Goal: Task Accomplishment & Management: Complete application form

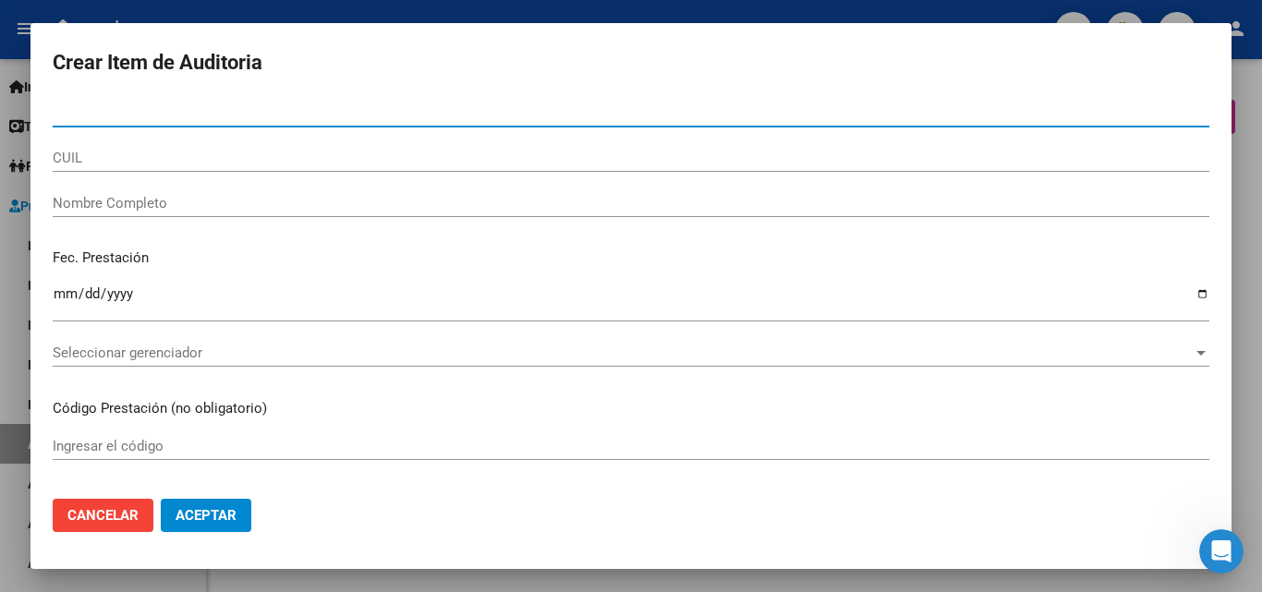
scroll to position [1201, 0]
type input "56107950"
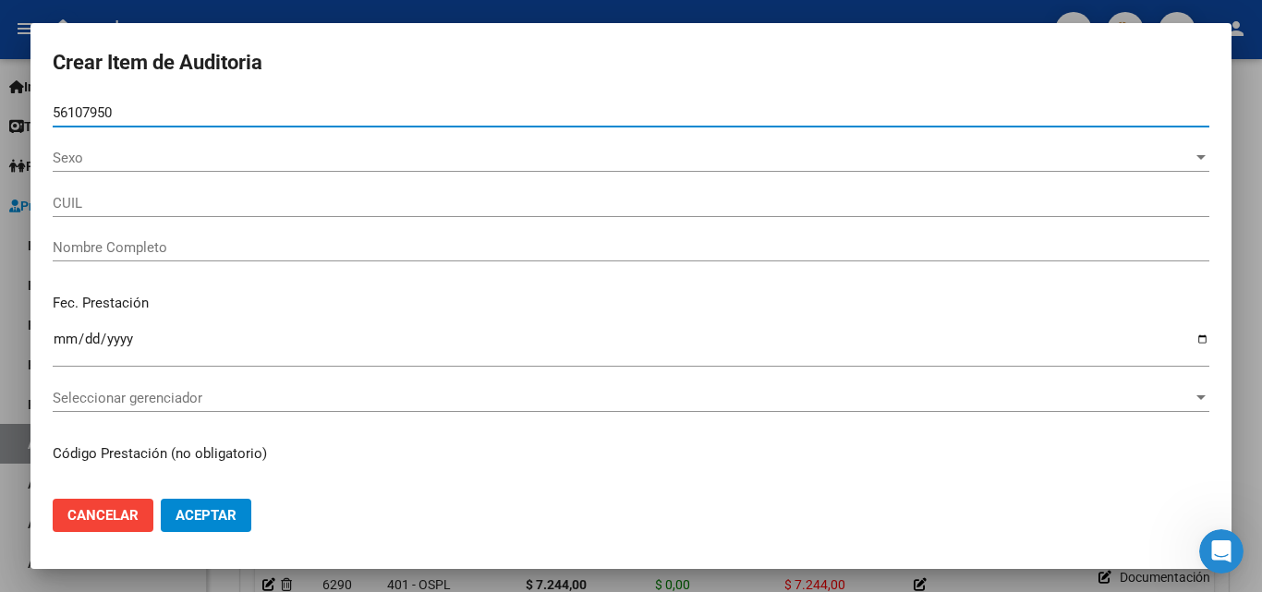
type input "20561079502"
type input "[PERSON_NAME]"
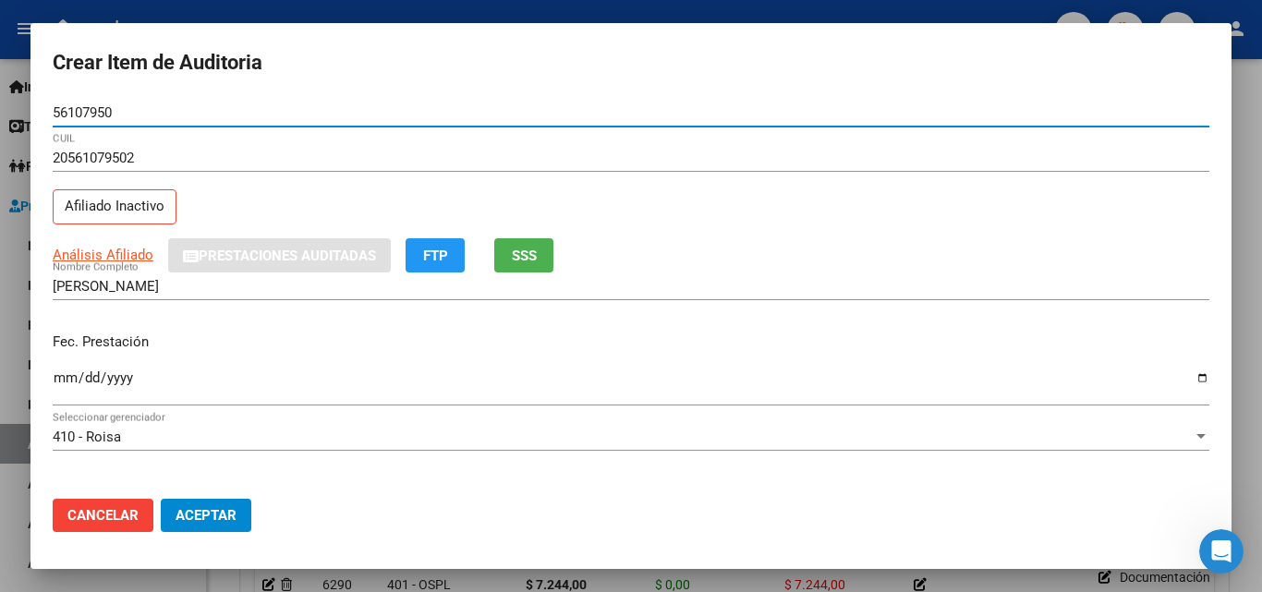
type input "56107950"
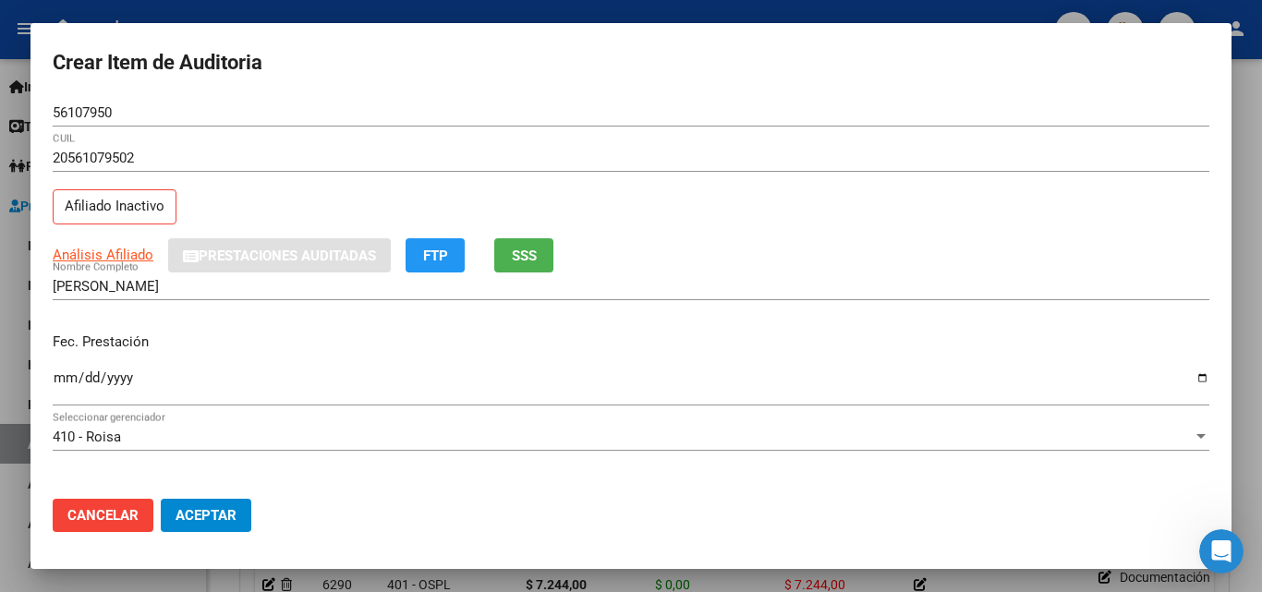
click at [58, 369] on div "Ingresar la fecha" at bounding box center [631, 386] width 1157 height 40
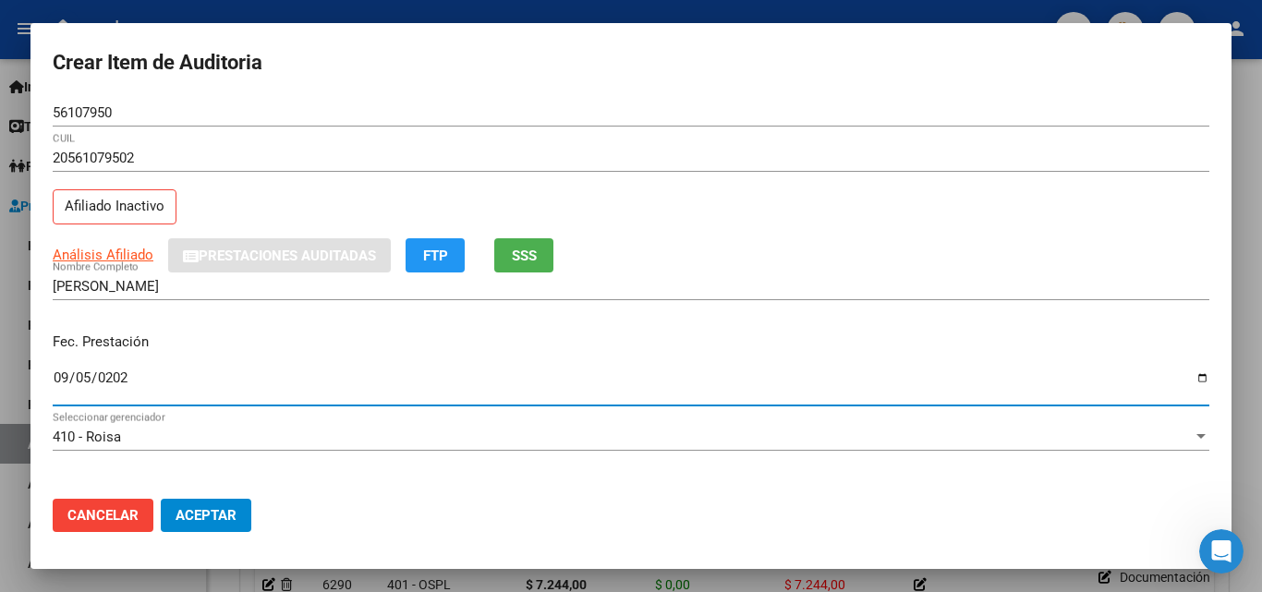
type input "[DATE]"
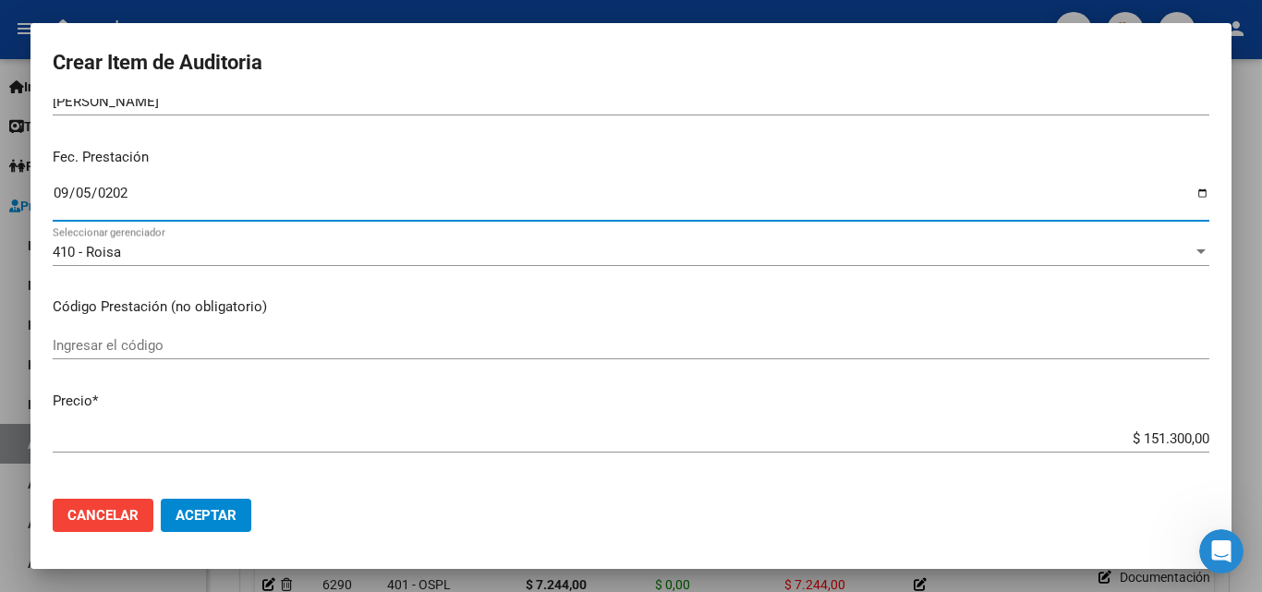
scroll to position [277, 0]
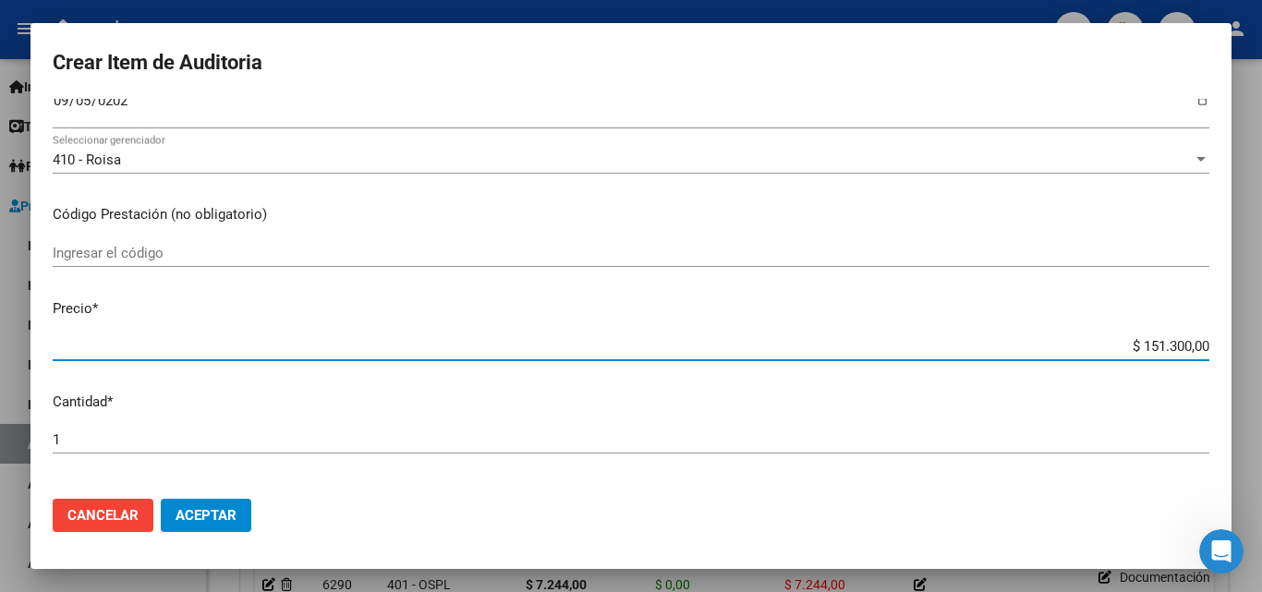
drag, startPoint x: 1119, startPoint y: 346, endPoint x: 1233, endPoint y: 327, distance: 116.2
click at [1233, 330] on div "Crear Item de Auditoria 56107950 Nro Documento 20561079502 CUIL Afiliado Inacti…" at bounding box center [631, 296] width 1262 height 592
type input "$ 0,01"
type input "$ 0,10"
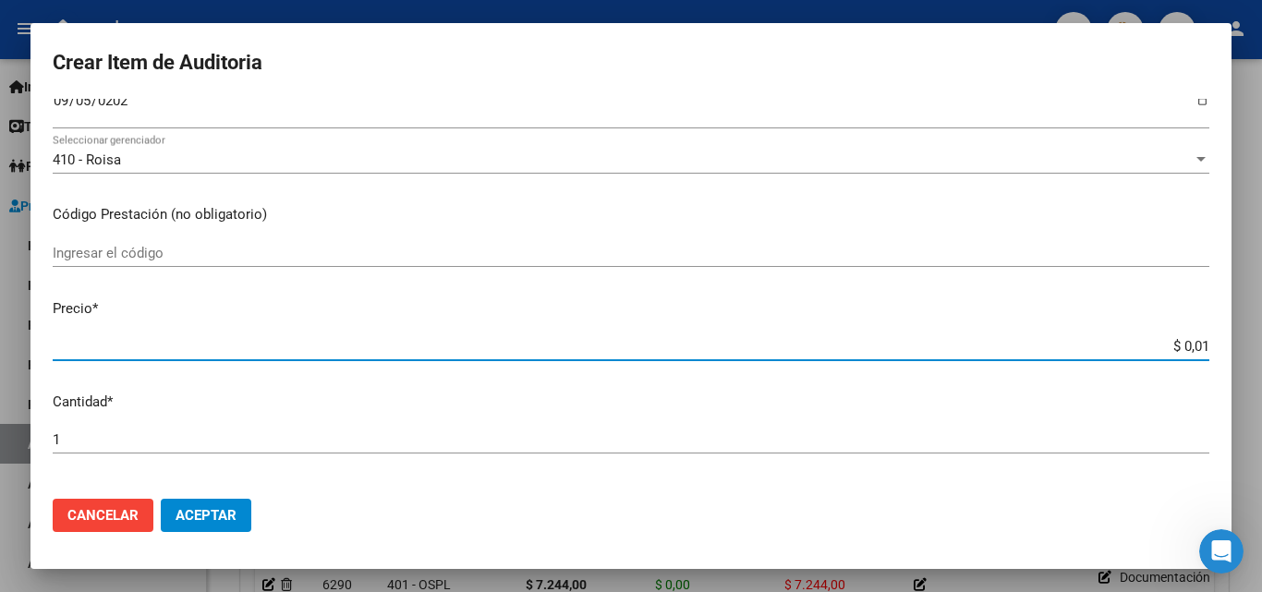
type input "$ 0,10"
type input "$ 1,05"
type input "$ 10,50"
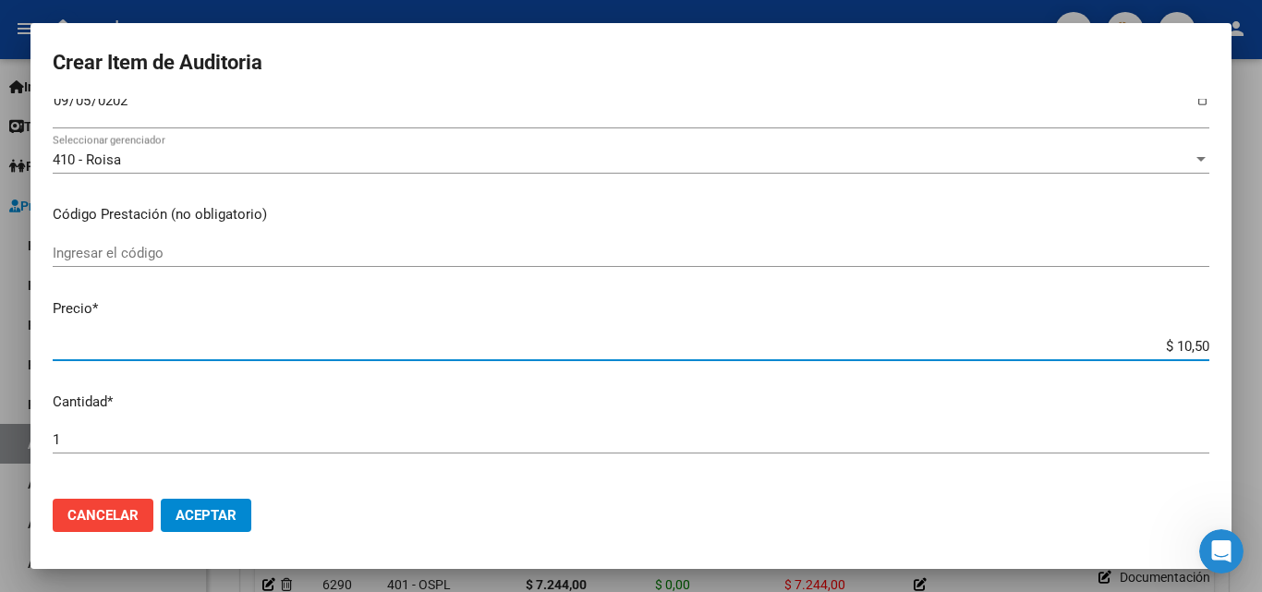
type input "$ 105,00"
type input "$ 1.050,00"
type input "$ 10.500,00"
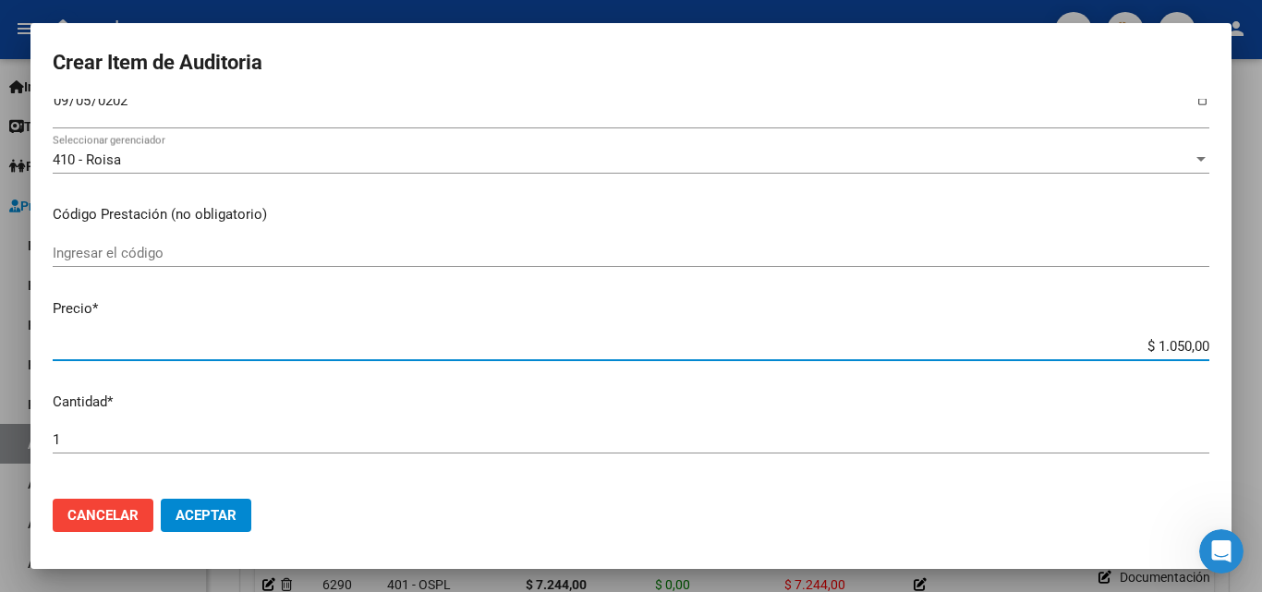
type input "$ 10.500,00"
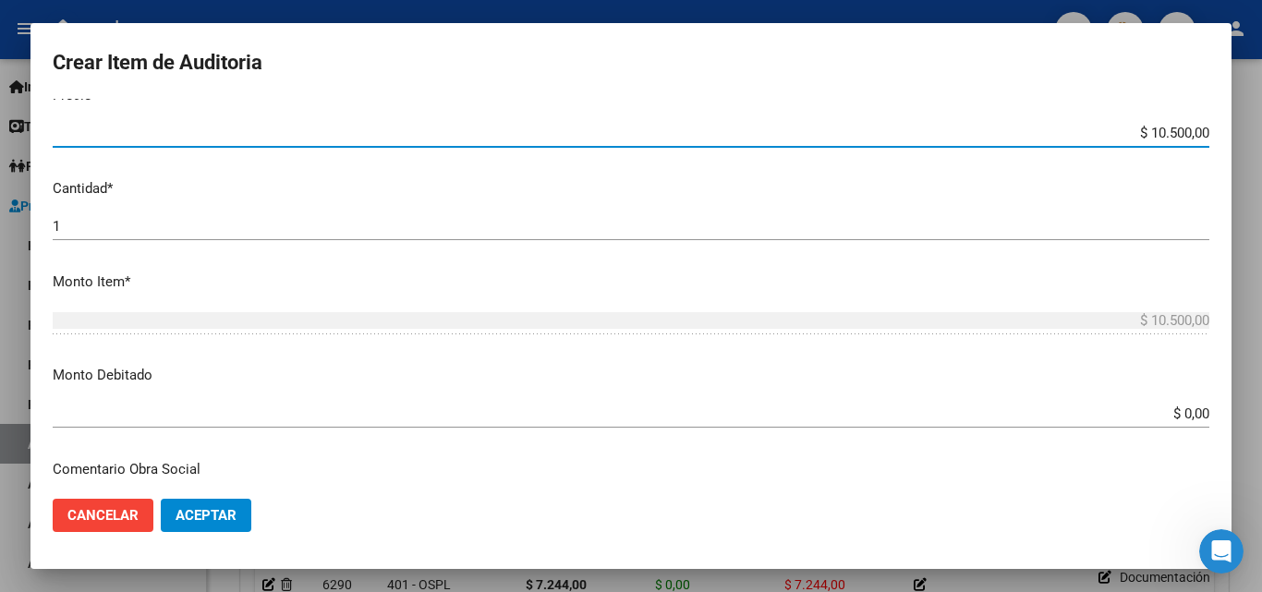
scroll to position [554, 0]
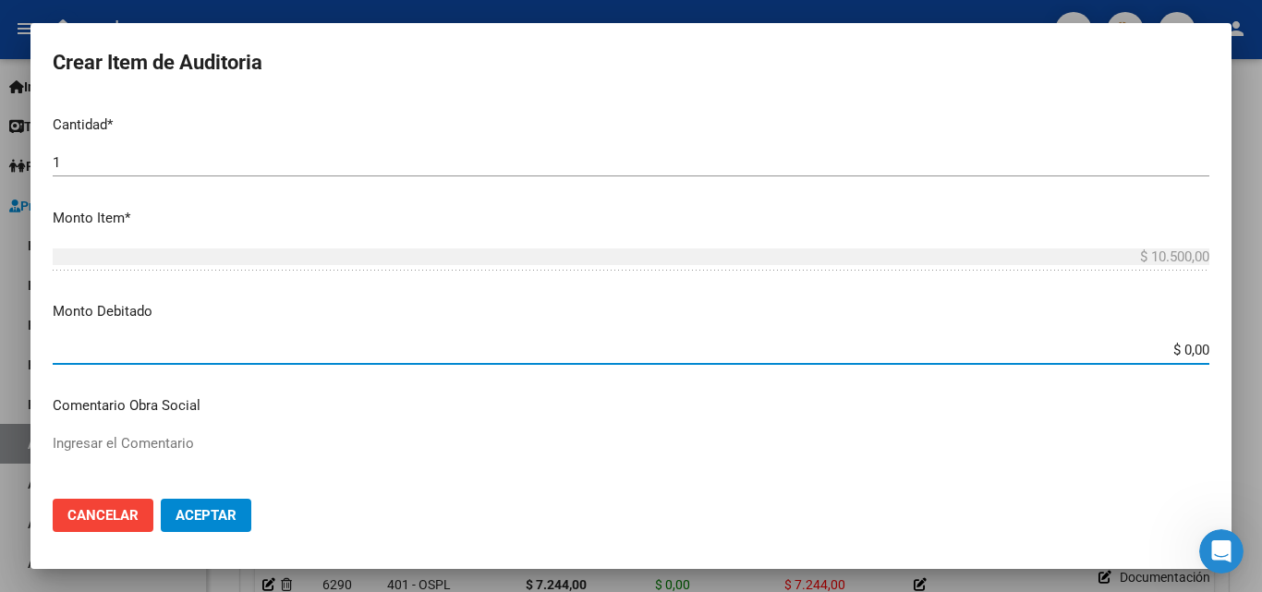
click at [1231, 347] on div "Crear Item de Auditoria 56107950 Nro Documento 20561079502 CUIL Afiliado Inacti…" at bounding box center [631, 296] width 1262 height 592
type input "$ 10.500,00"
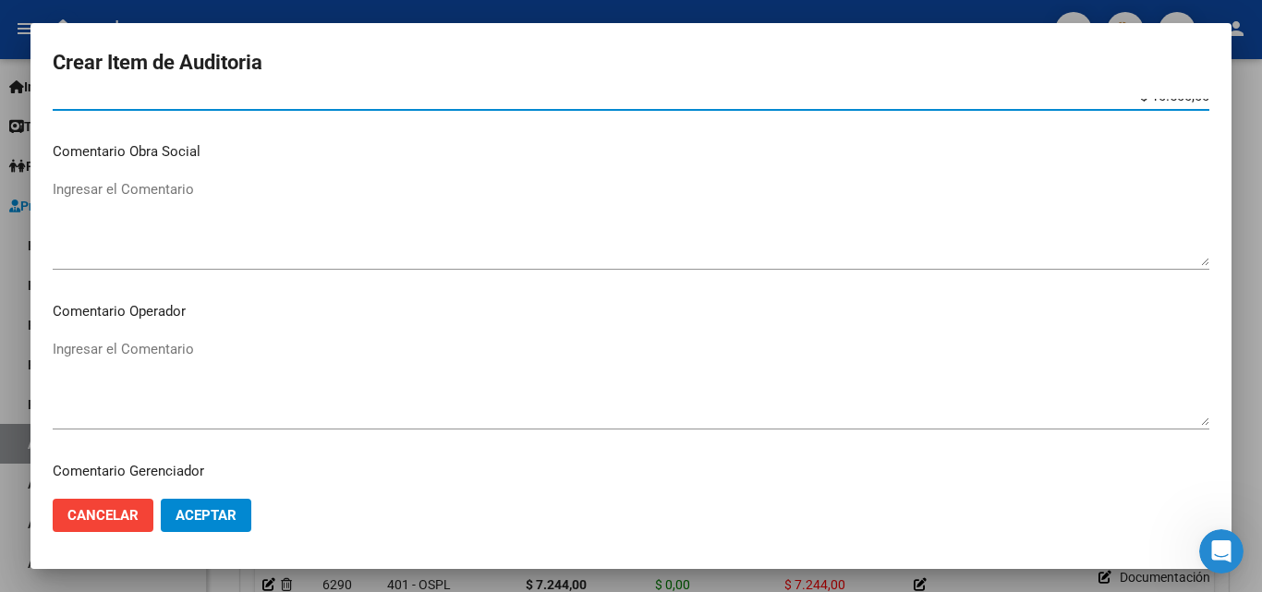
scroll to position [831, 0]
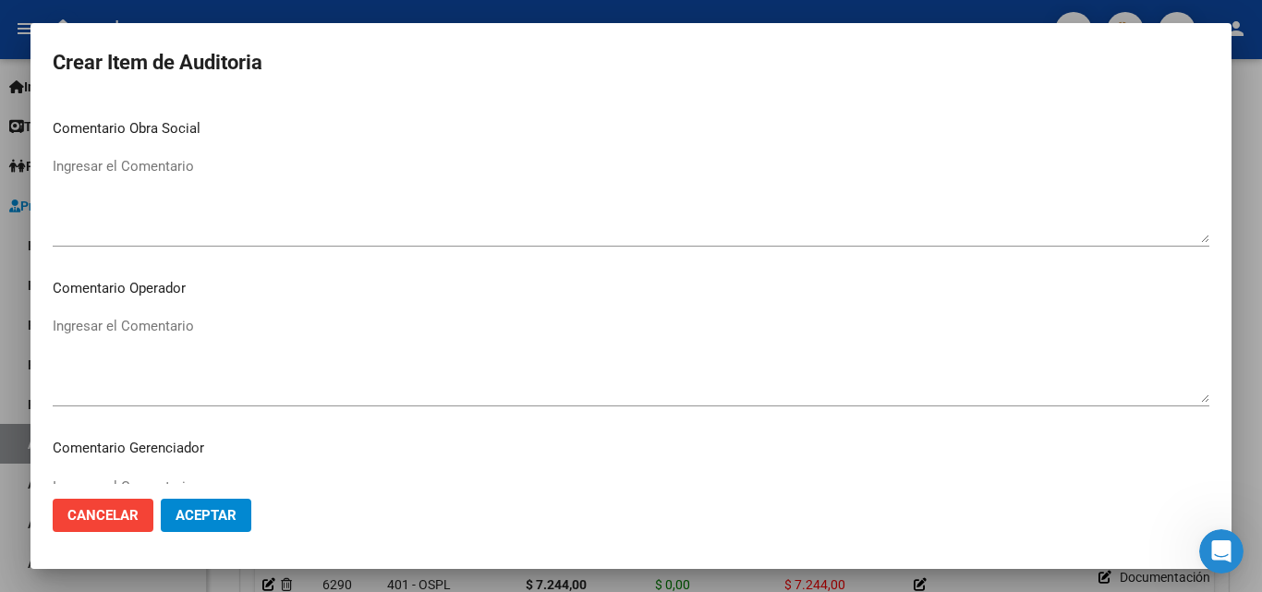
click at [282, 347] on textarea "Ingresar el Comentario" at bounding box center [631, 359] width 1157 height 87
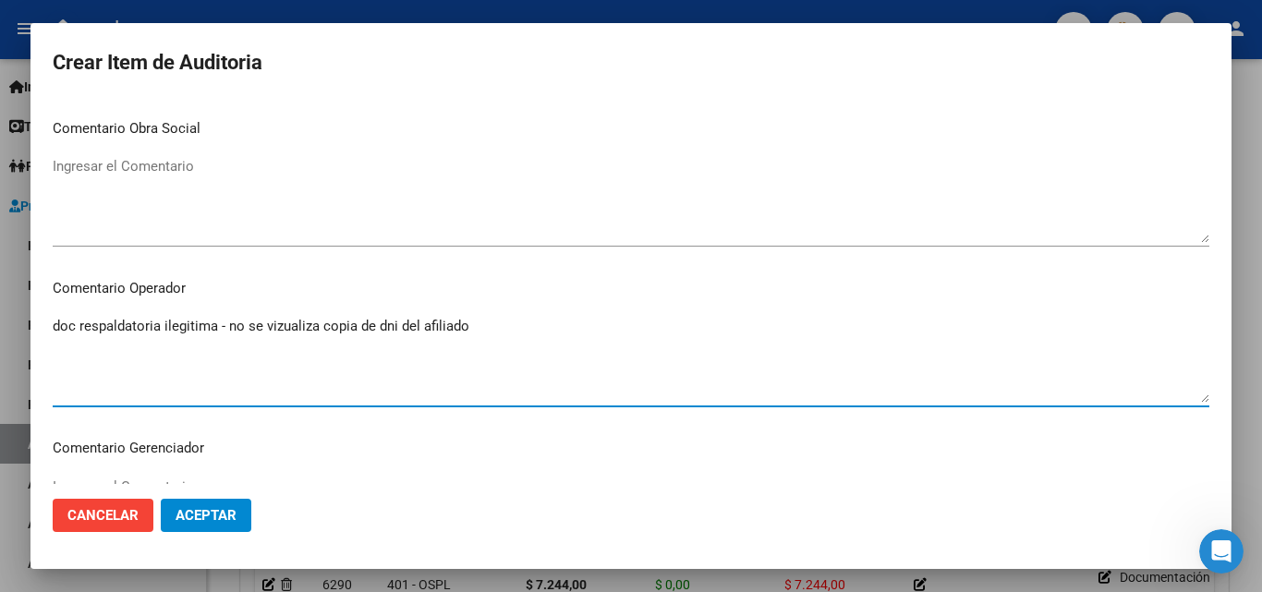
click at [299, 323] on textarea "doc respaldatoria ilegitima - no se vizualiza copia de dni del afiliado" at bounding box center [631, 359] width 1157 height 87
click at [213, 323] on textarea "doc respaldatoria ilegitima - no se visualiza copia de dni del afiliado" at bounding box center [631, 359] width 1157 height 87
type textarea "doc respaldatoria ilegible - no se visualiza copia de dni del afiliado"
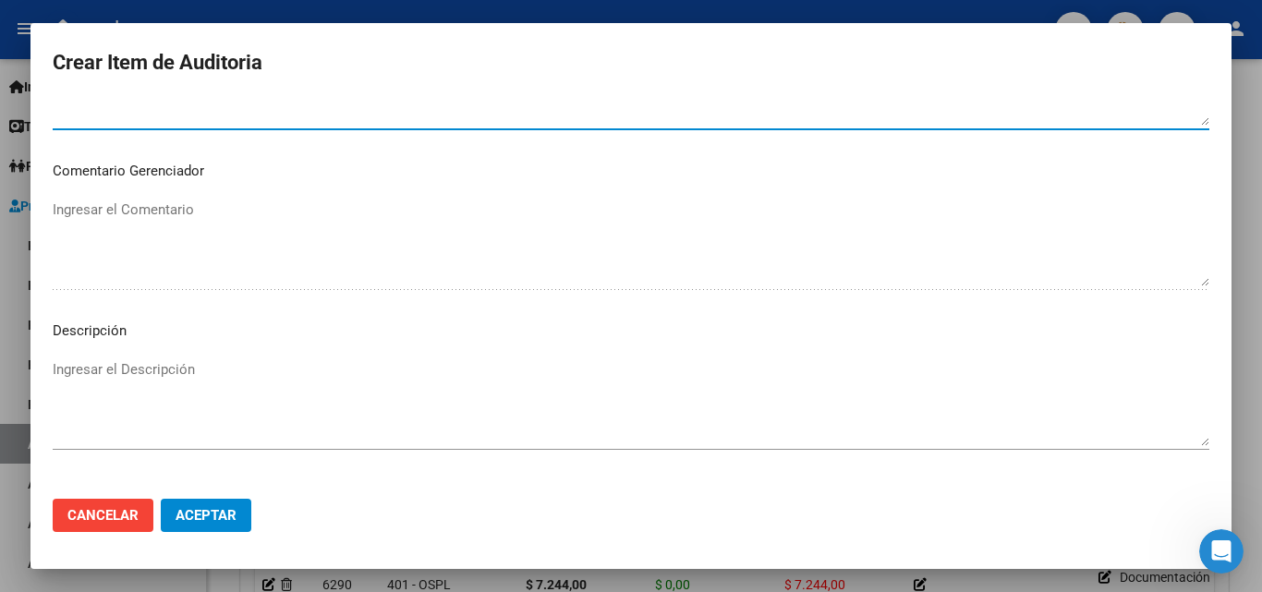
scroll to position [1201, 0]
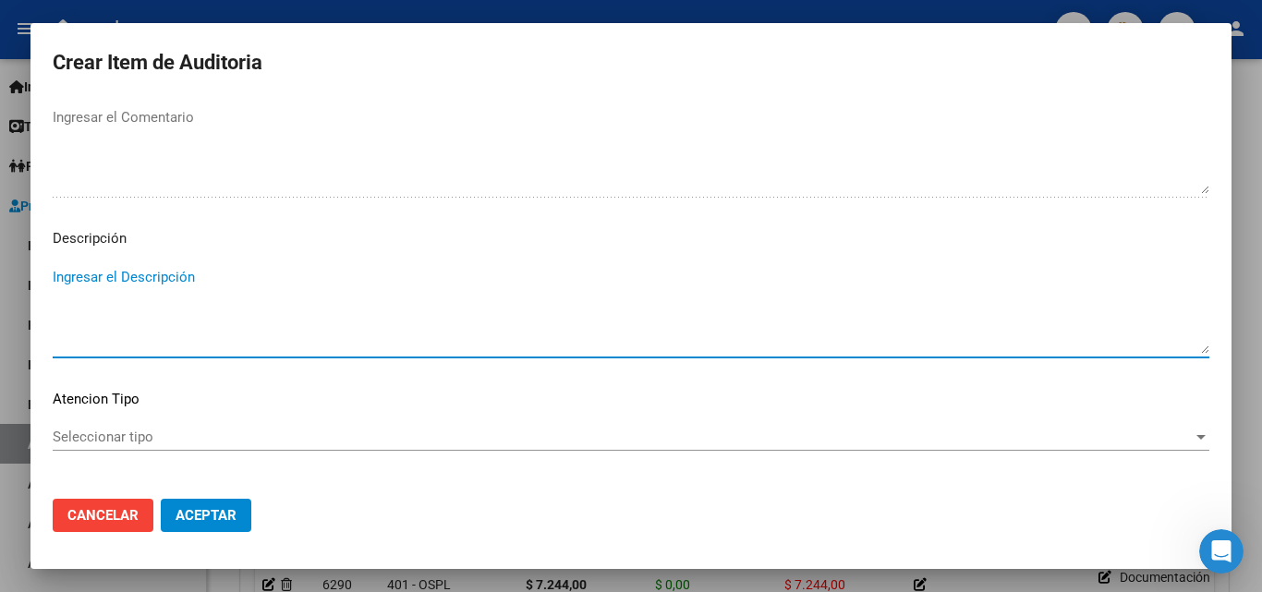
click at [156, 281] on textarea "Ingresar el Descripción" at bounding box center [631, 310] width 1157 height 87
click at [67, 277] on textarea "Contusion leve pie derecho" at bounding box center [631, 310] width 1157 height 87
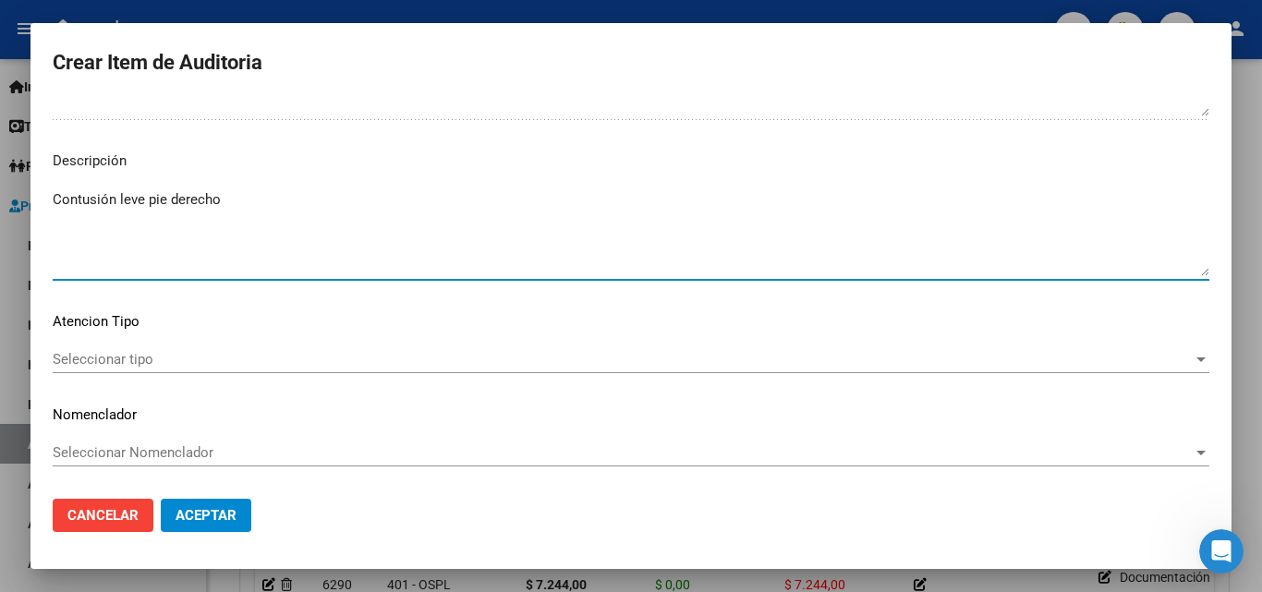
type textarea "Contusión leve pie derecho"
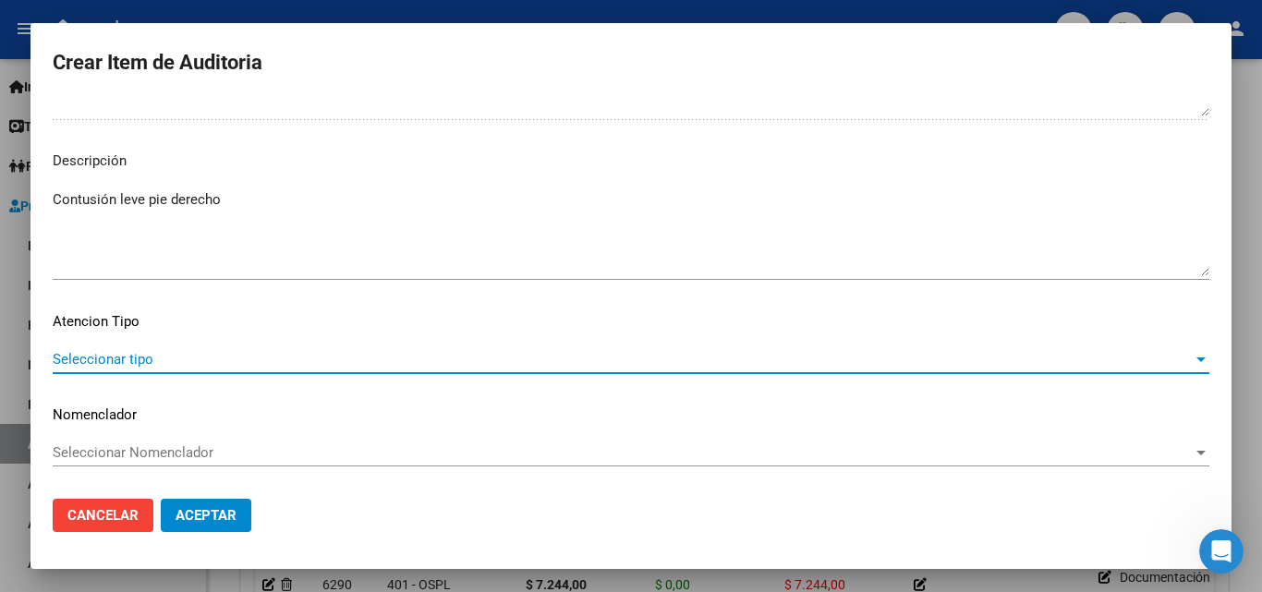
click at [137, 351] on span "Seleccionar tipo" at bounding box center [623, 359] width 1140 height 17
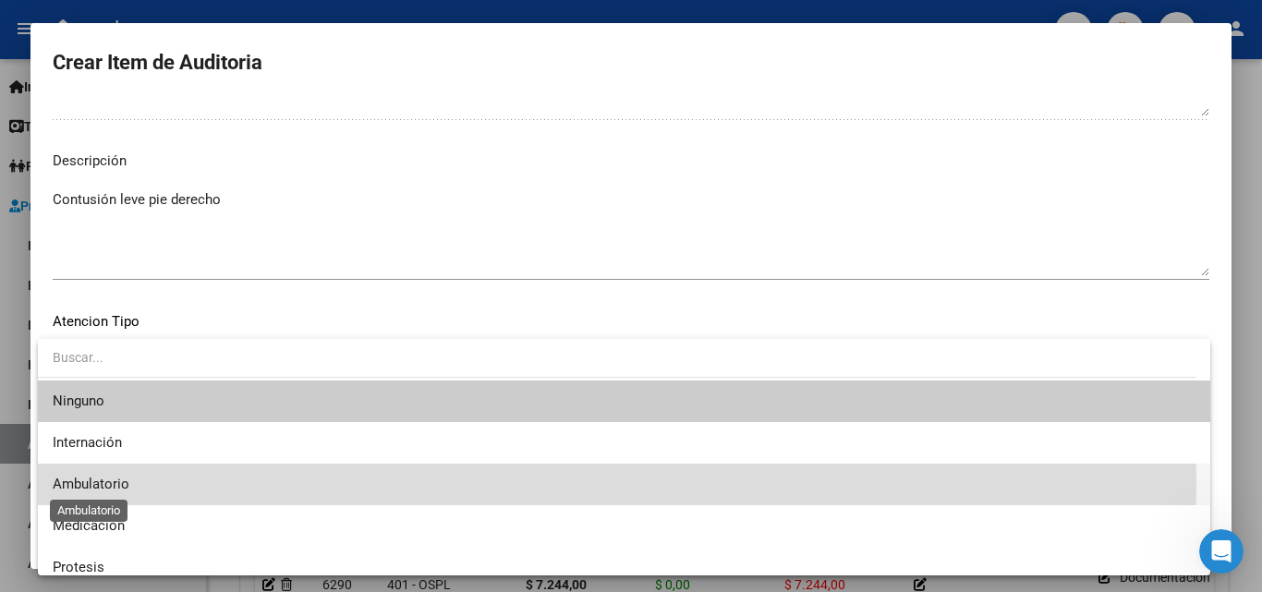
click at [120, 482] on span "Ambulatorio" at bounding box center [91, 484] width 77 height 17
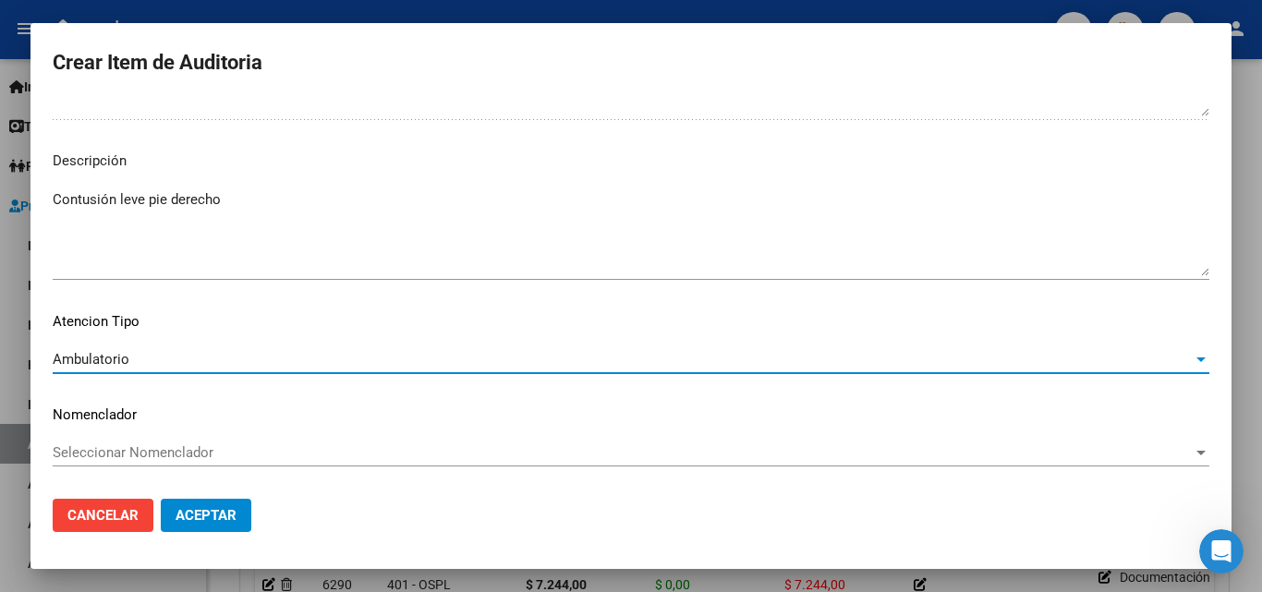
click at [210, 499] on button "Aceptar" at bounding box center [206, 515] width 91 height 33
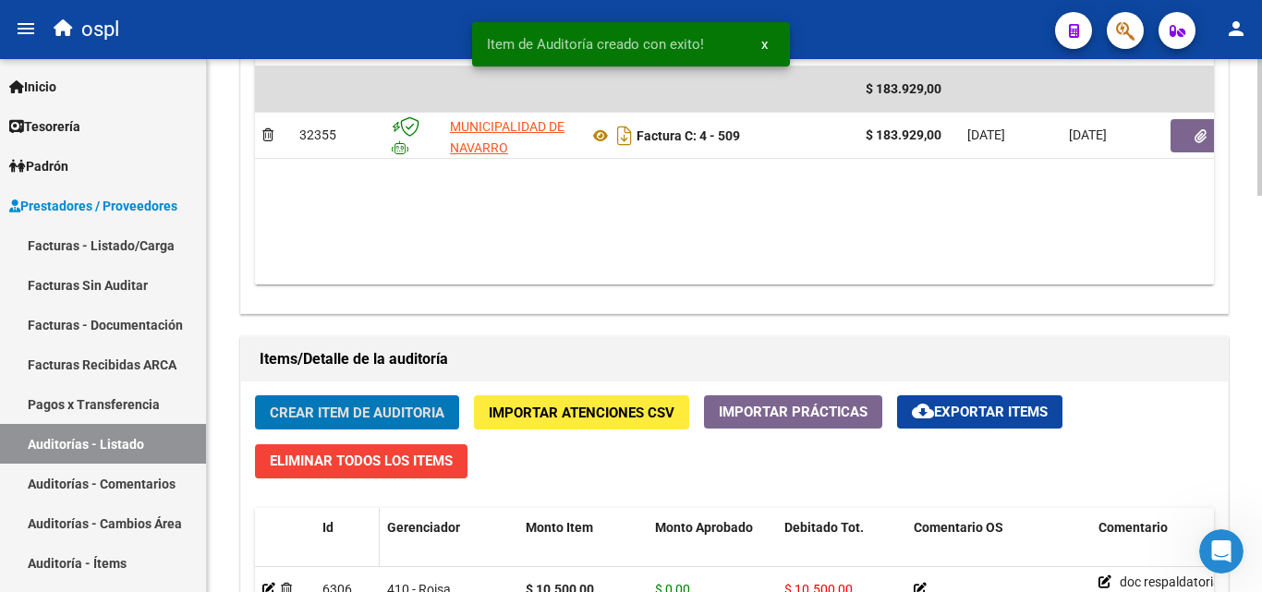
scroll to position [1087, 0]
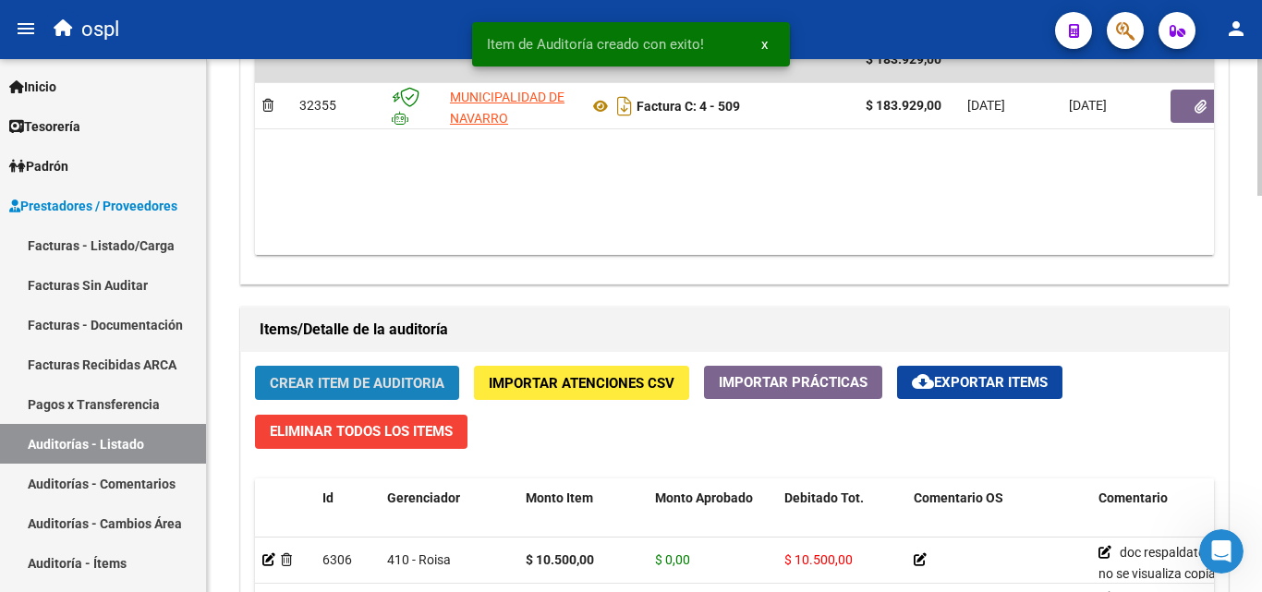
click at [376, 379] on span "Crear Item de Auditoria" at bounding box center [357, 383] width 175 height 17
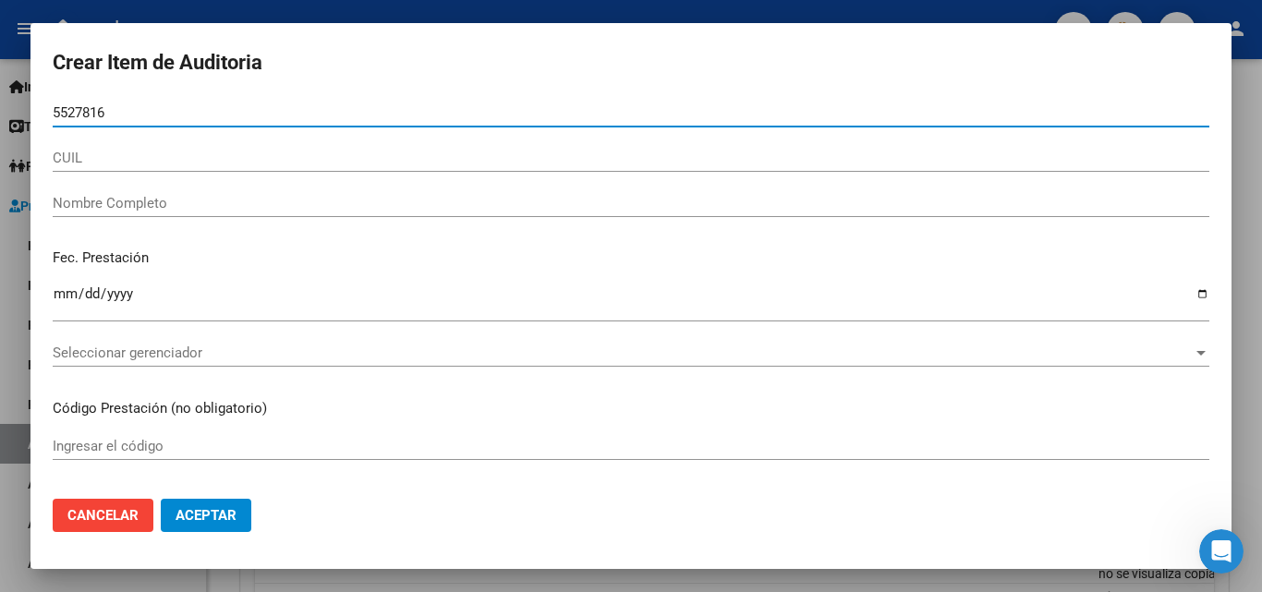
type input "55278164"
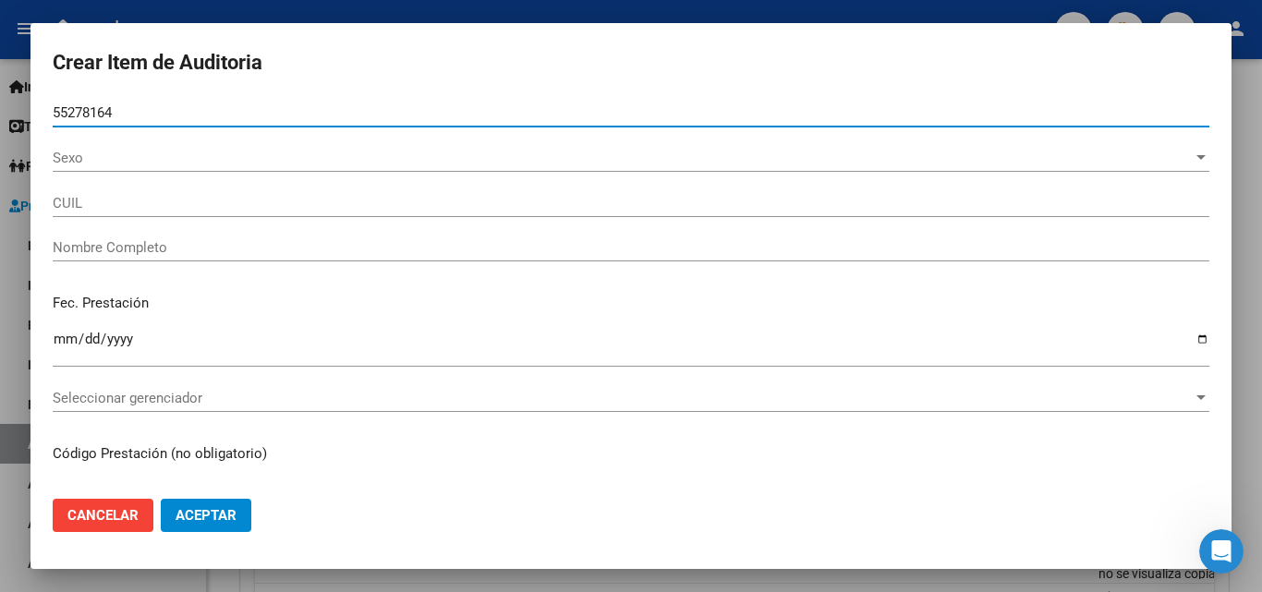
type input "20552781644"
type input "Terrile [PERSON_NAME]"
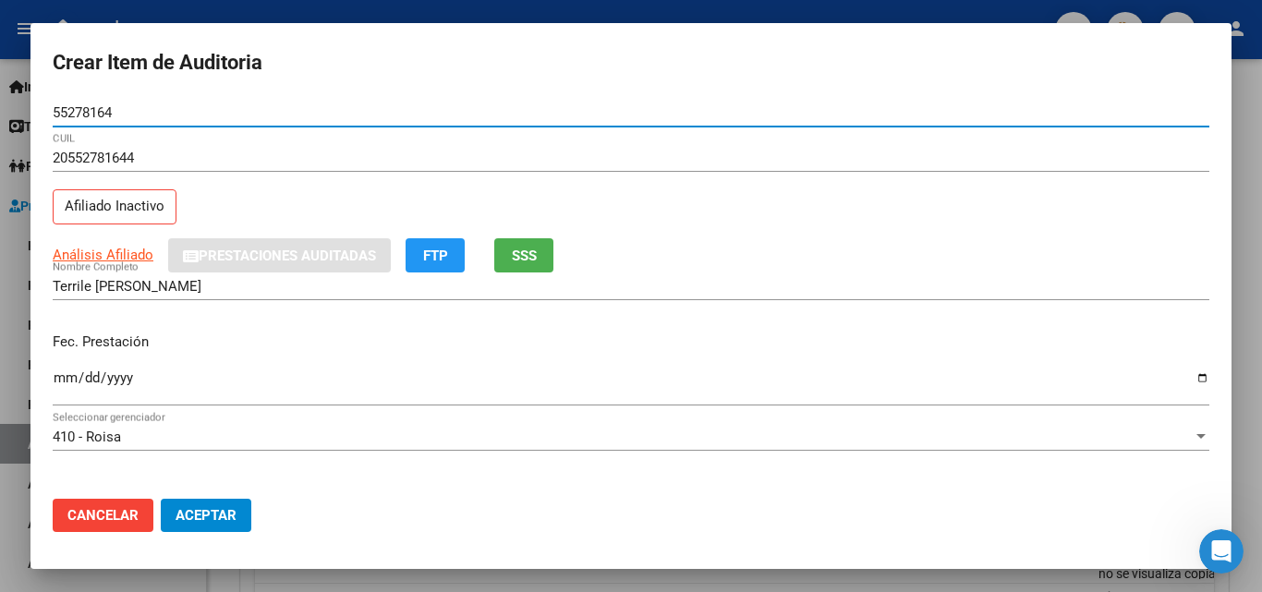
type input "55278164"
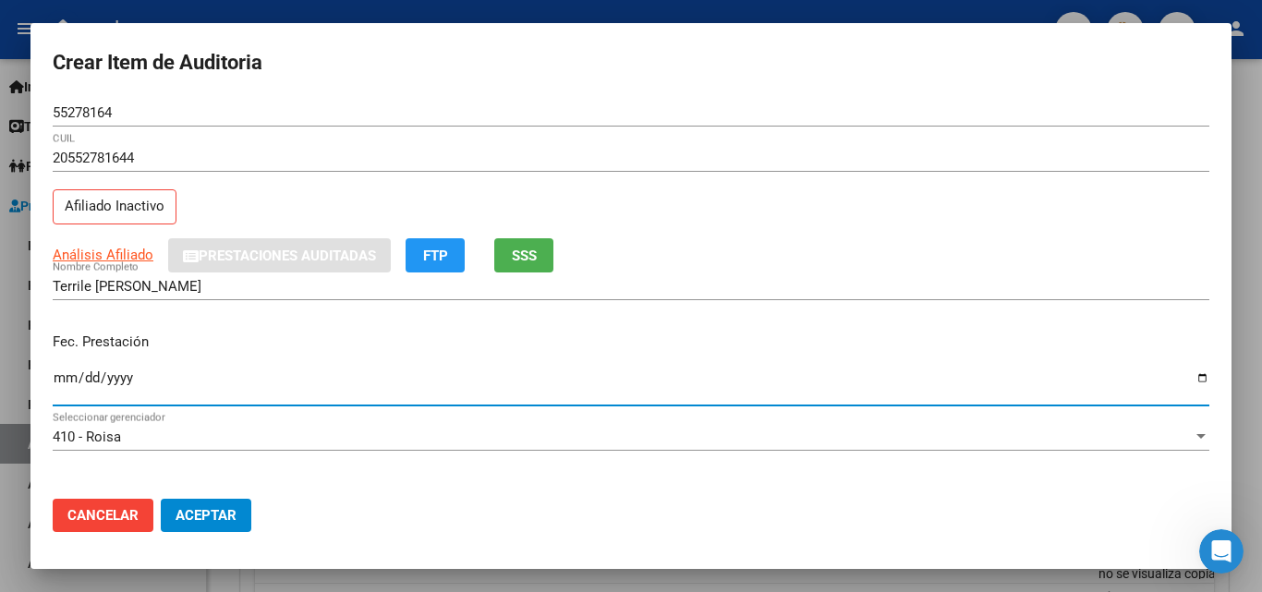
click at [63, 374] on input "Ingresar la fecha" at bounding box center [631, 385] width 1157 height 30
type input "[DATE]"
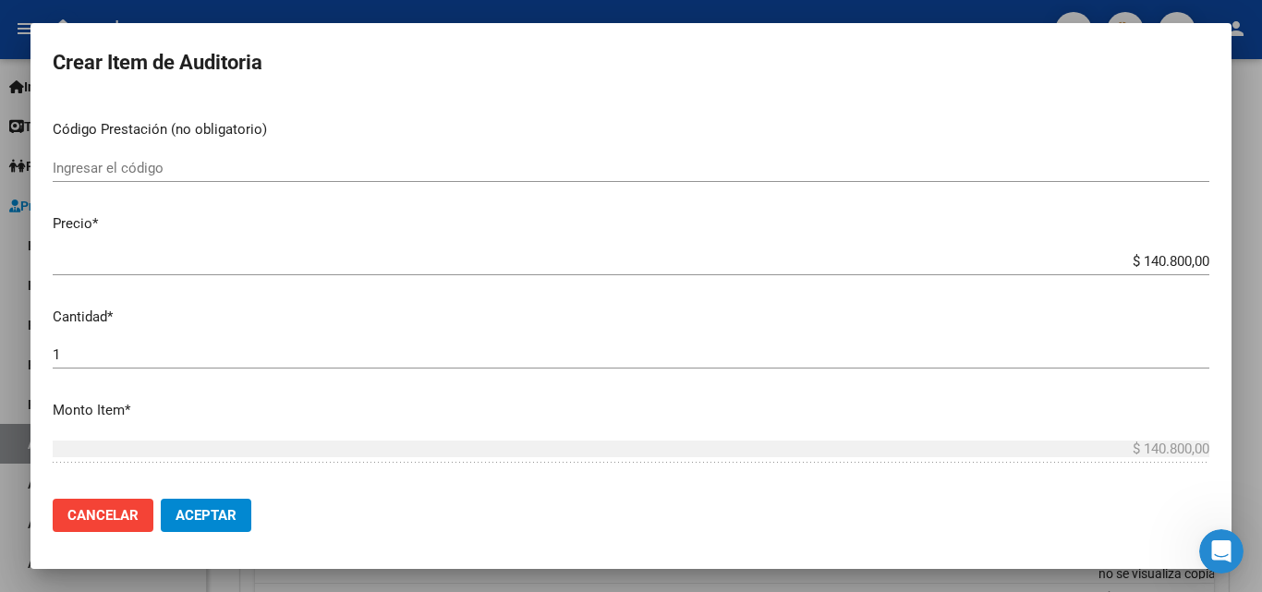
scroll to position [369, 0]
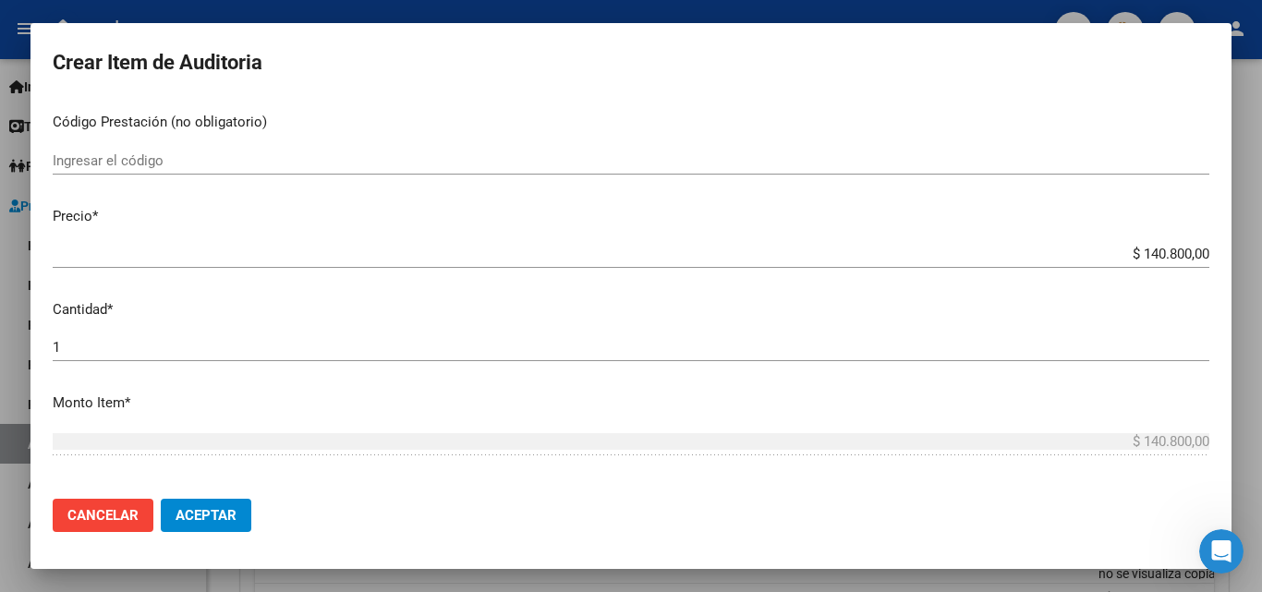
click at [1256, 253] on div "Crear Item de Auditoria 55278164 Nro Documento 20552781644 CUIL Afiliado Inacti…" at bounding box center [631, 296] width 1262 height 592
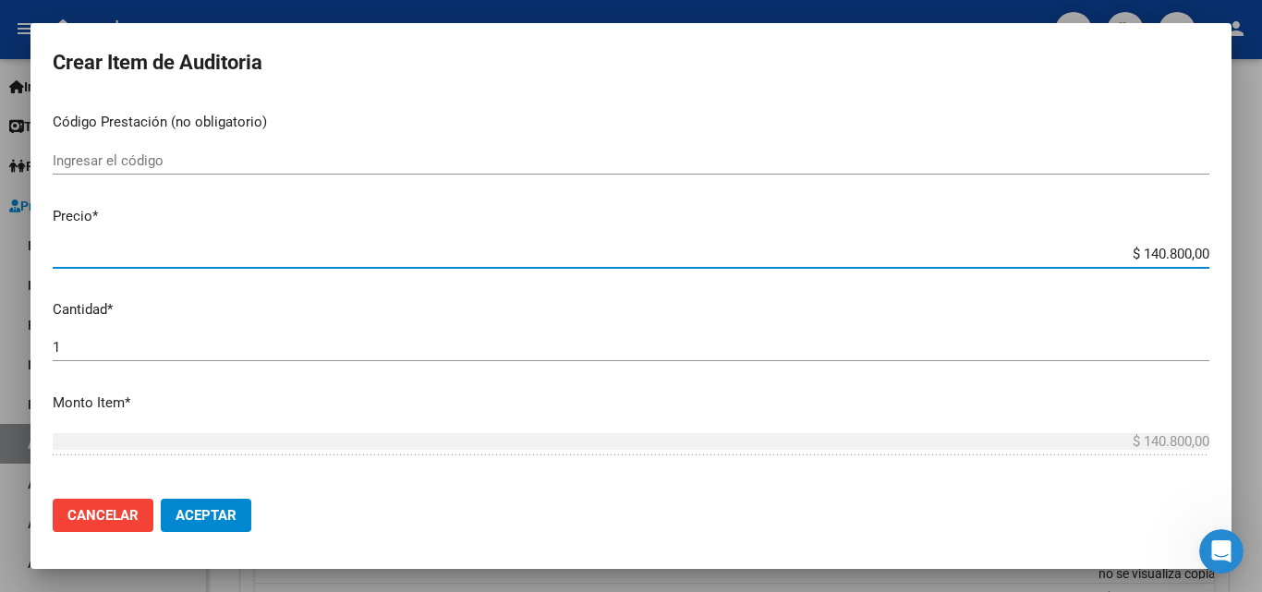
type input "$ 0,01"
type input "$ 0,10"
type input "$ 1,08"
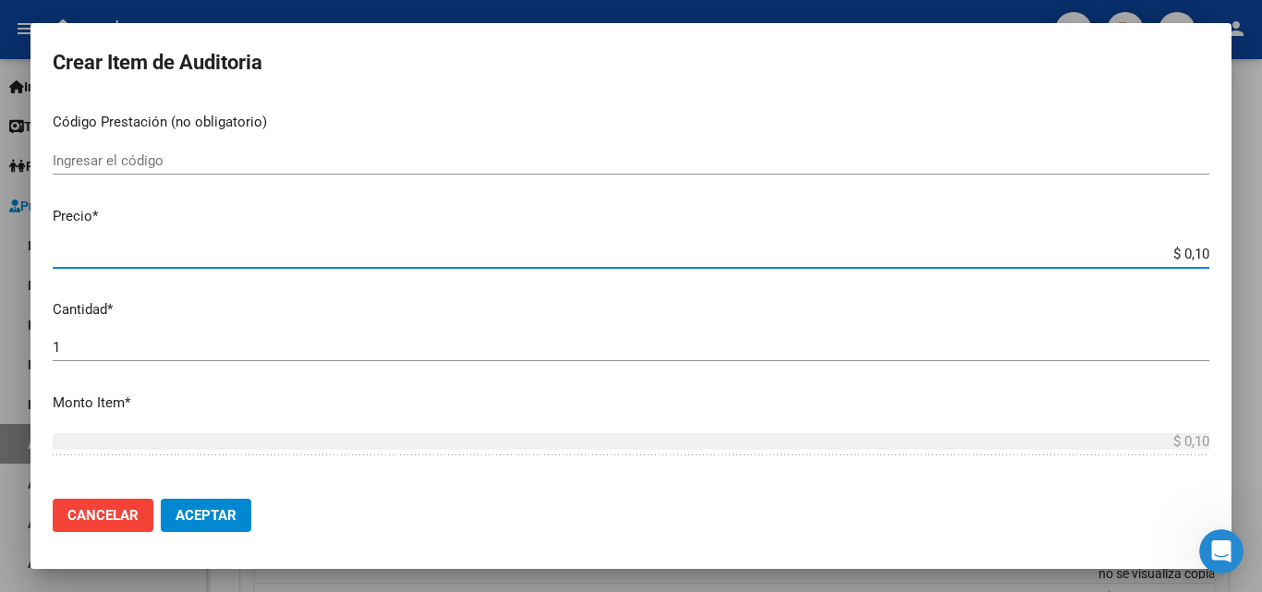
type input "$ 1,08"
type input "$ 10,85"
type input "$ 108,55"
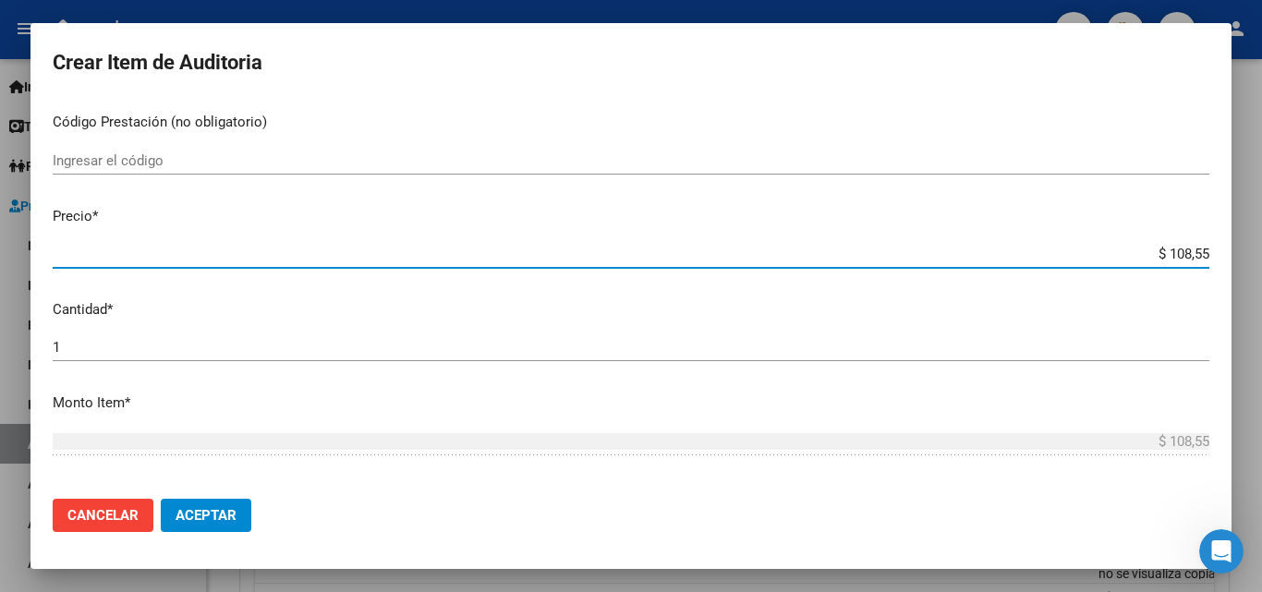
type input "$ 1.085,50"
type input "$ 10.855,00"
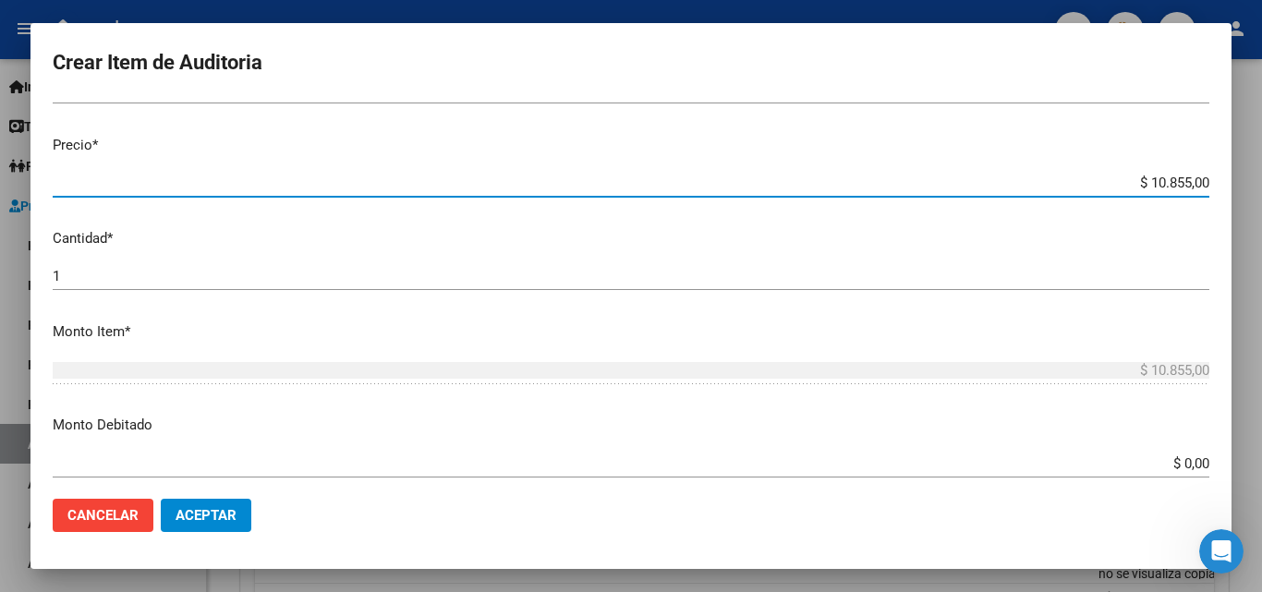
scroll to position [554, 0]
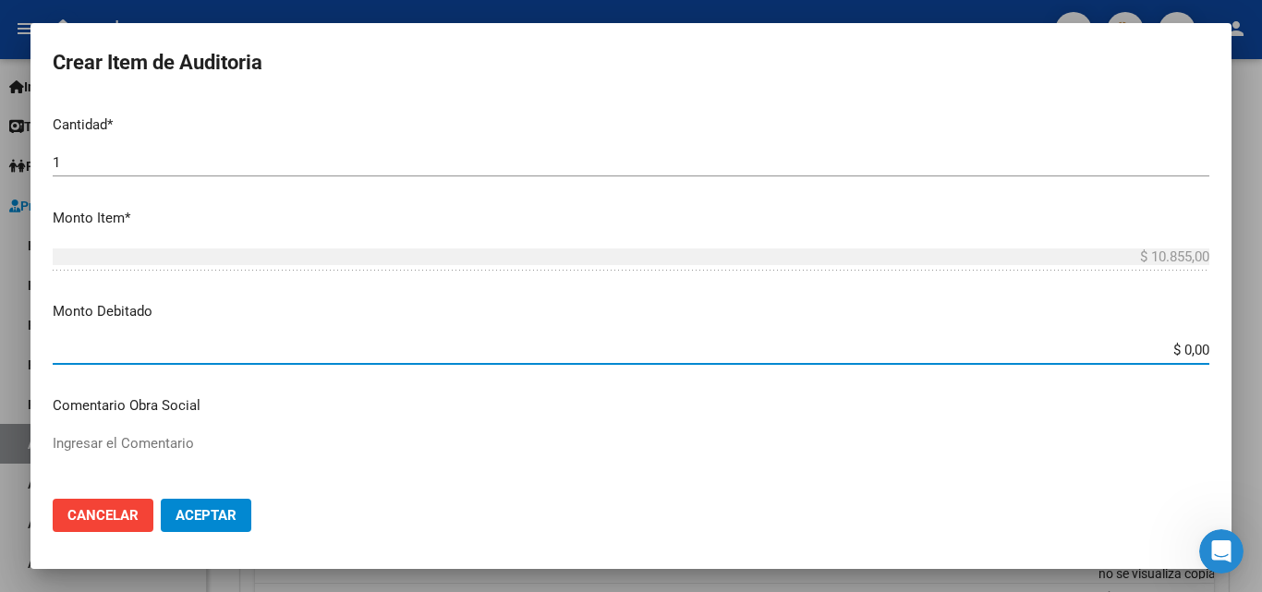
drag, startPoint x: 1176, startPoint y: 347, endPoint x: 1232, endPoint y: 324, distance: 60.9
click at [1221, 345] on mat-dialog-content "55278164 Nro Documento 20552781644 CUIL Afiliado Inactivo Análisis Afiliado Pre…" at bounding box center [630, 291] width 1201 height 385
type input "$ 10.855,00"
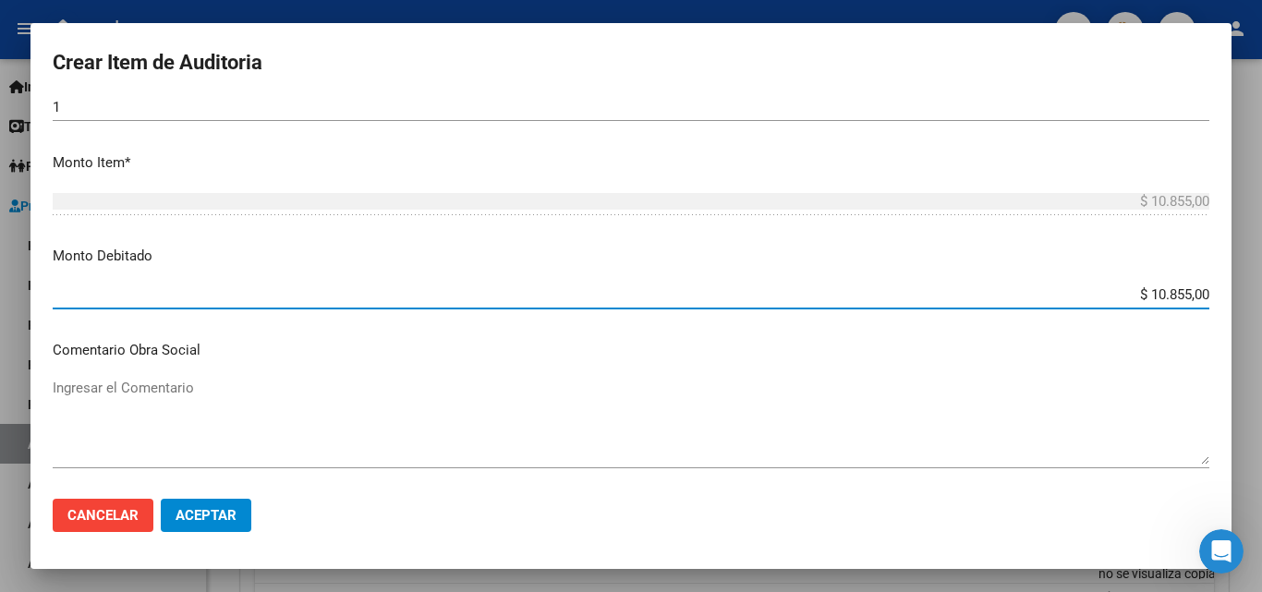
scroll to position [739, 0]
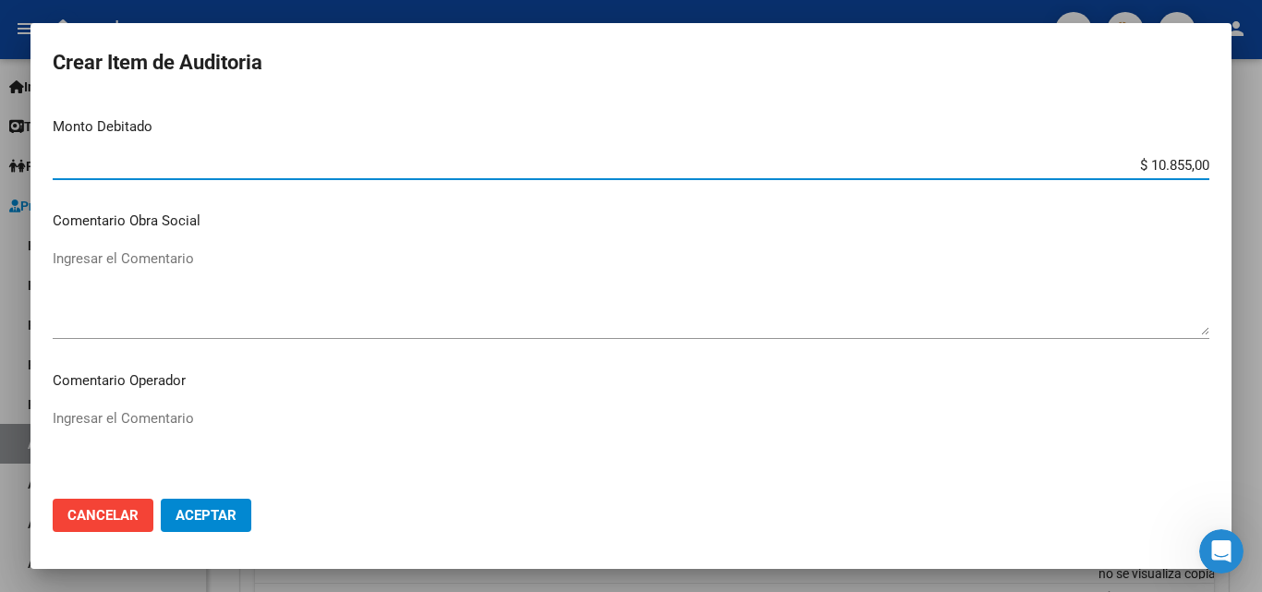
drag, startPoint x: 141, startPoint y: 392, endPoint x: 159, endPoint y: 394, distance: 17.8
click at [142, 392] on mat-dialog-content "55278164 Nro Documento 20552781644 CUIL Afiliado Inactivo Análisis Afiliado Pre…" at bounding box center [630, 291] width 1201 height 385
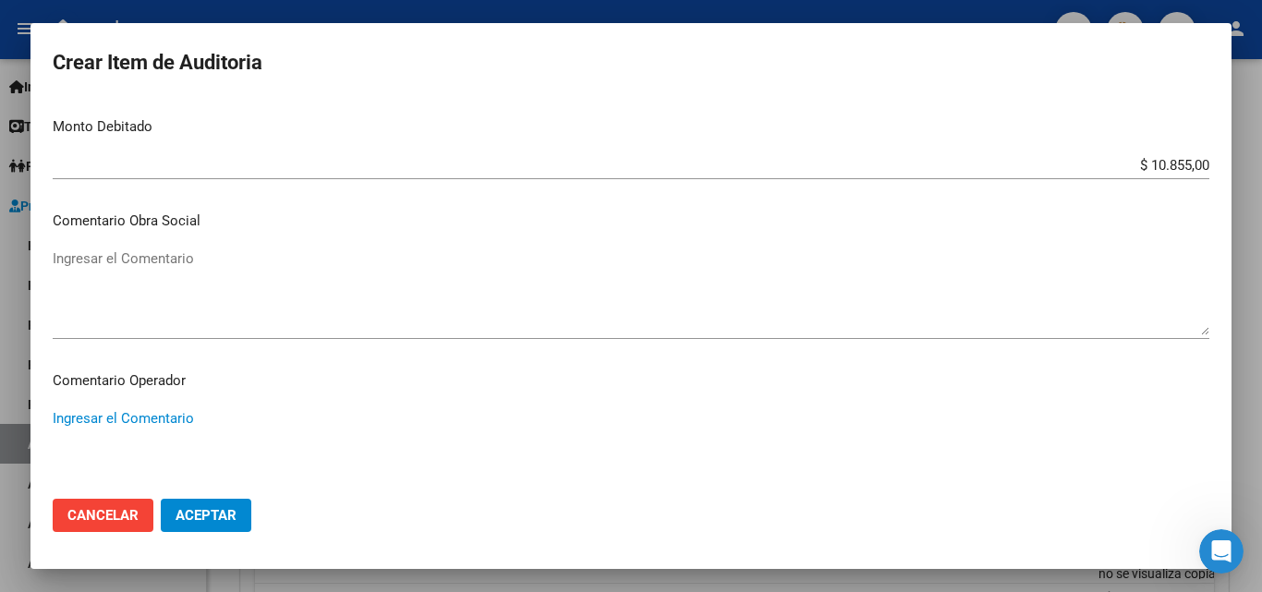
click at [183, 409] on textarea "Ingresar el Comentario" at bounding box center [631, 451] width 1157 height 87
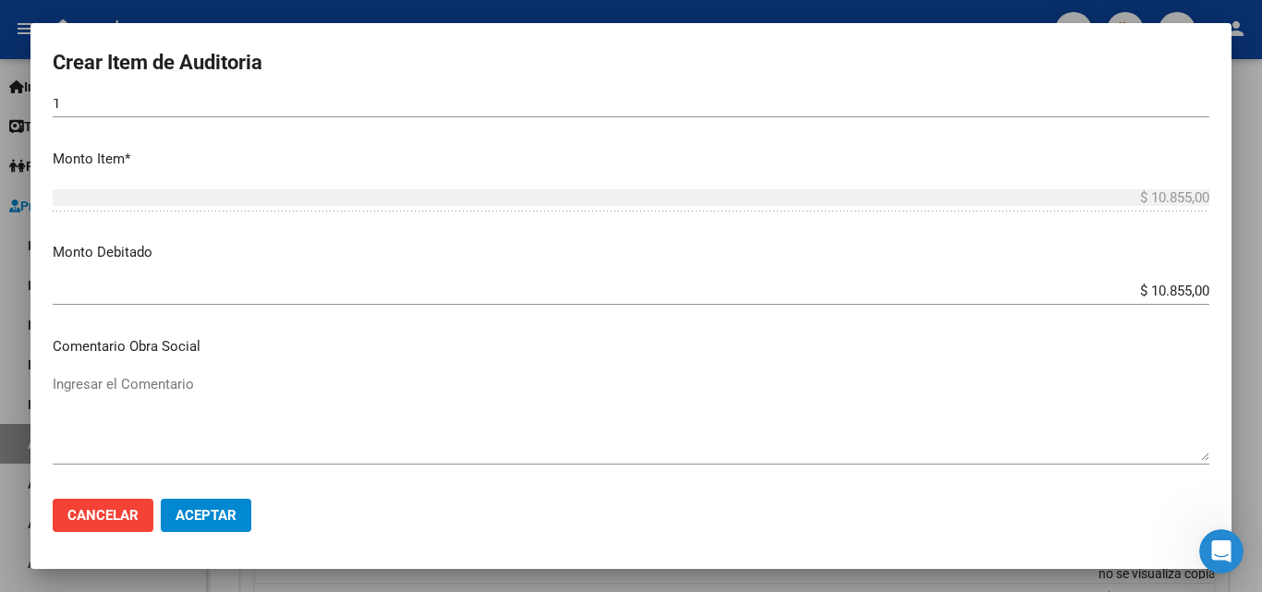
scroll to position [924, 0]
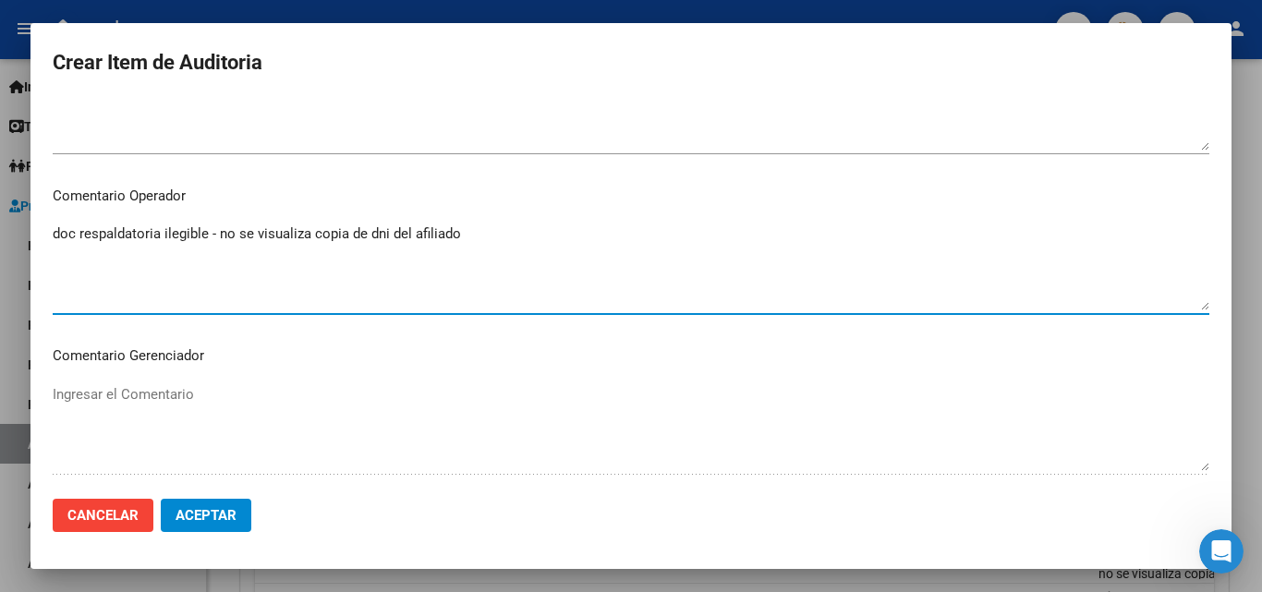
type textarea "doc respaldatoria ilegible - no se visualiza copia de dni del afiliado"
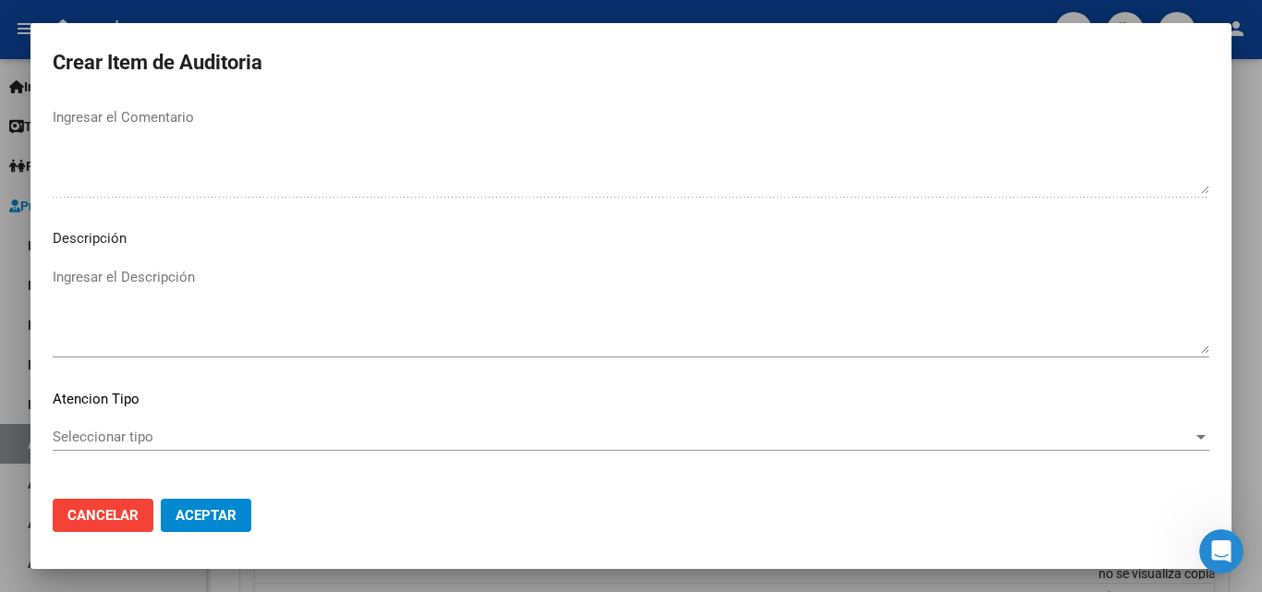
click at [106, 289] on textarea "Ingresar el Descripción" at bounding box center [631, 310] width 1157 height 87
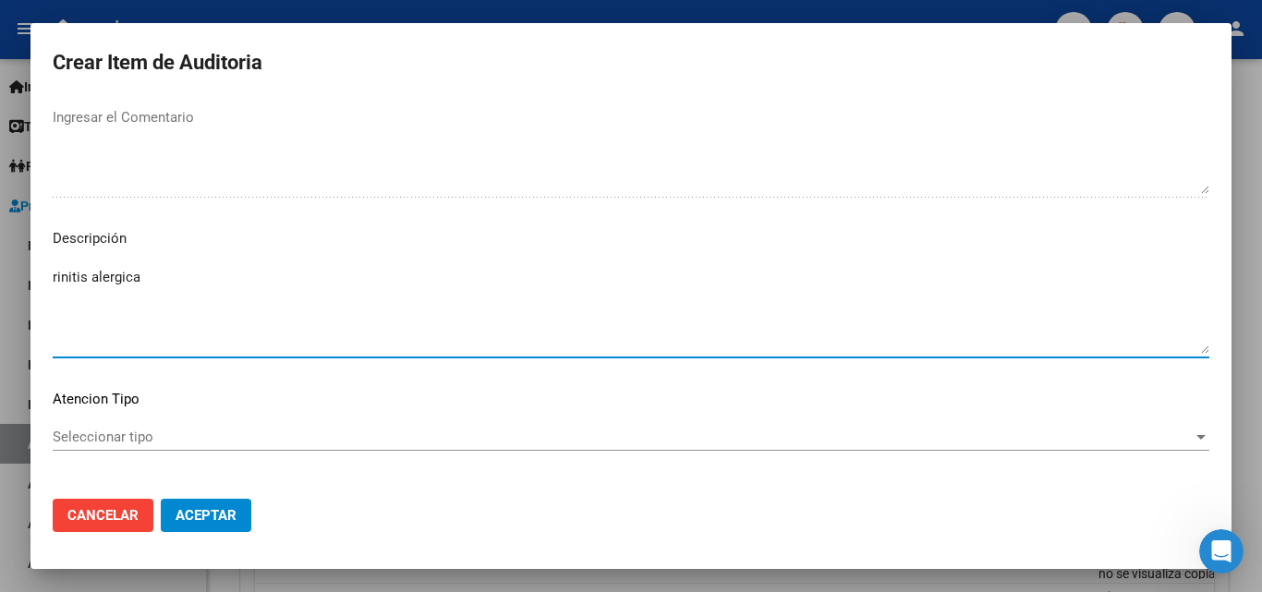
type textarea "rinitis alergica"
click at [139, 446] on div "Seleccionar tipo Seleccionar tipo" at bounding box center [631, 437] width 1157 height 28
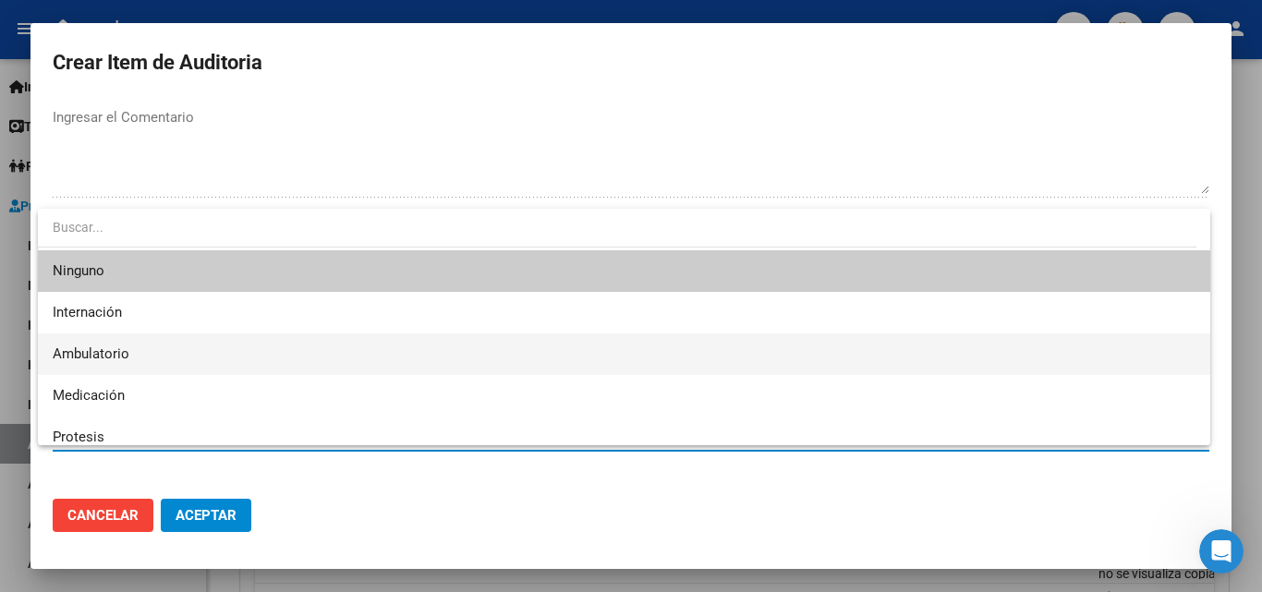
click at [139, 354] on span "Ambulatorio" at bounding box center [624, 354] width 1143 height 42
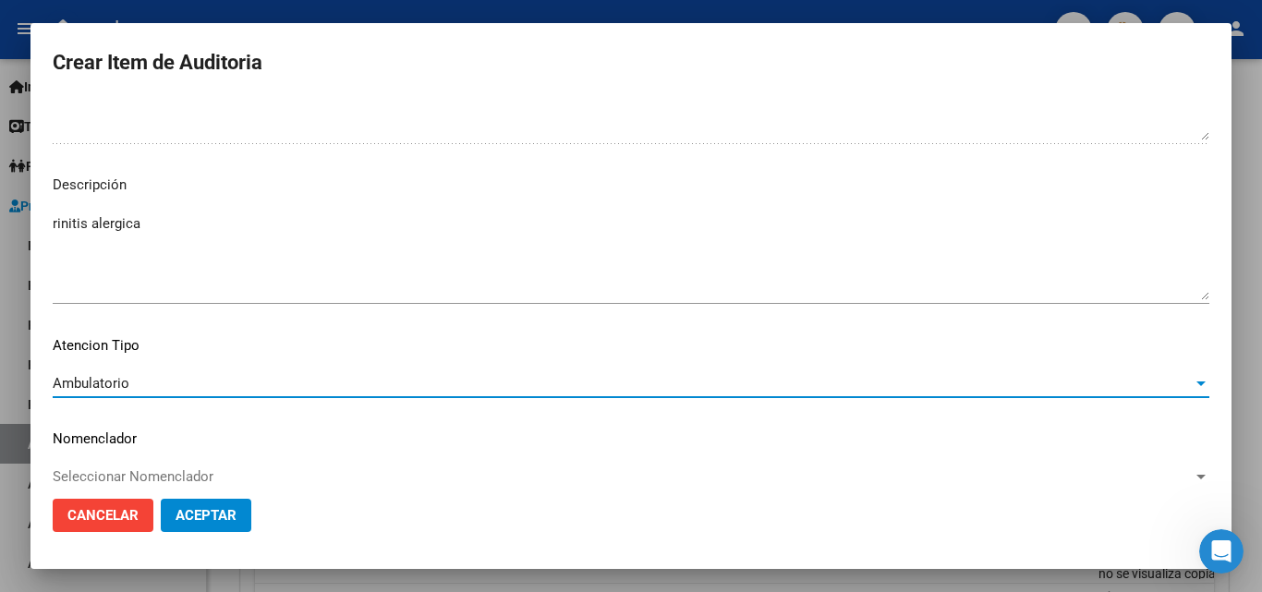
scroll to position [1278, 0]
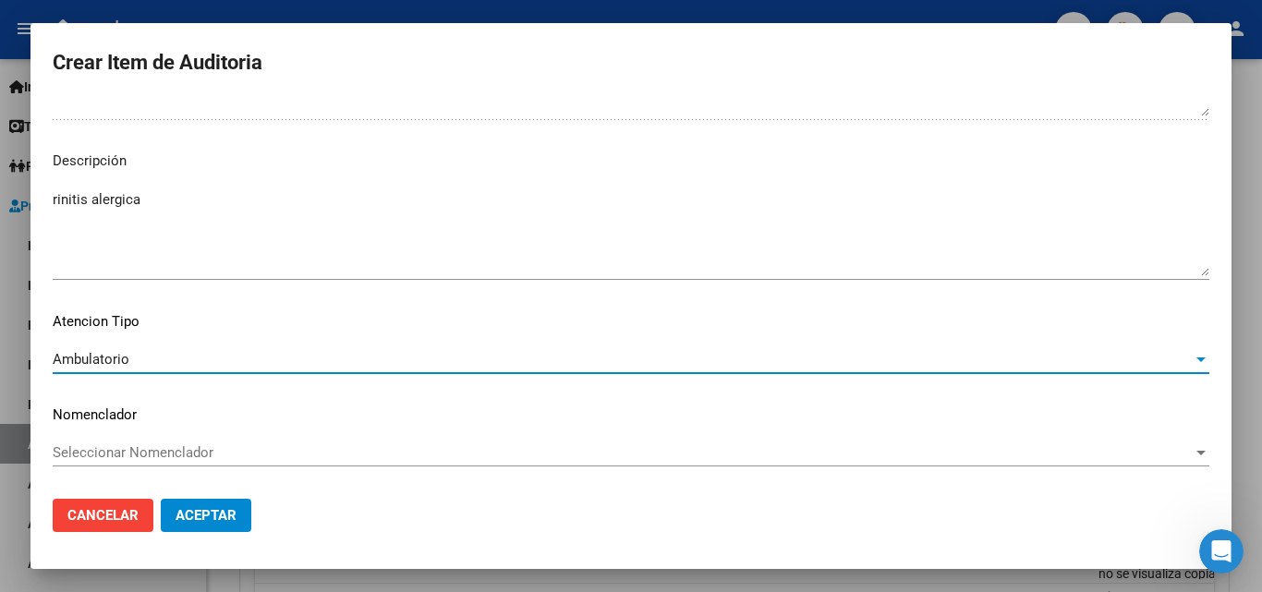
click at [207, 518] on span "Aceptar" at bounding box center [206, 515] width 61 height 17
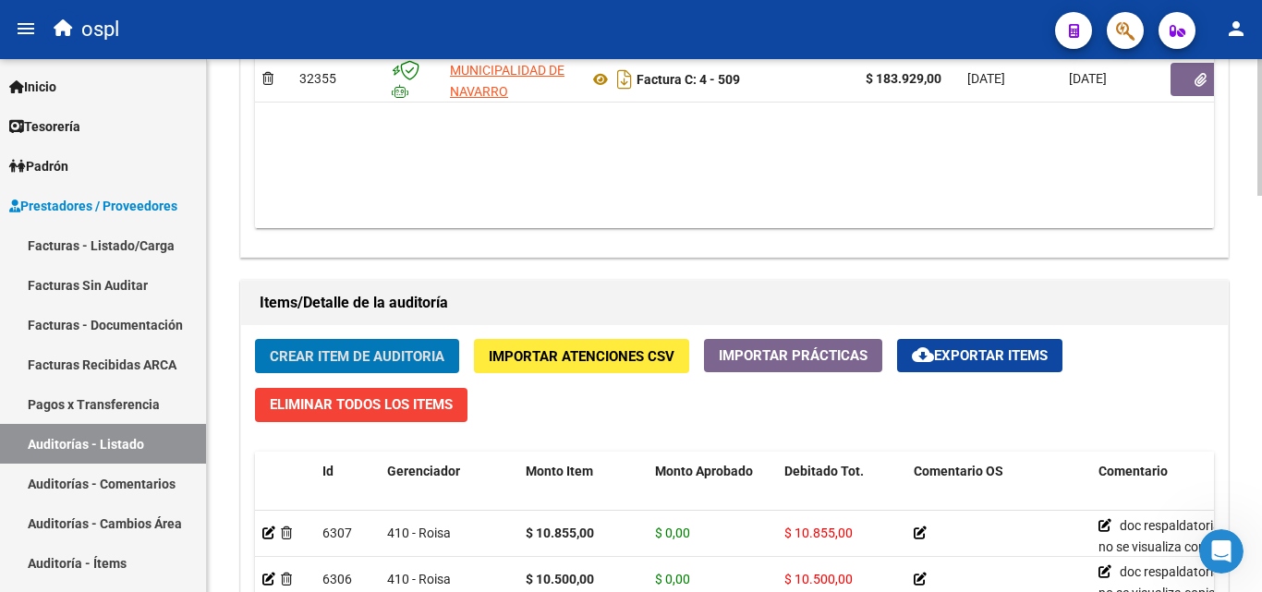
scroll to position [810, 0]
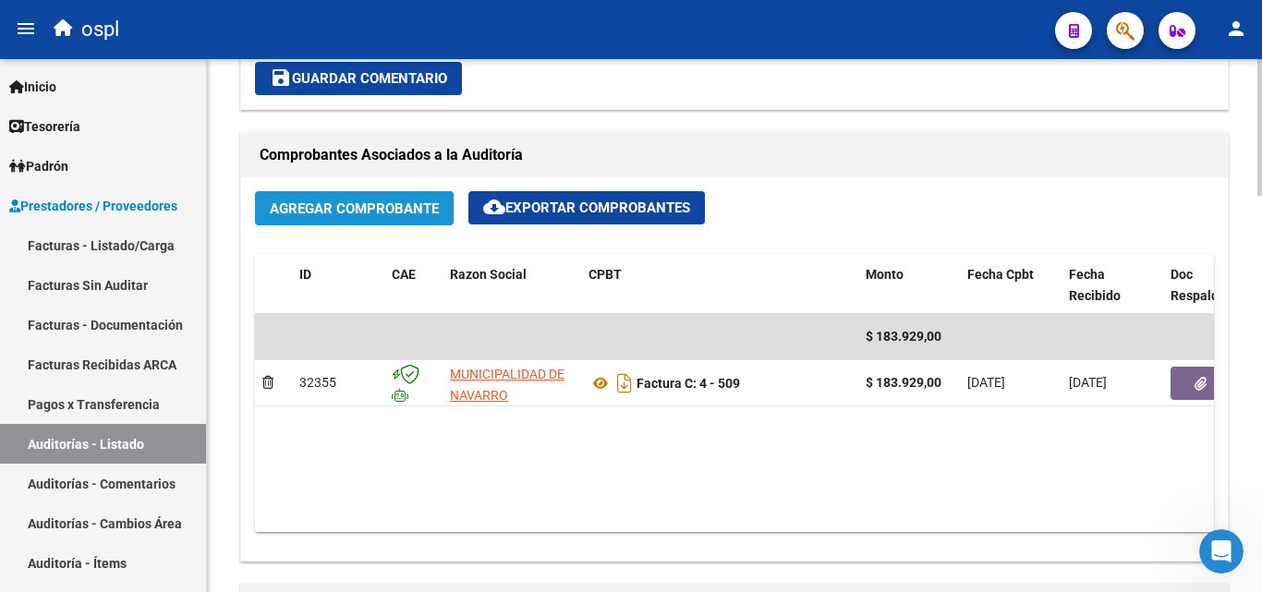
click at [351, 219] on button "Agregar Comprobante" at bounding box center [354, 208] width 199 height 34
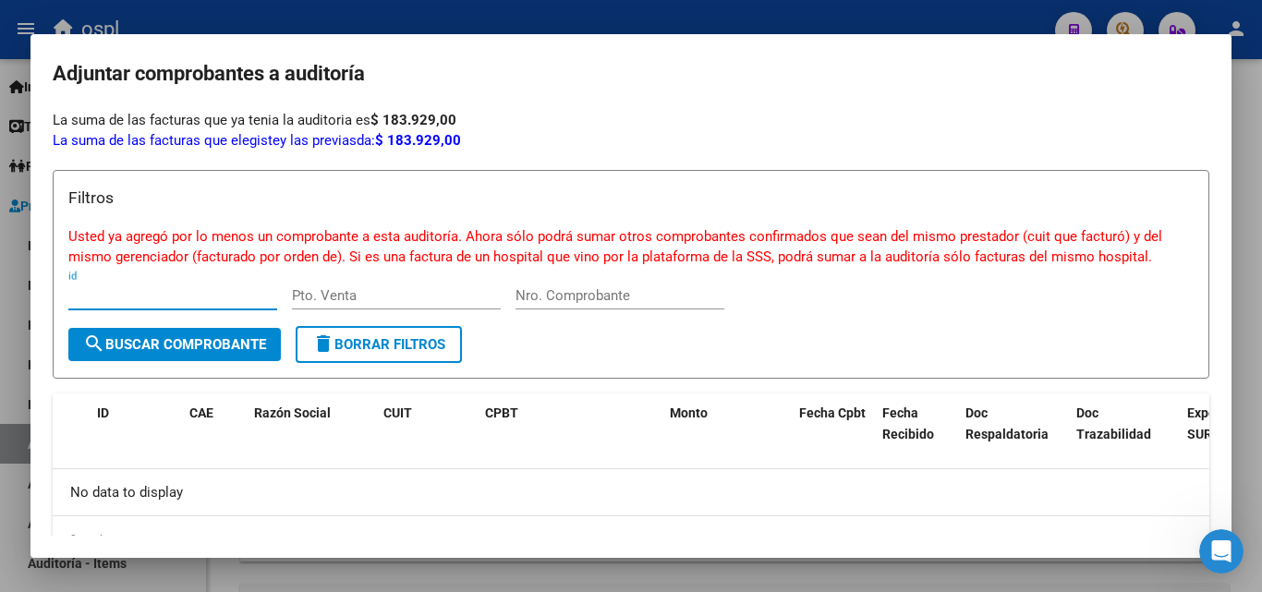
click at [40, 285] on mat-dialog-content "Filtros Usted ya agregó por lo menos un comprobante a esta auditoría. Ahora sól…" at bounding box center [630, 343] width 1201 height 385
click at [3, 192] on div at bounding box center [631, 296] width 1262 height 592
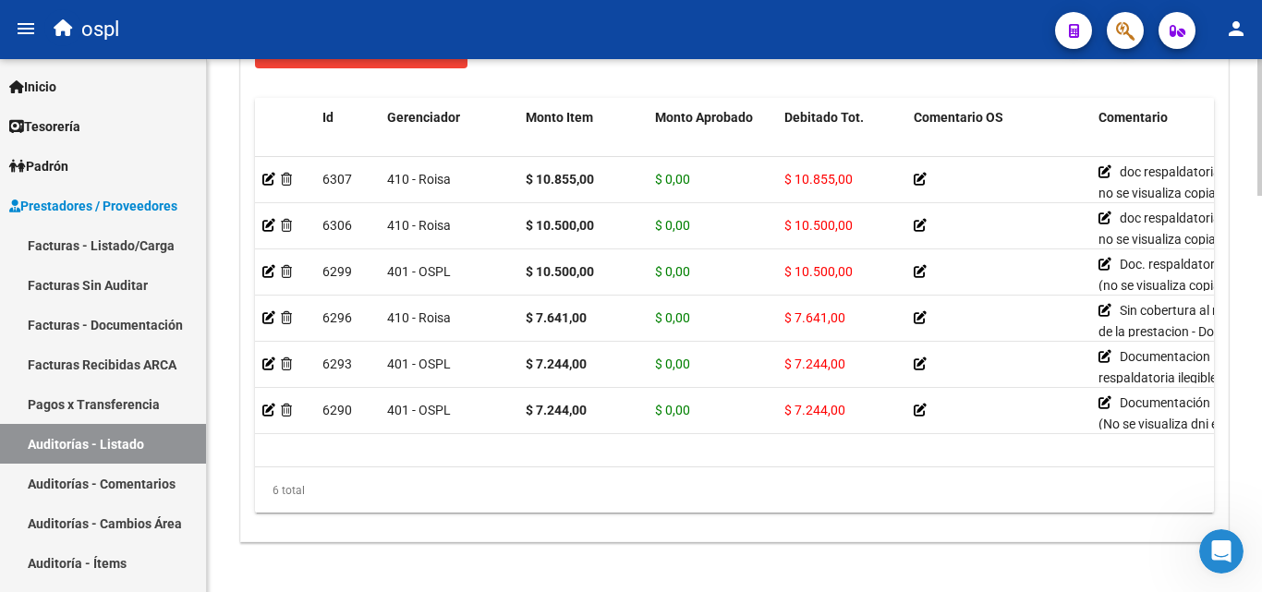
scroll to position [1272, 0]
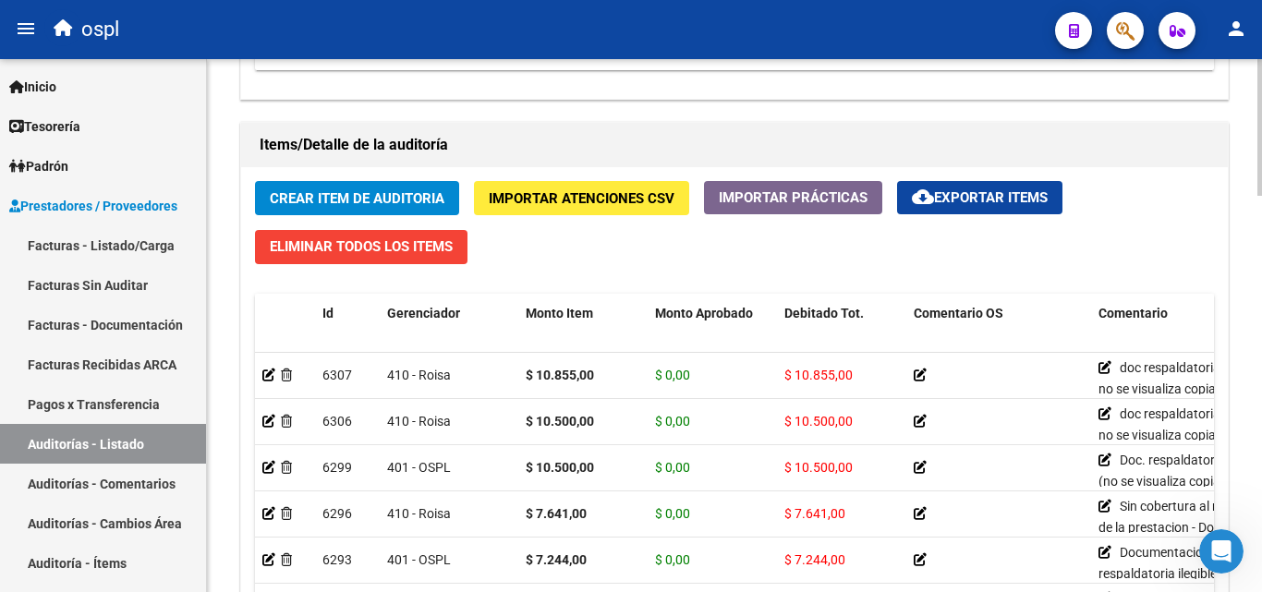
click at [371, 194] on span "Crear Item de Auditoria" at bounding box center [357, 198] width 175 height 17
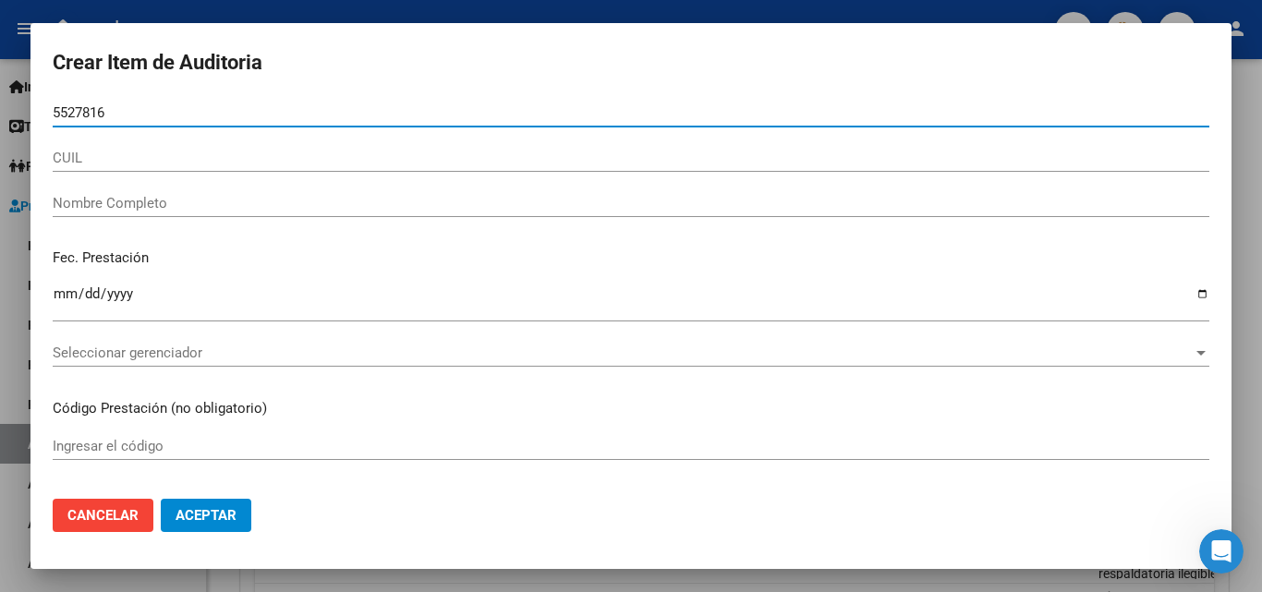
type input "55278164"
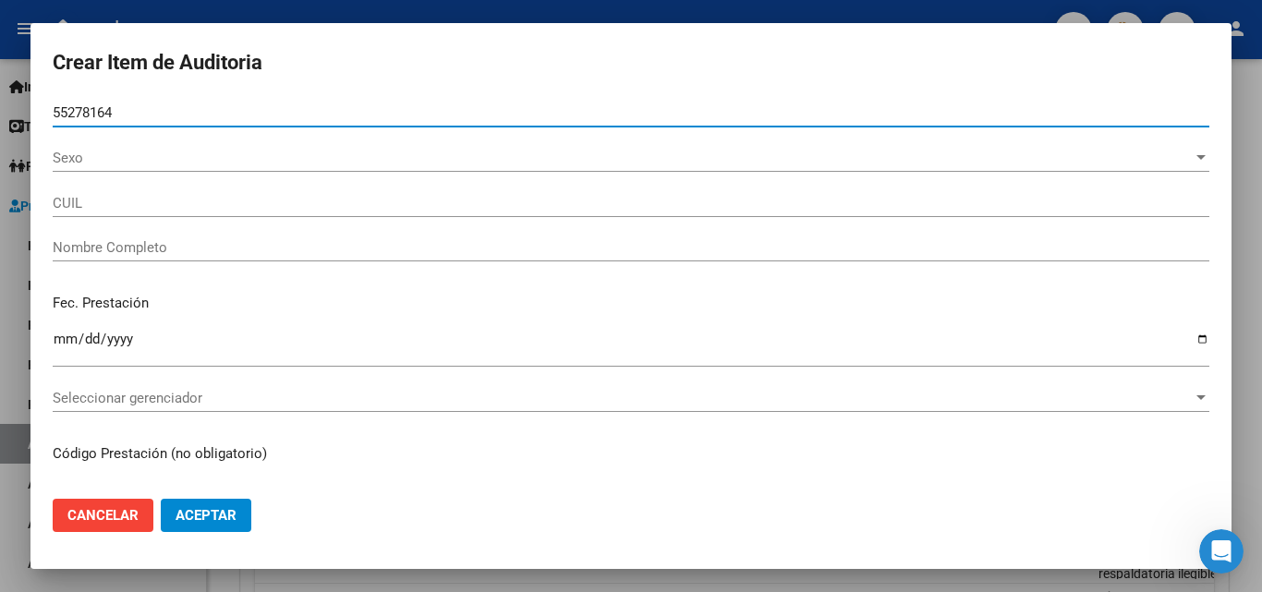
type input "20552781644"
type input "Terrile [PERSON_NAME]"
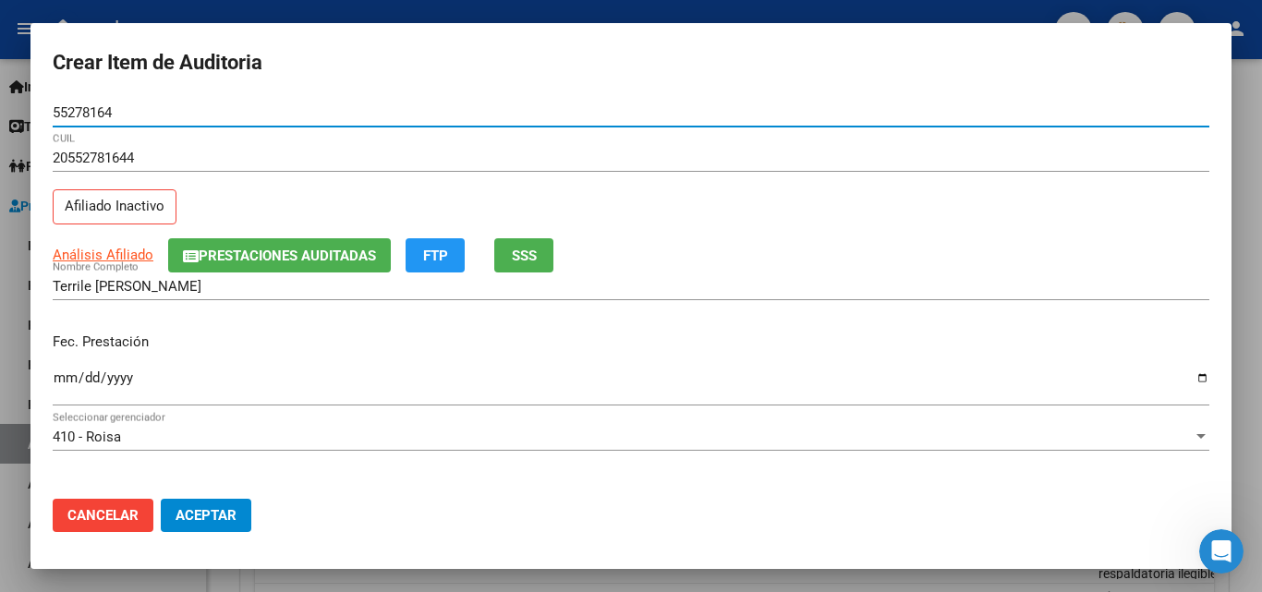
type input "55278164"
click at [63, 375] on input "Ingresar la fecha" at bounding box center [631, 385] width 1157 height 30
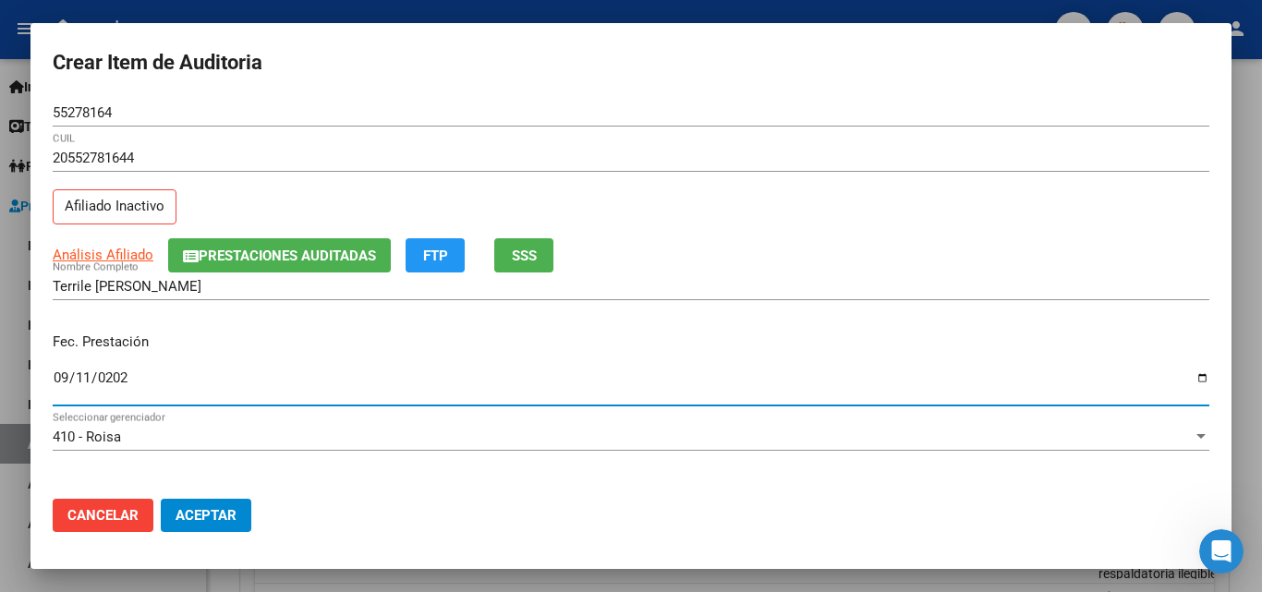
type input "[DATE]"
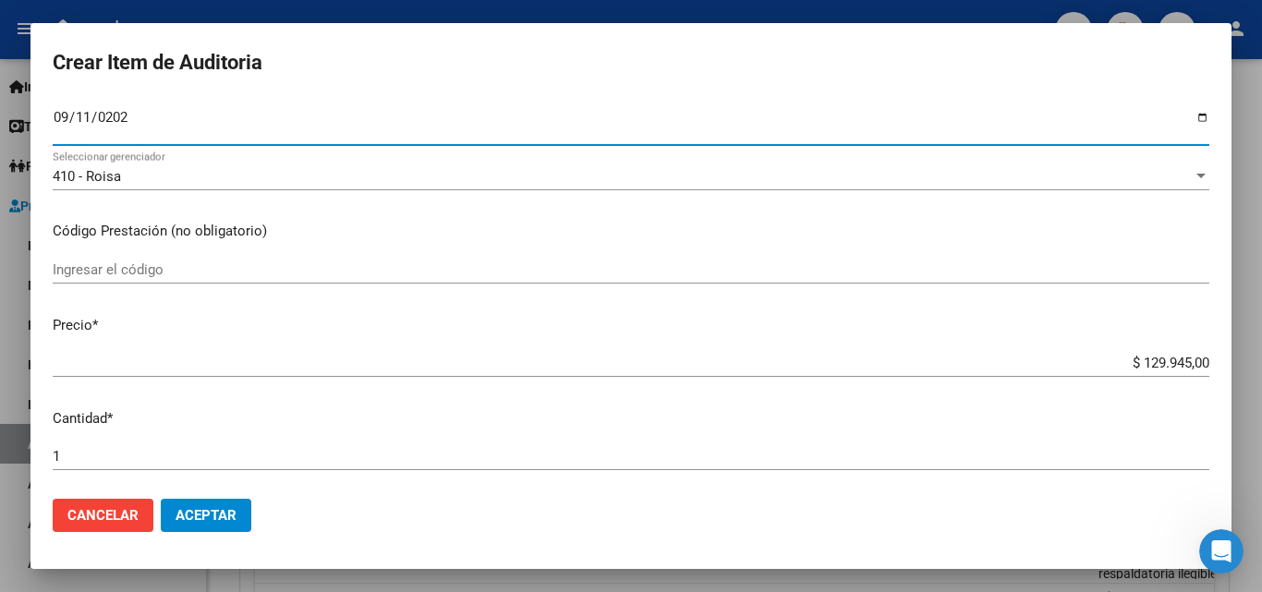
scroll to position [277, 0]
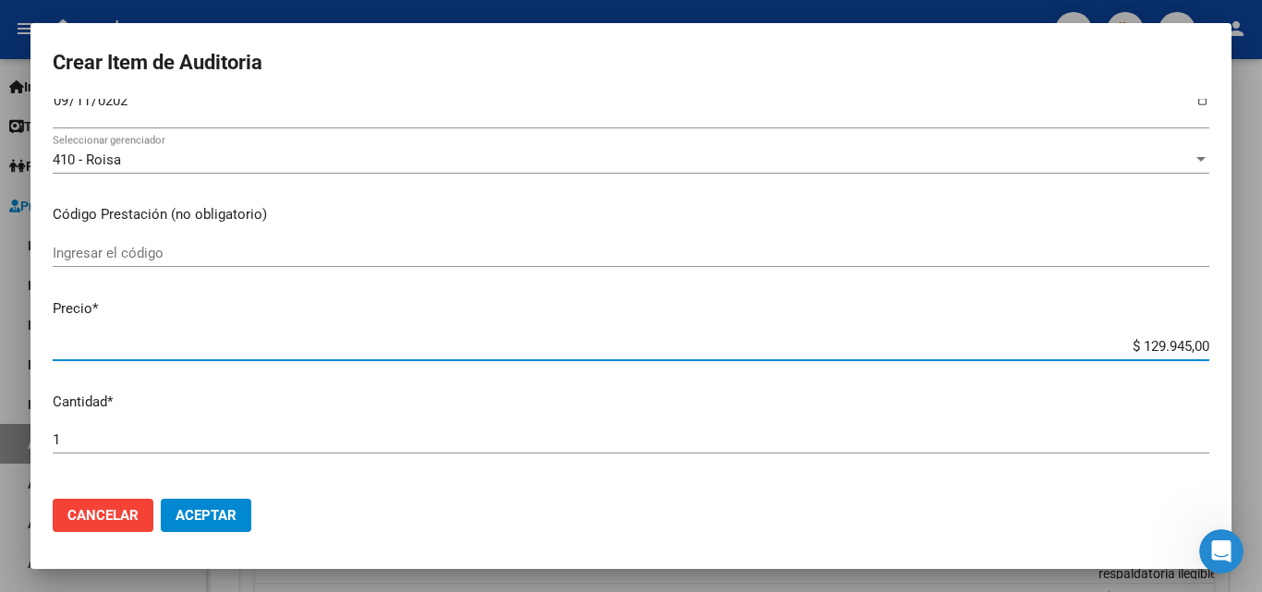
drag, startPoint x: 1104, startPoint y: 344, endPoint x: 1261, endPoint y: 334, distance: 157.3
click at [1261, 334] on div "Crear Item de Auditoria 55278164 Nro Documento 20552781644 CUIL Afiliado Inacti…" at bounding box center [631, 296] width 1262 height 592
type input "$ 0,06"
type input "$ 0,68"
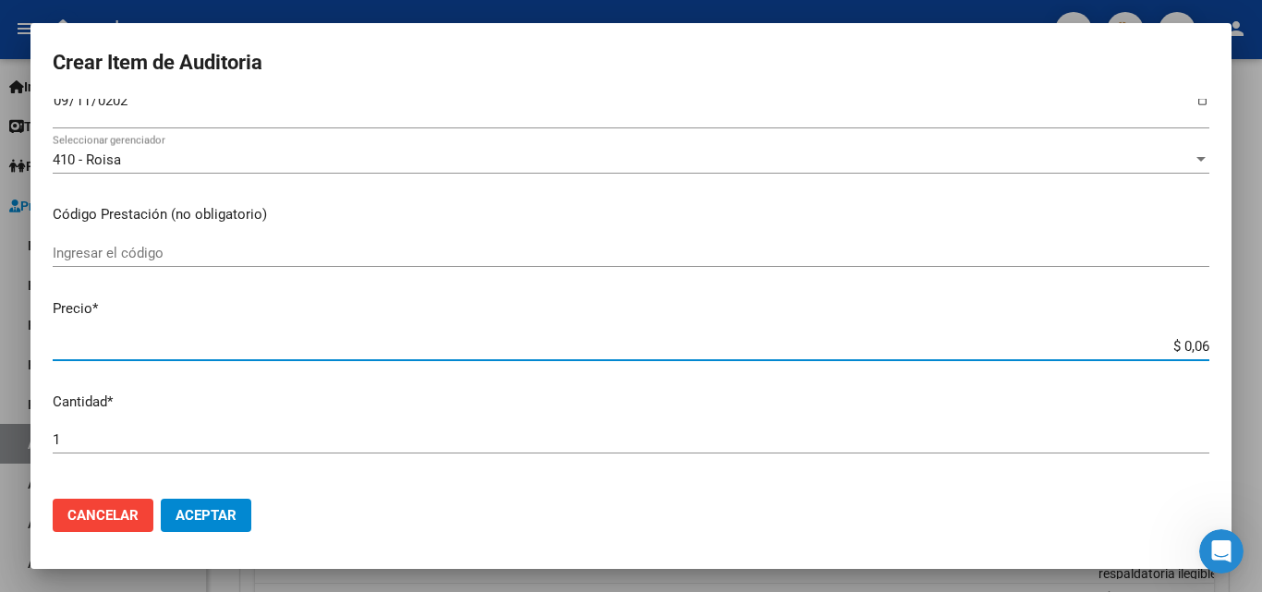
type input "$ 0,68"
type input "$ 6,84"
type input "$ 68,45"
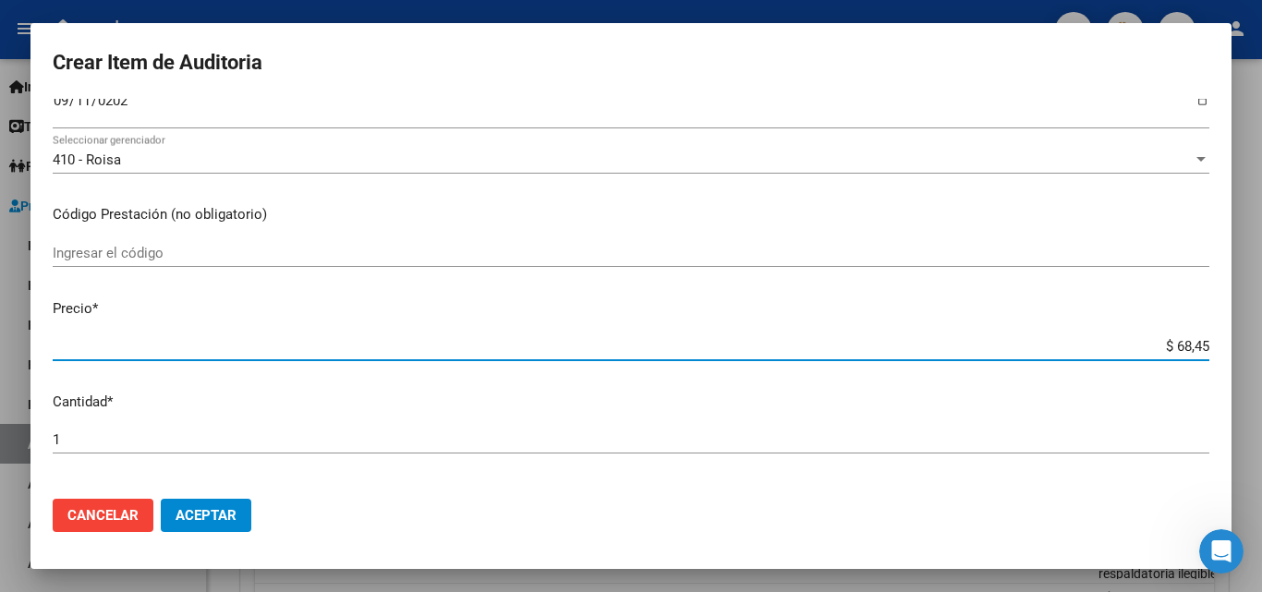
type input "$ 684,50"
type input "$ 6.845,00"
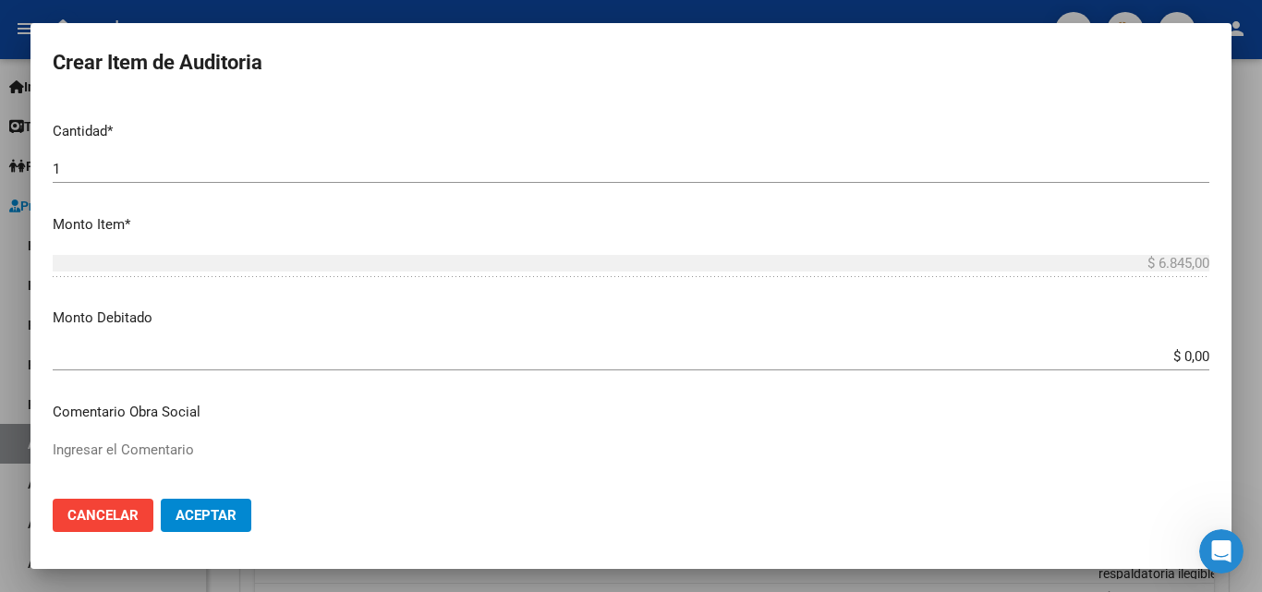
scroll to position [554, 0]
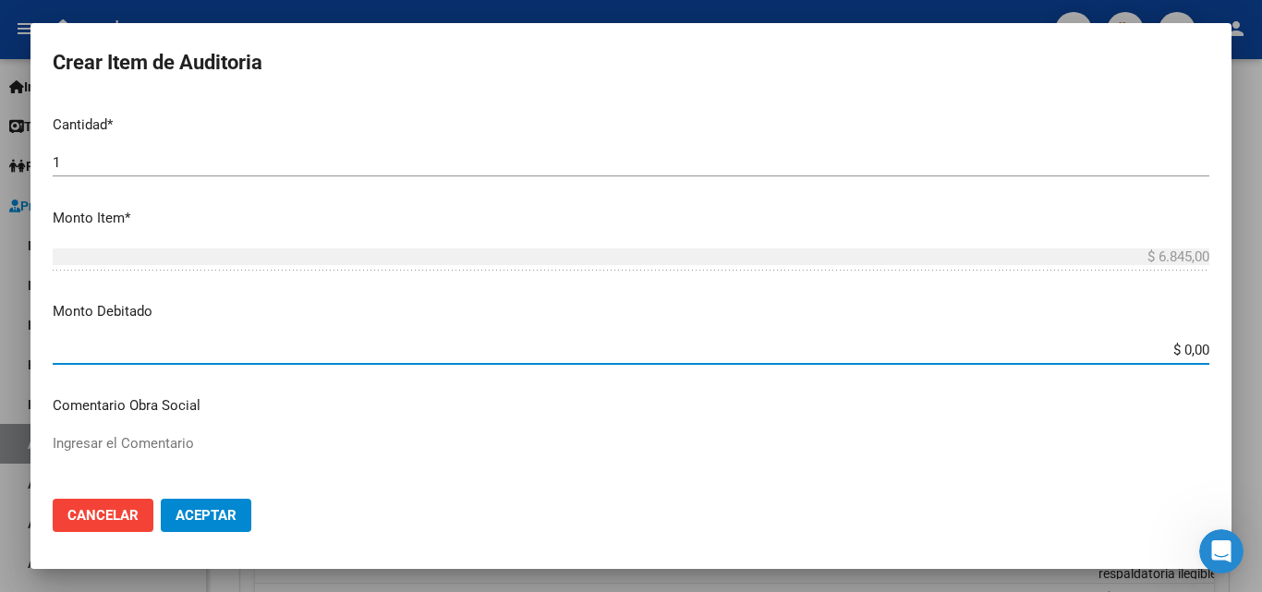
drag, startPoint x: 1151, startPoint y: 353, endPoint x: 1216, endPoint y: 344, distance: 65.3
click at [1217, 345] on mat-dialog-content "55278164 Nro Documento 20552781644 CUIL Afiliado Inactivo Análisis Afiliado Pre…" at bounding box center [630, 291] width 1201 height 385
type input "$ 6.845,00"
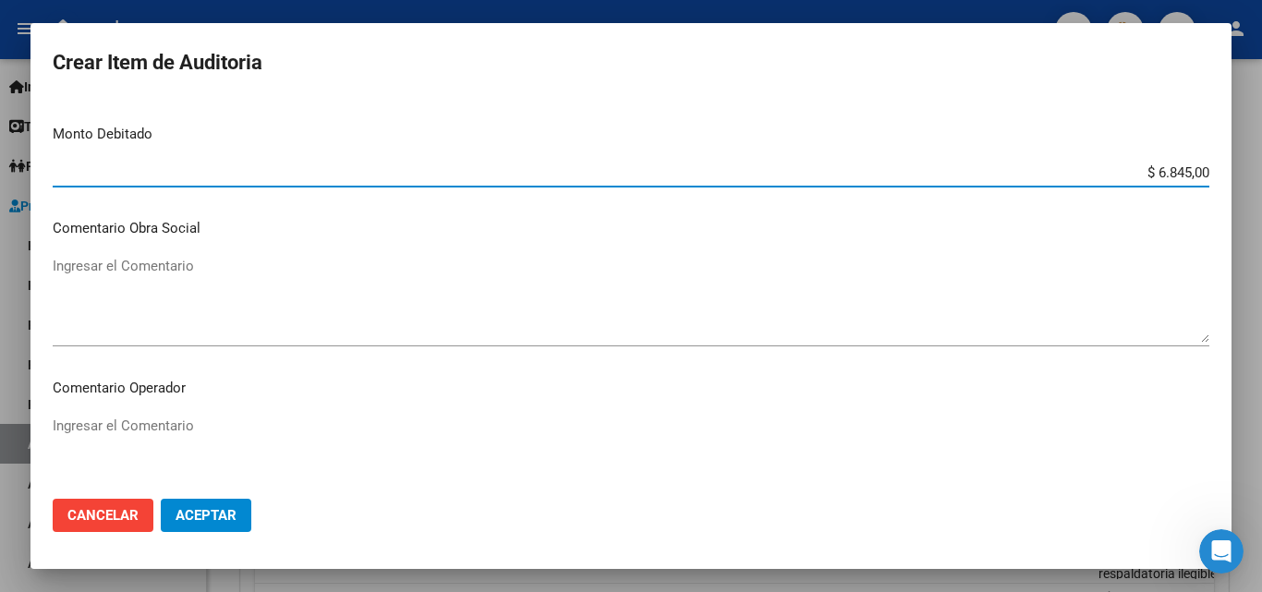
scroll to position [739, 0]
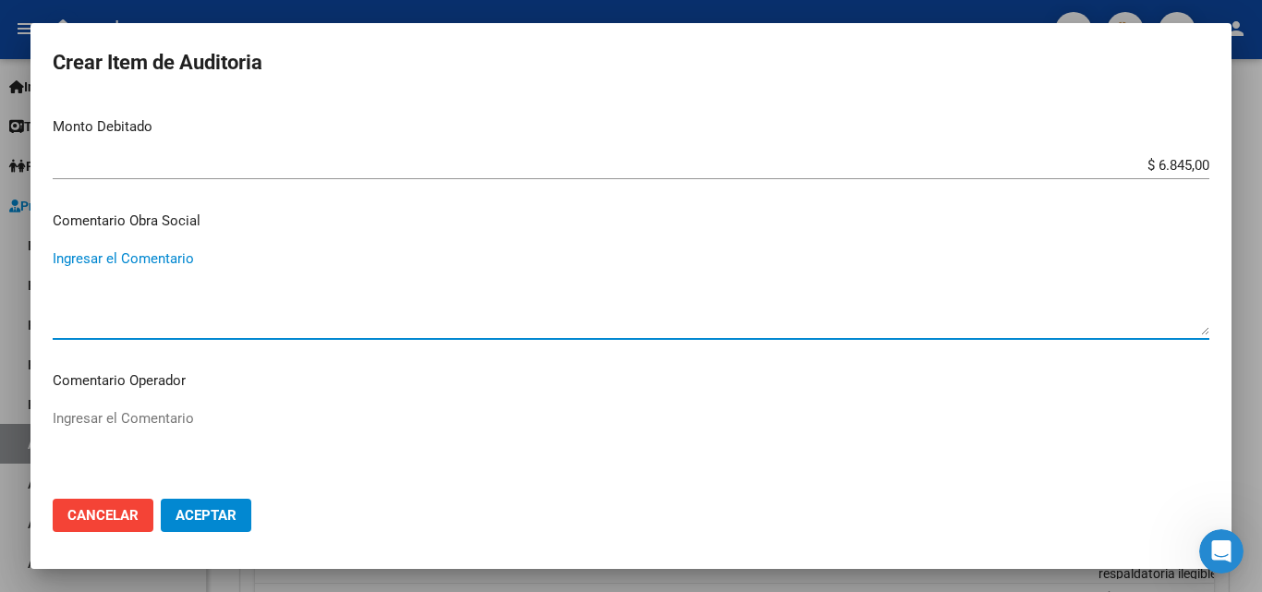
click at [133, 259] on textarea "Ingresar el Comentario" at bounding box center [631, 291] width 1157 height 87
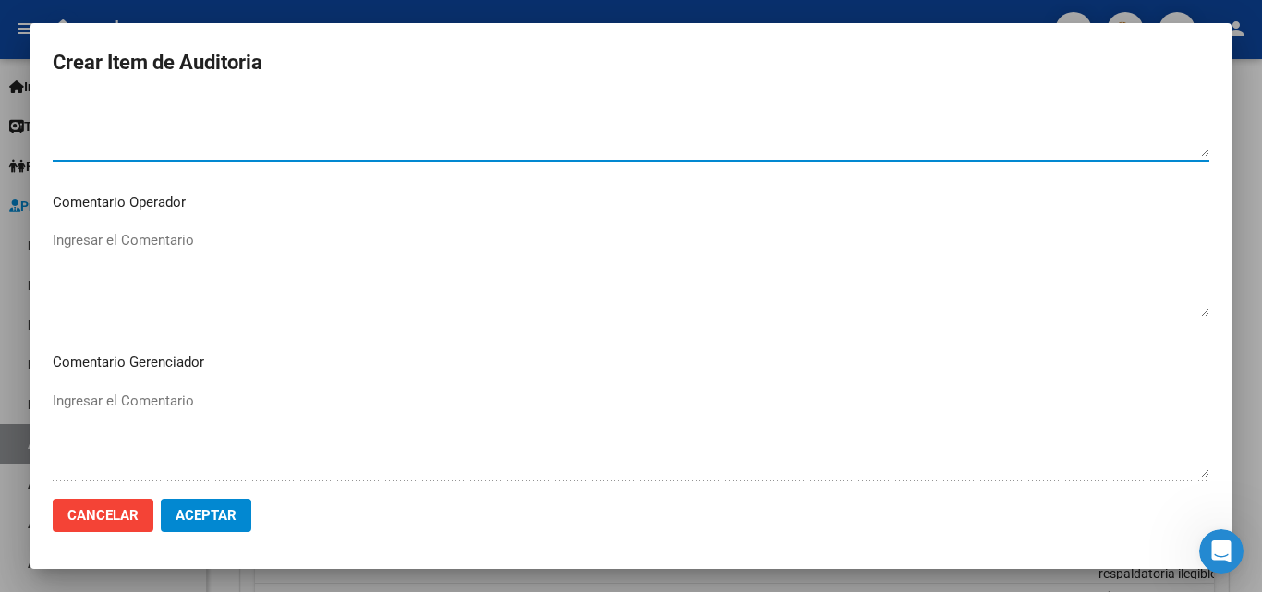
scroll to position [924, 0]
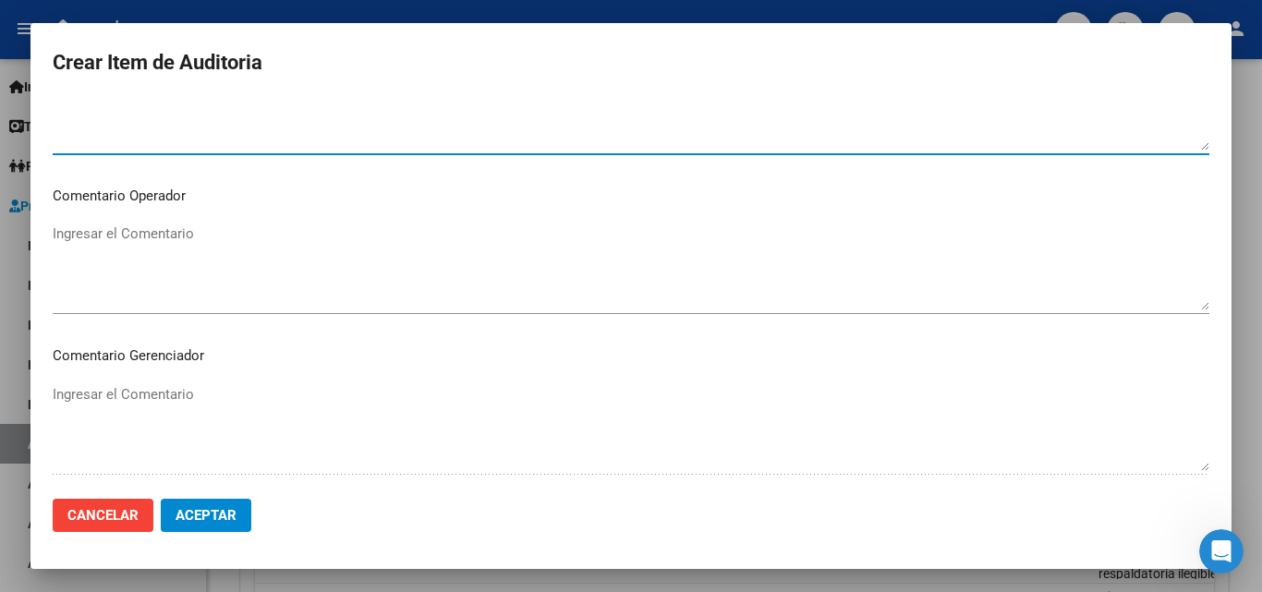
click at [182, 266] on textarea "Ingresar el Comentario" at bounding box center [631, 267] width 1157 height 87
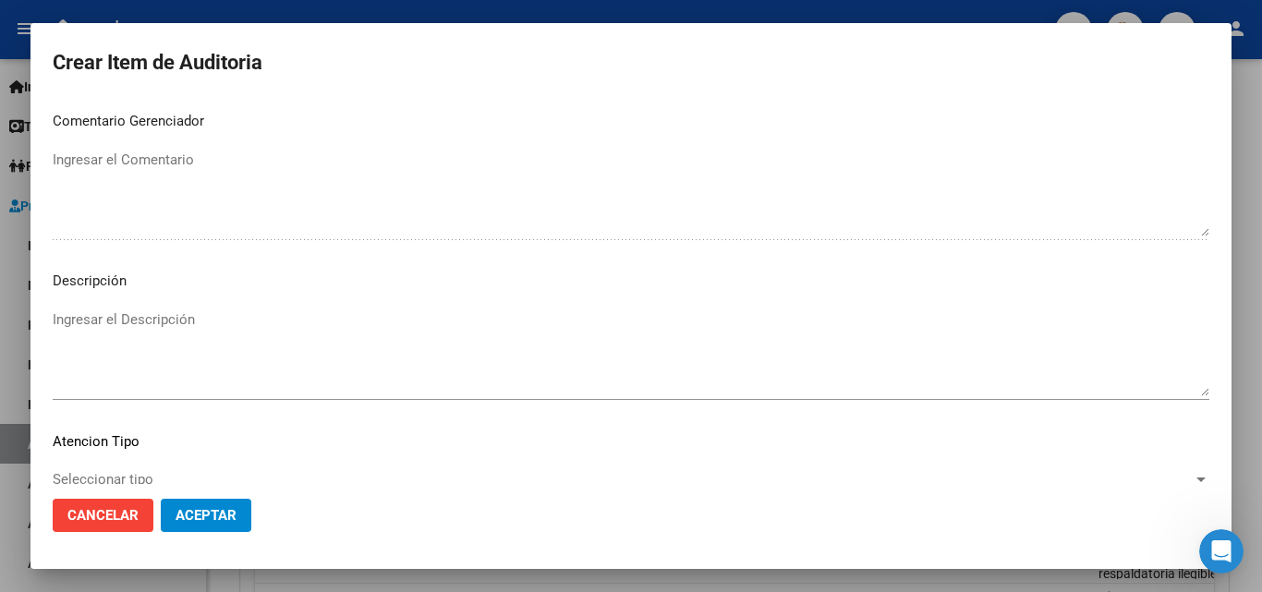
scroll to position [1201, 0]
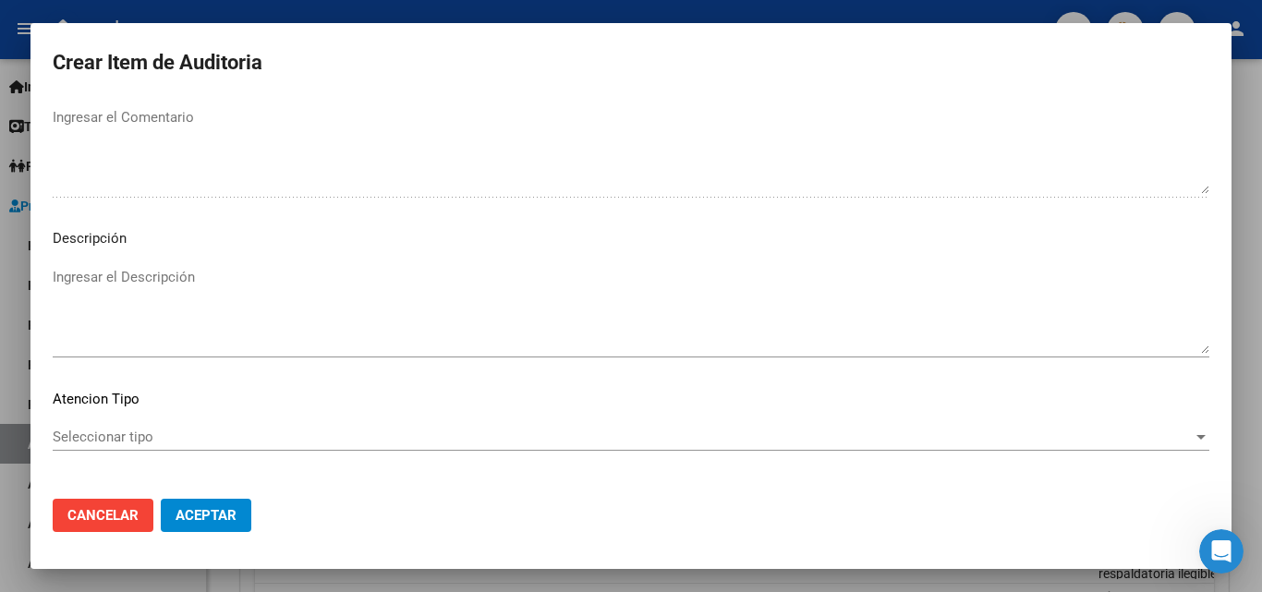
type textarea "doc ilegible"
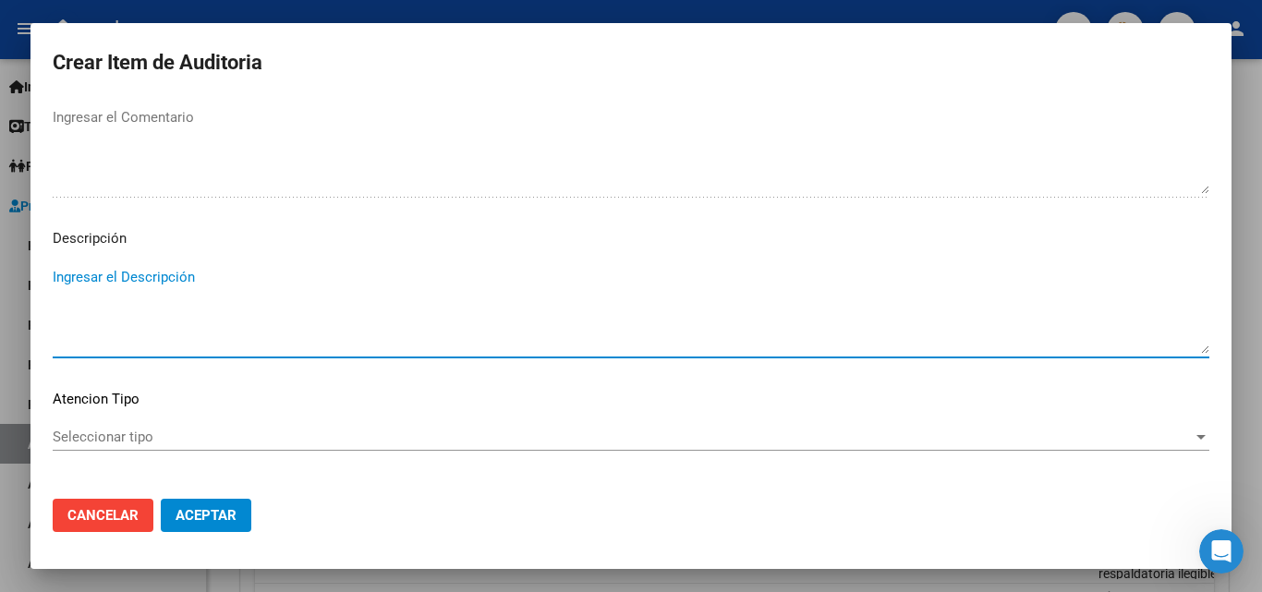
click at [184, 299] on textarea "Ingresar el Descripción" at bounding box center [631, 310] width 1157 height 87
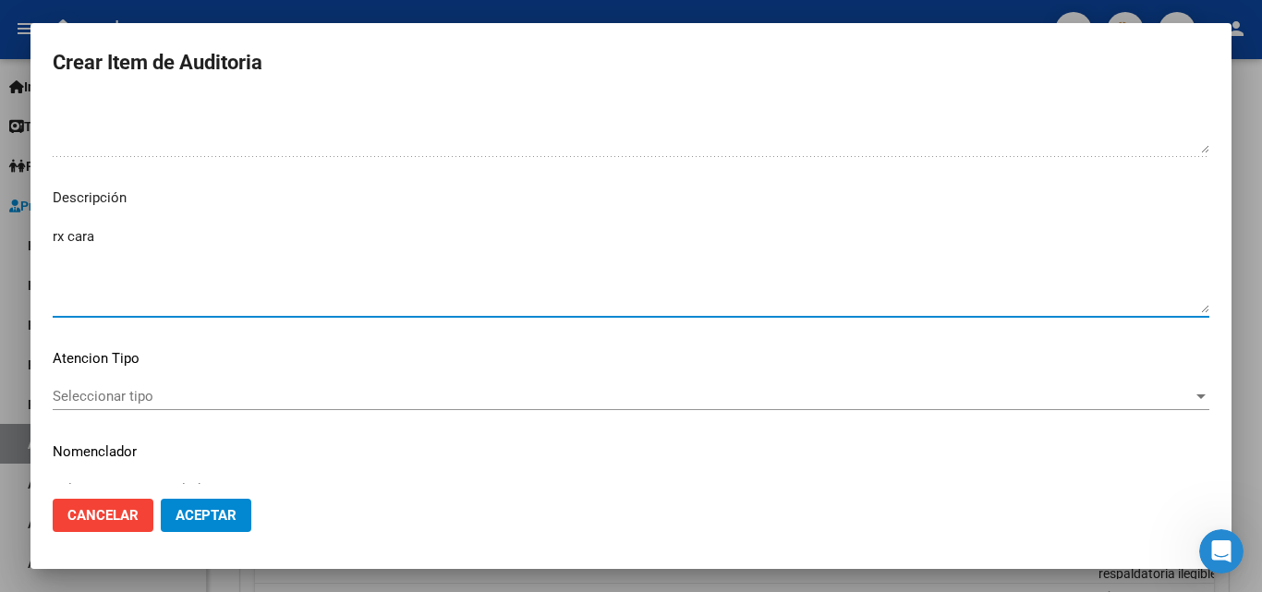
scroll to position [1278, 0]
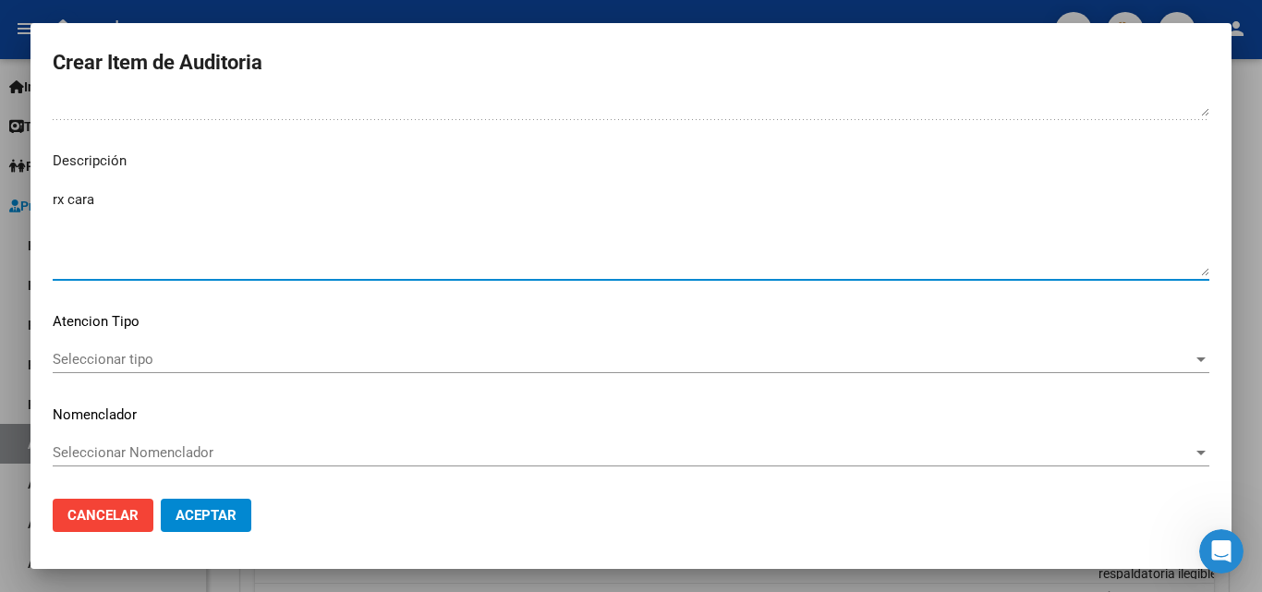
type textarea "rx cara"
click at [122, 355] on span "Seleccionar tipo" at bounding box center [623, 359] width 1140 height 17
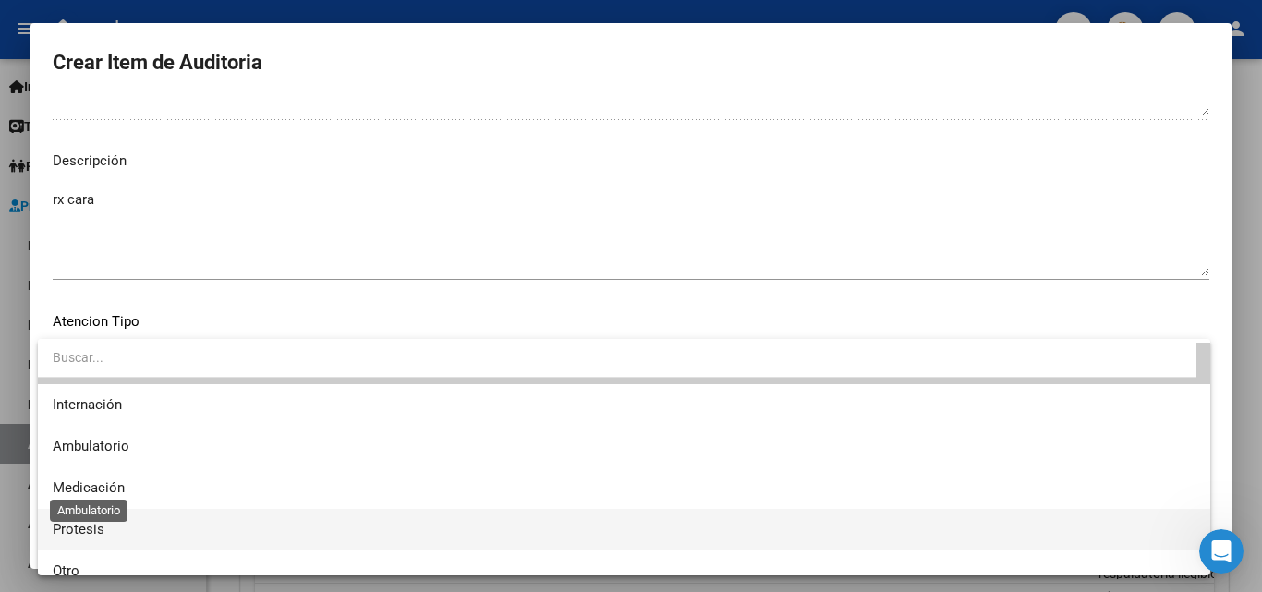
scroll to position [55, 0]
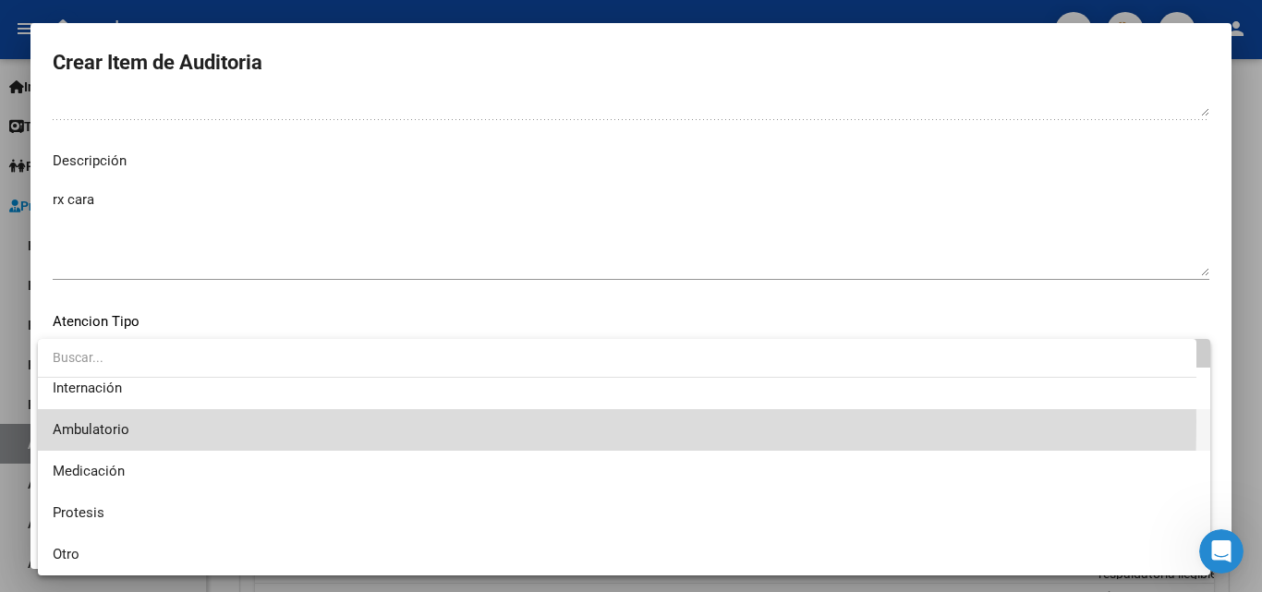
click at [139, 421] on span "Ambulatorio" at bounding box center [624, 430] width 1143 height 42
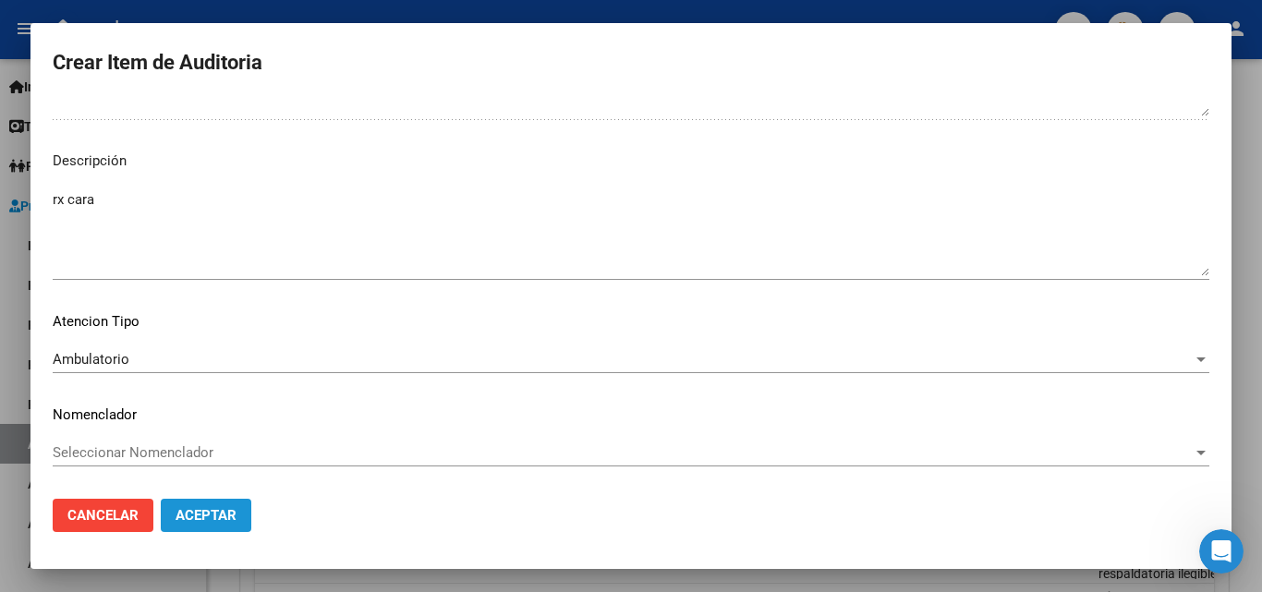
click at [207, 520] on span "Aceptar" at bounding box center [206, 515] width 61 height 17
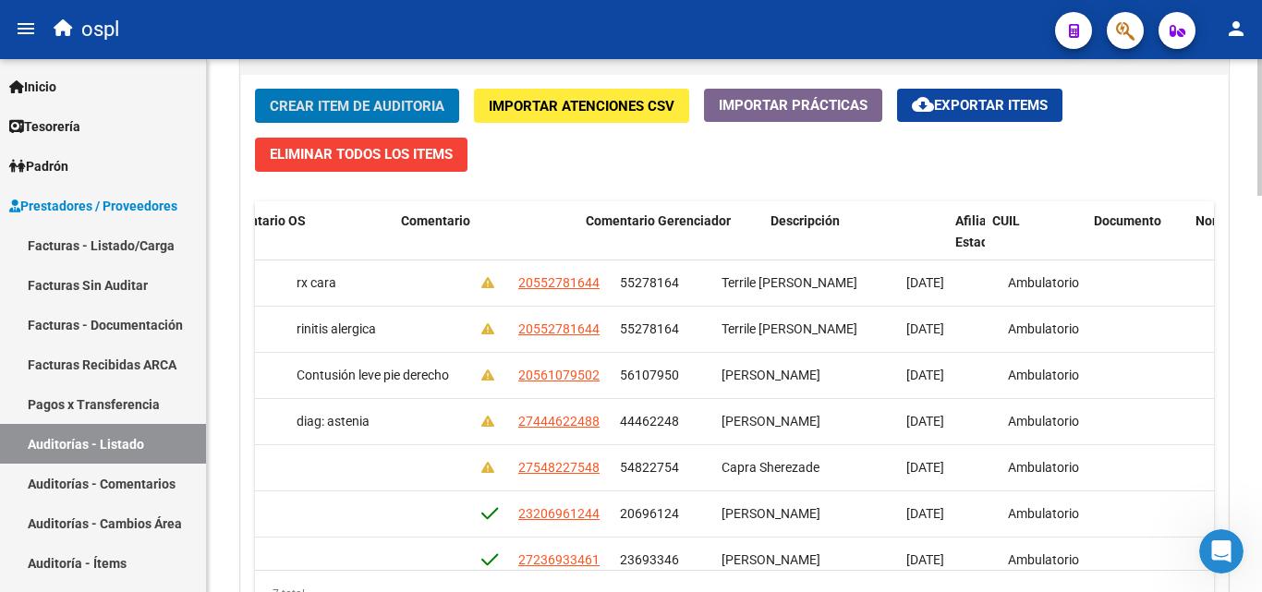
scroll to position [0, 0]
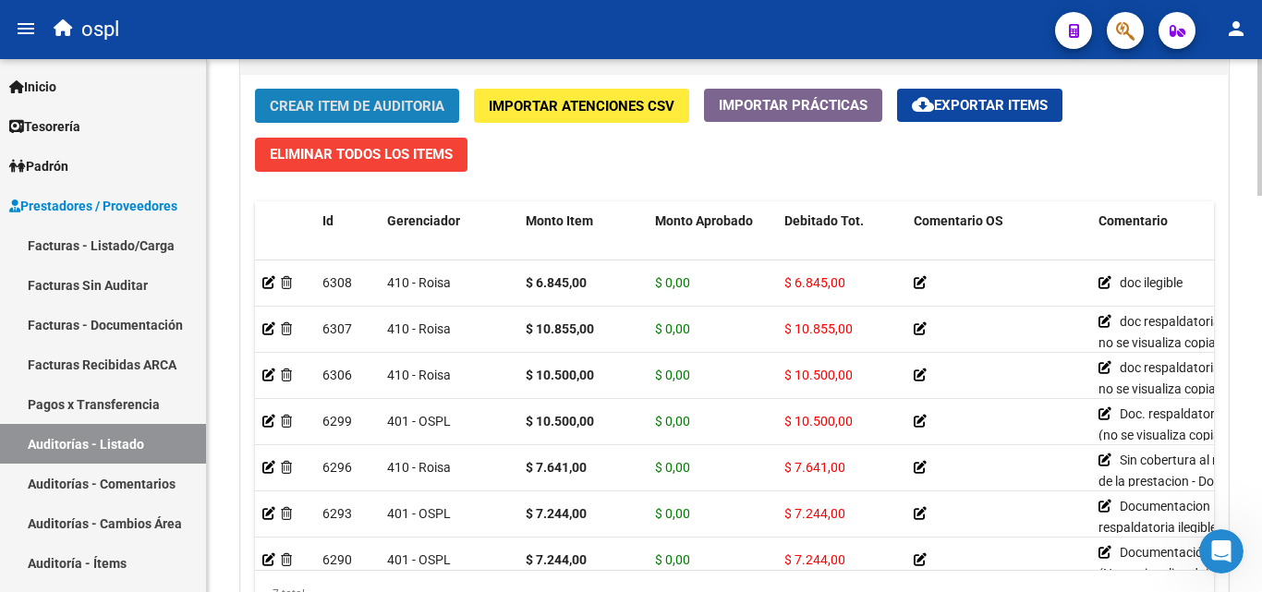
click at [418, 103] on span "Crear Item de Auditoria" at bounding box center [357, 106] width 175 height 17
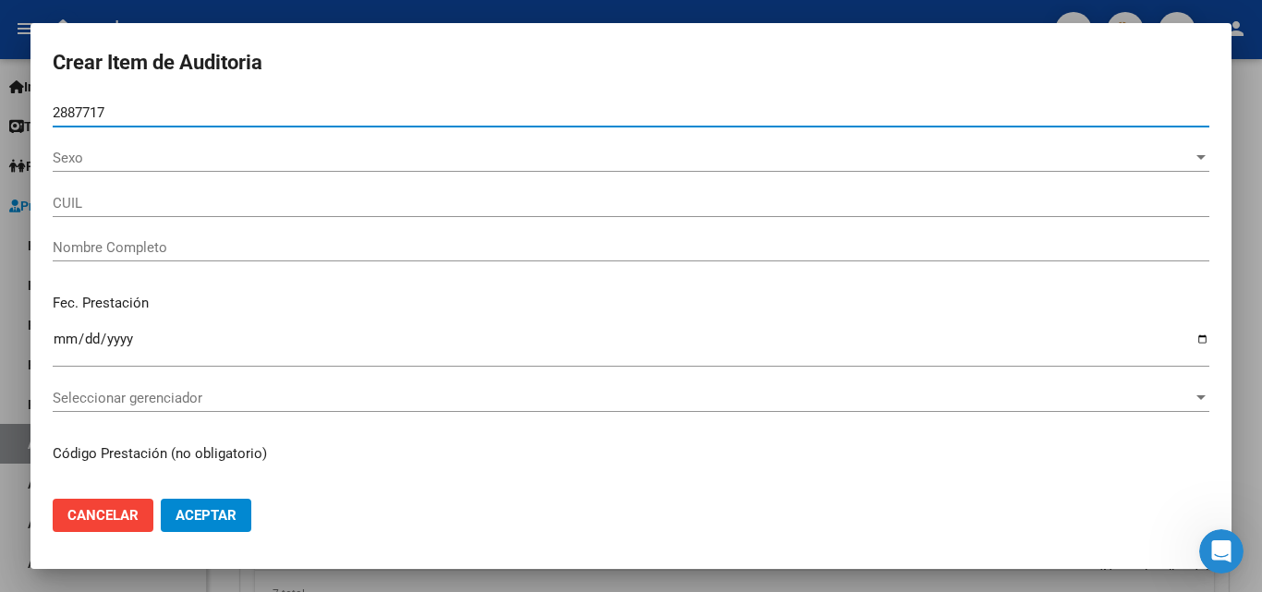
type input "28877173"
type input "27288771737"
type input "[PERSON_NAME]"
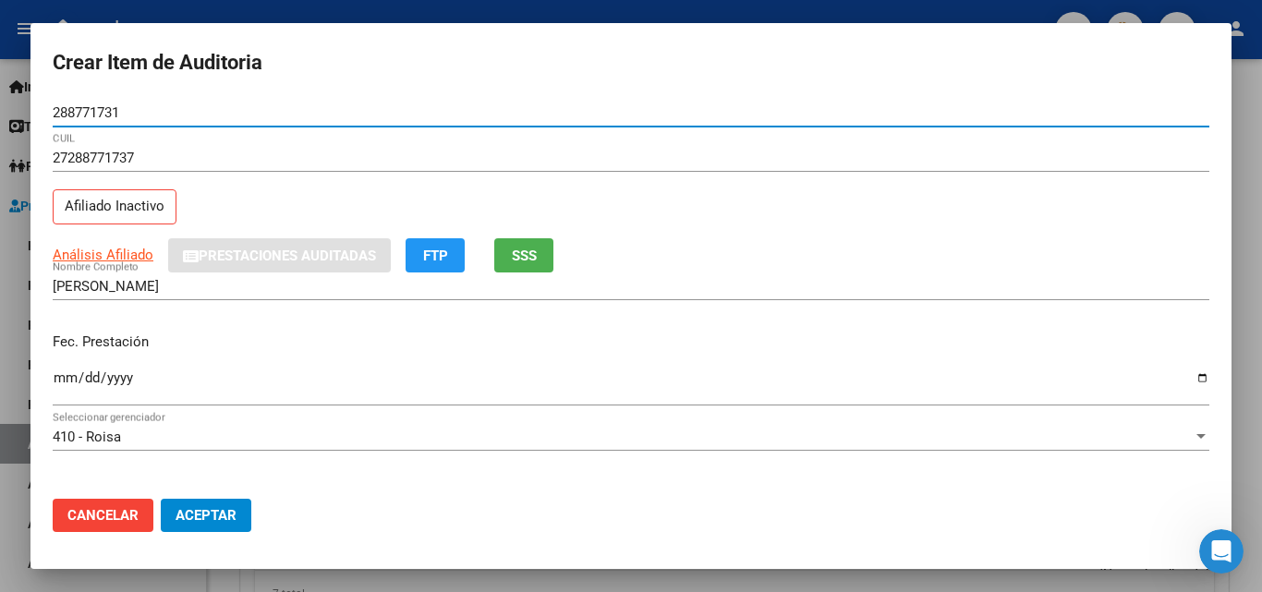
type input "28877173"
click at [69, 376] on input "Ingresar la fecha" at bounding box center [631, 385] width 1157 height 30
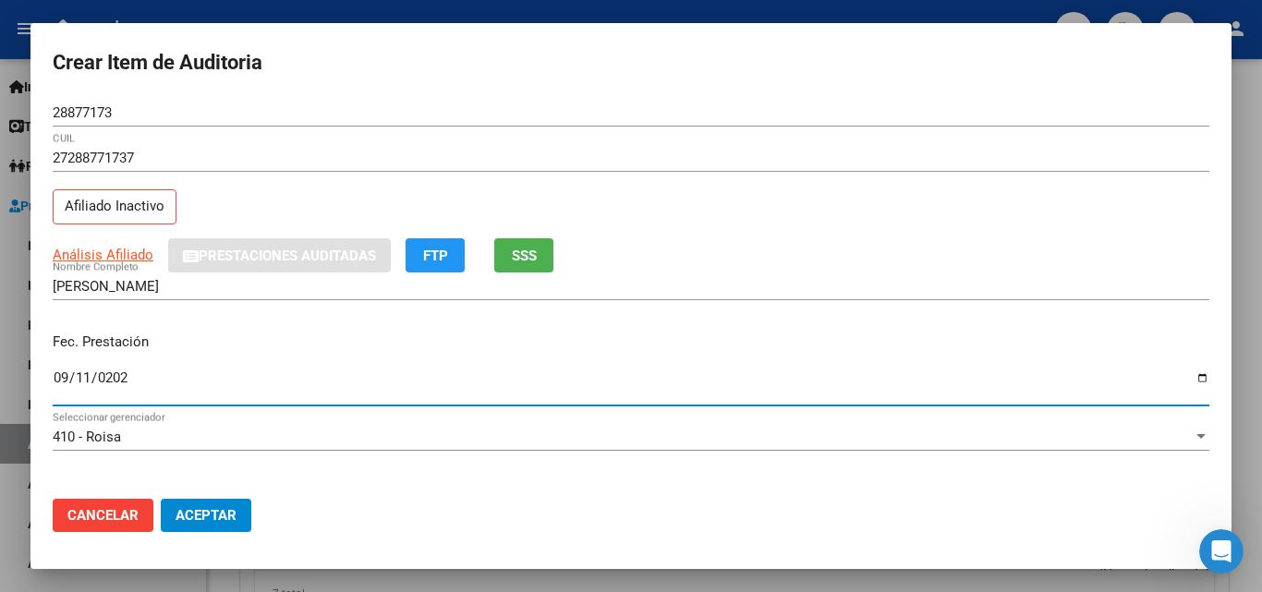
type input "[DATE]"
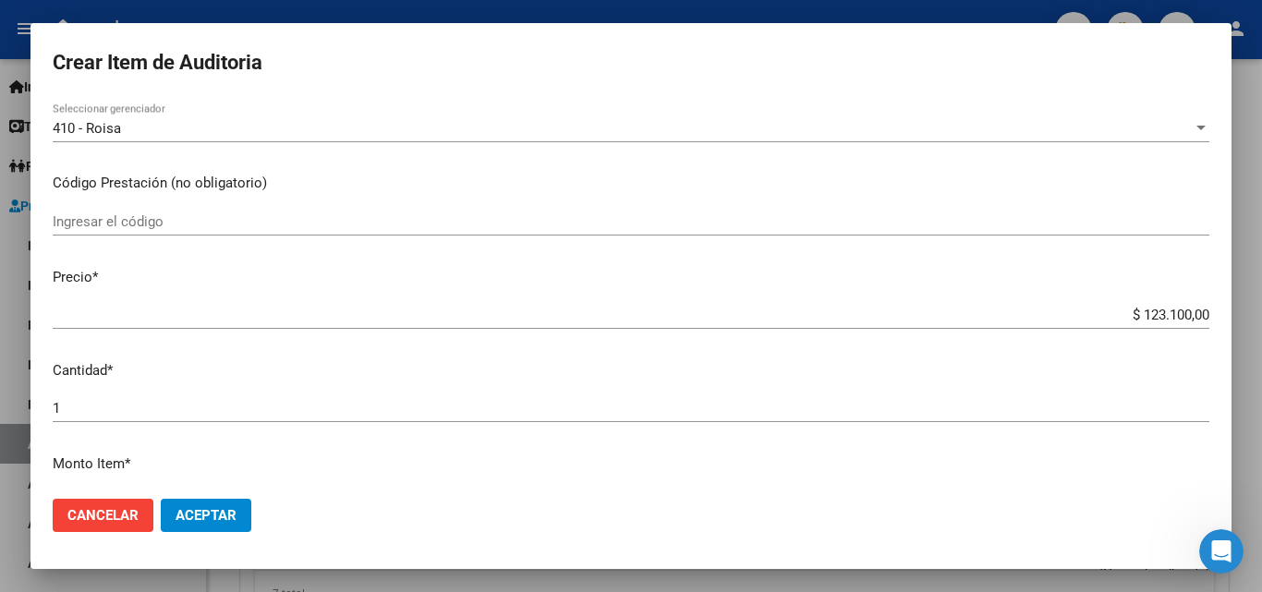
scroll to position [277, 0]
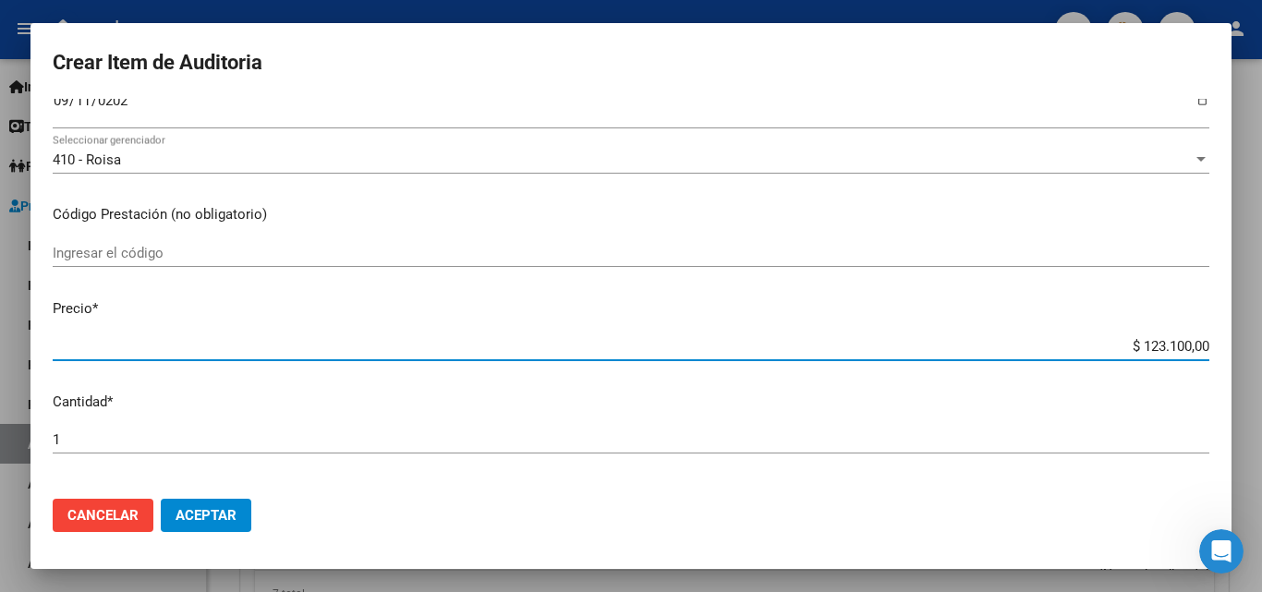
drag, startPoint x: 1096, startPoint y: 339, endPoint x: 1211, endPoint y: 345, distance: 114.7
click at [1230, 356] on mat-dialog-content "28877173 Nro Documento 27288771737 CUIL Afiliado Inactivo Análisis Afiliado Pre…" at bounding box center [630, 291] width 1201 height 385
type input "$ 0,01"
type input "$ 0,10"
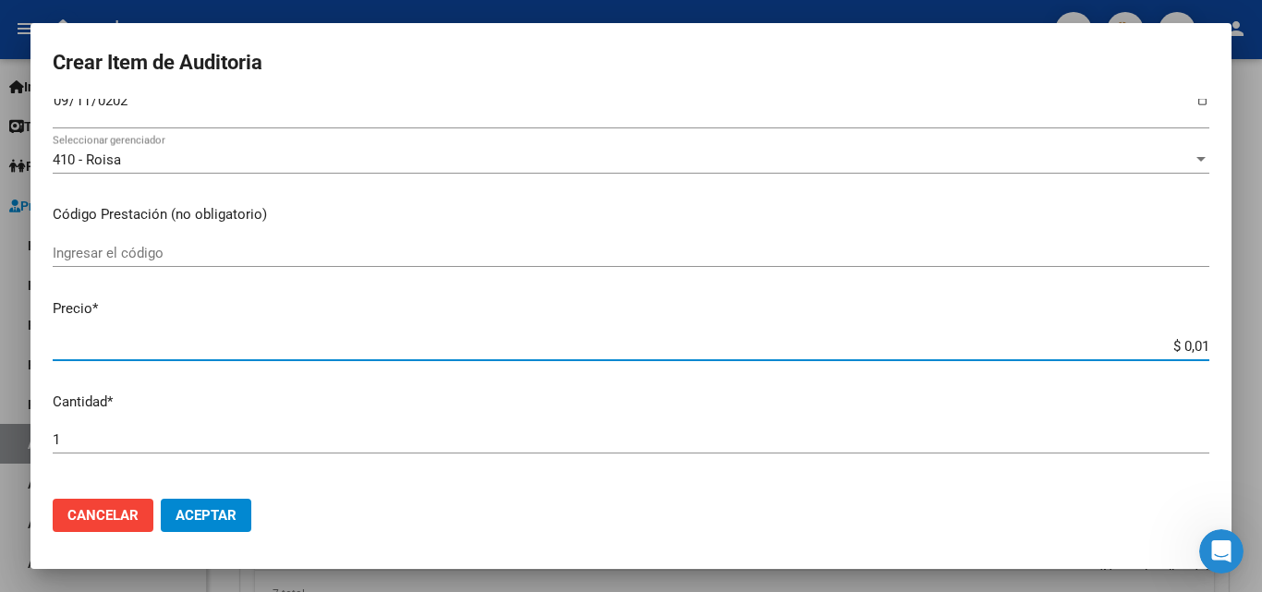
type input "$ 0,10"
type input "$ 1,05"
type input "$ 10,50"
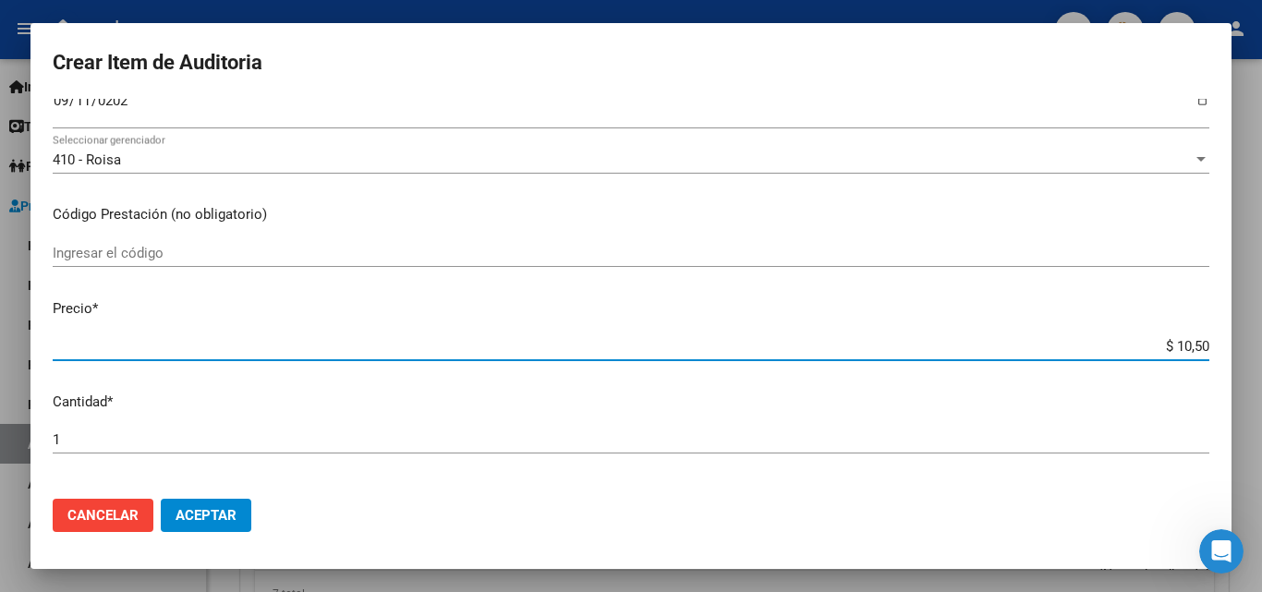
type input "$ 105,00"
type input "$ 1.050,00"
type input "$ 10.500,00"
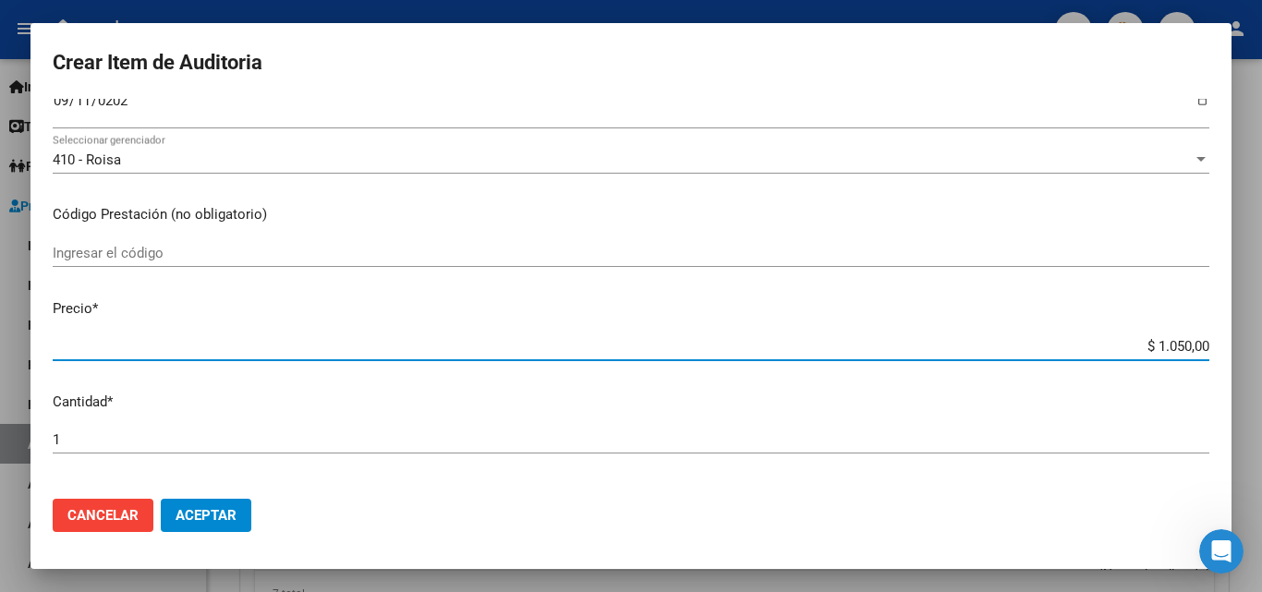
type input "$ 10.500,00"
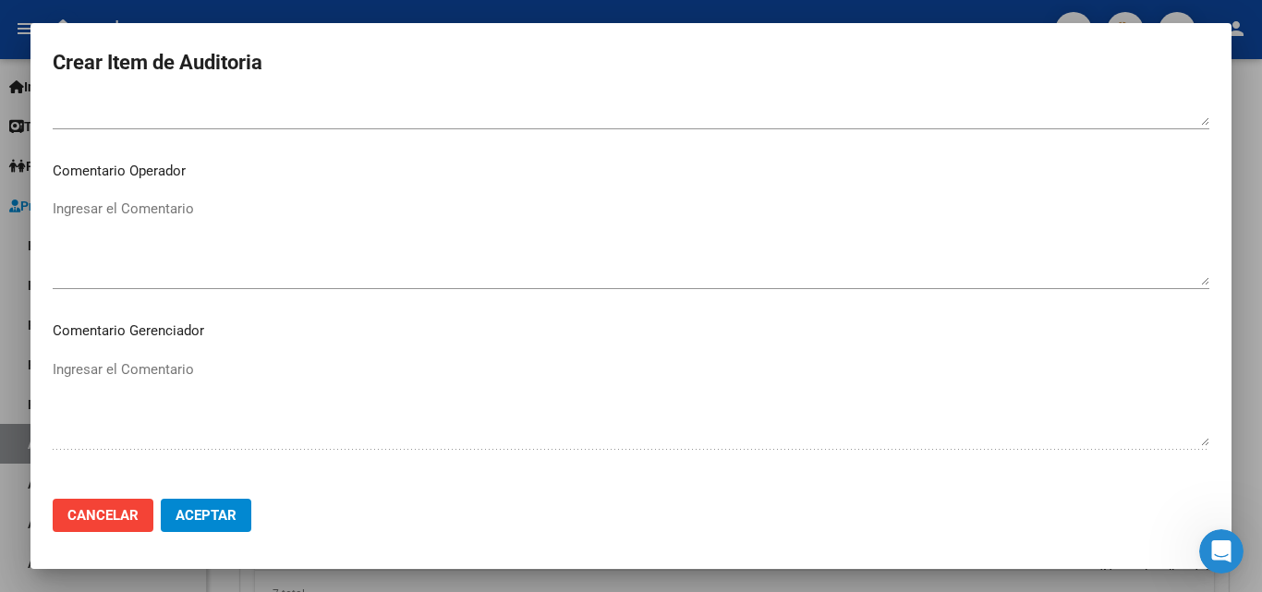
scroll to position [1108, 0]
click at [309, 359] on textarea "Ingresar el Descripción" at bounding box center [631, 402] width 1157 height 87
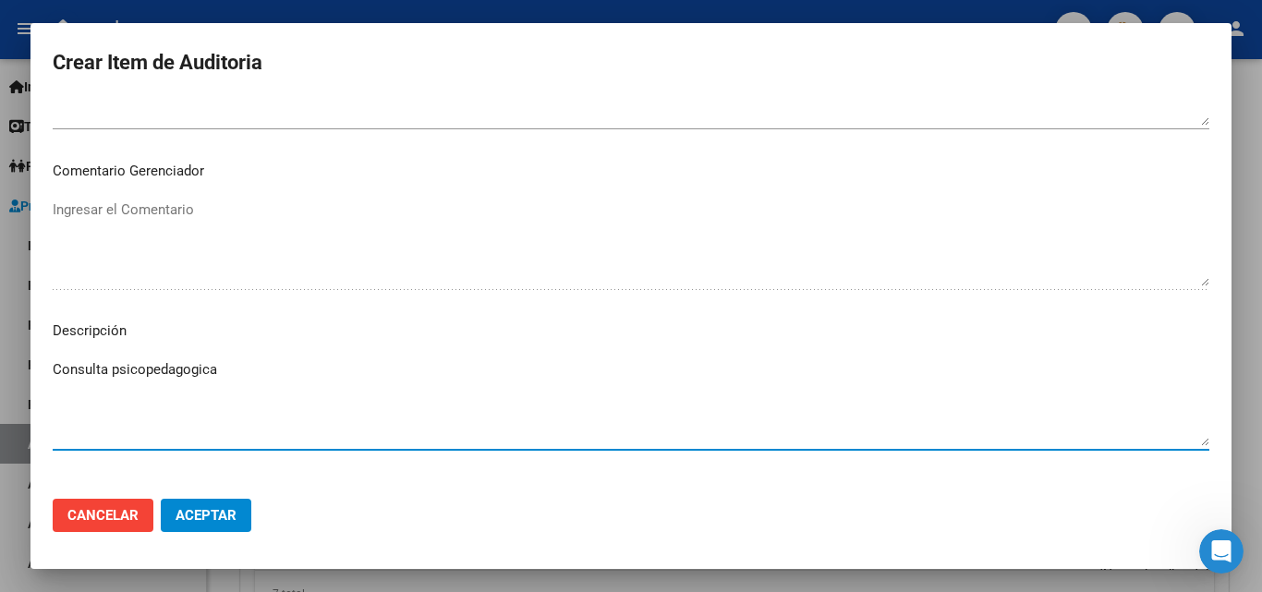
click at [169, 371] on textarea "Consulta psicopedagogica" at bounding box center [631, 402] width 1157 height 87
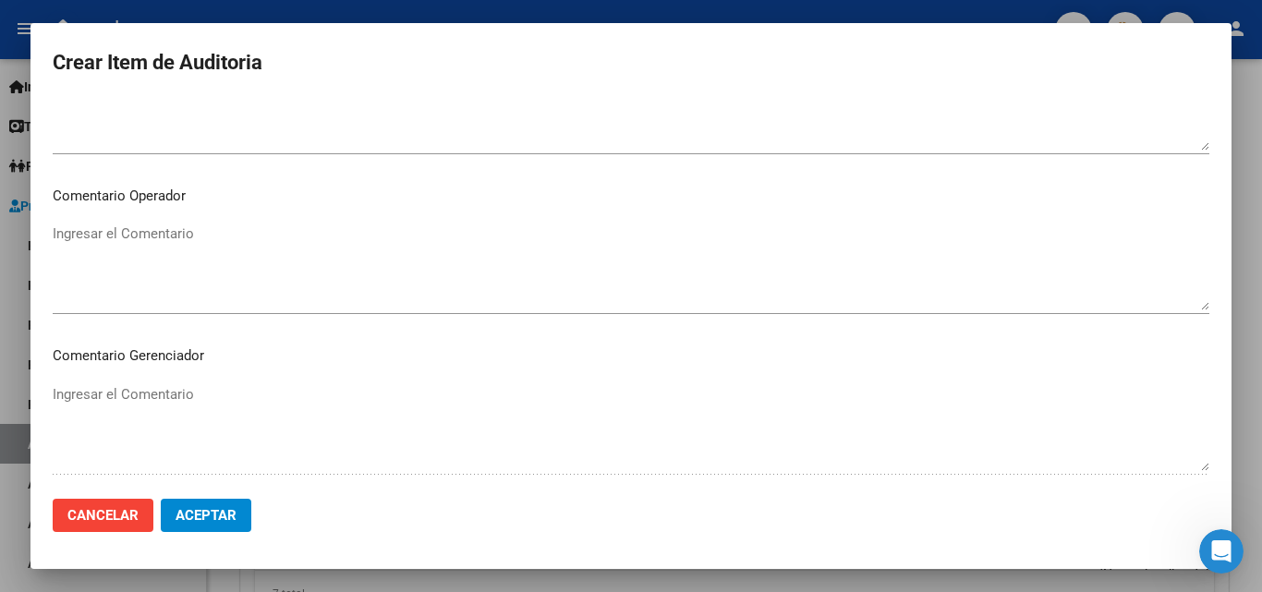
type textarea "Consulta psicopedagógica"
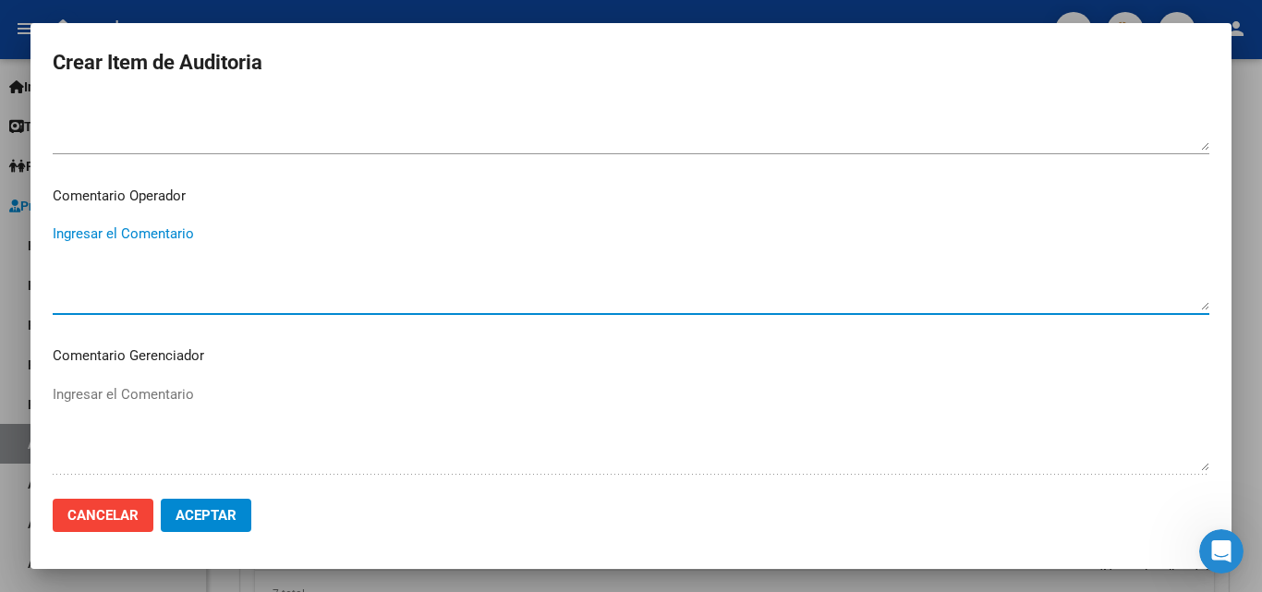
click at [193, 244] on textarea "Ingresar el Comentario" at bounding box center [631, 267] width 1157 height 87
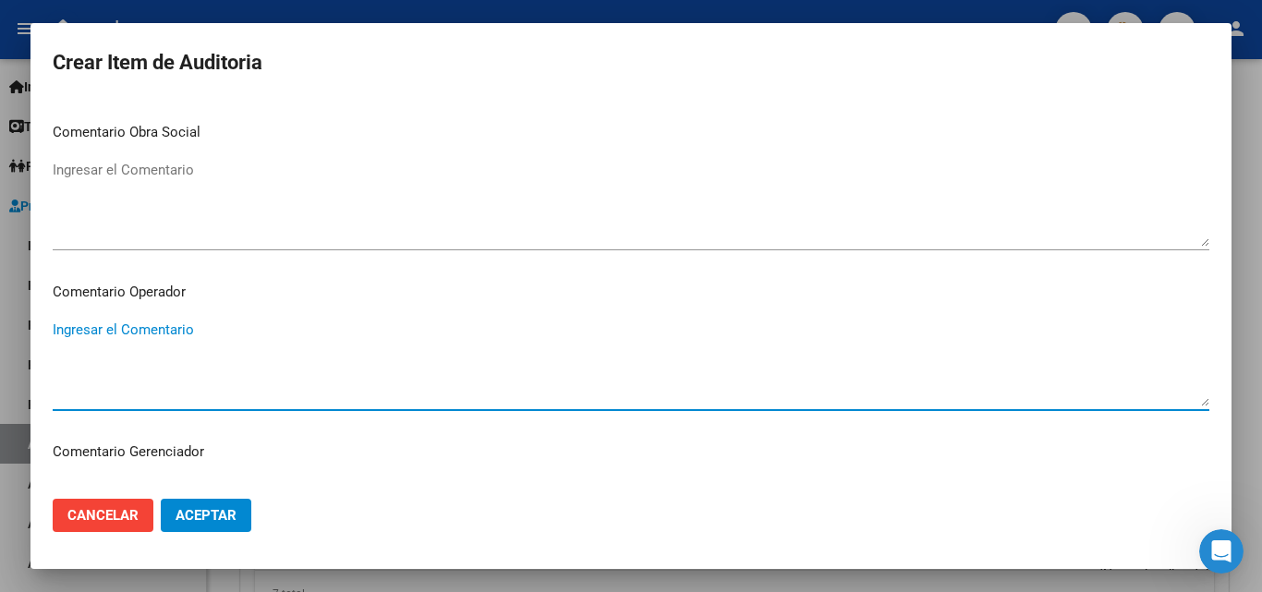
scroll to position [739, 0]
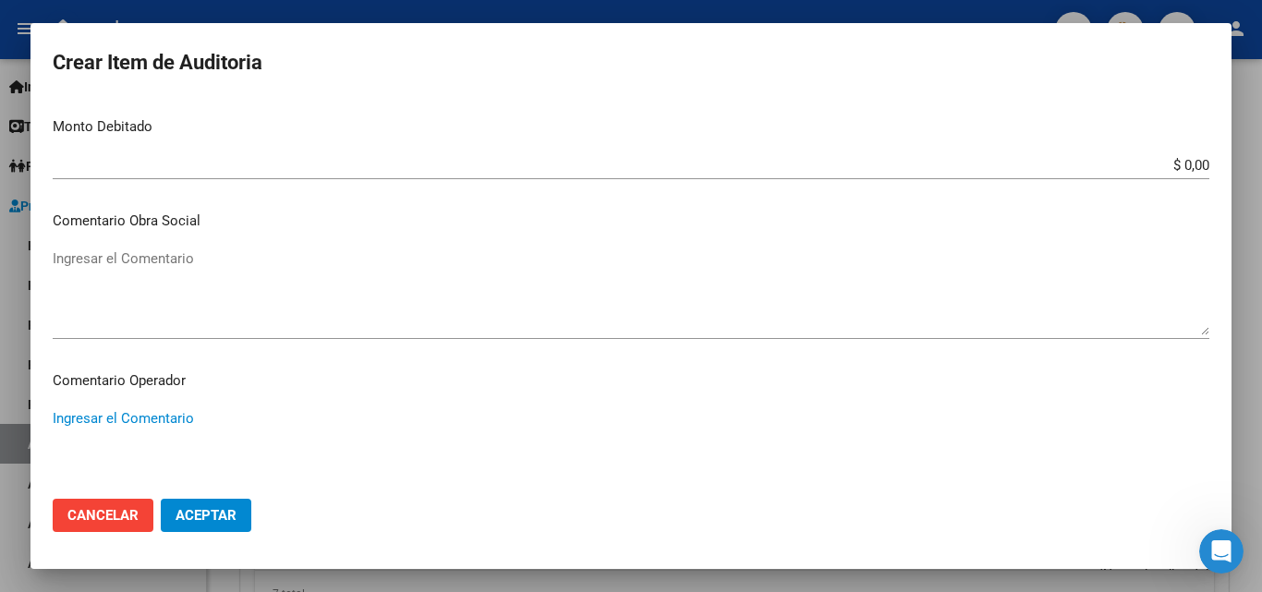
click at [247, 248] on textarea "Ingresar el Comentario" at bounding box center [631, 291] width 1157 height 87
click at [109, 425] on textarea "Ingresar el Comentario" at bounding box center [631, 451] width 1157 height 87
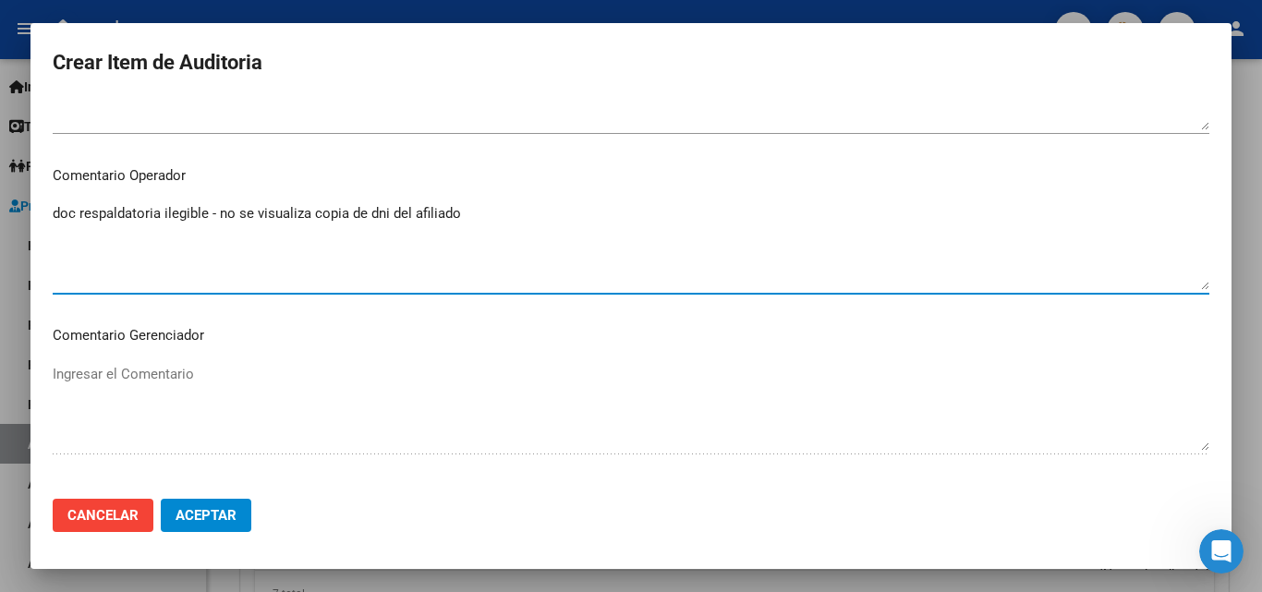
scroll to position [1201, 0]
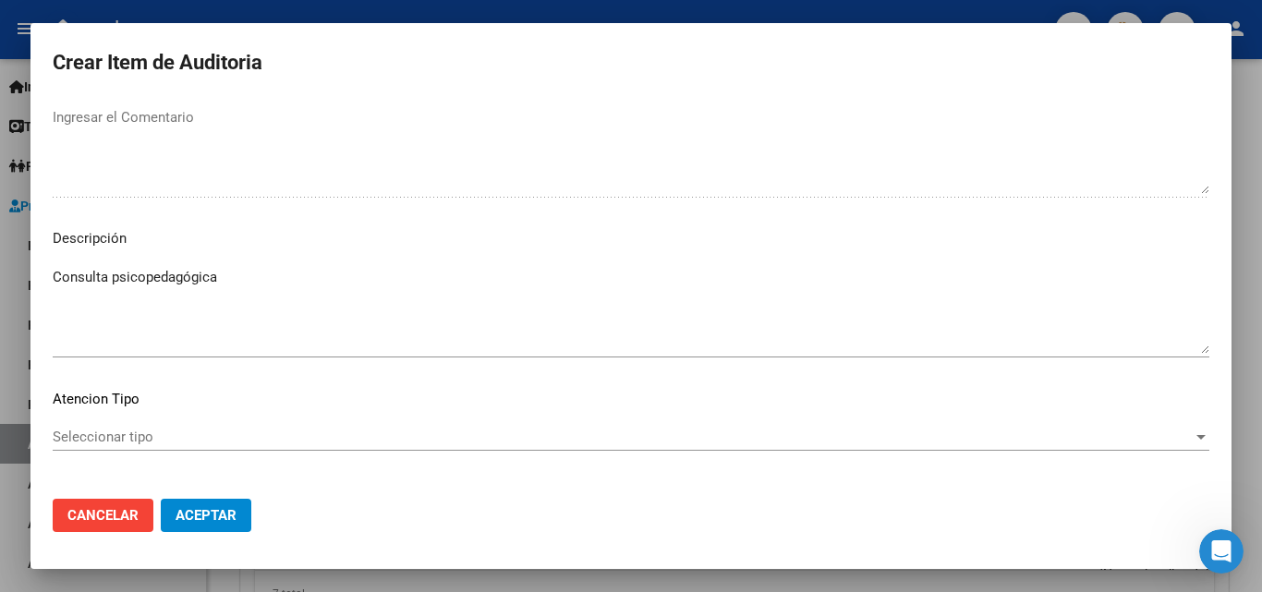
type textarea "doc respaldatoria ilegible - no se visualiza copia de dni del afiliado"
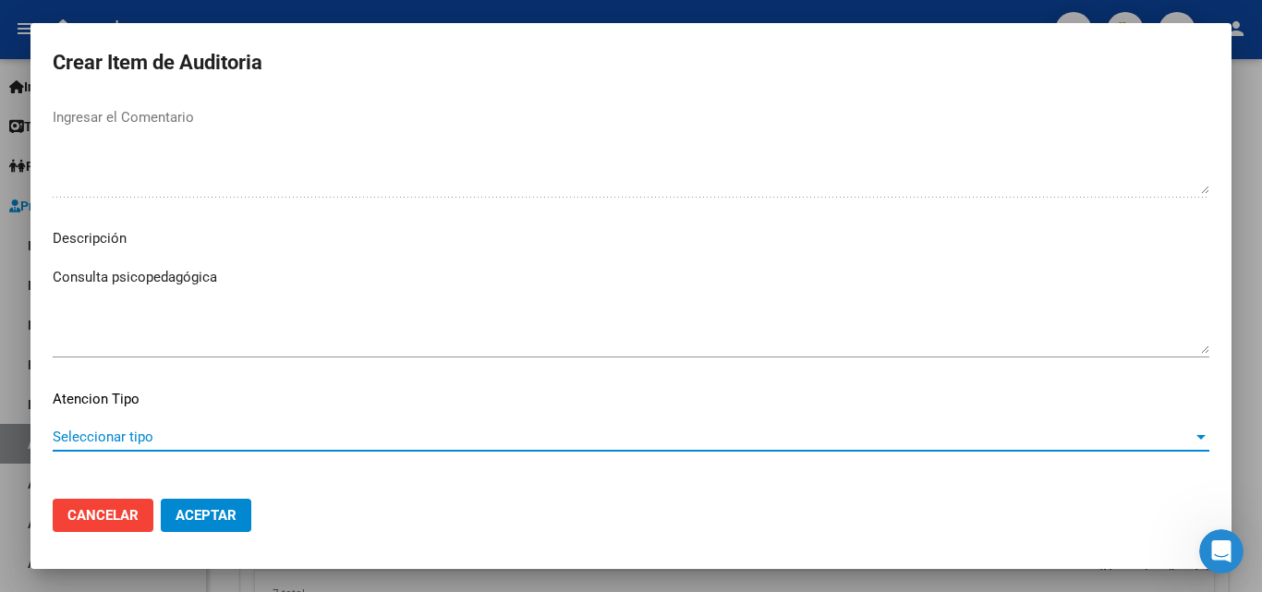
click at [170, 430] on span "Seleccionar tipo" at bounding box center [623, 437] width 1140 height 17
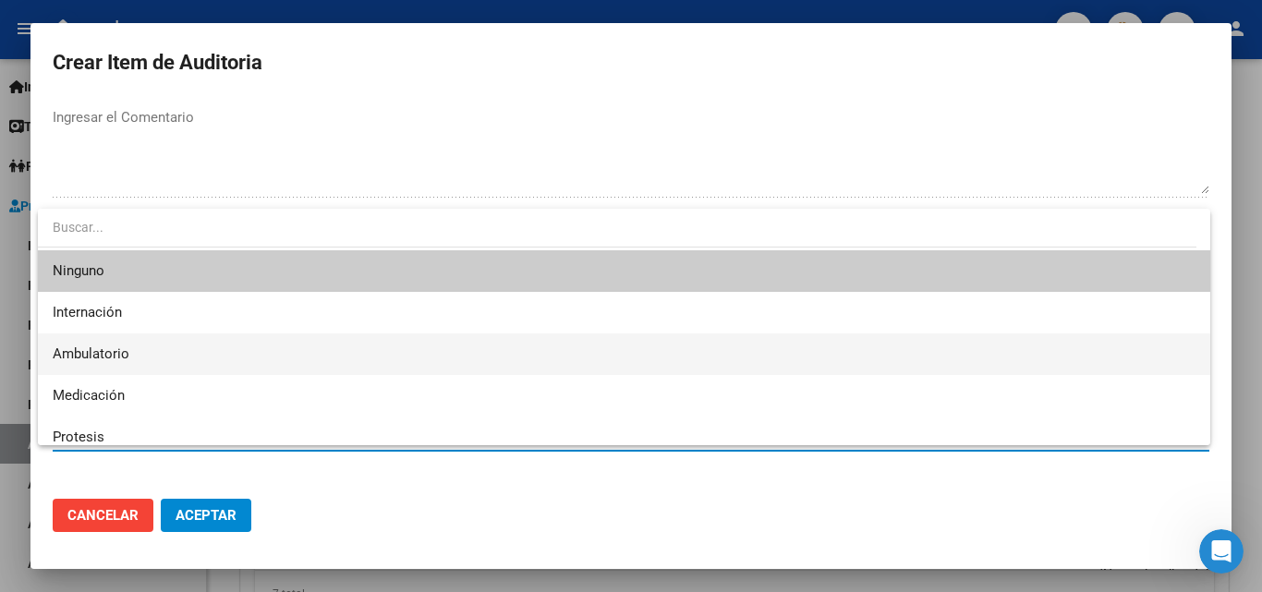
click at [139, 357] on span "Ambulatorio" at bounding box center [624, 354] width 1143 height 42
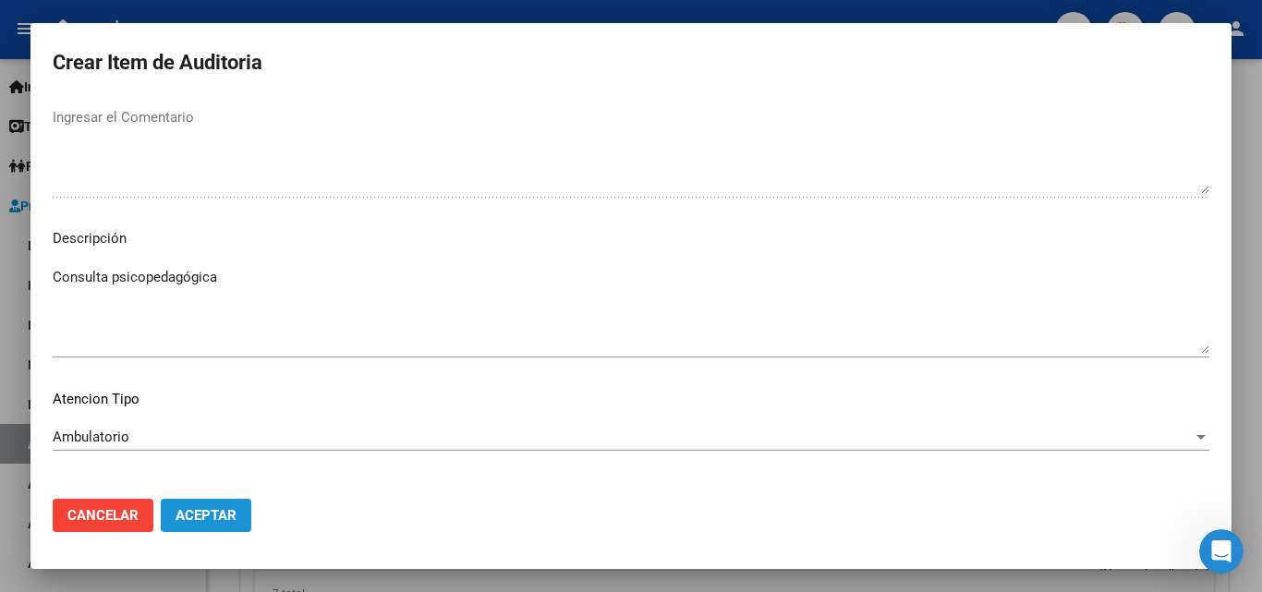
click at [232, 507] on span "Aceptar" at bounding box center [206, 515] width 61 height 17
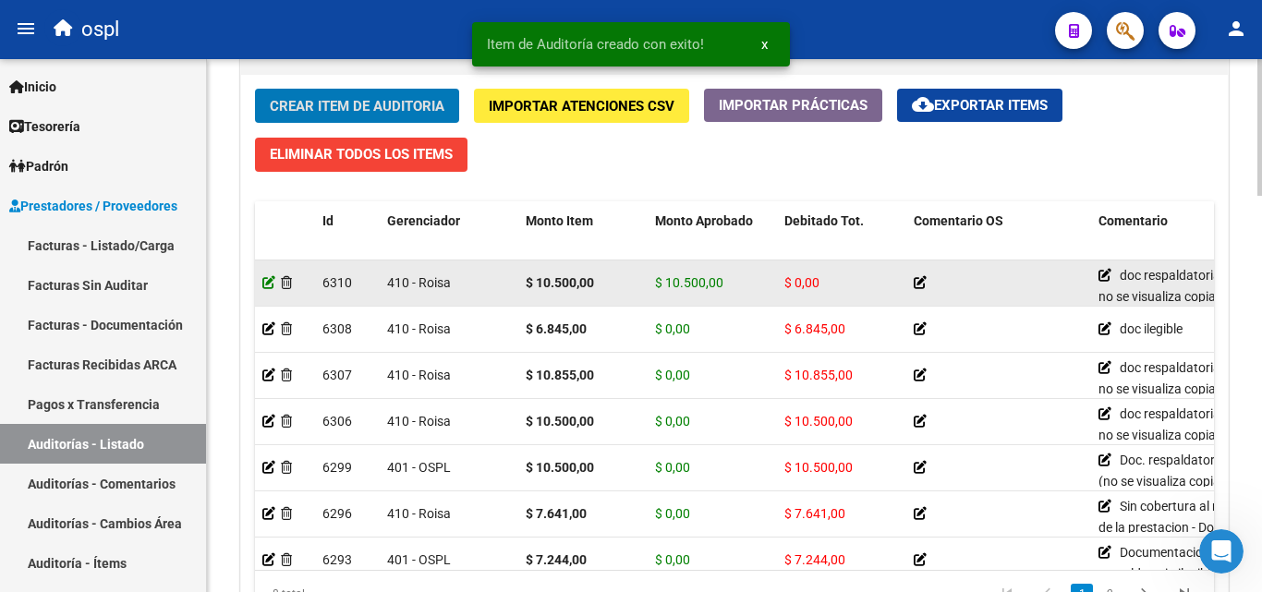
click at [267, 282] on icon at bounding box center [268, 282] width 13 height 13
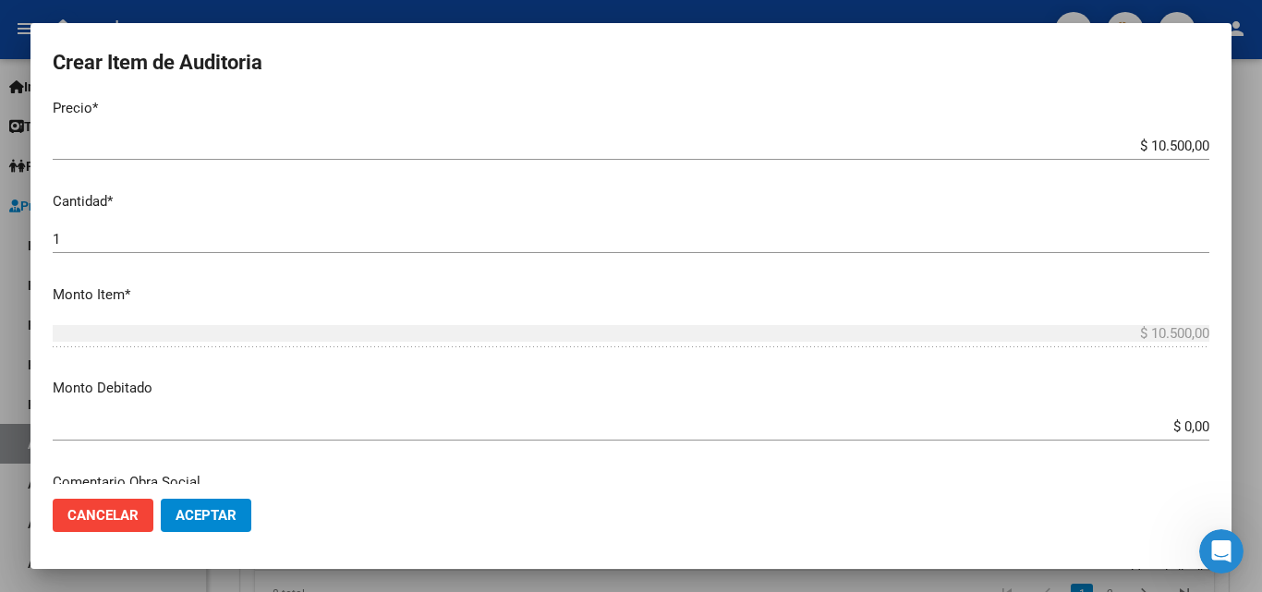
scroll to position [462, 0]
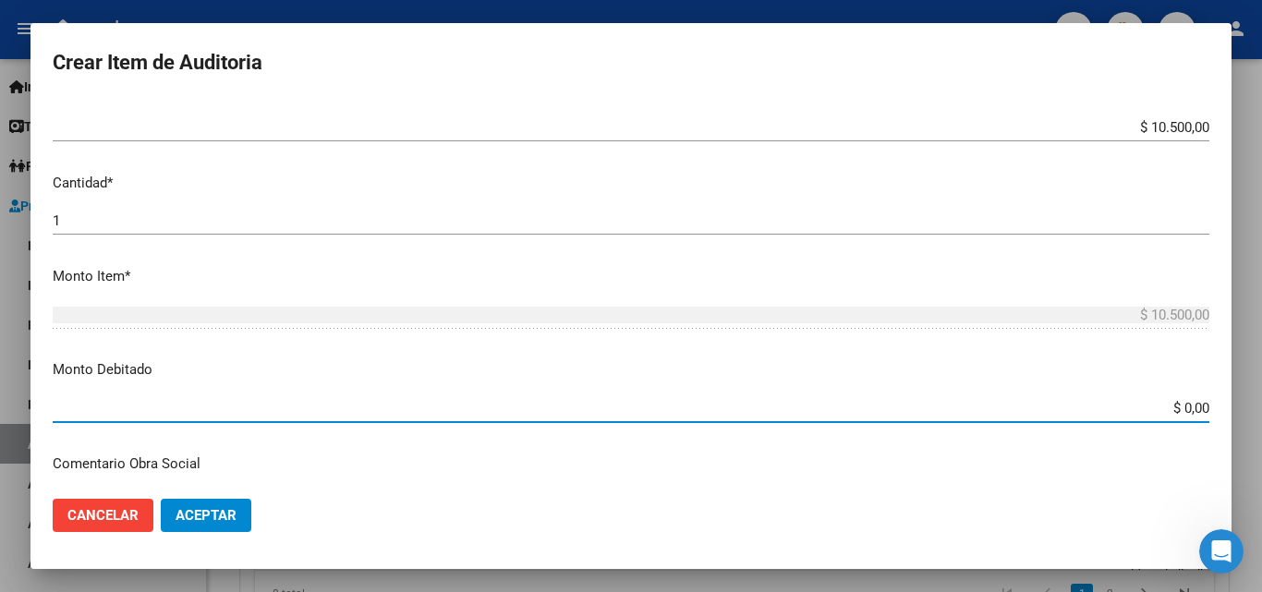
click at [1248, 408] on div "Crear Item de Auditoria 28877173 Nro Documento 27288771737 CUIL Afiliado Inacti…" at bounding box center [631, 296] width 1262 height 592
type input "$ 10.500,00"
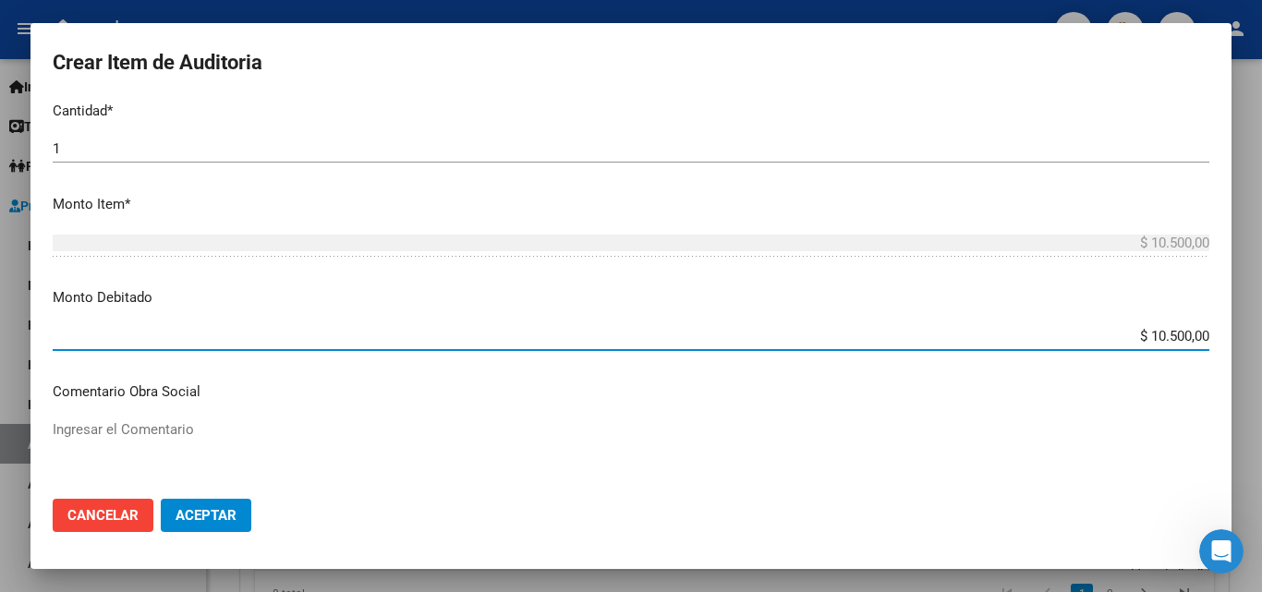
scroll to position [647, 0]
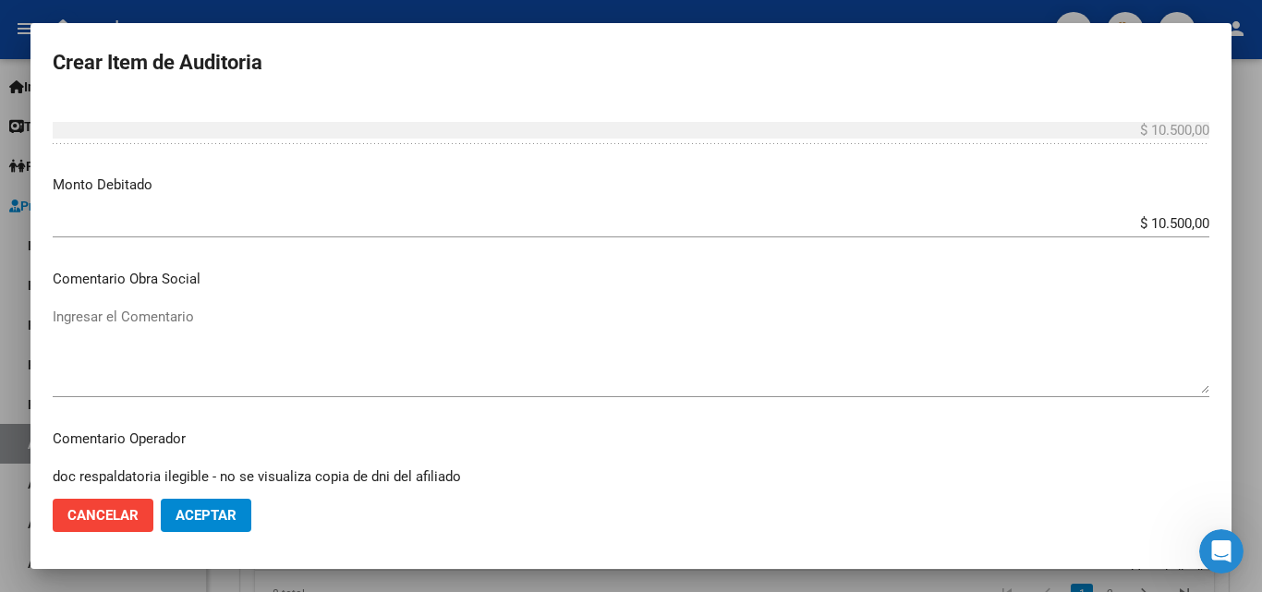
click at [224, 495] on mat-dialog-actions "Cancelar Aceptar" at bounding box center [631, 515] width 1157 height 63
click at [224, 502] on button "Aceptar" at bounding box center [206, 515] width 91 height 33
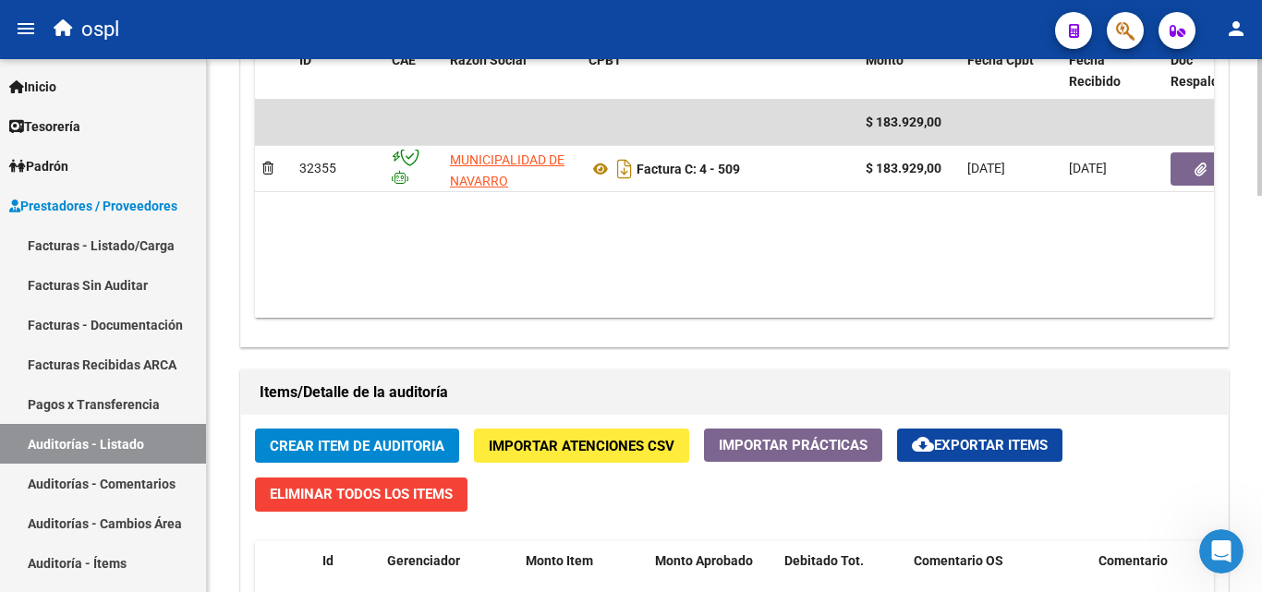
scroll to position [995, 0]
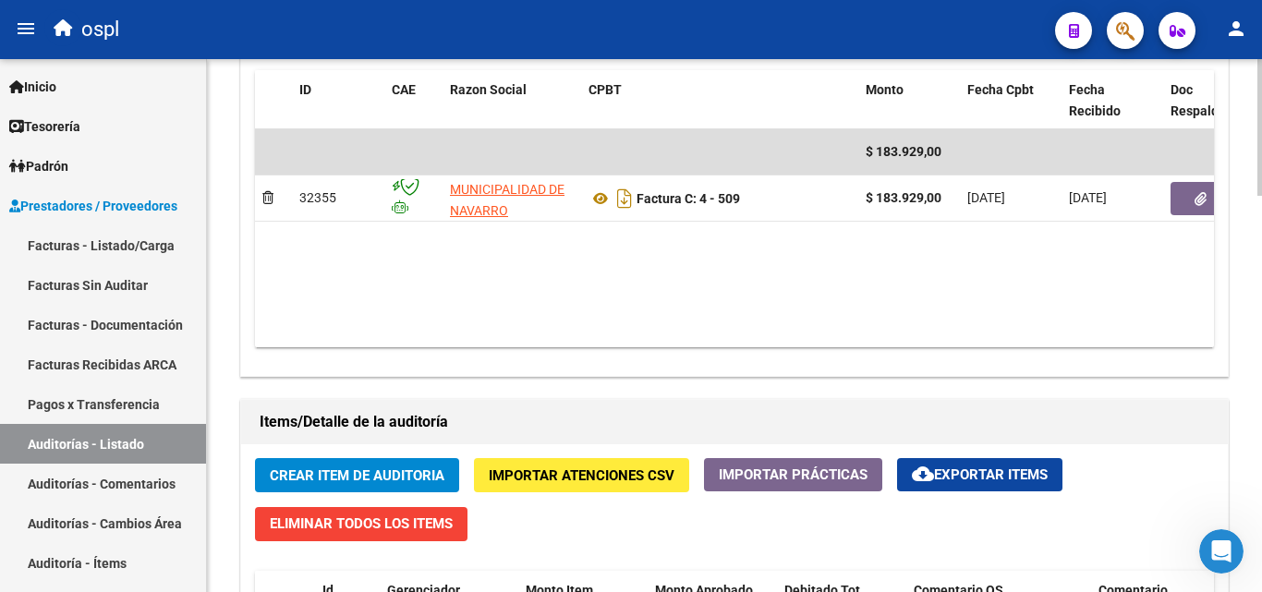
click at [325, 475] on span "Crear Item de Auditoria" at bounding box center [357, 475] width 175 height 17
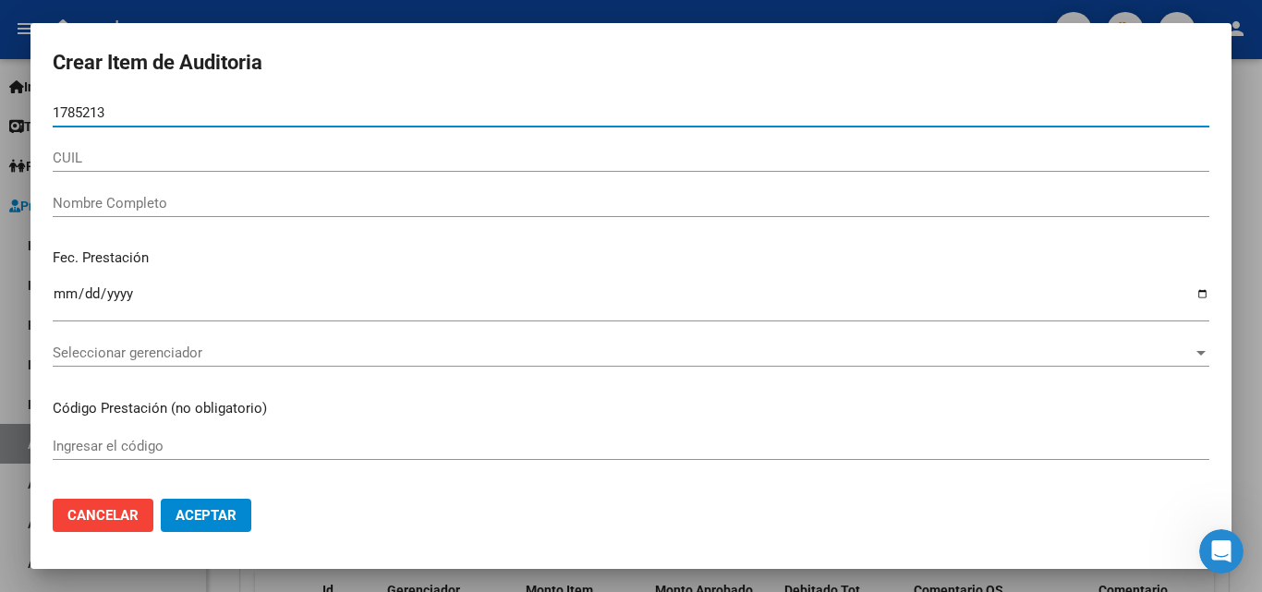
type input "17852139"
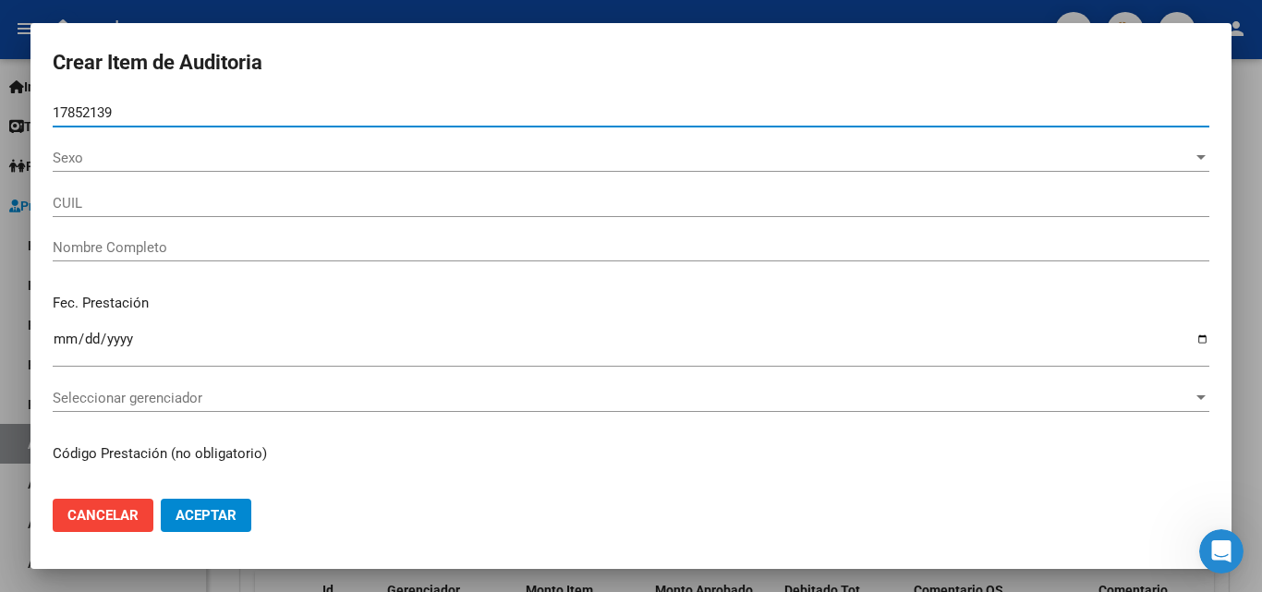
type input "27178521395"
type input "LENCINA [PERSON_NAME]"
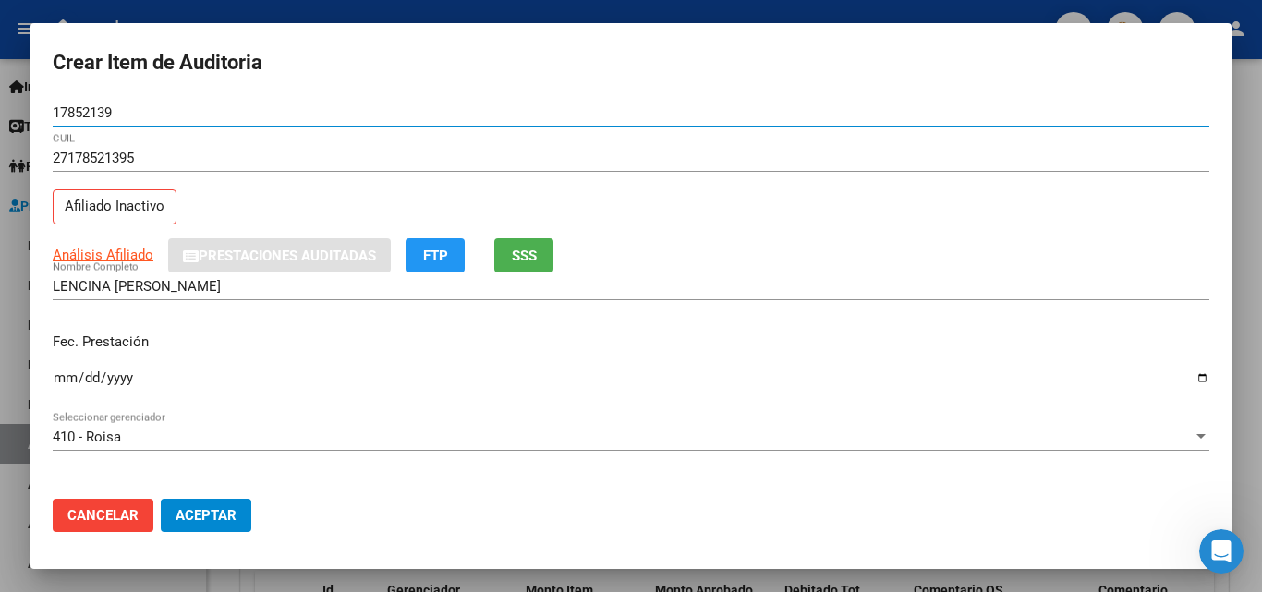
type input "17852139"
click at [53, 368] on div "Ingresar la fecha" at bounding box center [631, 386] width 1157 height 40
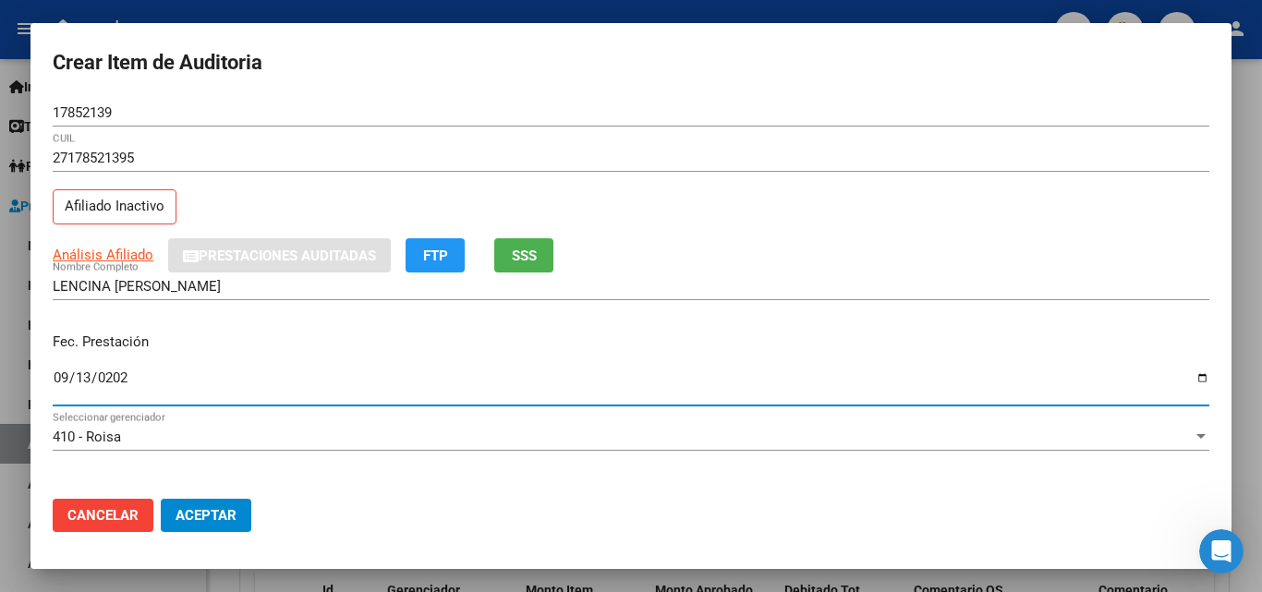
type input "[DATE]"
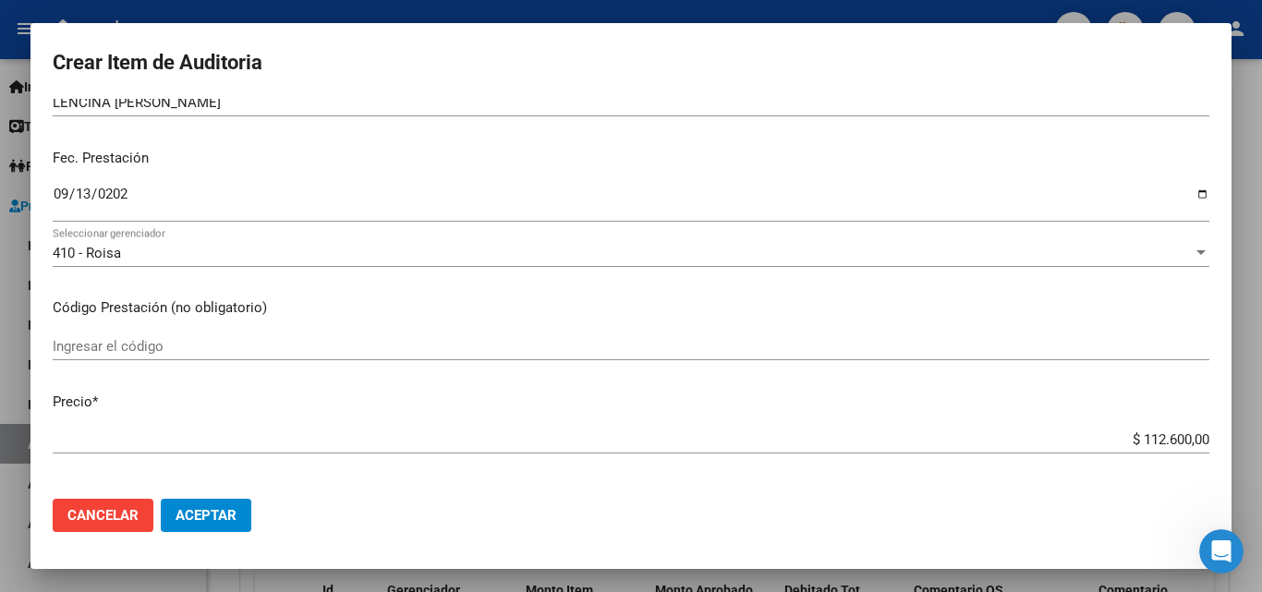
scroll to position [185, 0]
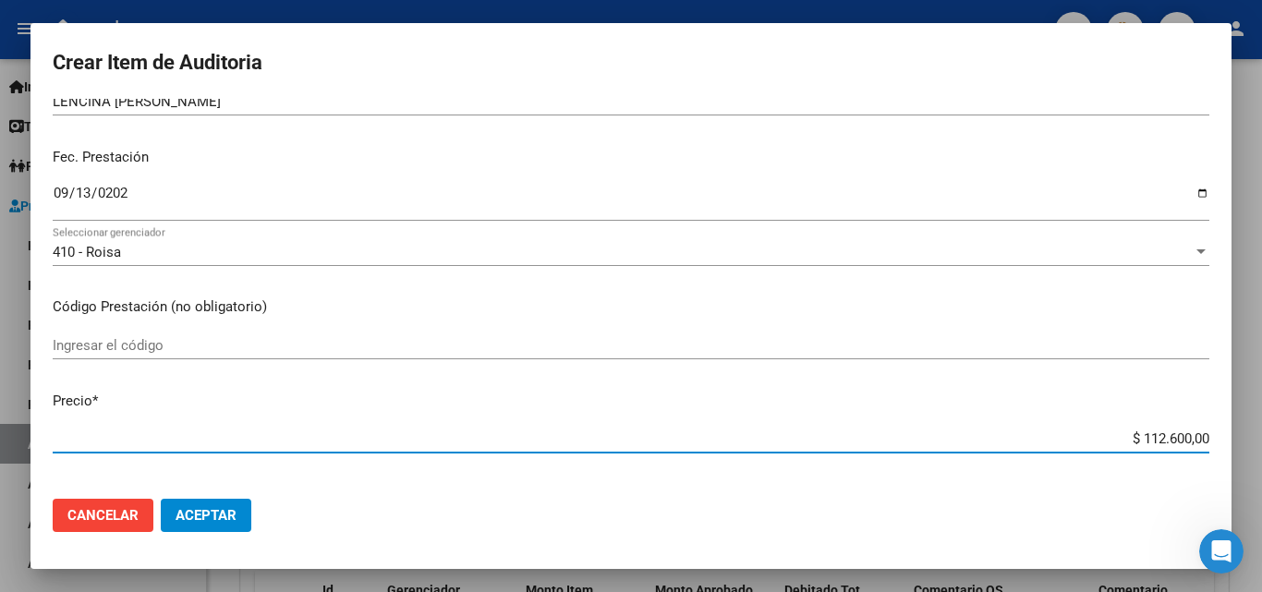
drag, startPoint x: 1142, startPoint y: 434, endPoint x: 1261, endPoint y: 431, distance: 119.2
click at [1261, 431] on div "Crear Item de Auditoria 17852139 Nro Documento 27178521395 CUIL Afiliado Inacti…" at bounding box center [631, 296] width 1262 height 592
type input "$ 0,01"
type input "$ 0,10"
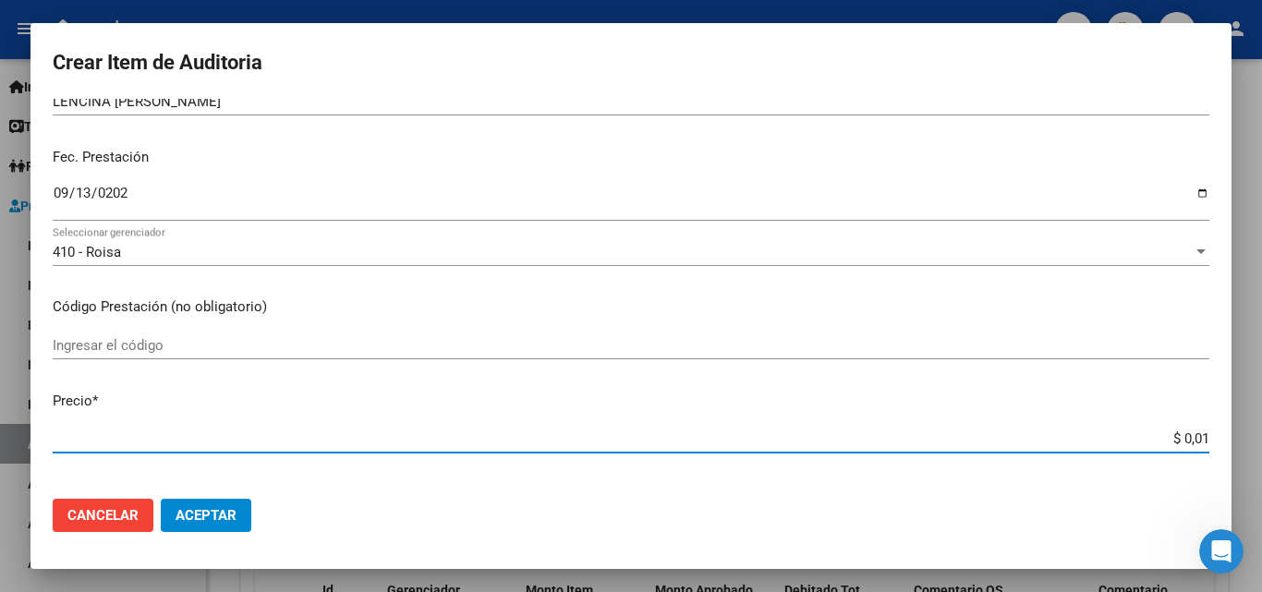
type input "$ 0,10"
type input "$ 1,05"
type input "$ 10,50"
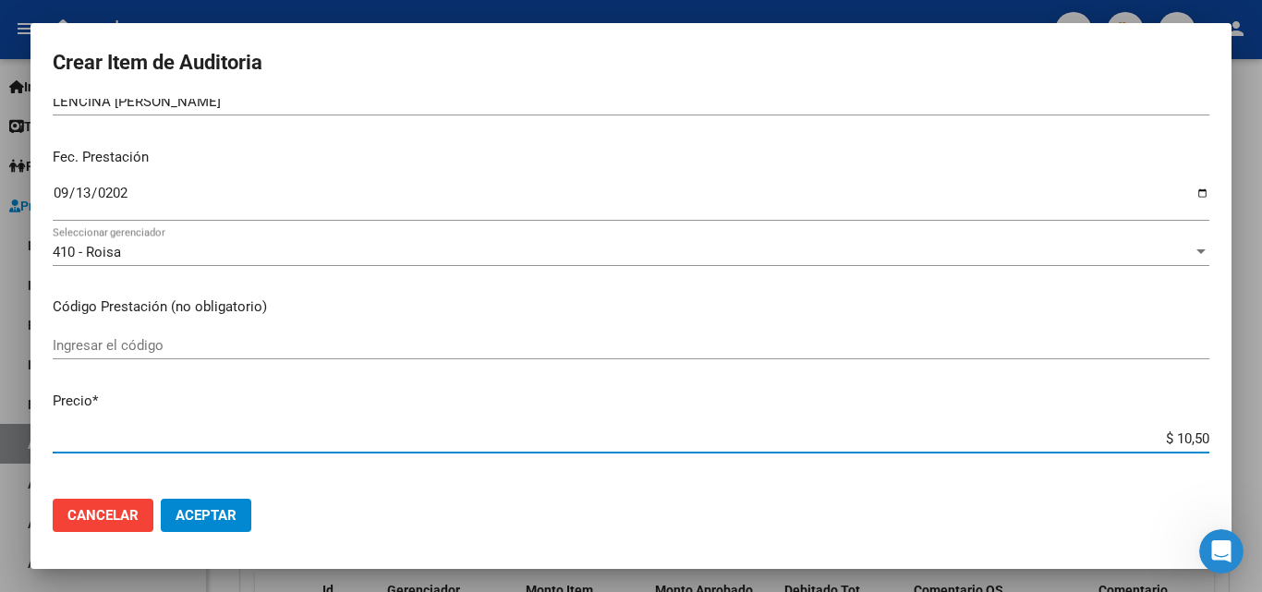
type input "$ 105,00"
type input "$ 1.050,00"
type input "$ 10.500,00"
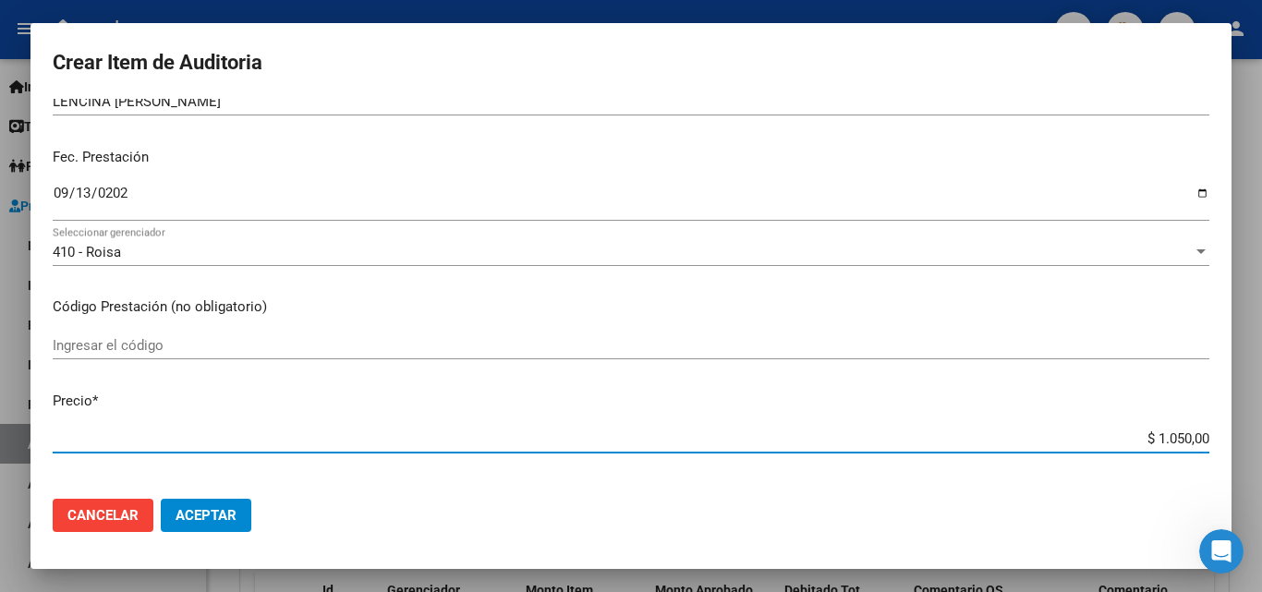
type input "$ 10.500,00"
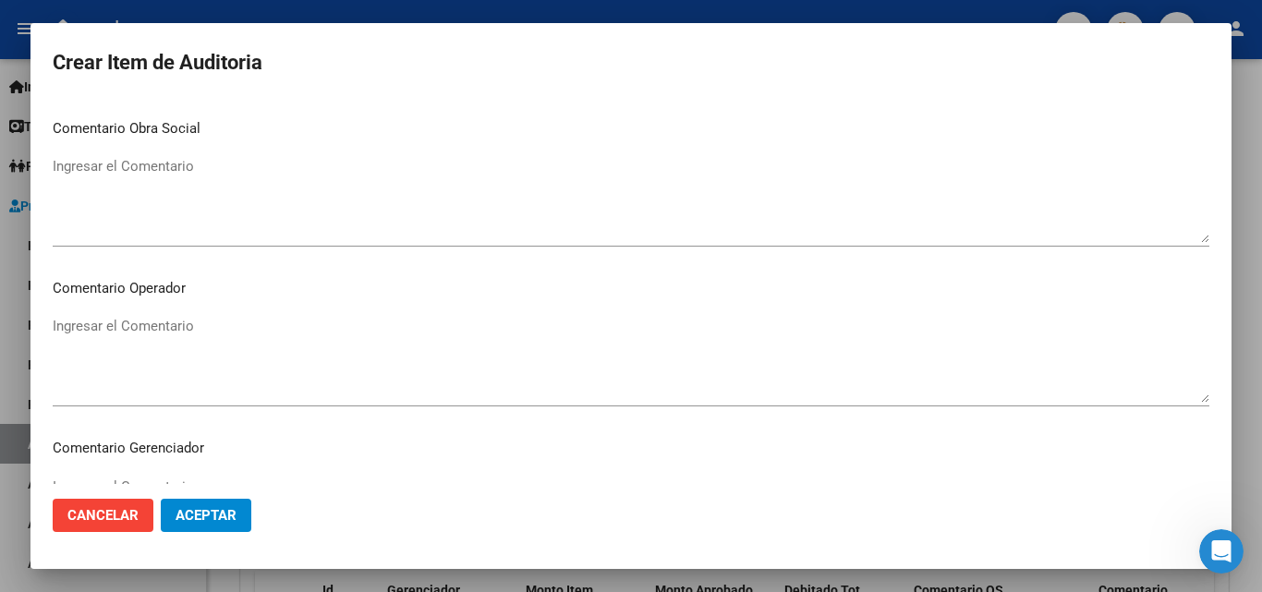
scroll to position [1108, 0]
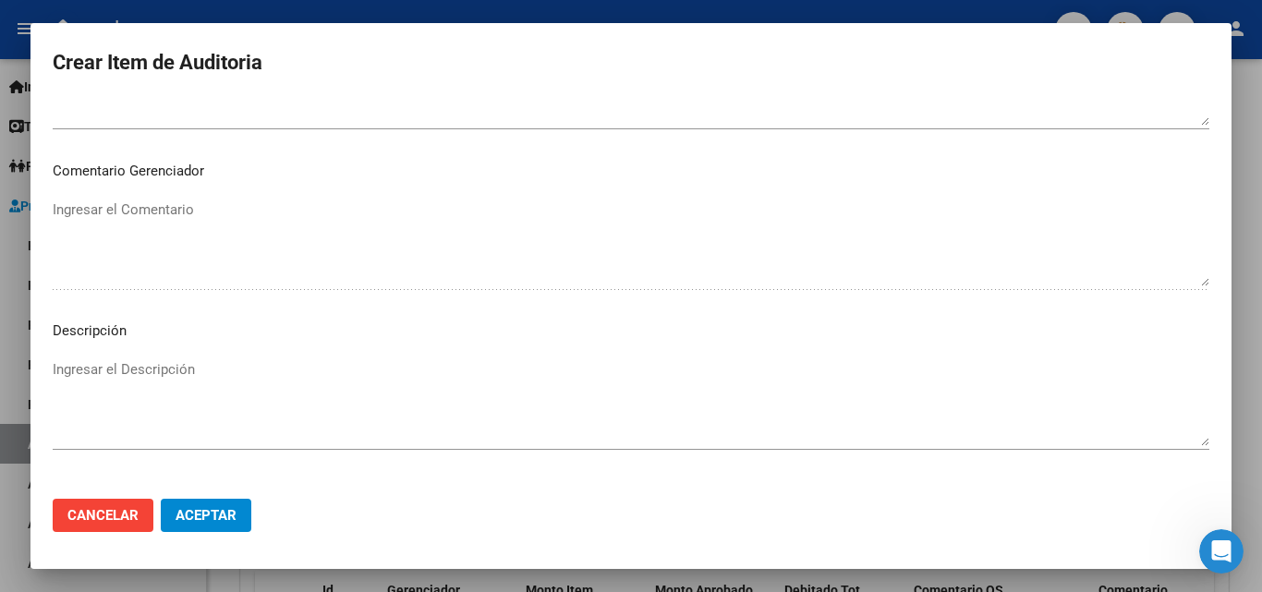
click at [206, 382] on textarea "Ingresar el Descripción" at bounding box center [631, 402] width 1157 height 87
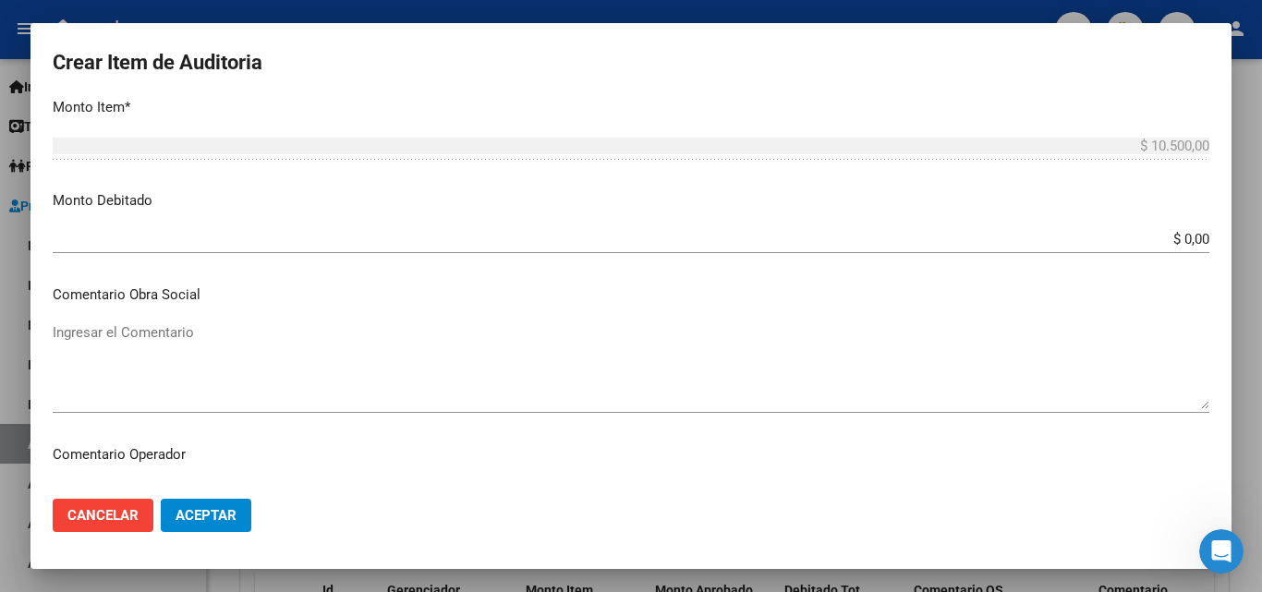
scroll to position [554, 0]
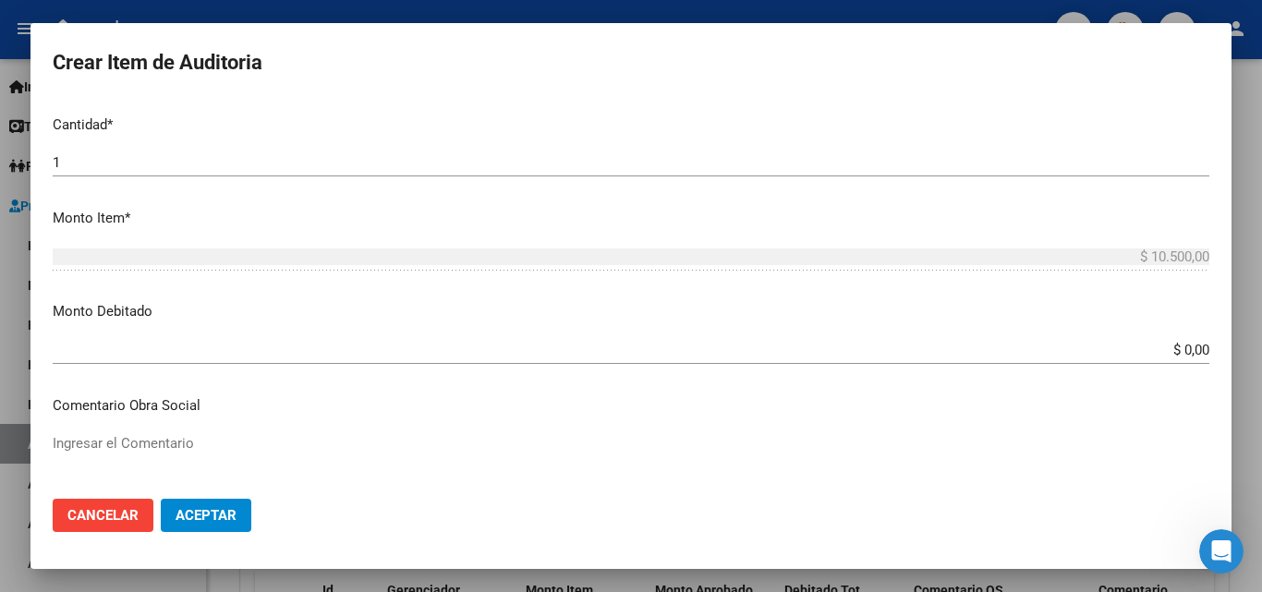
type textarea "[MEDICAL_DATA]"
drag, startPoint x: 1129, startPoint y: 338, endPoint x: 1261, endPoint y: 353, distance: 132.9
click at [1261, 353] on div "Crear Item de Auditoria 17852139 Nro Documento 27178521395 CUIL Afiliado Inacti…" at bounding box center [631, 296] width 1262 height 592
click at [1153, 360] on div "$ 0,00 Ingresar el monto" at bounding box center [631, 350] width 1157 height 28
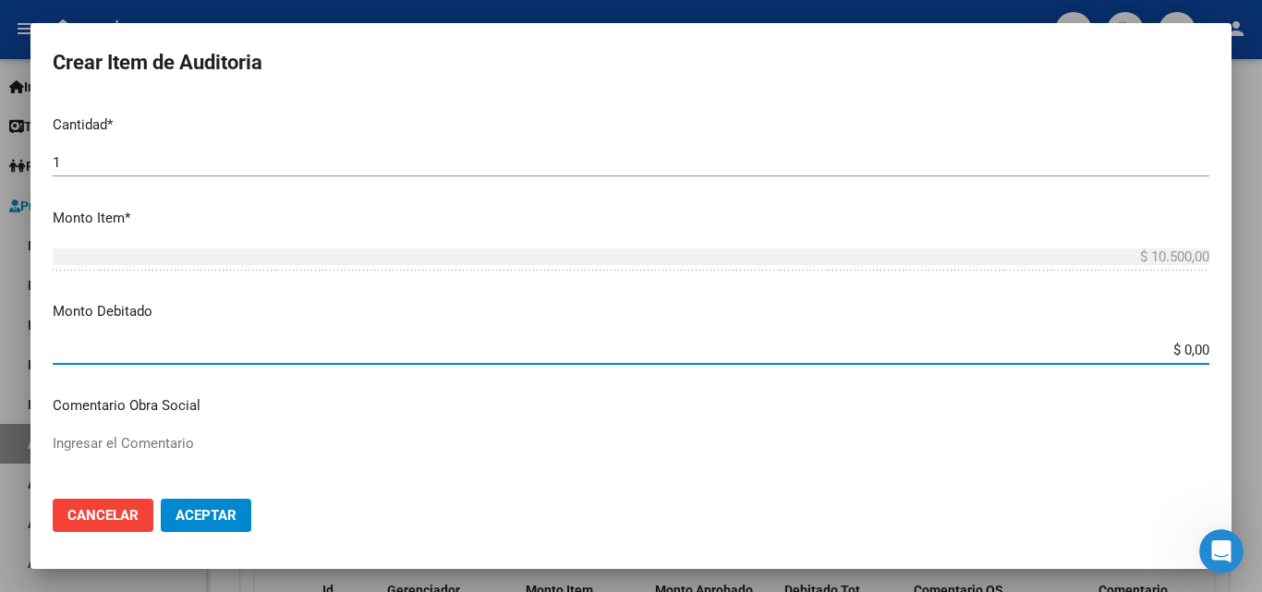
drag, startPoint x: 1134, startPoint y: 349, endPoint x: 1249, endPoint y: 362, distance: 115.3
click at [1249, 362] on div "Crear Item de Auditoria 17852139 Nro Documento 27178521395 CUIL Afiliado Inacti…" at bounding box center [631, 296] width 1262 height 592
type input "$ 10.500,00"
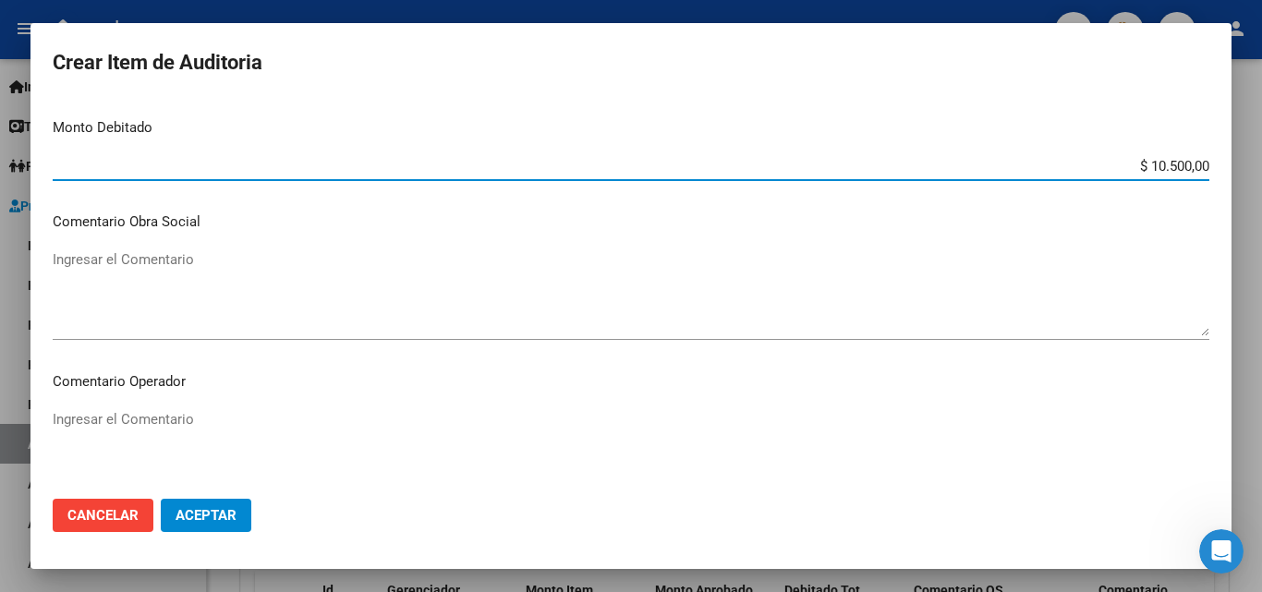
scroll to position [739, 0]
click at [215, 250] on textarea "Ingresar el Comentario" at bounding box center [631, 291] width 1157 height 87
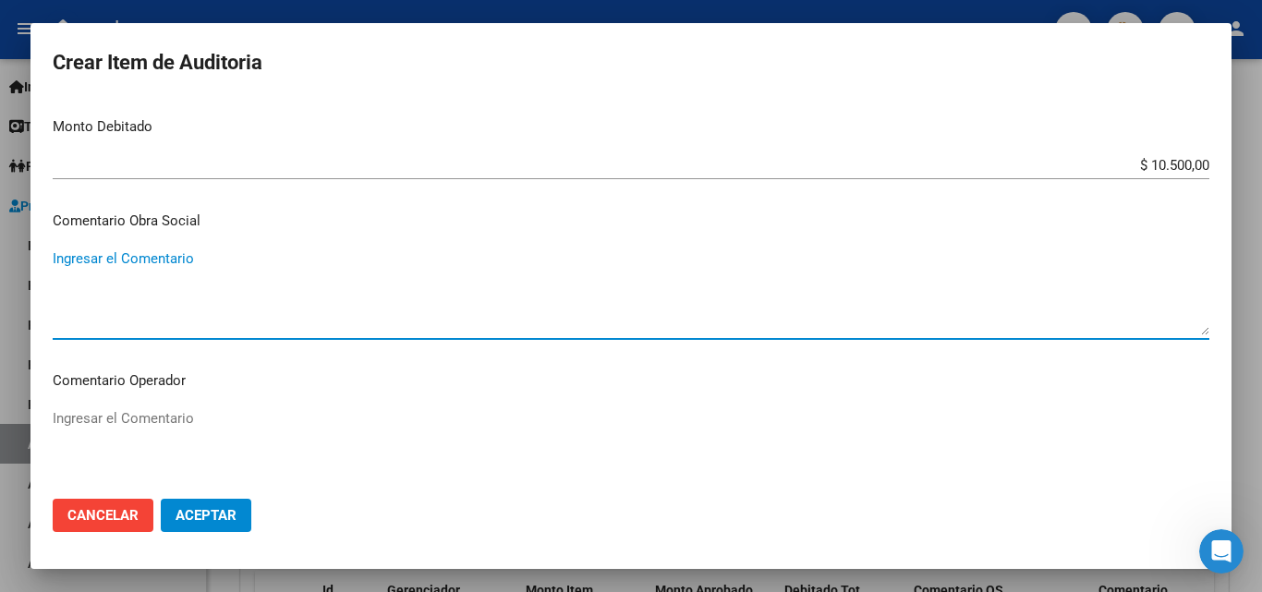
drag, startPoint x: 86, startPoint y: 454, endPoint x: 99, endPoint y: 428, distance: 28.9
click at [92, 447] on textarea "Ingresar el Comentario" at bounding box center [631, 451] width 1157 height 87
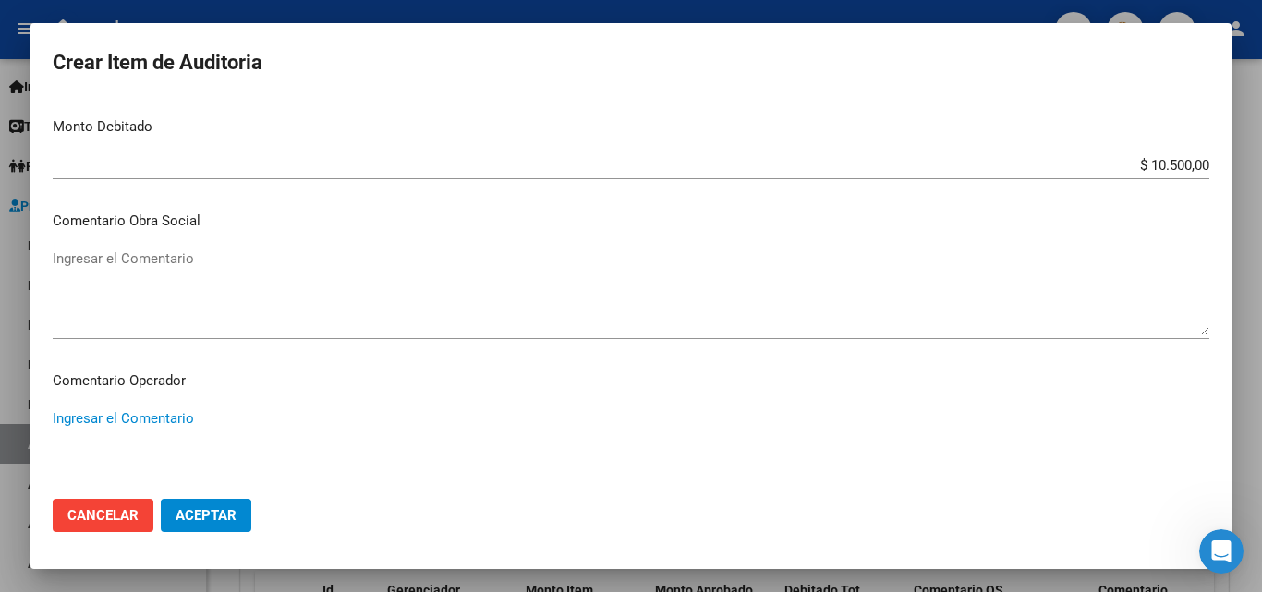
click at [134, 412] on textarea "Ingresar el Comentario" at bounding box center [631, 451] width 1157 height 87
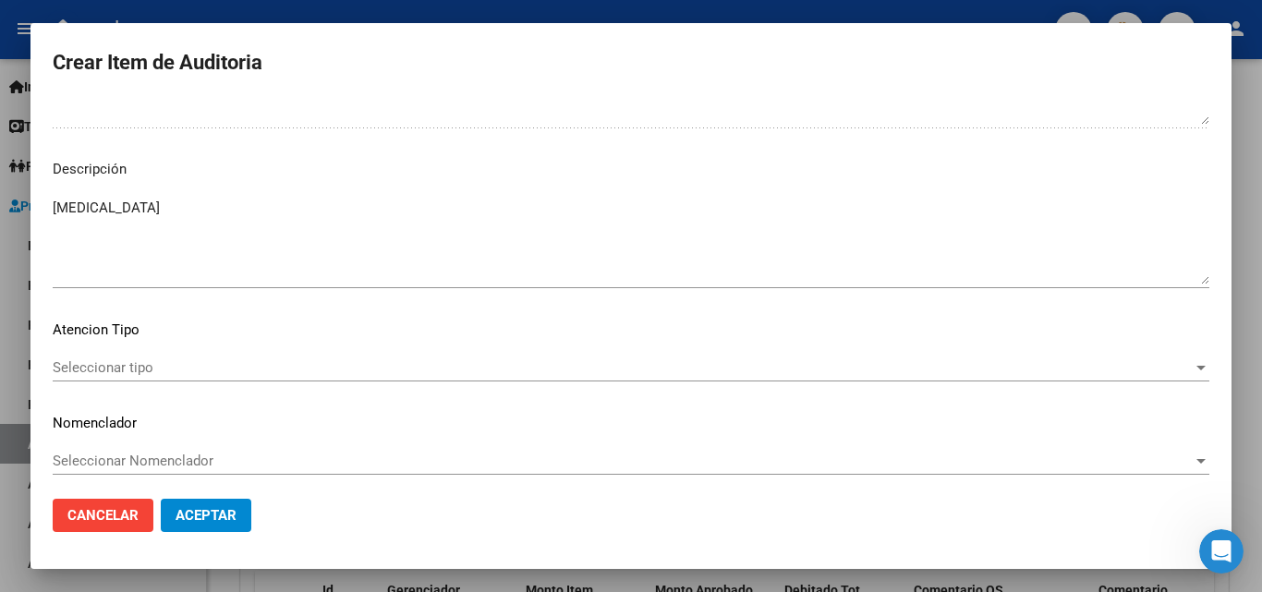
scroll to position [1278, 0]
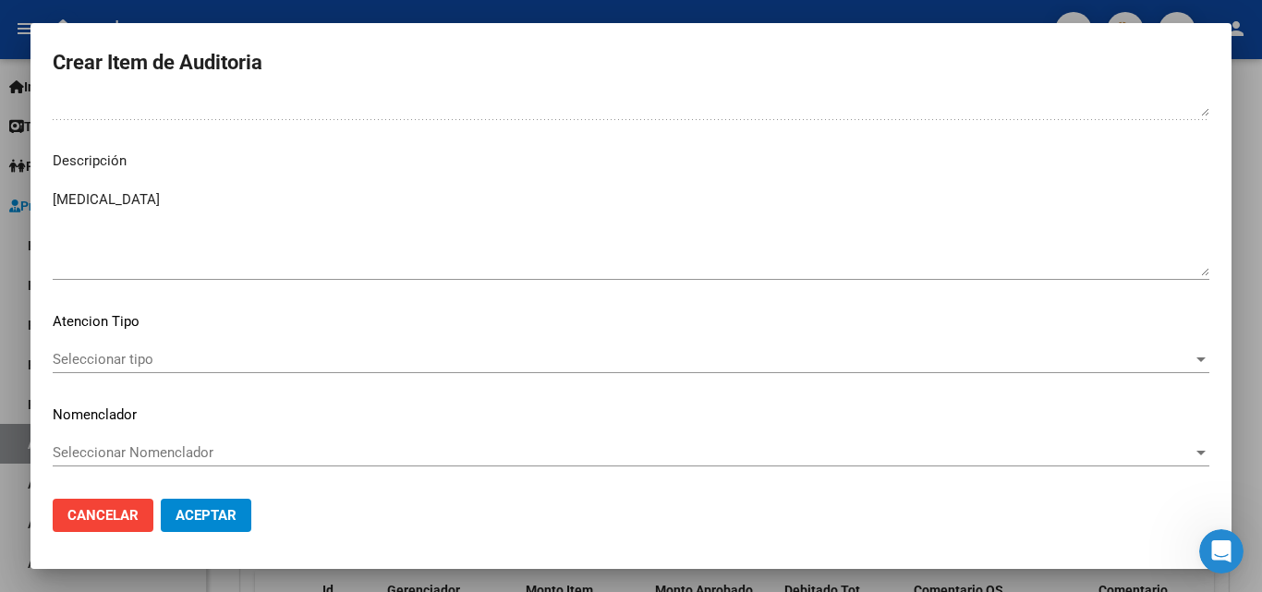
type textarea "doc ilegible - no se visualiza copia de dni del afiliado"
click at [135, 364] on span "Seleccionar tipo" at bounding box center [623, 359] width 1140 height 17
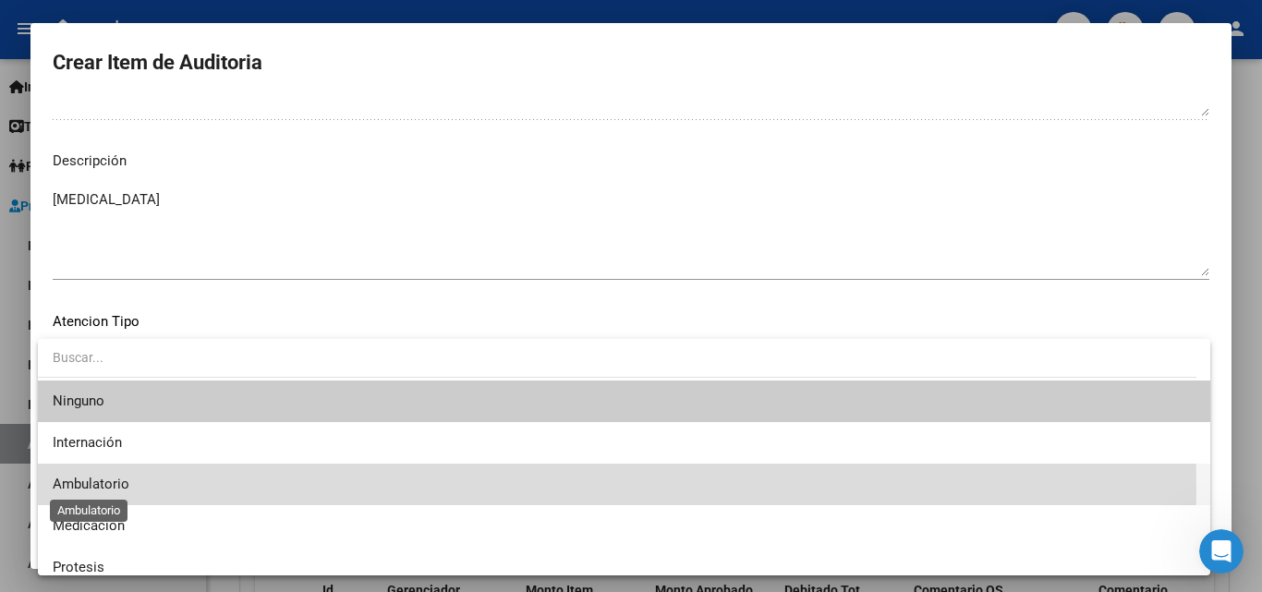
drag, startPoint x: 127, startPoint y: 489, endPoint x: 169, endPoint y: 488, distance: 41.6
click at [130, 487] on span "Ambulatorio" at bounding box center [624, 485] width 1143 height 42
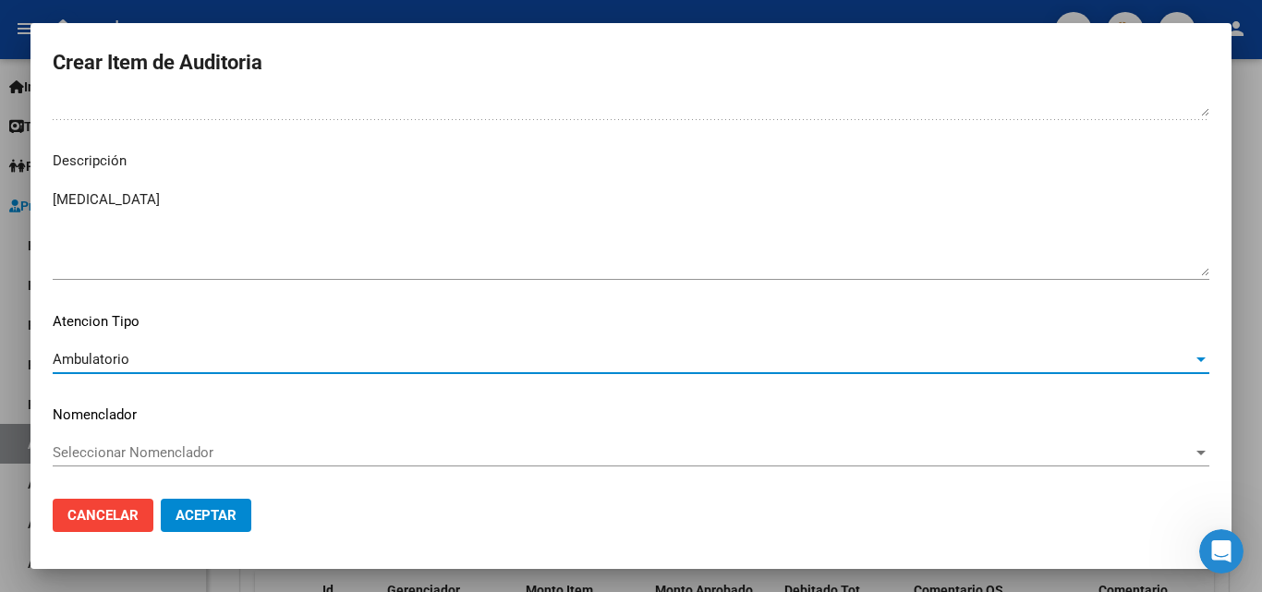
click at [210, 515] on span "Aceptar" at bounding box center [206, 515] width 61 height 17
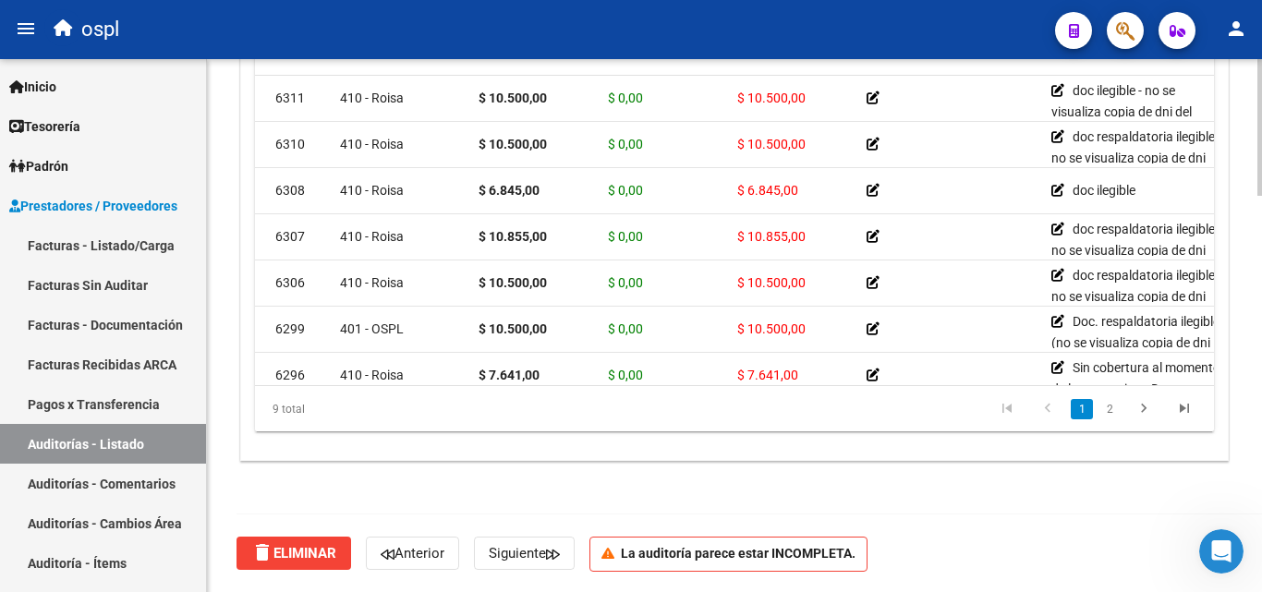
scroll to position [0, 0]
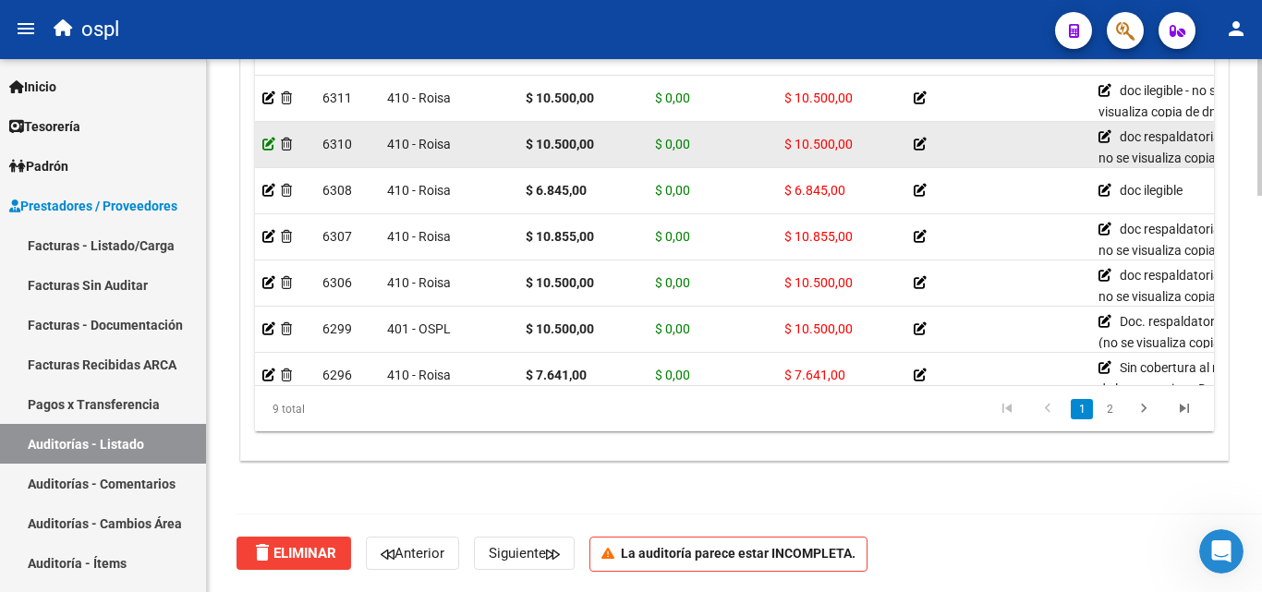
click at [270, 145] on icon at bounding box center [268, 144] width 13 height 13
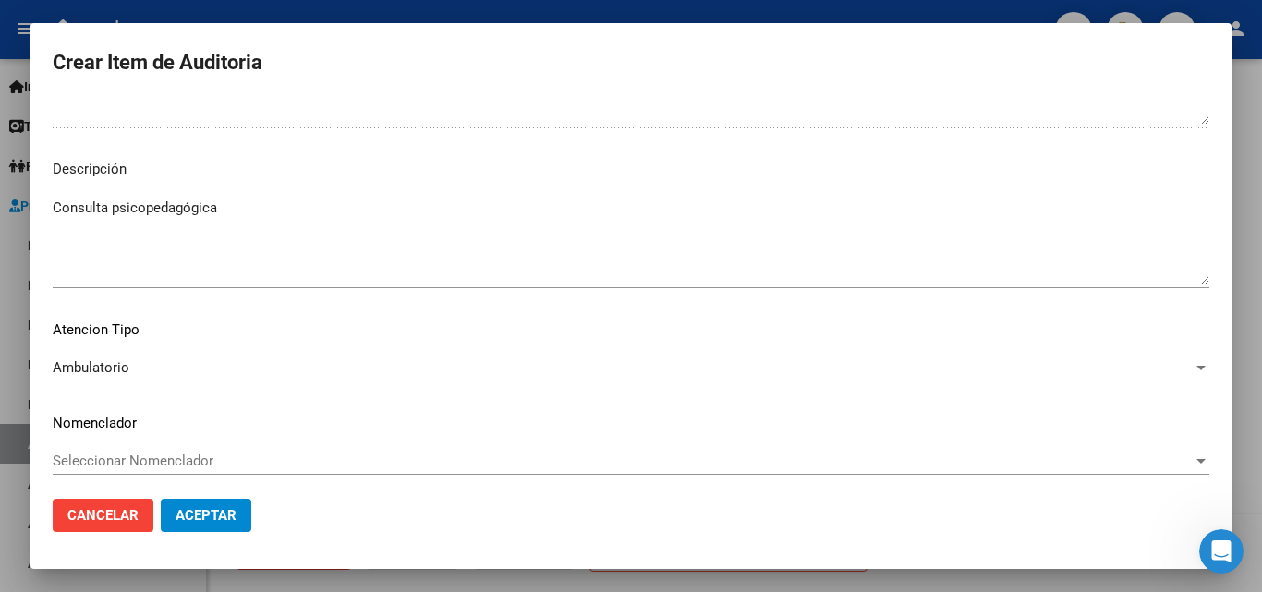
scroll to position [1244, 0]
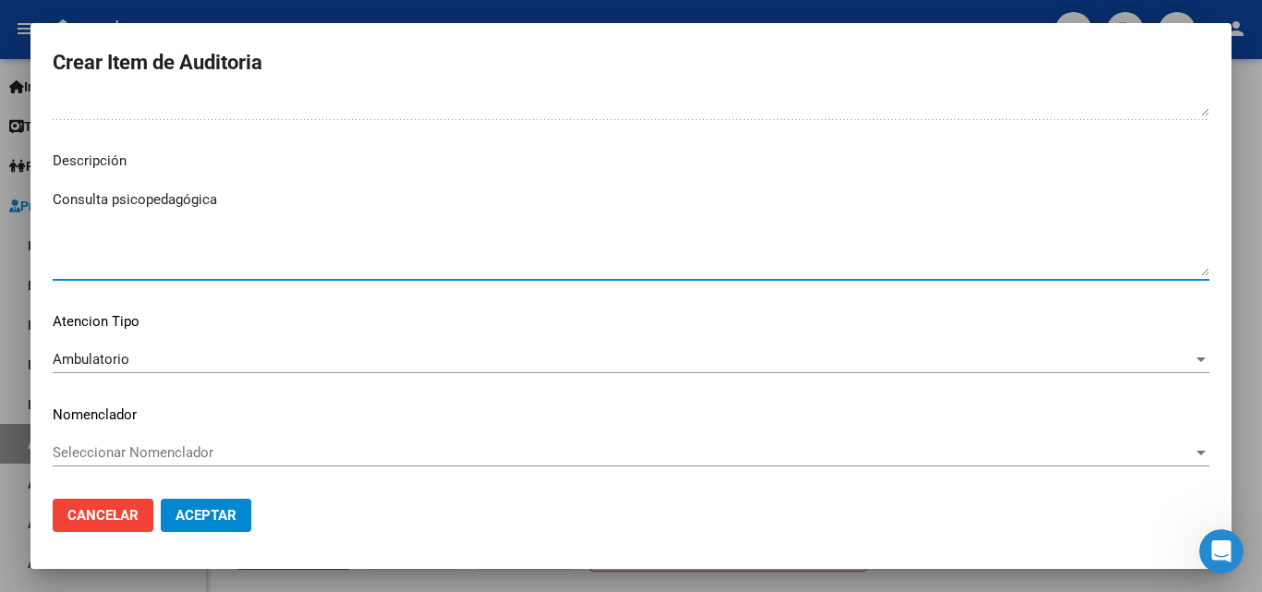
drag, startPoint x: 235, startPoint y: 191, endPoint x: 0, endPoint y: 154, distance: 237.5
click at [0, 154] on div "Crear Item de Auditoria 28877173 Nro Documento 27288771737 CUIL Afiliado Inacti…" at bounding box center [631, 296] width 1262 height 592
type textarea "d"
type textarea "Dolor abdominal"
click at [210, 505] on button "Aceptar" at bounding box center [206, 515] width 91 height 33
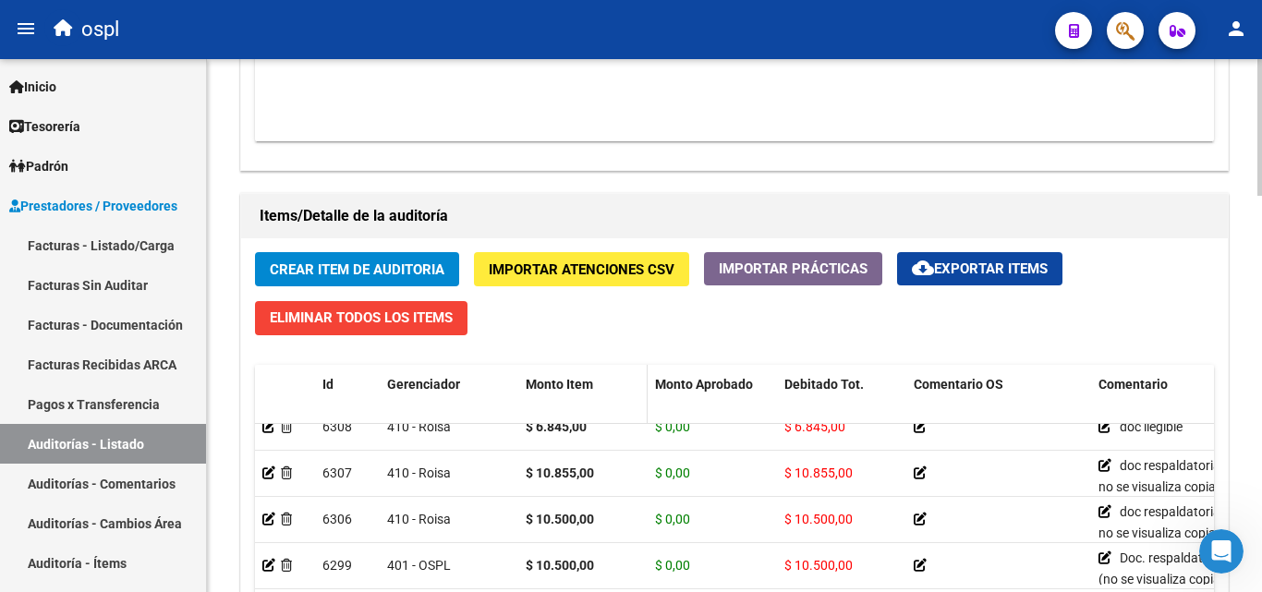
scroll to position [127, 0]
click at [326, 265] on span "Crear Item de Auditoria" at bounding box center [357, 269] width 175 height 17
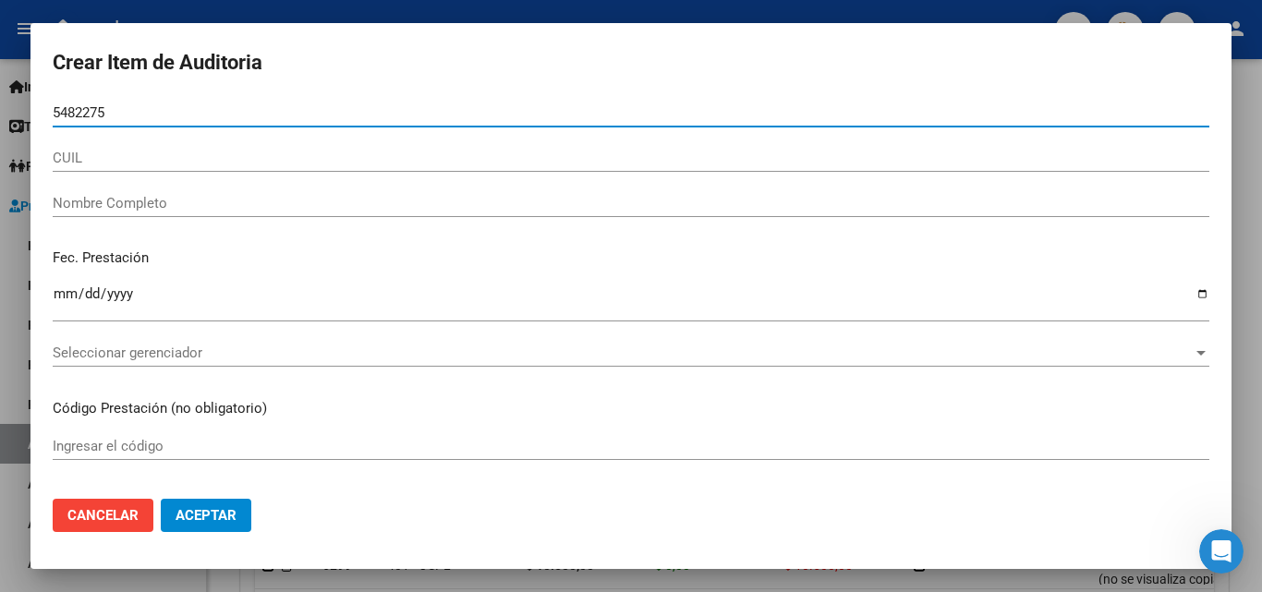
type input "54822754"
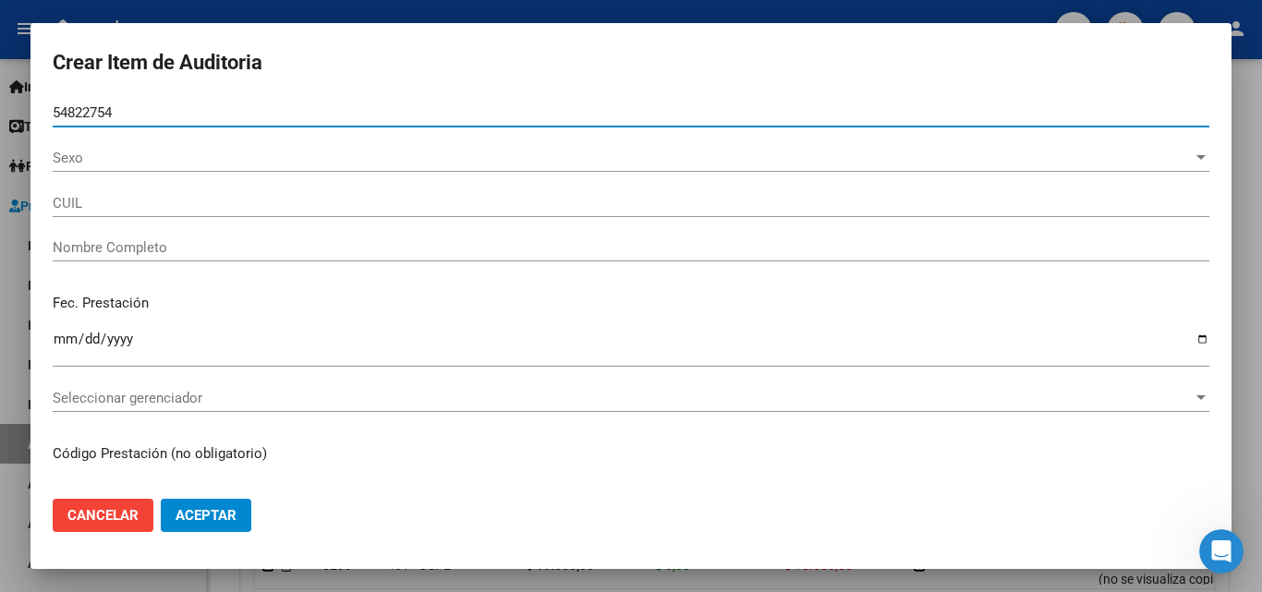
type input "27548227548"
type input "Capra Sherezade"
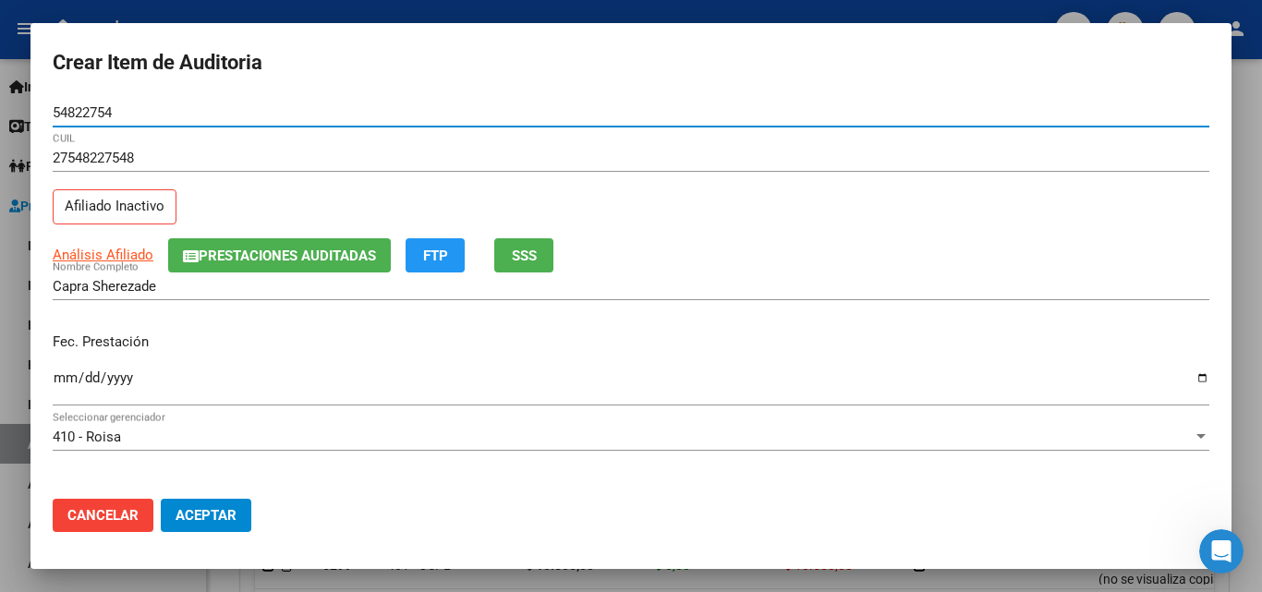
type input "54822754"
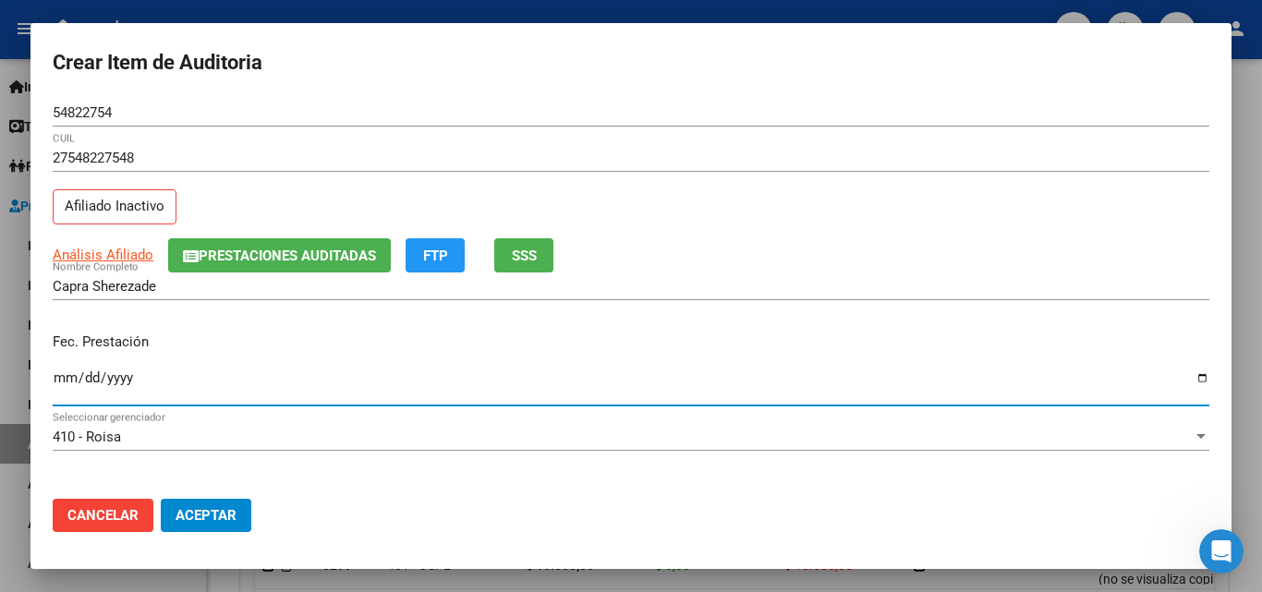
click at [57, 374] on input "Ingresar la fecha" at bounding box center [631, 385] width 1157 height 30
type input "[DATE]"
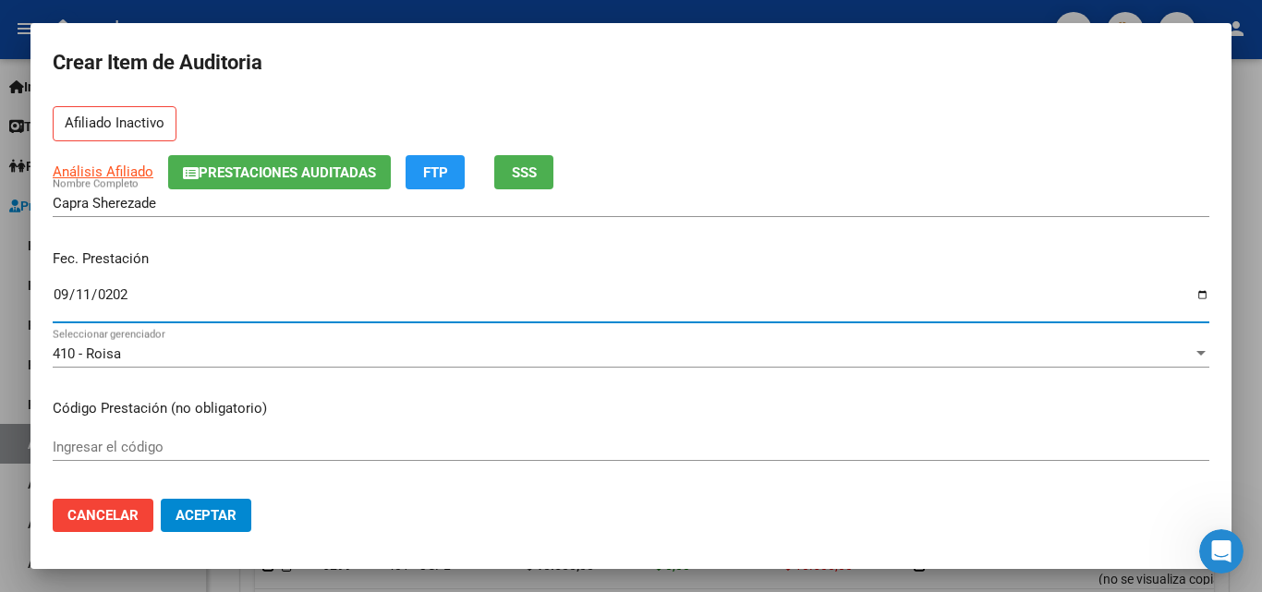
scroll to position [369, 0]
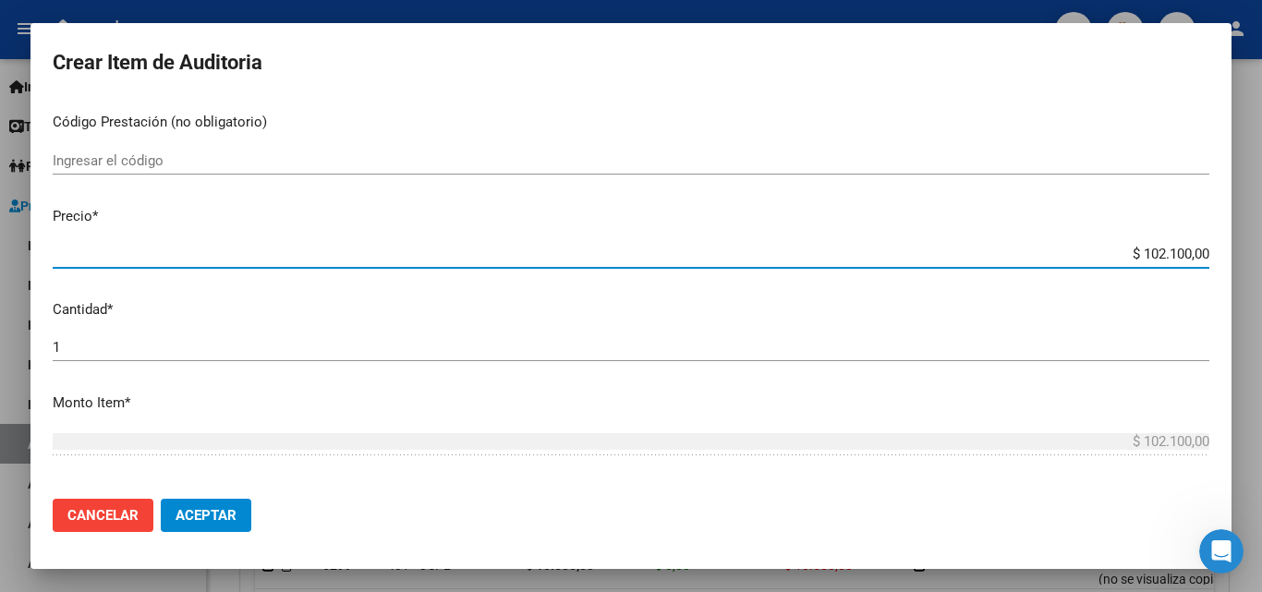
drag, startPoint x: 1121, startPoint y: 255, endPoint x: 1261, endPoint y: 252, distance: 139.5
click at [1261, 253] on div "Crear Item de Auditoria 54822754 Nro Documento 27548227548 CUIL Afiliado Inacti…" at bounding box center [631, 296] width 1262 height 592
type input "$ 0,01"
type input "$ 0,10"
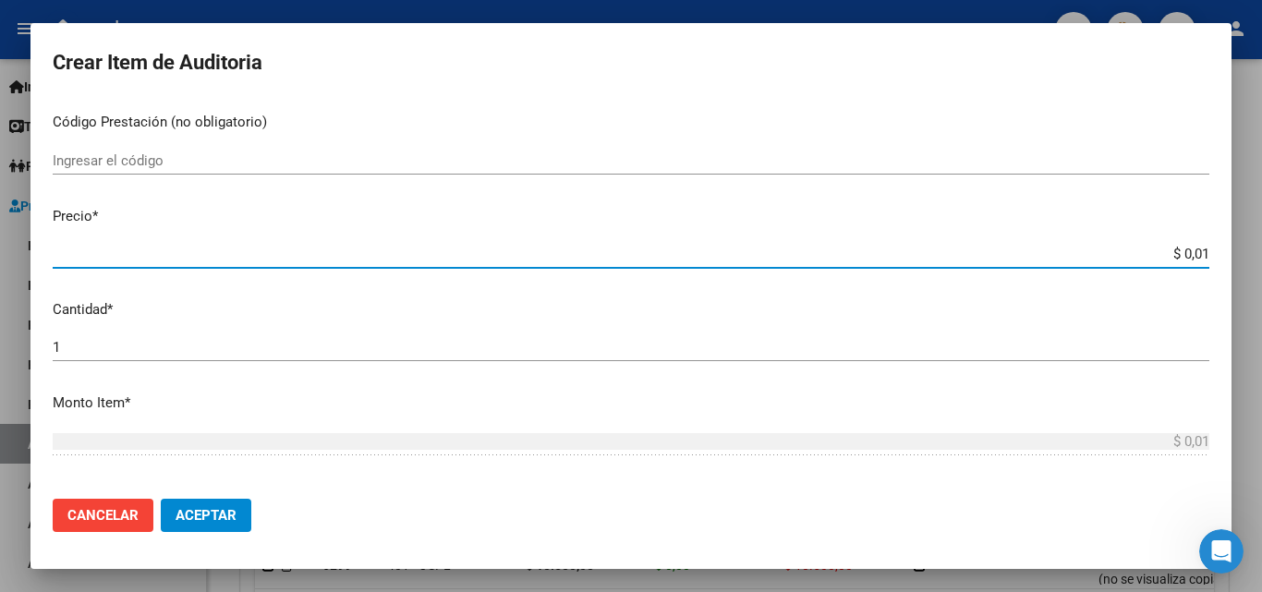
type input "$ 0,10"
type input "$ 1,05"
type input "$ 10,50"
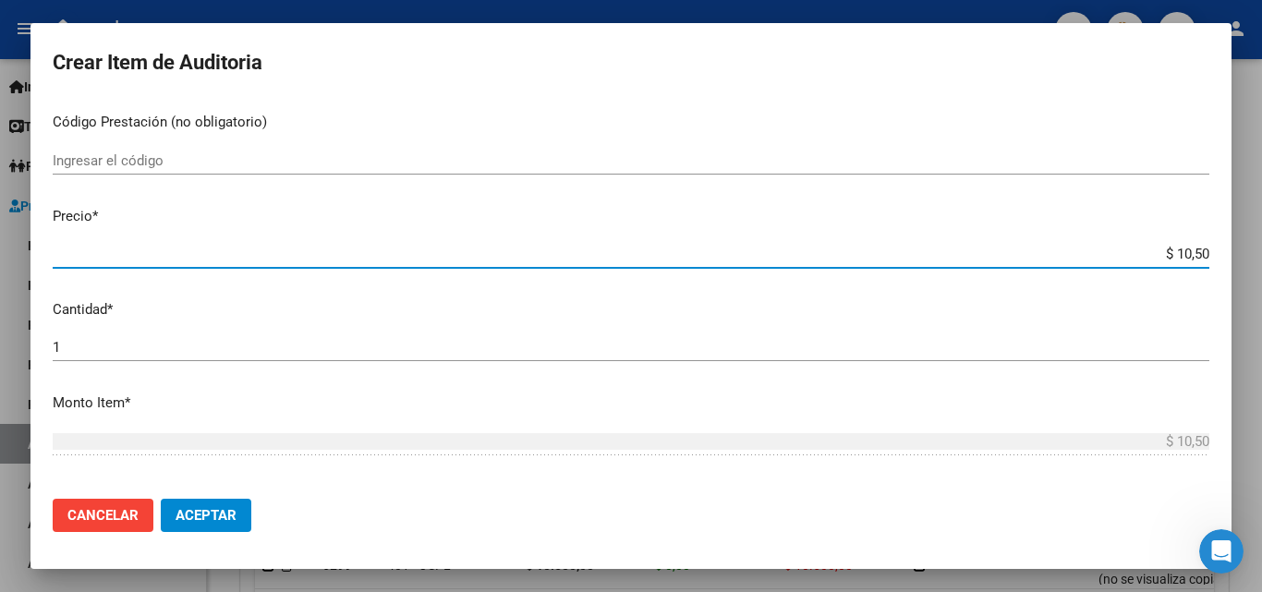
type input "$ 105,00"
type input "$ 1.050,00"
type input "$ 10.500,00"
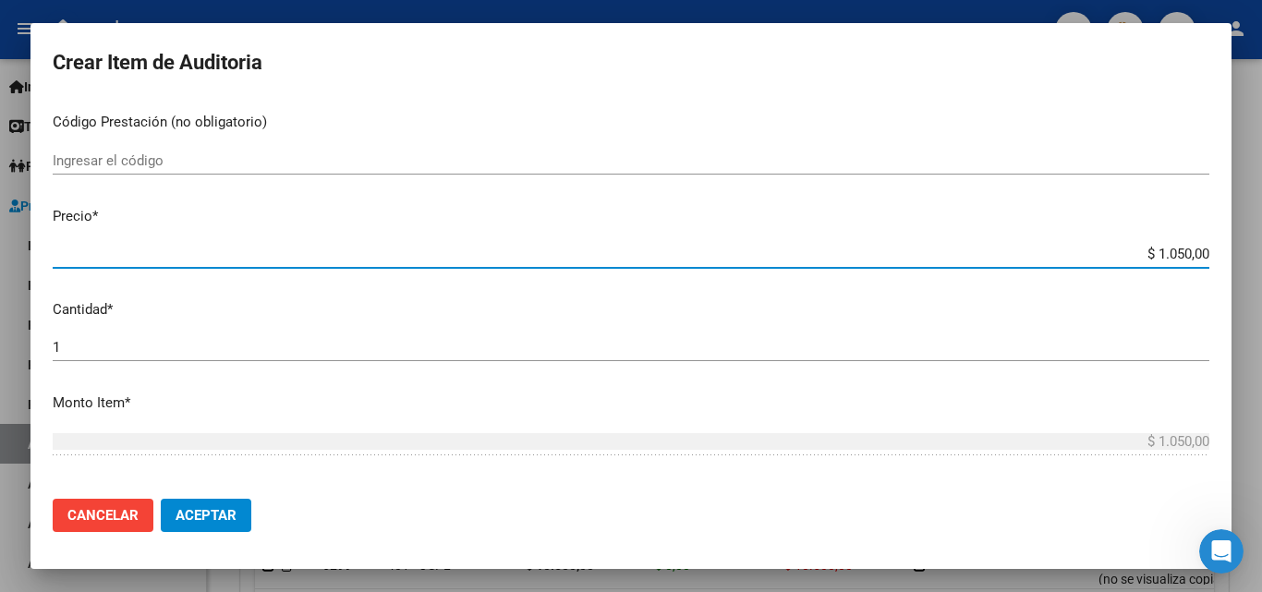
type input "$ 10.500,00"
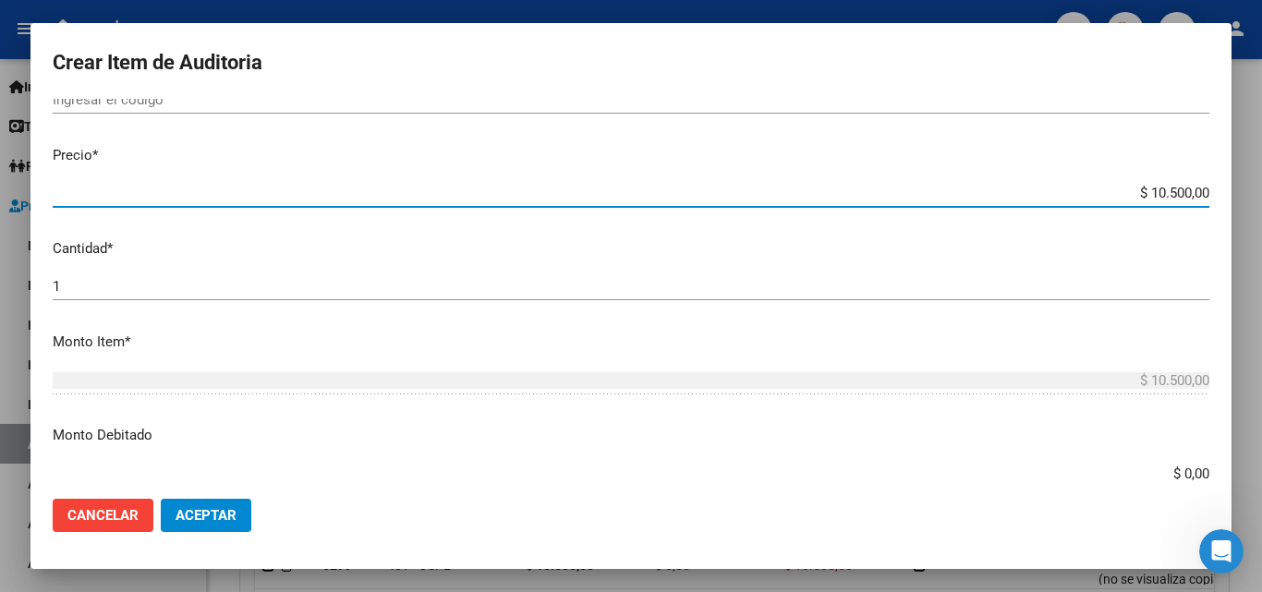
scroll to position [462, 0]
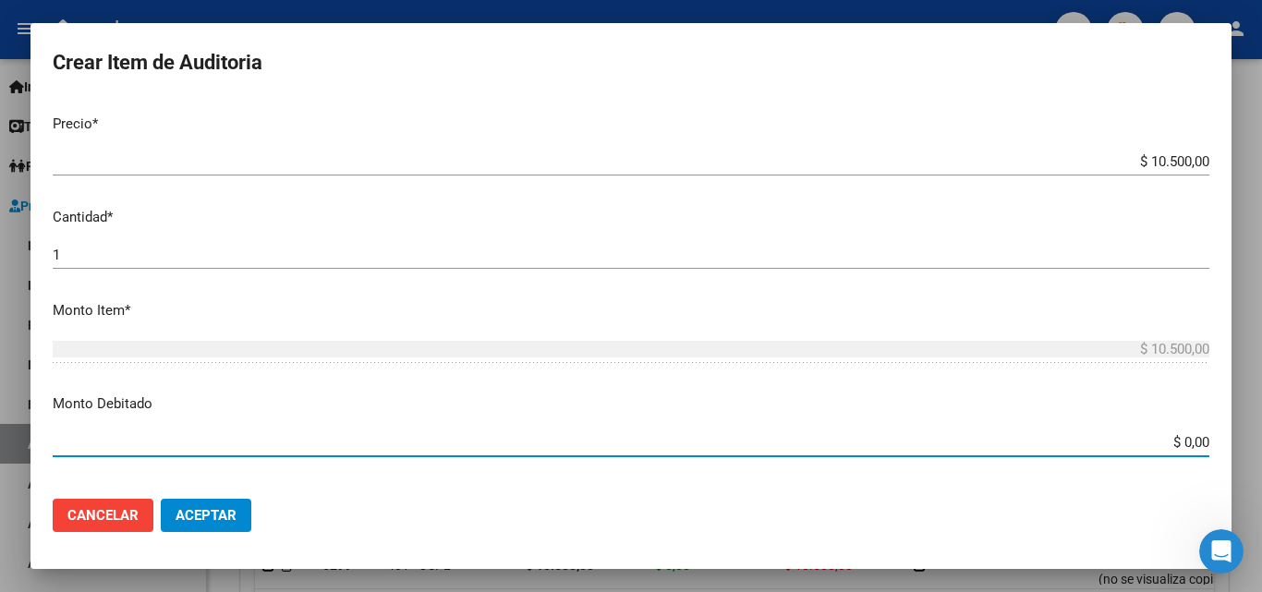
drag, startPoint x: 1156, startPoint y: 448, endPoint x: 1225, endPoint y: 419, distance: 75.0
click at [1239, 448] on div "Crear Item de Auditoria 54822754 Nro Documento 27548227548 CUIL Afiliado Inacti…" at bounding box center [631, 296] width 1262 height 592
type input "$ 10.500,00"
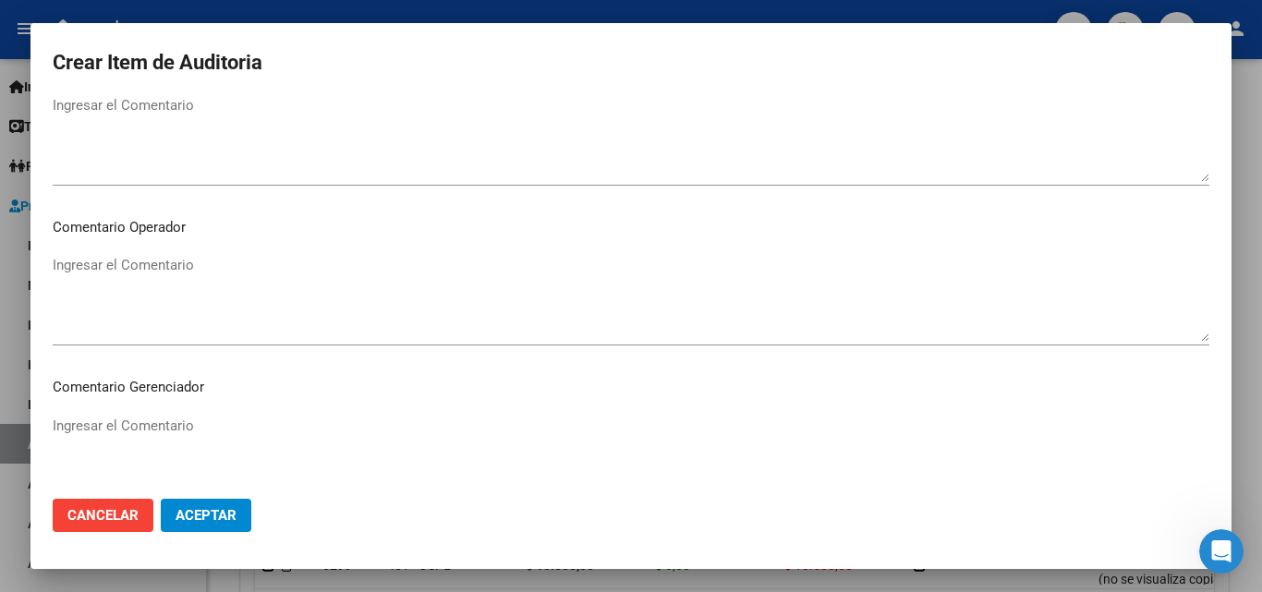
scroll to position [924, 0]
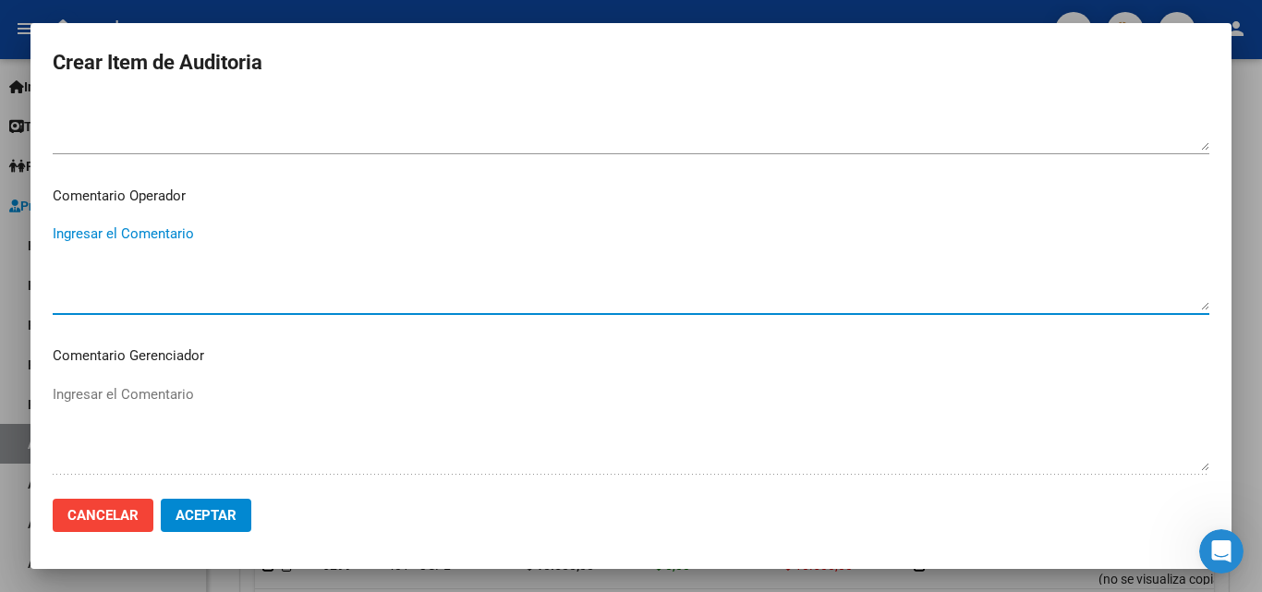
click at [293, 248] on textarea "Ingresar el Comentario" at bounding box center [631, 267] width 1157 height 87
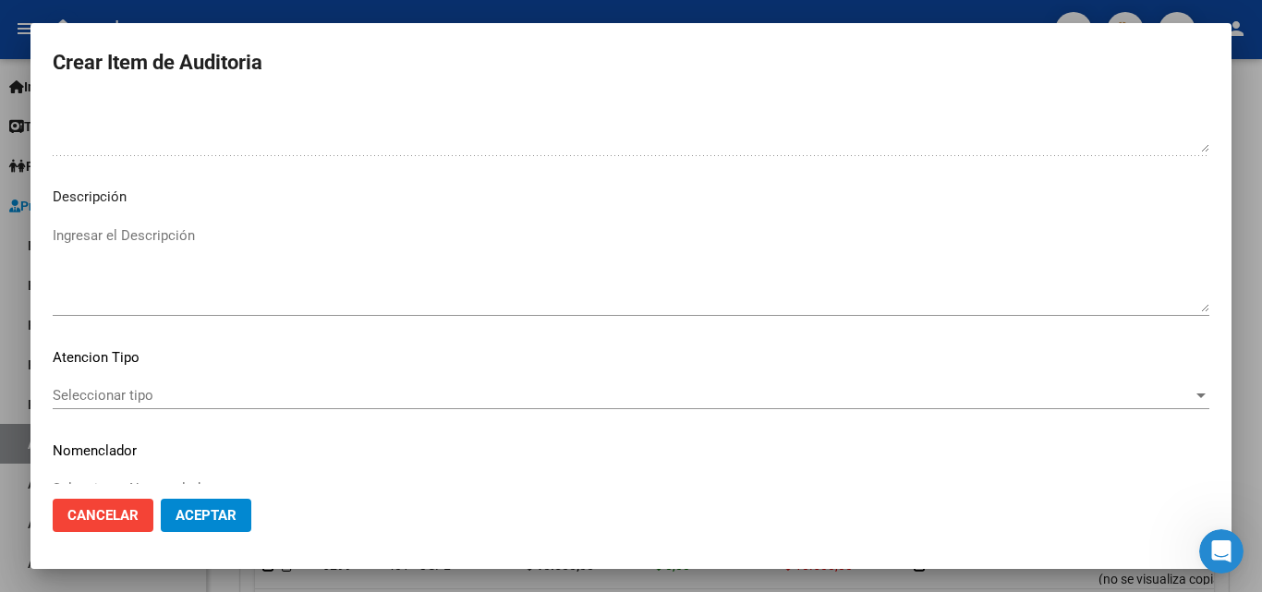
scroll to position [1278, 0]
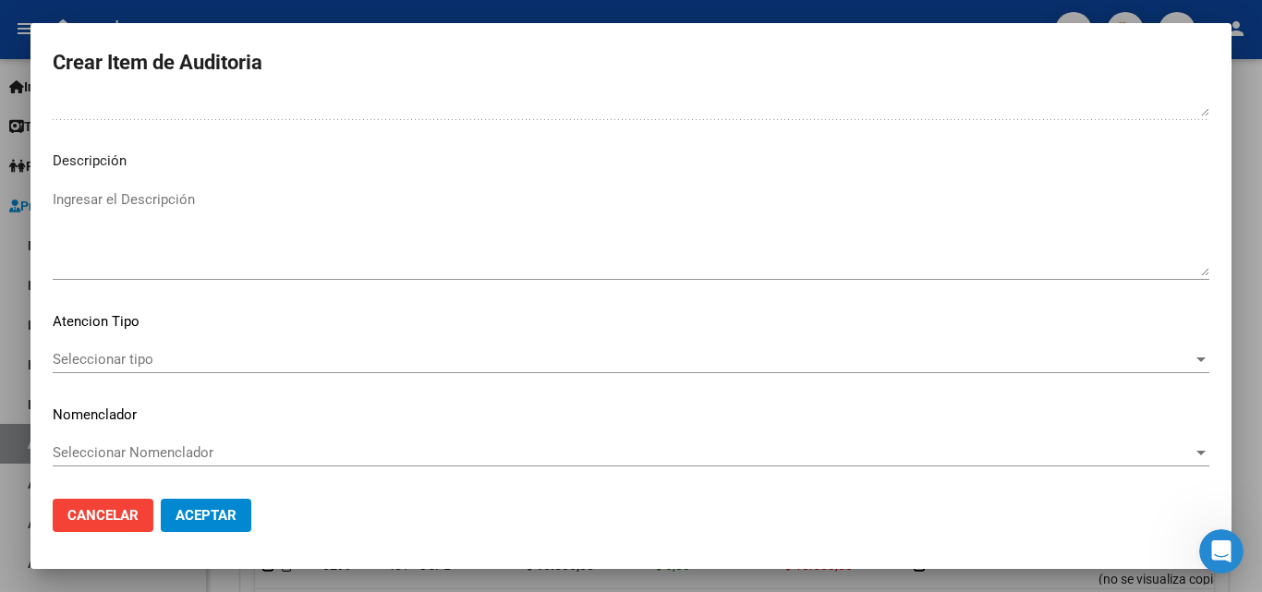
type textarea "doc ilegible - no se visualiza copia de dni del afiliado"
click at [216, 285] on div "Ingresar el Descripción" at bounding box center [631, 242] width 1157 height 112
click at [212, 214] on textarea "Ingresar el Descripción" at bounding box center [631, 232] width 1157 height 87
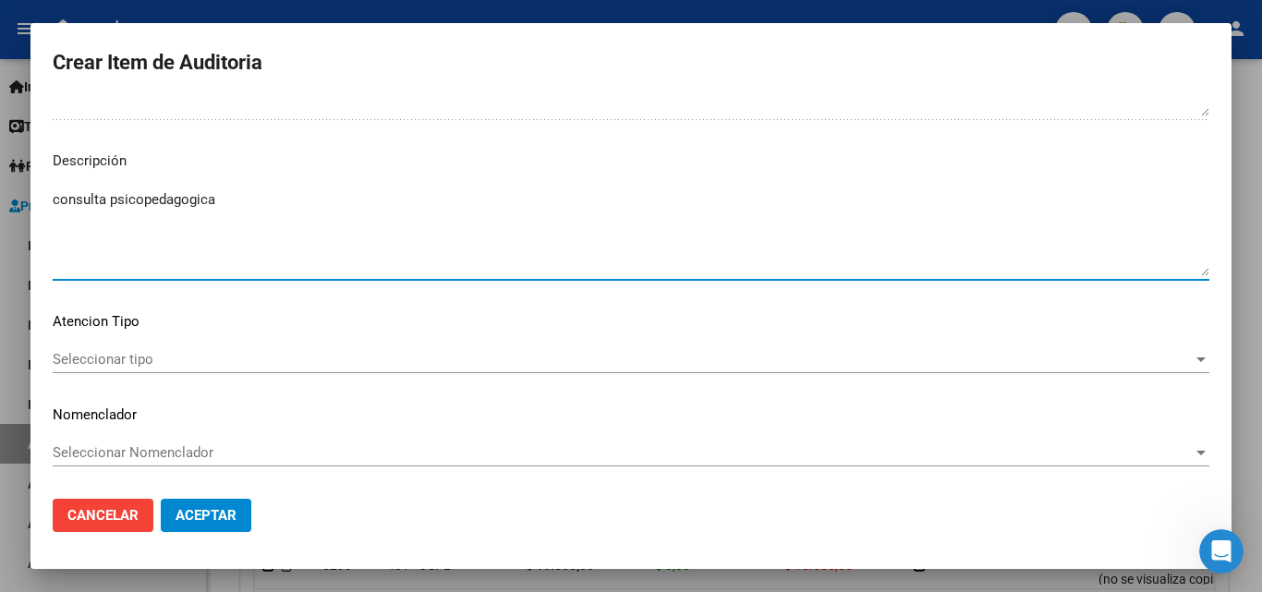
click at [176, 200] on textarea "consulta psicopedagogica" at bounding box center [631, 232] width 1157 height 87
type textarea "consulta psicopedagógica"
click at [138, 349] on div "Seleccionar tipo Seleccionar tipo" at bounding box center [631, 359] width 1157 height 28
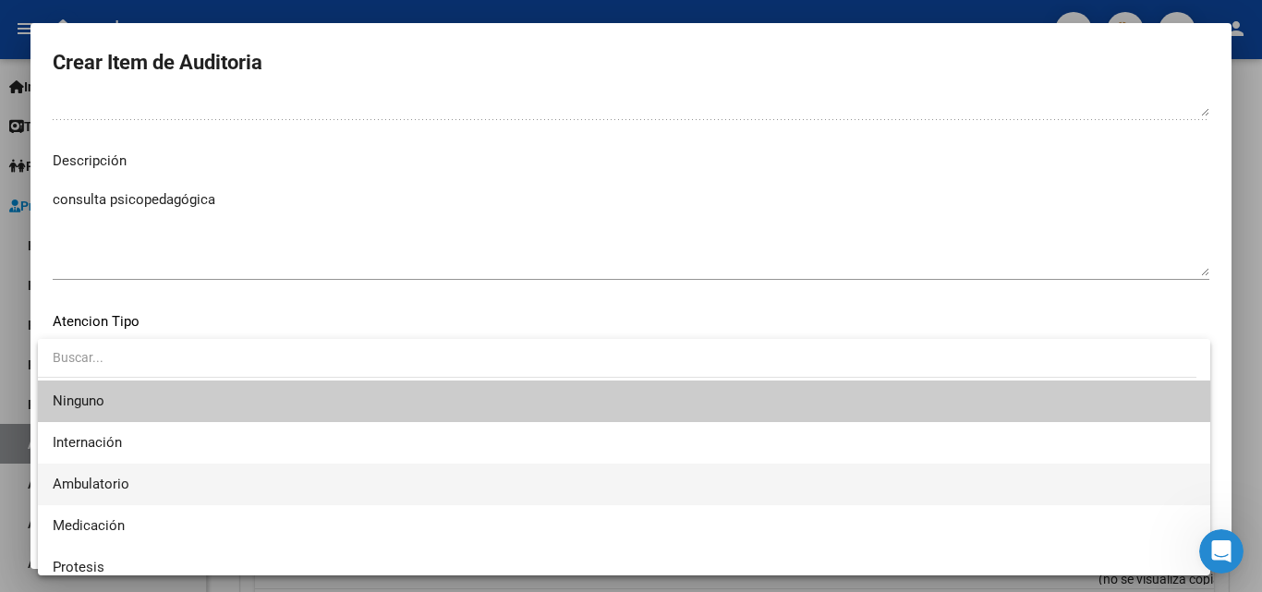
click at [100, 476] on span "Ambulatorio" at bounding box center [91, 484] width 77 height 17
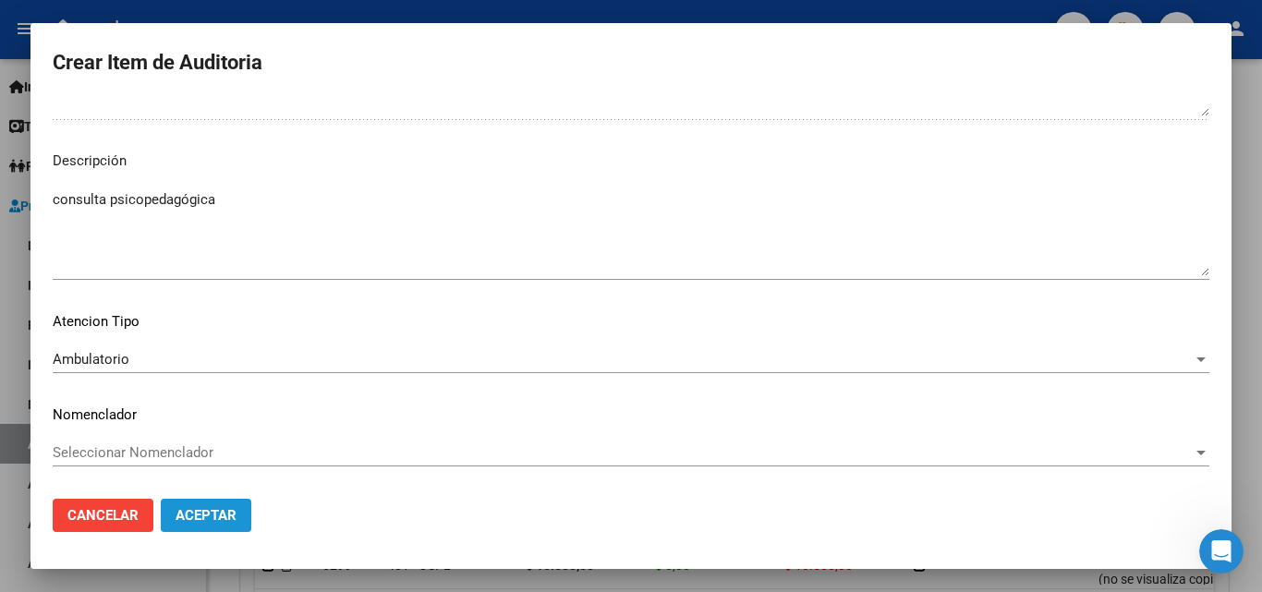
click at [190, 506] on button "Aceptar" at bounding box center [206, 515] width 91 height 33
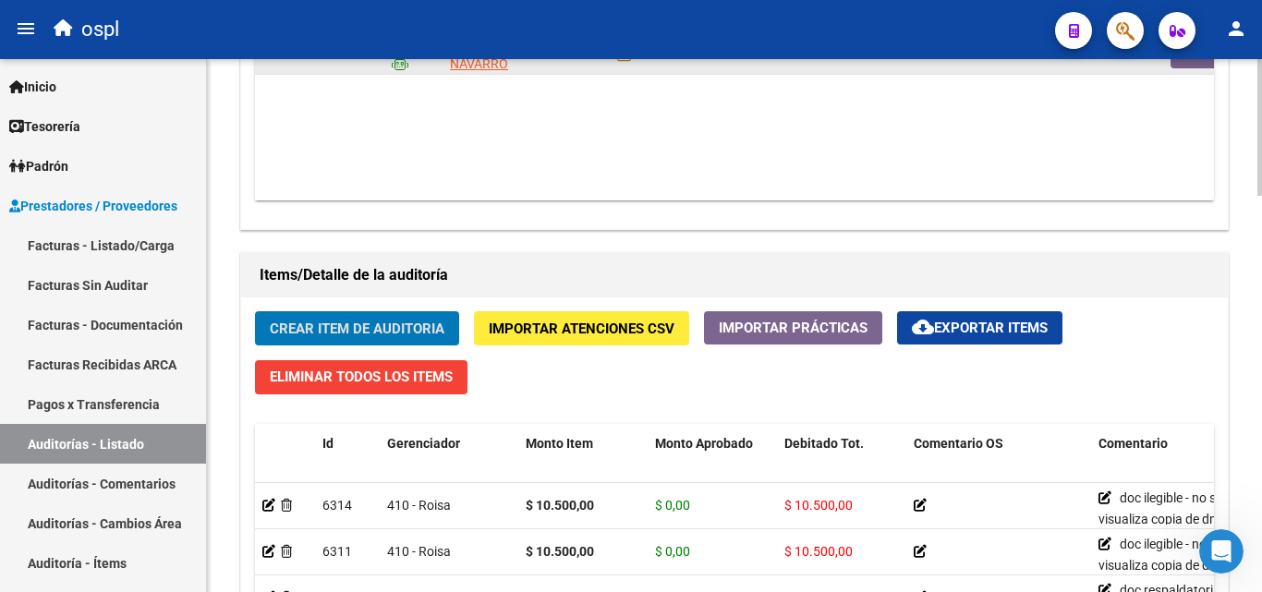
scroll to position [995, 0]
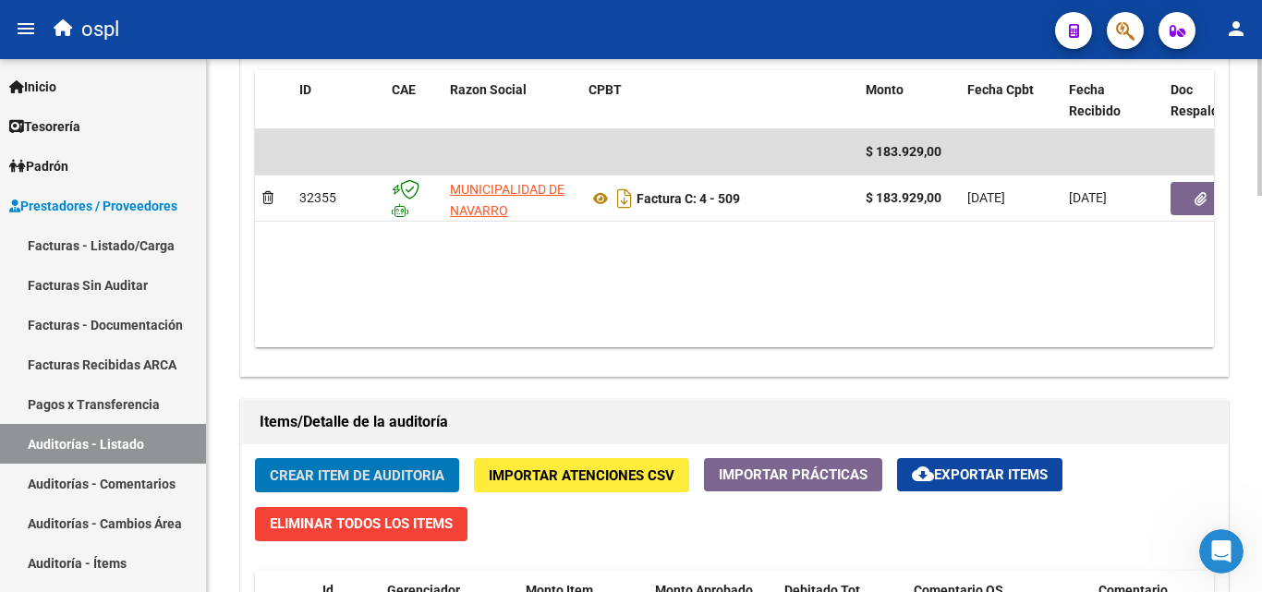
click at [381, 482] on span "Crear Item de Auditoria" at bounding box center [357, 475] width 175 height 17
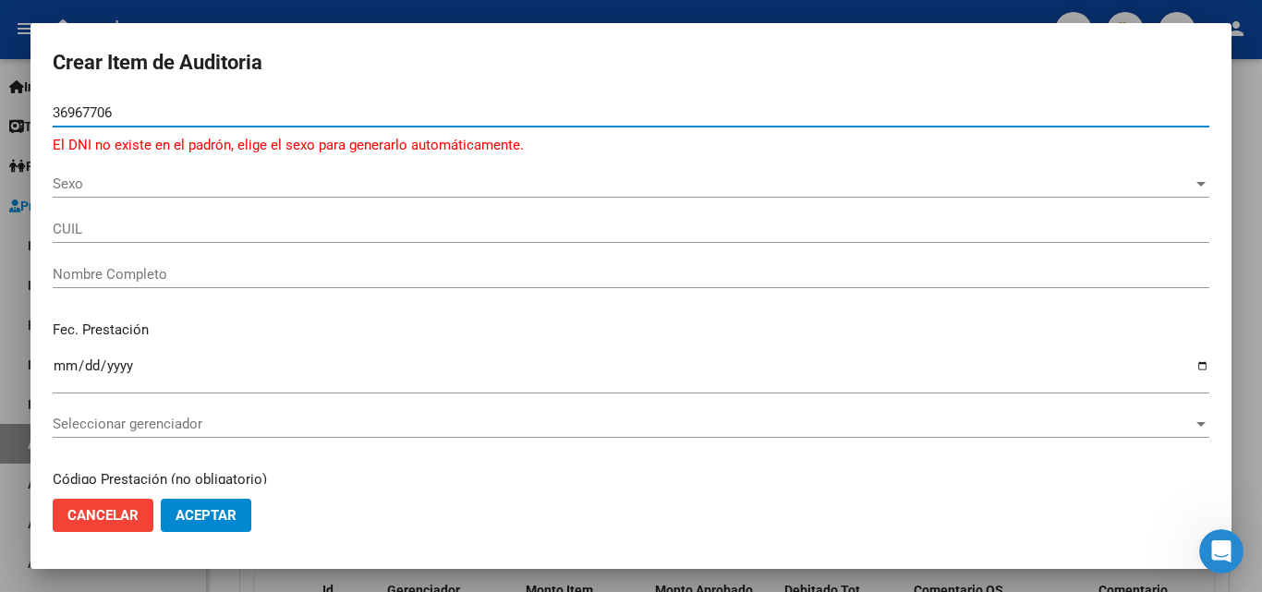
type input "36967706"
click at [80, 179] on span "Sexo" at bounding box center [623, 184] width 1140 height 17
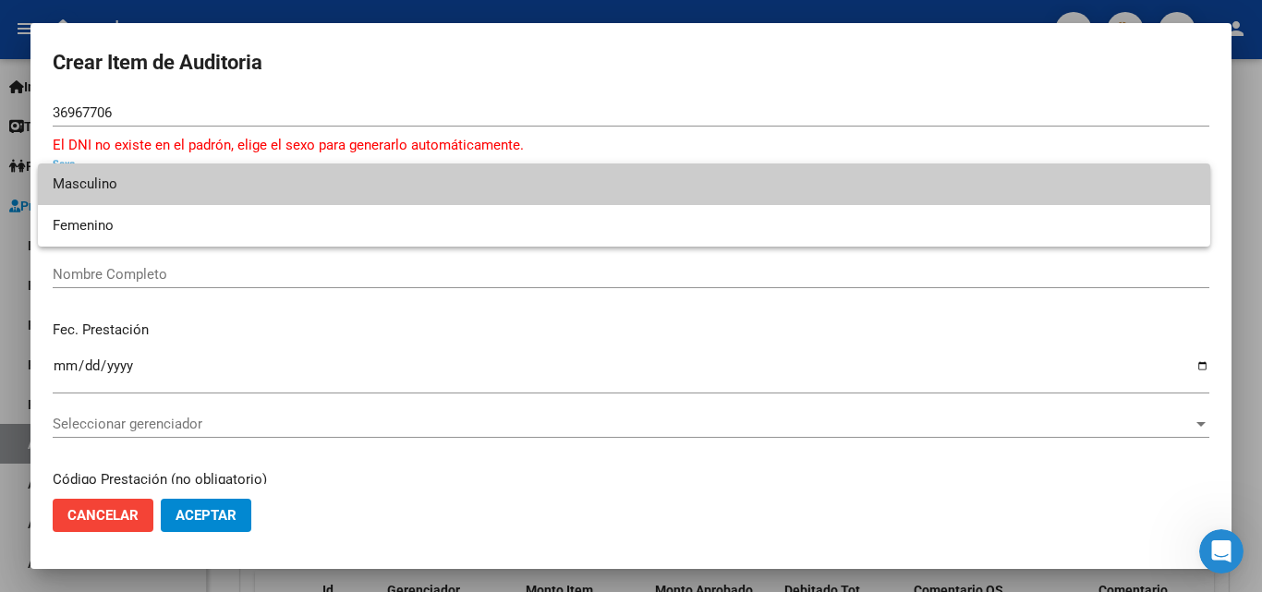
click at [87, 179] on span "Masculino" at bounding box center [624, 185] width 1143 height 42
type input "20369677064"
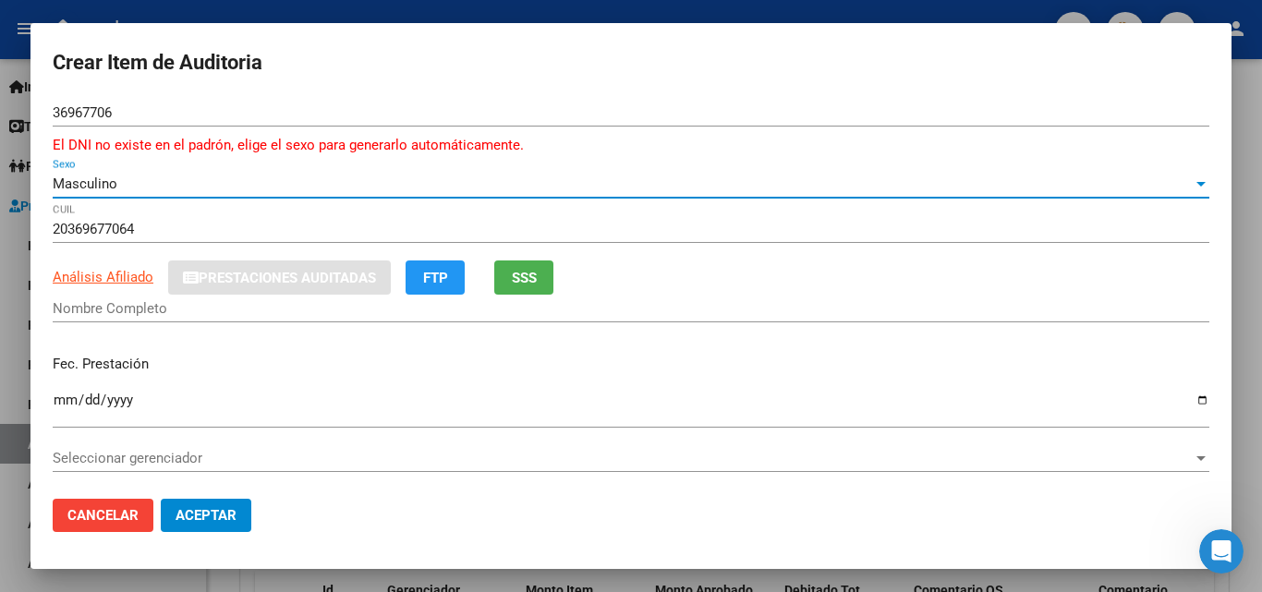
type input "[PERSON_NAME]"
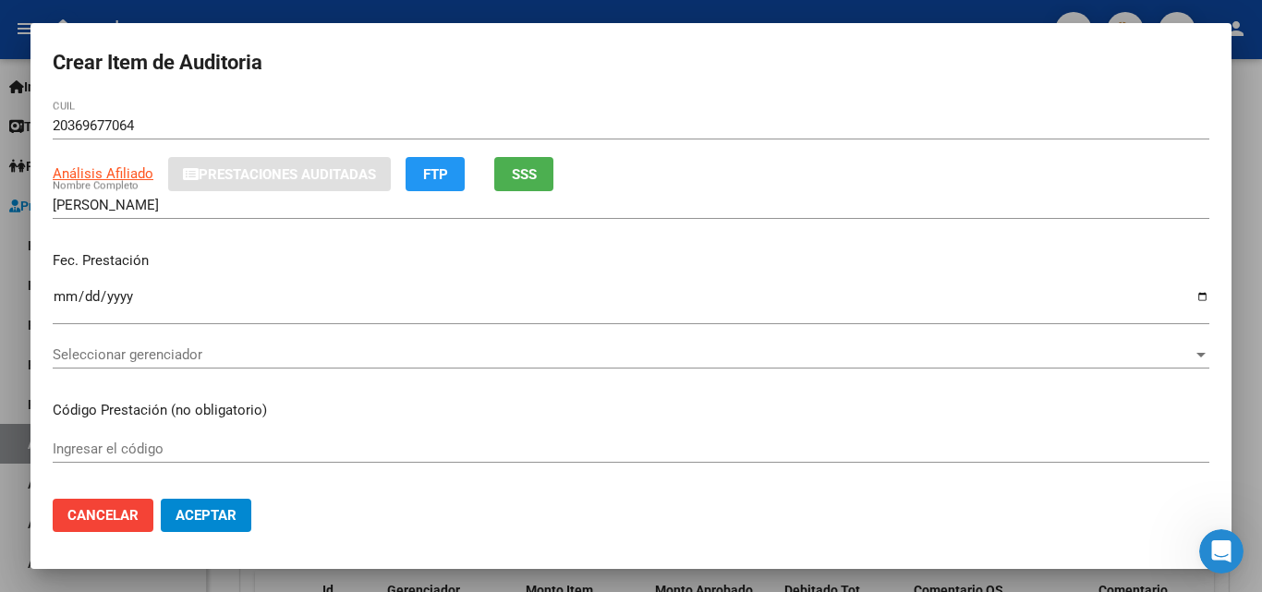
scroll to position [92, 0]
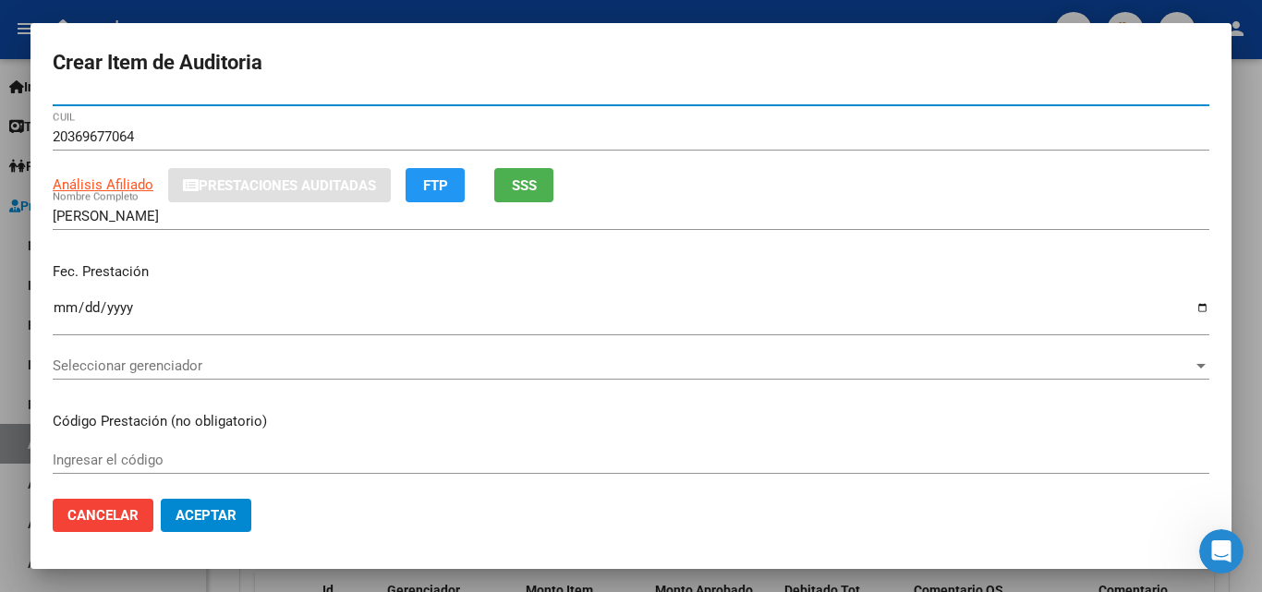
click at [55, 302] on input "Ingresar la fecha" at bounding box center [631, 315] width 1157 height 30
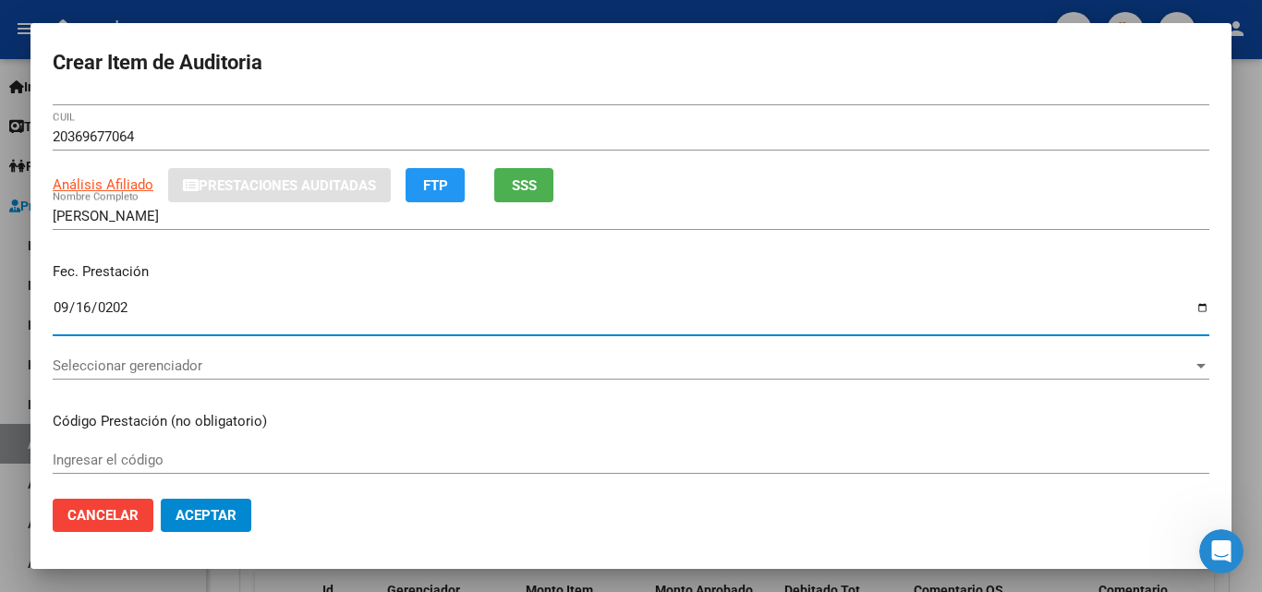
type input "[DATE]"
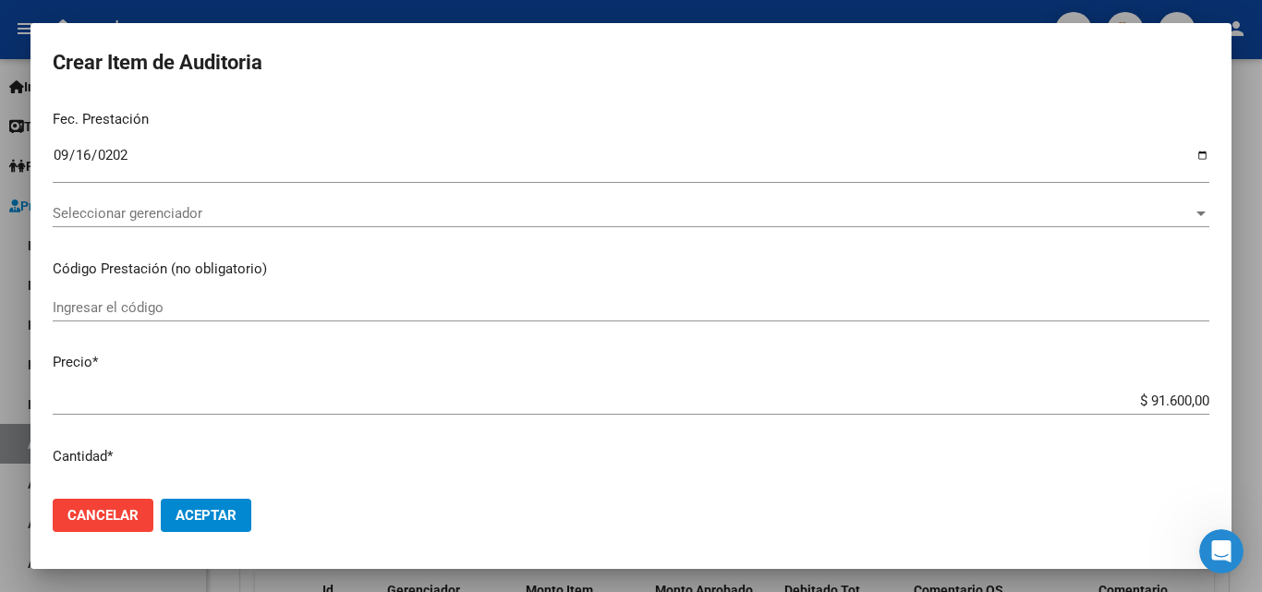
scroll to position [369, 0]
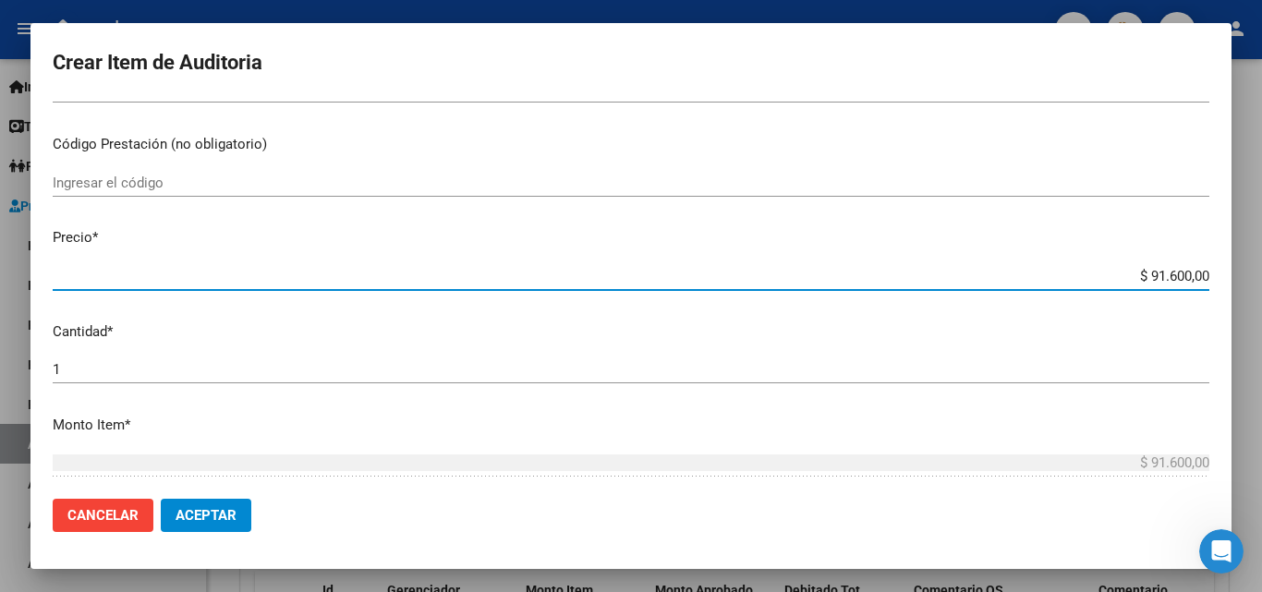
drag, startPoint x: 1161, startPoint y: 276, endPoint x: 1226, endPoint y: 276, distance: 64.7
click at [1226, 276] on mat-dialog-content "36967706 Nro Documento El DNI no existe en el padrón, elige el sexo para genera…" at bounding box center [630, 291] width 1201 height 385
type input "$ 0,01"
type input "$ 0,10"
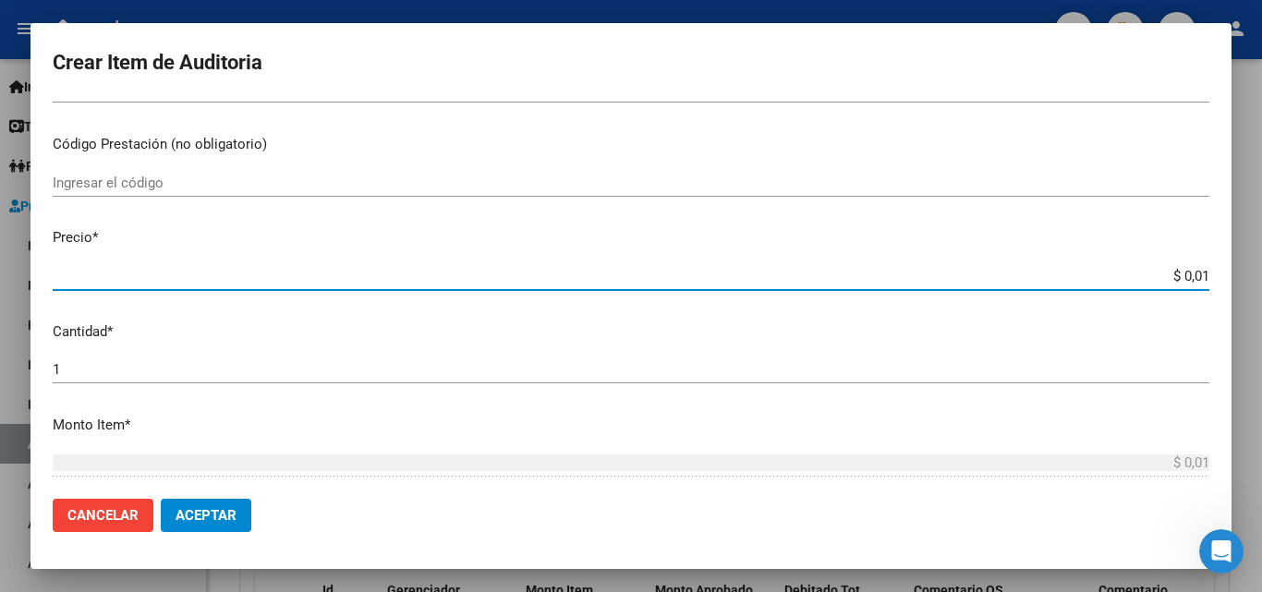
type input "$ 0,10"
type input "$ 1,05"
type input "$ 10,50"
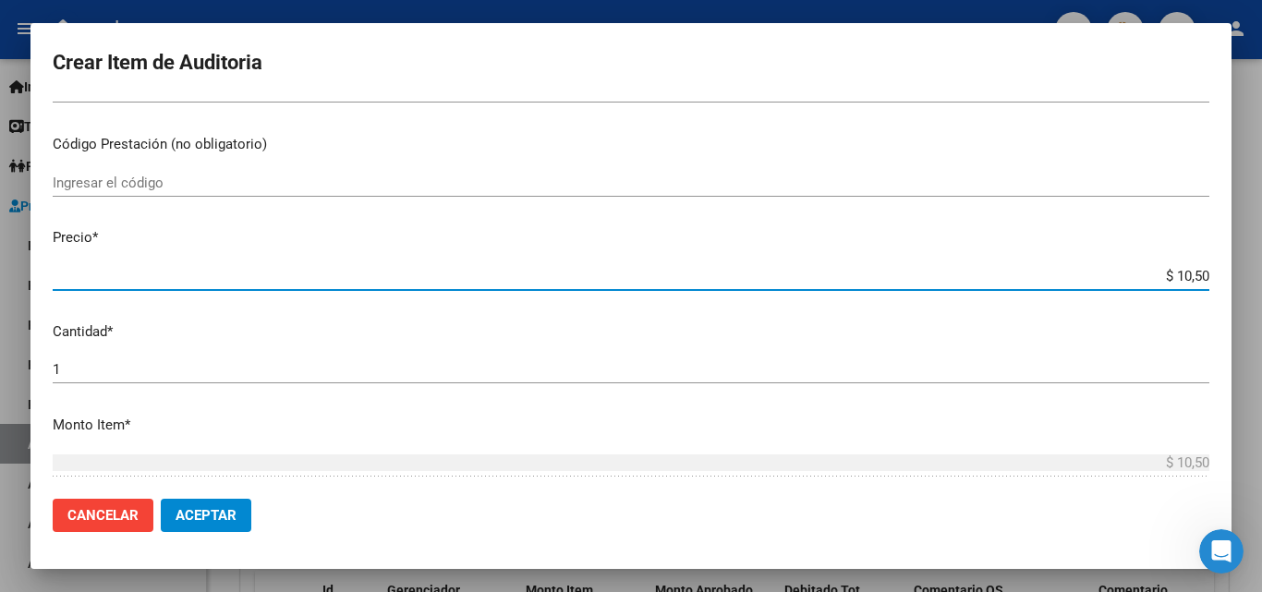
type input "$ 105,00"
type input "$ 1.050,00"
type input "$ 10.500,00"
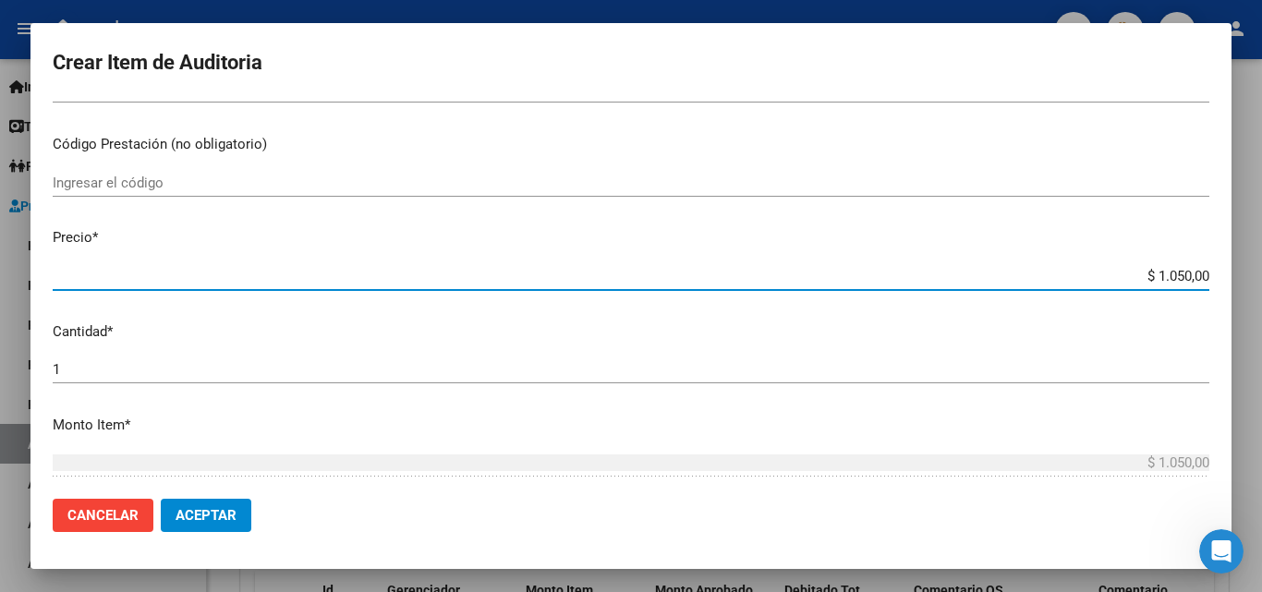
type input "$ 10.500,00"
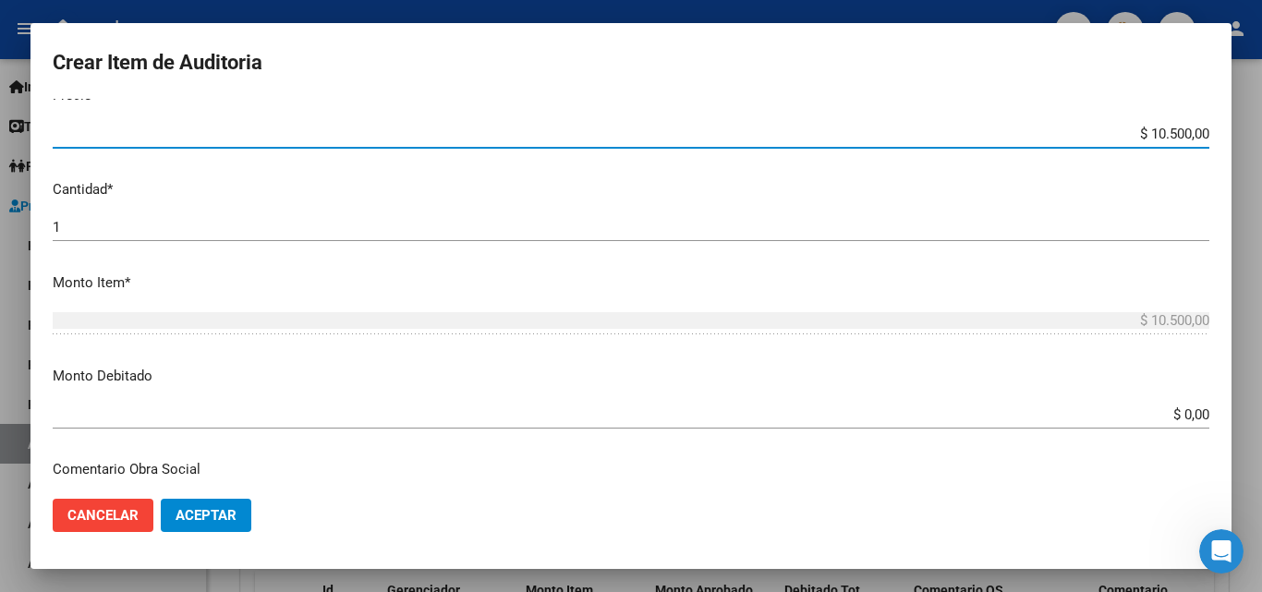
scroll to position [554, 0]
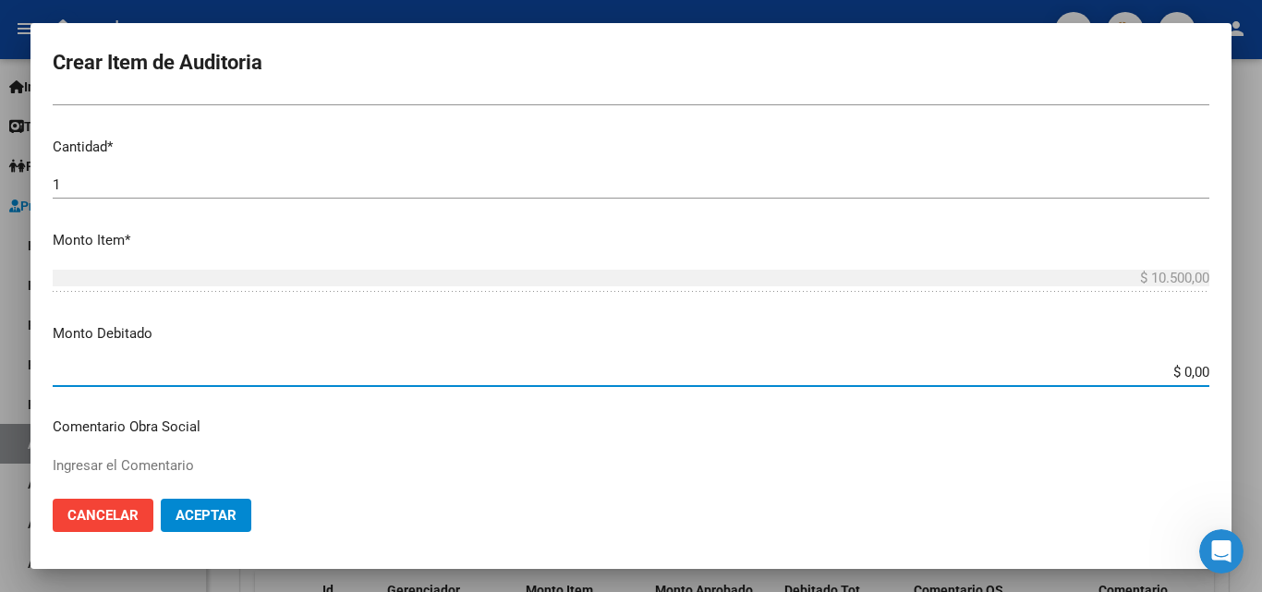
drag, startPoint x: 1140, startPoint y: 375, endPoint x: 1229, endPoint y: 373, distance: 89.6
click at [1229, 373] on mat-dialog-content "36967706 Nro Documento El DNI no existe en el padrón, elige el sexo para genera…" at bounding box center [630, 291] width 1201 height 385
type input "$ 10.500,00"
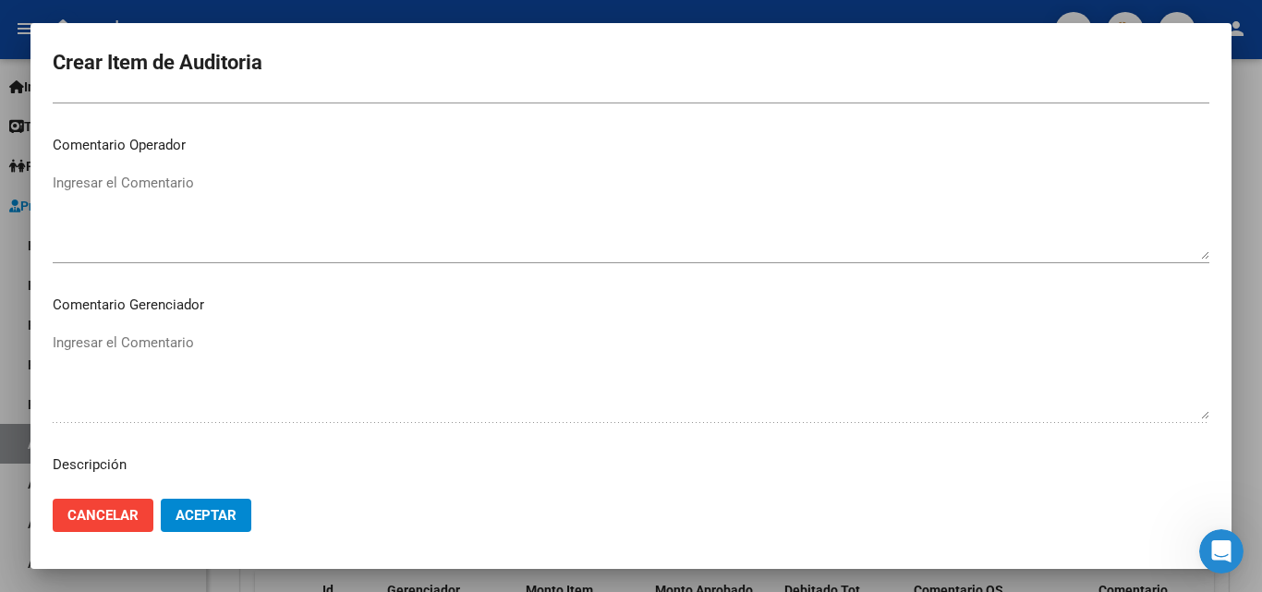
scroll to position [1016, 0]
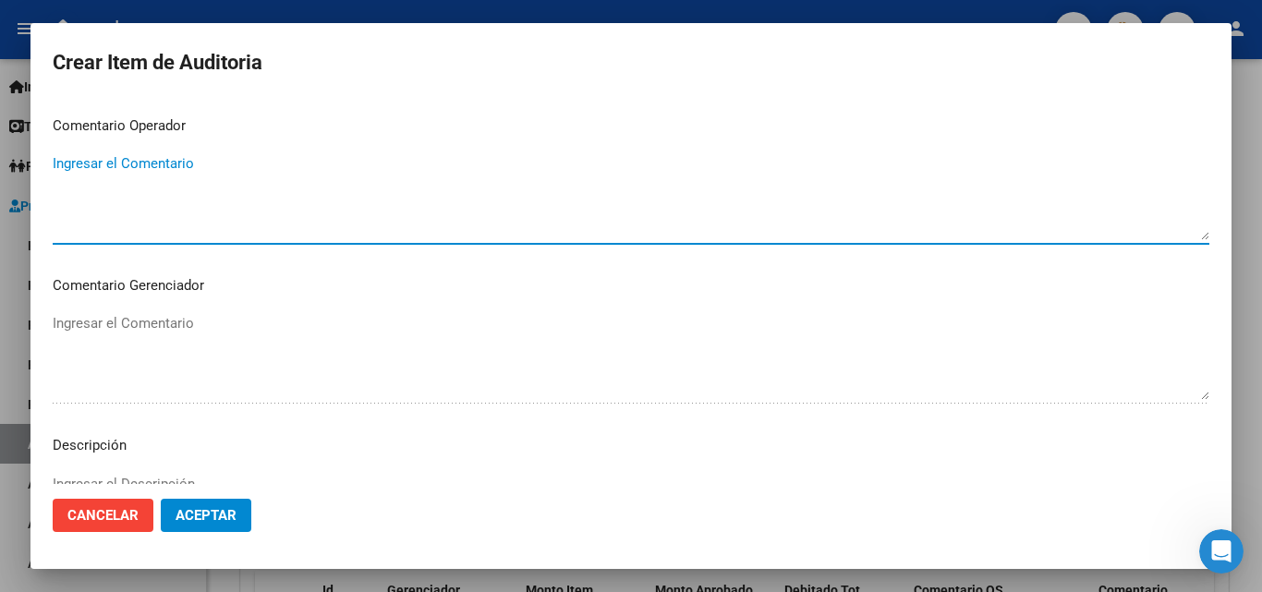
click at [146, 177] on textarea "Ingresar el Comentario" at bounding box center [631, 196] width 1157 height 87
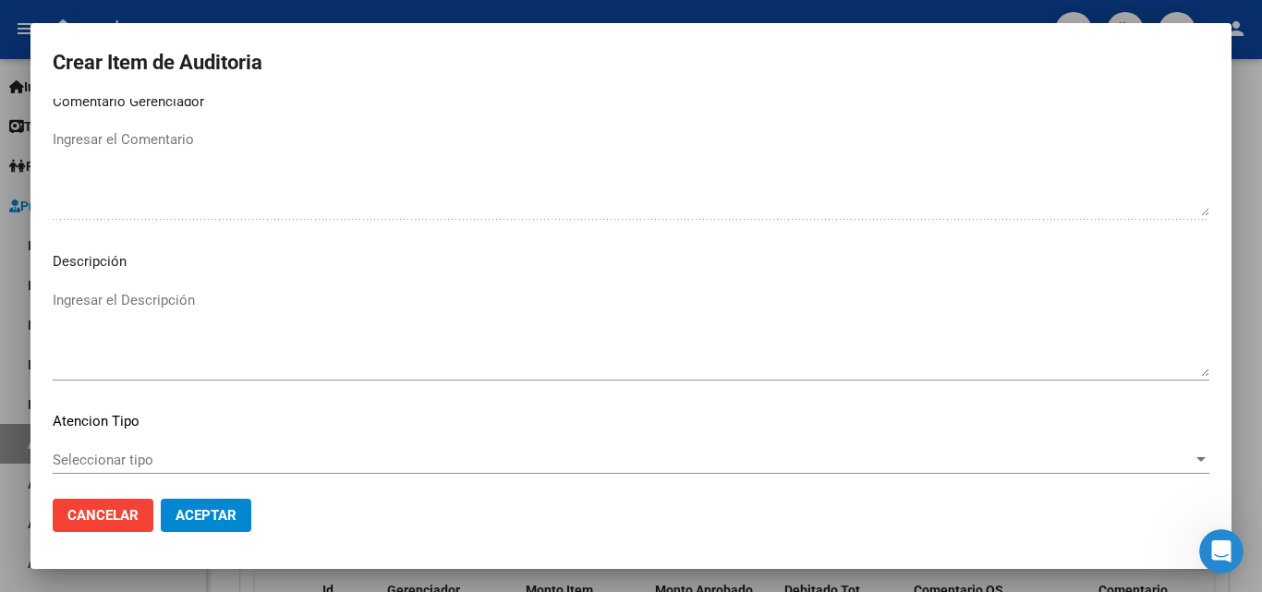
scroll to position [1201, 0]
type textarea "doc ilegible - no se visualiza copia de dni del afiliado"
click at [120, 296] on textarea "Ingresar el Descripción" at bounding box center [631, 332] width 1157 height 87
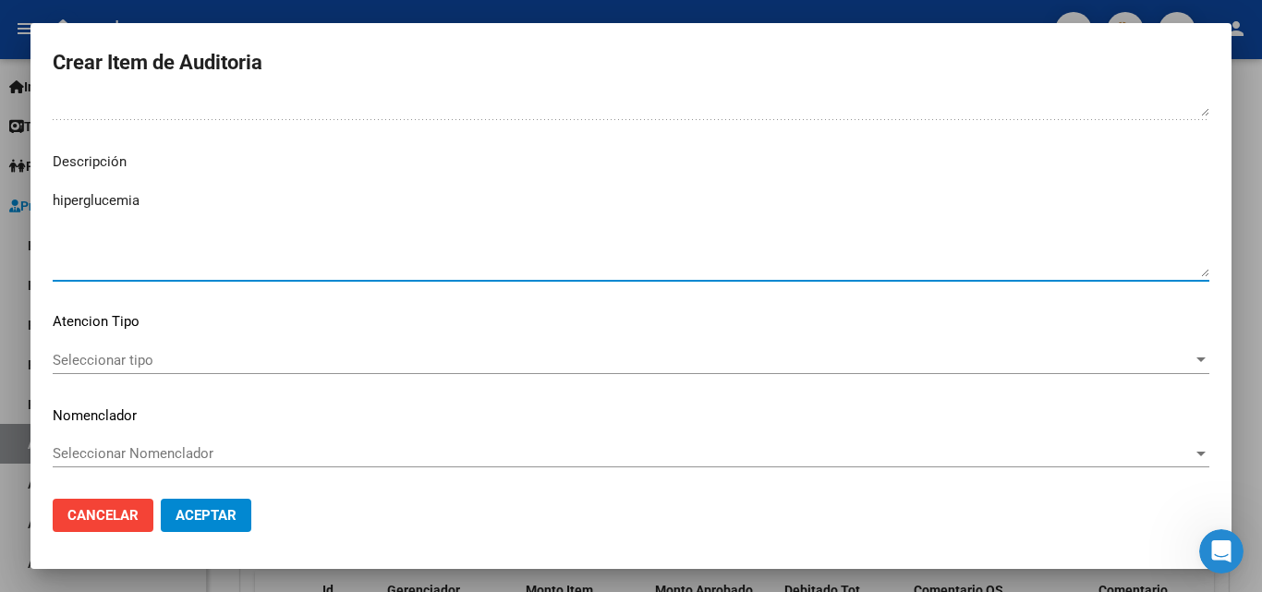
scroll to position [1301, 0]
type textarea "hiperglucemia"
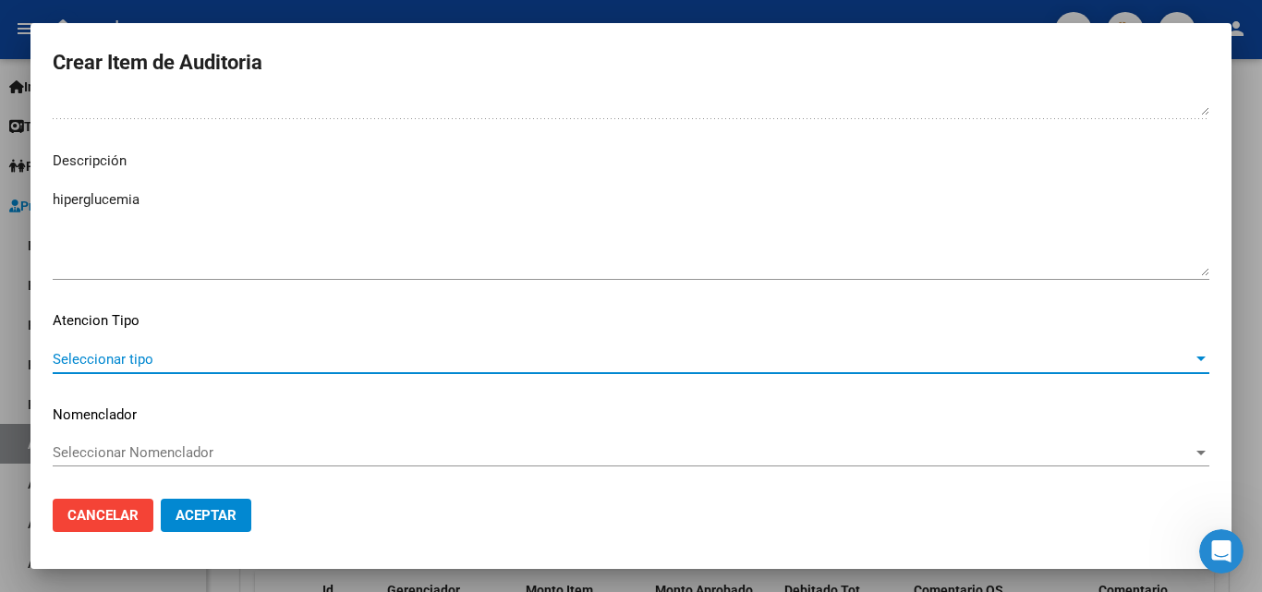
click at [146, 363] on span "Seleccionar tipo" at bounding box center [623, 359] width 1140 height 17
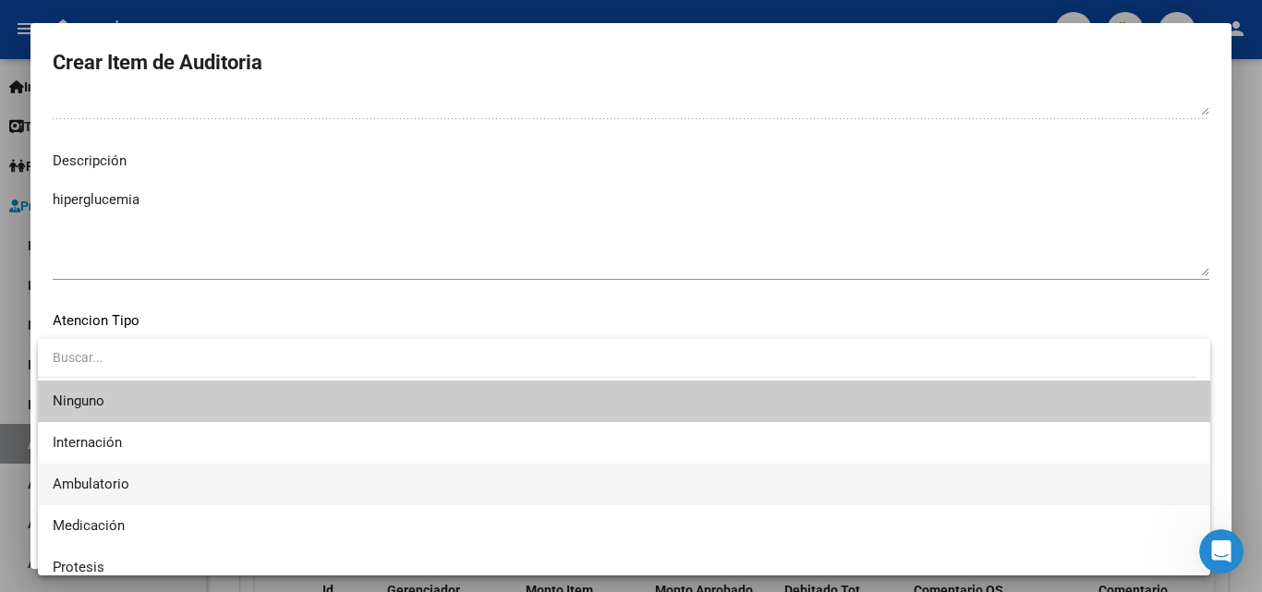
drag, startPoint x: 109, startPoint y: 479, endPoint x: 88, endPoint y: 481, distance: 21.3
click at [104, 481] on span "Ambulatorio" at bounding box center [91, 484] width 77 height 17
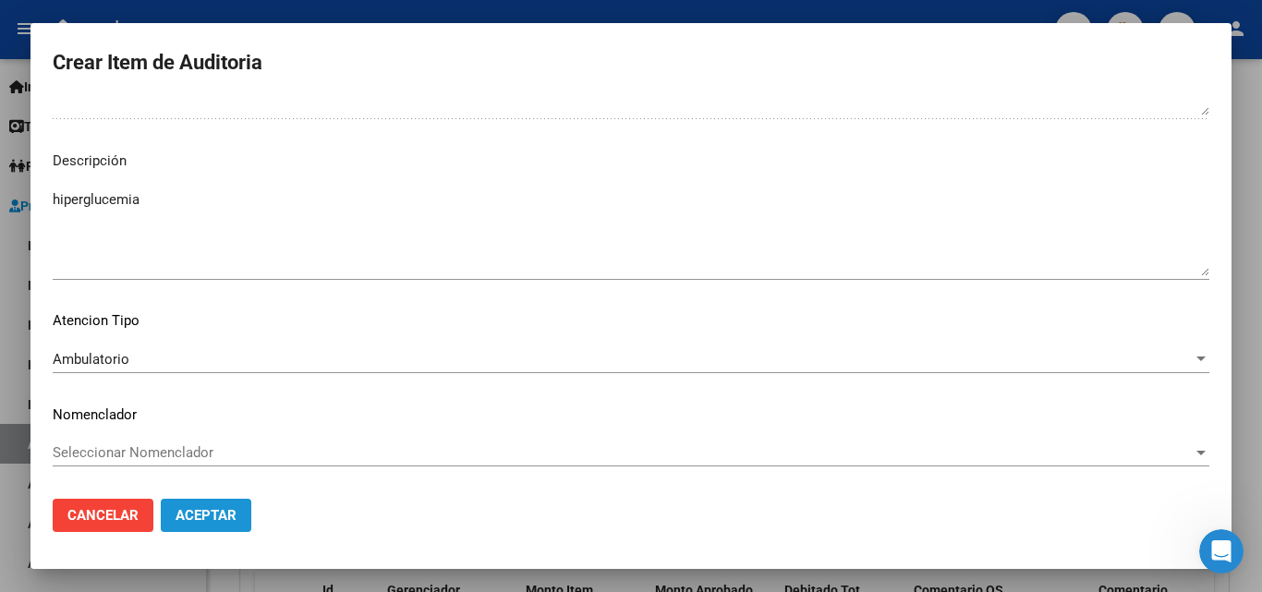
click at [187, 521] on span "Aceptar" at bounding box center [206, 515] width 61 height 17
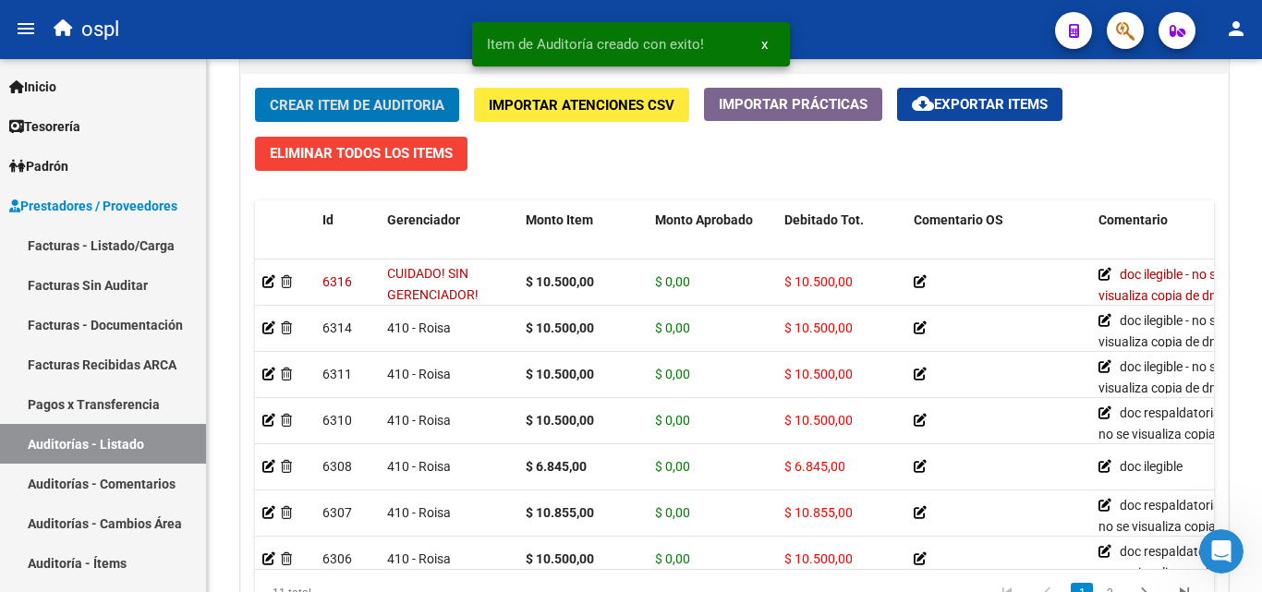
scroll to position [1364, 0]
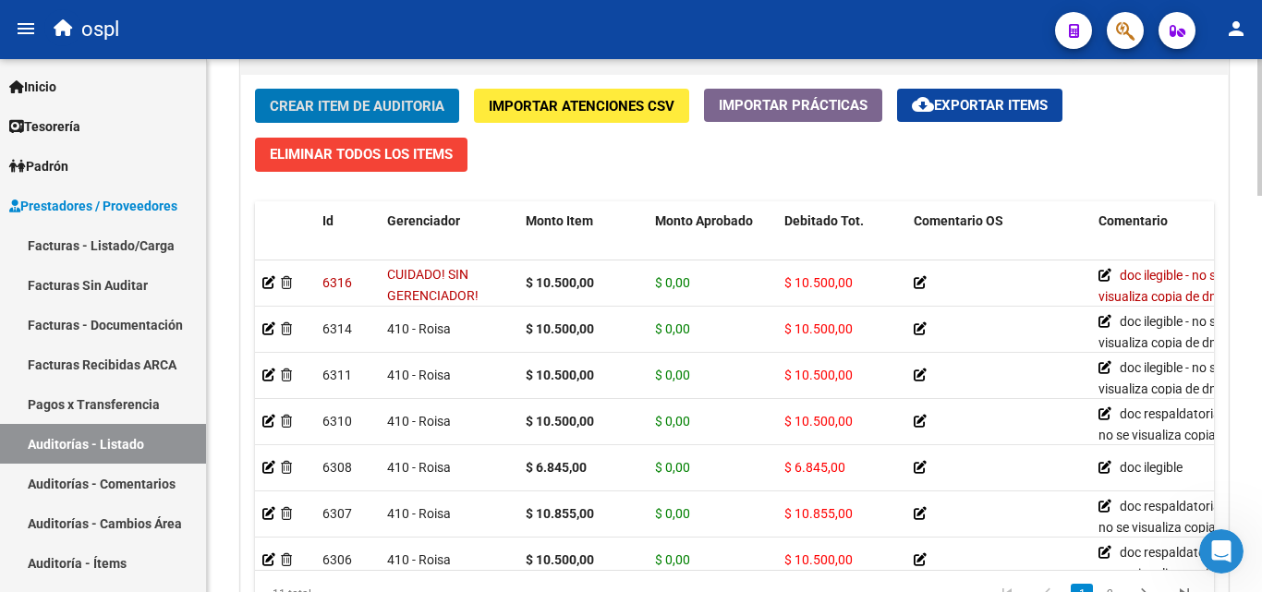
click at [334, 109] on span "Crear Item de Auditoria" at bounding box center [357, 106] width 175 height 17
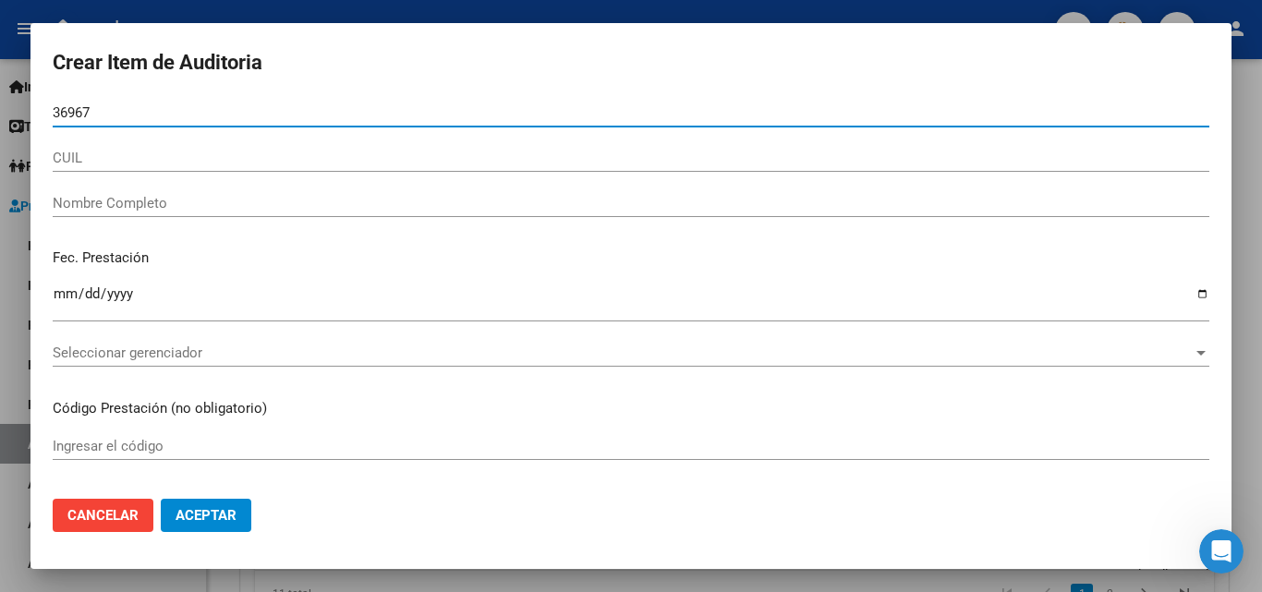
click at [150, 114] on input "36967" at bounding box center [631, 112] width 1157 height 17
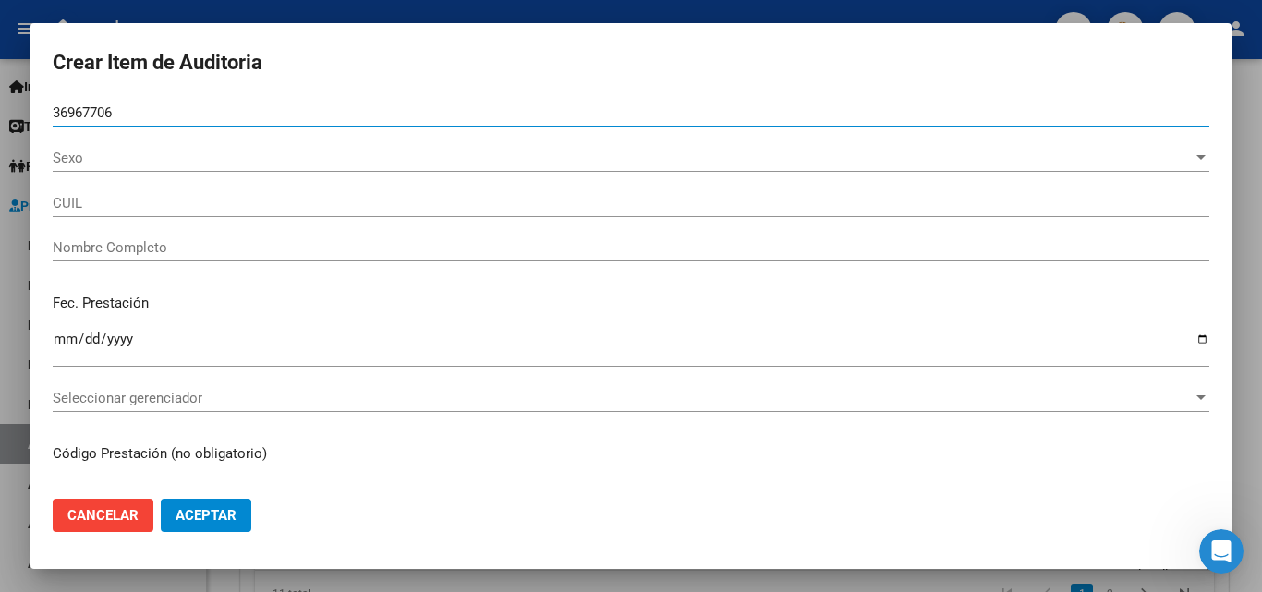
type input "36967706"
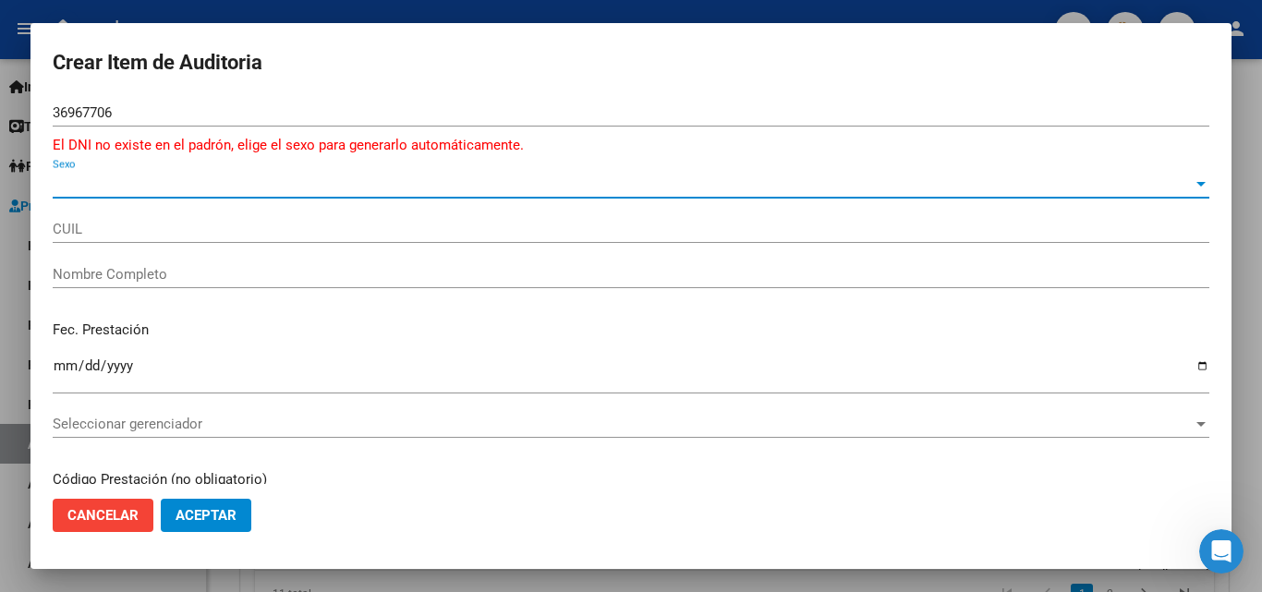
click at [84, 177] on span "Sexo" at bounding box center [623, 184] width 1140 height 17
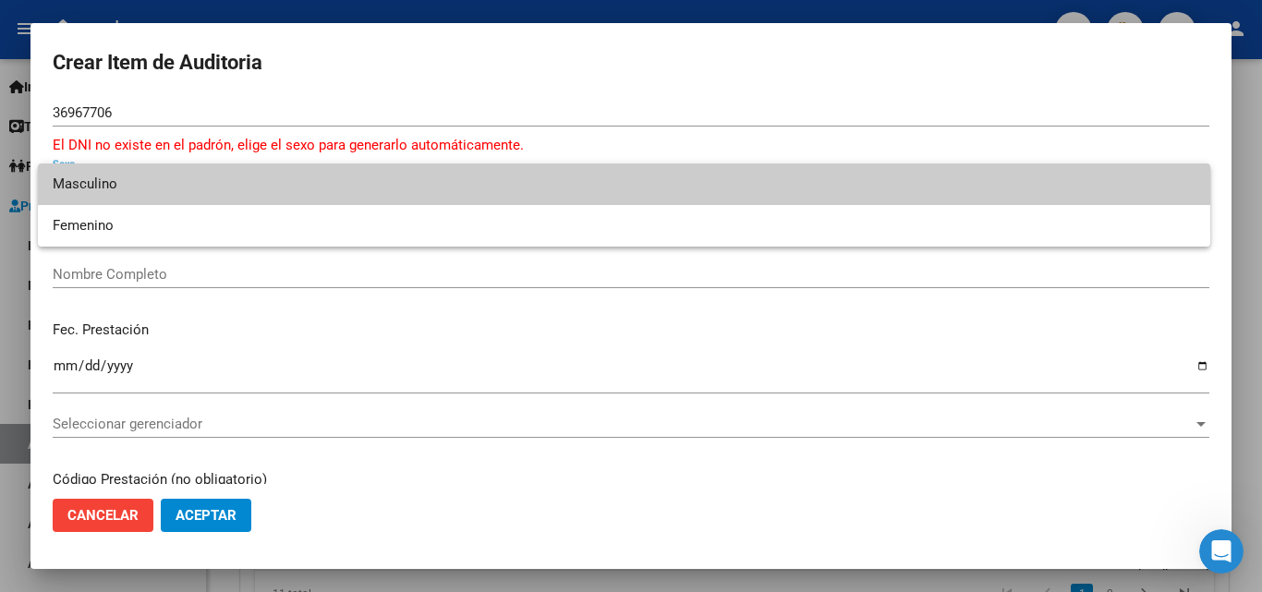
click at [87, 193] on span "Masculino" at bounding box center [624, 185] width 1143 height 42
type input "20369677064"
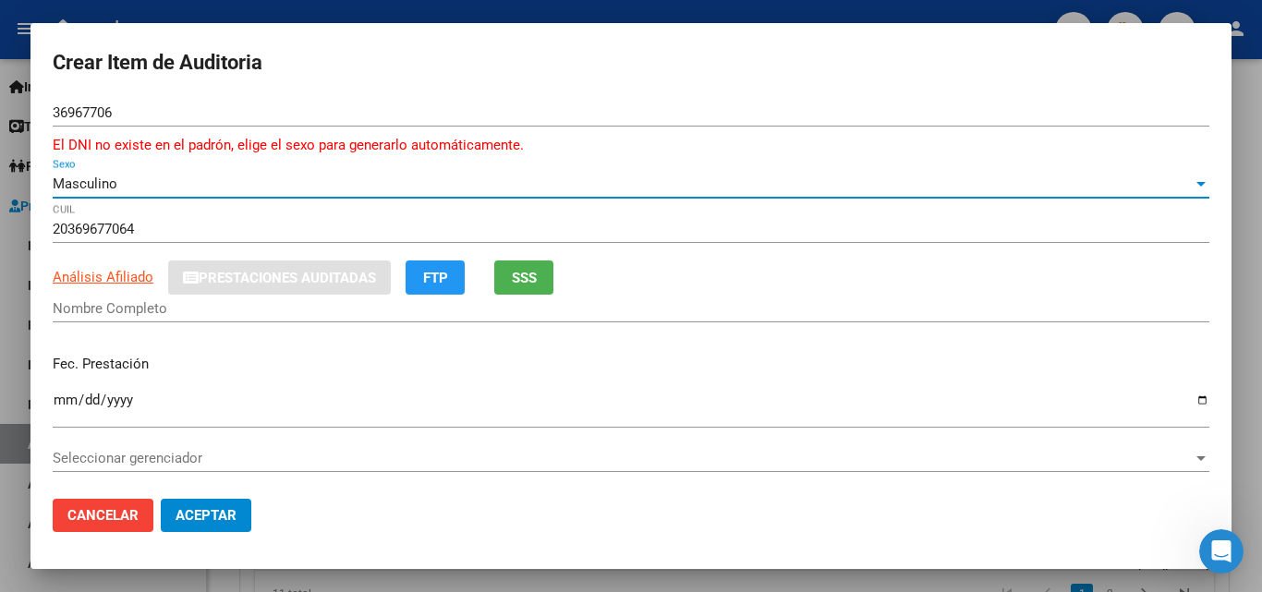
type input "[PERSON_NAME]"
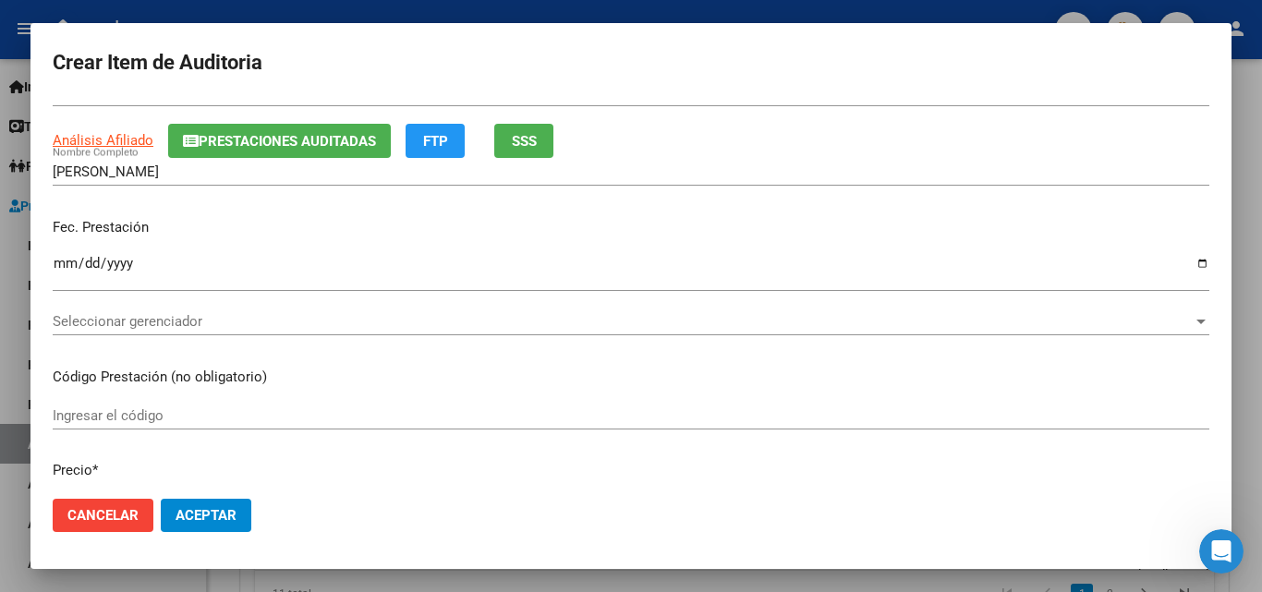
scroll to position [185, 0]
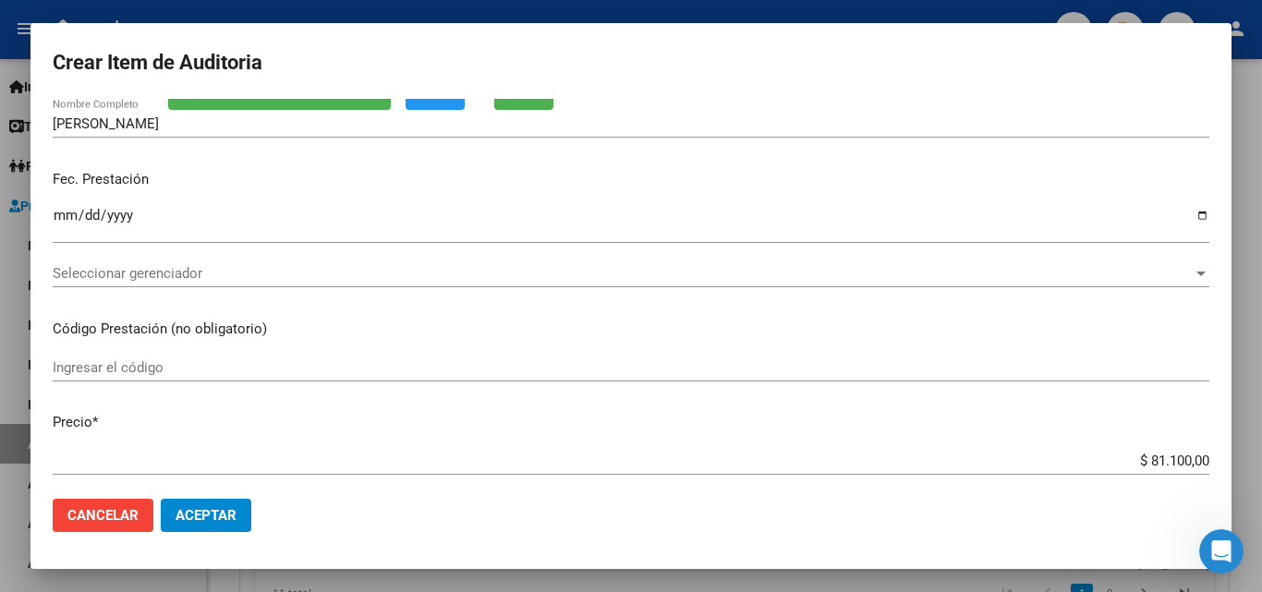
click at [61, 219] on input "Ingresar la fecha" at bounding box center [631, 223] width 1157 height 30
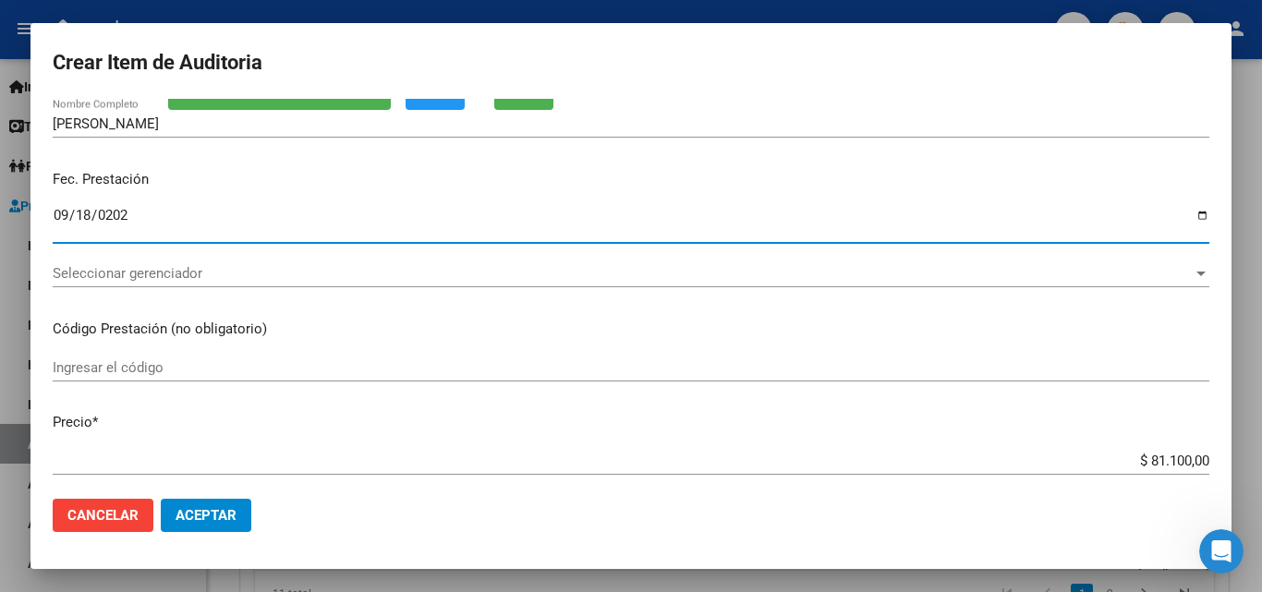
type input "[DATE]"
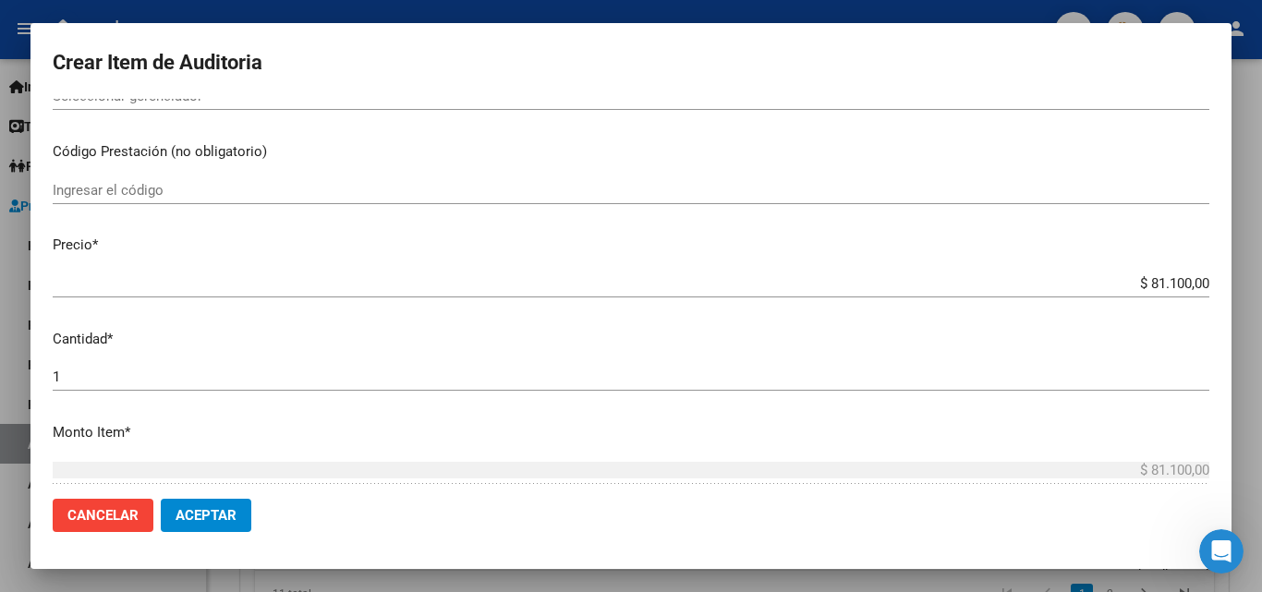
scroll to position [369, 0]
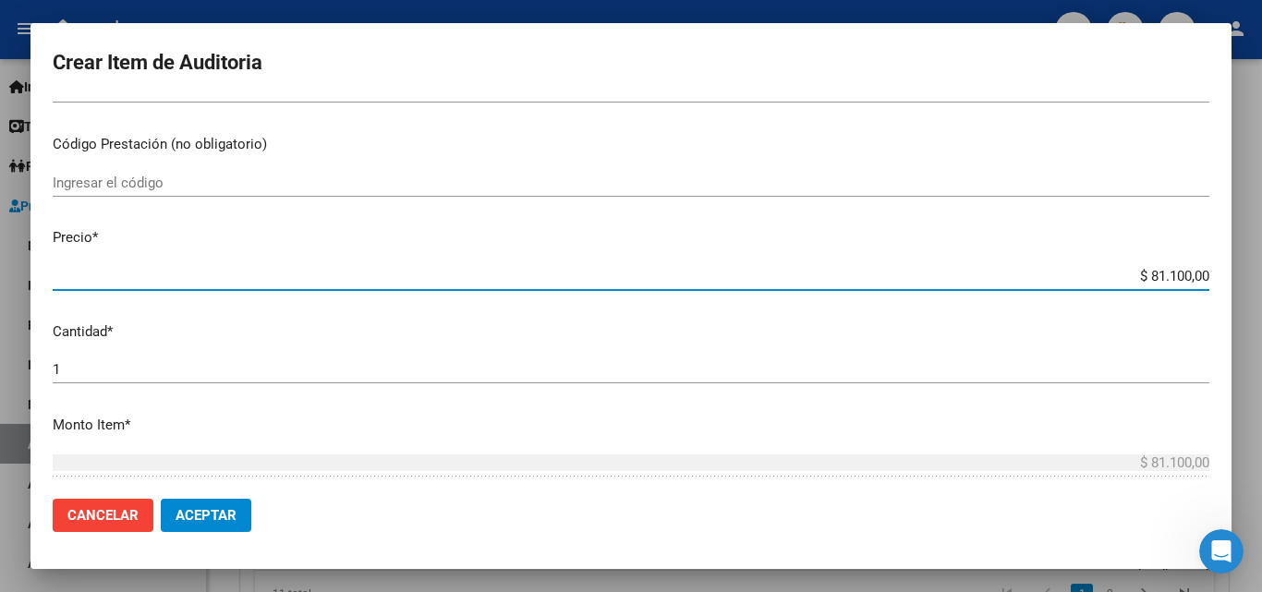
drag, startPoint x: 1222, startPoint y: 289, endPoint x: 1245, endPoint y: 293, distance: 23.4
click at [1247, 292] on div "Crear Item de Auditoria 36967706 Nro Documento El DNI no existe en el padrón, e…" at bounding box center [631, 296] width 1262 height 592
type input "$ 0,01"
type input "$ 0,10"
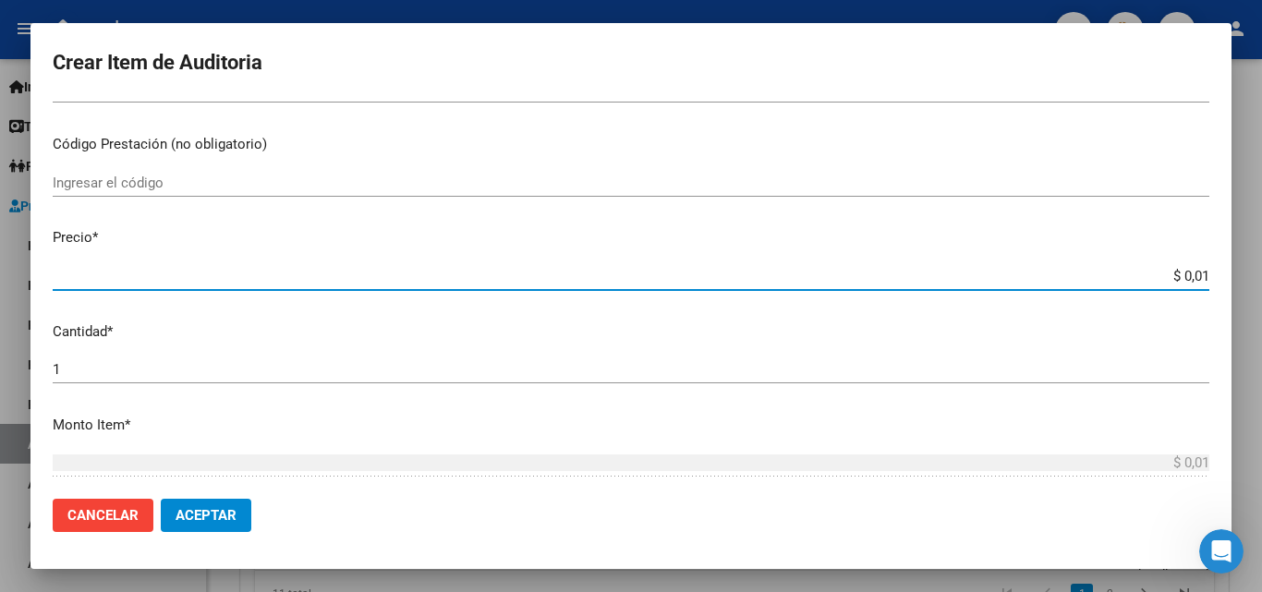
type input "$ 0,10"
type input "$ 1,05"
type input "$ 10,50"
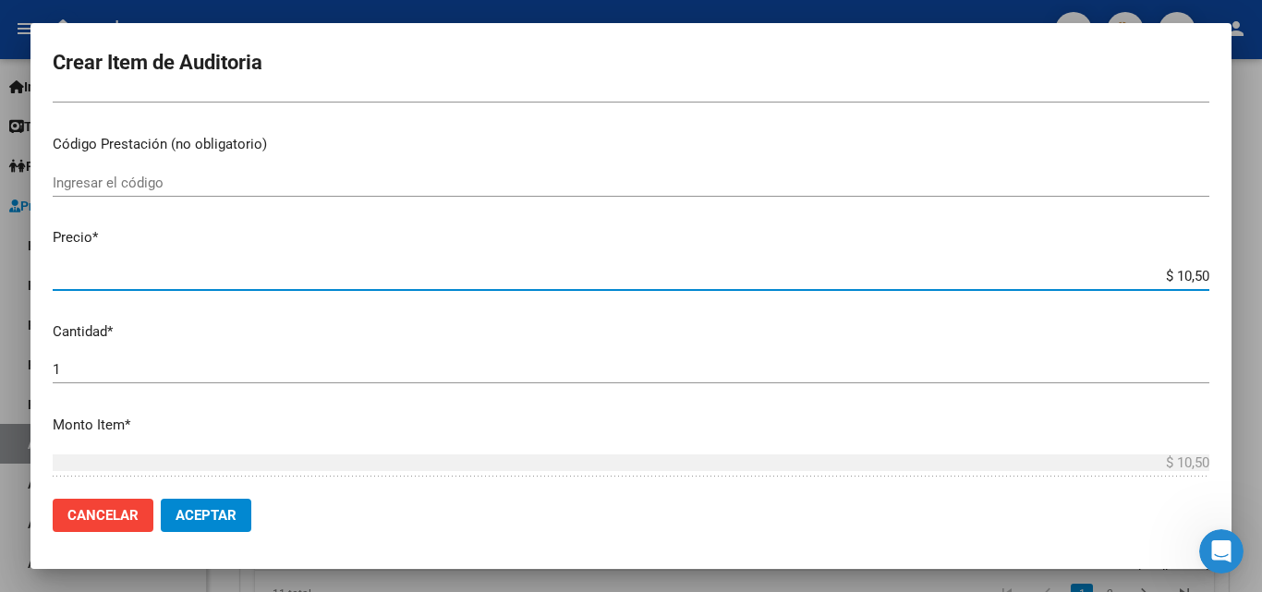
type input "$ 105,00"
type input "$ 1.050,00"
type input "$ 10.500,00"
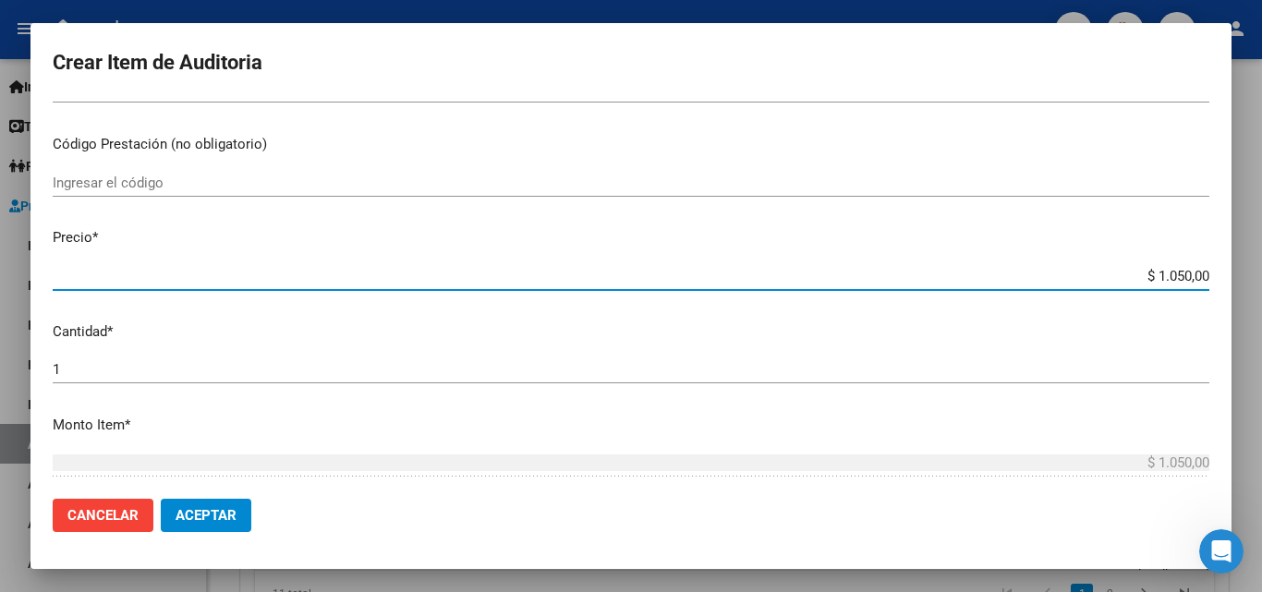
type input "$ 10.500,00"
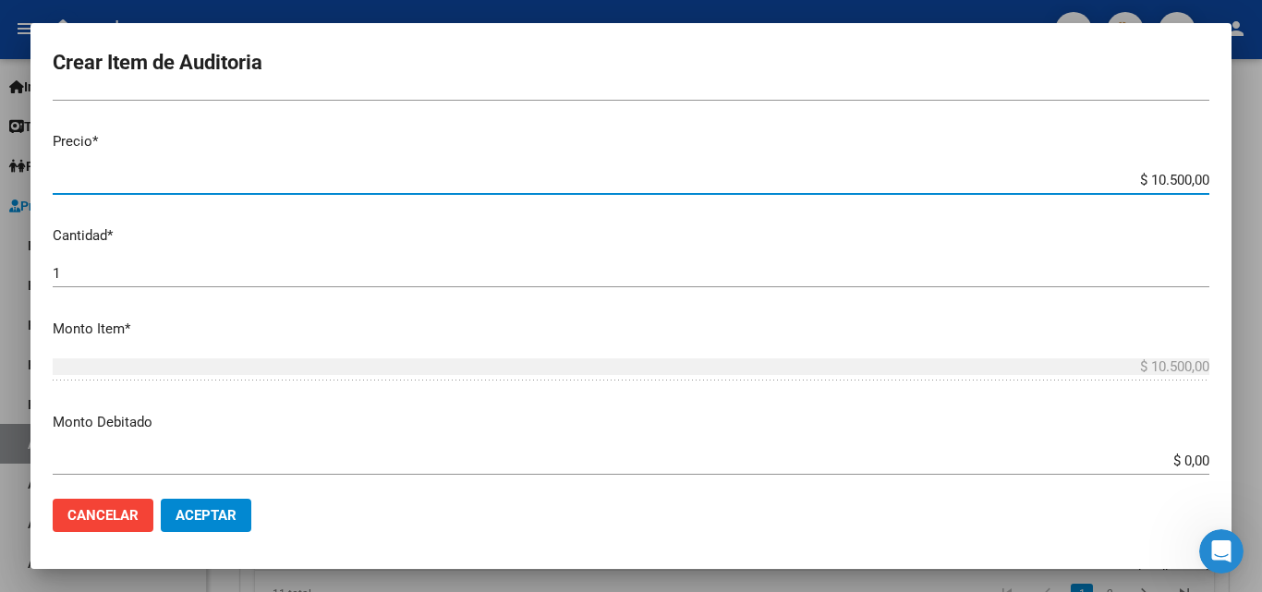
scroll to position [647, 0]
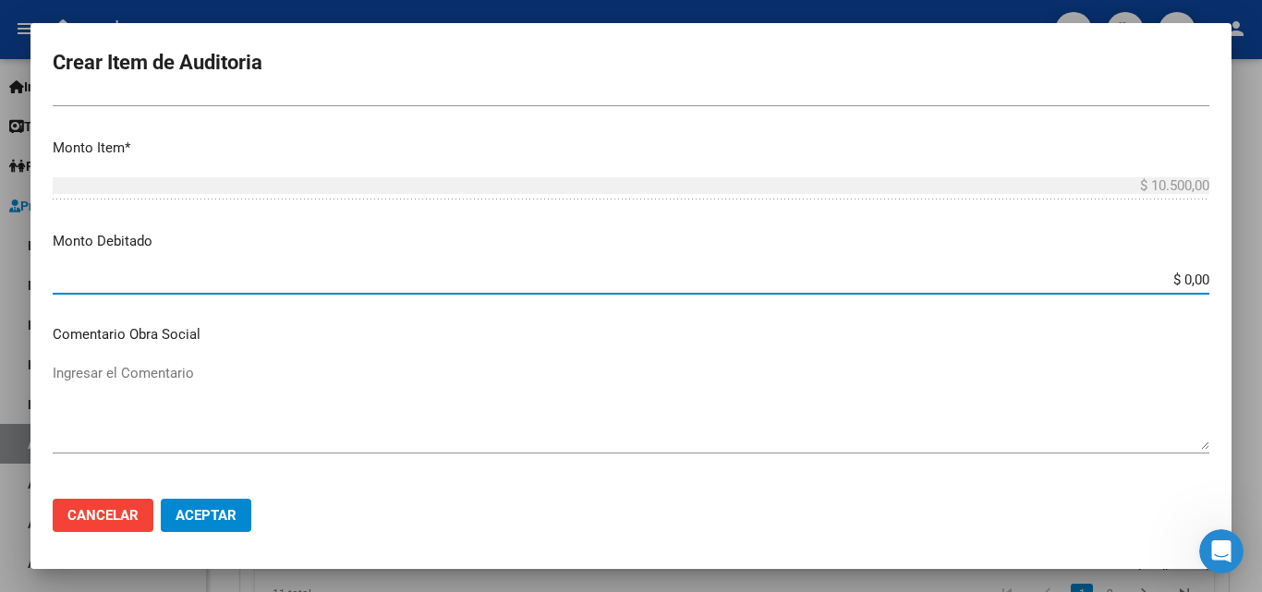
drag, startPoint x: 1179, startPoint y: 280, endPoint x: 1229, endPoint y: 276, distance: 50.9
click at [1229, 276] on mat-dialog-content "36967706 Nro Documento El DNI no existe en el padrón, elige el sexo para genera…" at bounding box center [630, 291] width 1201 height 385
type input "$ 10.500,00"
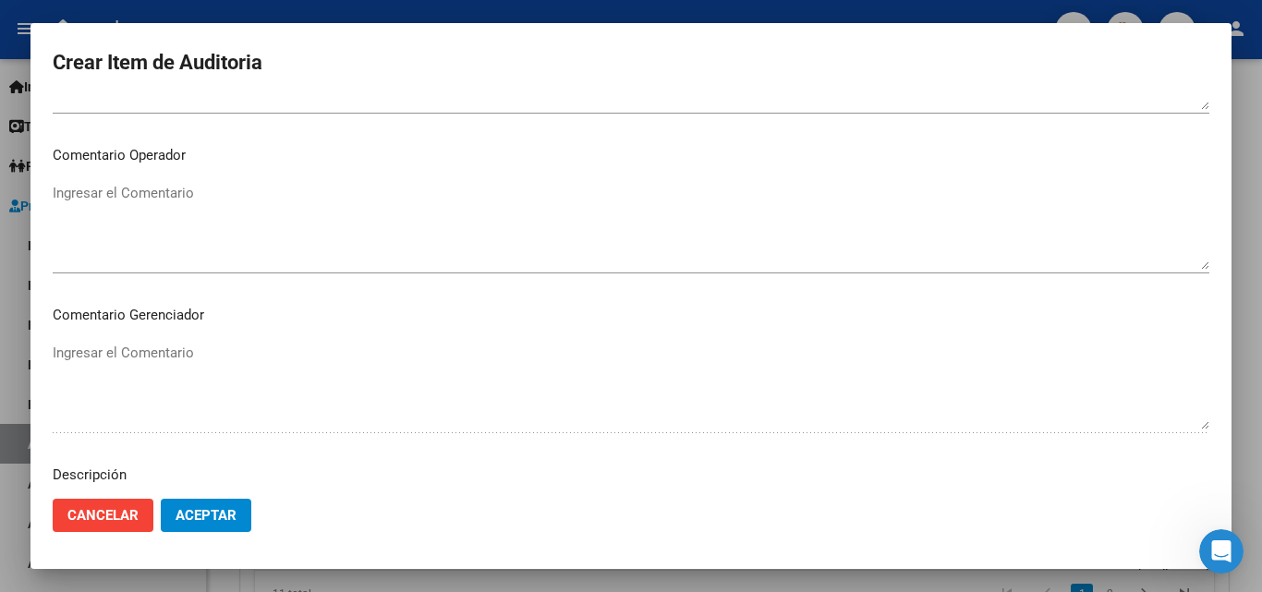
scroll to position [1108, 0]
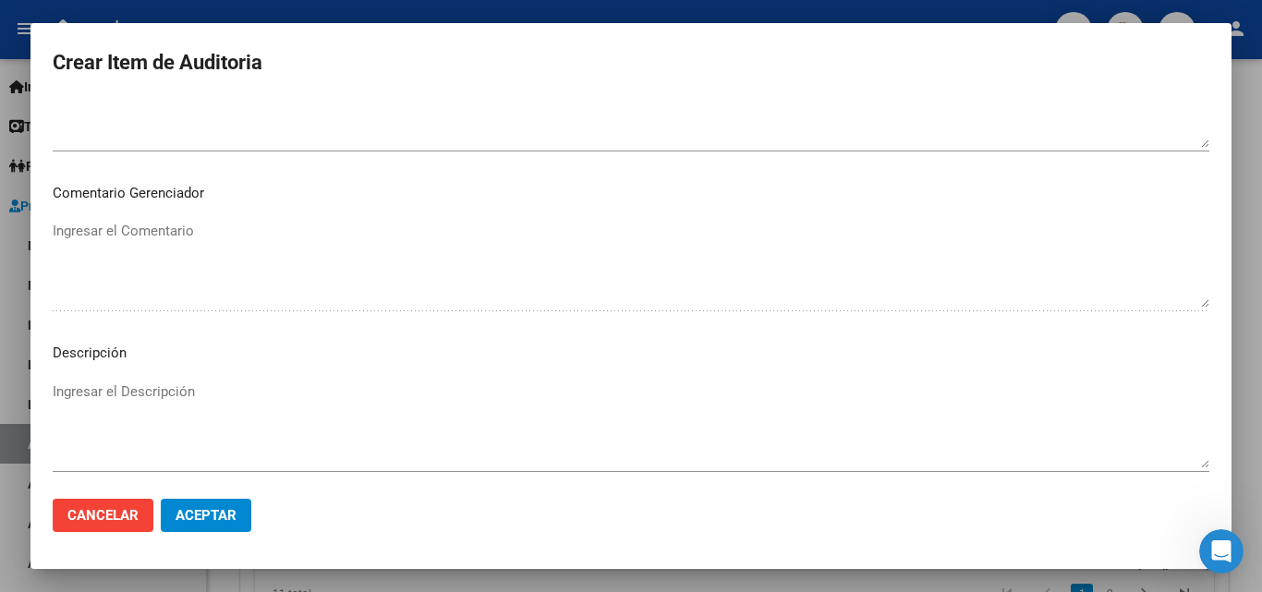
click at [120, 403] on textarea "Ingresar el Descripción" at bounding box center [631, 425] width 1157 height 87
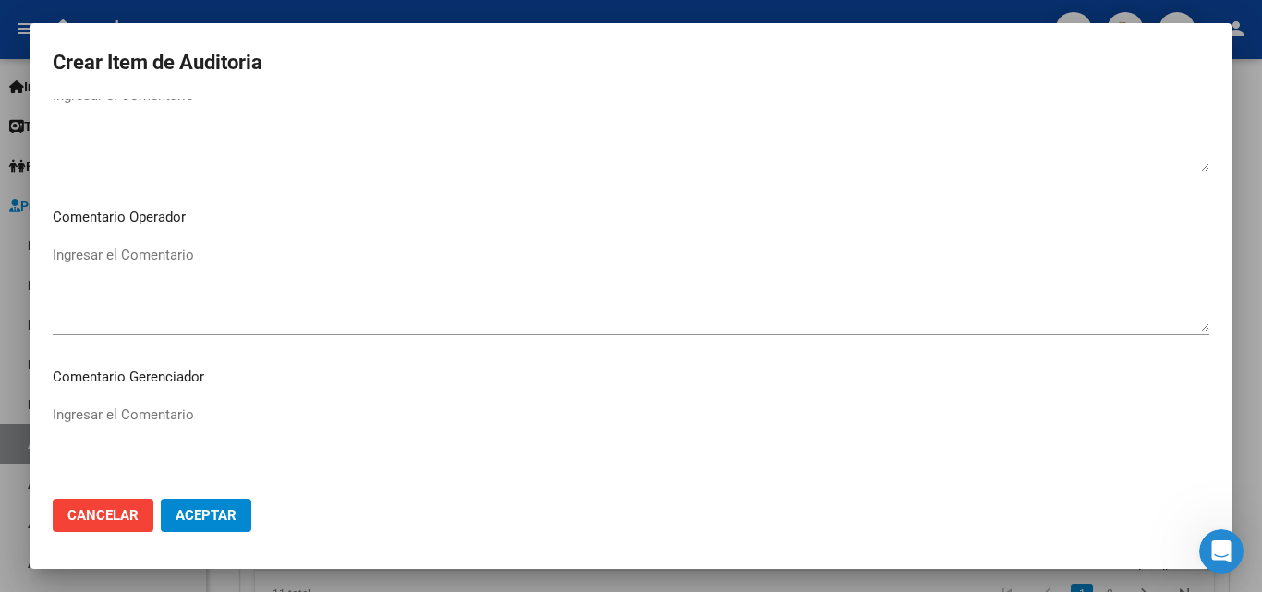
scroll to position [924, 0]
type textarea "cefalea"
click at [162, 237] on mat-dialog-content "36967706 Nro Documento El DNI no existe en el padrón, elige el sexo para genera…" at bounding box center [630, 291] width 1201 height 385
drag, startPoint x: 163, startPoint y: 239, endPoint x: 165, endPoint y: 254, distance: 15.0
click at [163, 243] on mat-dialog-content "36967706 Nro Documento El DNI no existe en el padrón, elige el sexo para genera…" at bounding box center [630, 291] width 1201 height 385
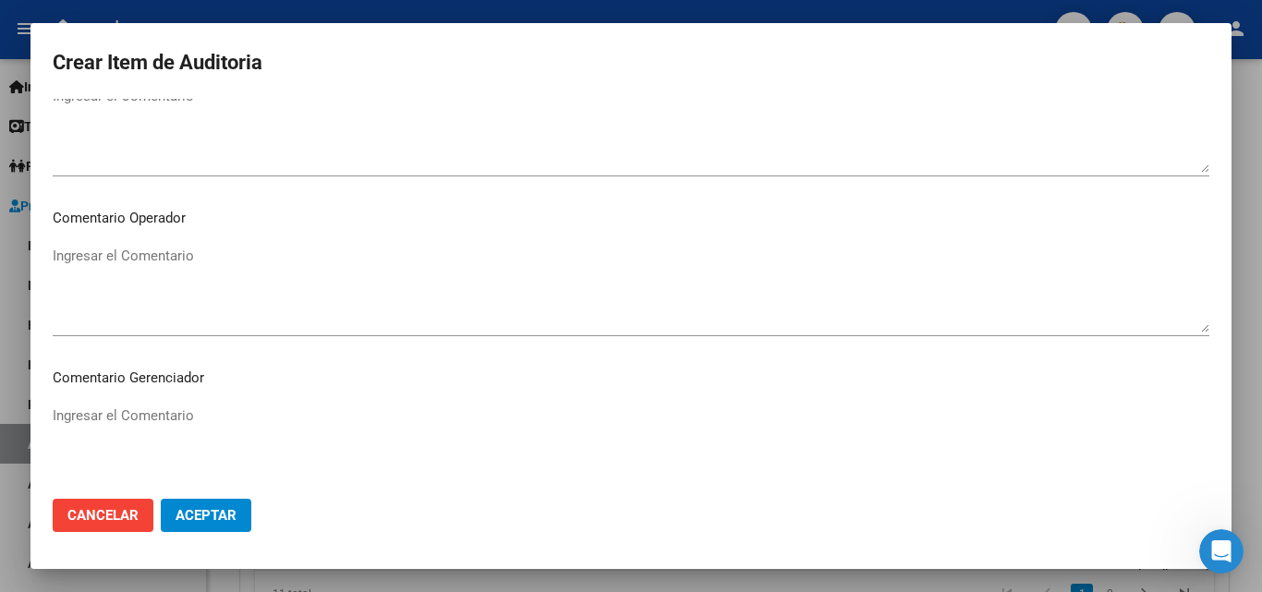
click at [165, 254] on textarea "Ingresar el Comentario" at bounding box center [631, 289] width 1157 height 87
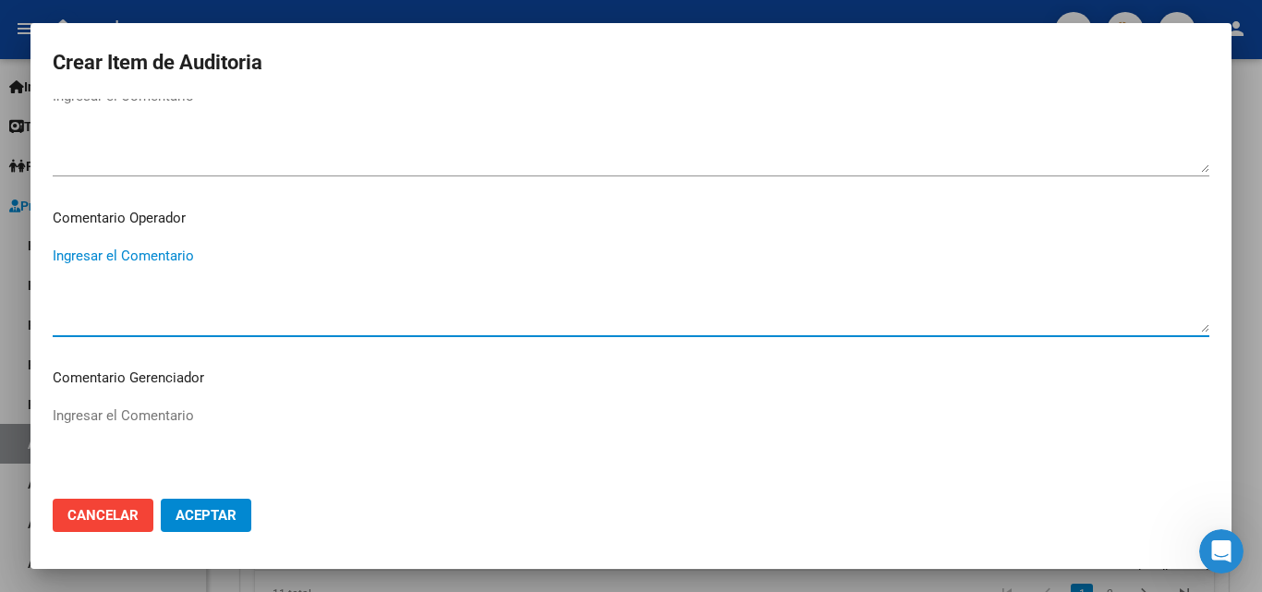
click at [195, 264] on textarea "Ingresar el Comentario" at bounding box center [631, 289] width 1157 height 87
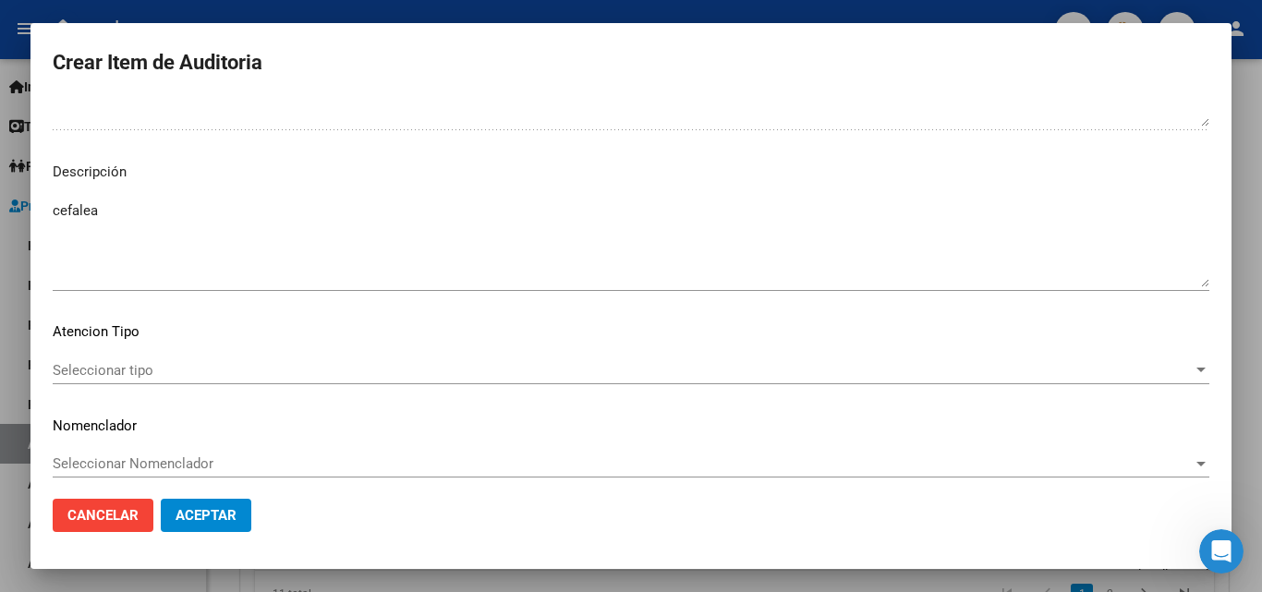
scroll to position [1301, 0]
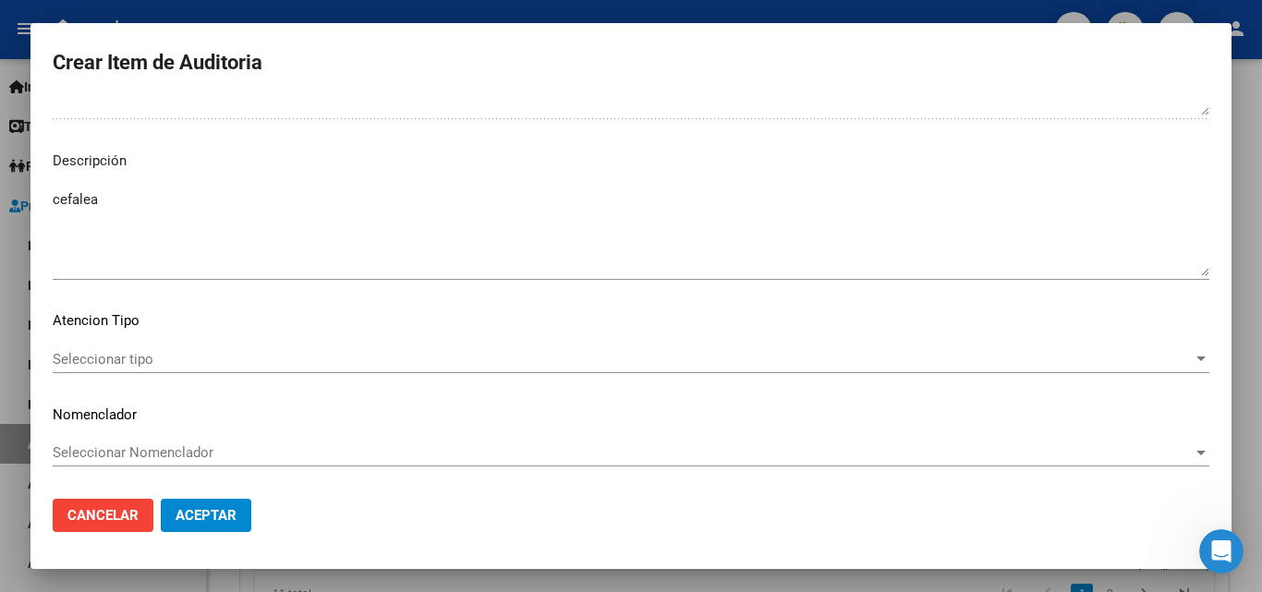
type textarea "doc ilegible - no se visualiza copia de dni del afiliado"
click at [189, 351] on span "Seleccionar tipo" at bounding box center [623, 359] width 1140 height 17
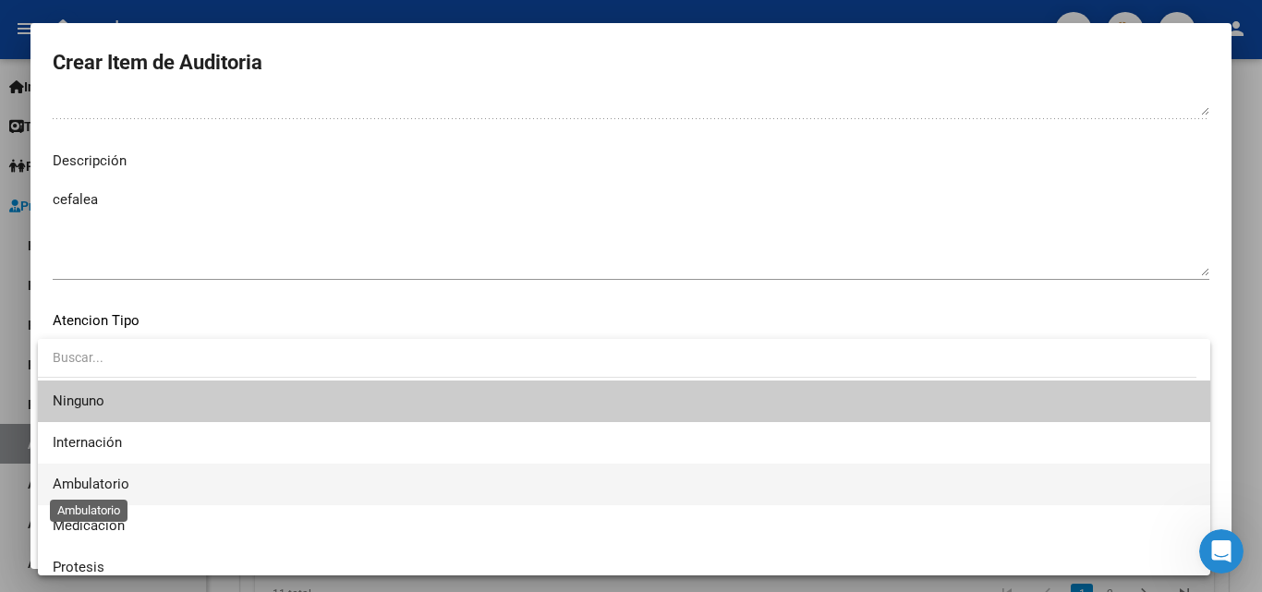
click at [113, 480] on span "Ambulatorio" at bounding box center [91, 484] width 77 height 17
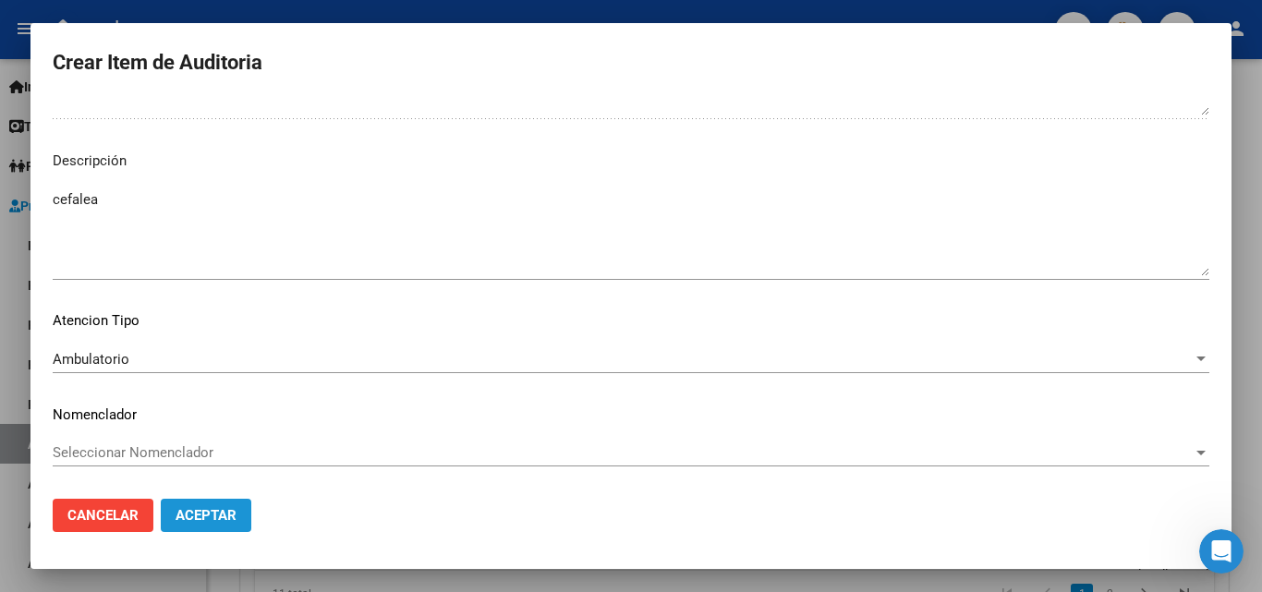
click at [229, 513] on span "Aceptar" at bounding box center [206, 515] width 61 height 17
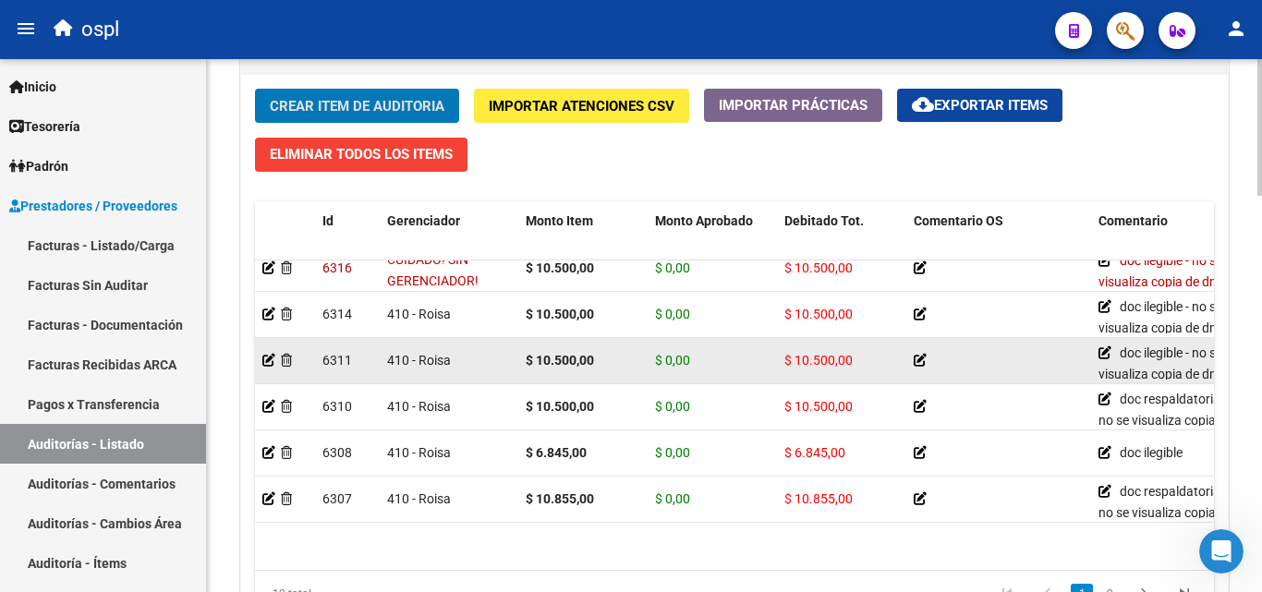
scroll to position [0, 0]
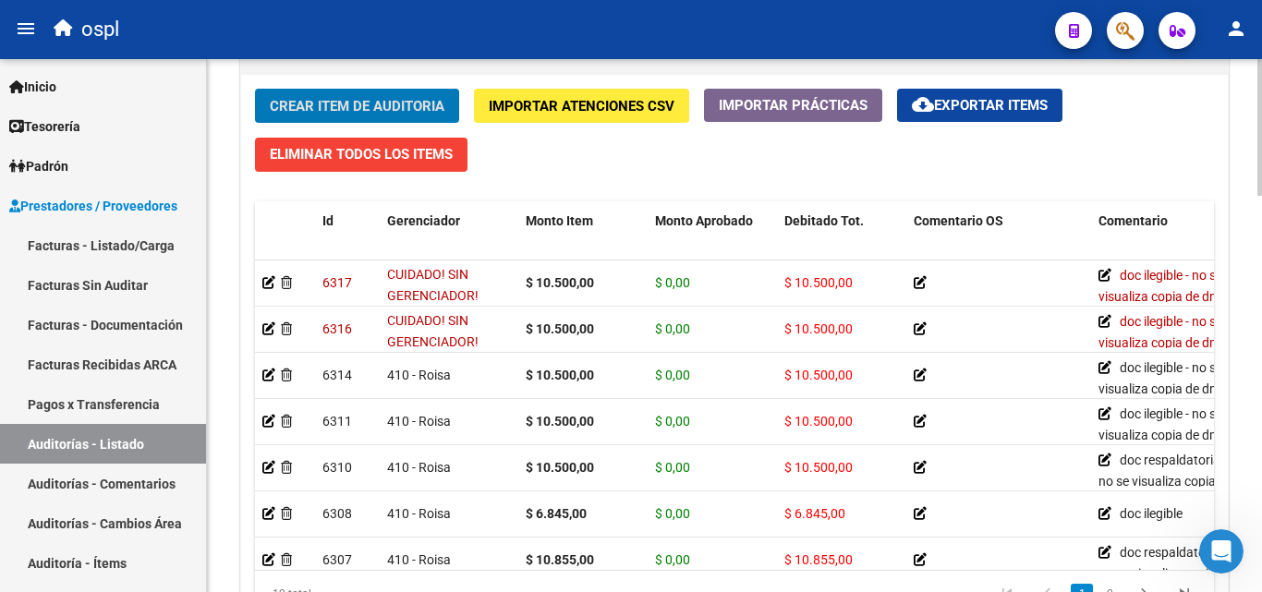
click at [327, 108] on span "Crear Item de Auditoria" at bounding box center [357, 106] width 175 height 17
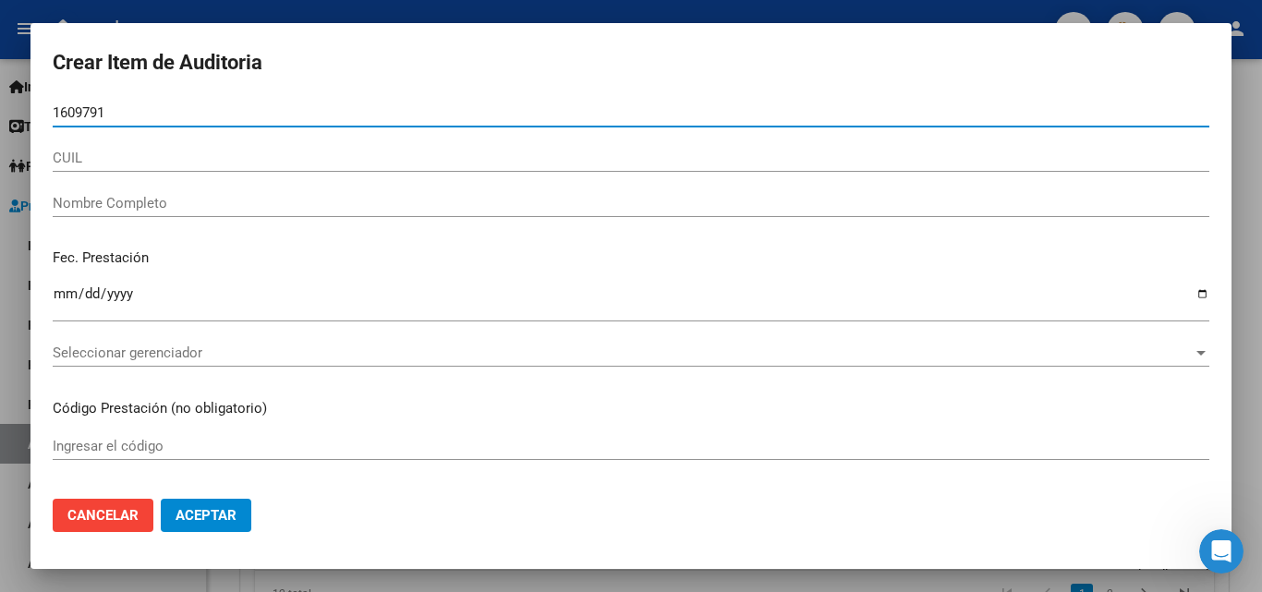
type input "16097915"
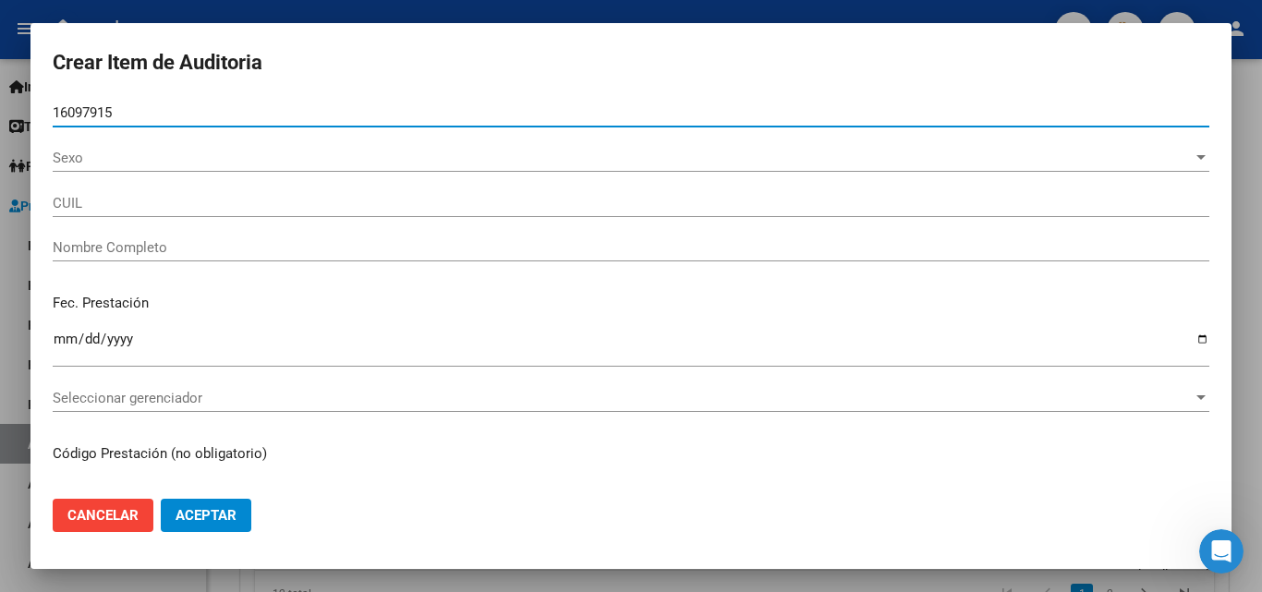
type input "20160979152"
type input "[PERSON_NAME]"
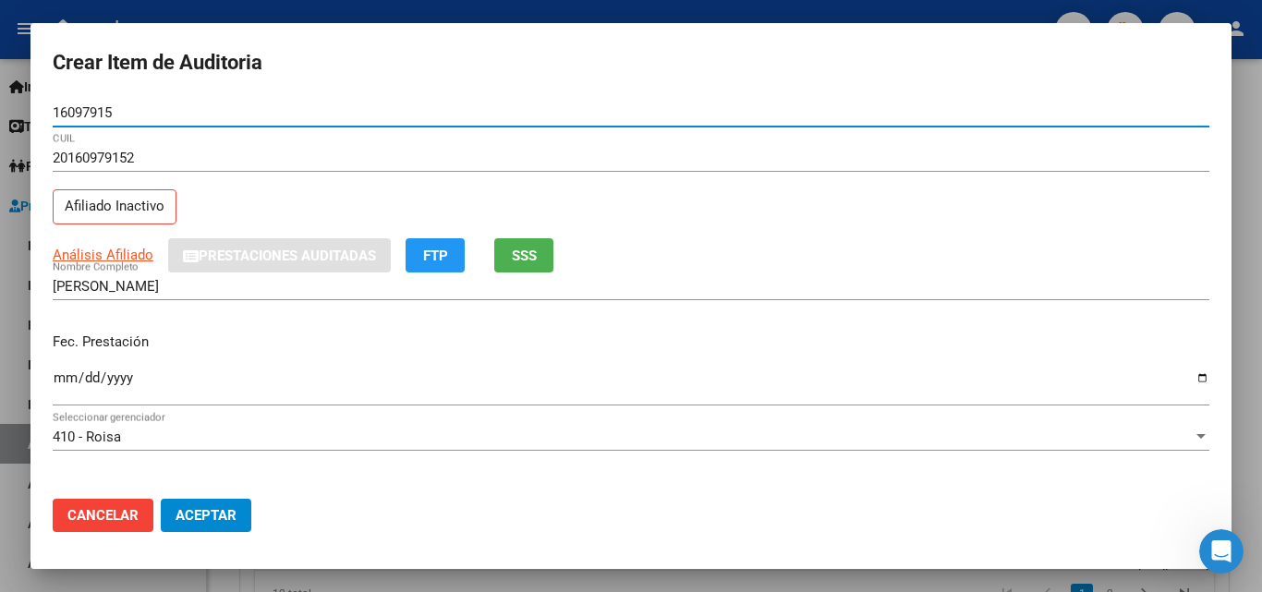
type input "16097915"
click at [55, 389] on input "Ingresar la fecha" at bounding box center [631, 385] width 1157 height 30
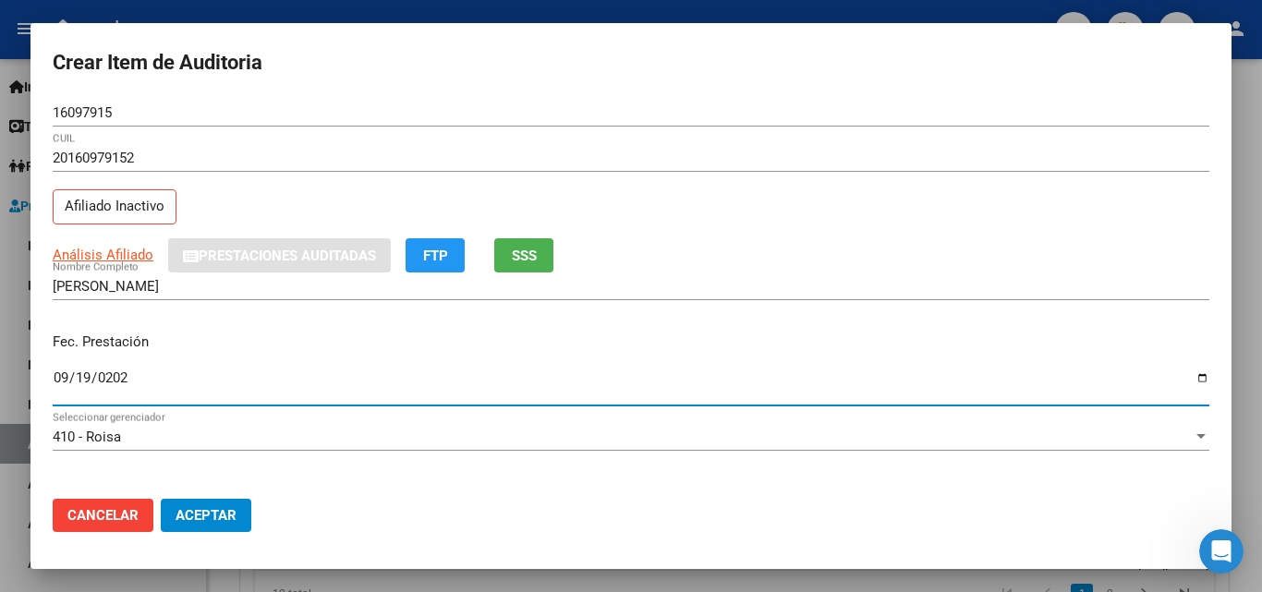
type input "[DATE]"
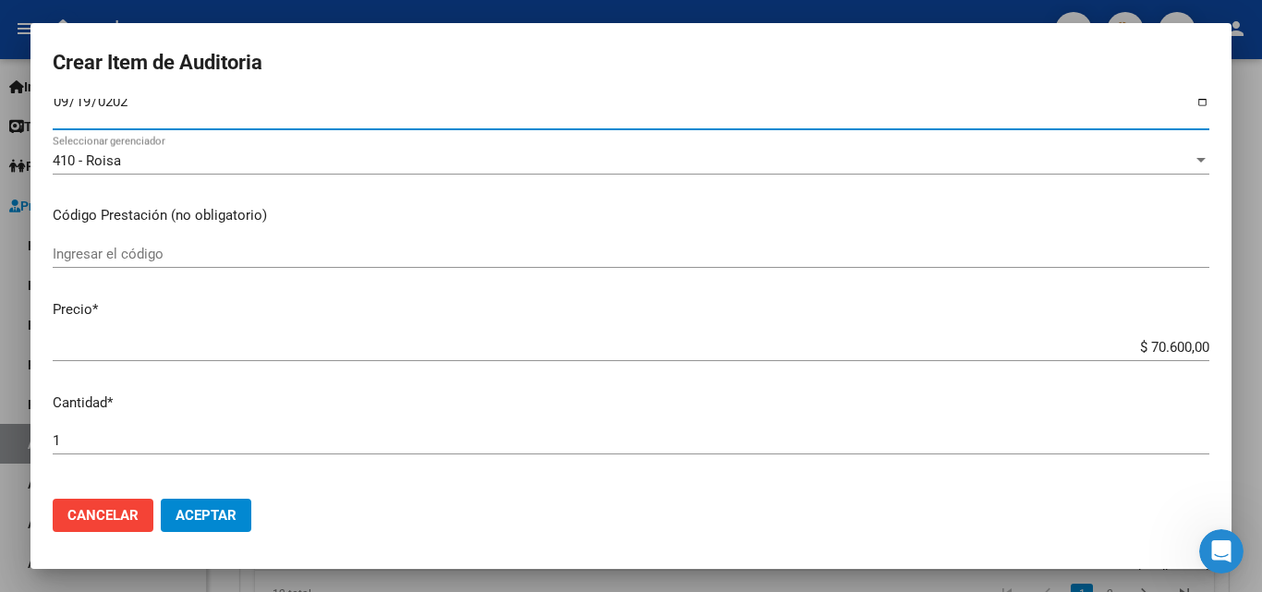
scroll to position [277, 0]
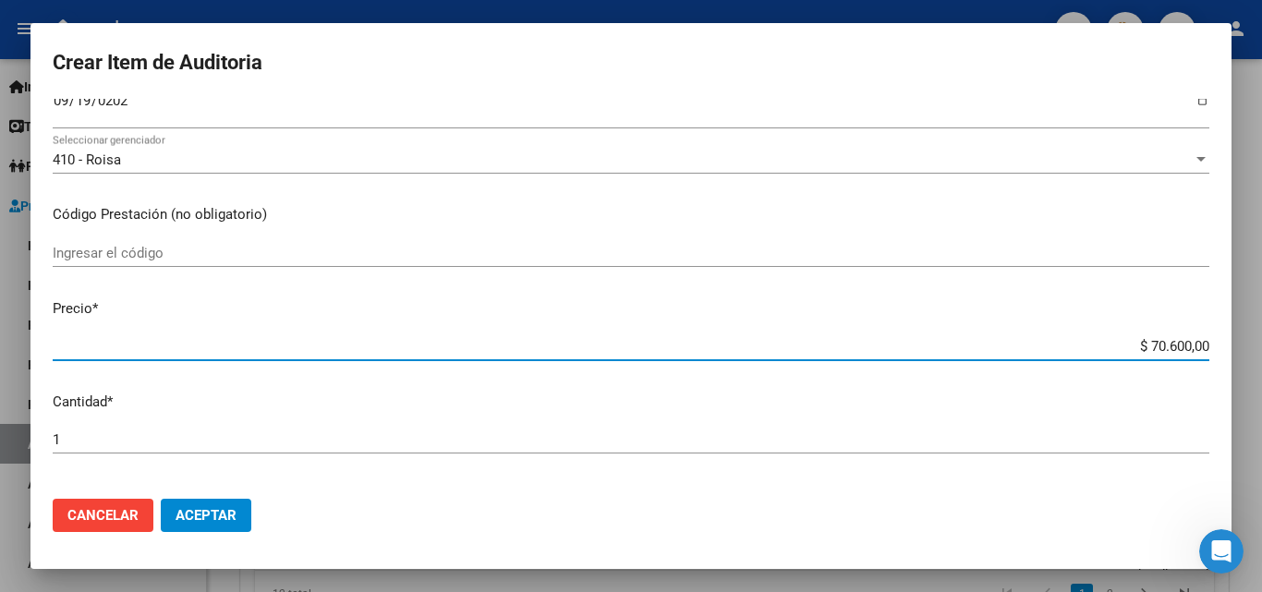
drag, startPoint x: 1124, startPoint y: 341, endPoint x: 1261, endPoint y: 333, distance: 137.0
click at [1261, 351] on div "Crear Item de Auditoria 16097915 Nro Documento 20160979152 CUIL Afiliado Inacti…" at bounding box center [631, 296] width 1262 height 592
type input "$ 0,01"
type input "$ 0,10"
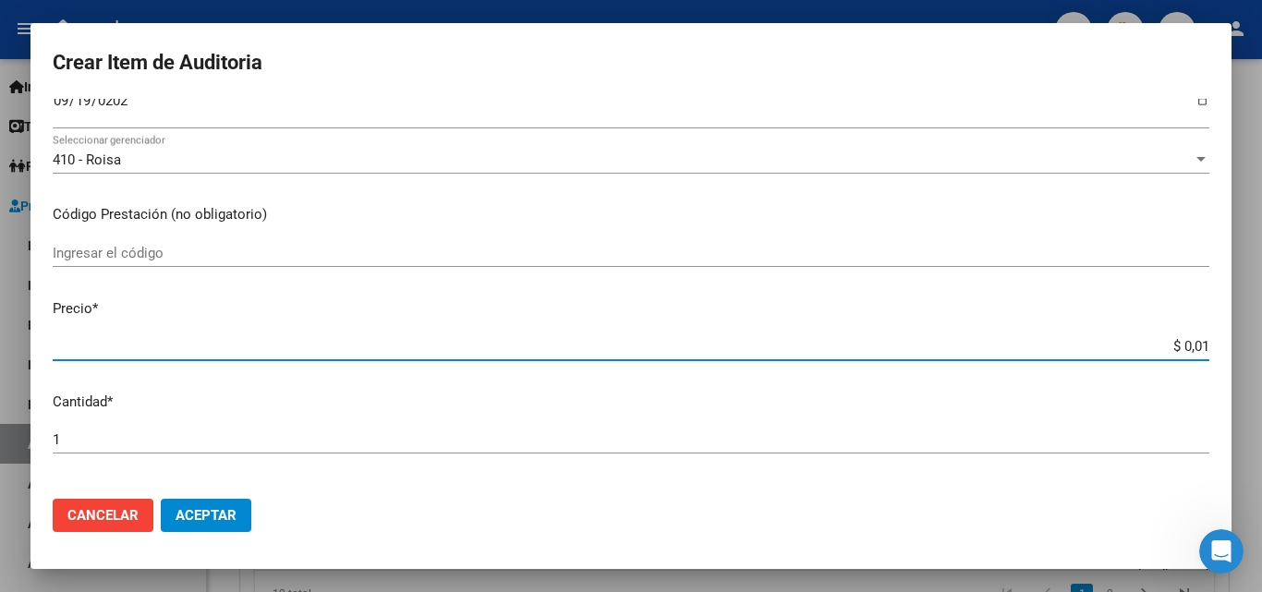
type input "$ 0,10"
type input "$ 1,05"
type input "$ 10,50"
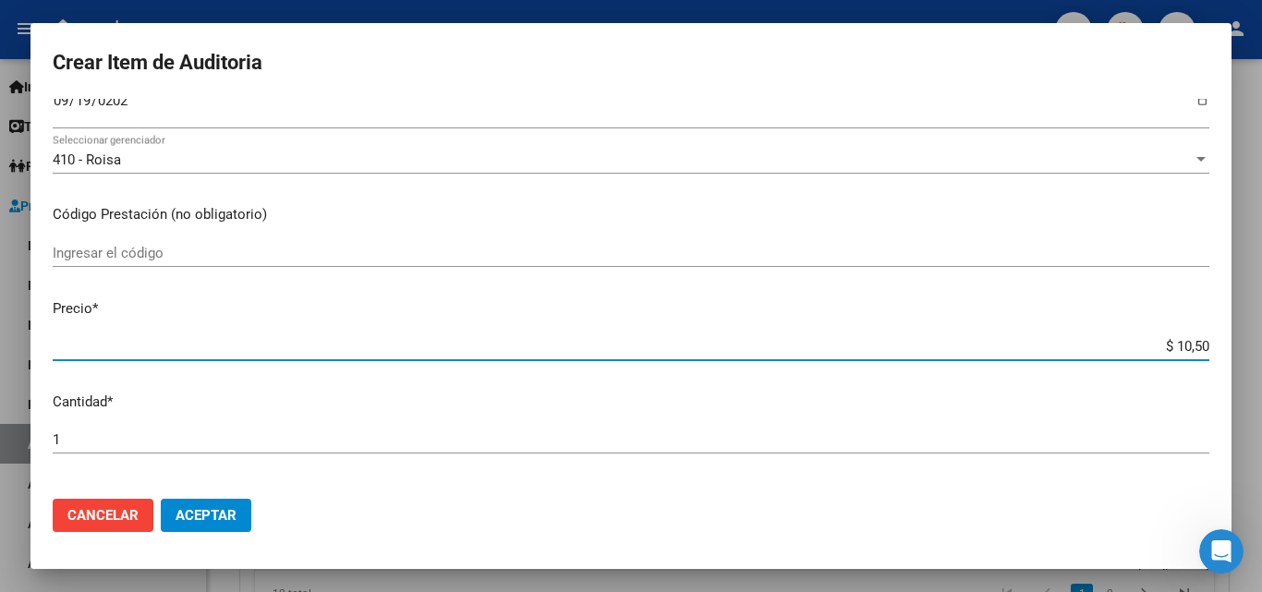
type input "$ 105,00"
type input "$ 1.050,00"
type input "$ 10.500,00"
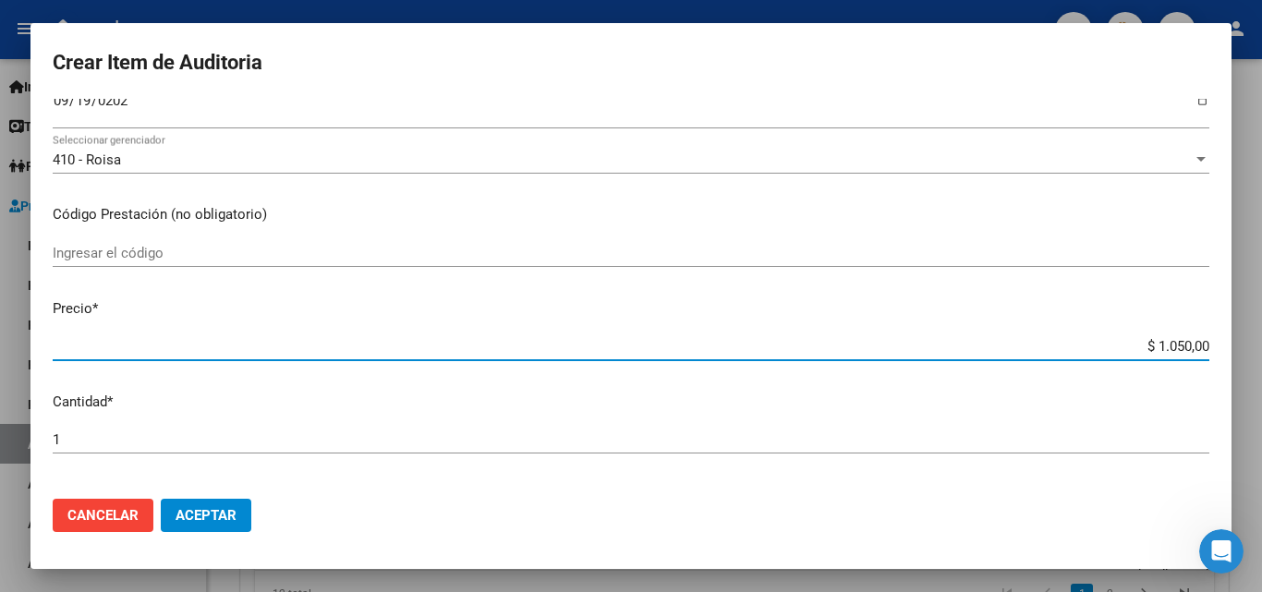
type input "$ 10.500,00"
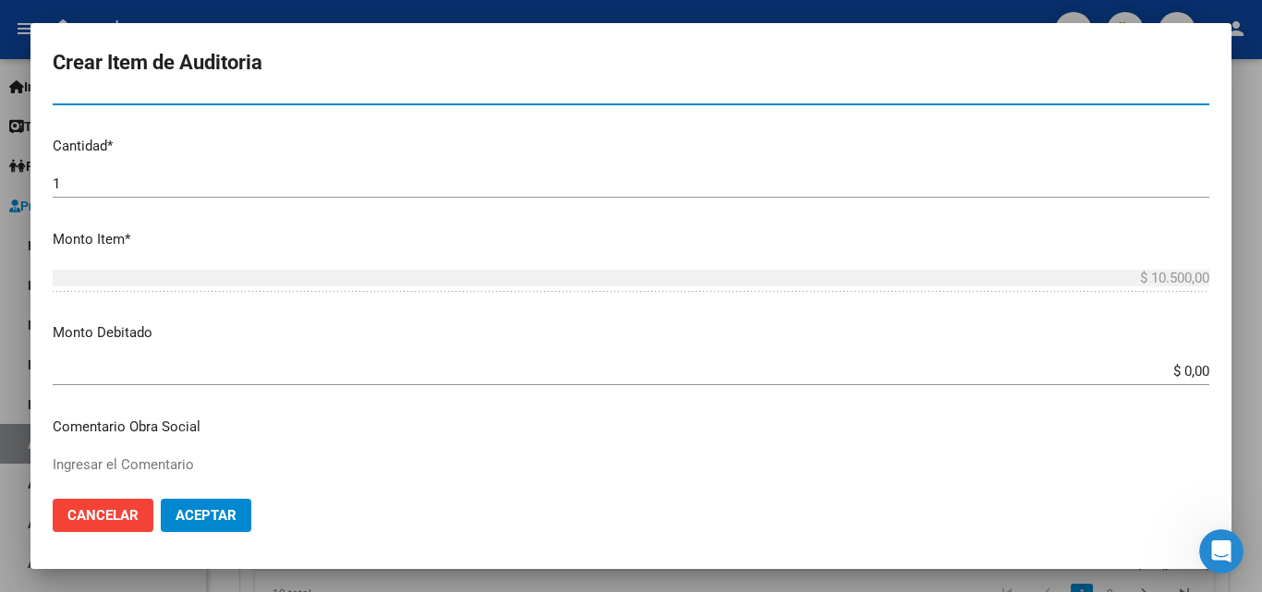
scroll to position [647, 0]
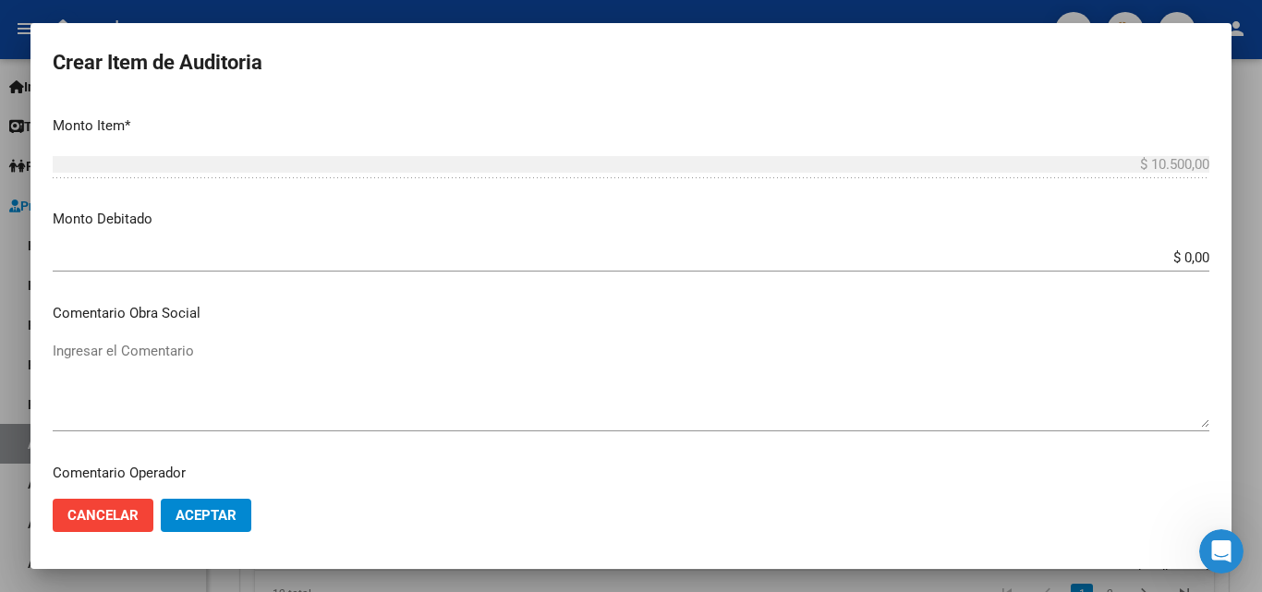
drag, startPoint x: 1218, startPoint y: 248, endPoint x: 1250, endPoint y: 252, distance: 31.6
click at [1247, 252] on div "Crear Item de Auditoria 16097915 Nro Documento 20160979152 CUIL Afiliado Inacti…" at bounding box center [631, 296] width 1262 height 592
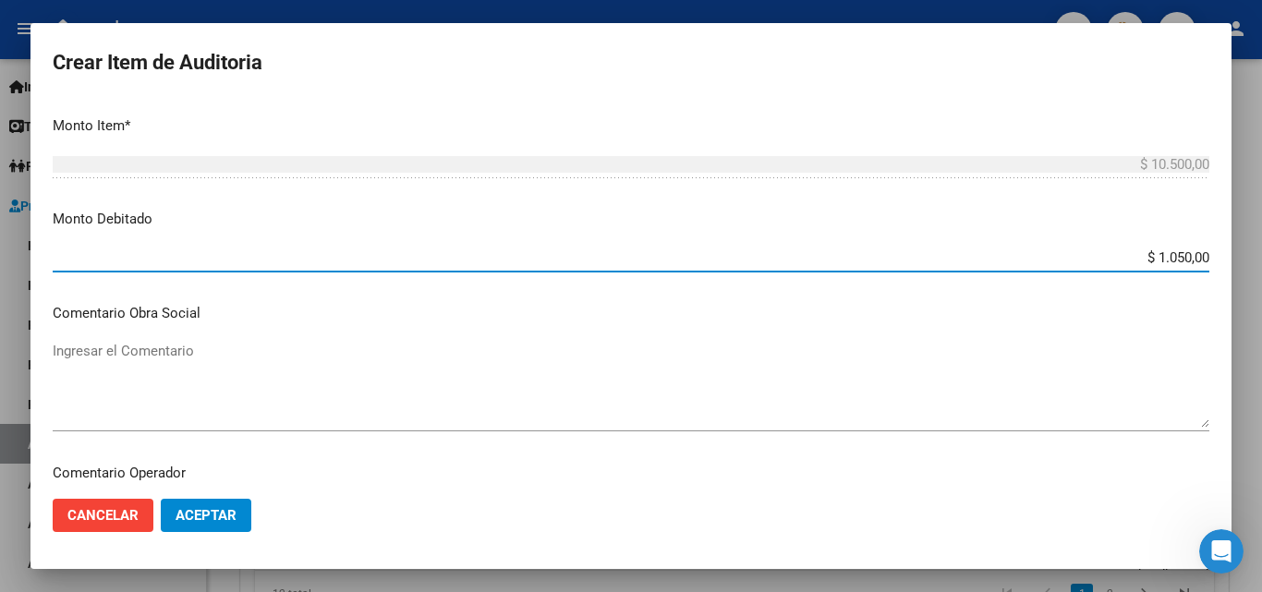
type input "$ 10.500,00"
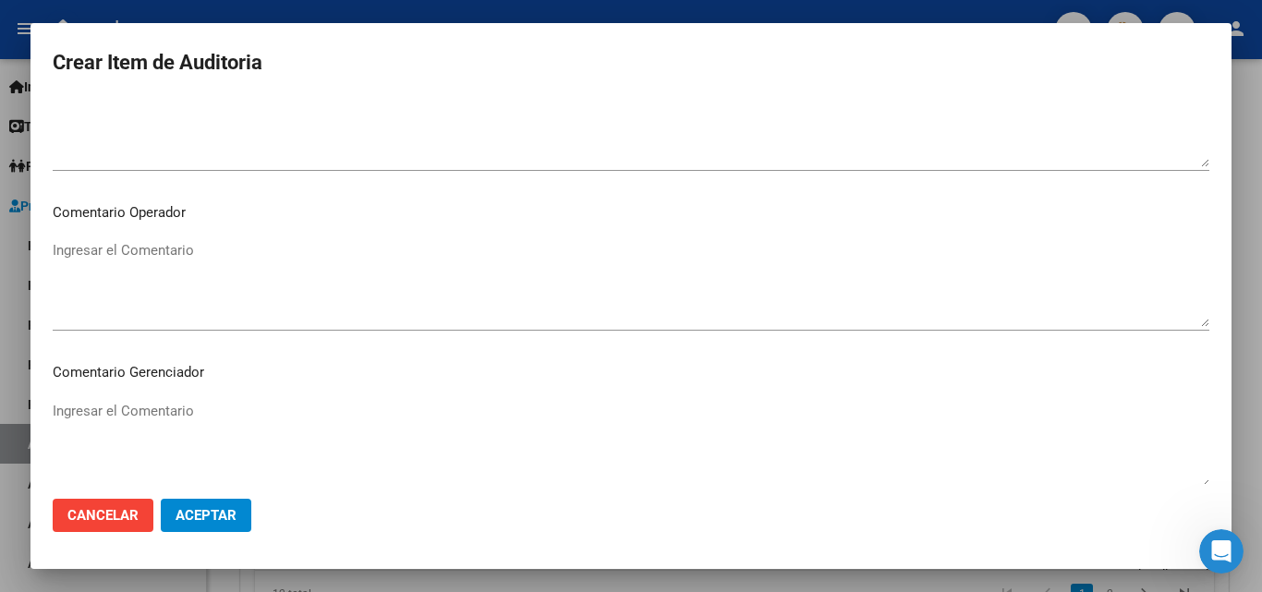
scroll to position [924, 0]
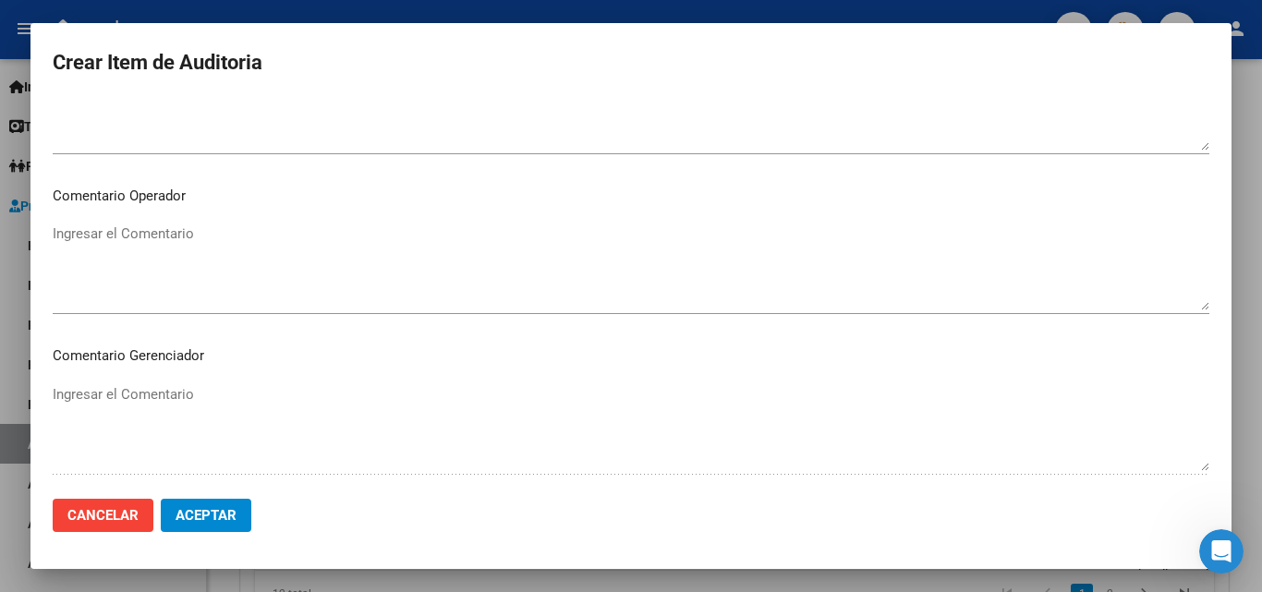
drag, startPoint x: 348, startPoint y: 328, endPoint x: 345, endPoint y: 277, distance: 50.9
click at [346, 327] on div "Ingresar el Comentario" at bounding box center [631, 276] width 1157 height 112
click at [346, 266] on textarea "Ingresar el Comentario" at bounding box center [631, 267] width 1157 height 87
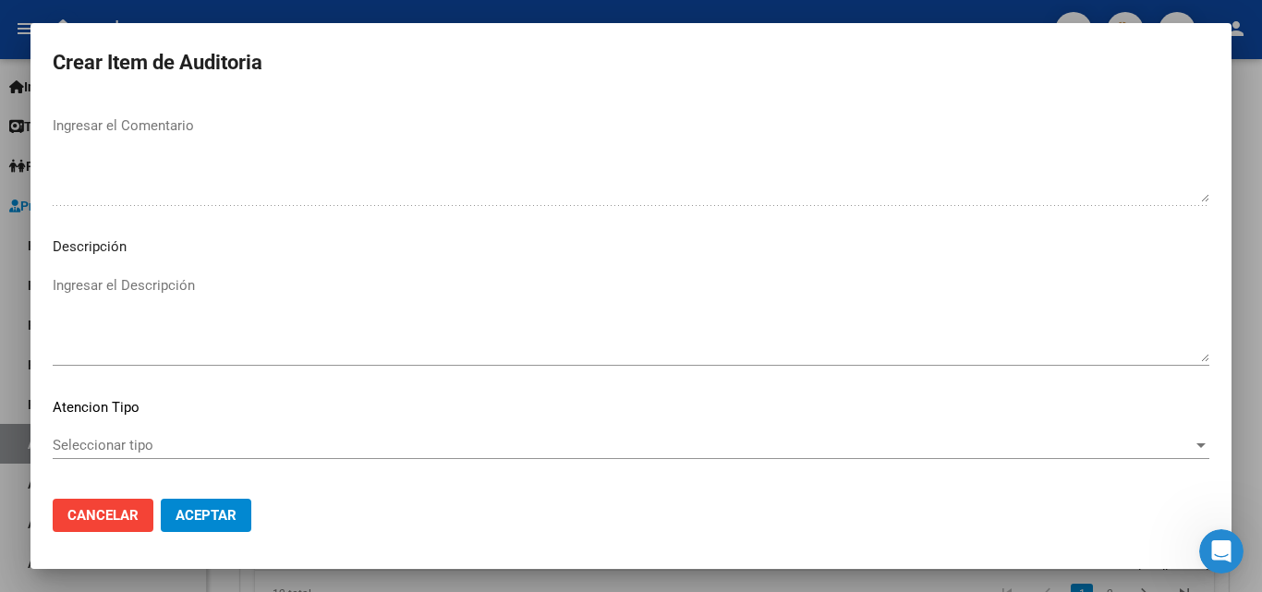
scroll to position [1201, 0]
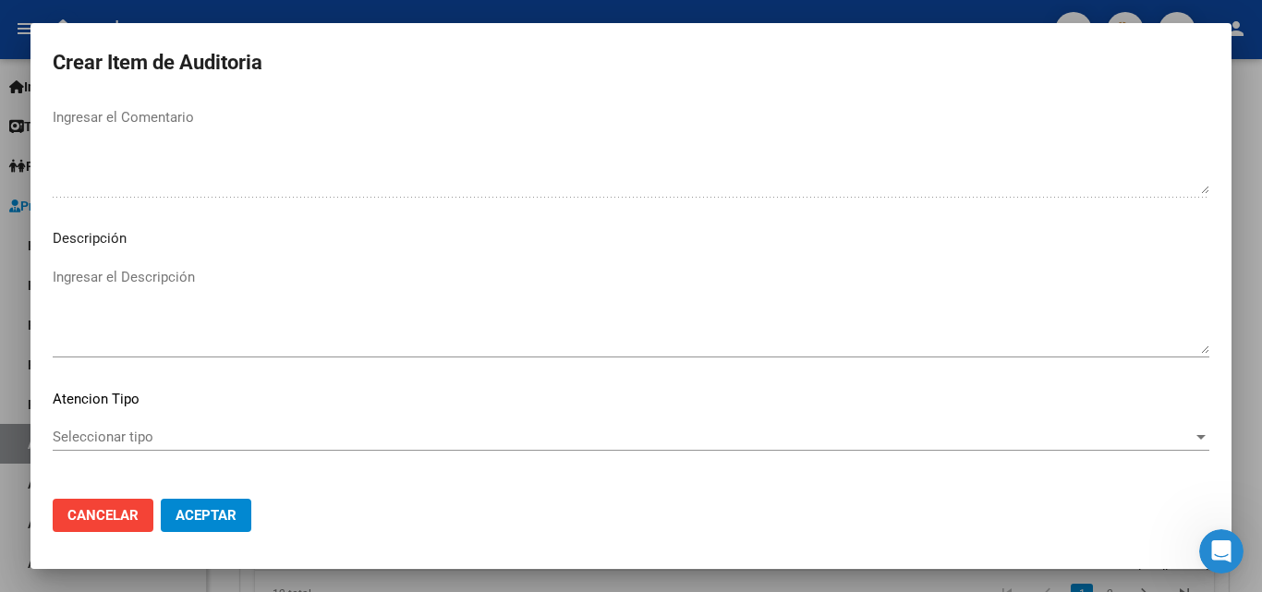
type textarea "doc ilegible - no se visualiza copia de dni del afiliado"
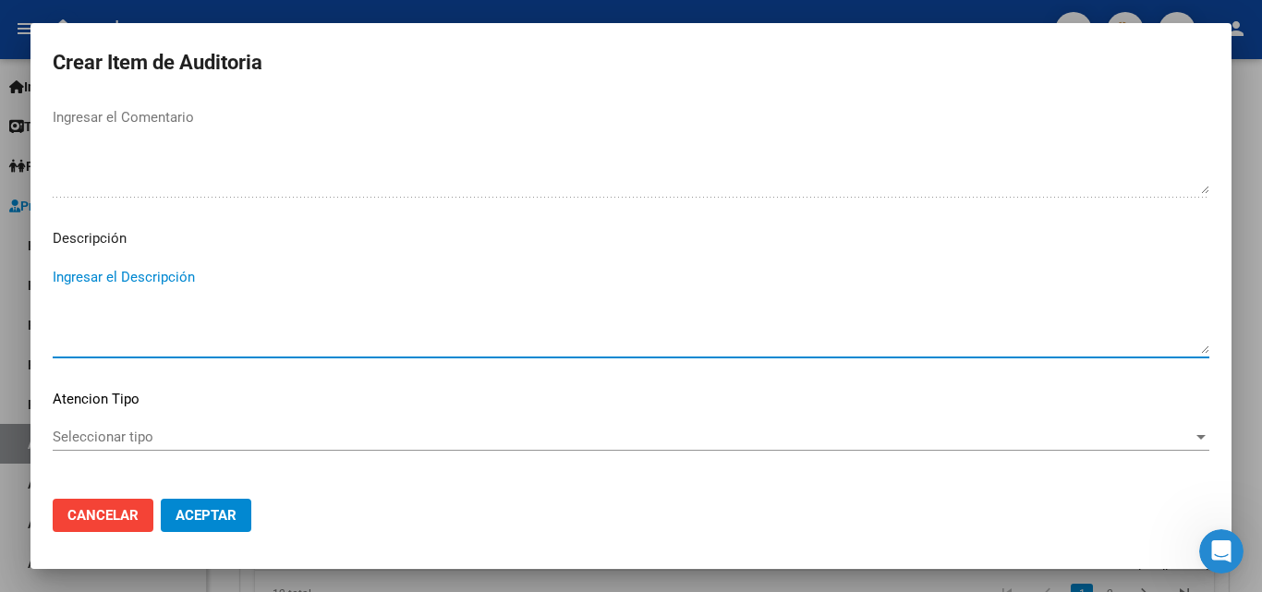
click at [109, 284] on textarea "Ingresar el Descripción" at bounding box center [631, 310] width 1157 height 87
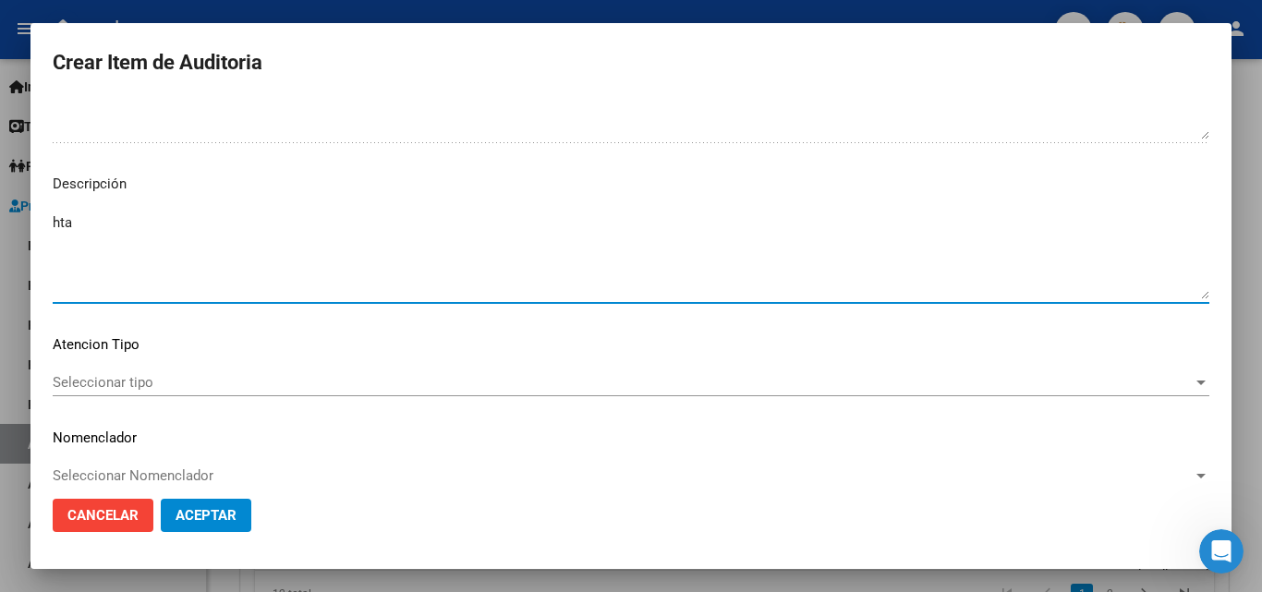
scroll to position [1278, 0]
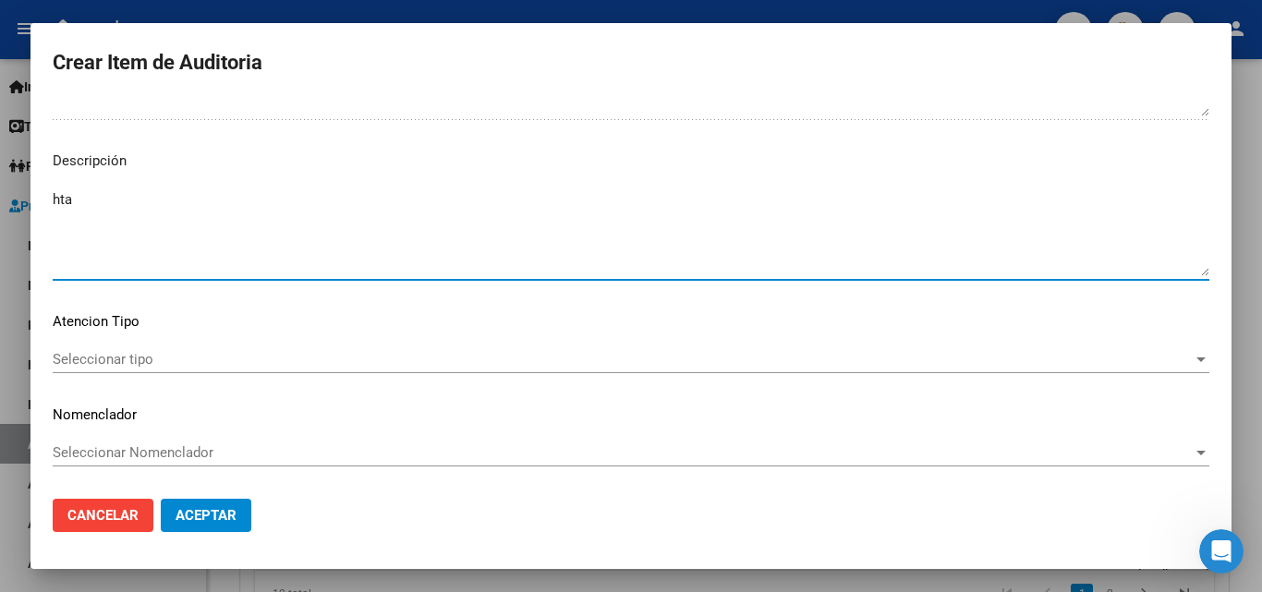
type textarea "hta"
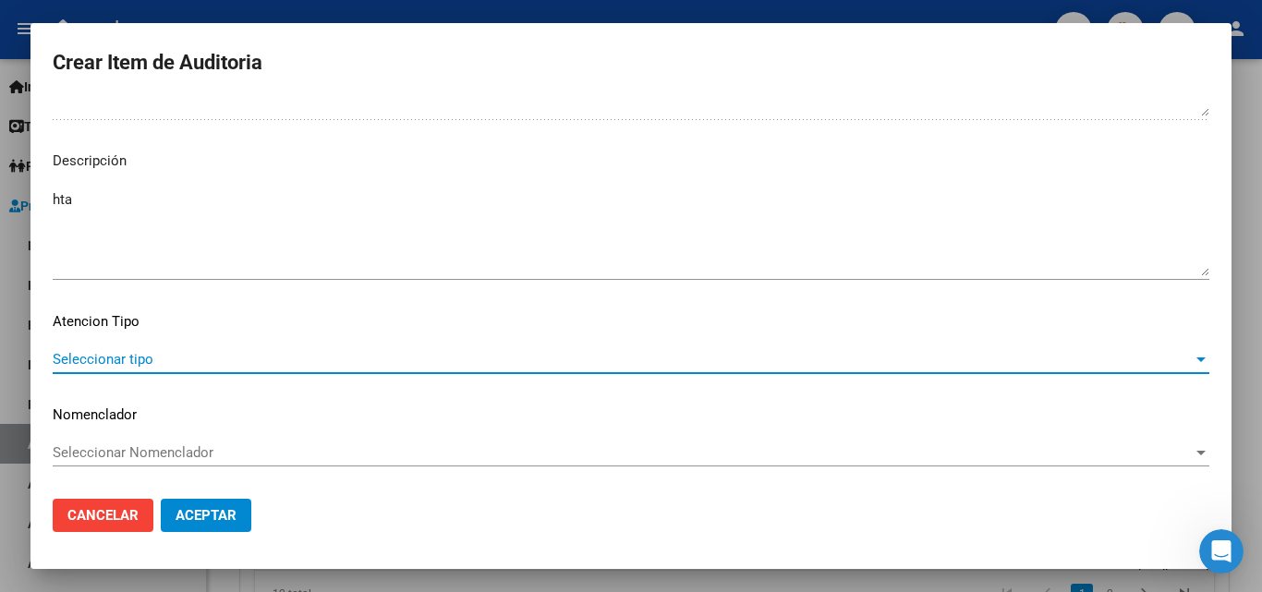
click at [267, 350] on div "Seleccionar tipo Seleccionar tipo" at bounding box center [631, 359] width 1157 height 28
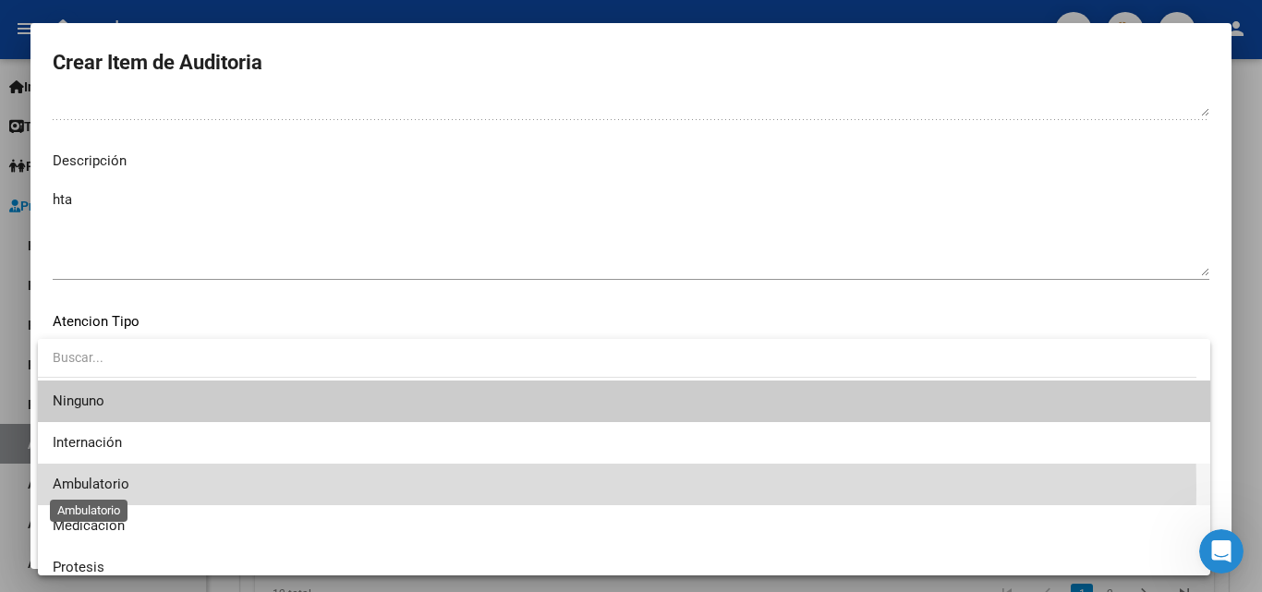
click at [86, 490] on span "Ambulatorio" at bounding box center [91, 484] width 77 height 17
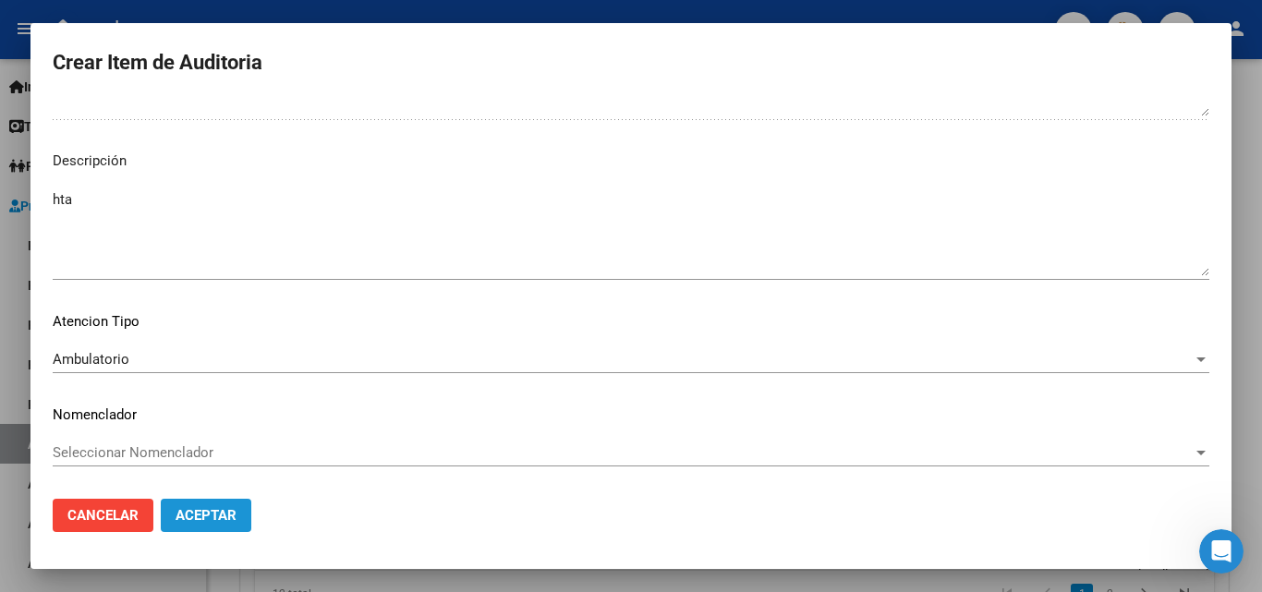
click at [217, 518] on span "Aceptar" at bounding box center [206, 515] width 61 height 17
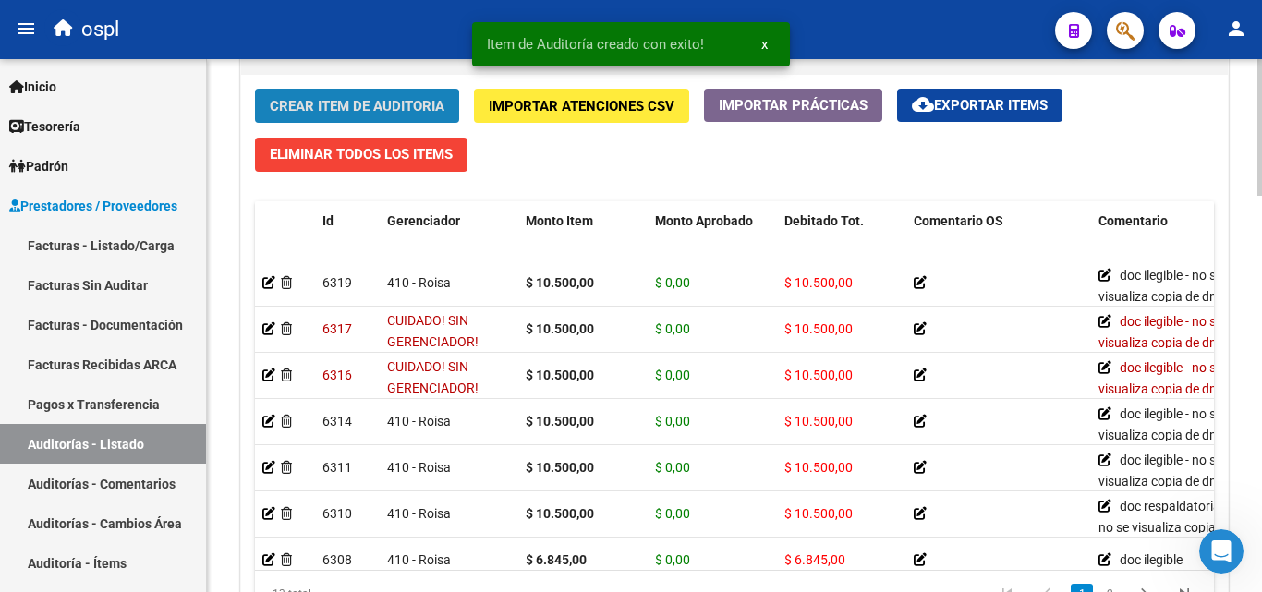
click at [325, 105] on span "Crear Item de Auditoria" at bounding box center [357, 106] width 175 height 17
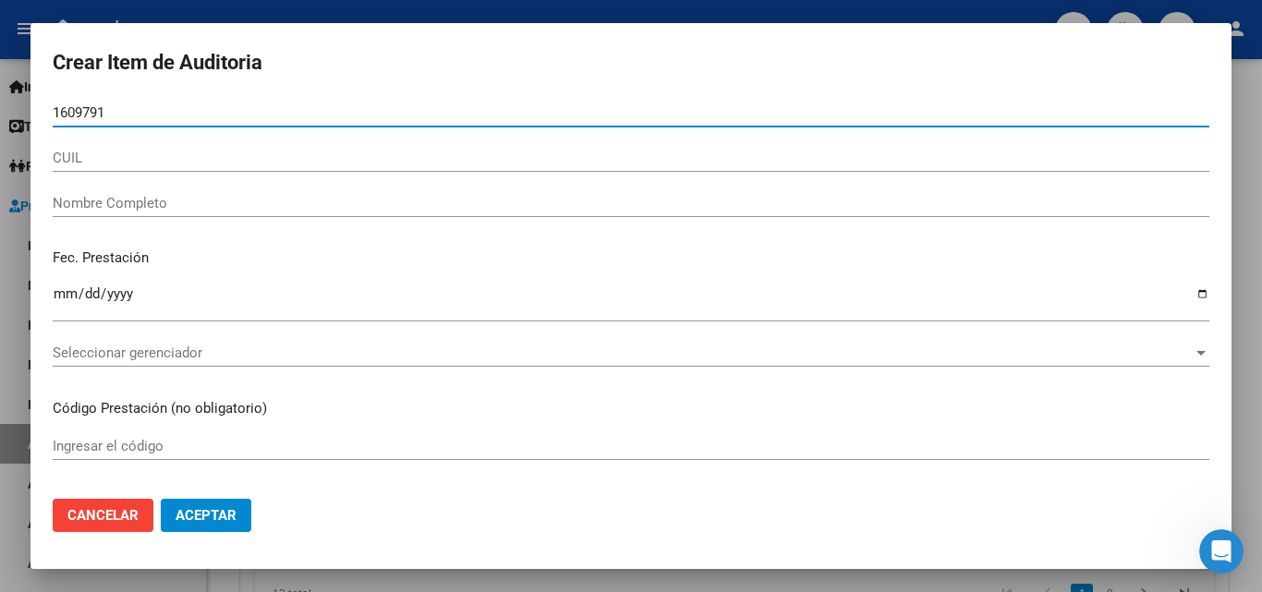
type input "16097915"
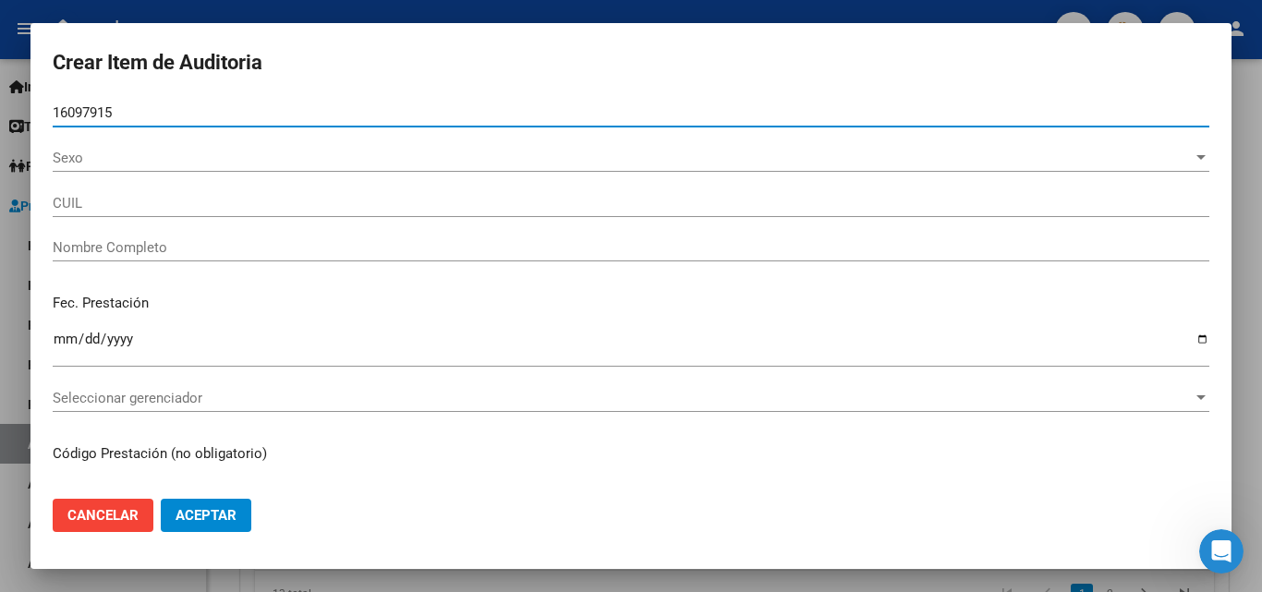
type input "20160979152"
type input "[PERSON_NAME]"
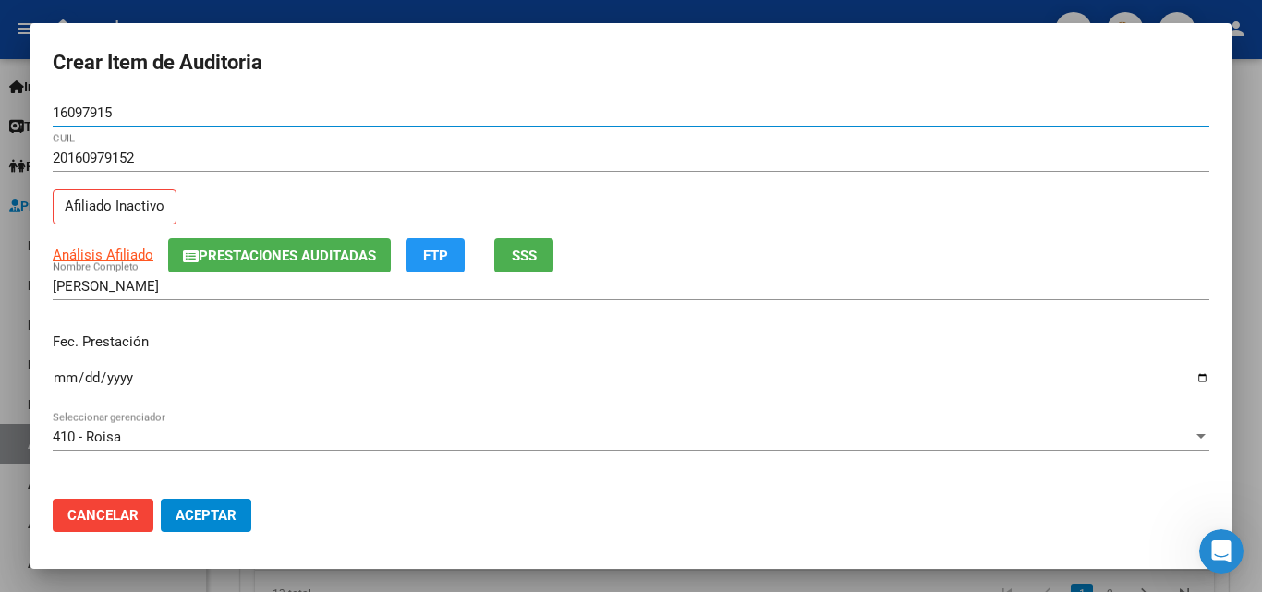
type input "16097915"
click at [63, 371] on input "Ingresar la fecha" at bounding box center [631, 385] width 1157 height 30
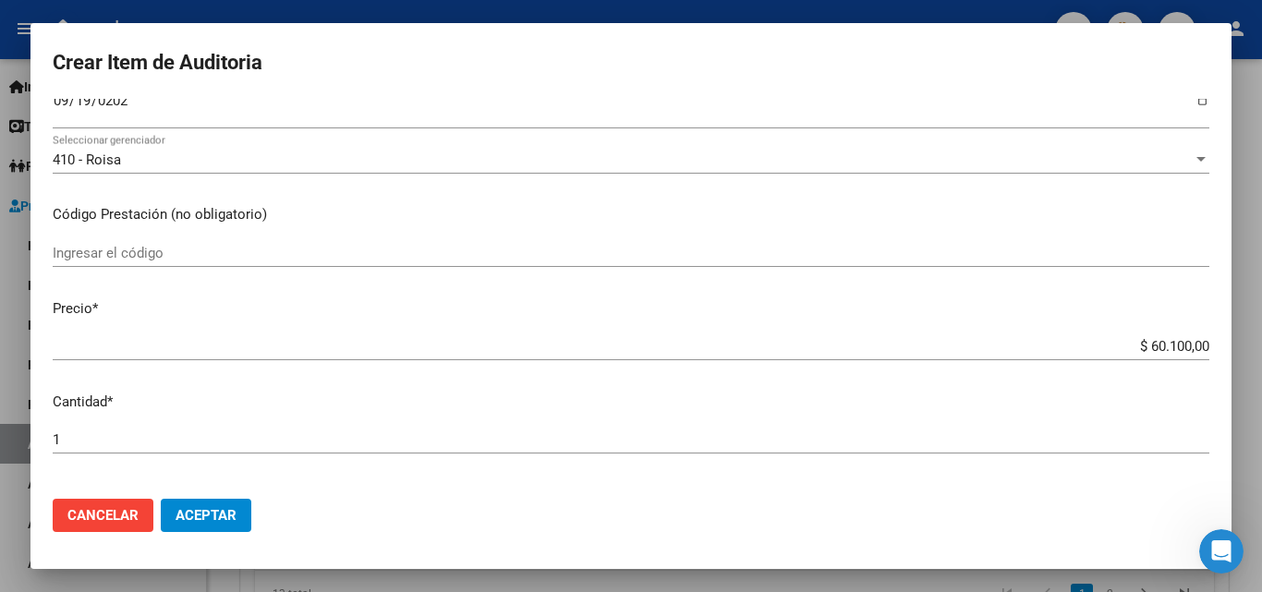
scroll to position [369, 0]
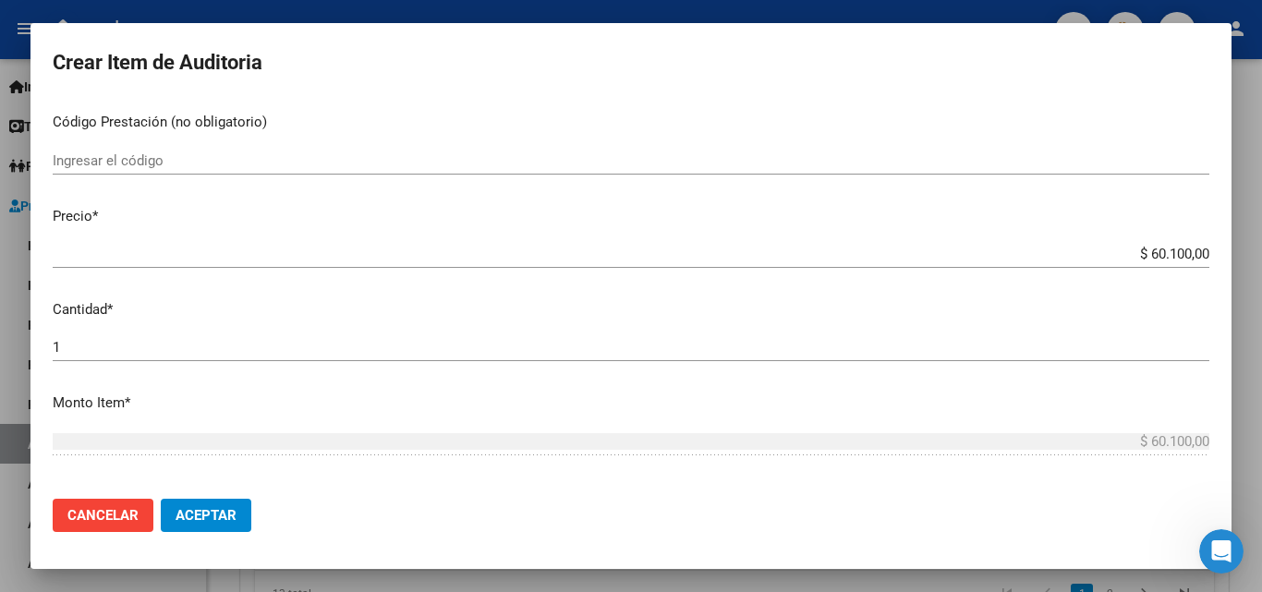
drag, startPoint x: 1107, startPoint y: 257, endPoint x: 1161, endPoint y: 267, distance: 55.4
click at [1242, 256] on div "Crear Item de Auditoria 16097915 Nro Documento 20160979152 CUIL Afiliado Inacti…" at bounding box center [631, 296] width 1262 height 592
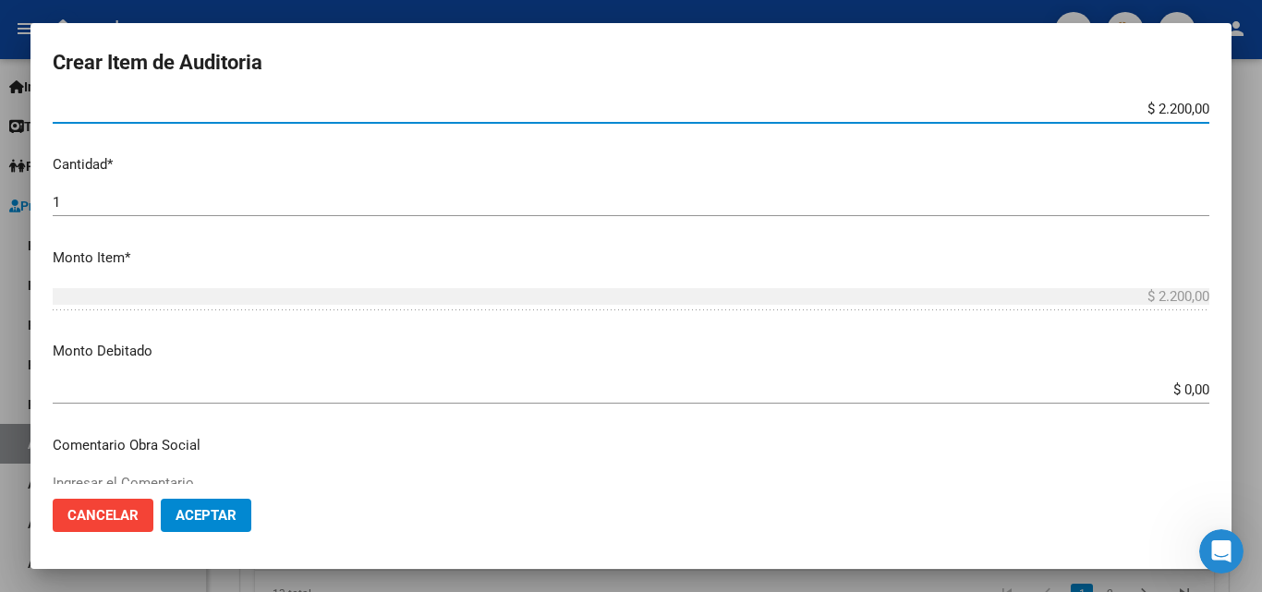
scroll to position [647, 0]
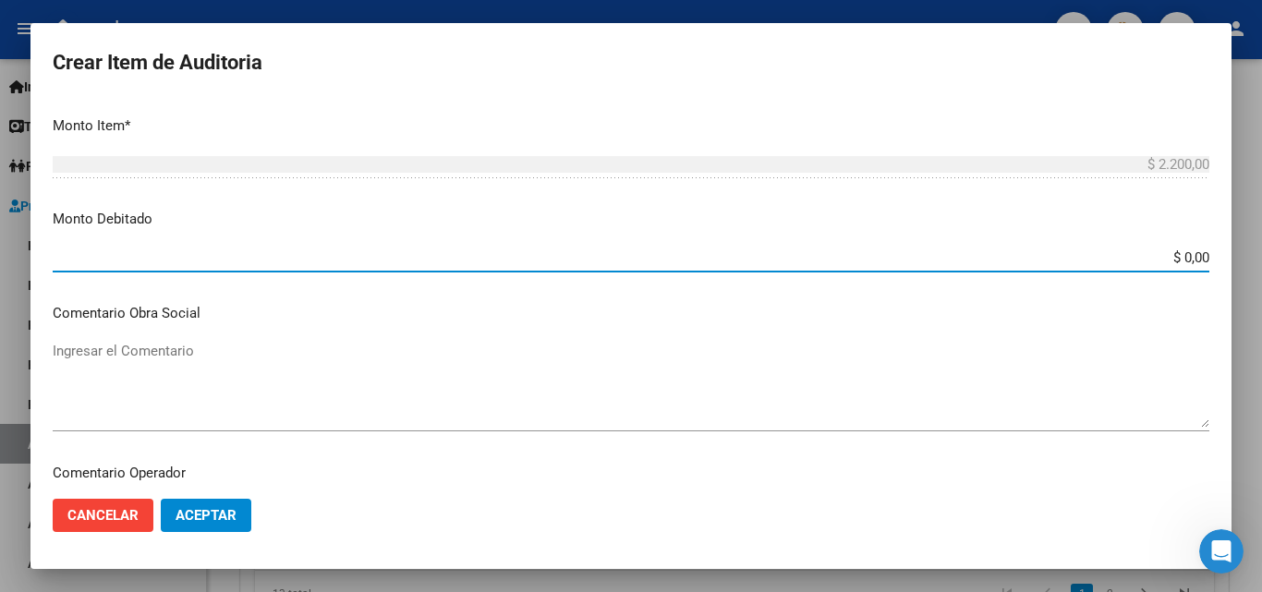
drag, startPoint x: 1199, startPoint y: 248, endPoint x: 1249, endPoint y: 243, distance: 50.2
click at [1242, 248] on div "Crear Item de Auditoria 16097915 Nro Documento 20160979152 CUIL Afiliado Inacti…" at bounding box center [631, 296] width 1262 height 592
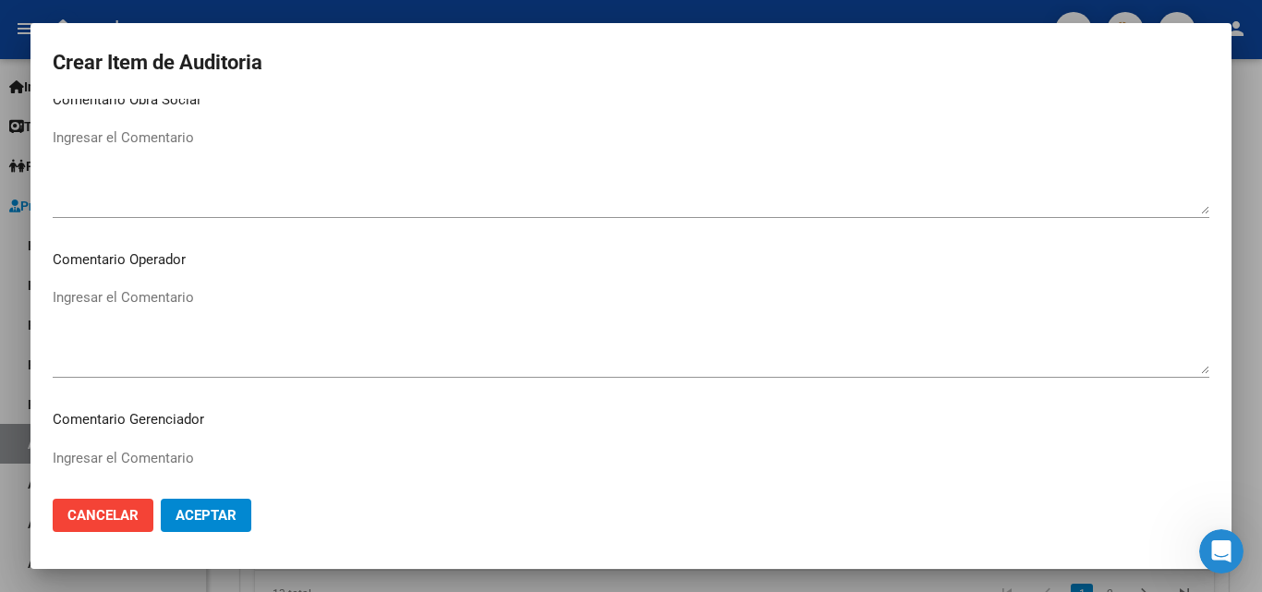
scroll to position [924, 0]
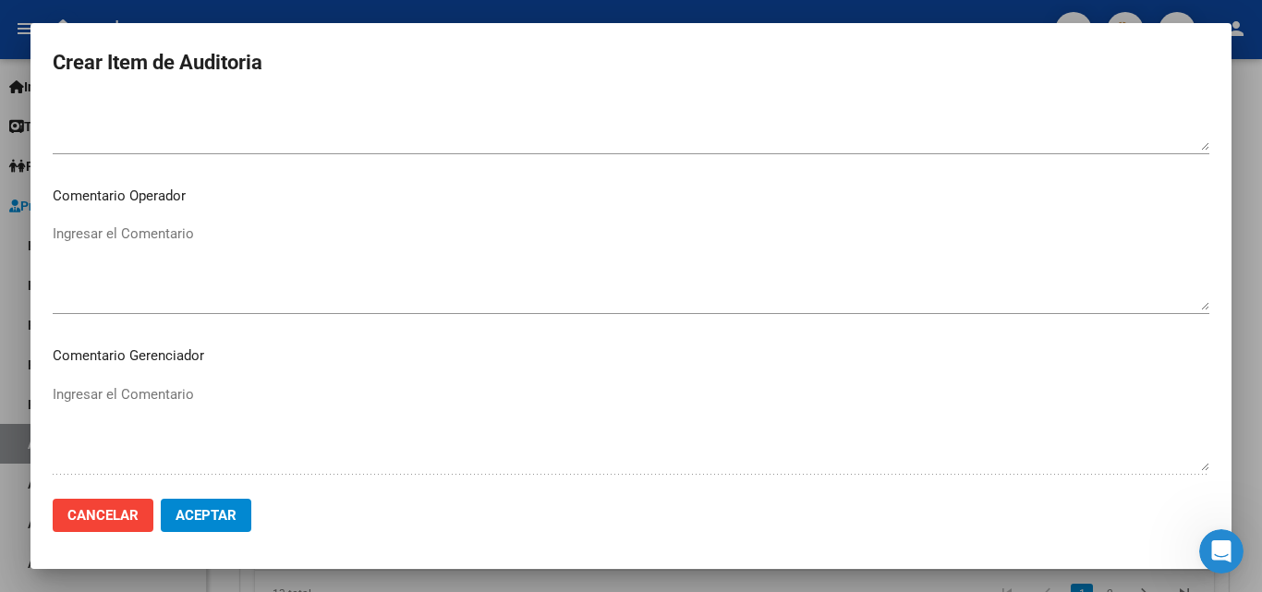
click at [144, 244] on textarea "Ingresar el Comentario" at bounding box center [631, 267] width 1157 height 87
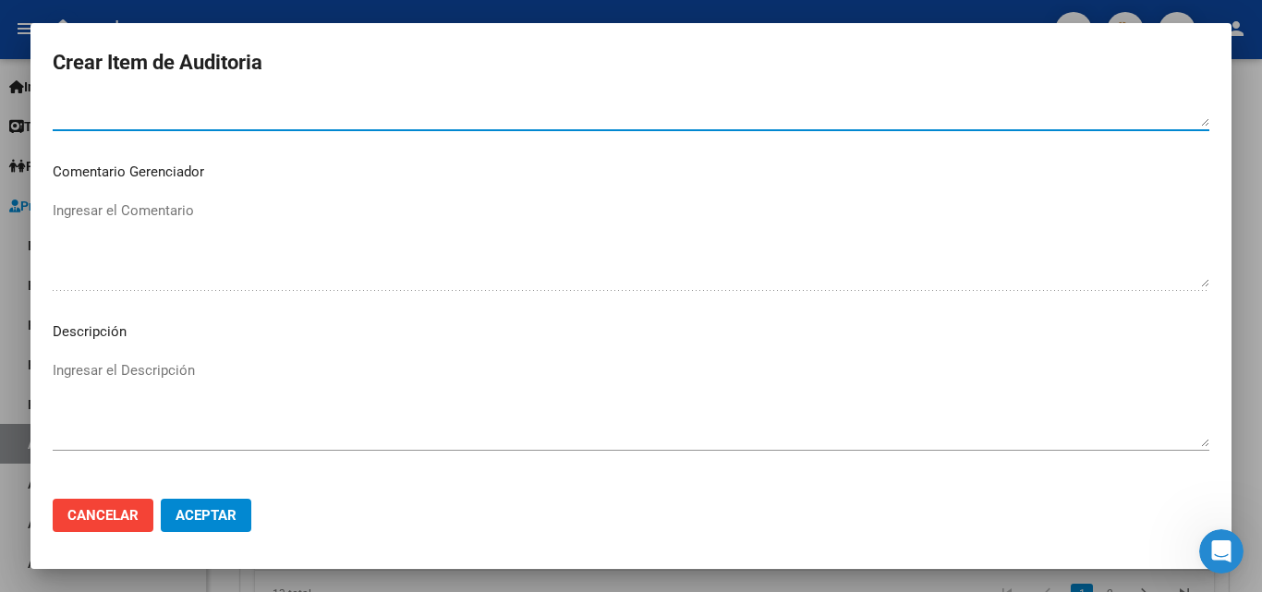
scroll to position [1108, 0]
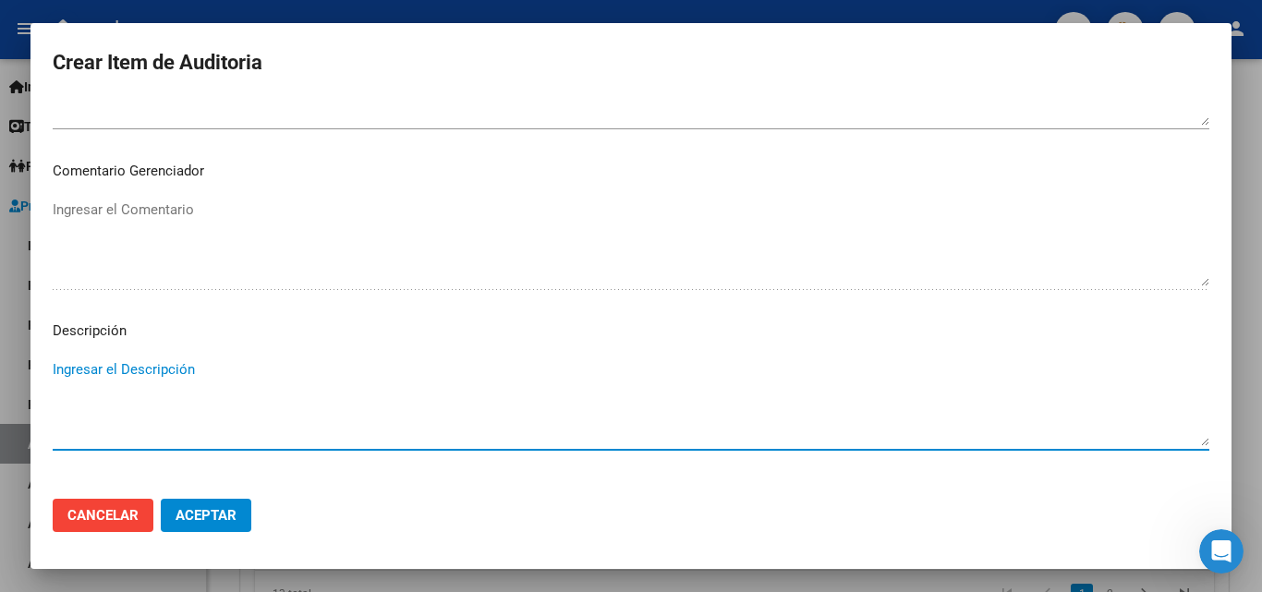
click at [145, 370] on textarea "Ingresar el Descripción" at bounding box center [631, 402] width 1157 height 87
click at [149, 369] on textarea "hta - control en enfermeria" at bounding box center [631, 402] width 1157 height 87
drag, startPoint x: 140, startPoint y: 374, endPoint x: 274, endPoint y: 387, distance: 134.6
click at [274, 387] on textarea "hta - control en enfermeria" at bounding box center [631, 402] width 1157 height 87
click at [193, 367] on textarea "hta - control en enfermeria" at bounding box center [631, 402] width 1157 height 87
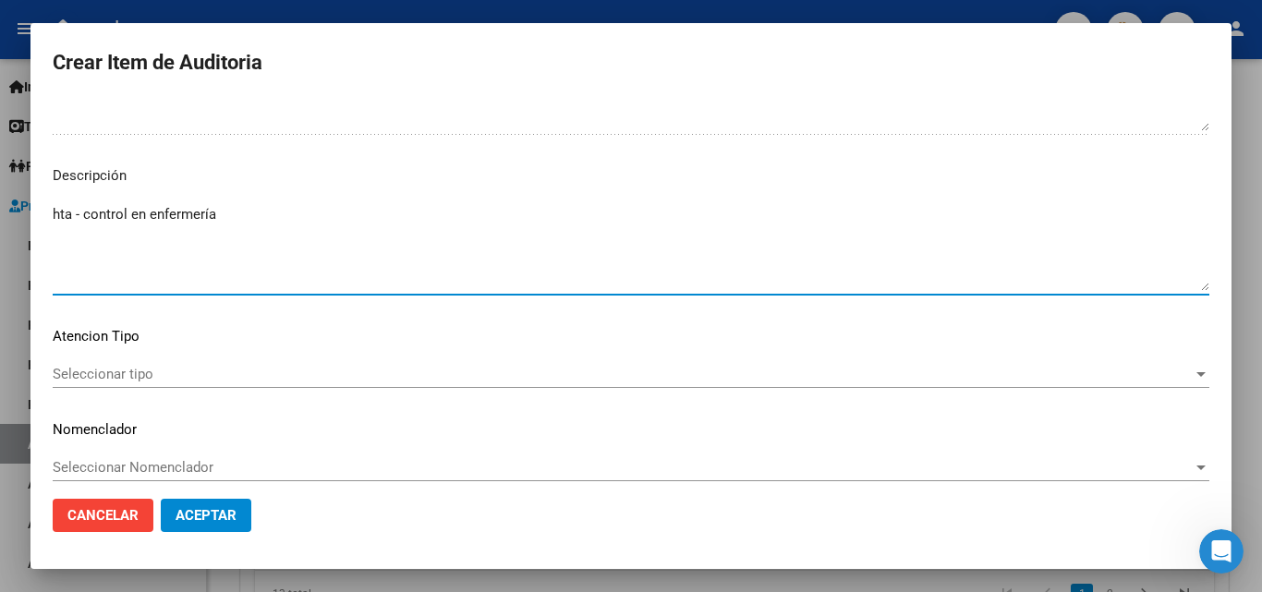
scroll to position [1278, 0]
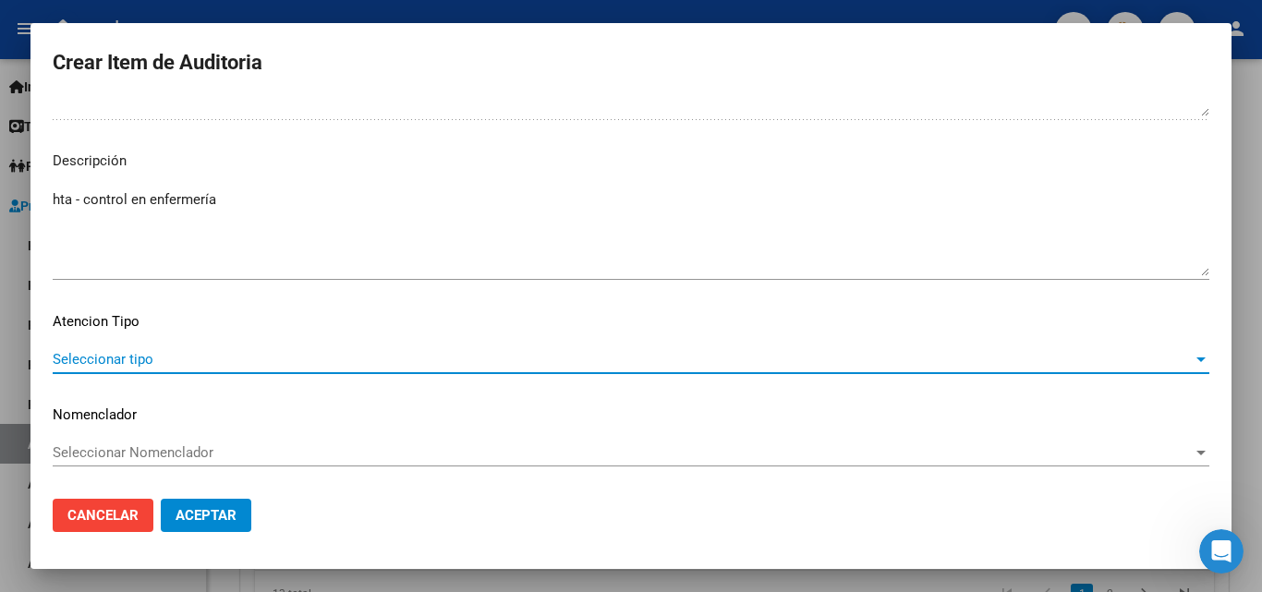
click at [144, 366] on span "Seleccionar tipo" at bounding box center [623, 359] width 1140 height 17
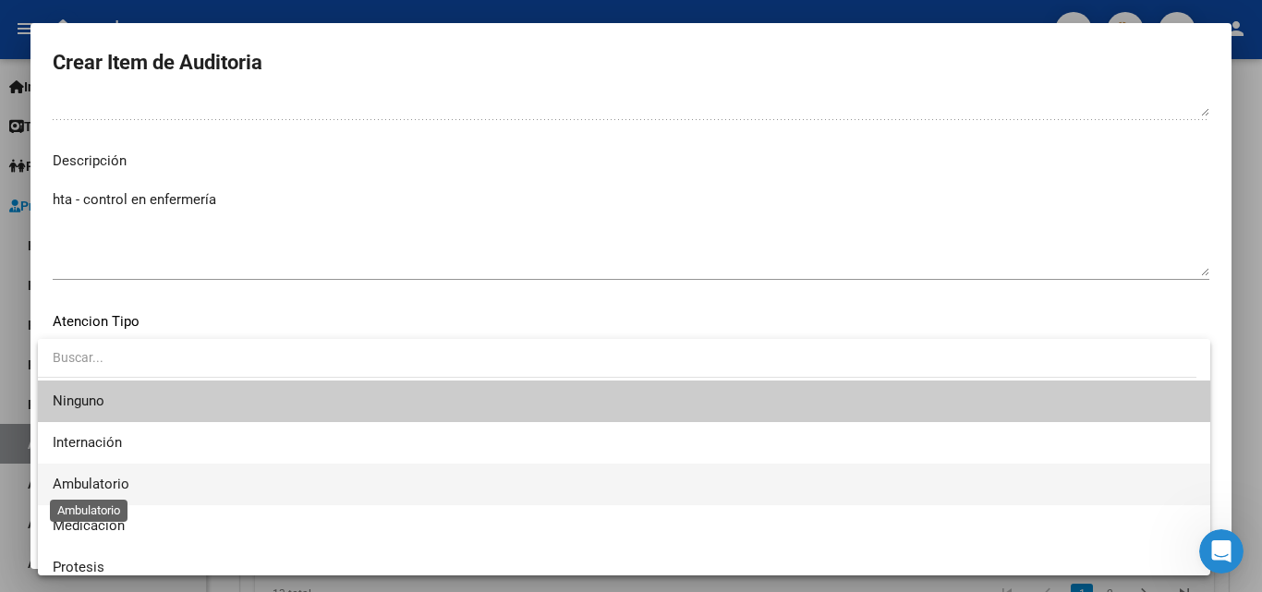
click at [98, 484] on span "Ambulatorio" at bounding box center [91, 484] width 77 height 17
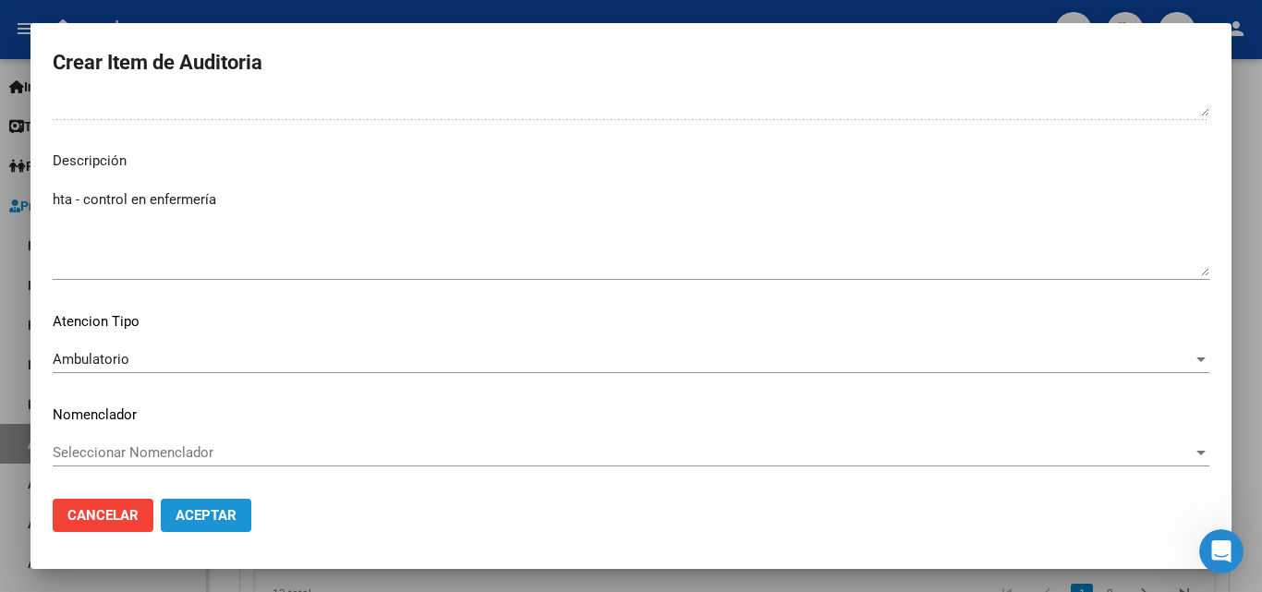
click at [199, 519] on span "Aceptar" at bounding box center [206, 515] width 61 height 17
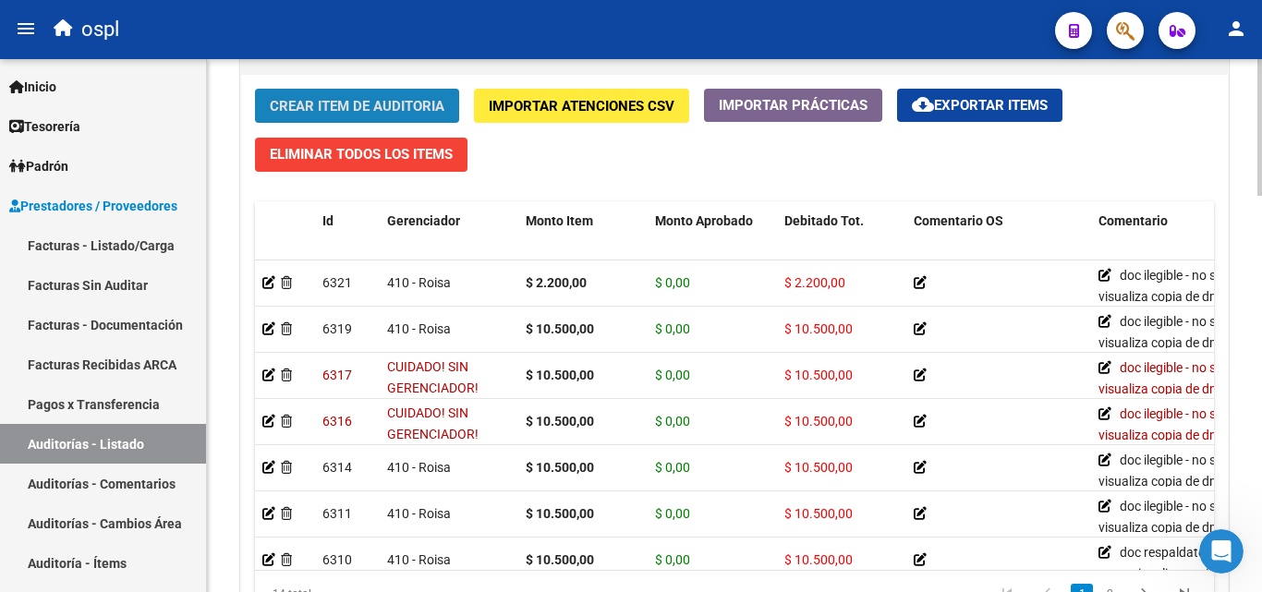
click at [343, 91] on button "Crear Item de Auditoria" at bounding box center [357, 106] width 204 height 34
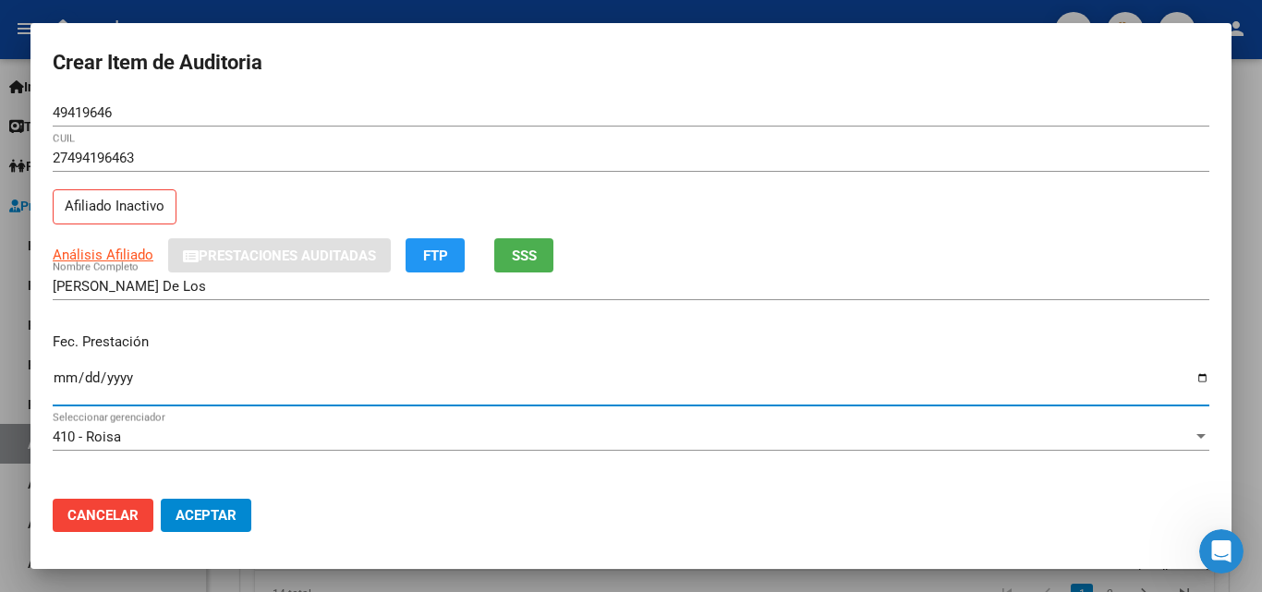
click at [62, 375] on input "Ingresar la fecha" at bounding box center [631, 385] width 1157 height 30
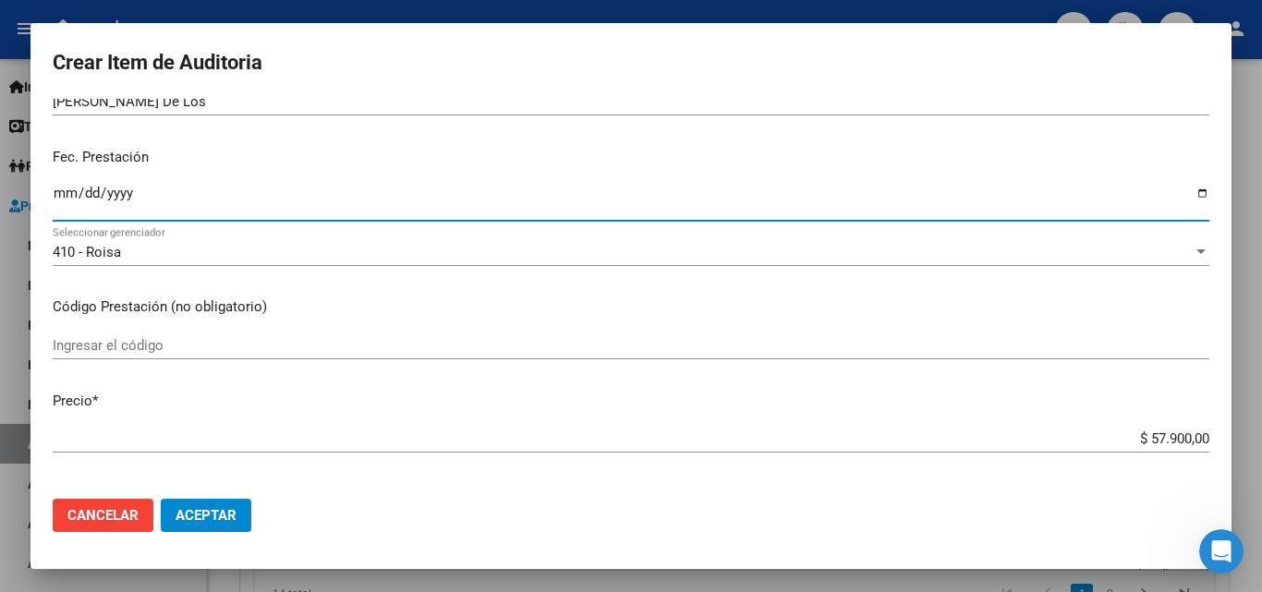
scroll to position [277, 0]
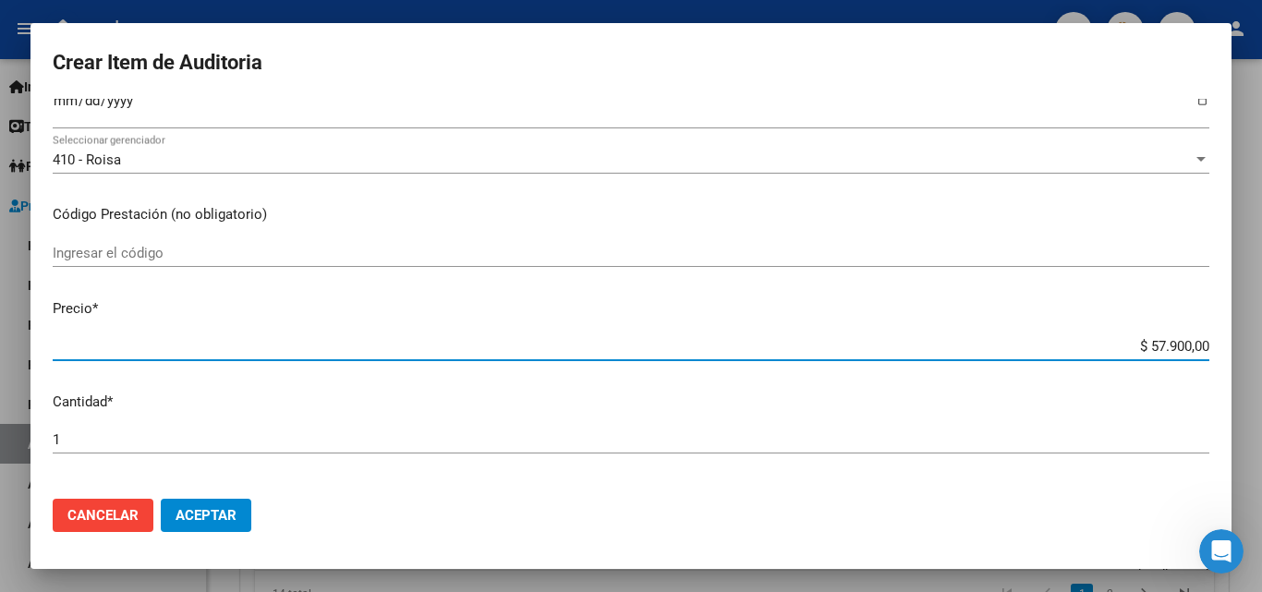
drag, startPoint x: 1110, startPoint y: 345, endPoint x: 1228, endPoint y: 338, distance: 117.5
click at [1228, 338] on mat-dialog-content "49419646 Nro Documento 27494196463 CUIL Afiliado Inactivo Análisis Afiliado Pre…" at bounding box center [630, 291] width 1201 height 385
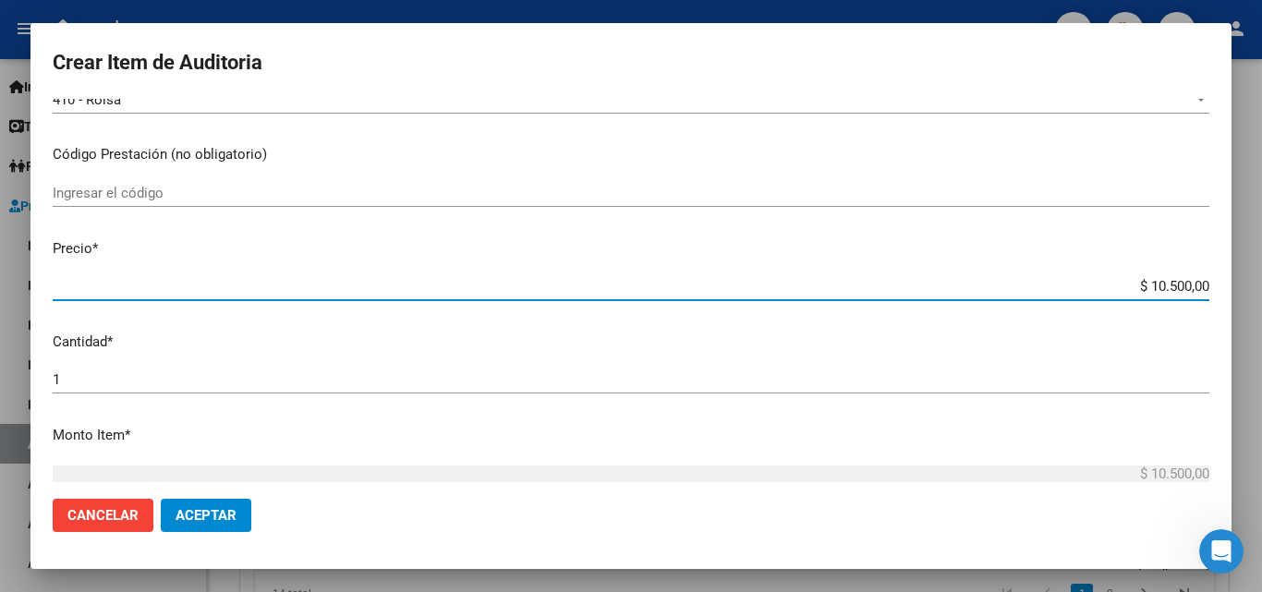
scroll to position [462, 0]
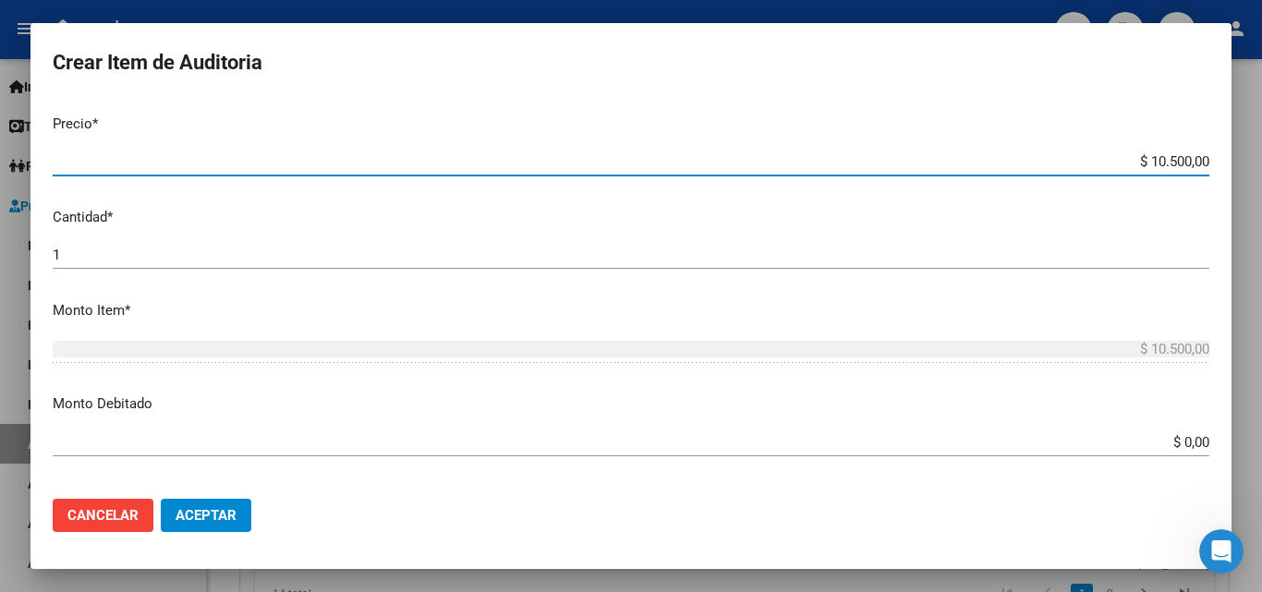
drag, startPoint x: 1247, startPoint y: 445, endPoint x: 1261, endPoint y: 446, distance: 13.9
click at [1261, 451] on div "Crear Item de Auditoria 49419646 Nro Documento 27494196463 CUIL Afiliado Inacti…" at bounding box center [631, 296] width 1262 height 592
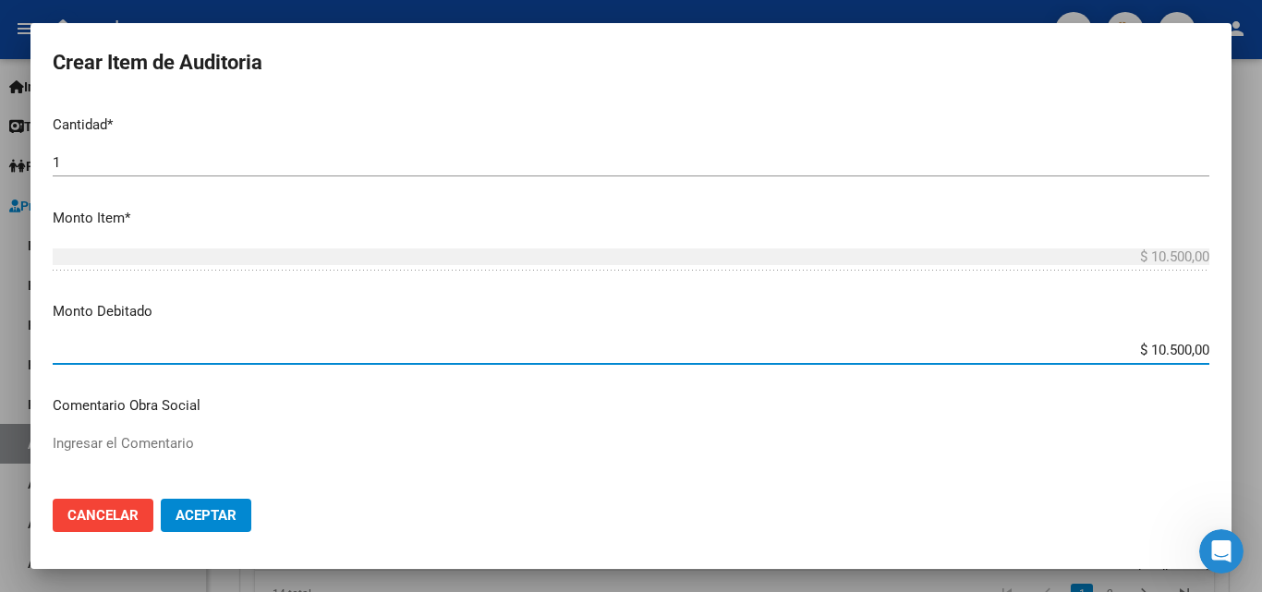
scroll to position [647, 0]
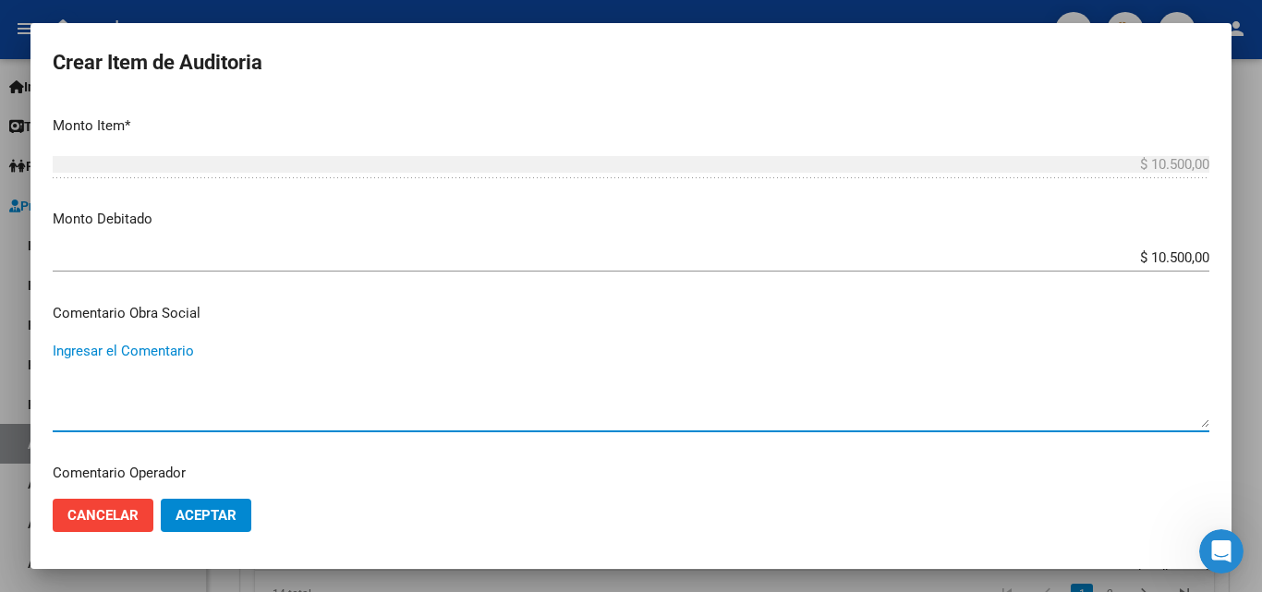
click at [265, 366] on textarea "Ingresar el Comentario" at bounding box center [631, 384] width 1157 height 87
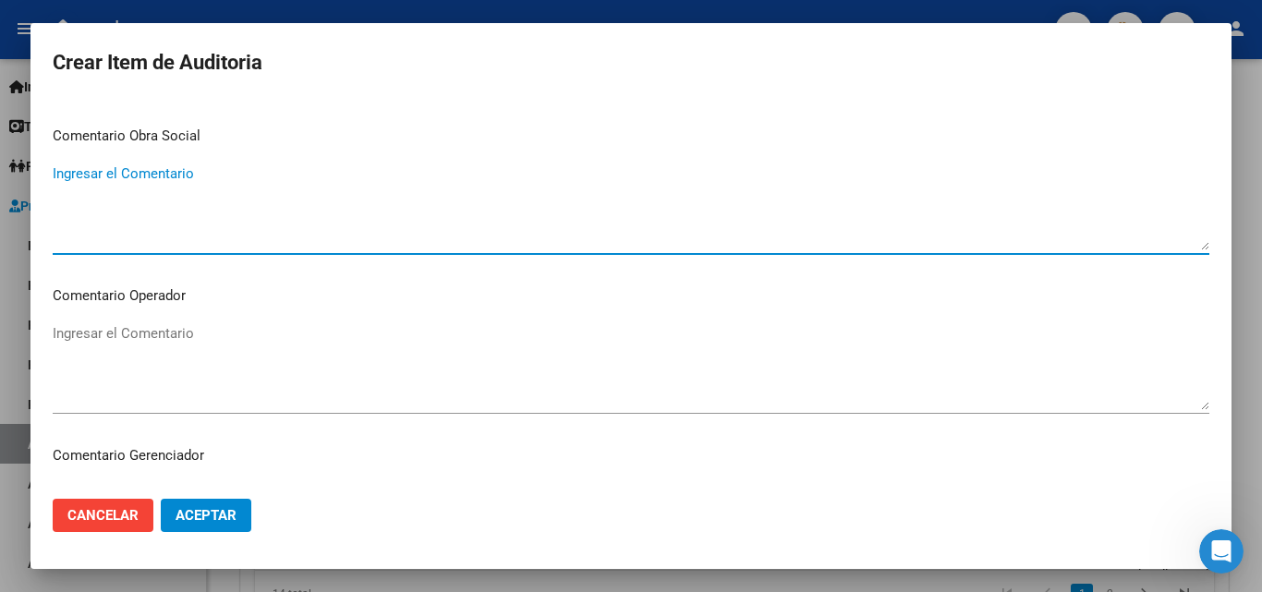
scroll to position [831, 0]
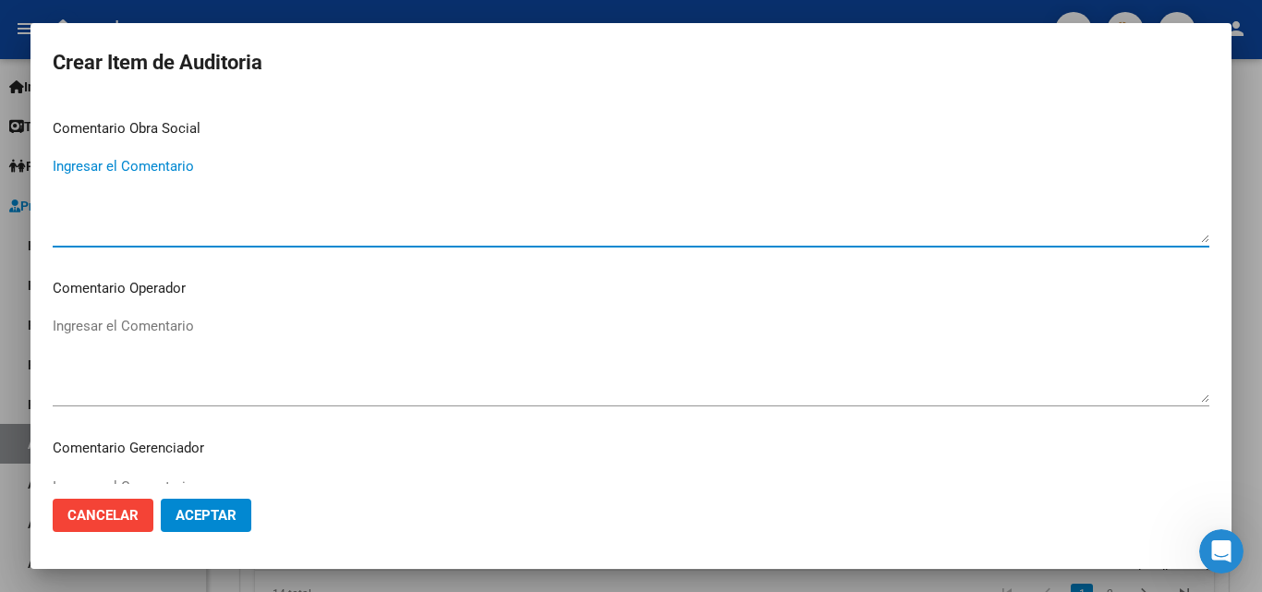
click at [237, 368] on textarea "Ingresar el Comentario" at bounding box center [631, 359] width 1157 height 87
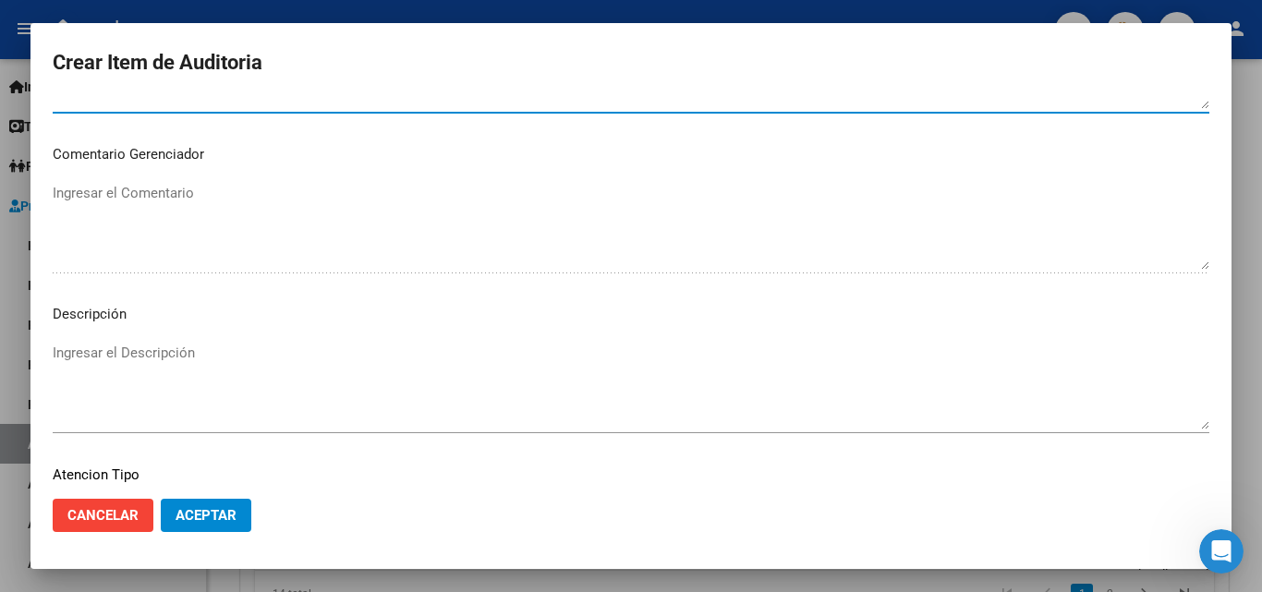
scroll to position [1278, 0]
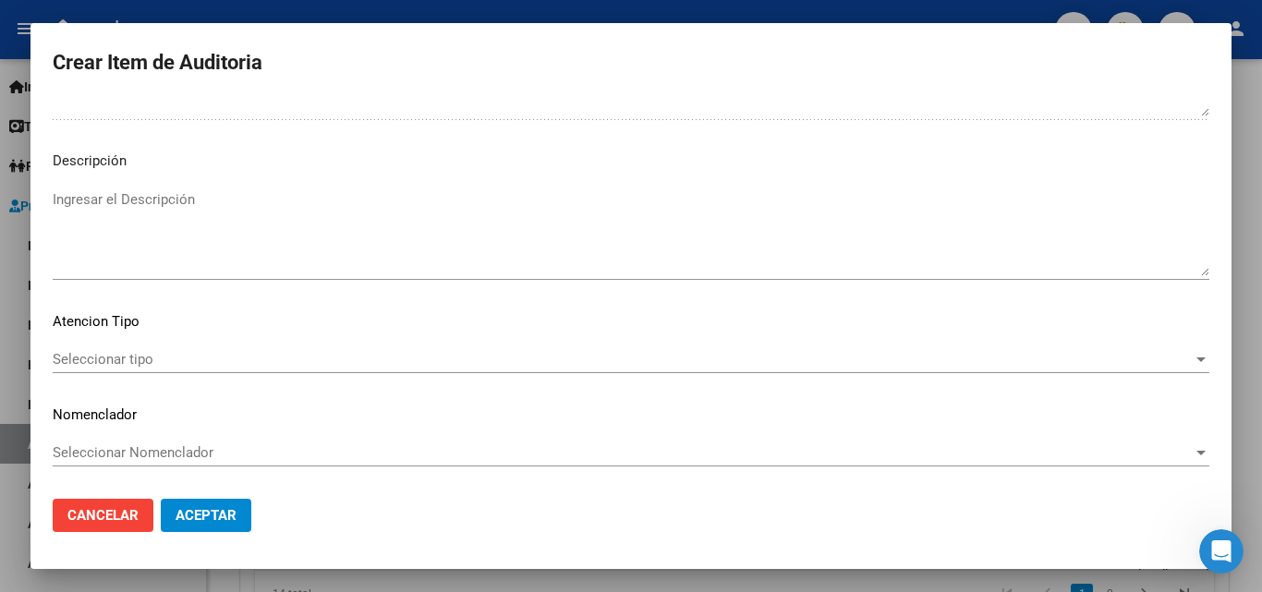
click at [132, 349] on div "Seleccionar tipo Seleccionar tipo" at bounding box center [631, 359] width 1157 height 28
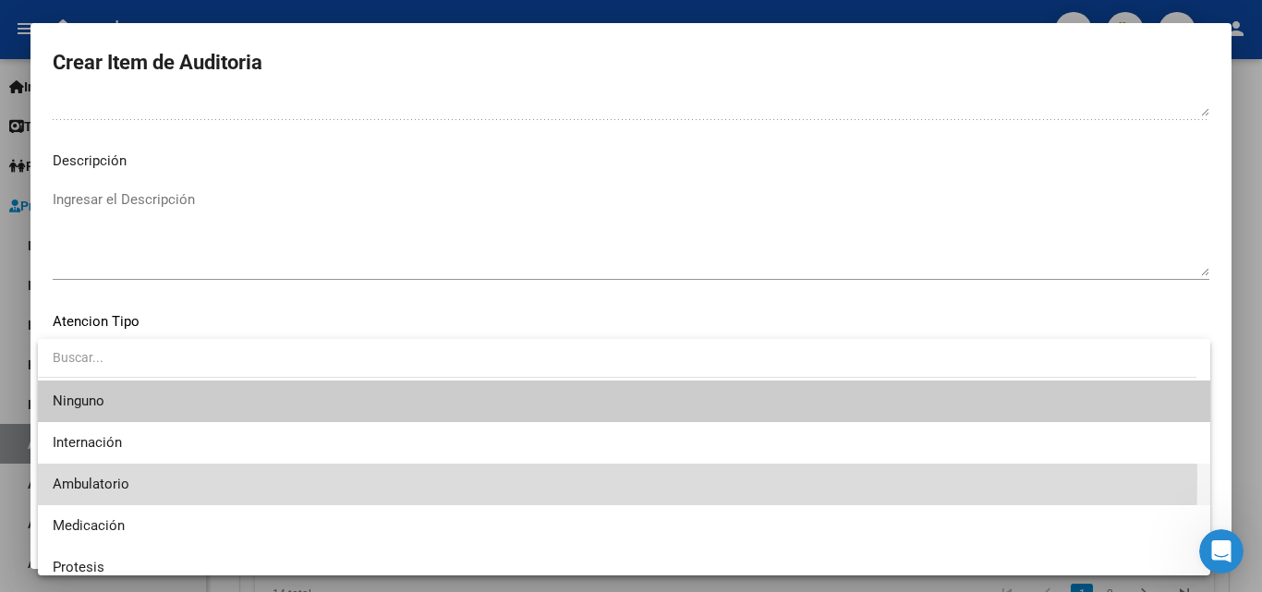
click at [115, 474] on span "Ambulatorio" at bounding box center [624, 485] width 1143 height 42
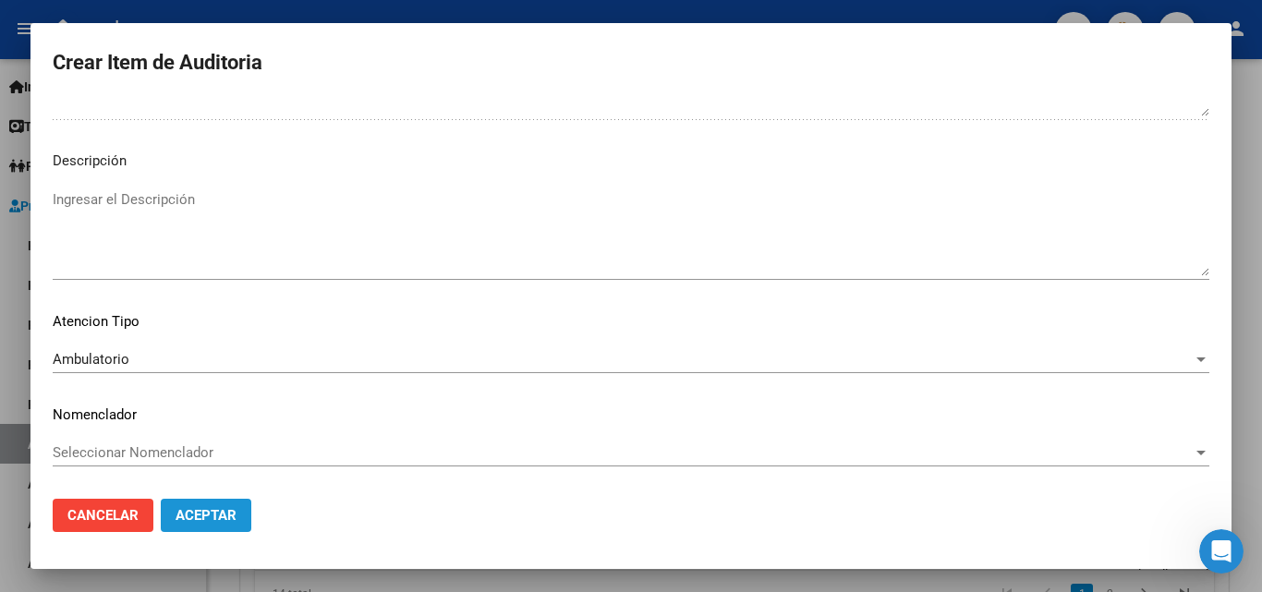
click at [210, 504] on button "Aceptar" at bounding box center [206, 515] width 91 height 33
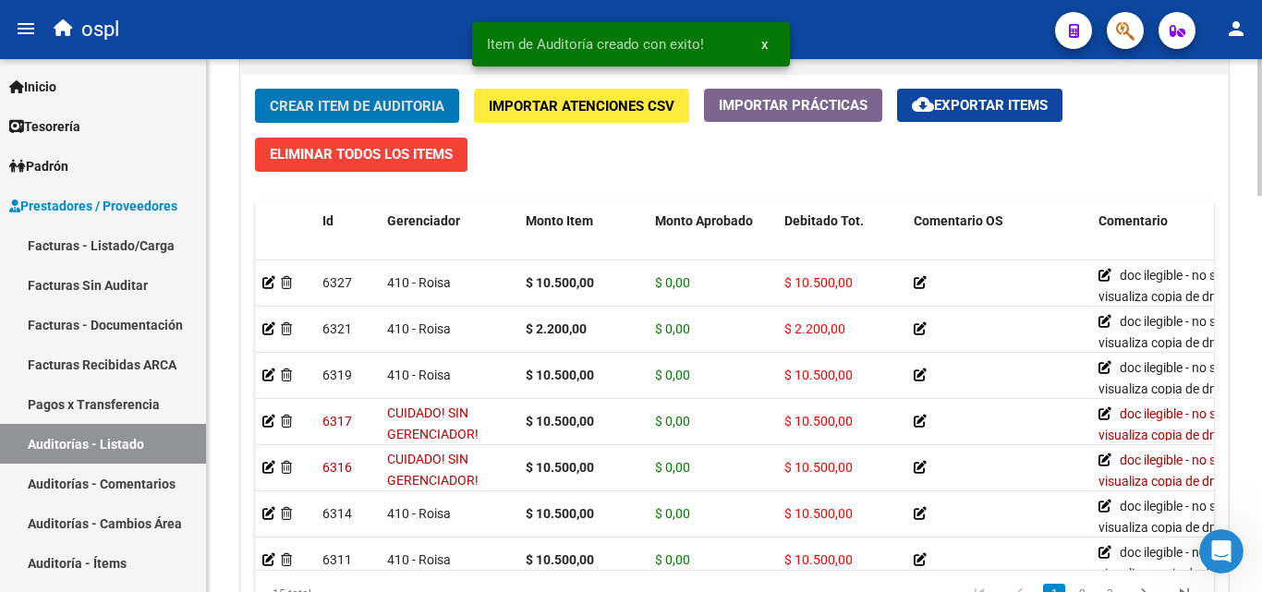
click at [345, 91] on button "Crear Item de Auditoria" at bounding box center [357, 106] width 204 height 34
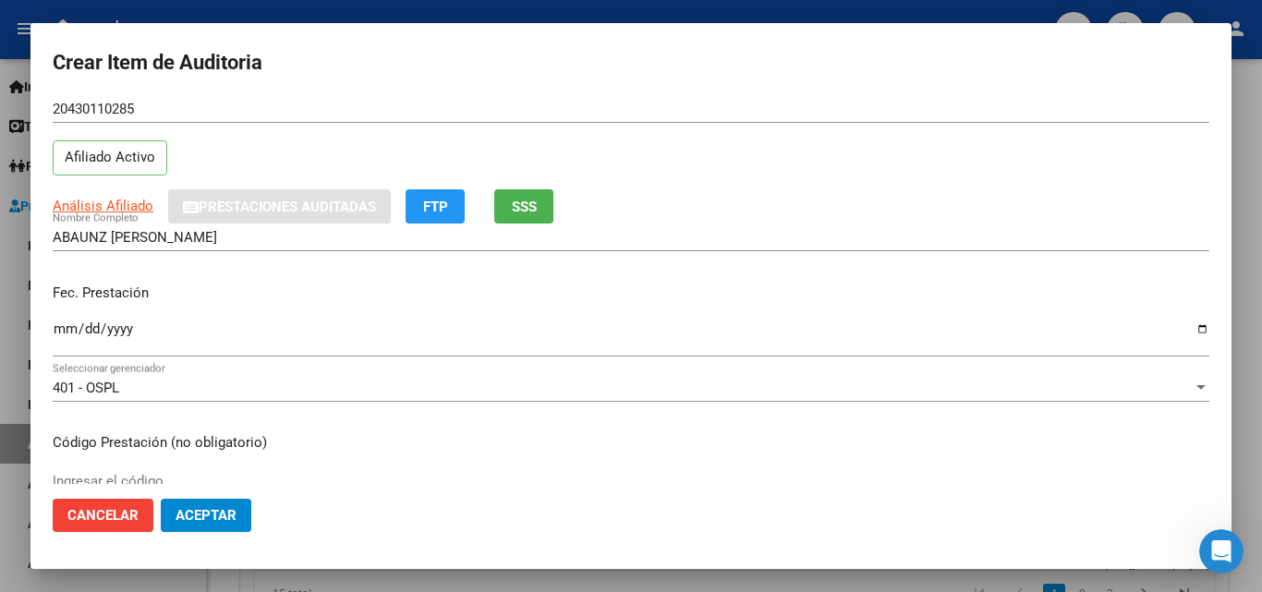
scroll to position [92, 0]
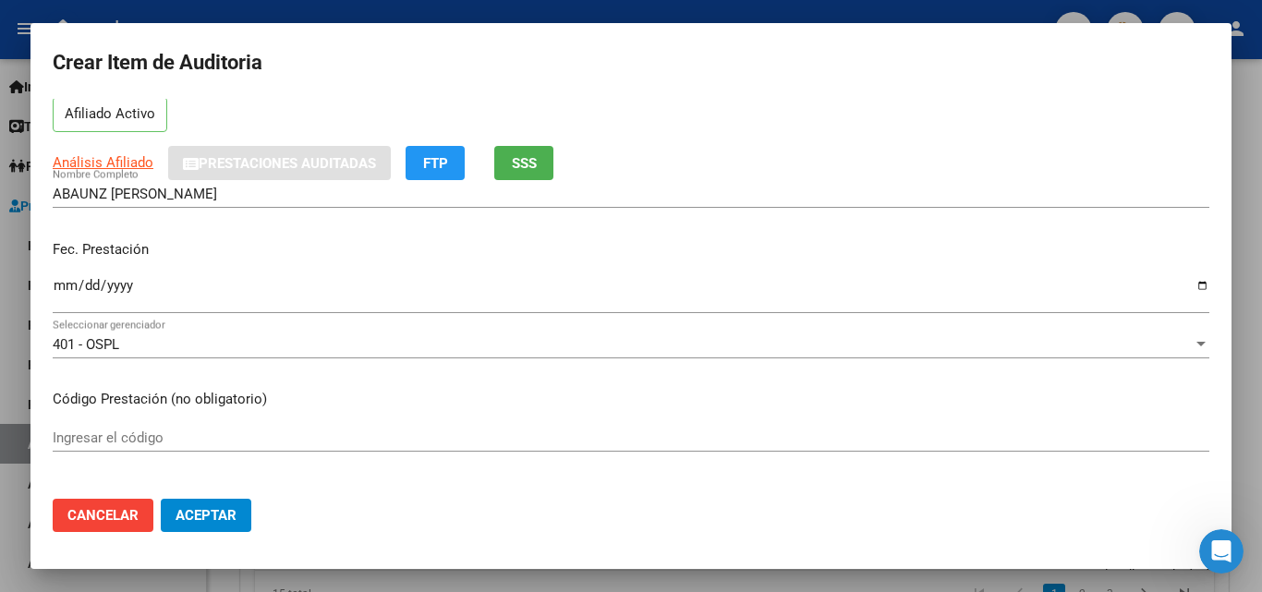
click at [56, 290] on input "Ingresar la fecha" at bounding box center [631, 293] width 1157 height 30
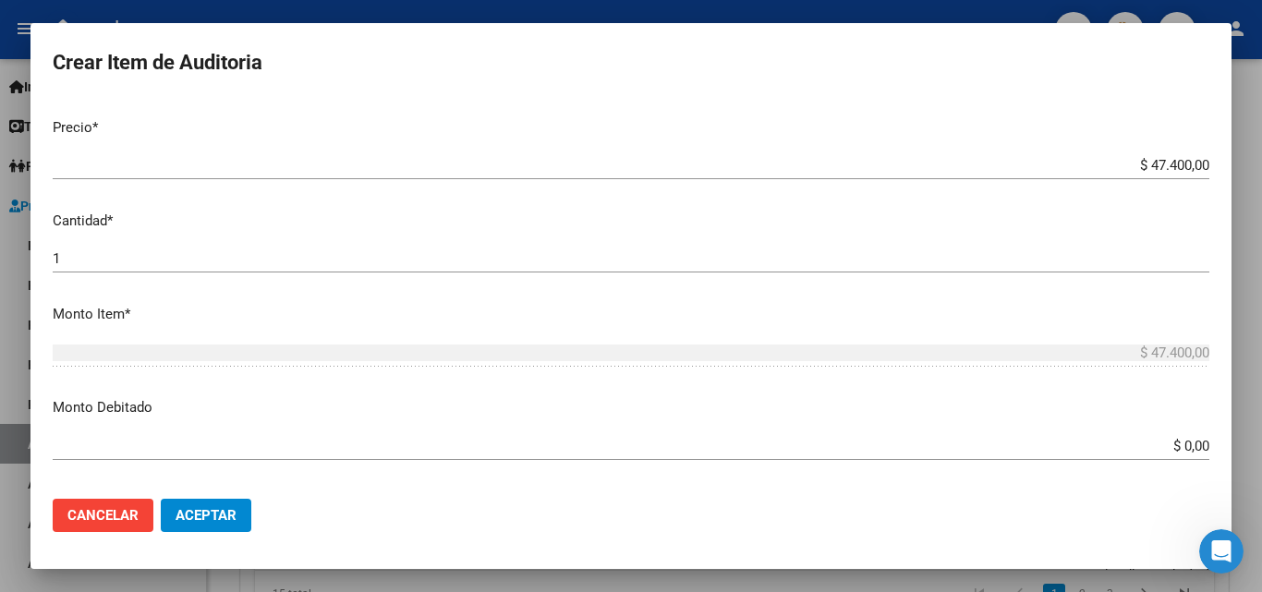
scroll to position [462, 0]
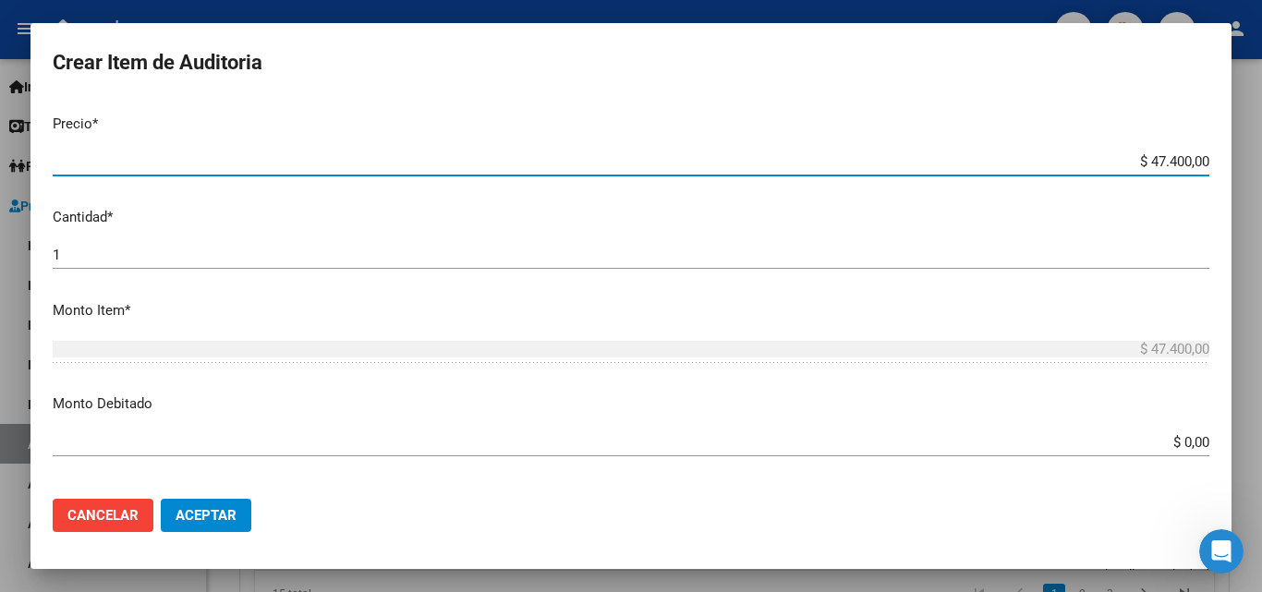
drag, startPoint x: 1133, startPoint y: 160, endPoint x: 1261, endPoint y: 175, distance: 128.3
click at [1261, 175] on div "Crear Item de Auditoria 43011028 Nro Documento 20430110285 CUIL Afiliado Activo…" at bounding box center [631, 296] width 1262 height 592
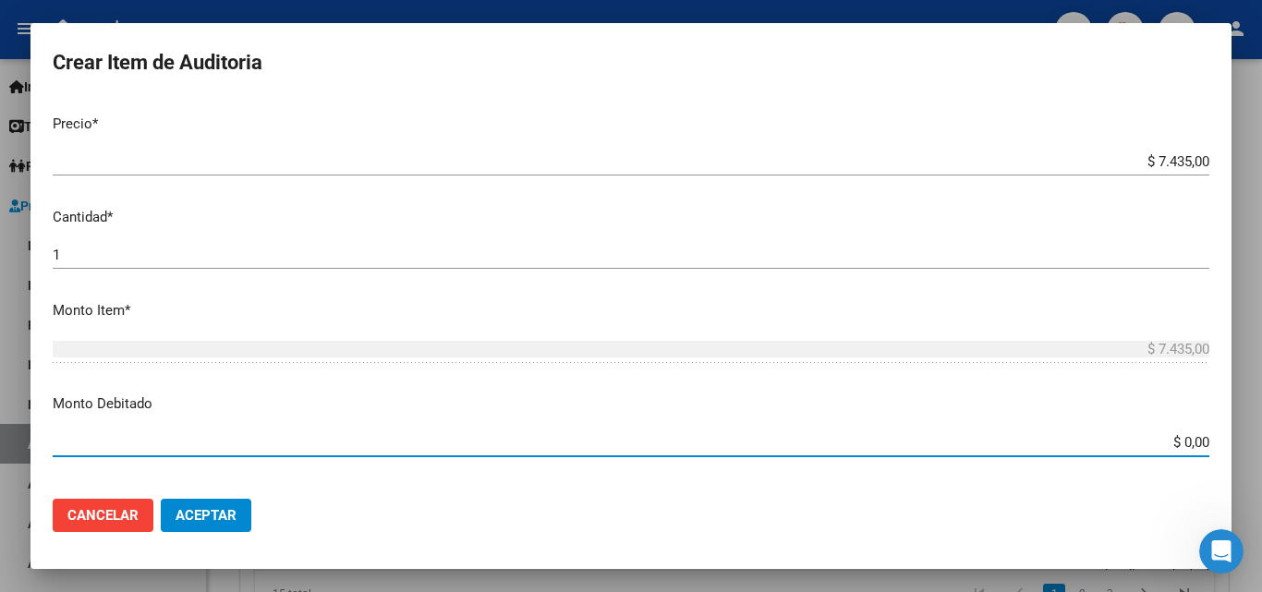
drag, startPoint x: 1141, startPoint y: 449, endPoint x: 1236, endPoint y: 435, distance: 96.1
click at [1236, 435] on div "Crear Item de Auditoria 43011028 Nro Documento 20430110285 CUIL Afiliado Activo…" at bounding box center [631, 296] width 1262 height 592
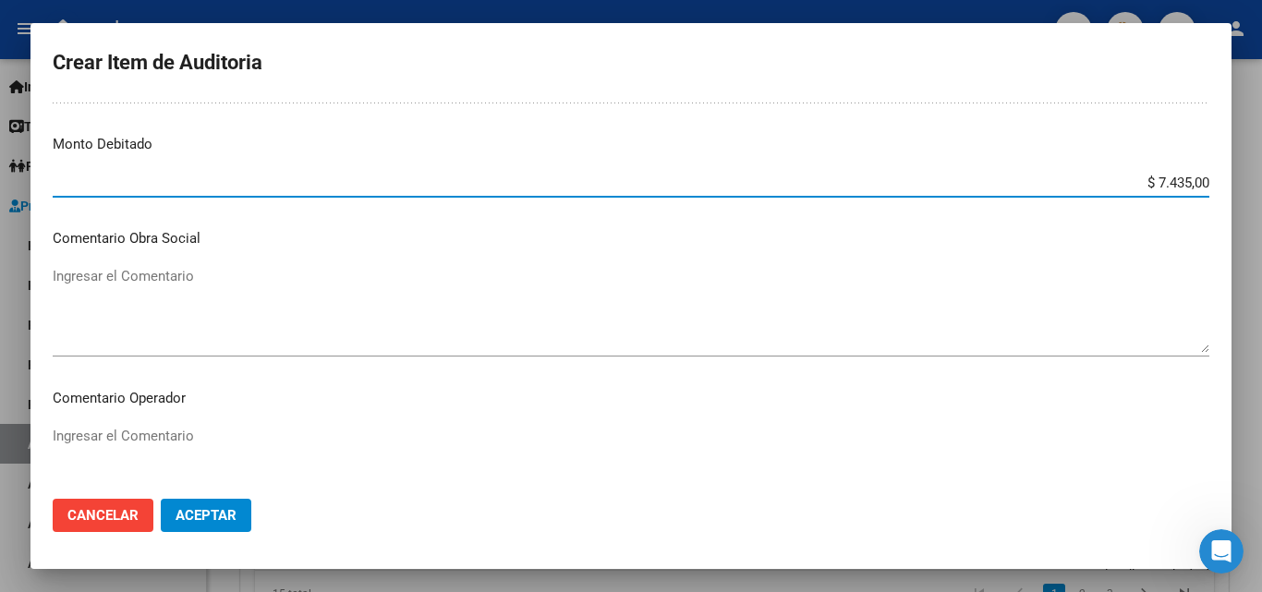
scroll to position [831, 0]
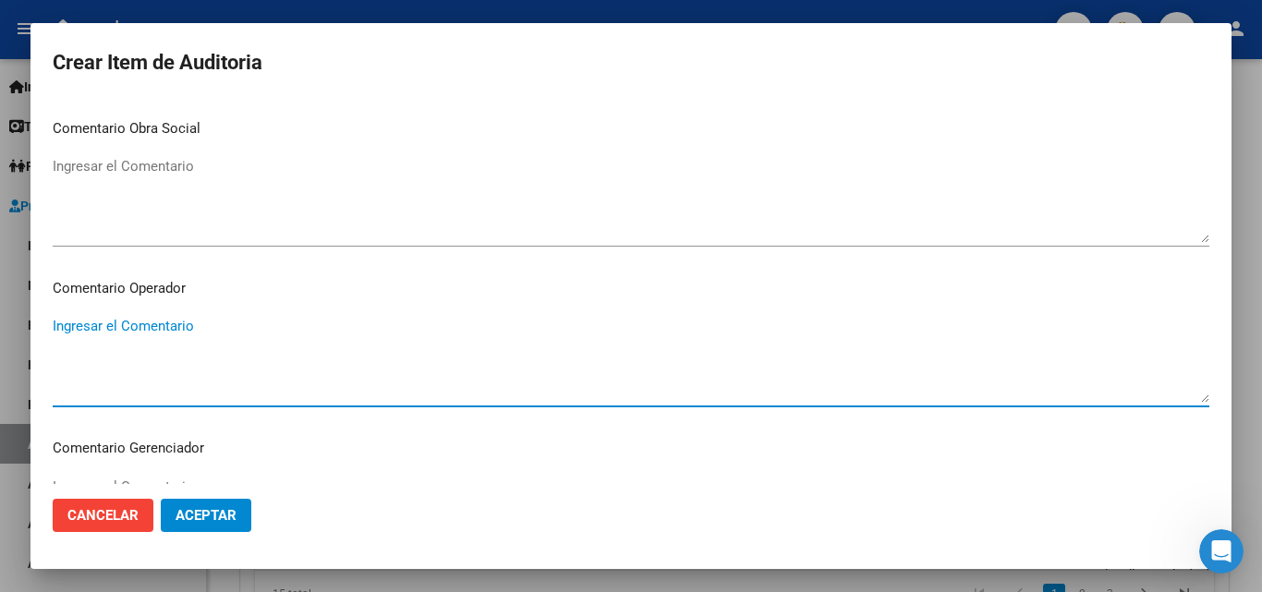
click at [213, 322] on textarea "Ingresar el Comentario" at bounding box center [631, 359] width 1157 height 87
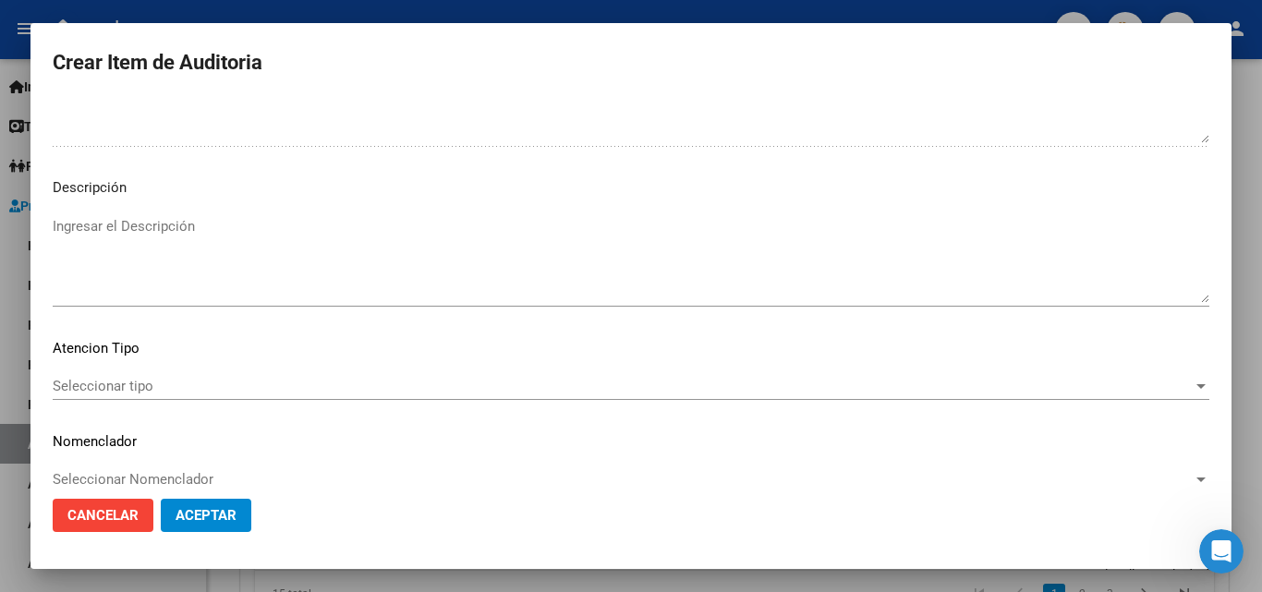
scroll to position [1278, 0]
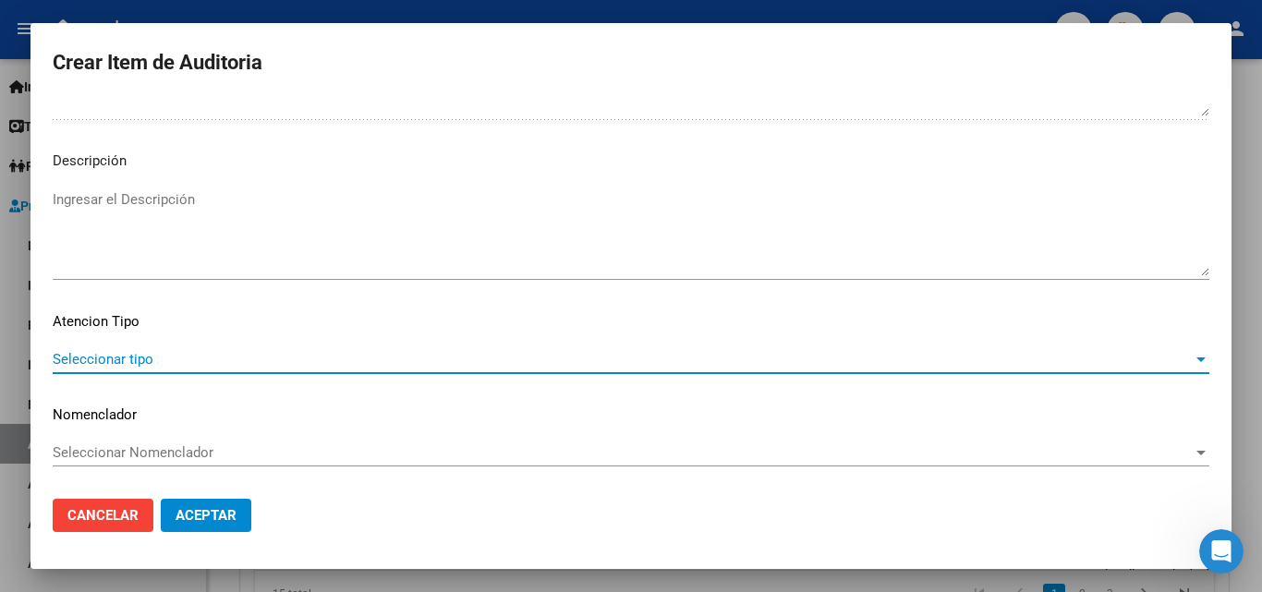
click at [103, 351] on span "Seleccionar tipo" at bounding box center [623, 359] width 1140 height 17
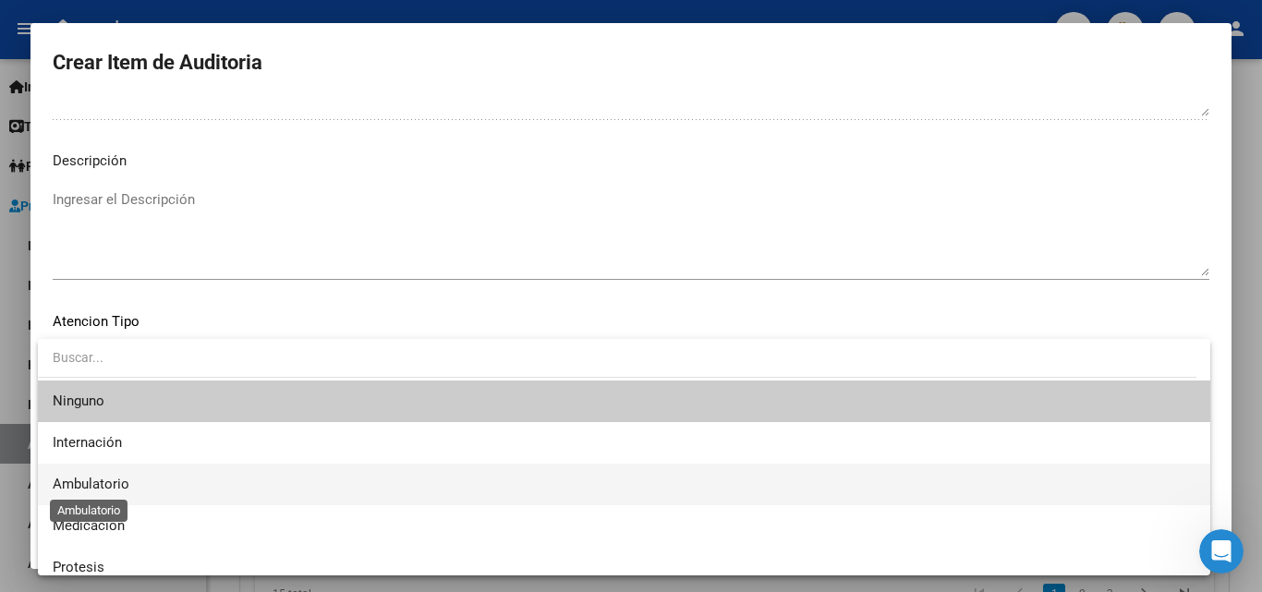
click at [112, 484] on span "Ambulatorio" at bounding box center [91, 484] width 77 height 17
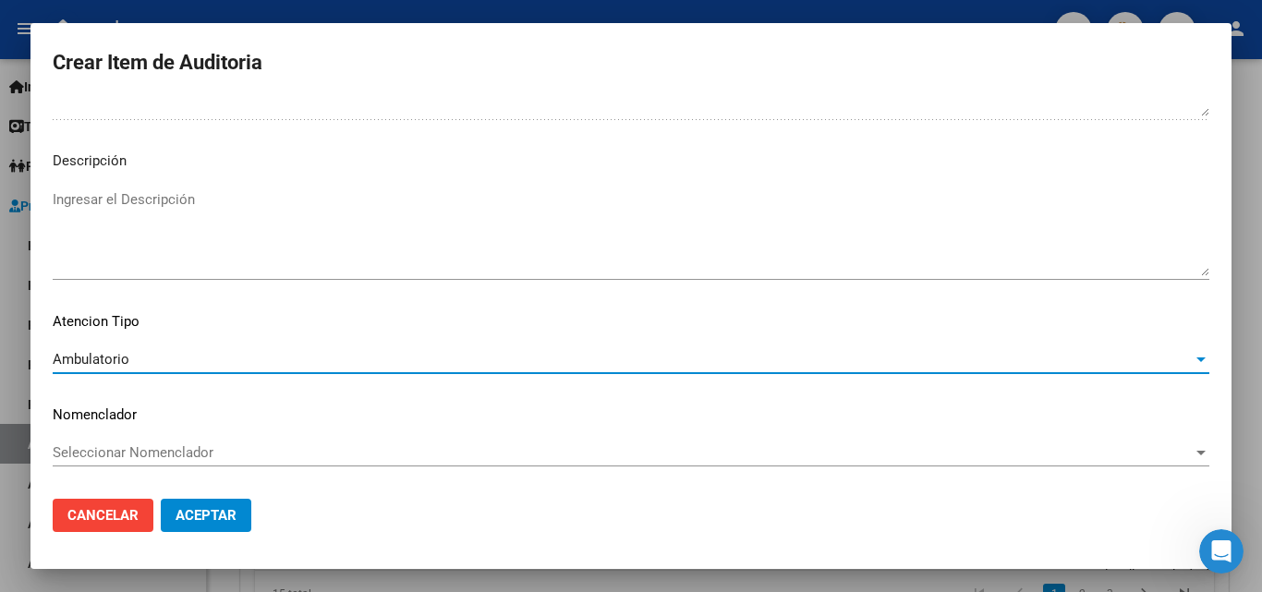
click at [204, 517] on span "Aceptar" at bounding box center [206, 515] width 61 height 17
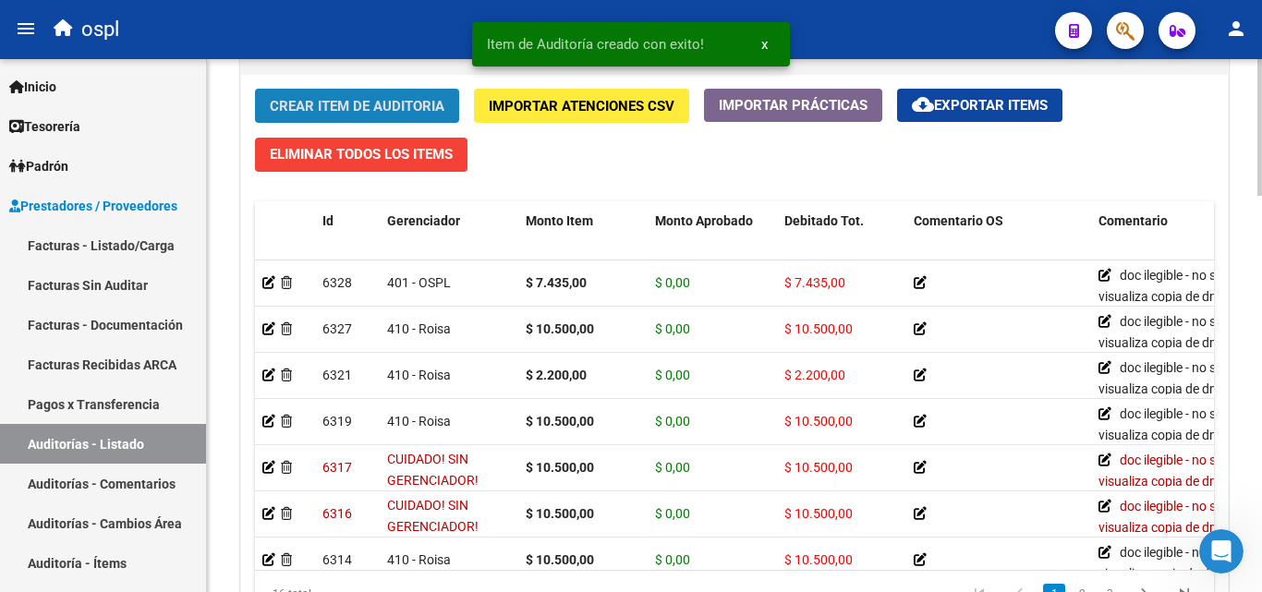
click at [336, 113] on span "Crear Item de Auditoria" at bounding box center [357, 106] width 175 height 17
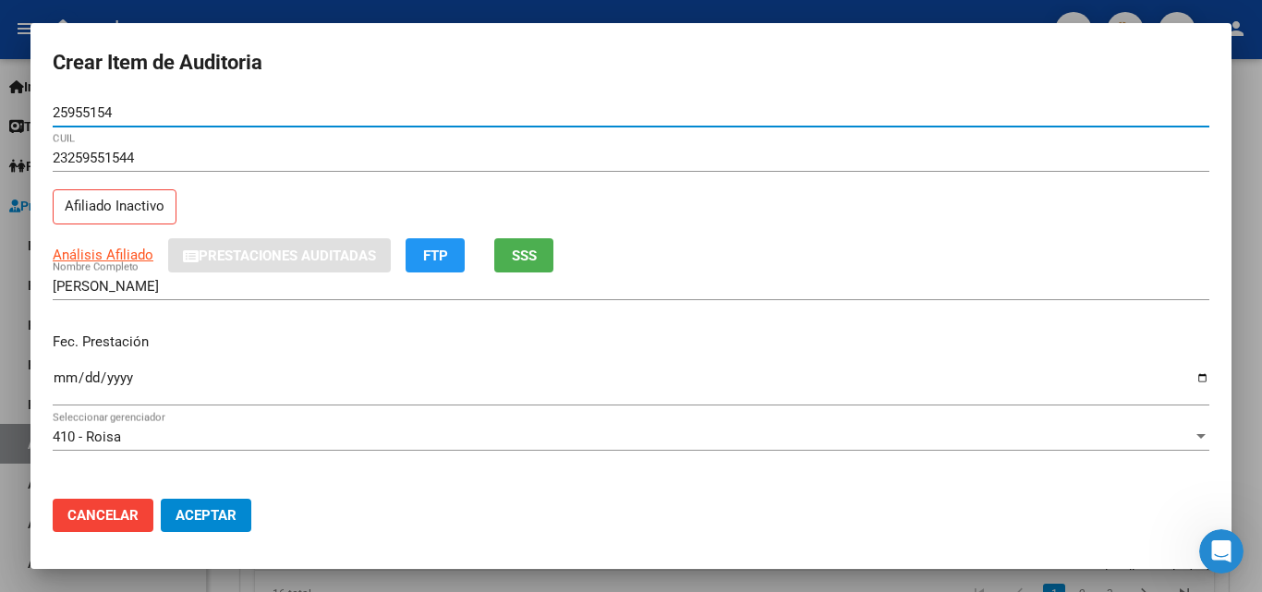
drag, startPoint x: 79, startPoint y: 382, endPoint x: 58, endPoint y: 372, distance: 23.6
click at [73, 379] on input "Ingresar la fecha" at bounding box center [631, 385] width 1157 height 30
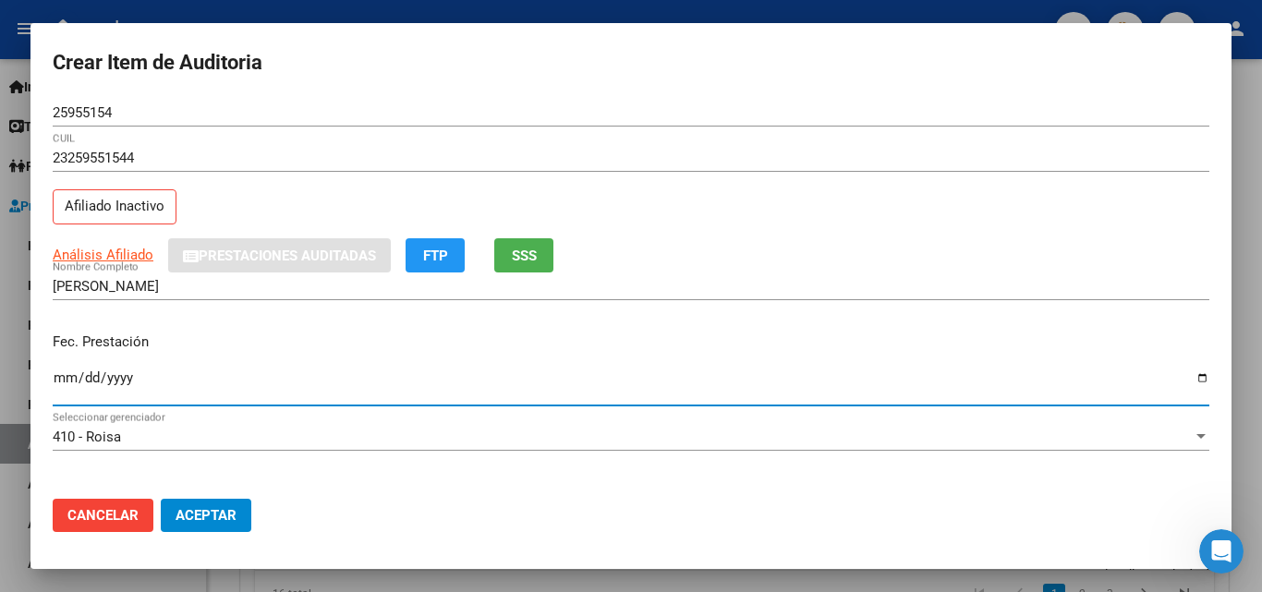
click at [58, 372] on input "Ingresar la fecha" at bounding box center [631, 385] width 1157 height 30
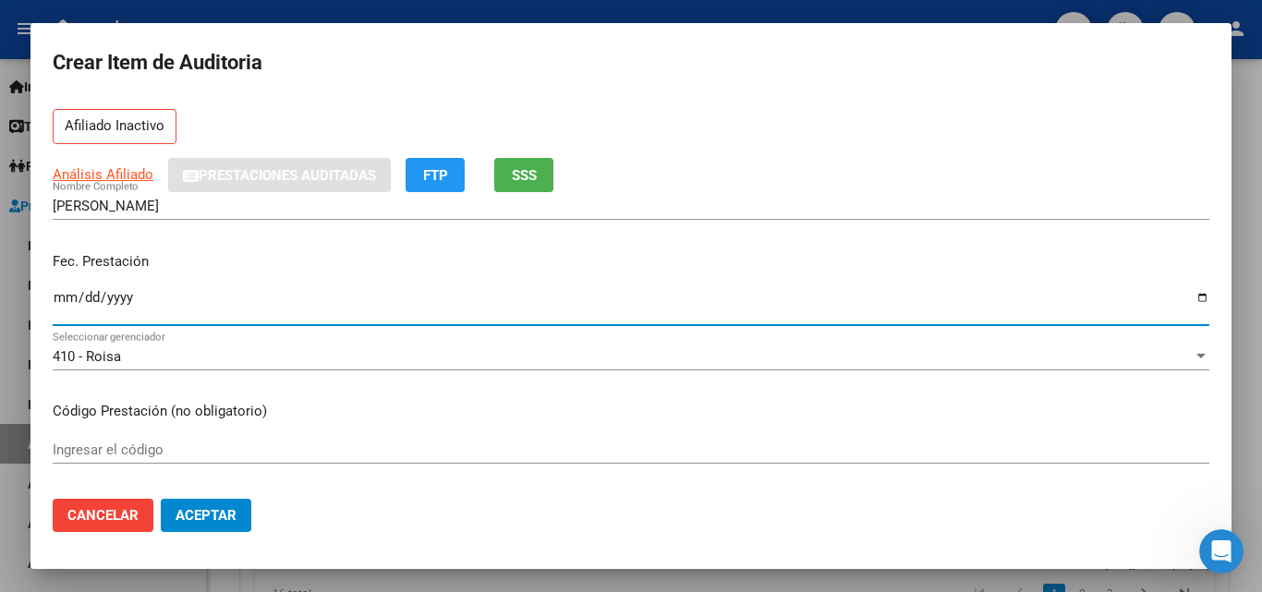
scroll to position [185, 0]
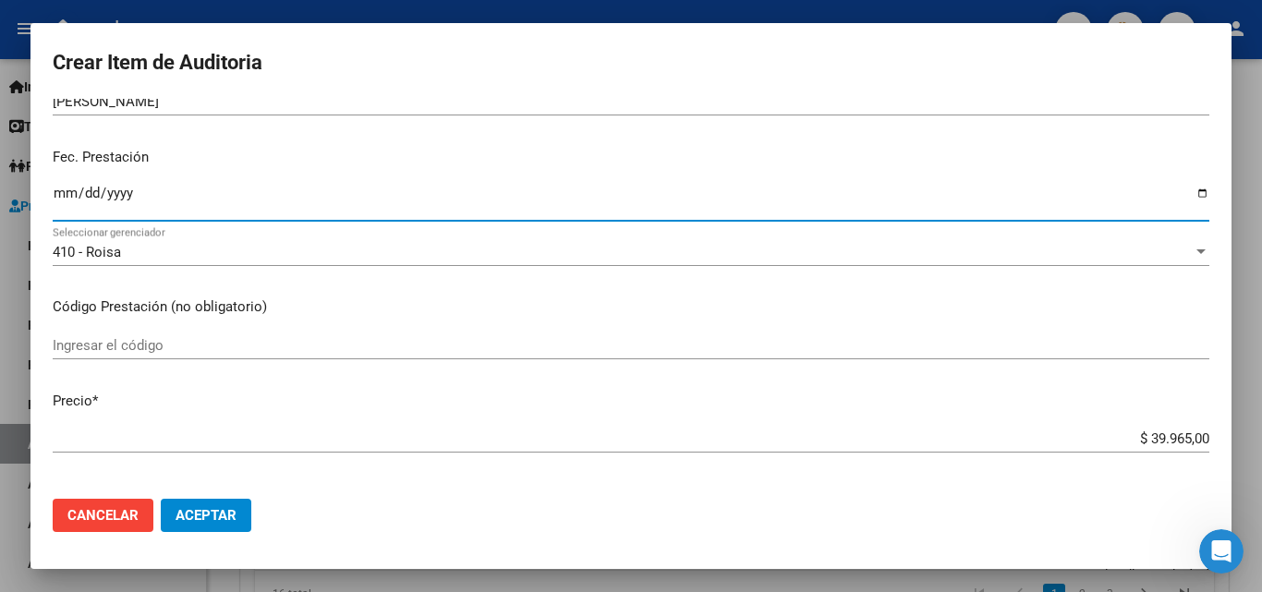
drag, startPoint x: 1120, startPoint y: 442, endPoint x: 1261, endPoint y: 439, distance: 141.4
click at [1261, 439] on div "Crear Item de Auditoria 25955154 Nro Documento 23259551544 CUIL Afiliado Inacti…" at bounding box center [631, 296] width 1262 height 592
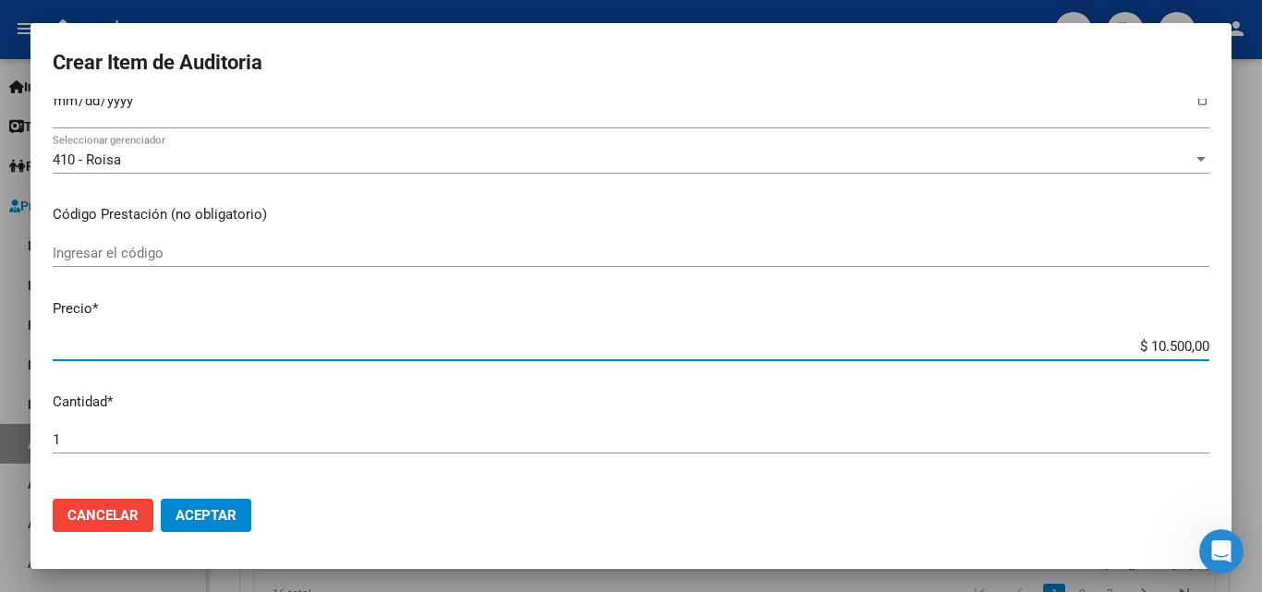
scroll to position [462, 0]
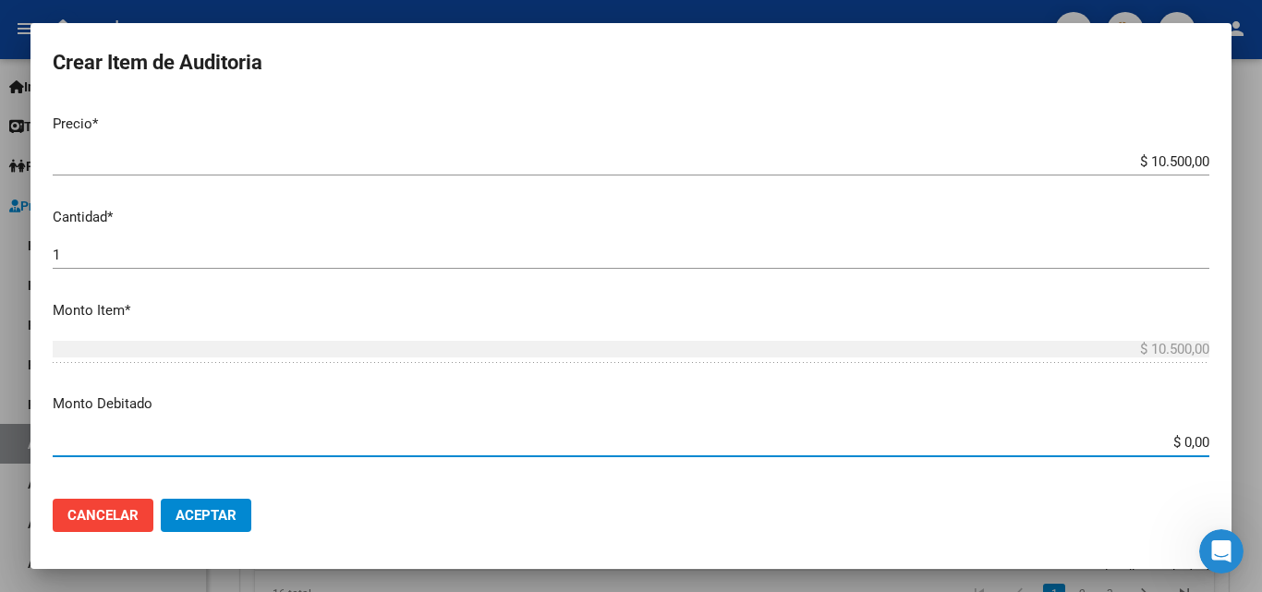
drag, startPoint x: 1154, startPoint y: 450, endPoint x: 1229, endPoint y: 398, distance: 91.7
click at [1254, 459] on div "Crear Item de Auditoria 25955154 Nro Documento 23259551544 CUIL Afiliado Inacti…" at bounding box center [631, 296] width 1262 height 592
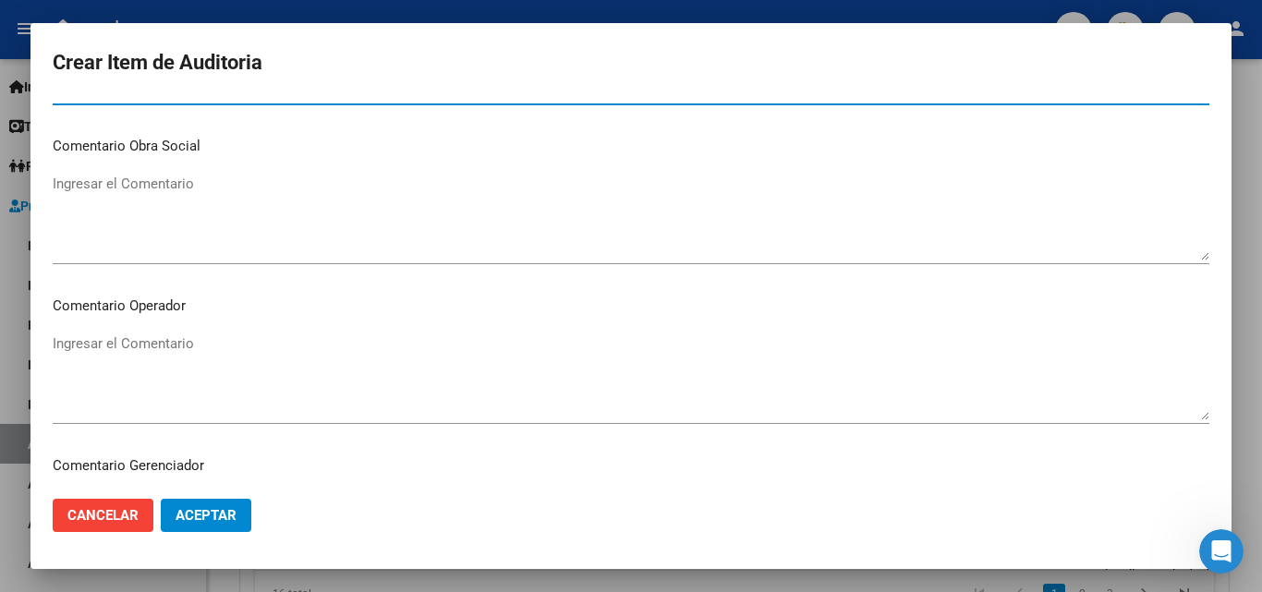
scroll to position [831, 0]
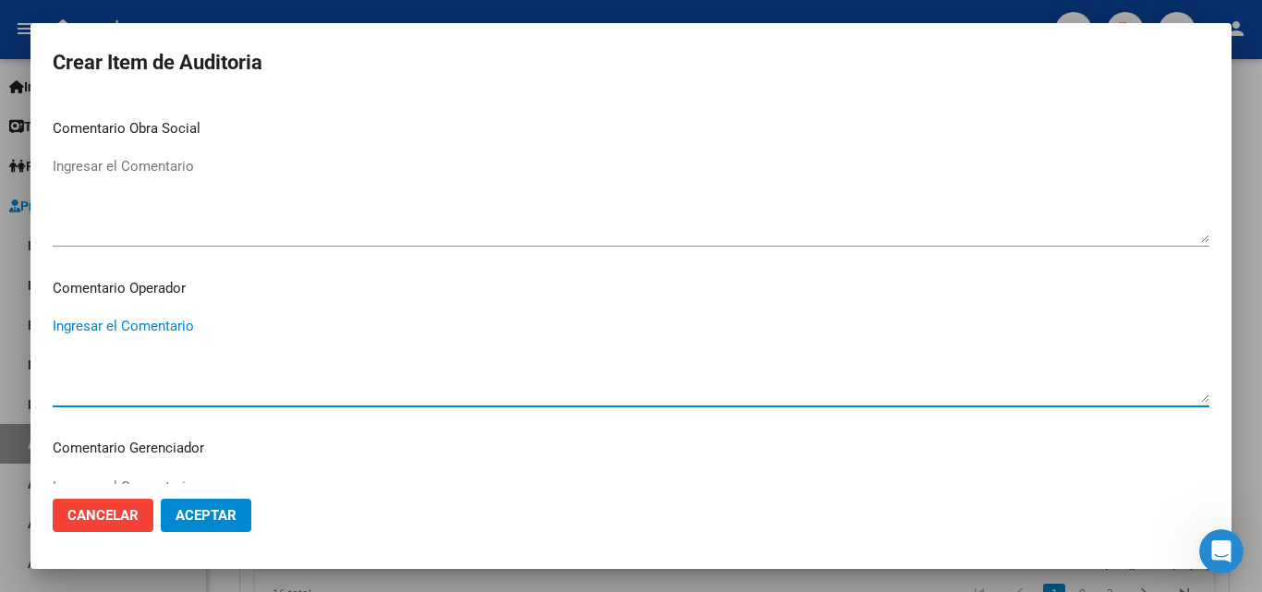
click at [518, 369] on textarea "Ingresar el Comentario" at bounding box center [631, 359] width 1157 height 87
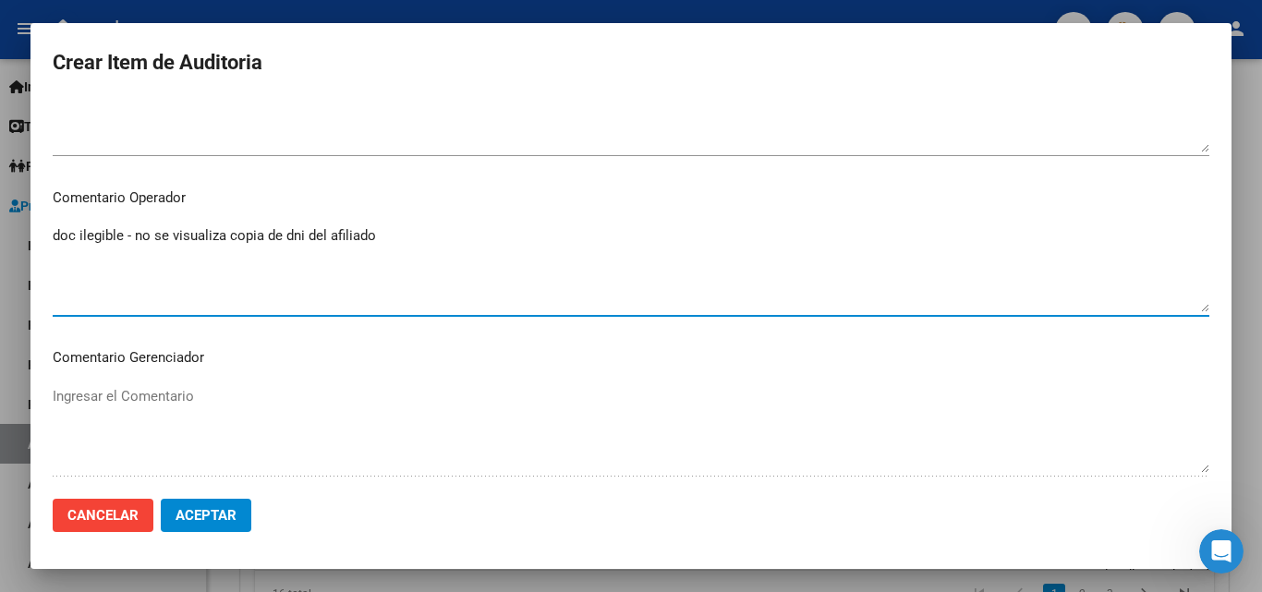
scroll to position [1201, 0]
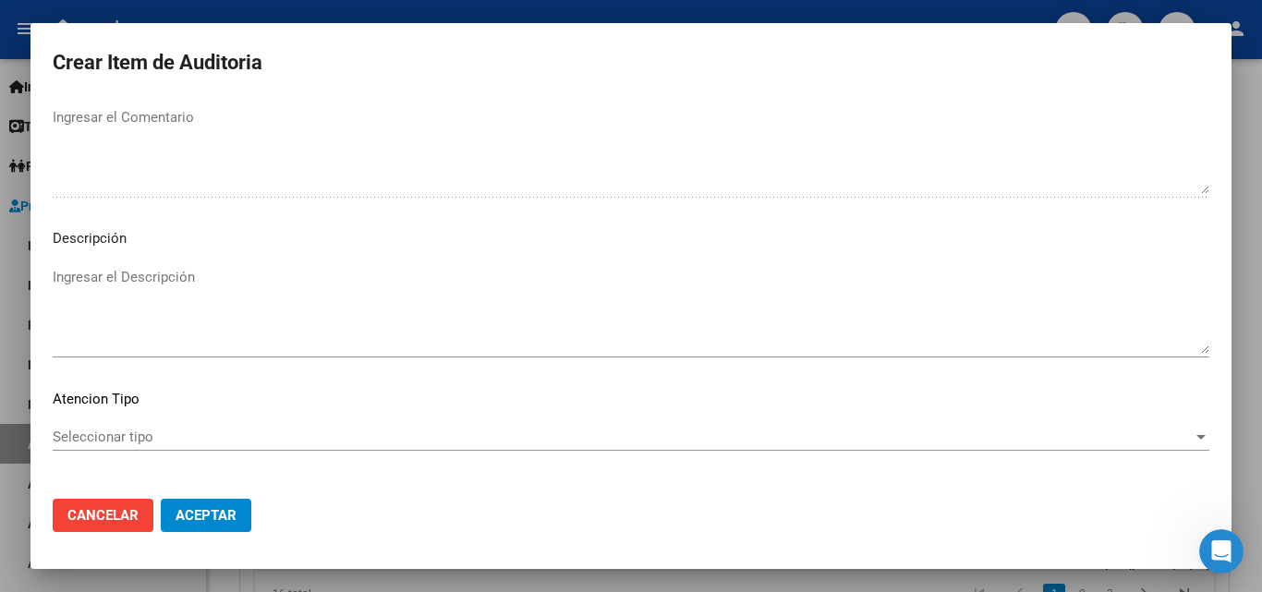
click at [152, 281] on textarea "Ingresar el Descripción" at bounding box center [631, 310] width 1157 height 87
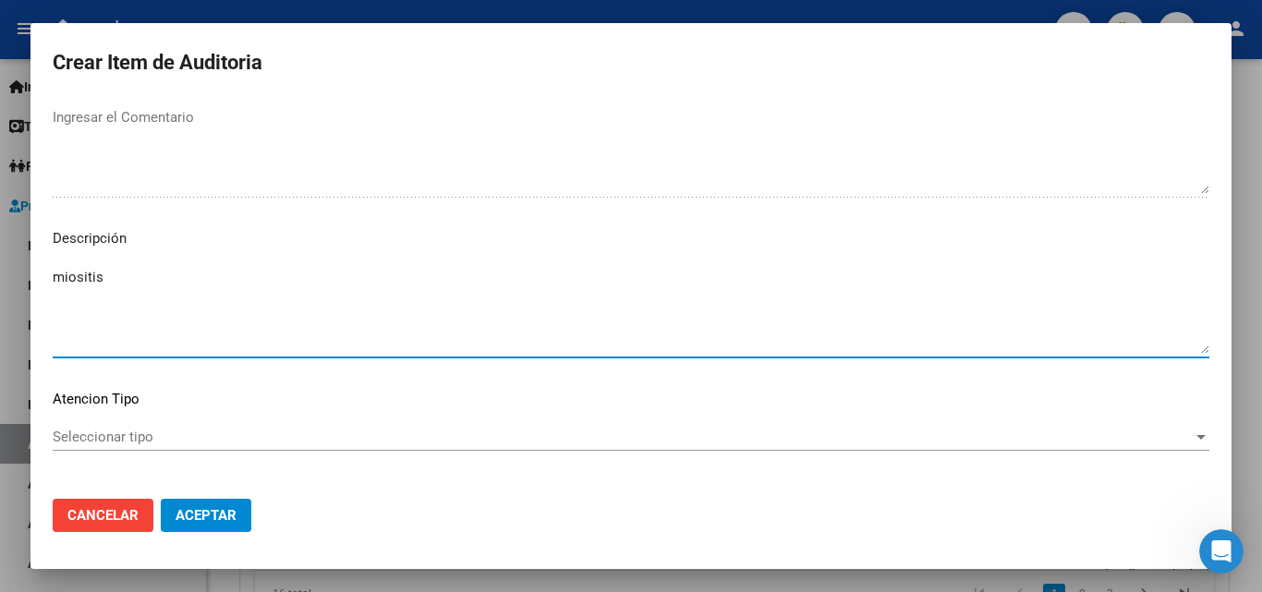
scroll to position [1278, 0]
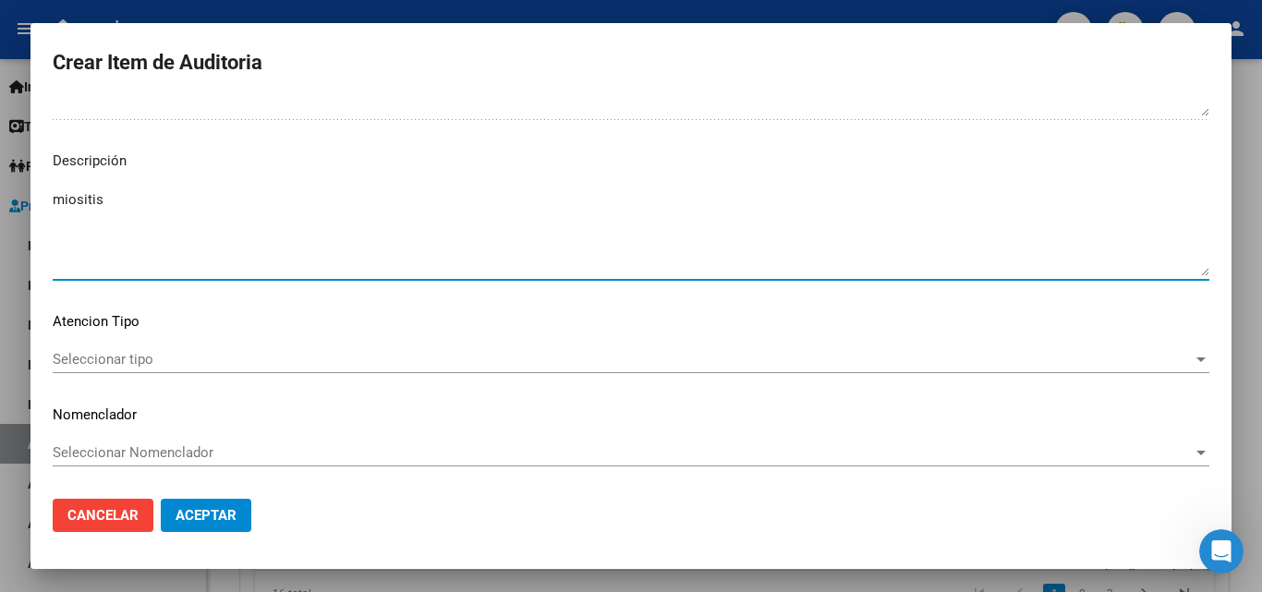
click at [225, 354] on span "Seleccionar tipo" at bounding box center [623, 359] width 1140 height 17
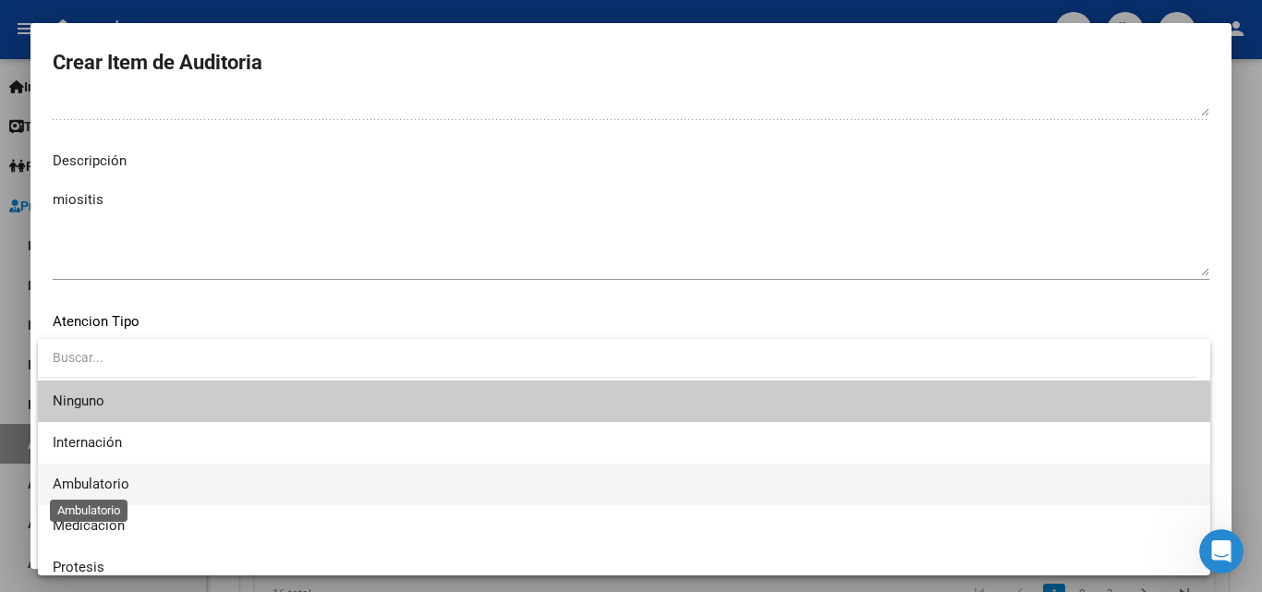
click at [117, 482] on span "Ambulatorio" at bounding box center [91, 484] width 77 height 17
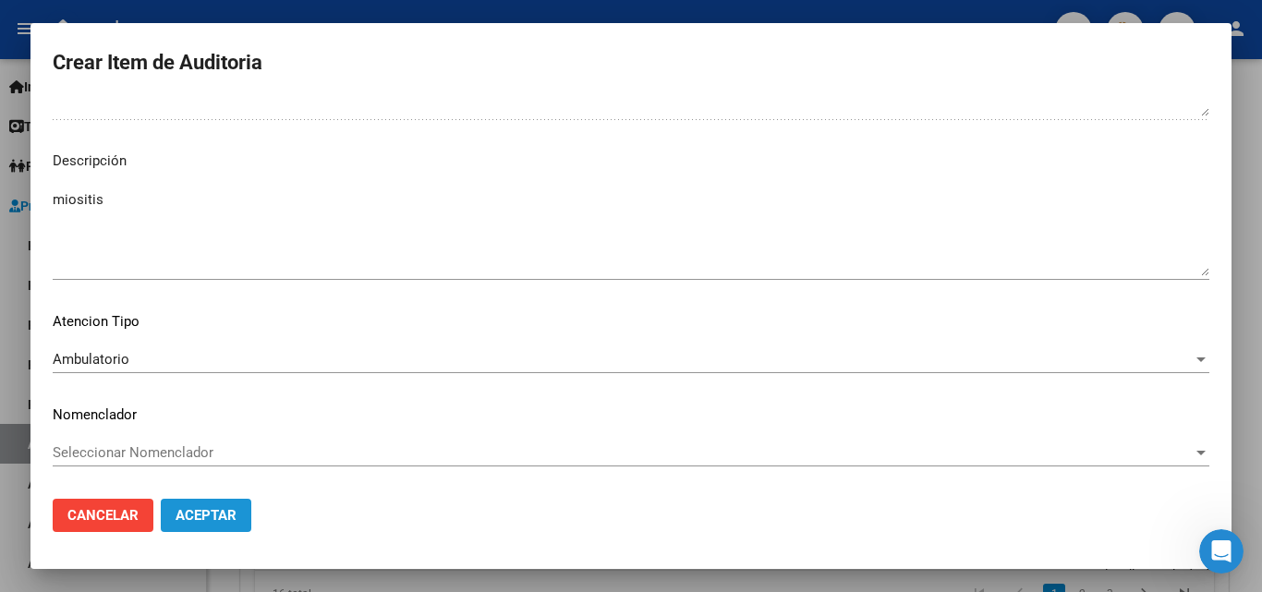
click at [211, 519] on span "Aceptar" at bounding box center [206, 515] width 61 height 17
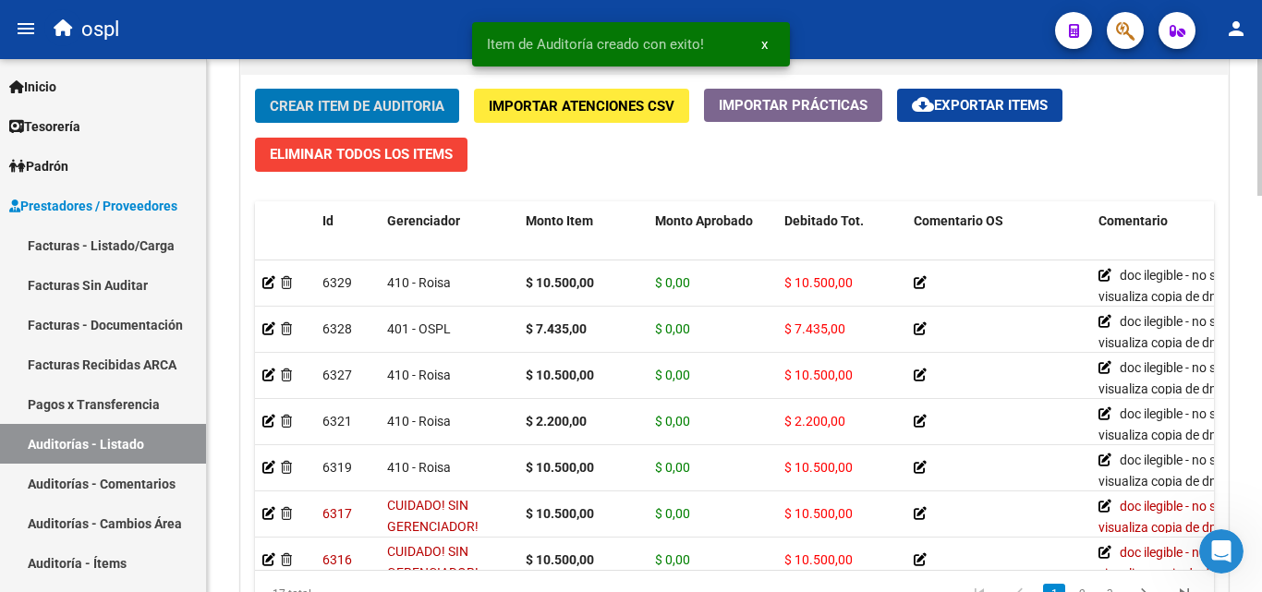
click at [350, 115] on button "Crear Item de Auditoria" at bounding box center [357, 106] width 204 height 34
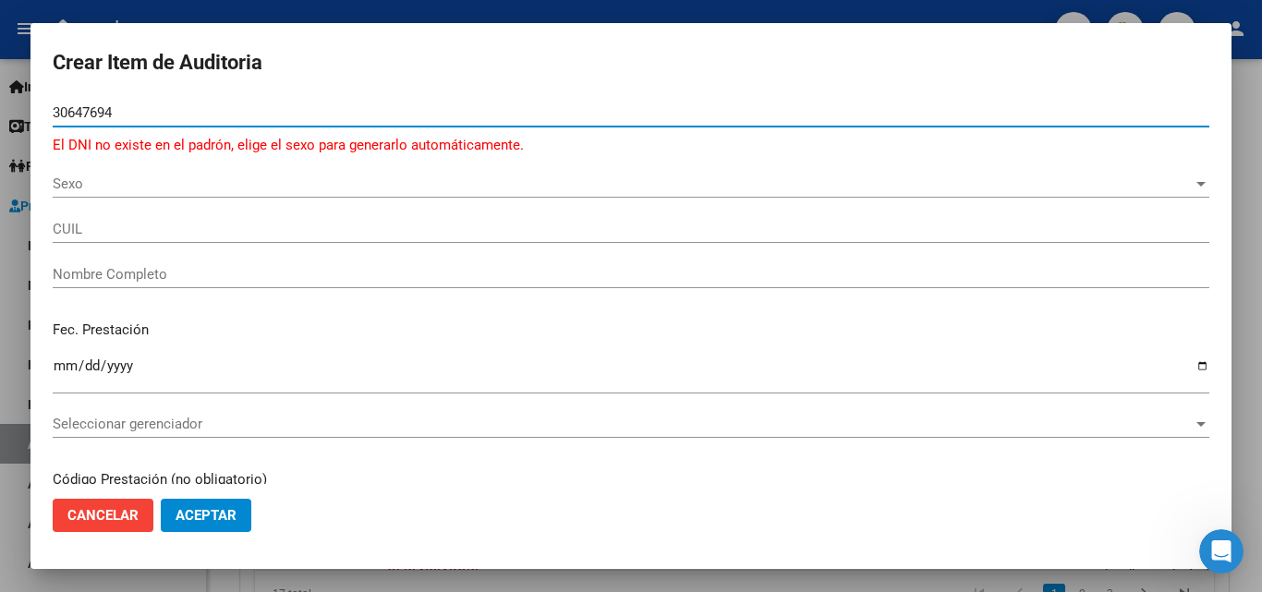
click at [76, 178] on span "Sexo" at bounding box center [623, 184] width 1140 height 17
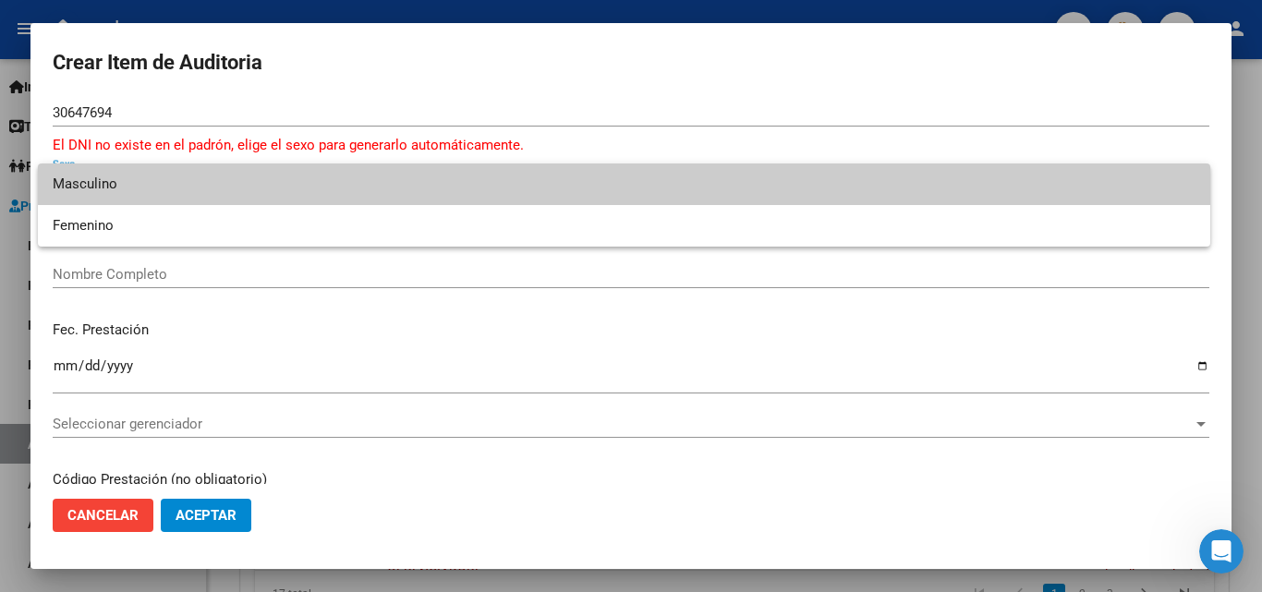
click at [93, 190] on span "Masculino" at bounding box center [624, 185] width 1143 height 42
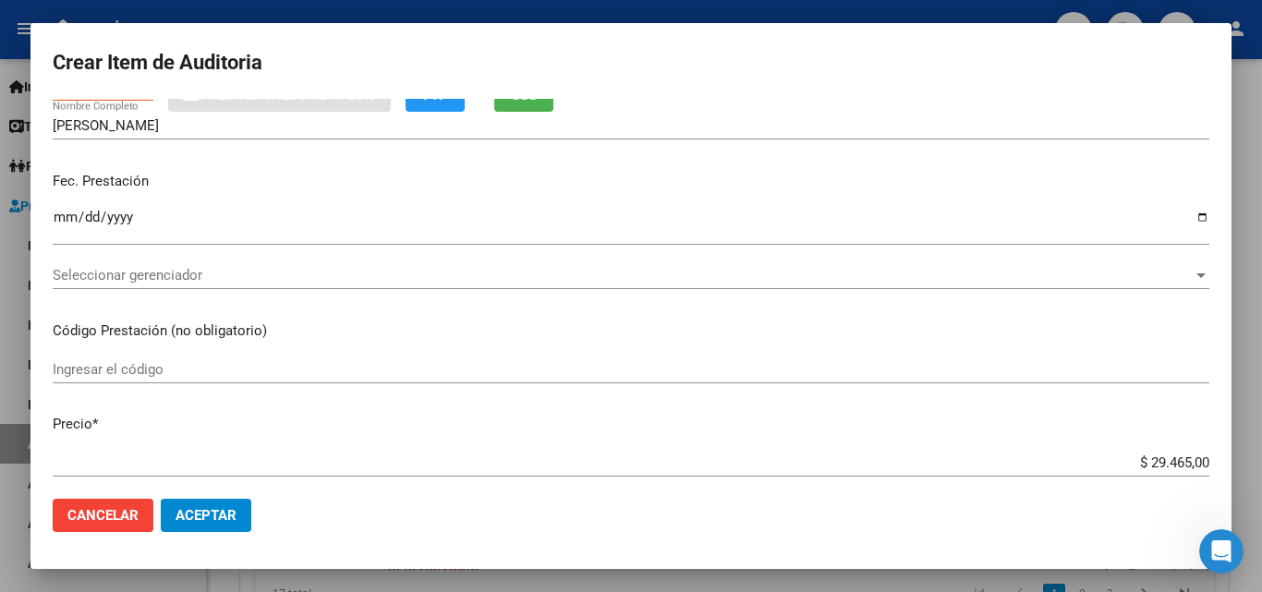
scroll to position [185, 0]
click at [55, 209] on input "Ingresar la fecha" at bounding box center [631, 223] width 1157 height 30
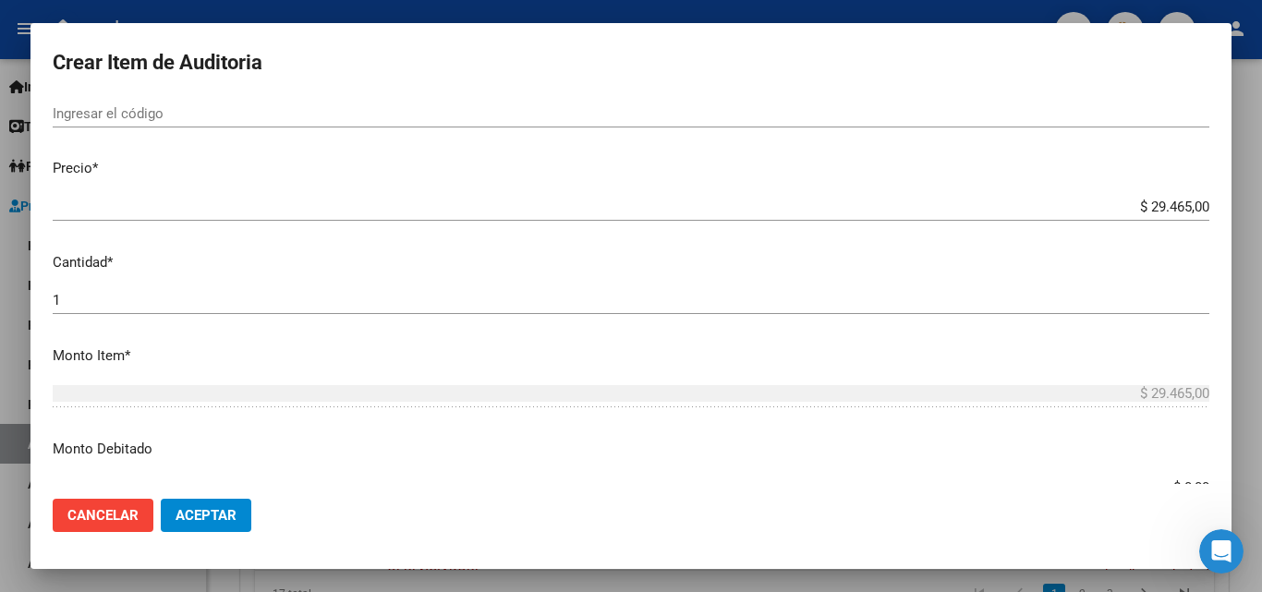
scroll to position [462, 0]
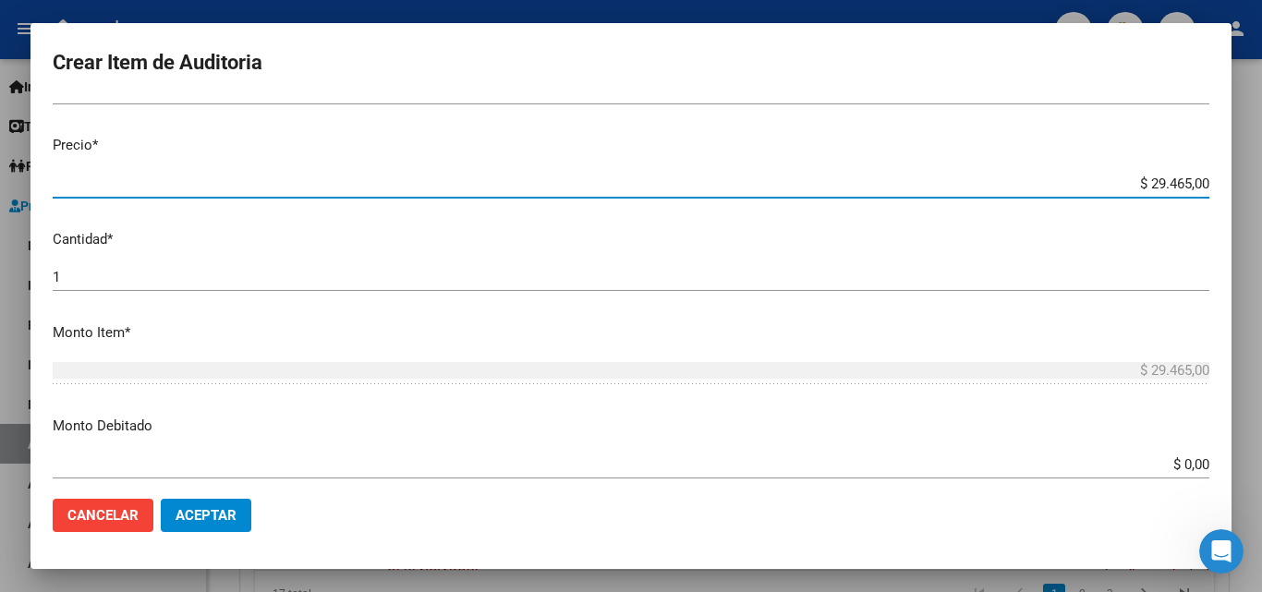
drag, startPoint x: 1121, startPoint y: 188, endPoint x: 1144, endPoint y: 134, distance: 58.8
click at [1181, 182] on input "$ 29.465,00" at bounding box center [631, 184] width 1157 height 17
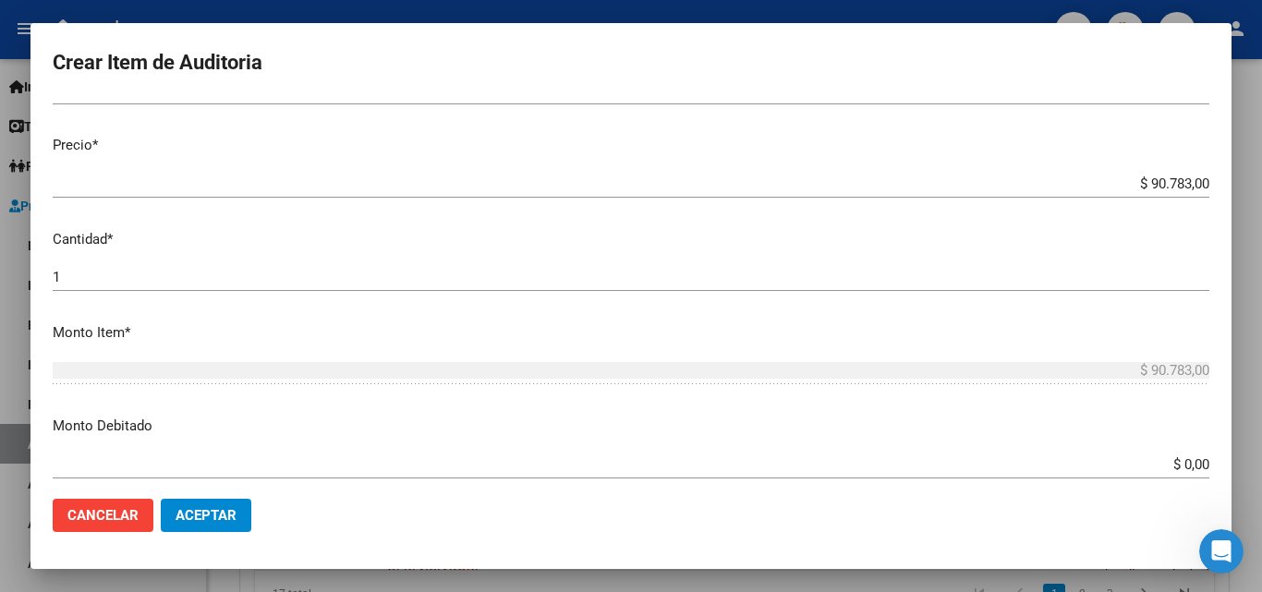
click at [1200, 189] on app-form-text-field "Precio * $ 90.783,00 Ingresar el precio" at bounding box center [638, 163] width 1171 height 57
click at [1193, 181] on input "$ 90.783,00" at bounding box center [631, 184] width 1157 height 17
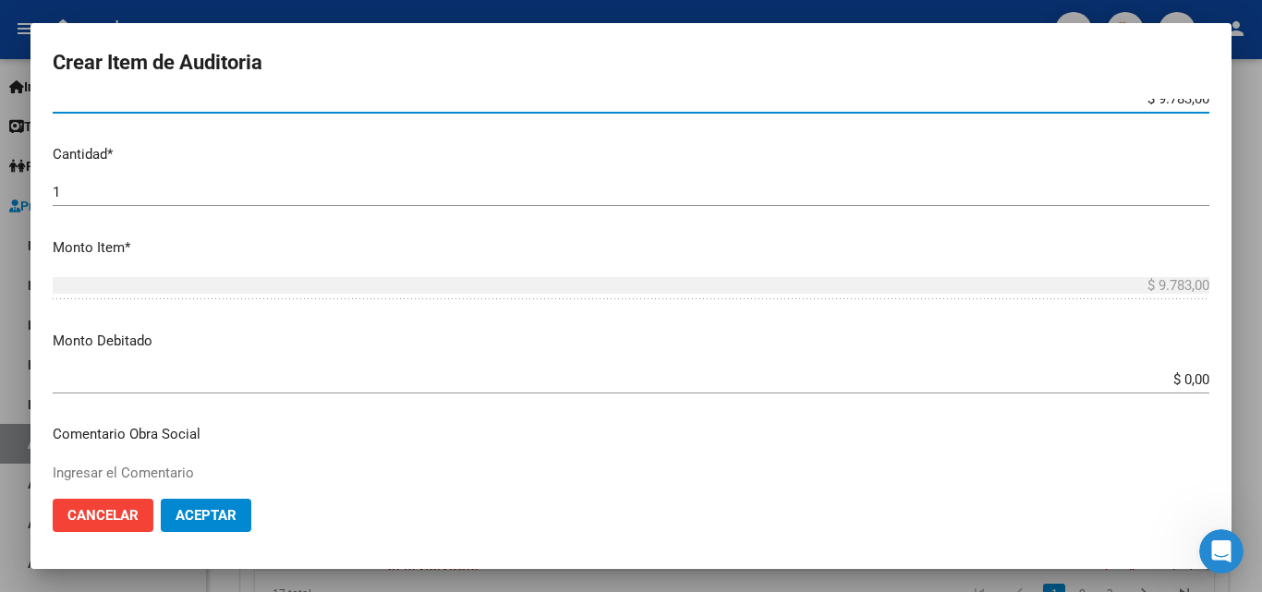
scroll to position [647, 0]
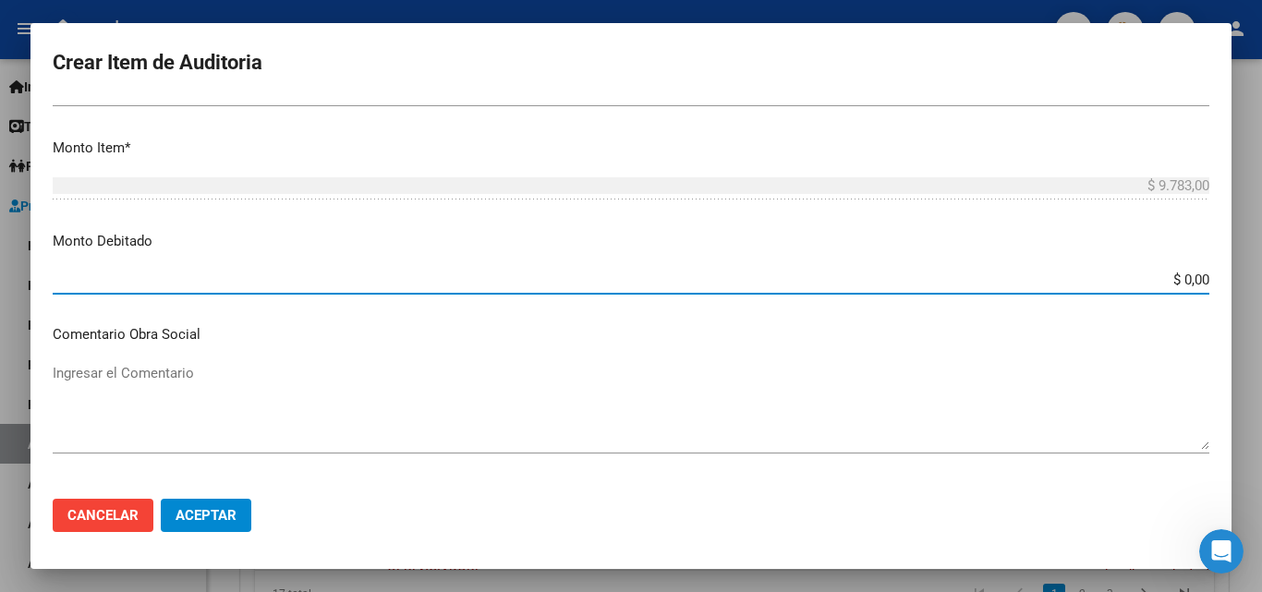
click at [1261, 279] on div "Crear Item de Auditoria 30647694 Nro Documento El DNI no existe en el padrón, e…" at bounding box center [631, 296] width 1262 height 592
drag, startPoint x: 1145, startPoint y: 278, endPoint x: 1212, endPoint y: 280, distance: 67.5
click at [1212, 280] on mat-dialog-content "30647694 Nro Documento El DNI no existe en el padrón, elige el sexo para genera…" at bounding box center [630, 291] width 1201 height 385
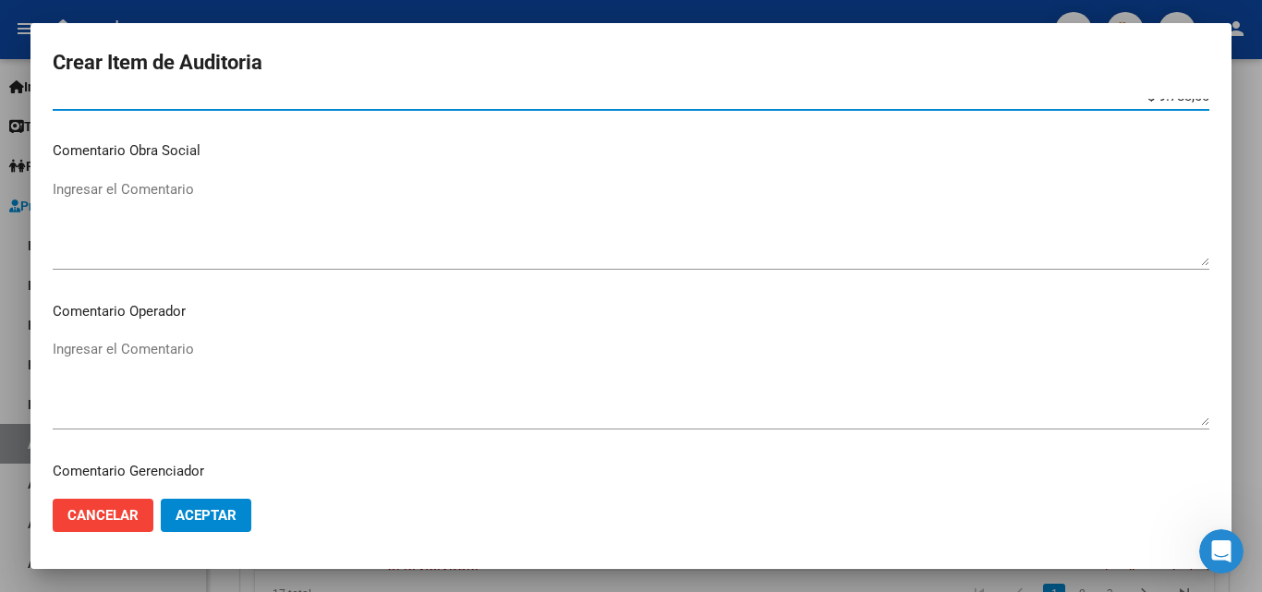
scroll to position [831, 0]
drag, startPoint x: 127, startPoint y: 367, endPoint x: 127, endPoint y: 330, distance: 37.0
click at [127, 354] on textarea "Ingresar el Comentario" at bounding box center [631, 381] width 1157 height 87
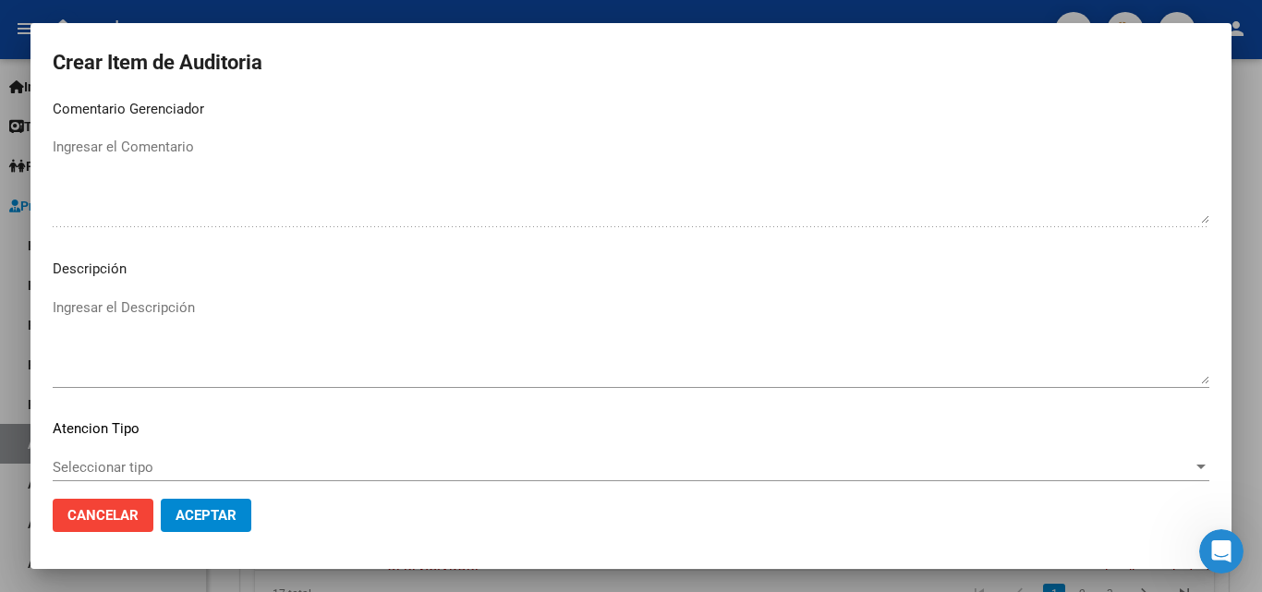
scroll to position [1201, 0]
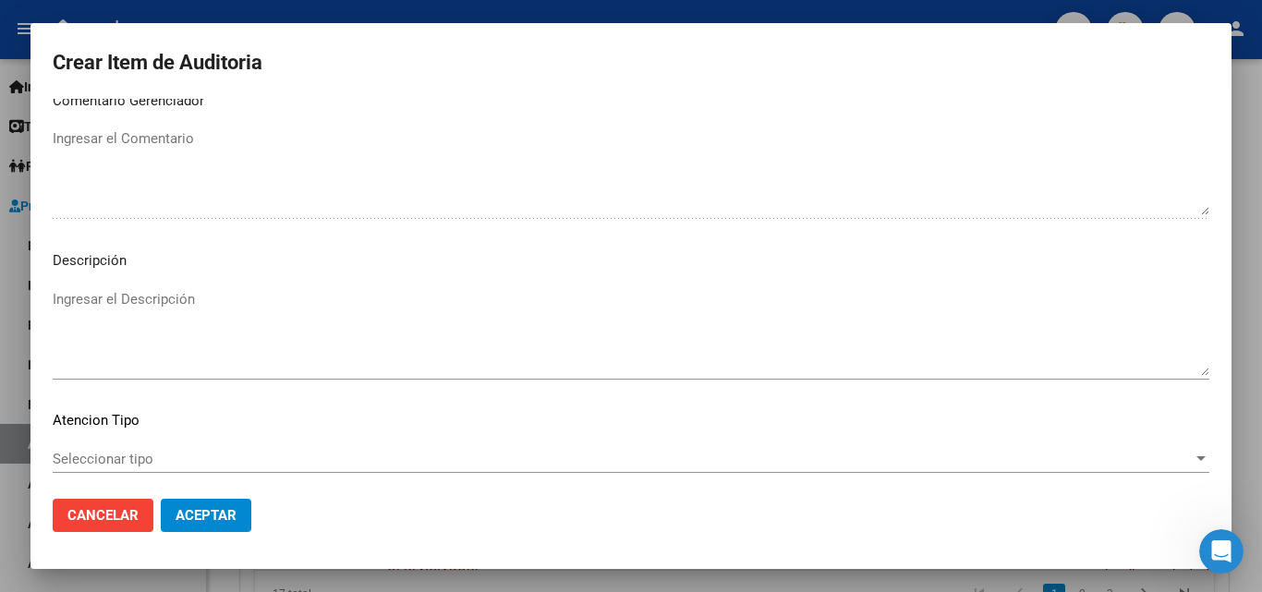
click at [156, 311] on textarea "Ingresar el Descripción" at bounding box center [631, 332] width 1157 height 87
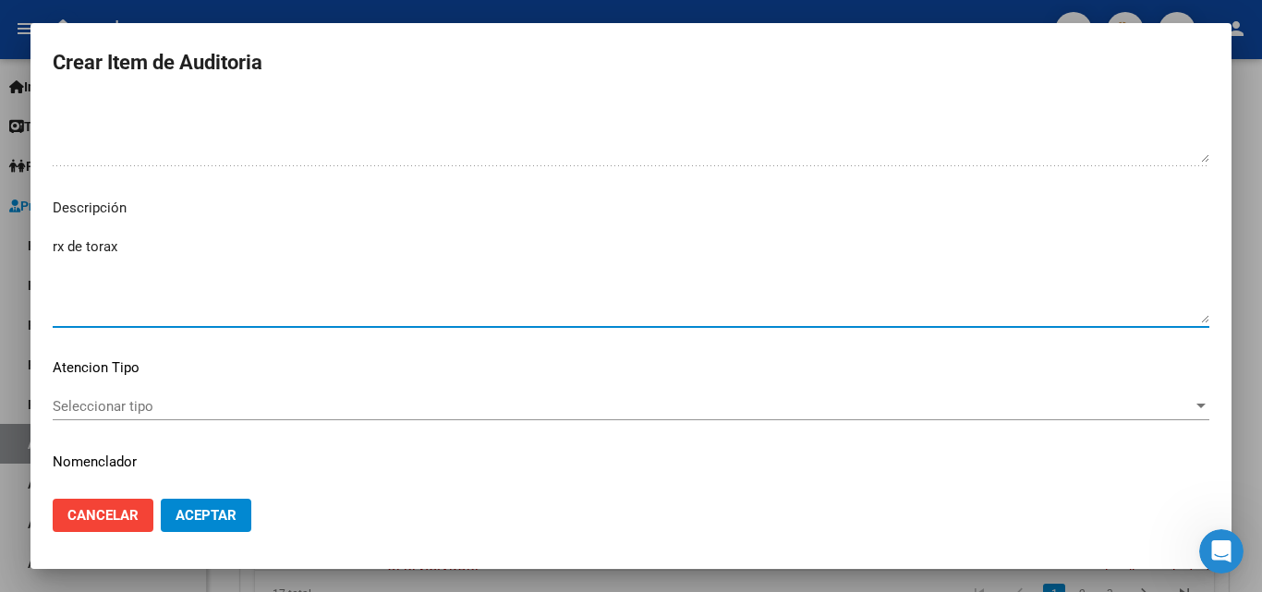
scroll to position [1301, 0]
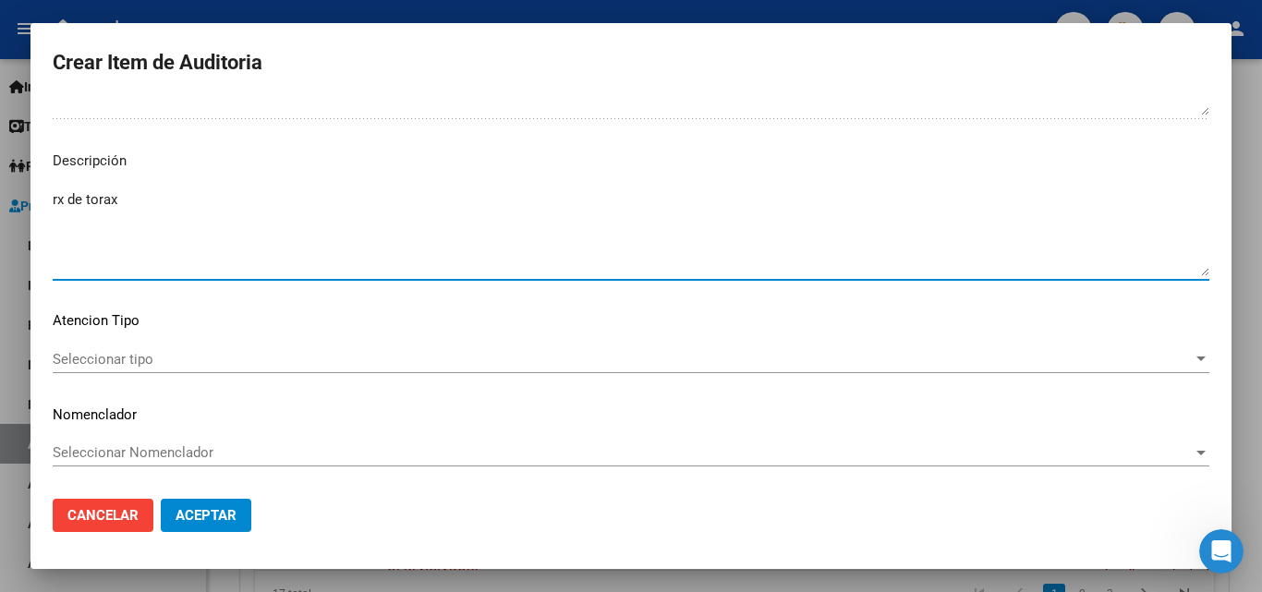
click at [136, 356] on span "Seleccionar tipo" at bounding box center [623, 359] width 1140 height 17
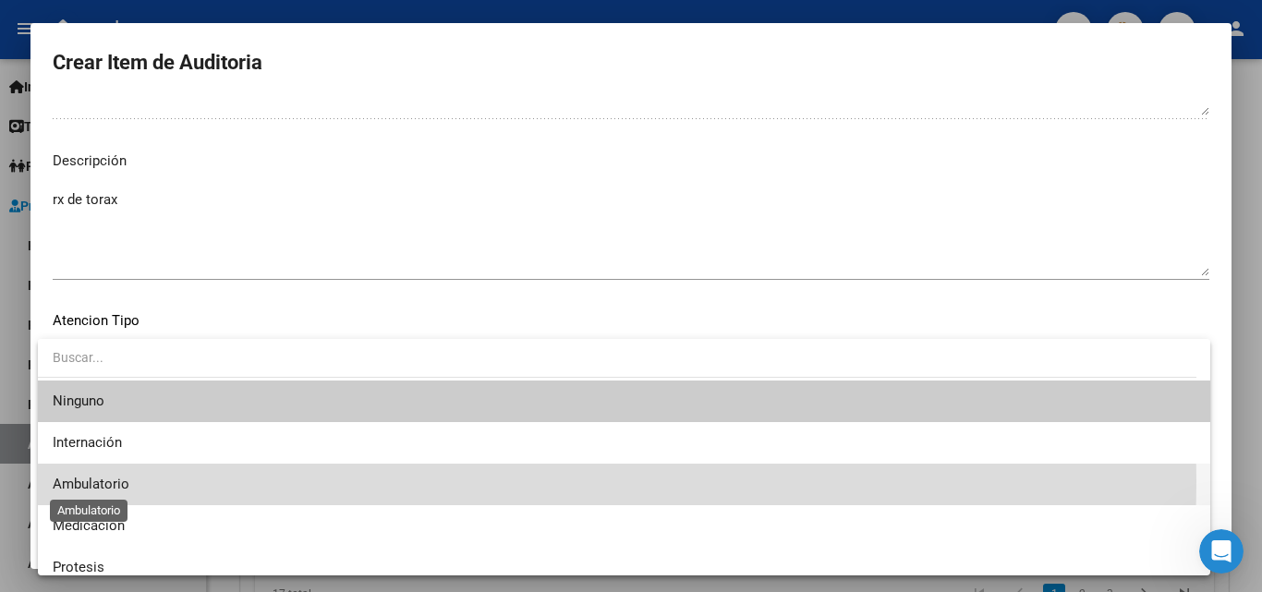
click at [80, 481] on span "Ambulatorio" at bounding box center [91, 484] width 77 height 17
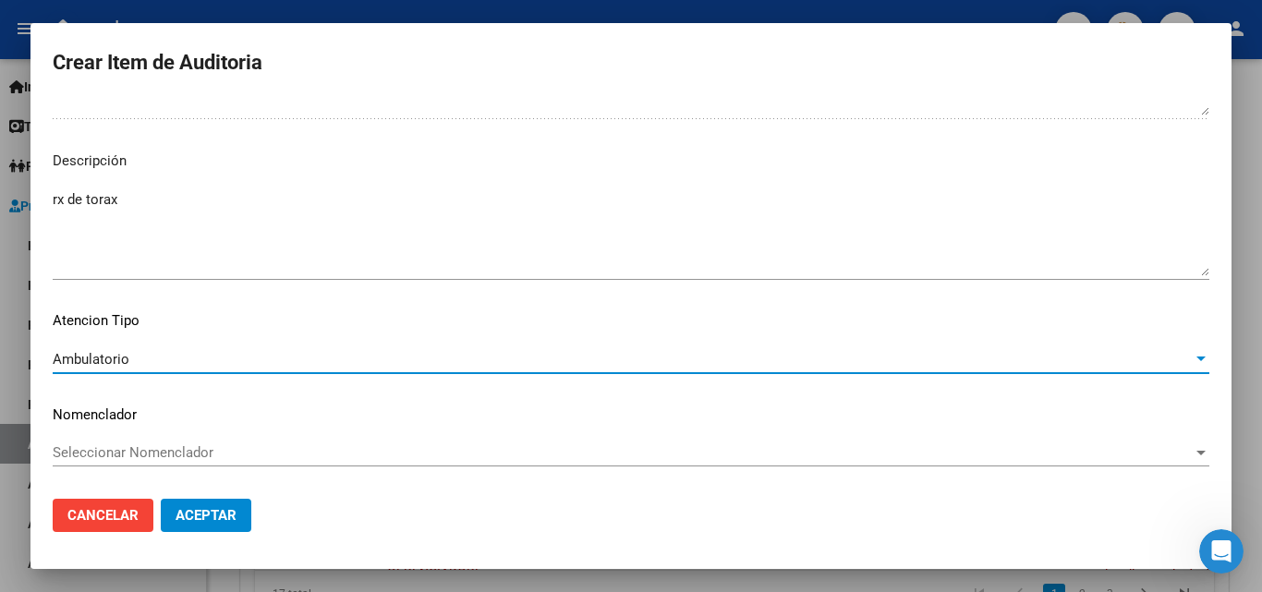
click at [211, 512] on span "Aceptar" at bounding box center [206, 515] width 61 height 17
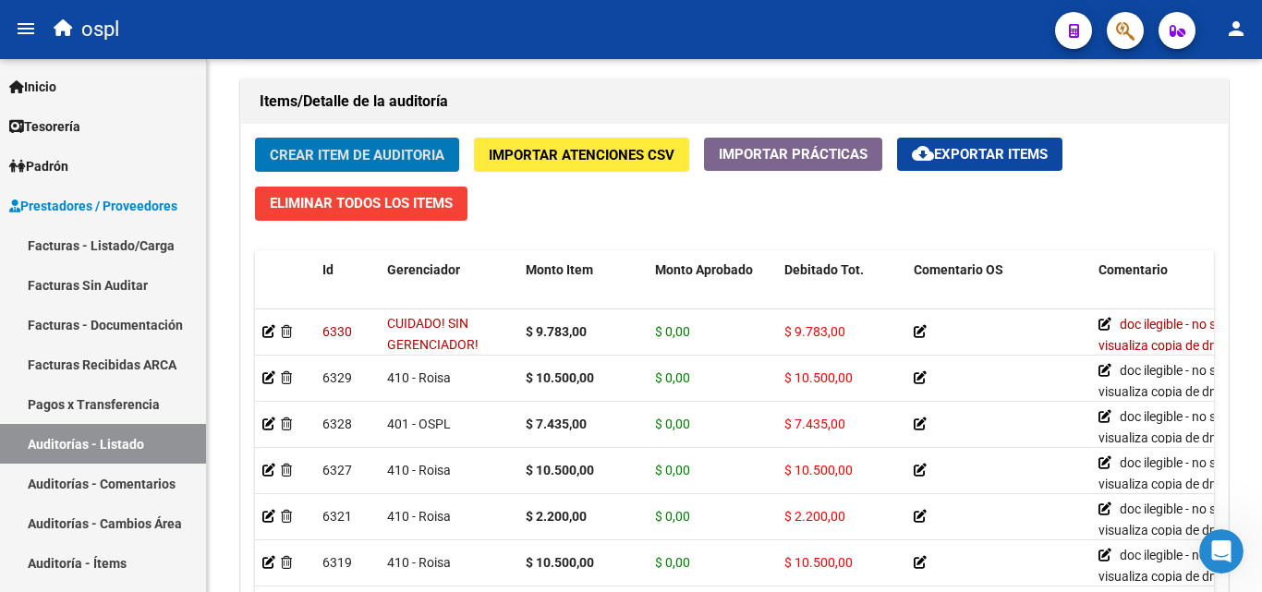
scroll to position [1272, 0]
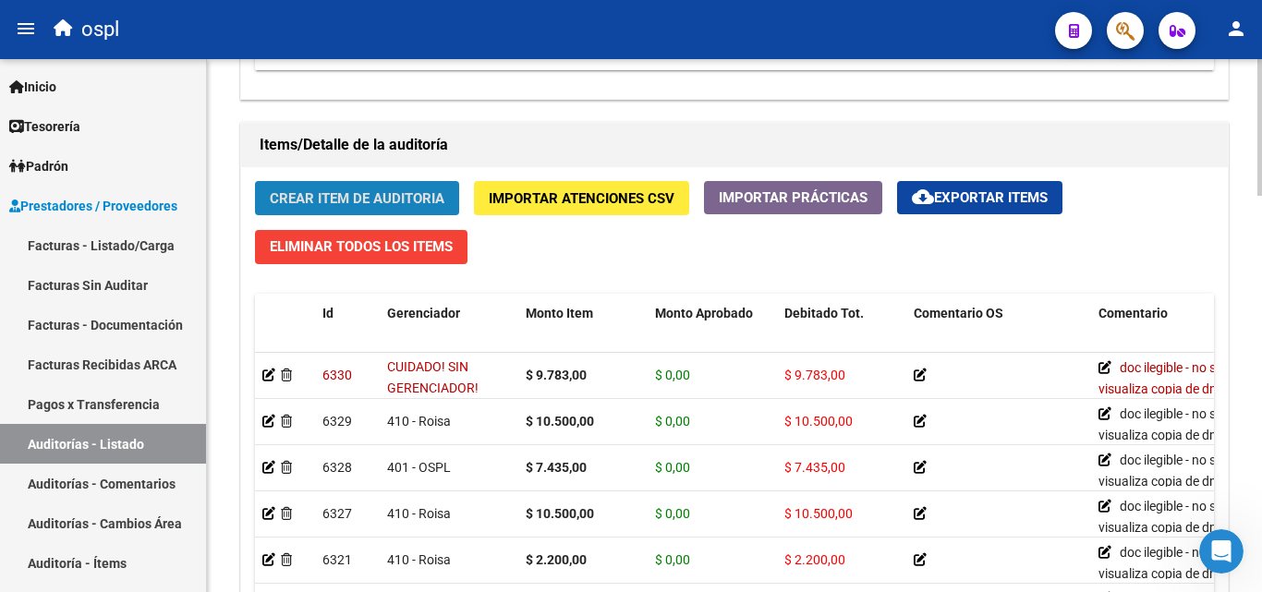
click at [354, 203] on span "Crear Item de Auditoria" at bounding box center [357, 198] width 175 height 17
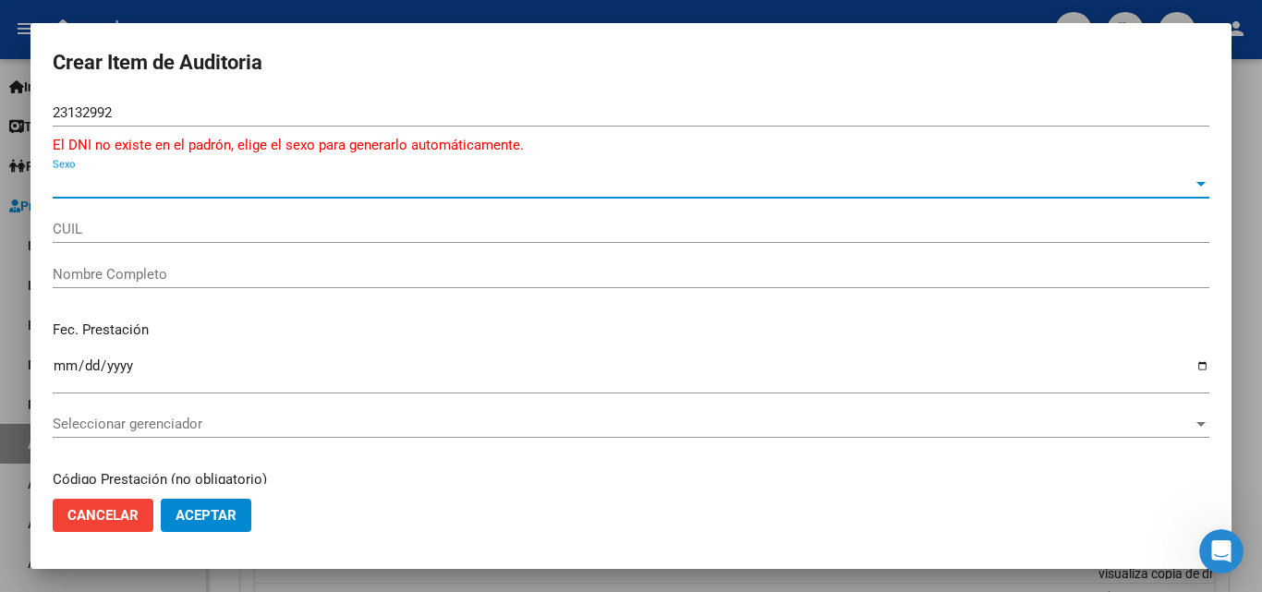
click at [177, 176] on span "Sexo" at bounding box center [623, 184] width 1140 height 17
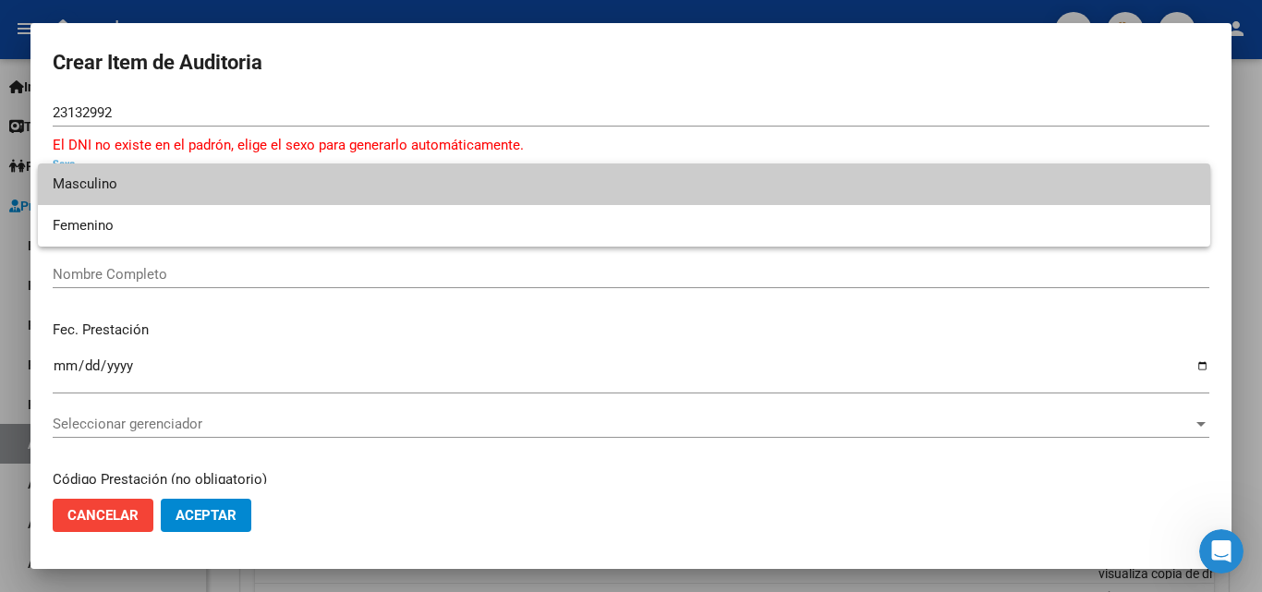
click at [115, 180] on span "Masculino" at bounding box center [624, 185] width 1143 height 42
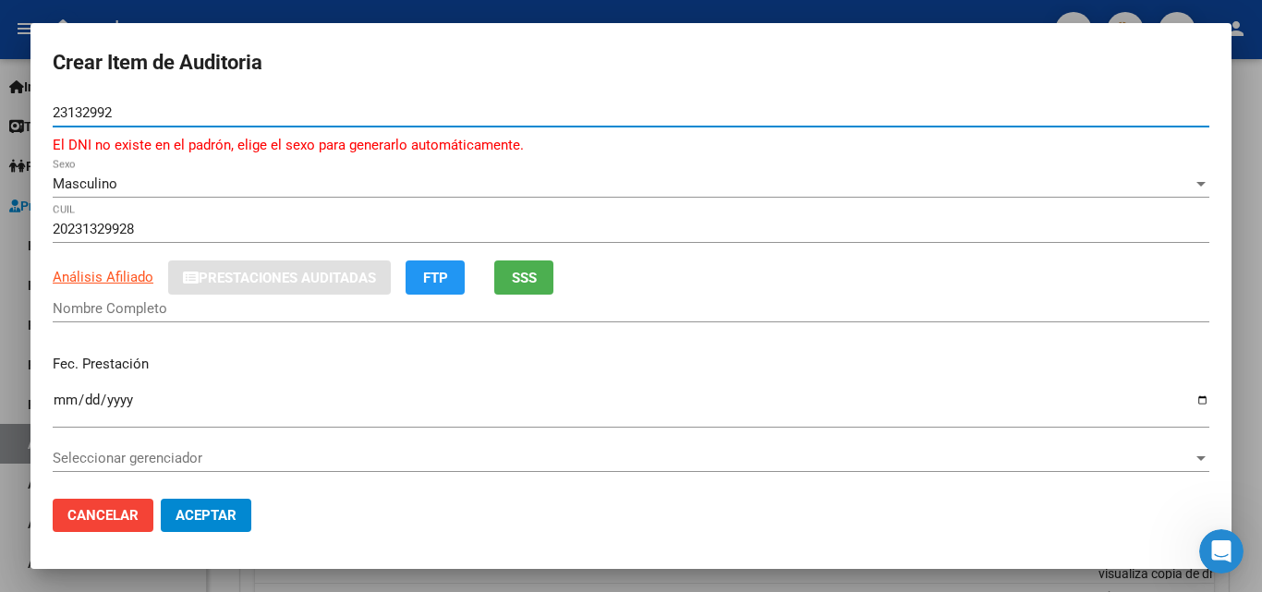
click at [67, 108] on input "23132992" at bounding box center [631, 112] width 1157 height 17
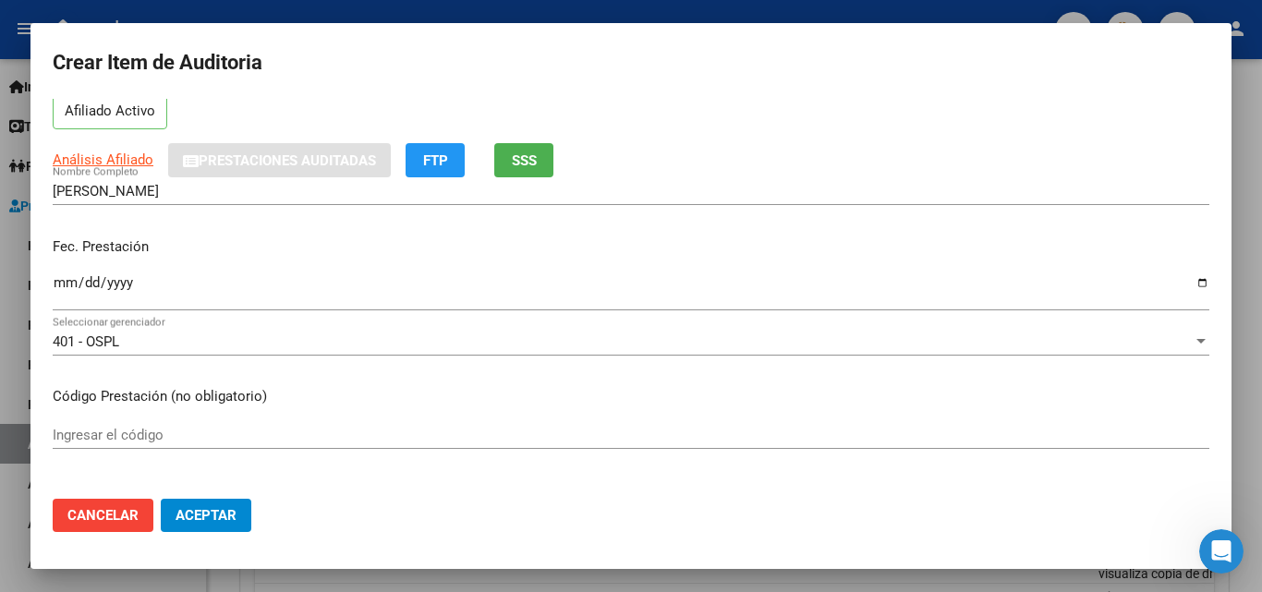
scroll to position [185, 0]
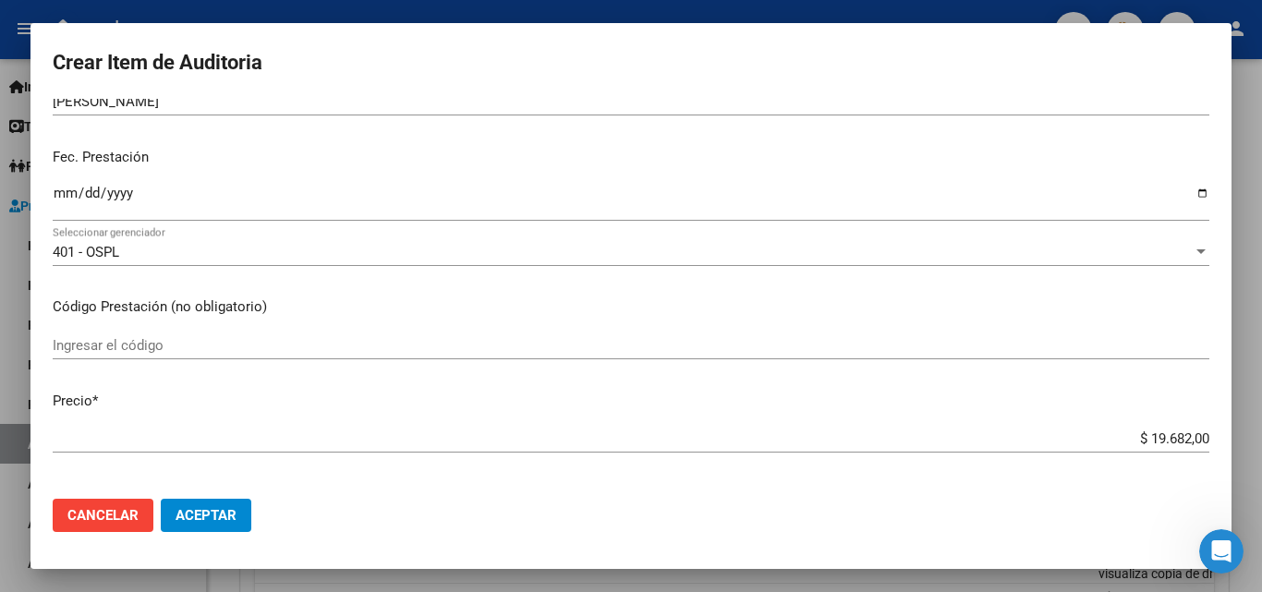
click at [64, 197] on input "Ingresar la fecha" at bounding box center [631, 201] width 1157 height 30
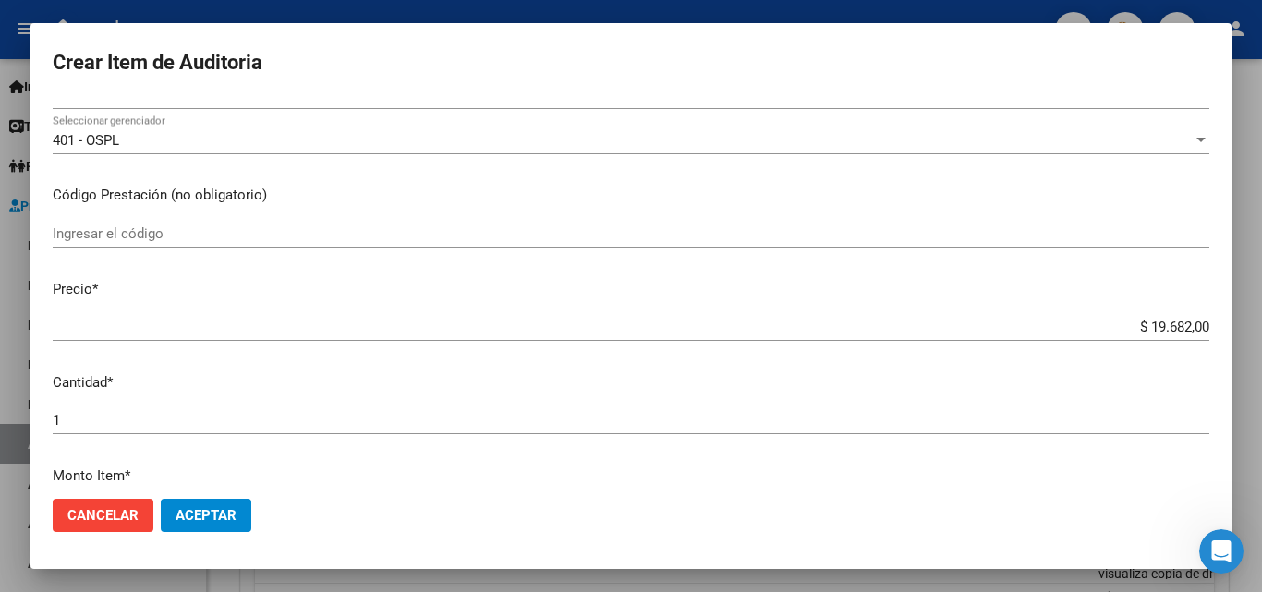
scroll to position [462, 0]
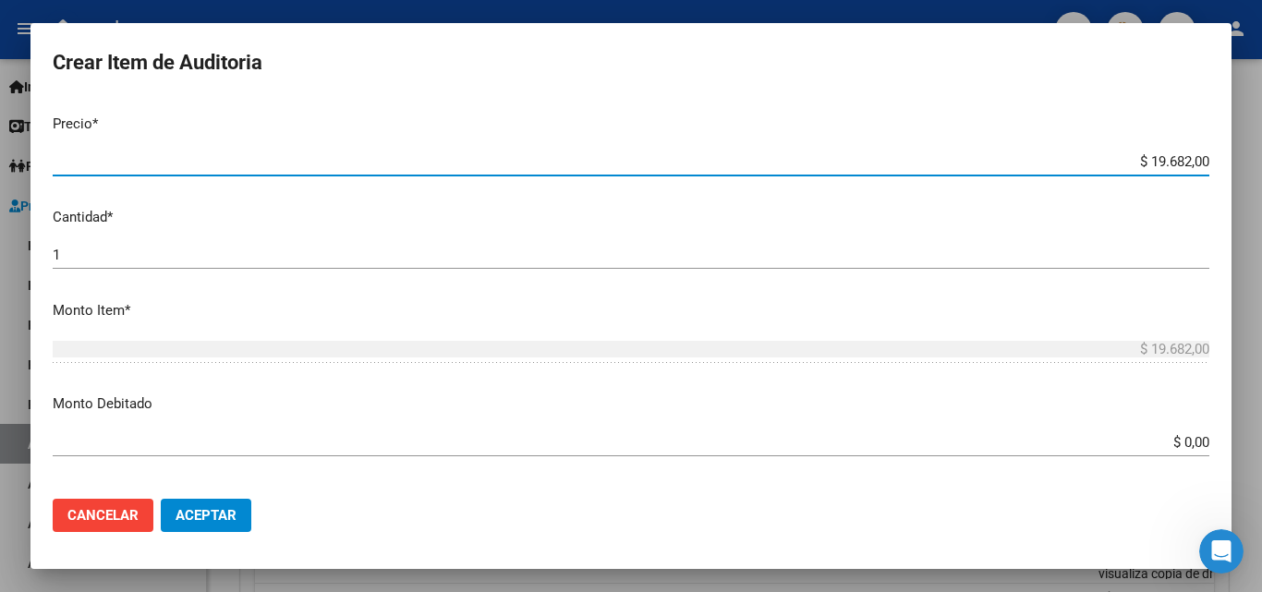
drag, startPoint x: 1113, startPoint y: 159, endPoint x: 1232, endPoint y: 173, distance: 120.0
click at [1233, 173] on div "Crear Item de Auditoria 26132992 Nro Documento 20261329922 CUIL Afiliado Activo…" at bounding box center [631, 296] width 1262 height 592
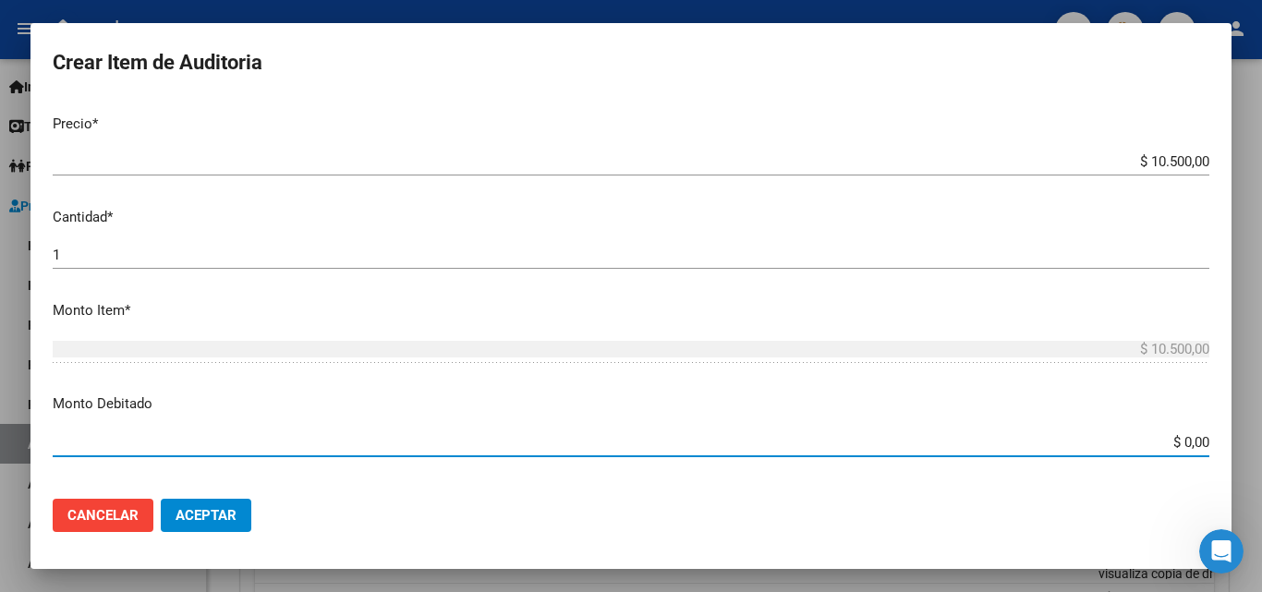
drag, startPoint x: 1185, startPoint y: 437, endPoint x: 1232, endPoint y: 442, distance: 47.3
click at [1232, 442] on div "Crear Item de Auditoria 26132992 Nro Documento 20261329922 CUIL Afiliado Activo…" at bounding box center [631, 296] width 1262 height 592
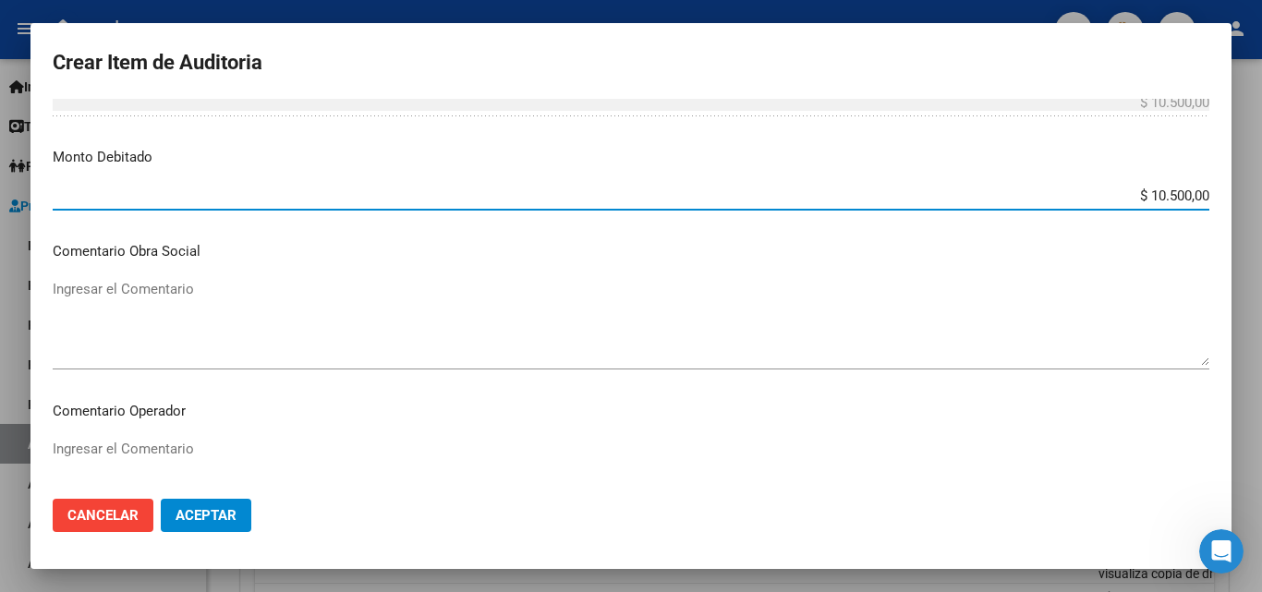
scroll to position [739, 0]
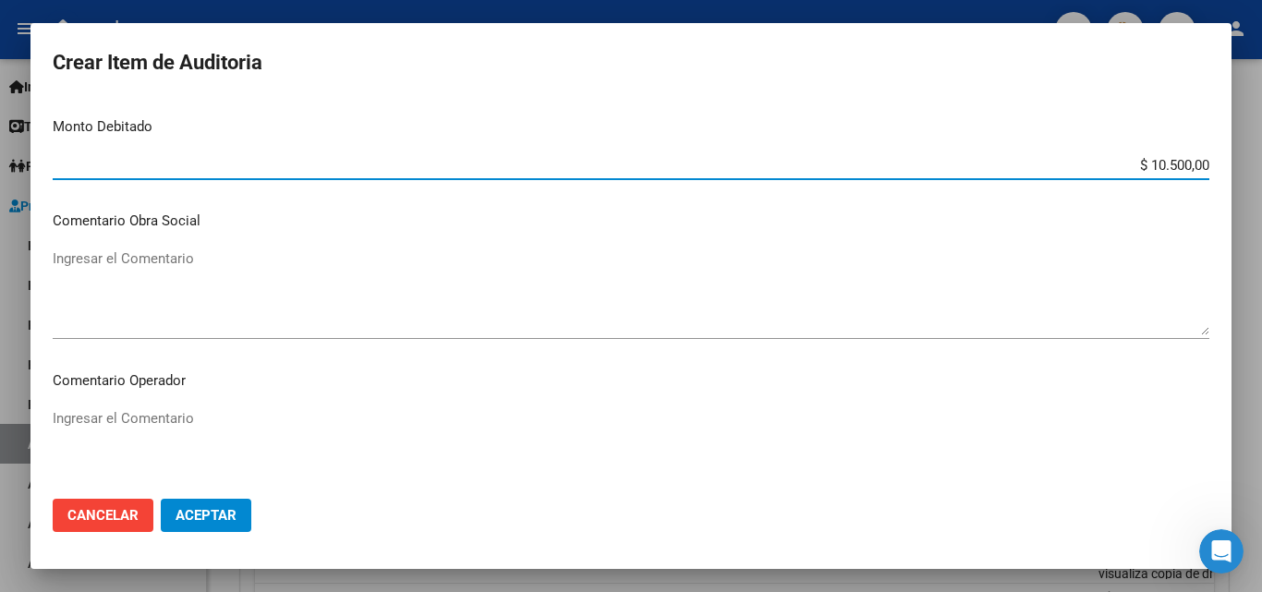
click at [199, 392] on mat-dialog-content "26132992 Nro Documento 20261329922 CUIL Afiliado Activo Análisis Afiliado Prest…" at bounding box center [630, 291] width 1201 height 385
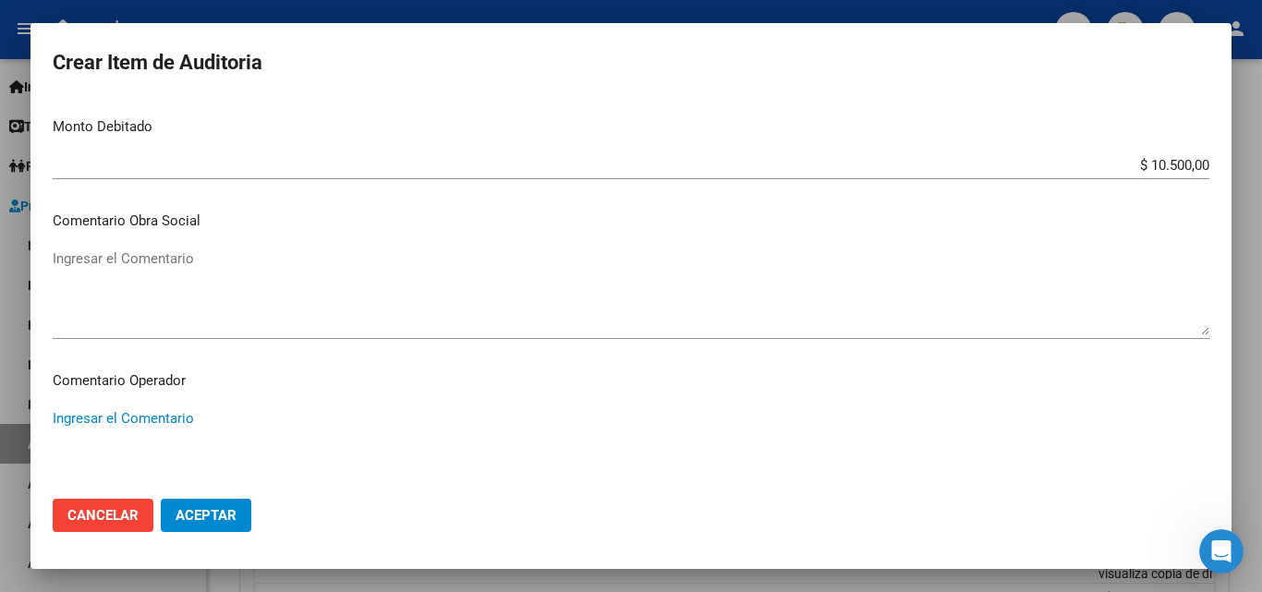
click at [210, 419] on textarea "Ingresar el Comentario" at bounding box center [631, 451] width 1157 height 87
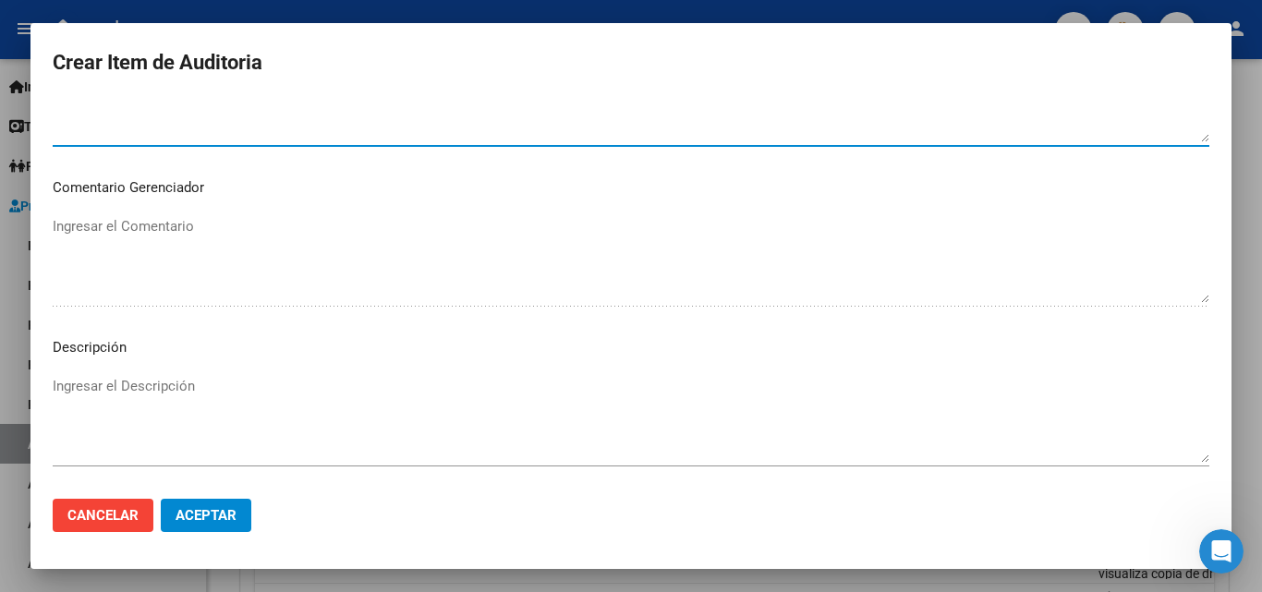
scroll to position [924, 0]
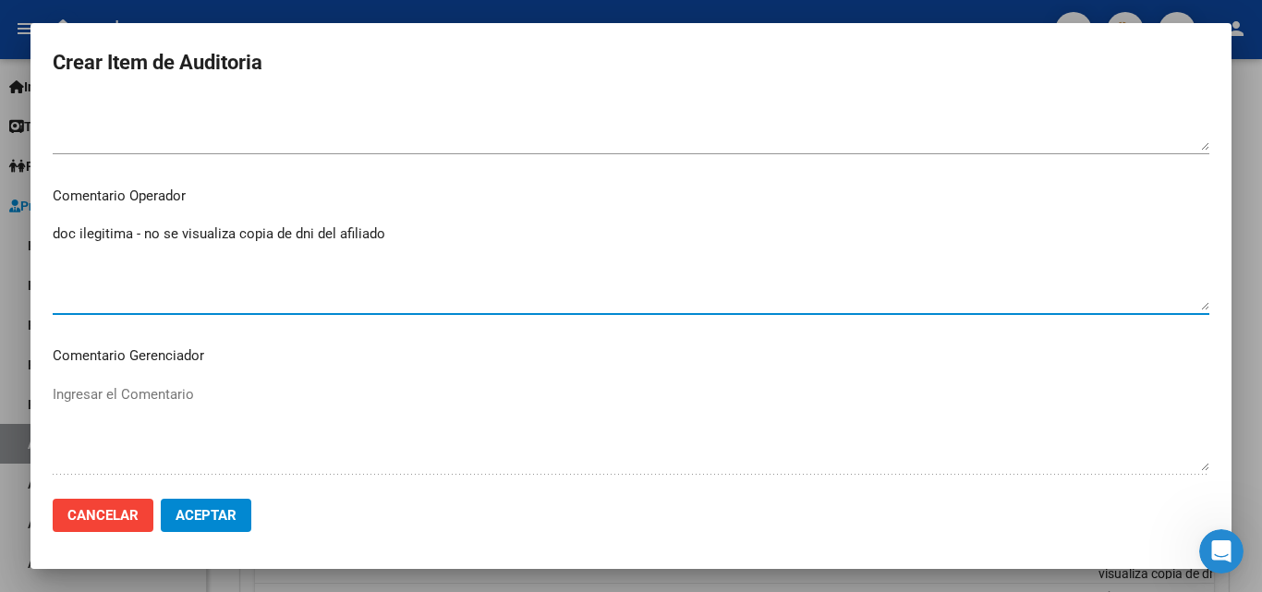
click at [130, 236] on textarea "doc ilegitima - no se visualiza copia de dni del afiliado" at bounding box center [631, 267] width 1157 height 87
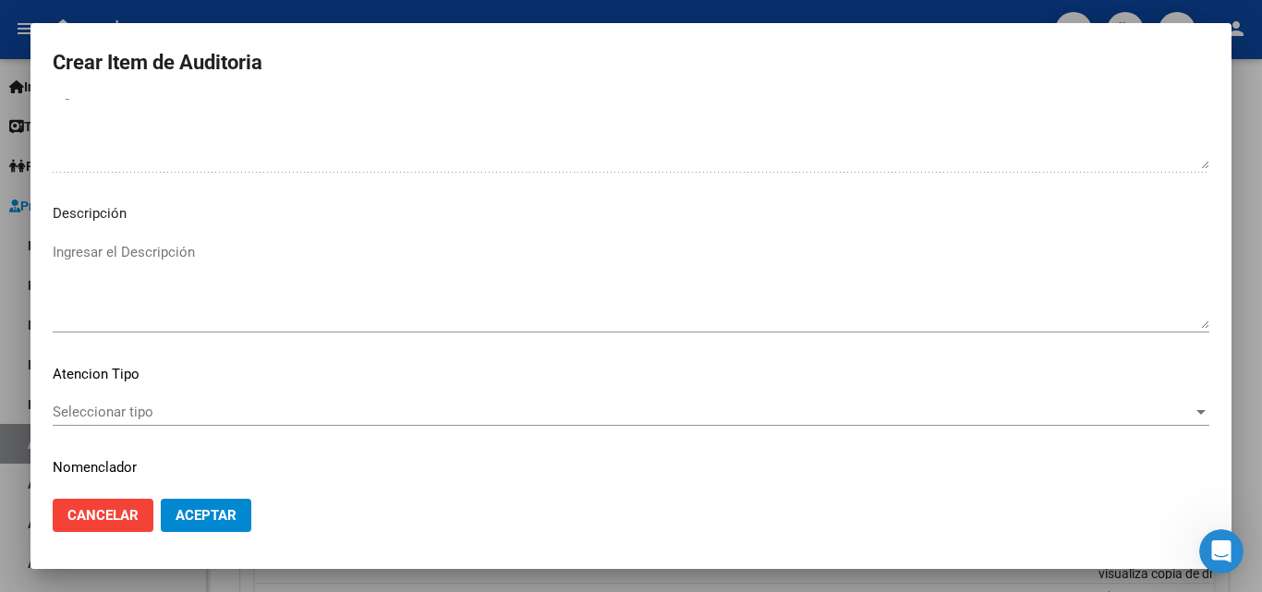
scroll to position [1278, 0]
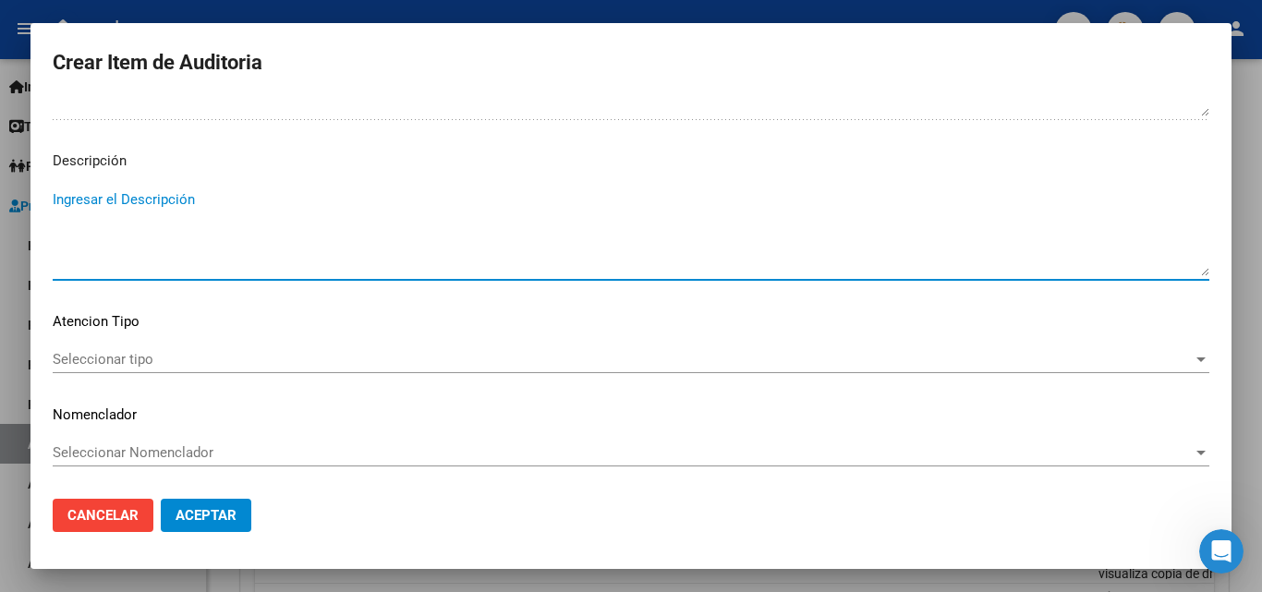
click at [180, 204] on textarea "Ingresar el Descripción" at bounding box center [631, 232] width 1157 height 87
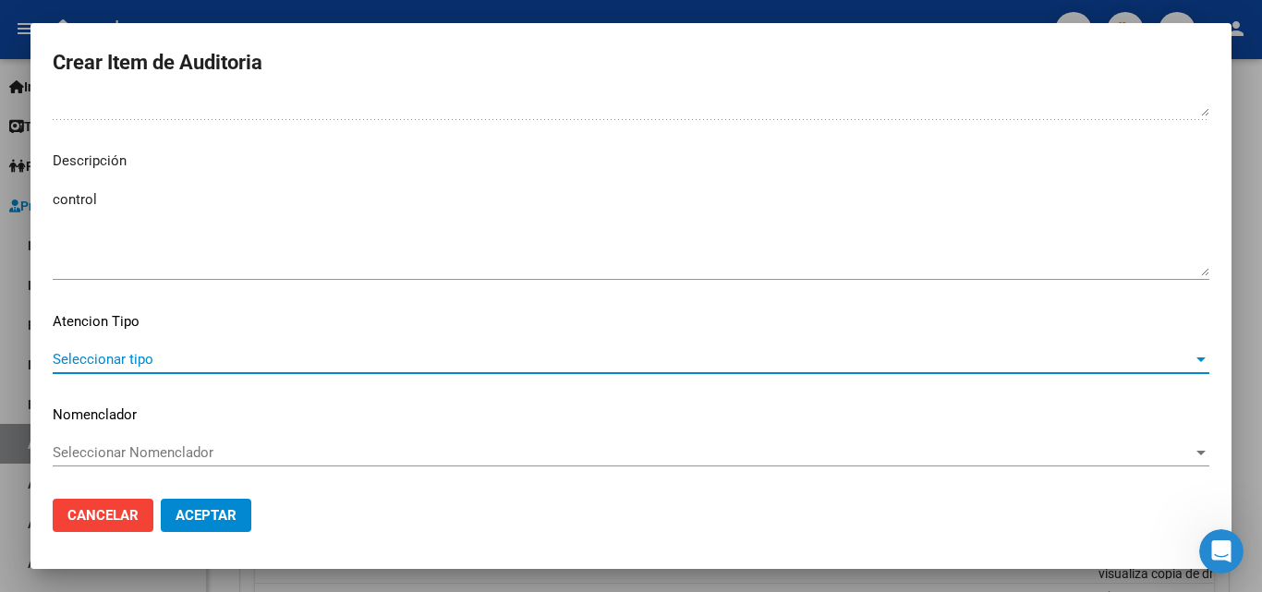
click at [196, 361] on span "Seleccionar tipo" at bounding box center [623, 359] width 1140 height 17
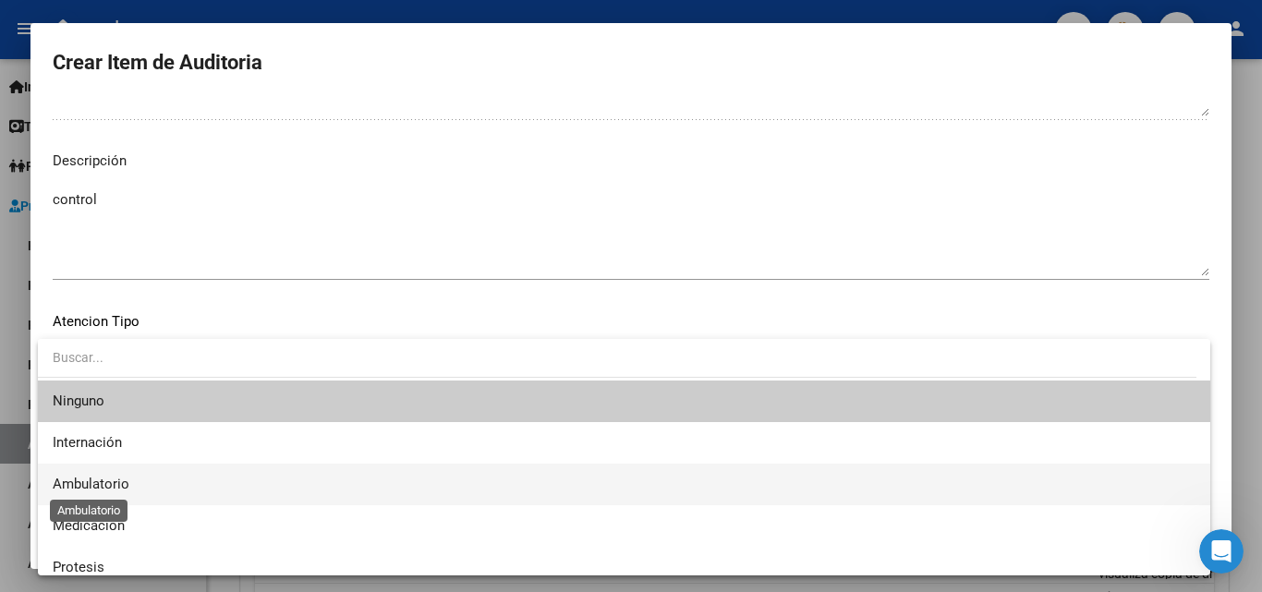
click at [114, 478] on span "Ambulatorio" at bounding box center [91, 484] width 77 height 17
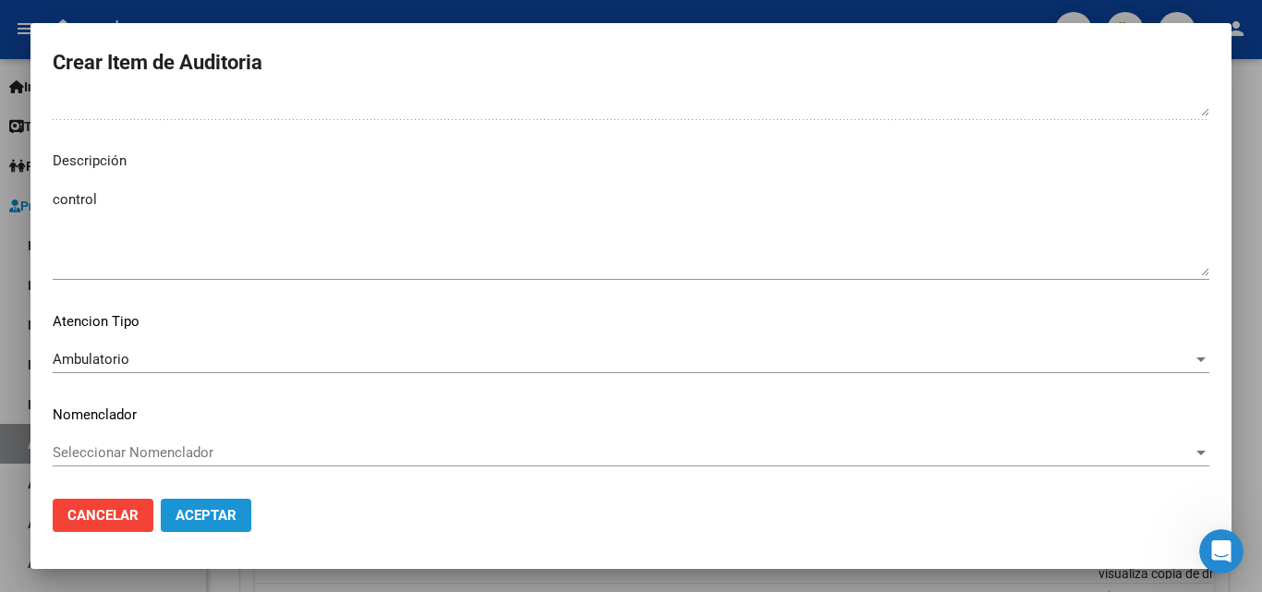
click at [222, 504] on button "Aceptar" at bounding box center [206, 515] width 91 height 33
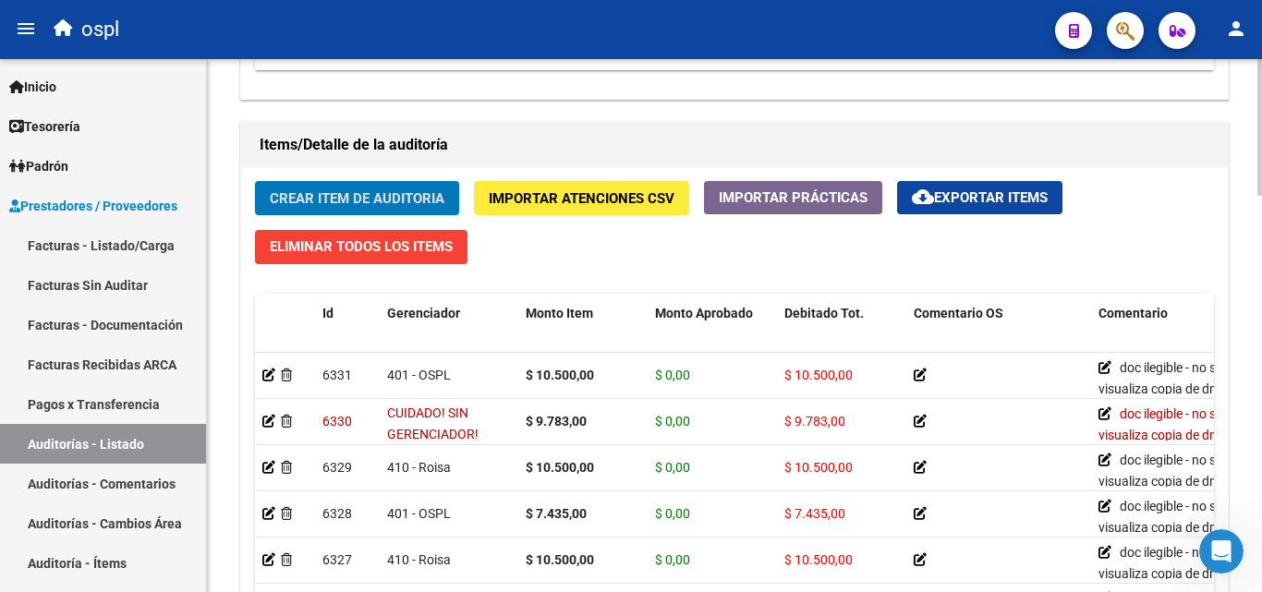
click at [288, 186] on button "Crear Item de Auditoria" at bounding box center [357, 198] width 204 height 34
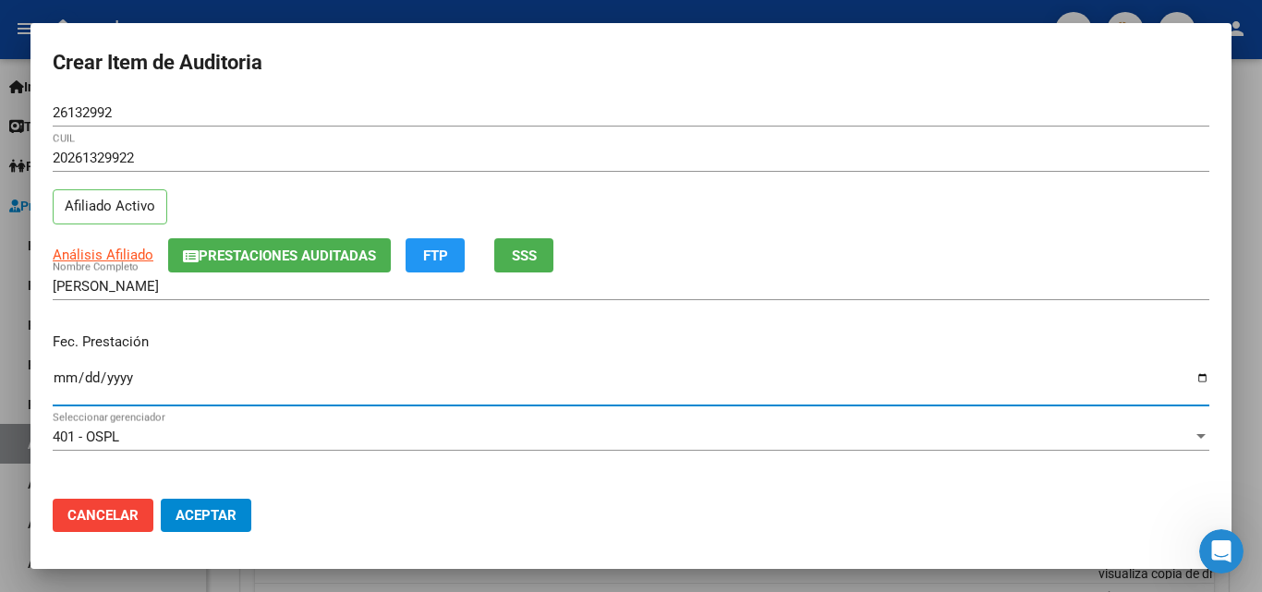
click at [66, 379] on input "Ingresar la fecha" at bounding box center [631, 385] width 1157 height 30
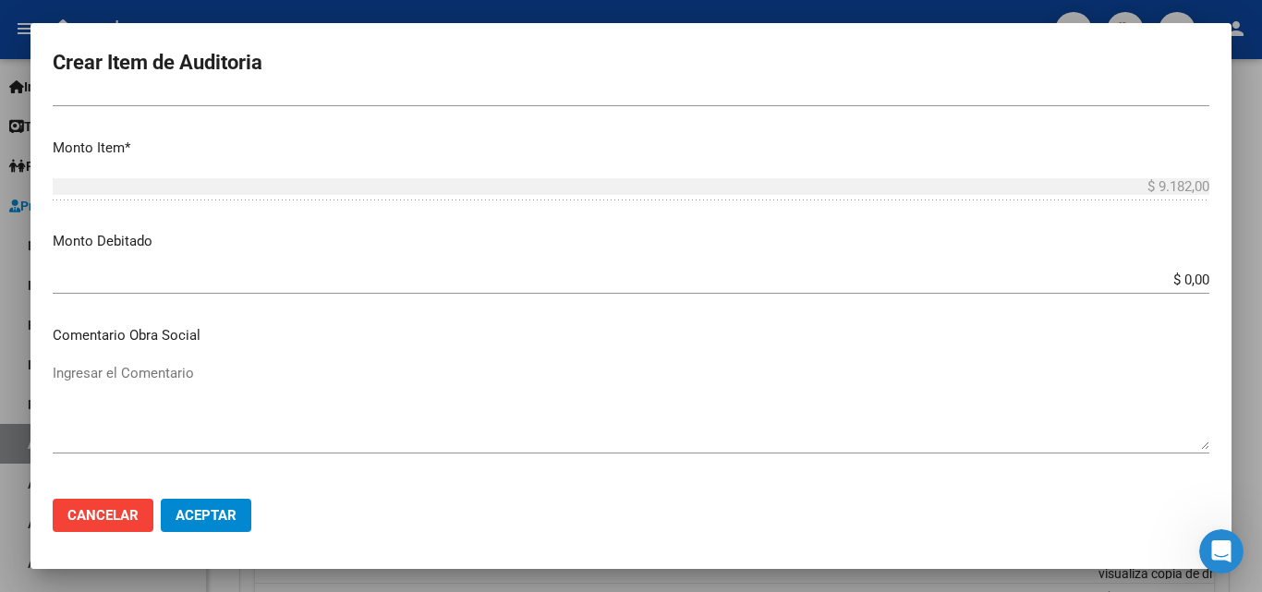
scroll to position [647, 0]
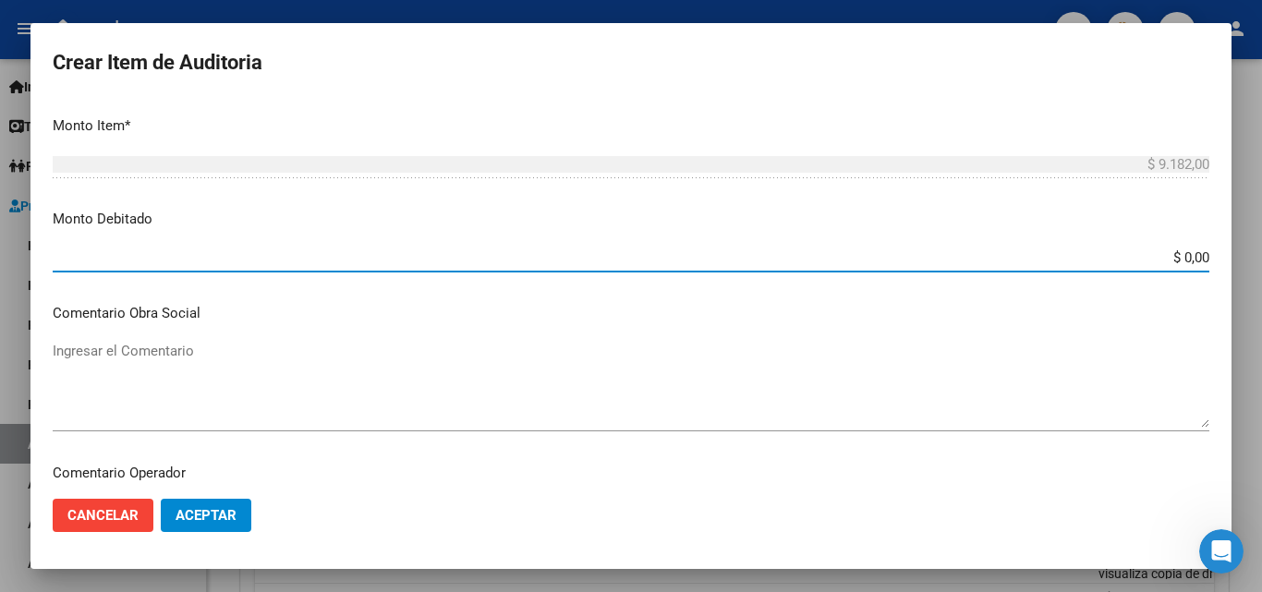
drag, startPoint x: 1145, startPoint y: 254, endPoint x: 1257, endPoint y: 260, distance: 112.0
click at [1257, 260] on div "Crear Item de Auditoria 26132992 Nro Documento 20261329922 CUIL Afiliado Activo…" at bounding box center [631, 296] width 1262 height 592
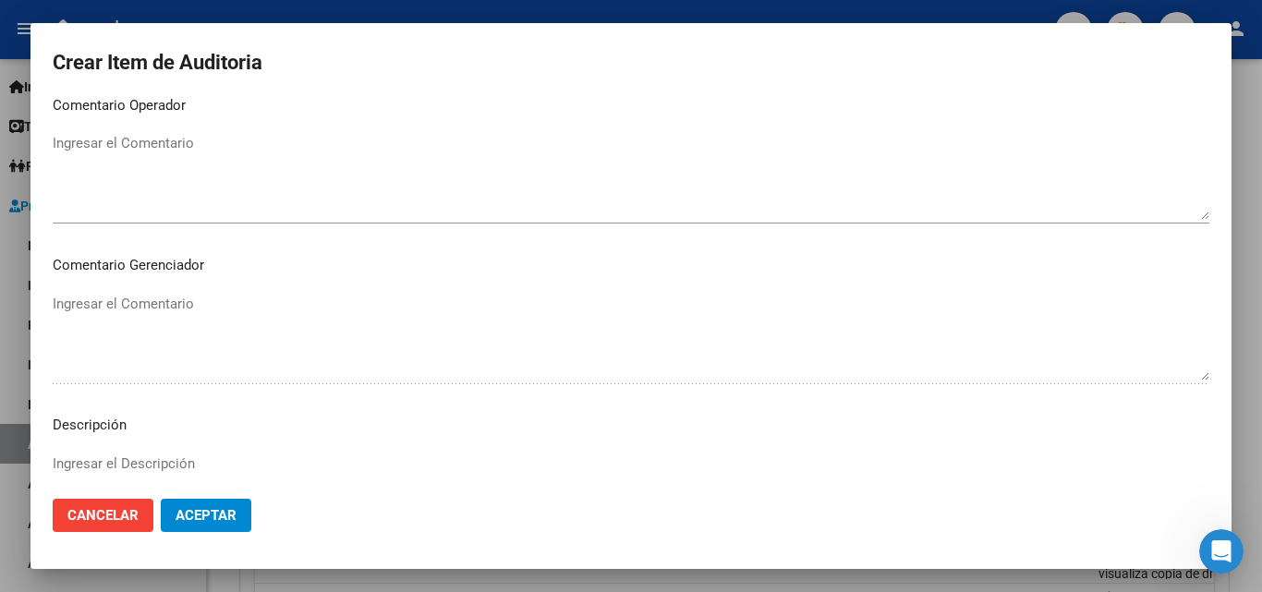
scroll to position [1016, 0]
click at [311, 173] on textarea "Ingresar el Comentario" at bounding box center [631, 174] width 1157 height 87
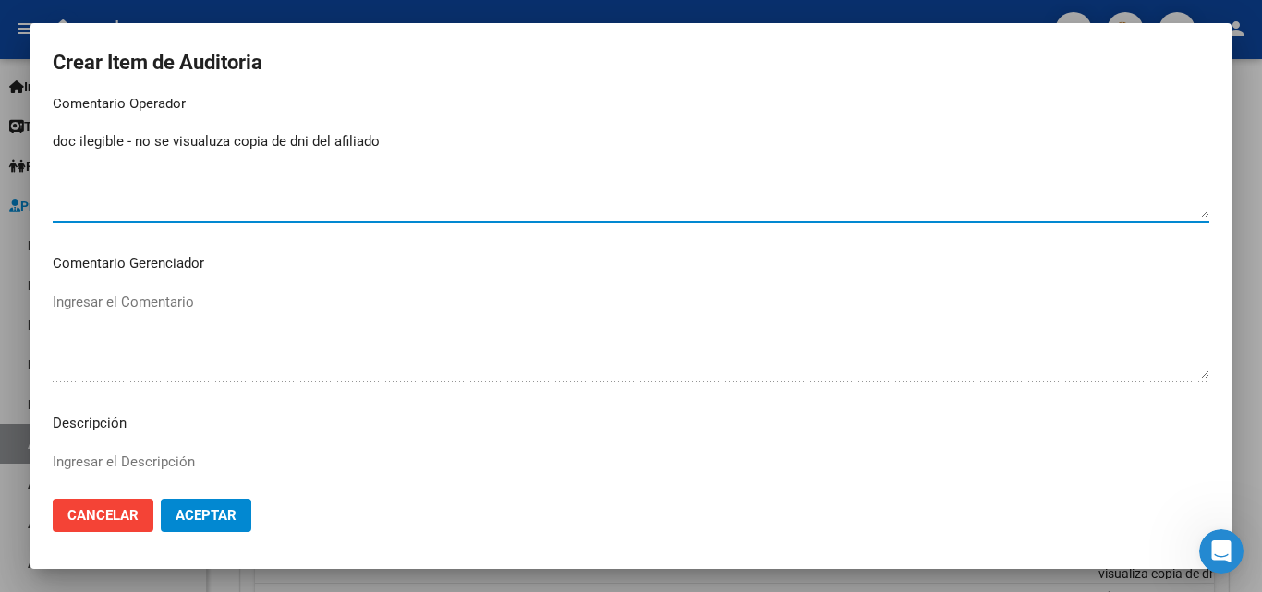
click at [212, 139] on textarea "doc ilegible - no se visualuza copia de dni del afiliado" at bounding box center [631, 174] width 1157 height 87
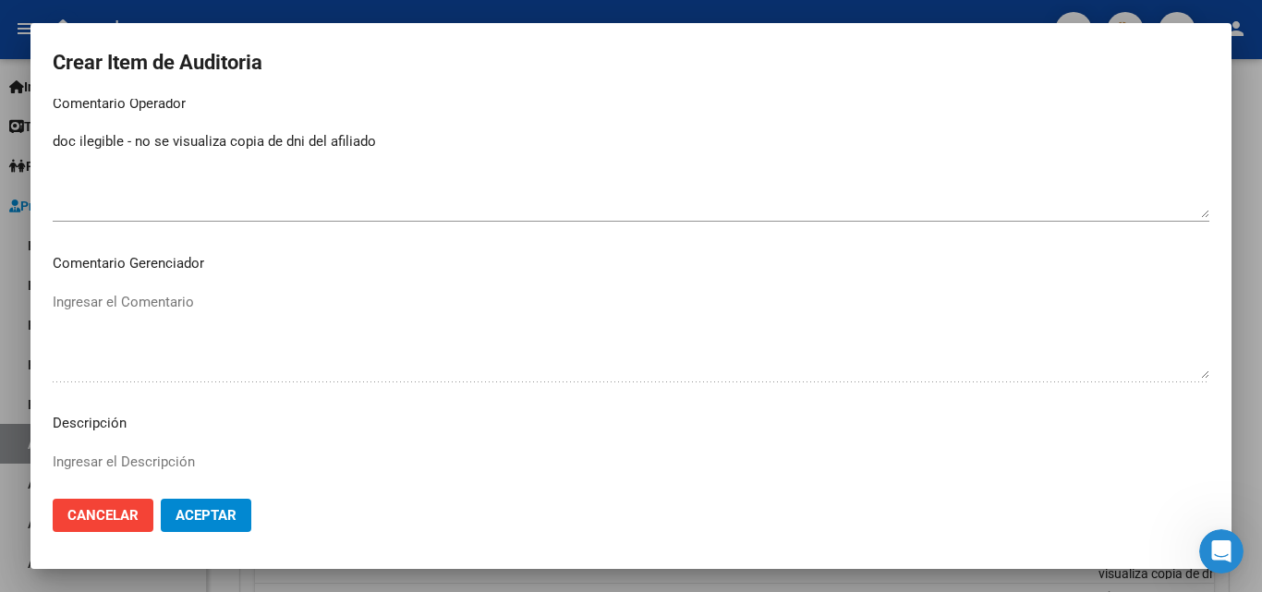
click at [399, 128] on div "doc ilegible - no se visualiza copia de dni del afiliado Ingresar el Comentario" at bounding box center [631, 174] width 1157 height 94
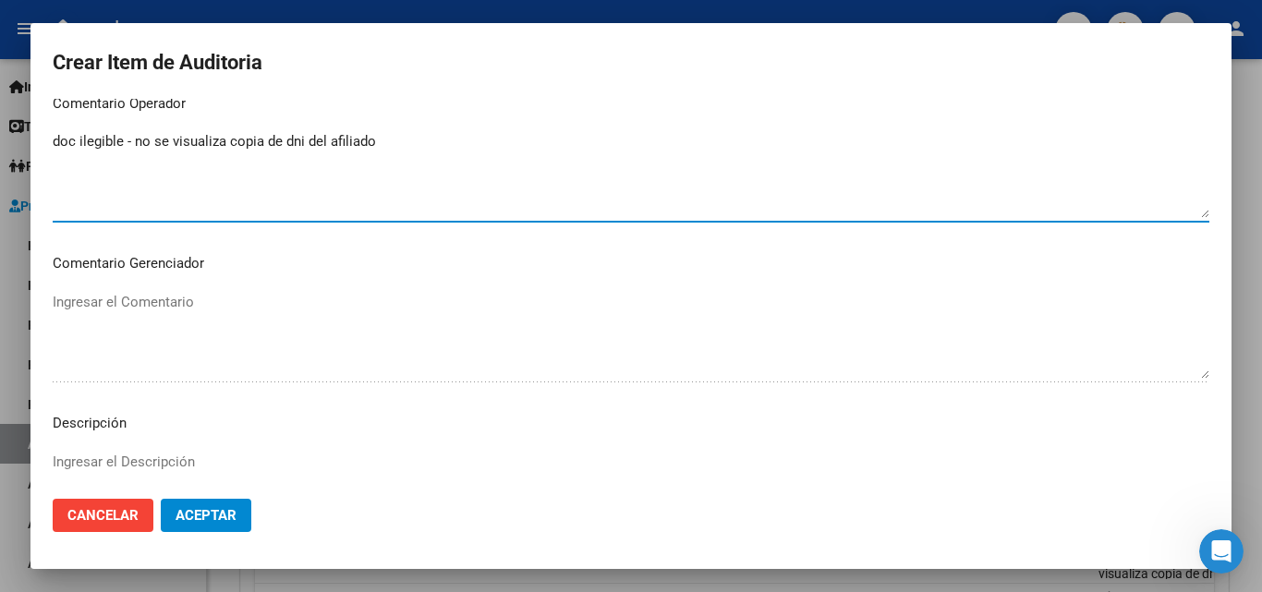
click at [406, 139] on textarea "doc ilegible - no se visualiza copia de dni del afiliado" at bounding box center [631, 174] width 1157 height 87
click at [442, 127] on div "doc ilegible - no se visualiza copia de dni del afiliado Ingresar el Comentario" at bounding box center [631, 174] width 1157 height 94
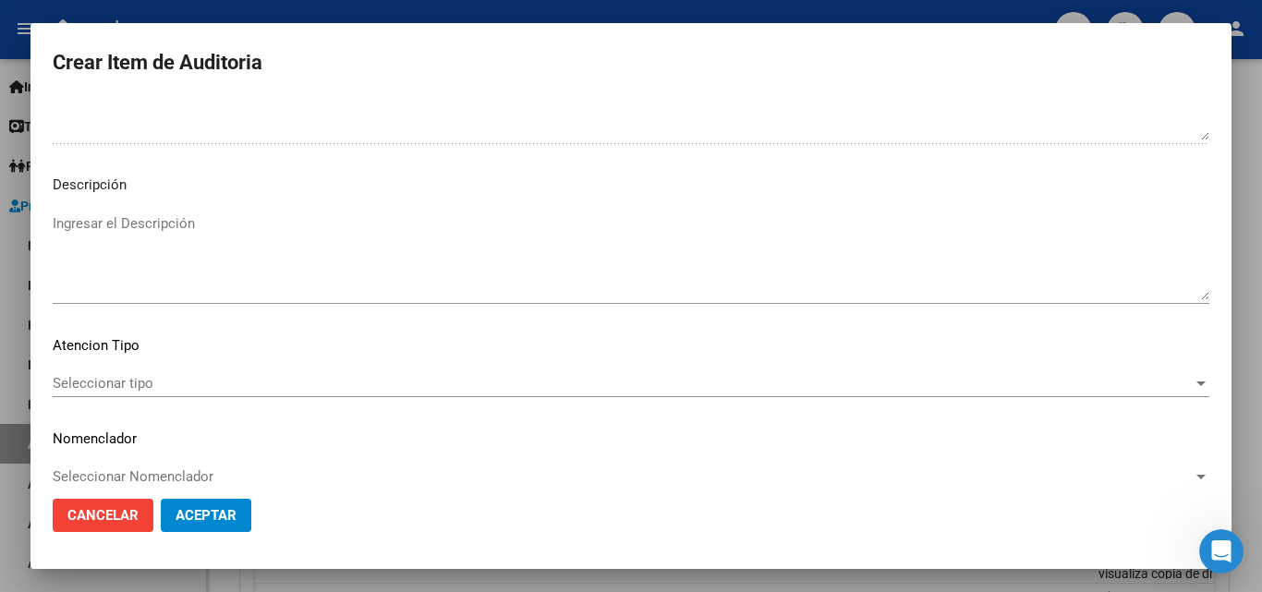
scroll to position [1278, 0]
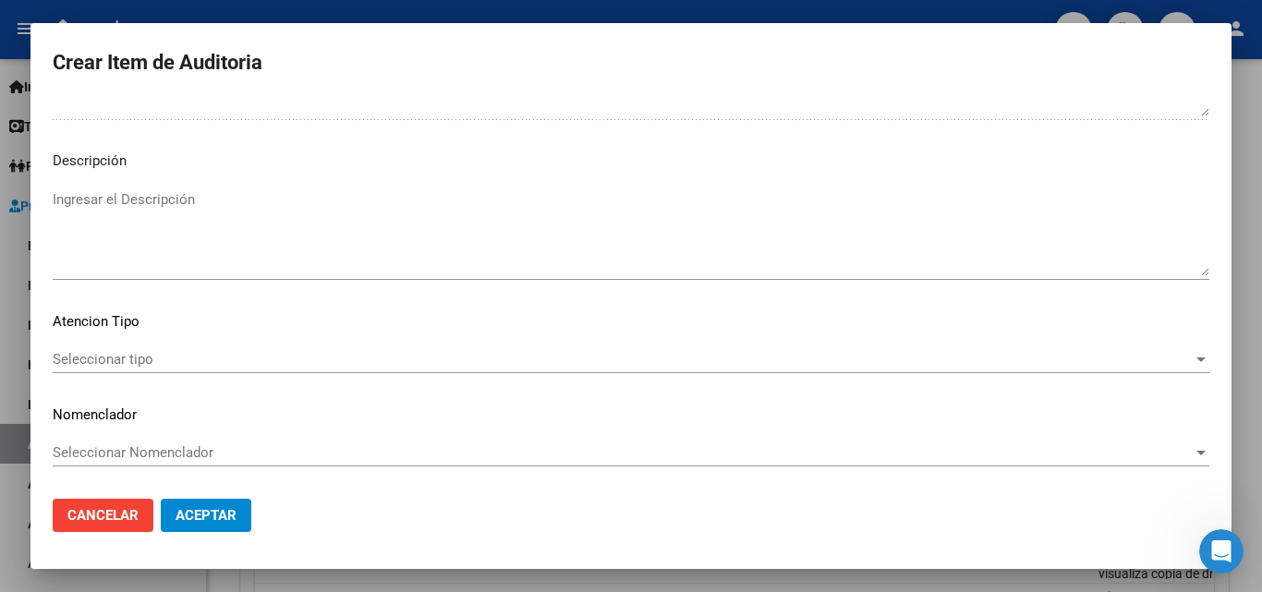
click at [215, 364] on span "Seleccionar tipo" at bounding box center [623, 359] width 1140 height 17
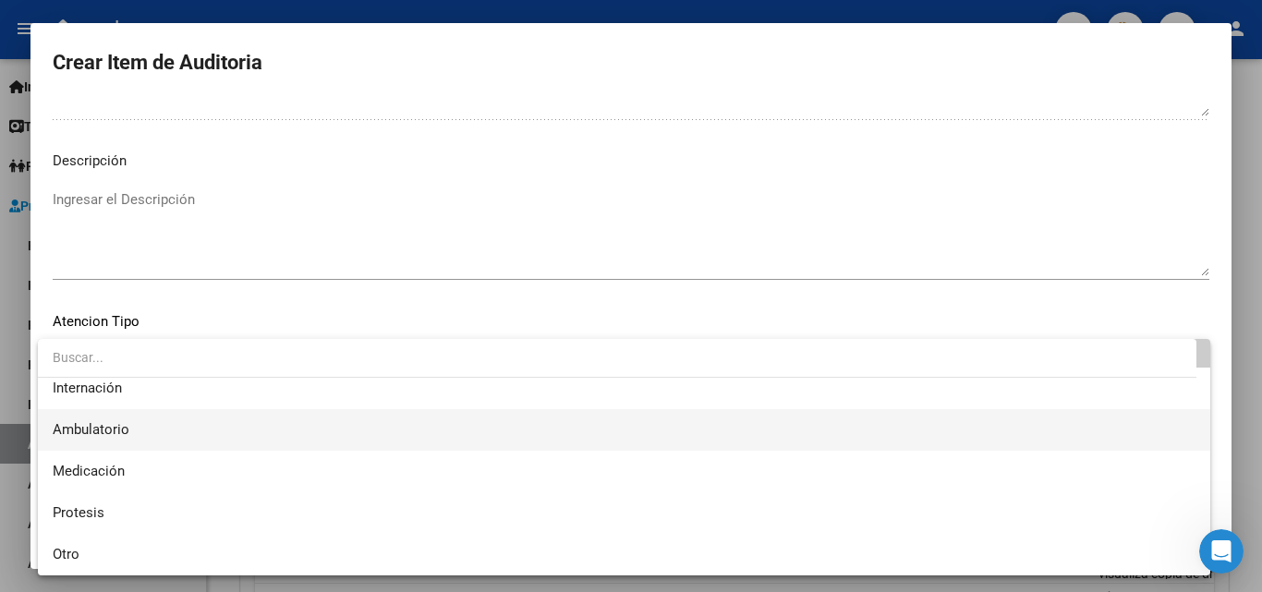
scroll to position [0, 0]
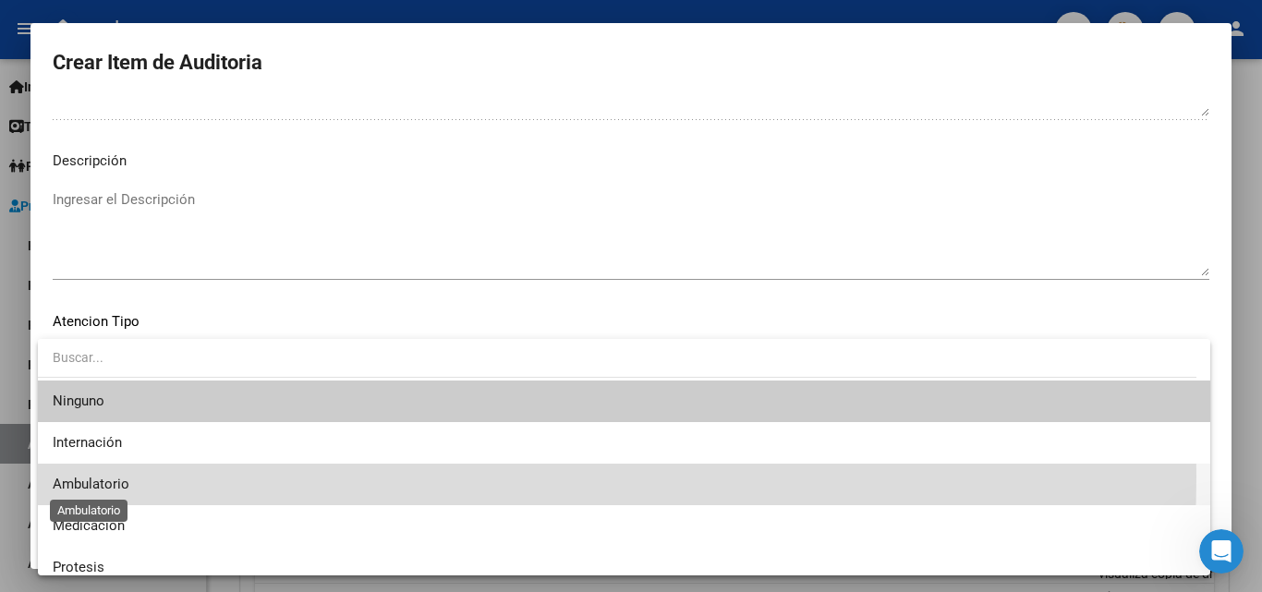
click at [125, 476] on span "Ambulatorio" at bounding box center [91, 484] width 77 height 17
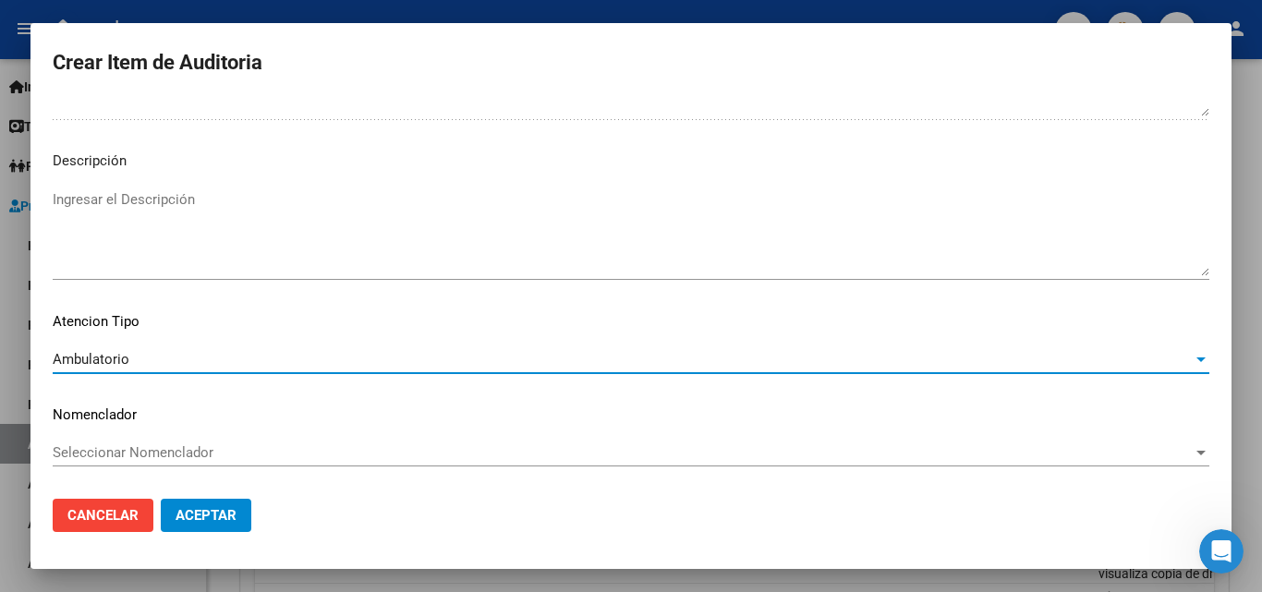
click at [144, 221] on textarea "Ingresar el Descripción" at bounding box center [631, 232] width 1157 height 87
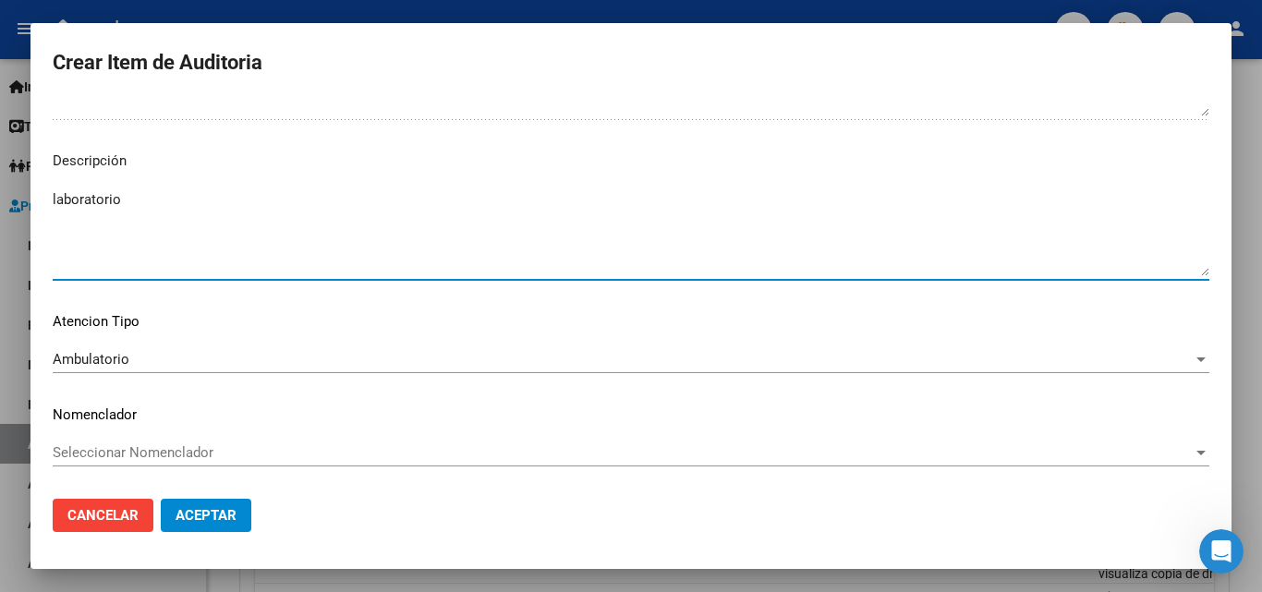
click at [195, 516] on span "Aceptar" at bounding box center [206, 515] width 61 height 17
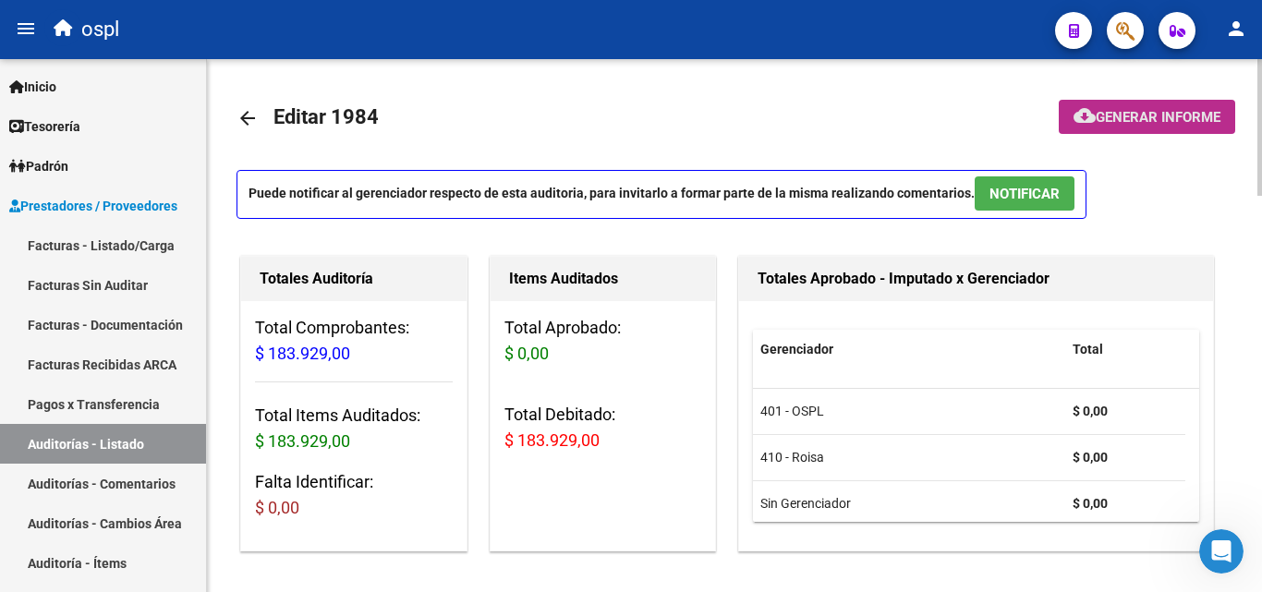
click at [1202, 119] on span "Generar informe" at bounding box center [1158, 117] width 125 height 17
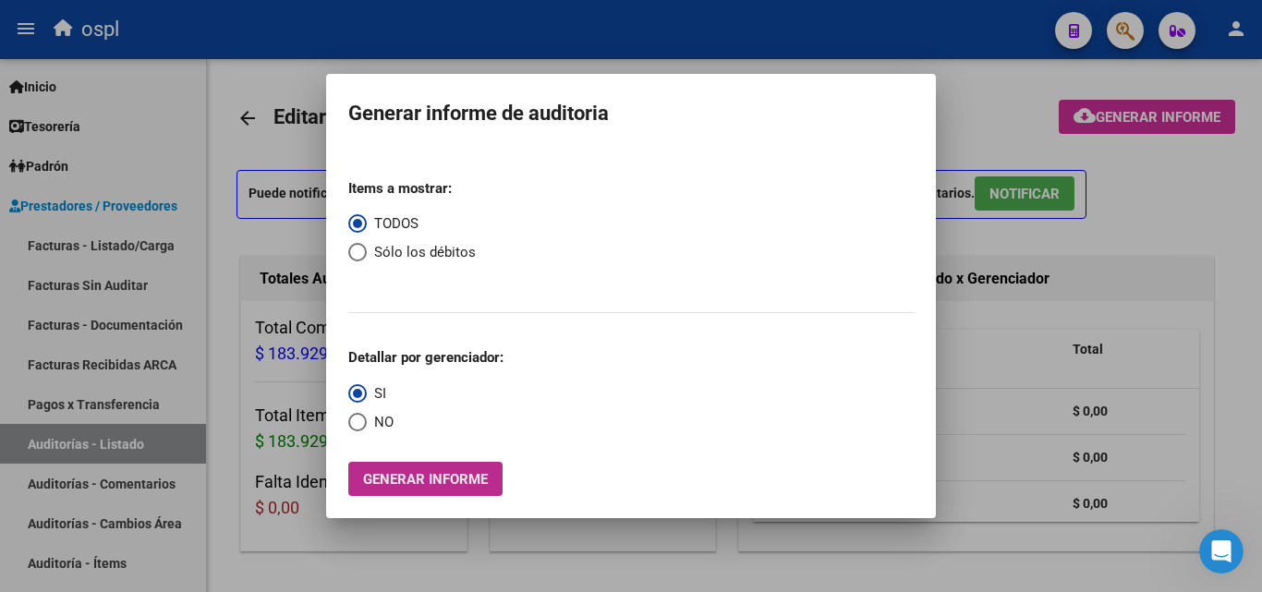
click at [459, 492] on button "Generar informe" at bounding box center [425, 479] width 154 height 34
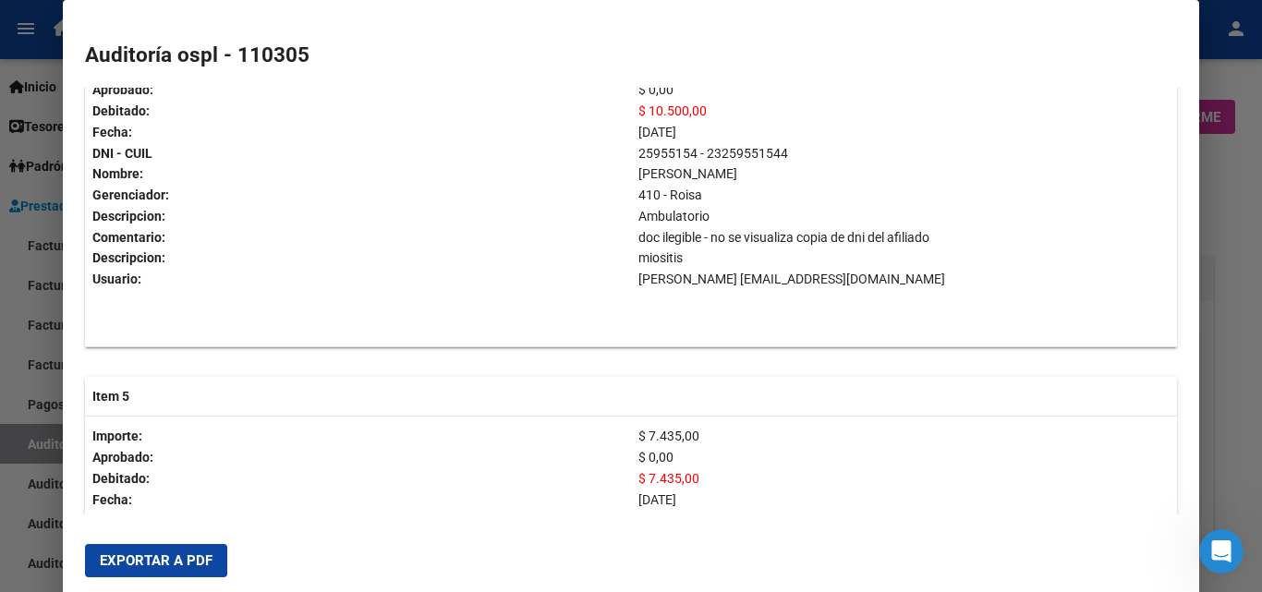
scroll to position [2309, 0]
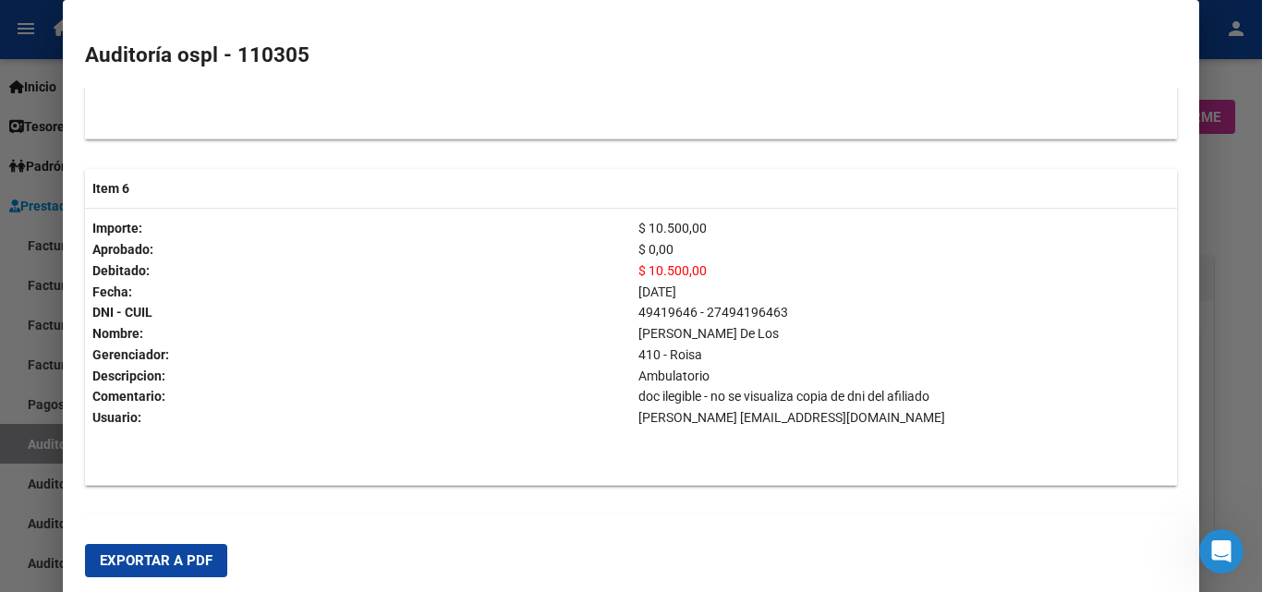
click at [159, 551] on button "Exportar a PDF" at bounding box center [156, 560] width 142 height 33
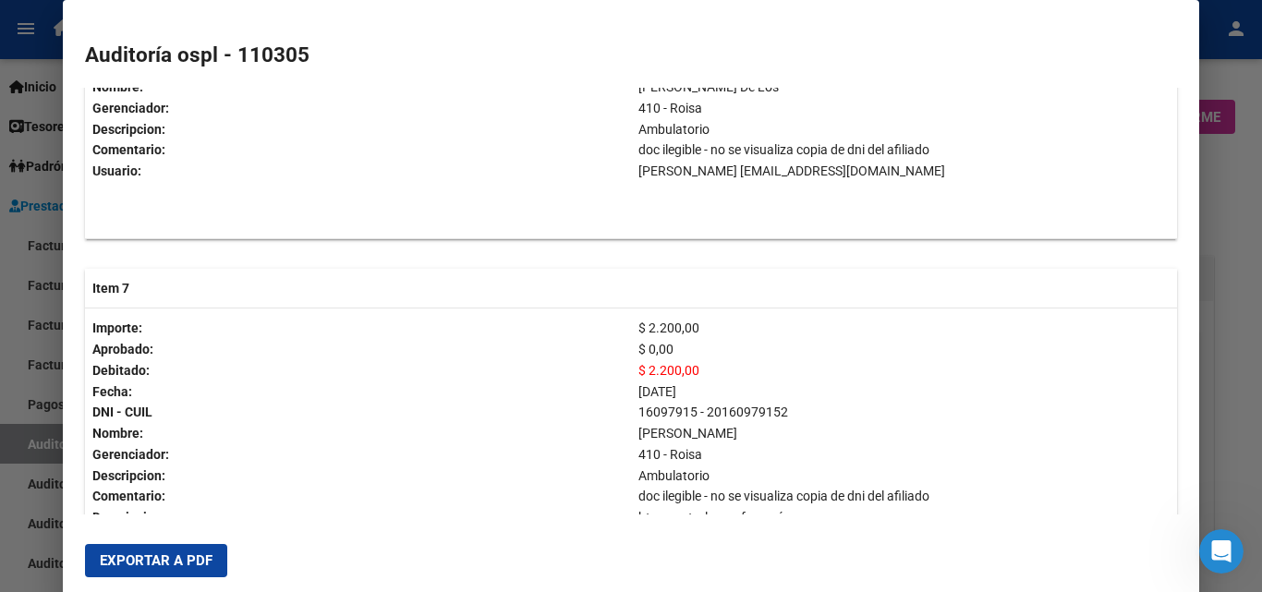
scroll to position [2771, 0]
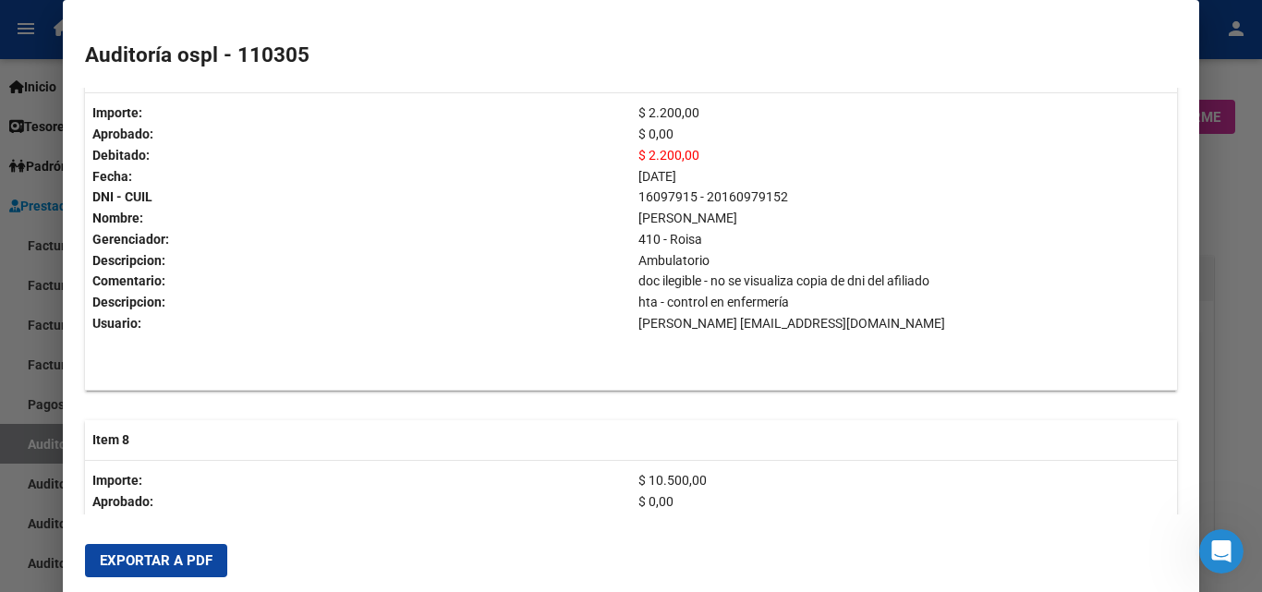
click at [2, 381] on div at bounding box center [631, 296] width 1262 height 592
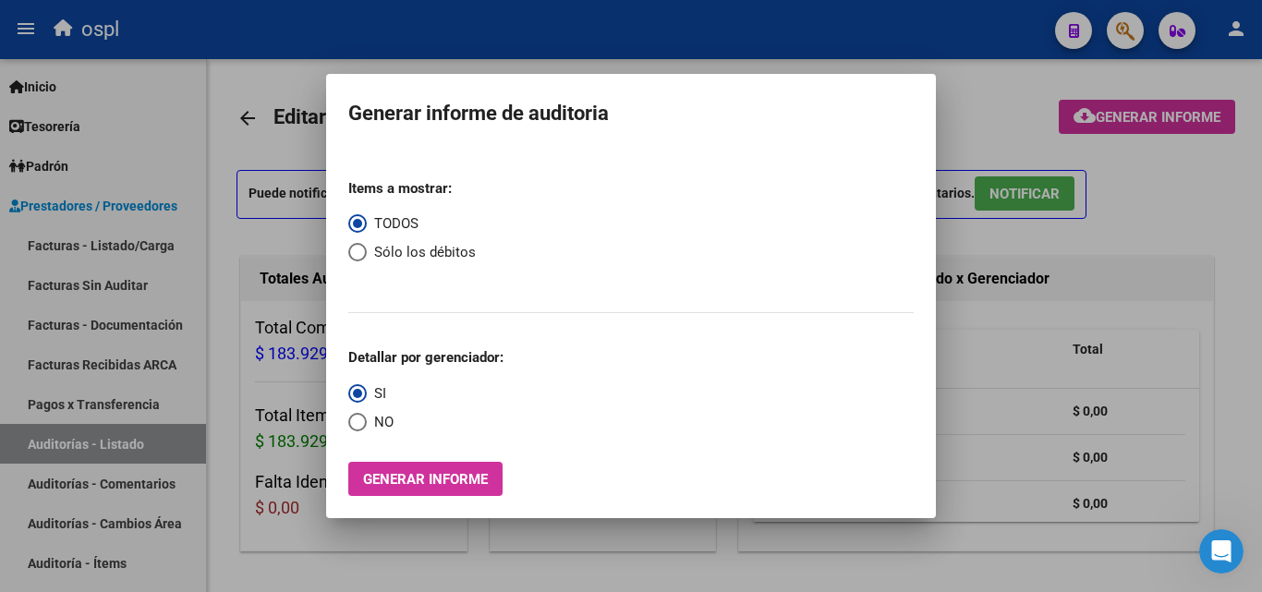
click at [981, 542] on div at bounding box center [631, 296] width 1262 height 592
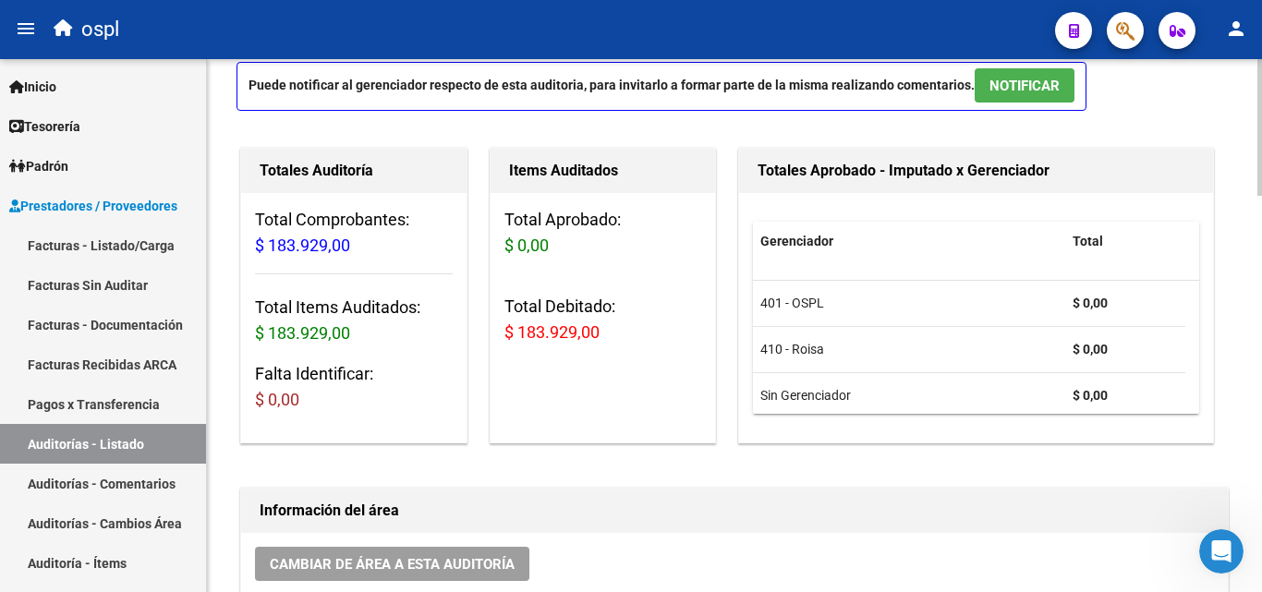
scroll to position [0, 0]
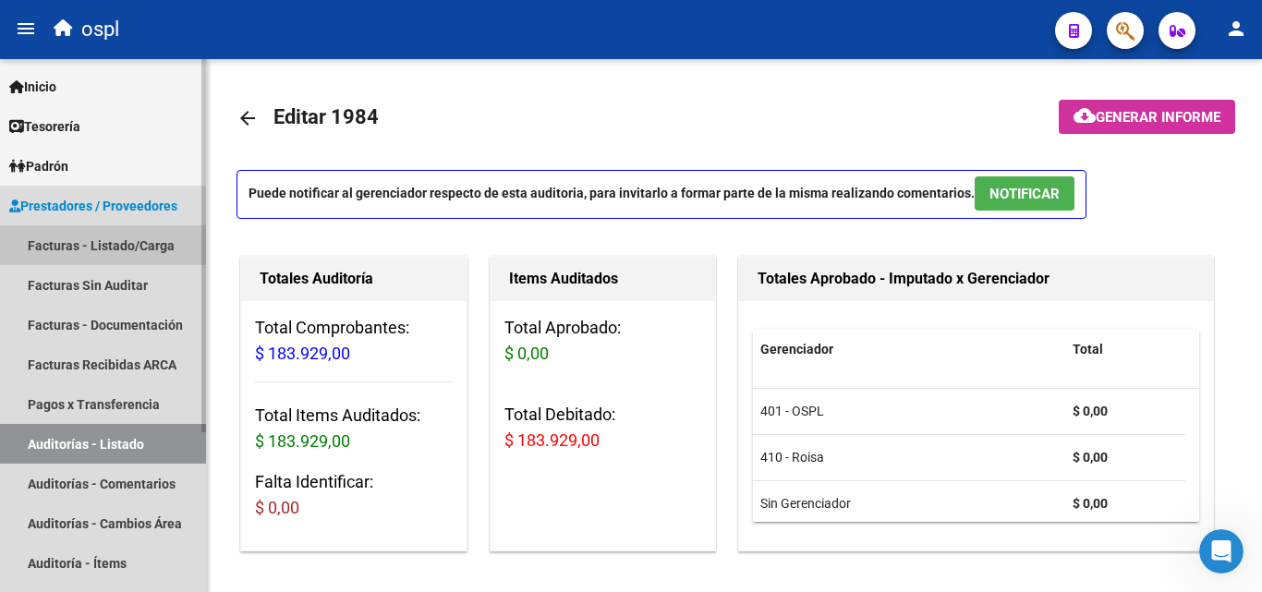
click at [88, 252] on link "Facturas - Listado/Carga" at bounding box center [103, 245] width 206 height 40
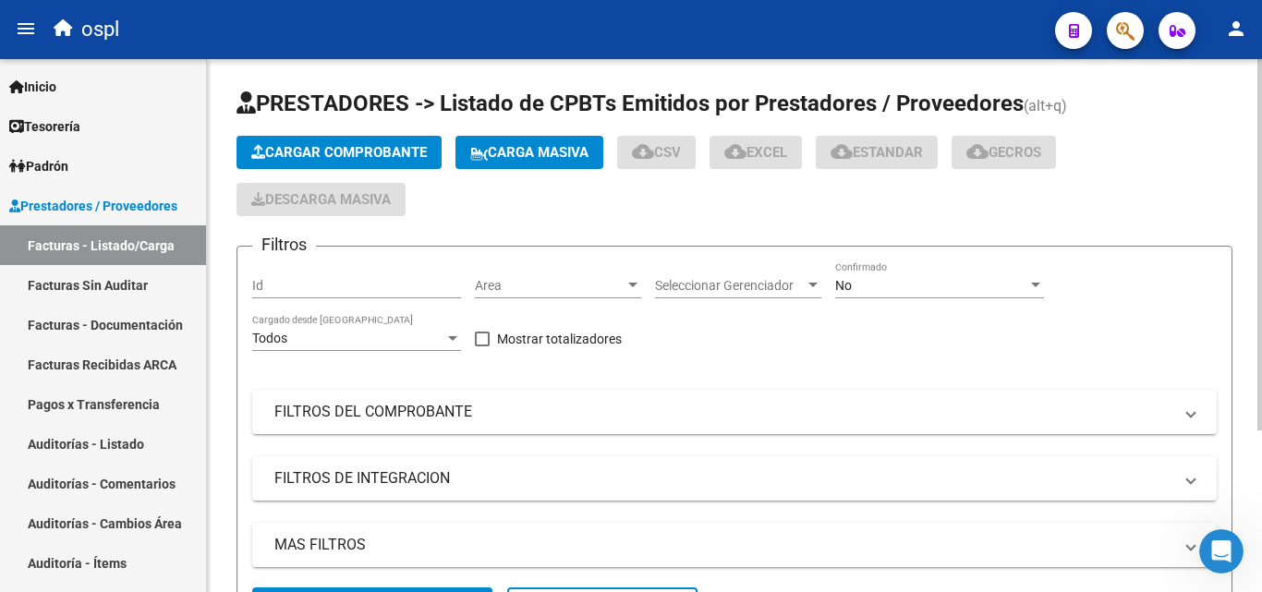
click at [561, 286] on span "Area" at bounding box center [550, 286] width 150 height 16
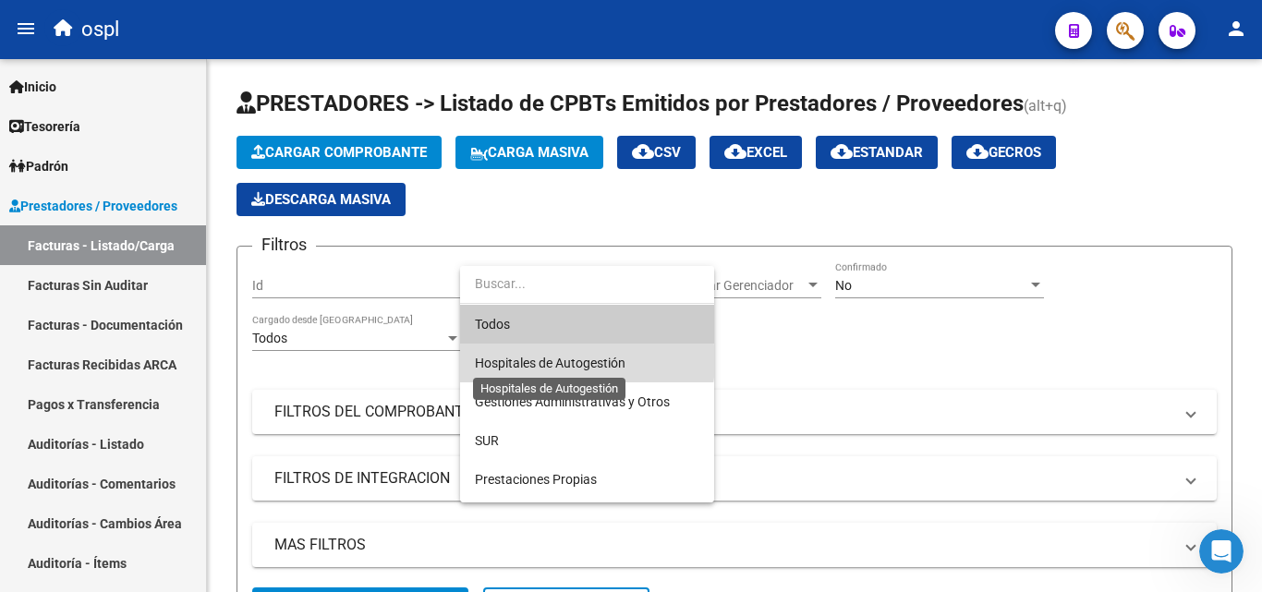
click at [566, 361] on span "Hospitales de Autogestión" at bounding box center [550, 363] width 151 height 15
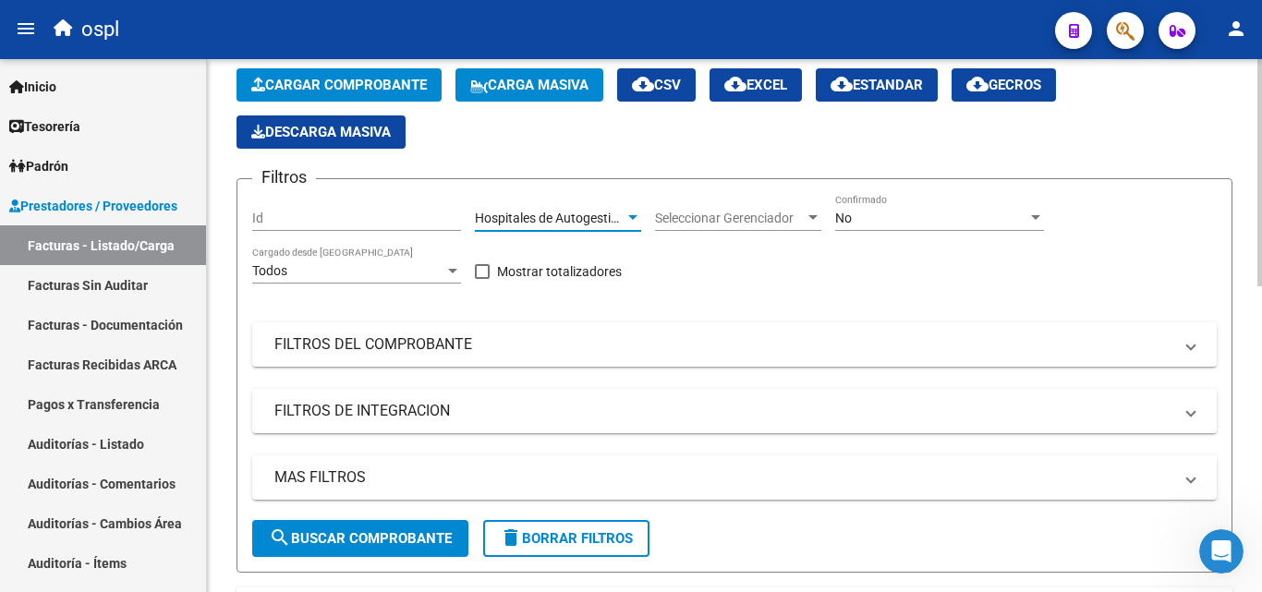
scroll to position [92, 0]
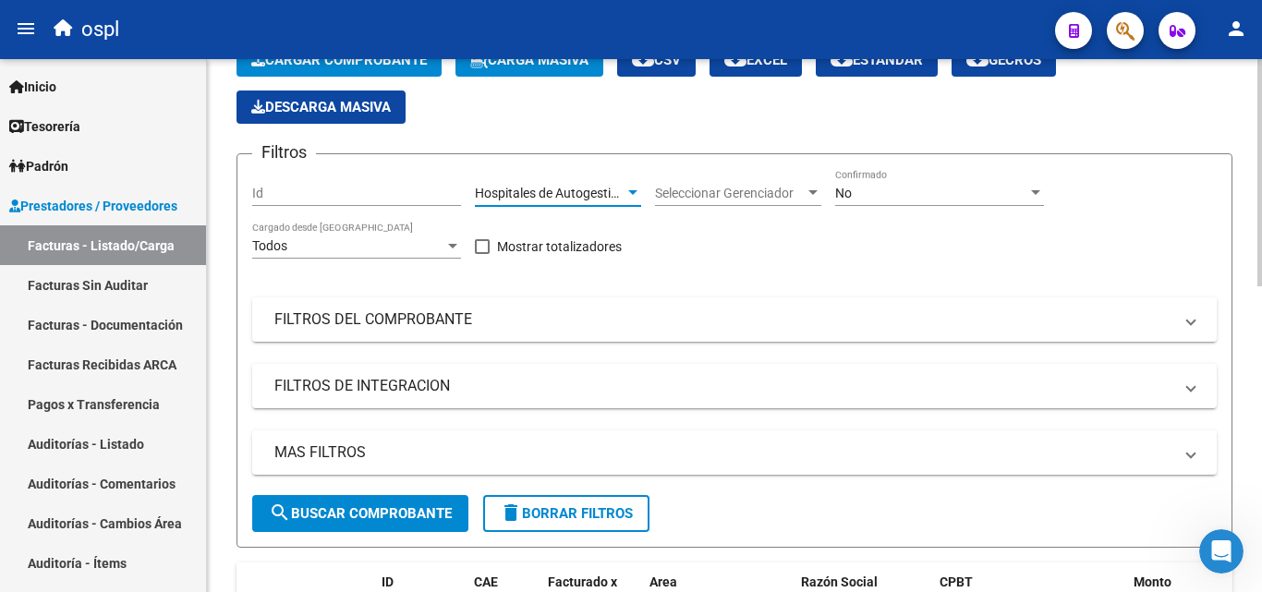
click at [494, 315] on mat-panel-title "FILTROS DEL COMPROBANTE" at bounding box center [723, 319] width 898 height 20
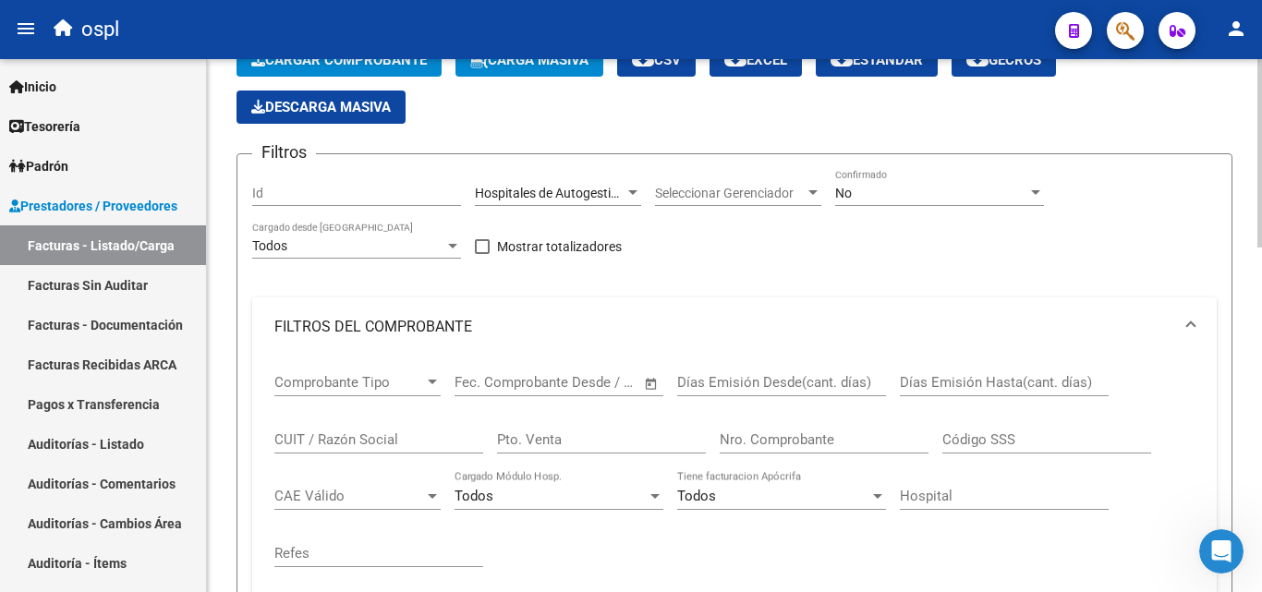
click at [660, 377] on span "Open calendar" at bounding box center [651, 383] width 44 height 44
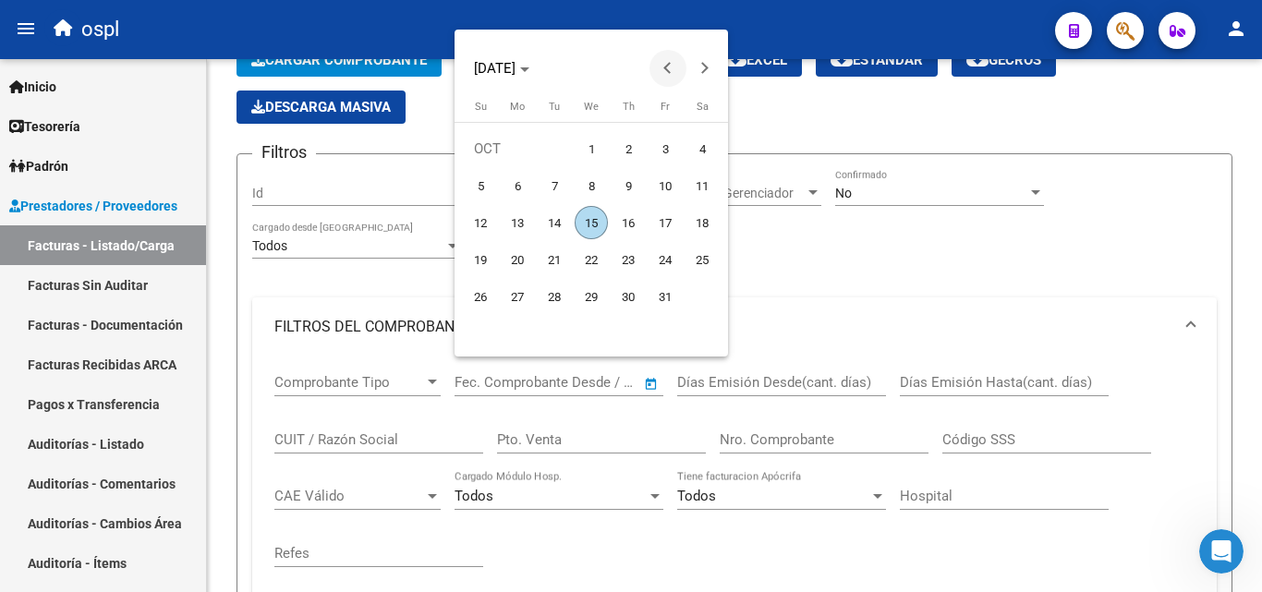
click at [658, 66] on span "Previous month" at bounding box center [667, 68] width 37 height 37
click at [517, 179] on span "1" at bounding box center [517, 185] width 33 height 33
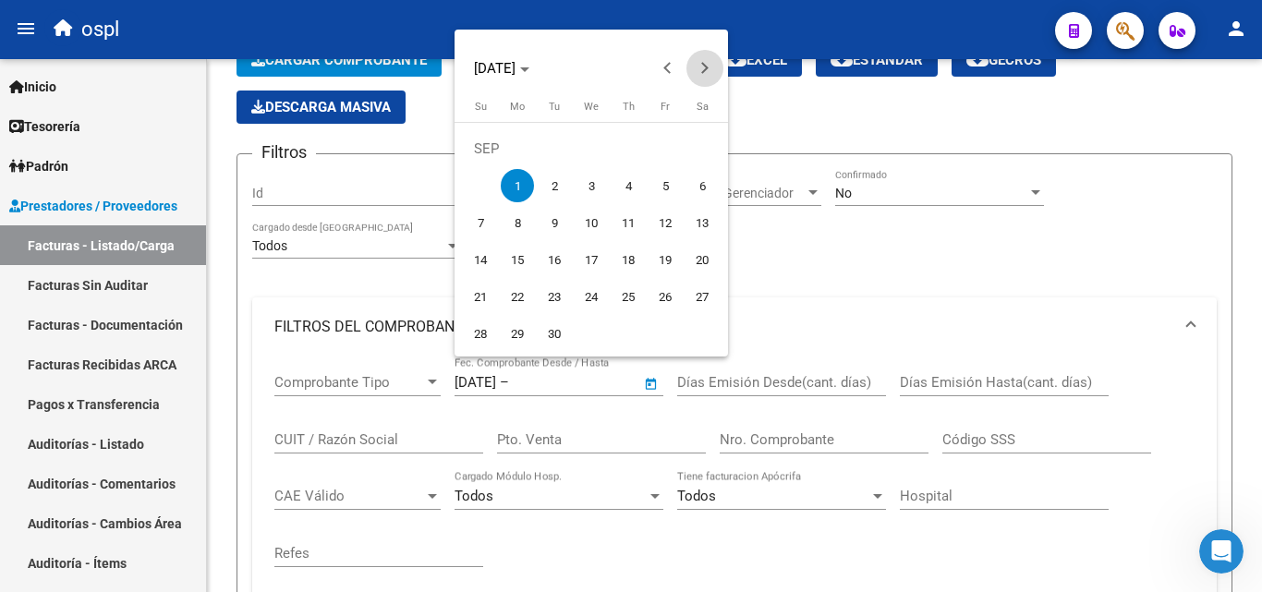
click at [703, 63] on button "Next month" at bounding box center [704, 68] width 37 height 37
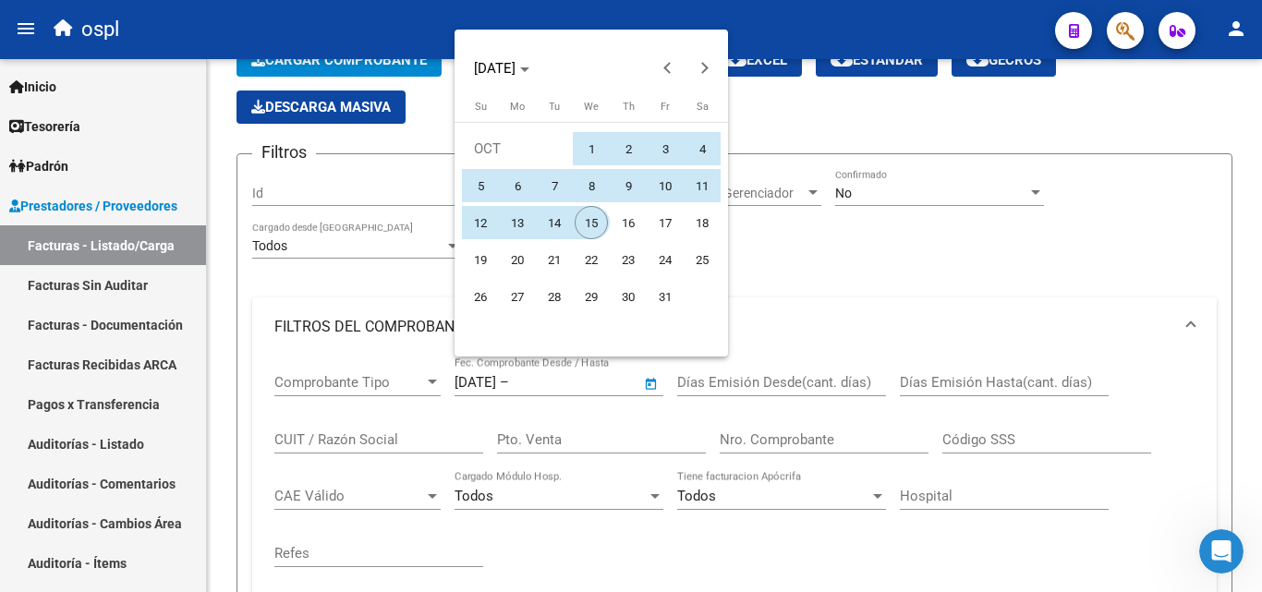
click at [597, 219] on span "15" at bounding box center [591, 222] width 33 height 33
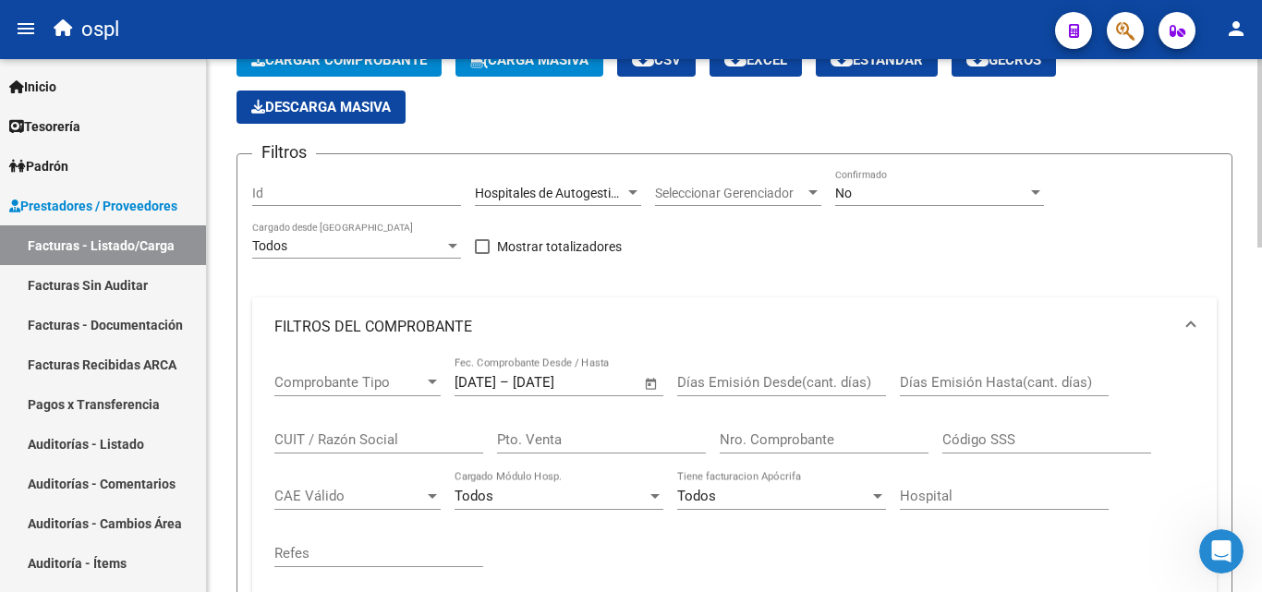
scroll to position [462, 0]
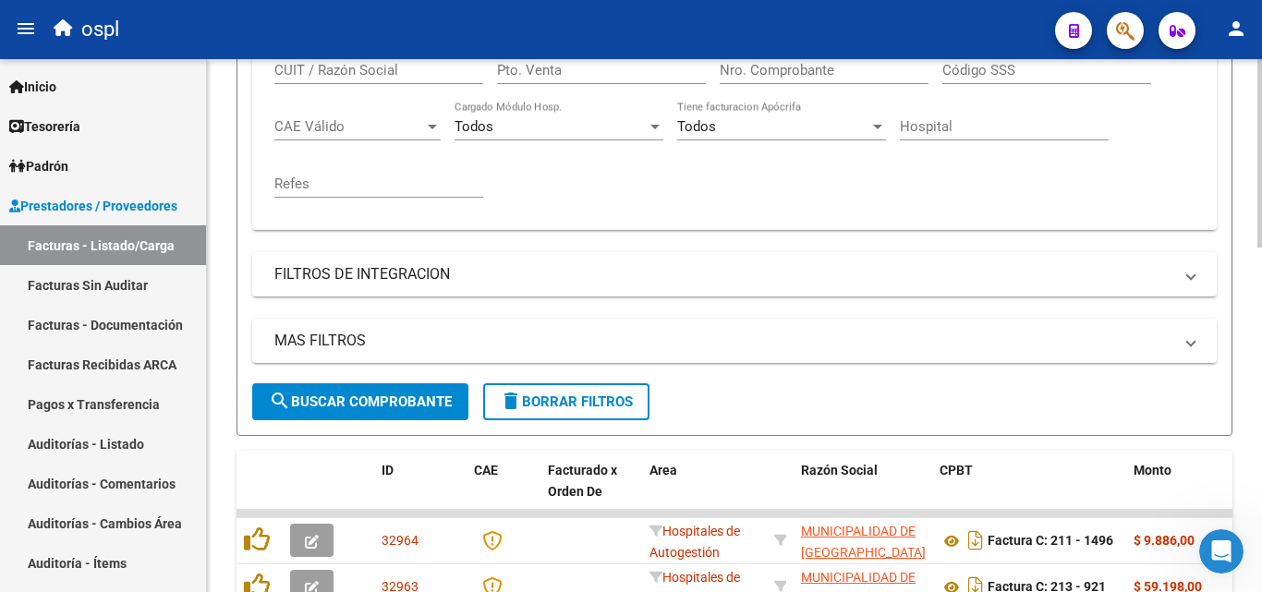
click at [410, 404] on span "search Buscar Comprobante" at bounding box center [360, 402] width 183 height 17
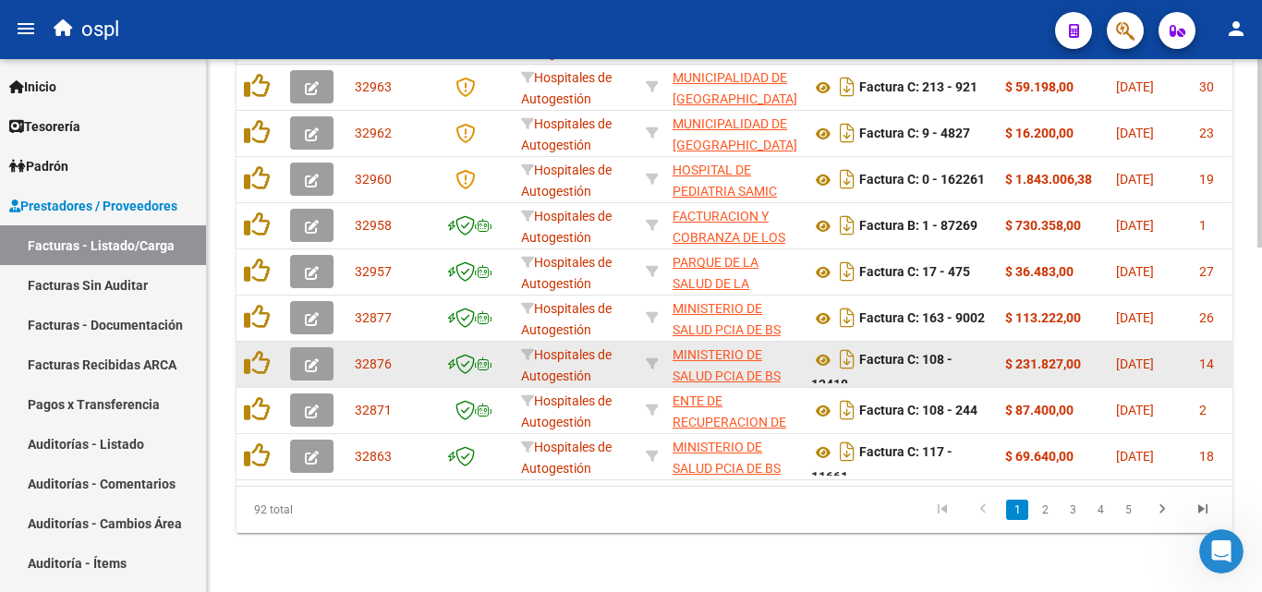
scroll to position [976, 0]
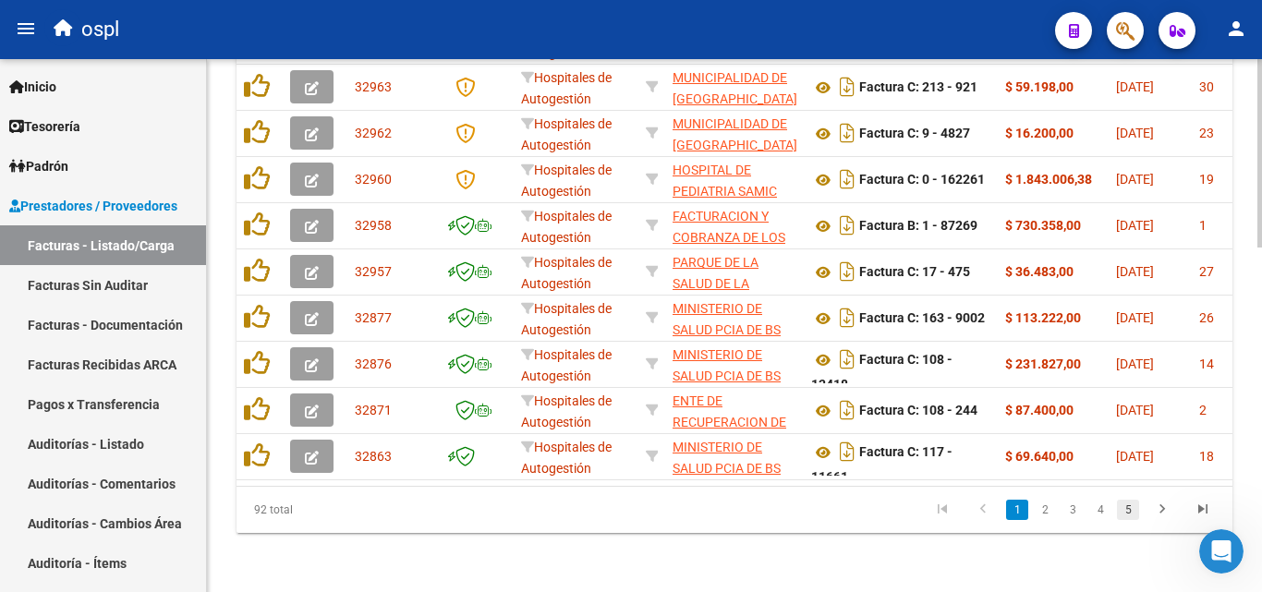
click at [1131, 506] on link "5" at bounding box center [1128, 510] width 22 height 20
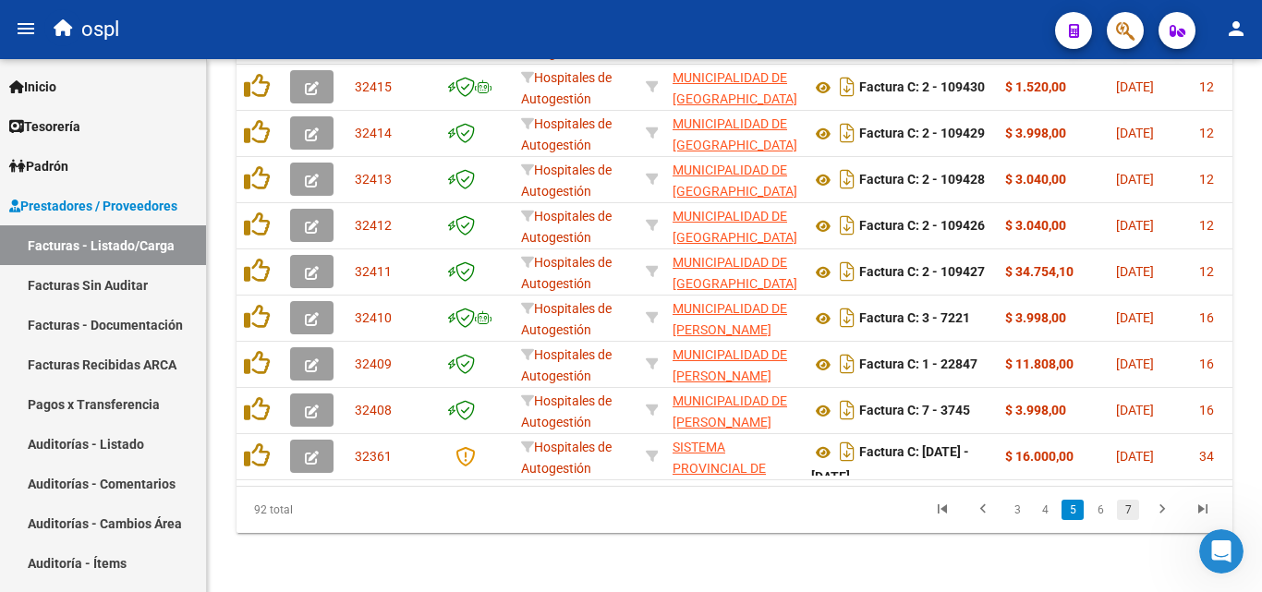
click at [1132, 511] on link "7" at bounding box center [1128, 510] width 22 height 20
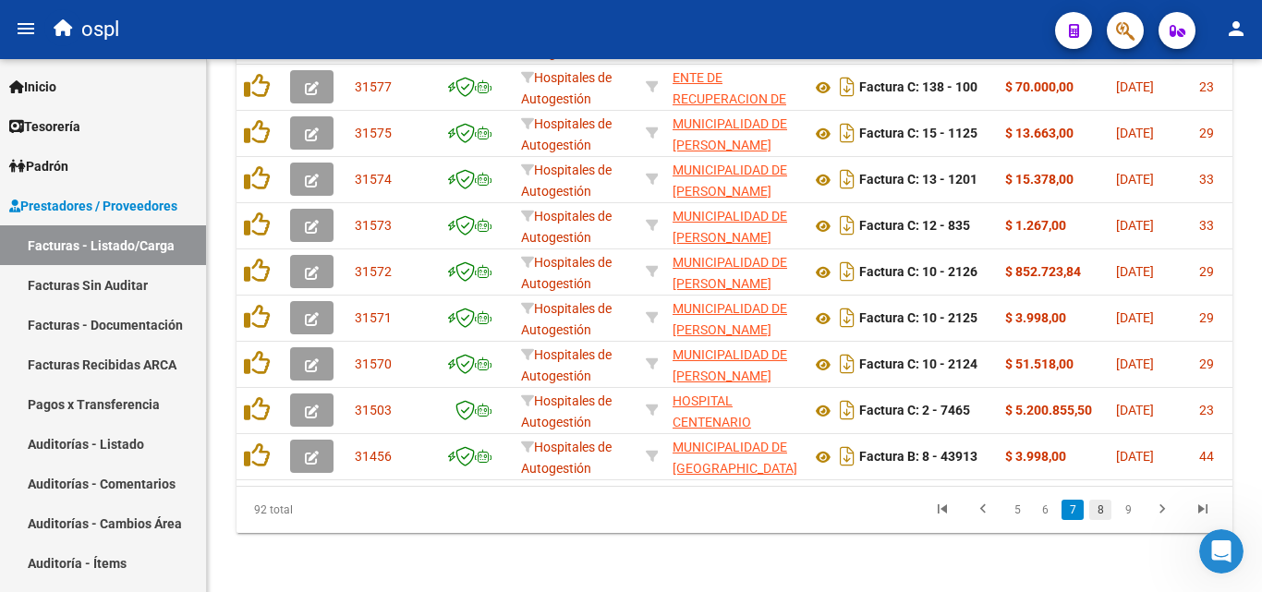
click at [1103, 515] on link "8" at bounding box center [1100, 510] width 22 height 20
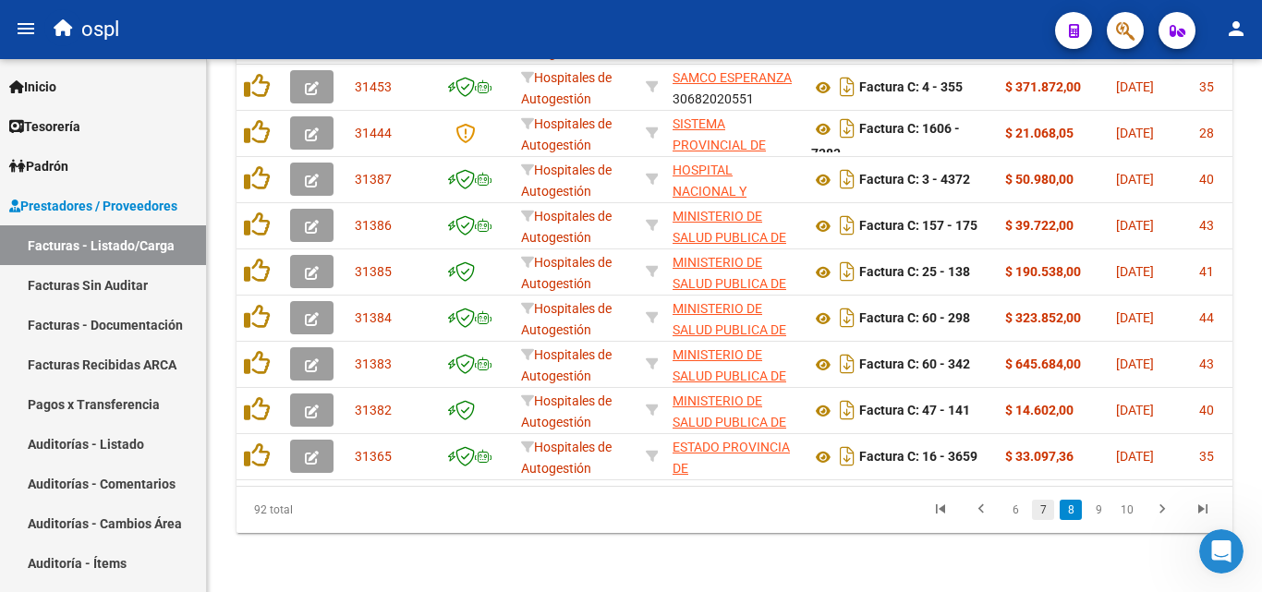
click at [1051, 515] on link "7" at bounding box center [1043, 510] width 22 height 20
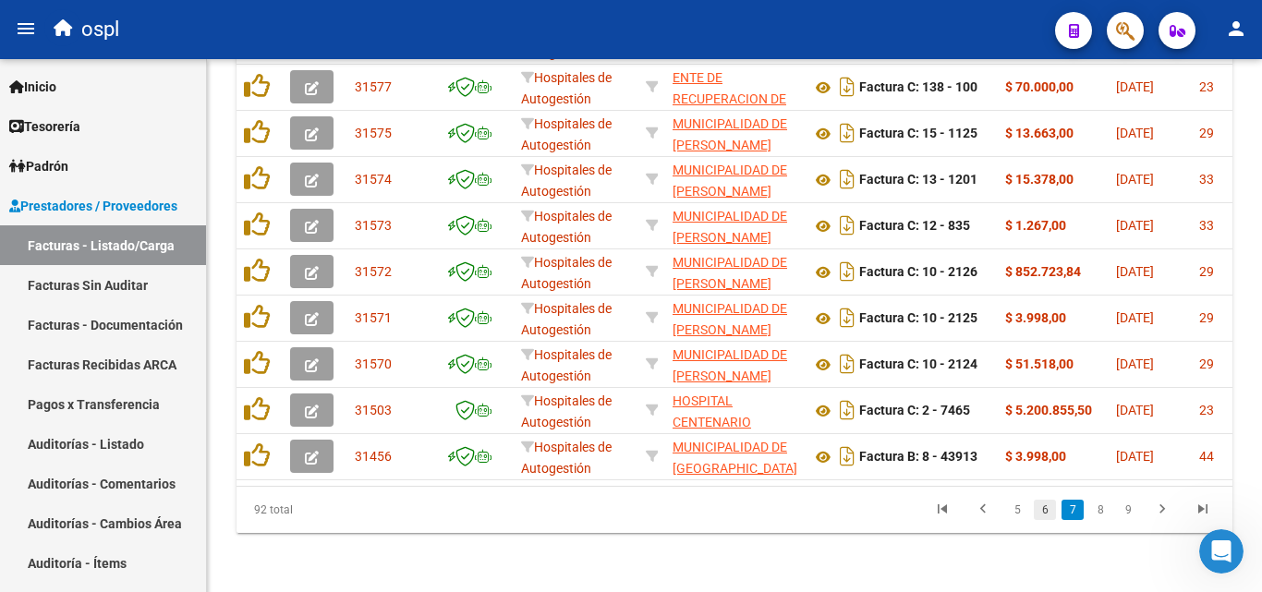
click at [1038, 508] on link "6" at bounding box center [1045, 510] width 22 height 20
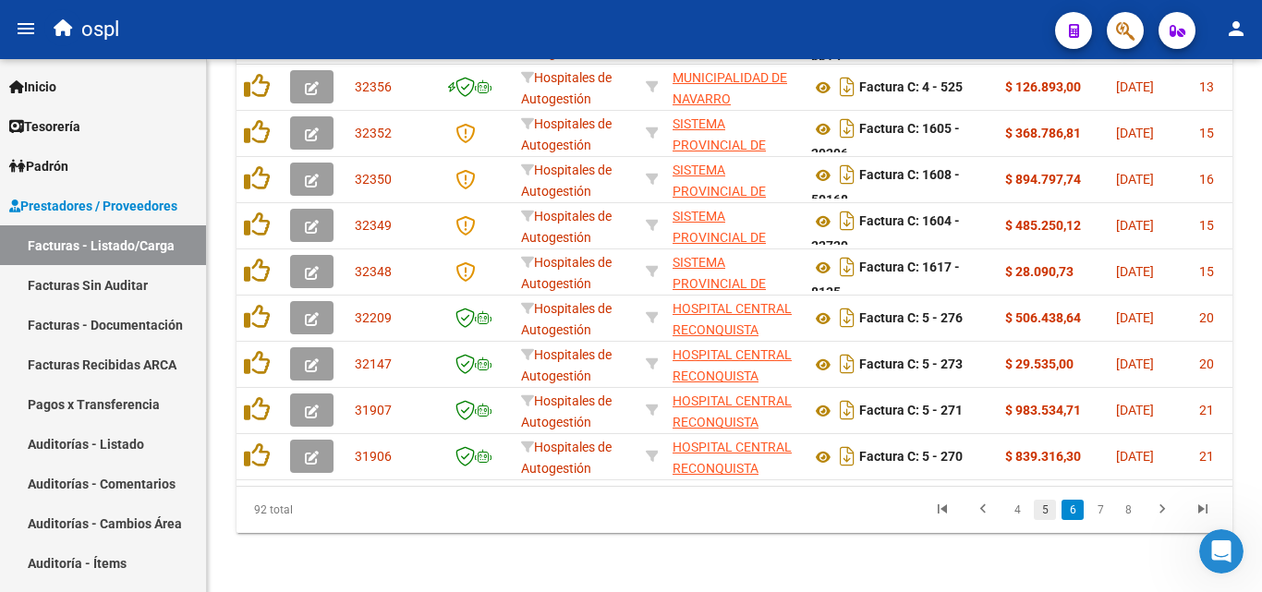
click at [1048, 510] on link "5" at bounding box center [1045, 510] width 22 height 20
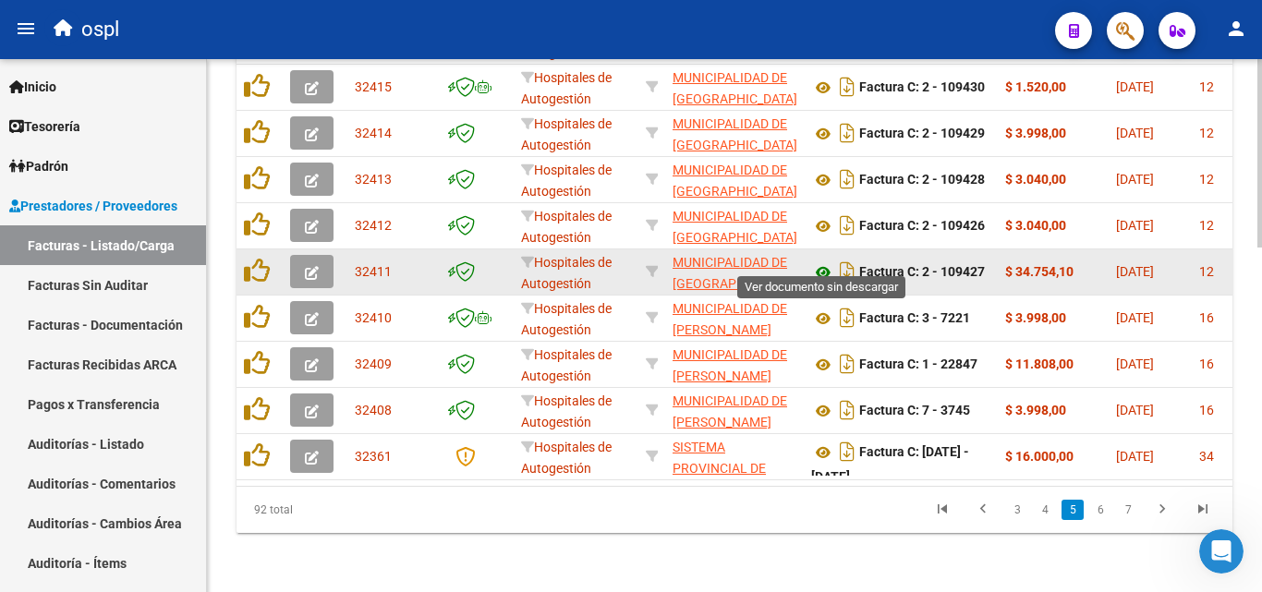
click at [822, 261] on icon at bounding box center [823, 272] width 24 height 22
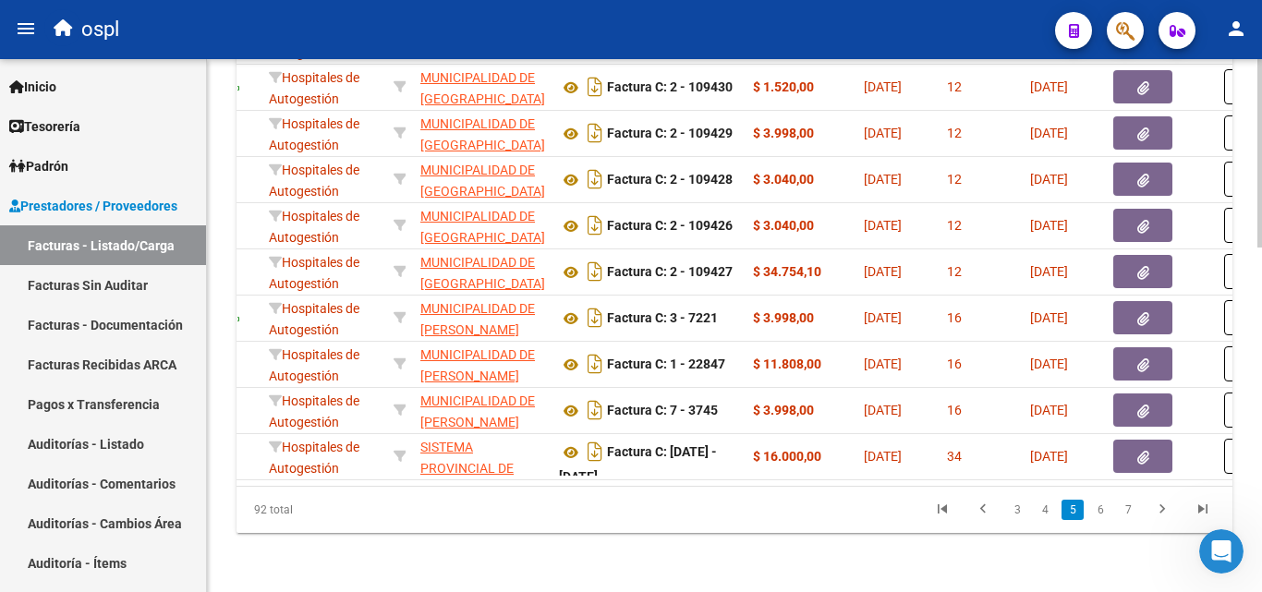
scroll to position [0, 337]
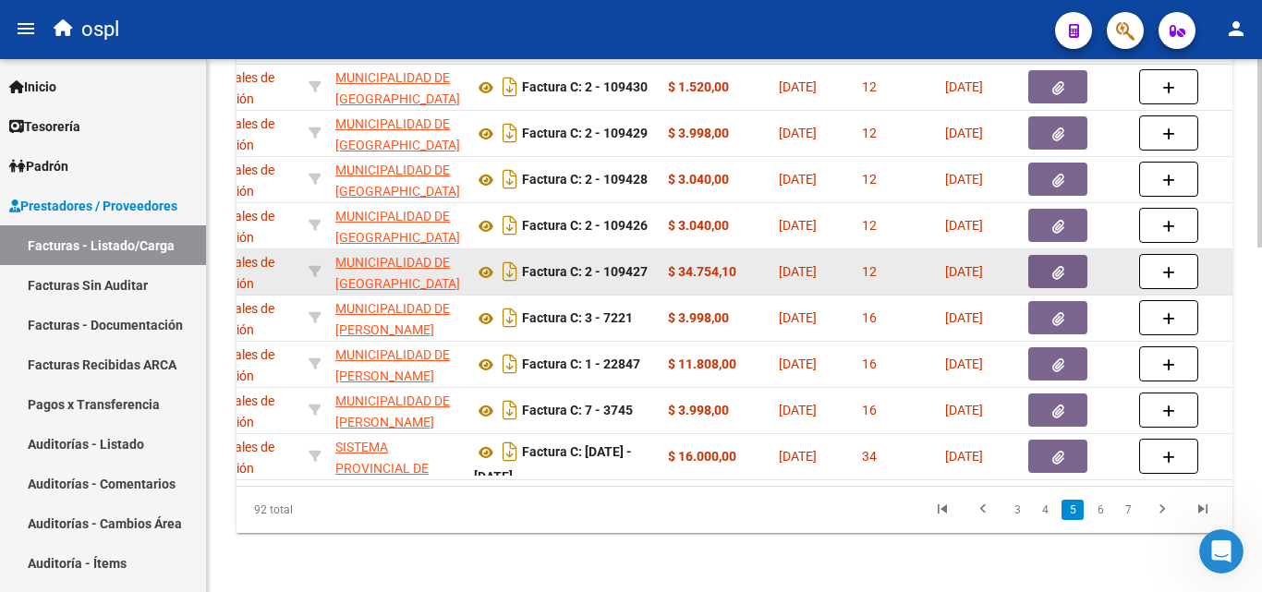
click at [1079, 255] on button "button" at bounding box center [1057, 271] width 59 height 33
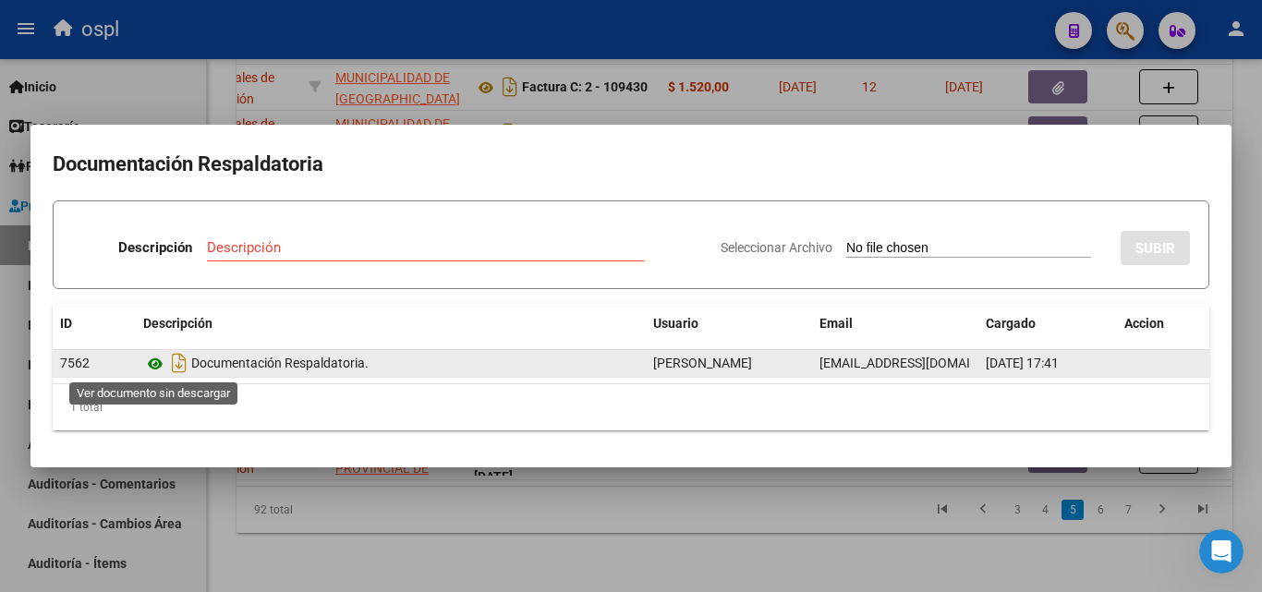
click at [161, 364] on icon at bounding box center [155, 364] width 24 height 22
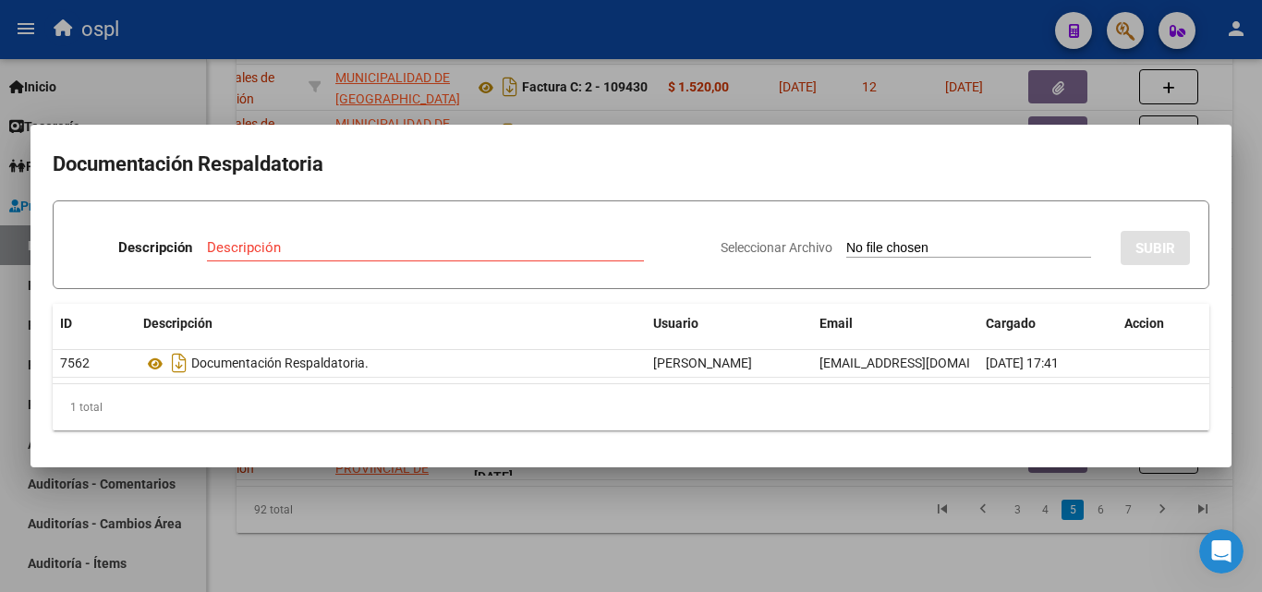
click at [481, 565] on div at bounding box center [631, 296] width 1262 height 592
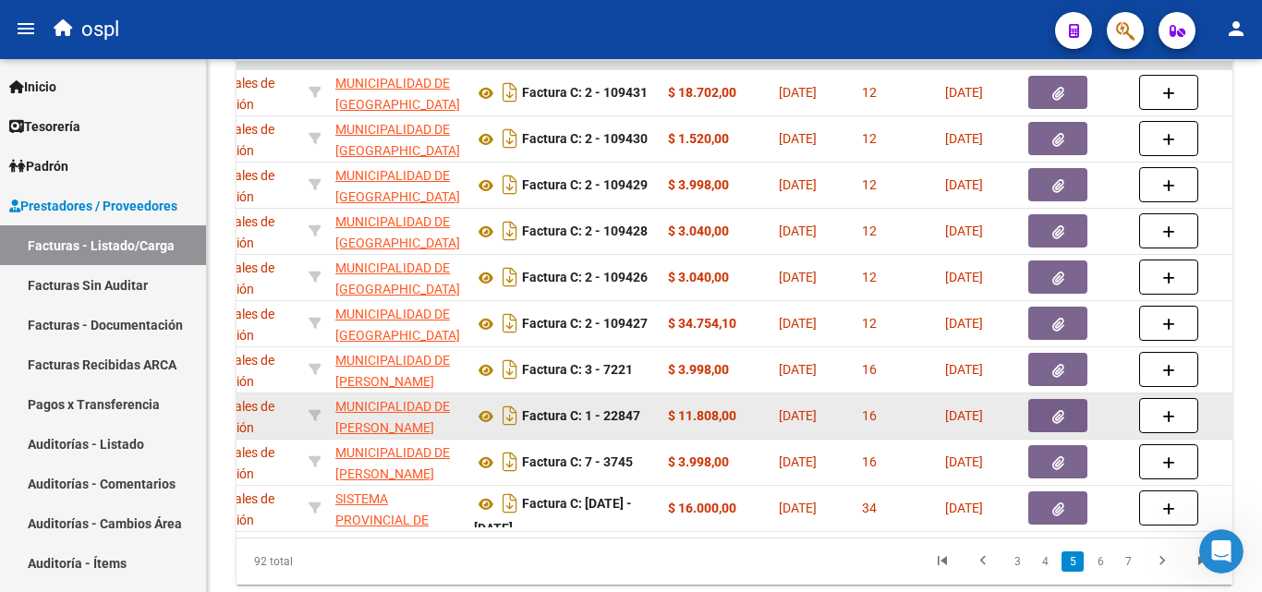
scroll to position [976, 0]
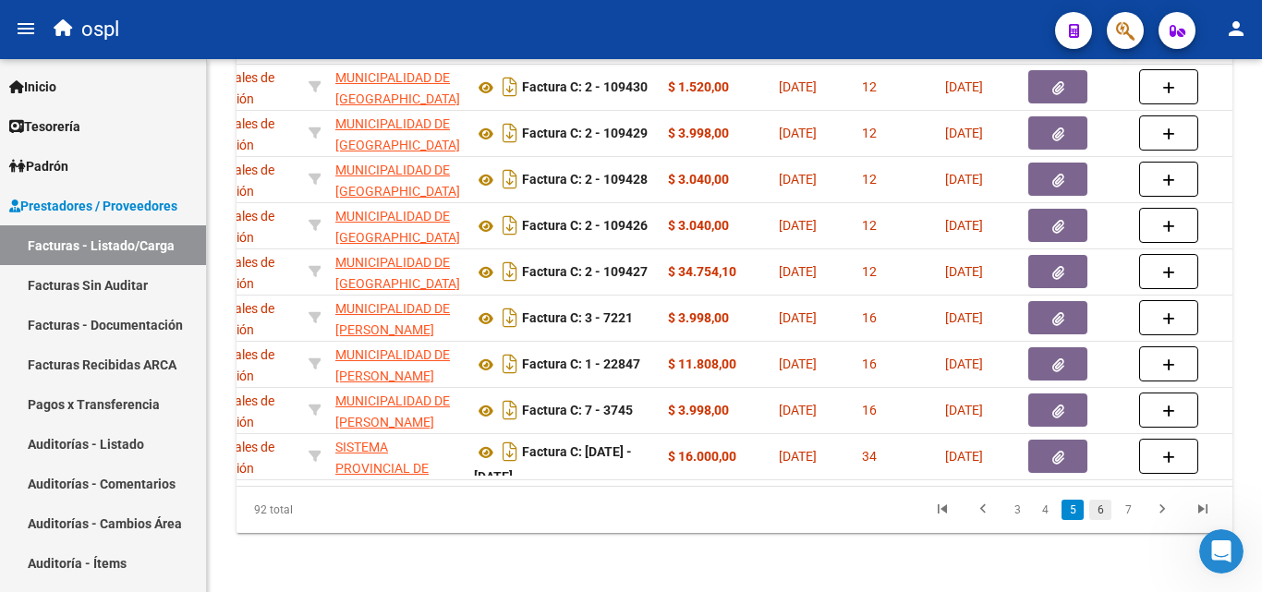
click at [1092, 509] on link "6" at bounding box center [1100, 510] width 22 height 20
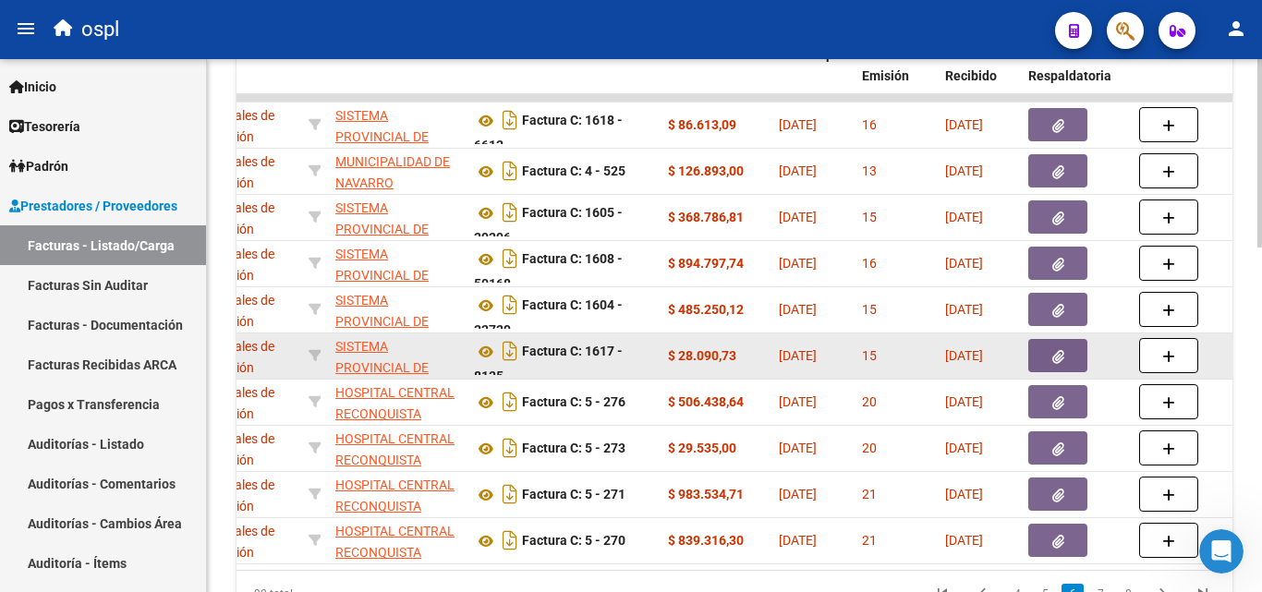
scroll to position [884, 0]
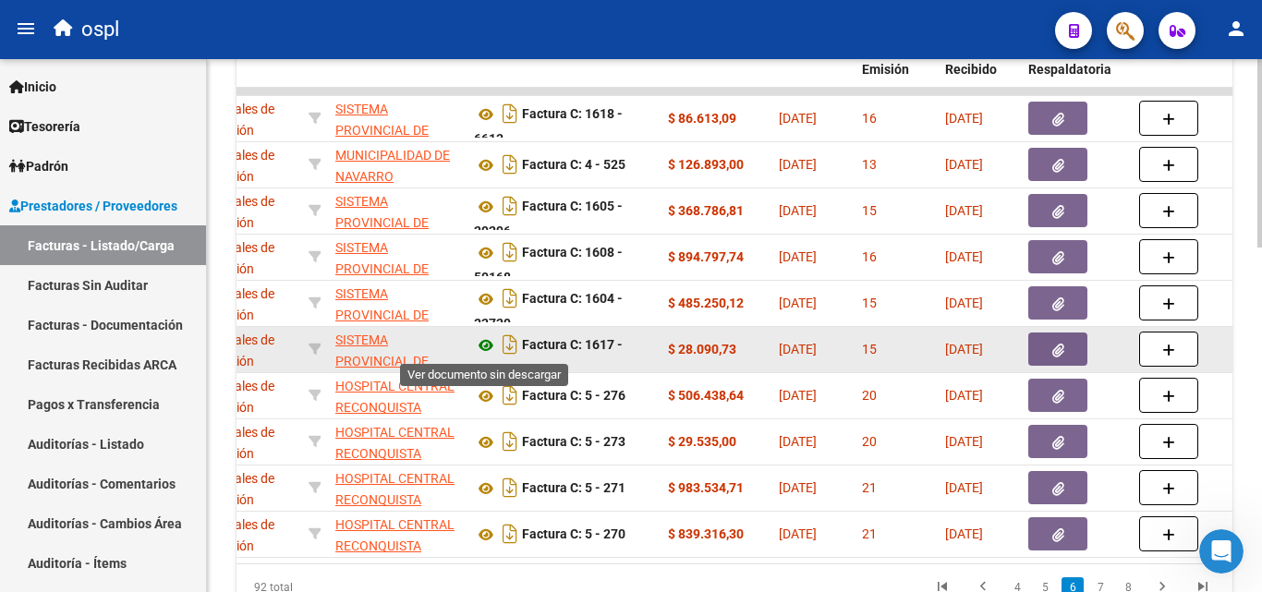
click at [491, 343] on icon at bounding box center [486, 345] width 24 height 22
click at [1064, 350] on button "button" at bounding box center [1057, 349] width 59 height 33
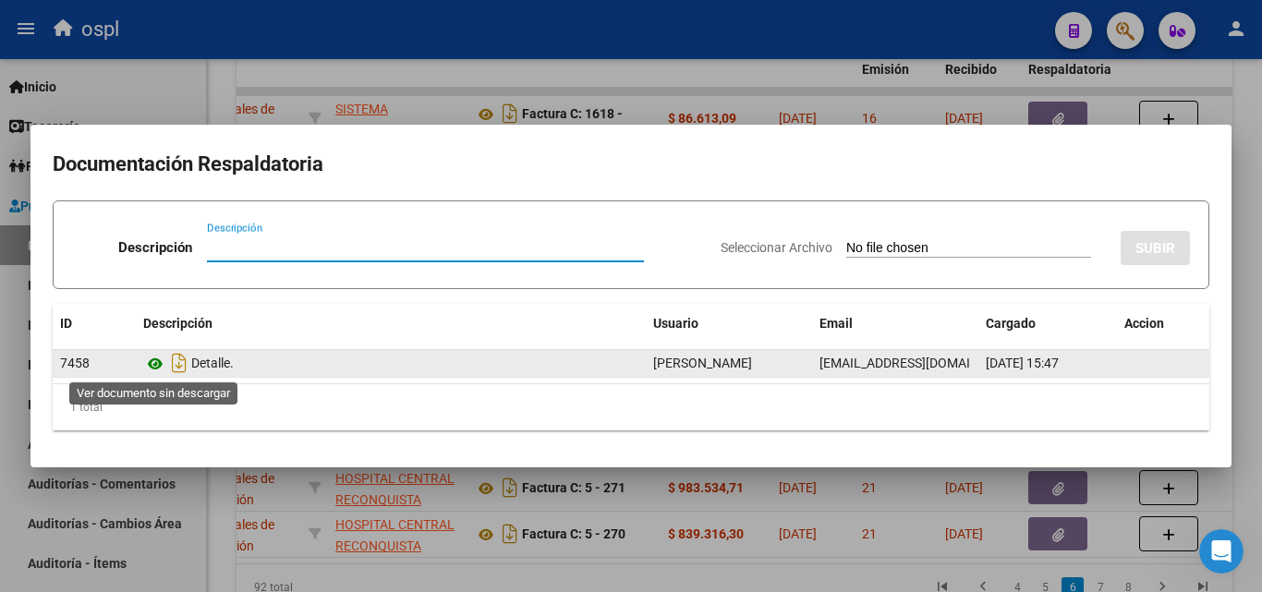
click at [152, 362] on icon at bounding box center [155, 364] width 24 height 22
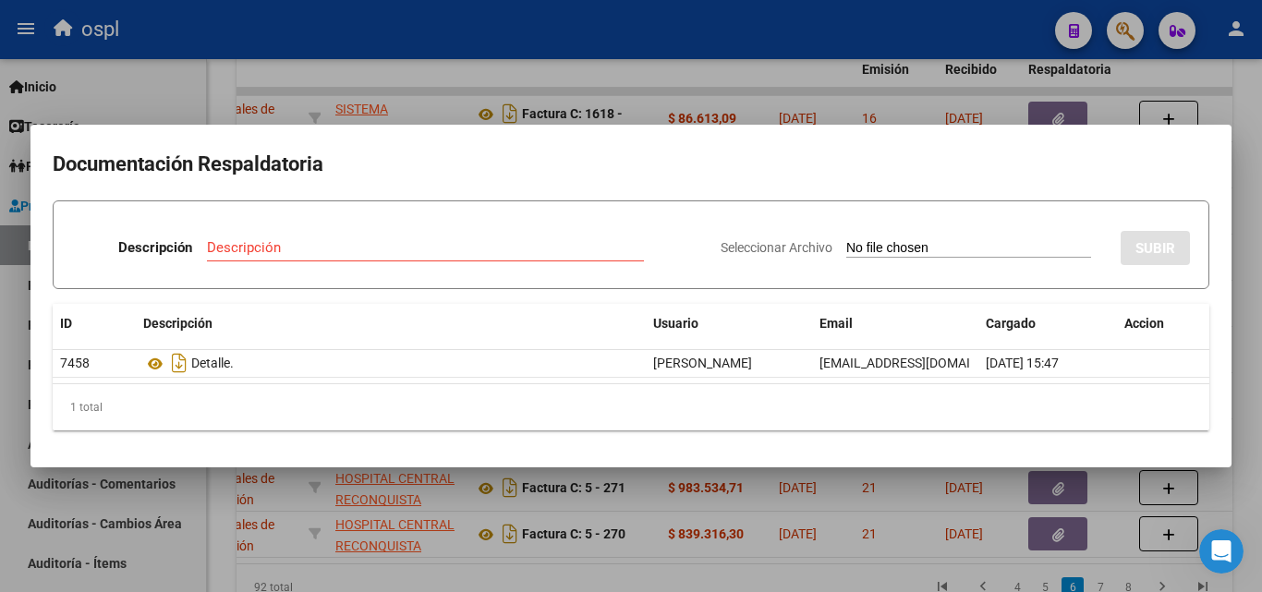
click at [729, 433] on mat-dialog-content "Documentación Respaldatoria Descripción Descripción Seleccionar Archivo SUBIR I…" at bounding box center [630, 296] width 1201 height 298
click at [783, 493] on div at bounding box center [631, 296] width 1262 height 592
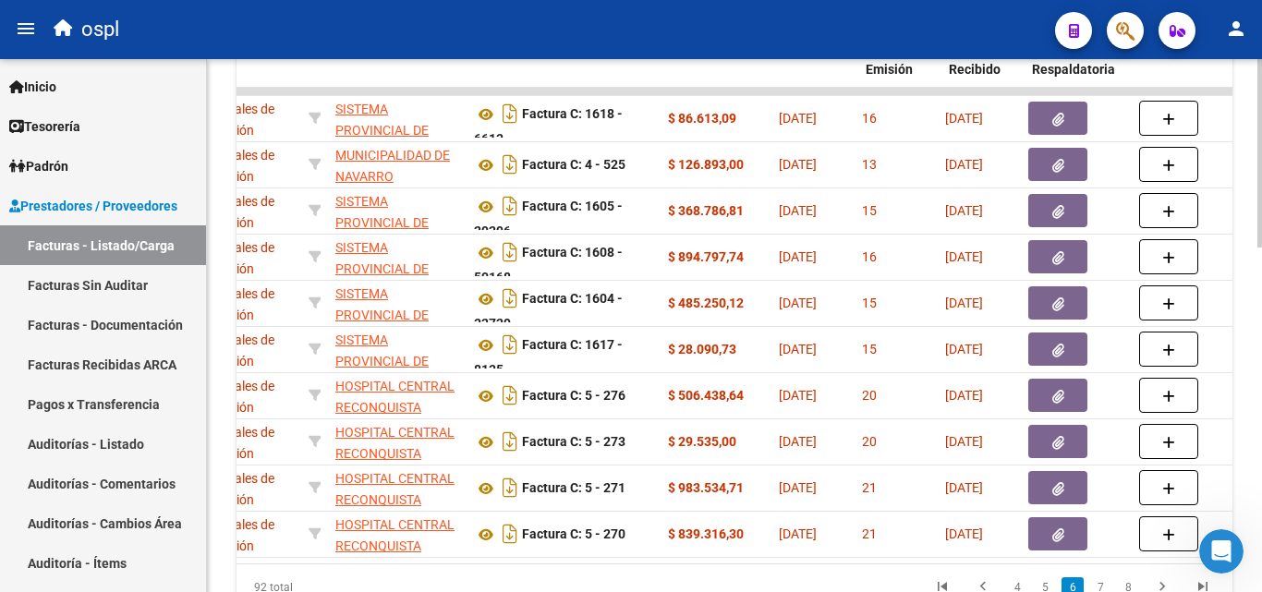
scroll to position [0, 0]
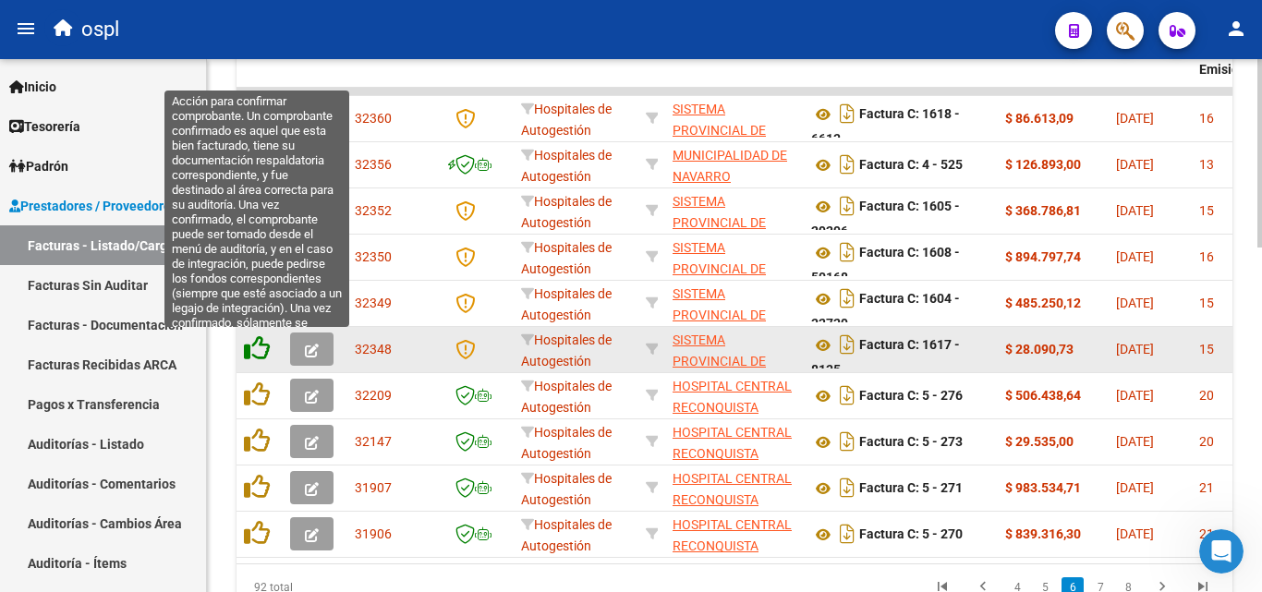
click at [255, 354] on icon at bounding box center [257, 348] width 26 height 26
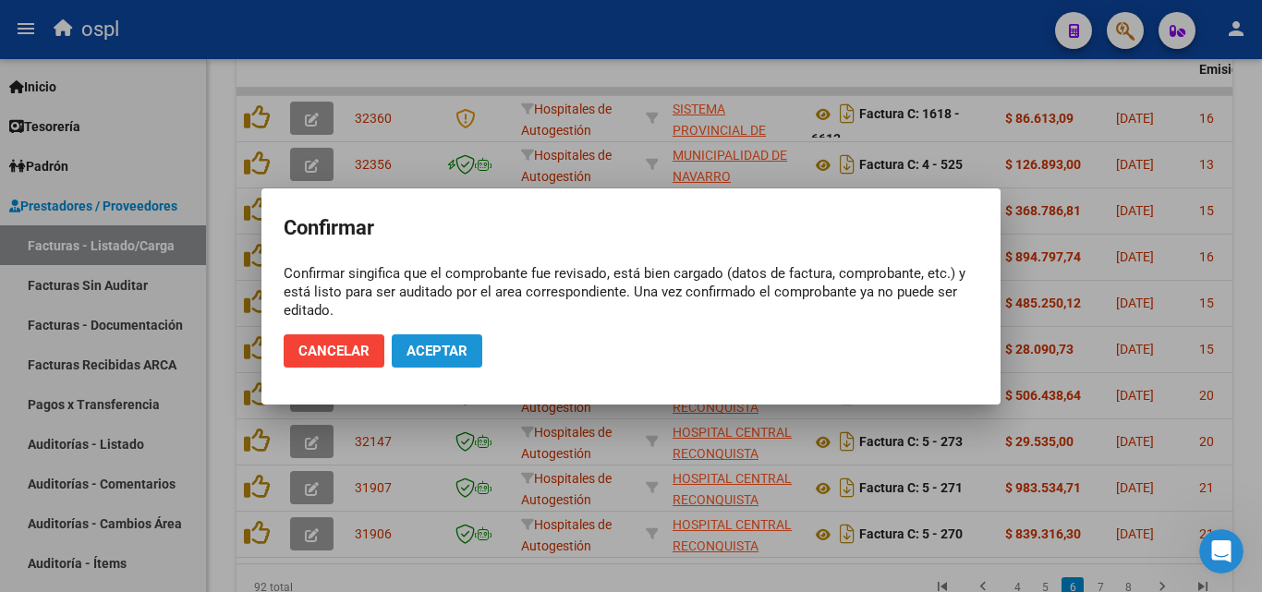
click at [434, 338] on button "Aceptar" at bounding box center [437, 350] width 91 height 33
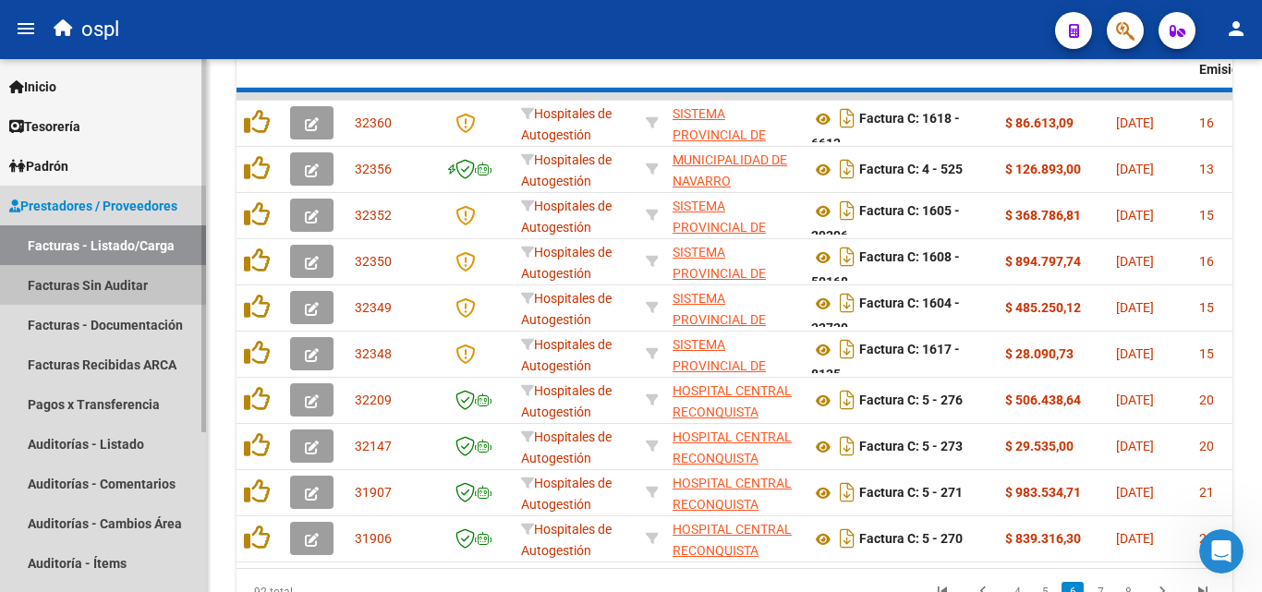
click at [114, 289] on link "Facturas Sin Auditar" at bounding box center [103, 285] width 206 height 40
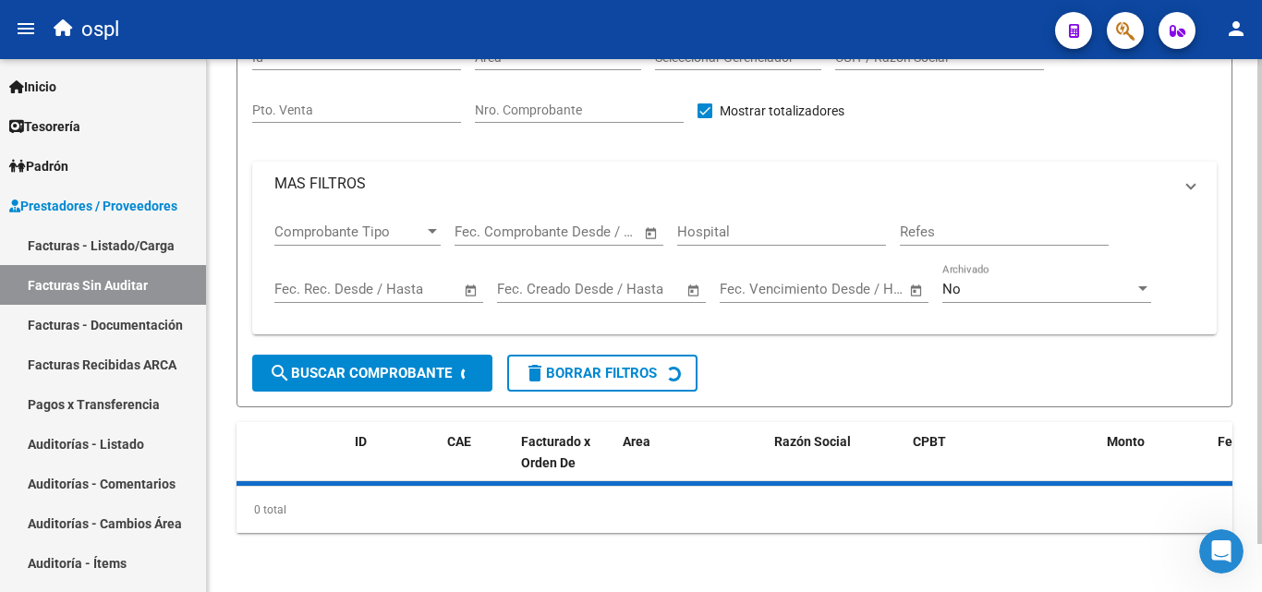
scroll to position [53, 0]
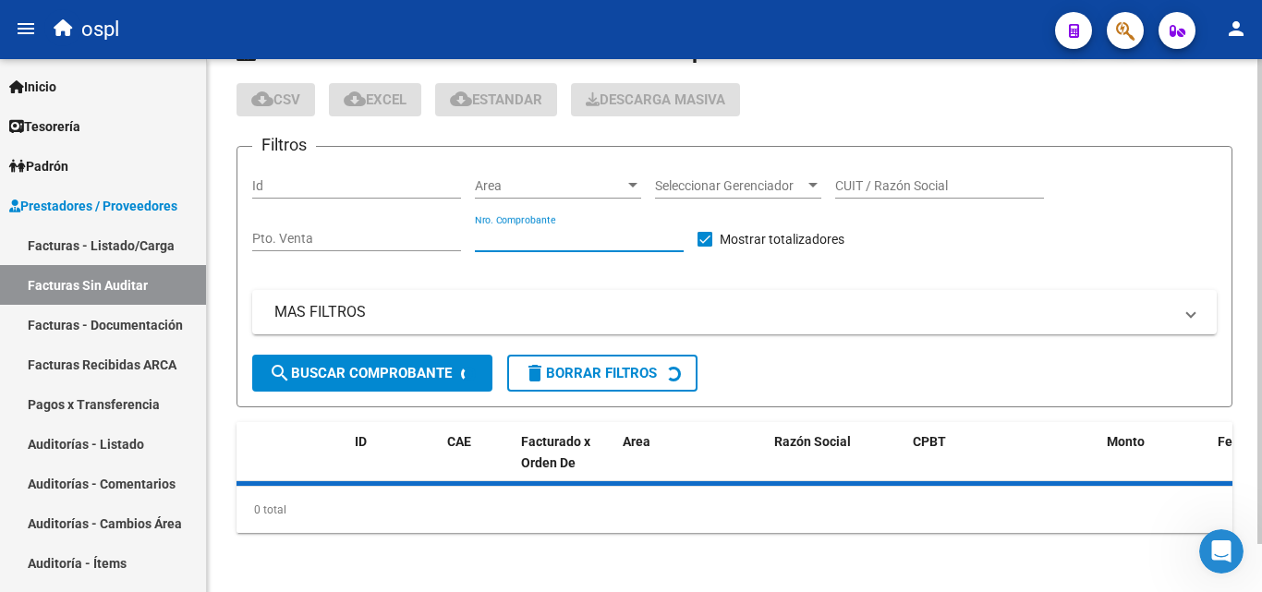
click at [593, 236] on input "Nro. Comprobante" at bounding box center [579, 239] width 209 height 16
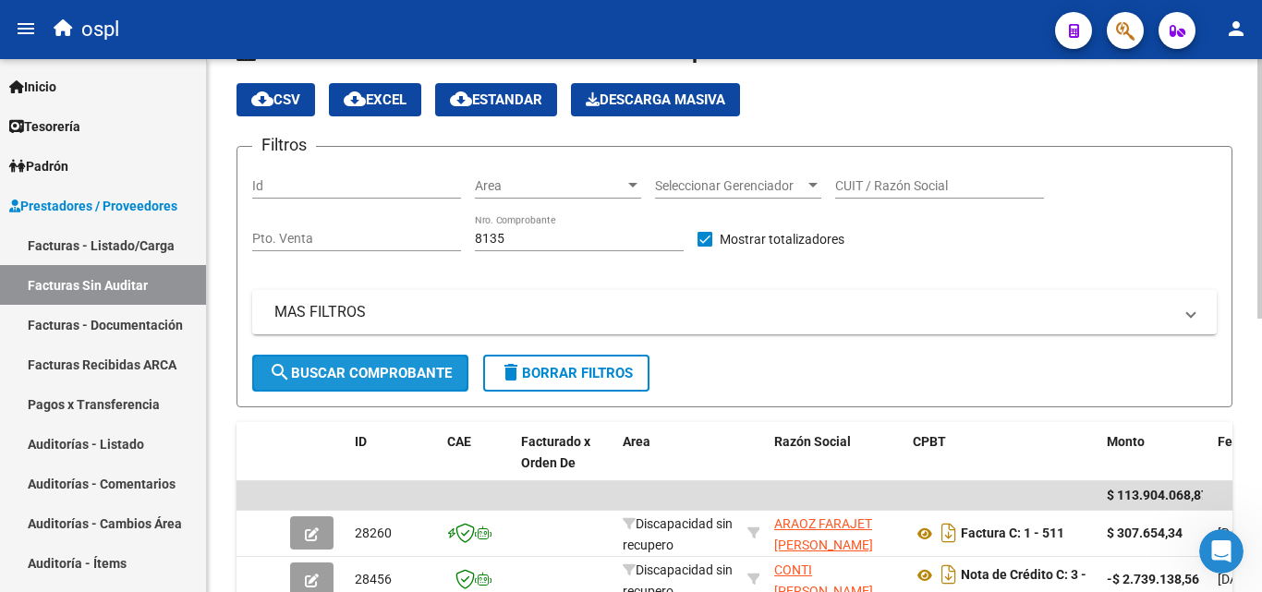
click at [382, 366] on span "search Buscar Comprobante" at bounding box center [360, 373] width 183 height 17
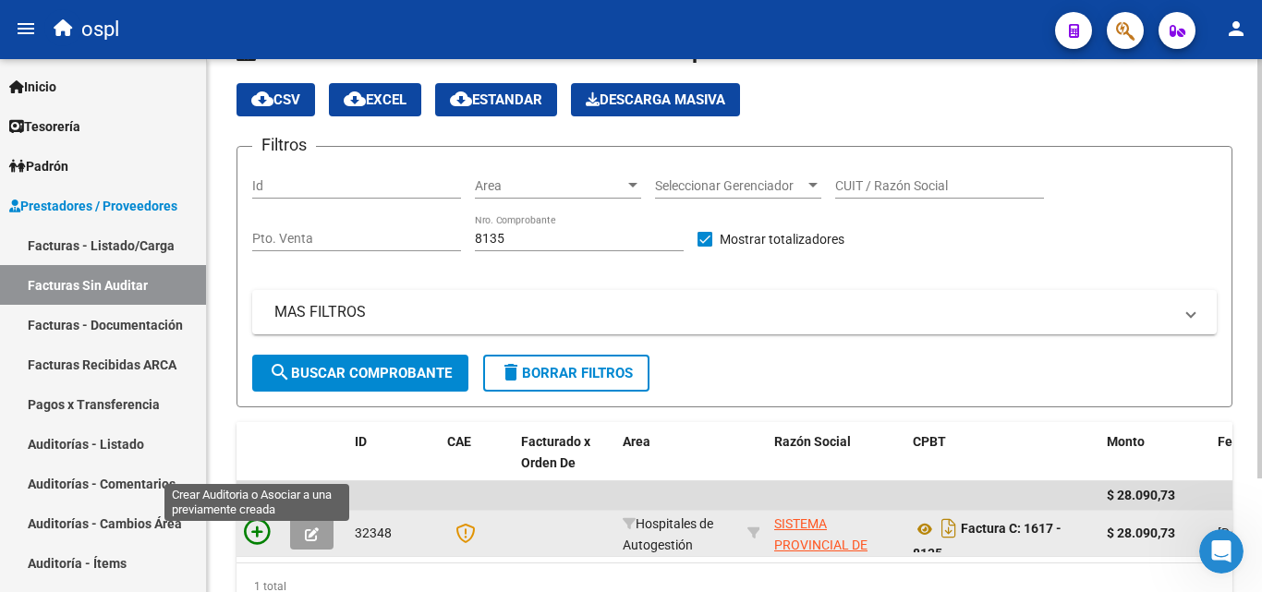
click at [260, 526] on icon at bounding box center [257, 532] width 26 height 26
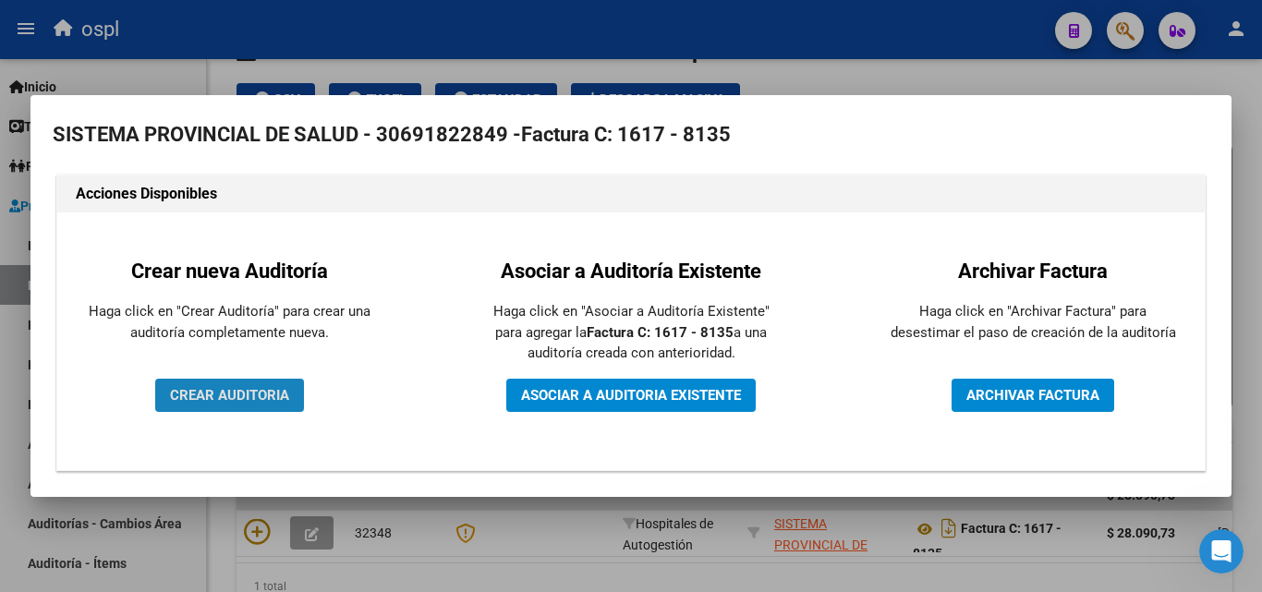
click at [228, 394] on span "CREAR AUDITORIA" at bounding box center [229, 395] width 119 height 17
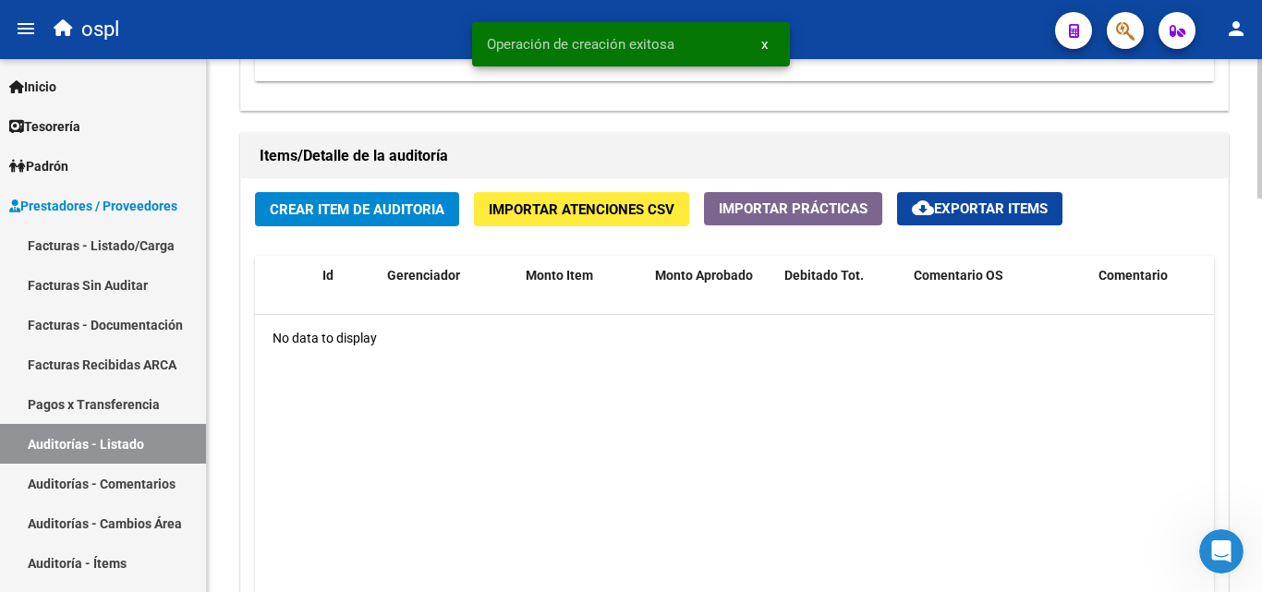
scroll to position [1293, 0]
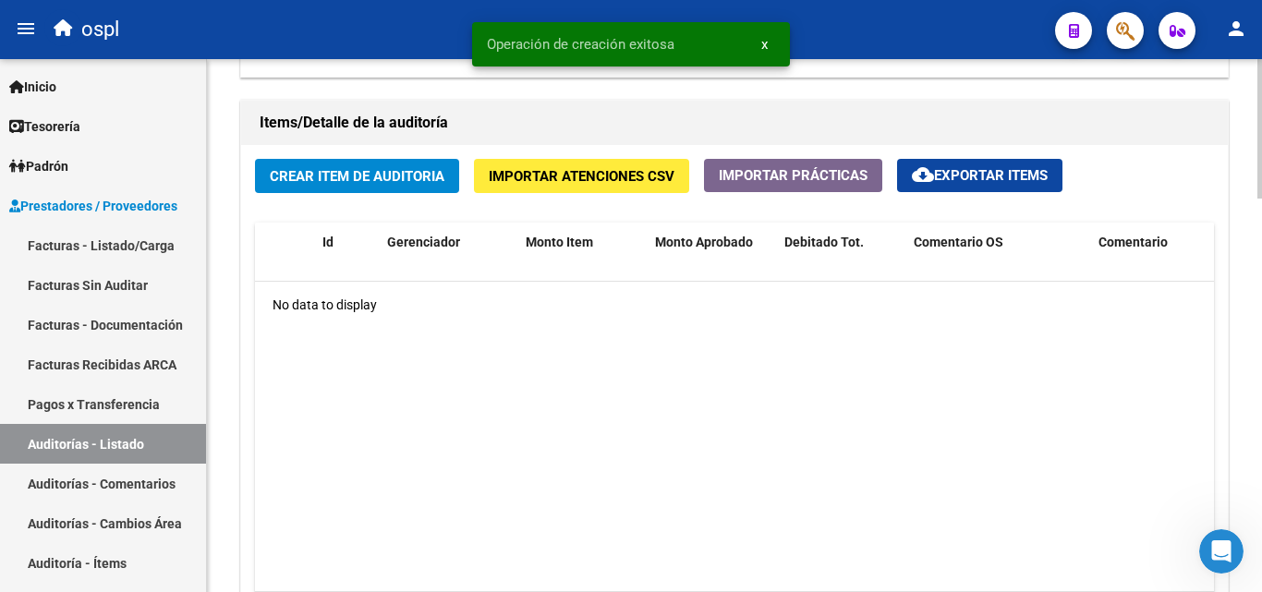
click at [362, 166] on button "Crear Item de Auditoria" at bounding box center [357, 176] width 204 height 34
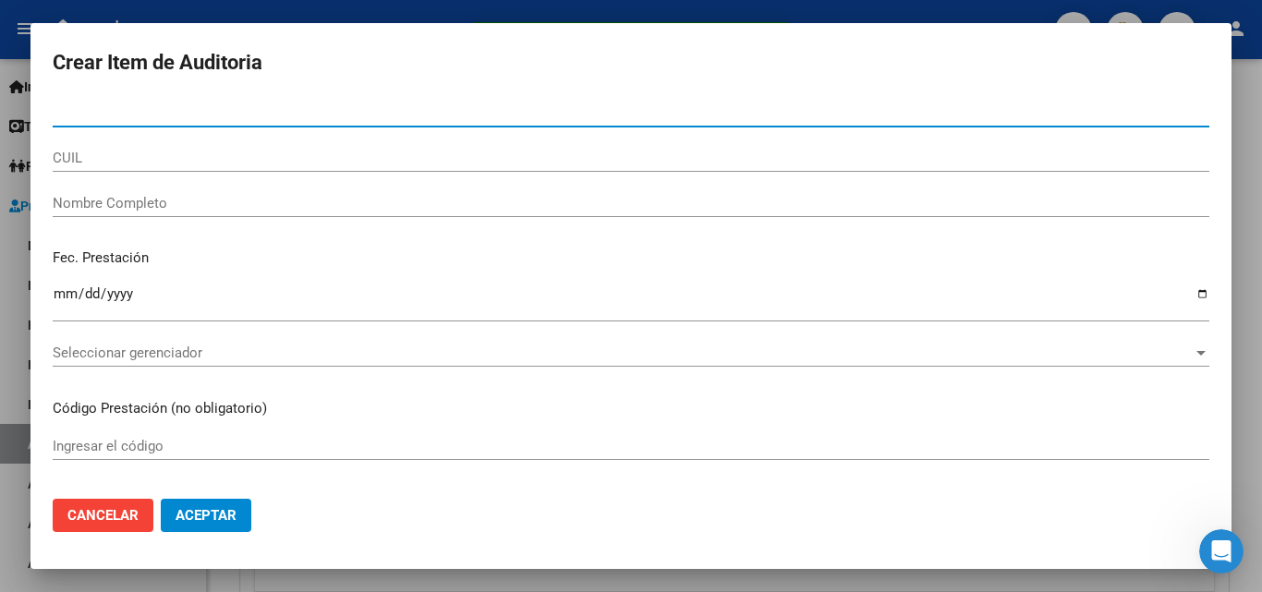
click at [133, 179] on div "CUIL" at bounding box center [631, 166] width 1157 height 45
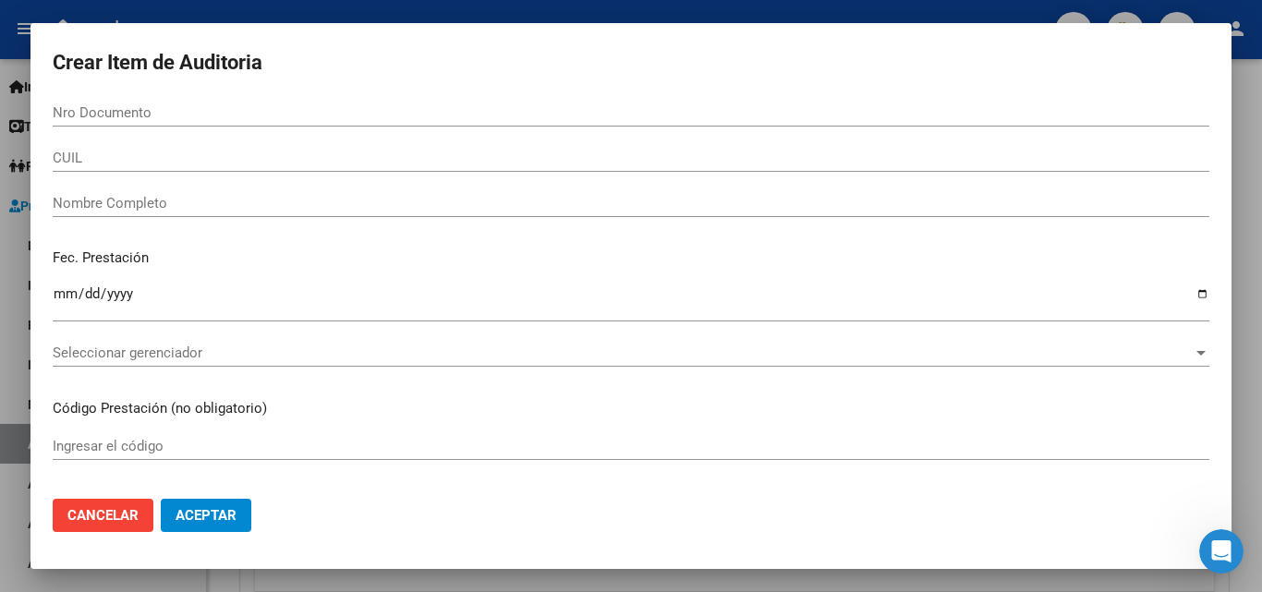
click at [139, 165] on input "CUIL" at bounding box center [631, 158] width 1157 height 17
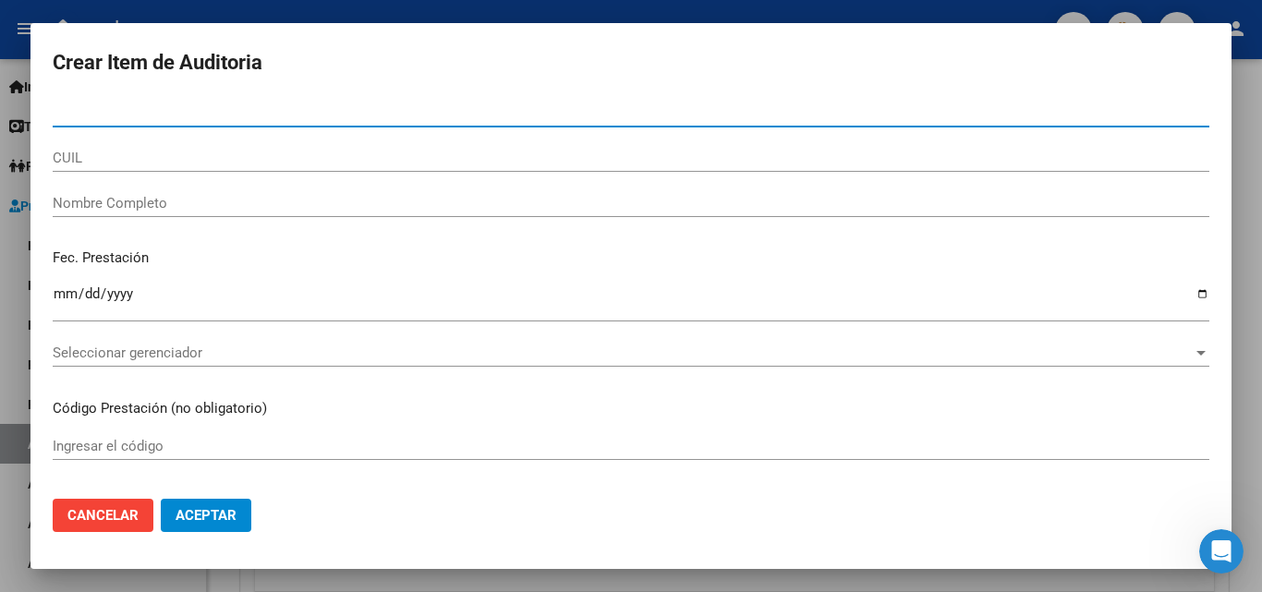
click at [156, 112] on input "Nro Documento" at bounding box center [631, 112] width 1157 height 17
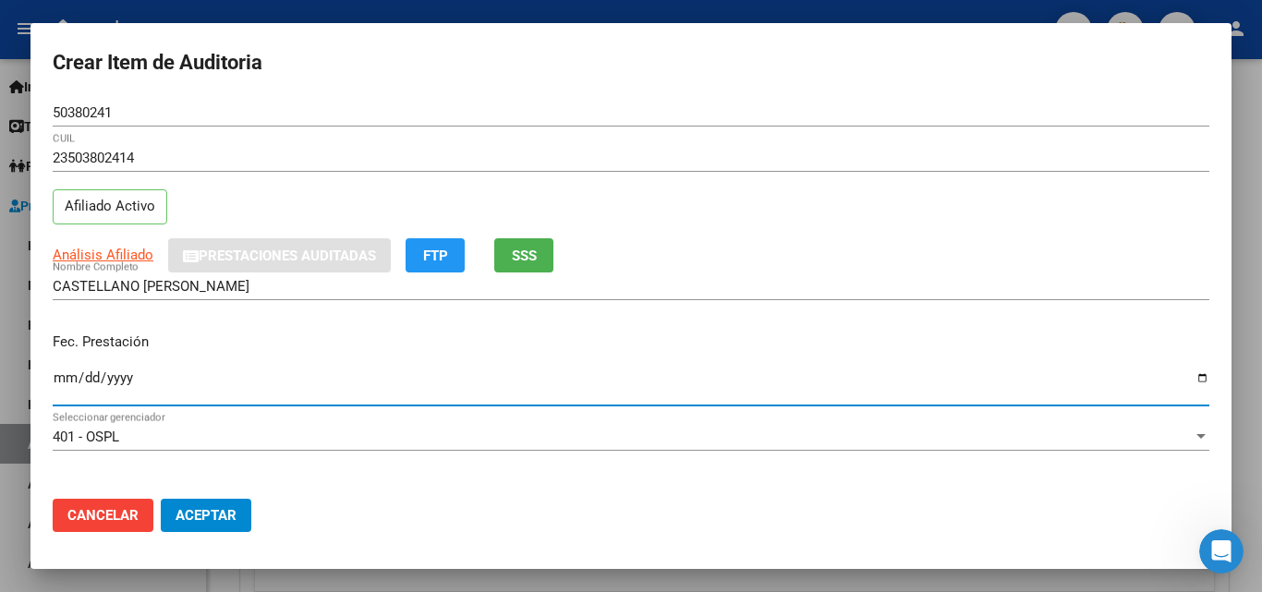
click at [70, 378] on input "Ingresar la fecha" at bounding box center [631, 385] width 1157 height 30
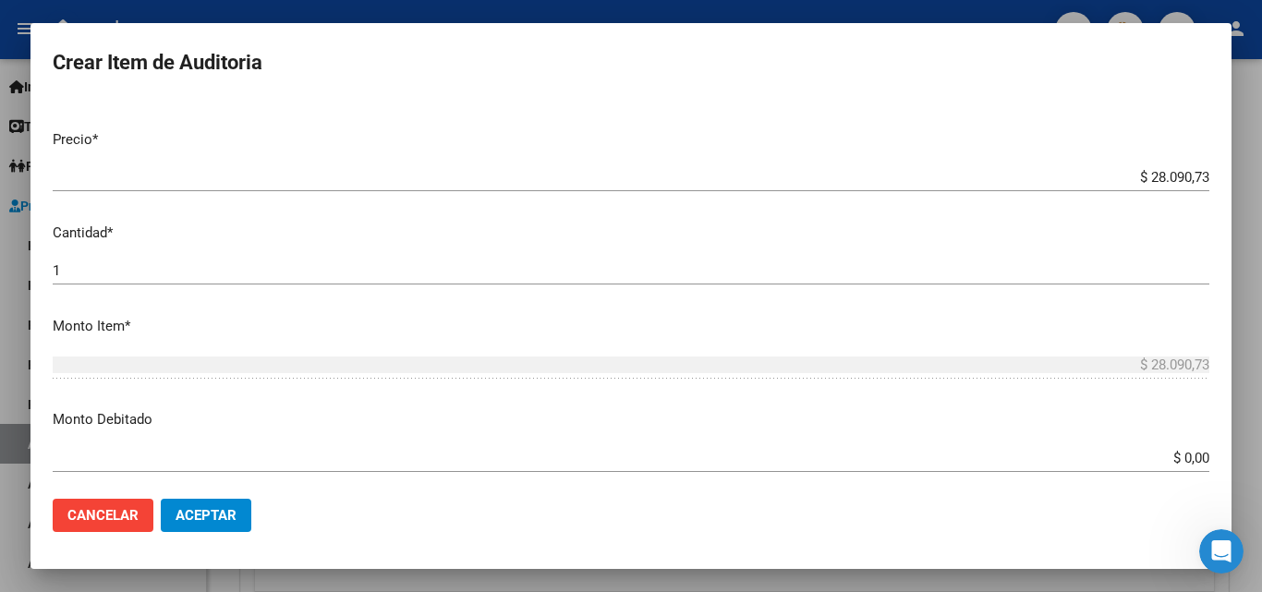
scroll to position [462, 0]
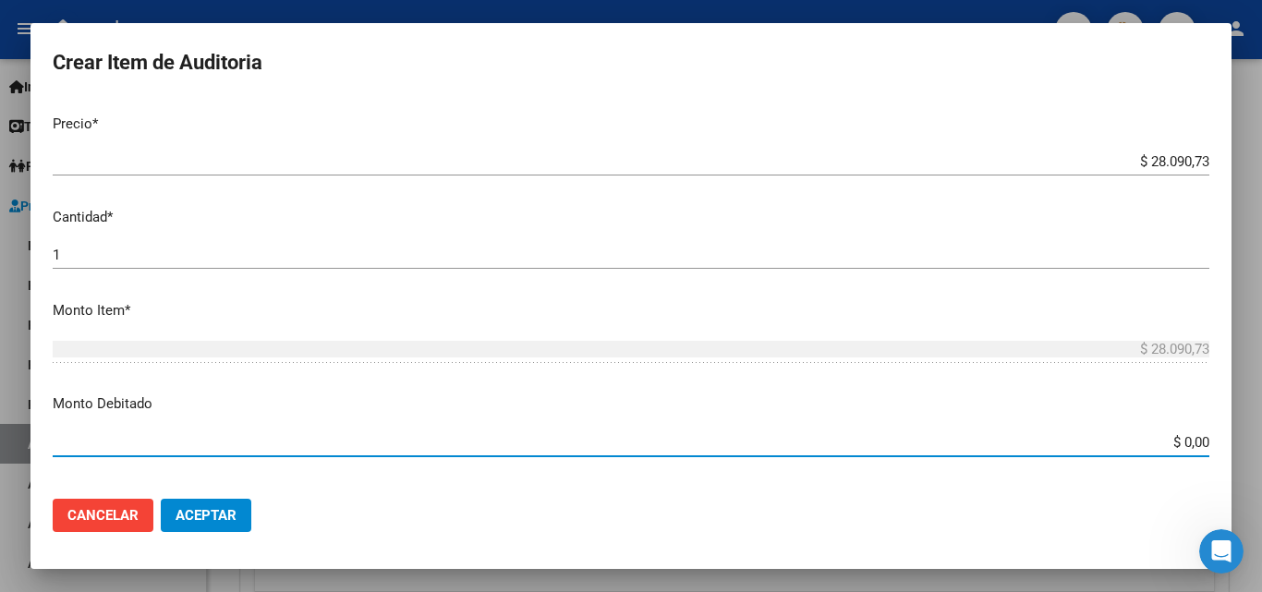
drag, startPoint x: 1143, startPoint y: 440, endPoint x: 1229, endPoint y: 440, distance: 85.9
click at [1229, 440] on mat-dialog-content "50380241 Nro Documento 23503802414 CUIL Afiliado Activo Análisis Afiliado Prest…" at bounding box center [630, 291] width 1201 height 385
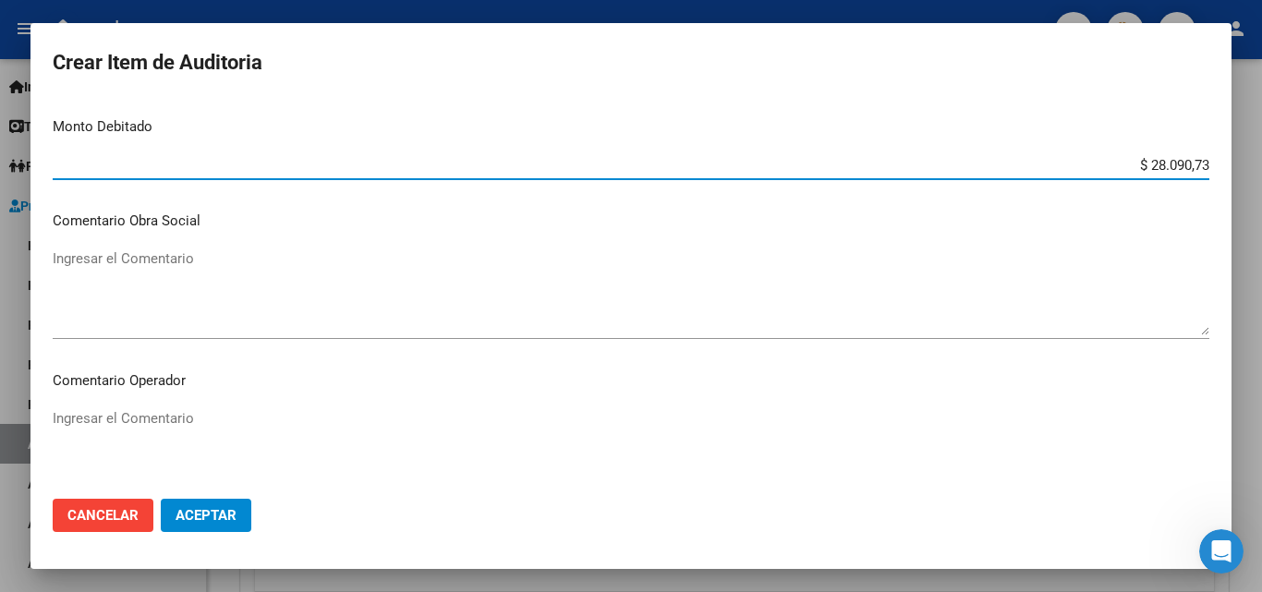
scroll to position [831, 0]
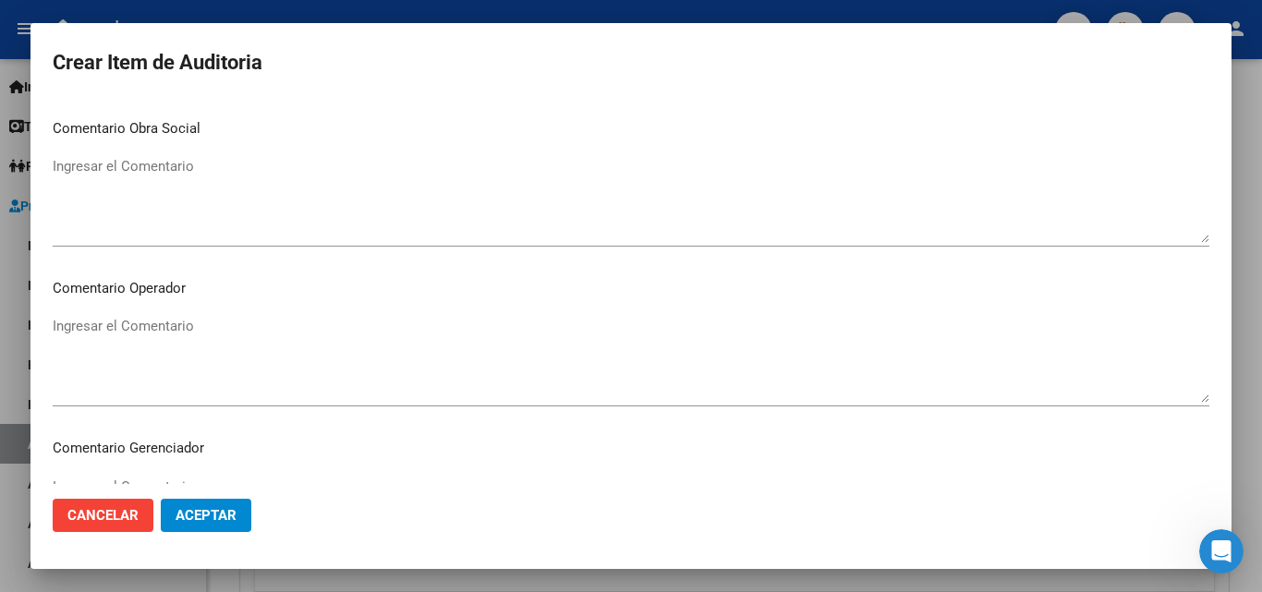
click at [281, 327] on textarea "Ingresar el Comentario" at bounding box center [631, 359] width 1157 height 87
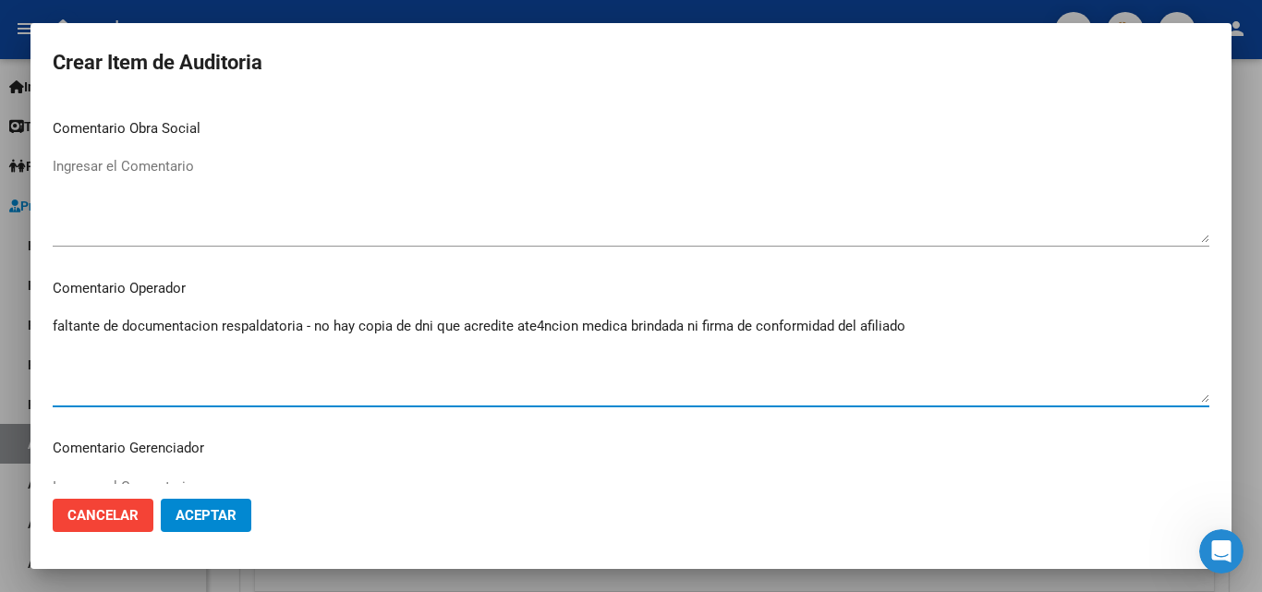
click at [218, 323] on textarea "faltante de documentacion respaldatoria - no hay copia de dni que acredite ate4…" at bounding box center [631, 359] width 1157 height 87
drag, startPoint x: 259, startPoint y: 329, endPoint x: 853, endPoint y: 390, distance: 597.1
click at [853, 390] on textarea "faltante de documentación respaldatoria - no hay copia de dni que acredite ate4…" at bounding box center [631, 359] width 1157 height 87
click at [542, 324] on textarea "faltante de documentación respaldatoria - no hay copia de dni que acredite ate4…" at bounding box center [631, 359] width 1157 height 87
click at [931, 296] on p "Comentario Operador" at bounding box center [631, 288] width 1157 height 21
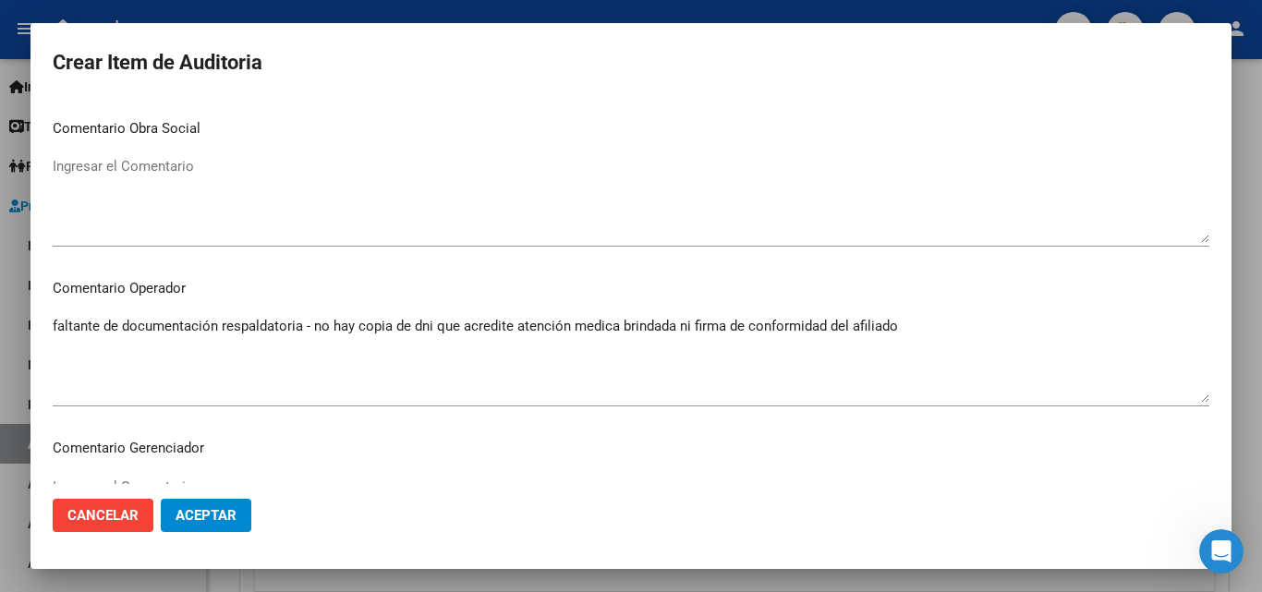
click at [1066, 338] on textarea "faltante de documentación respaldatoria - no hay copia de dni que acredite aten…" at bounding box center [631, 359] width 1157 height 87
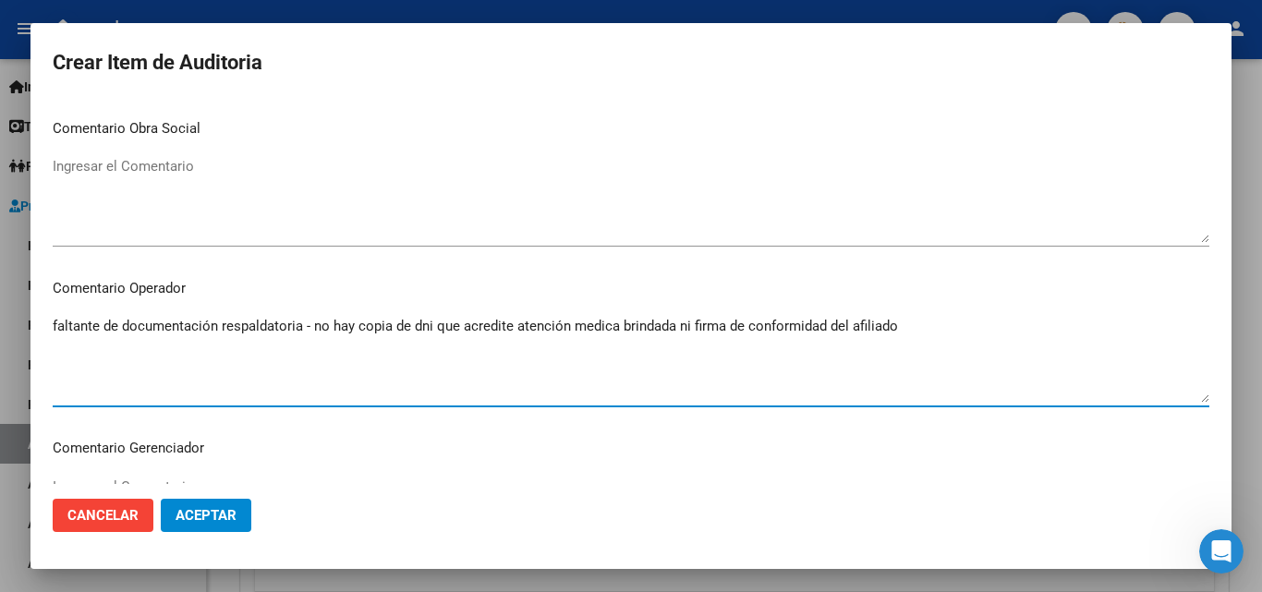
click at [941, 320] on textarea "faltante de documentación respaldatoria - no hay copia de dni que acredite aten…" at bounding box center [631, 359] width 1157 height 87
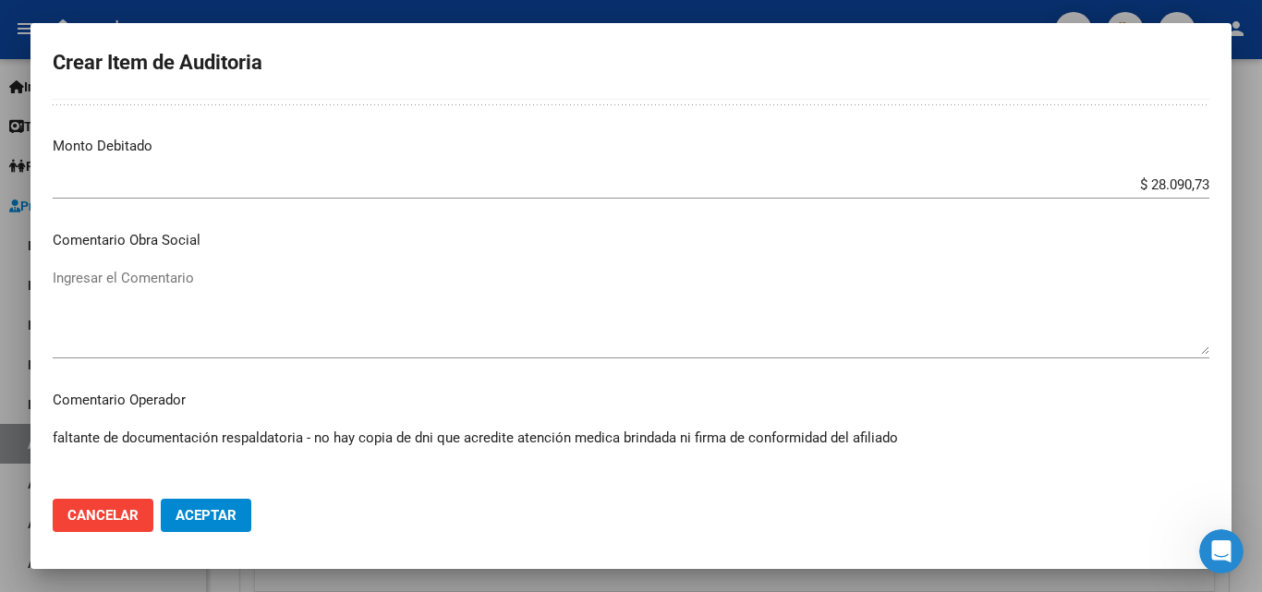
scroll to position [817, 0]
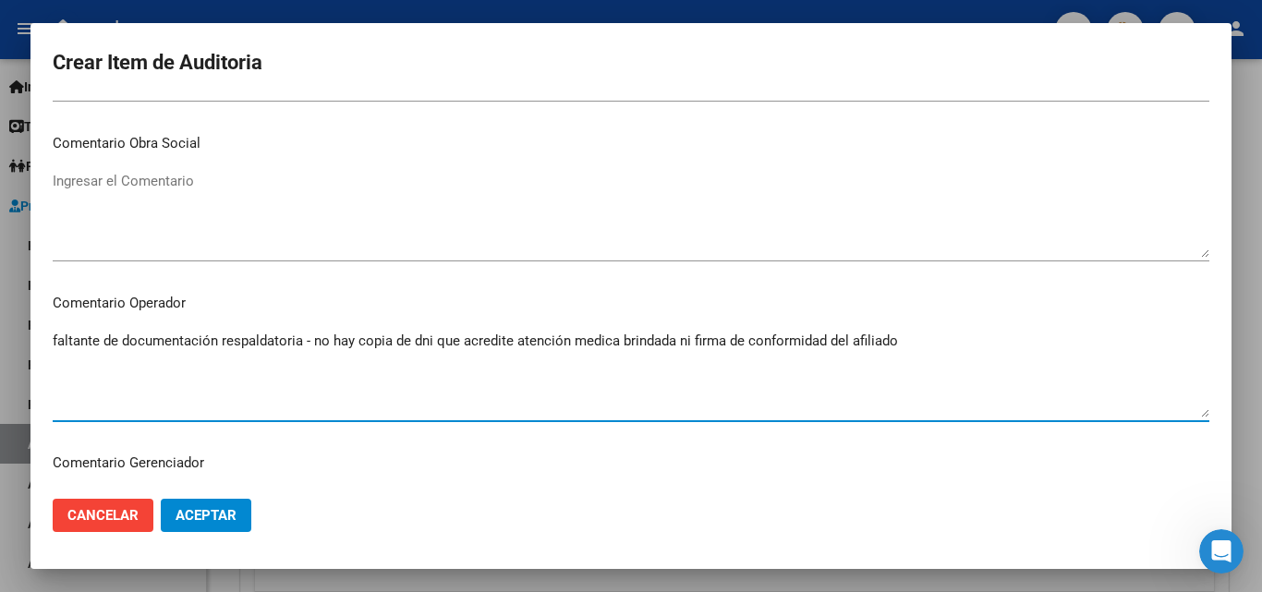
click at [940, 343] on textarea "faltante de documentación respaldatoria - no hay copia de dni que acredite aten…" at bounding box center [631, 374] width 1157 height 87
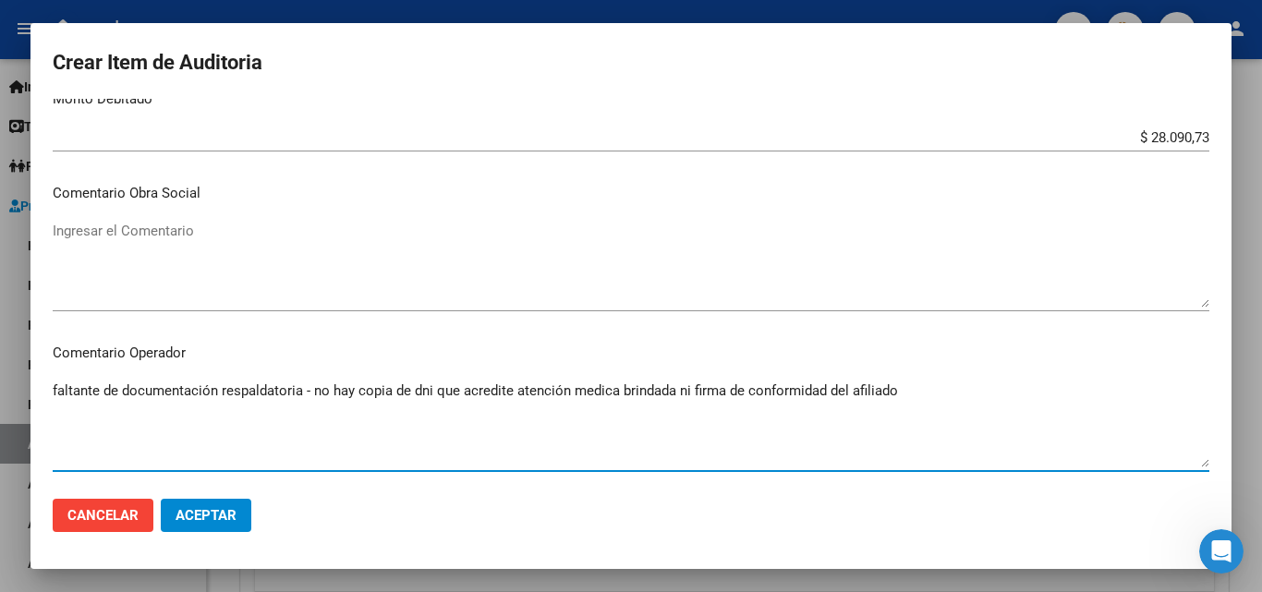
scroll to position [724, 0]
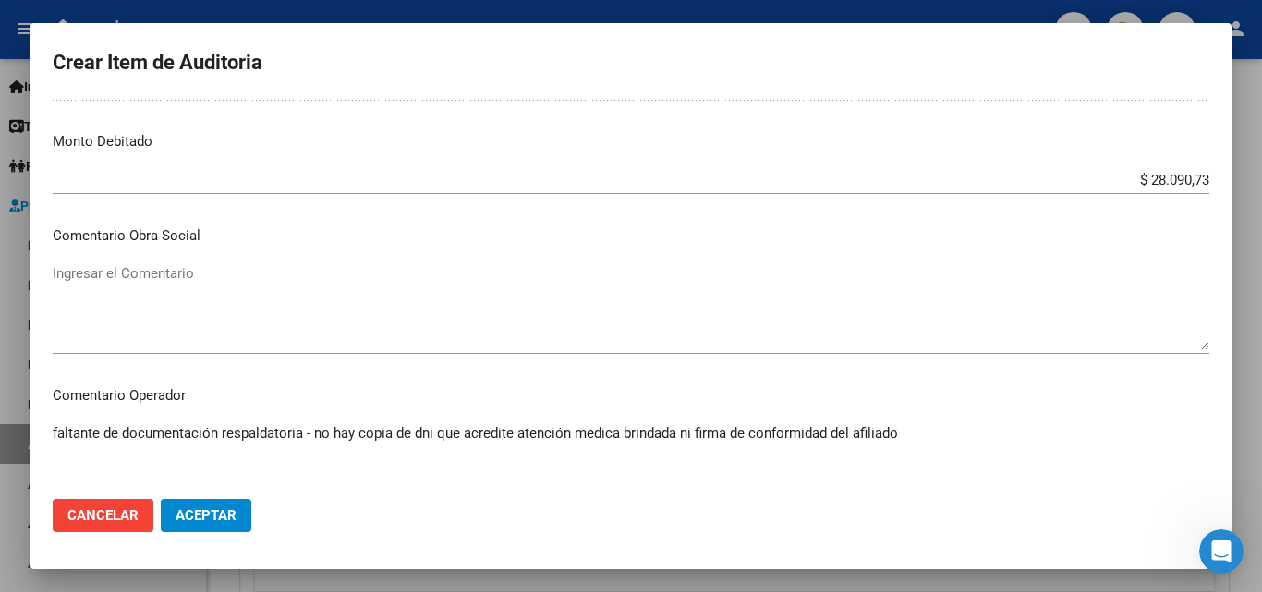
click at [447, 435] on textarea "faltante de documentación respaldatoria - no hay copia de dni que acredite aten…" at bounding box center [631, 466] width 1157 height 87
click at [530, 424] on textarea "faltante de documentación respaldatoria - no hay copia de dni que acredite aten…" at bounding box center [631, 466] width 1157 height 87
drag, startPoint x: 660, startPoint y: 441, endPoint x: 679, endPoint y: 445, distance: 19.0
click at [679, 445] on textarea "faltante de documentación respaldatoria - no hay copia de dni que acredite aten…" at bounding box center [631, 466] width 1157 height 87
click at [983, 451] on textarea "faltante de documentación respaldatoria - no hay copia de dni que acredite aten…" at bounding box center [631, 466] width 1157 height 87
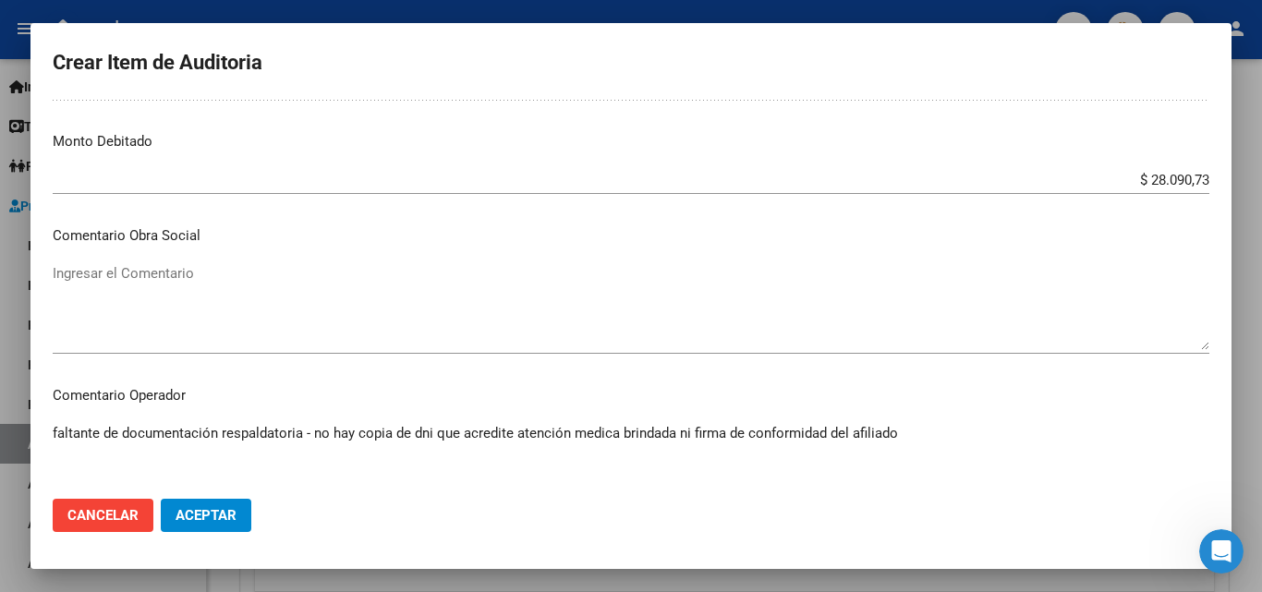
click at [887, 442] on textarea "faltante de documentación respaldatoria - no hay copia de dni que acredite aten…" at bounding box center [631, 466] width 1157 height 87
click at [858, 433] on textarea "faltante de documentación respaldatoria - no hay copia de dni que acredite aten…" at bounding box center [631, 466] width 1157 height 87
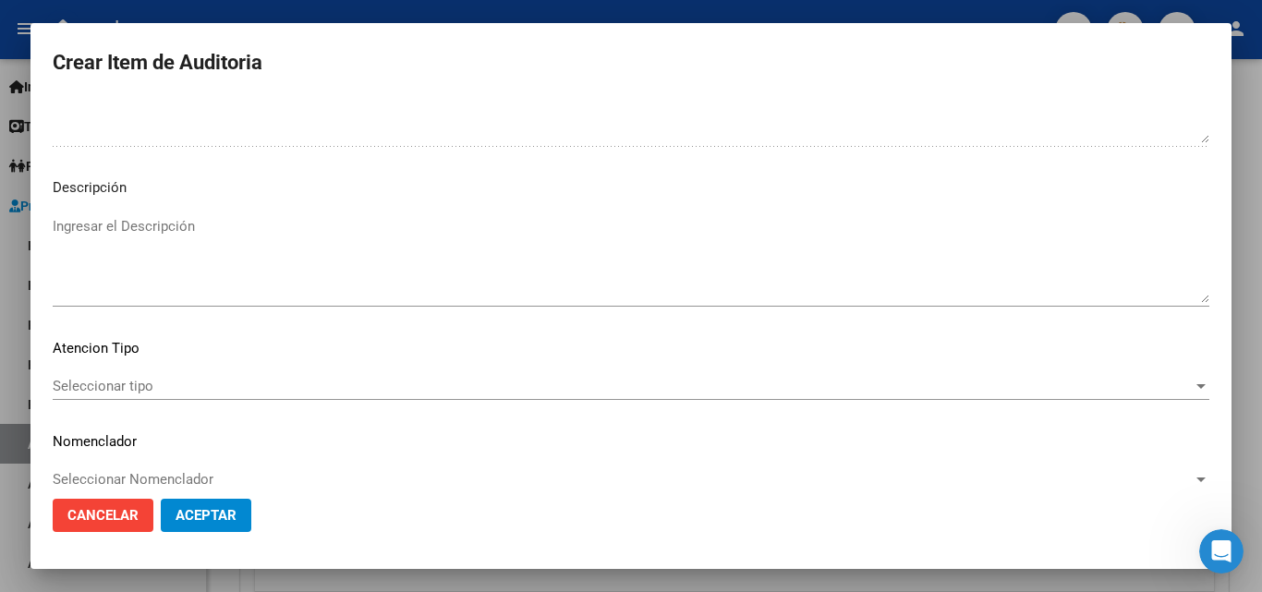
scroll to position [1278, 0]
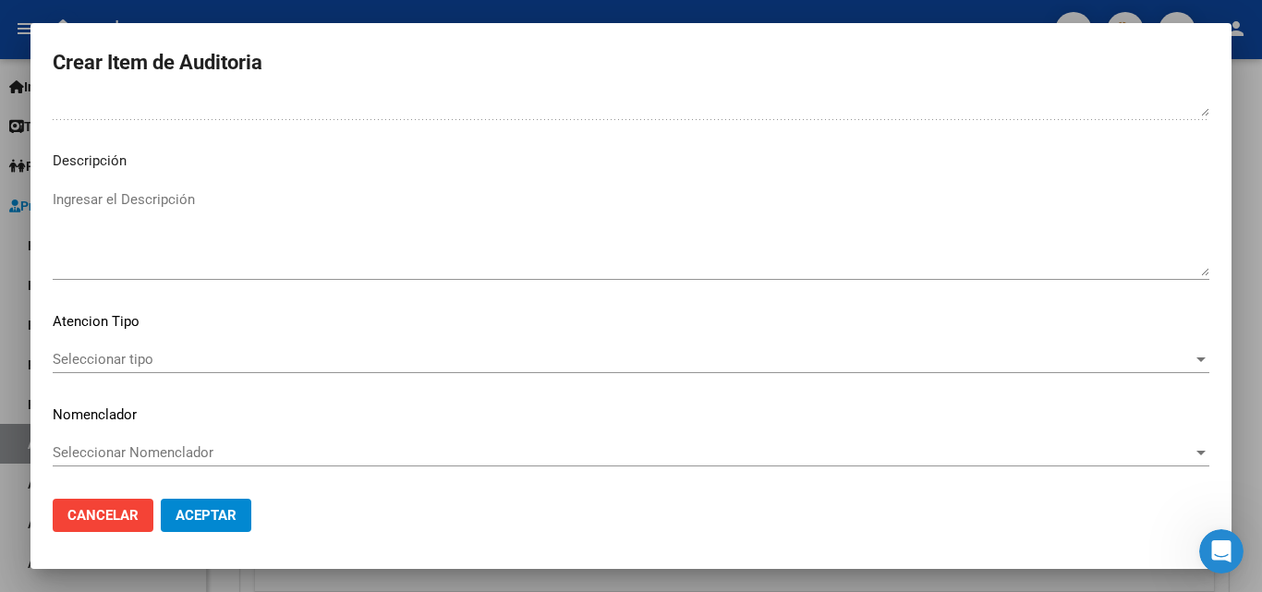
click at [165, 352] on span "Seleccionar tipo" at bounding box center [623, 359] width 1140 height 17
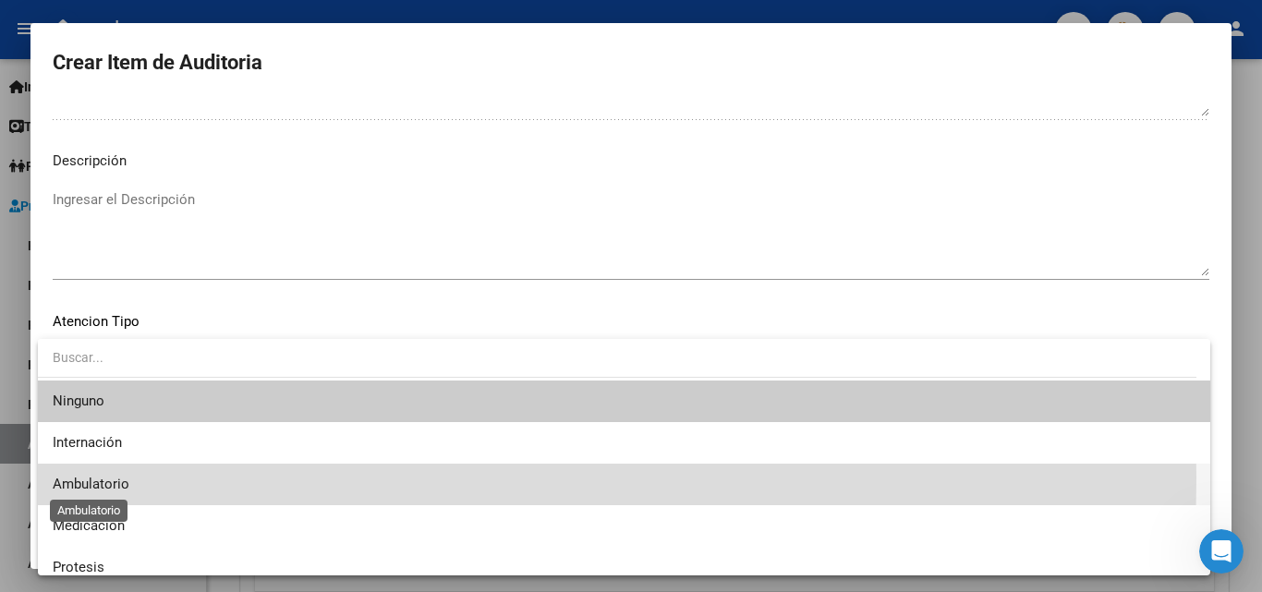
drag, startPoint x: 103, startPoint y: 478, endPoint x: 640, endPoint y: 298, distance: 566.7
click at [109, 477] on span "Ambulatorio" at bounding box center [91, 484] width 77 height 17
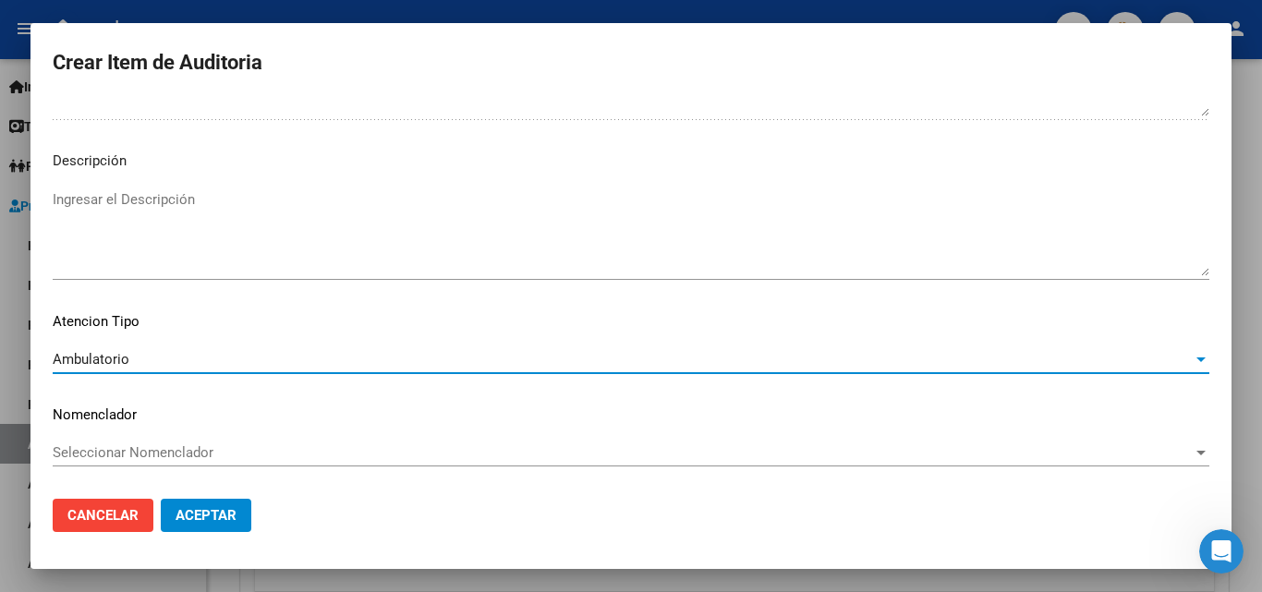
click at [204, 513] on span "Aceptar" at bounding box center [206, 515] width 61 height 17
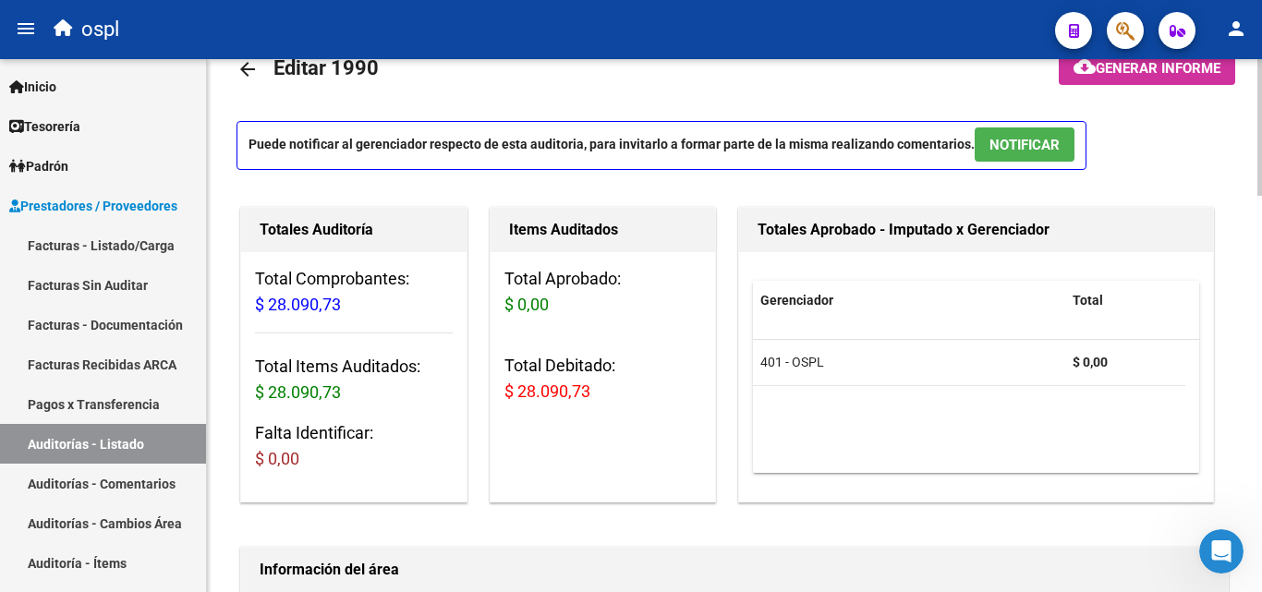
scroll to position [0, 0]
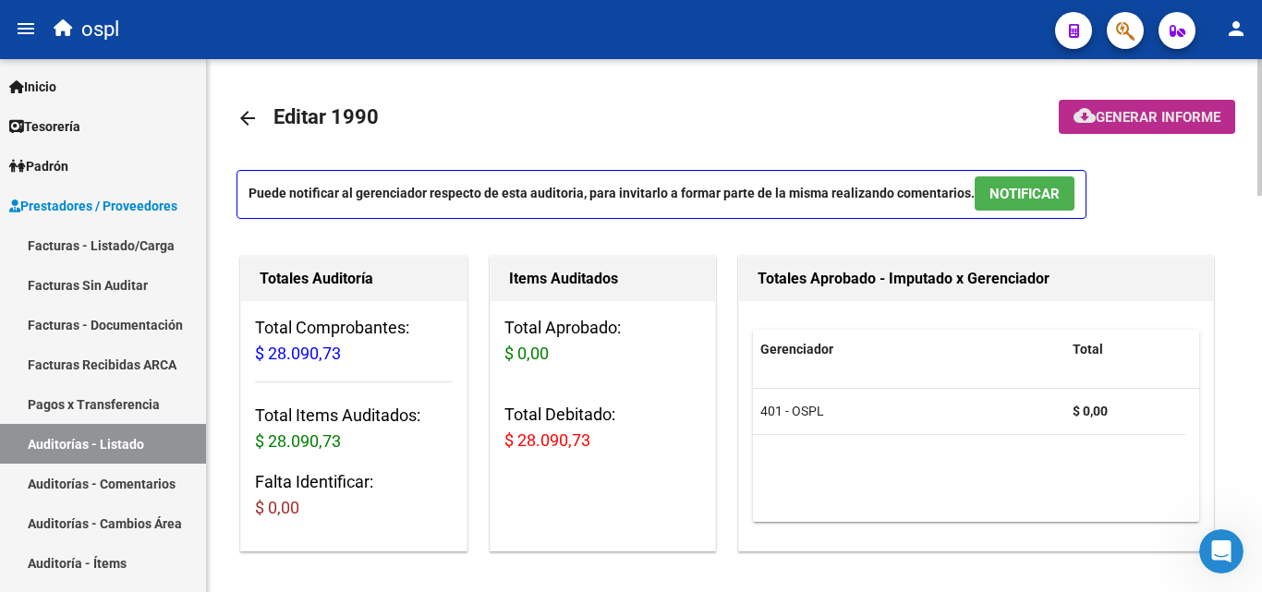
click at [1142, 121] on span "Generar informe" at bounding box center [1158, 117] width 125 height 17
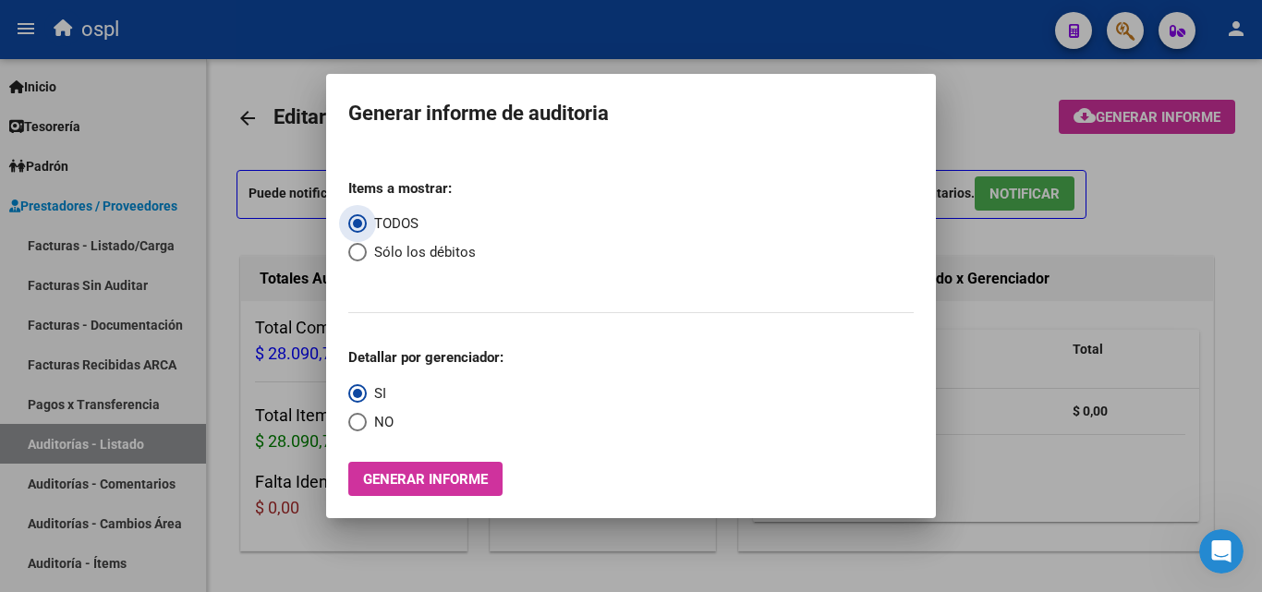
click at [443, 481] on span "Generar informe" at bounding box center [425, 479] width 125 height 17
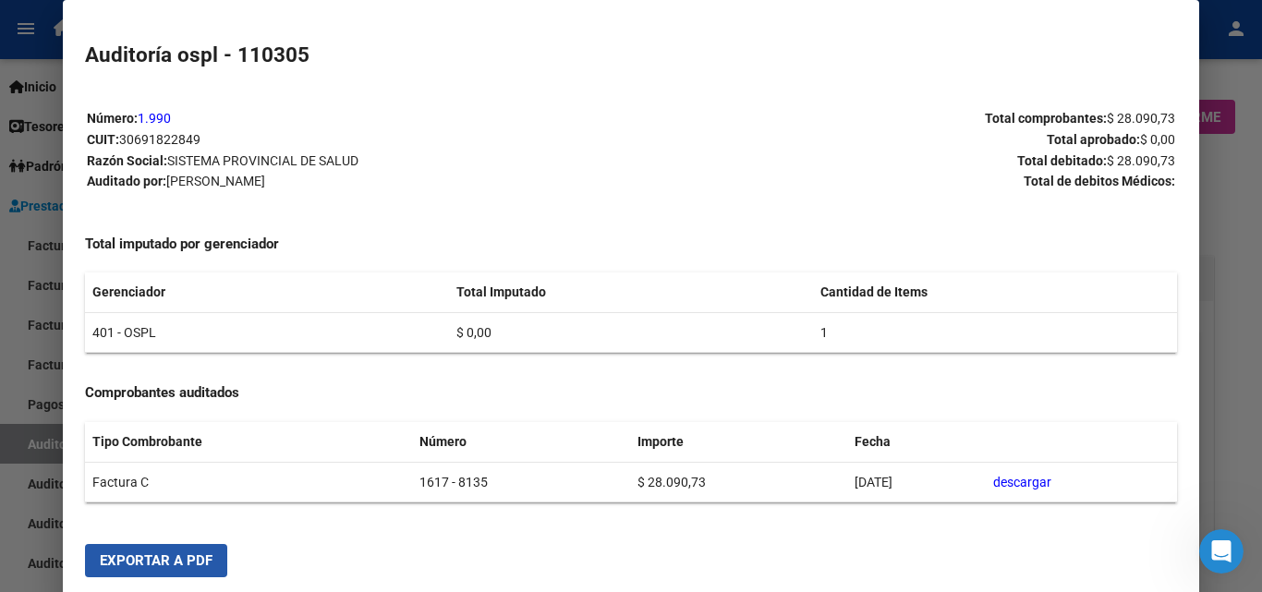
click at [189, 556] on span "Exportar a PDF" at bounding box center [156, 560] width 113 height 17
click at [48, 119] on div at bounding box center [631, 296] width 1262 height 592
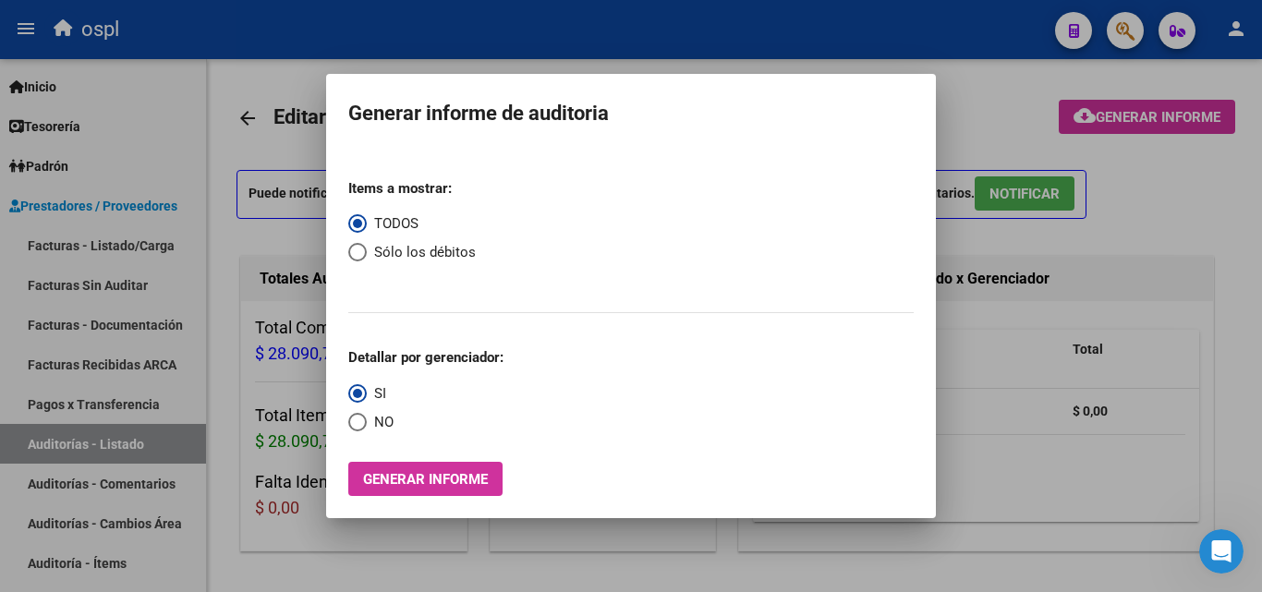
click at [1036, 389] on div at bounding box center [631, 296] width 1262 height 592
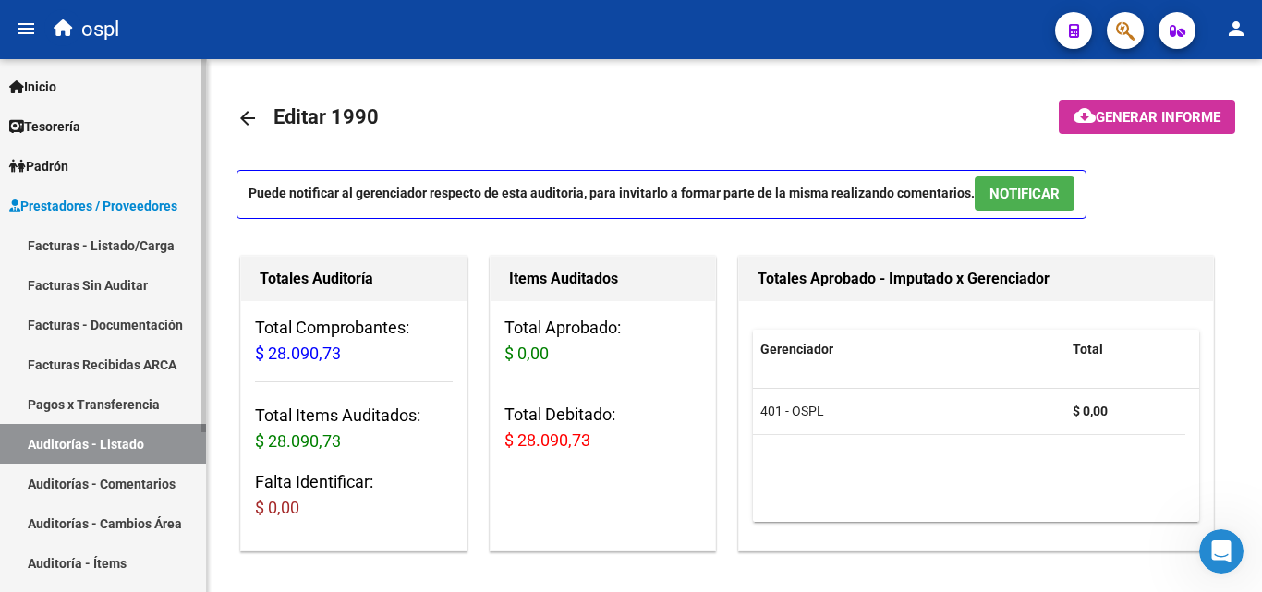
click at [89, 234] on link "Facturas - Listado/Carga" at bounding box center [103, 245] width 206 height 40
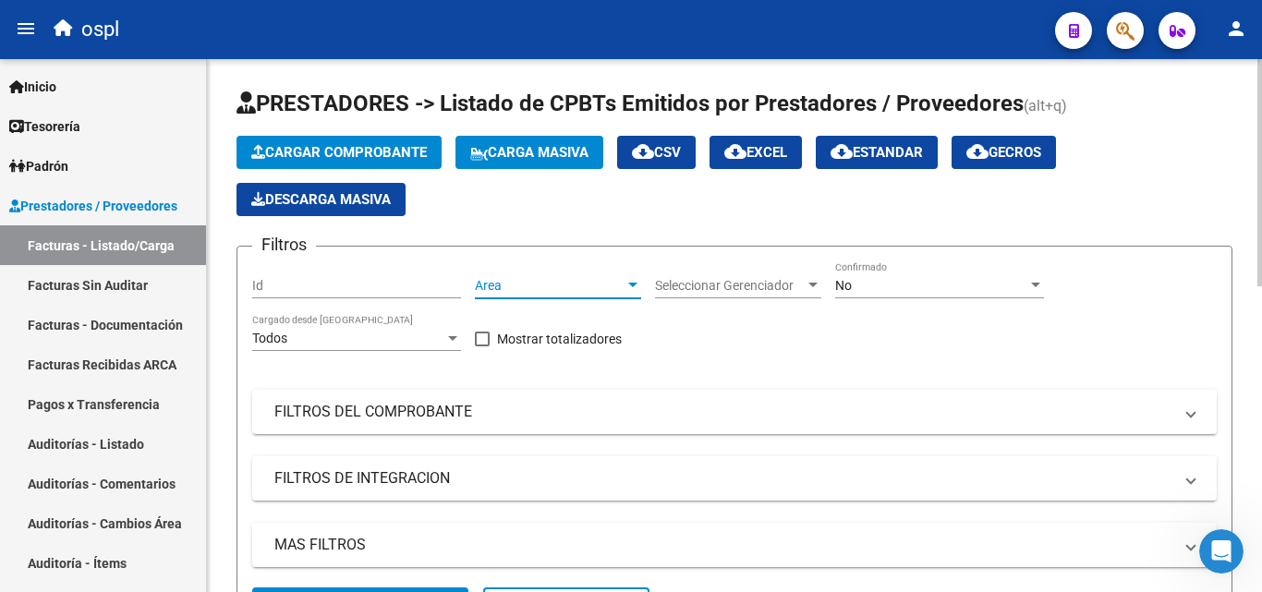
click at [627, 280] on div at bounding box center [632, 285] width 17 height 15
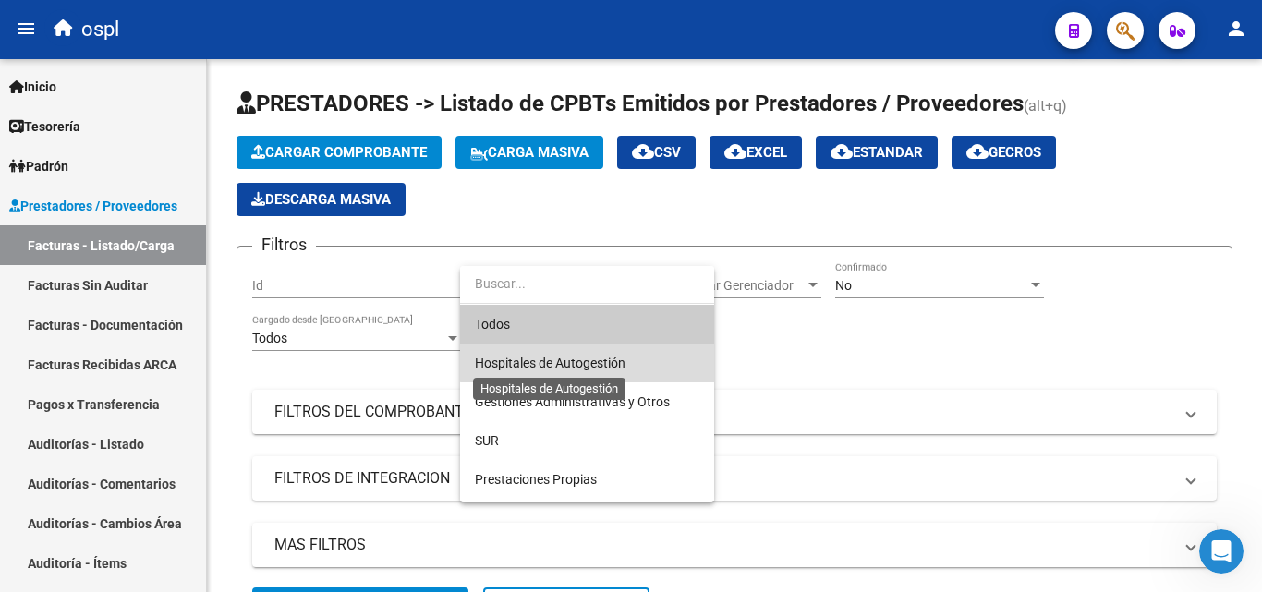
click at [591, 356] on span "Hospitales de Autogestión" at bounding box center [550, 363] width 151 height 15
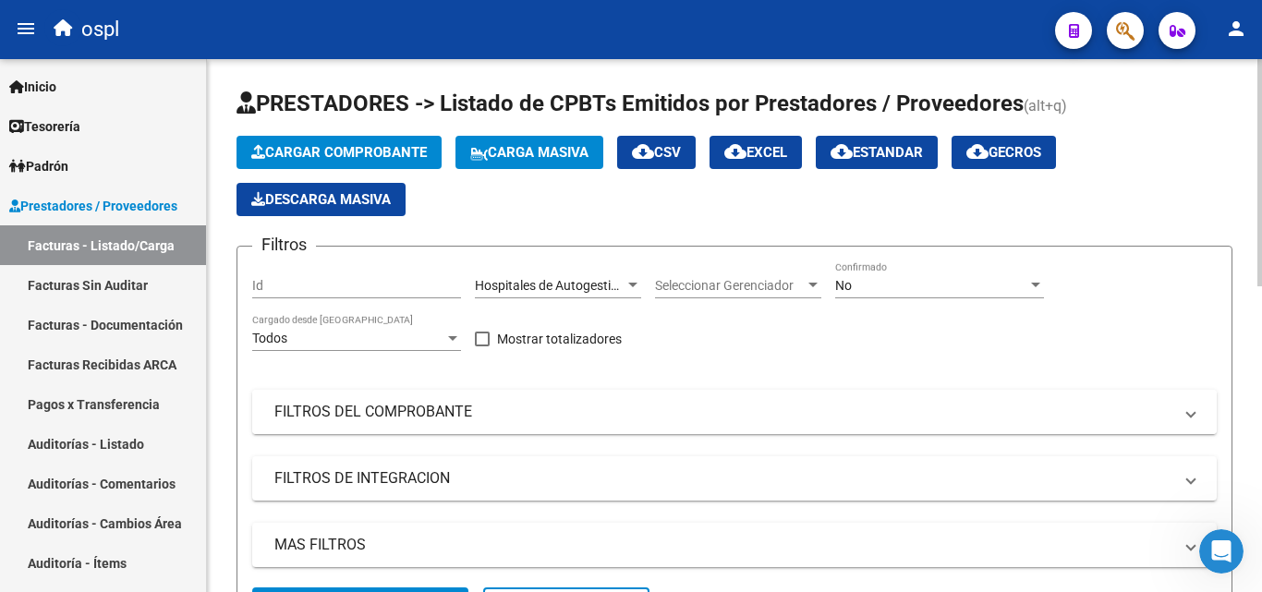
click at [500, 411] on mat-panel-title "FILTROS DEL COMPROBANTE" at bounding box center [723, 412] width 898 height 20
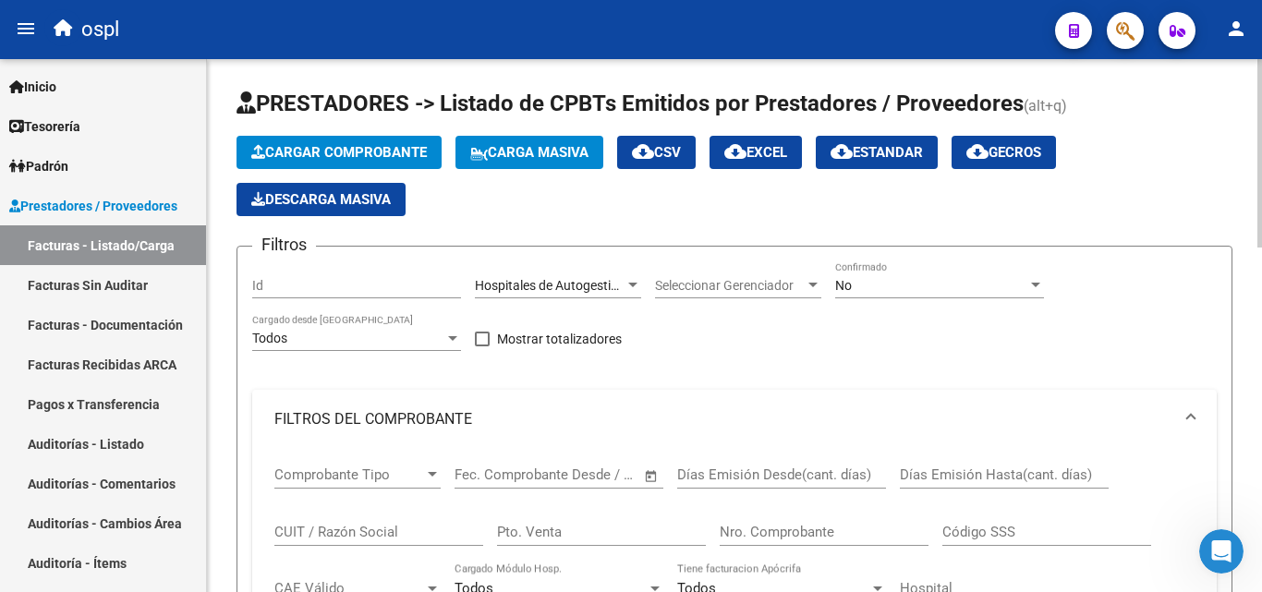
click at [643, 468] on span "Open calendar" at bounding box center [651, 476] width 44 height 44
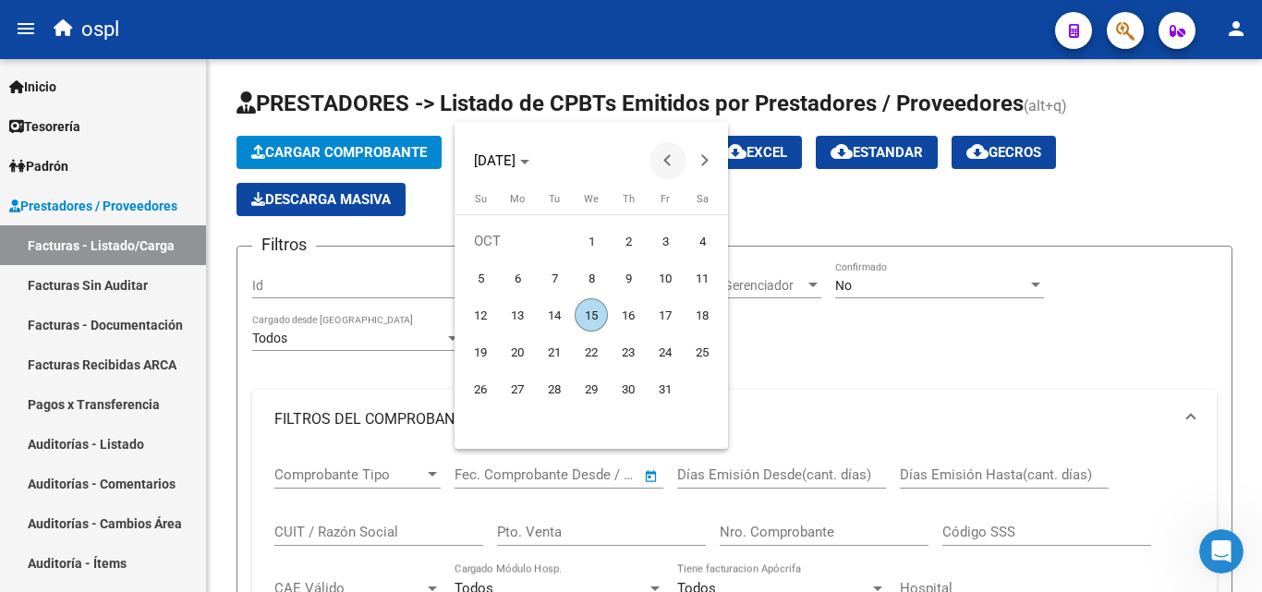
click at [676, 155] on span "Previous month" at bounding box center [667, 160] width 37 height 37
click at [522, 272] on span "1" at bounding box center [517, 277] width 33 height 33
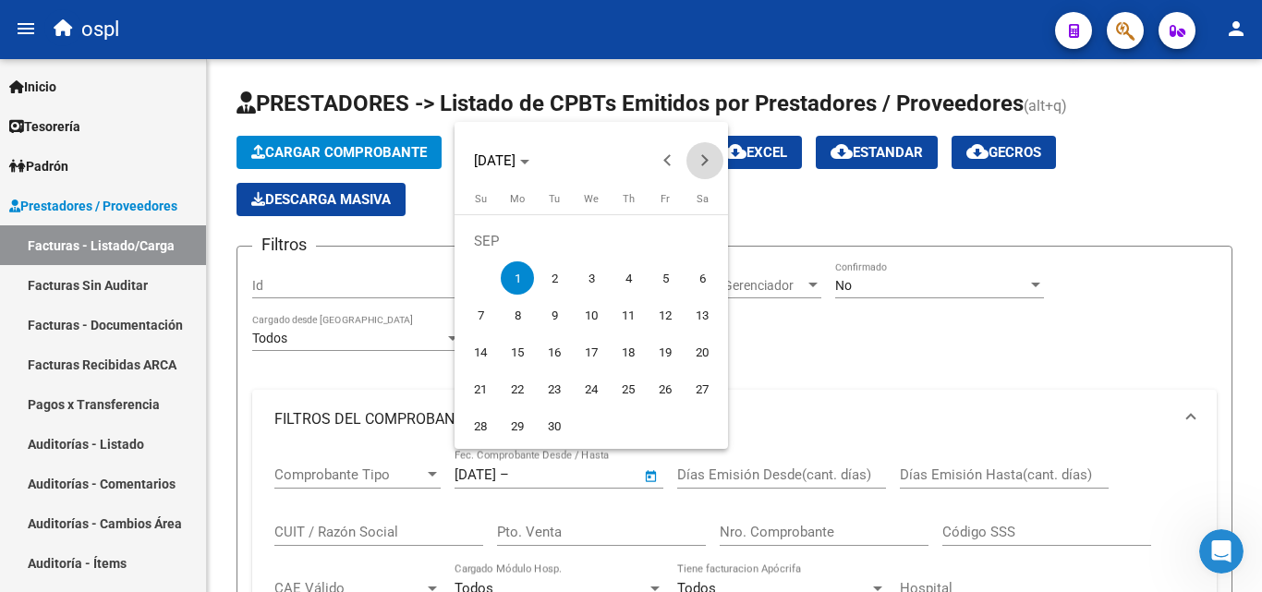
click at [709, 161] on span "Next month" at bounding box center [704, 160] width 37 height 37
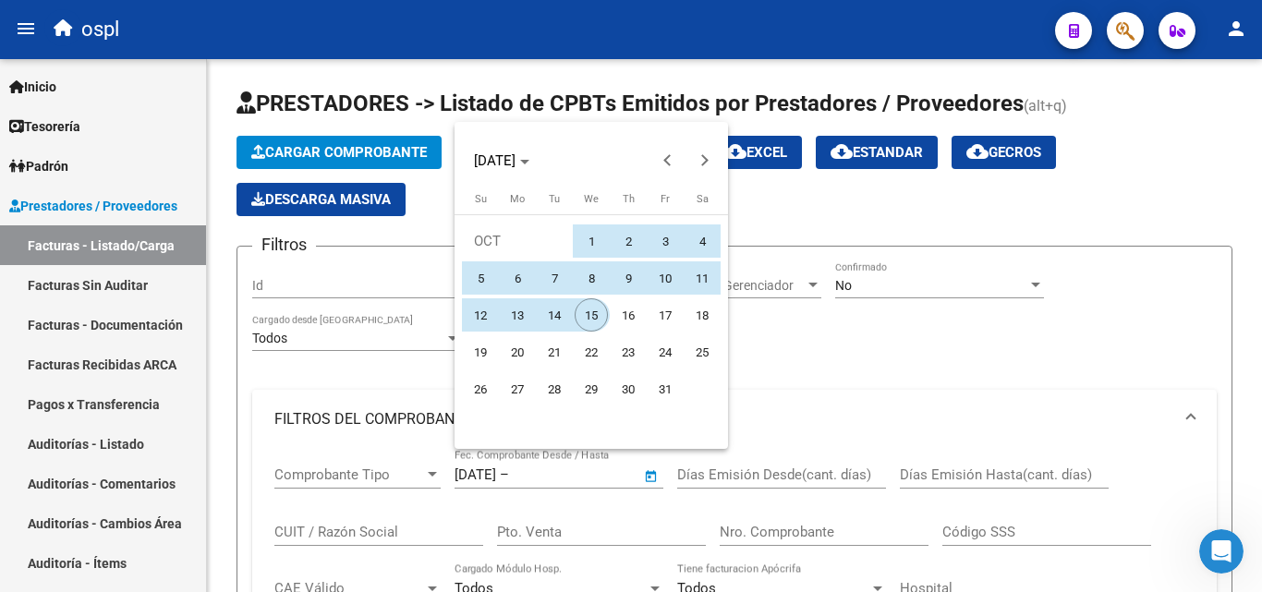
click at [594, 315] on span "15" at bounding box center [591, 314] width 33 height 33
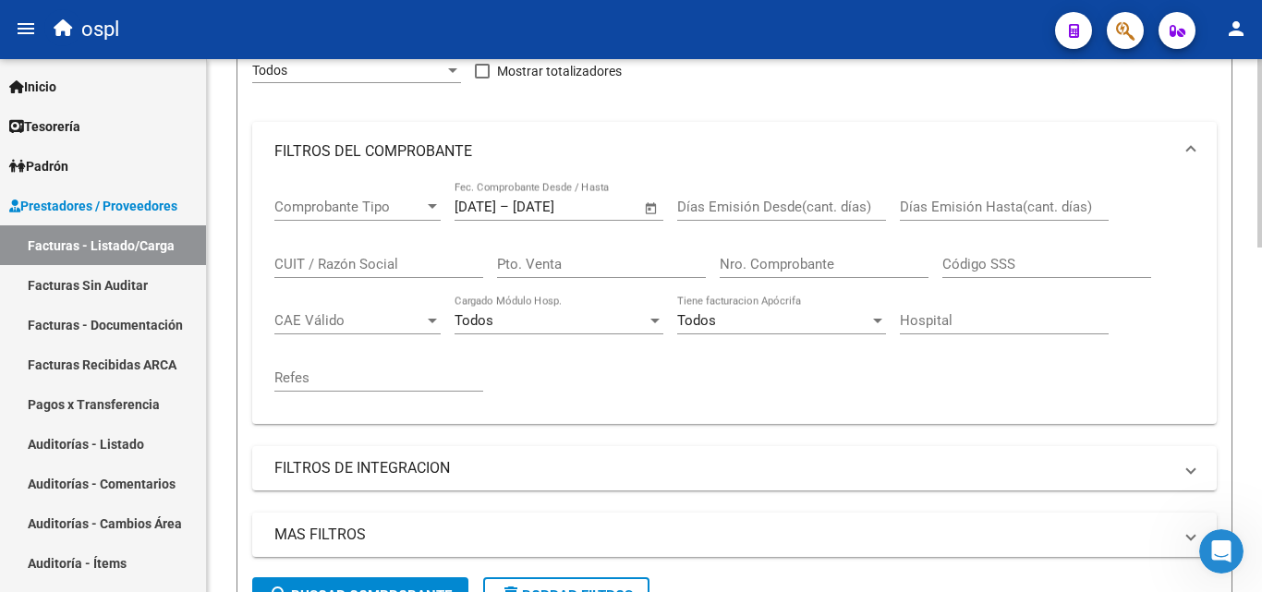
scroll to position [369, 0]
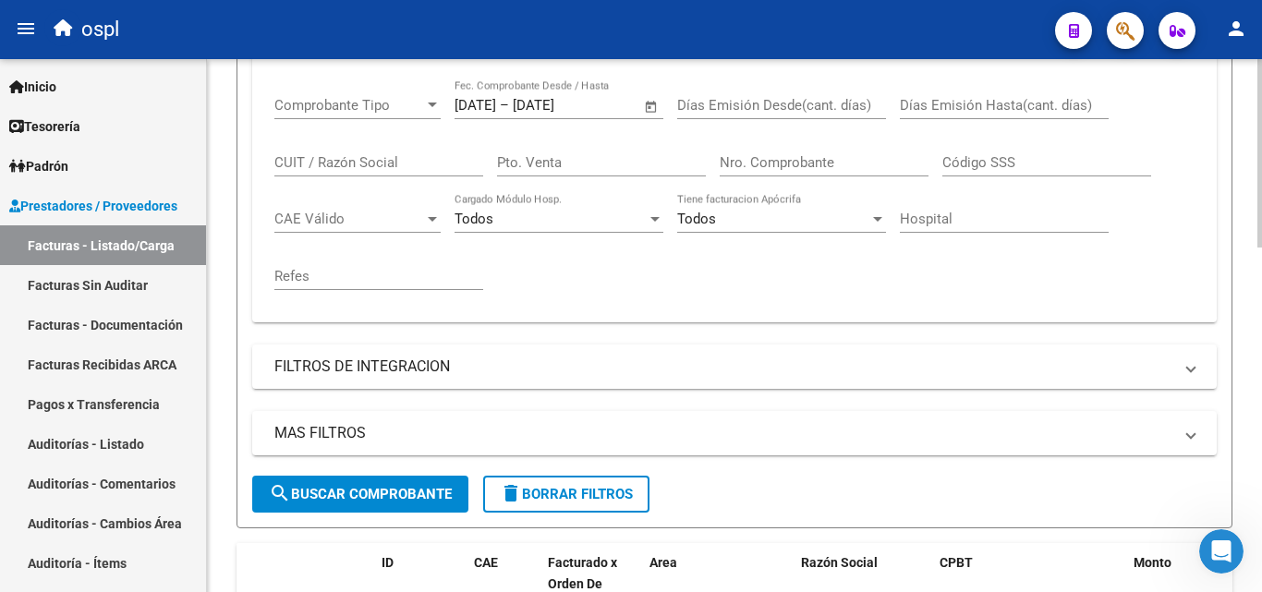
click at [407, 498] on span "search Buscar Comprobante" at bounding box center [360, 494] width 183 height 17
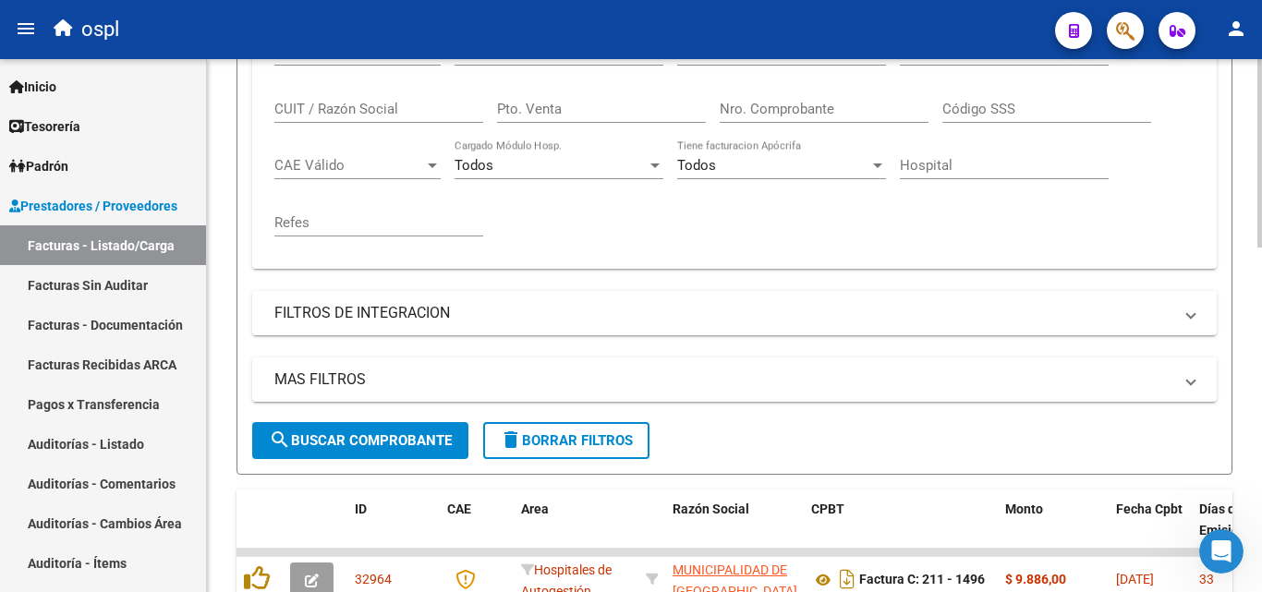
scroll to position [924, 0]
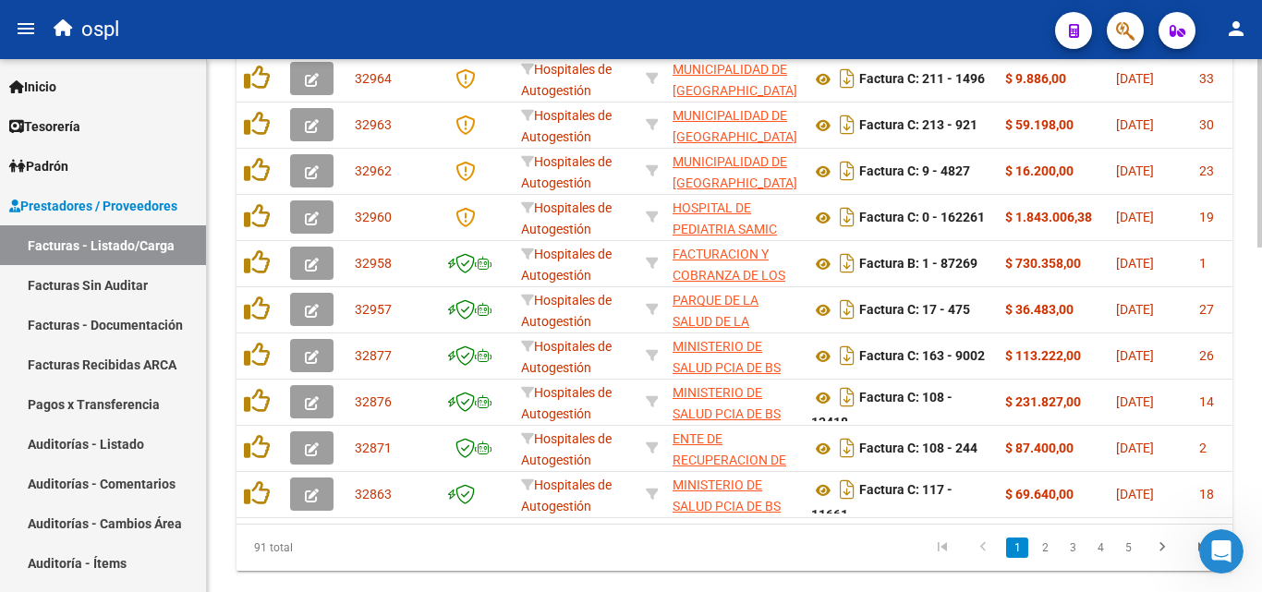
click at [1130, 551] on li "5" at bounding box center [1128, 547] width 28 height 31
click at [1127, 558] on link "5" at bounding box center [1128, 548] width 22 height 20
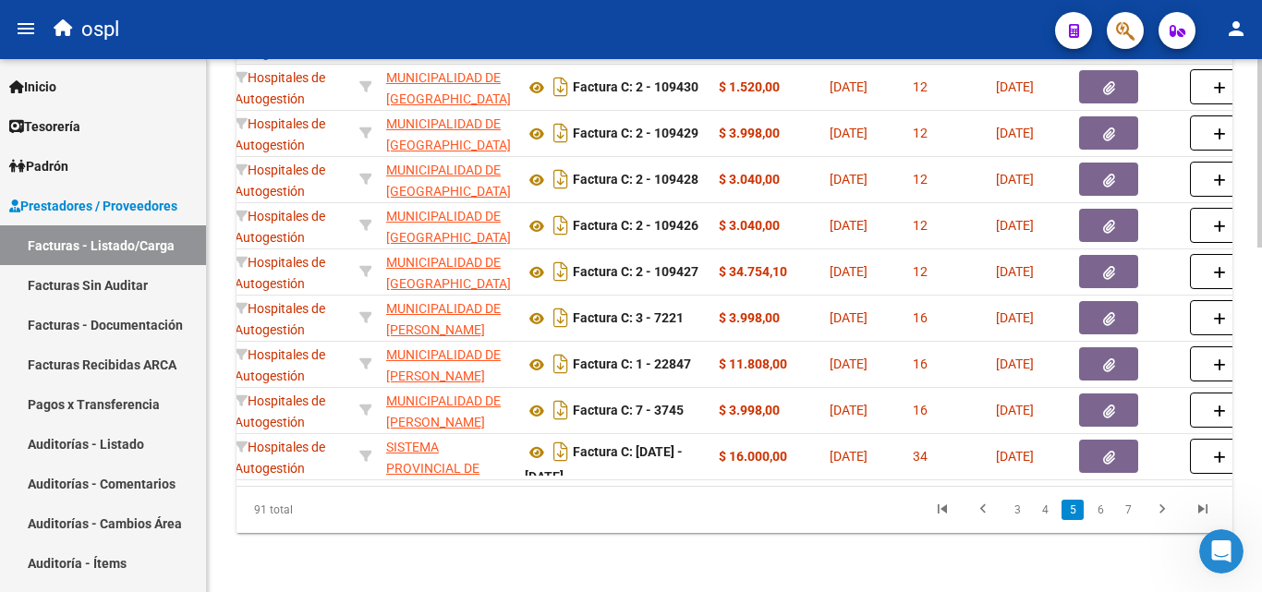
scroll to position [0, 289]
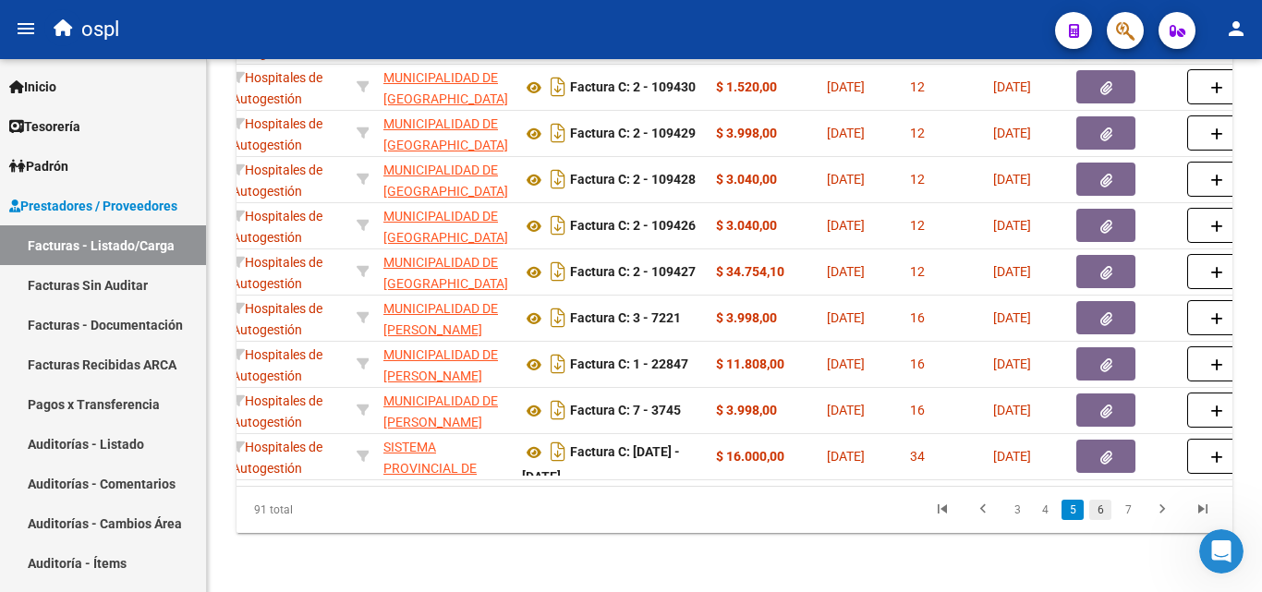
click at [1098, 514] on link "6" at bounding box center [1100, 510] width 22 height 20
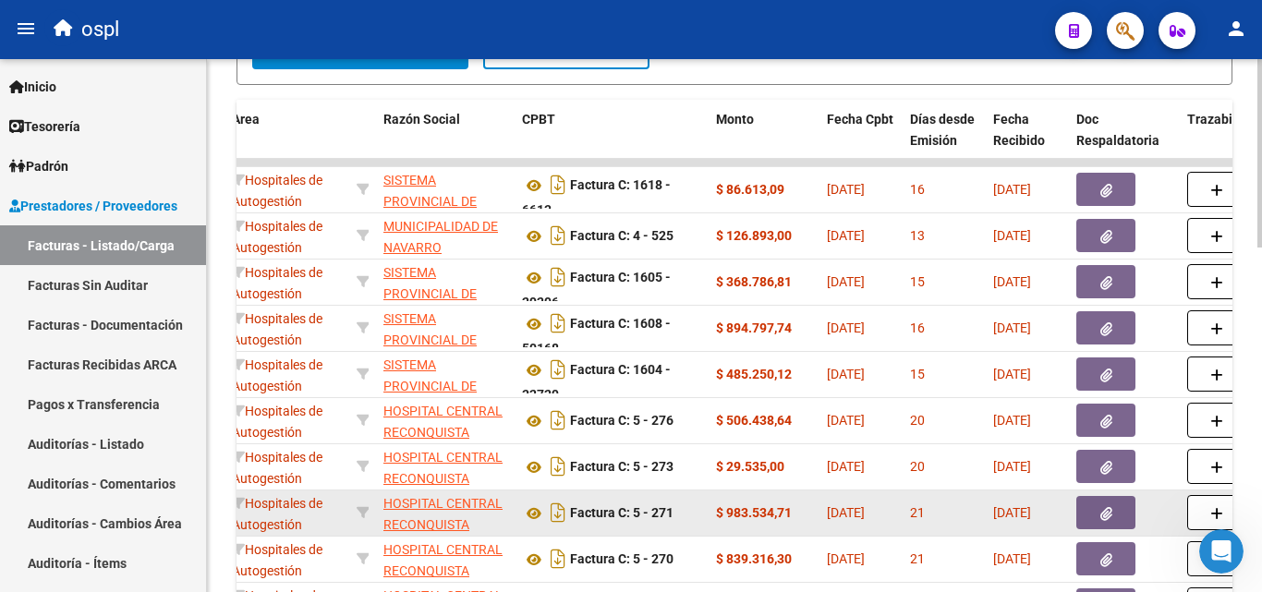
scroll to position [792, 0]
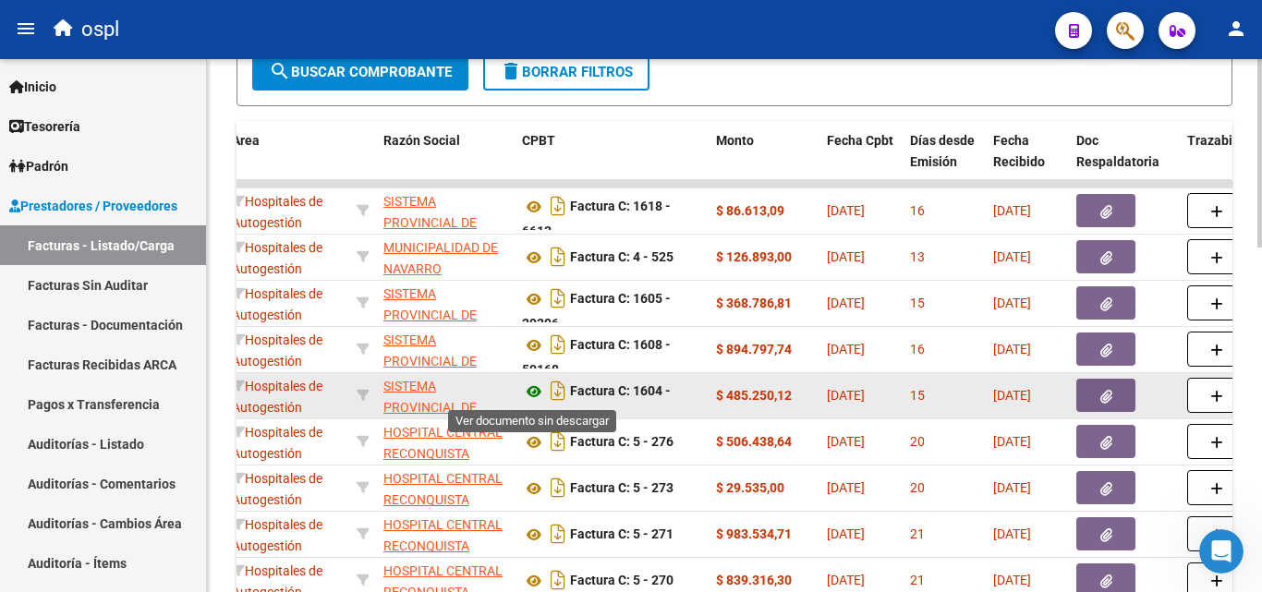
click at [536, 397] on icon at bounding box center [534, 392] width 24 height 22
click at [1105, 388] on span "button" at bounding box center [1106, 395] width 12 height 17
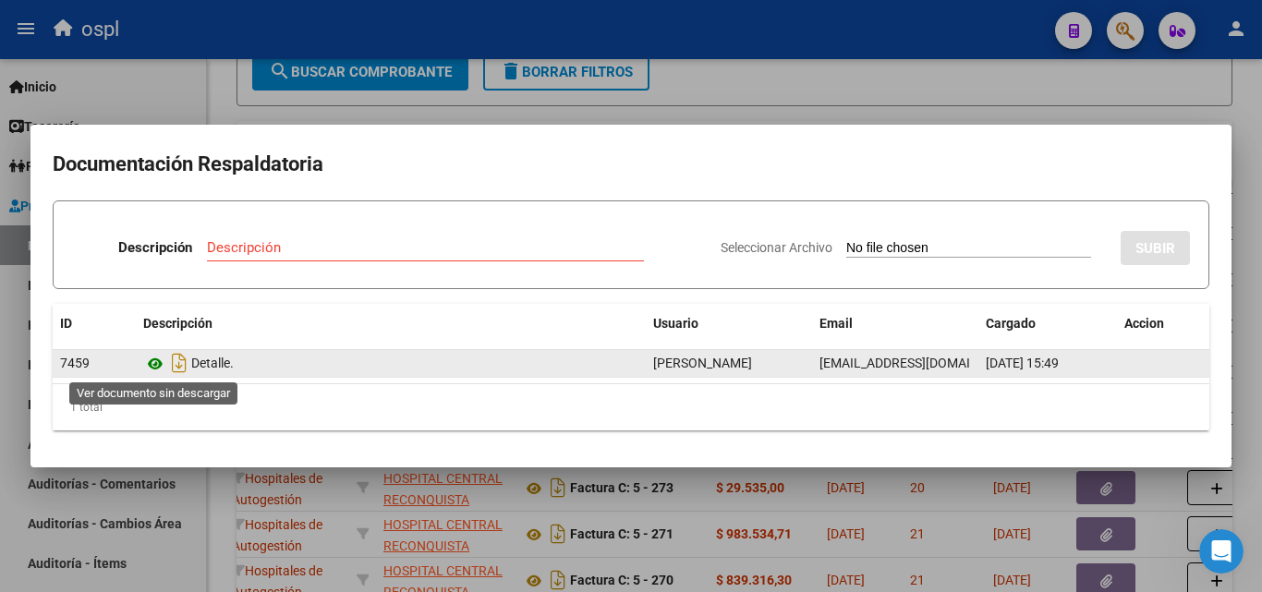
click at [157, 359] on icon at bounding box center [155, 364] width 24 height 22
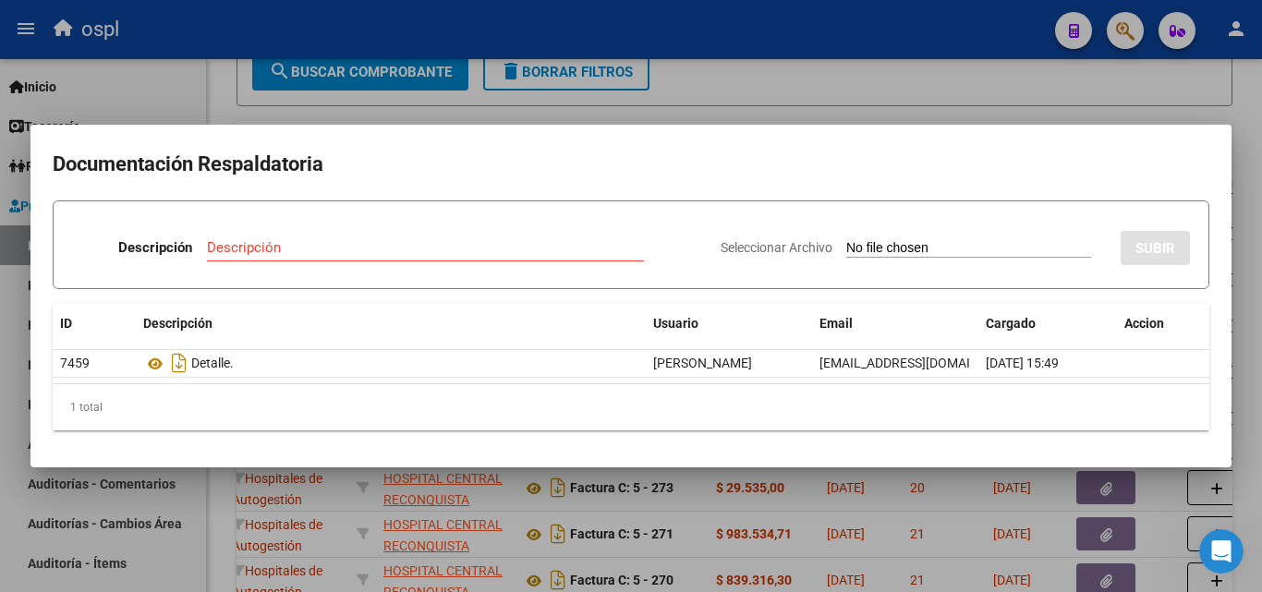
click at [874, 96] on div at bounding box center [631, 296] width 1262 height 592
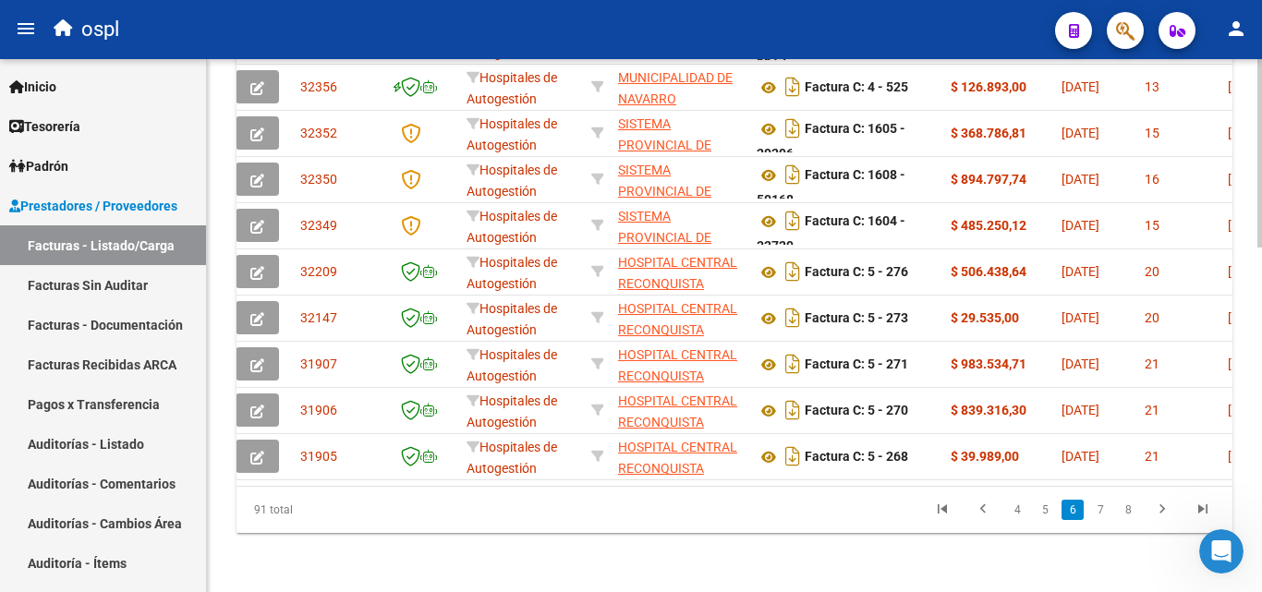
scroll to position [0, 0]
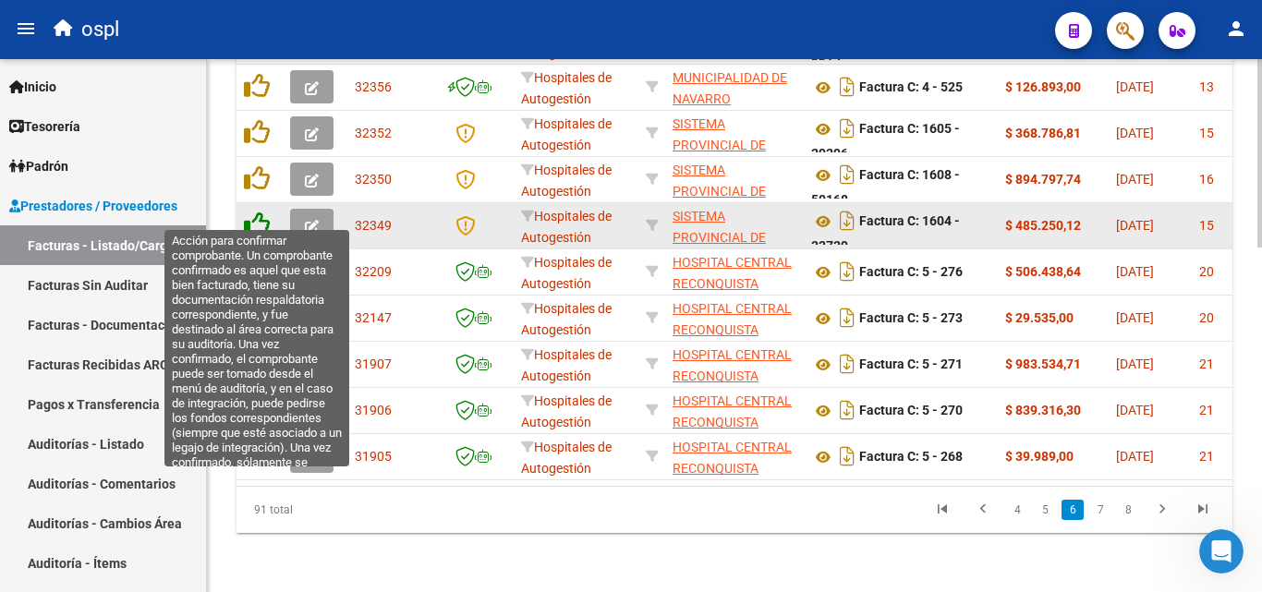
click at [253, 215] on icon at bounding box center [257, 225] width 26 height 26
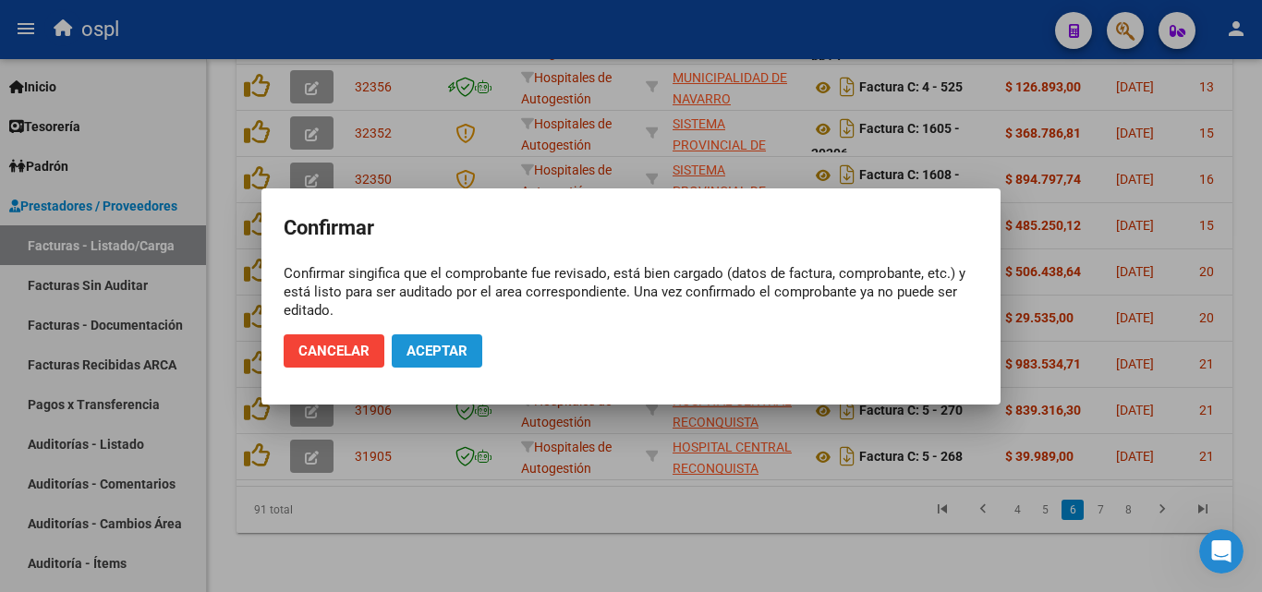
click at [435, 357] on span "Aceptar" at bounding box center [436, 351] width 61 height 17
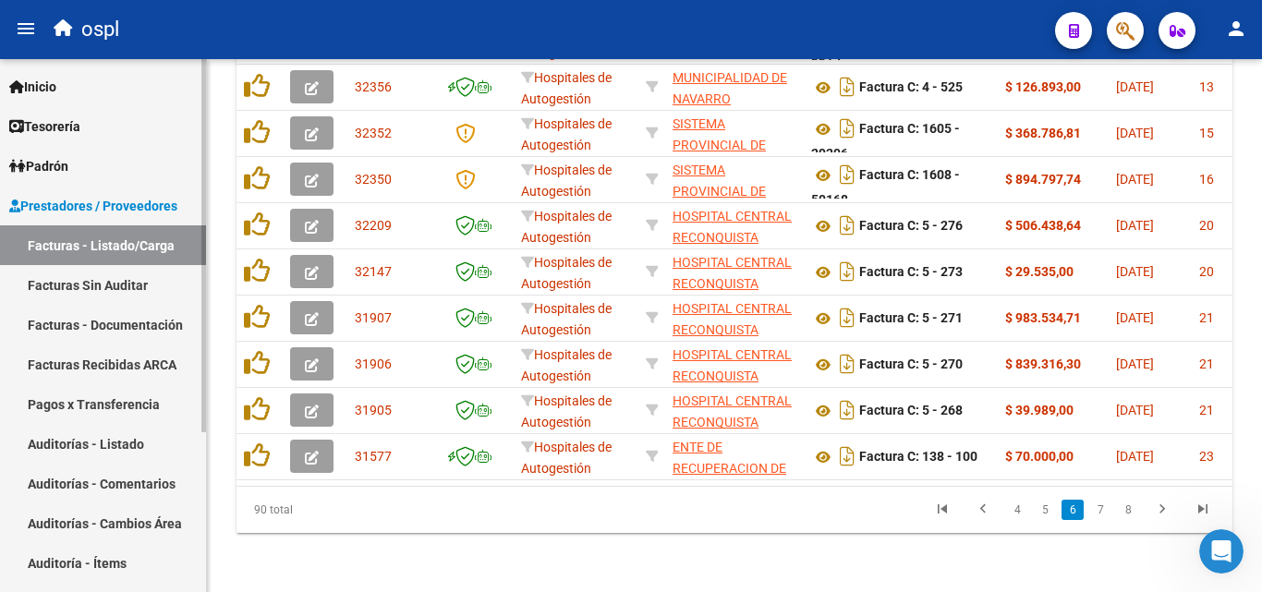
scroll to position [976, 0]
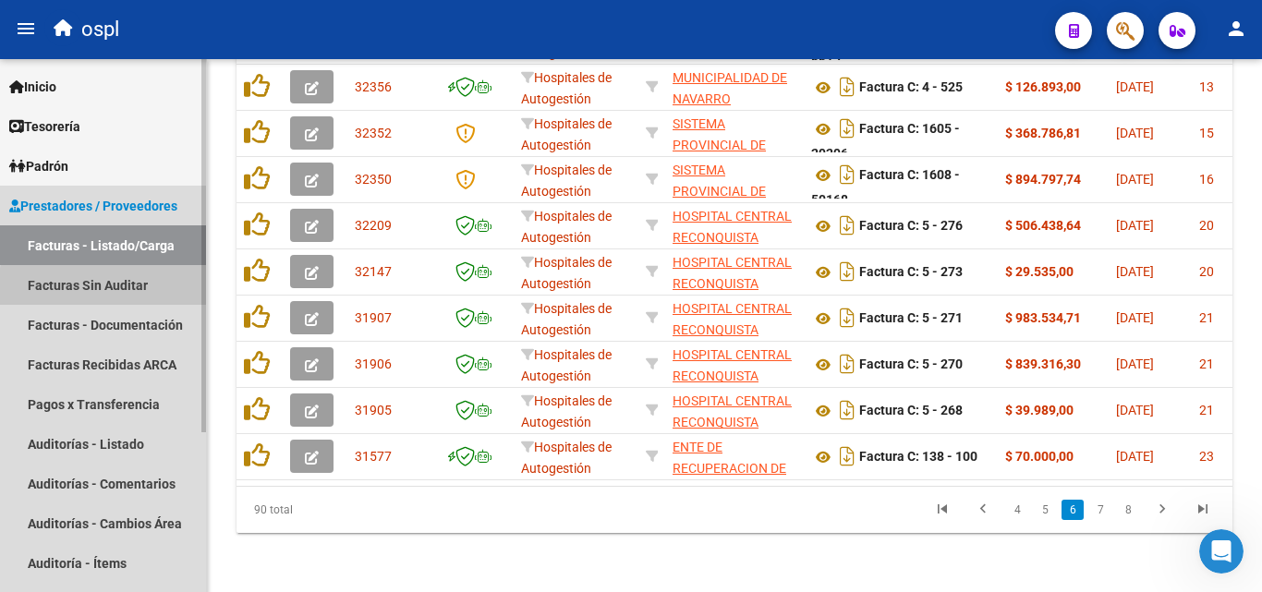
click at [135, 289] on link "Facturas Sin Auditar" at bounding box center [103, 285] width 206 height 40
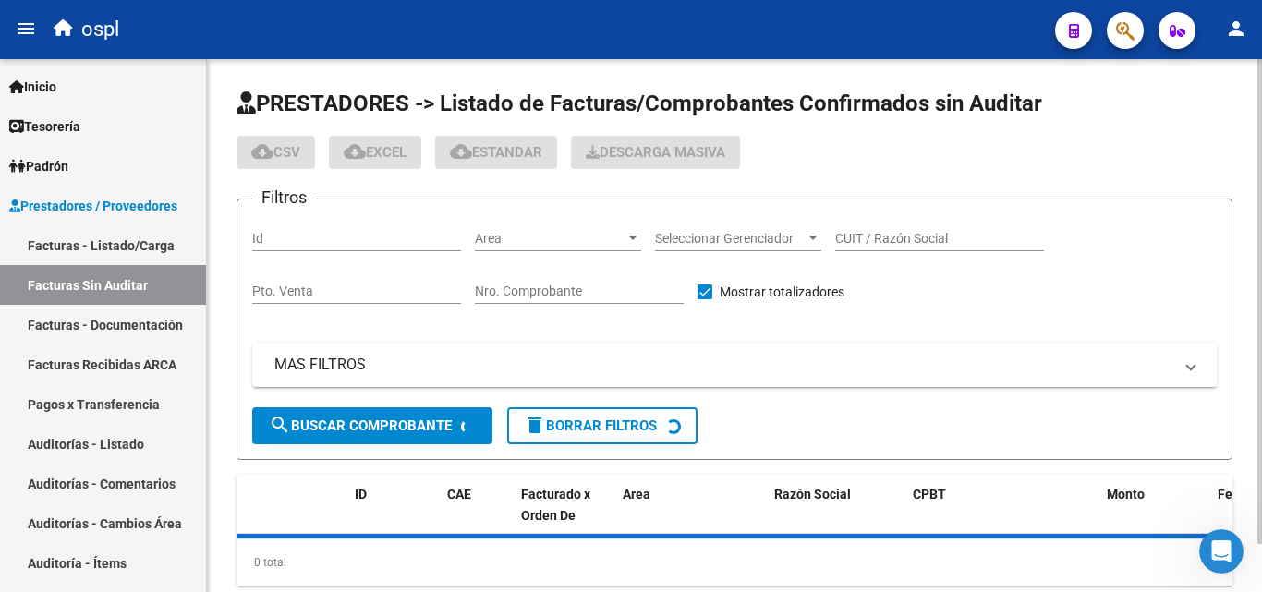
click at [520, 292] on input "Nro. Comprobante" at bounding box center [579, 292] width 209 height 16
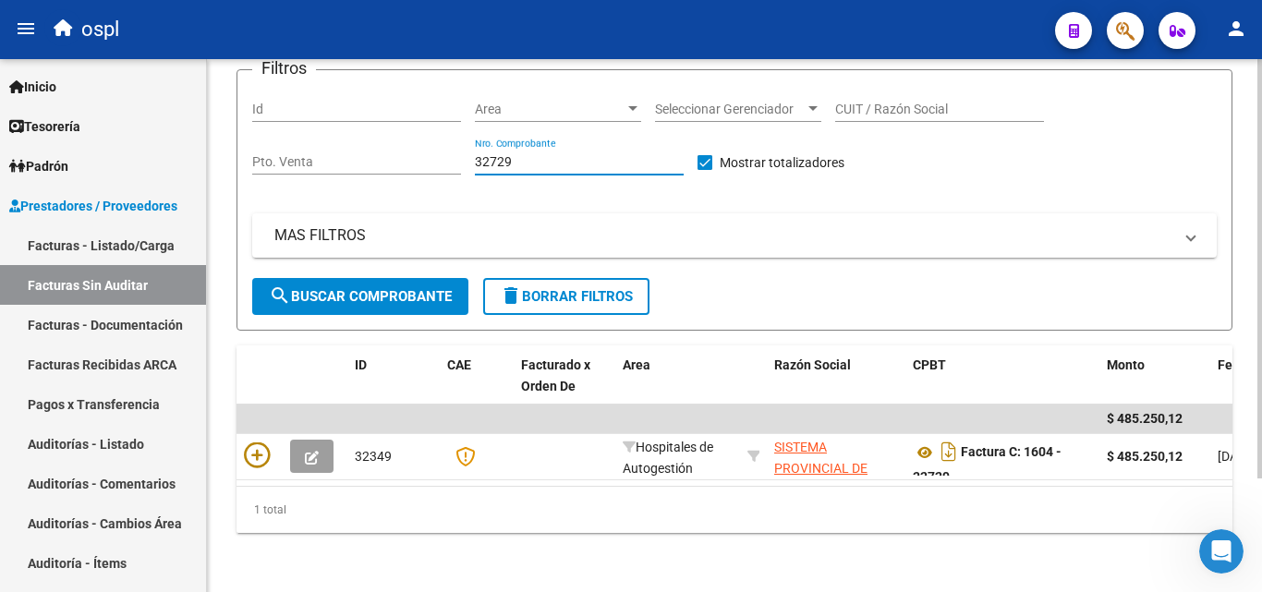
scroll to position [144, 0]
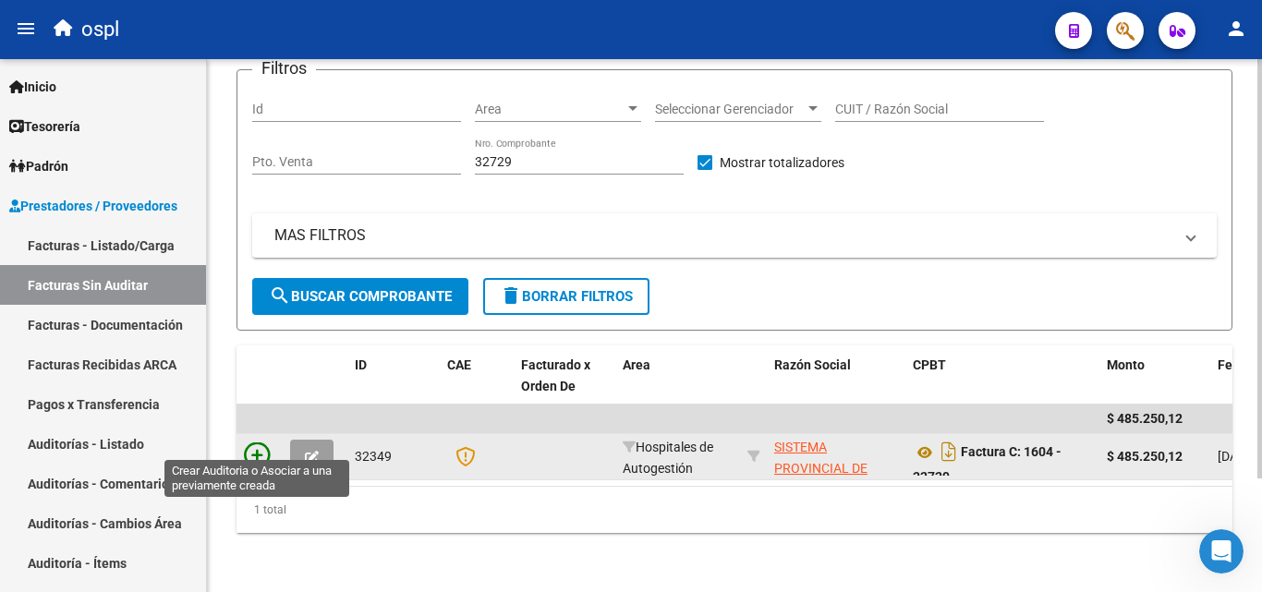
click at [254, 442] on icon at bounding box center [257, 455] width 26 height 26
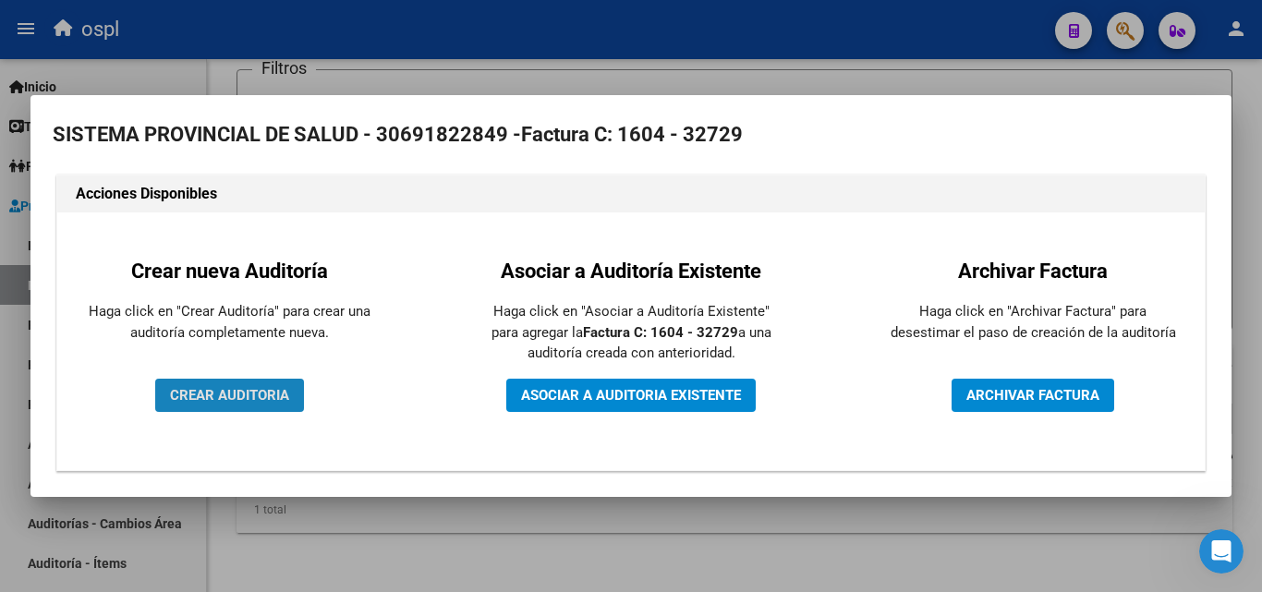
click at [246, 391] on span "CREAR AUDITORIA" at bounding box center [229, 395] width 119 height 17
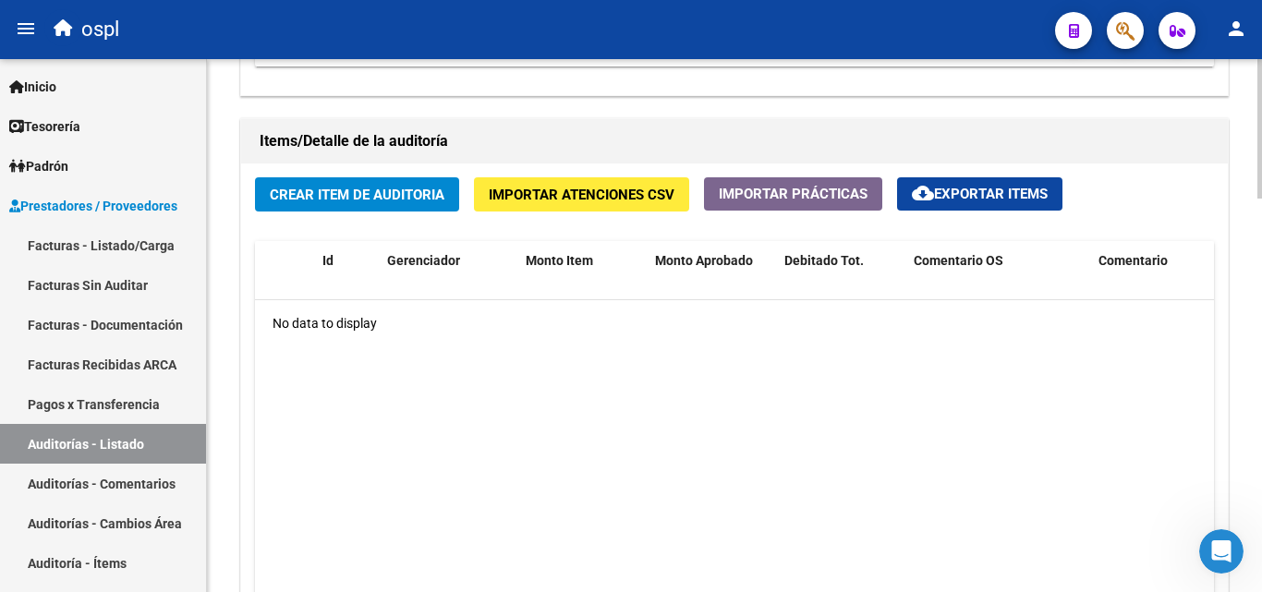
scroll to position [1293, 0]
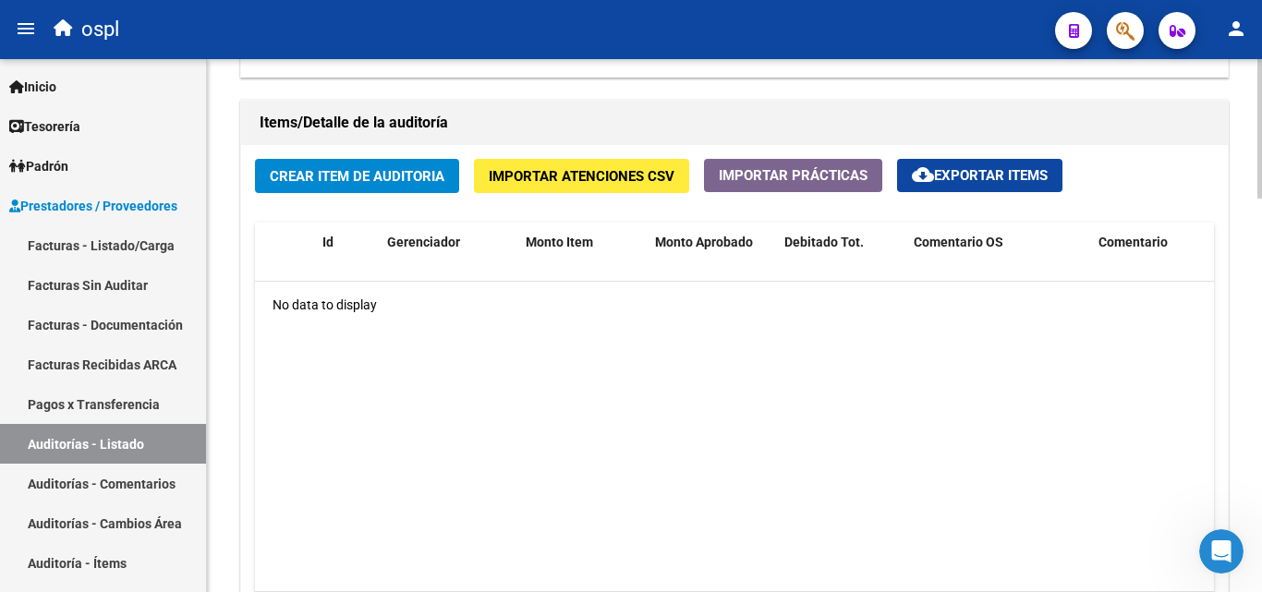
drag, startPoint x: 309, startPoint y: 99, endPoint x: 348, endPoint y: 182, distance: 92.1
click at [309, 102] on div "Items/Detalle de la auditoría Crear Item de Auditoria Importar Atenciones CSV I…" at bounding box center [734, 383] width 996 height 575
click at [355, 192] on button "Crear Item de Auditoria" at bounding box center [357, 176] width 204 height 34
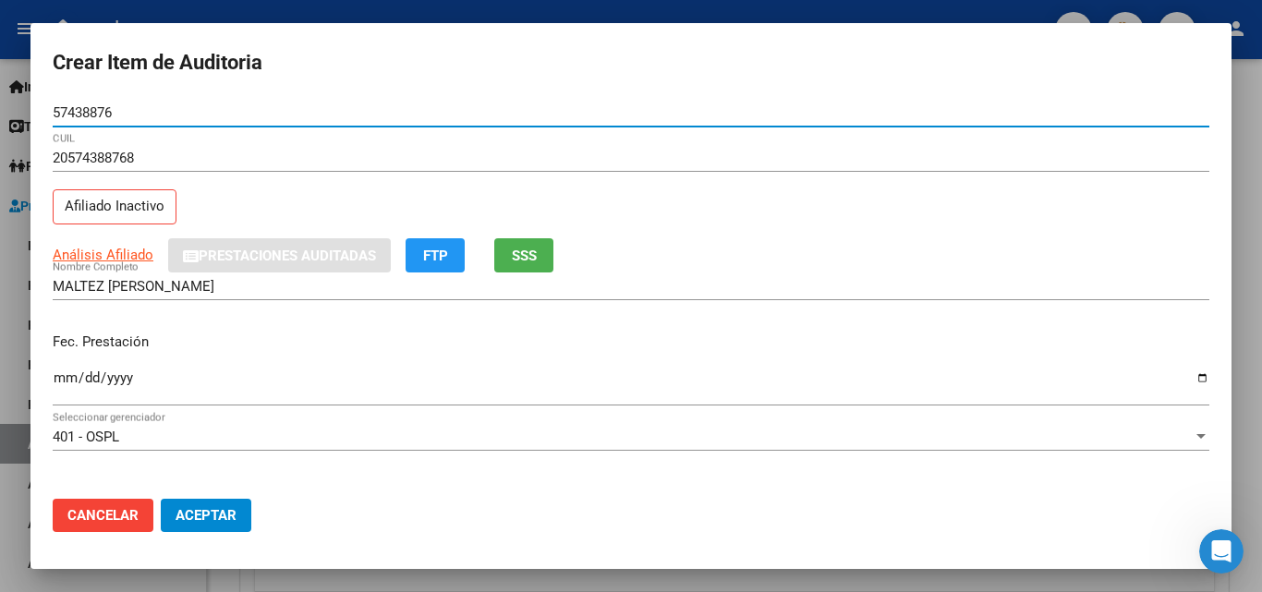
click at [62, 371] on input "Ingresar la fecha" at bounding box center [631, 385] width 1157 height 30
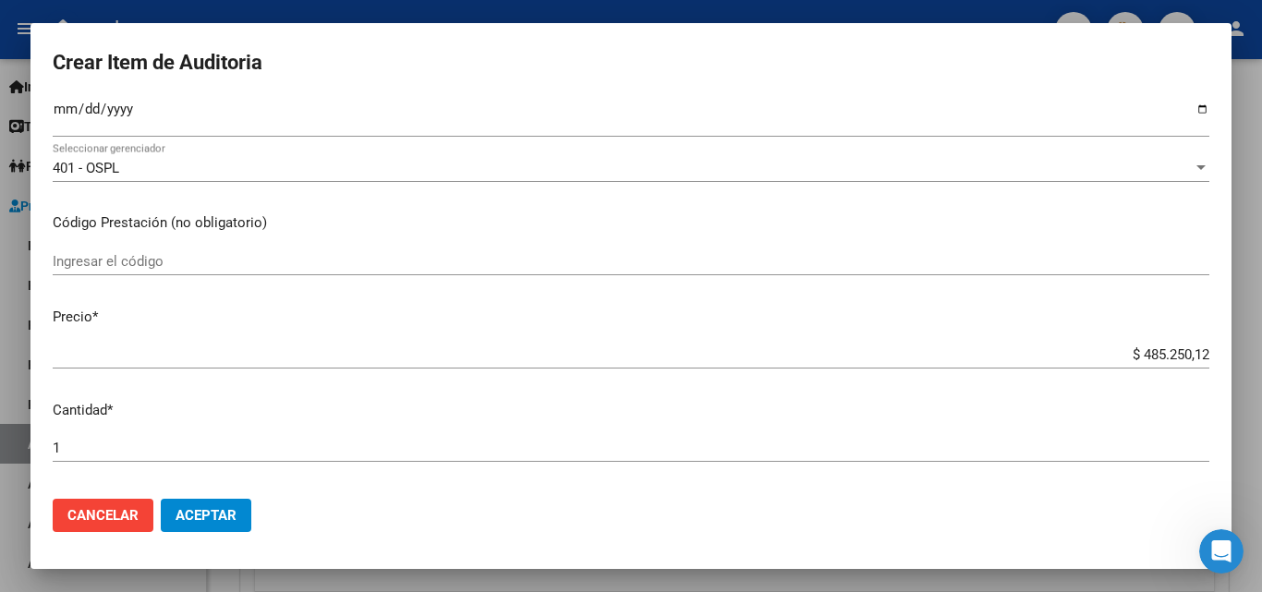
scroll to position [277, 0]
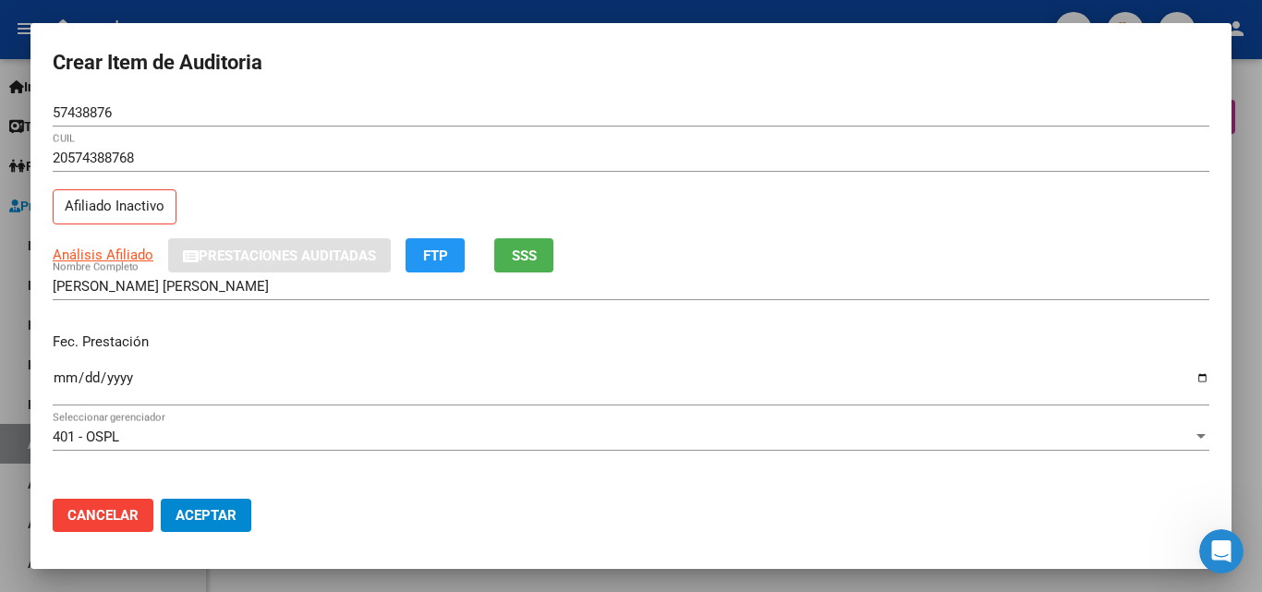
scroll to position [277, 0]
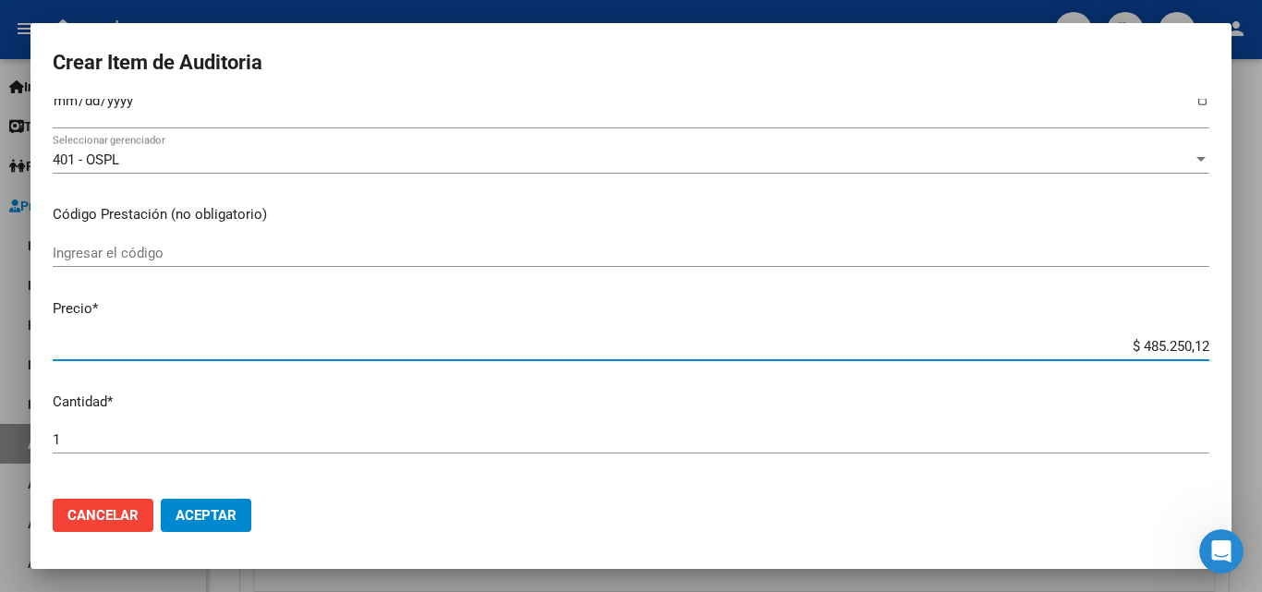
drag, startPoint x: 1141, startPoint y: 336, endPoint x: 1217, endPoint y: 333, distance: 76.8
click at [1215, 332] on mat-dialog-content "57438876 Nro Documento 20574388768 CUIL Afiliado Inactivo Análisis Afiliado Pre…" at bounding box center [630, 291] width 1201 height 385
type input "$ 0,02"
type input "$ 0,21"
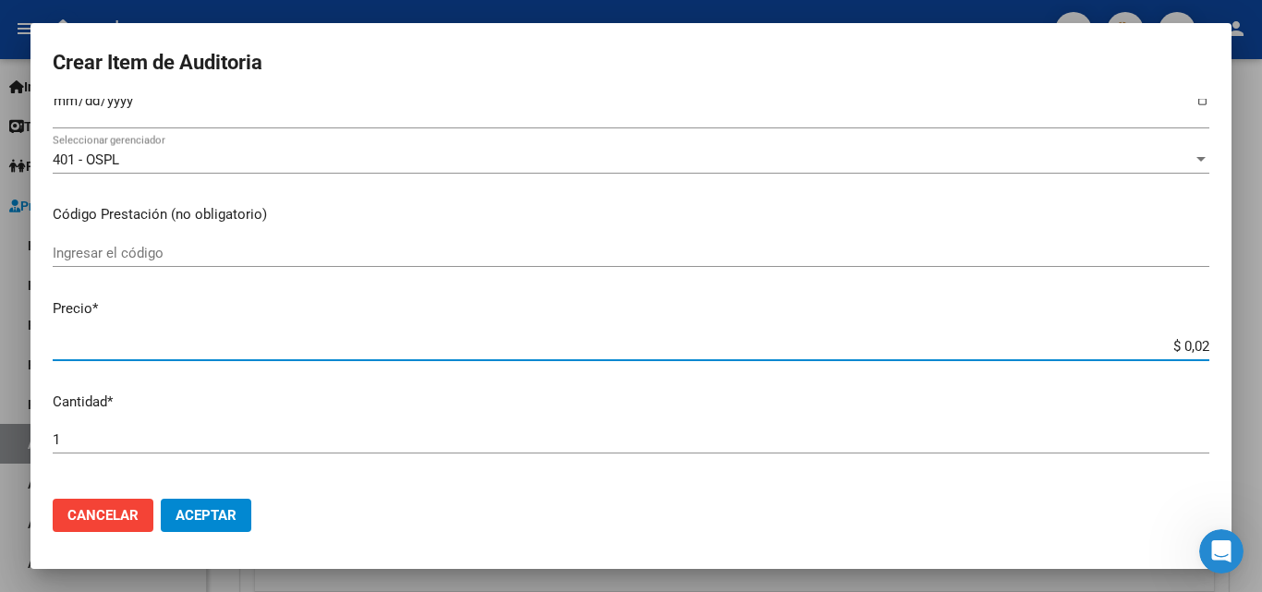
type input "$ 0,21"
type input "$ 2,10"
type input "$ 21,06"
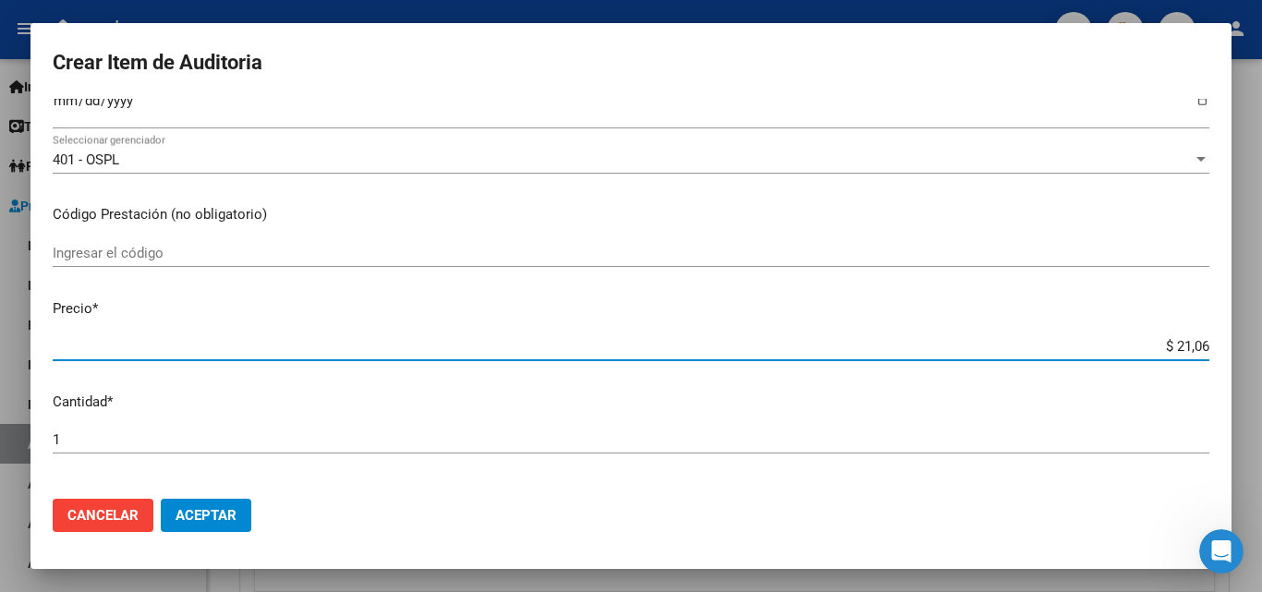
type input "$ 210,68"
type input "$ 2.106,80"
type input "$ 21.068,05"
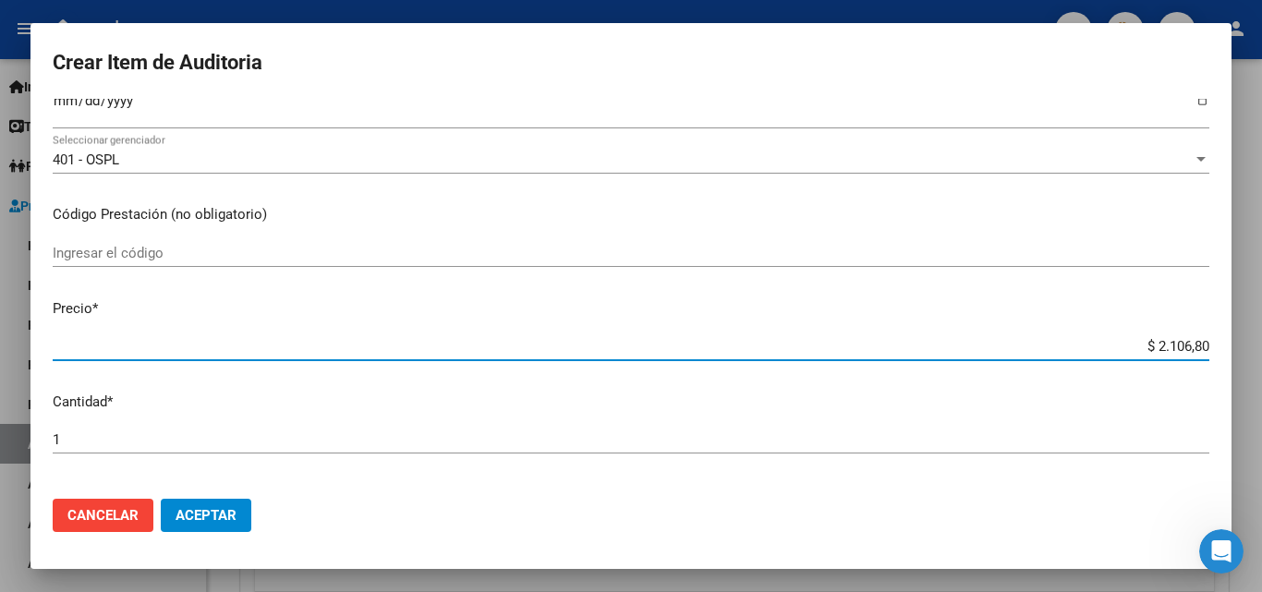
type input "$ 21.068,05"
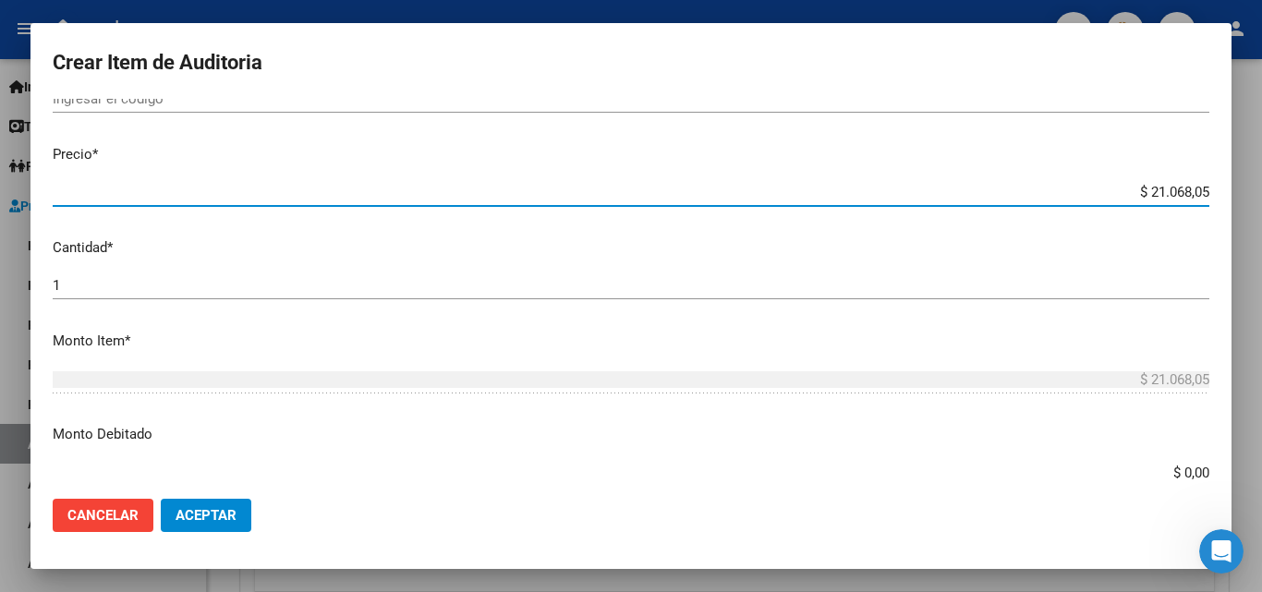
scroll to position [462, 0]
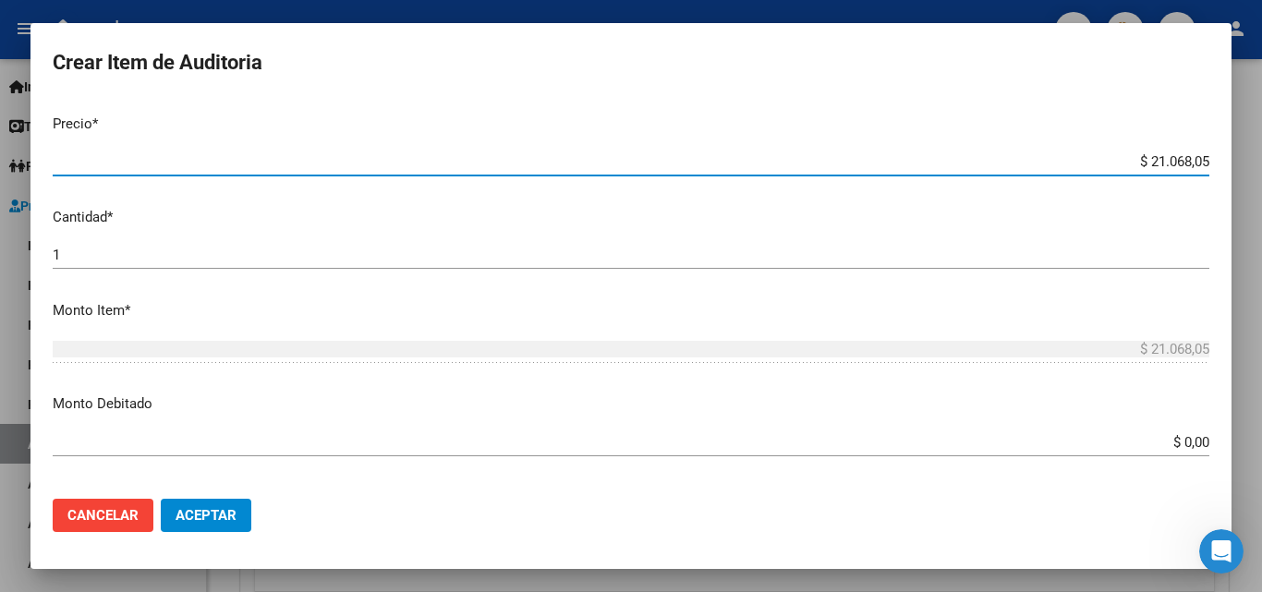
click at [1210, 448] on mat-dialog-content "57438876 Nro Documento 20574388768 CUIL Afiliado Inactivo Análisis Afiliado Pre…" at bounding box center [630, 291] width 1201 height 385
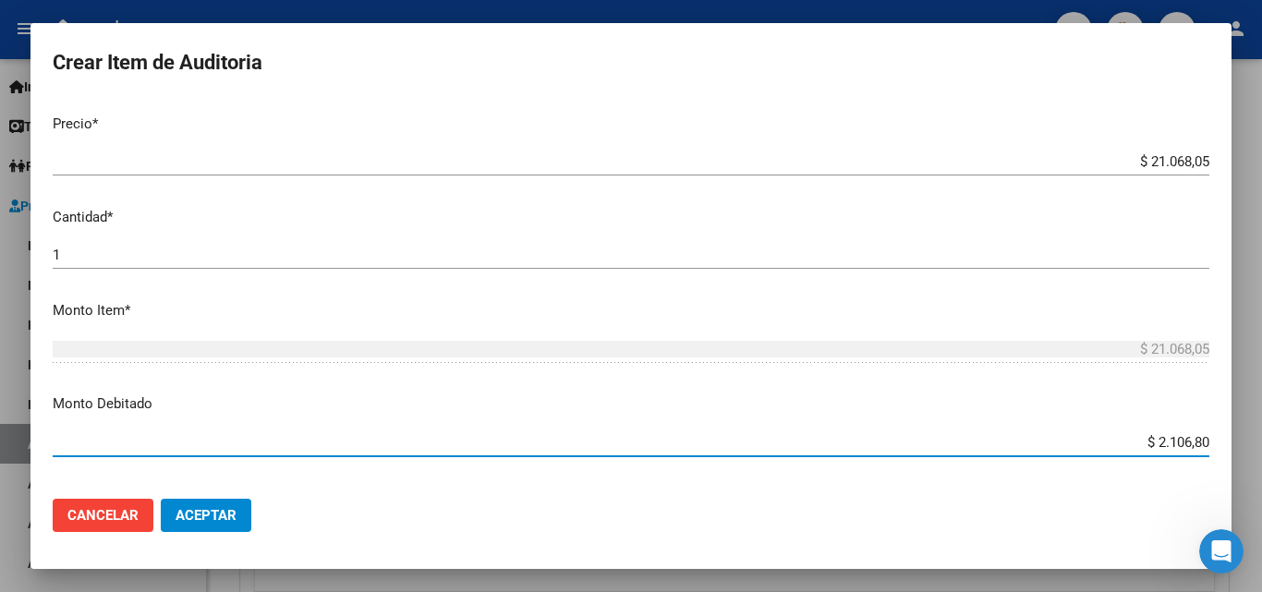
type input "$ 21.068,05"
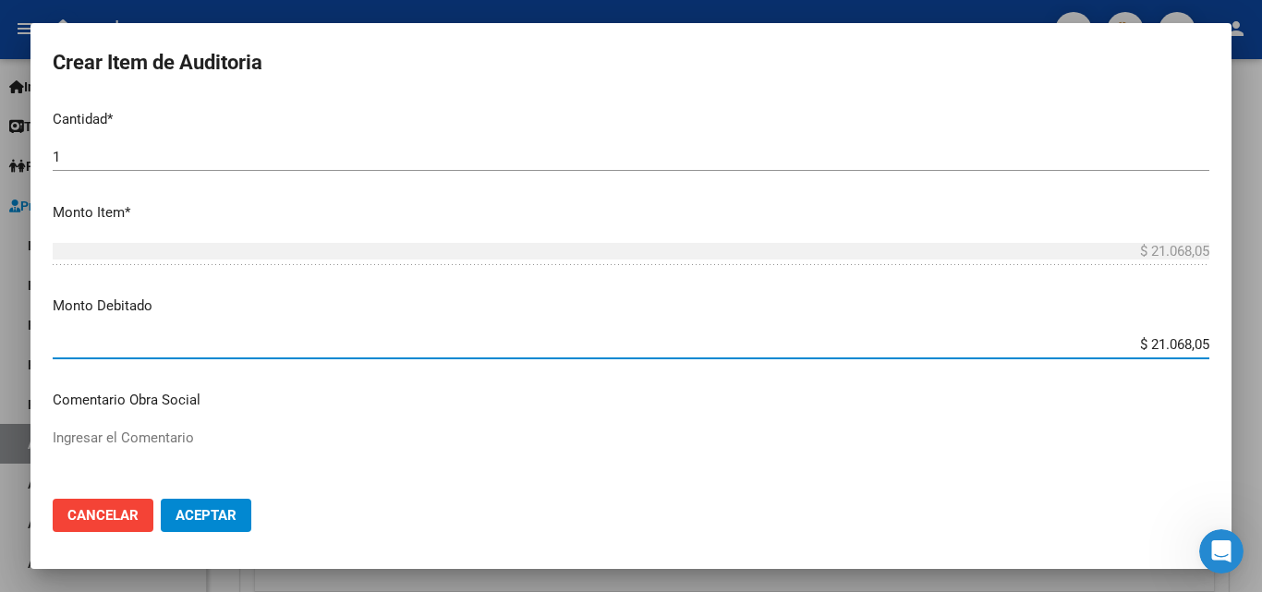
scroll to position [647, 0]
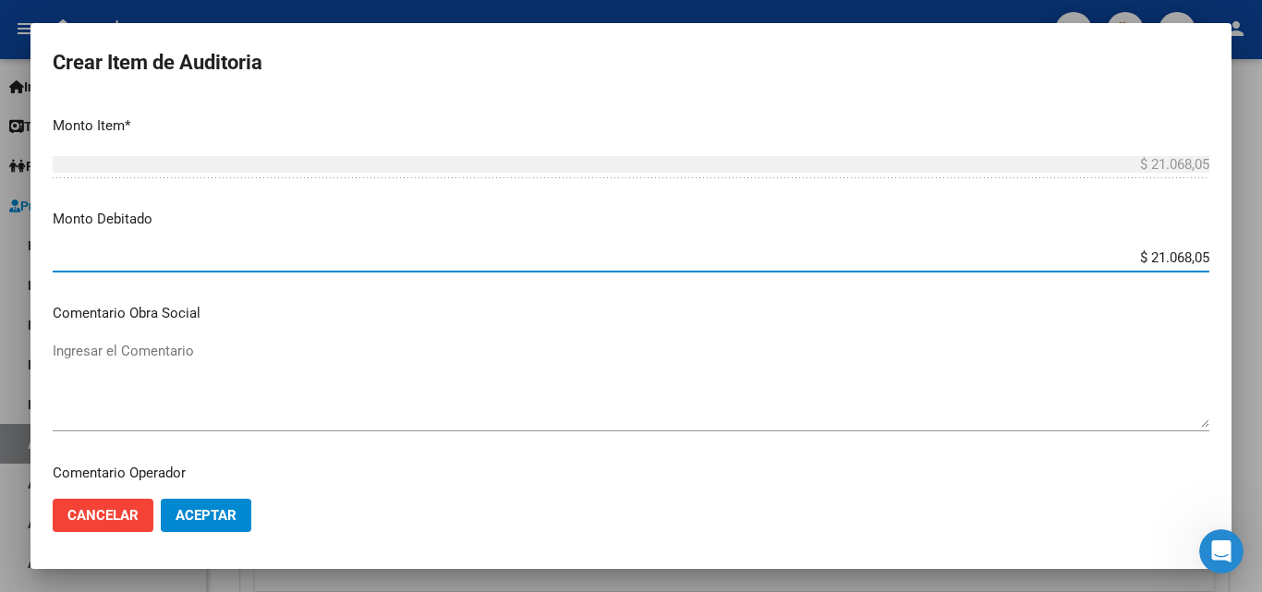
click at [244, 377] on textarea "Ingresar el Comentario" at bounding box center [631, 384] width 1157 height 87
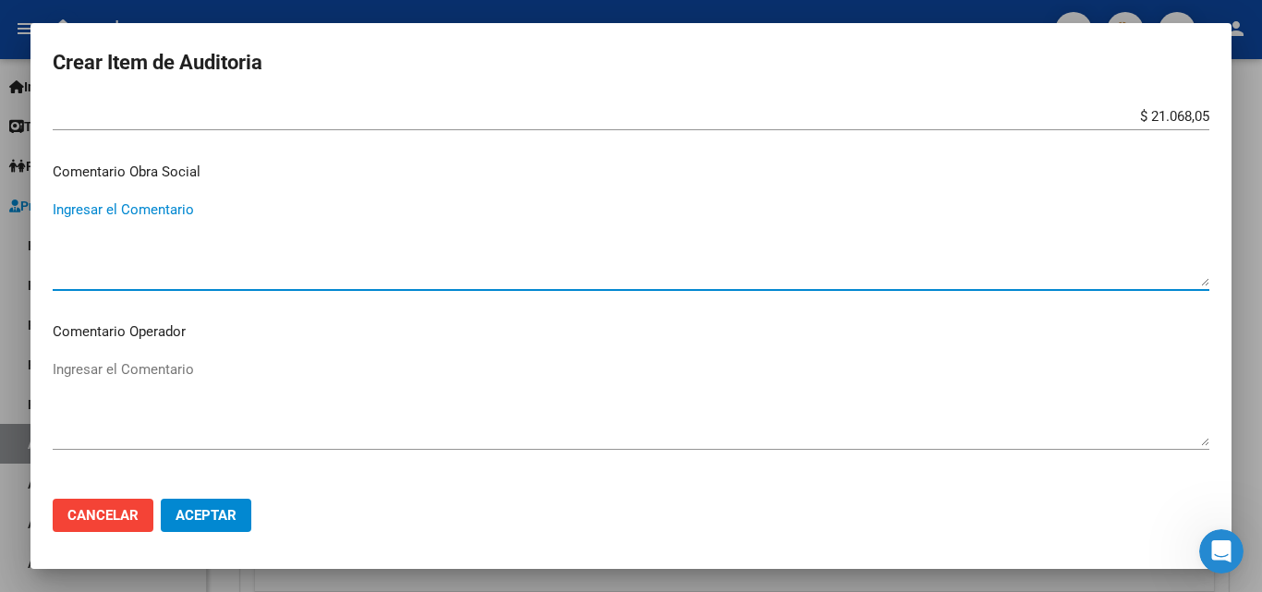
scroll to position [924, 0]
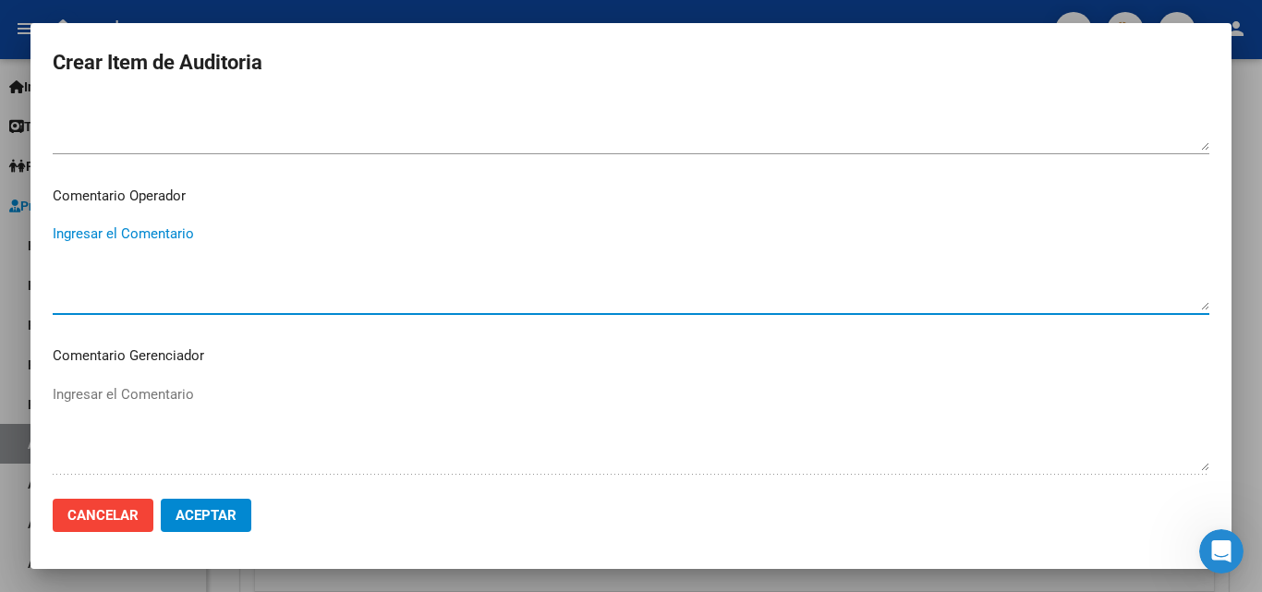
click at [200, 248] on textarea "Ingresar el Comentario" at bounding box center [631, 267] width 1157 height 87
drag, startPoint x: 423, startPoint y: 242, endPoint x: 55, endPoint y: 218, distance: 369.4
click at [55, 218] on mat-dialog-content "57438876 Nro Documento 20574388768 CUIL Afiliado Inactivo Análisis Afiliado Pre…" at bounding box center [630, 291] width 1201 height 385
click at [499, 268] on textarea "Sin respaldatorio - falta firma y copia de dni del afiliado" at bounding box center [631, 267] width 1157 height 87
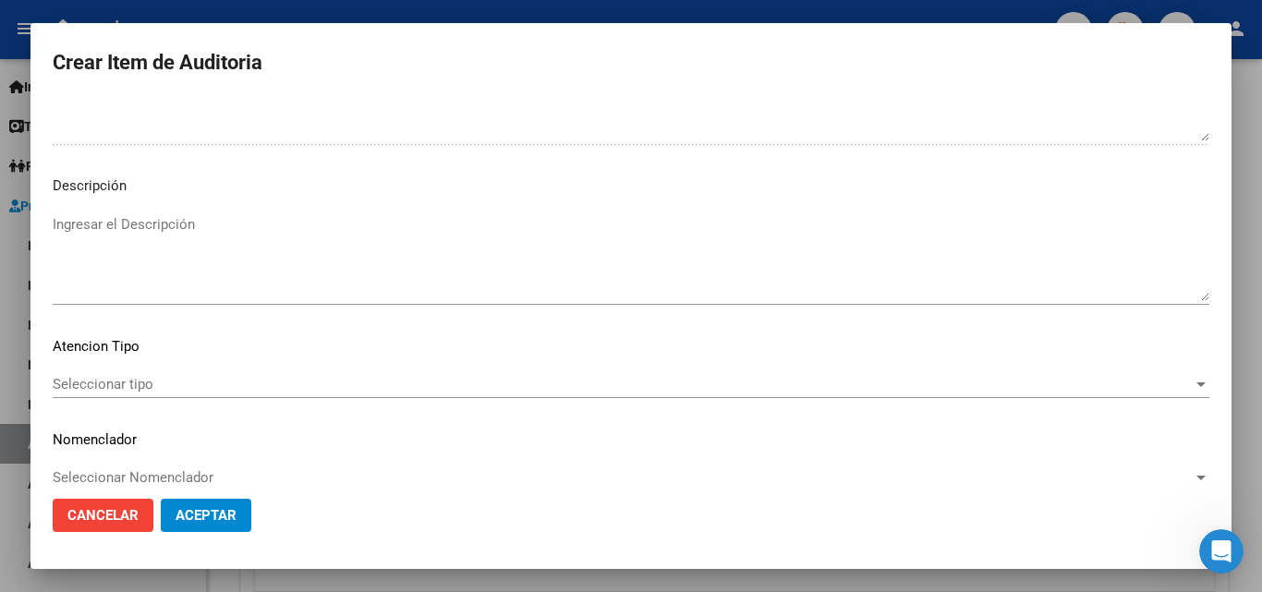
scroll to position [1278, 0]
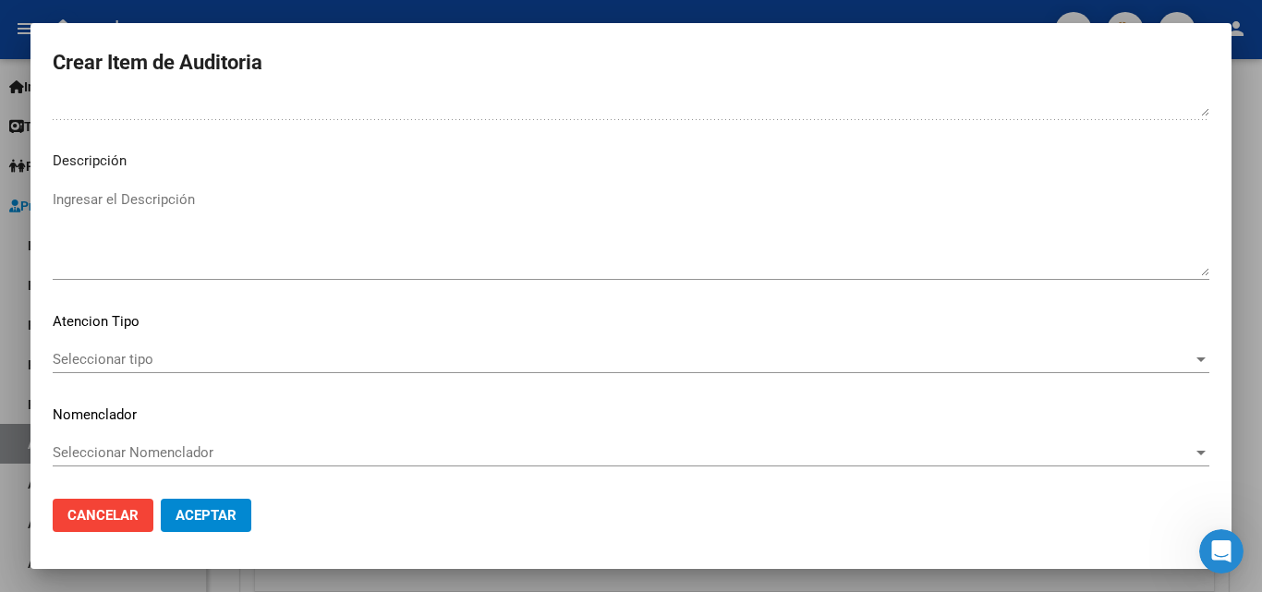
type textarea "Sin respaldatorio - falta firma y copia de dni del afiliado"
click at [168, 339] on mat-dialog-content "57438876 Nro Documento 20574388768 CUIL Afiliado Inactivo Análisis Afiliado Pre…" at bounding box center [630, 291] width 1201 height 385
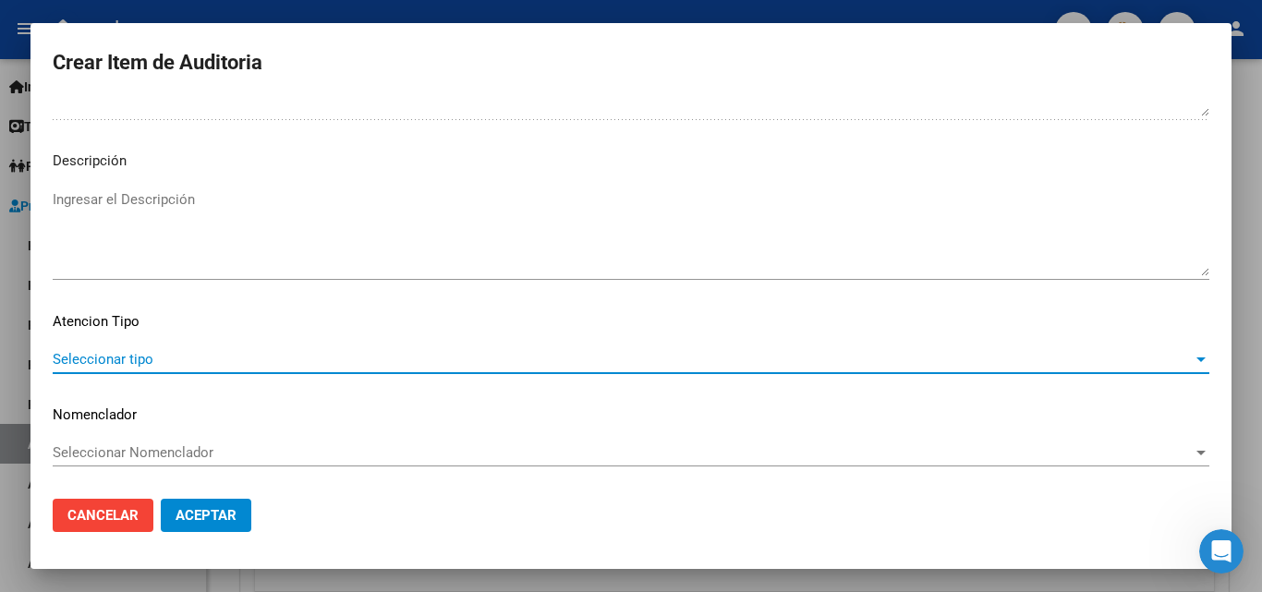
click at [175, 357] on span "Seleccionar tipo" at bounding box center [623, 359] width 1140 height 17
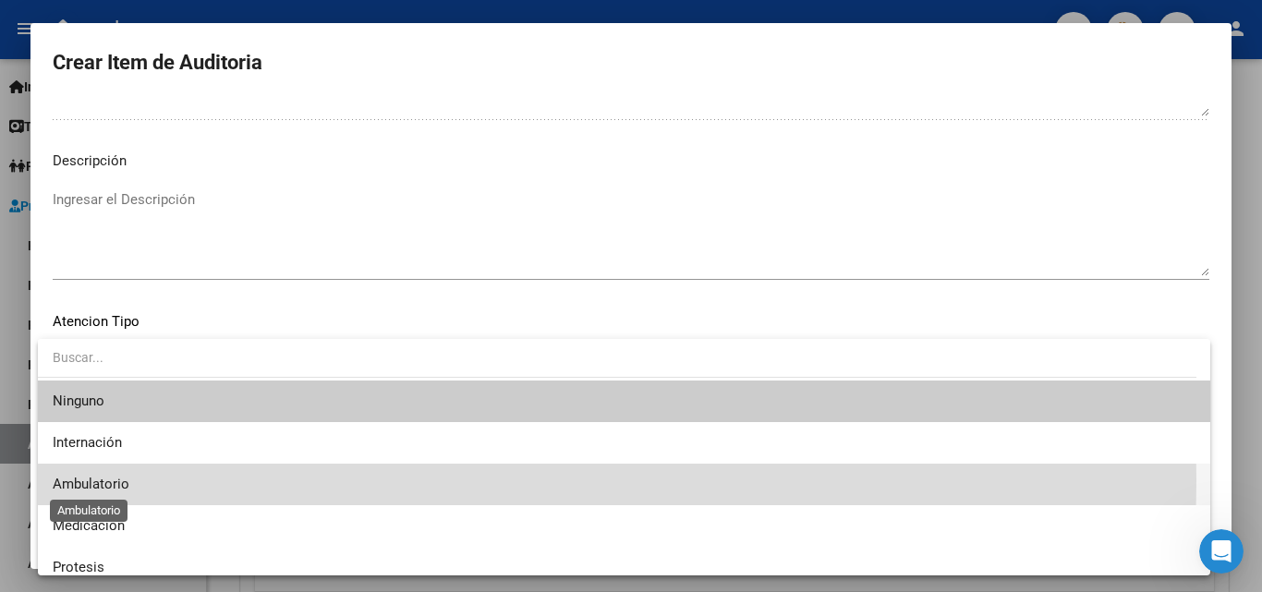
click at [114, 480] on span "Ambulatorio" at bounding box center [91, 484] width 77 height 17
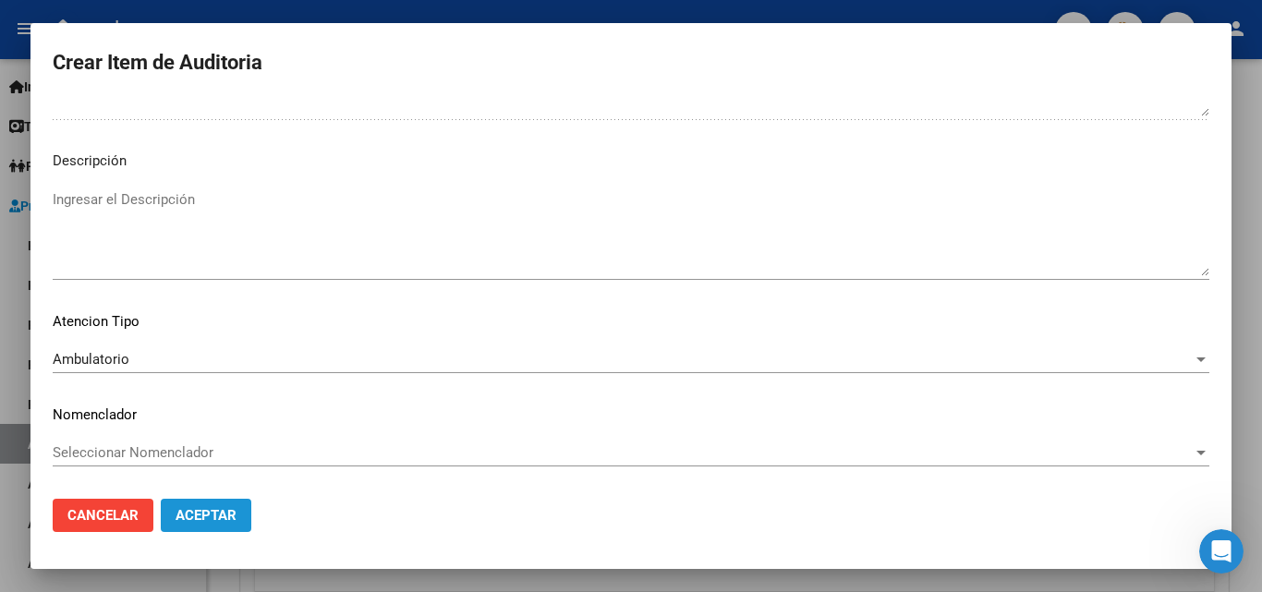
click at [217, 527] on button "Aceptar" at bounding box center [206, 515] width 91 height 33
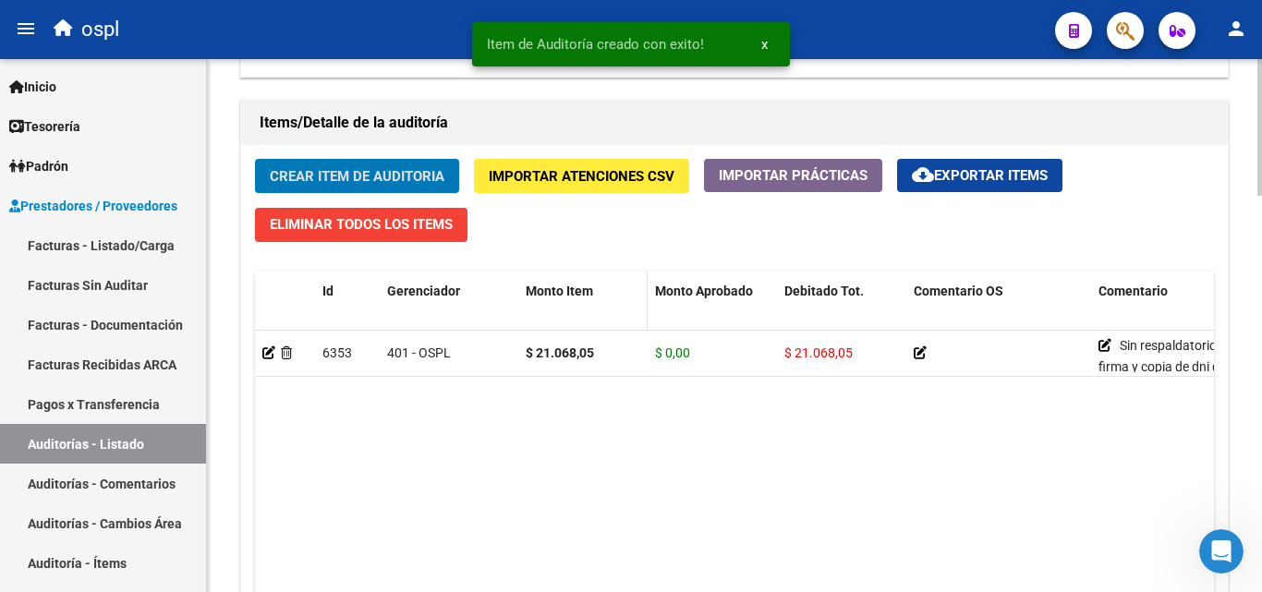
scroll to position [1294, 0]
click at [409, 165] on button "Crear Item de Auditoria" at bounding box center [357, 176] width 204 height 34
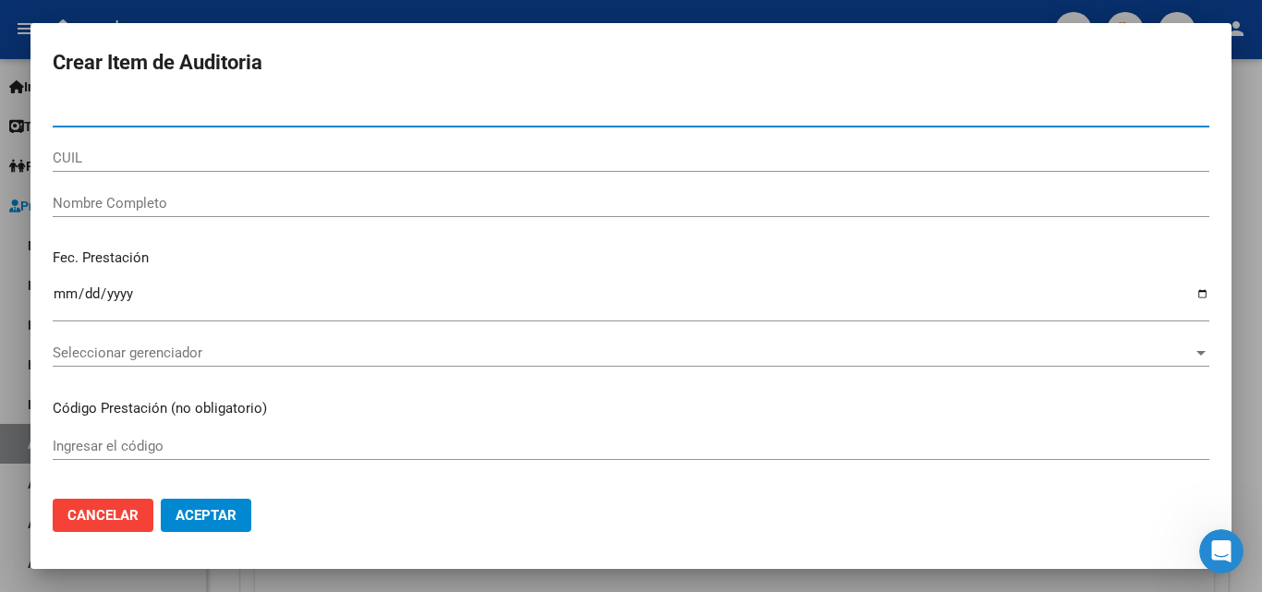
click at [135, 510] on span "Cancelar" at bounding box center [102, 515] width 71 height 17
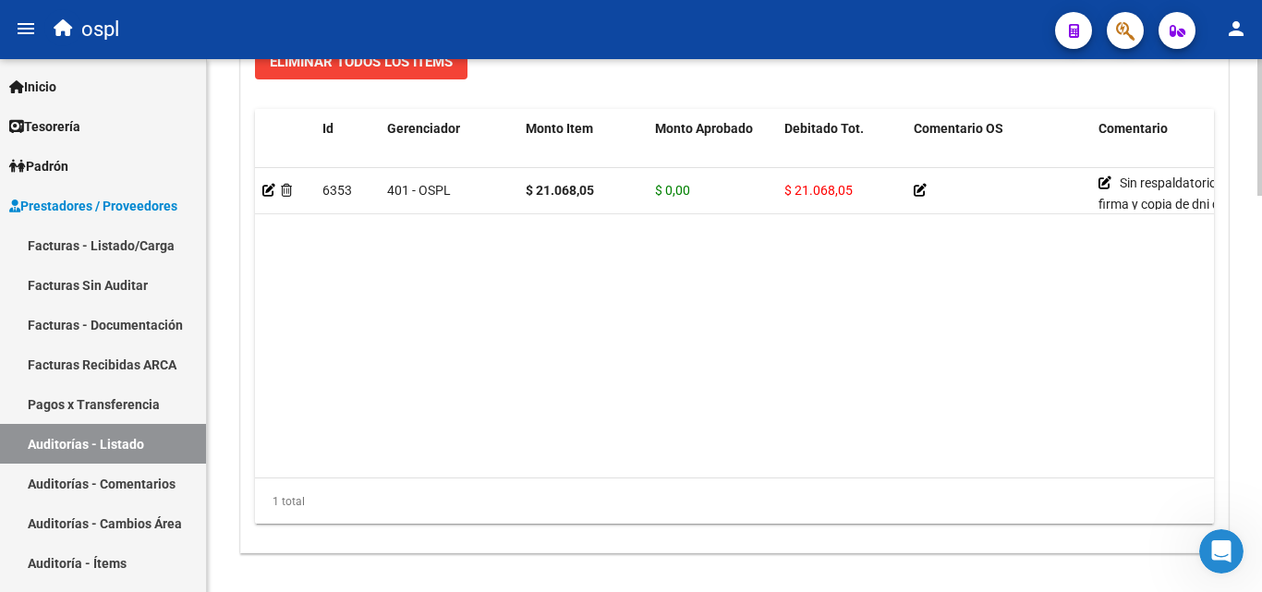
scroll to position [1364, 0]
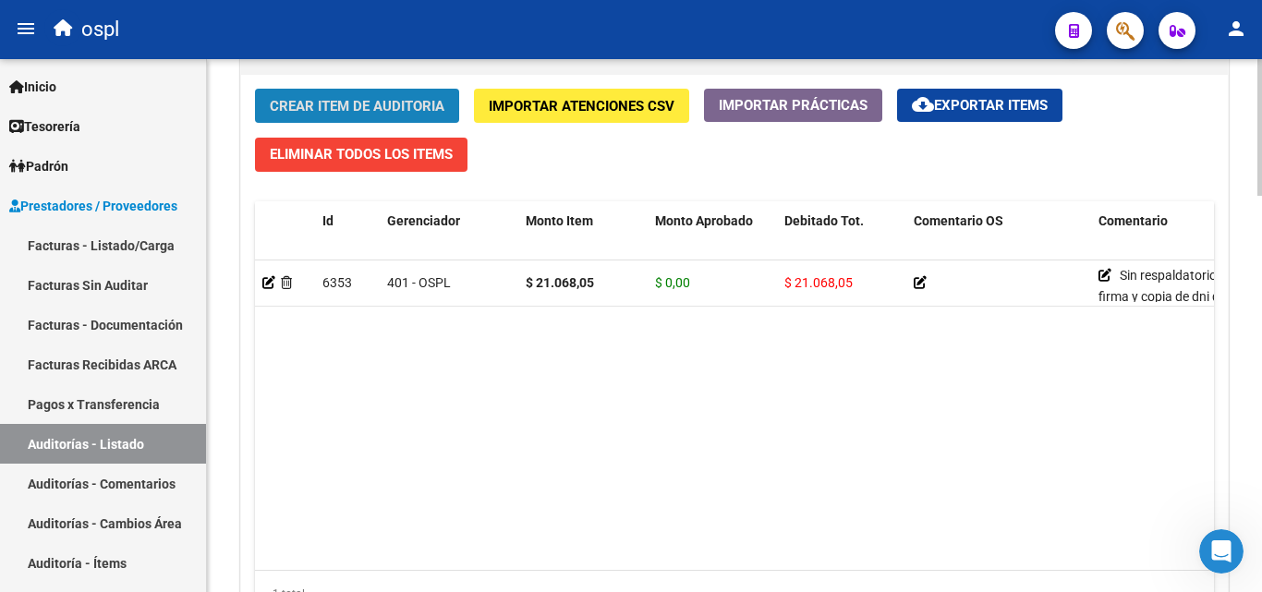
click at [351, 104] on span "Crear Item de Auditoria" at bounding box center [357, 106] width 175 height 17
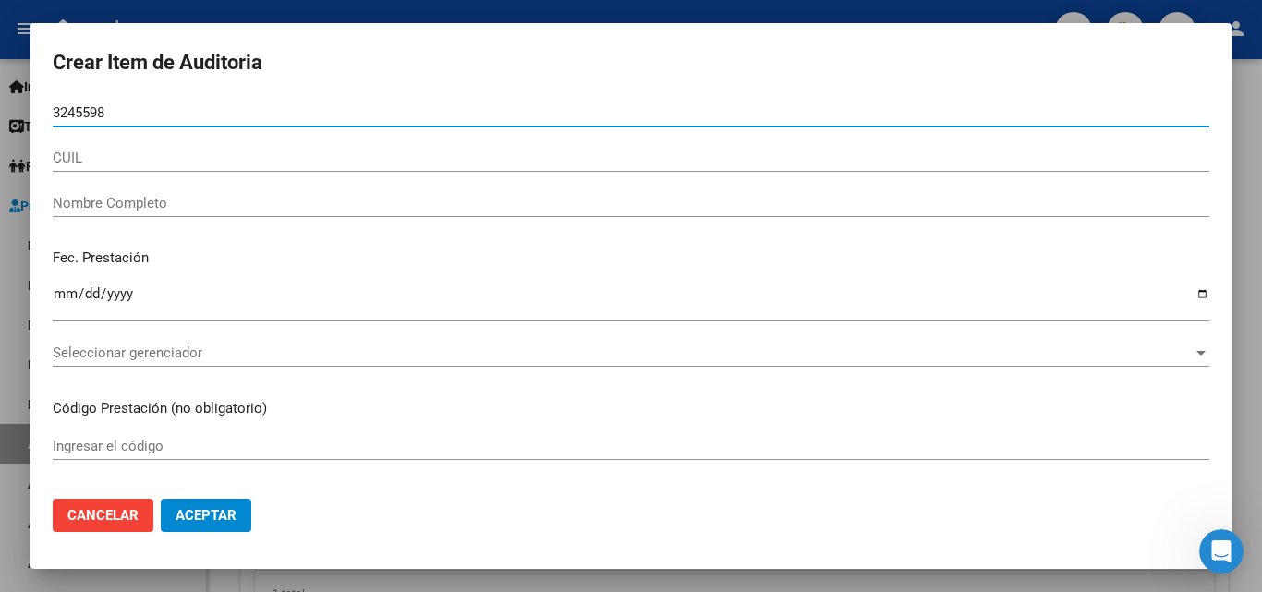
type input "32455982"
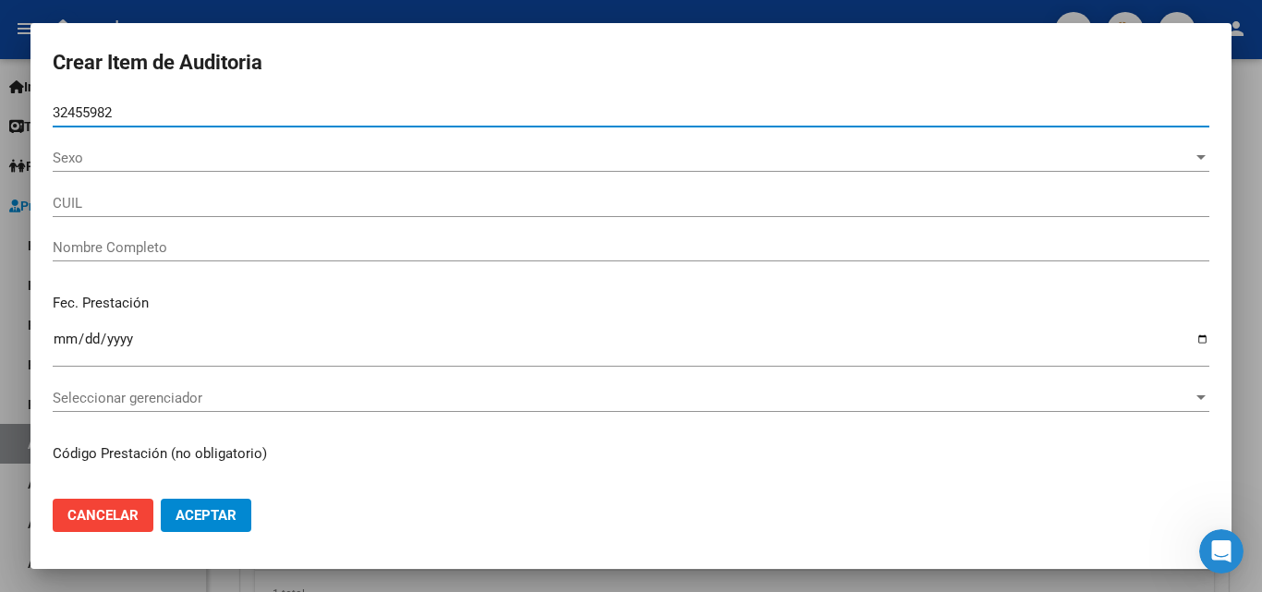
type input "20324559826"
type input "DIAZ DIEGO ESTEBAN"
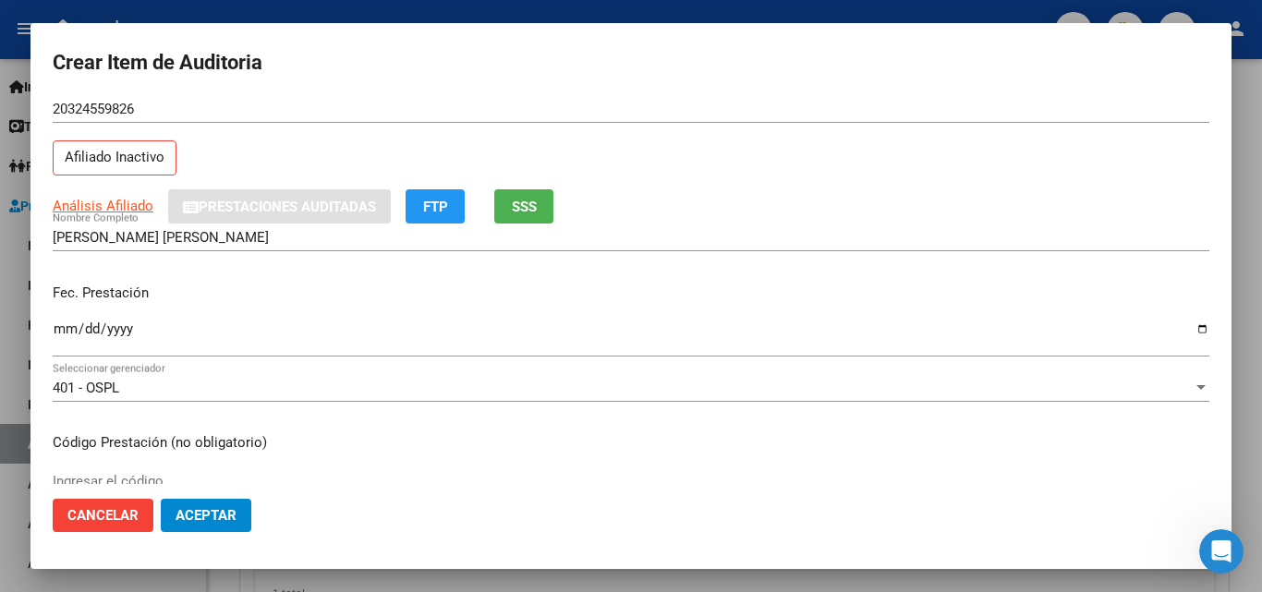
scroll to position [92, 0]
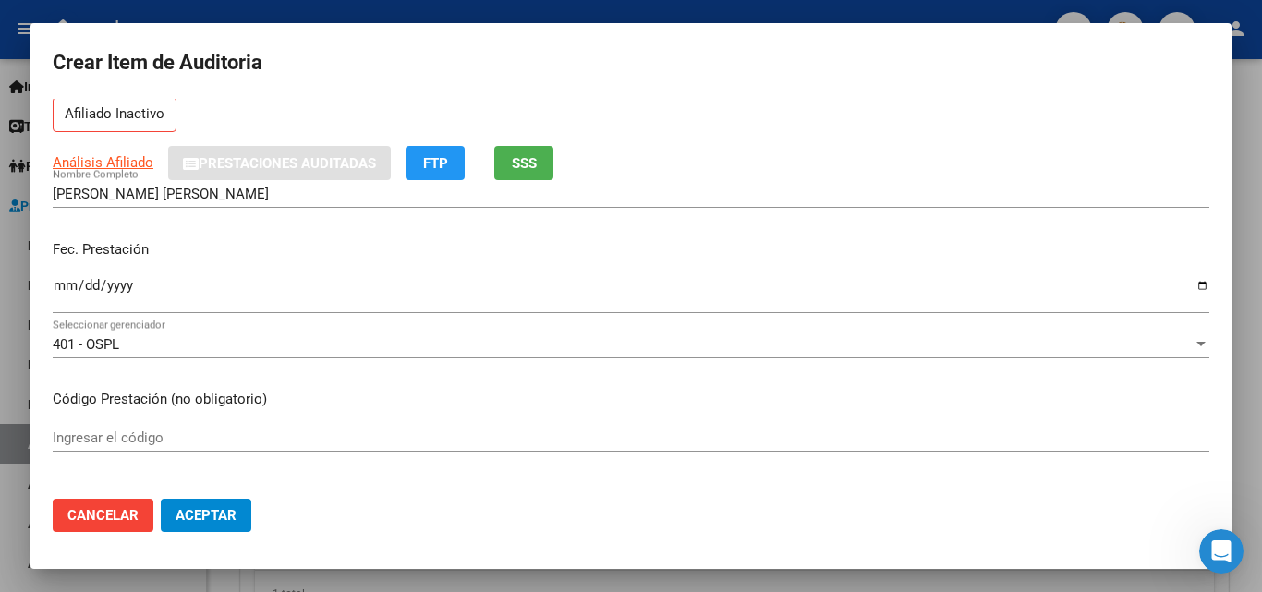
type input "32455982"
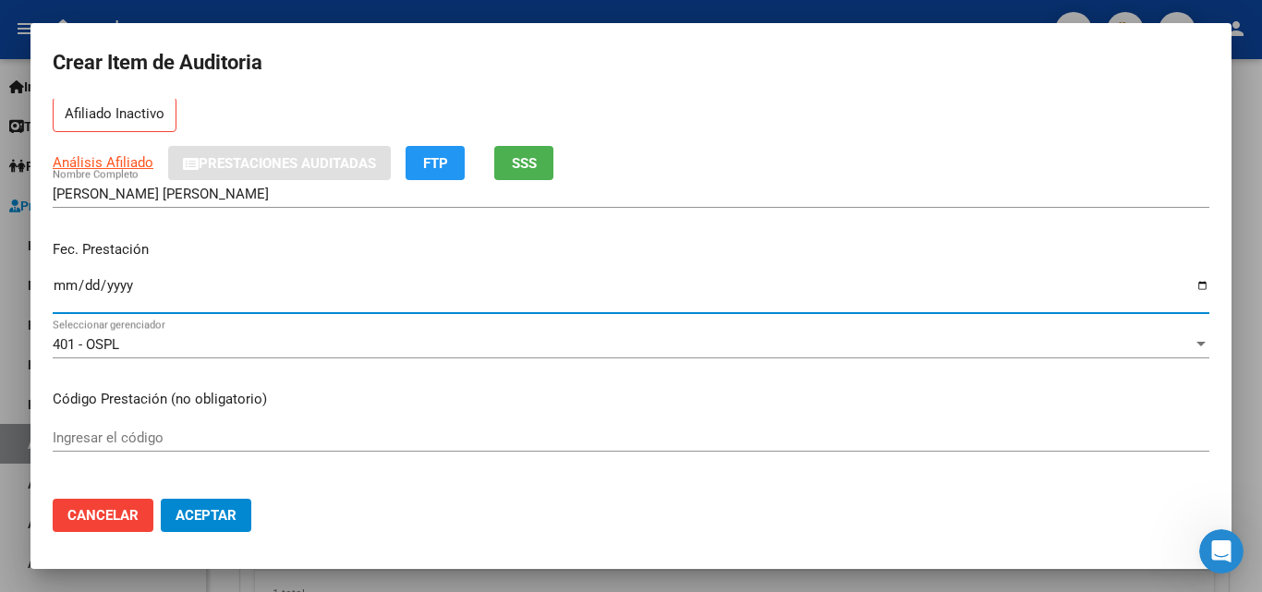
click at [71, 285] on input "Ingresar la fecha" at bounding box center [631, 293] width 1157 height 30
type input "2025-08-31"
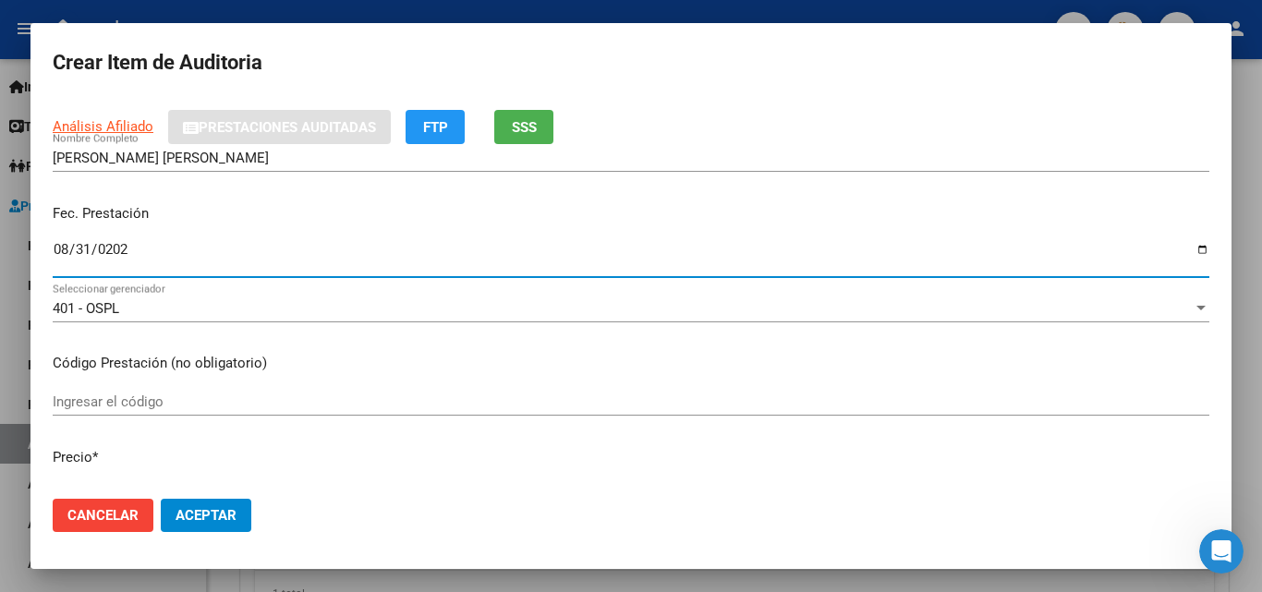
scroll to position [185, 0]
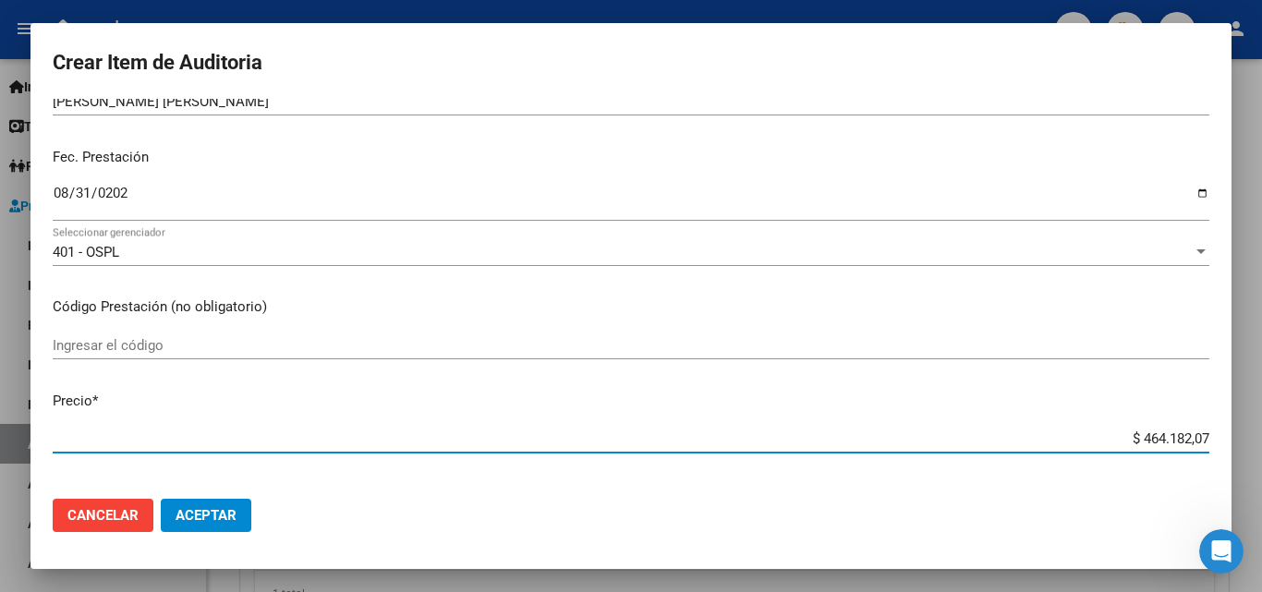
drag, startPoint x: 1134, startPoint y: 443, endPoint x: 1261, endPoint y: 452, distance: 126.8
click at [1261, 452] on div "Crear Item de Auditoria 32455982 Nro Documento 20324559826 CUIL Afiliado Inacti…" at bounding box center [631, 296] width 1262 height 592
type input "$ 0,02"
type input "$ 0,21"
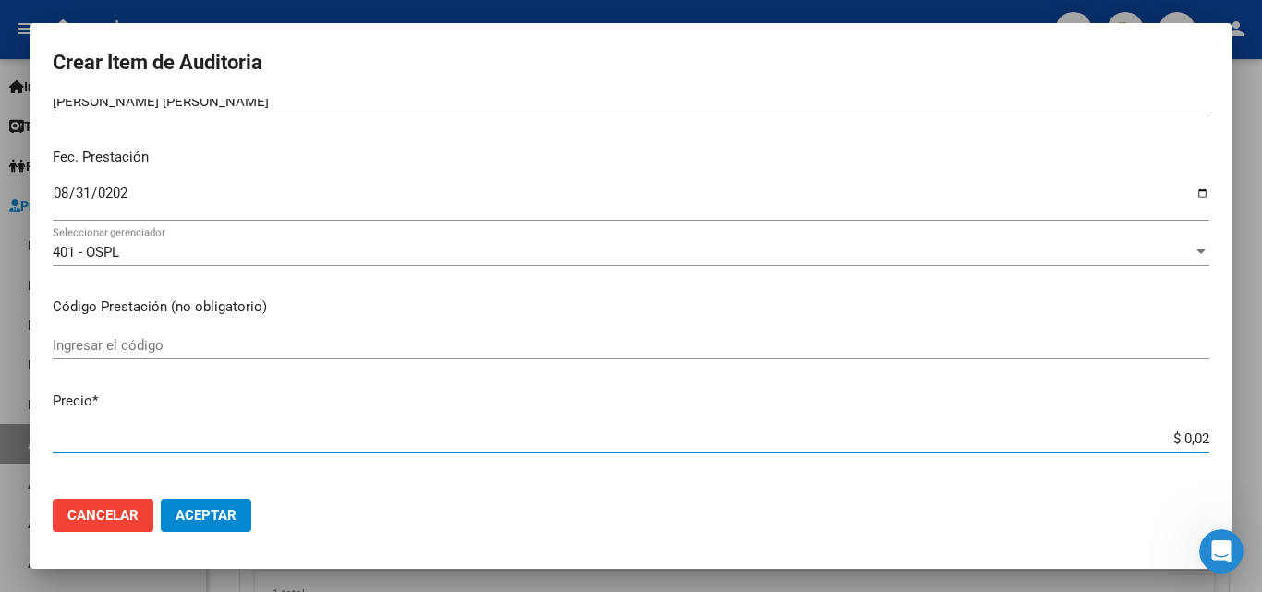
type input "$ 0,21"
type input "$ 2,10"
type input "$ 21,06"
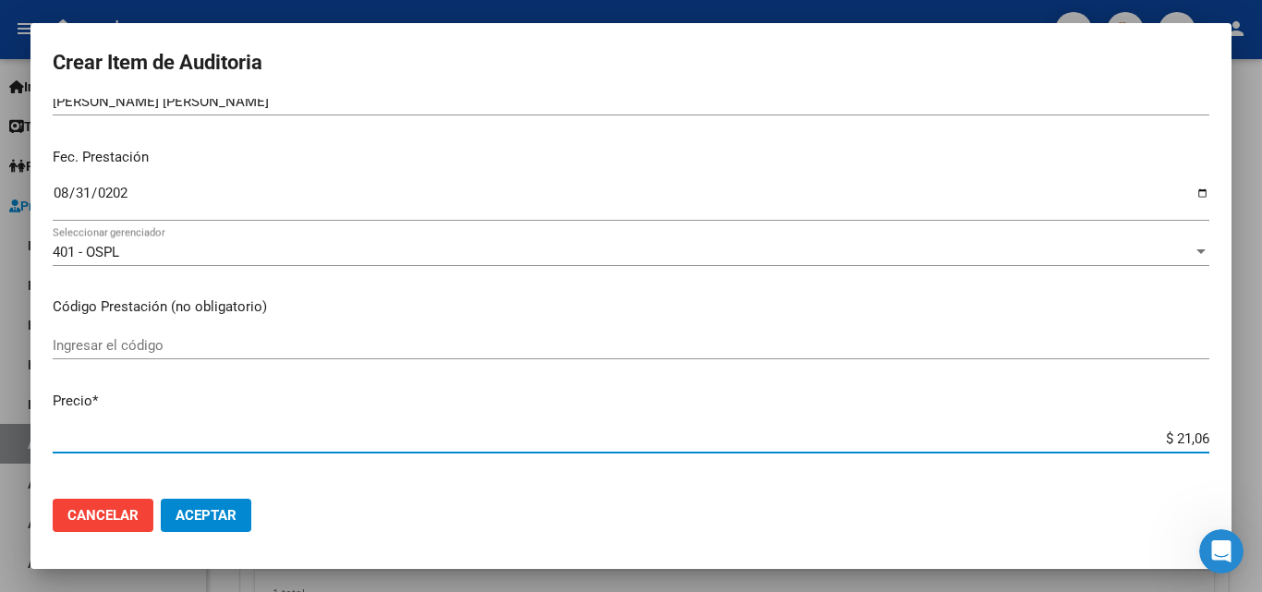
type input "$ 210,68"
type input "$ 2.106,86"
type input "$ 21.068,65"
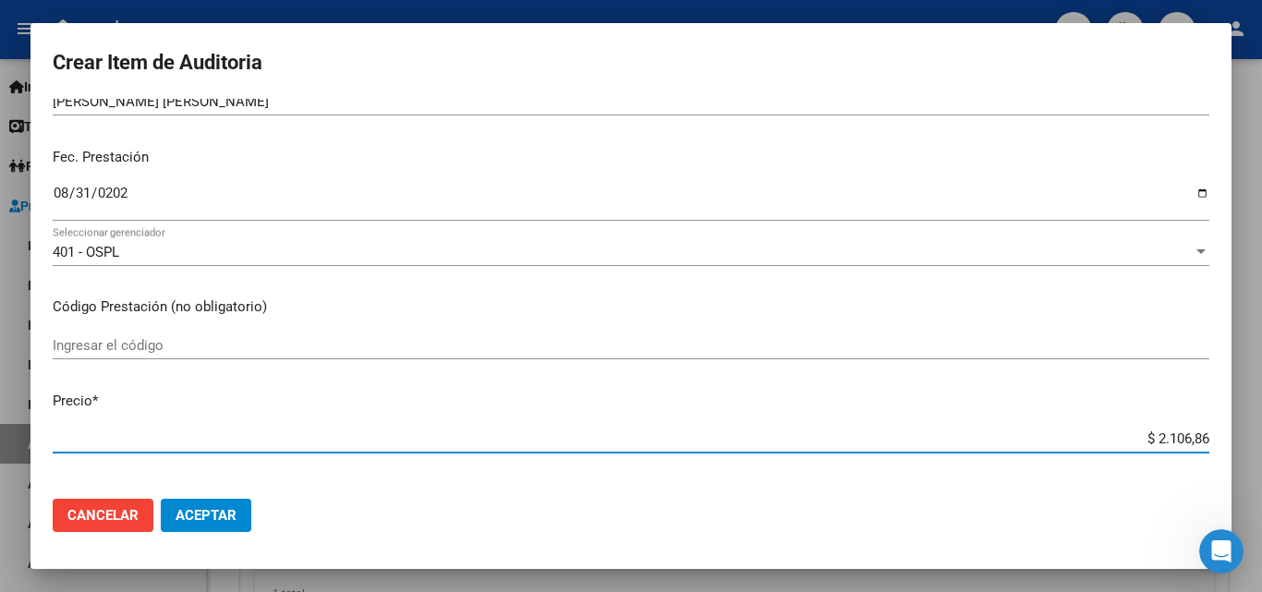
type input "$ 21.068,65"
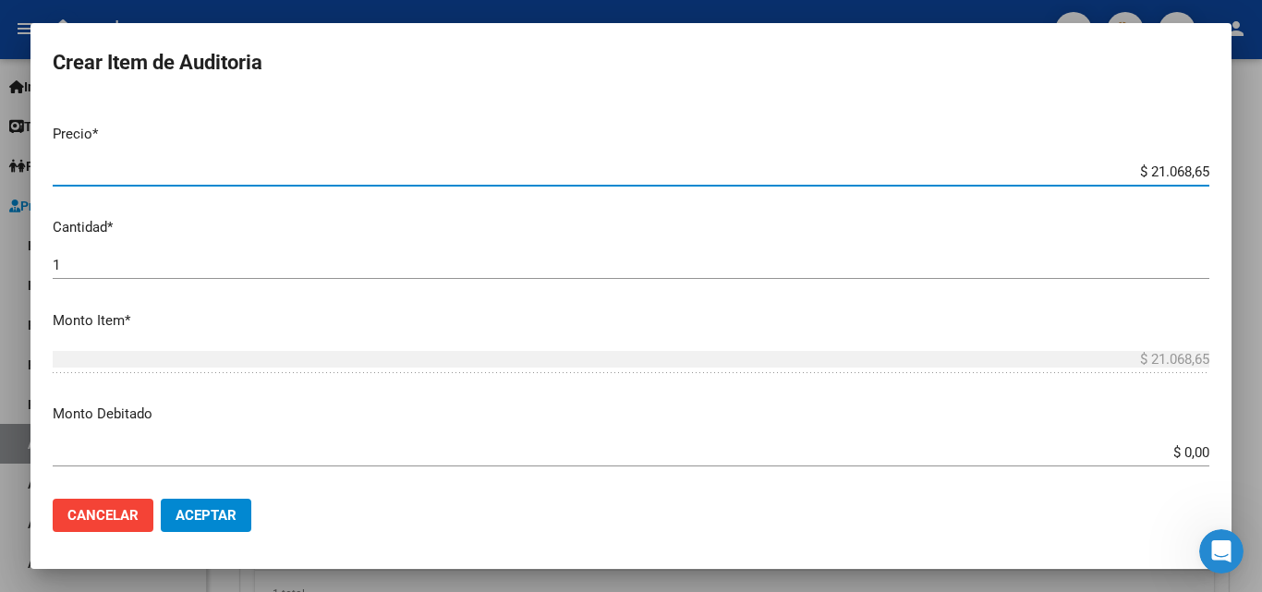
scroll to position [462, 0]
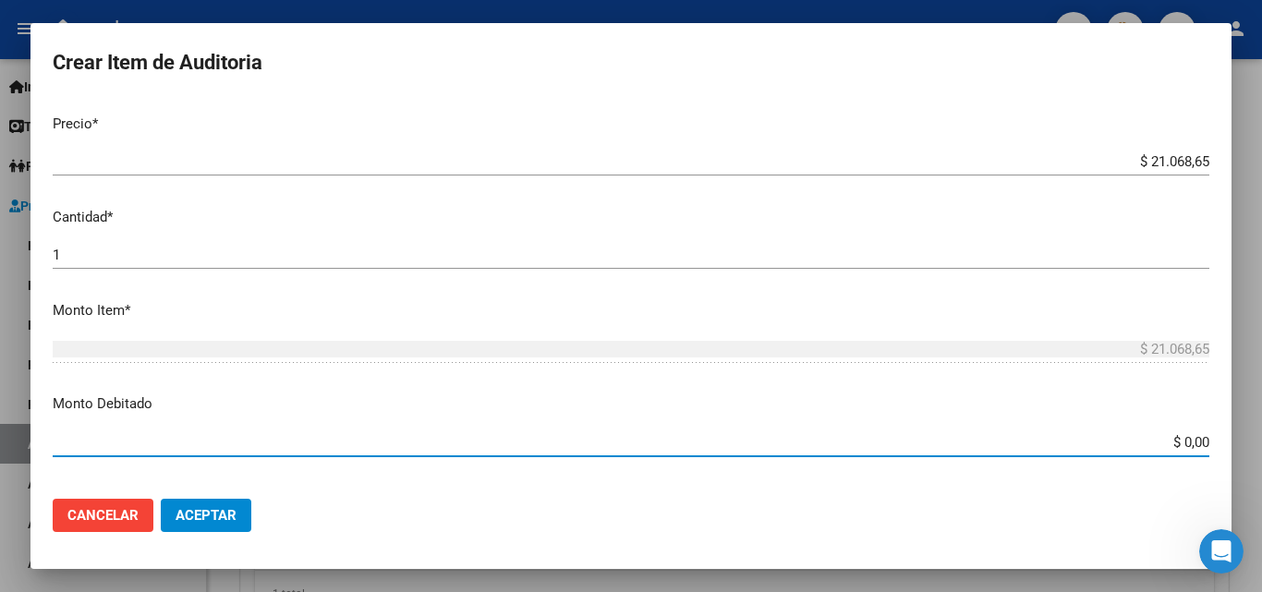
drag, startPoint x: 1158, startPoint y: 439, endPoint x: 1252, endPoint y: 438, distance: 93.3
click at [1252, 438] on div "Crear Item de Auditoria 32455982 Nro Documento 20324559826 CUIL Afiliado Inacti…" at bounding box center [631, 296] width 1262 height 592
type input "$ 21.068,65"
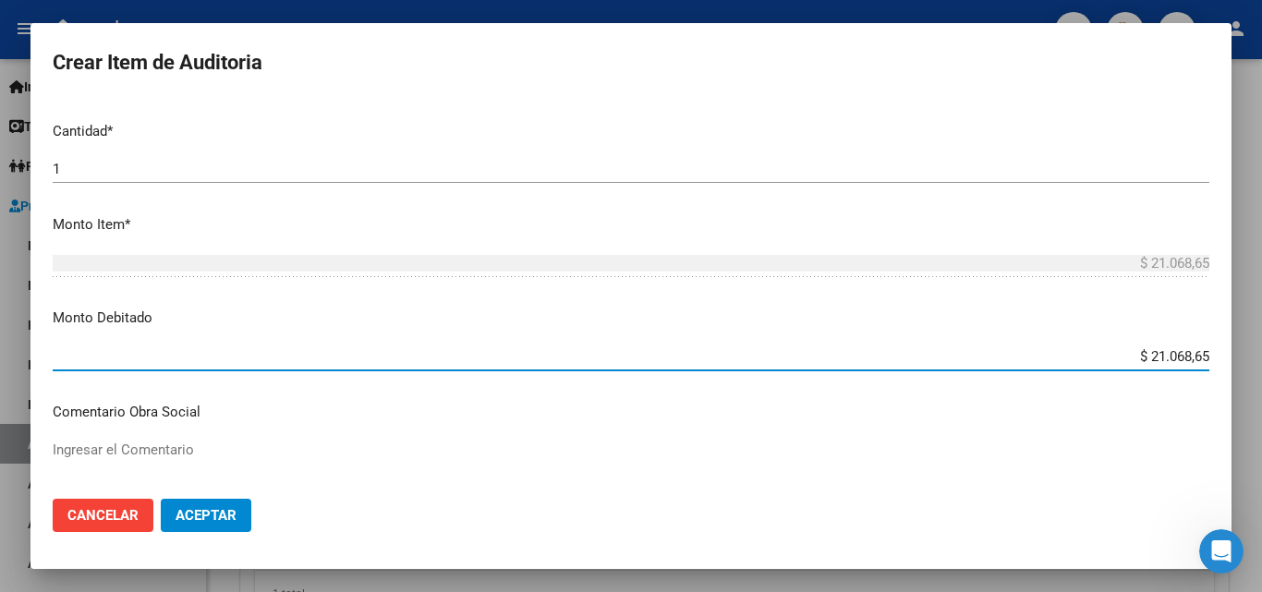
scroll to position [739, 0]
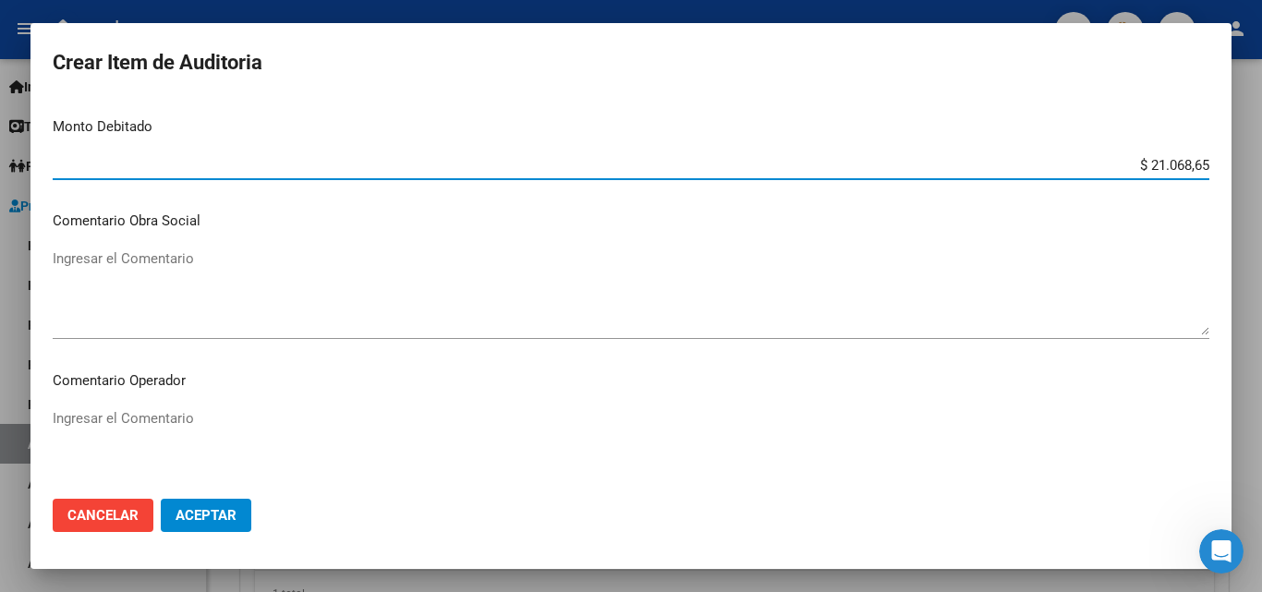
click at [125, 420] on textarea "Ingresar el Comentario" at bounding box center [631, 451] width 1157 height 87
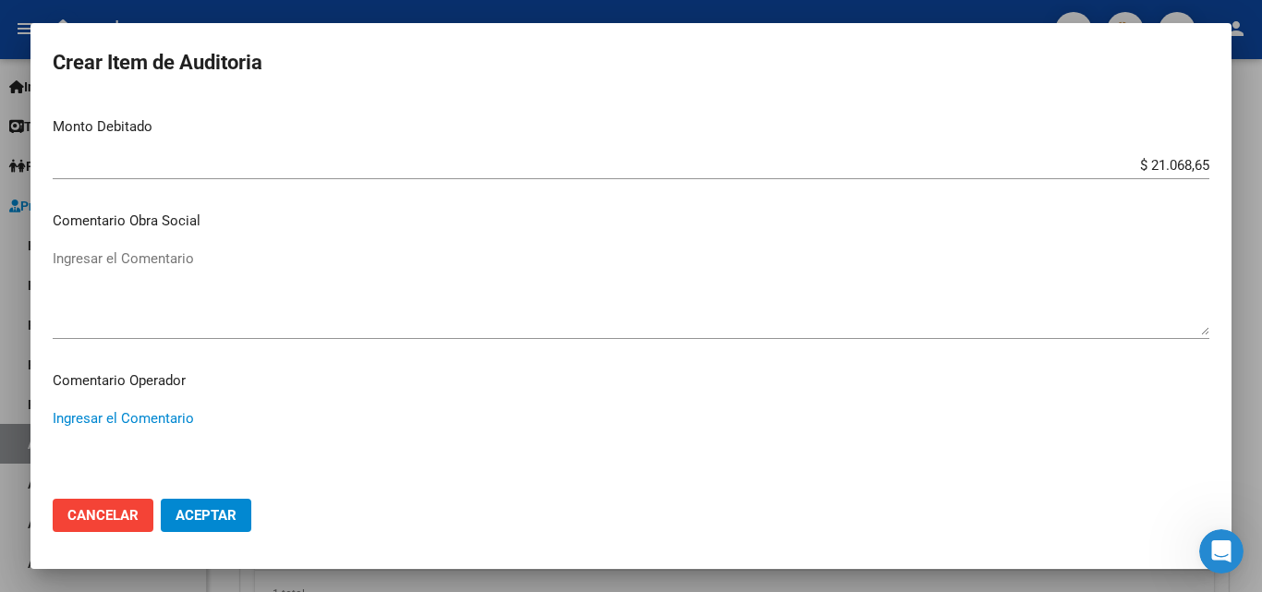
paste textarea "Sin respaldatorio - falta firma y copia de dni del afiliado"
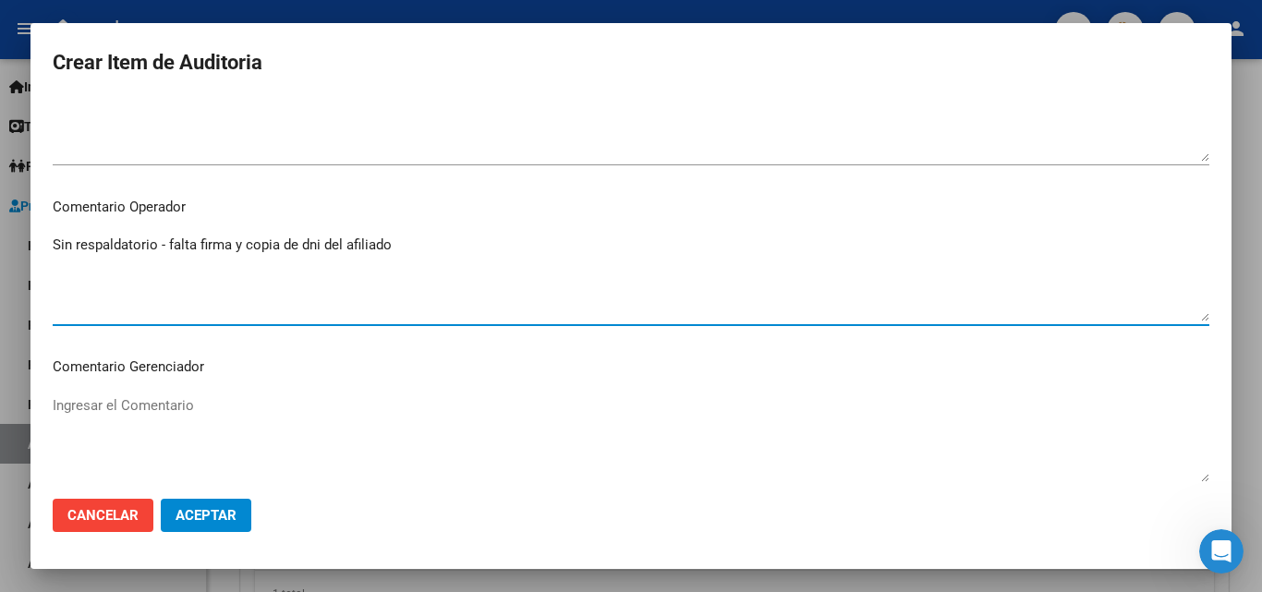
scroll to position [1201, 0]
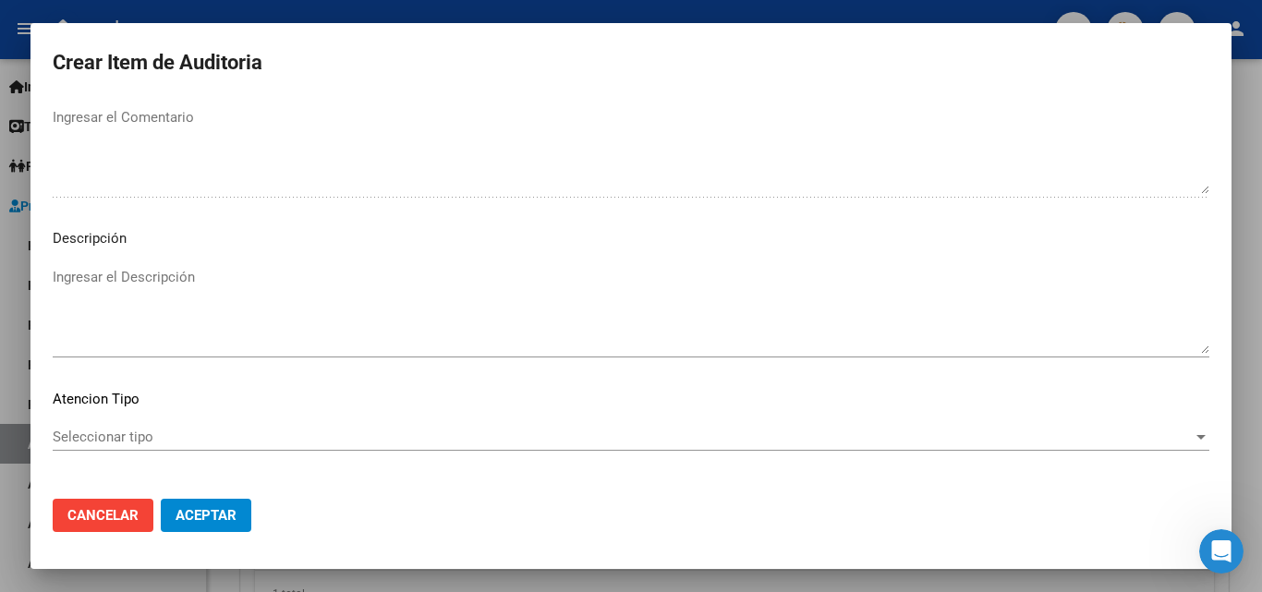
type textarea "Sin respaldatorio - falta firma y copia de dni del afiliado"
click at [140, 441] on span "Seleccionar tipo" at bounding box center [623, 437] width 1140 height 17
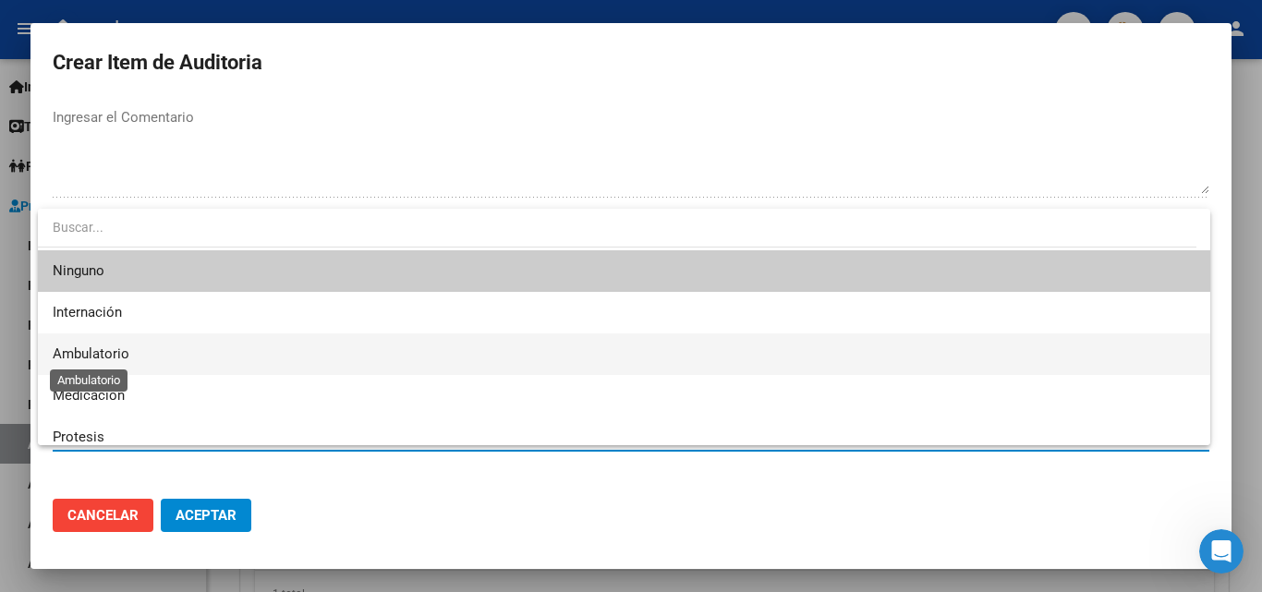
click at [103, 353] on span "Ambulatorio" at bounding box center [91, 353] width 77 height 17
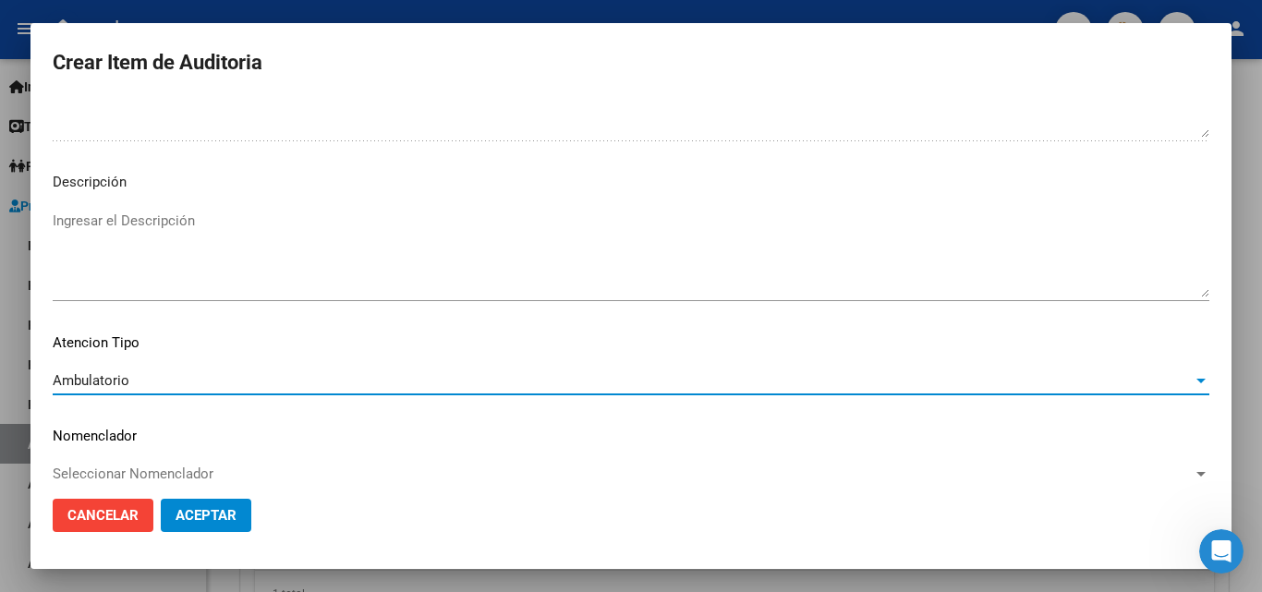
scroll to position [1278, 0]
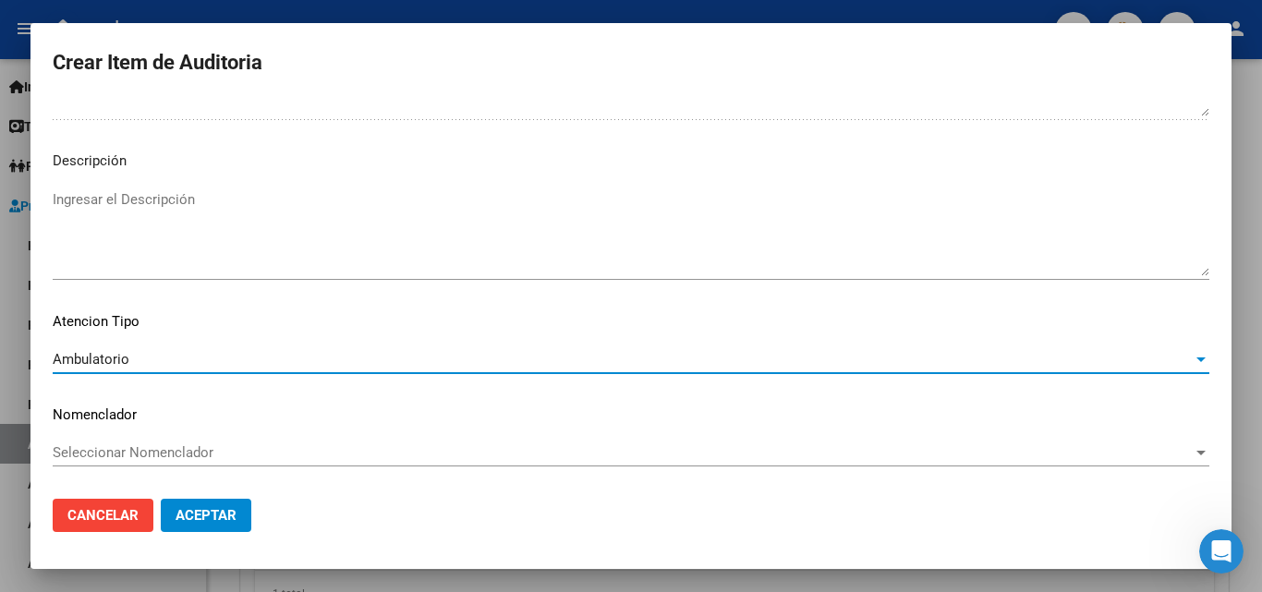
click at [207, 503] on button "Aceptar" at bounding box center [206, 515] width 91 height 33
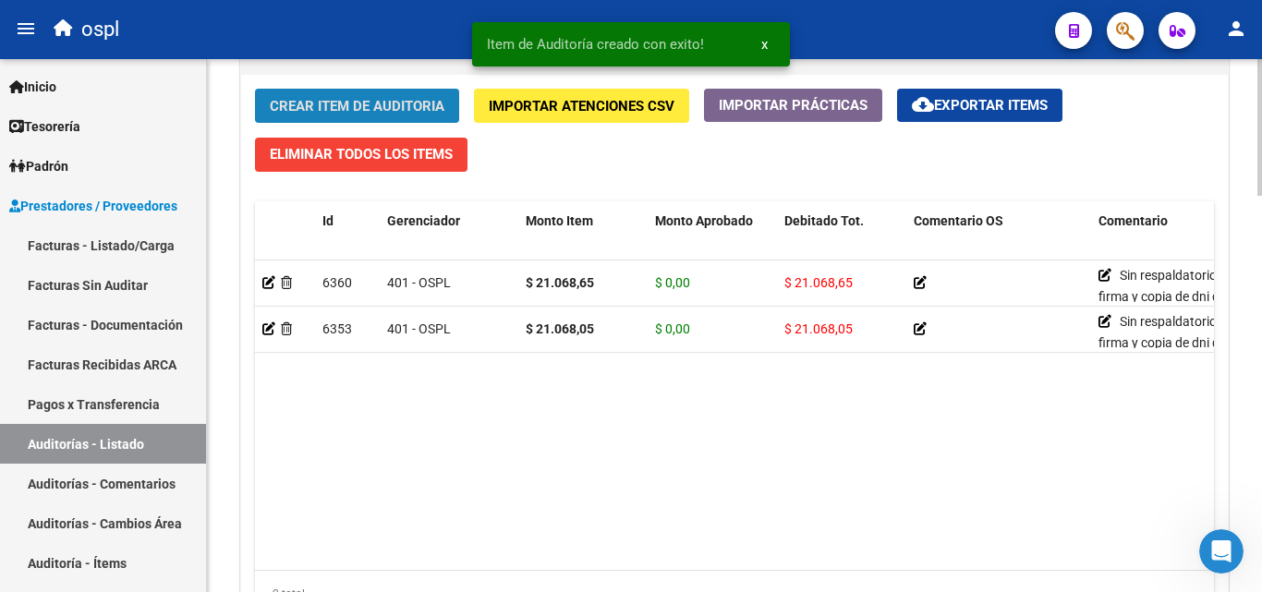
click at [392, 94] on button "Crear Item de Auditoria" at bounding box center [357, 106] width 204 height 34
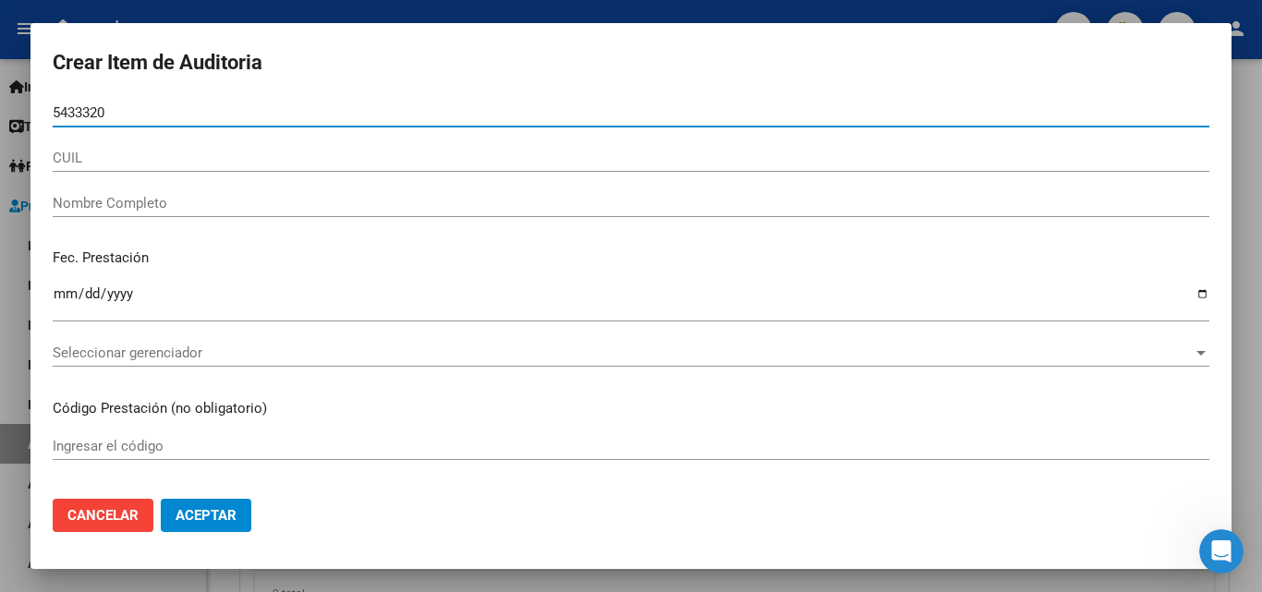
type input "54333203"
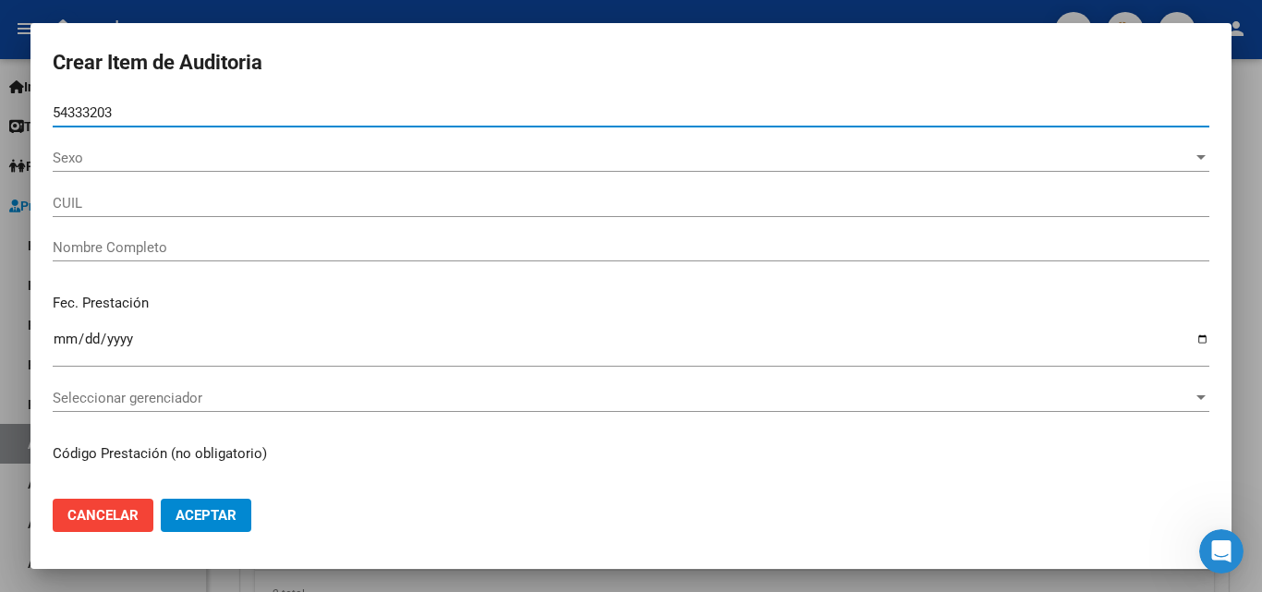
type input "27543332033"
type input "GONZALEZ MALENA SOLA"
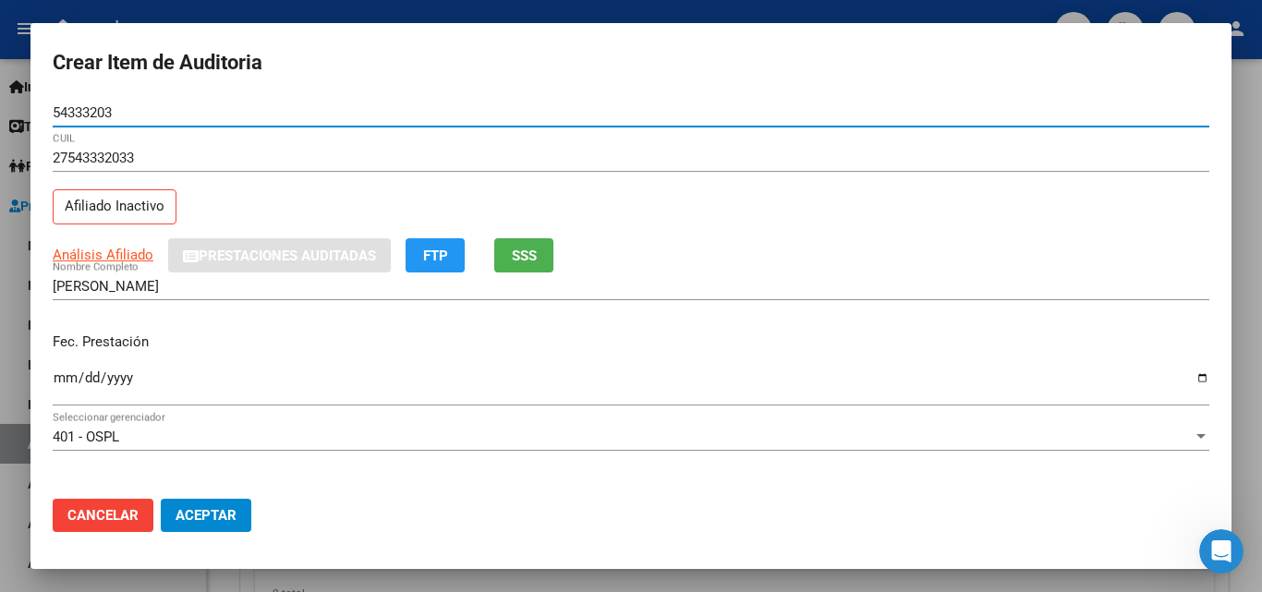
type input "54333203"
click at [79, 379] on input "Ingresar la fecha" at bounding box center [631, 385] width 1157 height 30
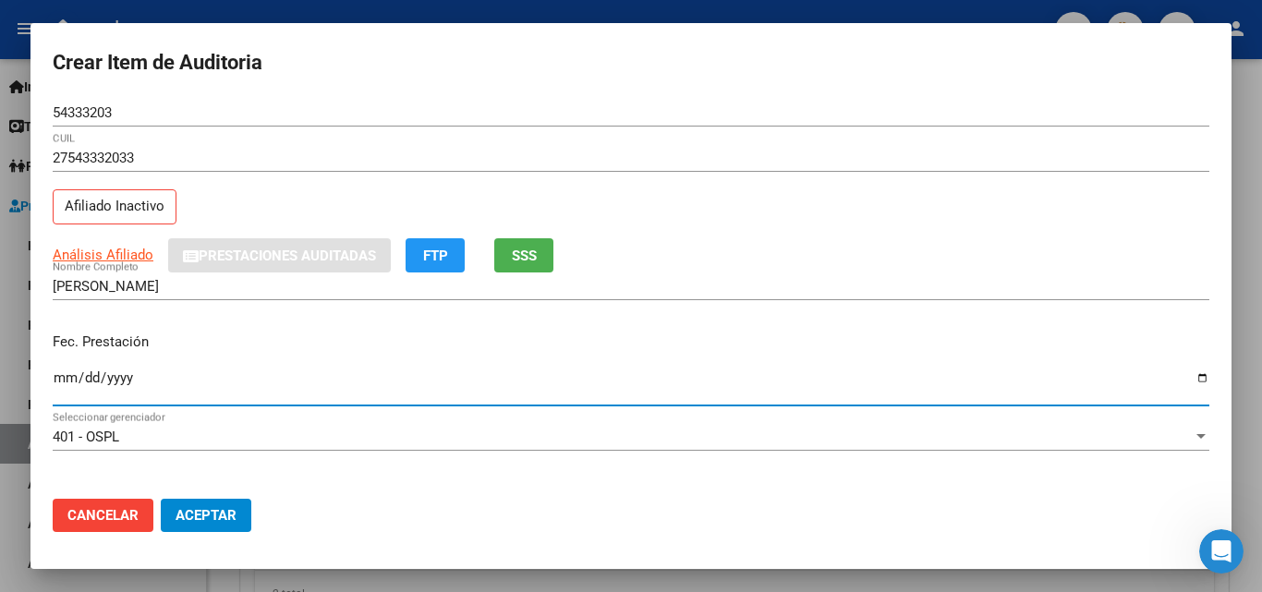
click at [67, 379] on input "Ingresar la fecha" at bounding box center [631, 385] width 1157 height 30
type input "2025-09-02"
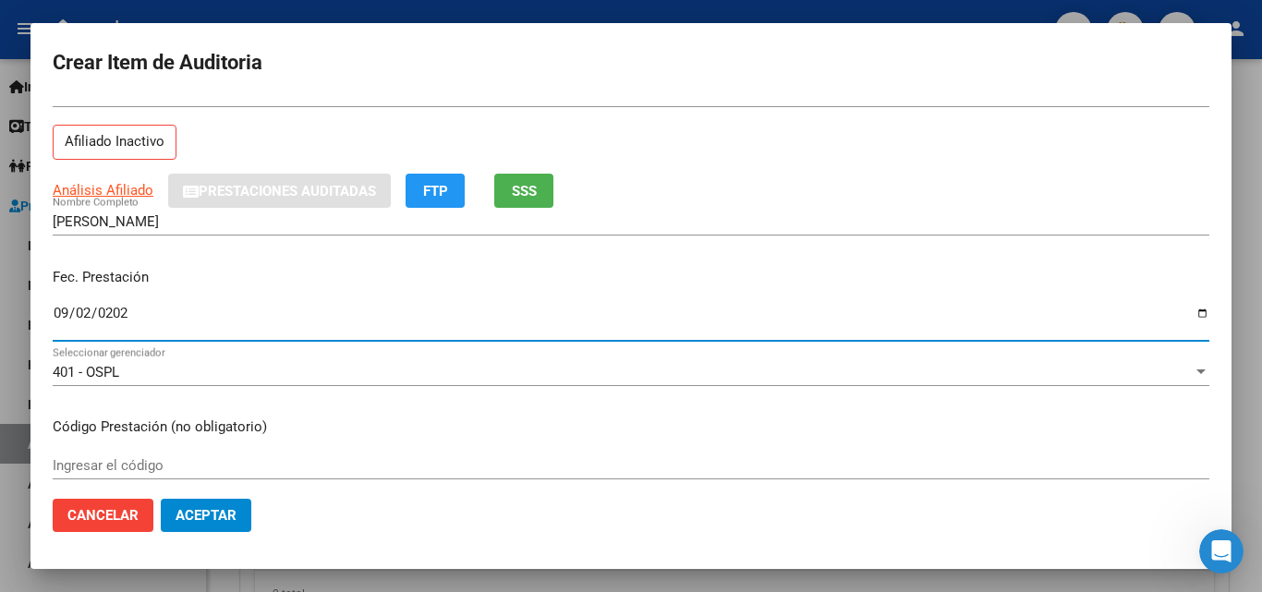
scroll to position [185, 0]
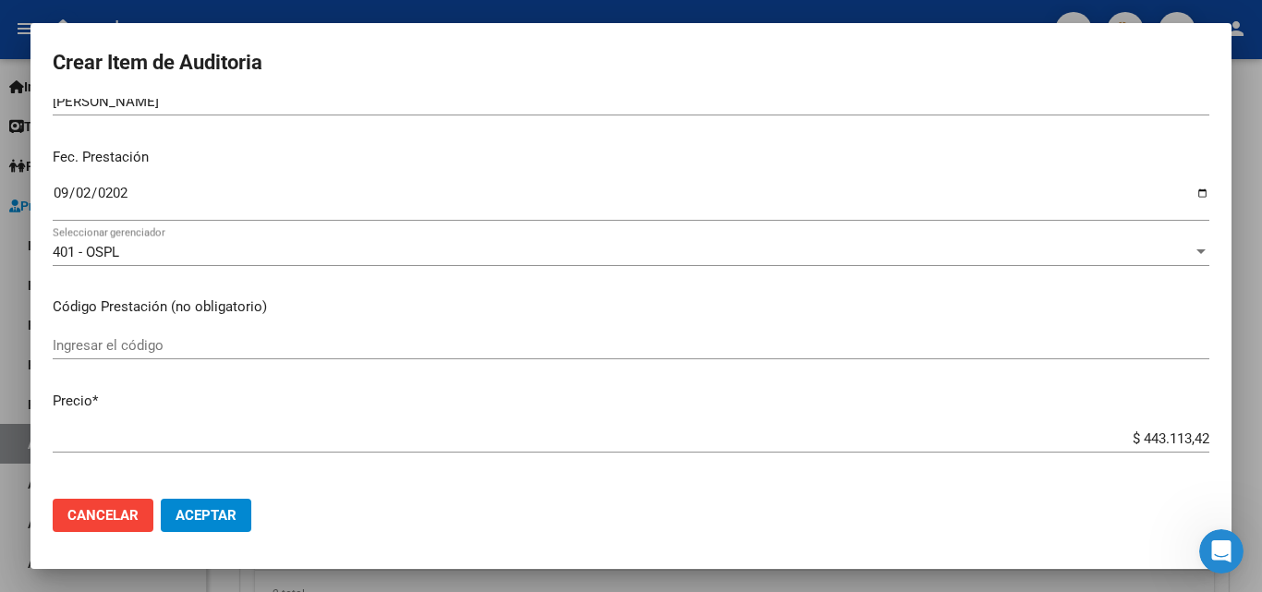
drag, startPoint x: 1107, startPoint y: 431, endPoint x: 1261, endPoint y: 450, distance: 155.4
click at [1261, 450] on div "Crear Item de Auditoria 54333203 Nro Documento 27543332033 CUIL Afiliado Inacti…" at bounding box center [631, 296] width 1262 height 592
click at [511, 302] on p "Código Prestación (no obligatorio)" at bounding box center [631, 307] width 1157 height 21
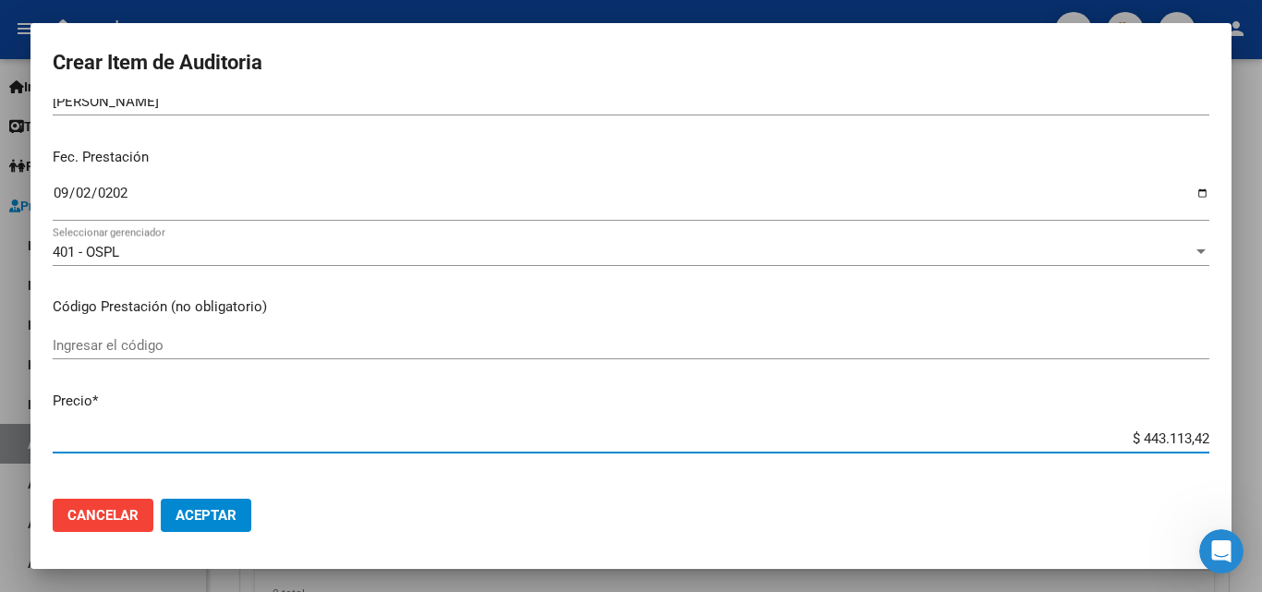
drag, startPoint x: 1103, startPoint y: 438, endPoint x: 1252, endPoint y: 446, distance: 149.0
click at [1252, 446] on div "Crear Item de Auditoria 54333203 Nro Documento 27543332033 CUIL Afiliado Inacti…" at bounding box center [631, 296] width 1262 height 592
type input "$ 0,02"
type input "$ 0,21"
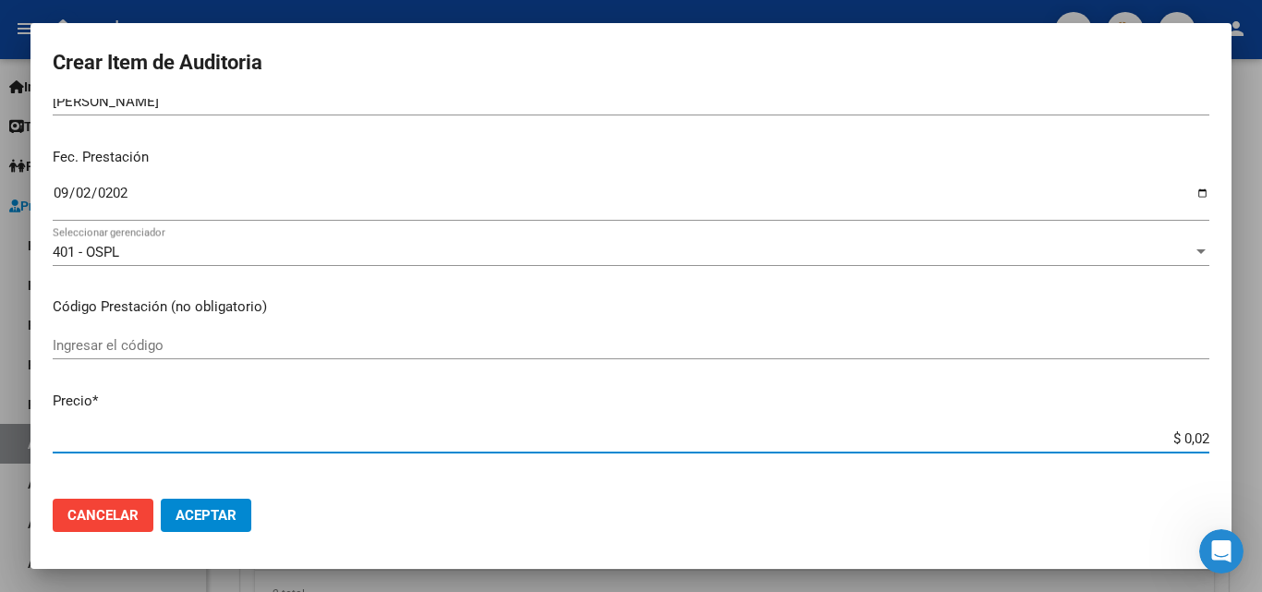
type input "$ 0,21"
type input "$ 2,10"
type input "$ 21,06"
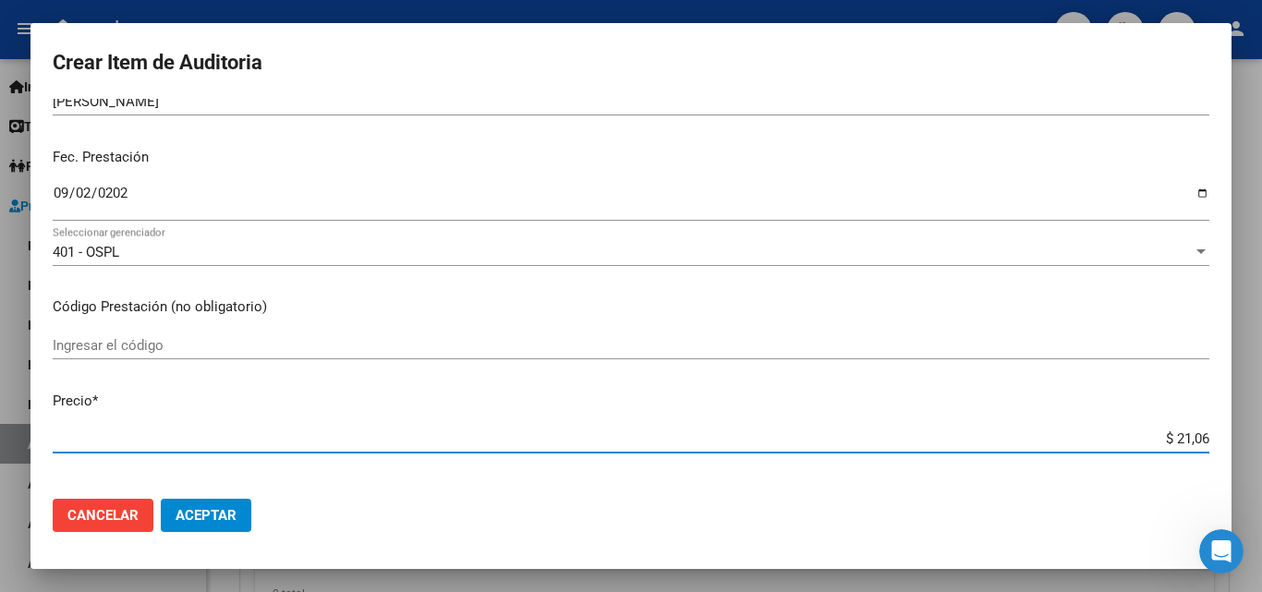
type input "$ 210,65"
type input "$ 2.106,56"
type input "$ 21.065,65"
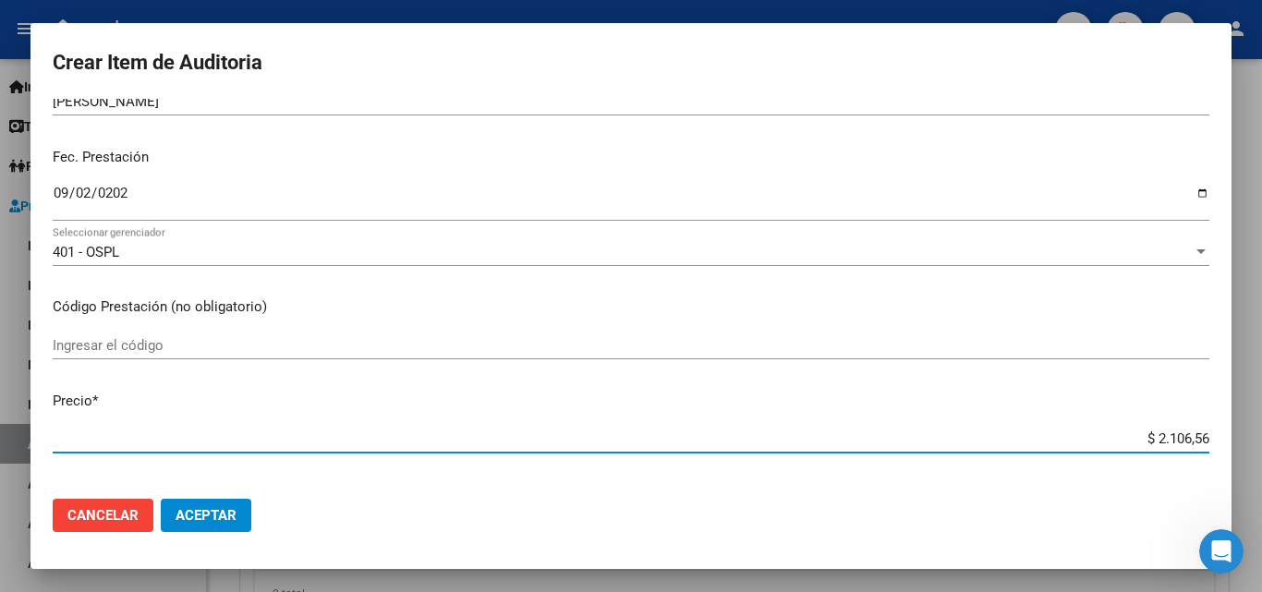
type input "$ 21.065,65"
click at [1175, 435] on input "$ 21.065,65" at bounding box center [631, 438] width 1157 height 17
type input "$ 2.106,65"
type input "$ 21.068,65"
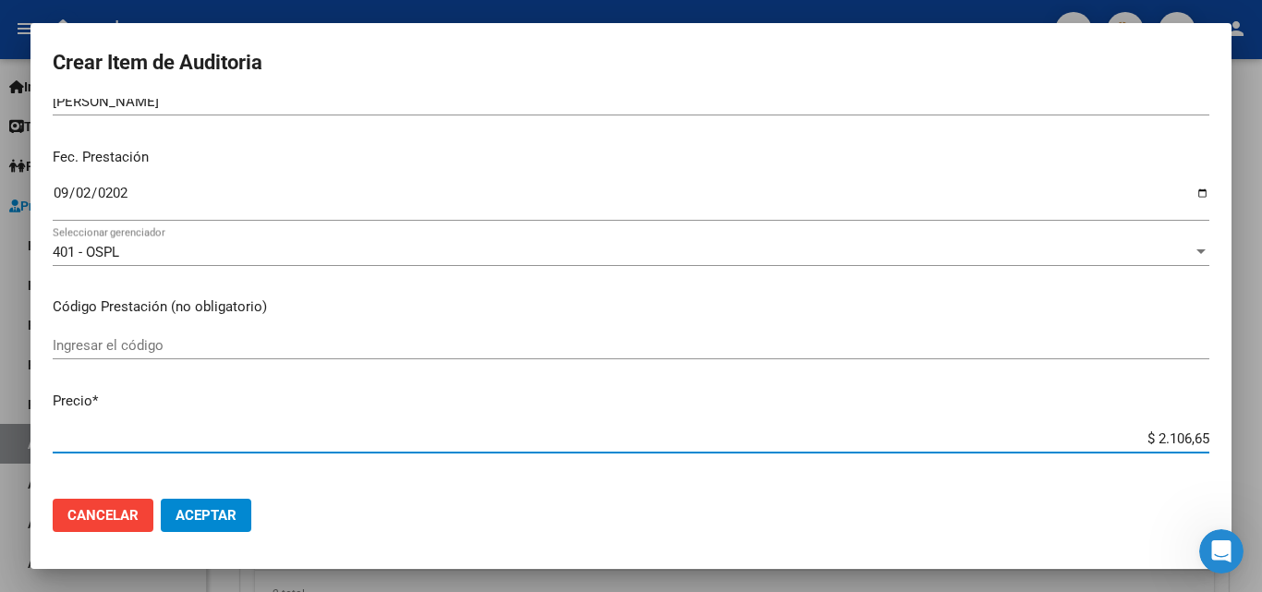
type input "$ 21.068,65"
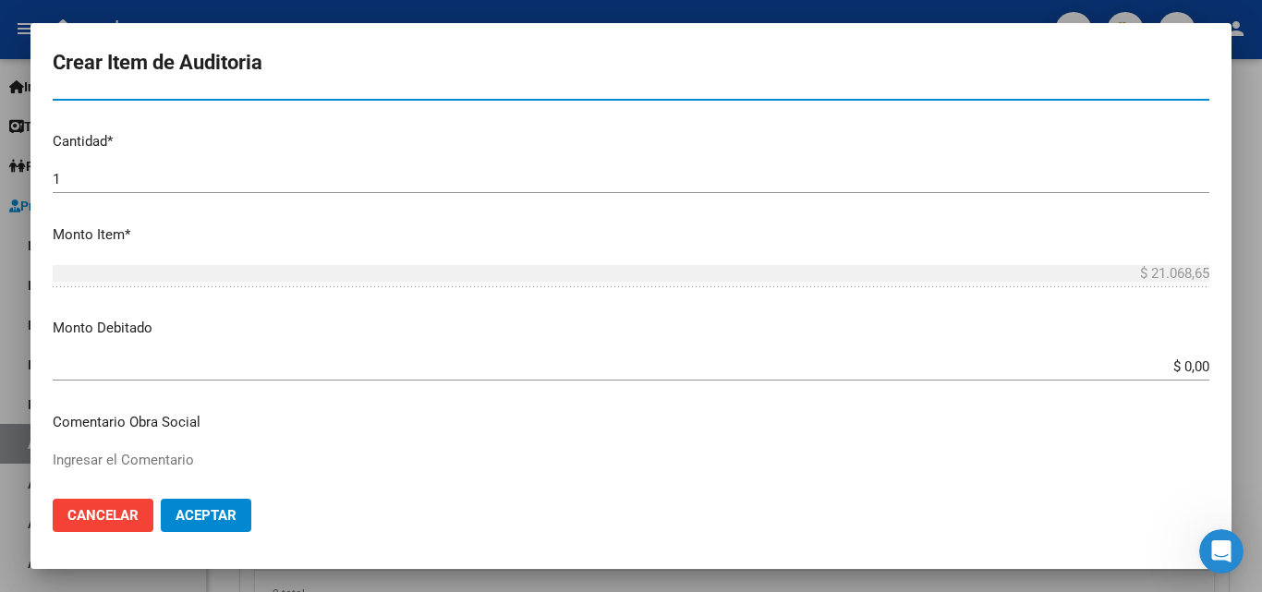
scroll to position [554, 0]
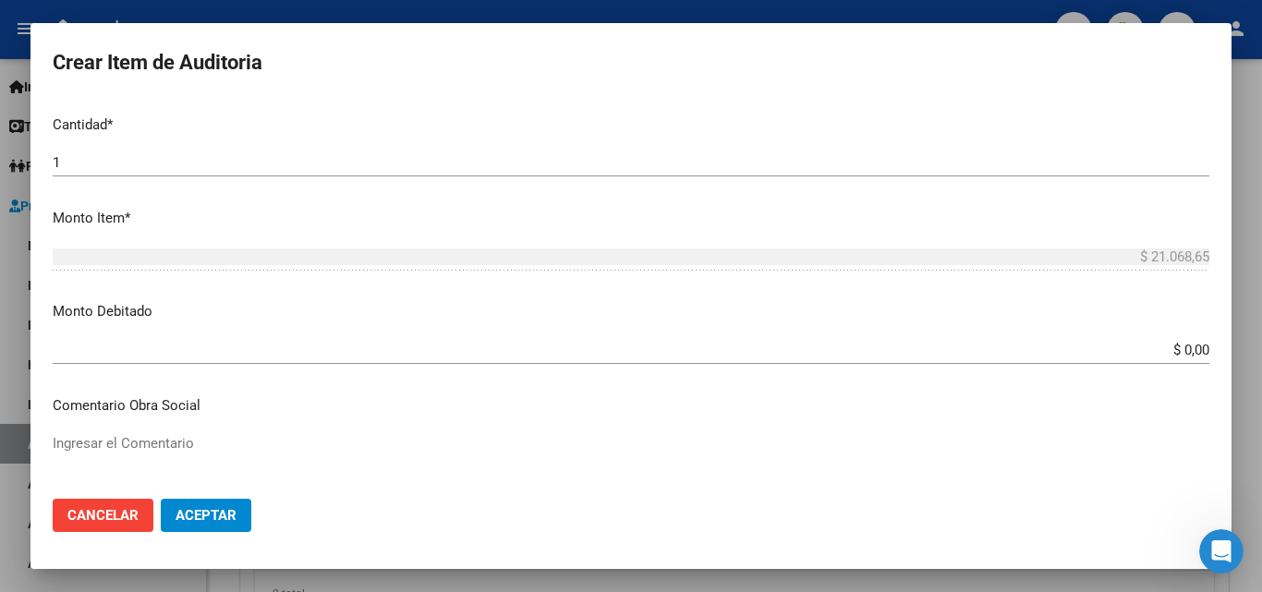
drag, startPoint x: 1145, startPoint y: 331, endPoint x: 1230, endPoint y: 351, distance: 87.4
click at [1230, 351] on mat-dialog-content "54333203 Nro Documento 27543332033 CUIL Afiliado Inactivo Análisis Afiliado Pre…" at bounding box center [630, 291] width 1201 height 385
drag, startPoint x: 1187, startPoint y: 360, endPoint x: 1170, endPoint y: 337, distance: 28.5
click at [1186, 360] on div "$ 0,00 Ingresar el monto" at bounding box center [631, 350] width 1157 height 28
click at [1170, 337] on div "$ 0,00 Ingresar el monto" at bounding box center [631, 350] width 1157 height 28
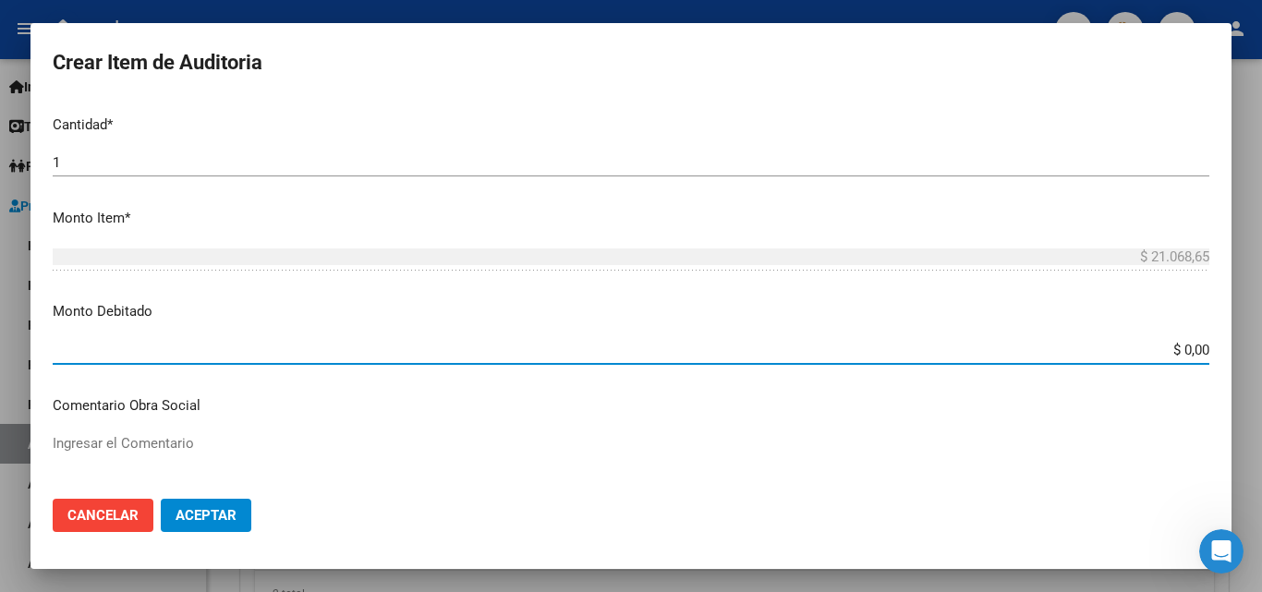
drag, startPoint x: 1141, startPoint y: 345, endPoint x: 1258, endPoint y: 345, distance: 117.3
click at [1258, 345] on div "Crear Item de Auditoria 54333203 Nro Documento 27543332033 CUIL Afiliado Inacti…" at bounding box center [631, 296] width 1262 height 592
type input "$ 21.068,65"
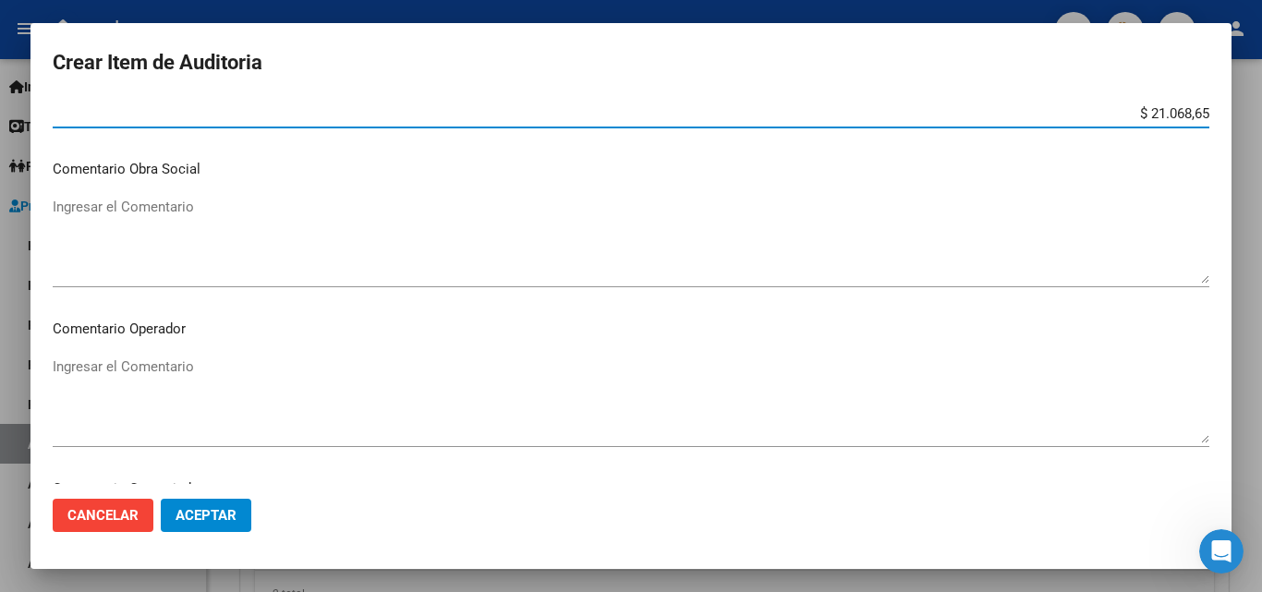
scroll to position [831, 0]
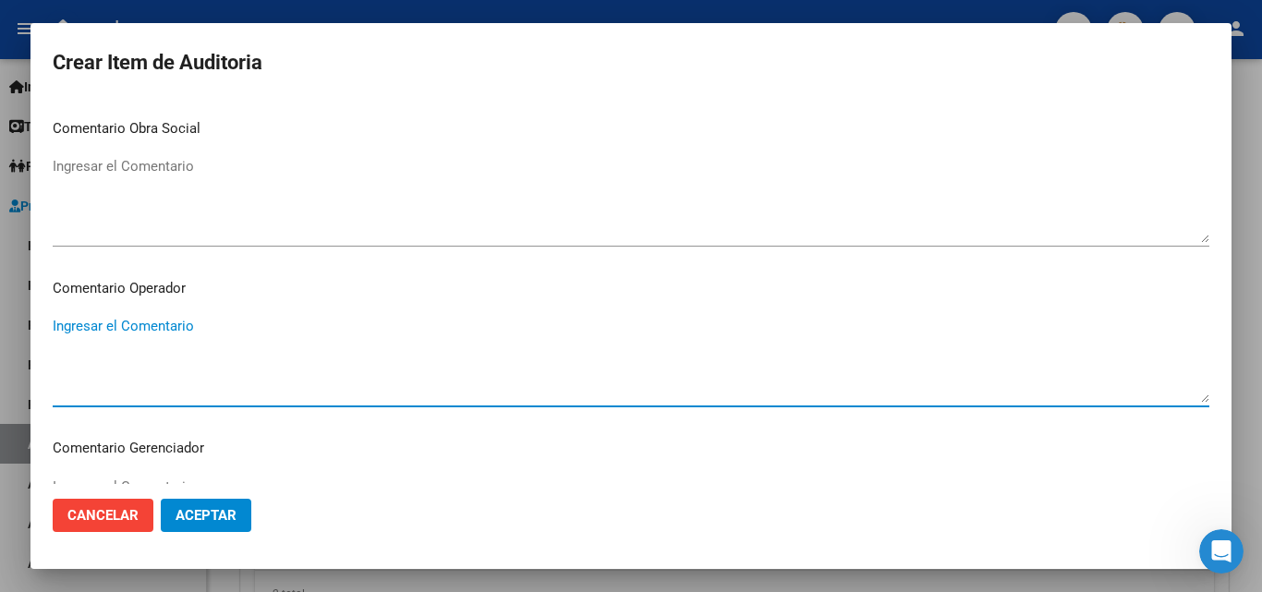
click at [394, 370] on textarea "Ingresar el Comentario" at bounding box center [631, 359] width 1157 height 87
paste textarea "Sin respaldatorio - falta firma y copia de dni del afiliado"
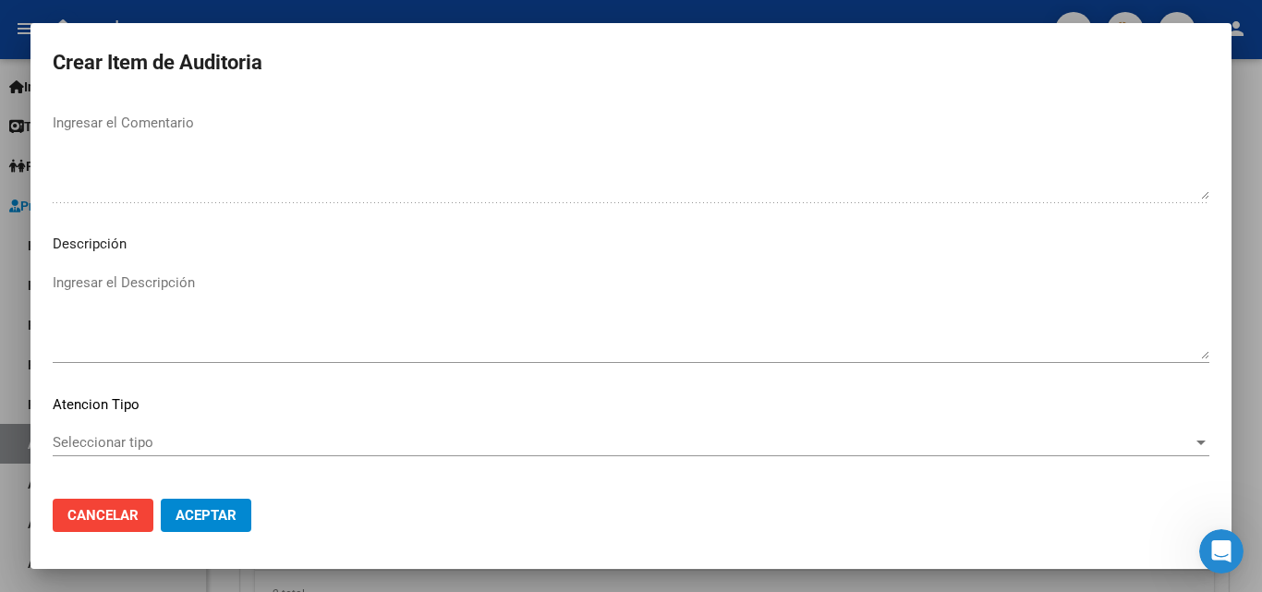
scroll to position [1278, 0]
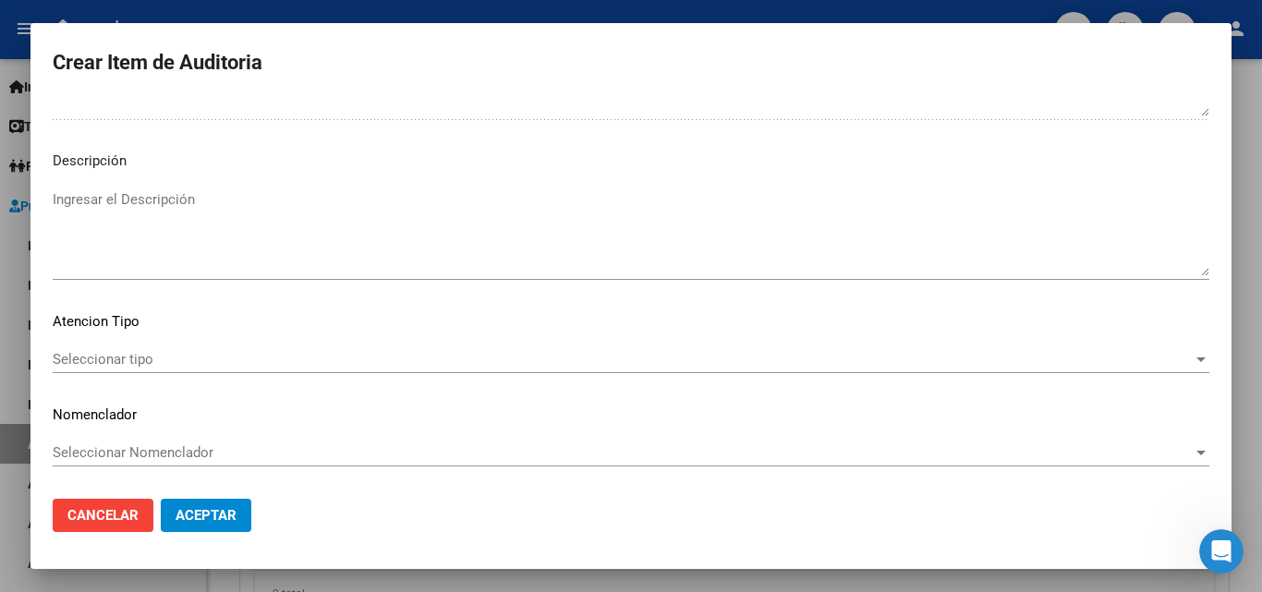
type textarea "Sin respaldatorio - falta firma y copia de dni del afiliado"
click at [170, 357] on span "Seleccionar tipo" at bounding box center [623, 359] width 1140 height 17
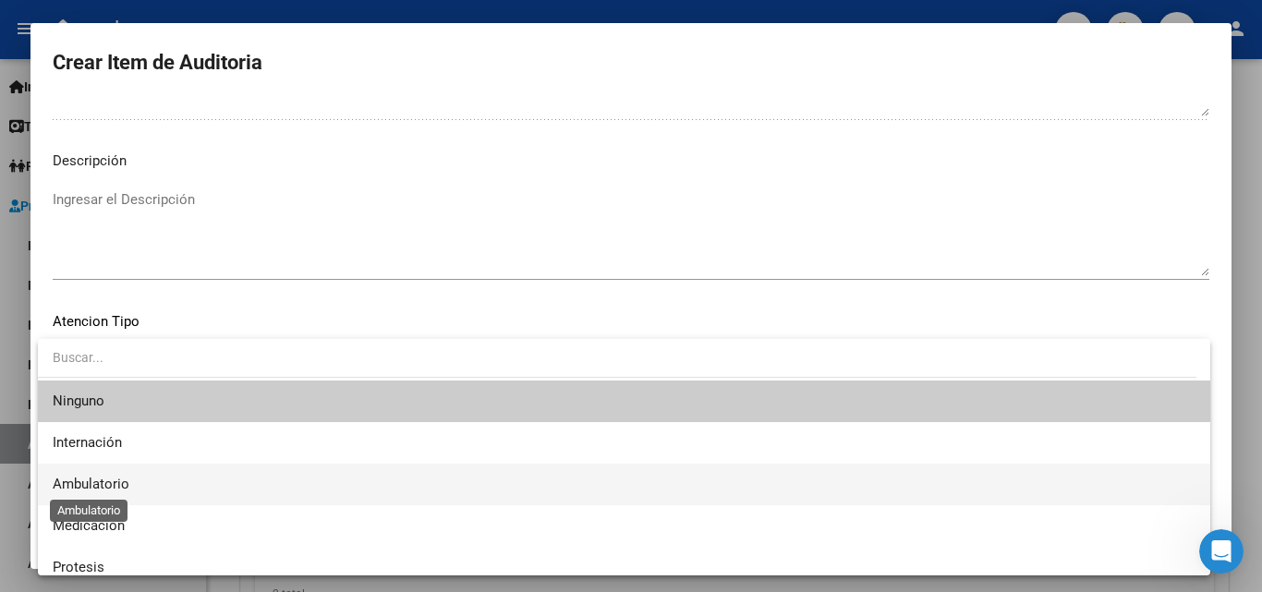
click at [113, 478] on span "Ambulatorio" at bounding box center [91, 484] width 77 height 17
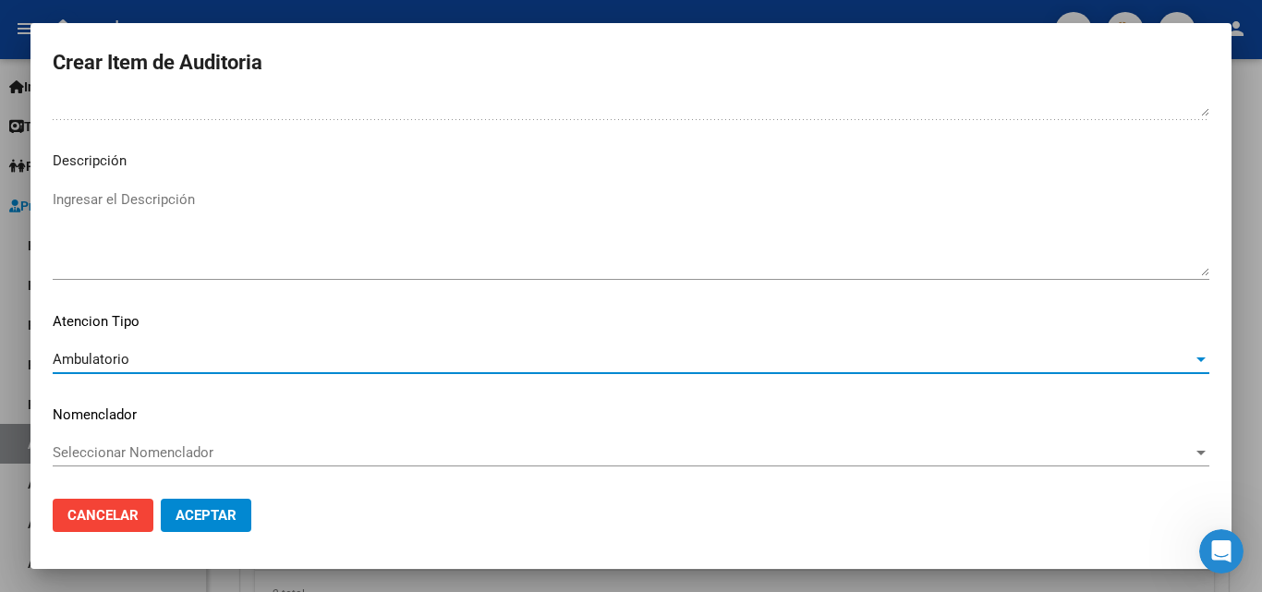
click at [212, 515] on span "Aceptar" at bounding box center [206, 515] width 61 height 17
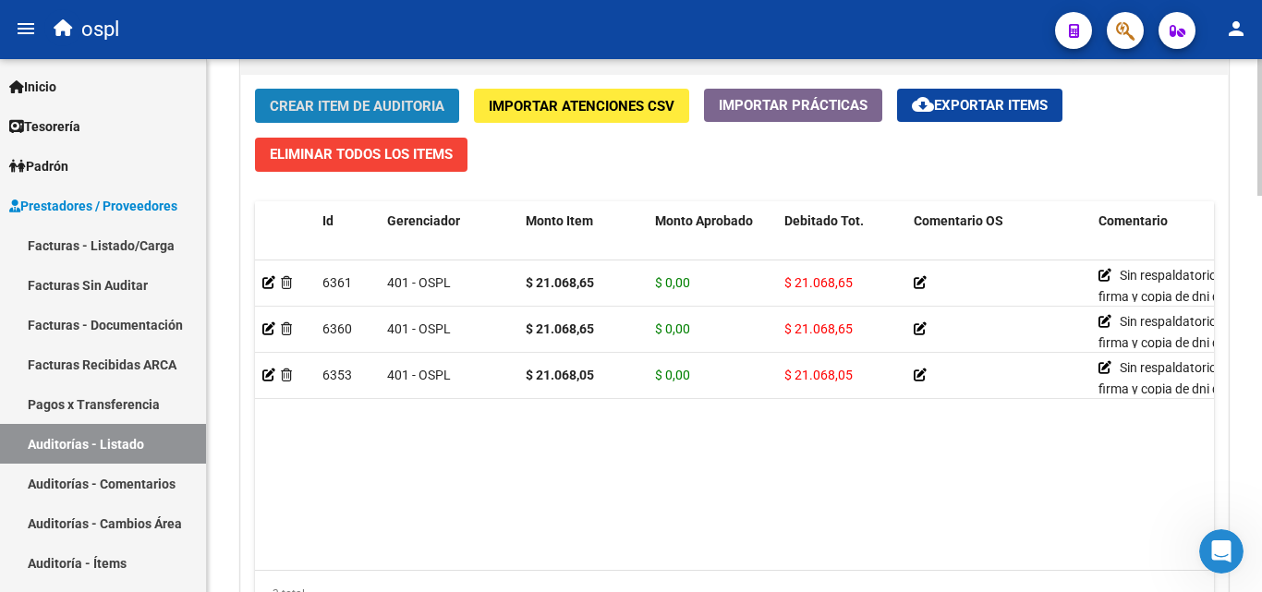
click at [416, 100] on span "Crear Item de Auditoria" at bounding box center [357, 106] width 175 height 17
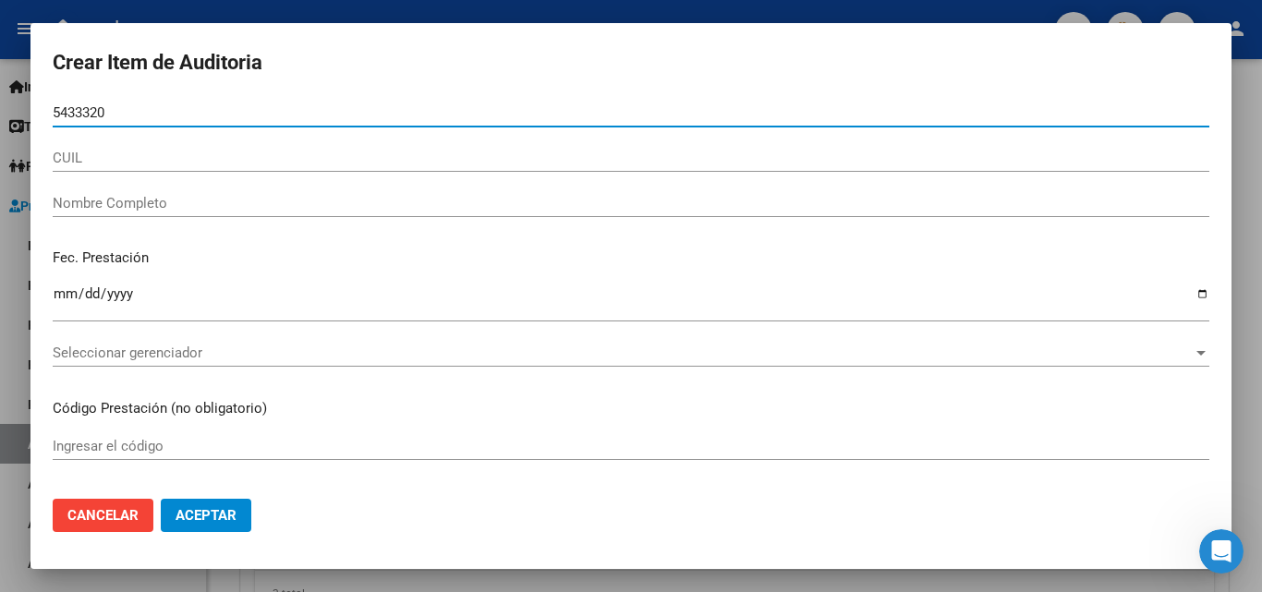
type input "54333203"
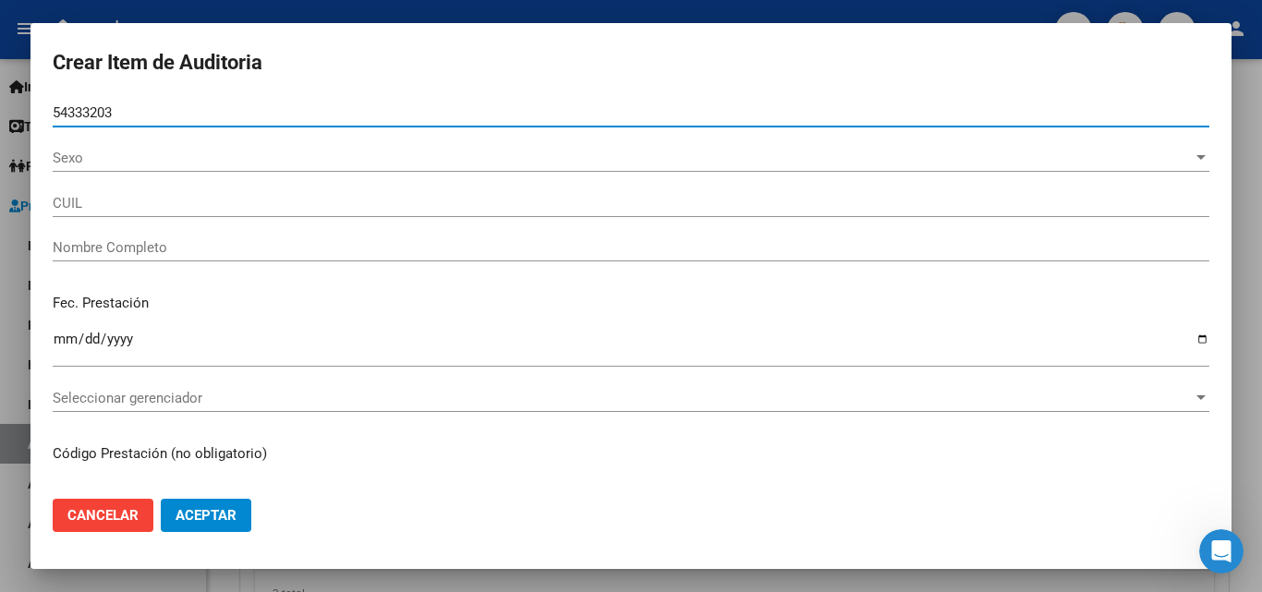
type input "27543332033"
type input "GONZALEZ MALENA SOLA"
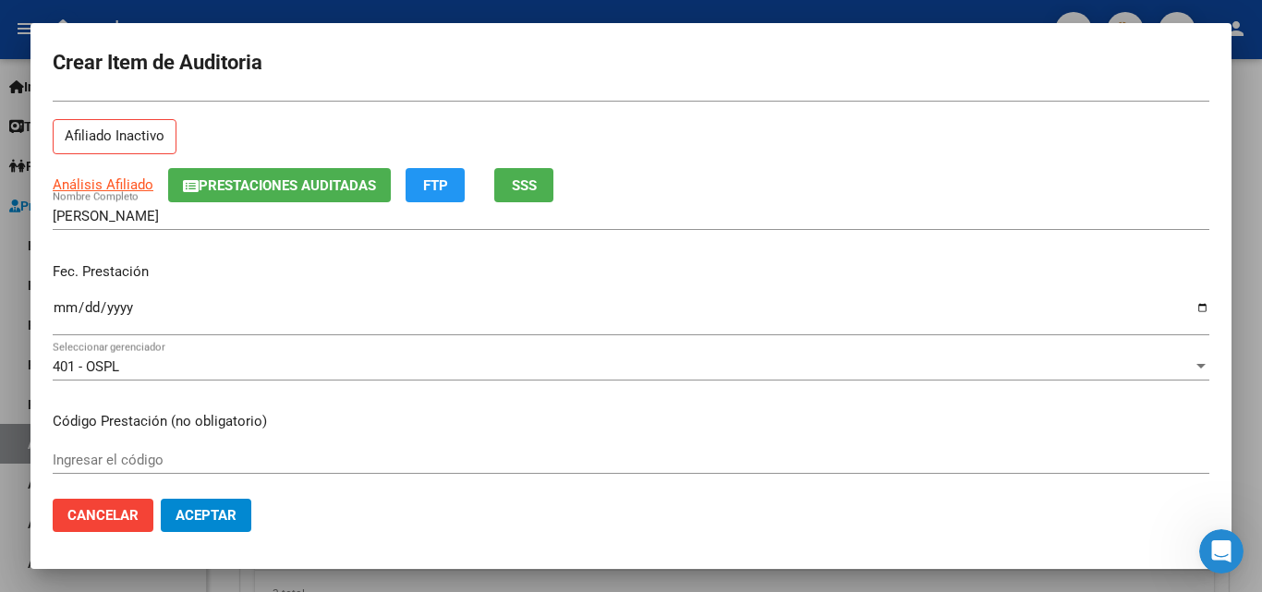
scroll to position [185, 0]
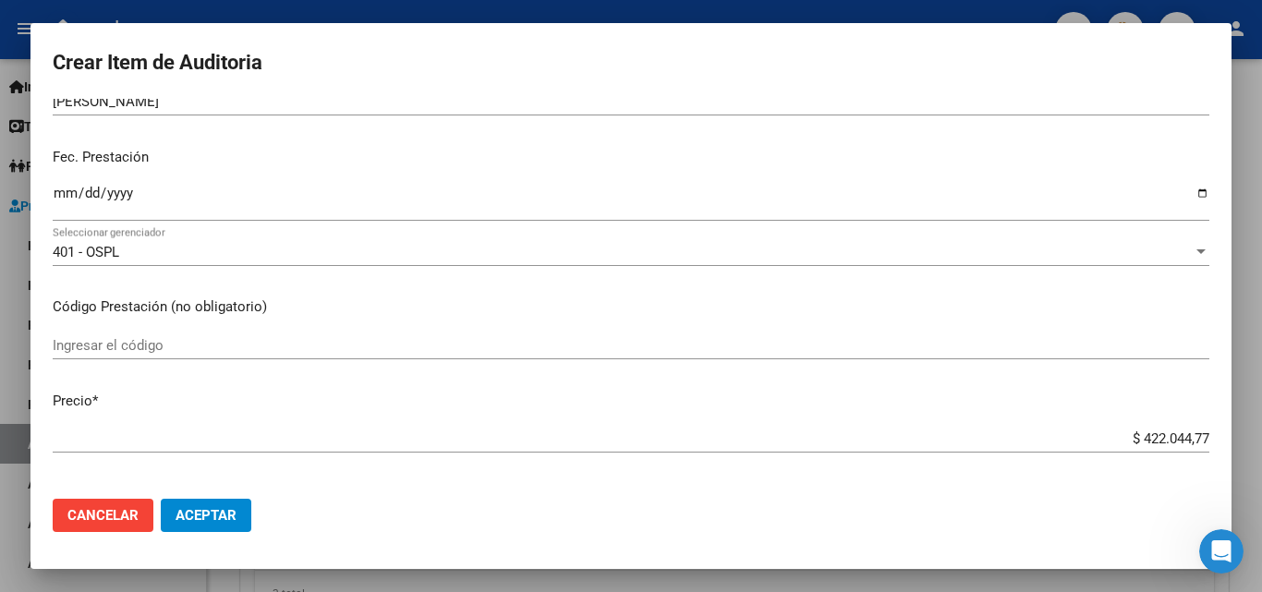
type input "54333203"
click at [56, 194] on input "Ingresar la fecha" at bounding box center [631, 201] width 1157 height 30
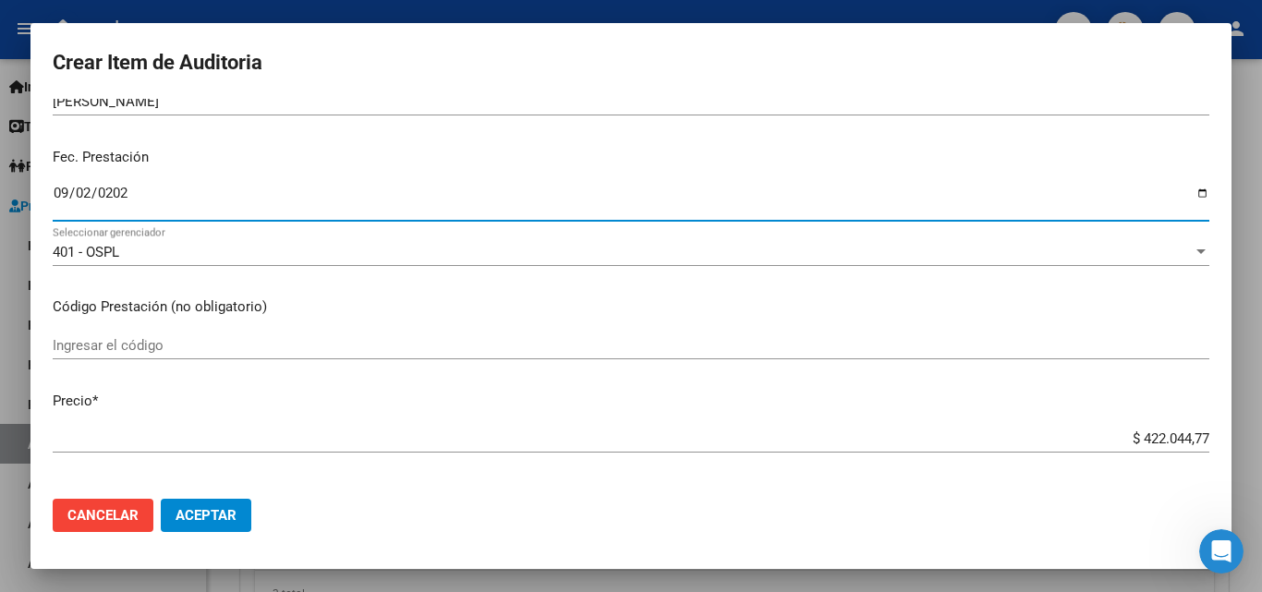
type input "2025-09-02"
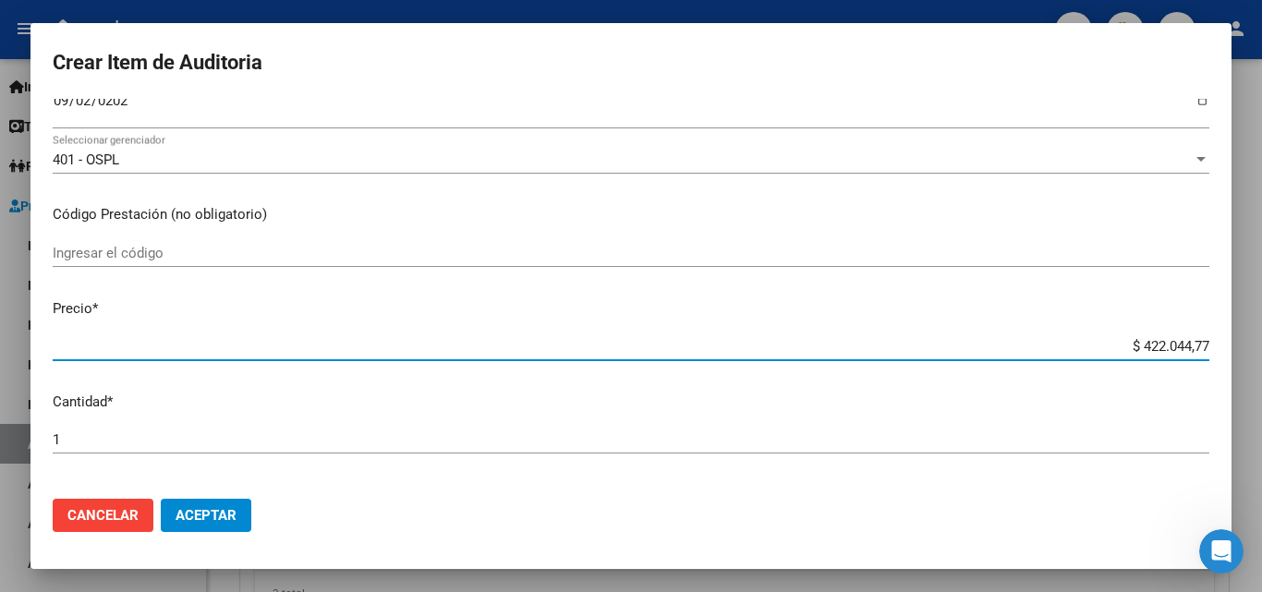
drag, startPoint x: 1106, startPoint y: 338, endPoint x: 1261, endPoint y: 347, distance: 155.5
click at [1261, 347] on div "Crear Item de Auditoria 54333203 Nro Documento 27543332033 CUIL Afiliado Inacti…" at bounding box center [631, 296] width 1262 height 592
type input "$ 0,02"
type input "$ 0,27"
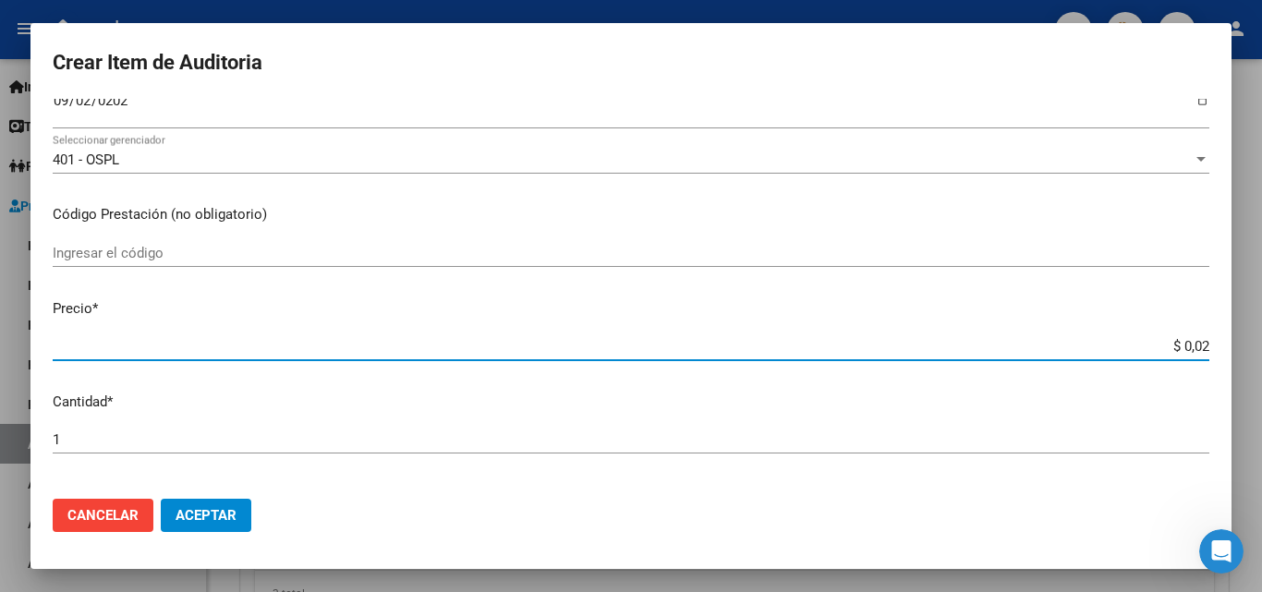
type input "$ 0,27"
type input "$ 2,78"
type input "$ 27,85"
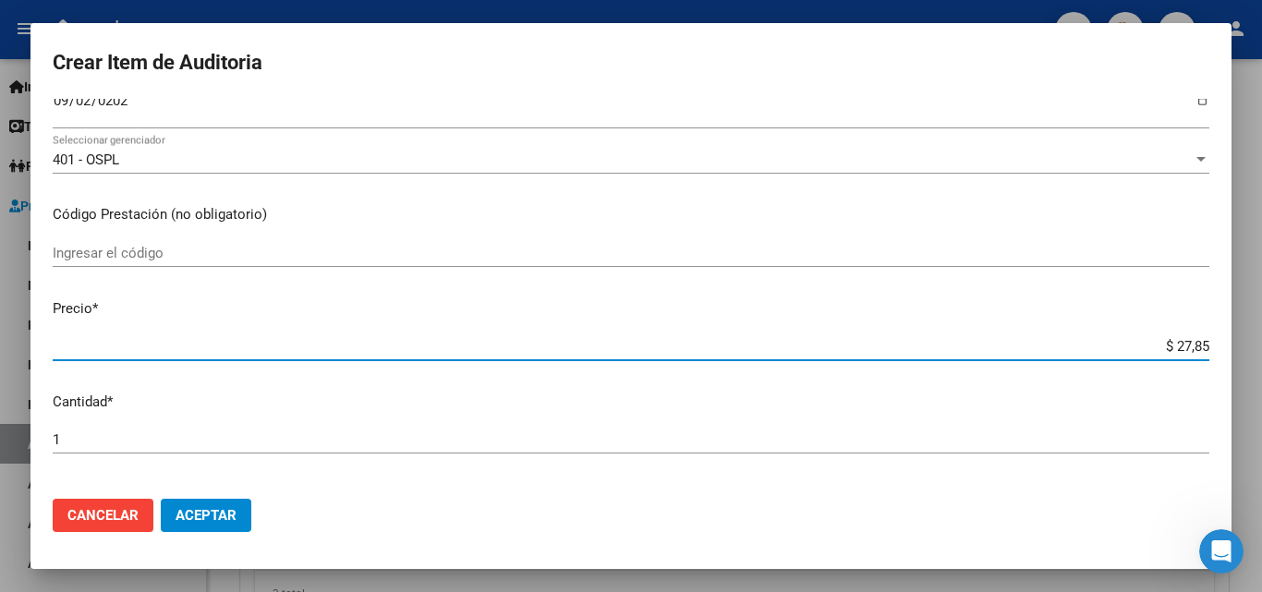
type input "$ 278,56"
type input "$ 2.785,66"
type input "$ 27.856,65"
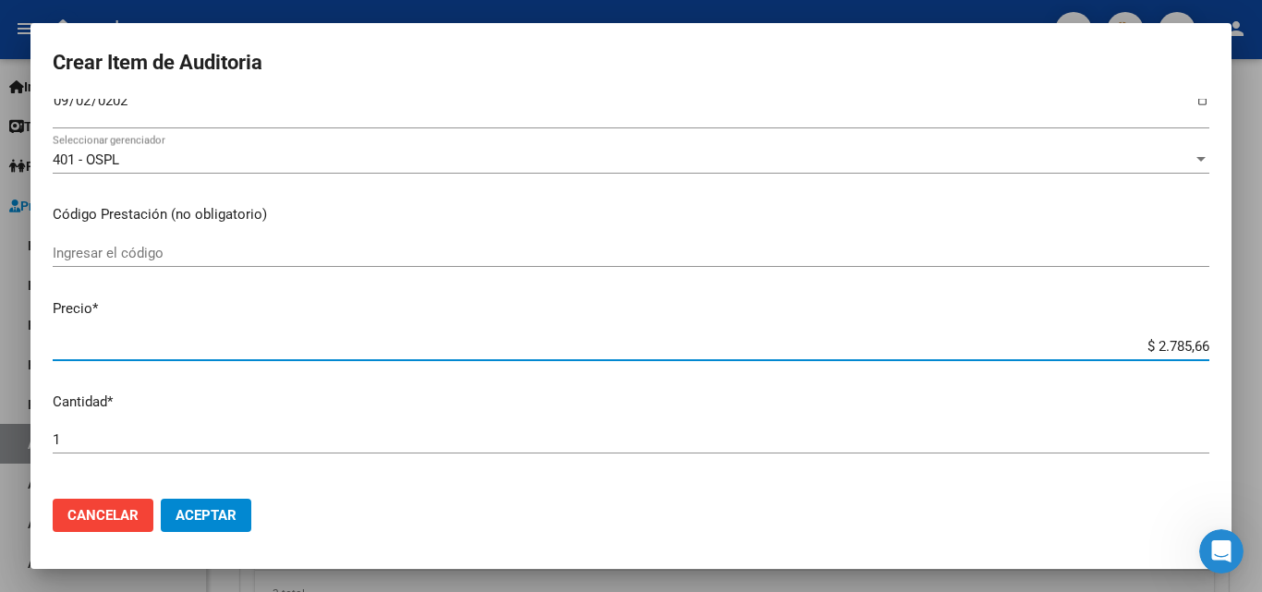
type input "$ 27.856,65"
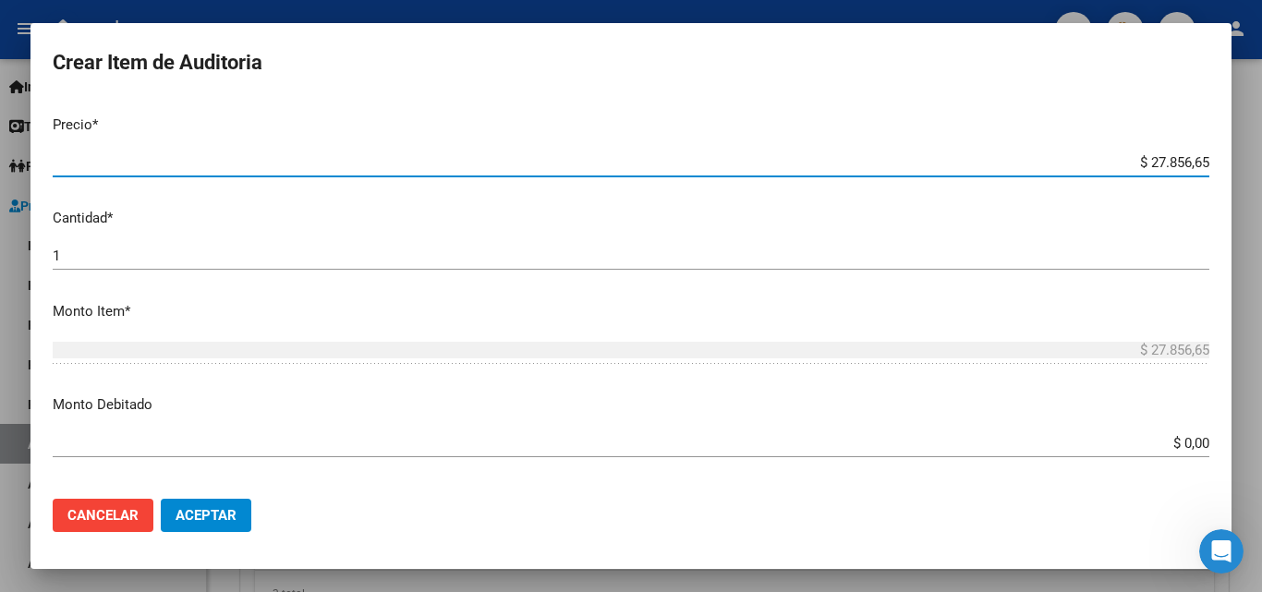
scroll to position [462, 0]
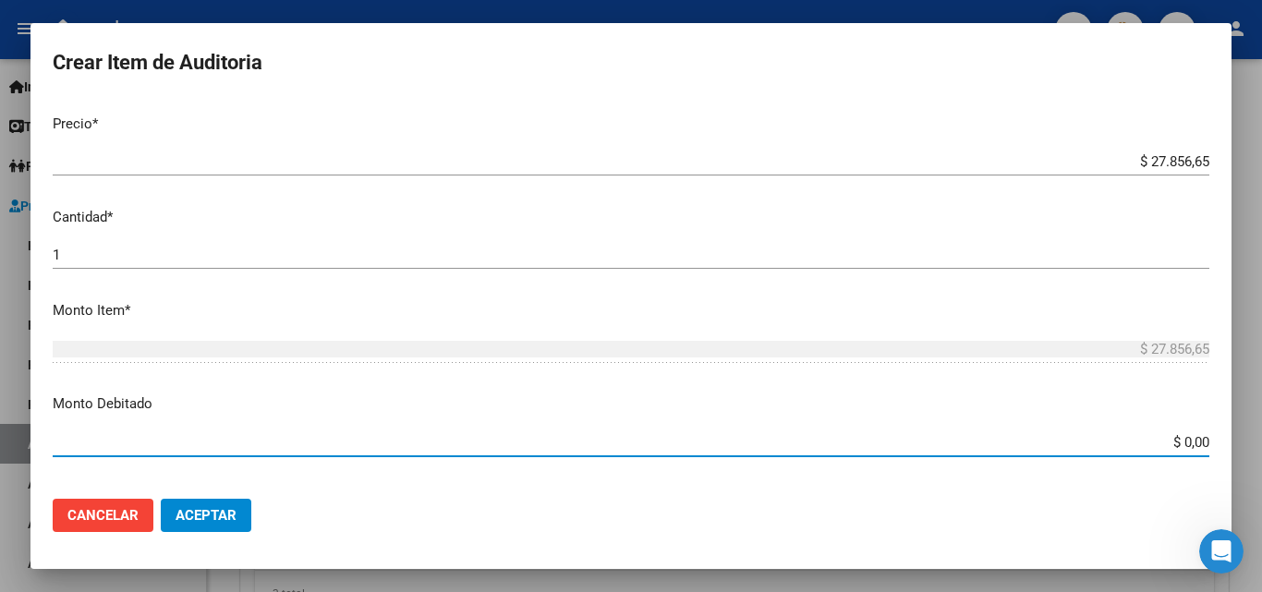
drag, startPoint x: 1152, startPoint y: 442, endPoint x: 1233, endPoint y: 442, distance: 81.3
click at [1233, 442] on div "Crear Item de Auditoria 54333203 Nro Documento 27543332033 CUIL Afiliado Inacti…" at bounding box center [631, 296] width 1262 height 592
type input "$ 27.856,65"
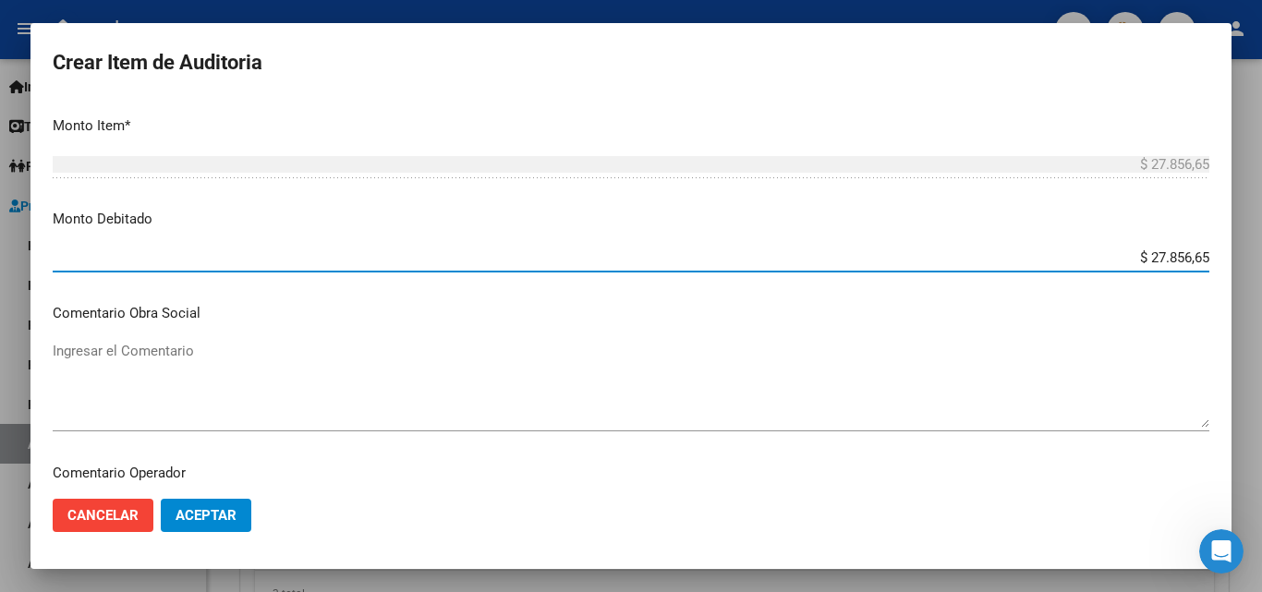
scroll to position [739, 0]
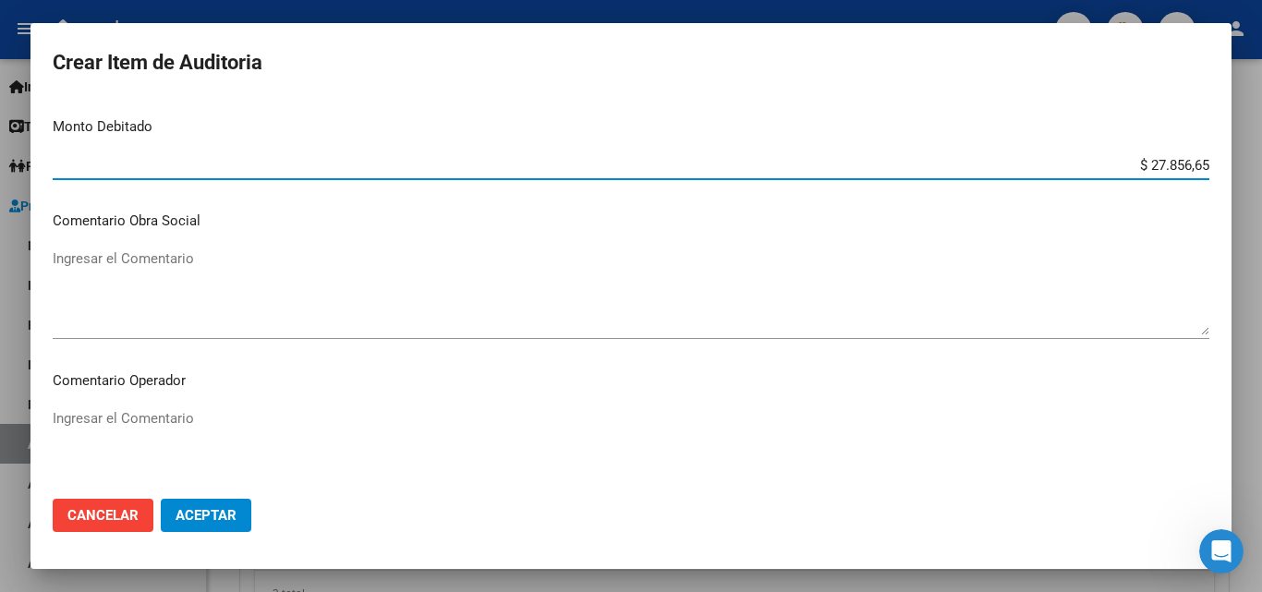
click at [157, 279] on textarea "Ingresar el Comentario" at bounding box center [631, 291] width 1157 height 87
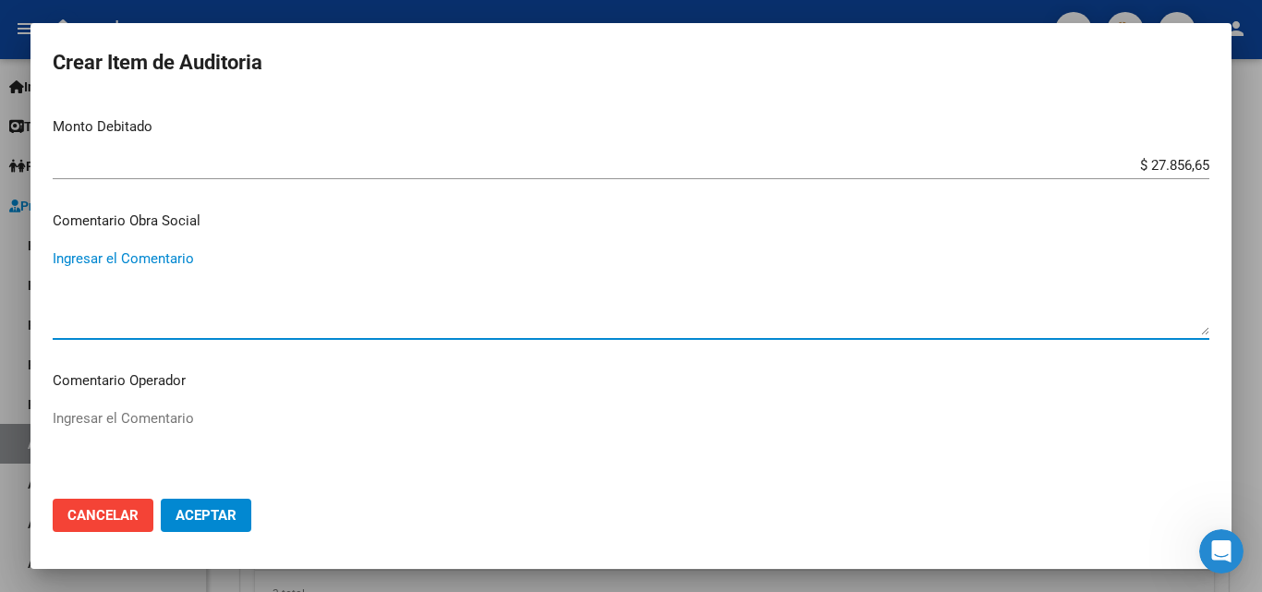
click at [164, 427] on textarea "Ingresar el Comentario" at bounding box center [631, 451] width 1157 height 87
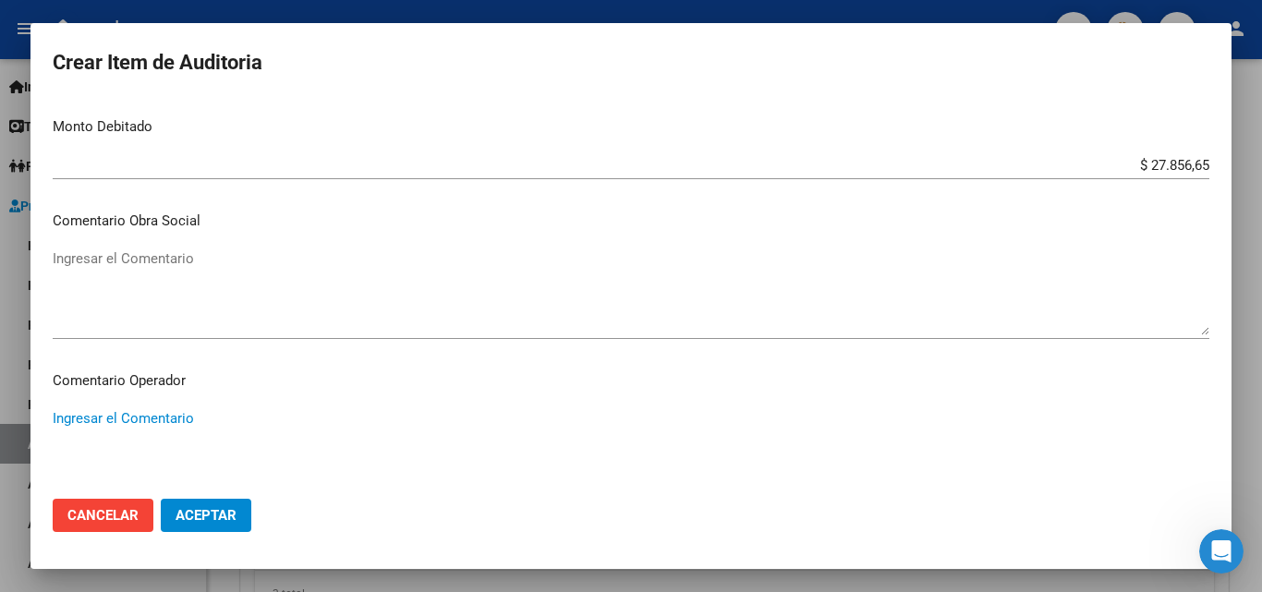
paste textarea "Sin respaldatorio - falta firma y copia de dni del afiliado"
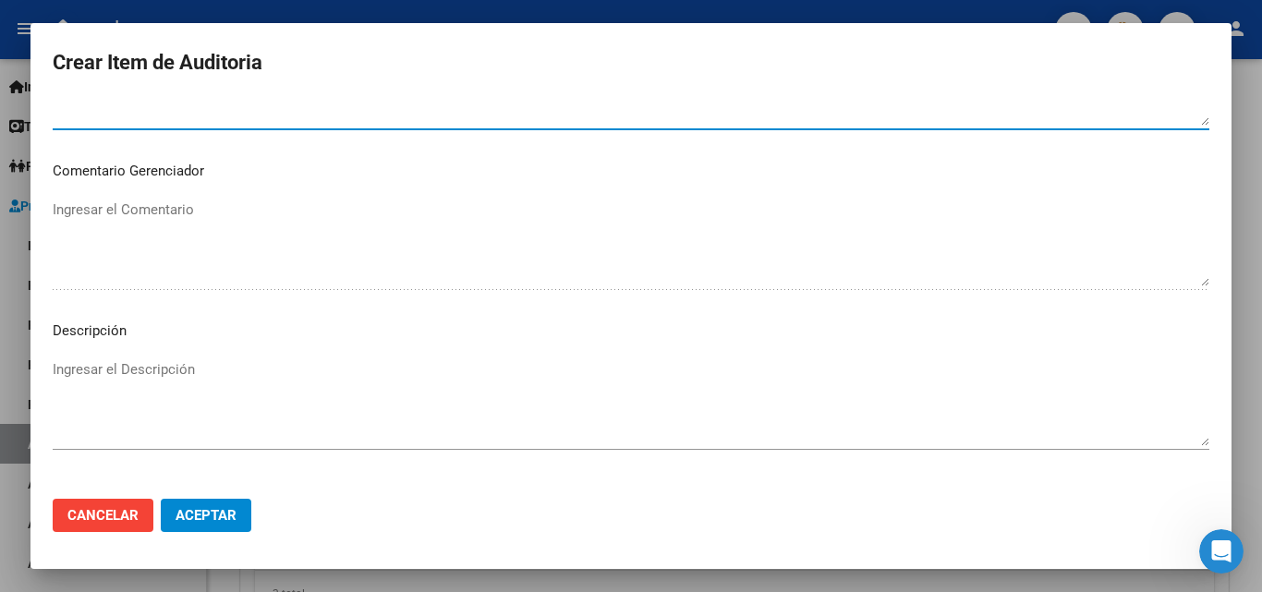
scroll to position [1278, 0]
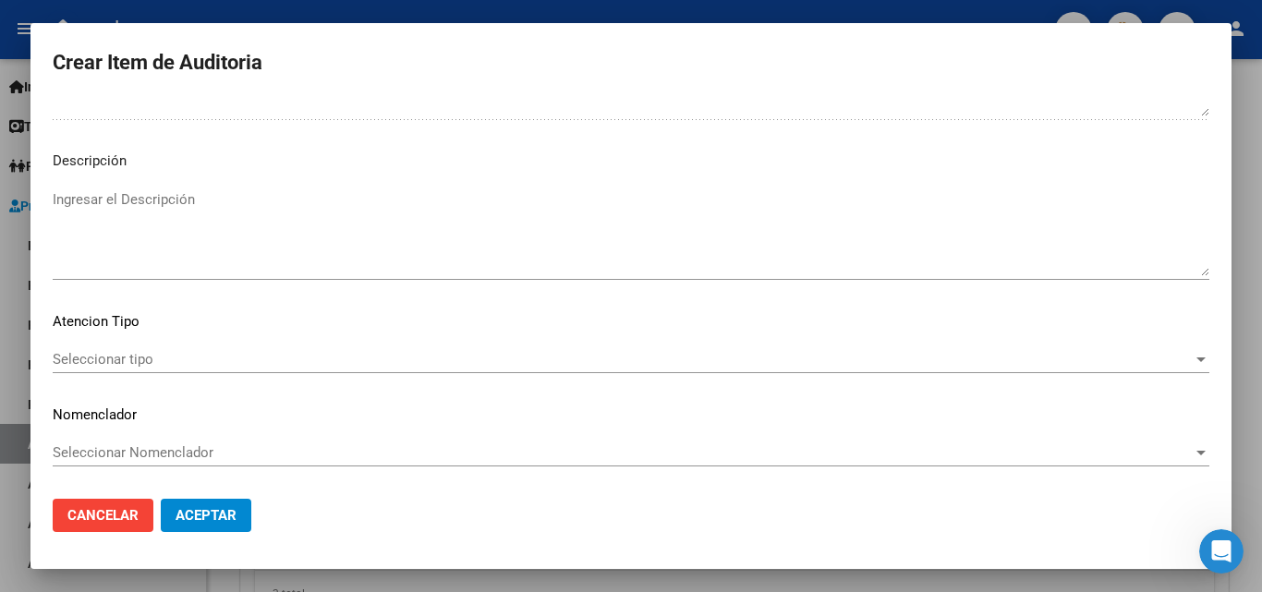
type textarea "Sin respaldatorio - falta firma y copia de dni del afiliado"
click at [108, 360] on span "Seleccionar tipo" at bounding box center [623, 359] width 1140 height 17
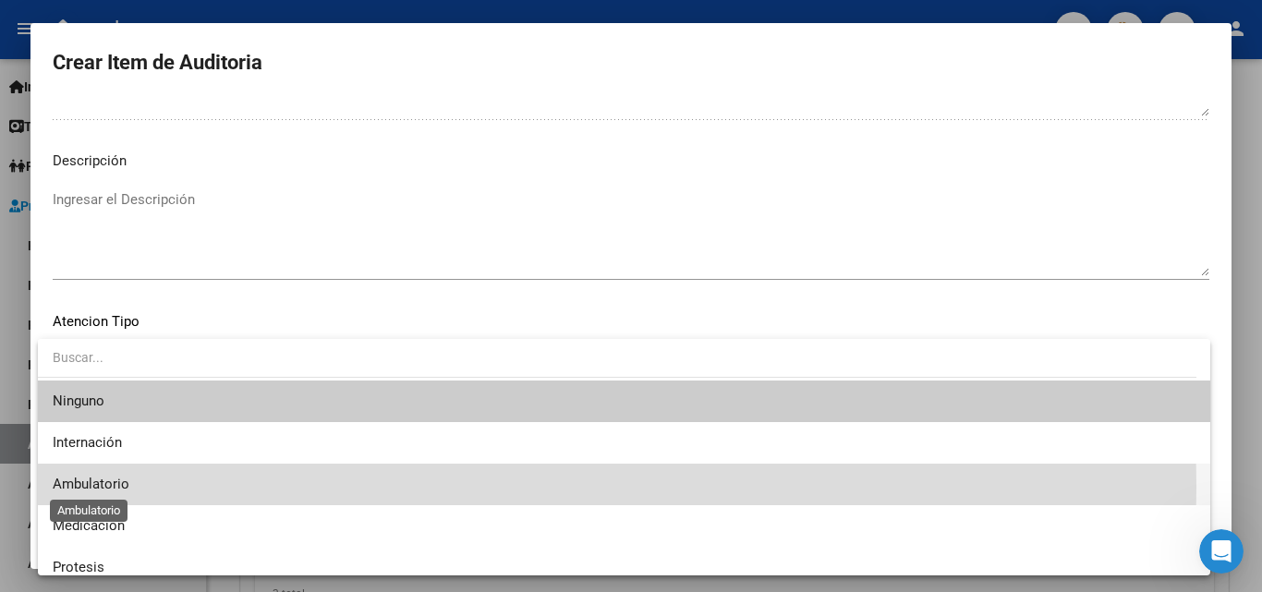
click at [79, 487] on span "Ambulatorio" at bounding box center [91, 484] width 77 height 17
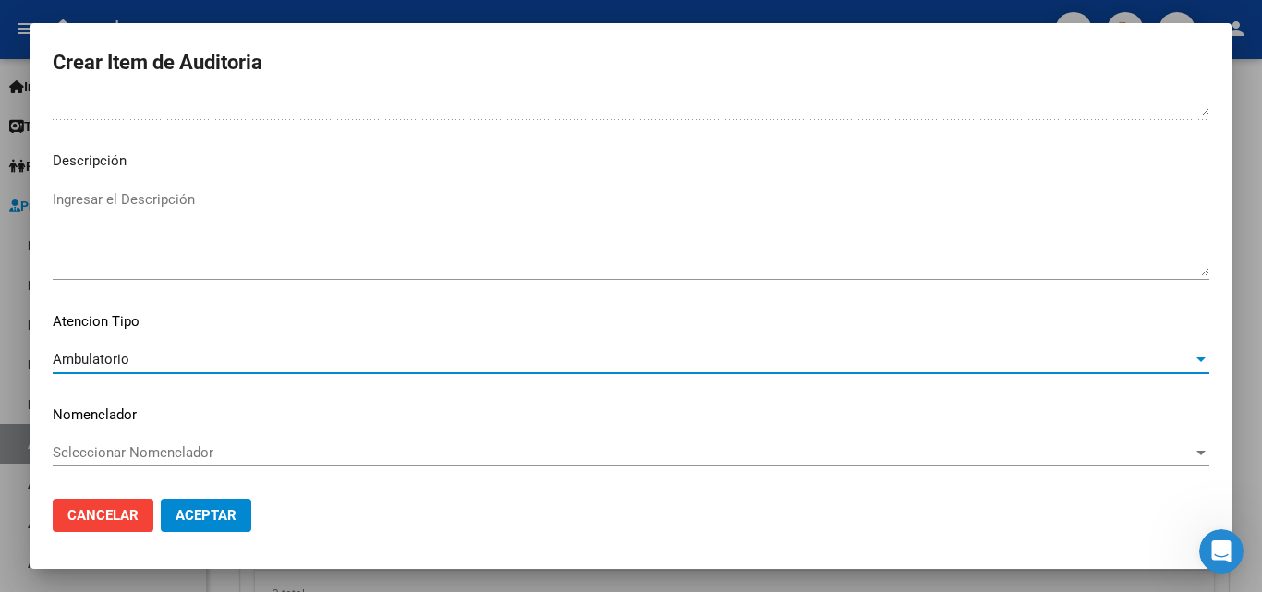
click at [178, 513] on span "Aceptar" at bounding box center [206, 515] width 61 height 17
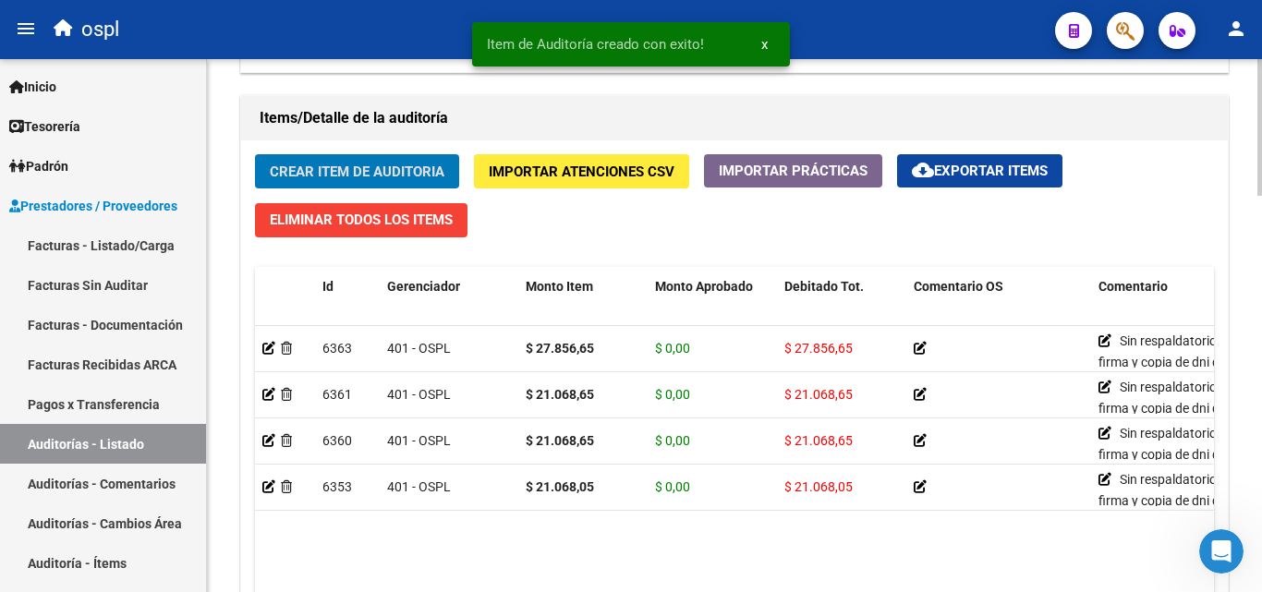
scroll to position [1272, 0]
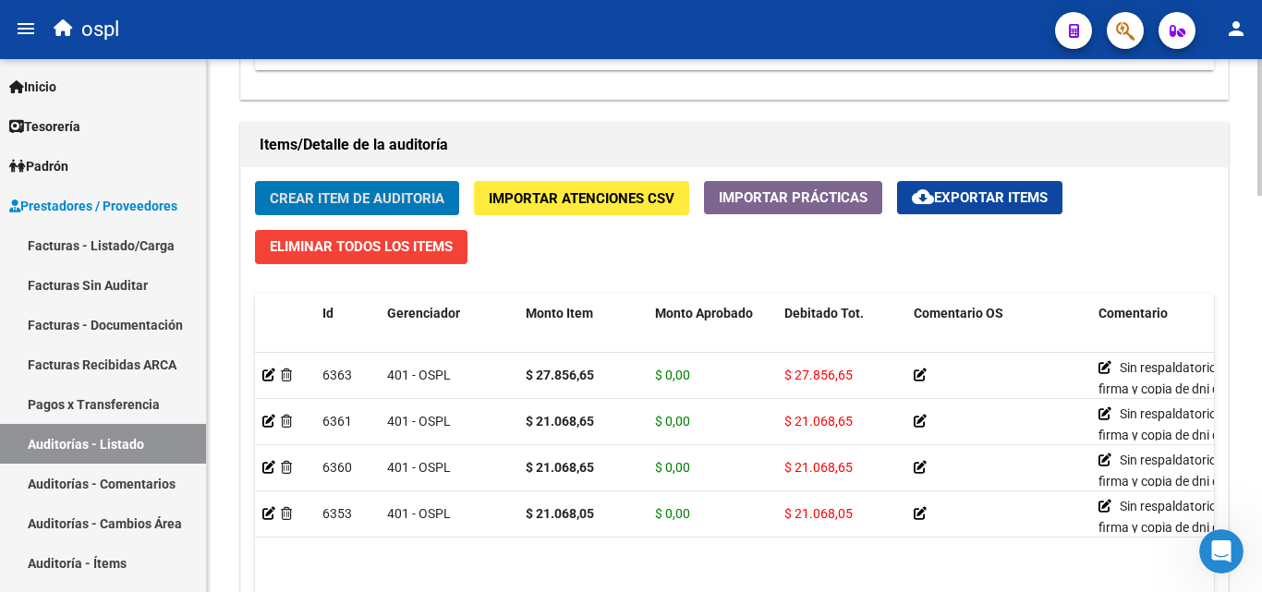
click at [355, 181] on button "Crear Item de Auditoria" at bounding box center [357, 198] width 204 height 34
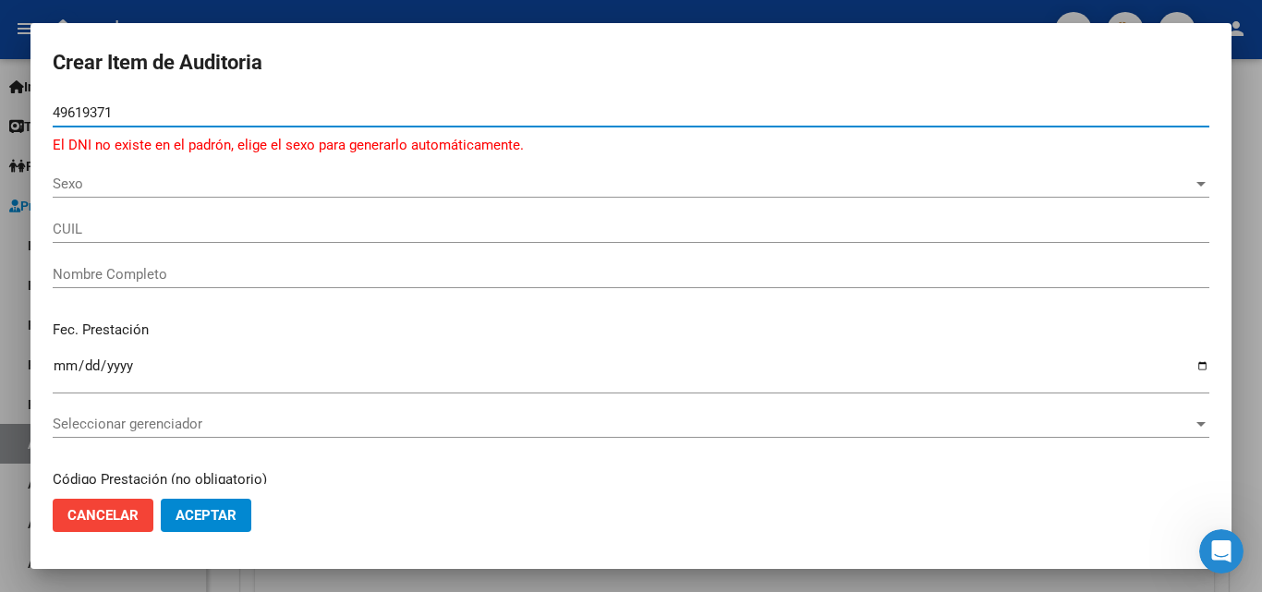
click at [93, 113] on input "49619371" at bounding box center [631, 112] width 1157 height 17
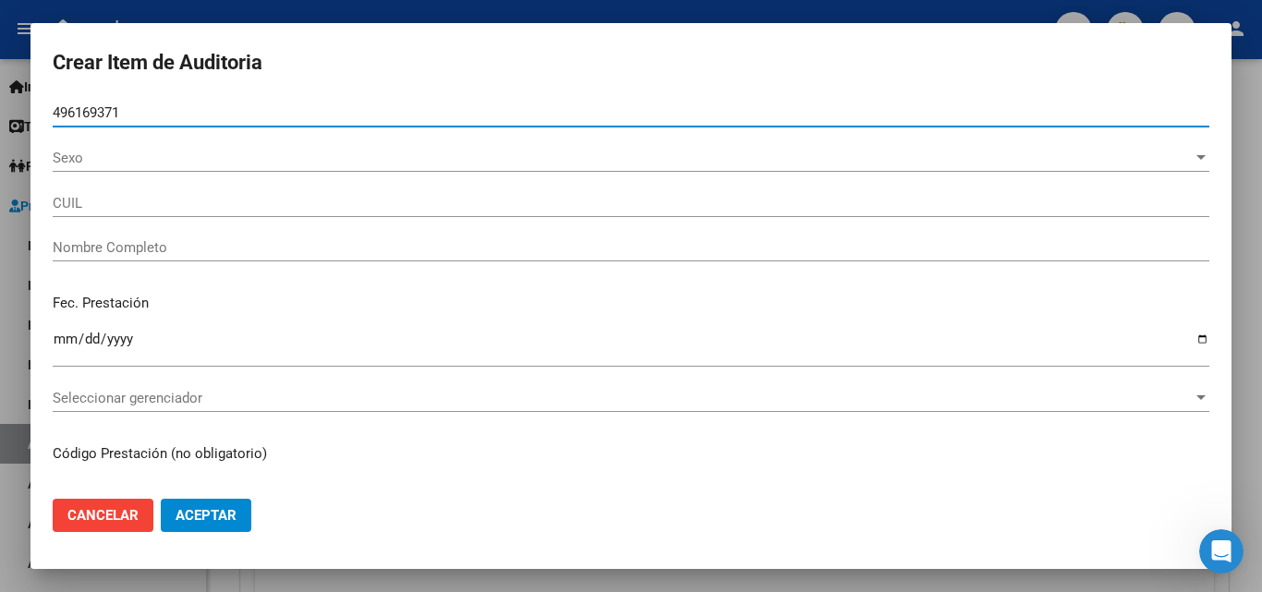
type input "49616371"
type input "20496163711"
type input "TORRES OSVALDO MATIA"
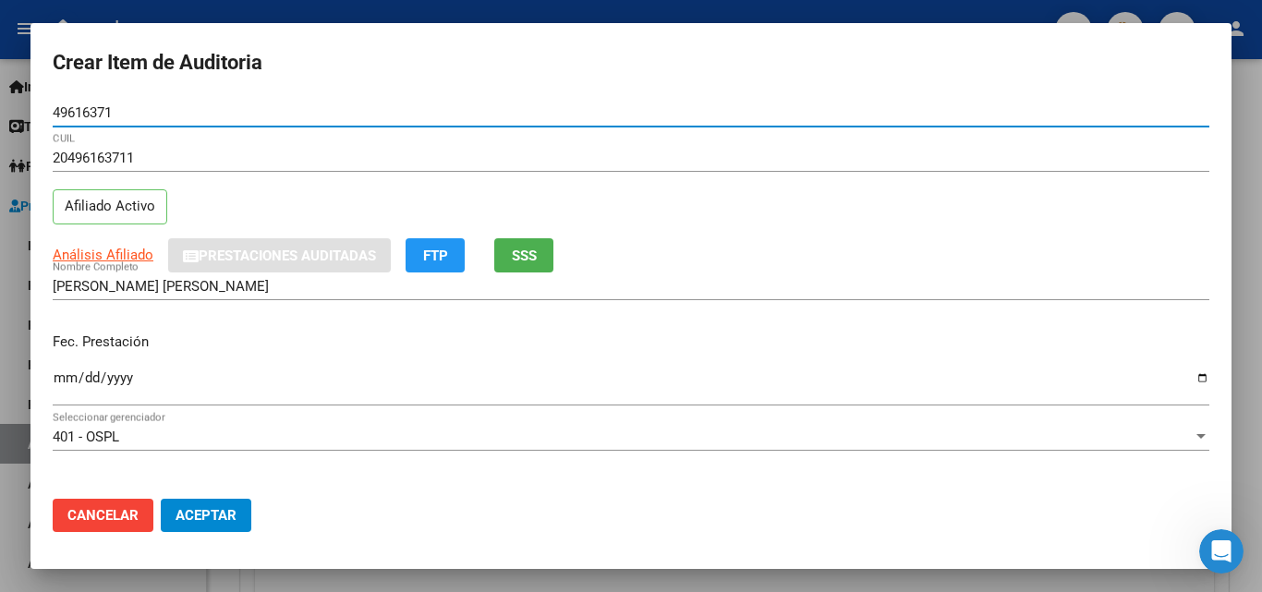
type input "49616371"
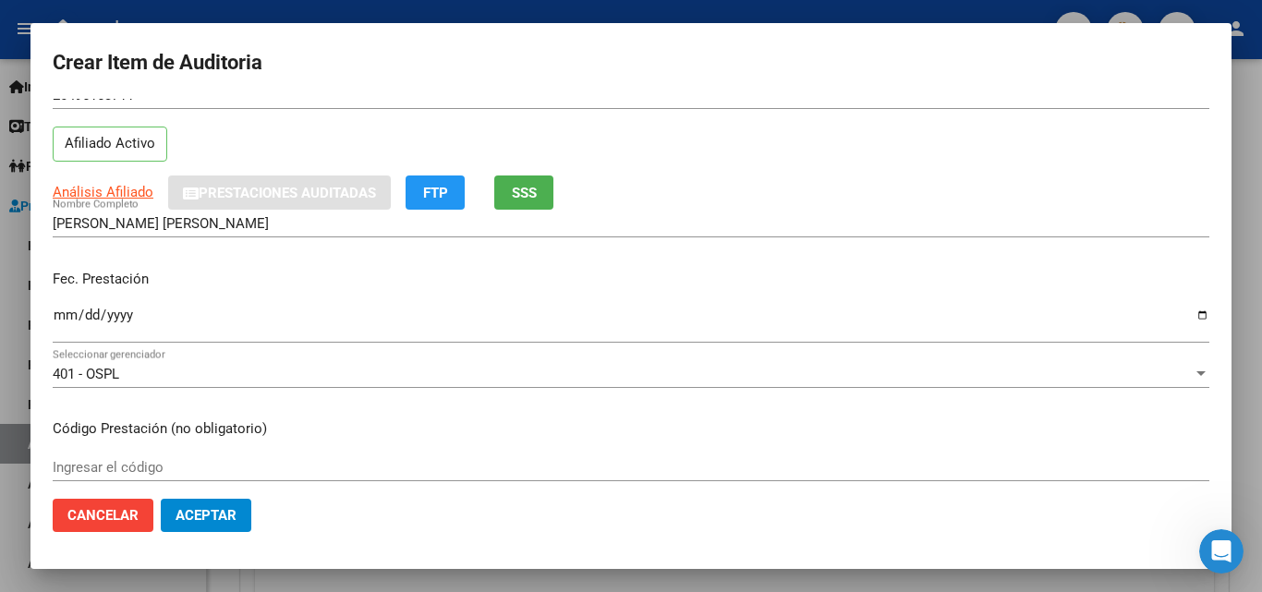
scroll to position [92, 0]
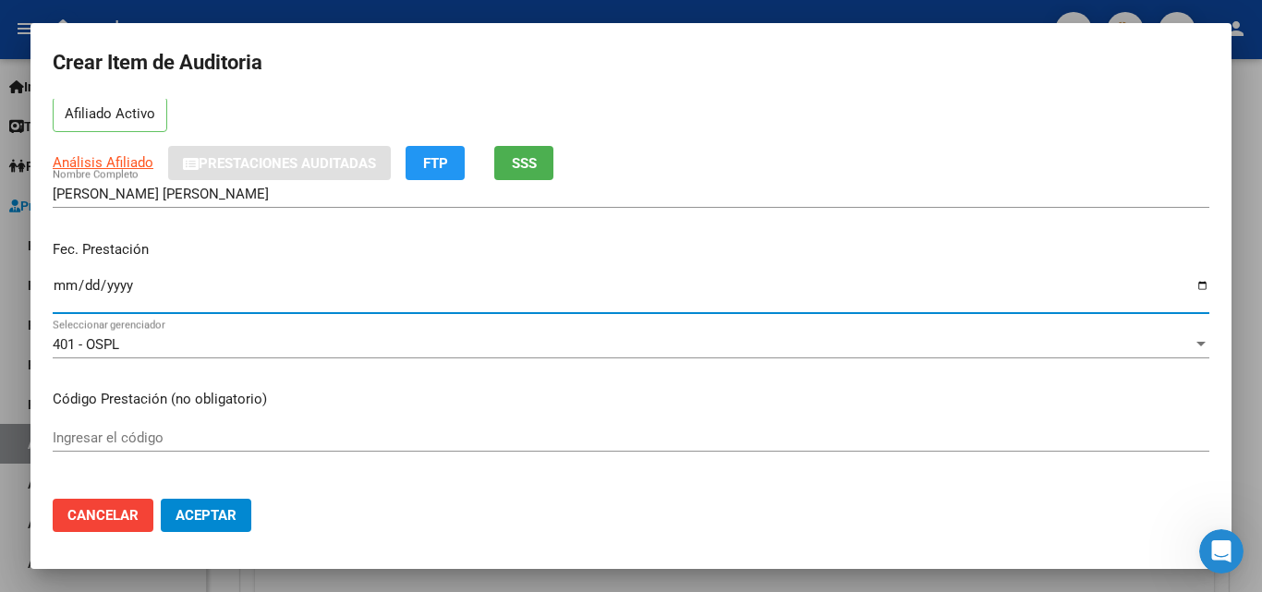
click at [67, 281] on input "Ingresar la fecha" at bounding box center [631, 293] width 1157 height 30
type input "2025-08-25"
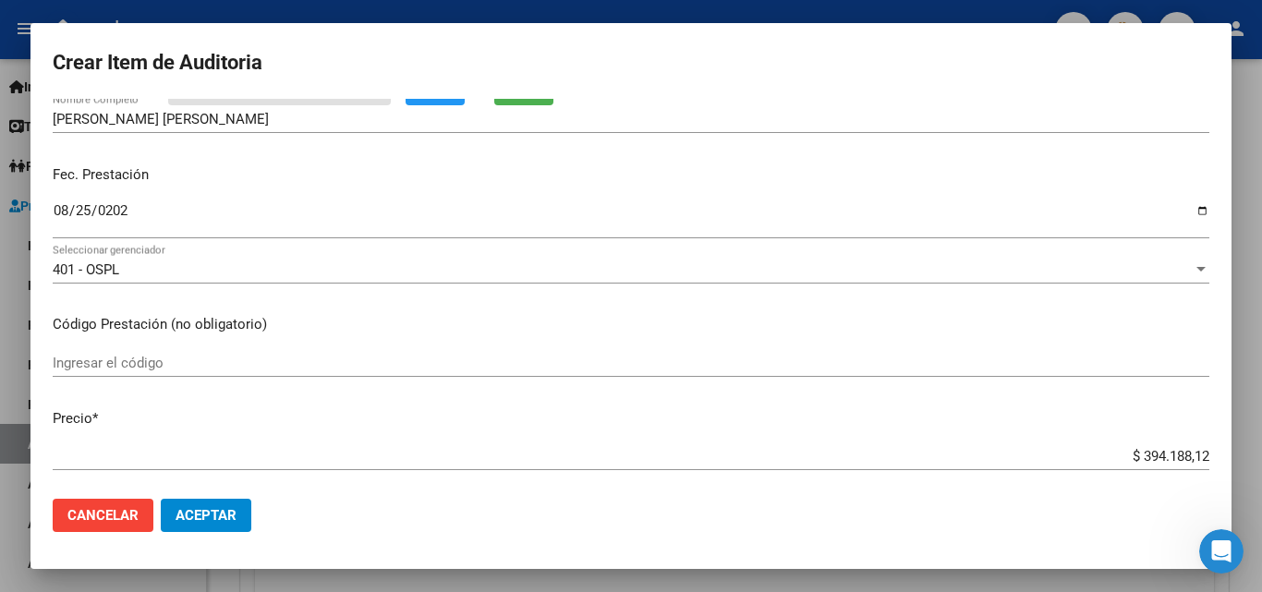
scroll to position [185, 0]
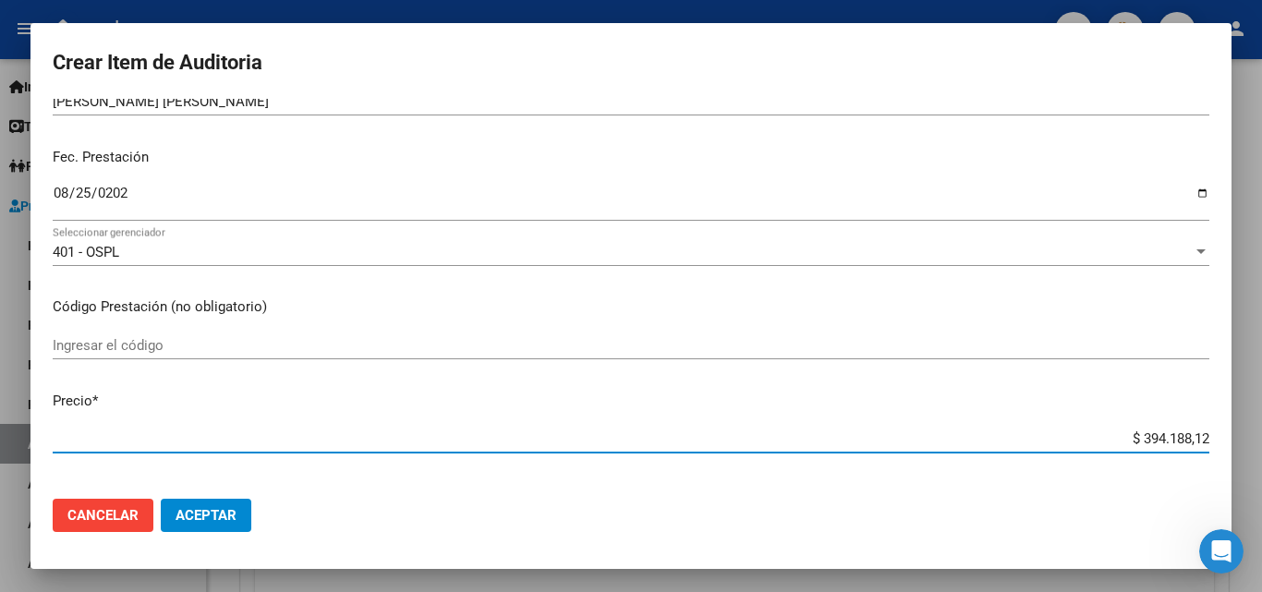
drag, startPoint x: 1112, startPoint y: 437, endPoint x: 1226, endPoint y: 440, distance: 113.7
click at [1226, 448] on mat-dialog-content "49616371 Nro Documento 20496163711 CUIL Afiliado Activo Análisis Afiliado Prest…" at bounding box center [630, 291] width 1201 height 385
type input "$ 0,01"
type input "$ 0,13"
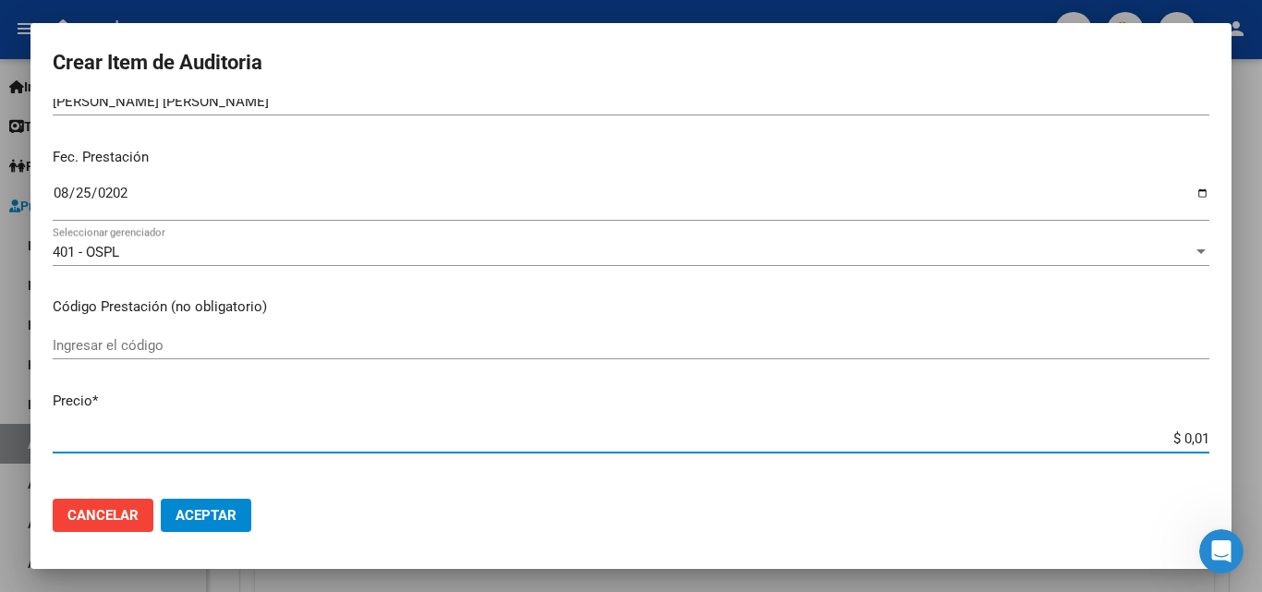
type input "$ 0,13"
type input "$ 1,36"
type input "$ 13,63"
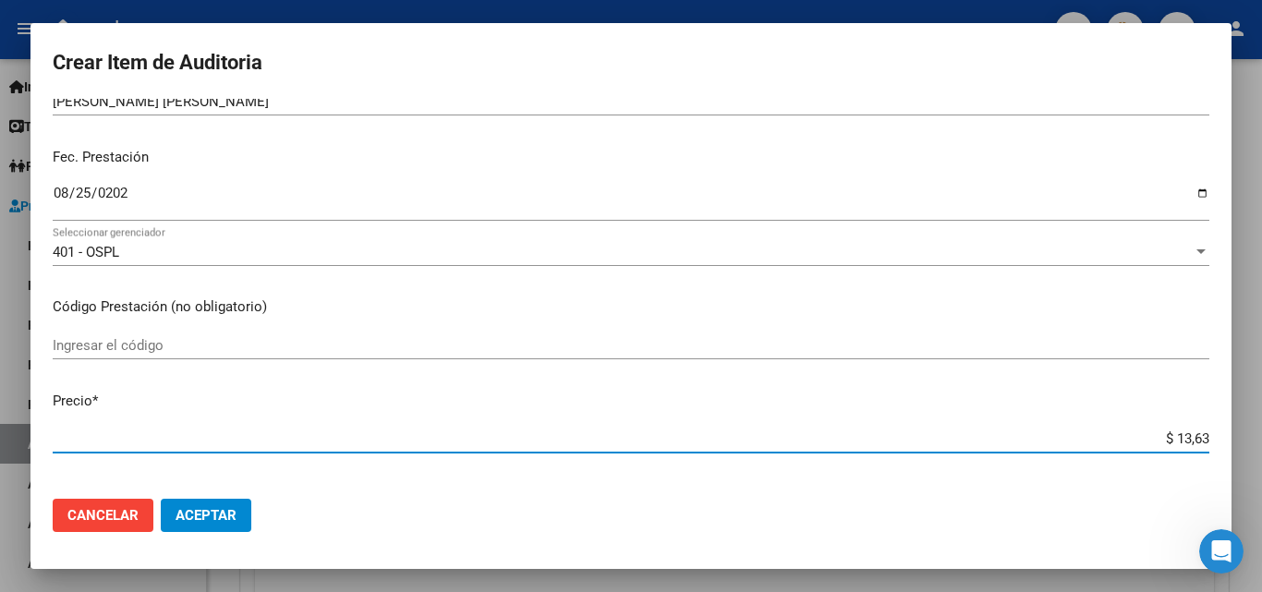
type input "$ 136,35"
type input "$ 1.363,53"
type input "$ 13.635,36"
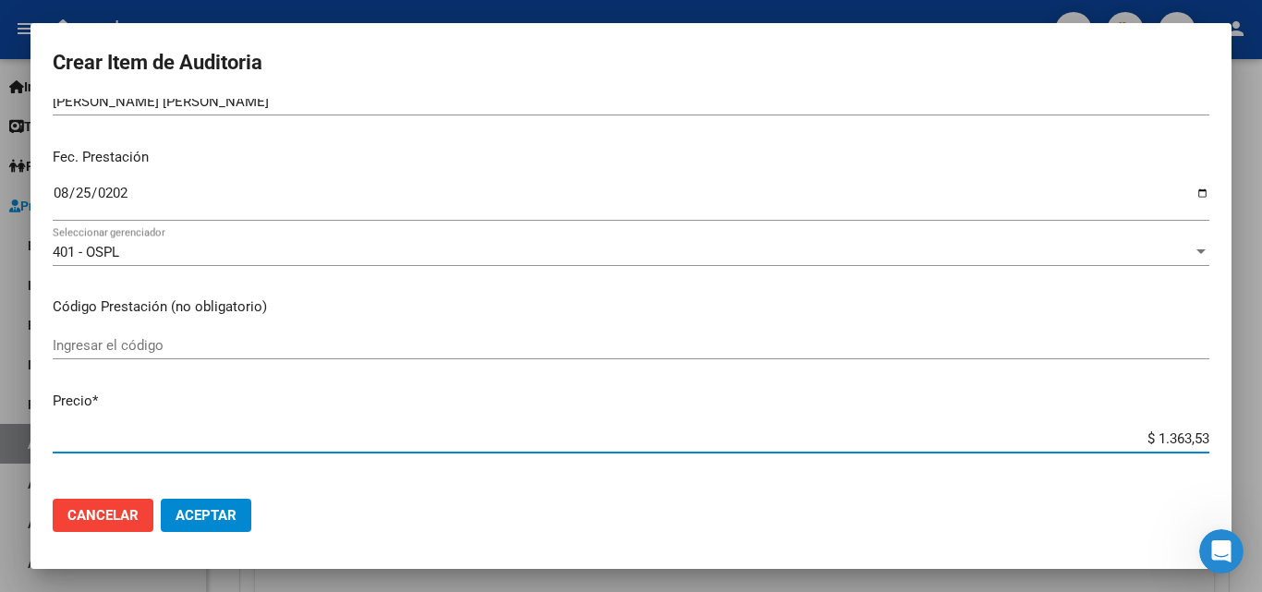
type input "$ 13.635,36"
type input "$ 136.353,65"
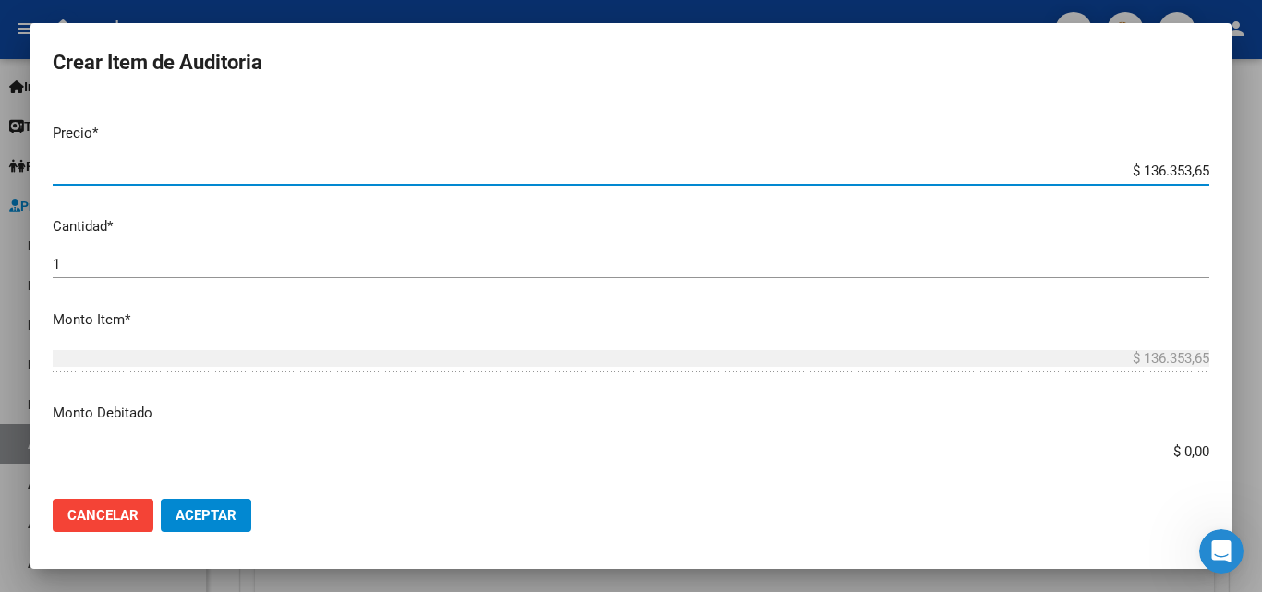
scroll to position [462, 0]
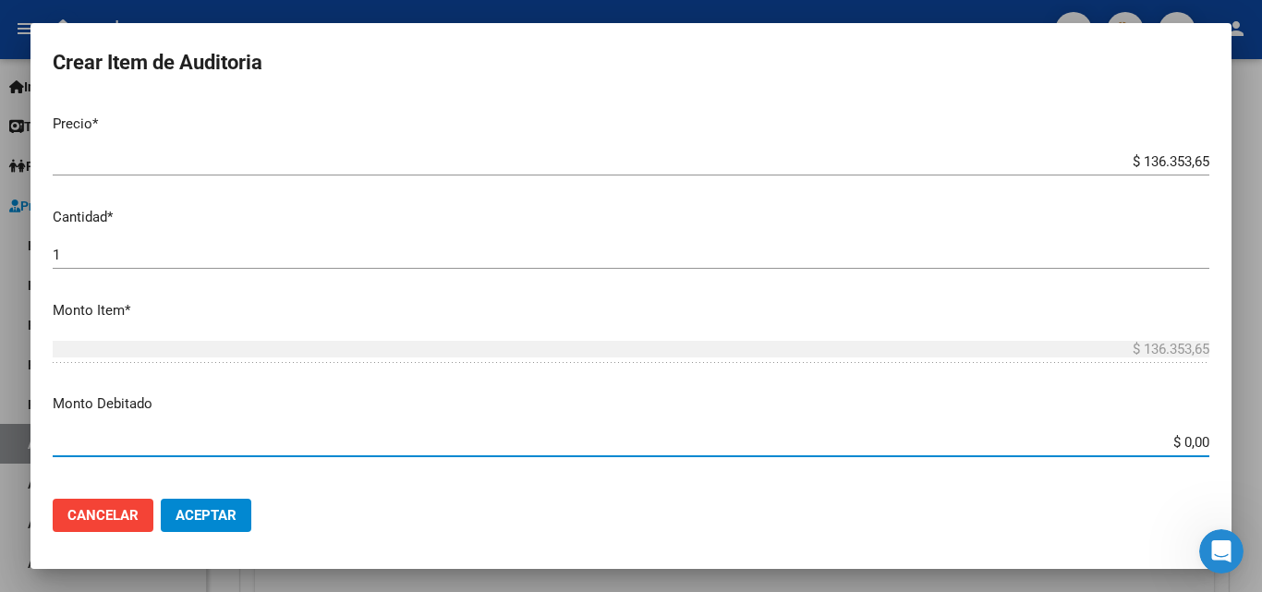
drag, startPoint x: 1149, startPoint y: 443, endPoint x: 1221, endPoint y: 434, distance: 72.6
click at [1219, 435] on mat-dialog-content "49616371 Nro Documento 20496163711 CUIL Afiliado Activo Análisis Afiliado Prest…" at bounding box center [630, 291] width 1201 height 385
type input "$ 136.353,65"
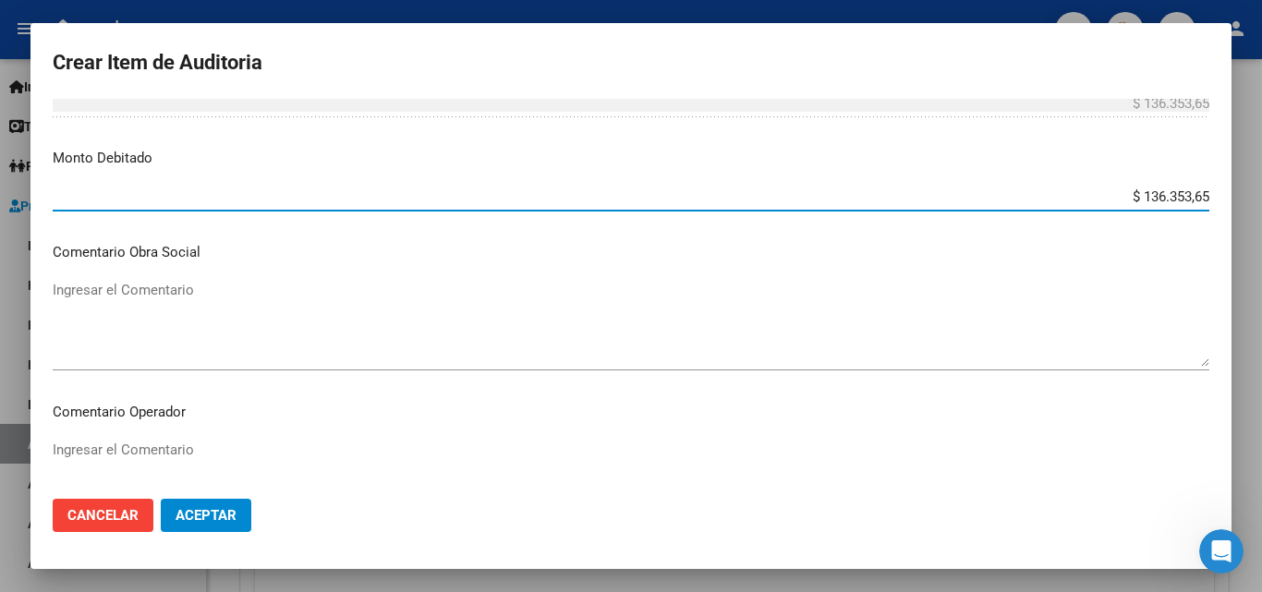
scroll to position [739, 0]
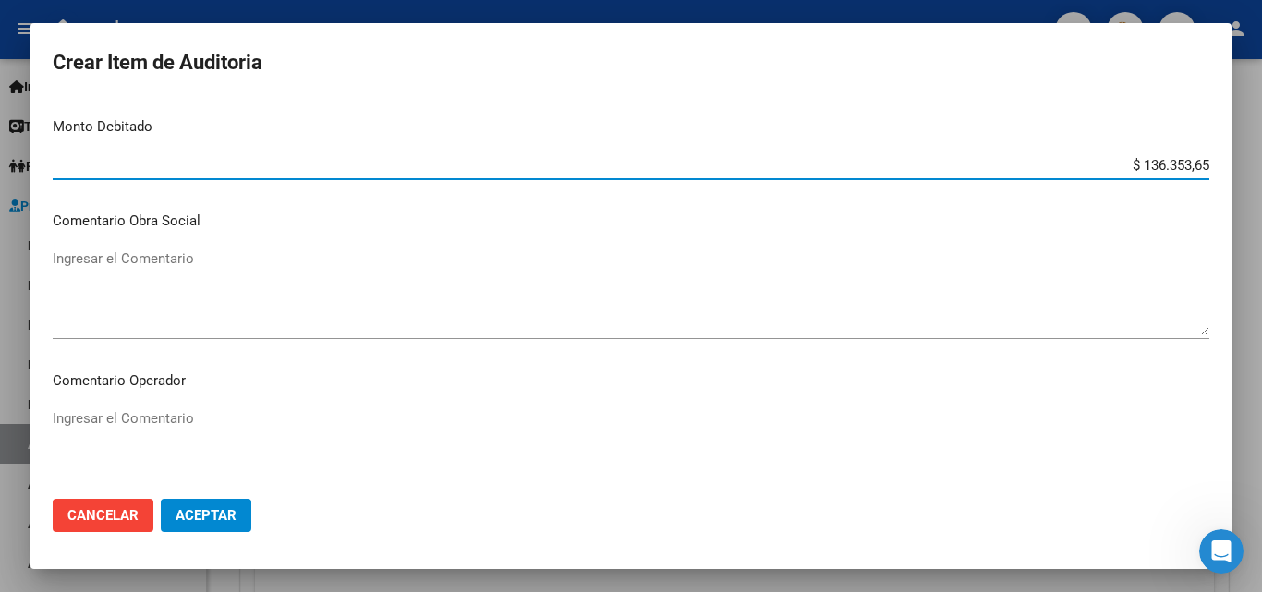
click at [162, 415] on textarea "Ingresar el Comentario" at bounding box center [631, 451] width 1157 height 87
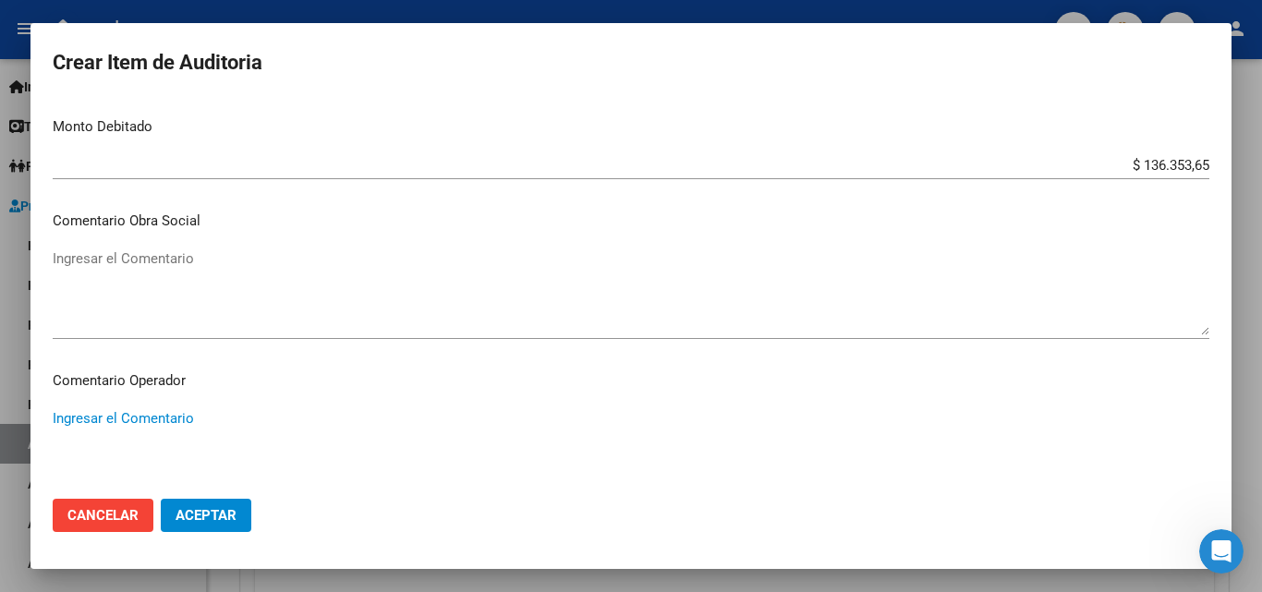
paste textarea "Sin respaldatorio - falta firma y copia de dni del afiliado"
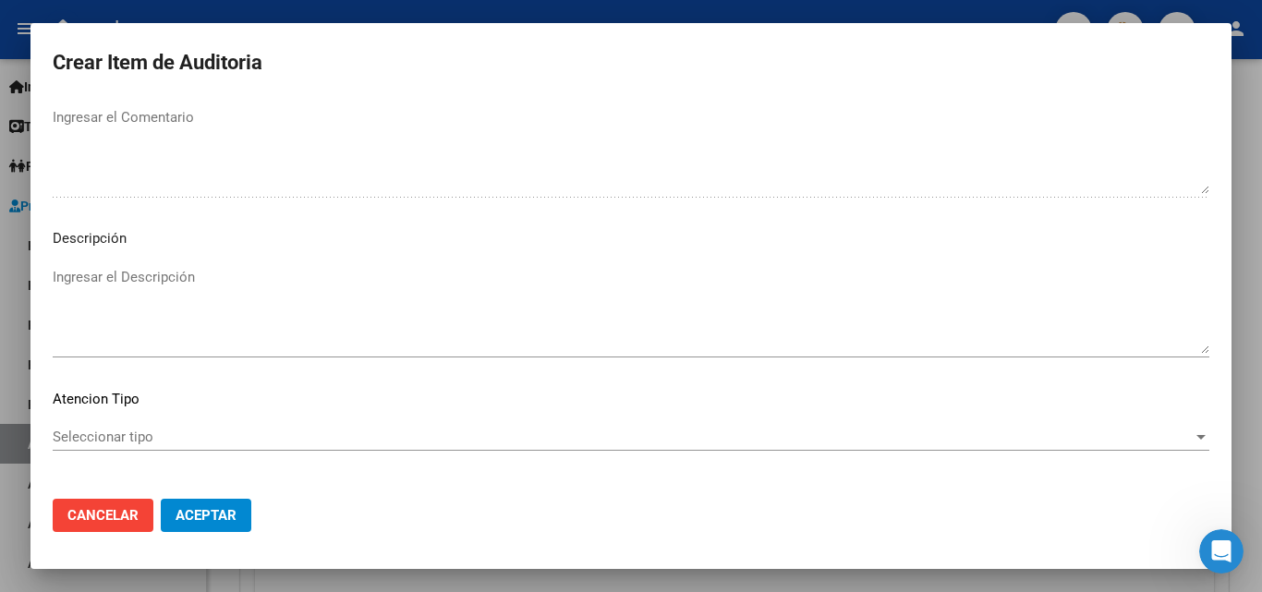
scroll to position [1278, 0]
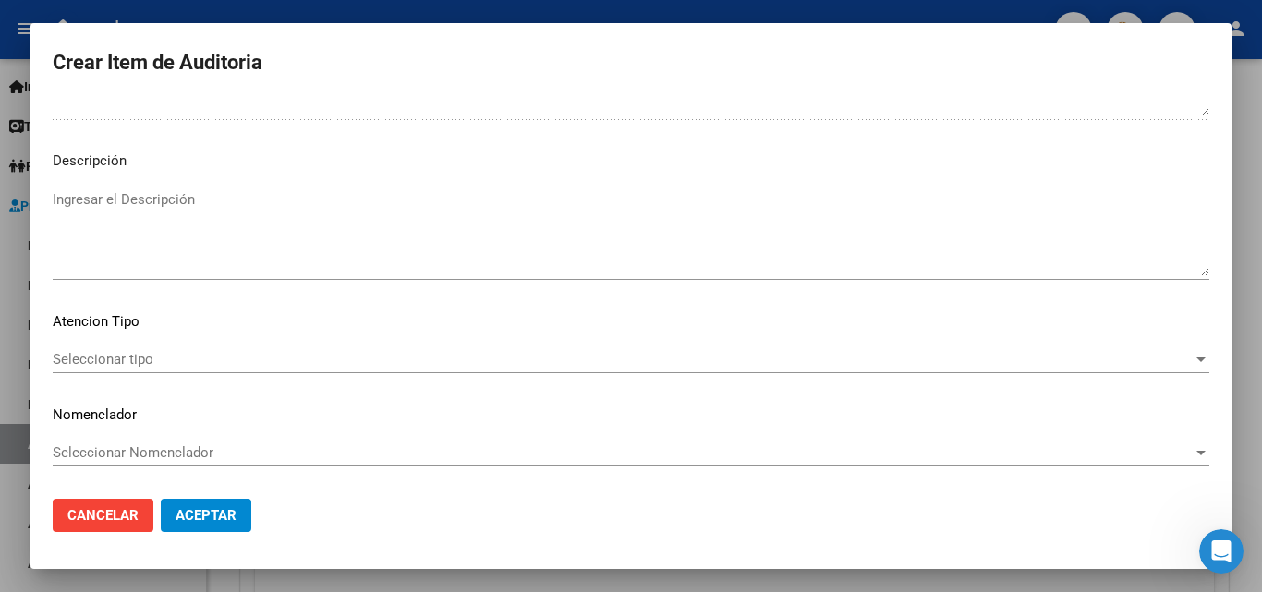
type textarea "Sin respaldatorio - falta firma y copia de dni del afiliado"
click at [345, 345] on mat-dialog-content "49616371 Nro Documento 20496163711 CUIL Afiliado Activo Análisis Afiliado Prest…" at bounding box center [630, 291] width 1201 height 385
click at [236, 372] on div "Seleccionar tipo Seleccionar tipo" at bounding box center [631, 359] width 1157 height 28
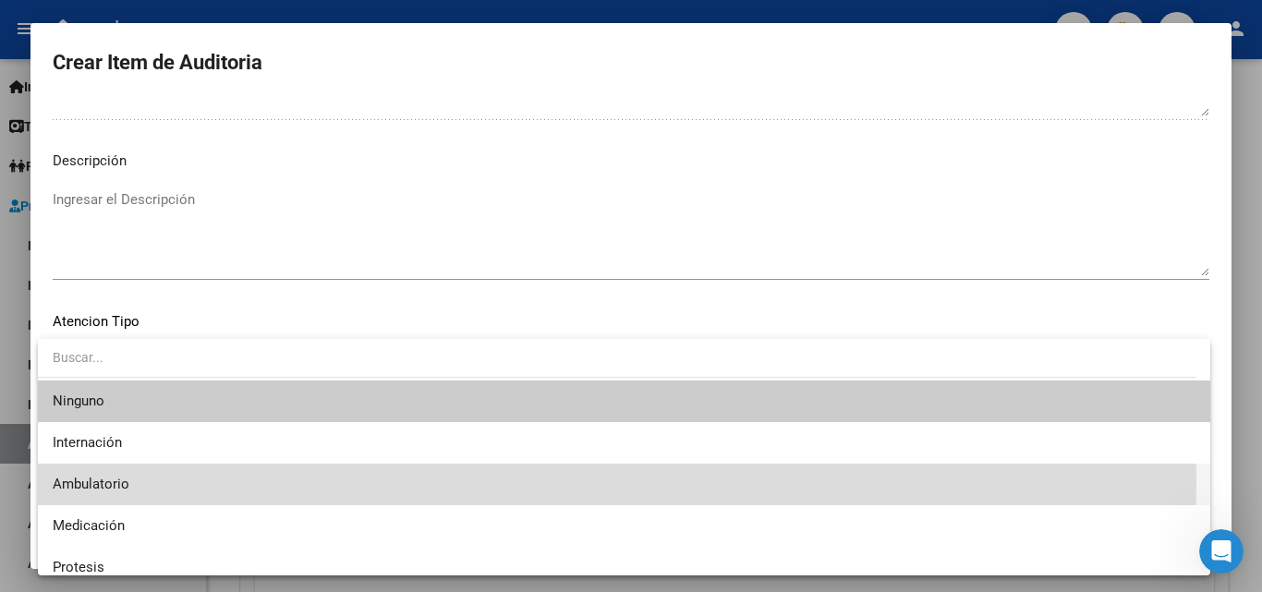
click at [139, 480] on span "Ambulatorio" at bounding box center [624, 485] width 1143 height 42
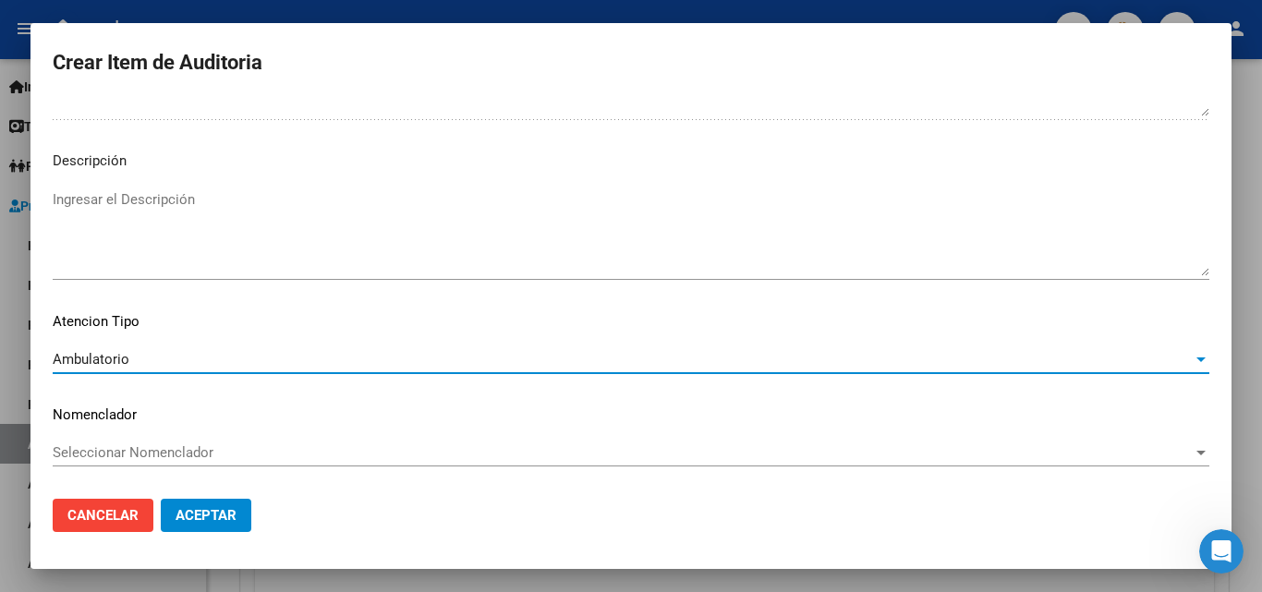
click at [197, 503] on button "Aceptar" at bounding box center [206, 515] width 91 height 33
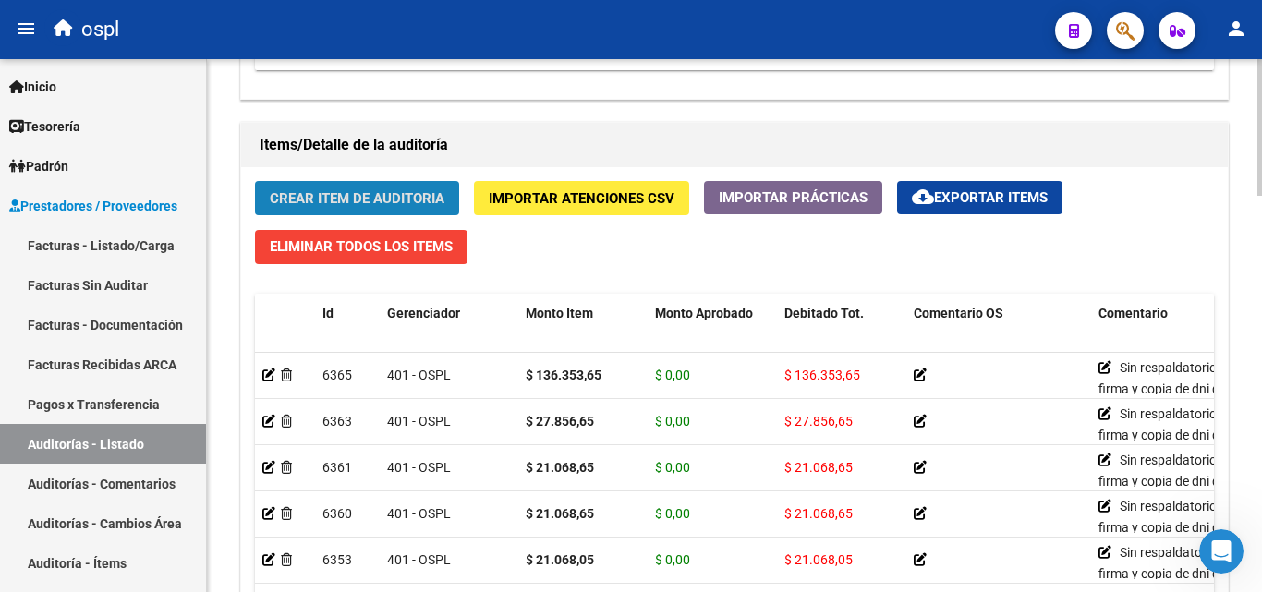
click at [381, 198] on span "Crear Item de Auditoria" at bounding box center [357, 198] width 175 height 17
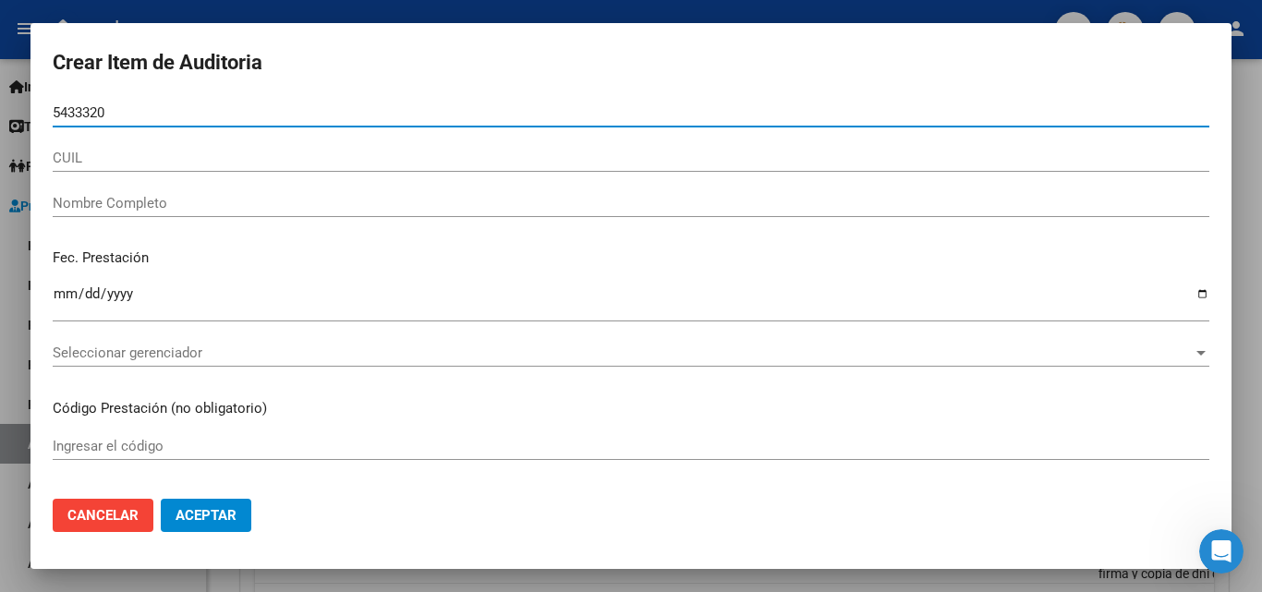
type input "54333203"
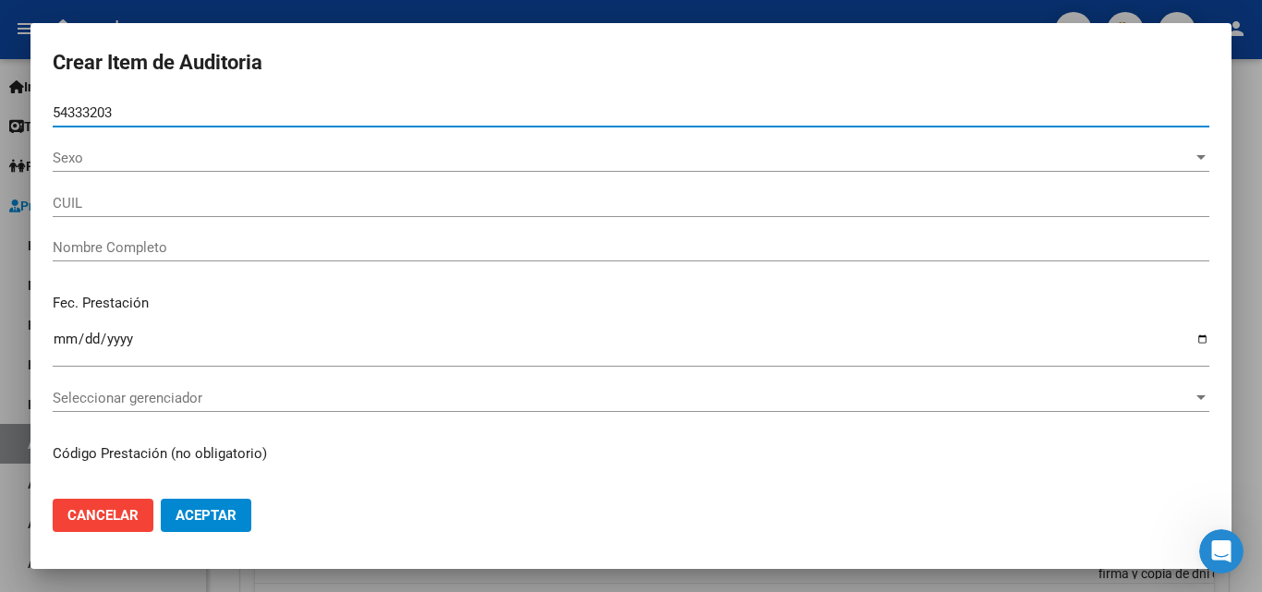
type input "27543332033"
type input "GONZALEZ MALENA SOLA"
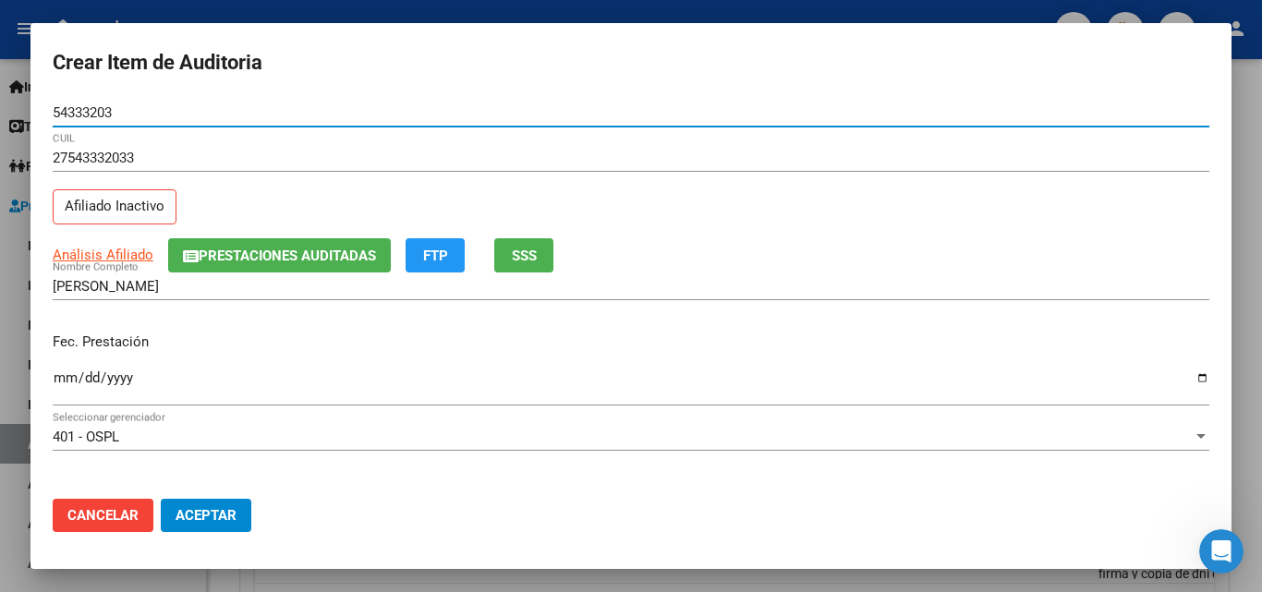
type input "54333203"
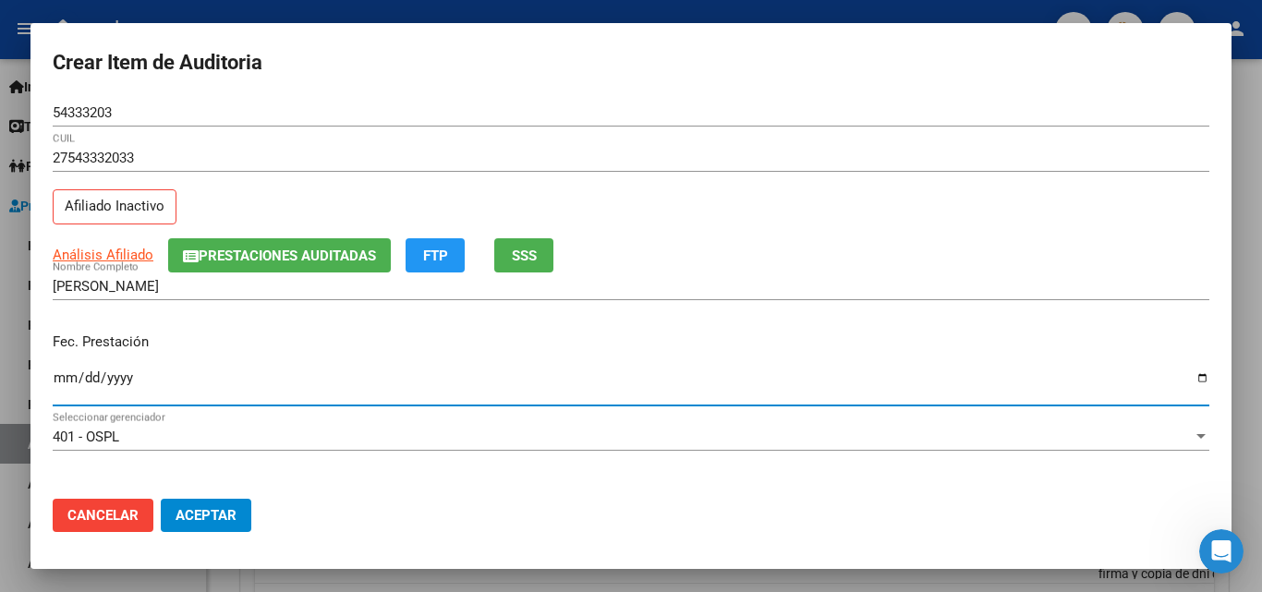
click at [57, 376] on input "Ingresar la fecha" at bounding box center [631, 385] width 1157 height 30
type input "2025-09-08"
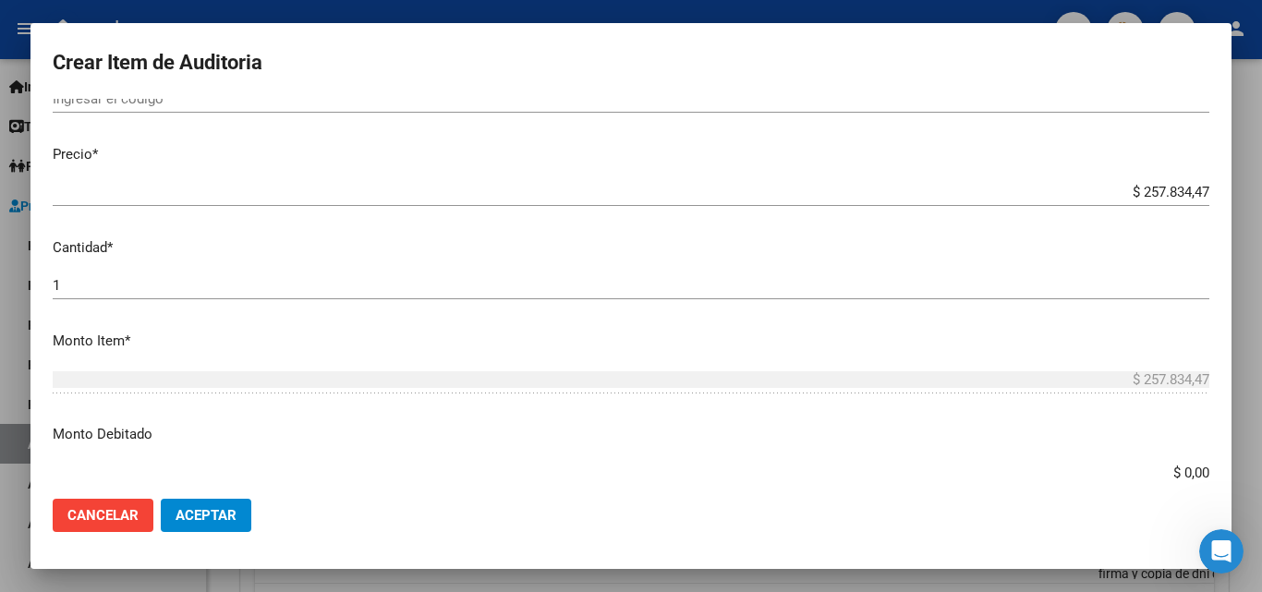
scroll to position [462, 0]
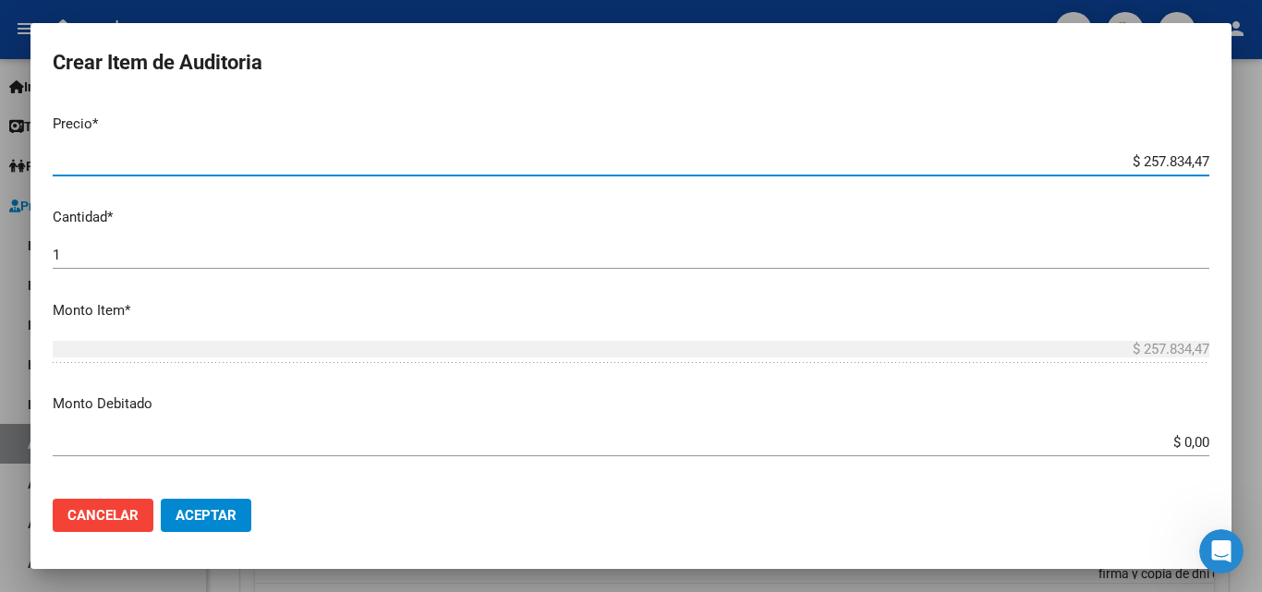
drag, startPoint x: 1113, startPoint y: 162, endPoint x: 1202, endPoint y: 154, distance: 89.0
click at [1201, 155] on app-form-text-field "Precio * $ 257.834,47 Ingresar el precio" at bounding box center [638, 142] width 1171 height 57
type input "$ 0,02"
type input "$ 2,12"
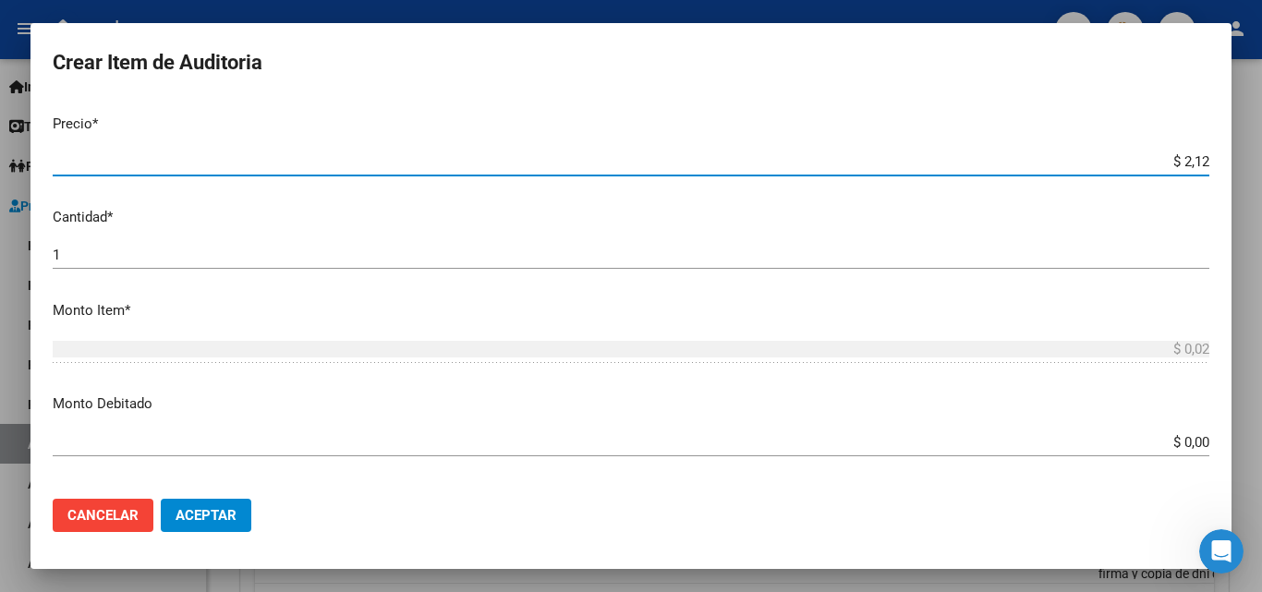
type input "$ 2,12"
type input "$ 0,21"
type input "$ 2,10"
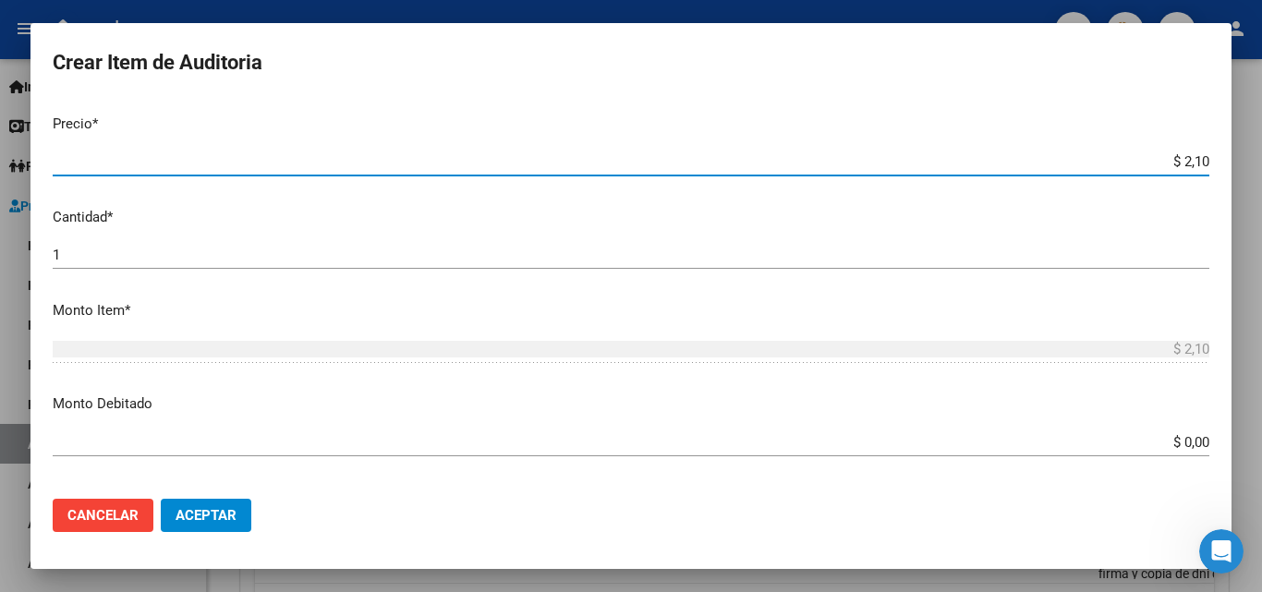
type input "$ 21,06"
type input "$ 210,68"
type input "$ 2.106,86"
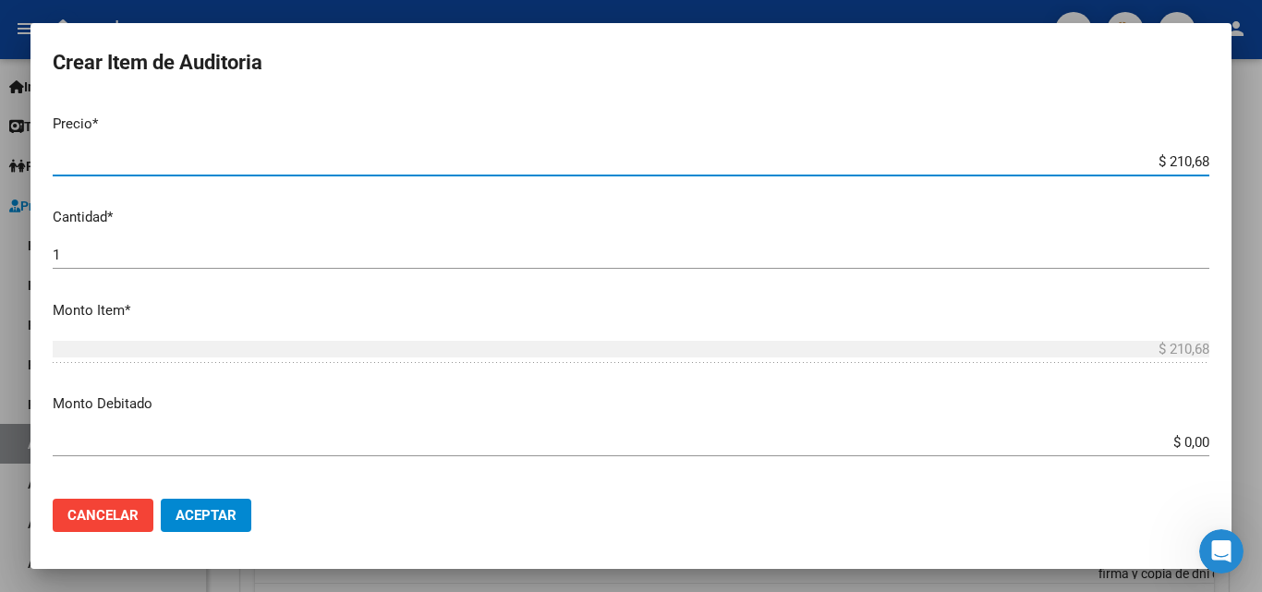
type input "$ 2.106,86"
type input "$ 21.068,65"
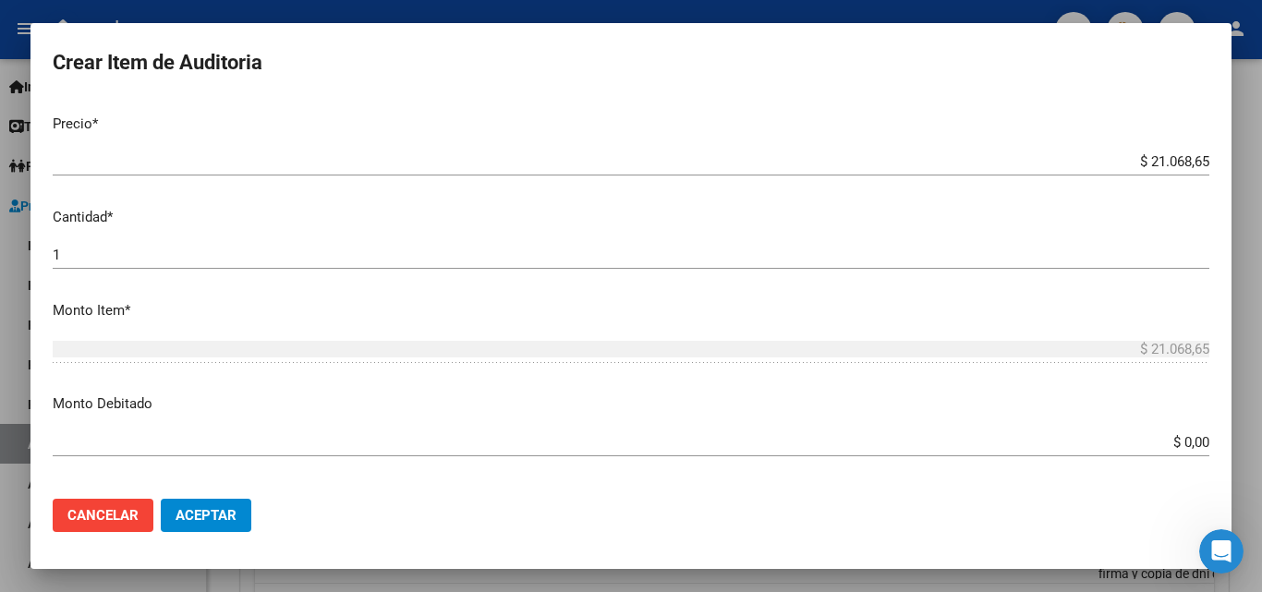
drag, startPoint x: 1167, startPoint y: 428, endPoint x: 1243, endPoint y: 426, distance: 76.7
click at [1243, 426] on div "Crear Item de Auditoria 54333203 Nro Documento 27543332033 CUIL Afiliado Inacti…" at bounding box center [631, 296] width 1262 height 592
click at [1181, 449] on input "$ 0,00" at bounding box center [631, 442] width 1157 height 17
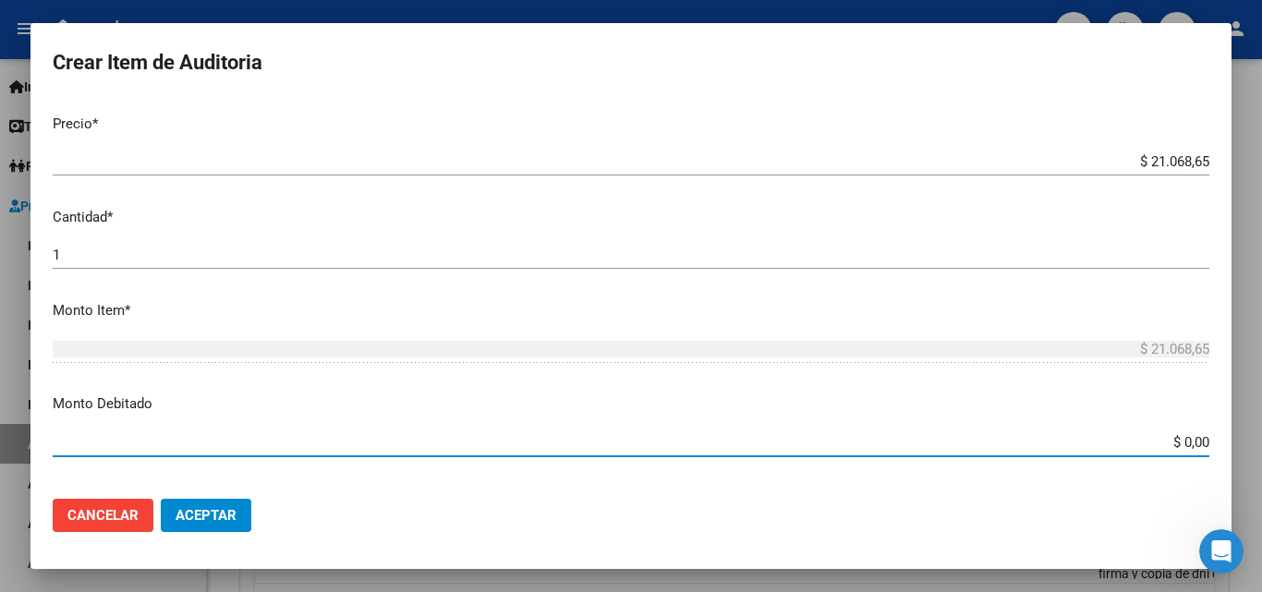
drag, startPoint x: 1144, startPoint y: 441, endPoint x: 1258, endPoint y: 429, distance: 115.2
click at [1258, 429] on div "Crear Item de Auditoria 54333203 Nro Documento 27543332033 CUIL Afiliado Inacti…" at bounding box center [631, 296] width 1262 height 592
type input "$ 21.068,65"
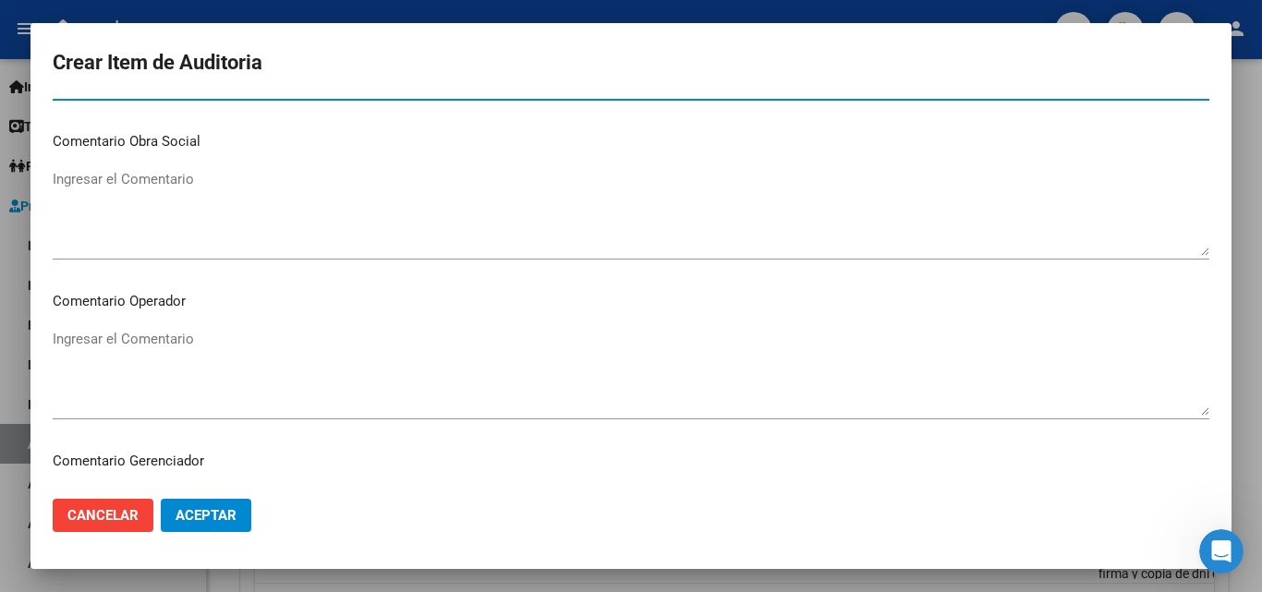
scroll to position [831, 0]
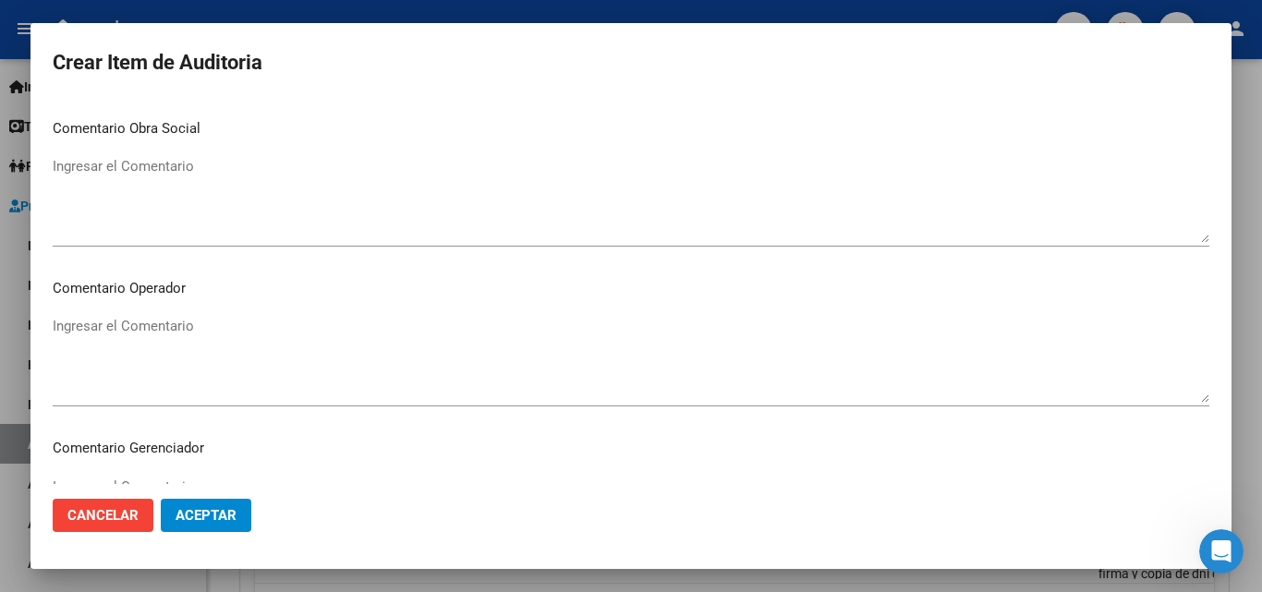
drag, startPoint x: 182, startPoint y: 311, endPoint x: 184, endPoint y: 327, distance: 15.8
click at [182, 313] on mat-dialog-content "54333203 Nro Documento 27543332033 CUIL Afiliado Inactivo Análisis Afiliado Pre…" at bounding box center [630, 291] width 1201 height 385
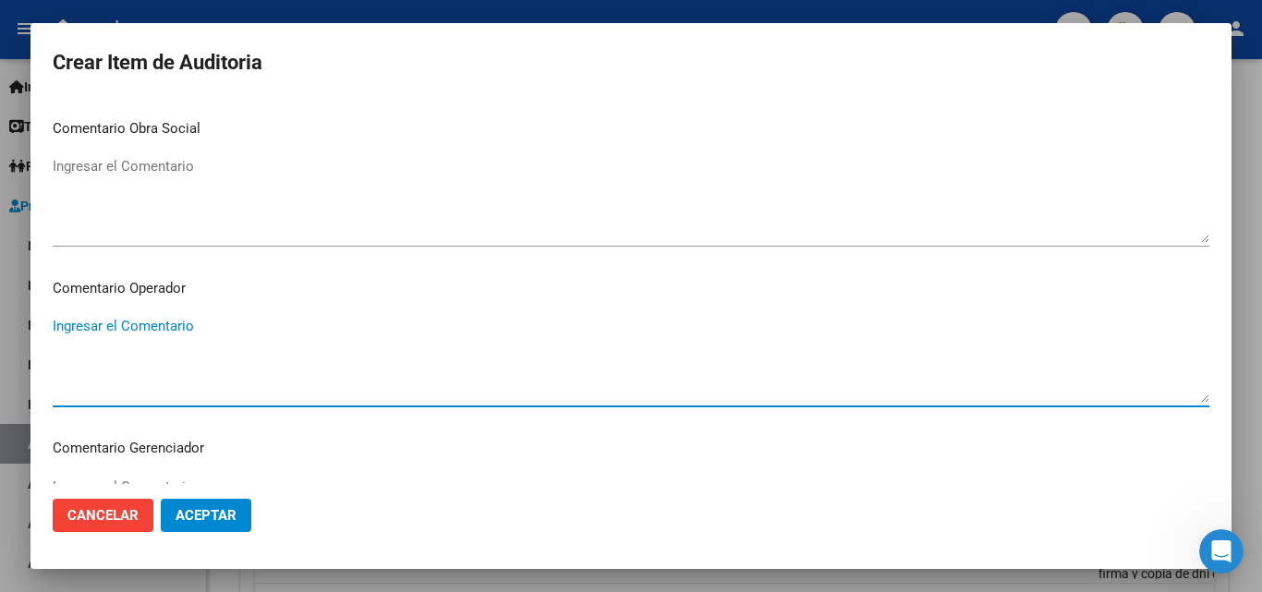
paste textarea "Sin respaldatorio - falta firma y copia de dni del afiliado"
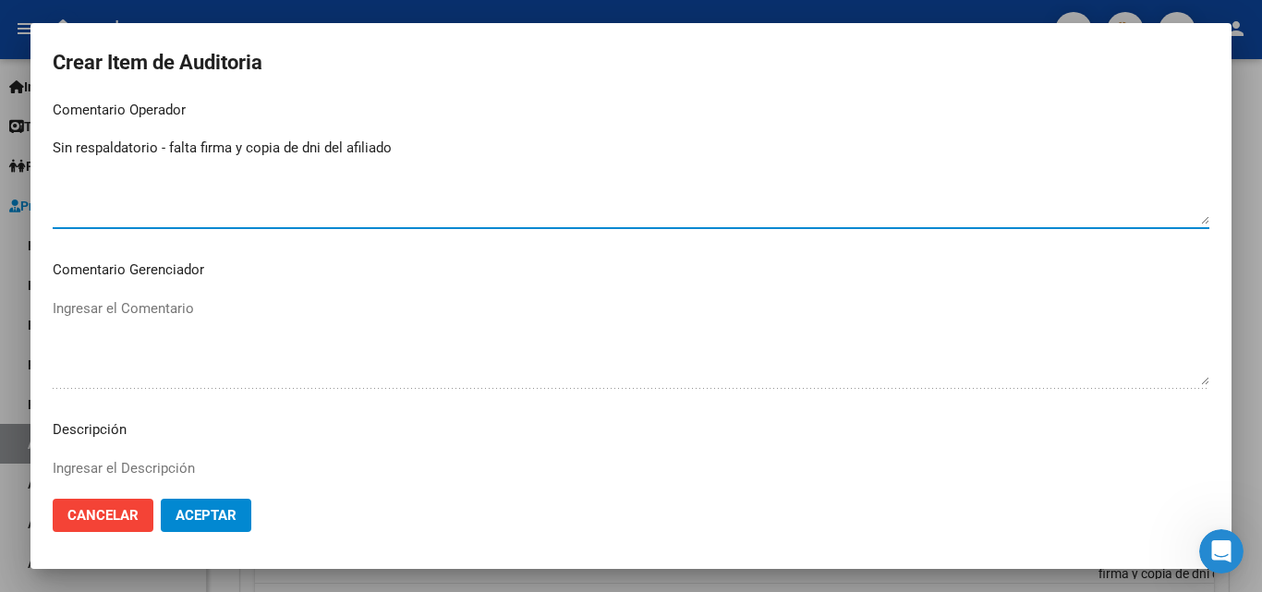
scroll to position [1201, 0]
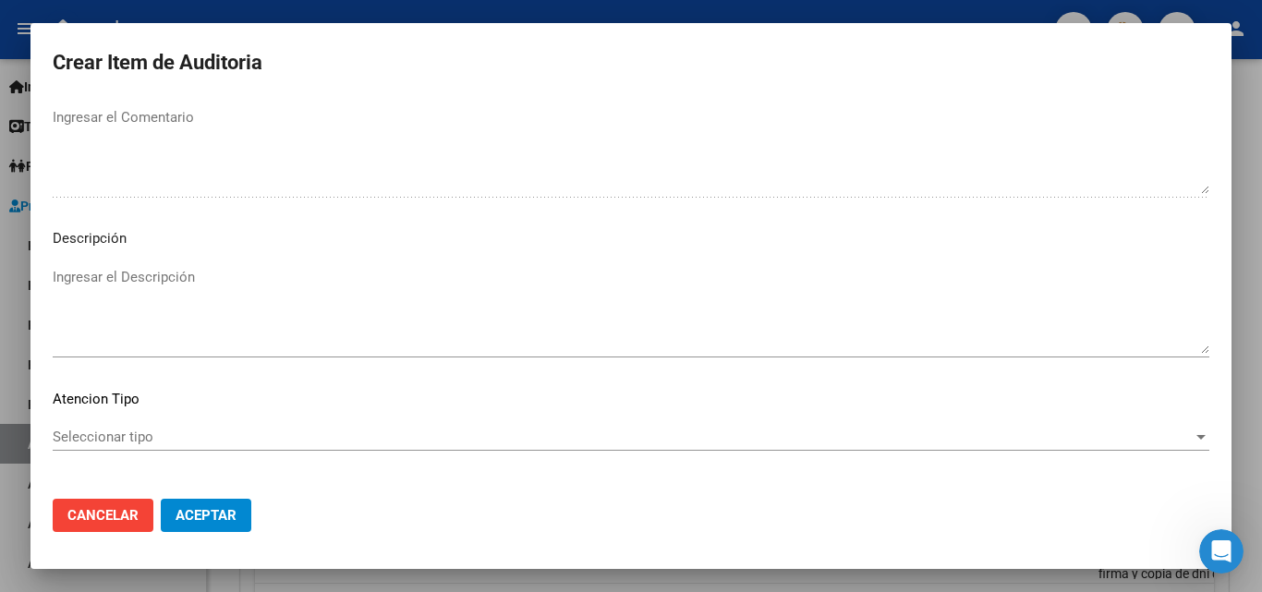
type textarea "Sin respaldatorio - falta firma y copia de dni del afiliado"
click at [132, 427] on div "Seleccionar tipo Seleccionar tipo" at bounding box center [631, 437] width 1157 height 28
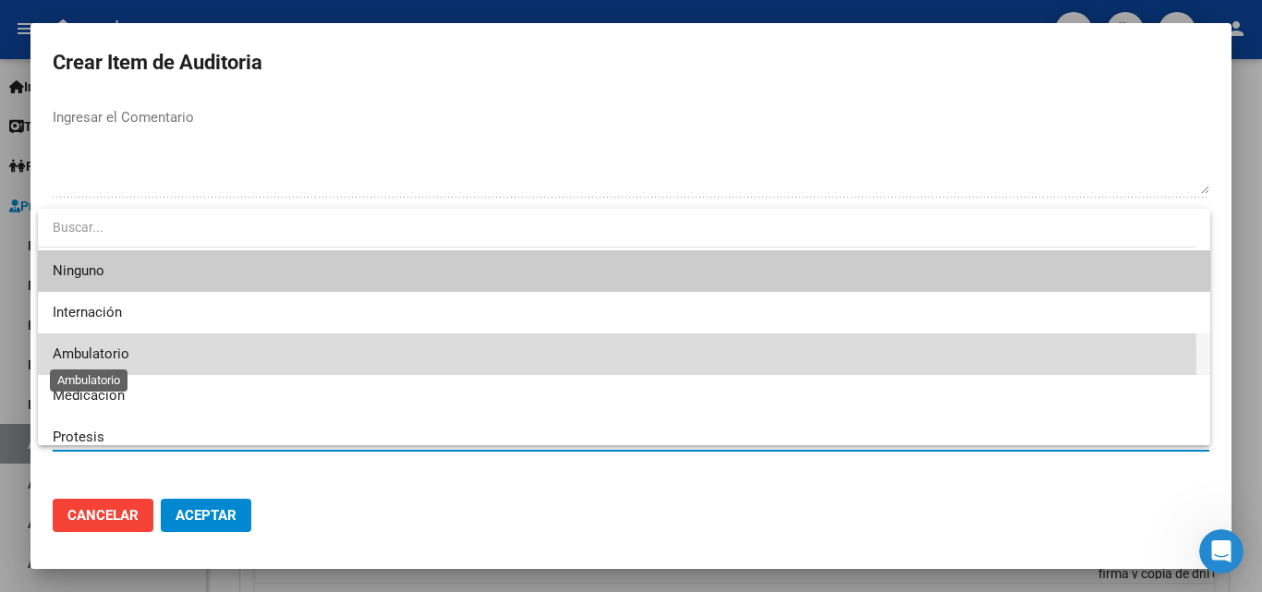
click at [115, 360] on span "Ambulatorio" at bounding box center [91, 353] width 77 height 17
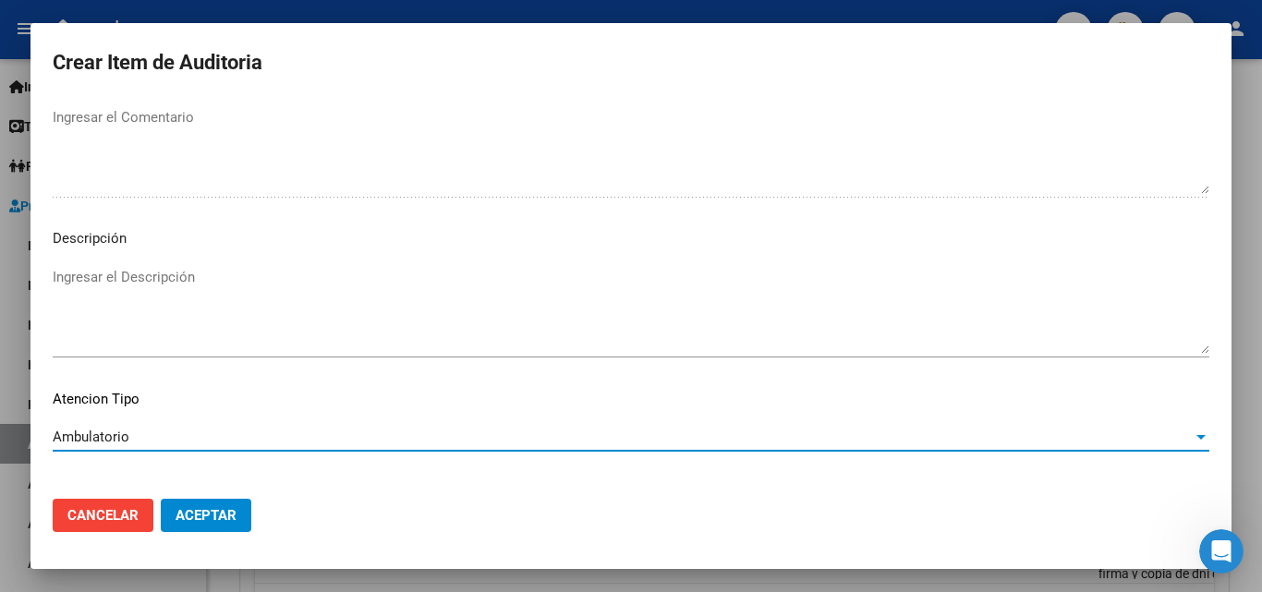
click at [205, 510] on span "Aceptar" at bounding box center [206, 515] width 61 height 17
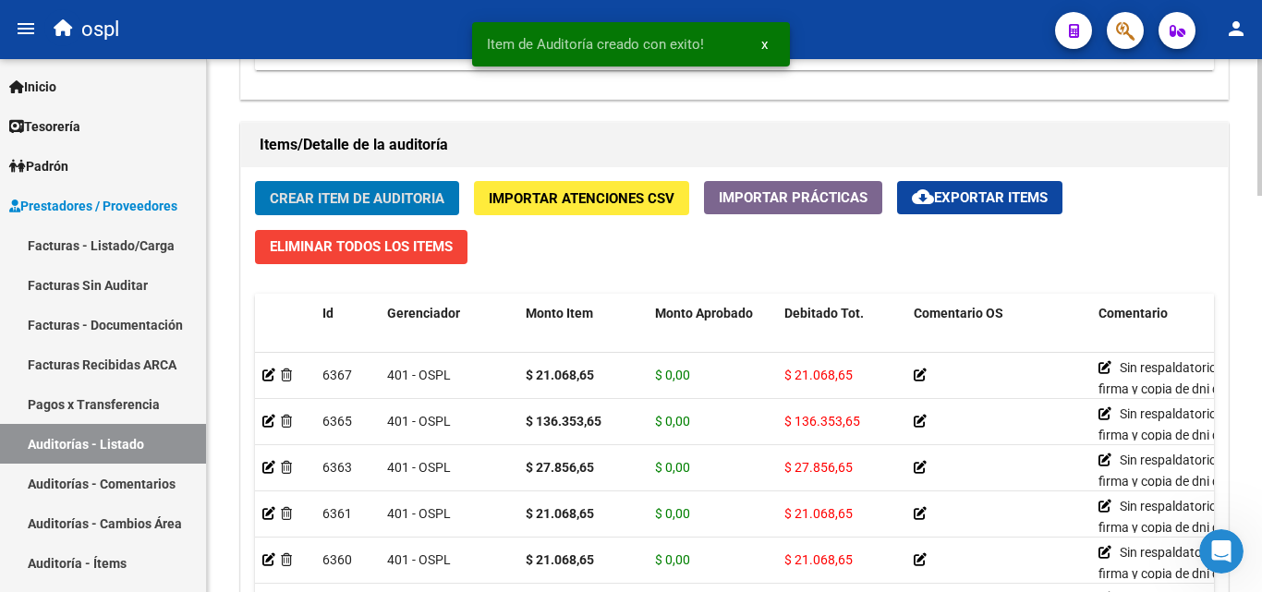
click at [317, 188] on button "Crear Item de Auditoria" at bounding box center [357, 198] width 204 height 34
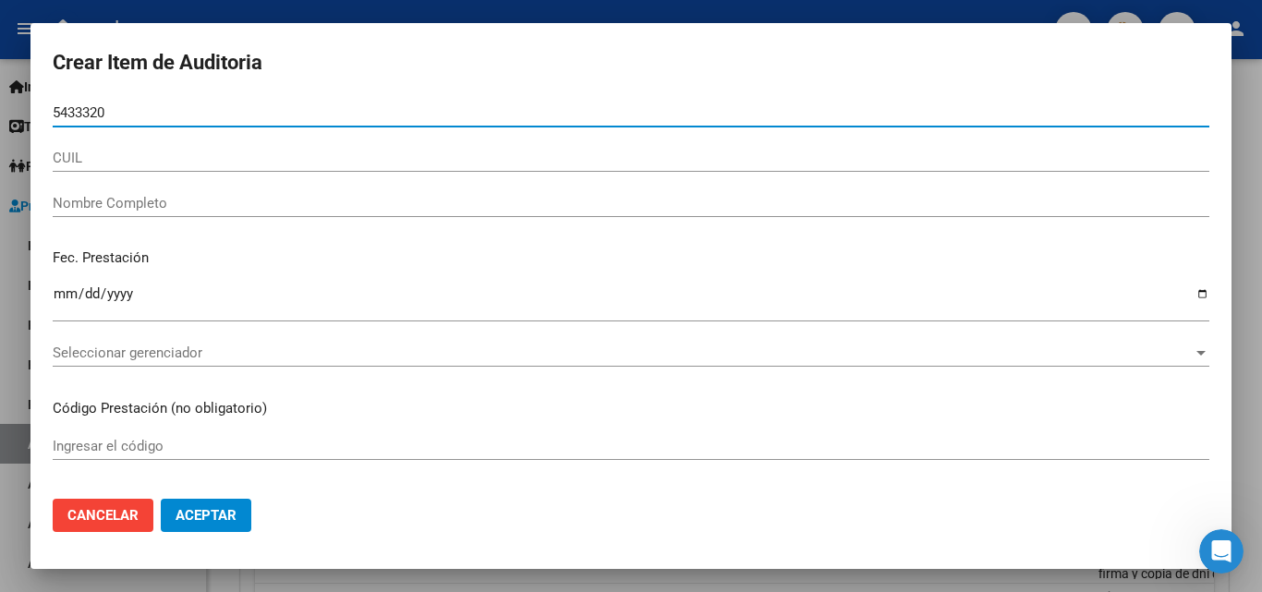
type input "54333203"
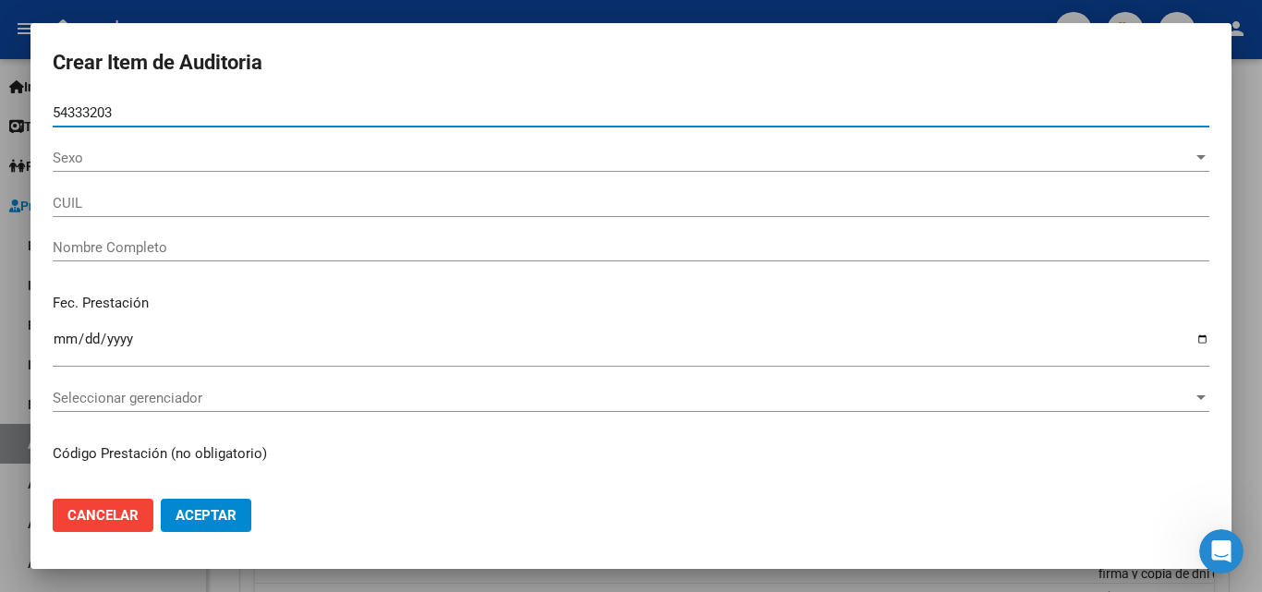
type input "27543332033"
type input "GONZALEZ MALENA SOLA"
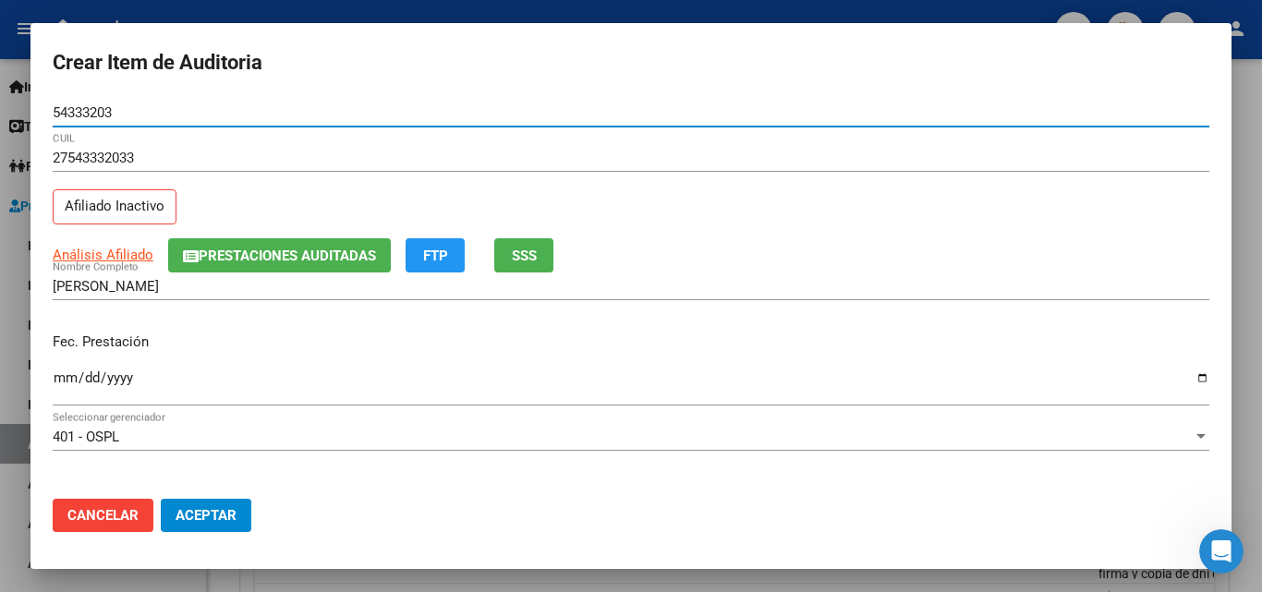
type input "54333203"
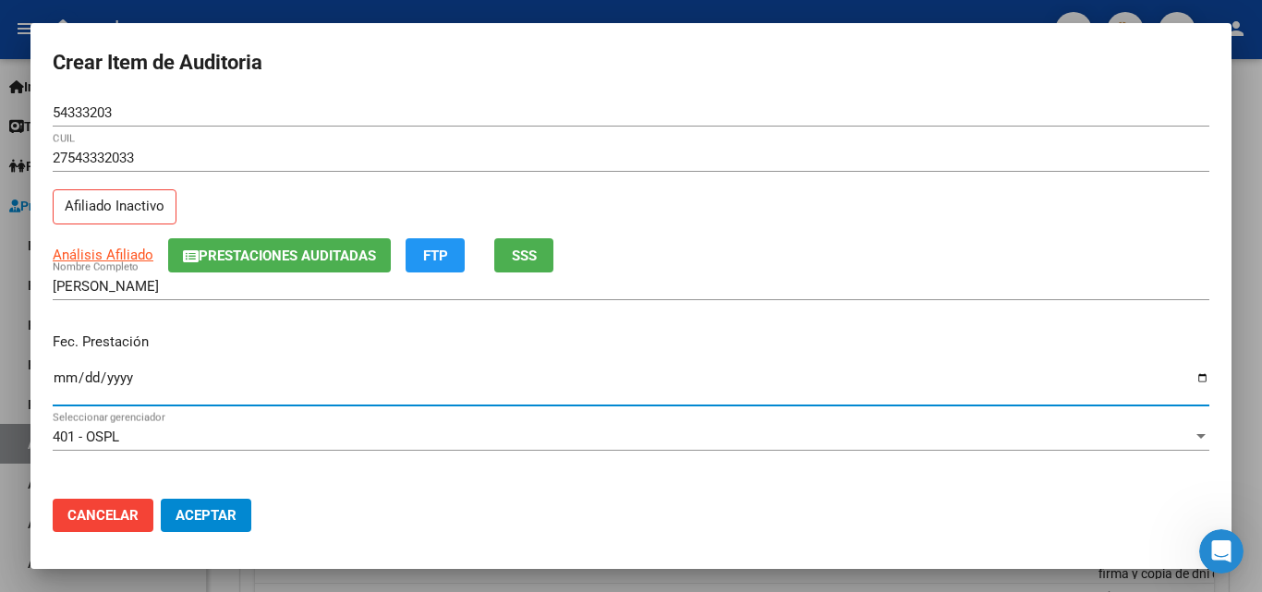
click at [59, 375] on input "Ingresar la fecha" at bounding box center [631, 385] width 1157 height 30
type input "2025-09-08"
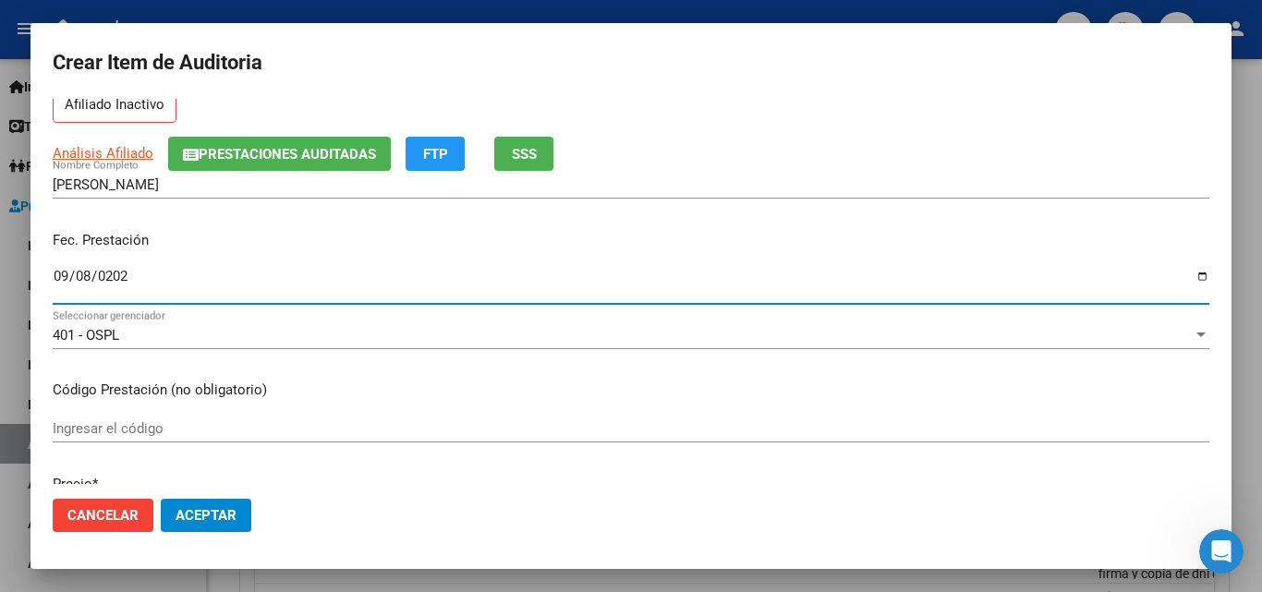
scroll to position [277, 0]
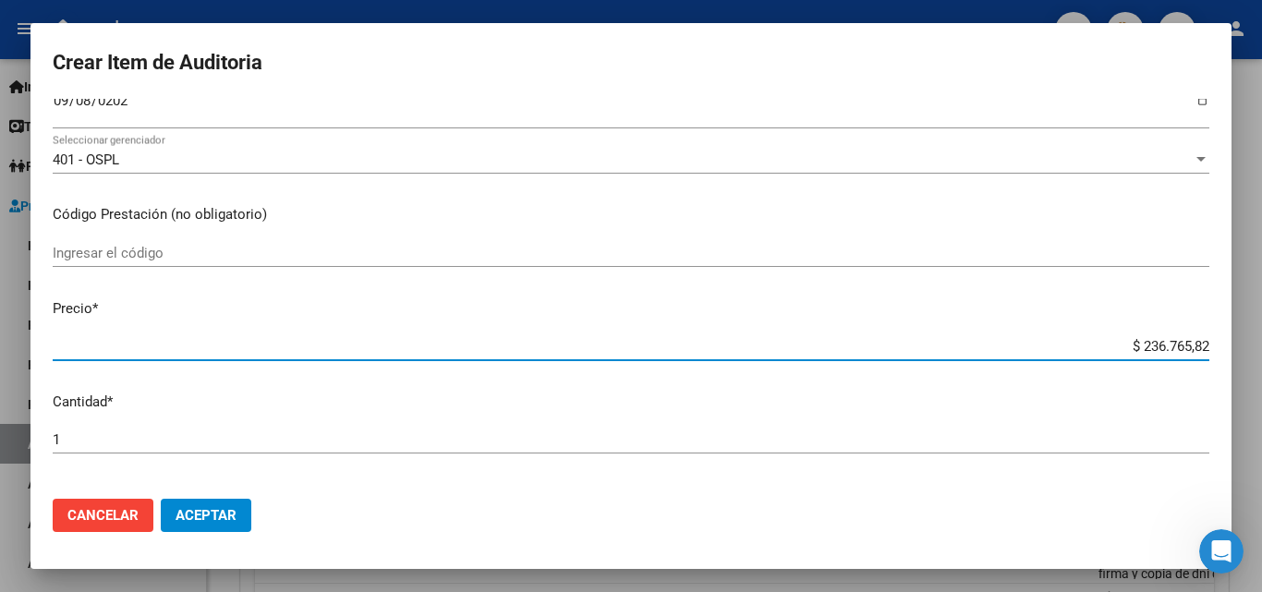
drag, startPoint x: 1137, startPoint y: 348, endPoint x: 1207, endPoint y: 332, distance: 72.1
click at [1216, 354] on mat-dialog-content "54333203 Nro Documento 27543332033 CUIL Afiliado Inactivo Análisis Afiliado Pre…" at bounding box center [630, 291] width 1201 height 385
type input "$ 0,02"
type input "$ 0,21"
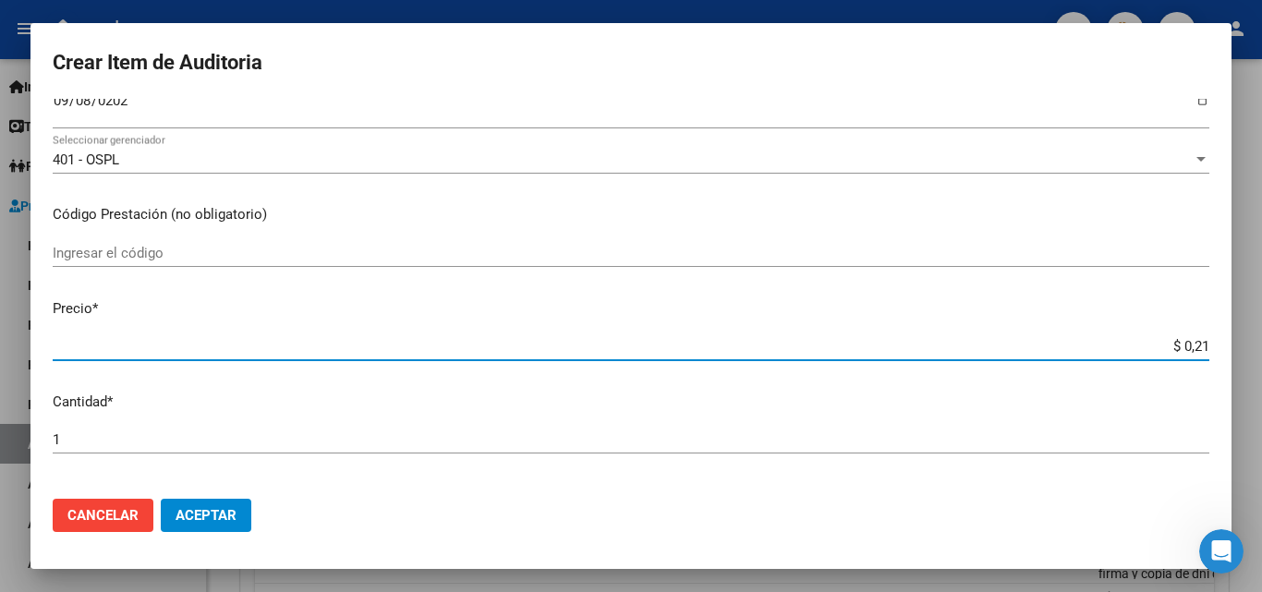
type input "$ 0,21"
type input "$ 2,10"
type input "$ 21,06"
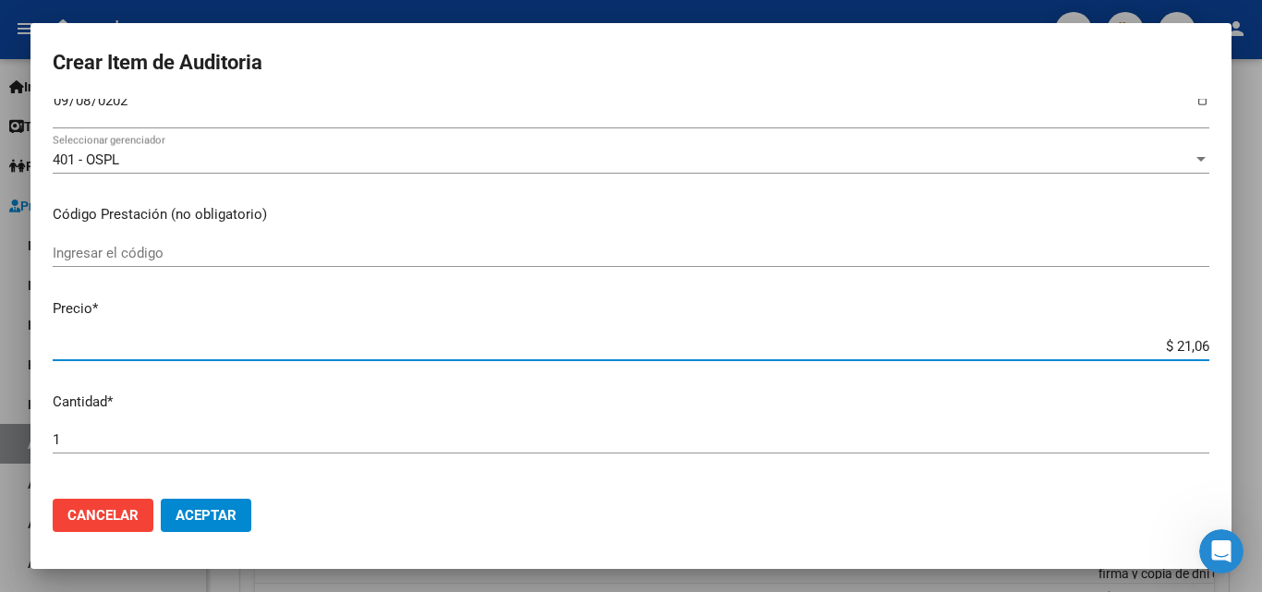
type input "$ 210,65"
type input "$ 21,06"
type input "$ 210,68"
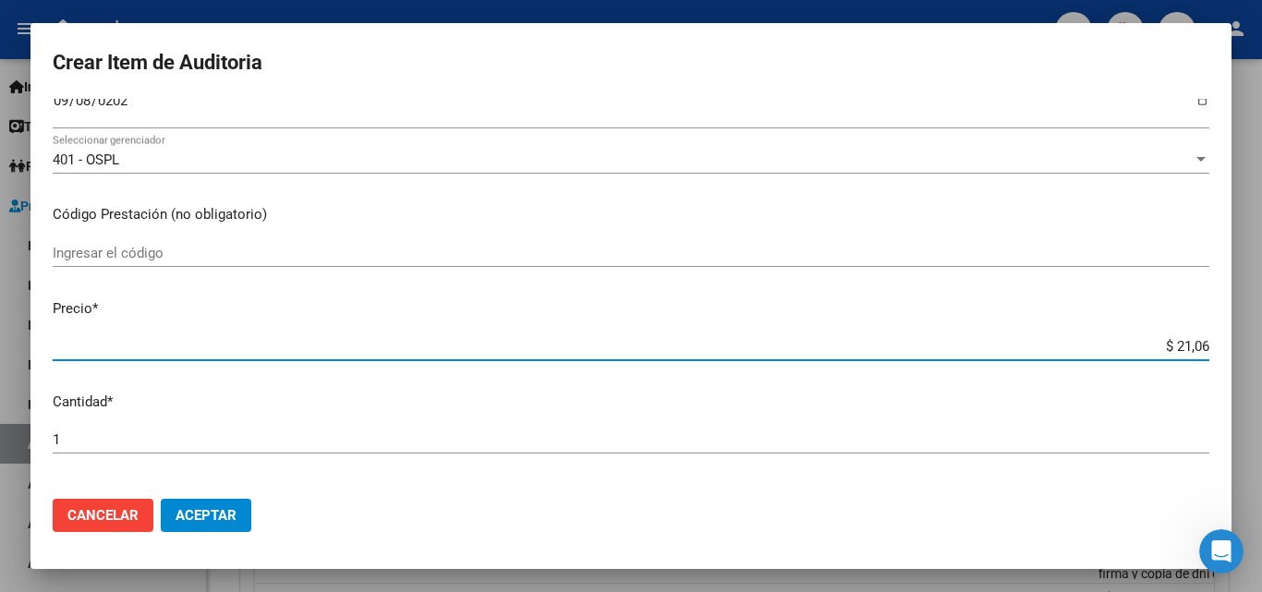
type input "$ 210,68"
type input "$ 2.106,86"
type input "$ 21.068,65"
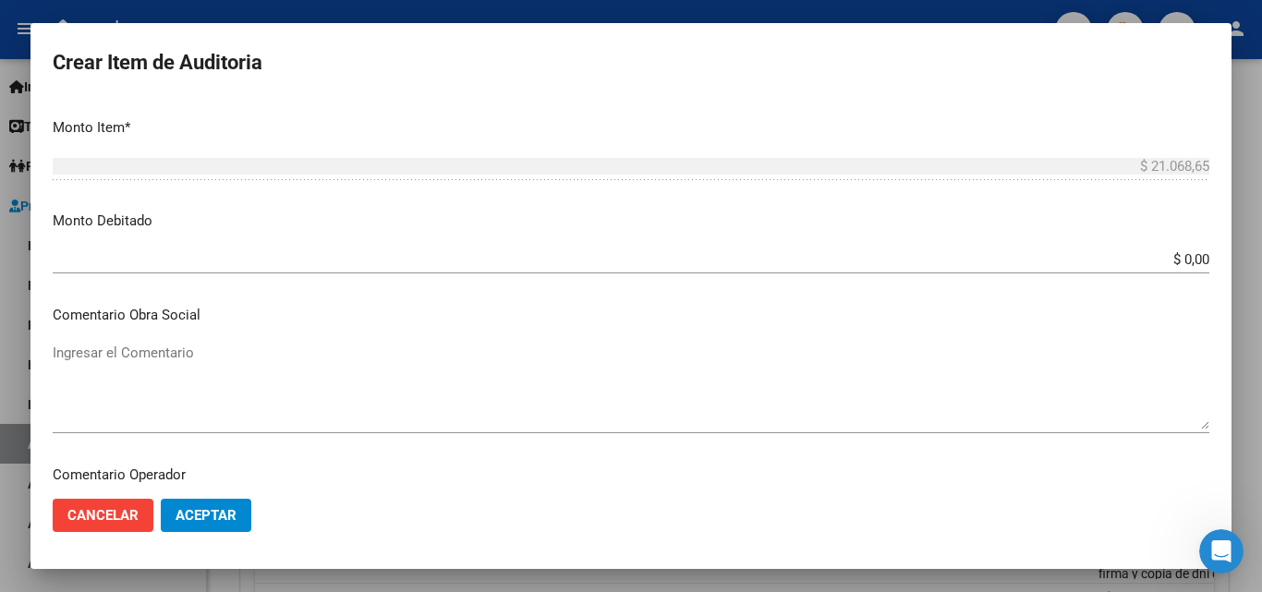
scroll to position [647, 0]
drag, startPoint x: 1176, startPoint y: 252, endPoint x: 1249, endPoint y: 266, distance: 74.3
click at [1249, 266] on div "Crear Item de Auditoria 54333203 Nro Documento 27543332033 CUIL Afiliado Inacti…" at bounding box center [631, 296] width 1262 height 592
drag, startPoint x: 1187, startPoint y: 267, endPoint x: 1131, endPoint y: 267, distance: 56.3
click at [1184, 267] on div "$ 0,00 Ingresar el monto" at bounding box center [631, 258] width 1157 height 28
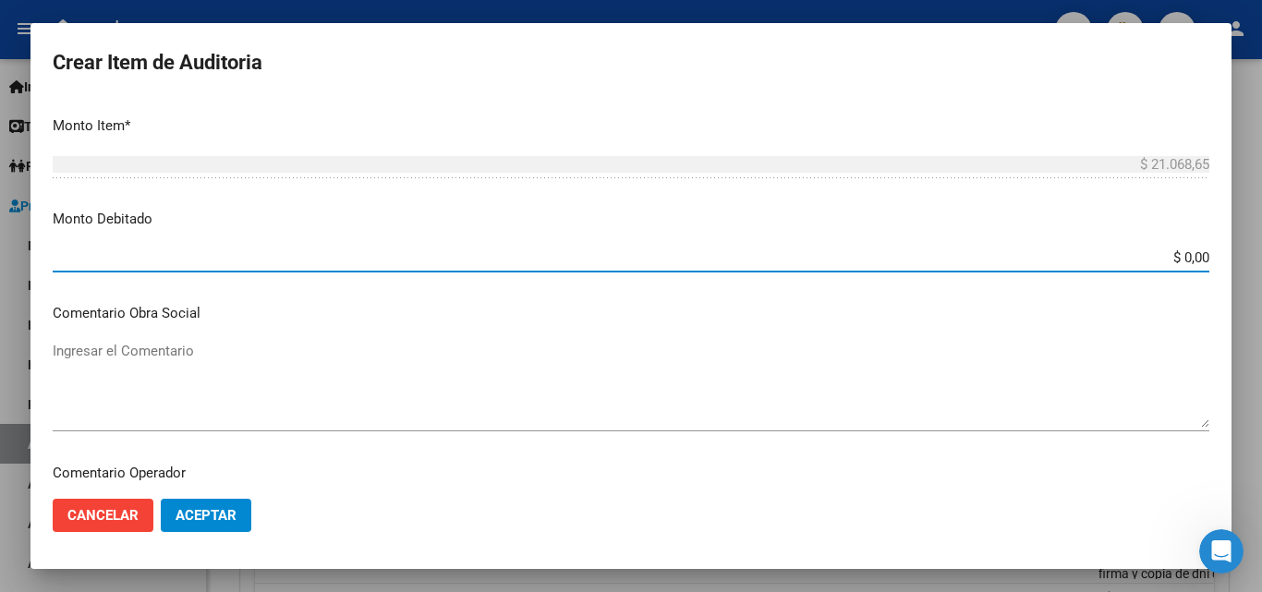
drag, startPoint x: 1133, startPoint y: 264, endPoint x: 1217, endPoint y: 258, distance: 84.3
click at [1217, 258] on mat-dialog-content "54333203 Nro Documento 27543332033 CUIL Afiliado Inactivo Análisis Afiliado Pre…" at bounding box center [630, 291] width 1201 height 385
type input "$ 21.068,65"
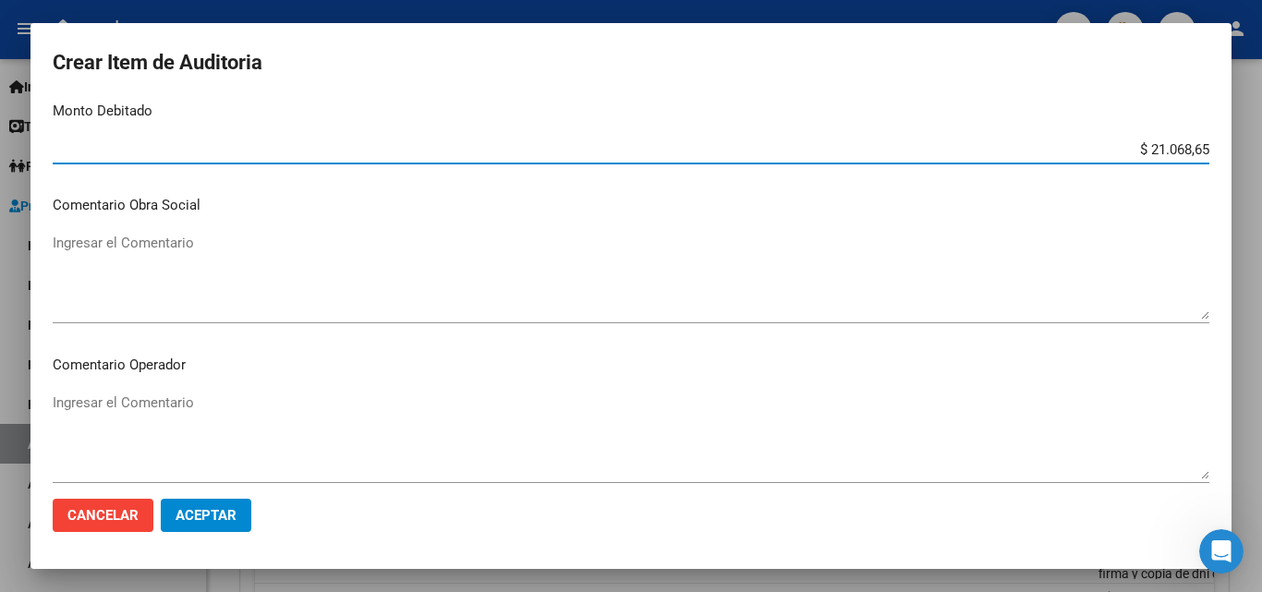
scroll to position [924, 0]
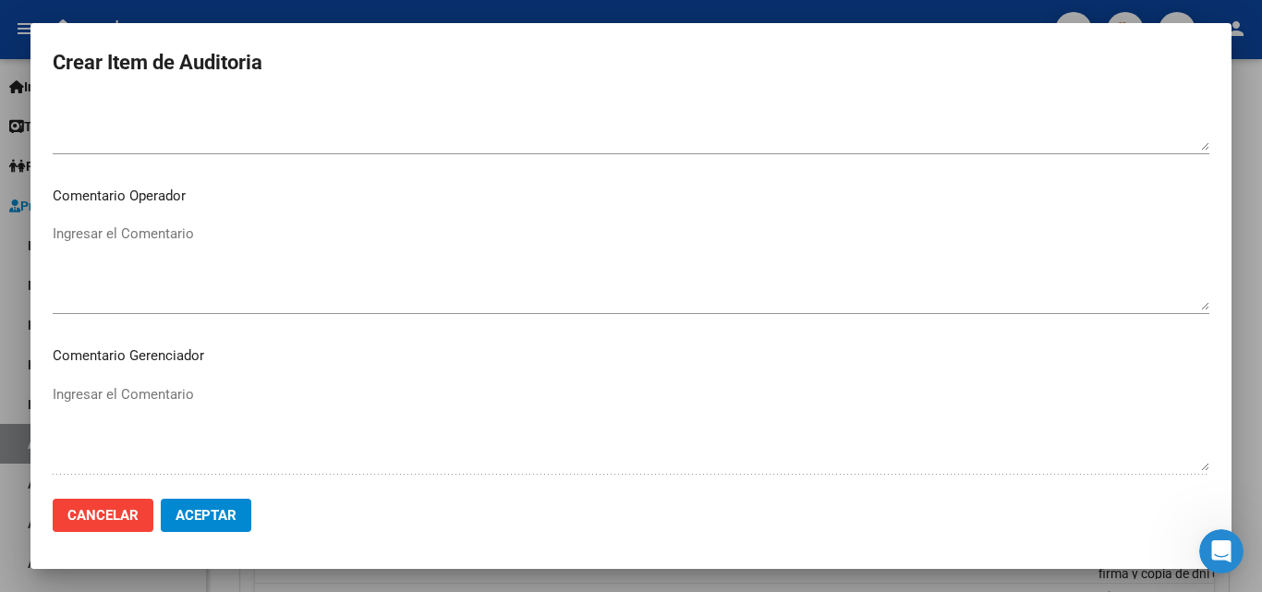
click at [144, 252] on textarea "Ingresar el Comentario" at bounding box center [631, 267] width 1157 height 87
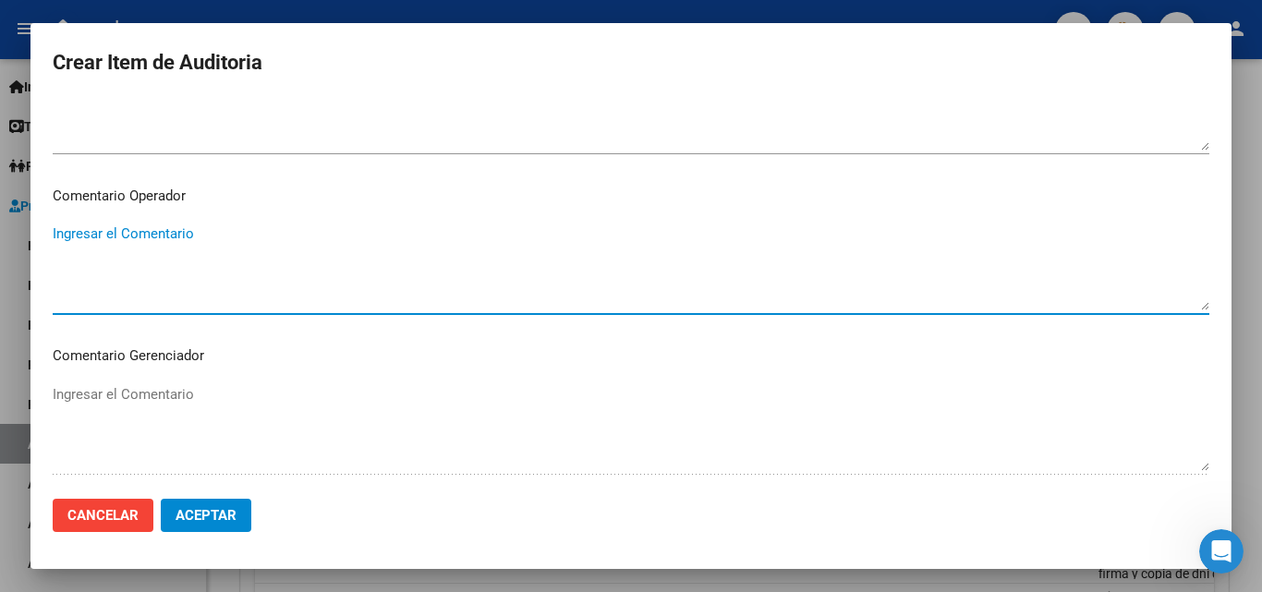
paste textarea "Sin respaldatorio - falta firma y copia de dni del afiliado"
type textarea "Sin respaldatorio - falta firma y copia de dni del afiliado"
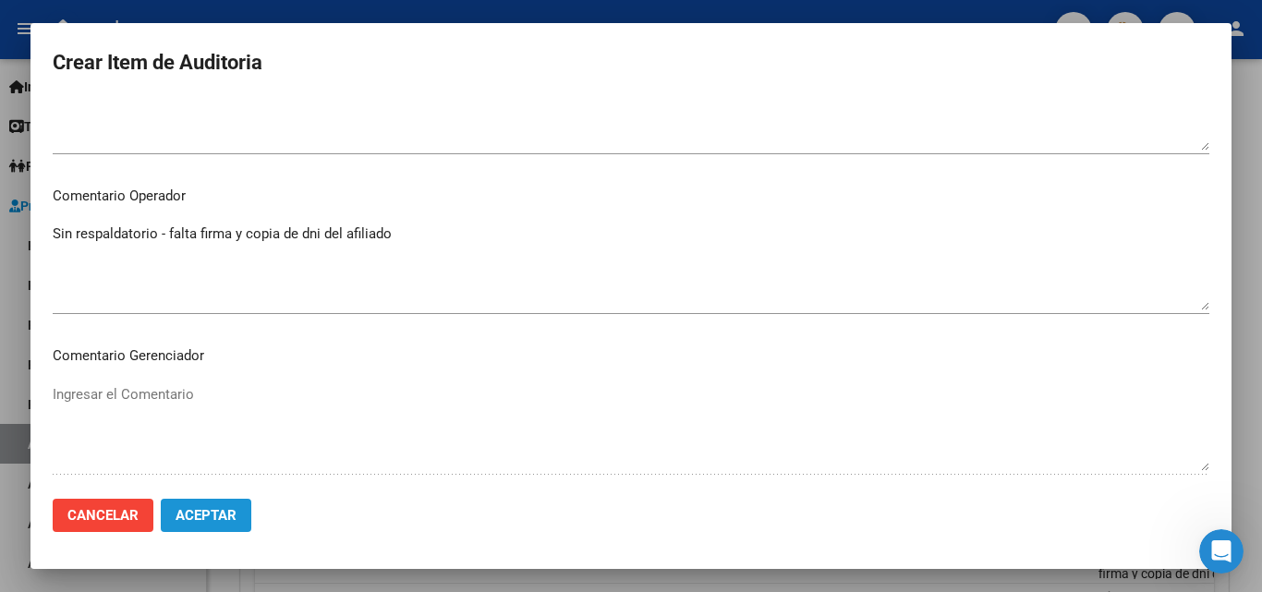
click at [222, 514] on span "Aceptar" at bounding box center [206, 515] width 61 height 17
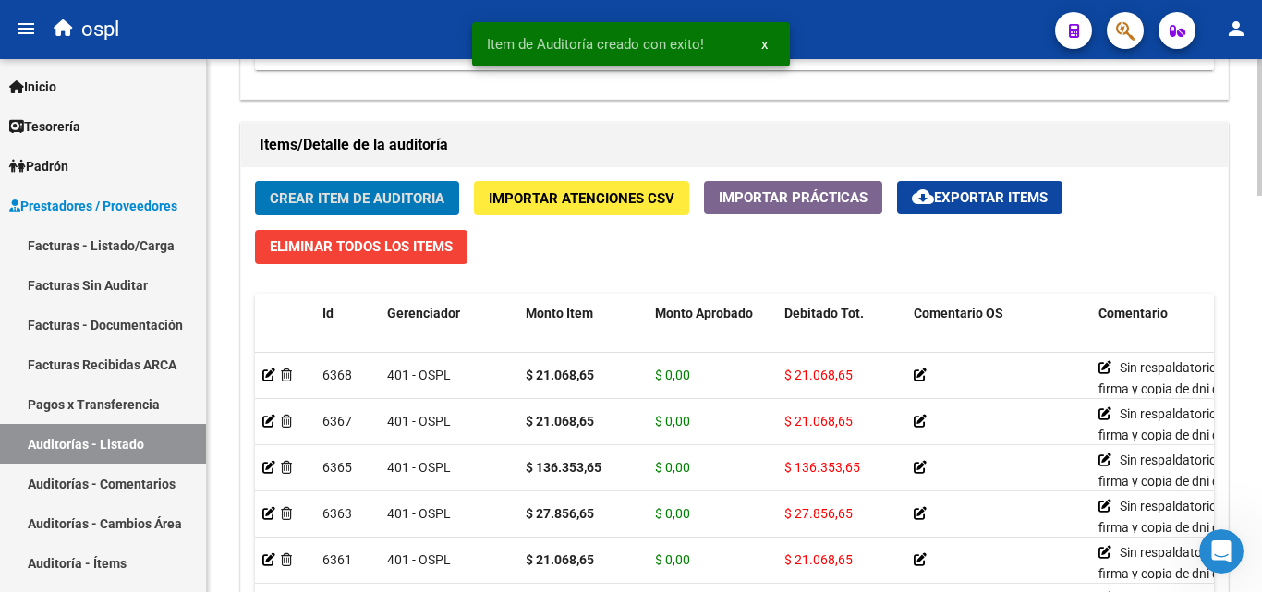
click at [303, 193] on span "Crear Item de Auditoria" at bounding box center [357, 198] width 175 height 17
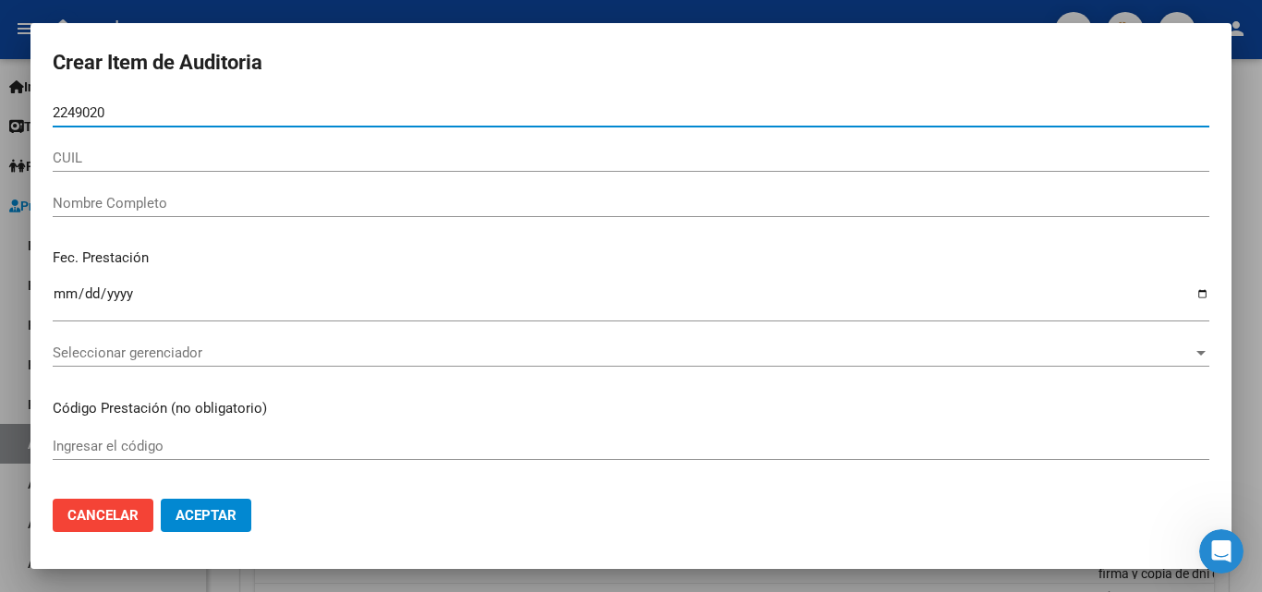
type input "22490208"
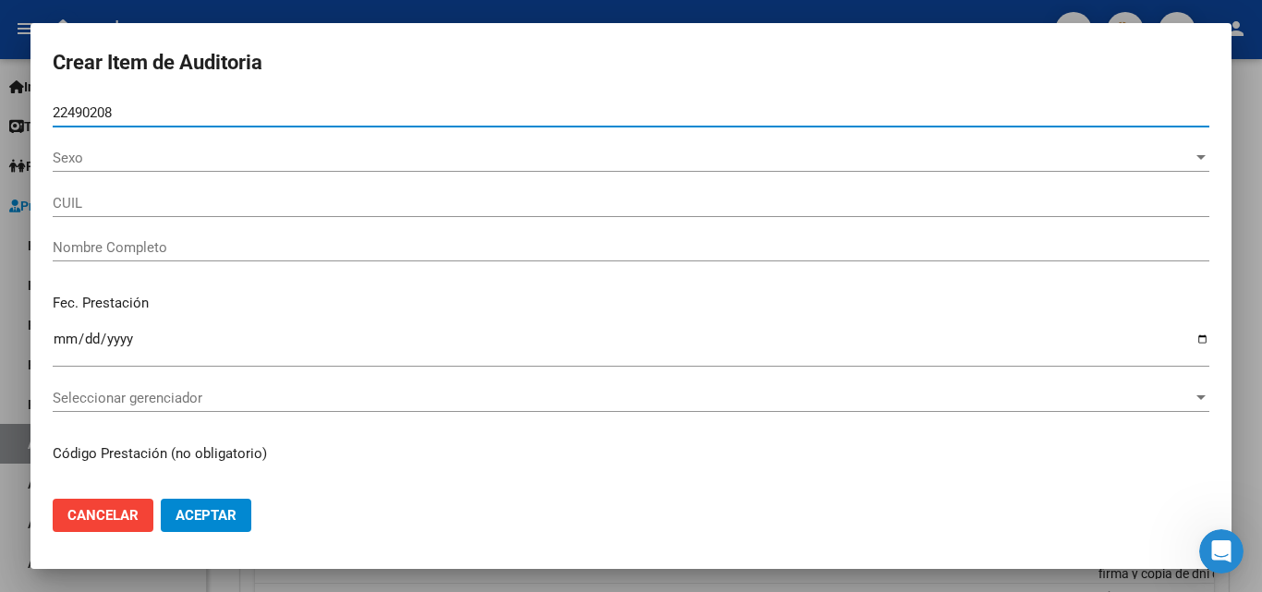
type input "27224902080"
type input "NOELL SILVIA MARIA"
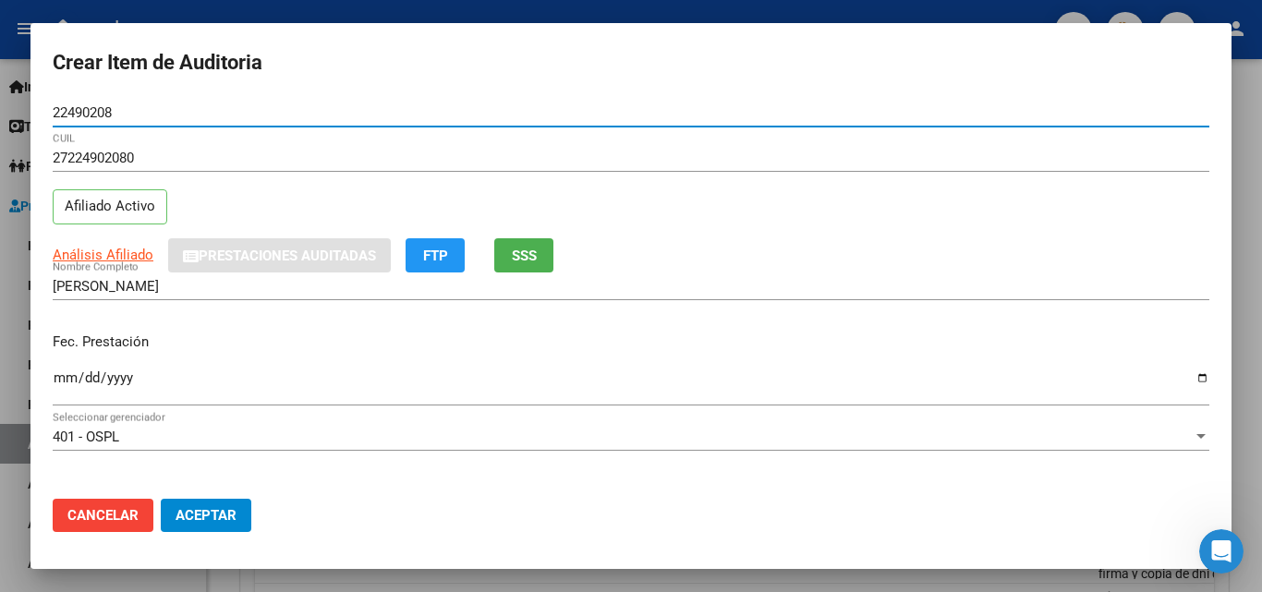
type input "22490208"
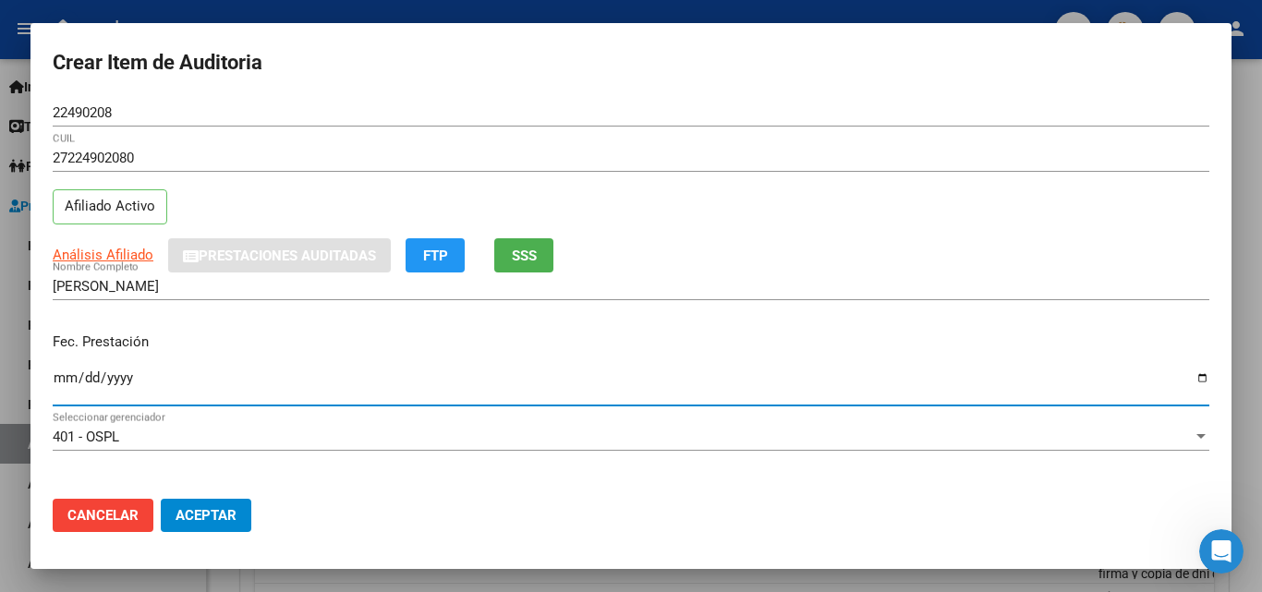
click at [64, 382] on input "Ingresar la fecha" at bounding box center [631, 385] width 1157 height 30
type input "2025-09-08"
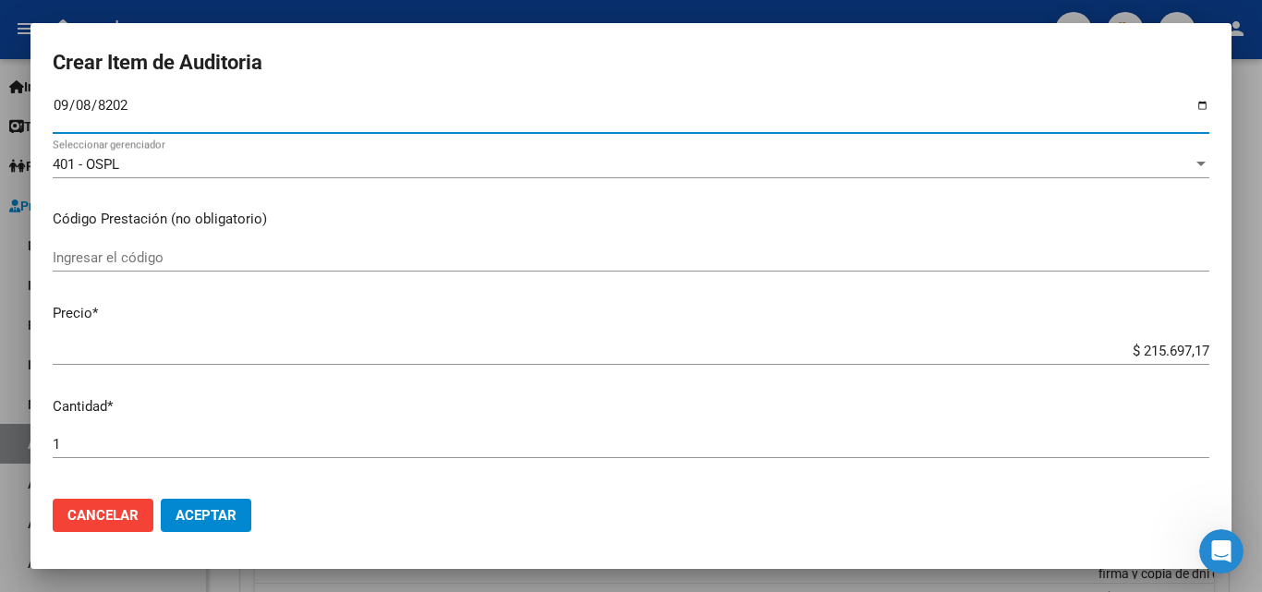
scroll to position [277, 0]
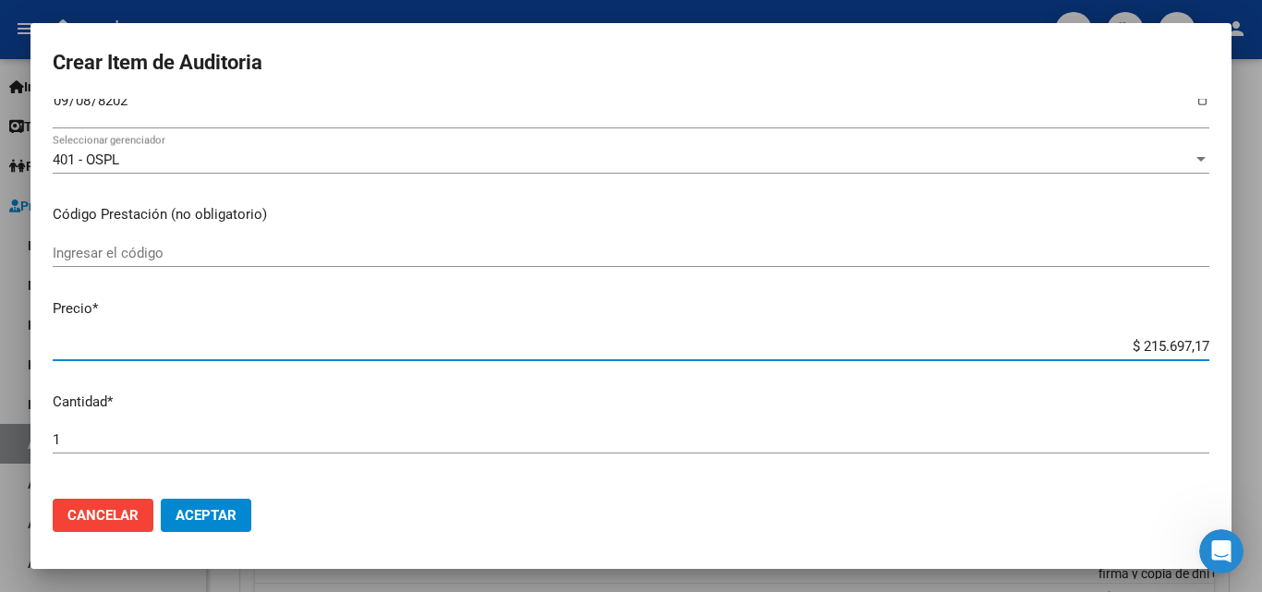
drag, startPoint x: 1118, startPoint y: 346, endPoint x: 1254, endPoint y: 295, distance: 146.2
click at [1261, 343] on div "Crear Item de Auditoria 22490208 Nro Documento 27224902080 CUIL Afiliado Activo…" at bounding box center [631, 296] width 1262 height 592
type input "$ 0,03"
type input "$ 0,38"
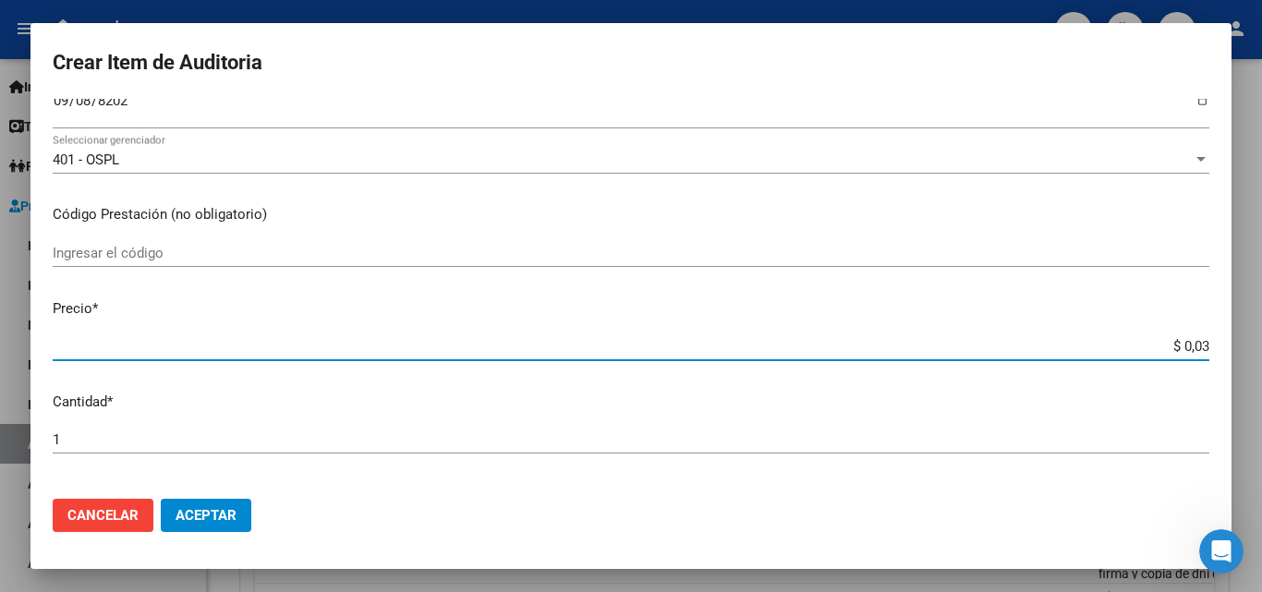
type input "$ 0,38"
type input "$ 3,82"
type input "$ 38,27"
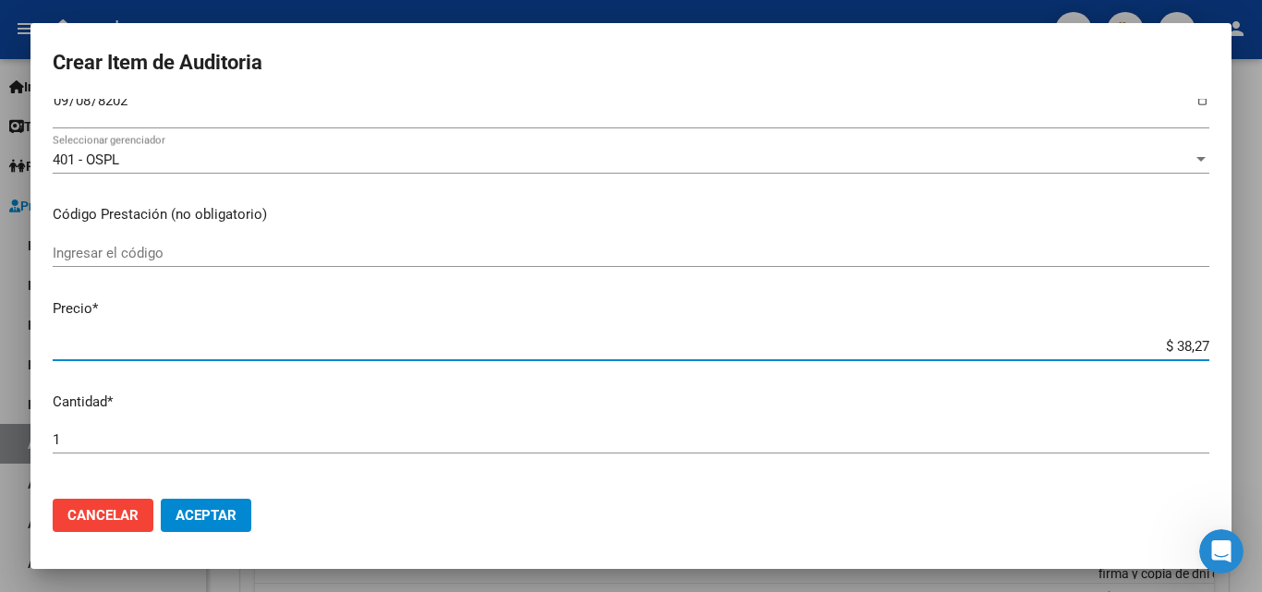
type input "$ 382,73"
type input "$ 3.827,36"
type input "$ 38.273,63"
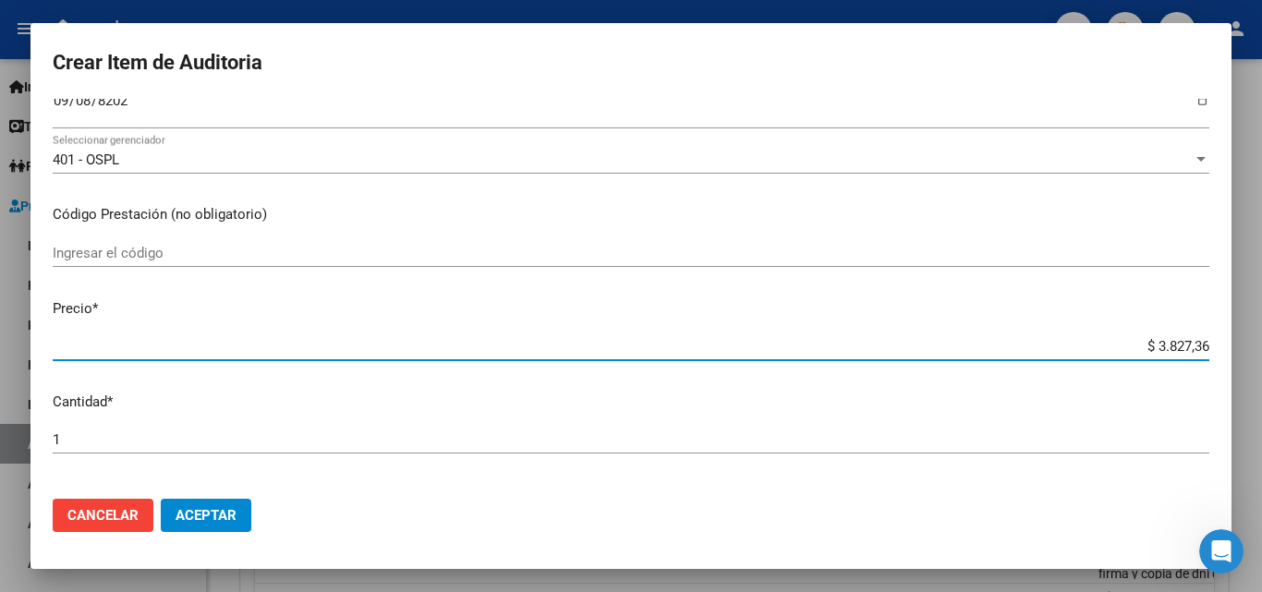
type input "$ 38.273,63"
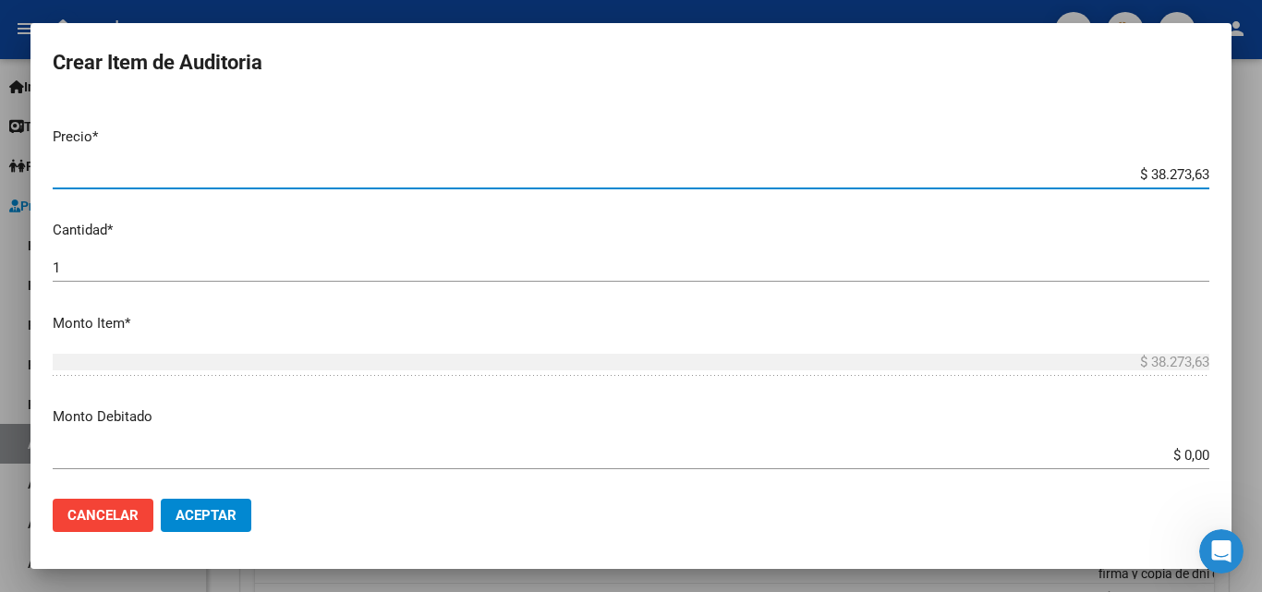
scroll to position [647, 0]
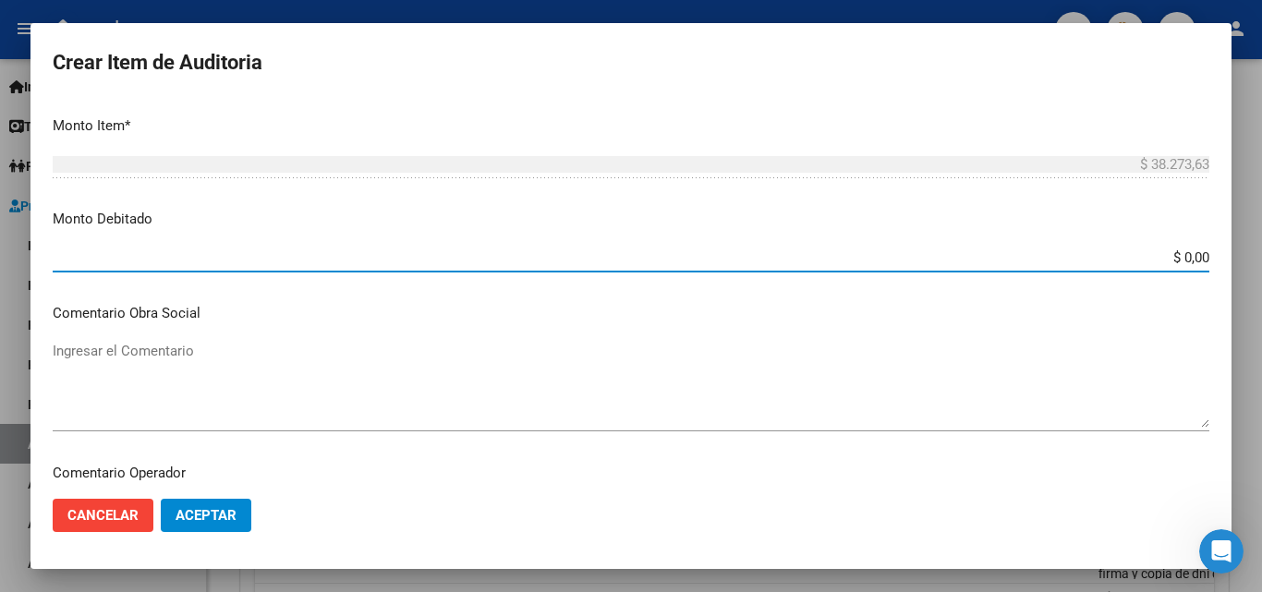
drag, startPoint x: 1184, startPoint y: 256, endPoint x: 1222, endPoint y: 254, distance: 37.9
click at [1222, 254] on mat-dialog-content "22490208 Nro Documento 27224902080 CUIL Afiliado Activo Análisis Afiliado Prest…" at bounding box center [630, 291] width 1201 height 385
type input "$ 38.273,63"
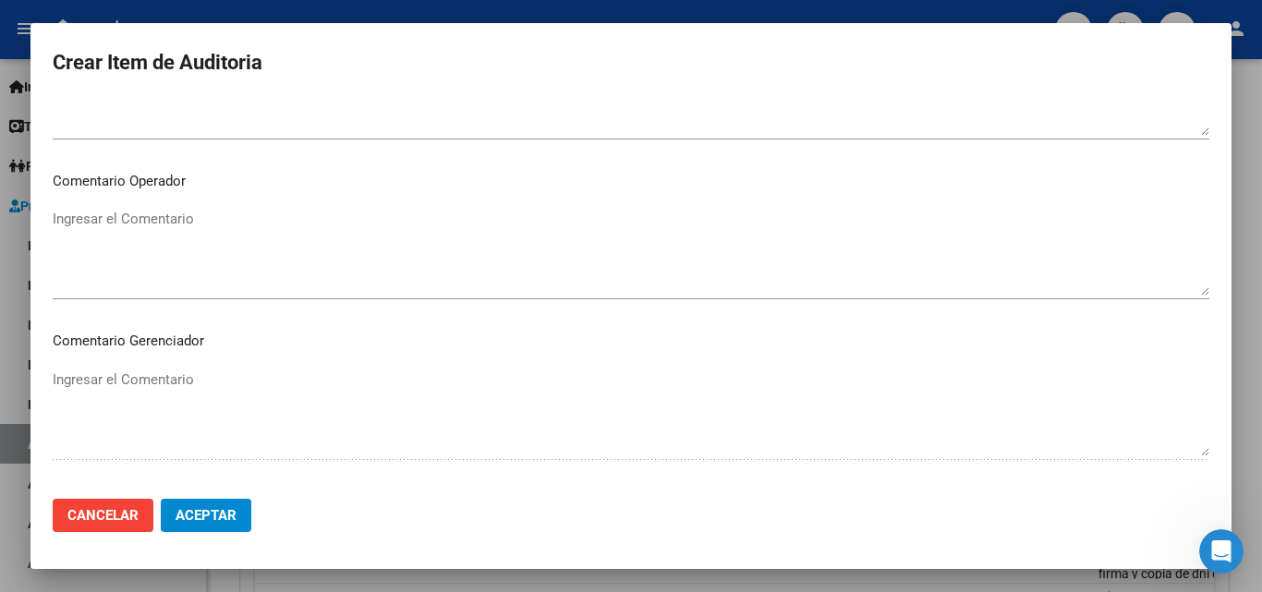
scroll to position [909, 0]
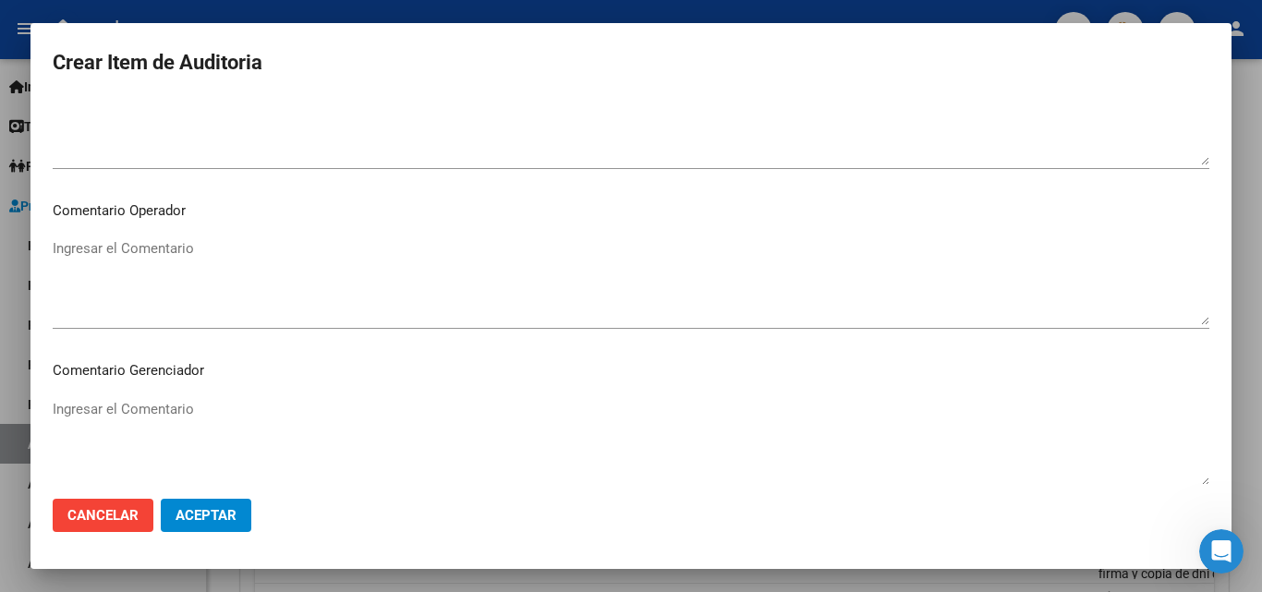
click at [174, 252] on textarea "Ingresar el Comentario" at bounding box center [631, 281] width 1157 height 87
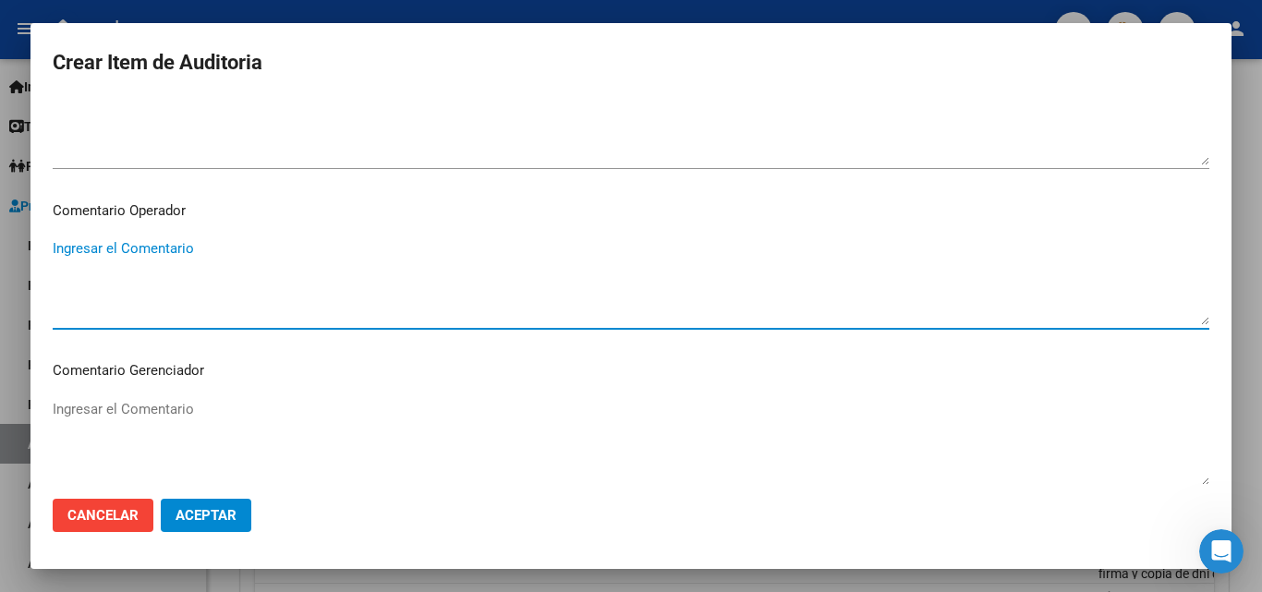
paste textarea "Sin respaldatorio - falta firma y copia de dni del afiliado"
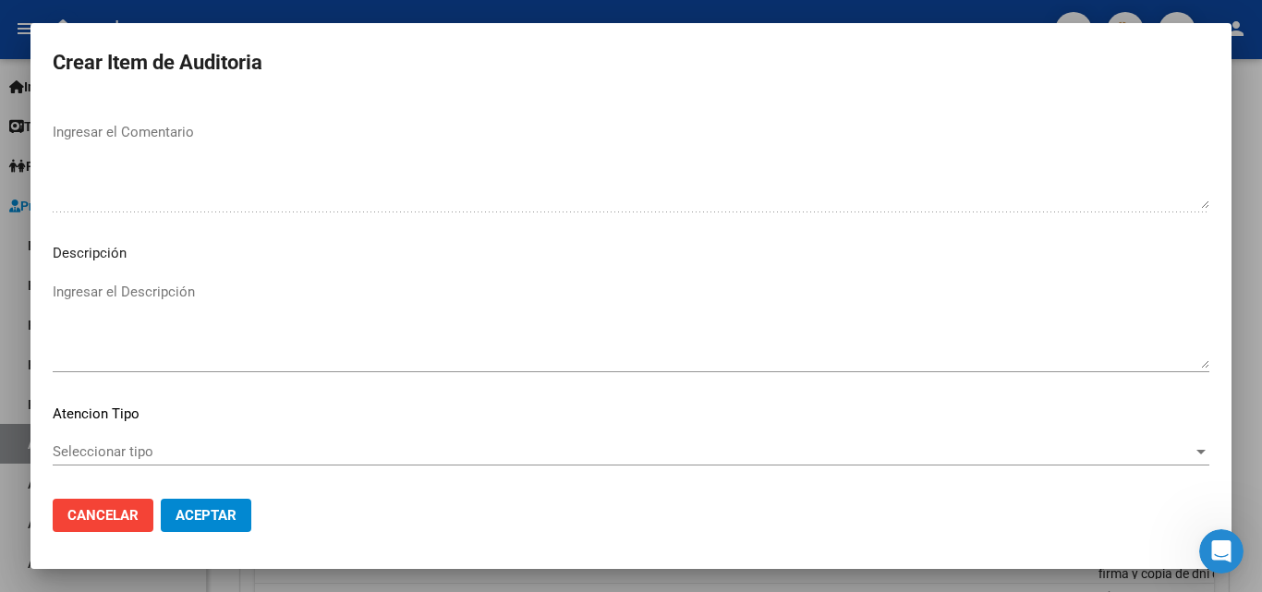
scroll to position [1278, 0]
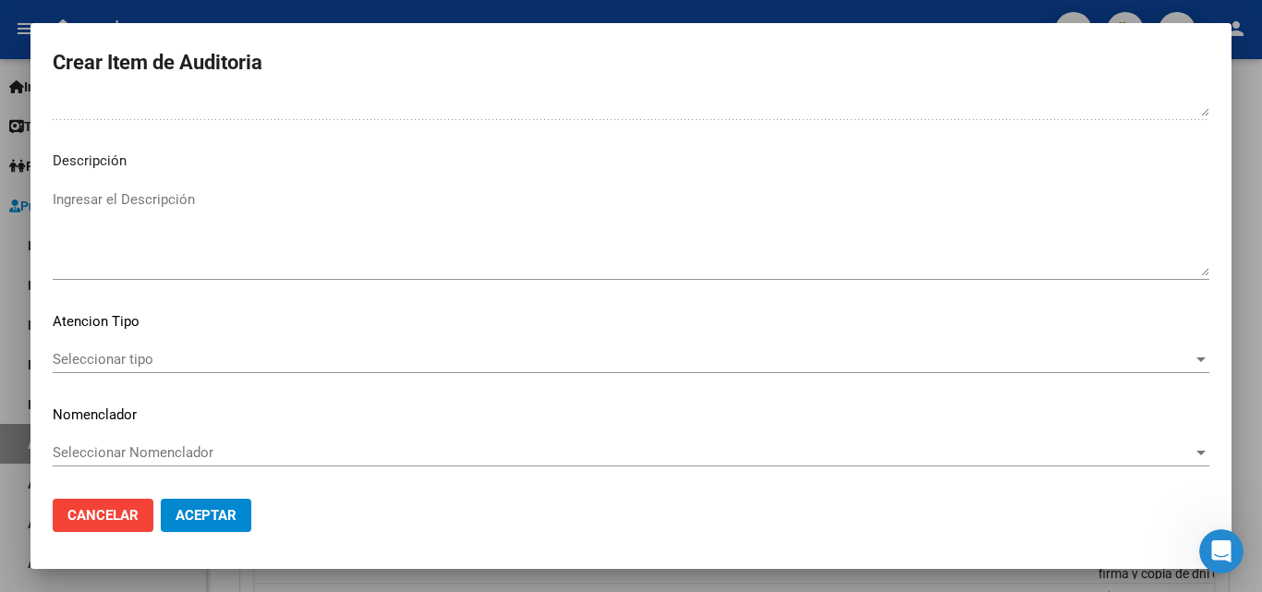
type textarea "Sin respaldatorio - falta firma y copia de dni del afiliado"
click at [156, 354] on div "Seleccionar tipo Seleccionar tipo" at bounding box center [631, 359] width 1157 height 28
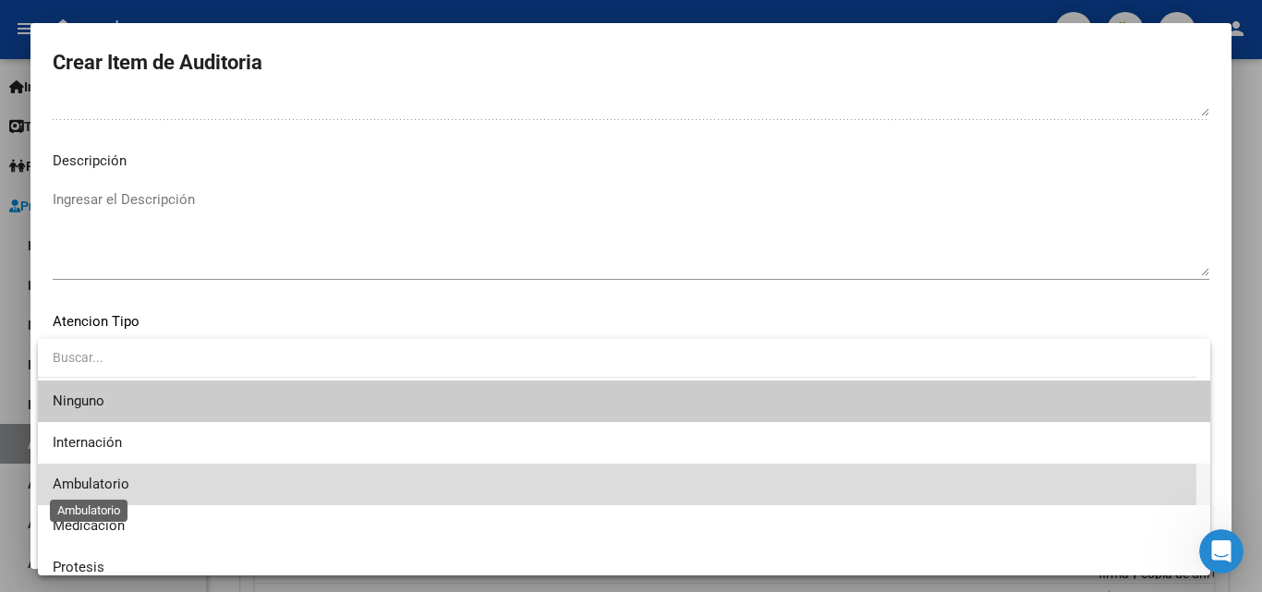
click at [116, 489] on span "Ambulatorio" at bounding box center [91, 484] width 77 height 17
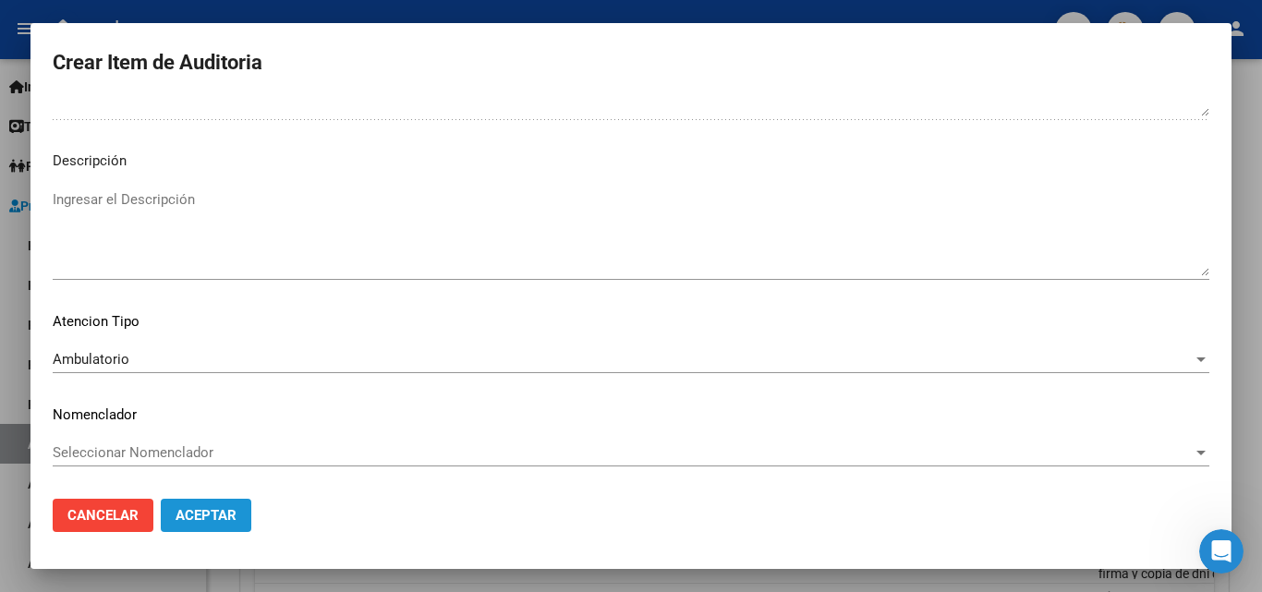
click at [217, 513] on span "Aceptar" at bounding box center [206, 515] width 61 height 17
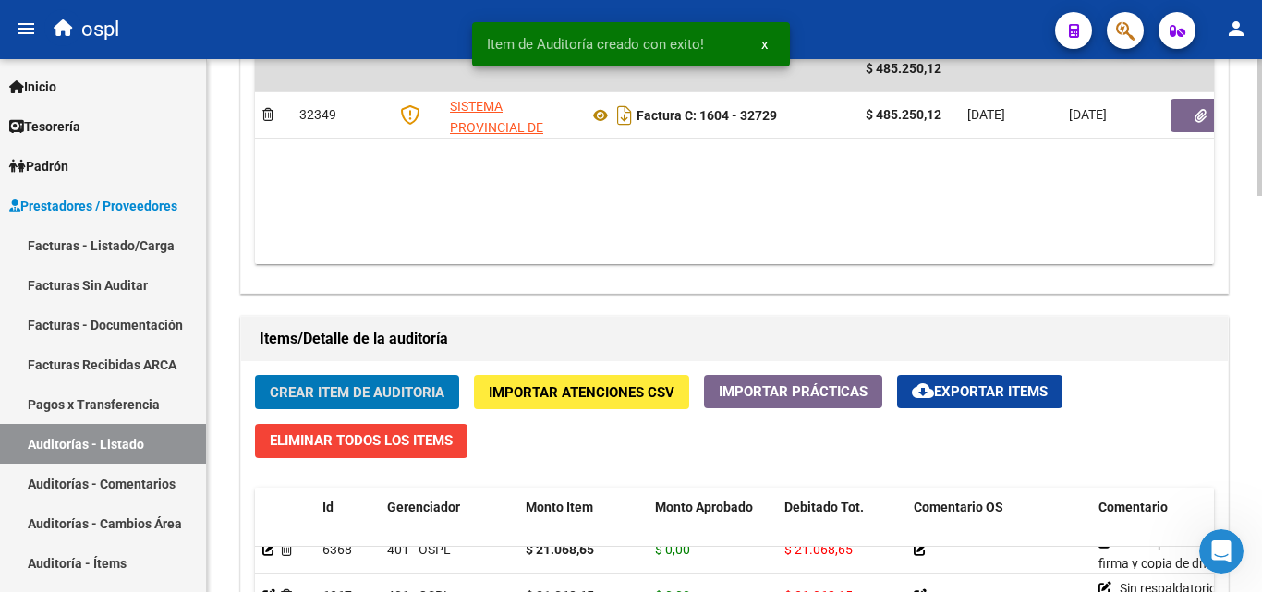
scroll to position [1087, 0]
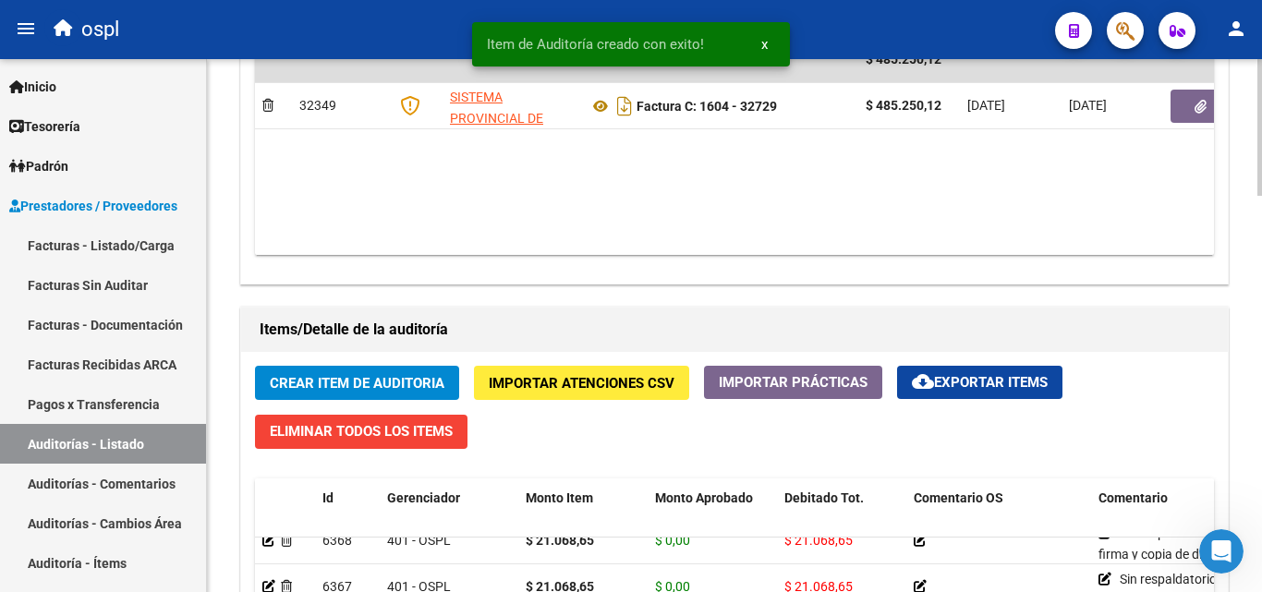
click at [368, 369] on button "Crear Item de Auditoria" at bounding box center [357, 383] width 204 height 34
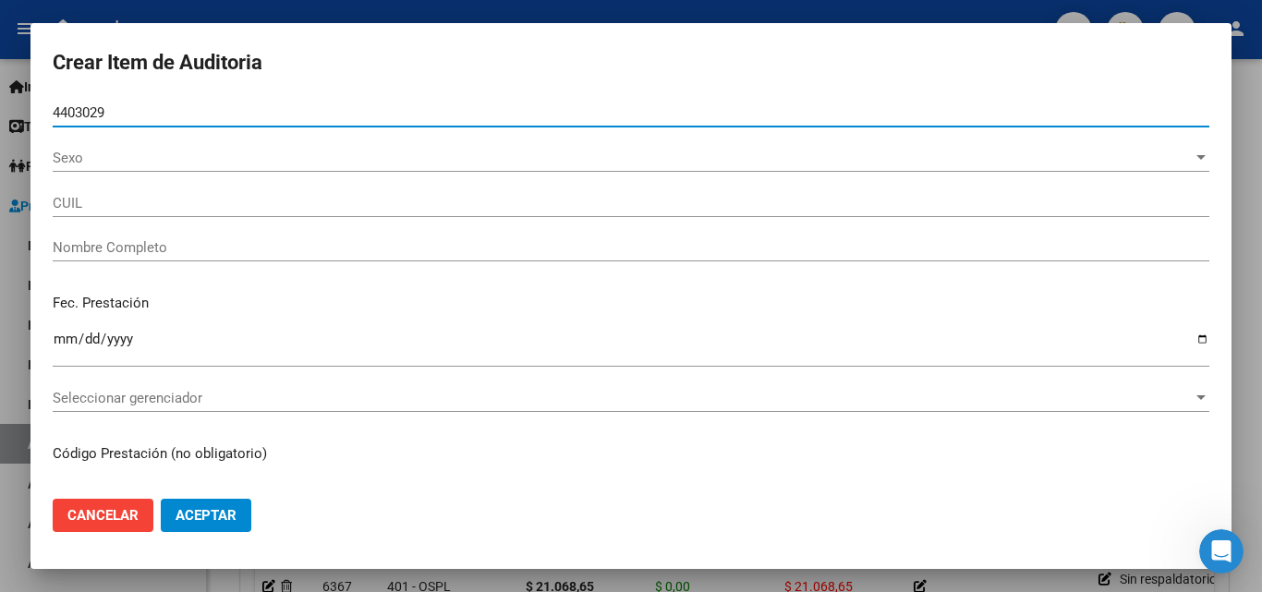
type input "44030292"
type input "27440302926"
type input "PACHECO FLORENCIA IVANA"
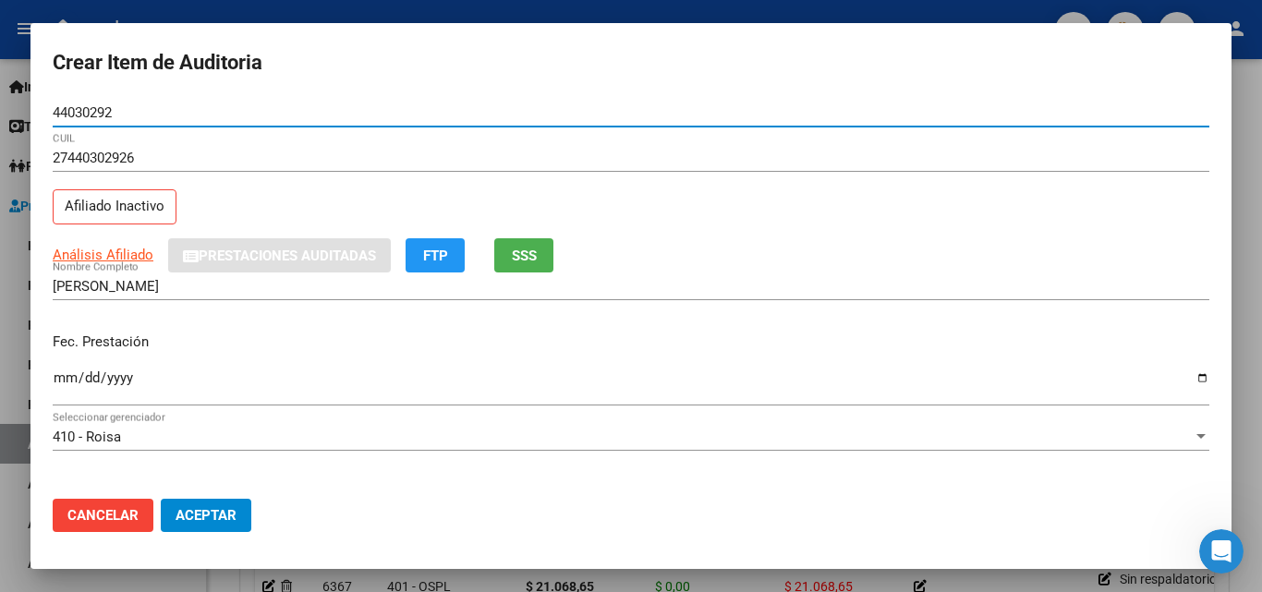
type input "44030292"
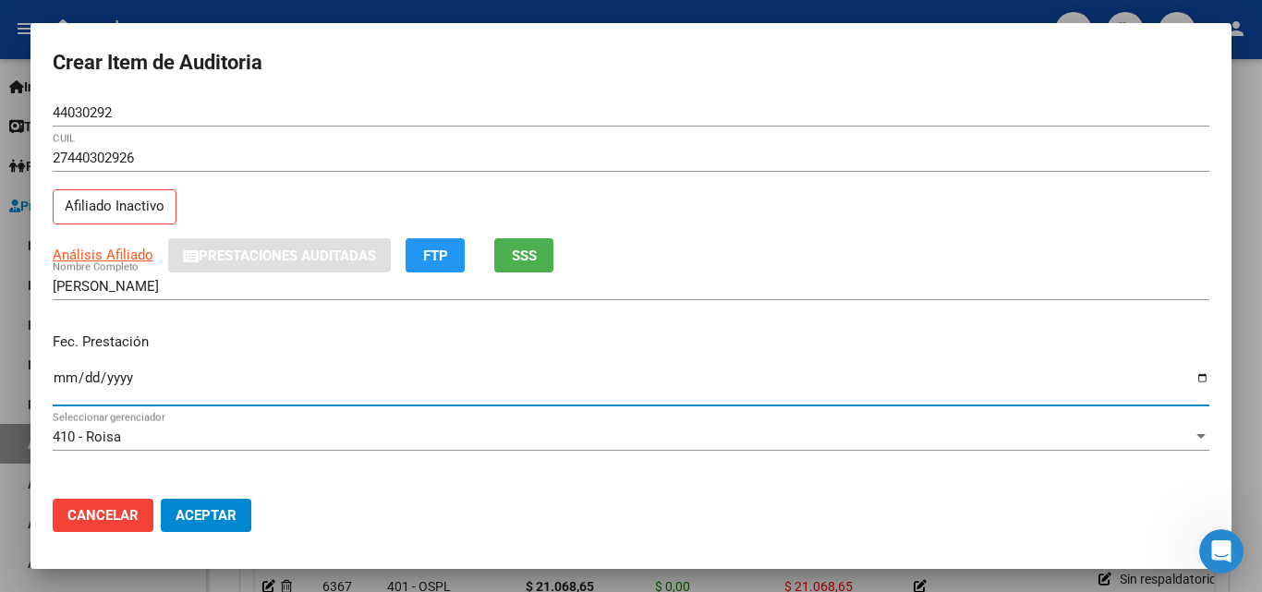
click at [67, 378] on input "Ingresar la fecha" at bounding box center [631, 385] width 1157 height 30
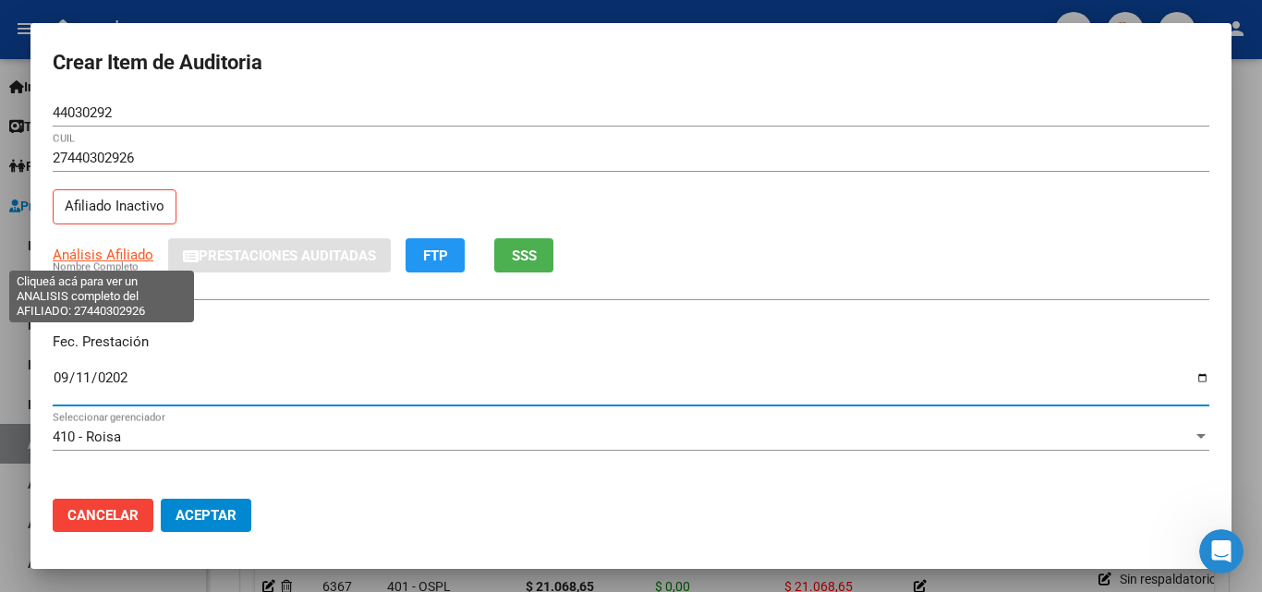
type input "[DATE]"
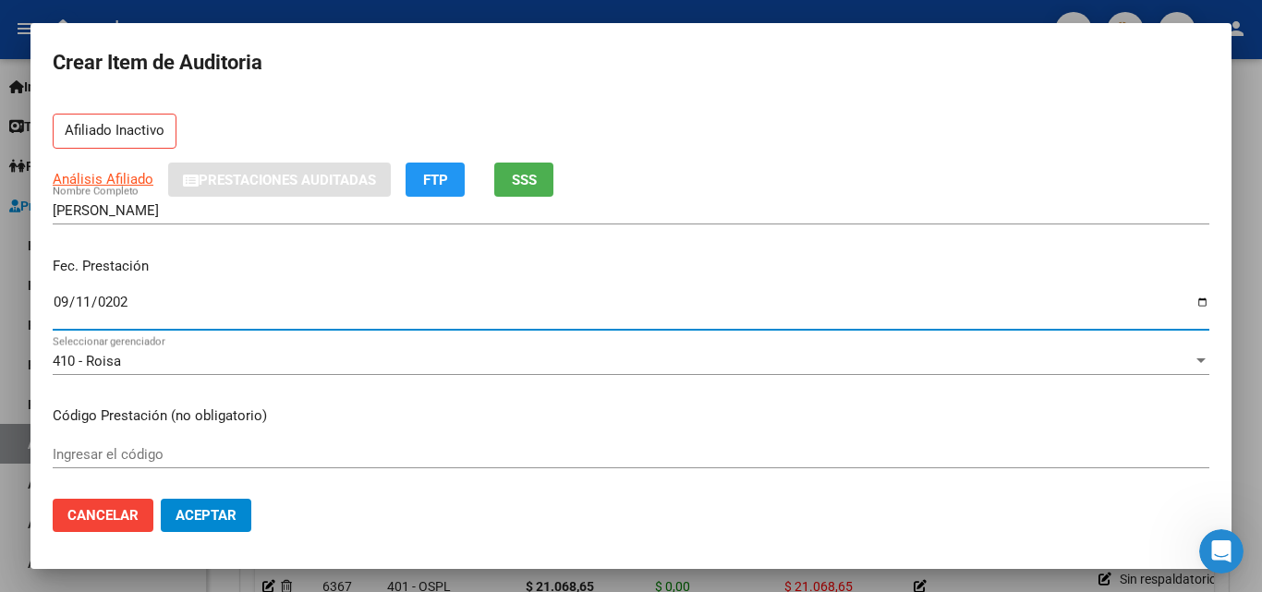
scroll to position [185, 0]
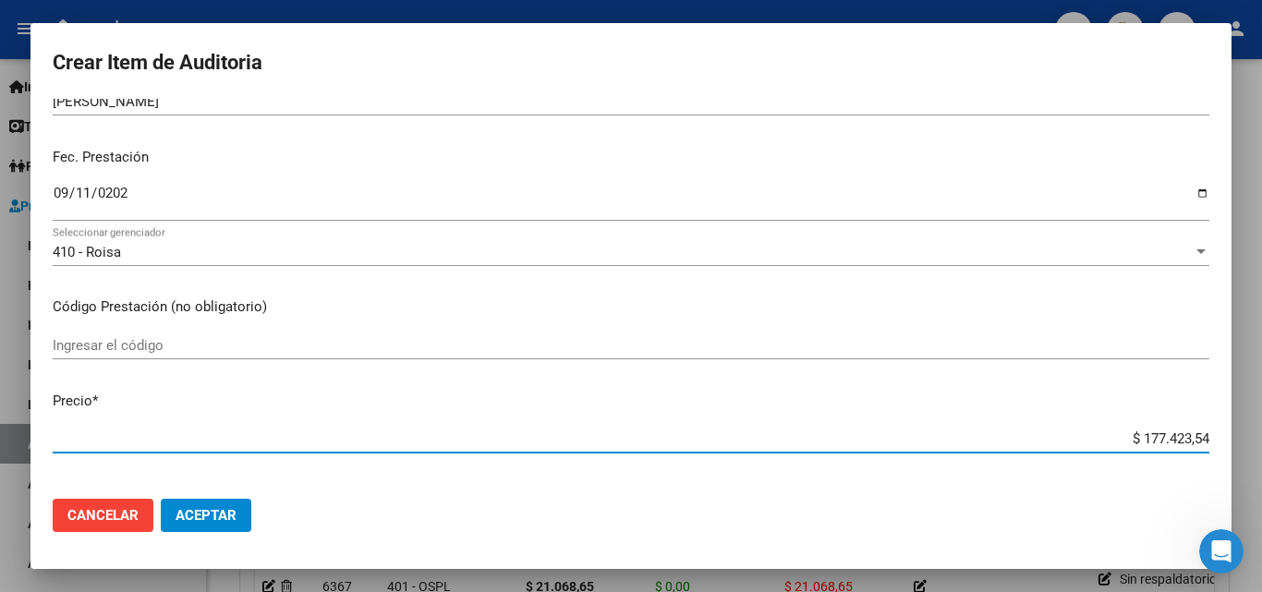
drag, startPoint x: 1105, startPoint y: 439, endPoint x: 1225, endPoint y: 380, distance: 133.8
click at [1227, 436] on mat-dialog-content "44030292 Nro Documento 27440302926 CUIL Afiliado Inactivo Análisis Afiliado Pre…" at bounding box center [630, 291] width 1201 height 385
type input "$ 0,01"
type input "$ 0,13"
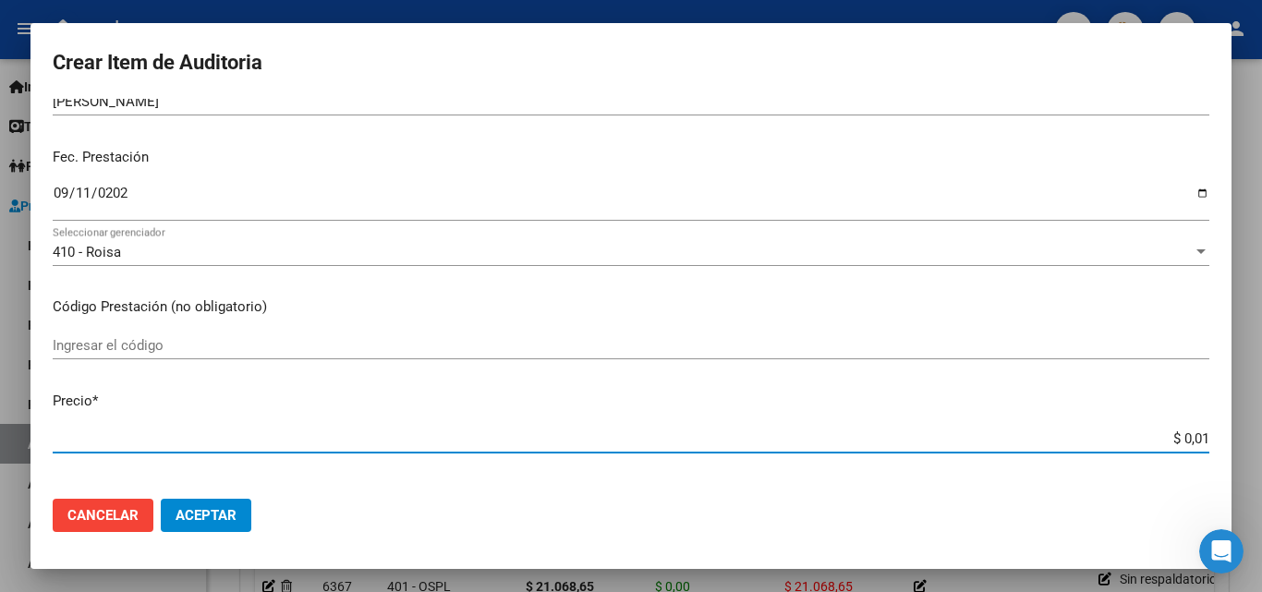
type input "$ 0,13"
type input "$ 0,01"
type input "$ 0,12"
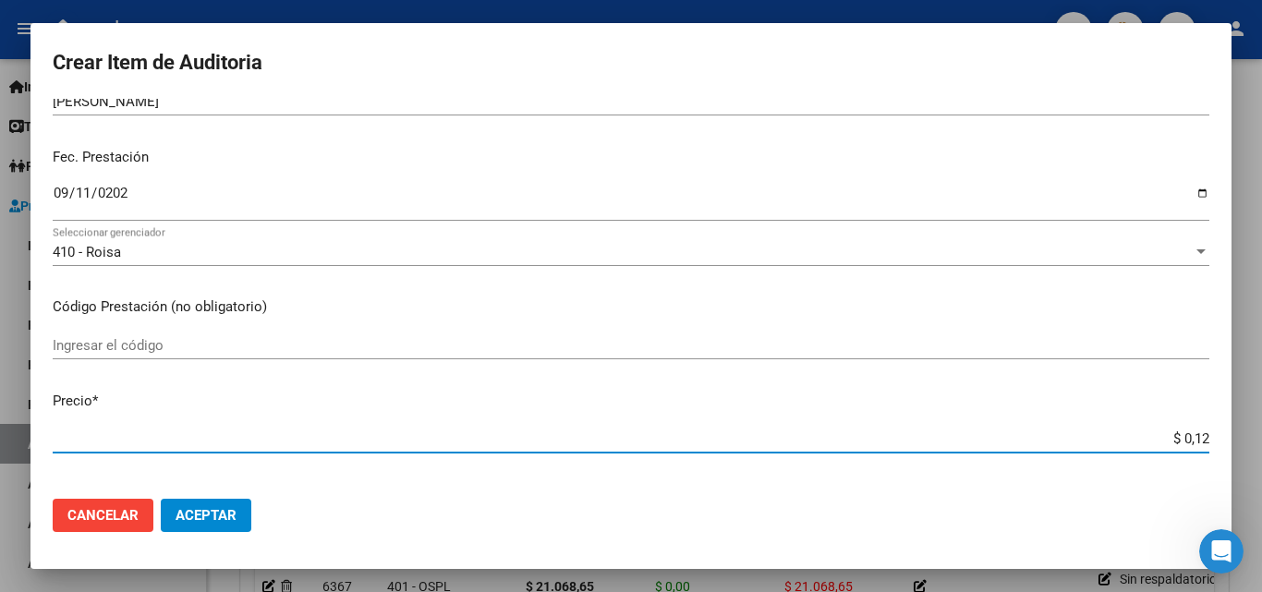
type input "$ 1,23"
type input "$ 12,38"
type input "$ 123,83"
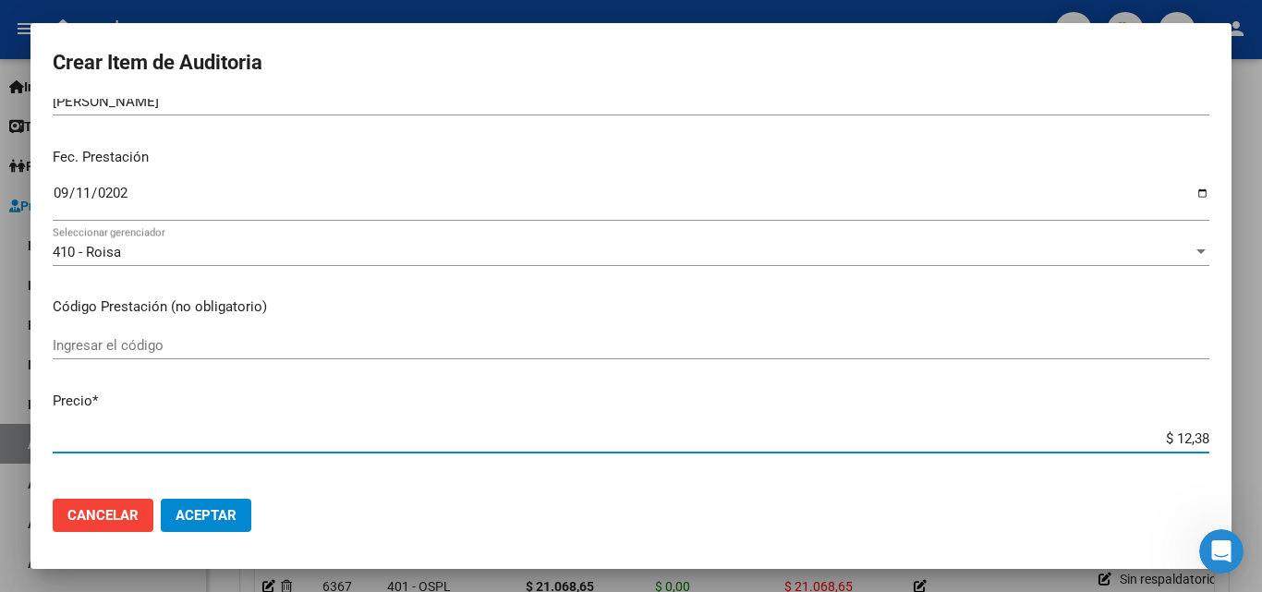
type input "$ 123,83"
type input "$ 1.238,33"
type input "$ 12.383,33"
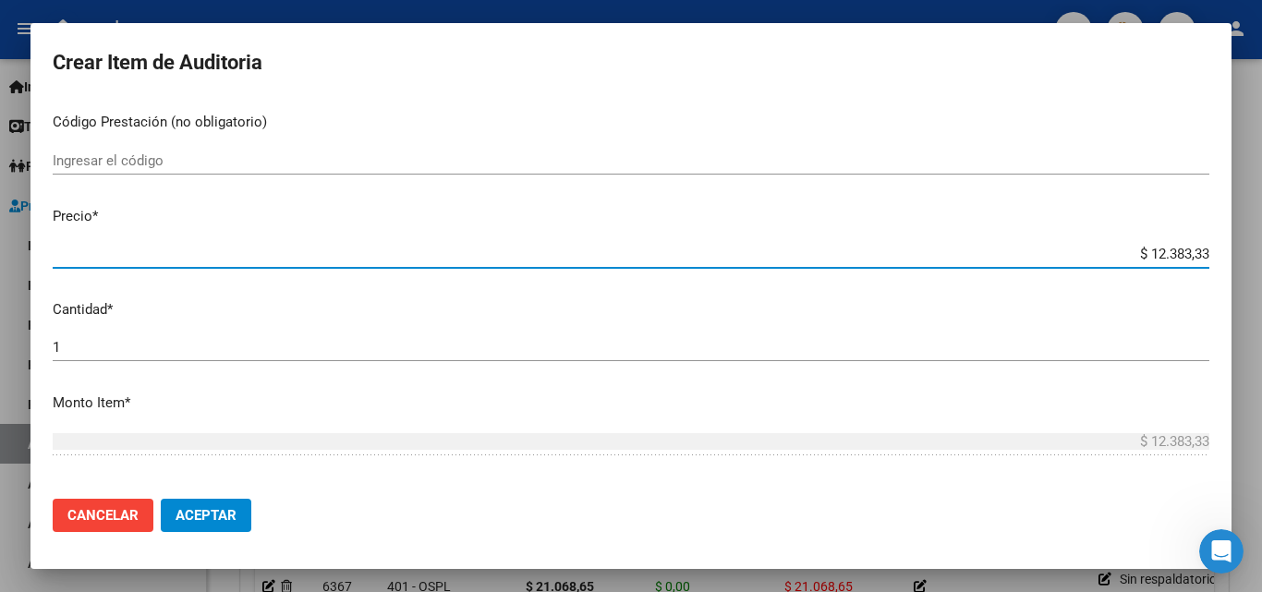
scroll to position [554, 0]
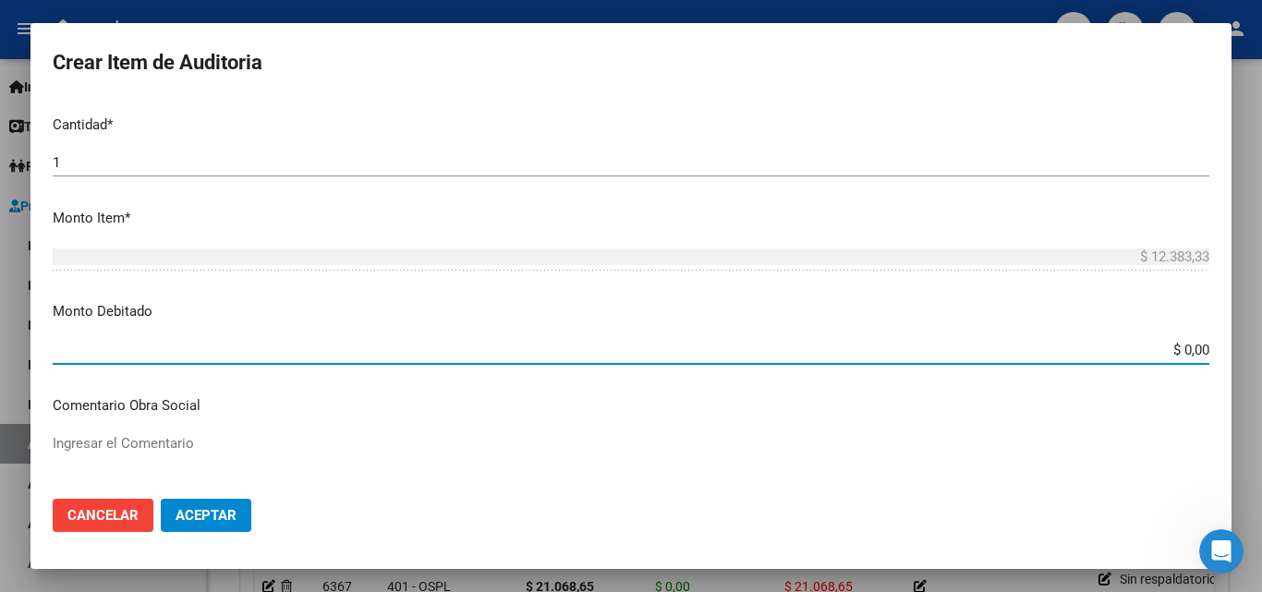
drag, startPoint x: 1226, startPoint y: 350, endPoint x: 1242, endPoint y: 285, distance: 67.7
click at [1230, 349] on mat-dialog-content "44030292 Nro Documento 27440302926 CUIL Afiliado Inactivo Análisis Afiliado Pre…" at bounding box center [630, 291] width 1201 height 385
type input "$ 12.383,33"
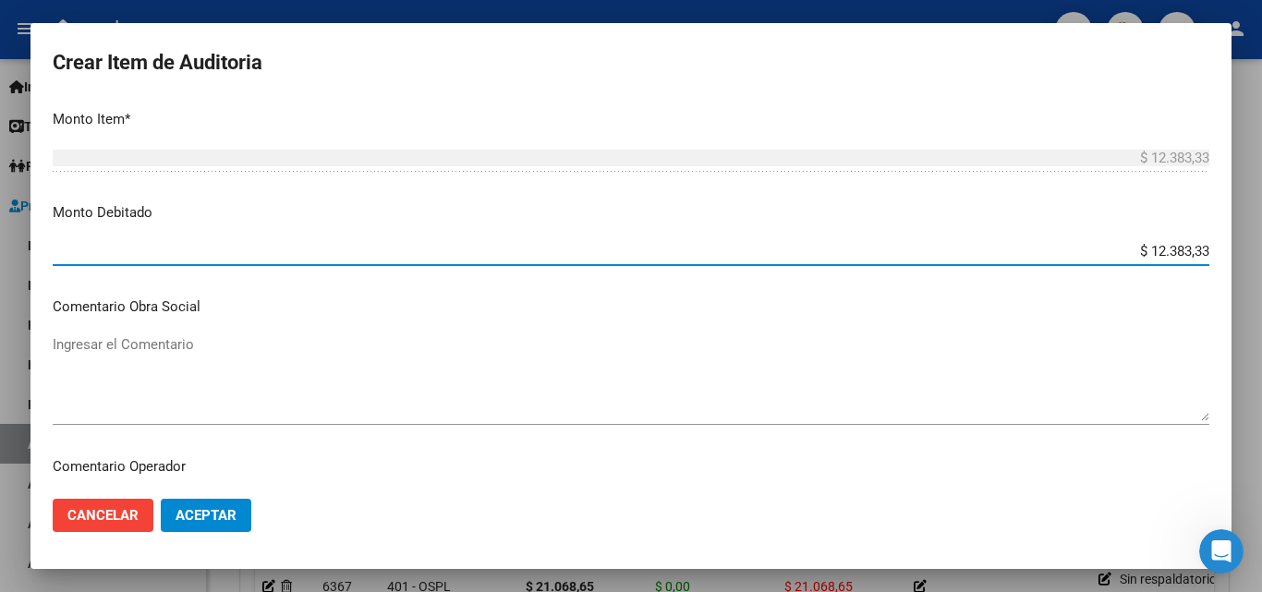
scroll to position [739, 0]
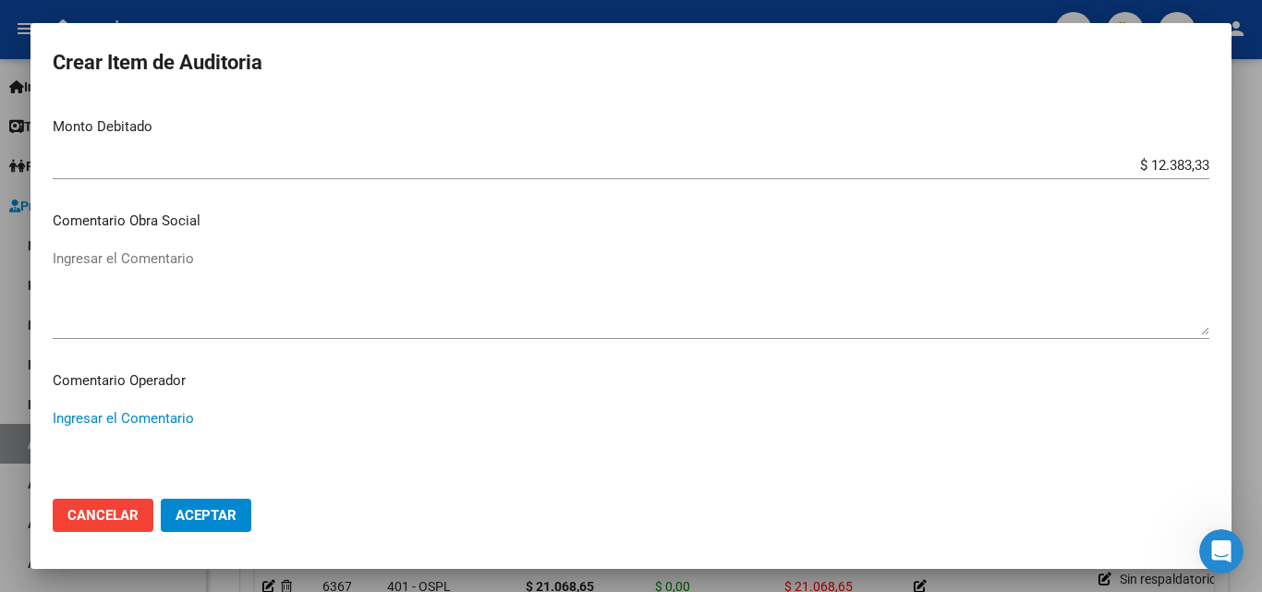
click at [81, 408] on textarea "Ingresar el Comentario" at bounding box center [631, 451] width 1157 height 87
paste textarea "Sin respaldatorio - falta firma y copia de dni del afiliado"
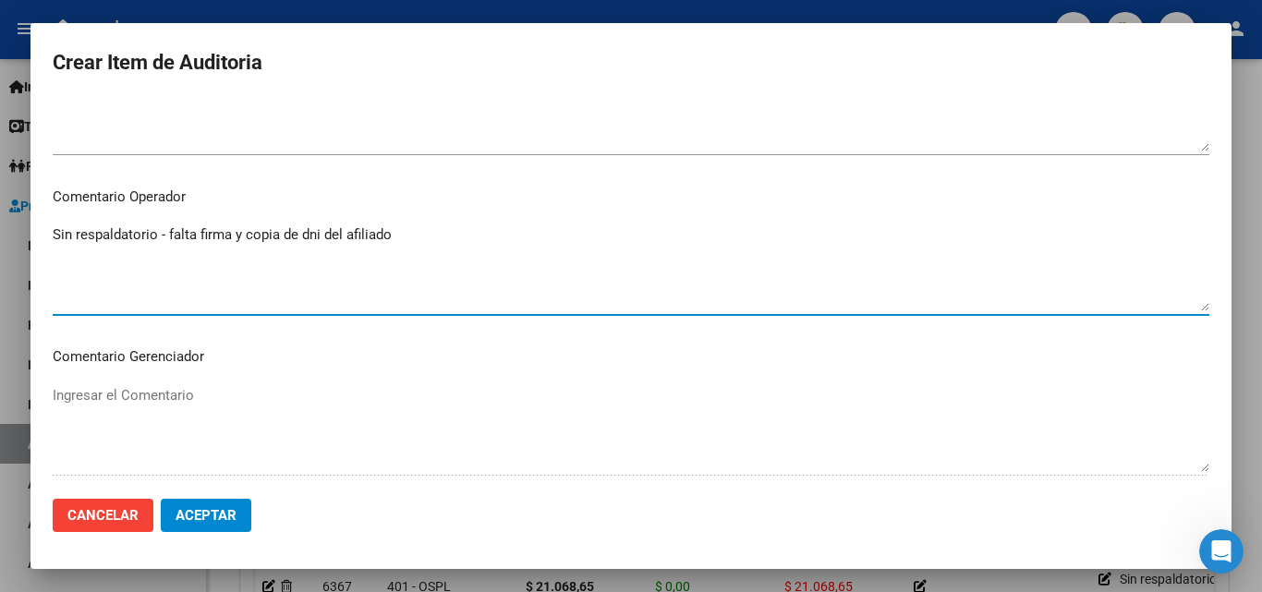
scroll to position [924, 0]
type textarea "Sin respaldatorio - falta firma y copia de dni del afiliado"
click at [201, 502] on button "Aceptar" at bounding box center [206, 515] width 91 height 33
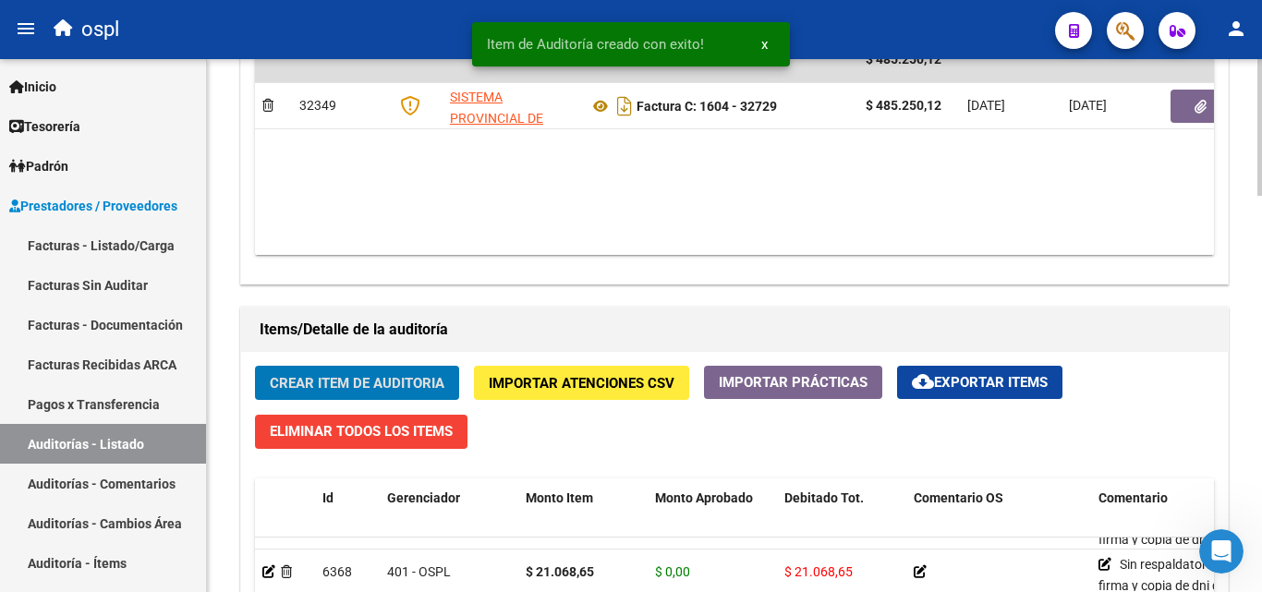
click at [384, 395] on button "Crear Item de Auditoria" at bounding box center [357, 383] width 204 height 34
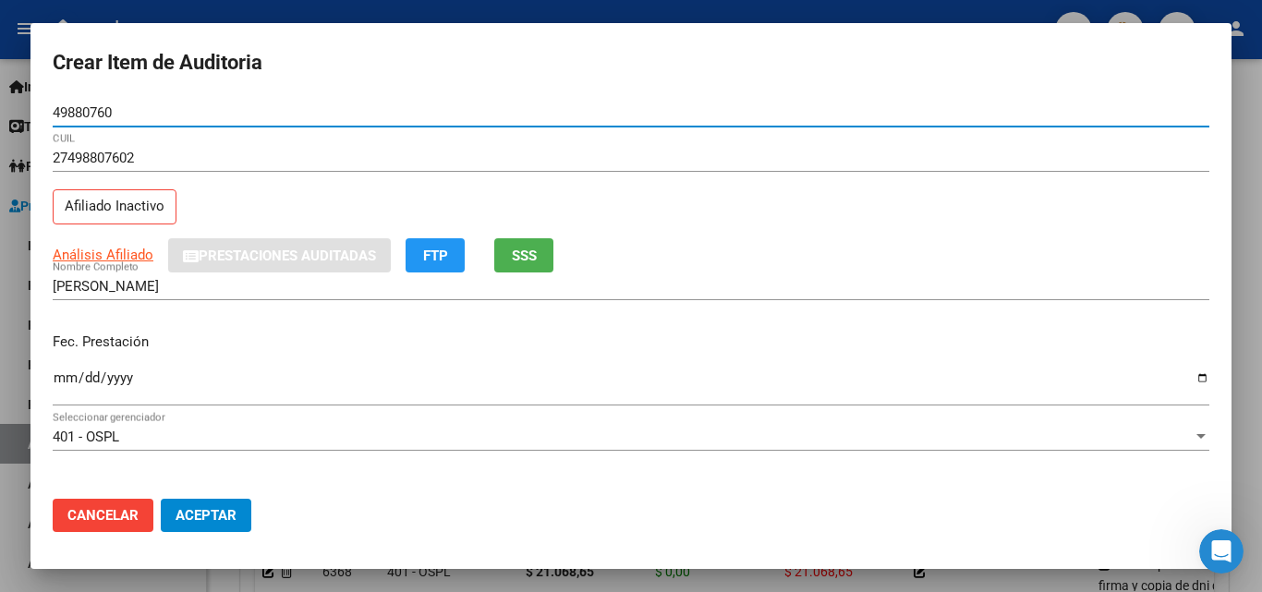
click at [66, 374] on input "Ingresar la fecha" at bounding box center [631, 385] width 1157 height 30
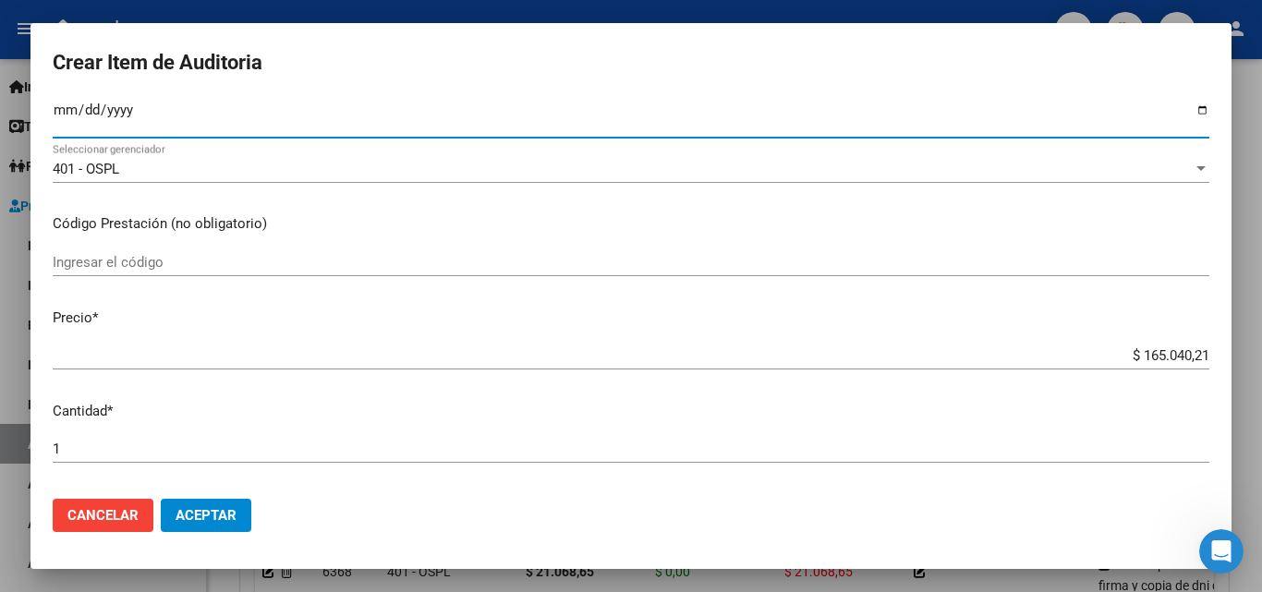
scroll to position [277, 0]
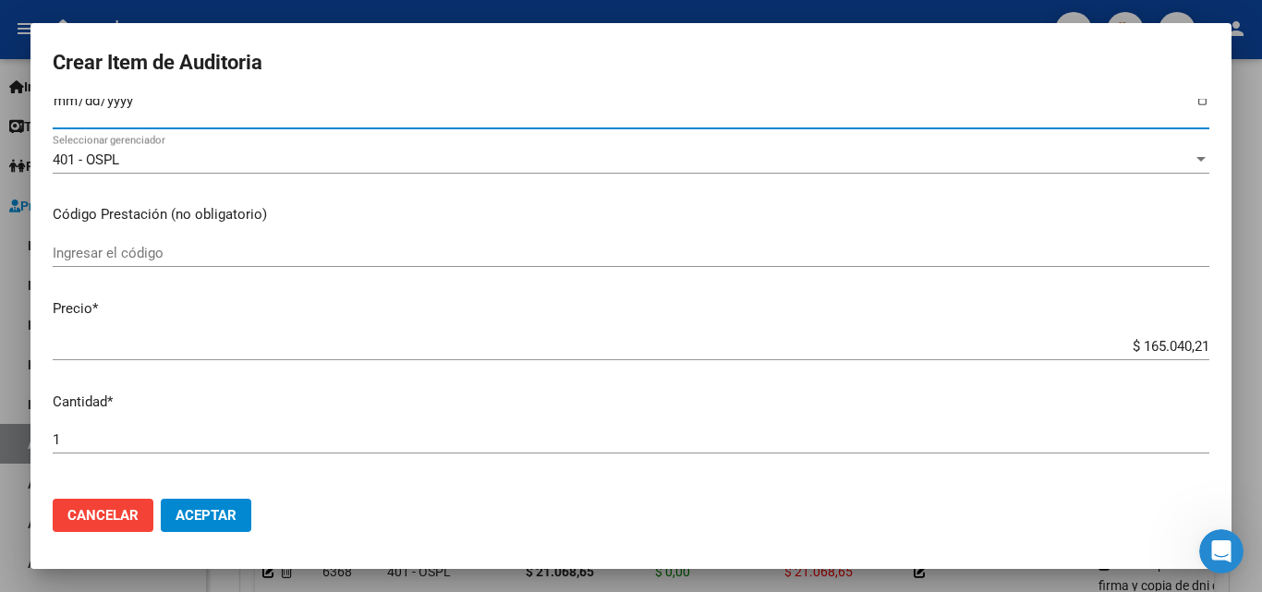
drag, startPoint x: 1118, startPoint y: 337, endPoint x: 1225, endPoint y: 339, distance: 107.2
click at [1225, 339] on mat-dialog-content "49880760 Nro Documento 27498807602 CUIL Afiliado Inactivo Análisis Afiliado Pre…" at bounding box center [630, 291] width 1201 height 385
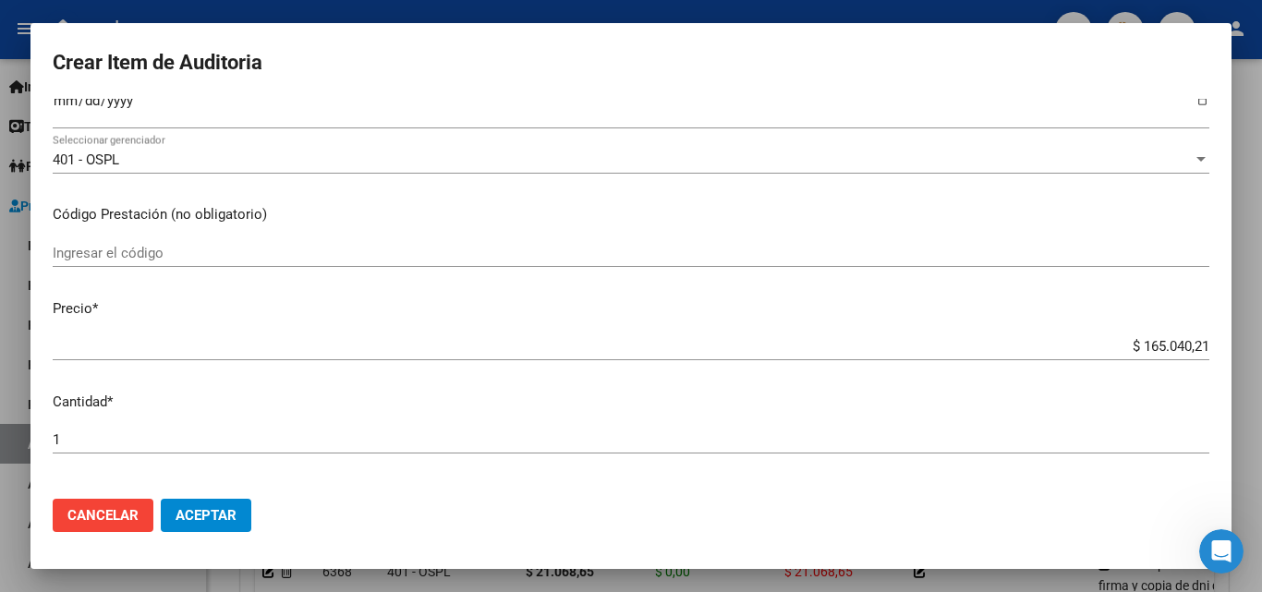
click at [1177, 326] on mat-dialog-content "49880760 Nro Documento 27498807602 CUIL Afiliado Inactivo Análisis Afiliado Pre…" at bounding box center [630, 291] width 1201 height 385
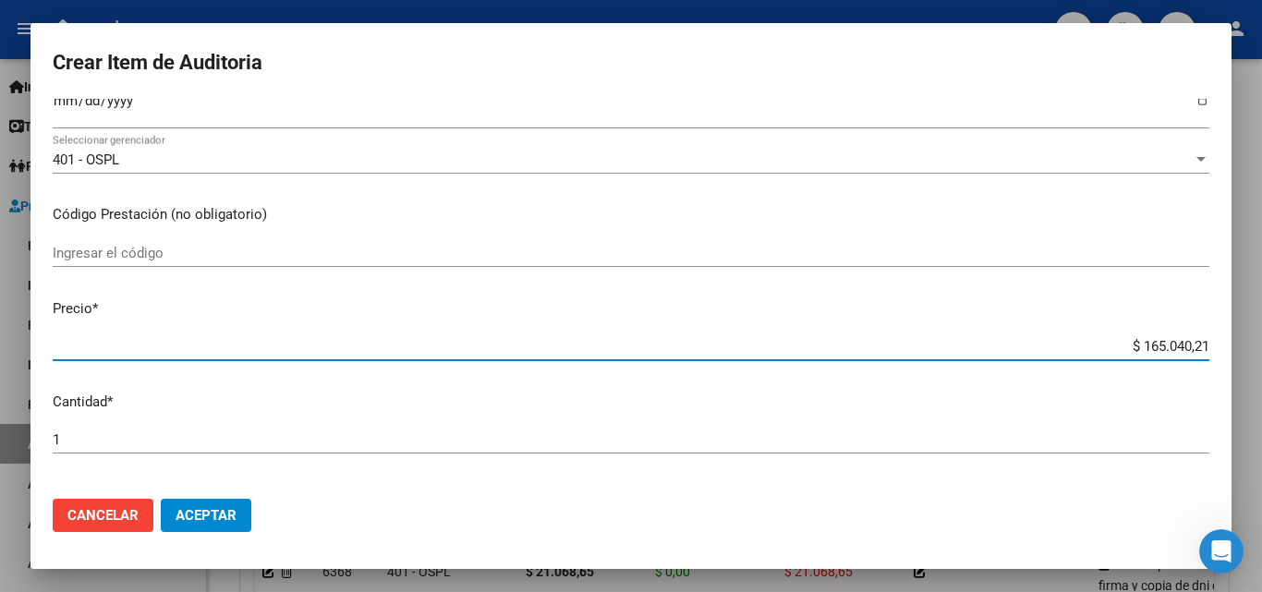
drag, startPoint x: 1153, startPoint y: 342, endPoint x: 1223, endPoint y: 342, distance: 70.2
click at [1223, 342] on mat-dialog-content "49880760 Nro Documento 27498807602 CUIL Afiliado Inactivo Análisis Afiliado Pre…" at bounding box center [630, 291] width 1201 height 385
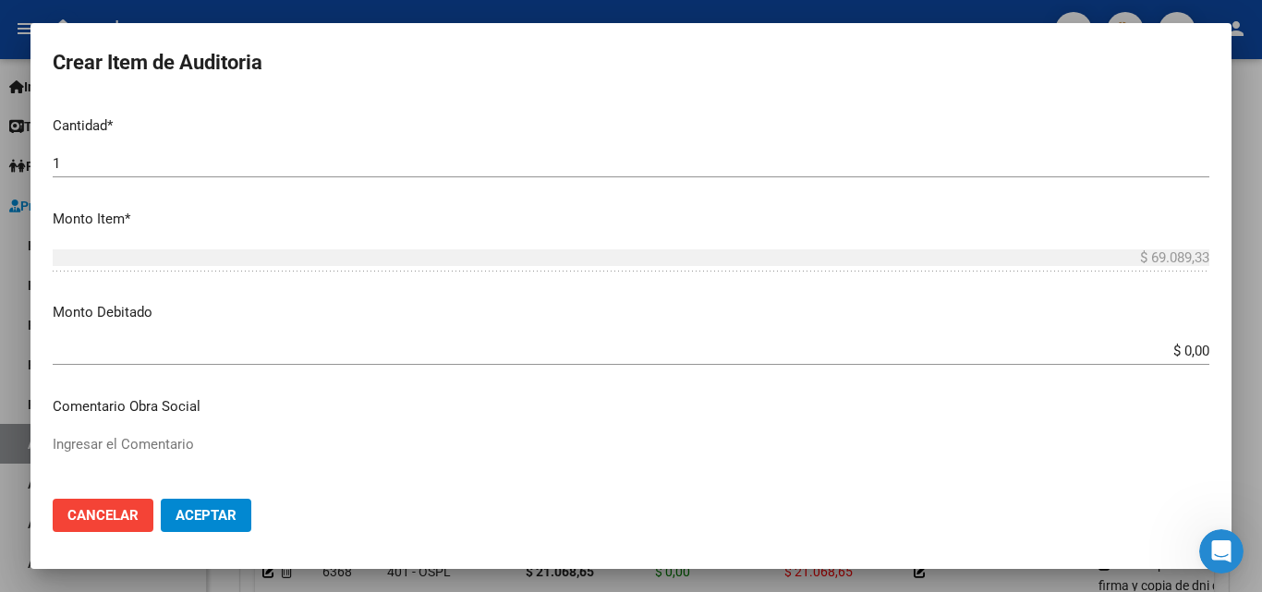
scroll to position [554, 0]
drag, startPoint x: 1184, startPoint y: 358, endPoint x: 1201, endPoint y: 355, distance: 17.0
click at [1199, 357] on app-form-text-field "Monto Debitado $ 0,00 Ingresar el monto" at bounding box center [638, 329] width 1171 height 57
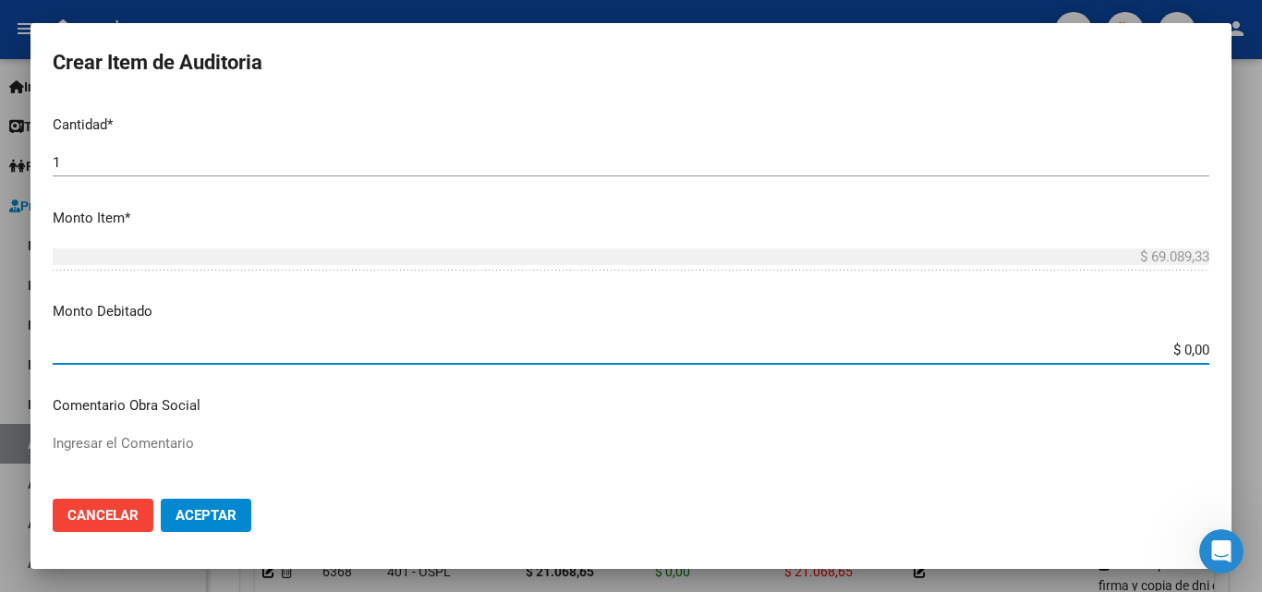
drag, startPoint x: 1170, startPoint y: 347, endPoint x: 1209, endPoint y: 350, distance: 38.9
click at [1209, 350] on app-form-text-field "Monto Debitado $ 0,00 Ingresar el monto" at bounding box center [638, 329] width 1171 height 57
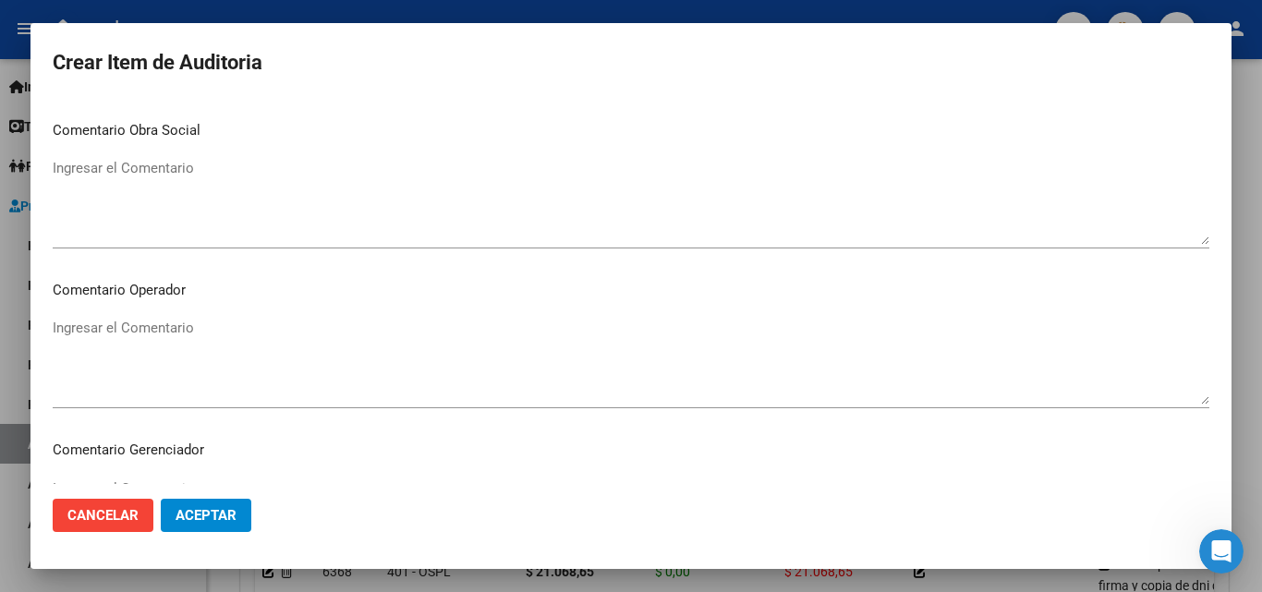
scroll to position [831, 0]
click at [190, 329] on textarea "Ingresar el Comentario" at bounding box center [631, 359] width 1157 height 87
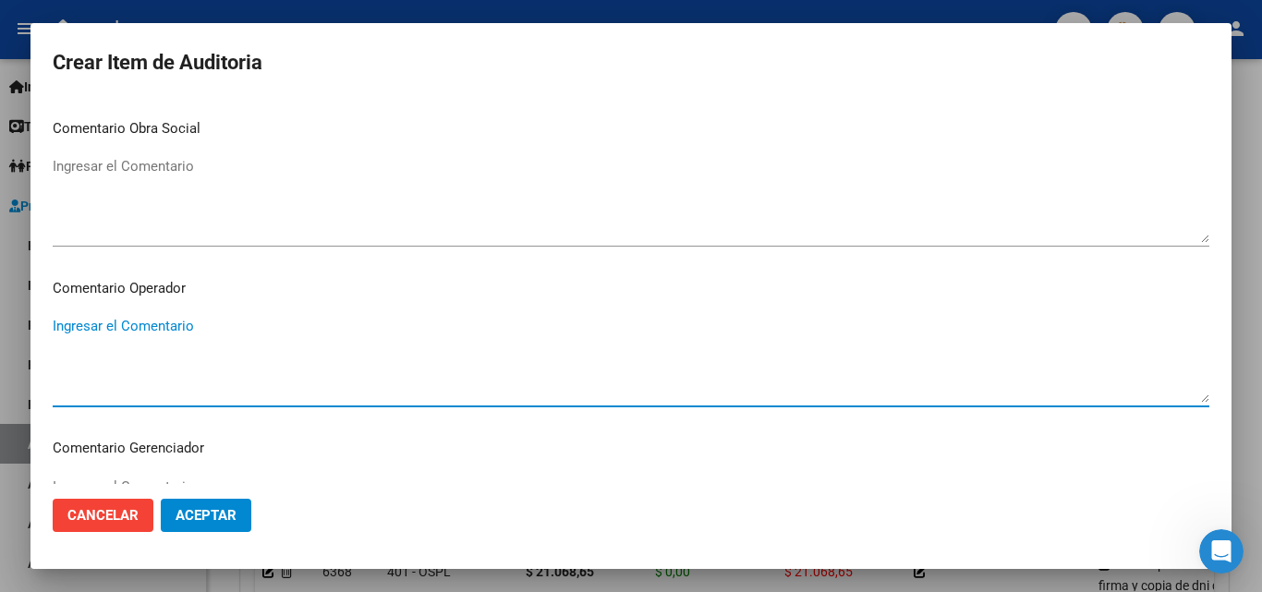
paste textarea "Sin respaldatorio - falta firma y copia de dni del afiliado"
click at [212, 524] on button "Aceptar" at bounding box center [206, 515] width 91 height 33
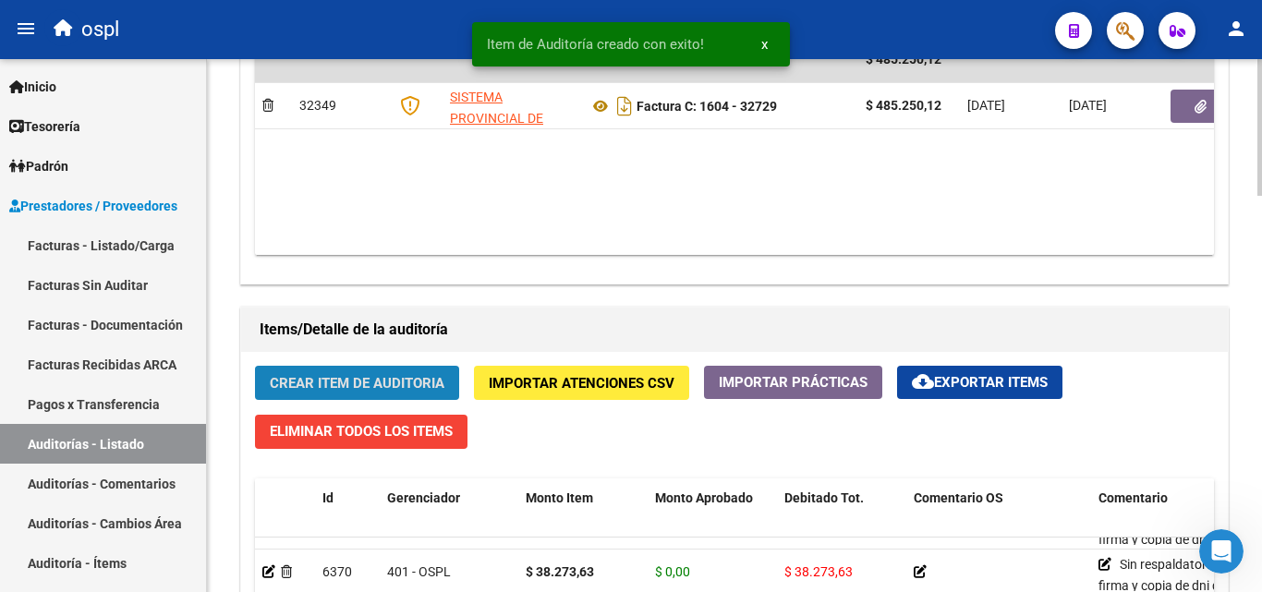
click at [364, 383] on span "Crear Item de Auditoria" at bounding box center [357, 383] width 175 height 17
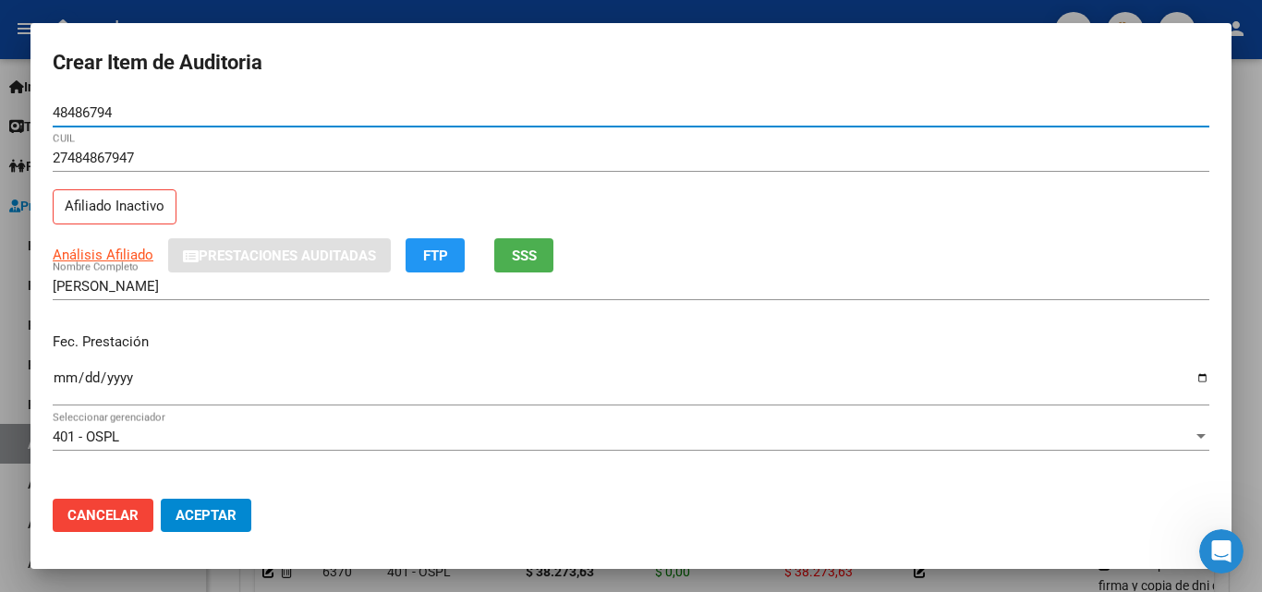
click at [65, 379] on input "Ingresar la fecha" at bounding box center [631, 385] width 1157 height 30
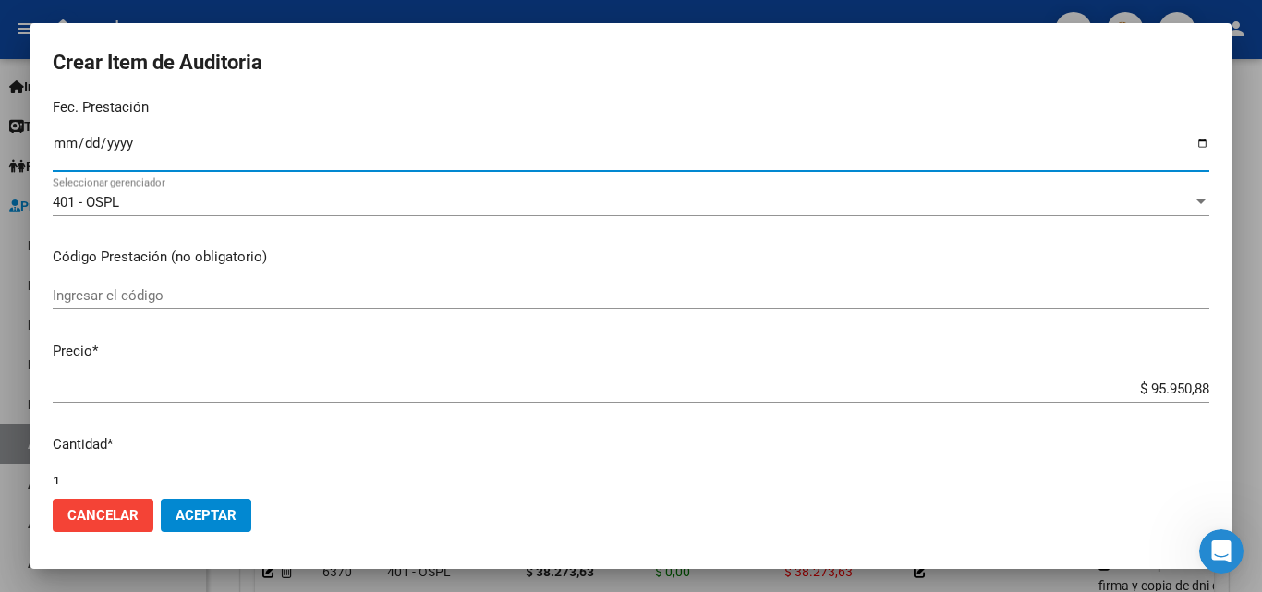
scroll to position [277, 0]
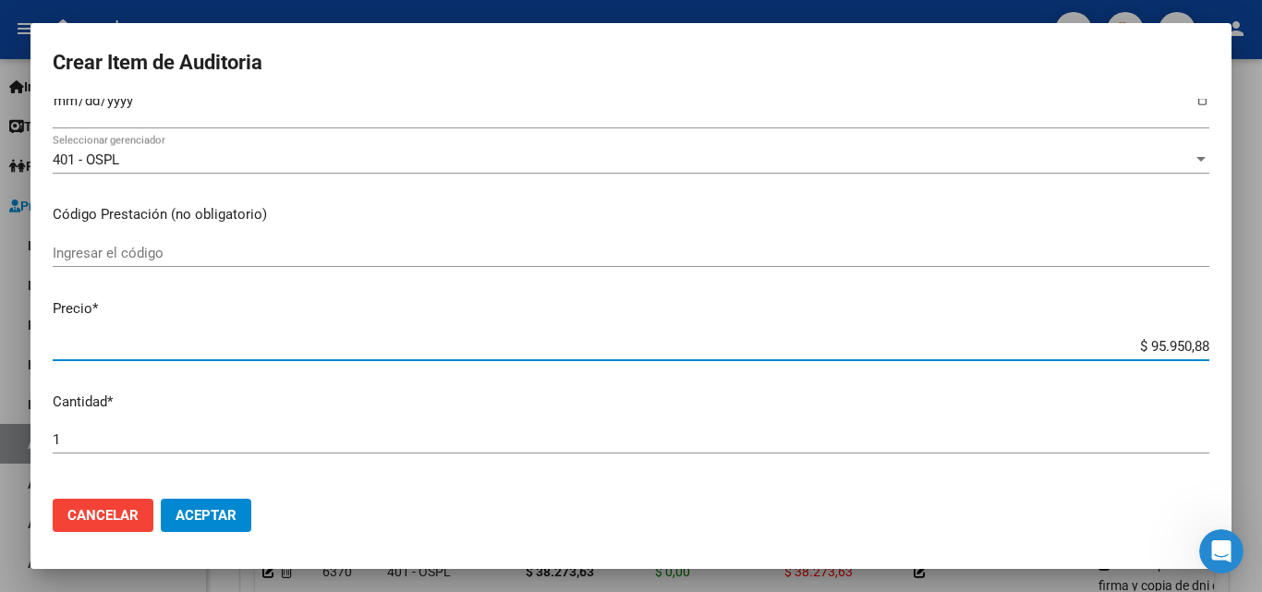
drag, startPoint x: 1150, startPoint y: 351, endPoint x: 1191, endPoint y: 297, distance: 67.2
click at [1214, 358] on mat-dialog-content "48486794 Nro Documento 27484867947 CUIL Afiliado Inactivo Análisis Afiliado Pre…" at bounding box center [630, 291] width 1201 height 385
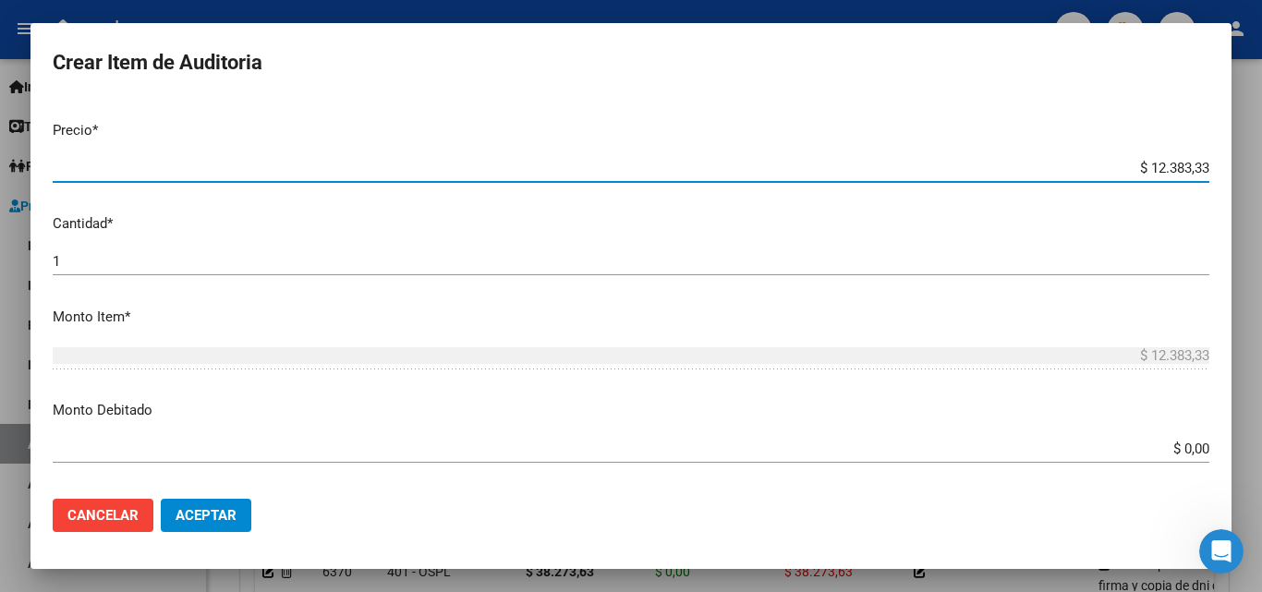
scroll to position [462, 0]
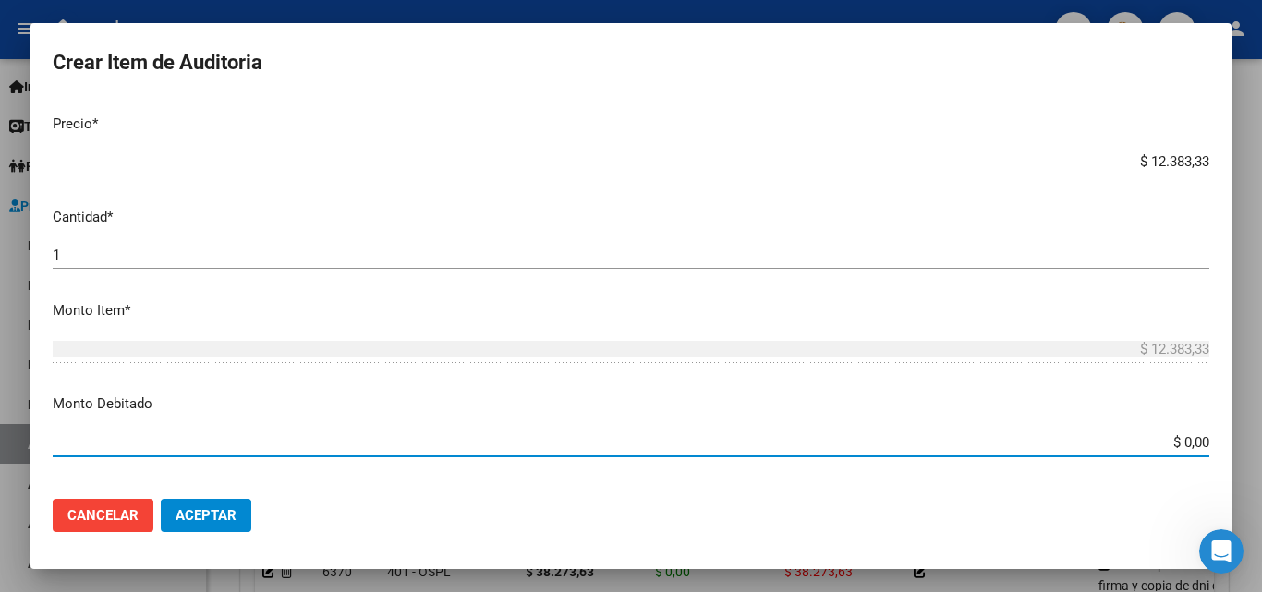
drag, startPoint x: 1178, startPoint y: 442, endPoint x: 1214, endPoint y: 442, distance: 36.0
click at [1214, 442] on mat-dialog-content "48486794 Nro Documento 27484867947 CUIL Afiliado Inactivo Análisis Afiliado Pre…" at bounding box center [630, 291] width 1201 height 385
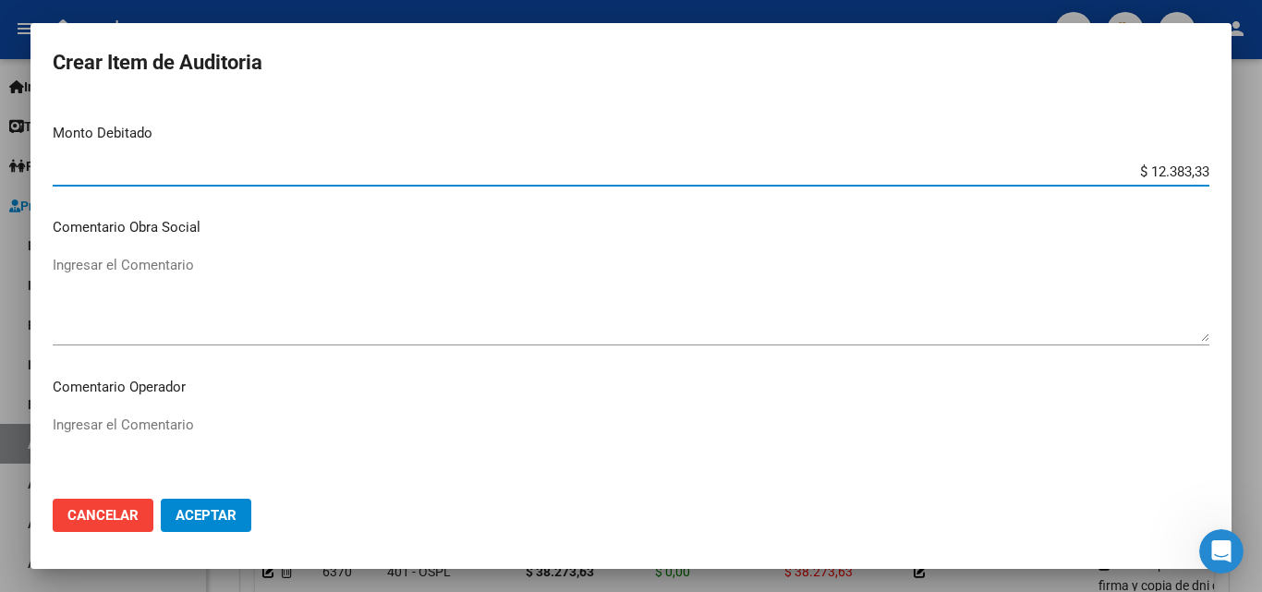
scroll to position [831, 0]
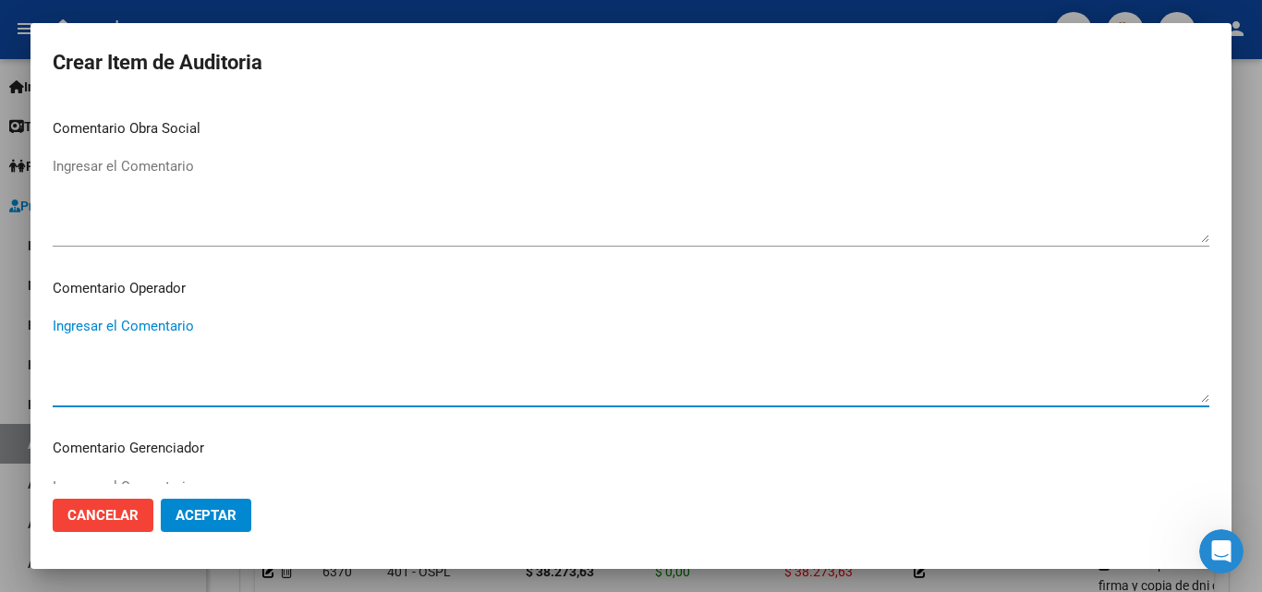
click at [115, 336] on textarea "Ingresar el Comentario" at bounding box center [631, 359] width 1157 height 87
paste textarea "Sin respaldatorio - falta firma y copia de dni del afiliado"
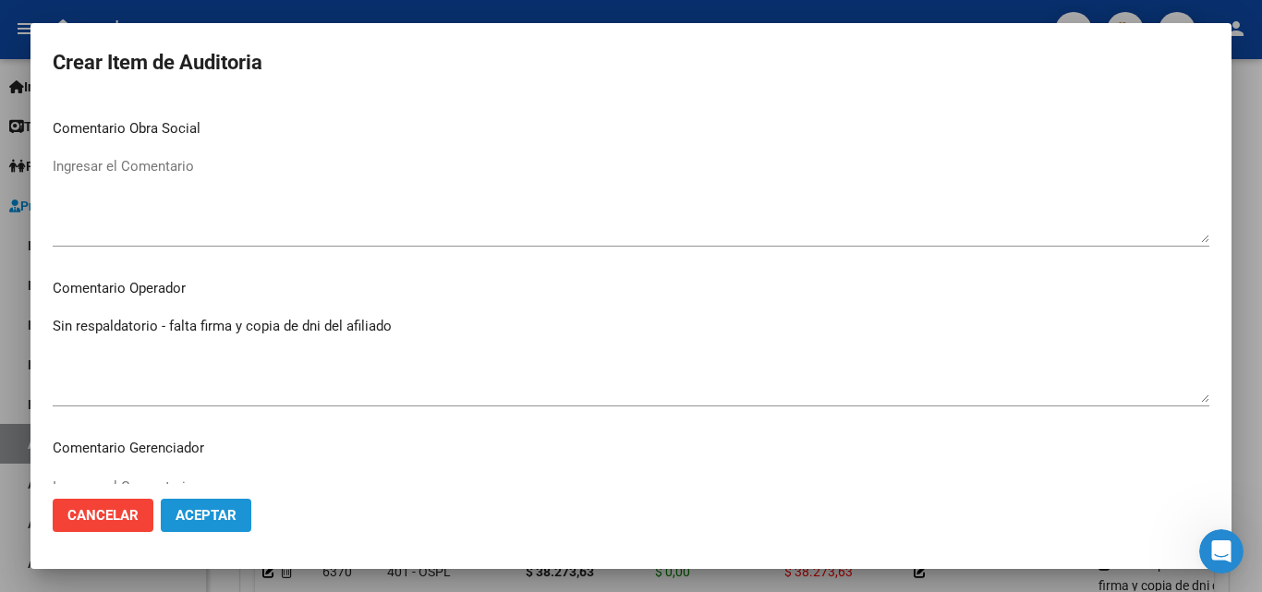
click at [232, 515] on span "Aceptar" at bounding box center [206, 515] width 61 height 17
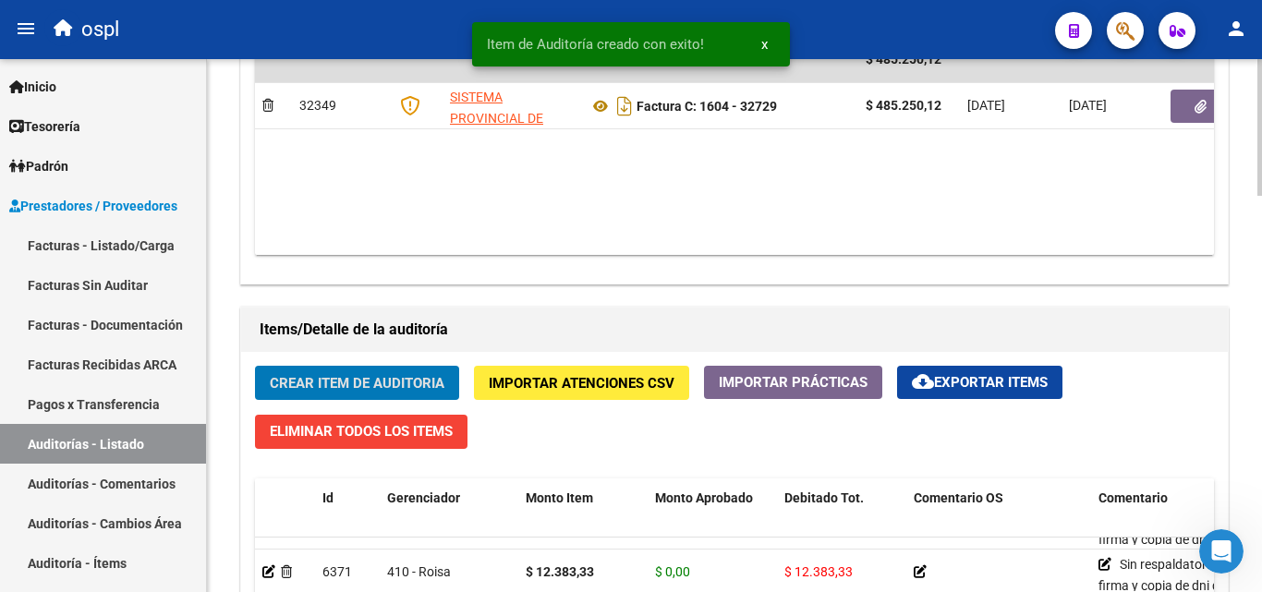
click at [386, 385] on span "Crear Item de Auditoria" at bounding box center [357, 383] width 175 height 17
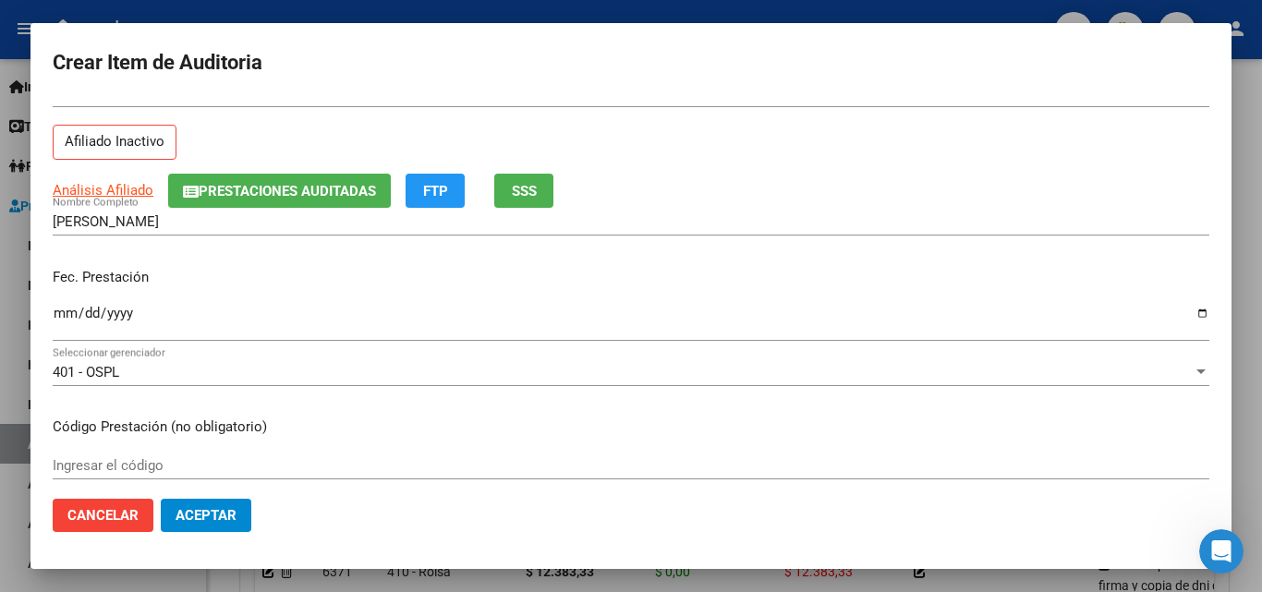
scroll to position [185, 0]
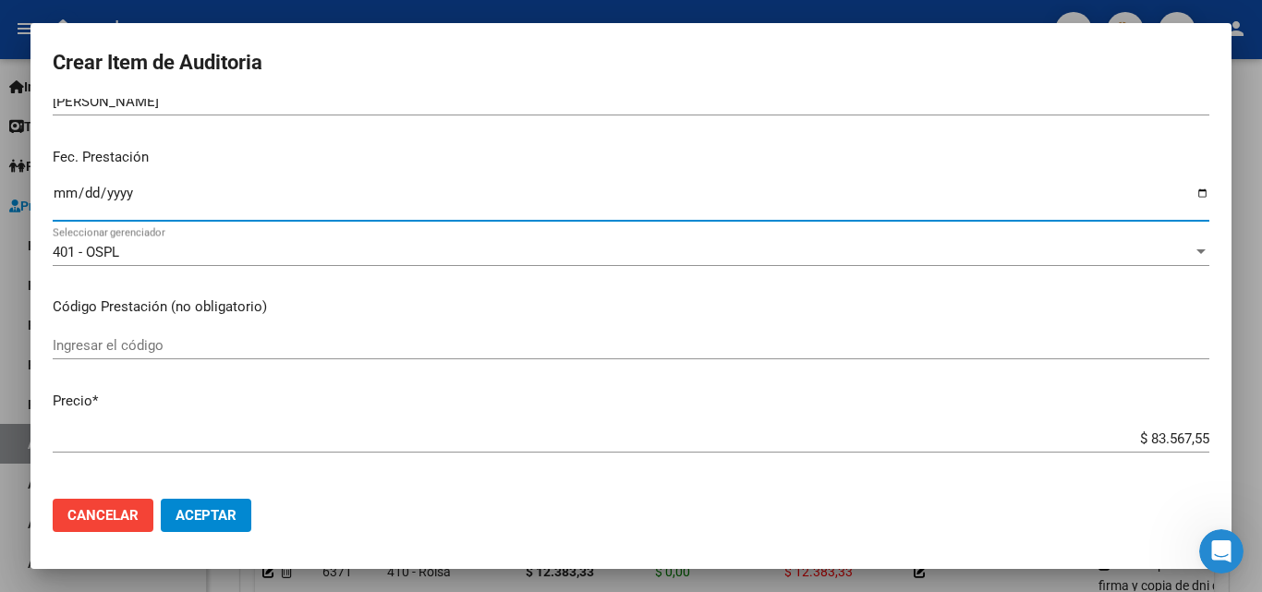
drag, startPoint x: 66, startPoint y: 201, endPoint x: 60, endPoint y: 260, distance: 58.5
click at [67, 200] on input "Ingresar la fecha" at bounding box center [631, 201] width 1157 height 30
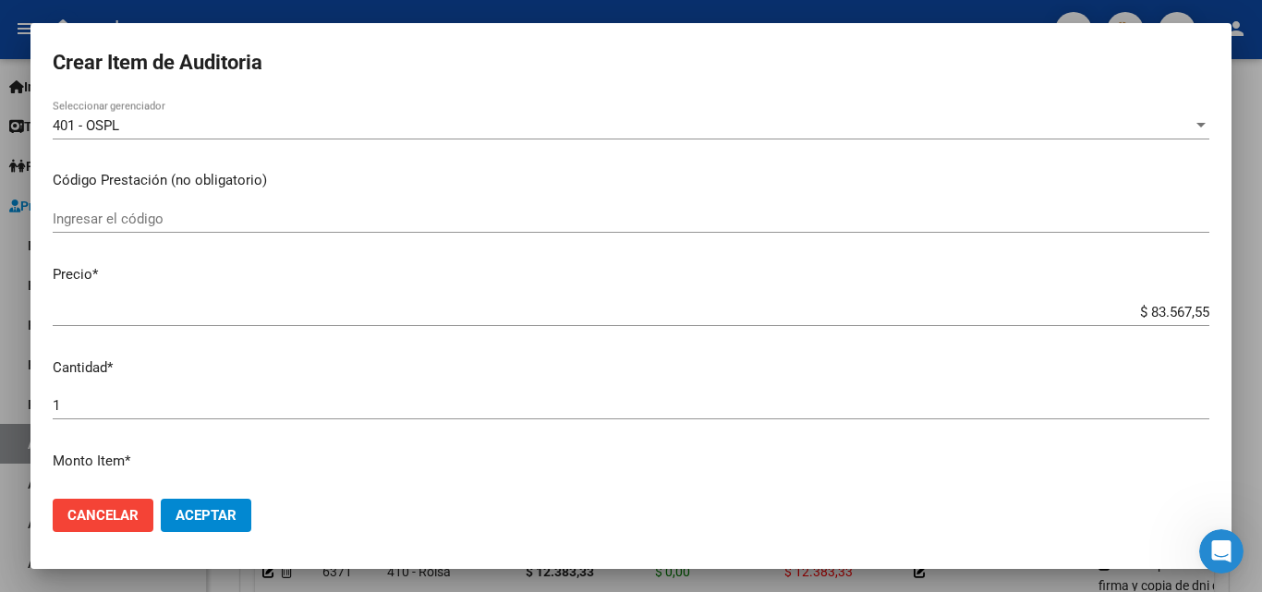
scroll to position [462, 0]
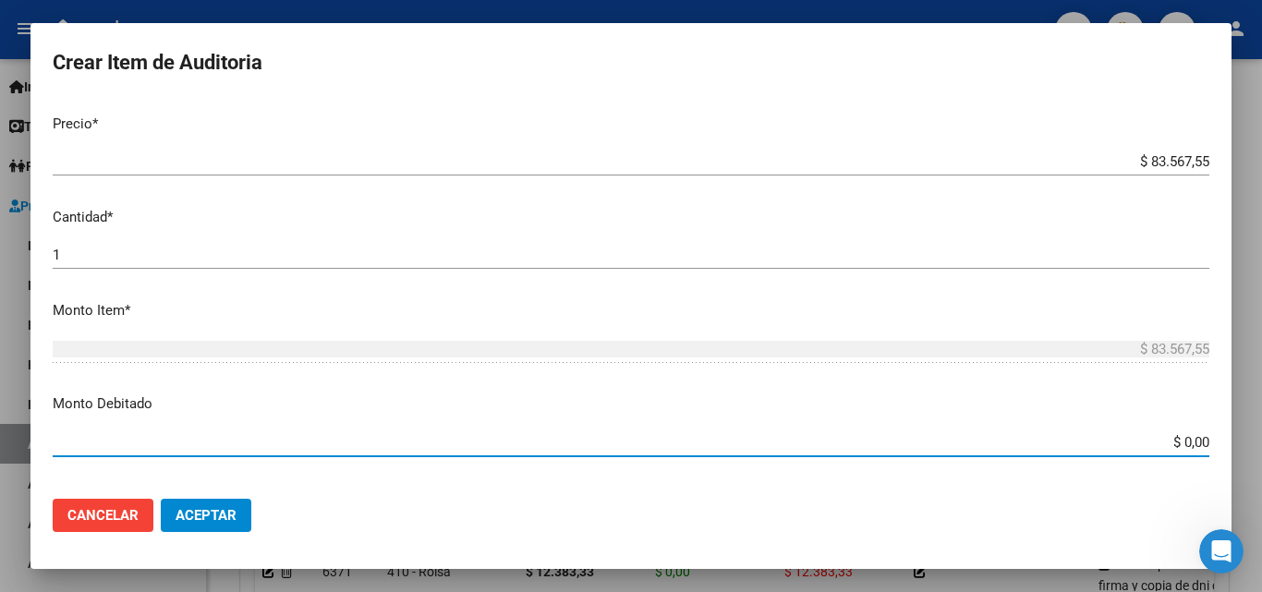
drag, startPoint x: 1157, startPoint y: 444, endPoint x: 1195, endPoint y: 441, distance: 38.1
click at [1195, 441] on app-form-text-field "Monto Debitado $ 0,00 Ingresar el monto" at bounding box center [638, 422] width 1171 height 57
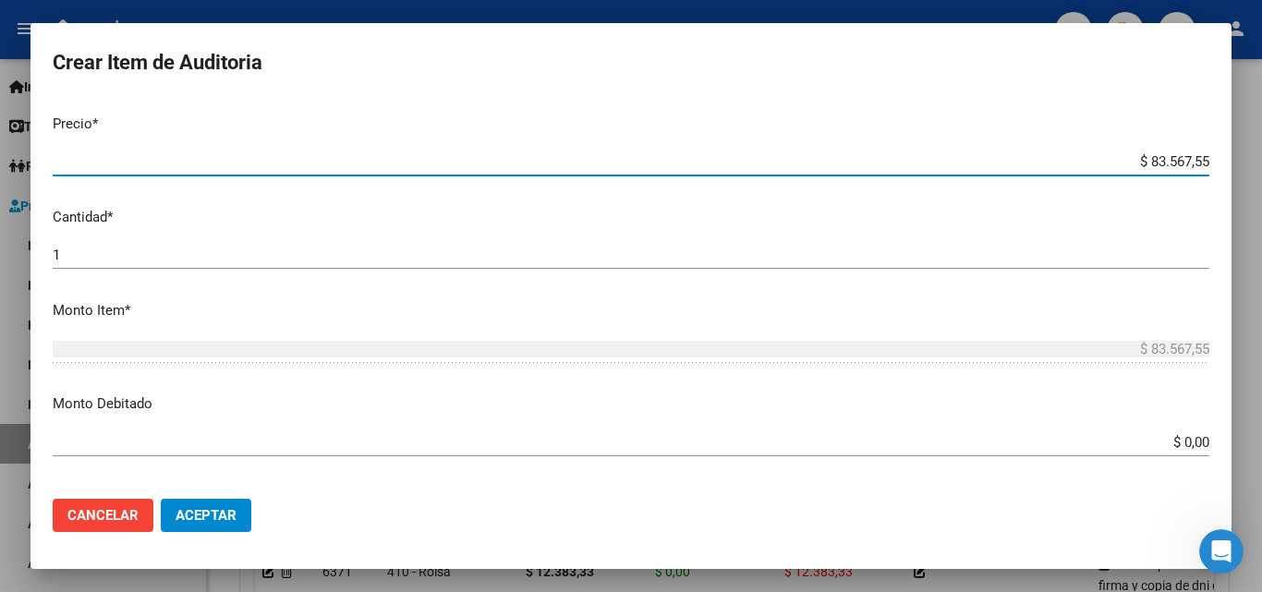
drag, startPoint x: 1124, startPoint y: 162, endPoint x: 1145, endPoint y: 103, distance: 62.0
click at [1213, 155] on mat-dialog-content "48486794 Nro Documento 27484867947 CUIL Afiliado Inactivo Análisis Afiliado Pre…" at bounding box center [630, 291] width 1201 height 385
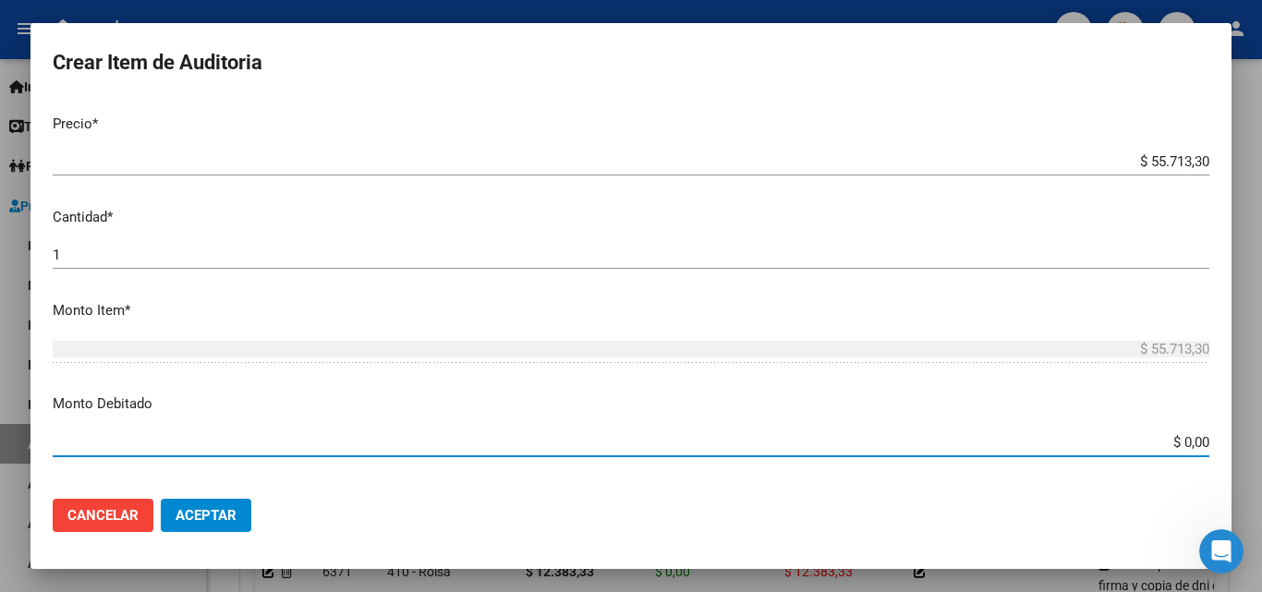
drag, startPoint x: 1164, startPoint y: 439, endPoint x: 1240, endPoint y: 430, distance: 76.2
click at [1240, 439] on div "Crear Item de Auditoria 48486794 Nro Documento 27484867947 CUIL Afiliado Inacti…" at bounding box center [631, 296] width 1262 height 592
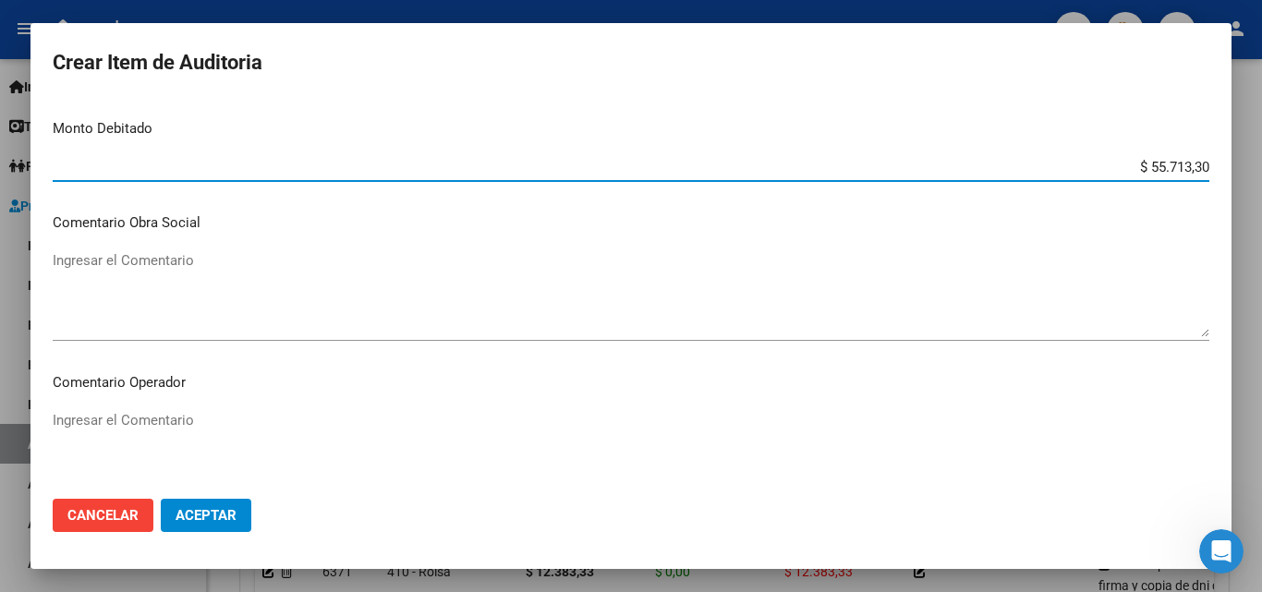
scroll to position [739, 0]
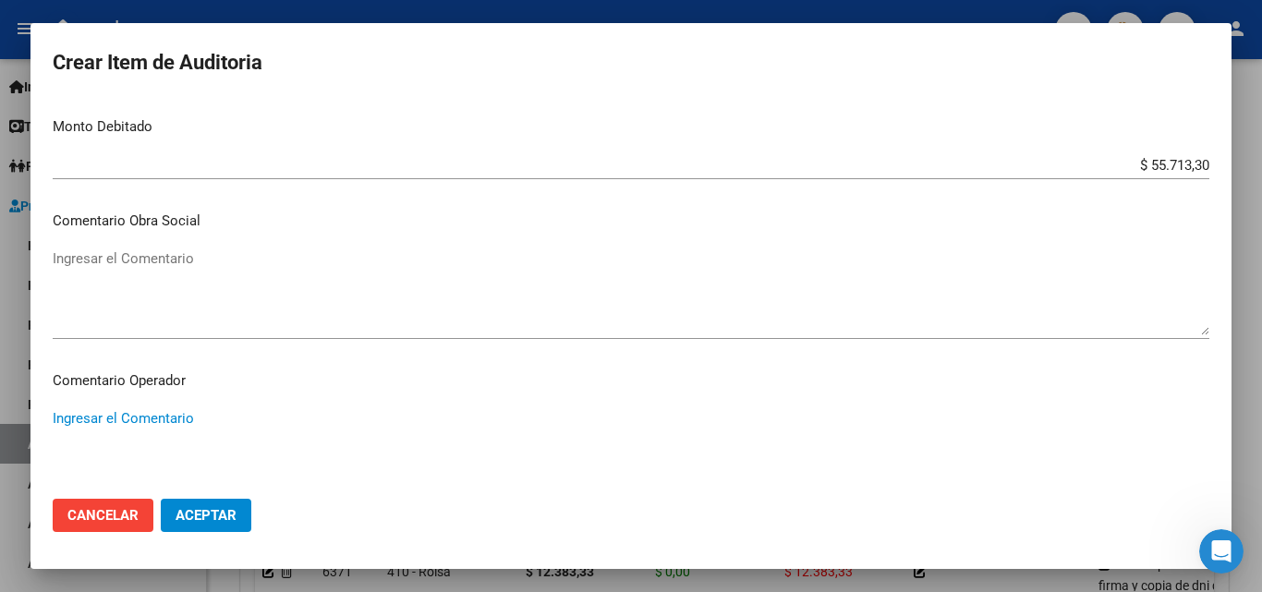
click at [160, 415] on textarea "Ingresar el Comentario" at bounding box center [631, 451] width 1157 height 87
paste textarea "Sin respaldatorio - falta firma y copia de dni del afiliado"
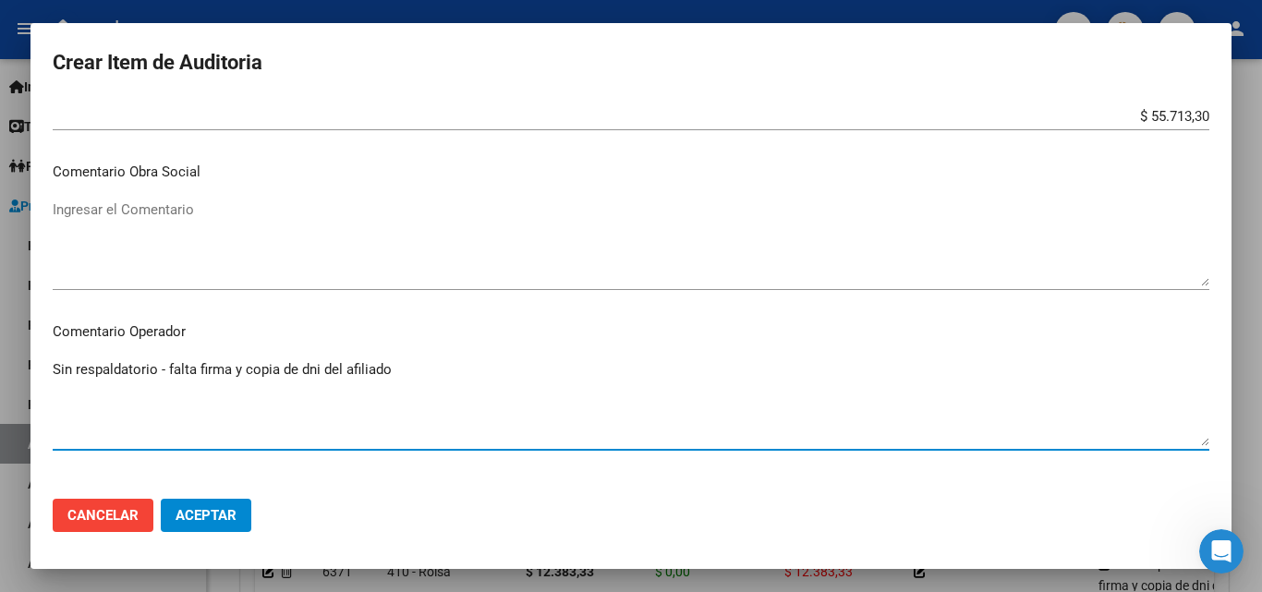
scroll to position [831, 0]
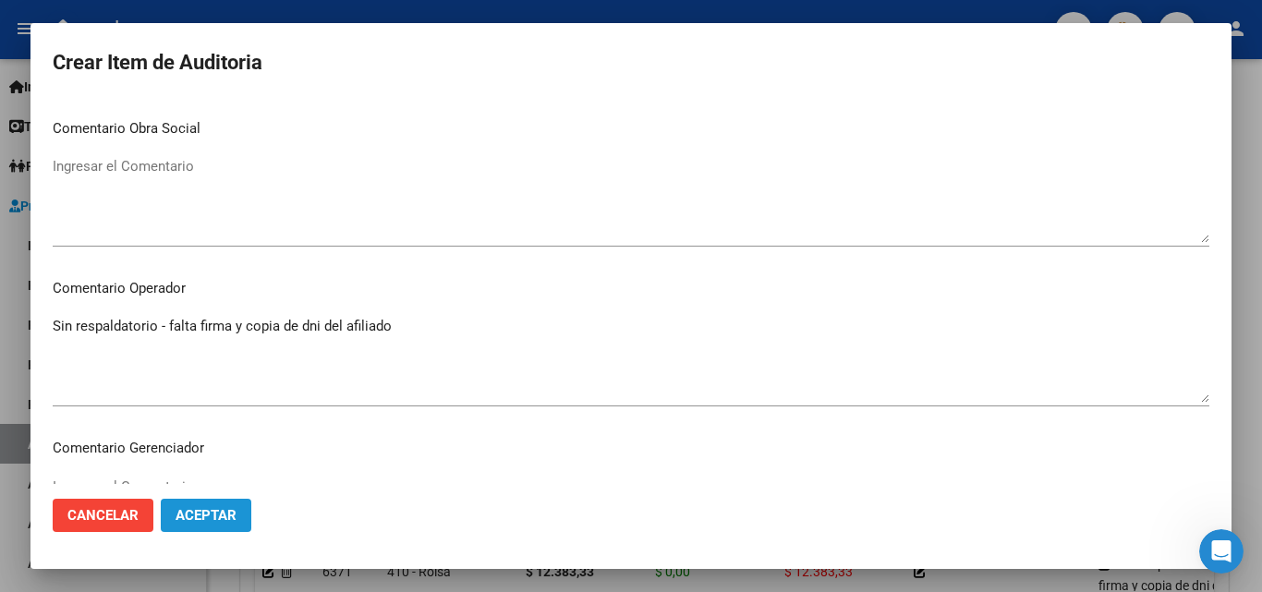
click at [224, 512] on span "Aceptar" at bounding box center [206, 515] width 61 height 17
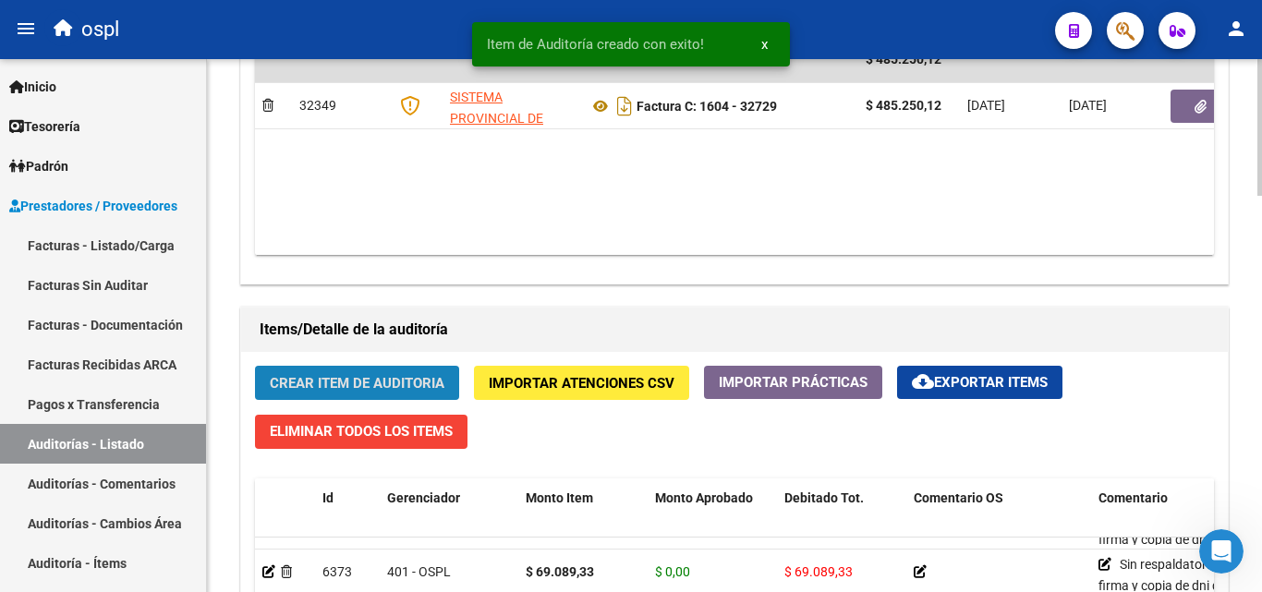
click at [356, 386] on span "Crear Item de Auditoria" at bounding box center [357, 383] width 175 height 17
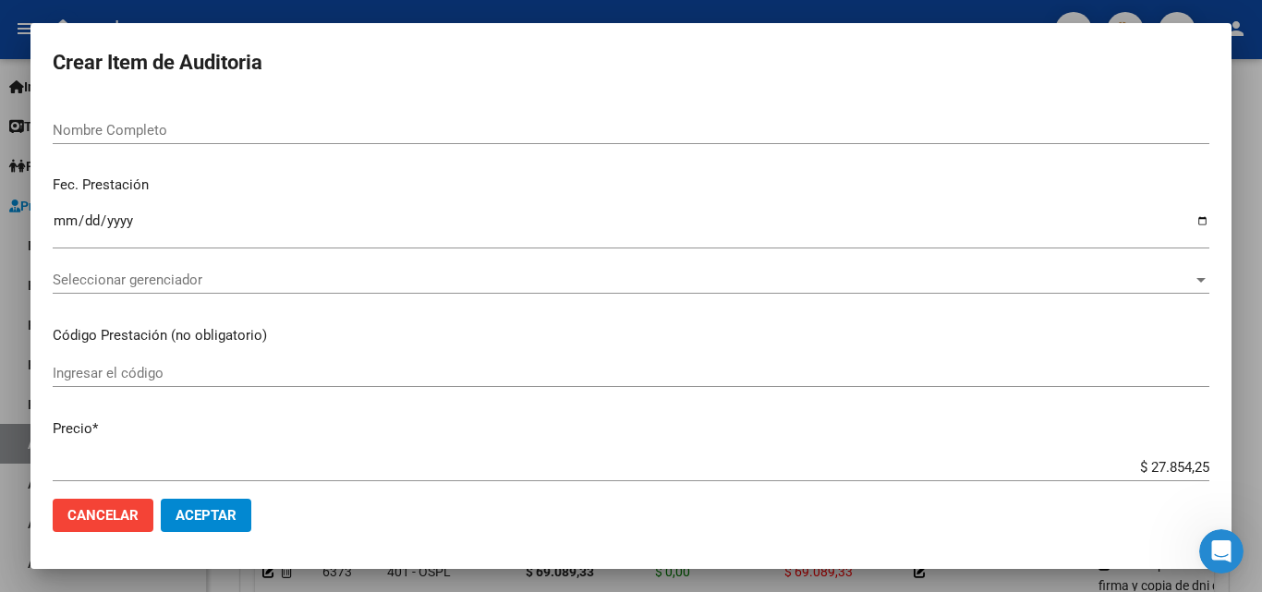
scroll to position [185, 0]
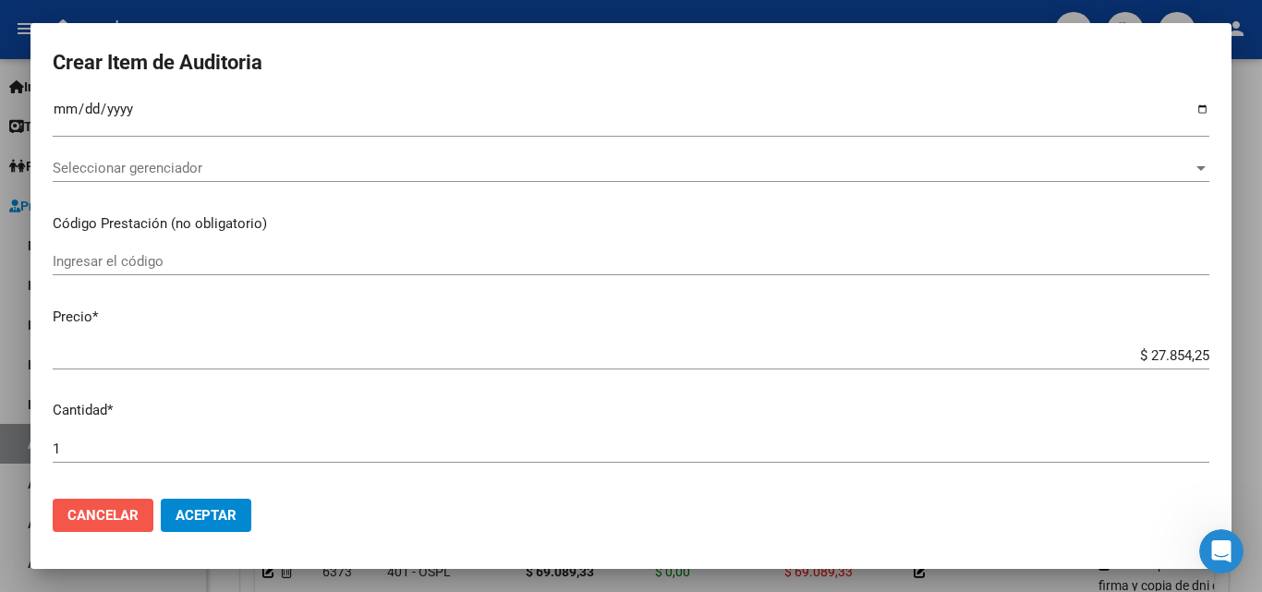
click at [127, 514] on span "Cancelar" at bounding box center [102, 515] width 71 height 17
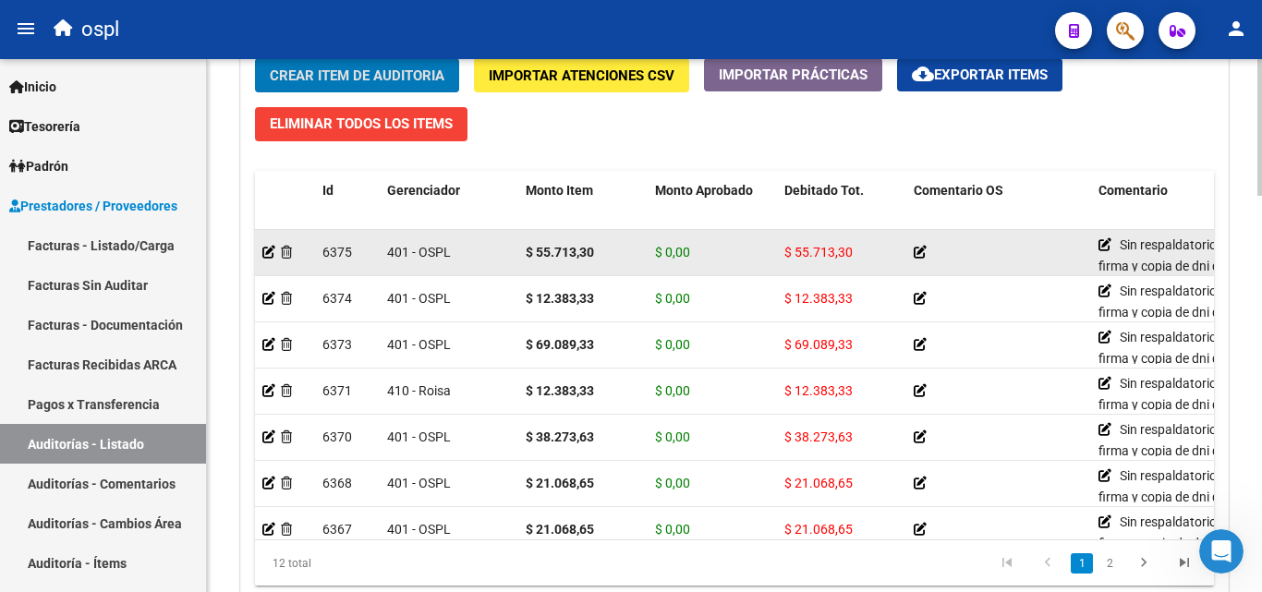
scroll to position [1364, 0]
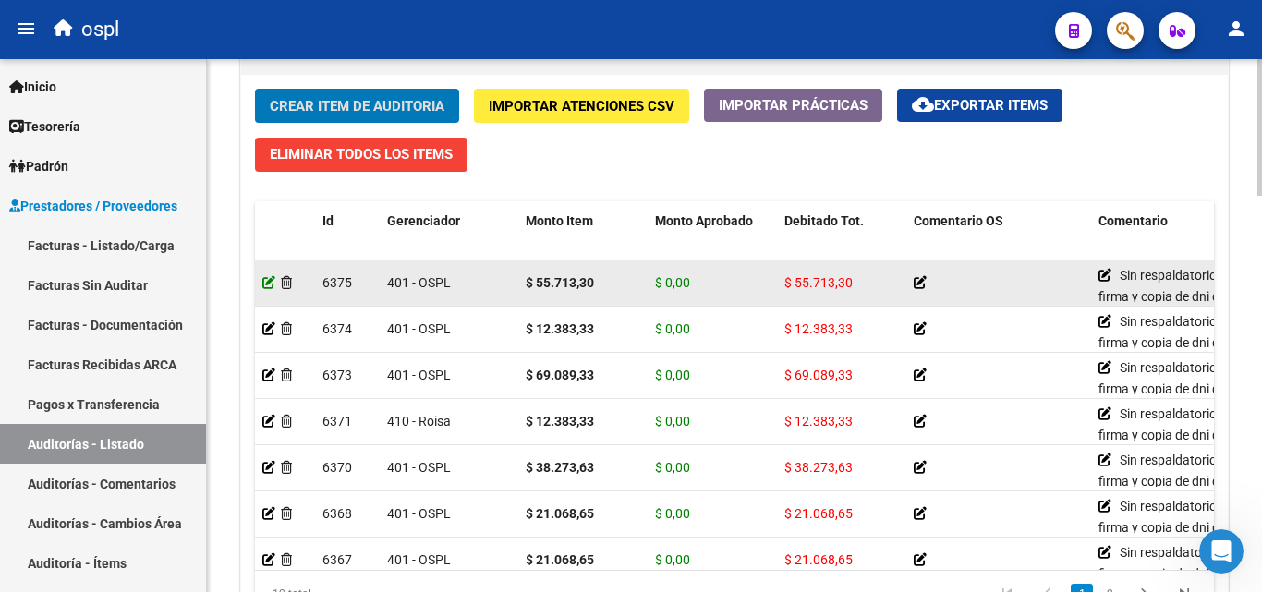
click at [269, 284] on icon at bounding box center [268, 282] width 13 height 13
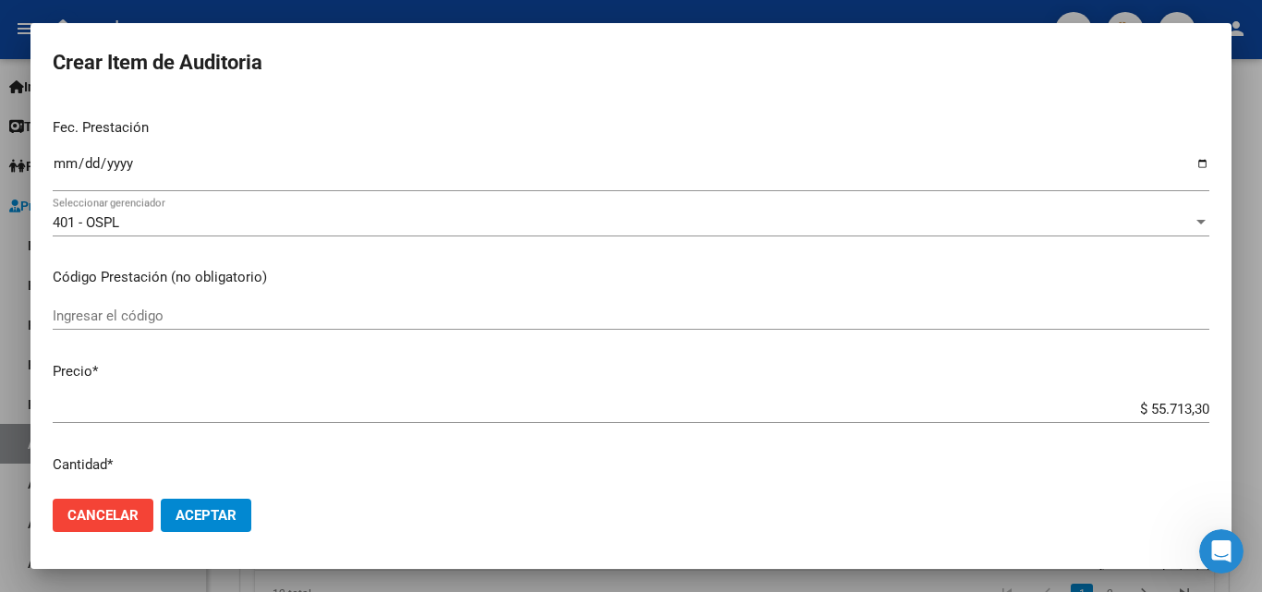
scroll to position [185, 0]
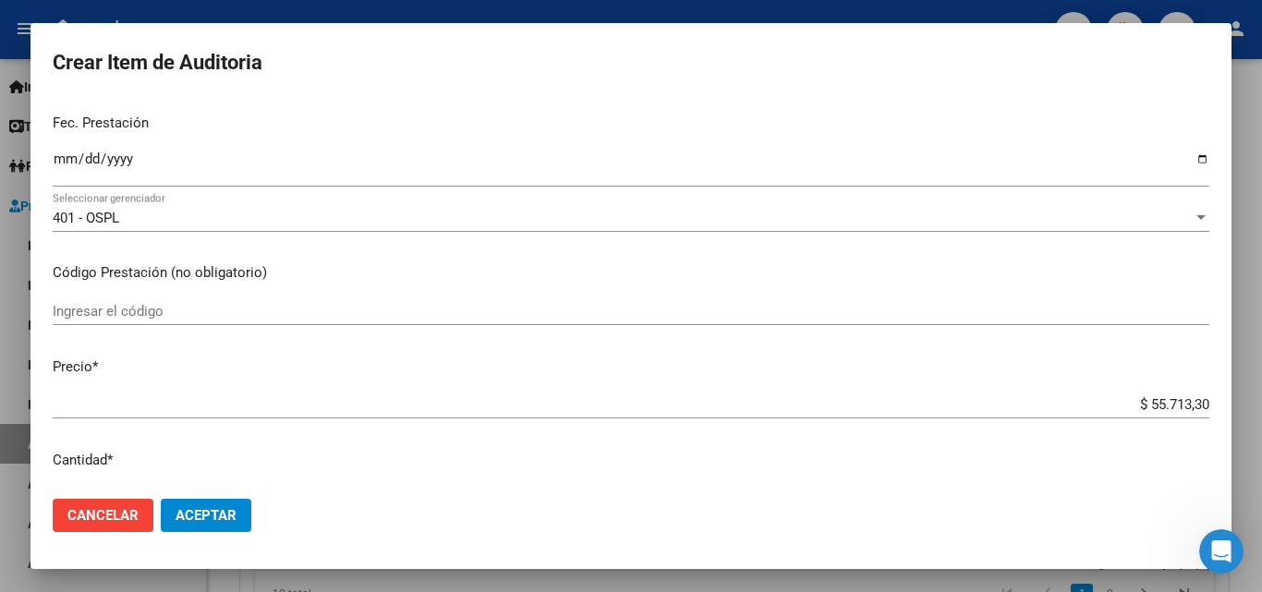
click at [1199, 402] on app-form-text-field "Precio * $ 55.713,30 Ingresar el precio" at bounding box center [638, 385] width 1171 height 57
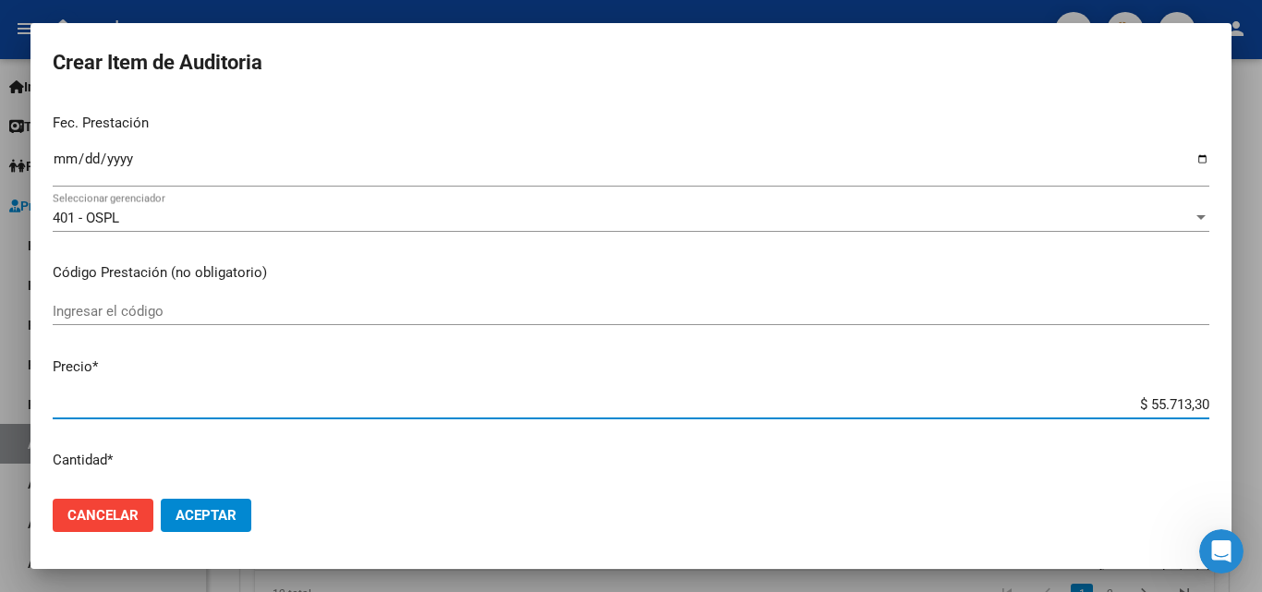
click at [1193, 402] on input "$ 55.713,30" at bounding box center [631, 404] width 1157 height 17
click at [1190, 405] on input "$ 55.713,30" at bounding box center [631, 404] width 1157 height 17
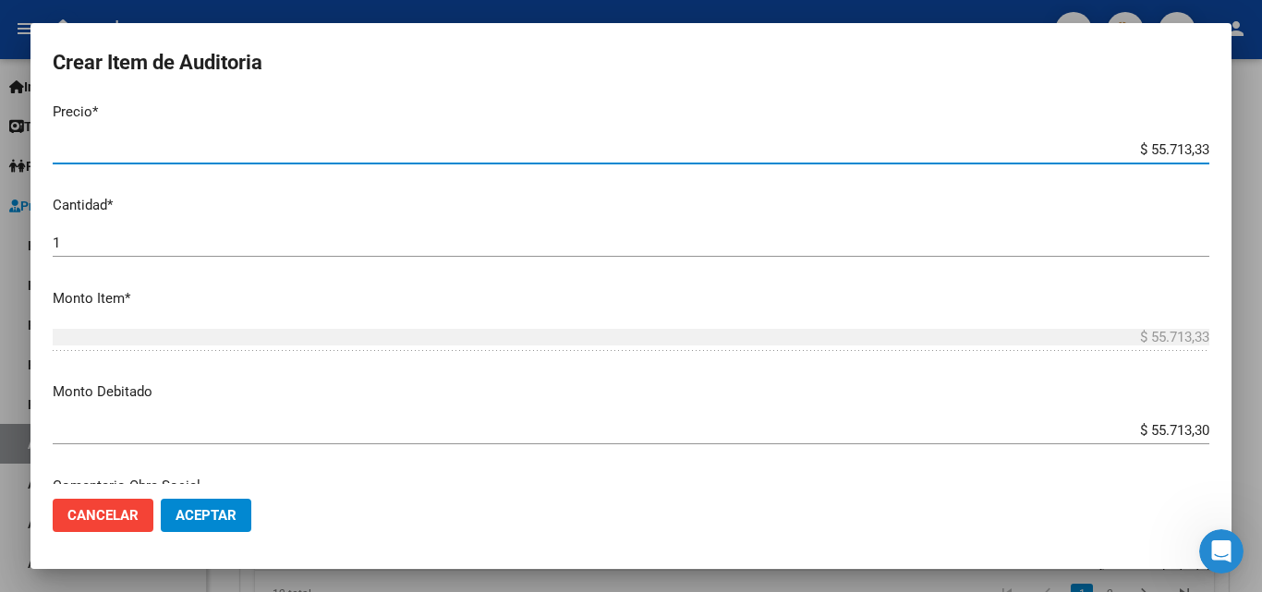
scroll to position [462, 0]
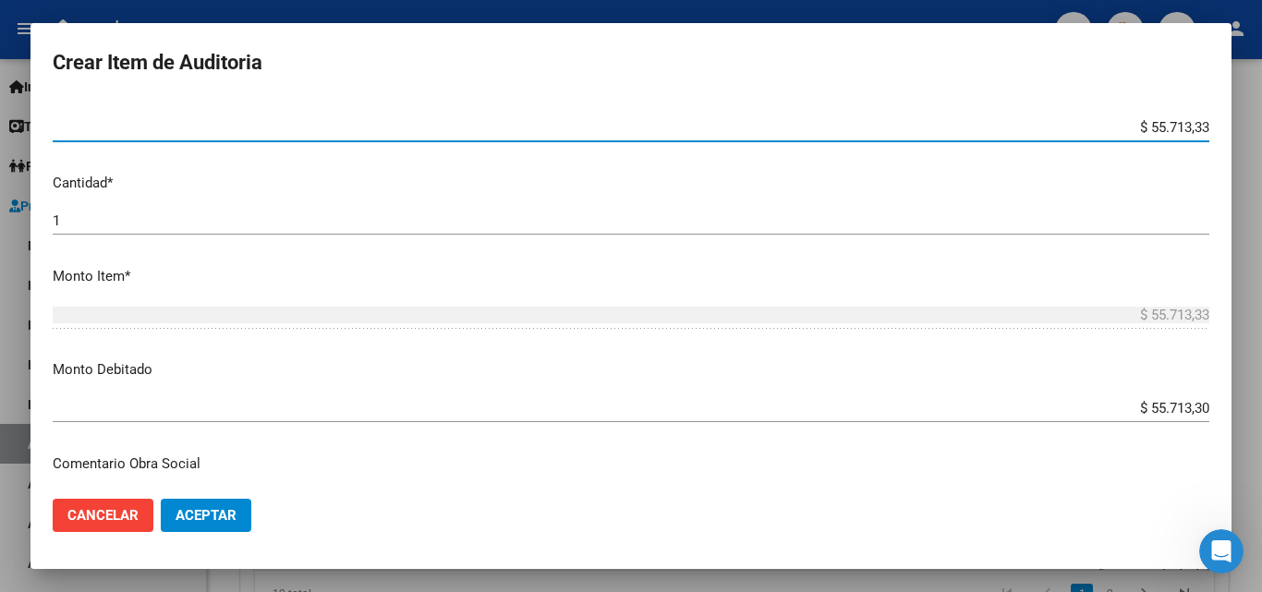
click at [1190, 402] on input "$ 55.713,30" at bounding box center [631, 408] width 1157 height 17
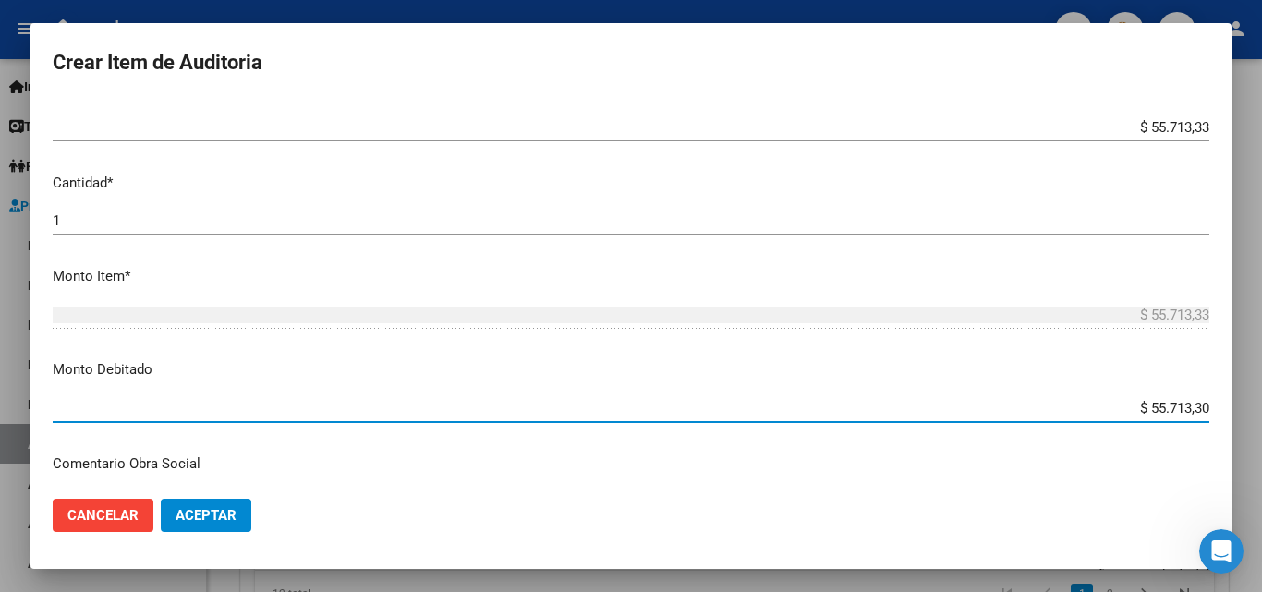
click at [1191, 403] on input "$ 55.713,30" at bounding box center [631, 408] width 1157 height 17
click at [1190, 411] on input "$ 55.713,30" at bounding box center [631, 408] width 1157 height 17
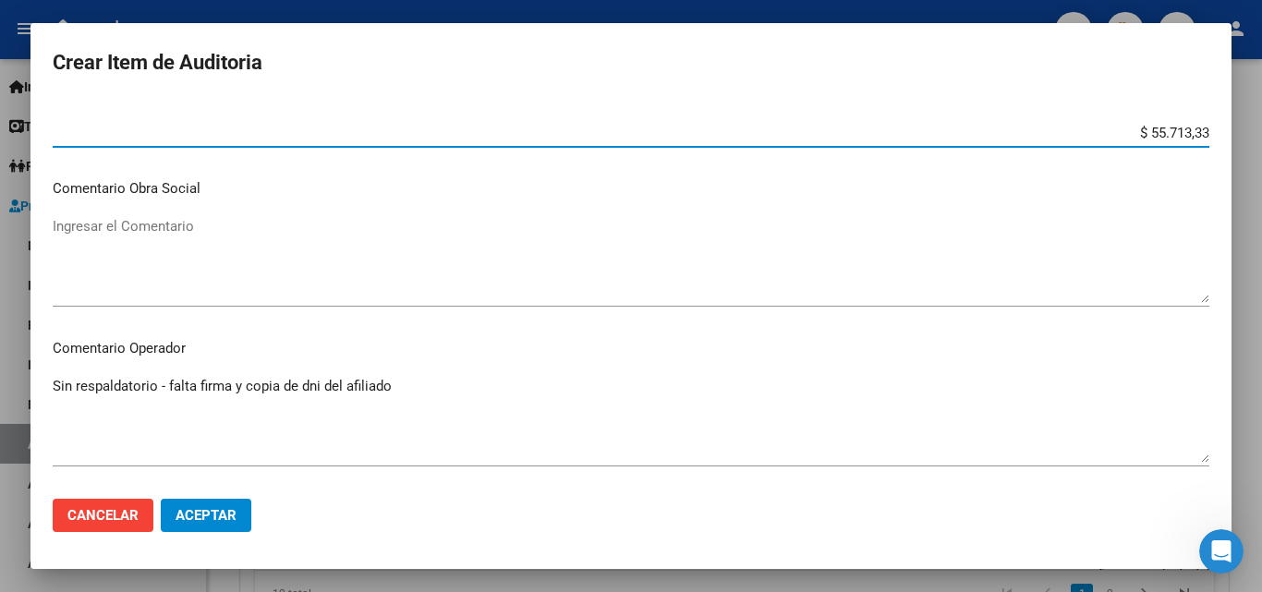
scroll to position [739, 0]
click at [216, 527] on button "Aceptar" at bounding box center [206, 515] width 91 height 33
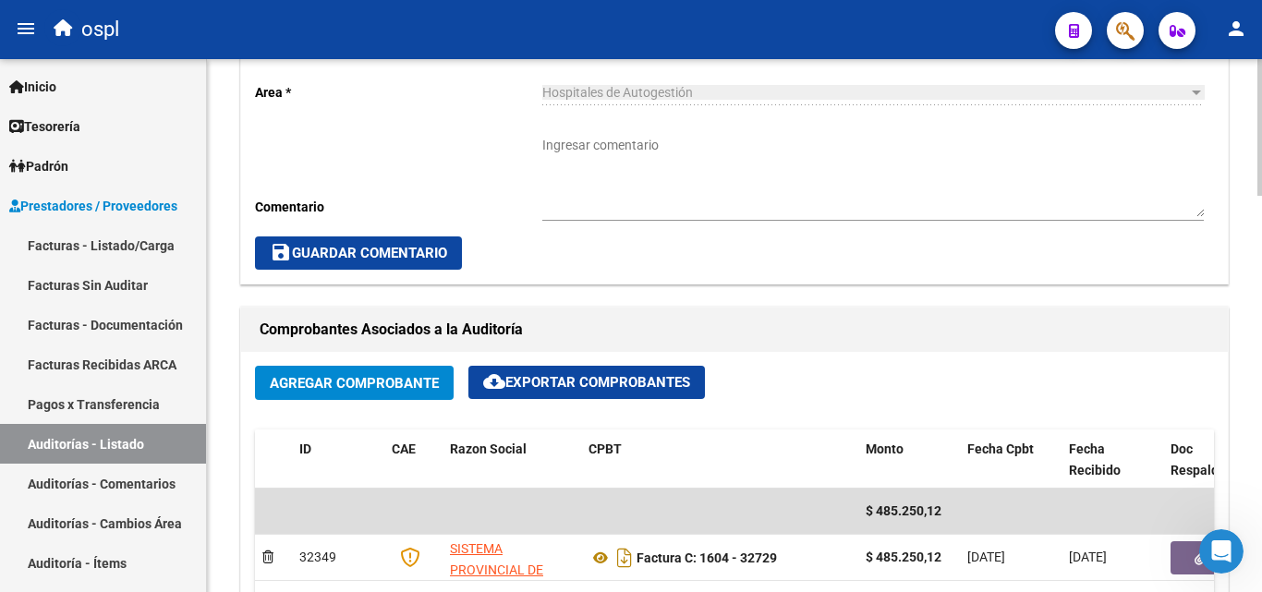
scroll to position [647, 0]
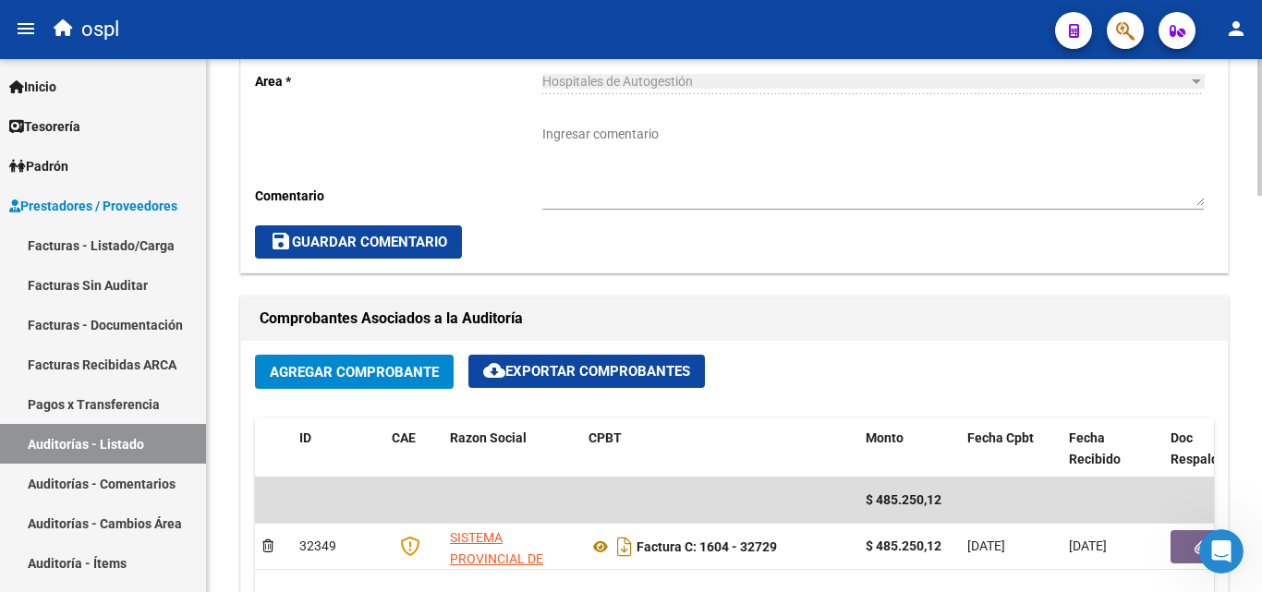
click at [348, 369] on span "Agregar Comprobante" at bounding box center [354, 372] width 169 height 17
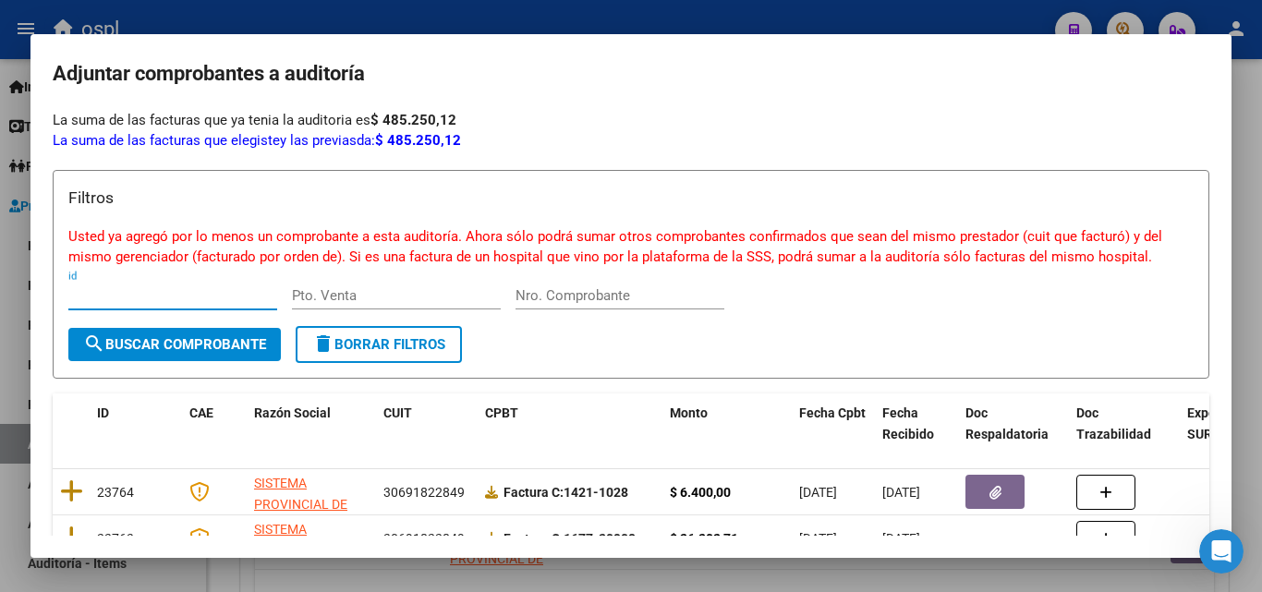
click at [5, 294] on div at bounding box center [631, 296] width 1262 height 592
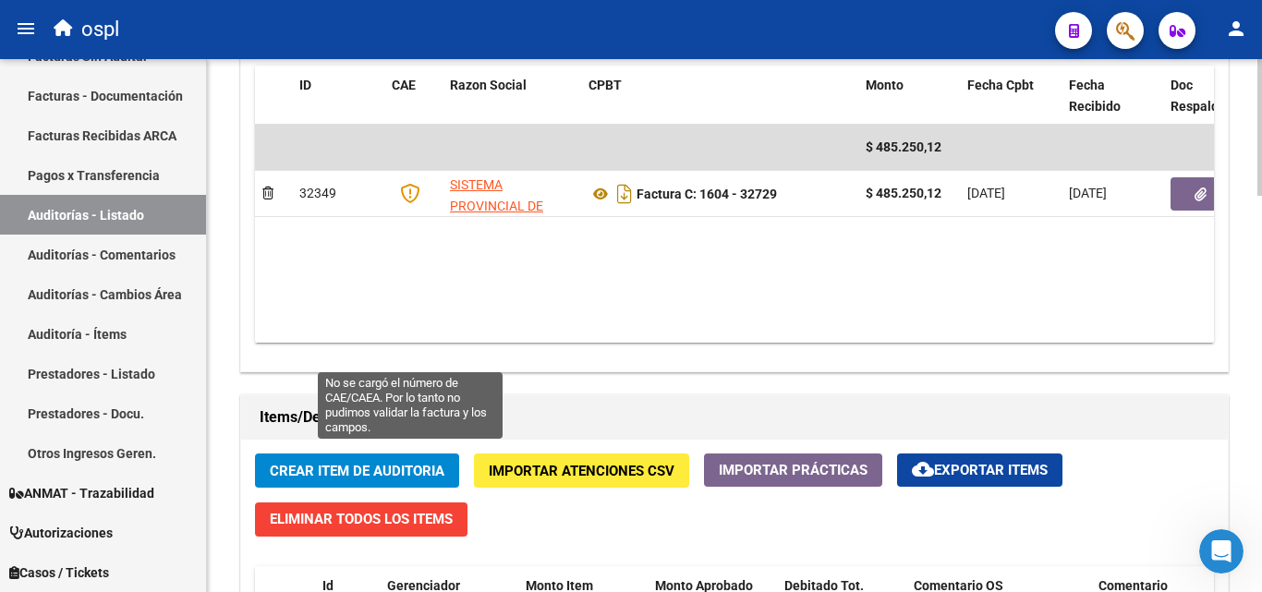
scroll to position [1016, 0]
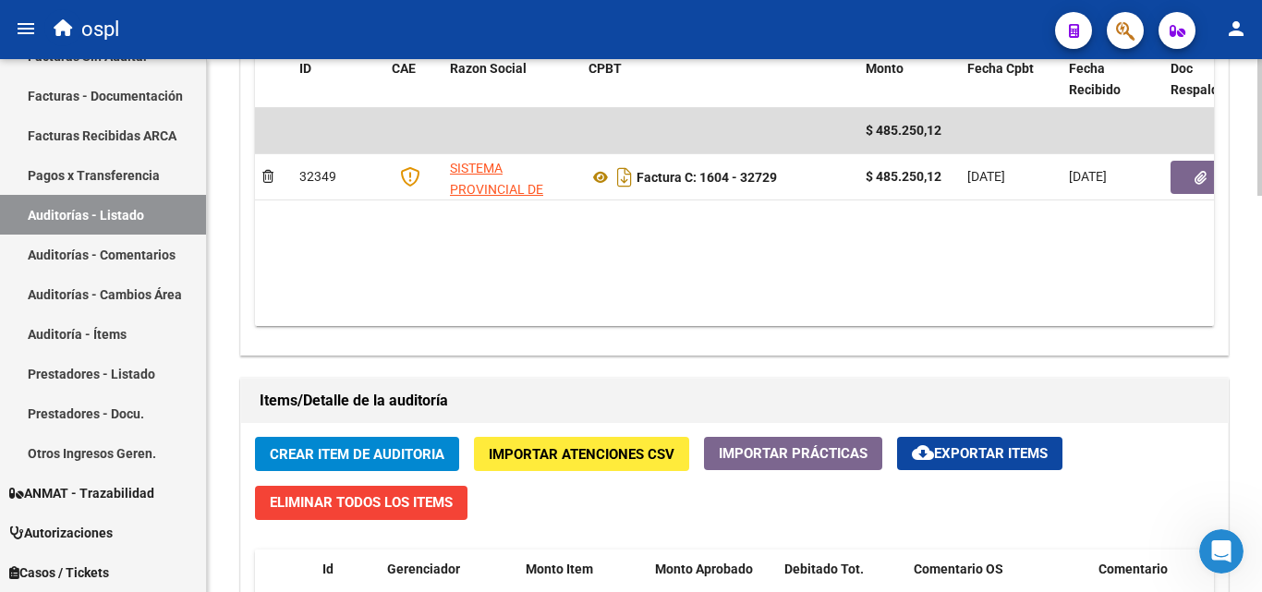
click at [382, 454] on span "Crear Item de Auditoria" at bounding box center [357, 454] width 175 height 17
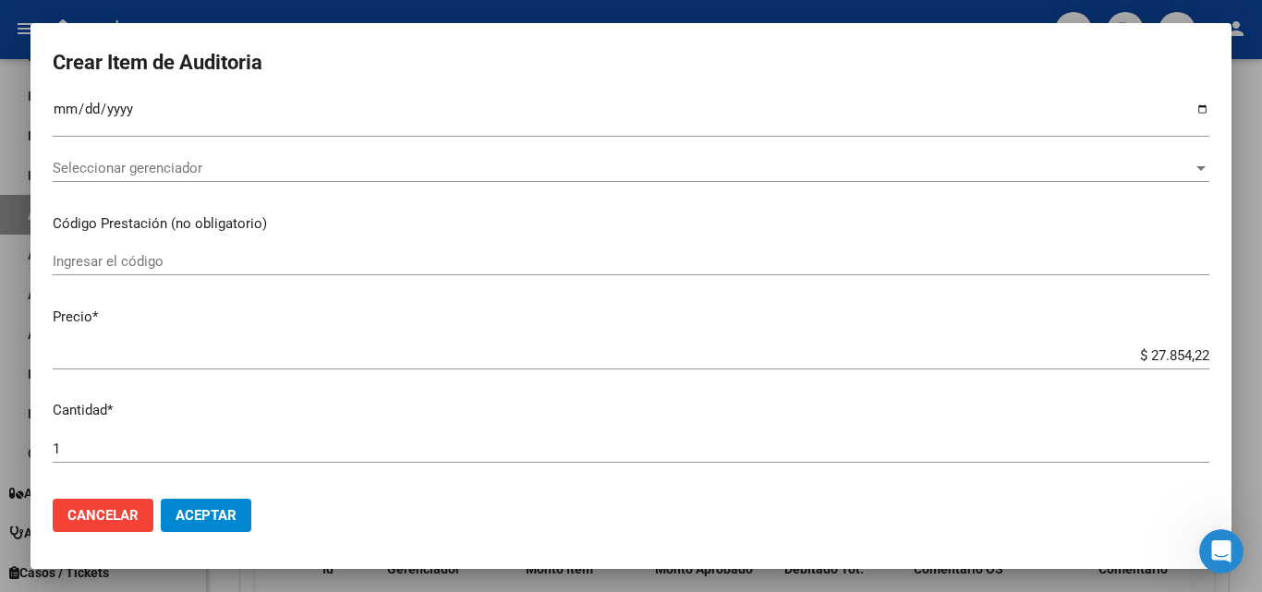
scroll to position [0, 0]
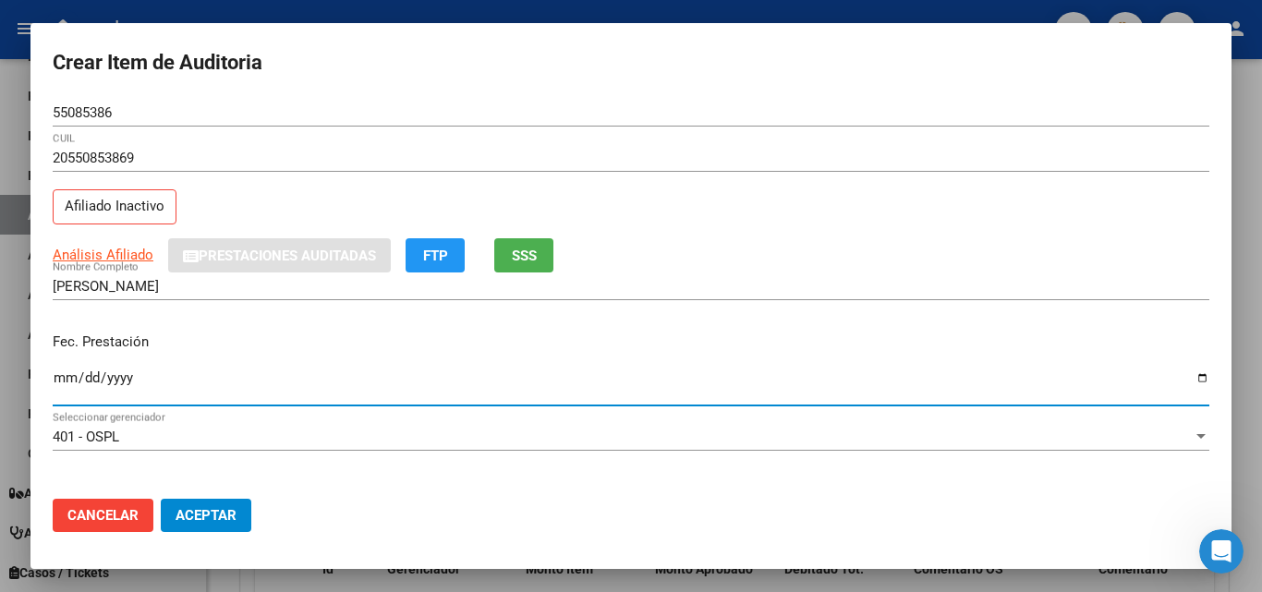
click at [70, 371] on input "Ingresar la fecha" at bounding box center [631, 385] width 1157 height 30
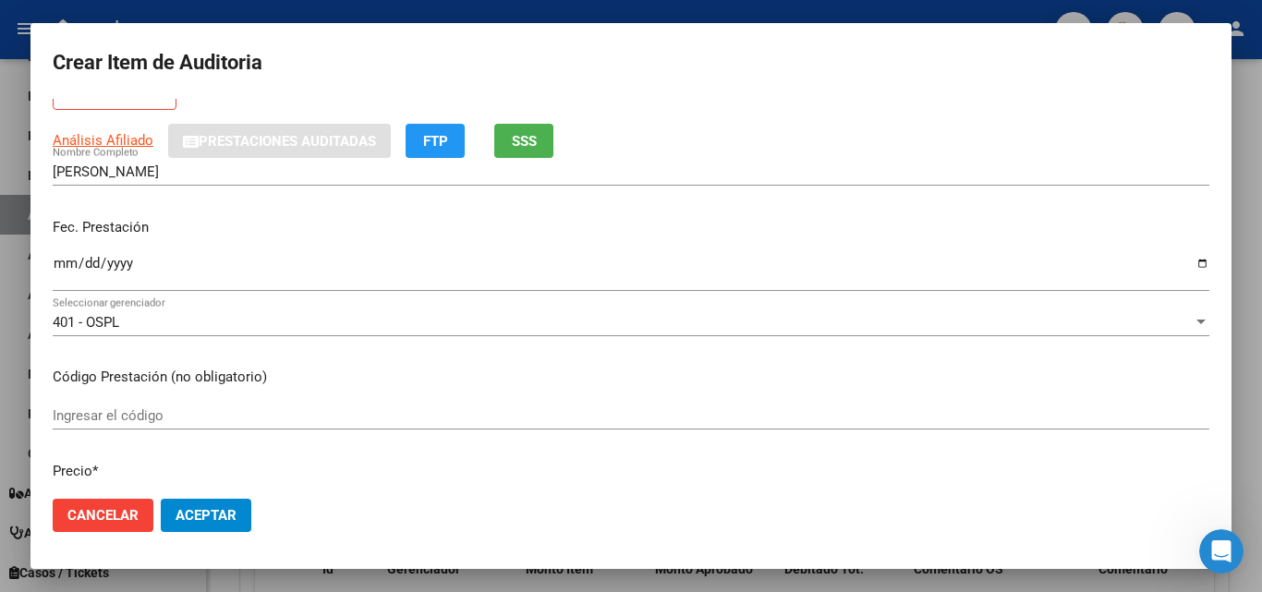
scroll to position [277, 0]
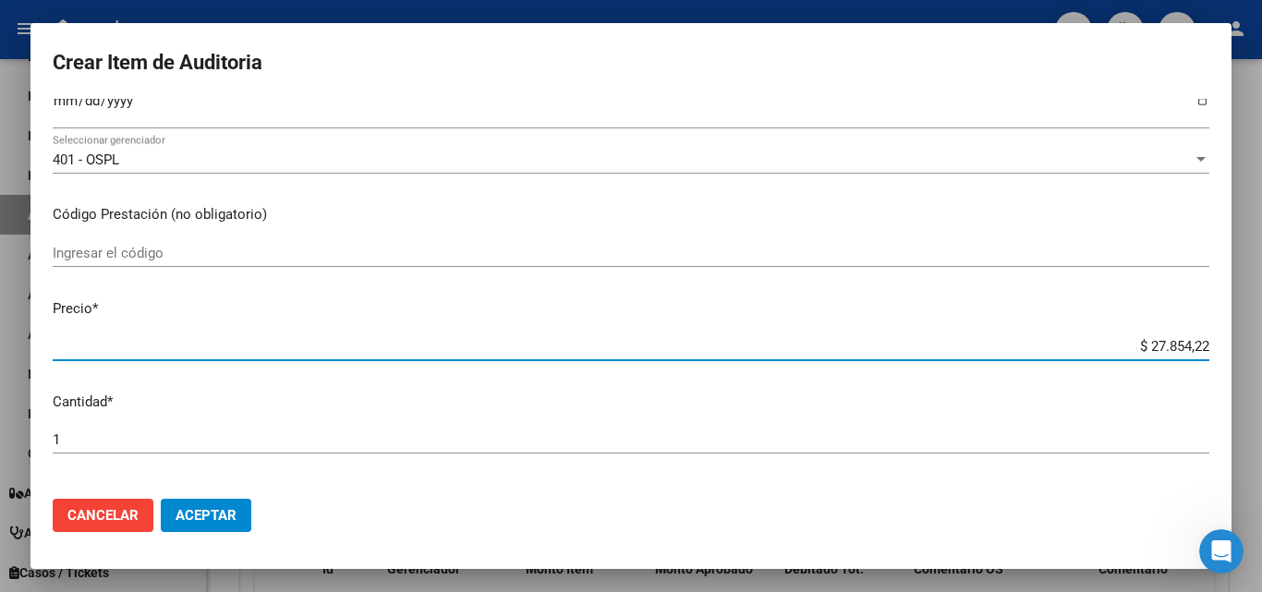
drag, startPoint x: 1121, startPoint y: 343, endPoint x: 1238, endPoint y: 350, distance: 116.6
click at [1238, 350] on div "Crear Item de Auditoria 55085386 Nro Documento 20550853869 CUIL Afiliado Inacti…" at bounding box center [631, 296] width 1262 height 592
click at [1187, 345] on input "$ 27.854,22" at bounding box center [631, 346] width 1157 height 17
drag, startPoint x: 1114, startPoint y: 345, endPoint x: 1230, endPoint y: 352, distance: 116.6
click at [1230, 352] on mat-dialog-content "55085386 Nro Documento 20550853869 CUIL Afiliado Inactivo Análisis Afiliado Pre…" at bounding box center [630, 291] width 1201 height 385
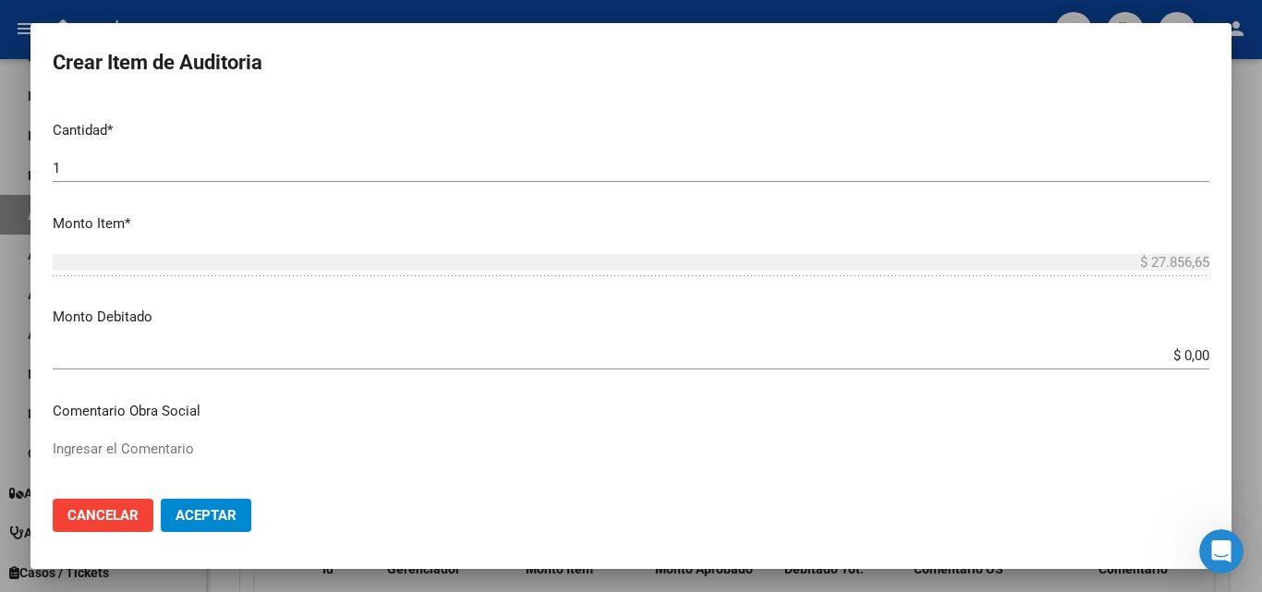
scroll to position [554, 0]
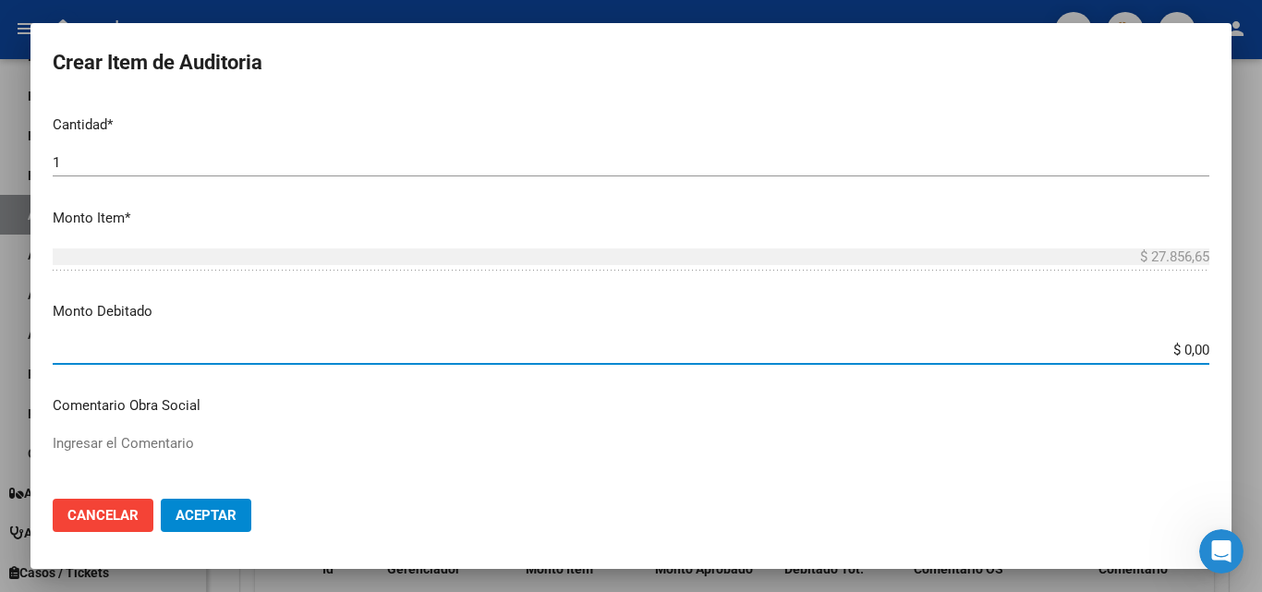
drag, startPoint x: 1141, startPoint y: 343, endPoint x: 1260, endPoint y: 359, distance: 120.3
click at [1260, 359] on div "Crear Item de Auditoria 55085386 Nro Documento 20550853869 CUIL Afiliado Inacti…" at bounding box center [631, 296] width 1262 height 592
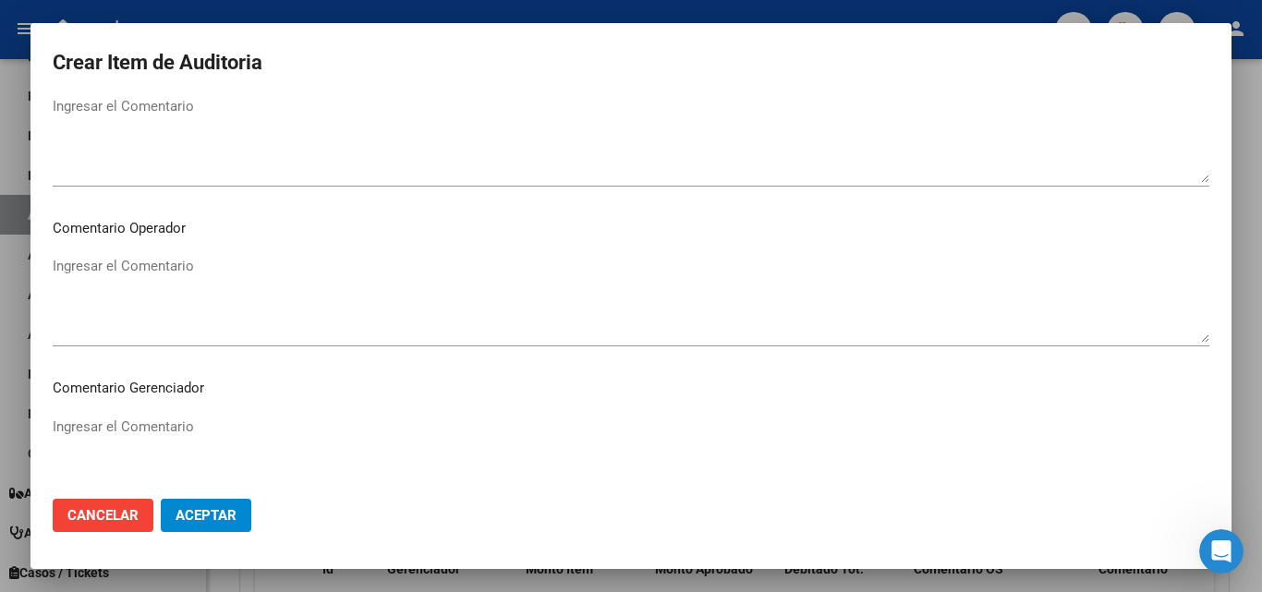
scroll to position [924, 0]
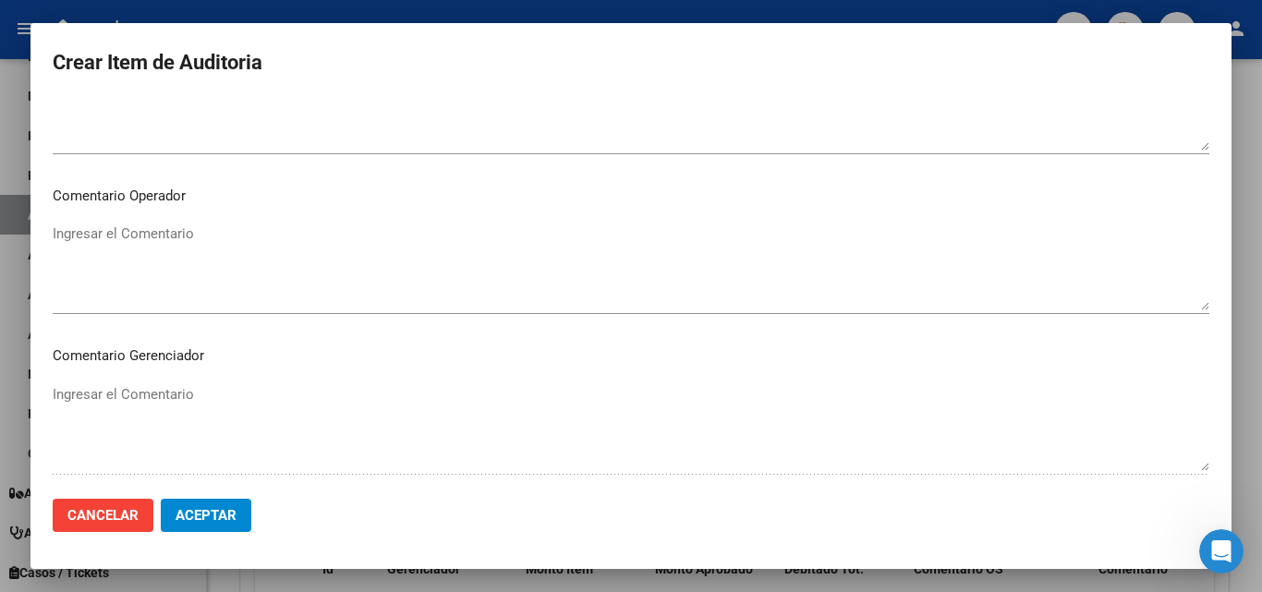
click at [129, 238] on textarea "Ingresar el Comentario" at bounding box center [631, 267] width 1157 height 87
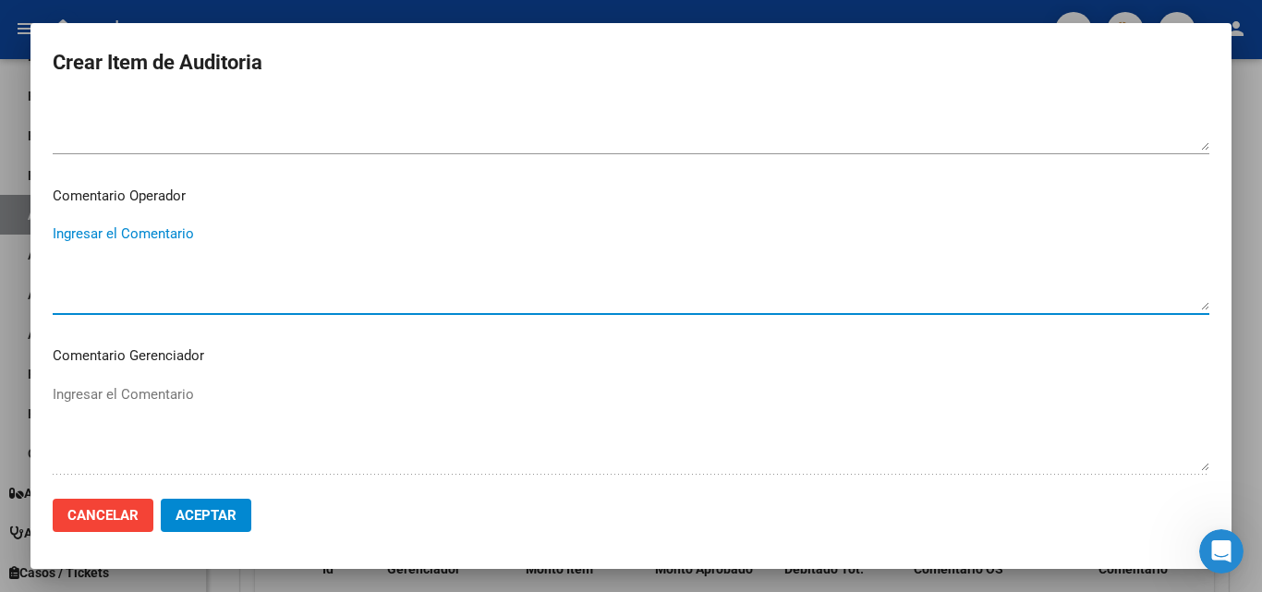
paste textarea "Sin respaldatorio - falta firma y copia de dni del afiliado"
click at [211, 512] on span "Aceptar" at bounding box center [206, 515] width 61 height 17
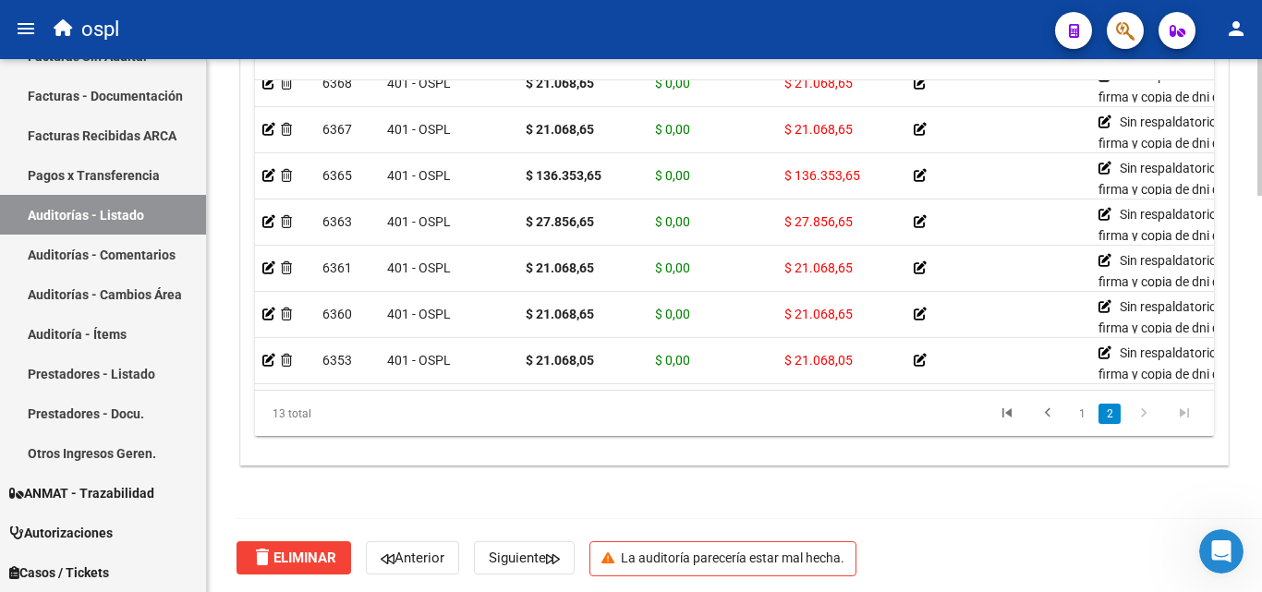
scroll to position [1549, 0]
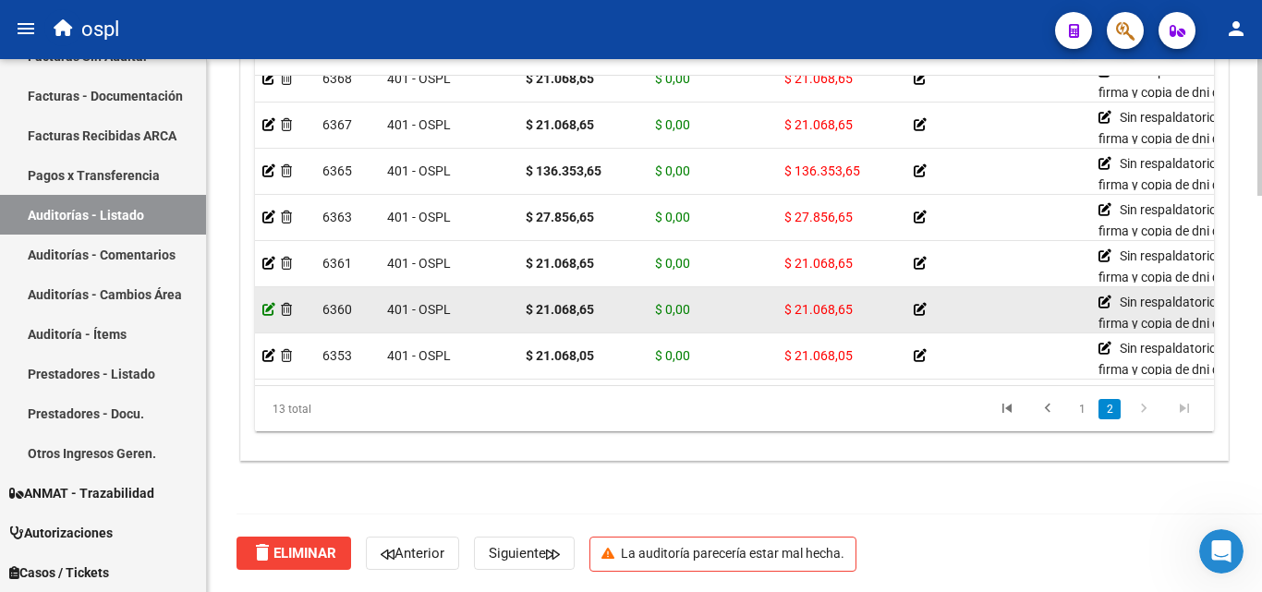
click at [268, 303] on icon at bounding box center [268, 309] width 13 height 13
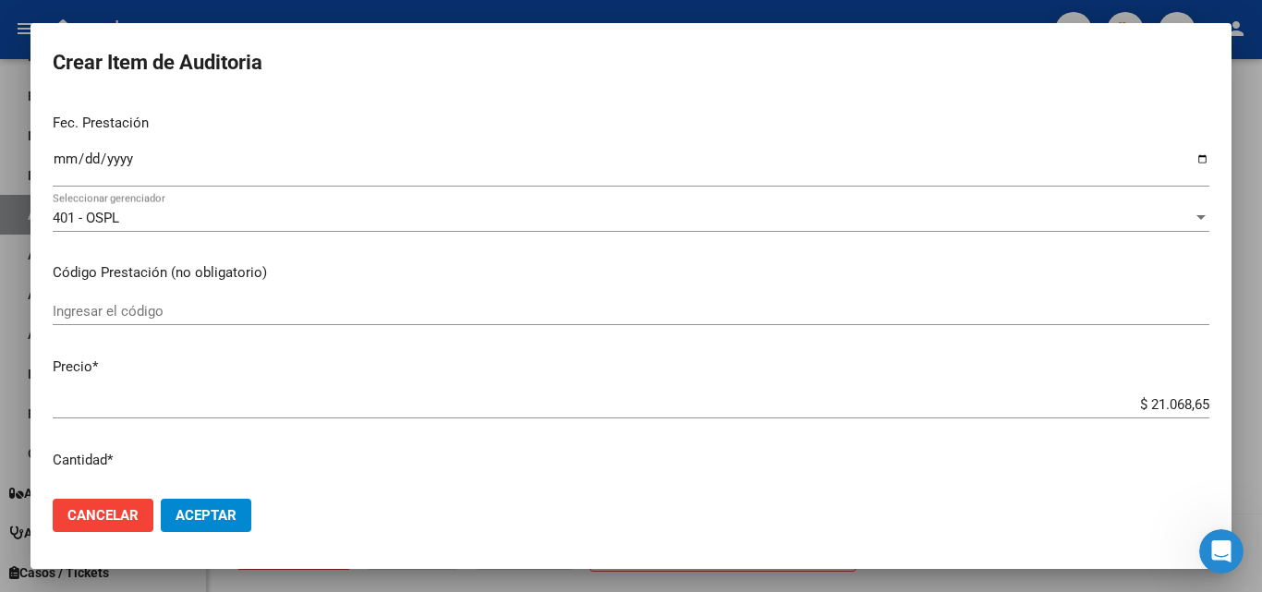
scroll to position [277, 0]
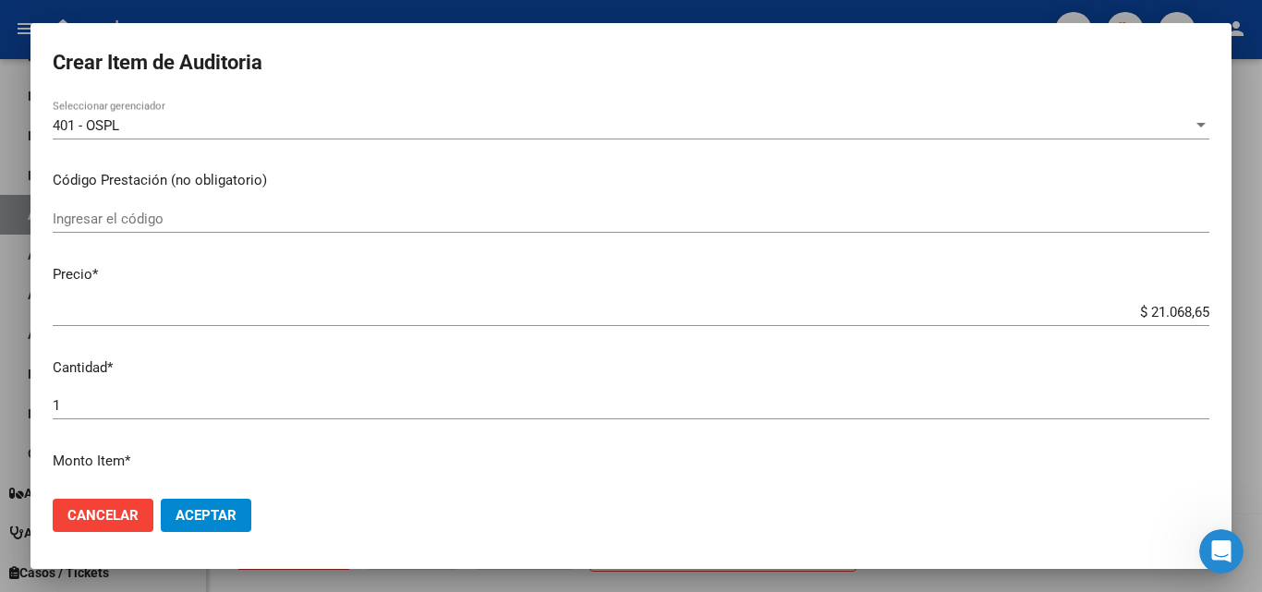
click at [1187, 312] on input "$ 21.068,65" at bounding box center [631, 312] width 1157 height 17
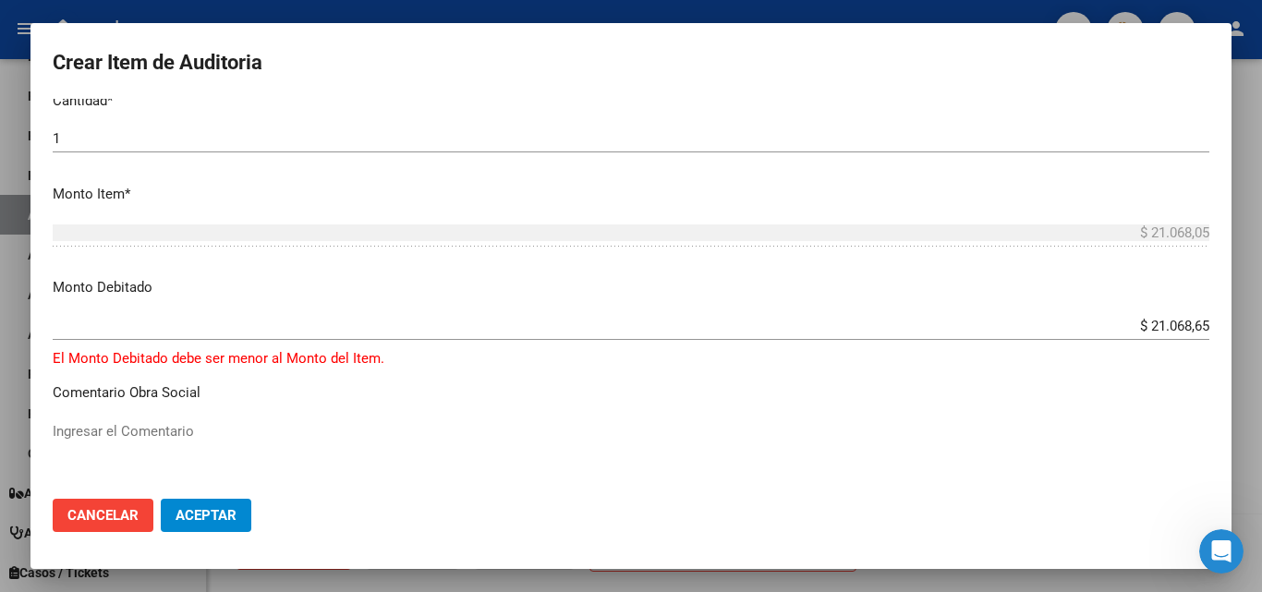
scroll to position [554, 0]
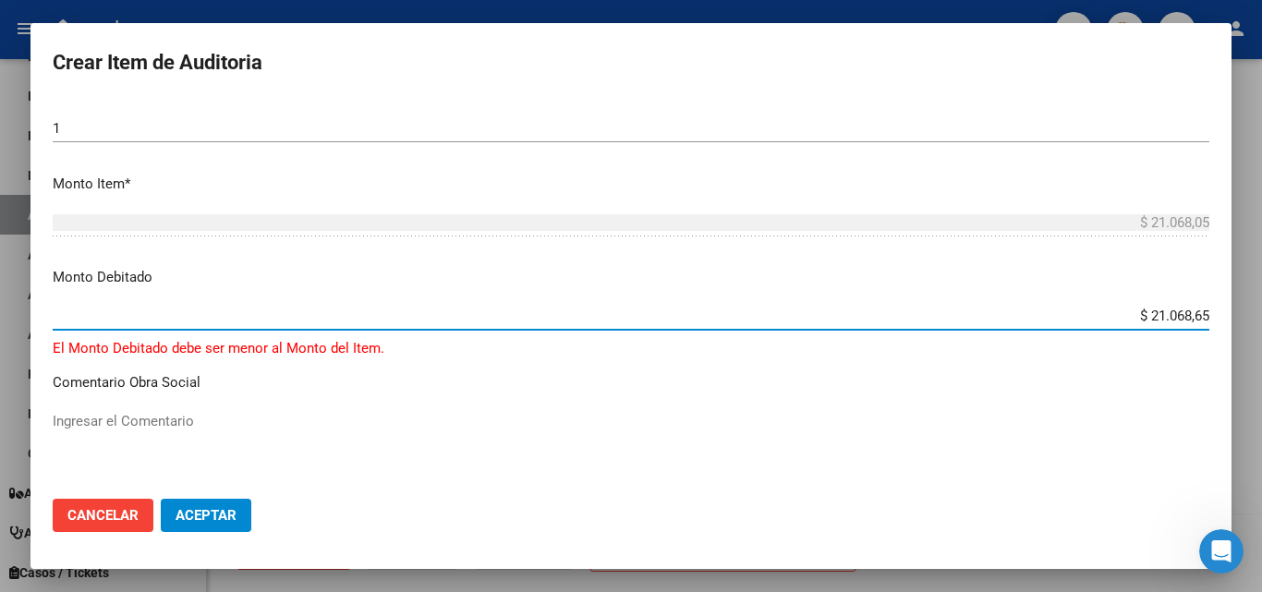
click at [1185, 309] on input "$ 21.068,65" at bounding box center [631, 316] width 1157 height 17
click at [194, 512] on span "Aceptar" at bounding box center [206, 515] width 61 height 17
click at [1172, 315] on input "$ 210.680,15" at bounding box center [631, 316] width 1157 height 17
click at [1190, 315] on input "$ 210.680,15" at bounding box center [631, 316] width 1157 height 17
click at [1186, 314] on input "$ 210.680,15" at bounding box center [631, 316] width 1157 height 17
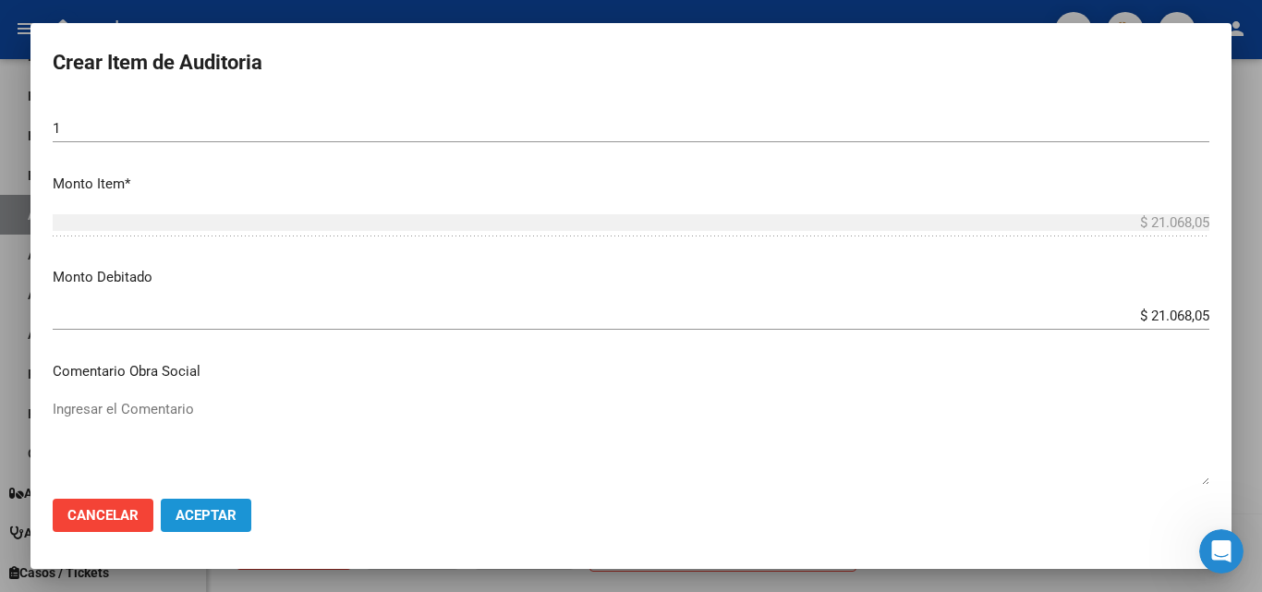
click at [207, 502] on button "Aceptar" at bounding box center [206, 515] width 91 height 33
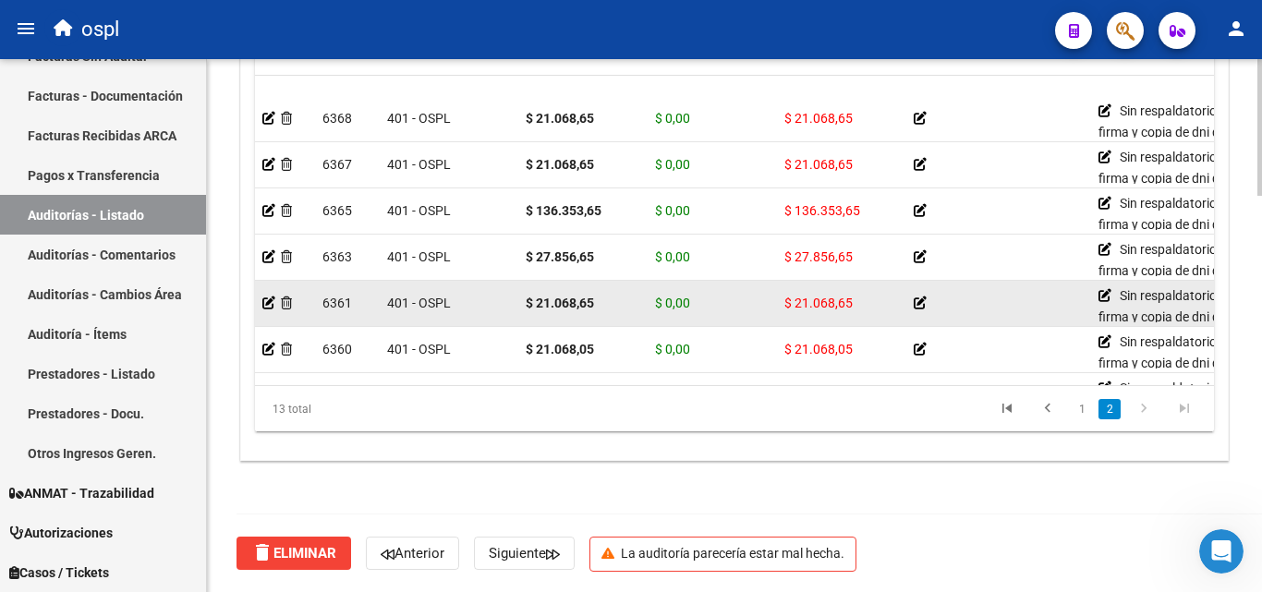
scroll to position [311, 0]
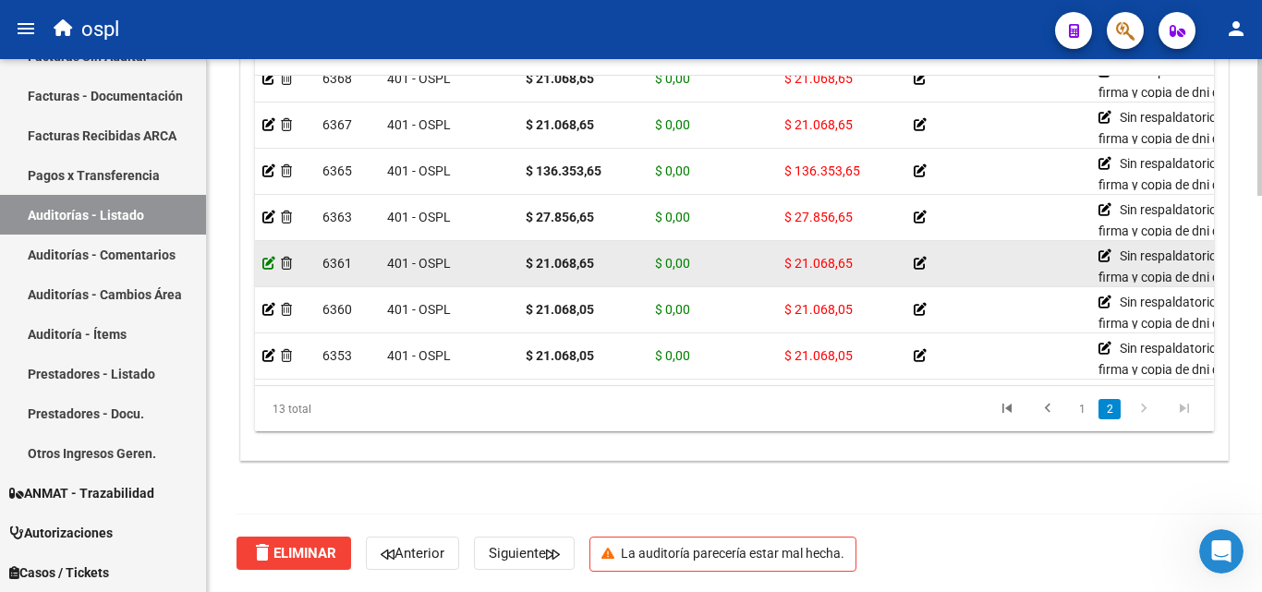
click at [268, 257] on icon at bounding box center [268, 263] width 13 height 13
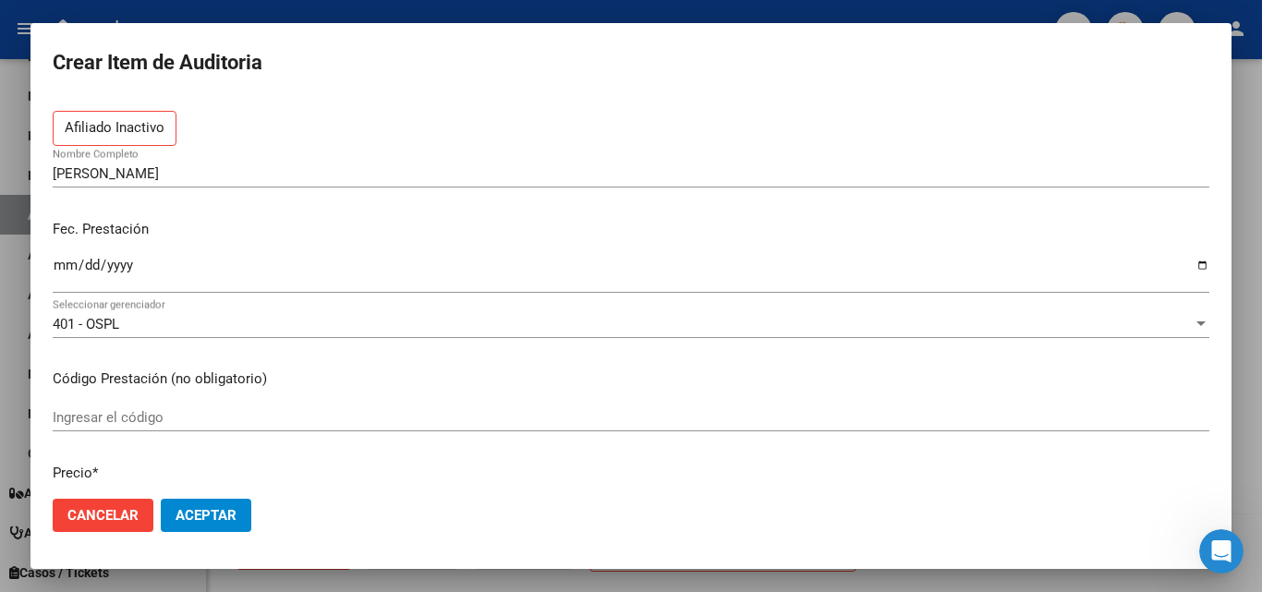
scroll to position [277, 0]
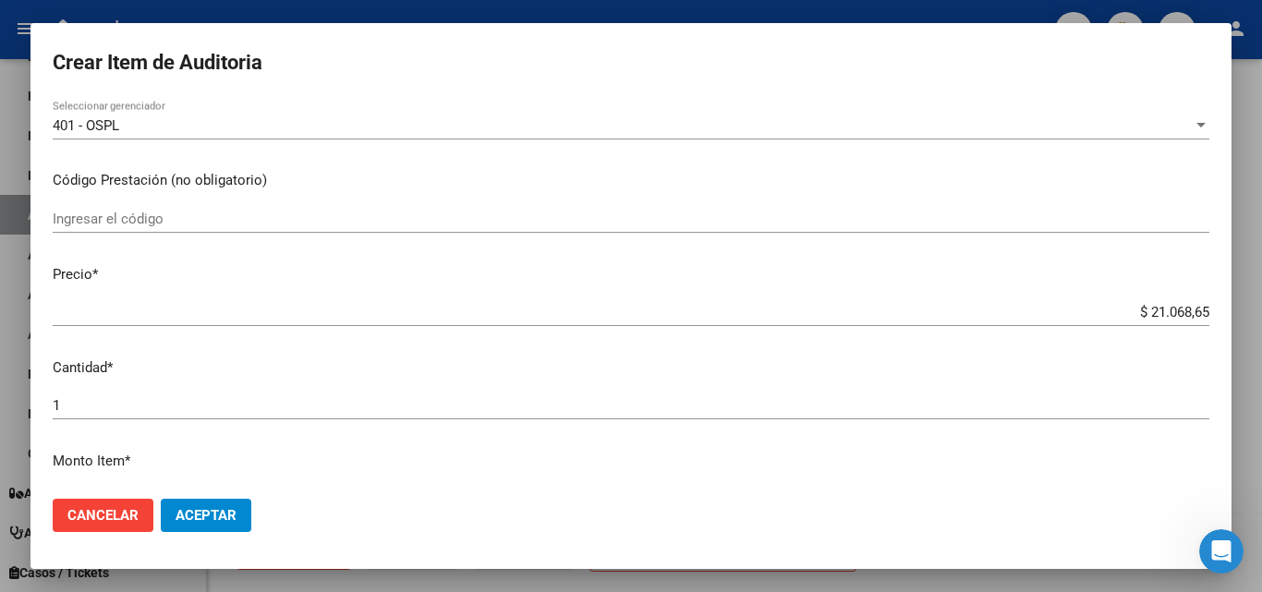
click at [1186, 312] on input "$ 21.068,65" at bounding box center [631, 312] width 1157 height 17
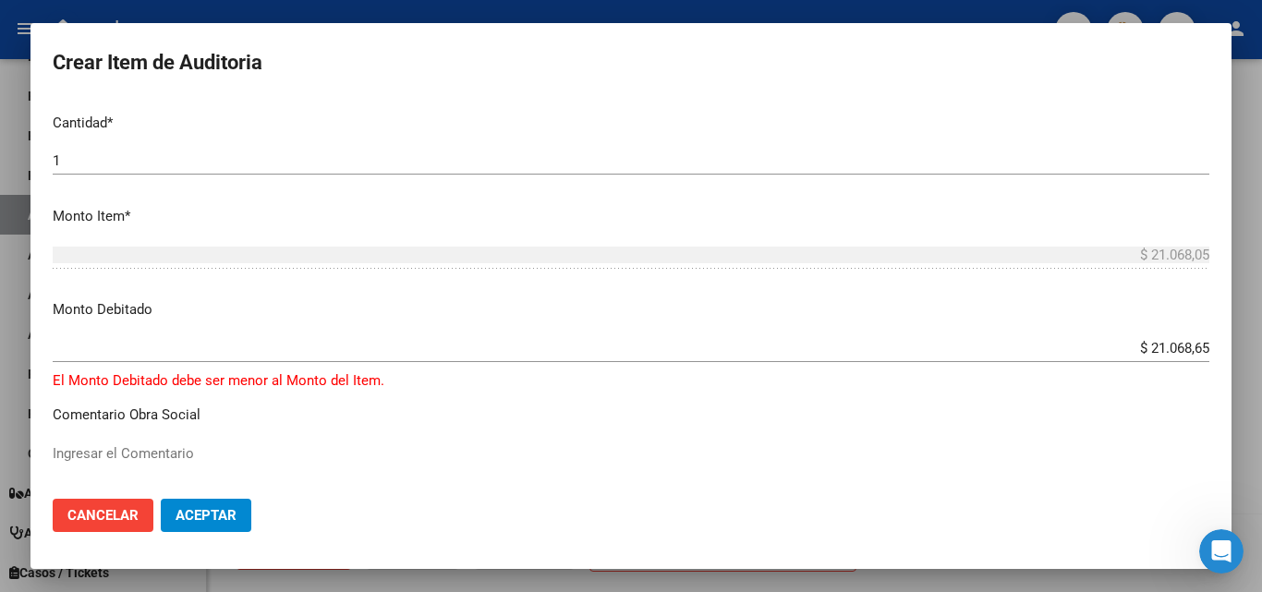
scroll to position [554, 0]
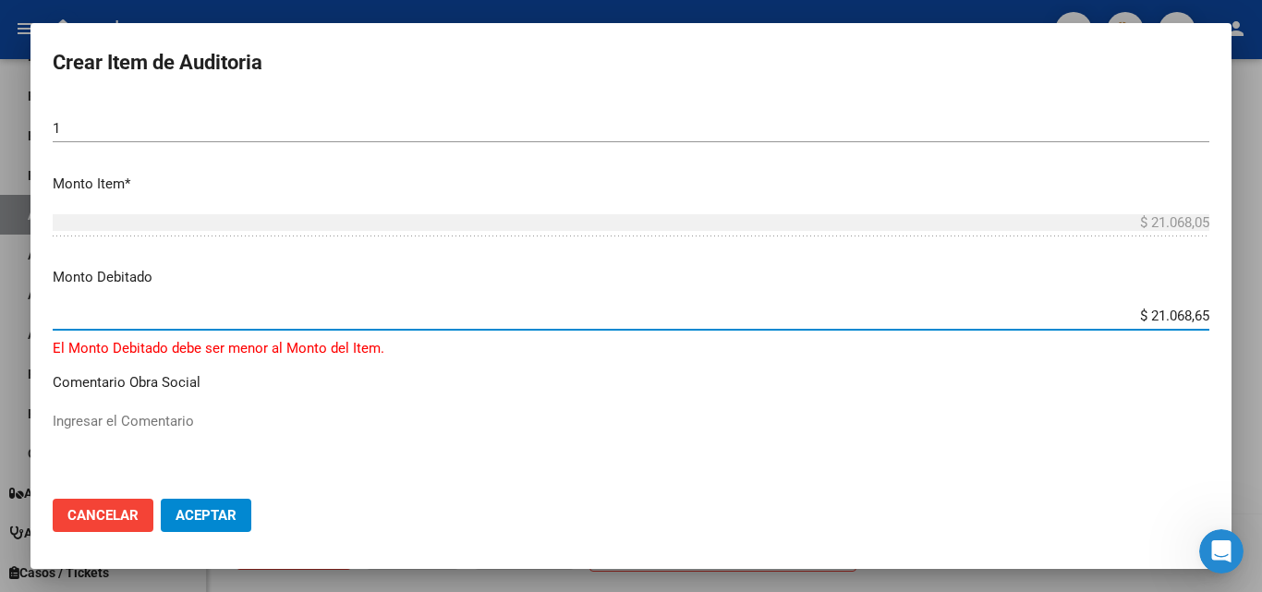
click at [1186, 313] on input "$ 21.068,65" at bounding box center [631, 316] width 1157 height 17
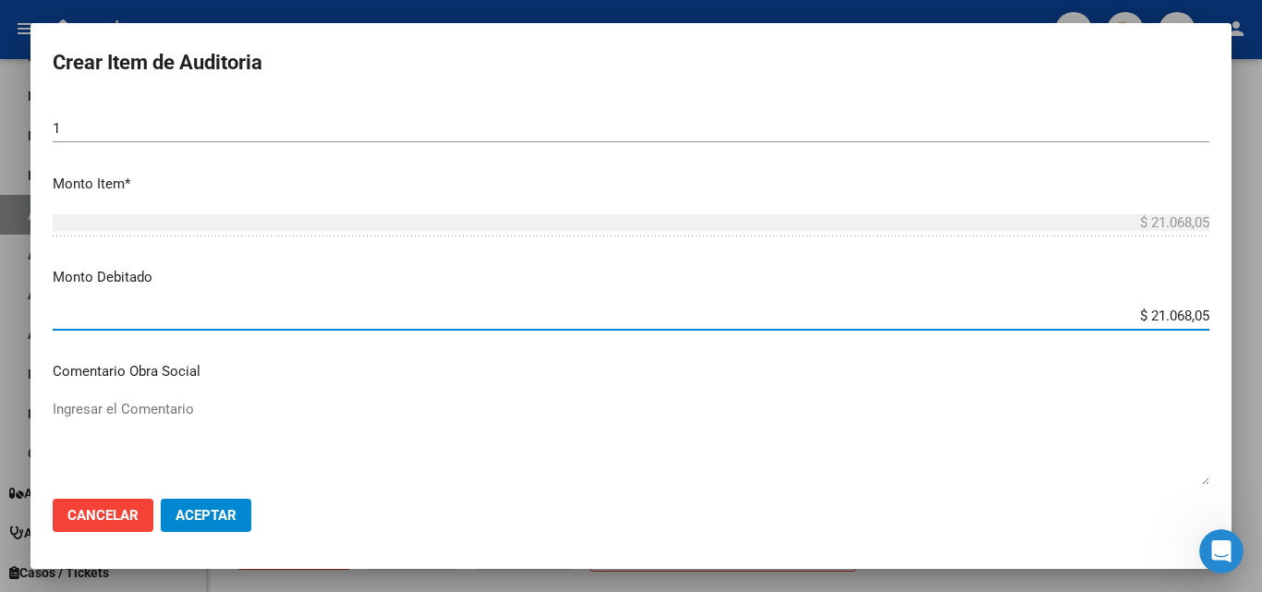
click at [236, 513] on button "Aceptar" at bounding box center [206, 515] width 91 height 33
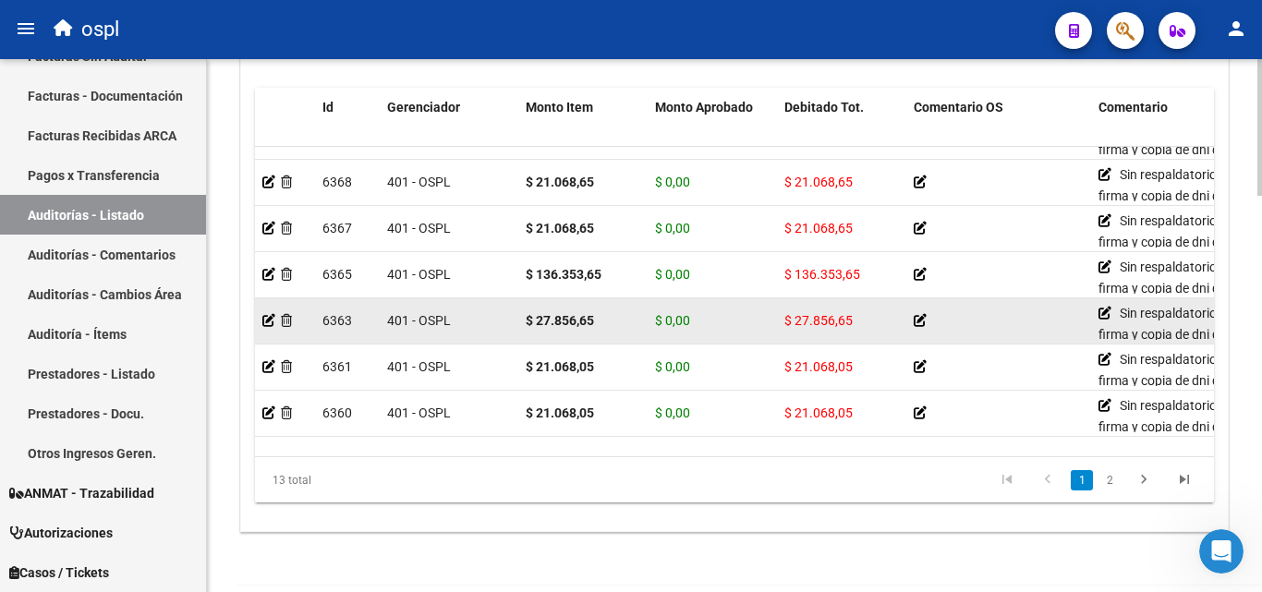
scroll to position [219, 0]
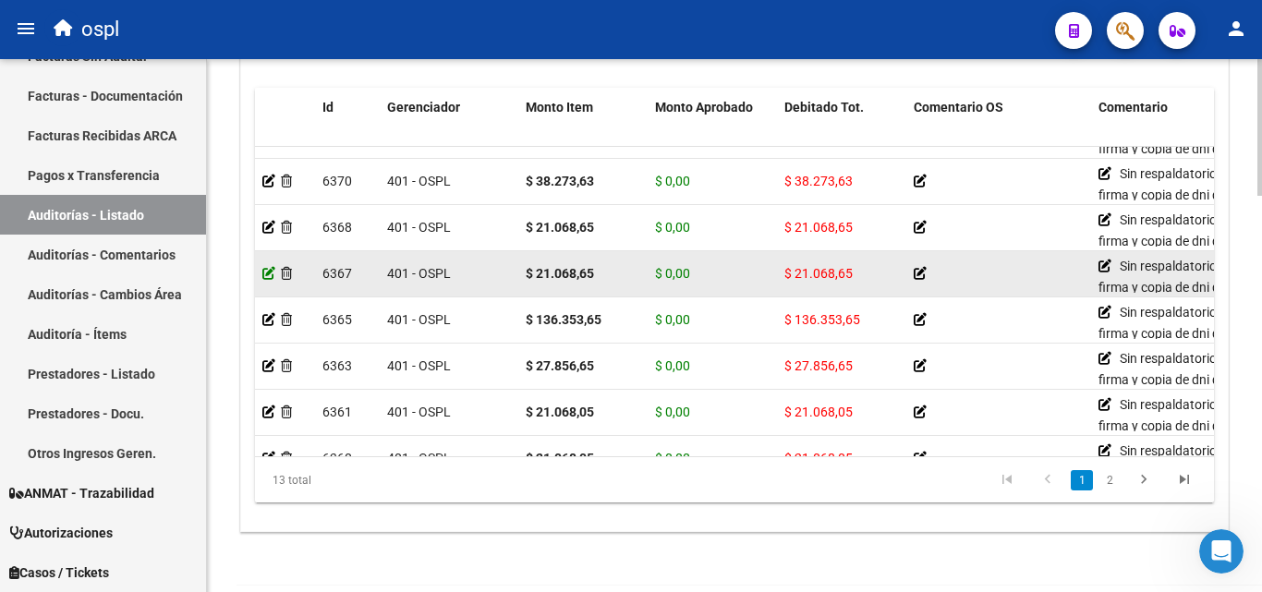
click at [267, 272] on icon at bounding box center [268, 273] width 13 height 13
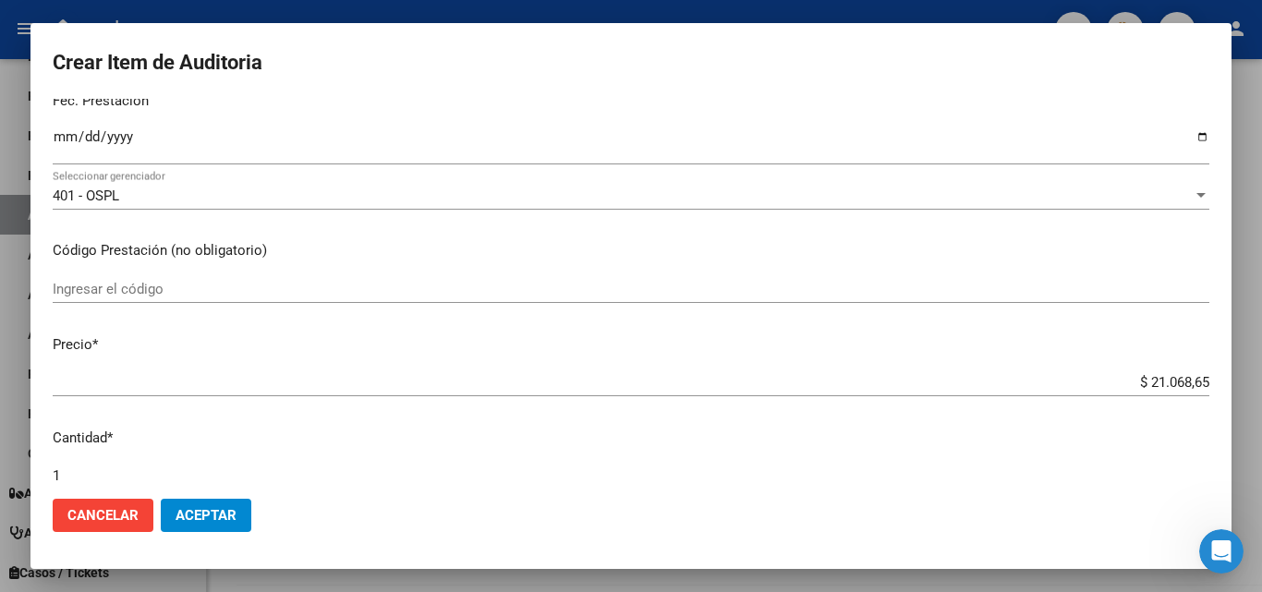
scroll to position [277, 0]
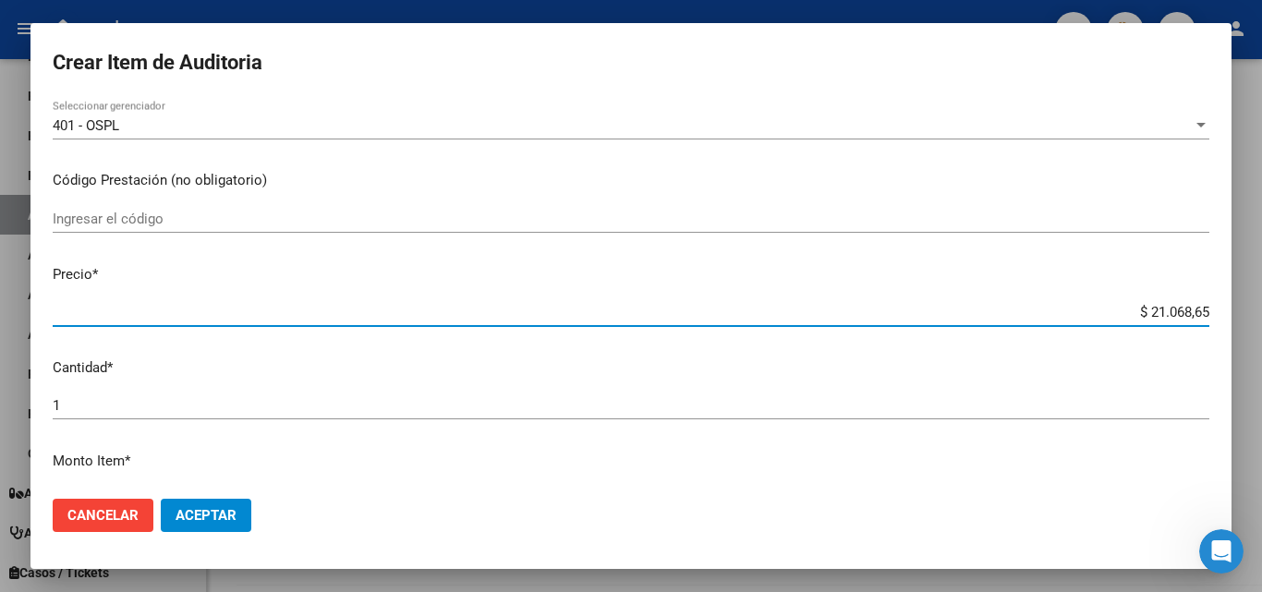
click at [1188, 310] on input "$ 21.068,65" at bounding box center [631, 312] width 1157 height 17
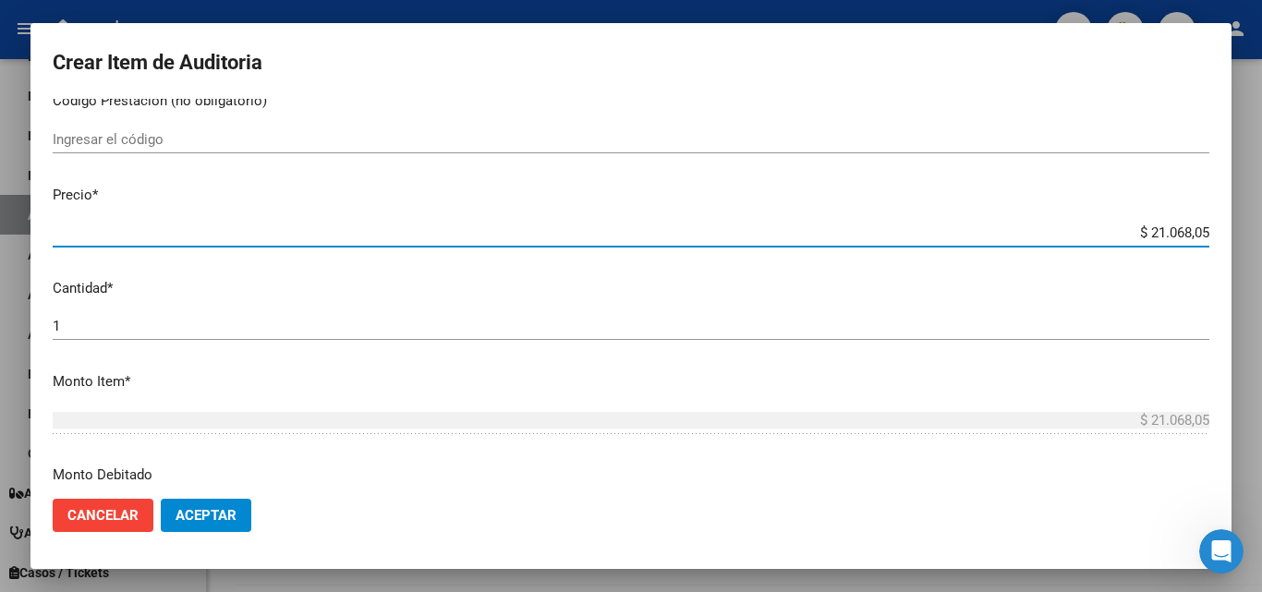
scroll to position [554, 0]
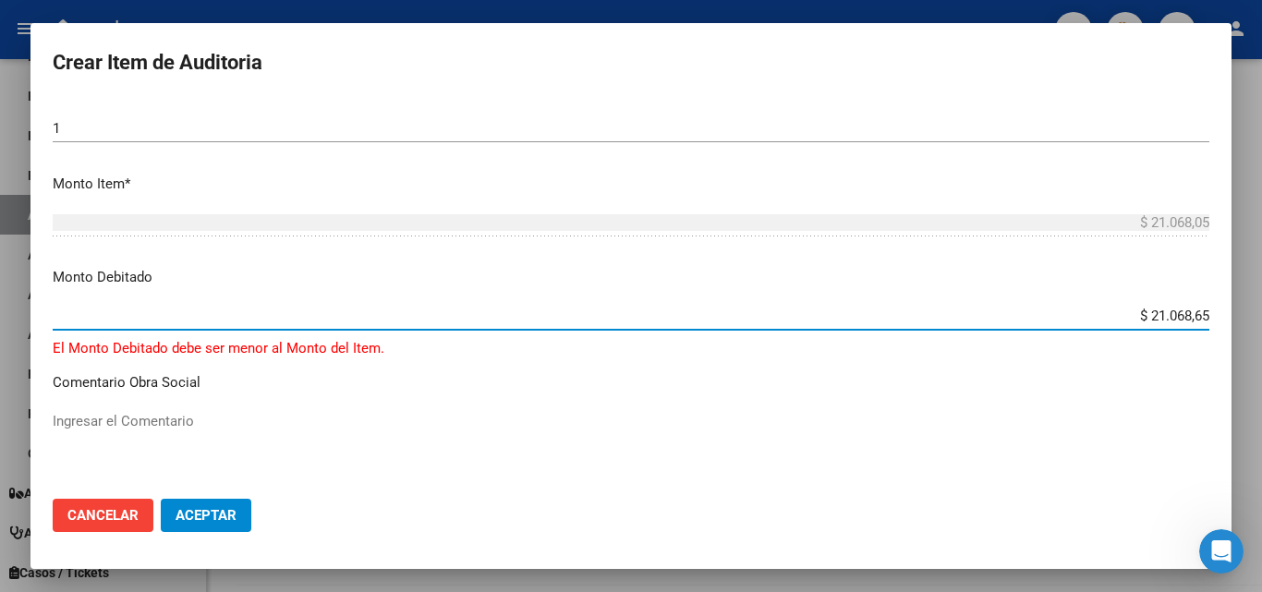
click at [1184, 311] on input "$ 21.068,65" at bounding box center [631, 316] width 1157 height 17
click at [1184, 313] on input "$ 21.068,65" at bounding box center [631, 316] width 1157 height 17
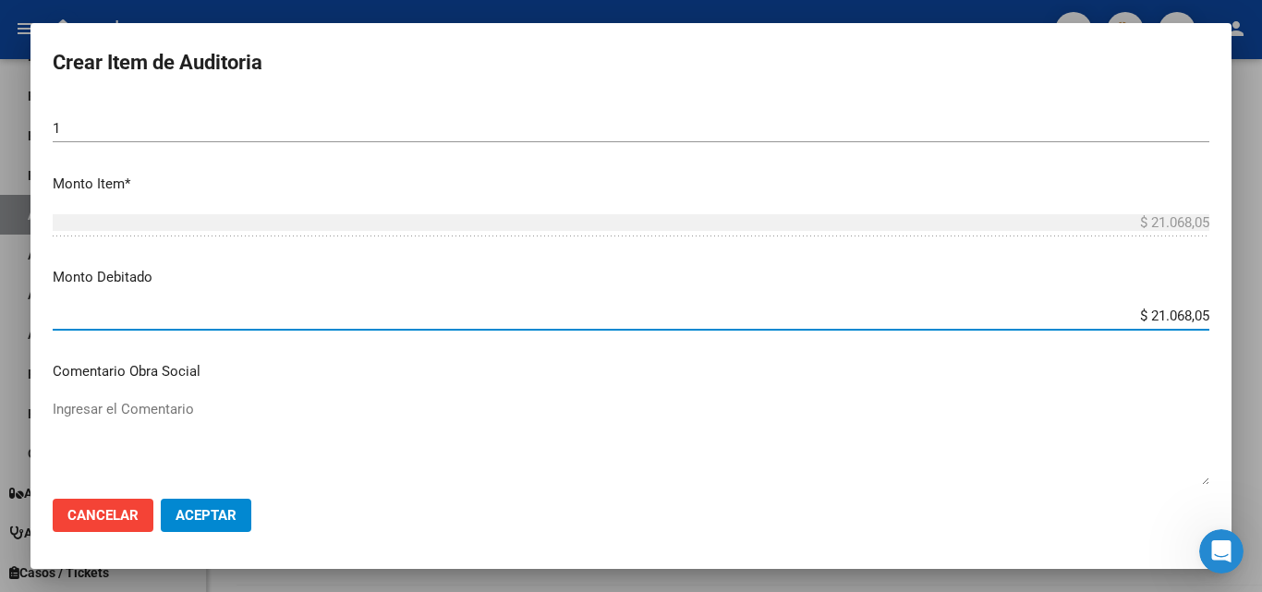
click at [212, 513] on span "Aceptar" at bounding box center [206, 515] width 61 height 17
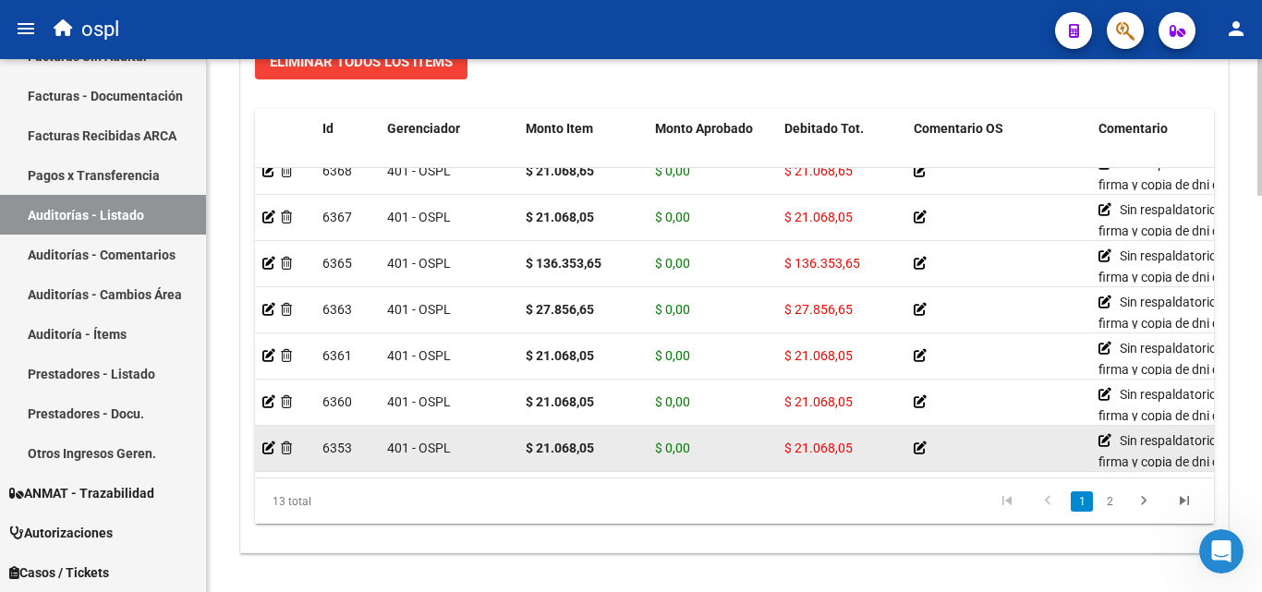
scroll to position [219, 0]
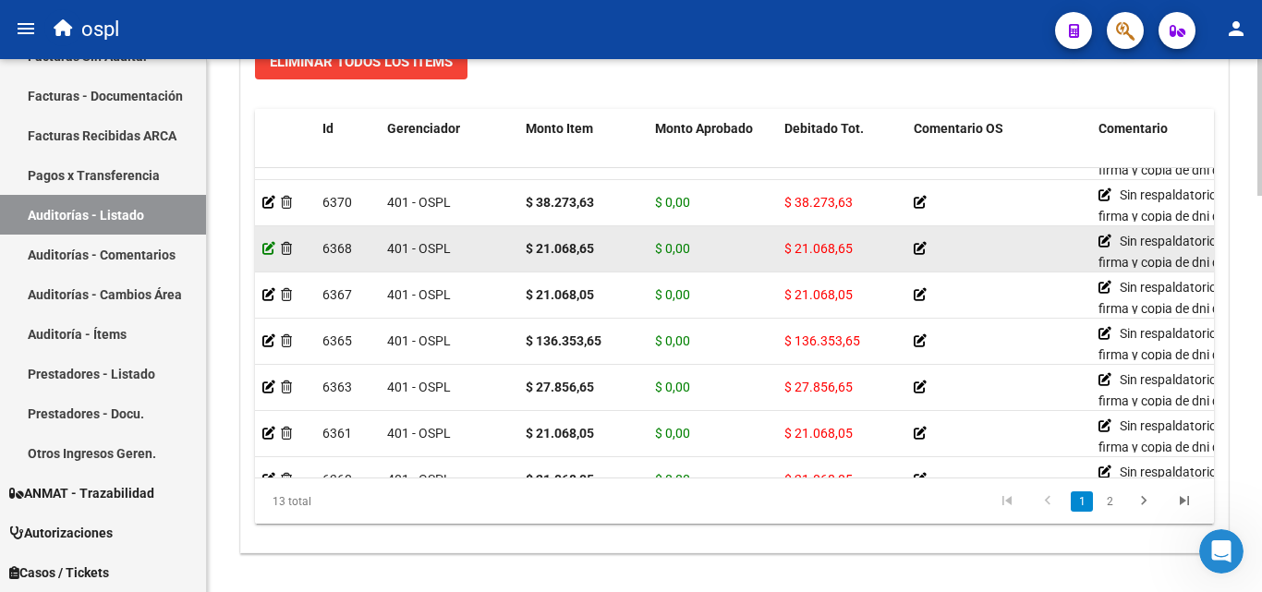
click at [267, 249] on icon at bounding box center [268, 248] width 13 height 13
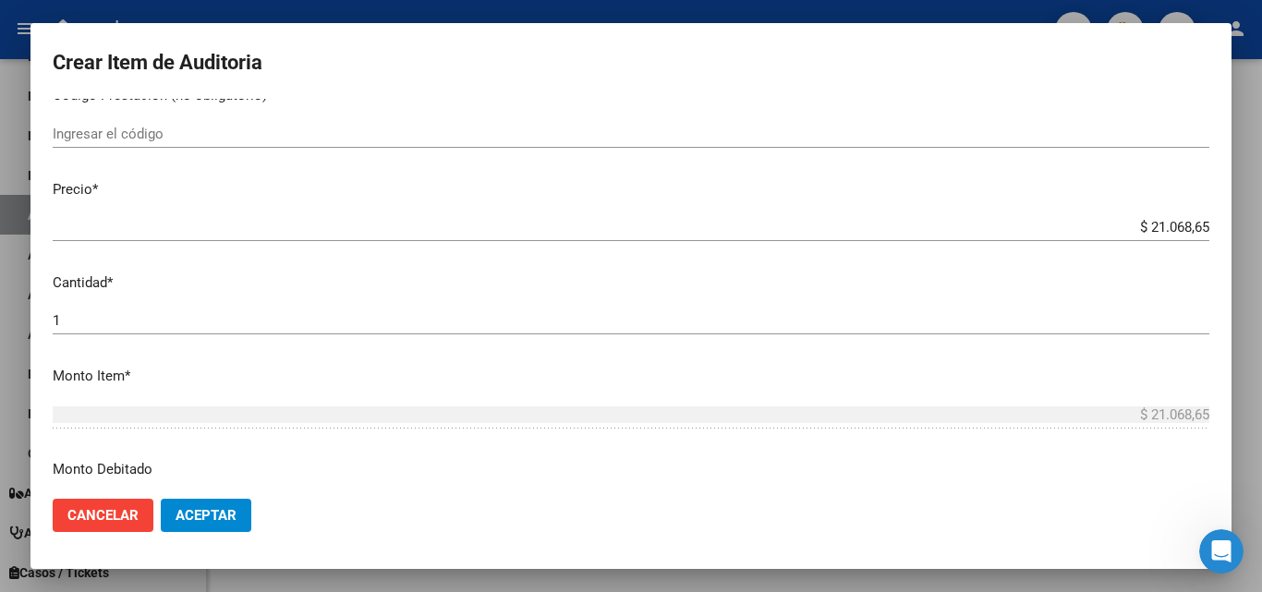
scroll to position [369, 0]
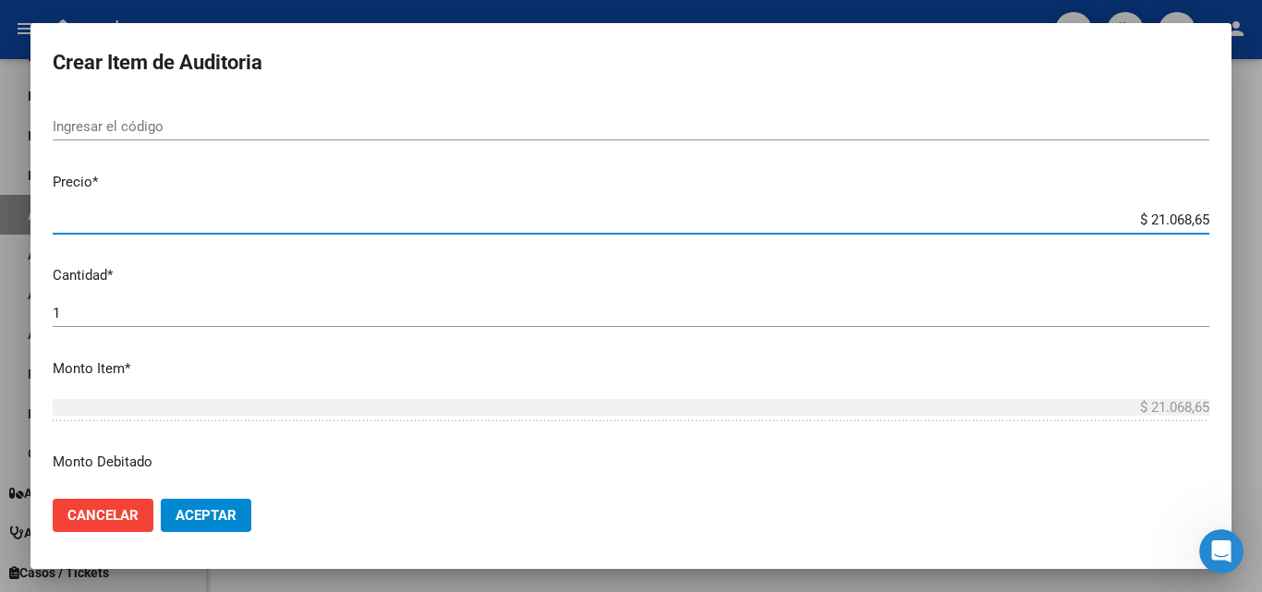
click at [1187, 218] on input "$ 21.068,65" at bounding box center [631, 220] width 1157 height 17
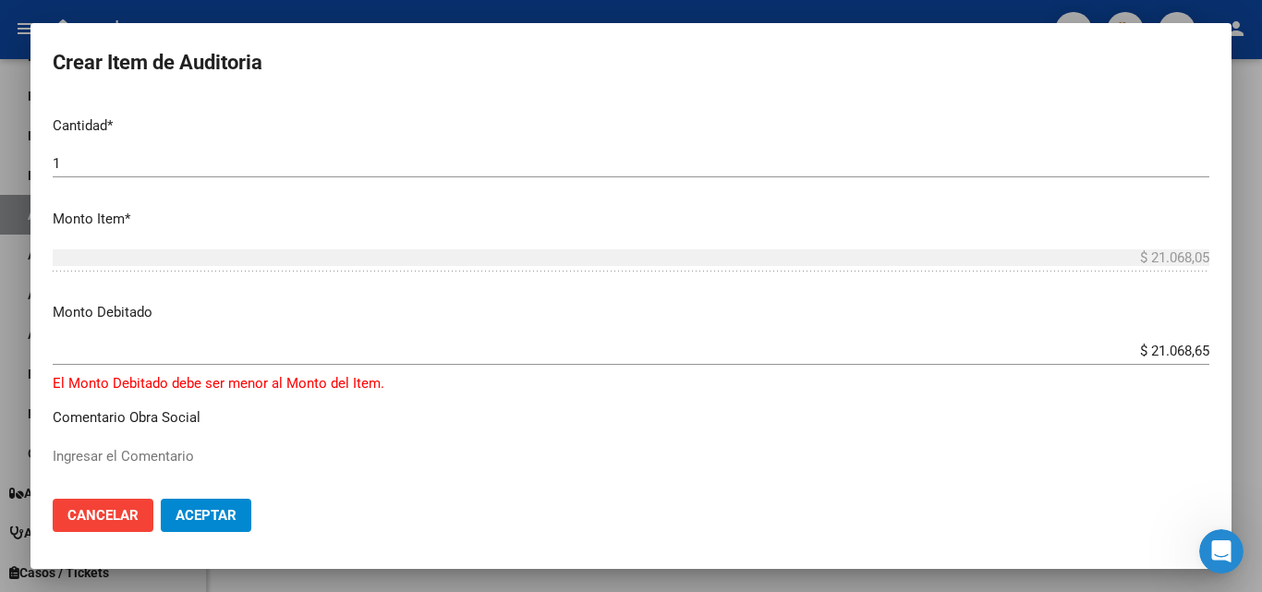
scroll to position [462, 0]
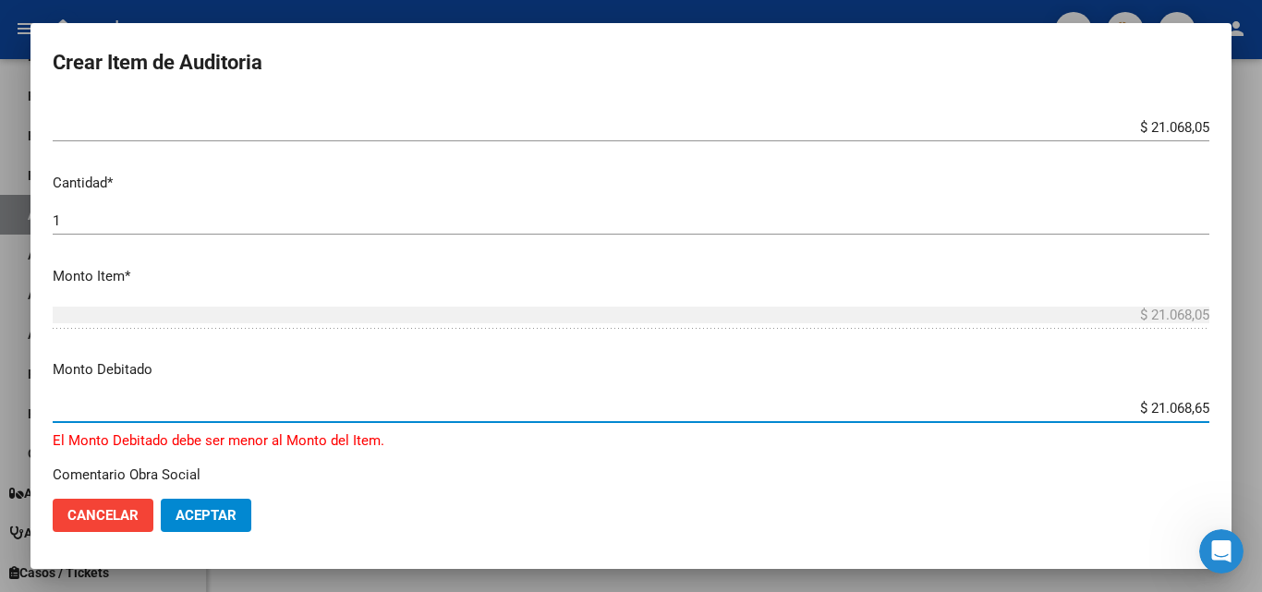
click at [1189, 408] on input "$ 21.068,65" at bounding box center [631, 408] width 1157 height 17
click at [200, 507] on span "Aceptar" at bounding box center [206, 515] width 61 height 17
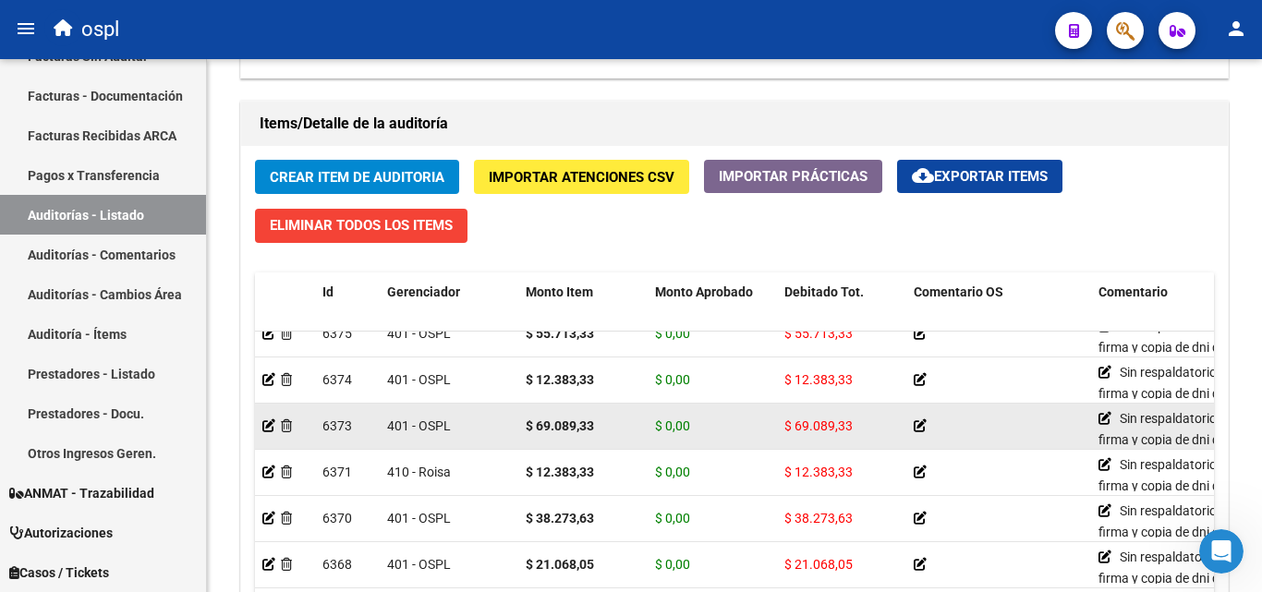
scroll to position [34, 0]
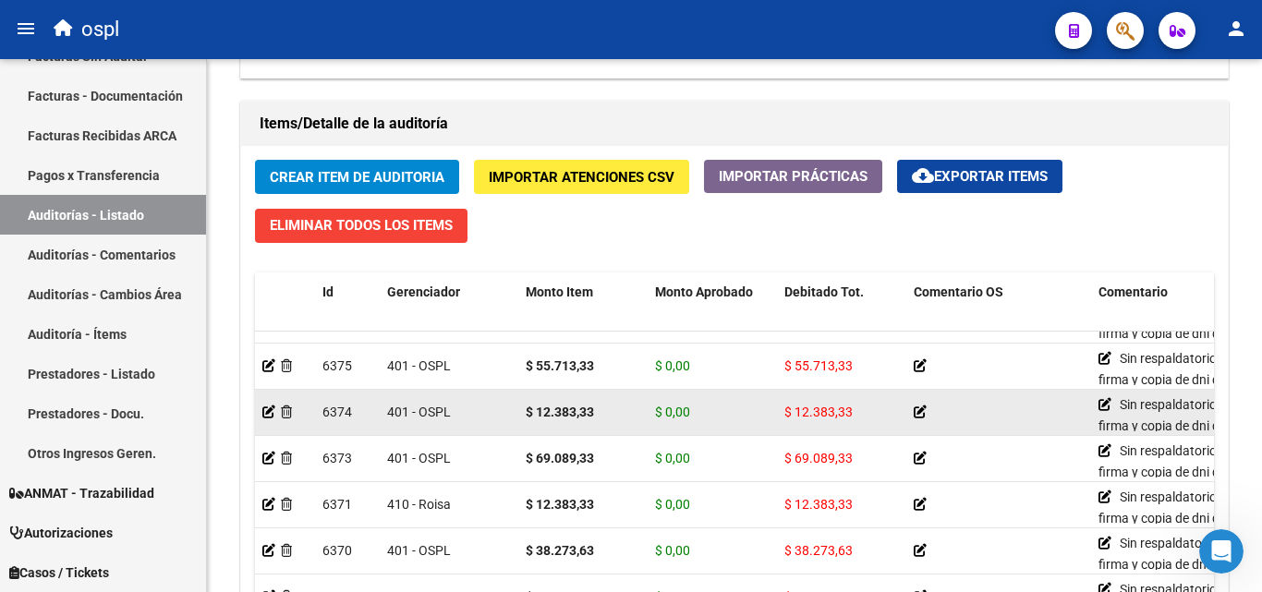
drag, startPoint x: 535, startPoint y: 407, endPoint x: 587, endPoint y: 407, distance: 52.7
click at [587, 407] on strong "$ 12.383,33" at bounding box center [560, 412] width 68 height 15
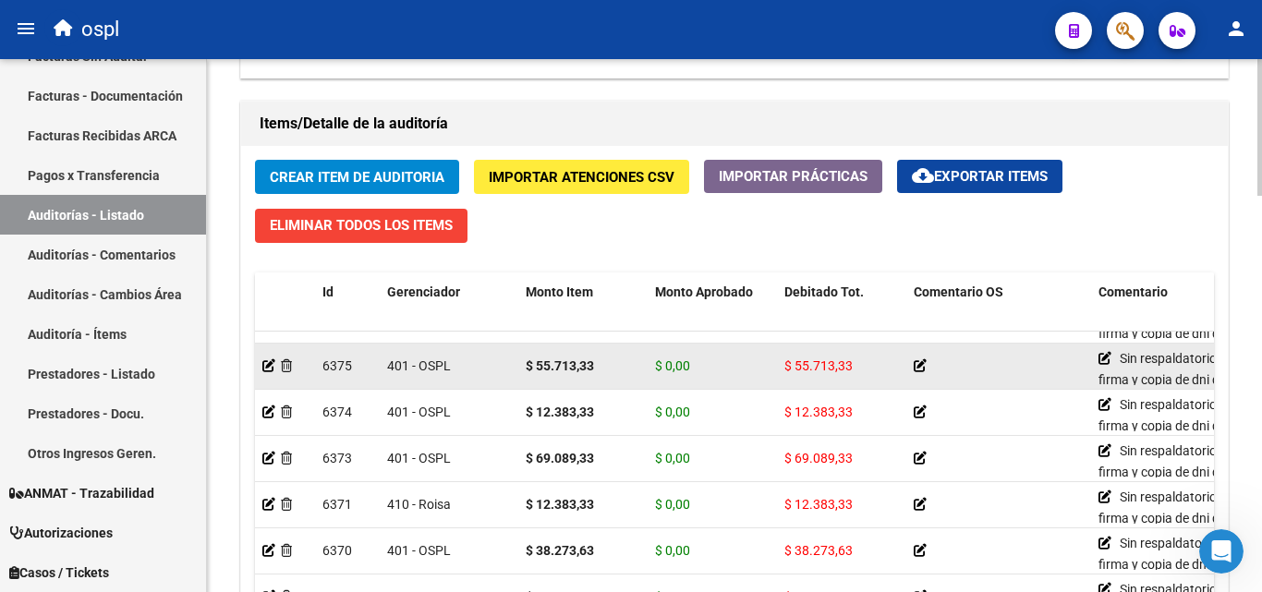
click at [593, 358] on strong "$ 55.713,33" at bounding box center [560, 365] width 68 height 15
click at [271, 362] on icon at bounding box center [268, 365] width 13 height 13
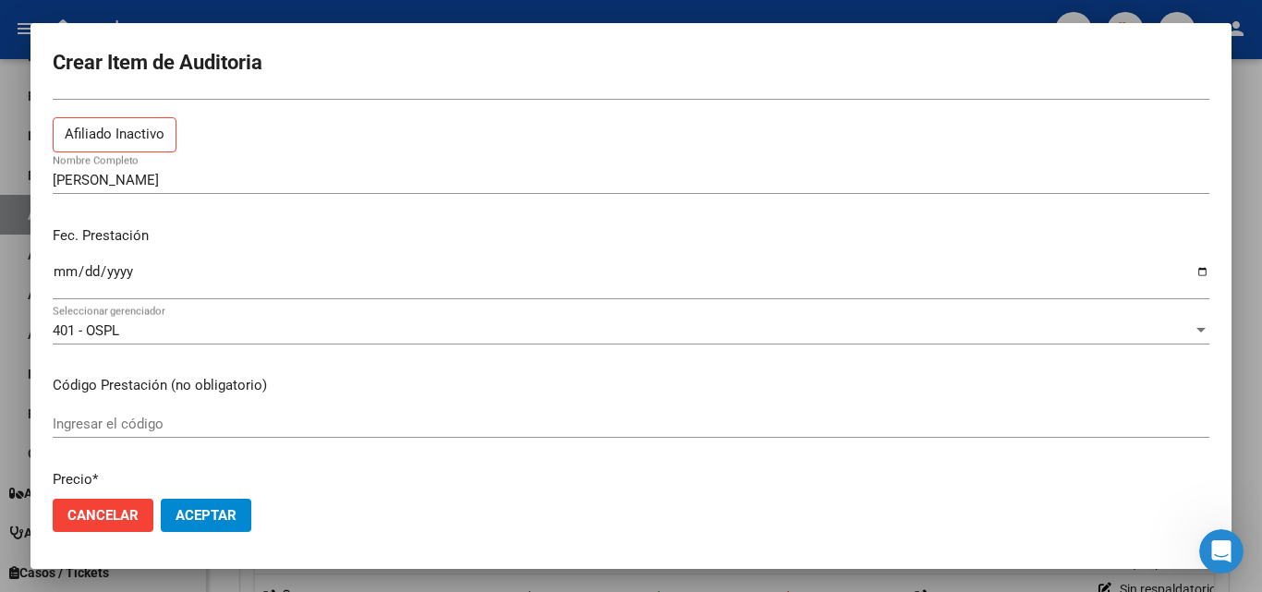
scroll to position [277, 0]
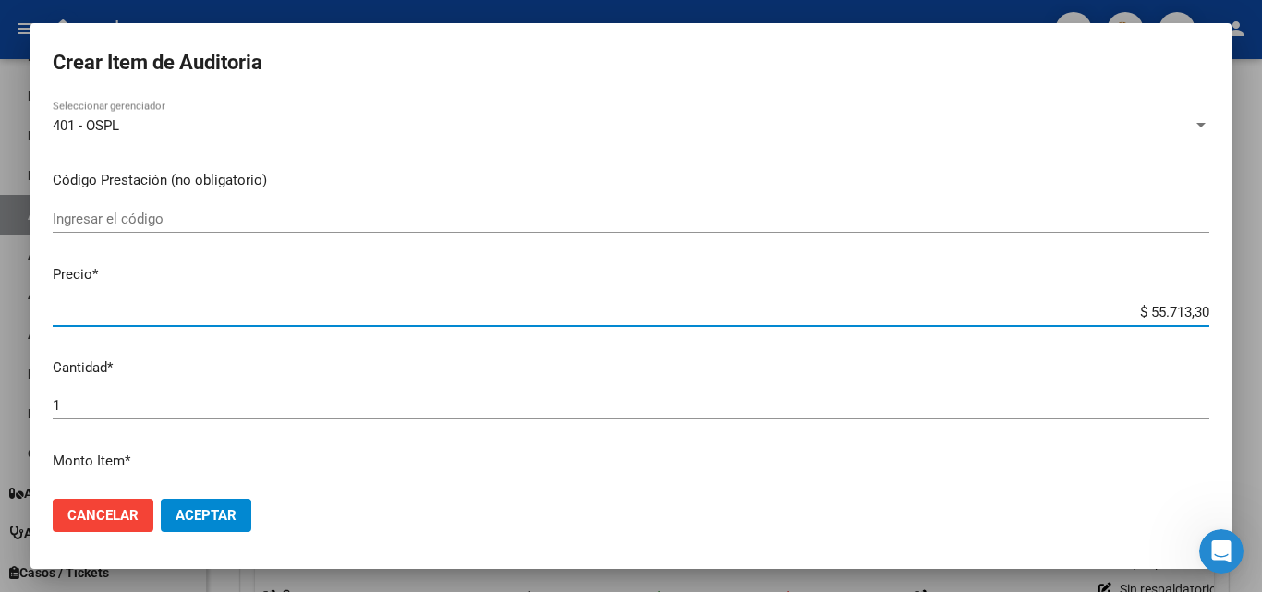
click at [1186, 309] on input "$ 55.713,30" at bounding box center [631, 312] width 1157 height 17
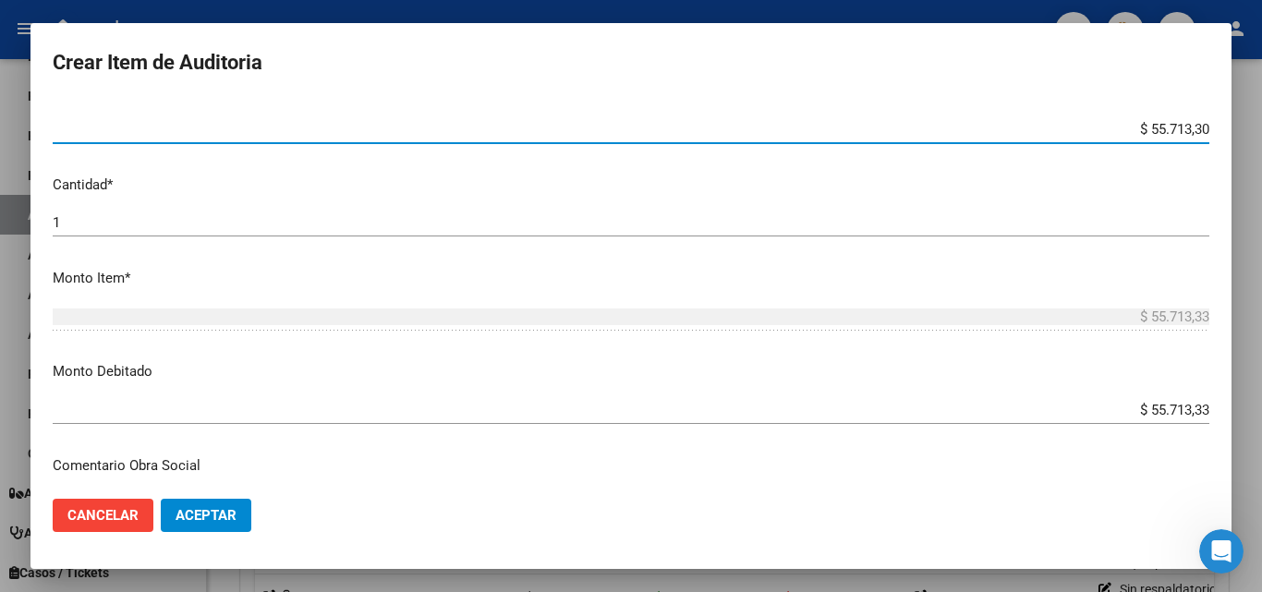
scroll to position [462, 0]
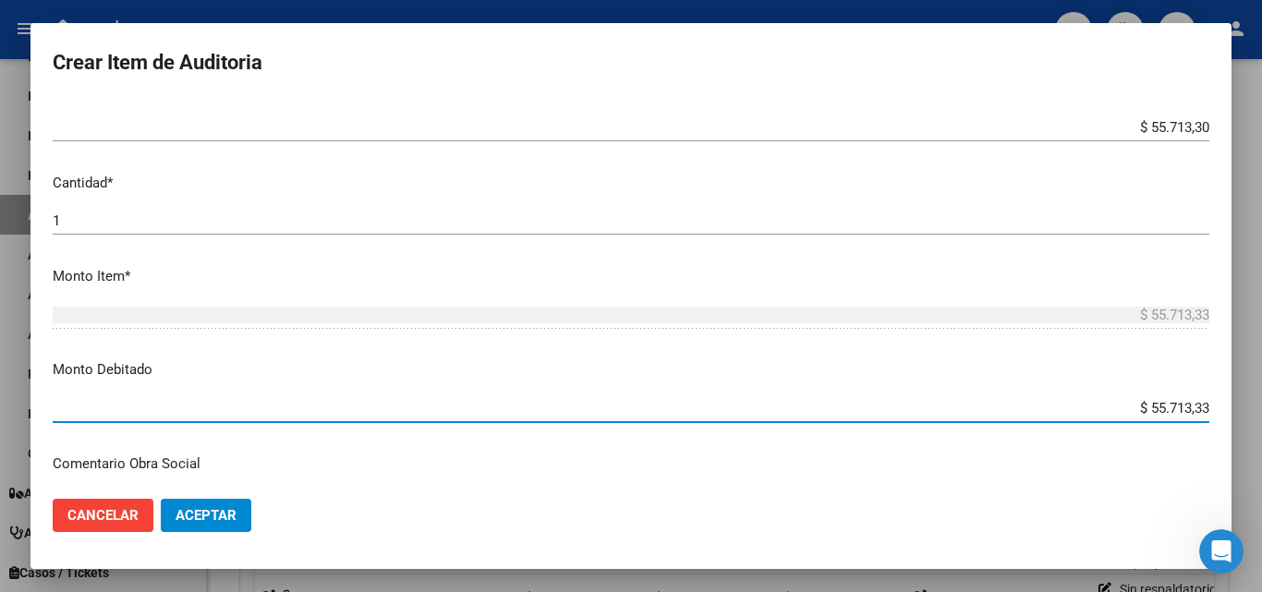
click at [1189, 402] on input "$ 55.713,33" at bounding box center [631, 408] width 1157 height 17
click at [1193, 408] on input "$ 55.713,33" at bounding box center [631, 408] width 1157 height 17
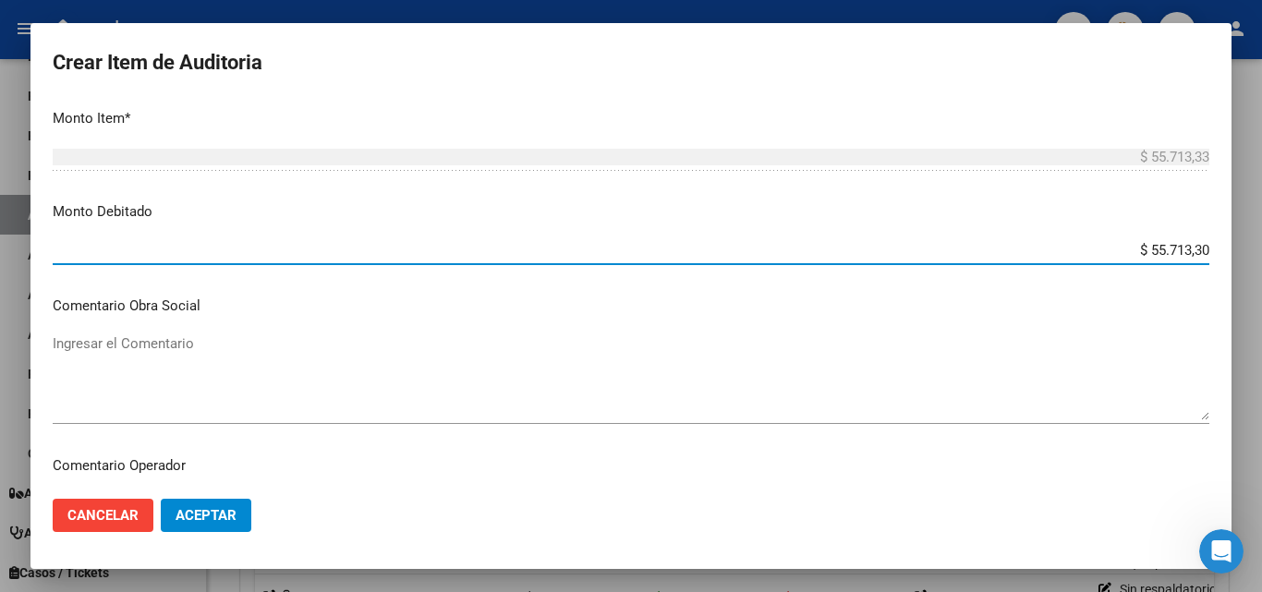
scroll to position [647, 0]
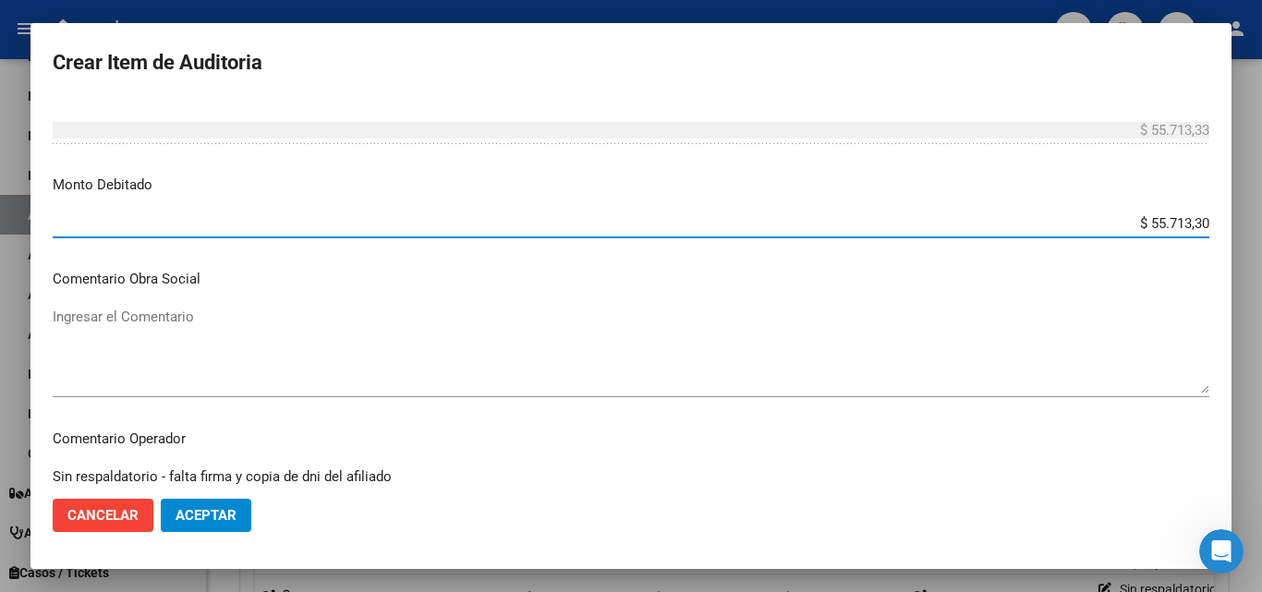
click at [224, 511] on span "Aceptar" at bounding box center [206, 515] width 61 height 17
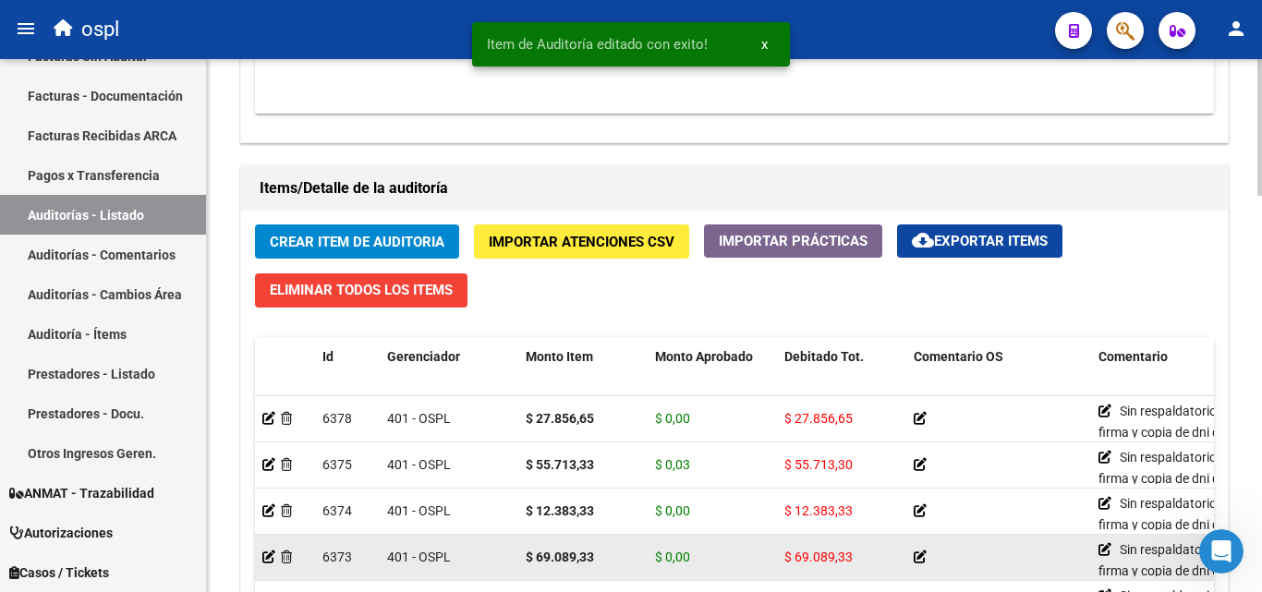
scroll to position [1386, 0]
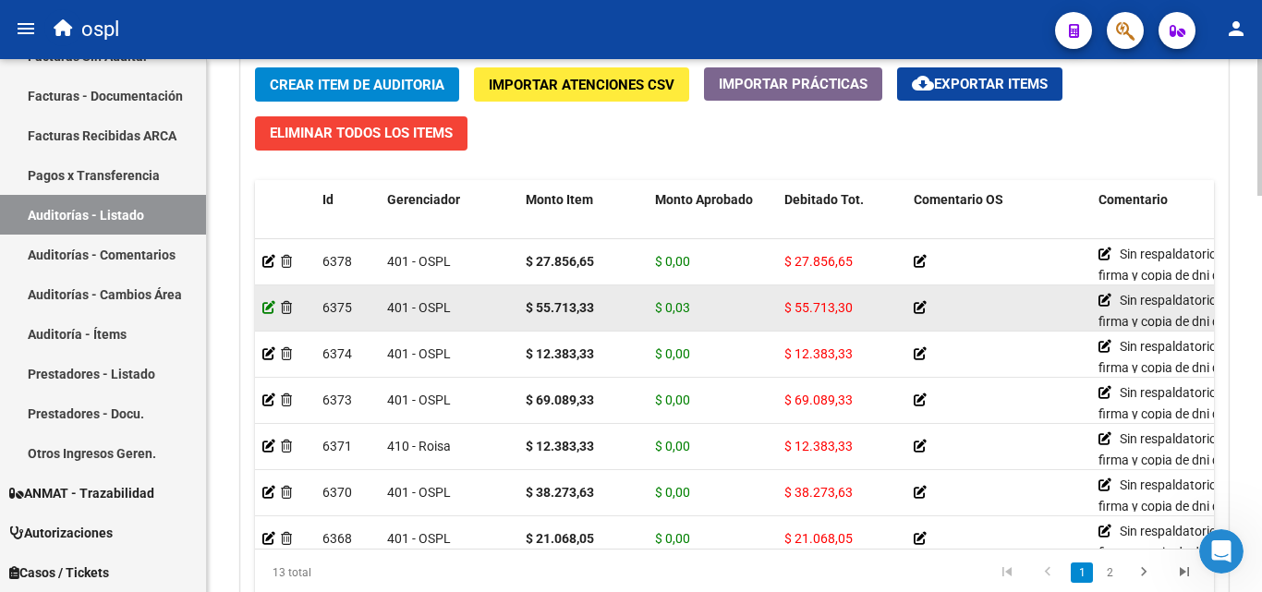
click at [268, 311] on icon at bounding box center [268, 307] width 13 height 13
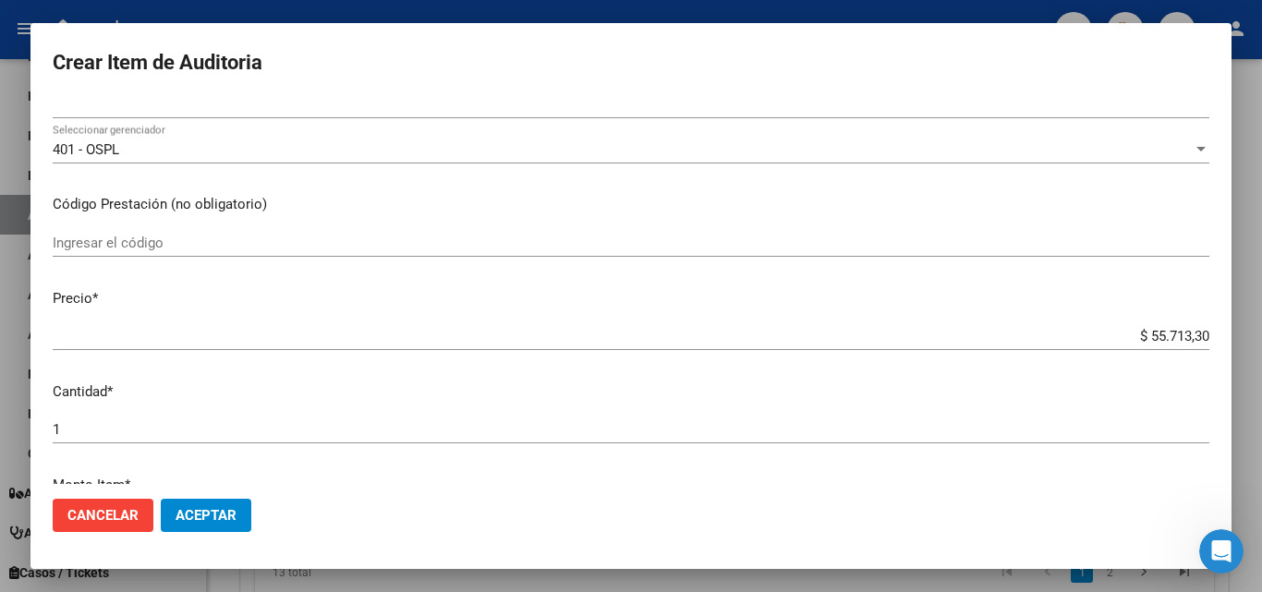
scroll to position [369, 0]
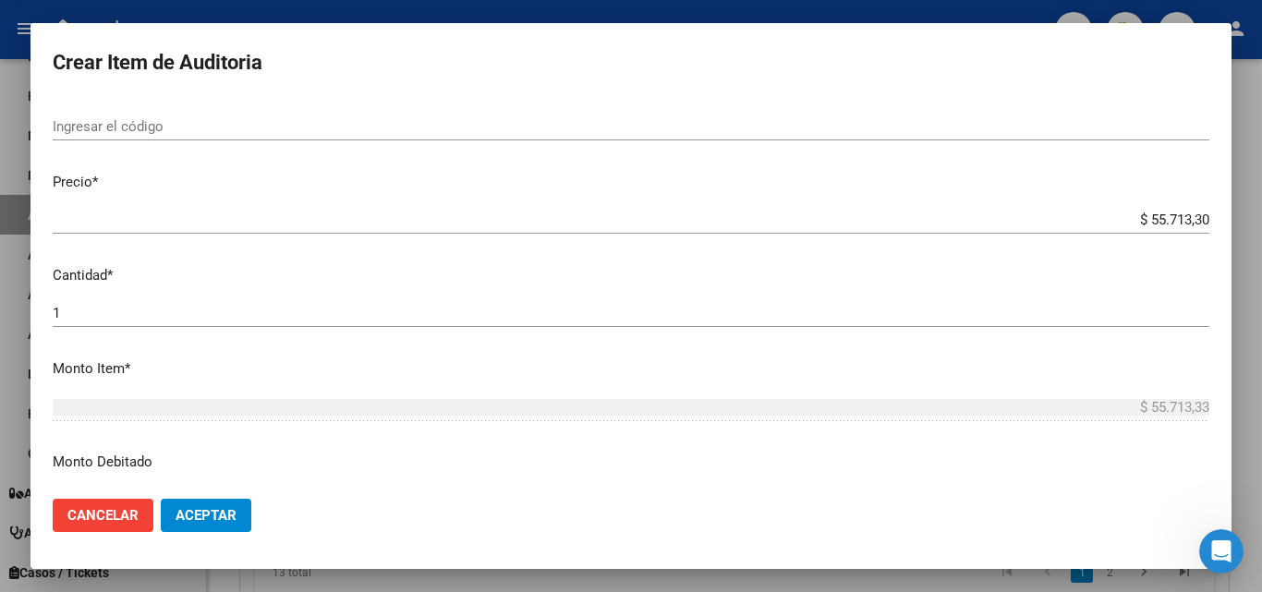
click at [1178, 214] on input "$ 55.713,30" at bounding box center [631, 220] width 1157 height 17
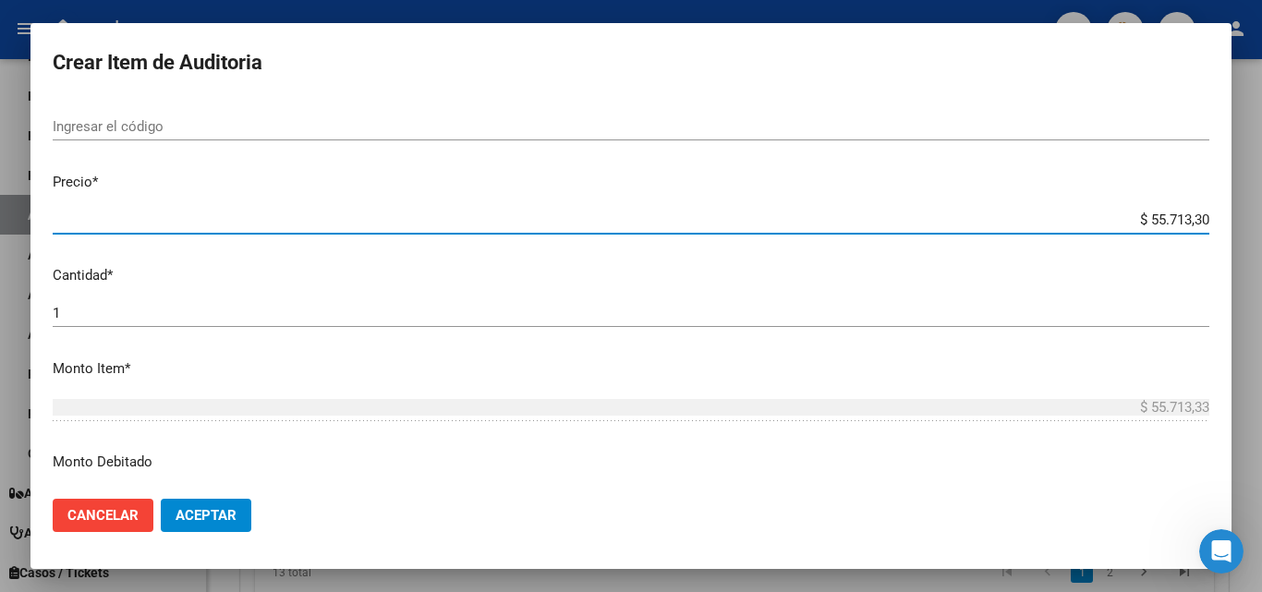
drag, startPoint x: 1157, startPoint y: 211, endPoint x: 1193, endPoint y: 218, distance: 36.8
click at [1157, 211] on div "$ 55.713,30 Ingresar el precio" at bounding box center [631, 220] width 1157 height 28
click at [1193, 218] on input "$ 55.713,30" at bounding box center [631, 220] width 1157 height 17
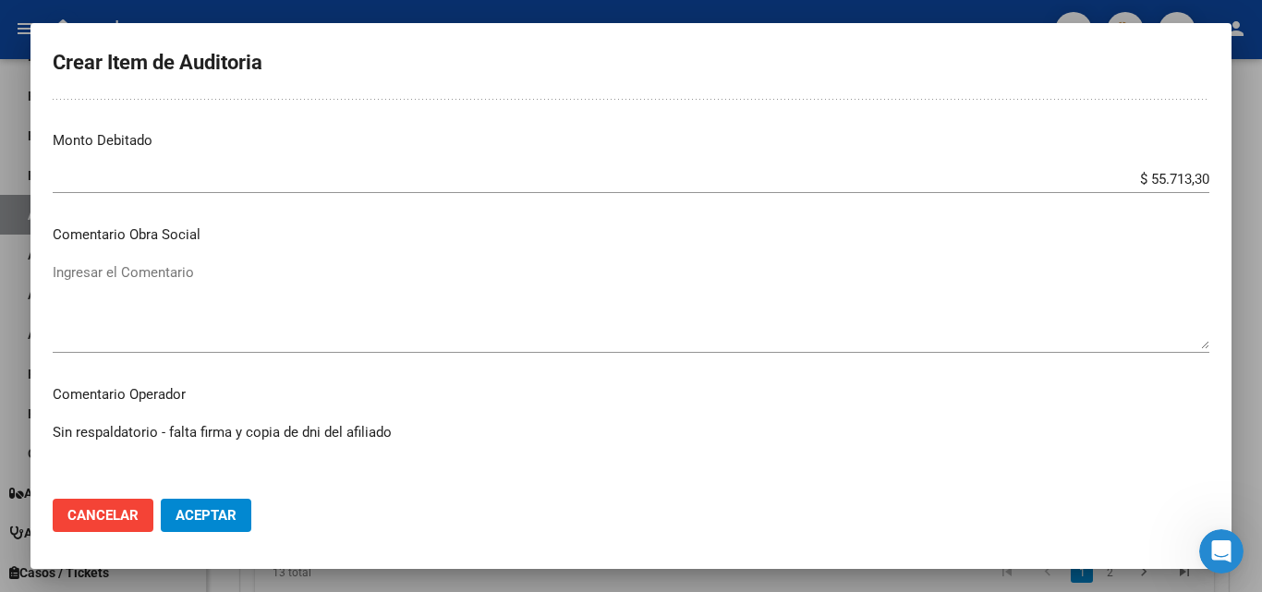
scroll to position [739, 0]
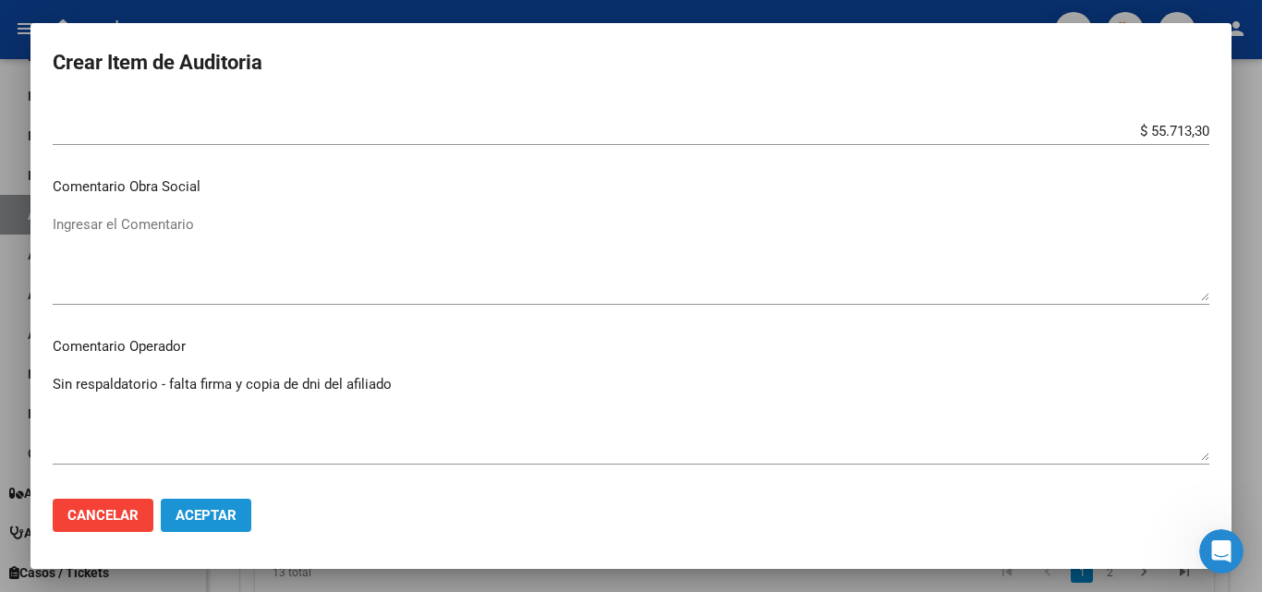
click at [195, 515] on span "Aceptar" at bounding box center [206, 515] width 61 height 17
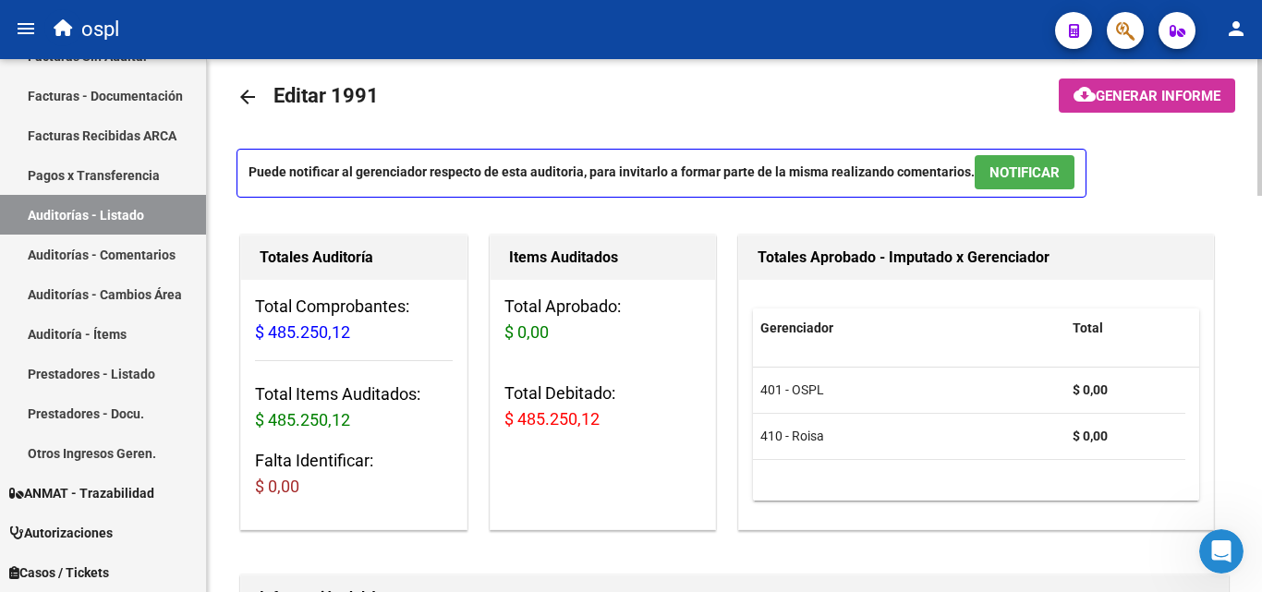
scroll to position [0, 0]
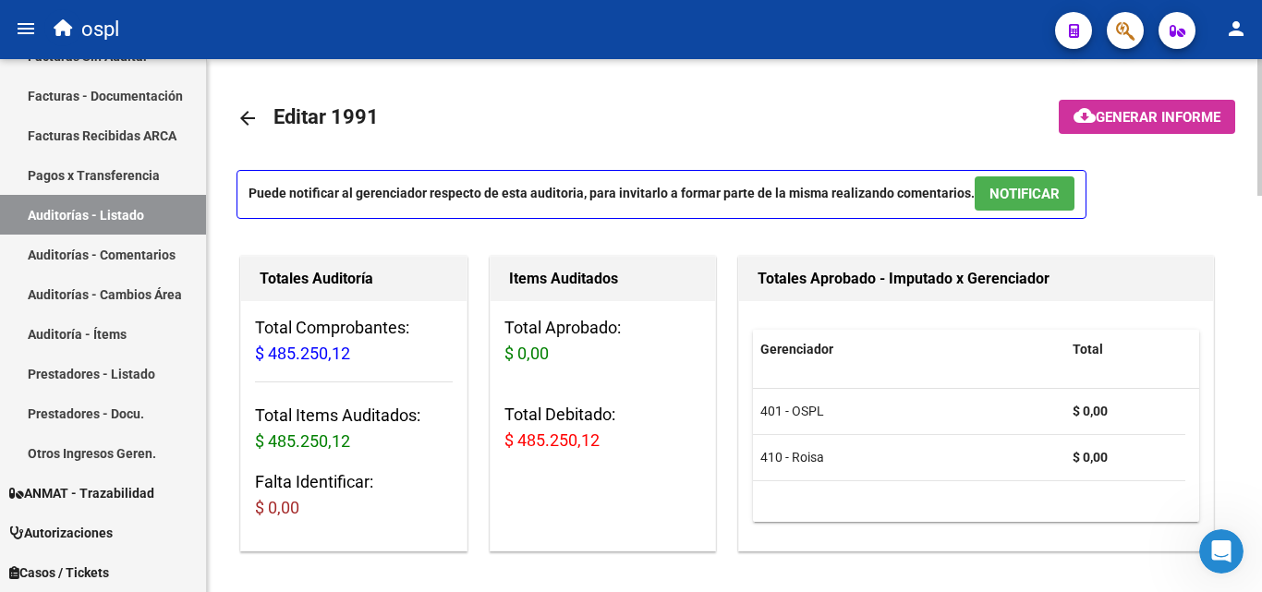
click at [1156, 115] on span "Generar informe" at bounding box center [1158, 117] width 125 height 17
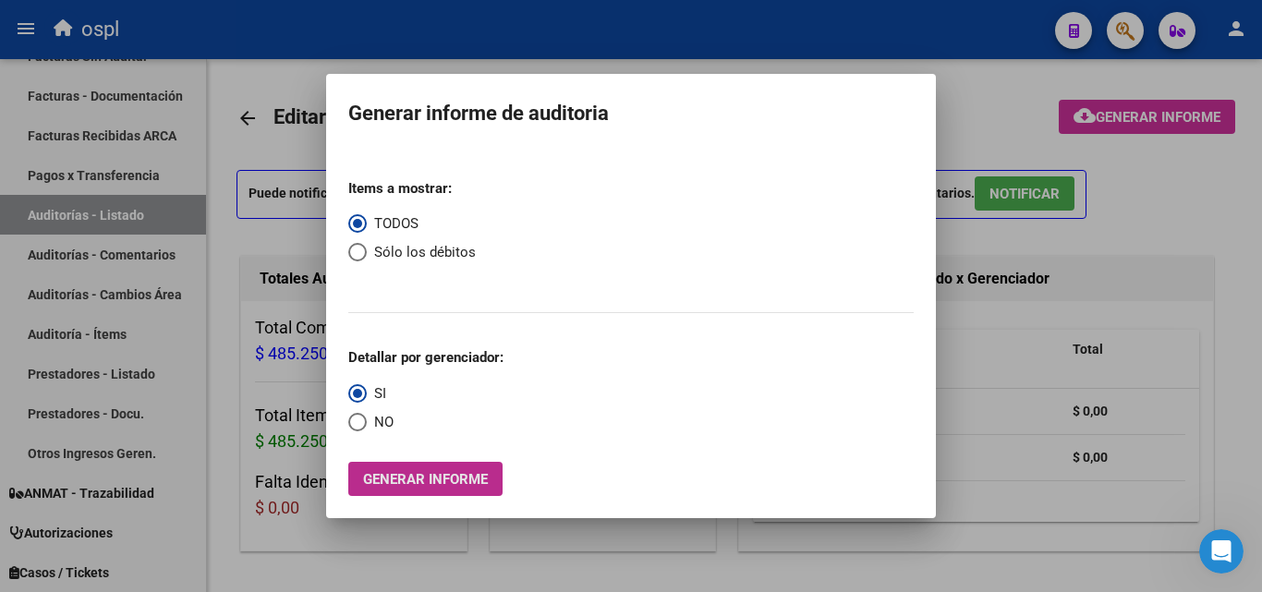
click at [433, 482] on span "Generar informe" at bounding box center [425, 479] width 125 height 17
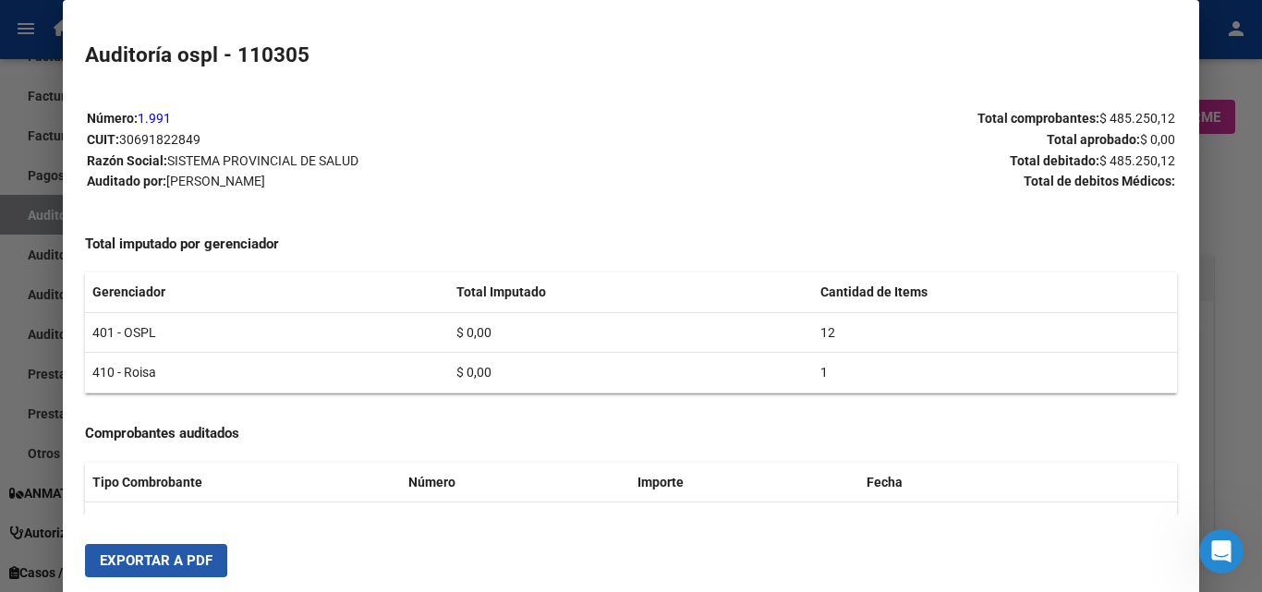
click at [155, 559] on span "Exportar a PDF" at bounding box center [156, 560] width 113 height 17
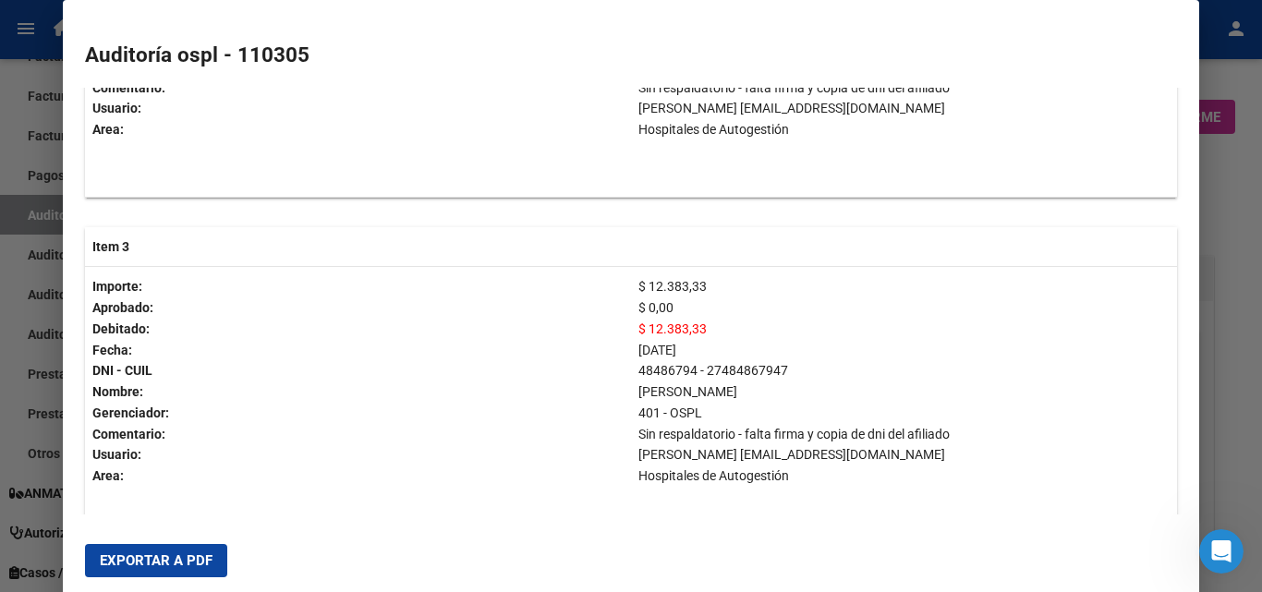
scroll to position [1663, 0]
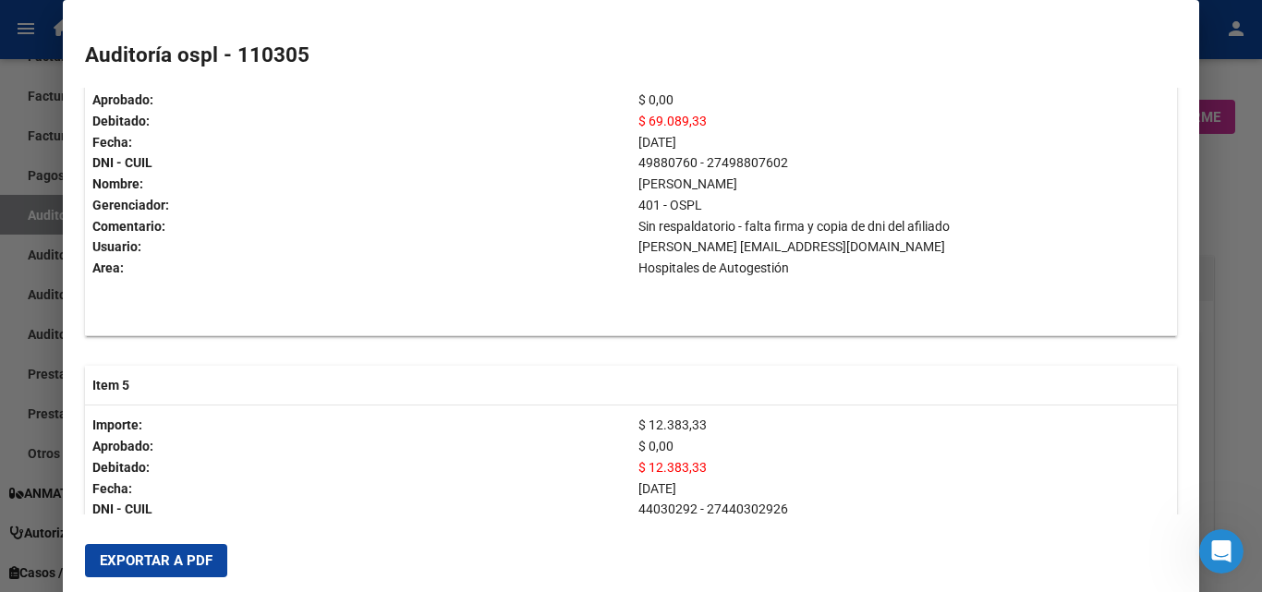
click at [0, 218] on div at bounding box center [631, 296] width 1262 height 592
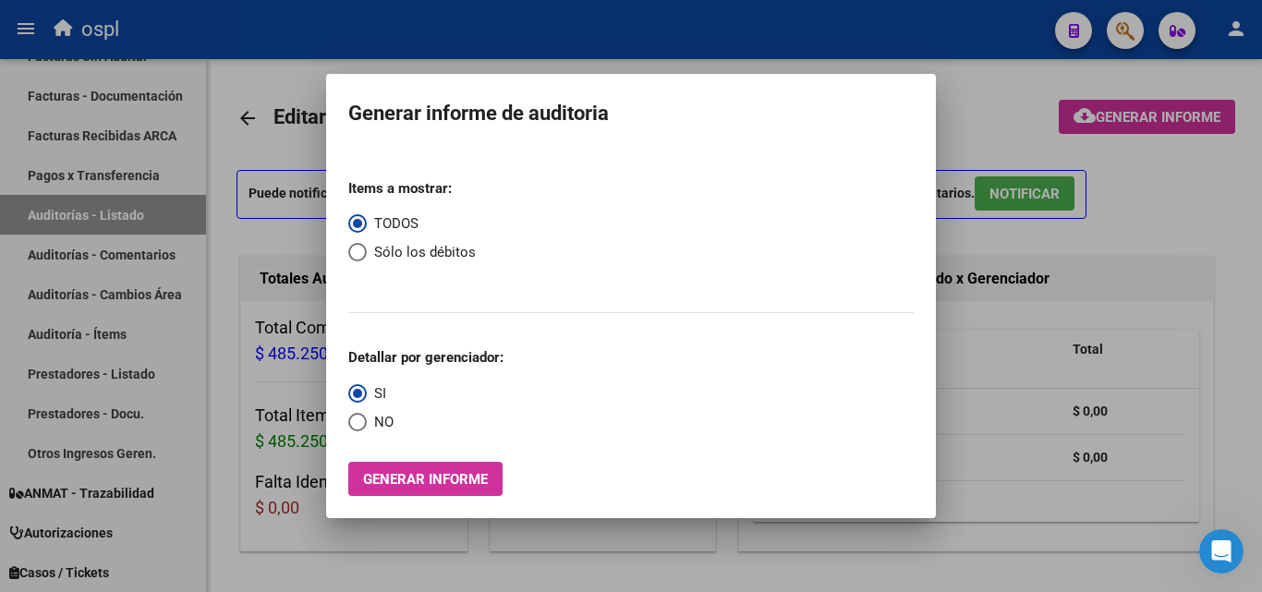
click at [1175, 564] on div at bounding box center [631, 296] width 1262 height 592
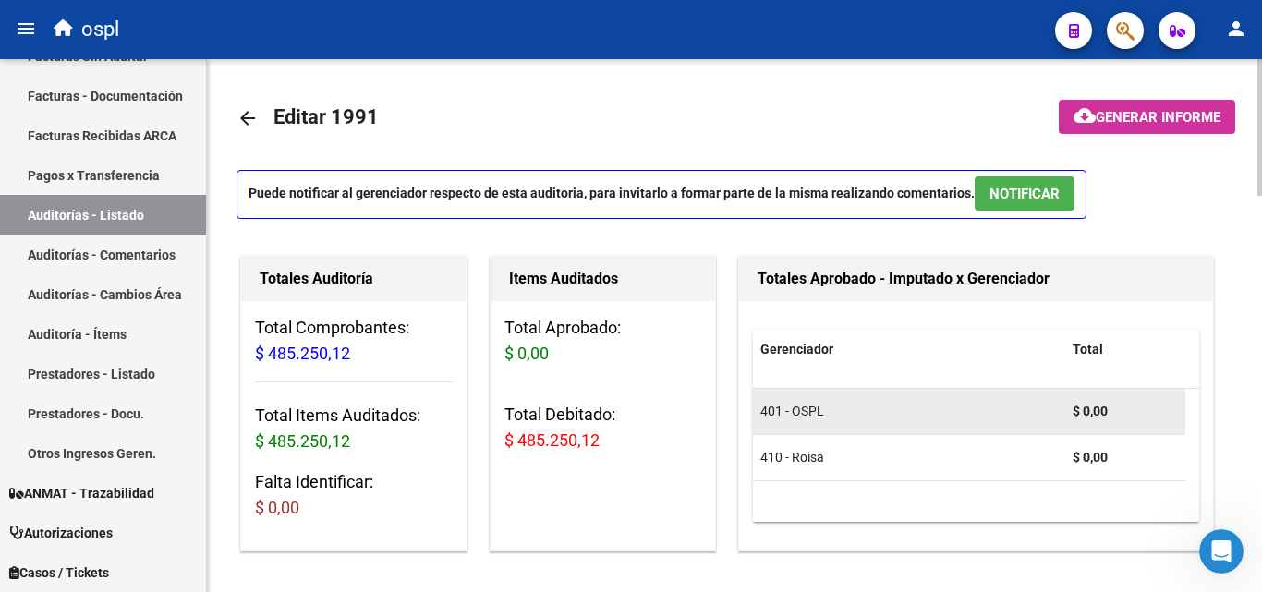
click at [1081, 431] on datatable-body-cell "$ 0,00" at bounding box center [1125, 411] width 120 height 45
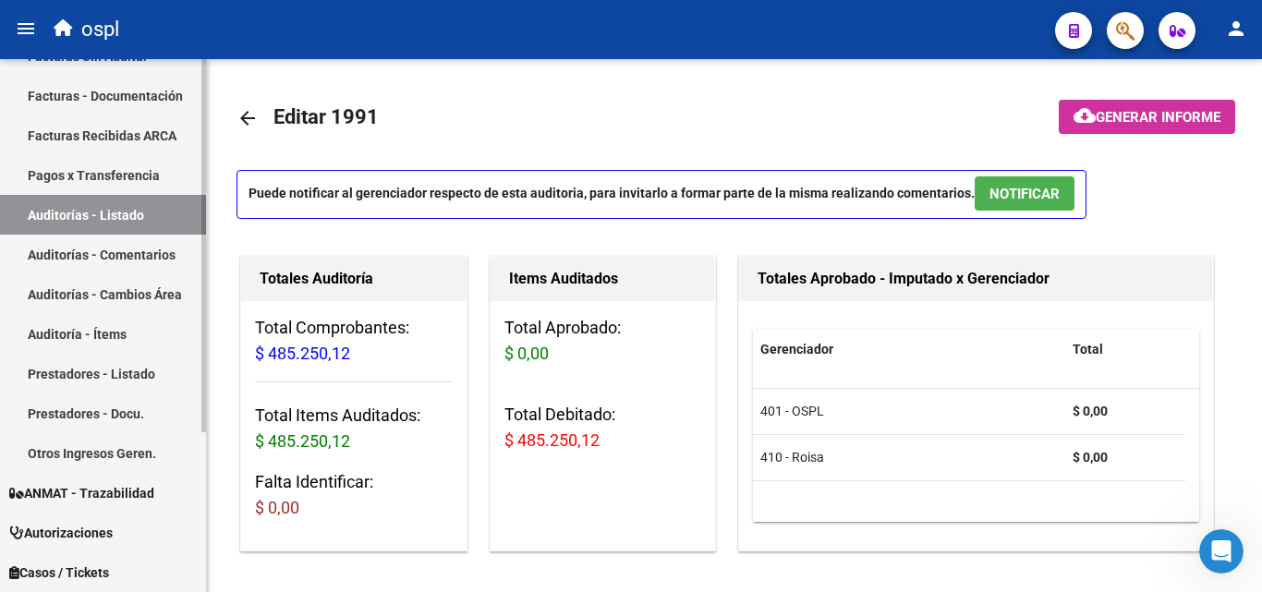
click at [103, 297] on link "Auditorías - Cambios Área" at bounding box center [103, 294] width 206 height 40
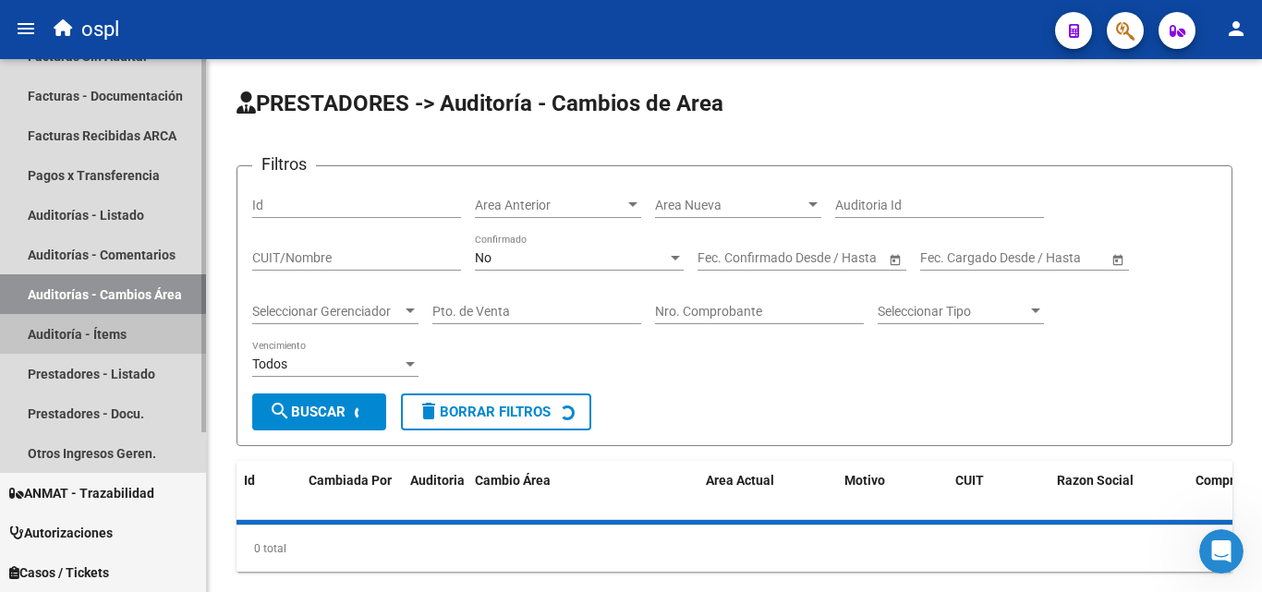
click at [101, 321] on link "Auditoría - Ítems" at bounding box center [103, 334] width 206 height 40
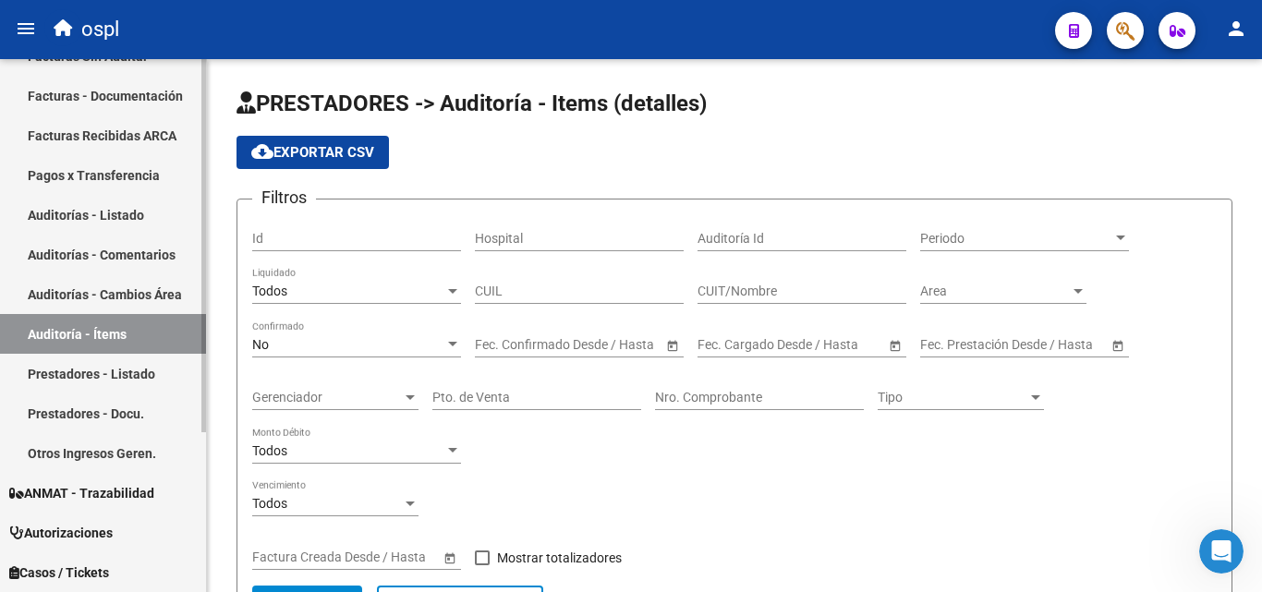
click at [134, 213] on link "Auditorías - Listado" at bounding box center [103, 215] width 206 height 40
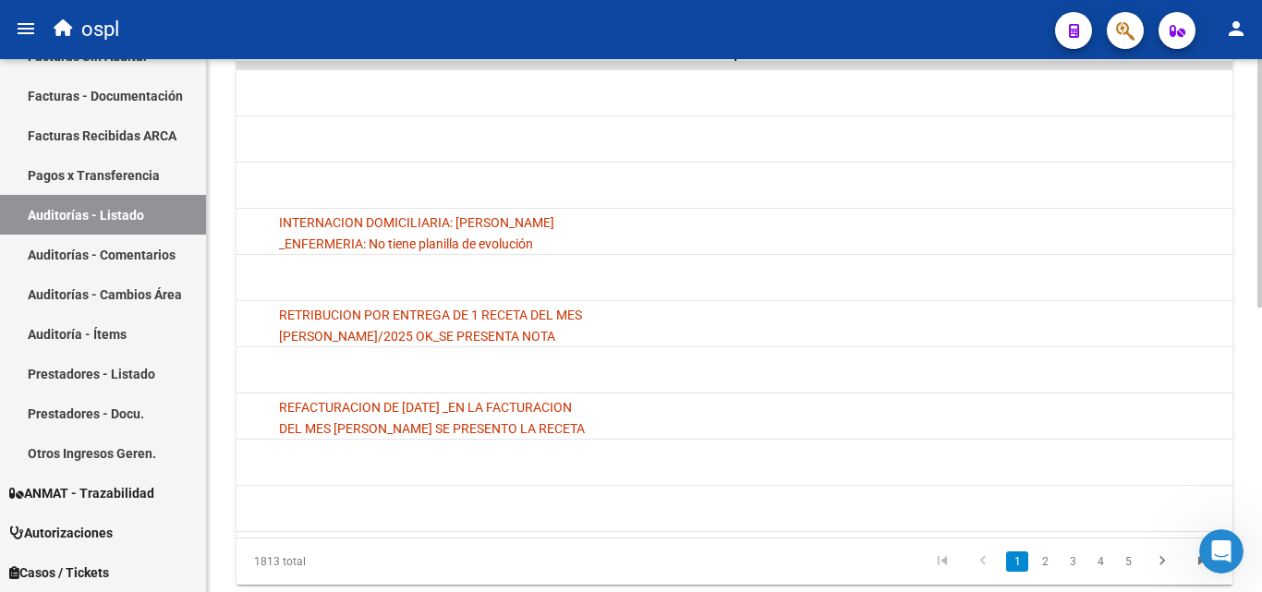
scroll to position [554, 0]
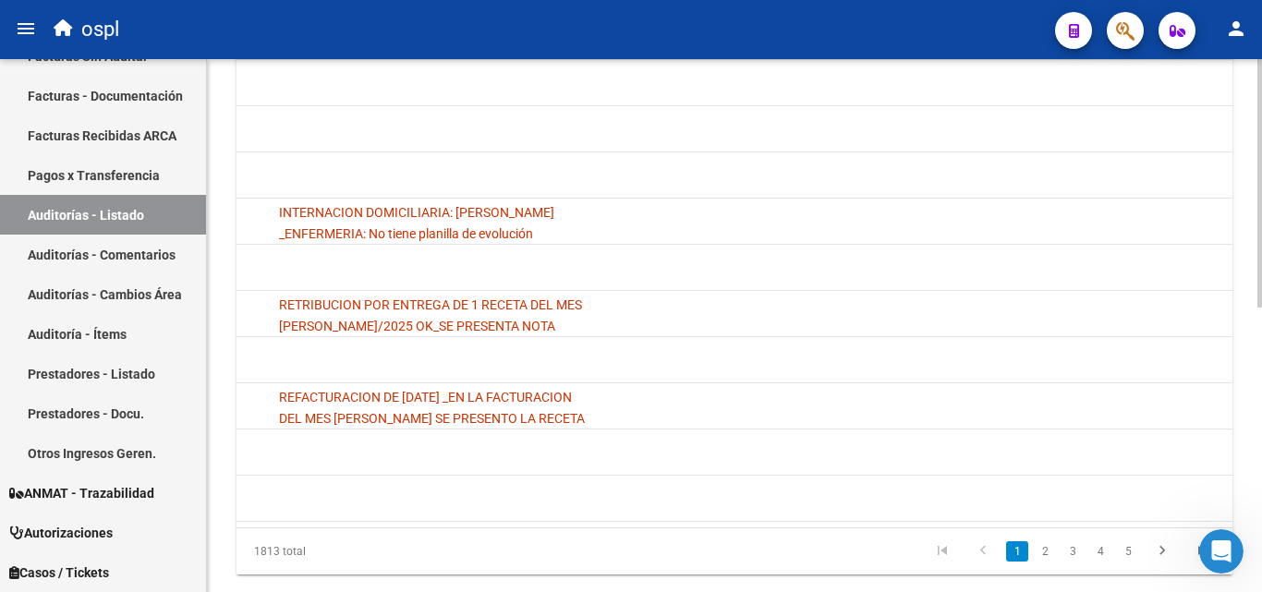
drag, startPoint x: 1132, startPoint y: 543, endPoint x: 1063, endPoint y: 543, distance: 68.4
click at [1063, 543] on div "1813 total 1 2 3 4 5" at bounding box center [734, 551] width 996 height 46
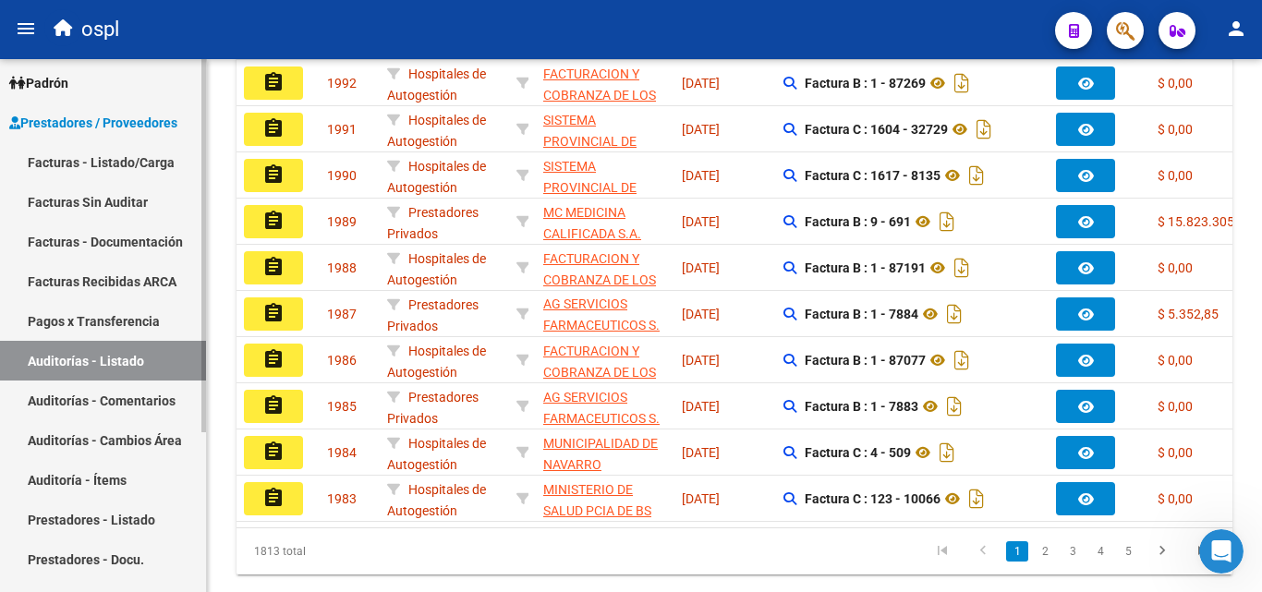
scroll to position [0, 0]
